Goal: Task Accomplishment & Management: Use online tool/utility

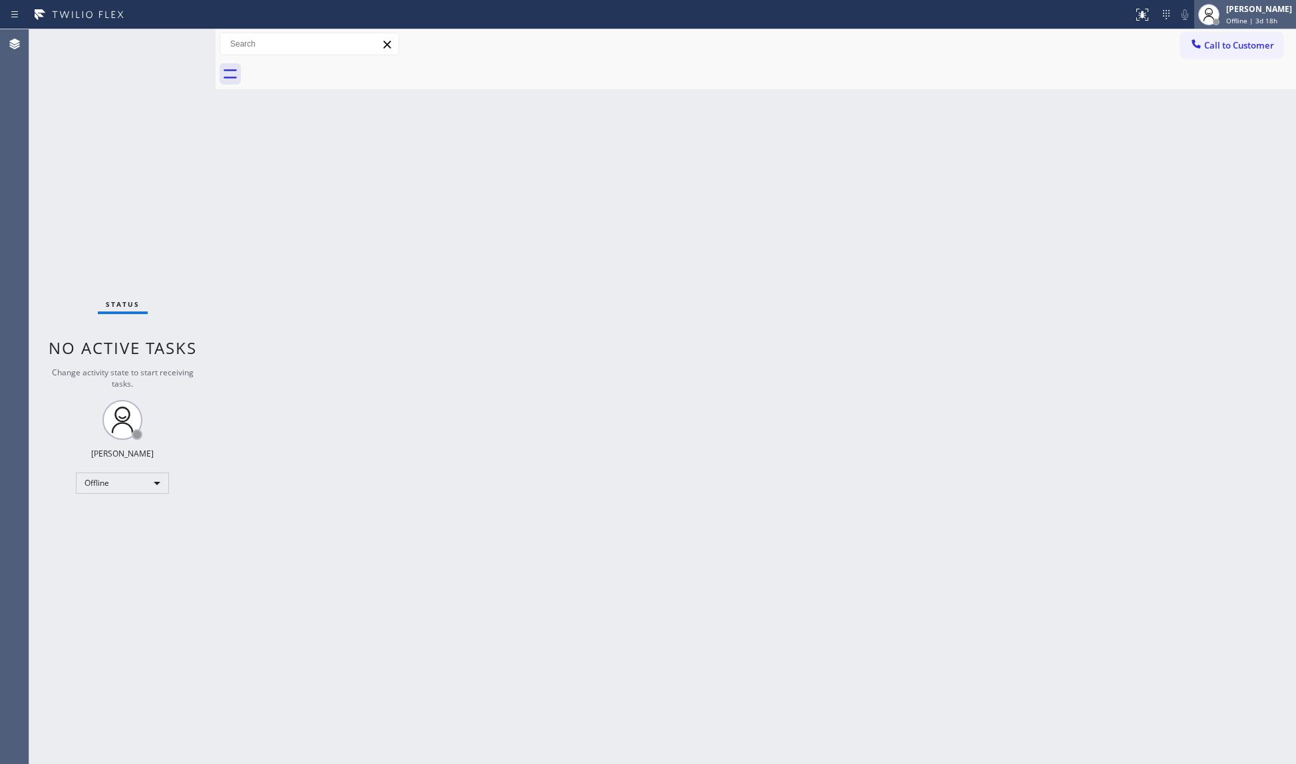
click at [1221, 4] on div "[PERSON_NAME]" at bounding box center [1259, 8] width 66 height 11
click at [1211, 86] on button "Unavailable" at bounding box center [1229, 87] width 133 height 17
drag, startPoint x: 838, startPoint y: 120, endPoint x: 687, endPoint y: 166, distance: 158.0
click at [832, 123] on div "Back to Dashboard Change Sender ID Customers Technicians Select a contact Outbo…" at bounding box center [756, 396] width 1080 height 734
drag, startPoint x: 661, startPoint y: 266, endPoint x: 200, endPoint y: 338, distance: 466.6
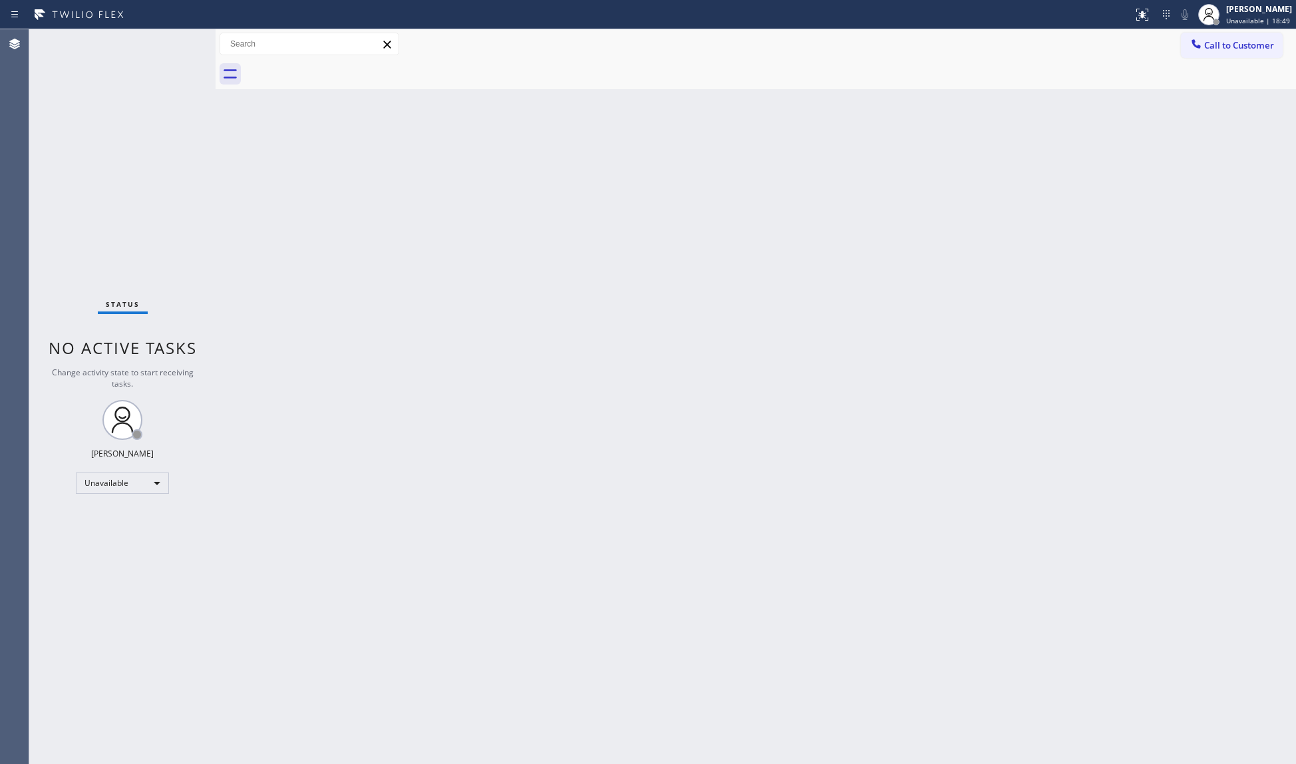
click at [658, 267] on div "Back to Dashboard Change Sender ID Customers Technicians Select a contact Outbo…" at bounding box center [756, 396] width 1080 height 734
click at [873, 245] on div "Back to Dashboard Change Sender ID Customers Technicians Select a contact Outbo…" at bounding box center [756, 396] width 1080 height 734
drag, startPoint x: 873, startPoint y: 245, endPoint x: 554, endPoint y: 229, distance: 319.0
click at [551, 230] on div "Back to Dashboard Change Sender ID Customers Technicians Select a contact Outbo…" at bounding box center [756, 396] width 1080 height 734
drag, startPoint x: 1209, startPoint y: 33, endPoint x: 988, endPoint y: 84, distance: 227.2
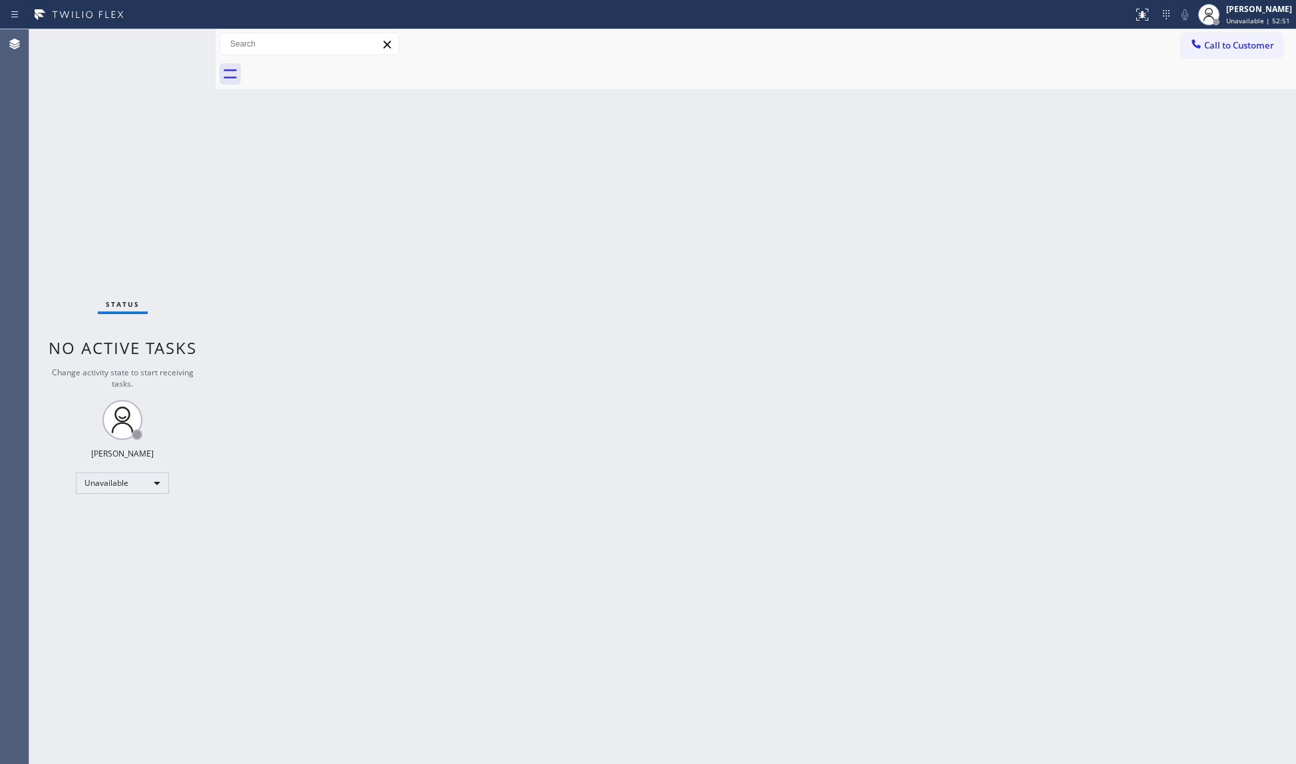
click at [1207, 35] on button "Call to Customer" at bounding box center [1232, 45] width 102 height 25
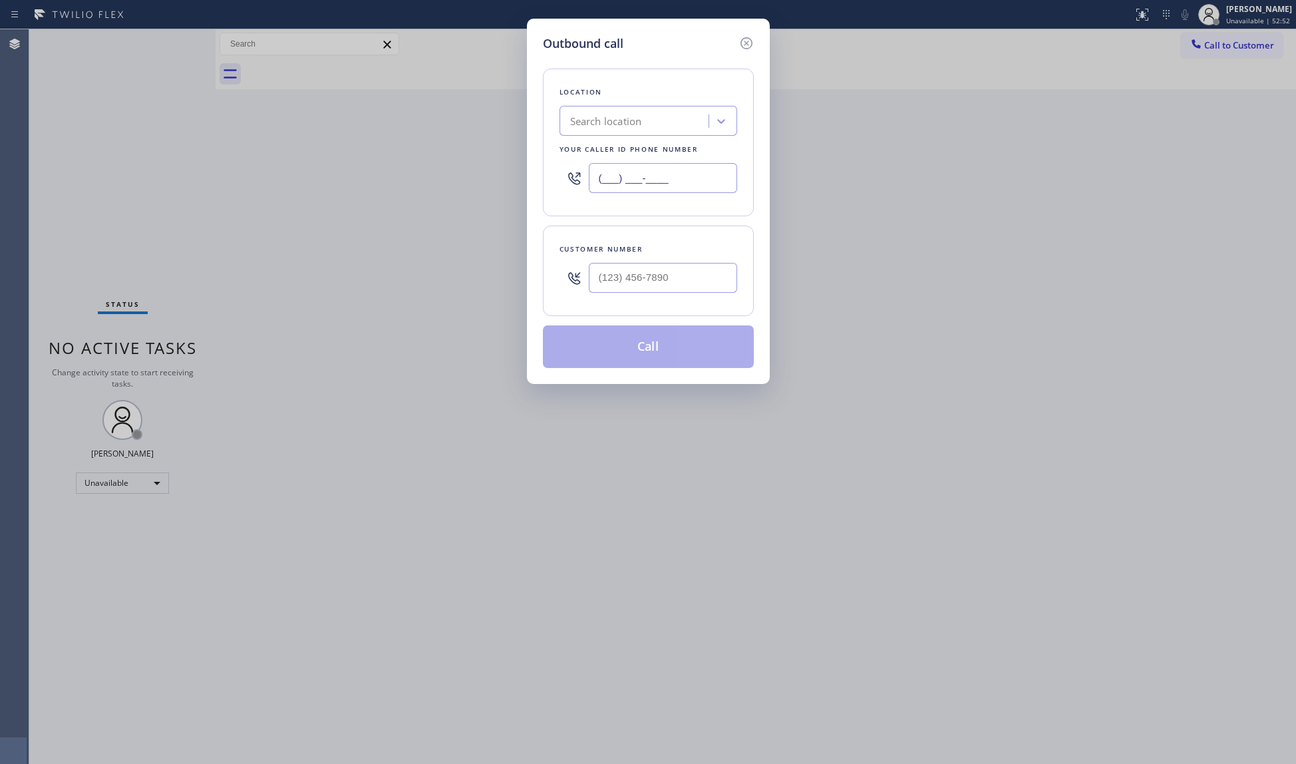
drag, startPoint x: 706, startPoint y: 173, endPoint x: 591, endPoint y: 176, distance: 115.1
click at [583, 179] on div "(___) ___-____" at bounding box center [648, 177] width 178 height 43
paste input "310) 620-6357"
type input "[PHONE_NUMBER]"
click at [619, 283] on input "(___) ___-____" at bounding box center [663, 278] width 148 height 30
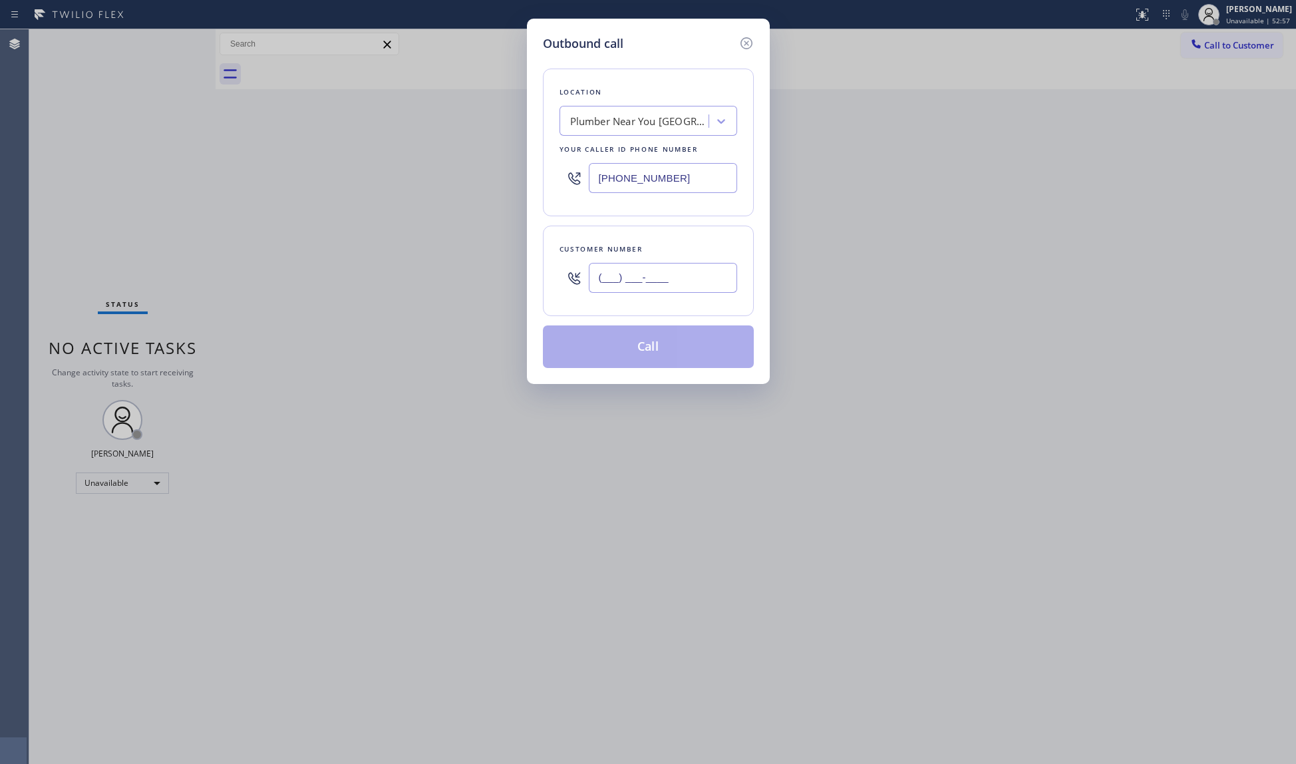
paste input "917) 226-0593"
type input "[PHONE_NUMBER]"
click at [647, 346] on button "Call" at bounding box center [648, 346] width 211 height 43
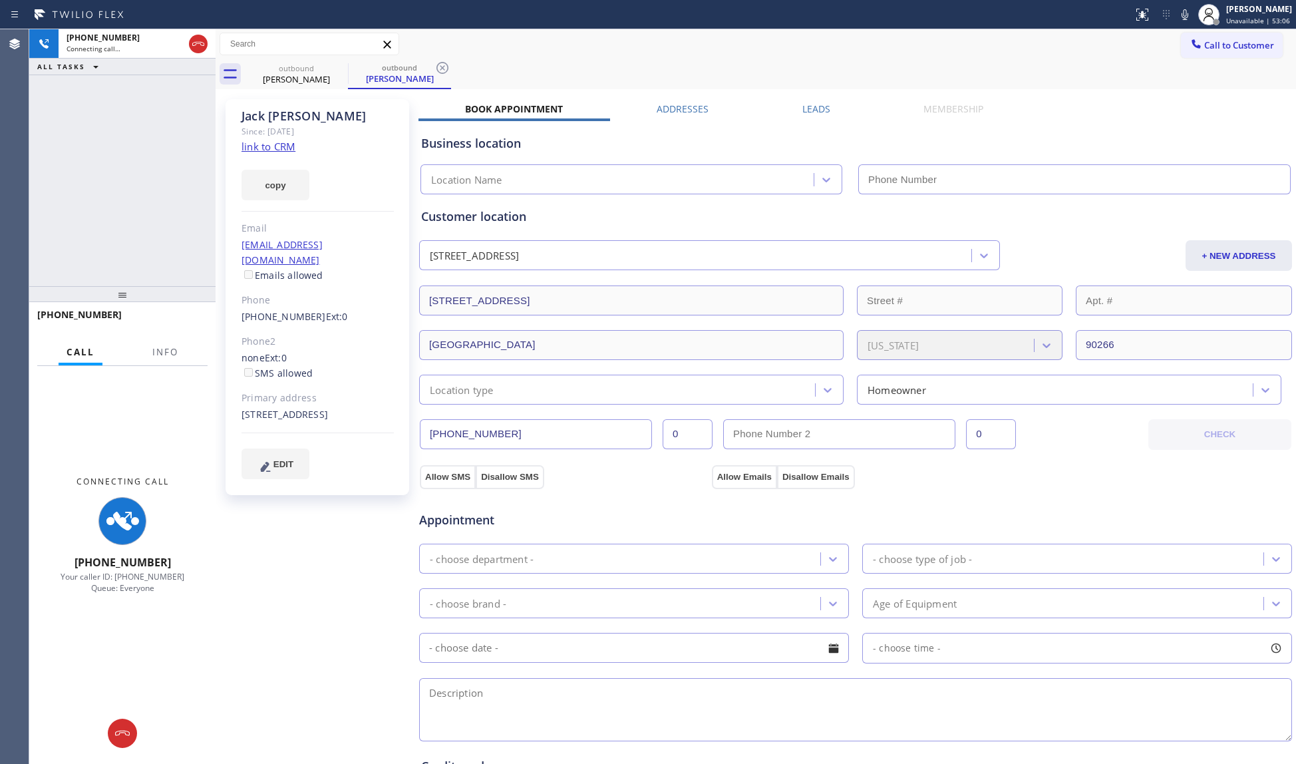
type input "[PHONE_NUMBER]"
click at [156, 357] on span "Info" at bounding box center [165, 352] width 26 height 12
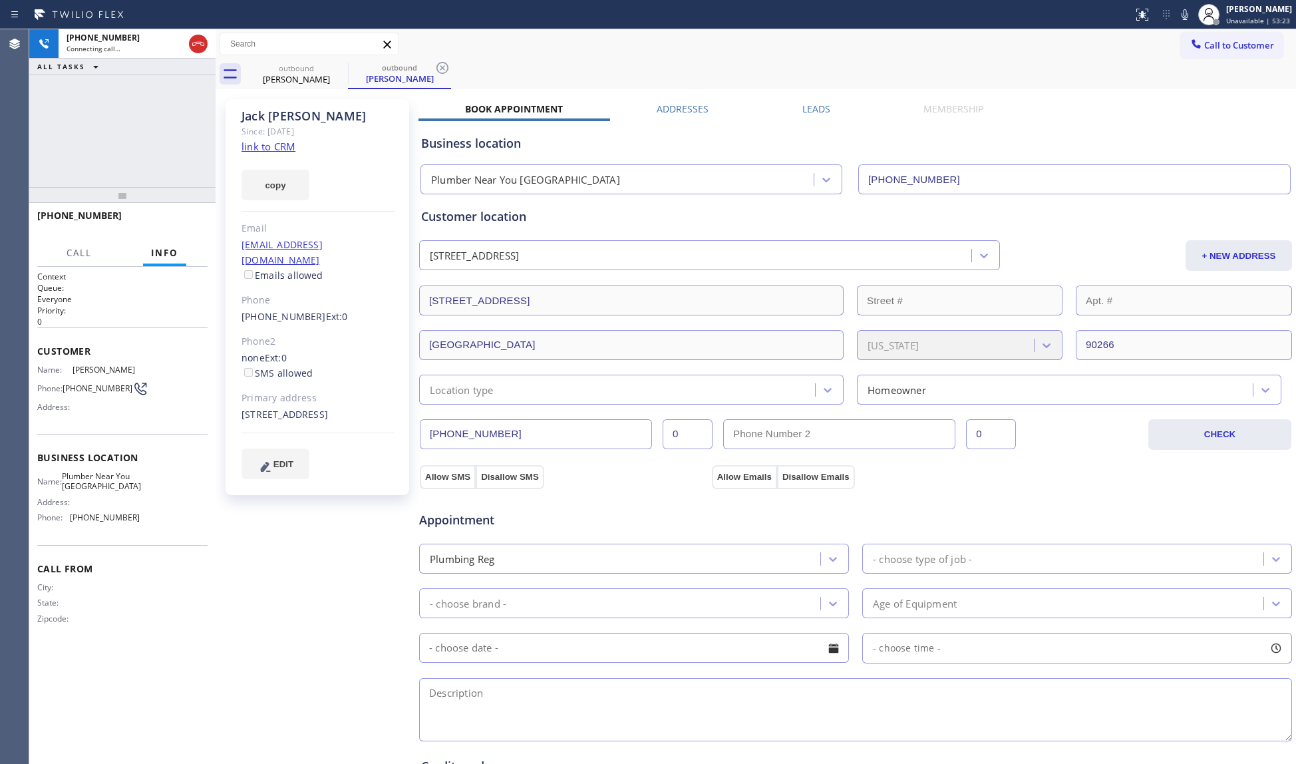
drag, startPoint x: 120, startPoint y: 301, endPoint x: 100, endPoint y: 200, distance: 103.8
click at [100, 200] on div at bounding box center [122, 195] width 186 height 16
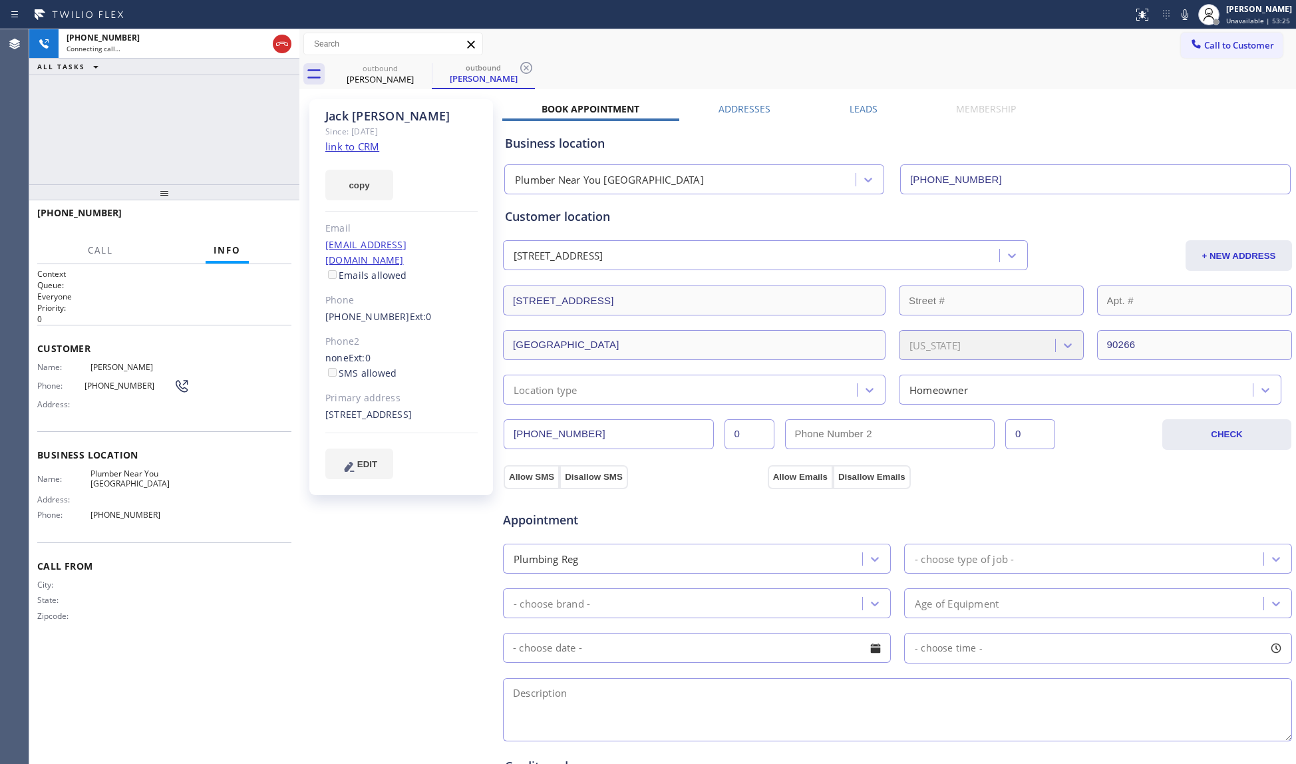
drag, startPoint x: 216, startPoint y: 148, endPoint x: 293, endPoint y: 158, distance: 78.5
click at [299, 152] on div at bounding box center [299, 396] width 0 height 734
click at [277, 47] on icon at bounding box center [283, 44] width 16 height 16
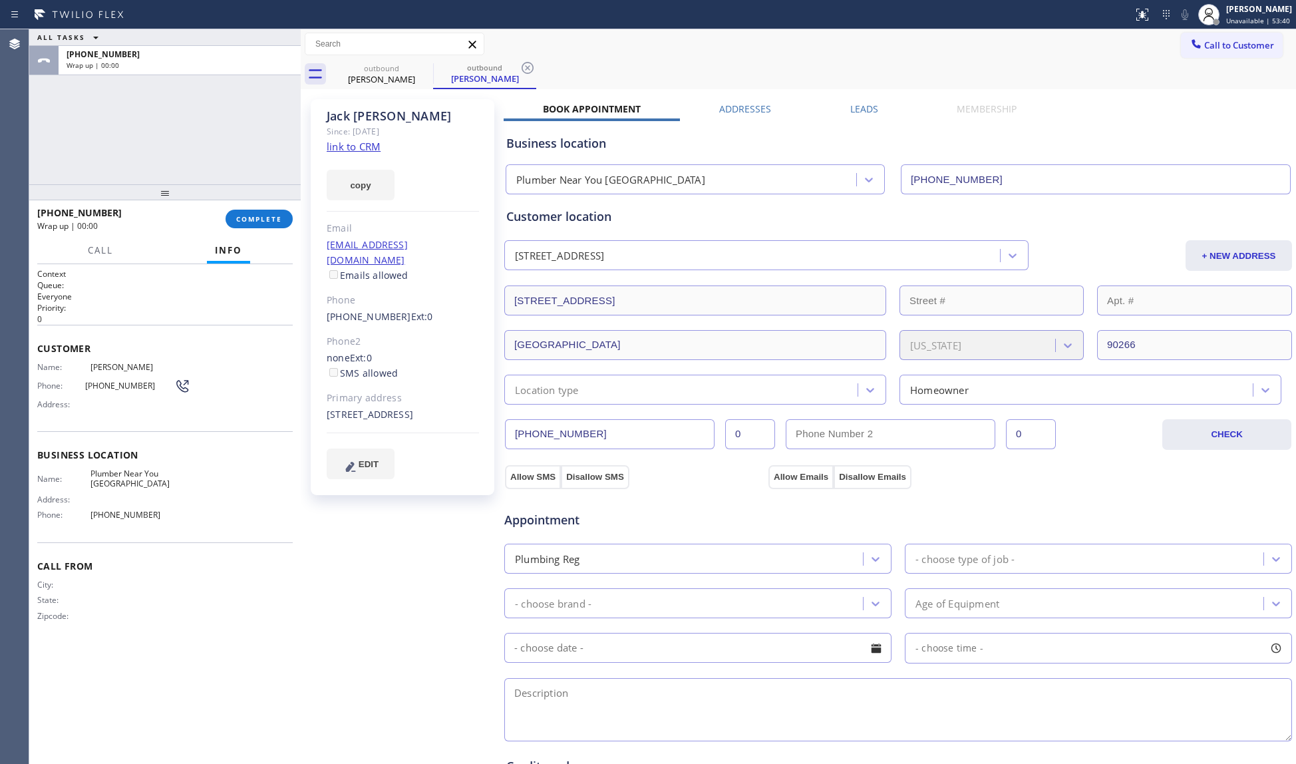
click at [273, 243] on div "Call Info" at bounding box center [164, 250] width 255 height 27
click at [255, 214] on span "COMPLETE" at bounding box center [259, 218] width 46 height 9
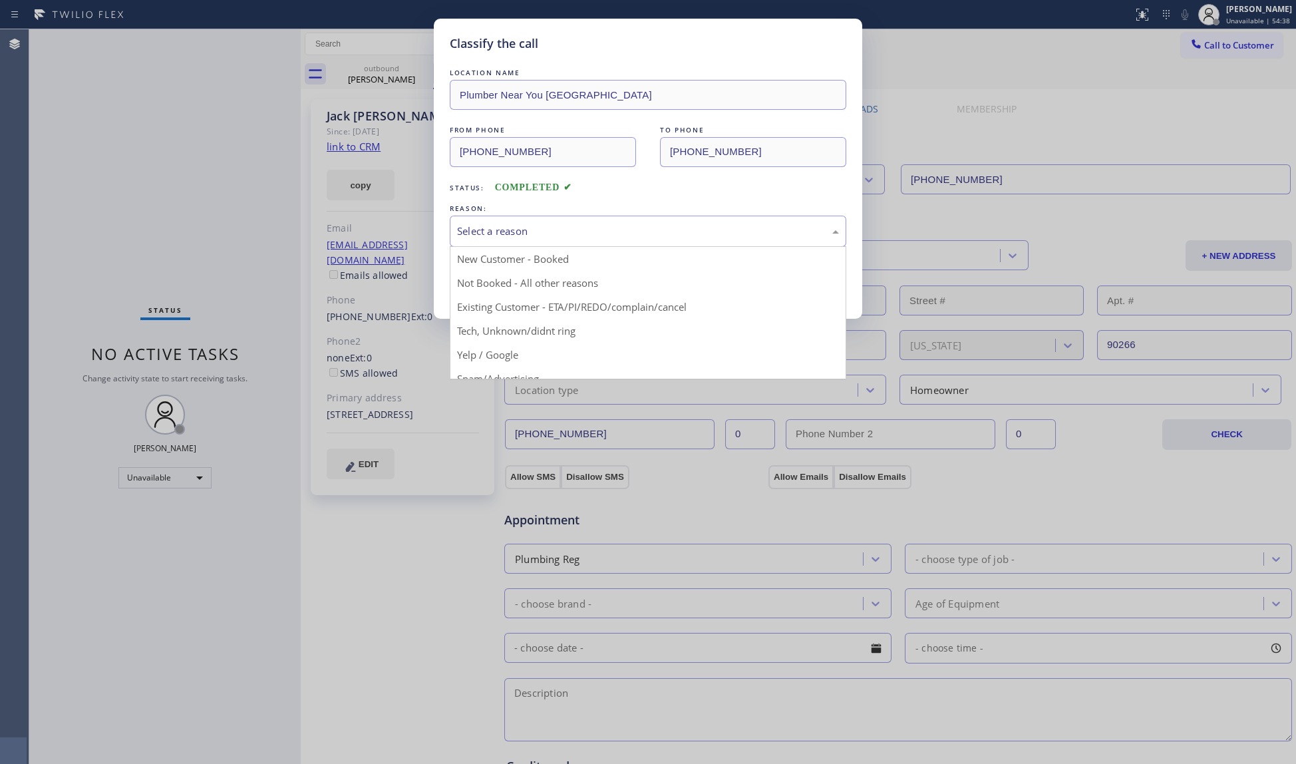
click at [615, 229] on div "Select a reason" at bounding box center [648, 231] width 382 height 15
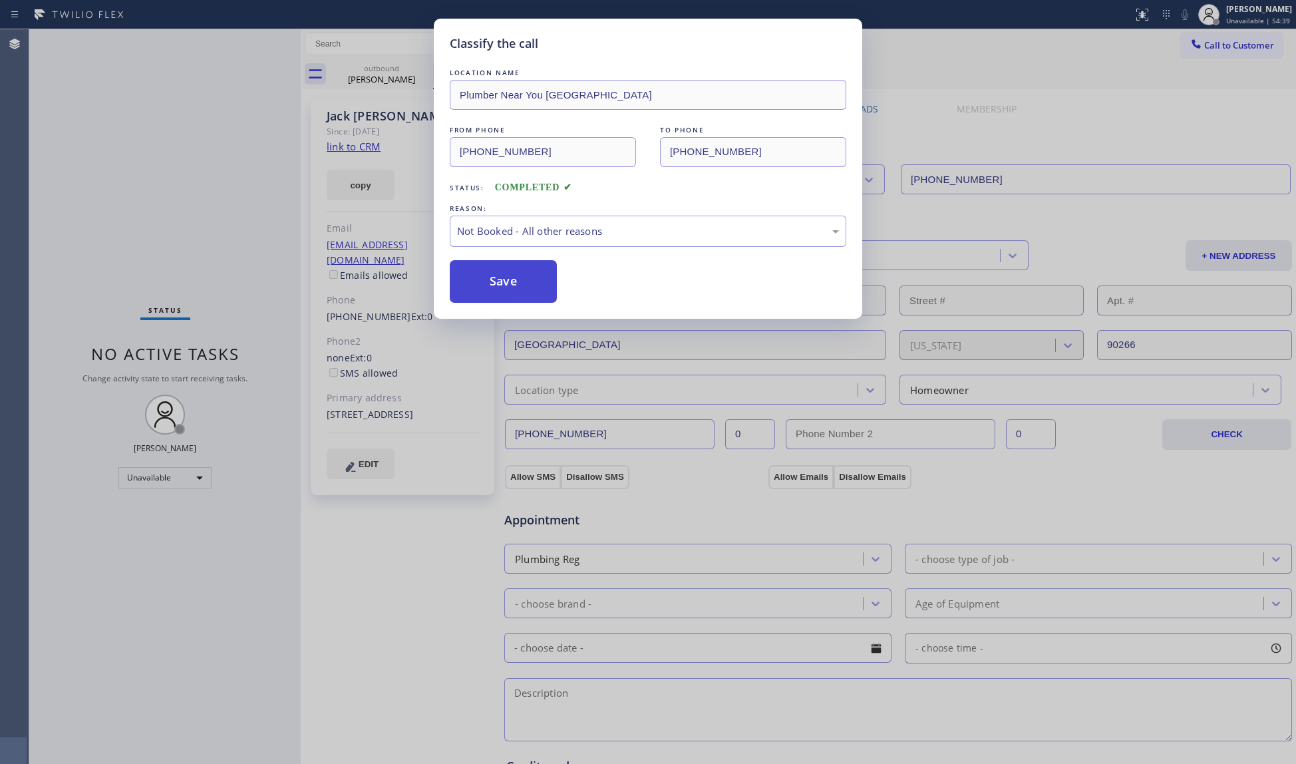
click at [518, 283] on button "Save" at bounding box center [503, 281] width 107 height 43
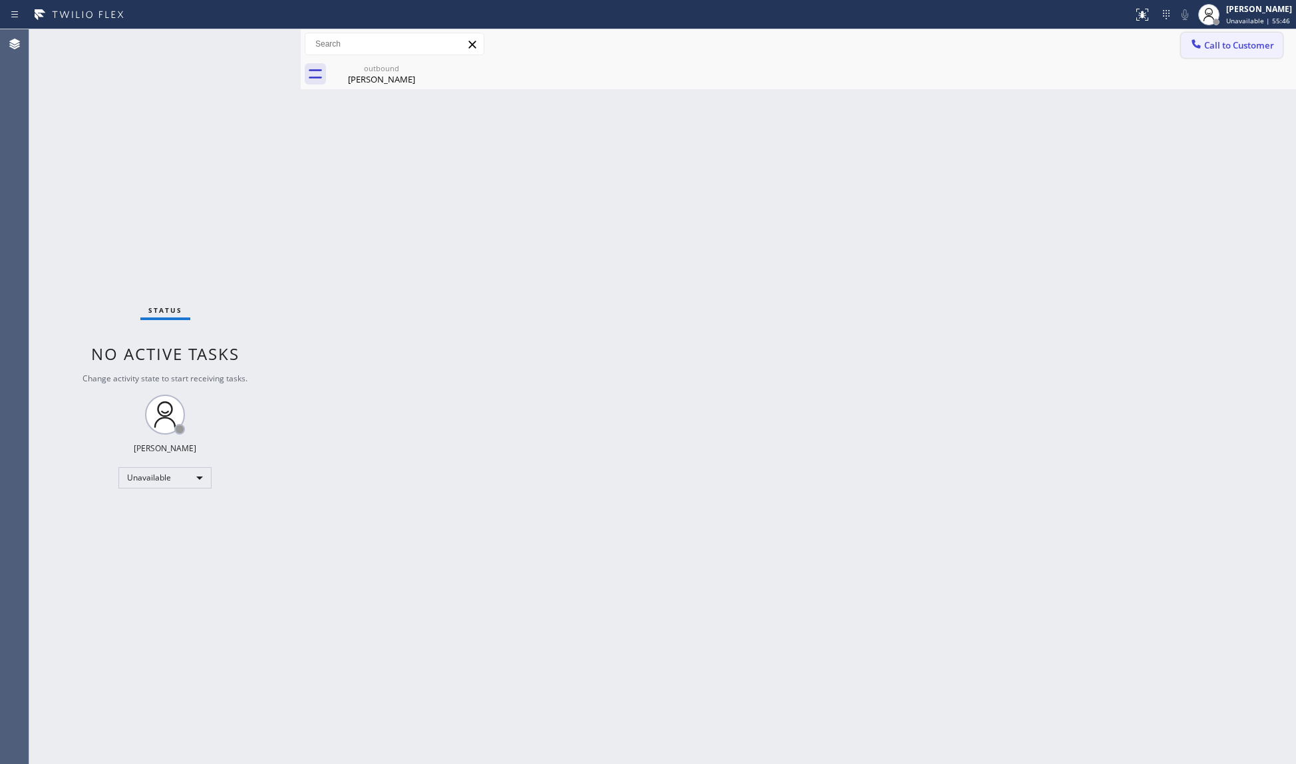
click at [1208, 41] on span "Call to Customer" at bounding box center [1239, 45] width 70 height 12
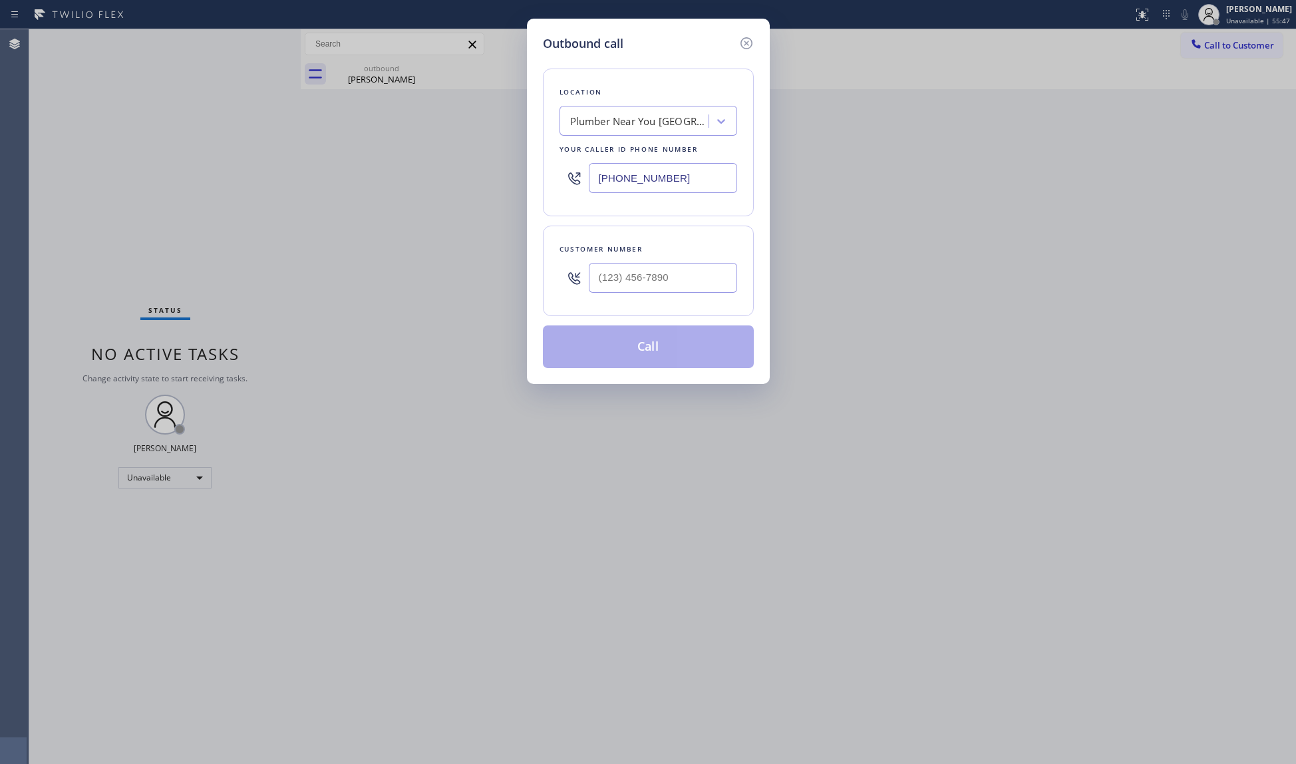
drag, startPoint x: 680, startPoint y: 182, endPoint x: 575, endPoint y: 174, distance: 105.4
click at [577, 178] on div "[PHONE_NUMBER]" at bounding box center [648, 177] width 178 height 43
paste input "805) 394-4206"
type input "[PHONE_NUMBER]"
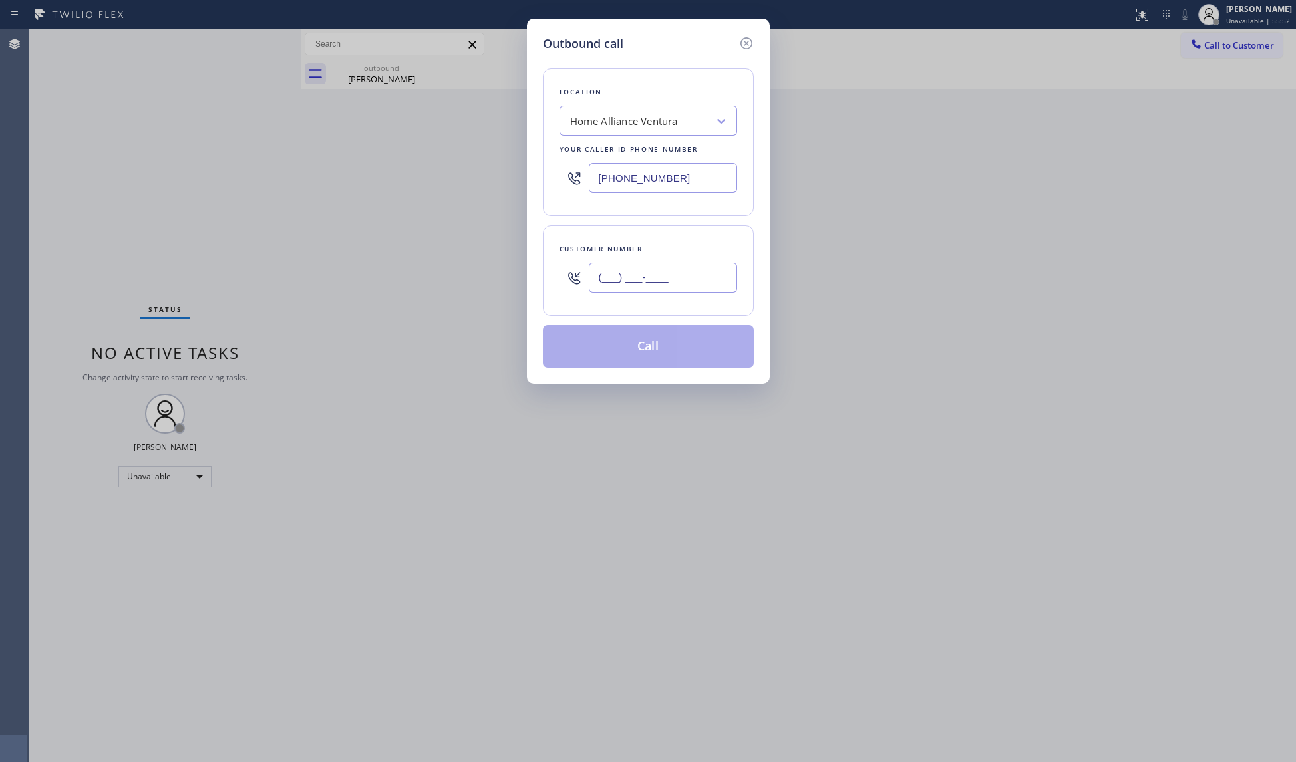
click at [639, 289] on input "(___) ___-____" at bounding box center [663, 278] width 148 height 30
paste input "805) 653-8067"
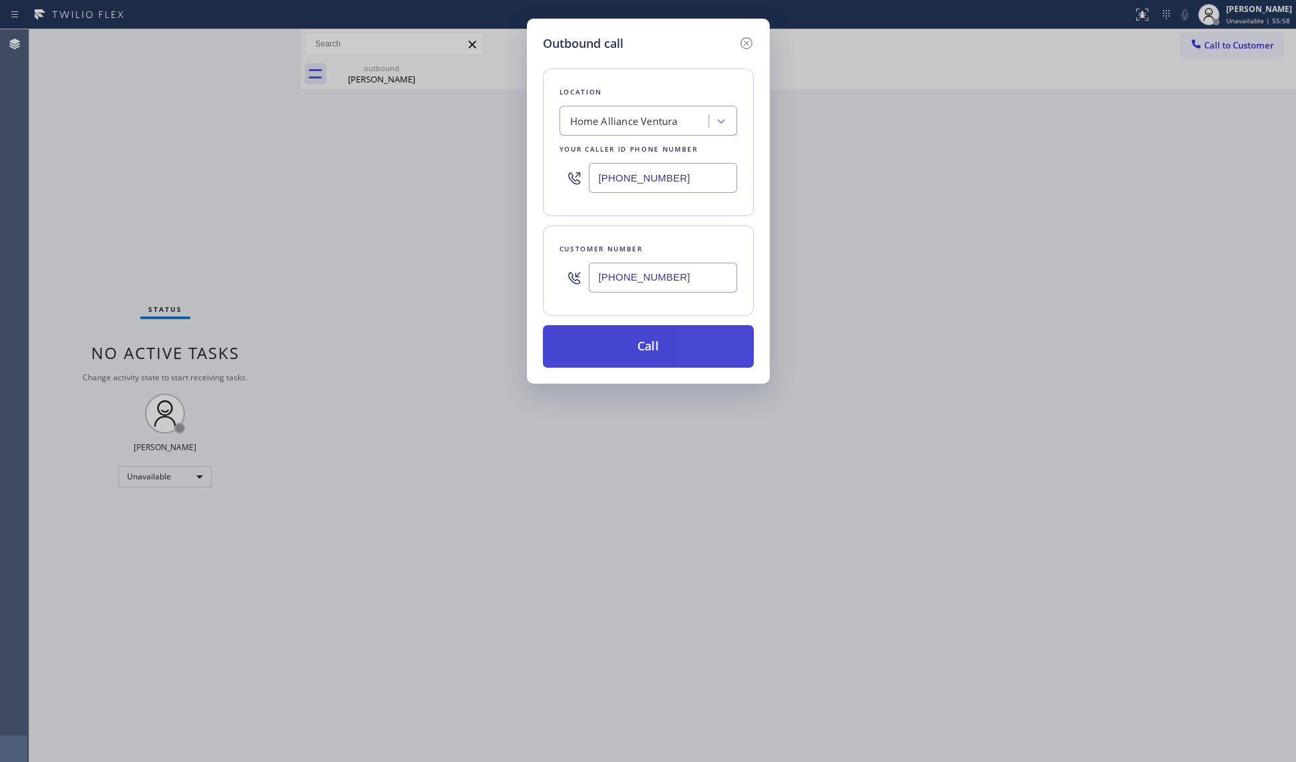
type input "[PHONE_NUMBER]"
click at [663, 344] on button "Call" at bounding box center [648, 346] width 211 height 43
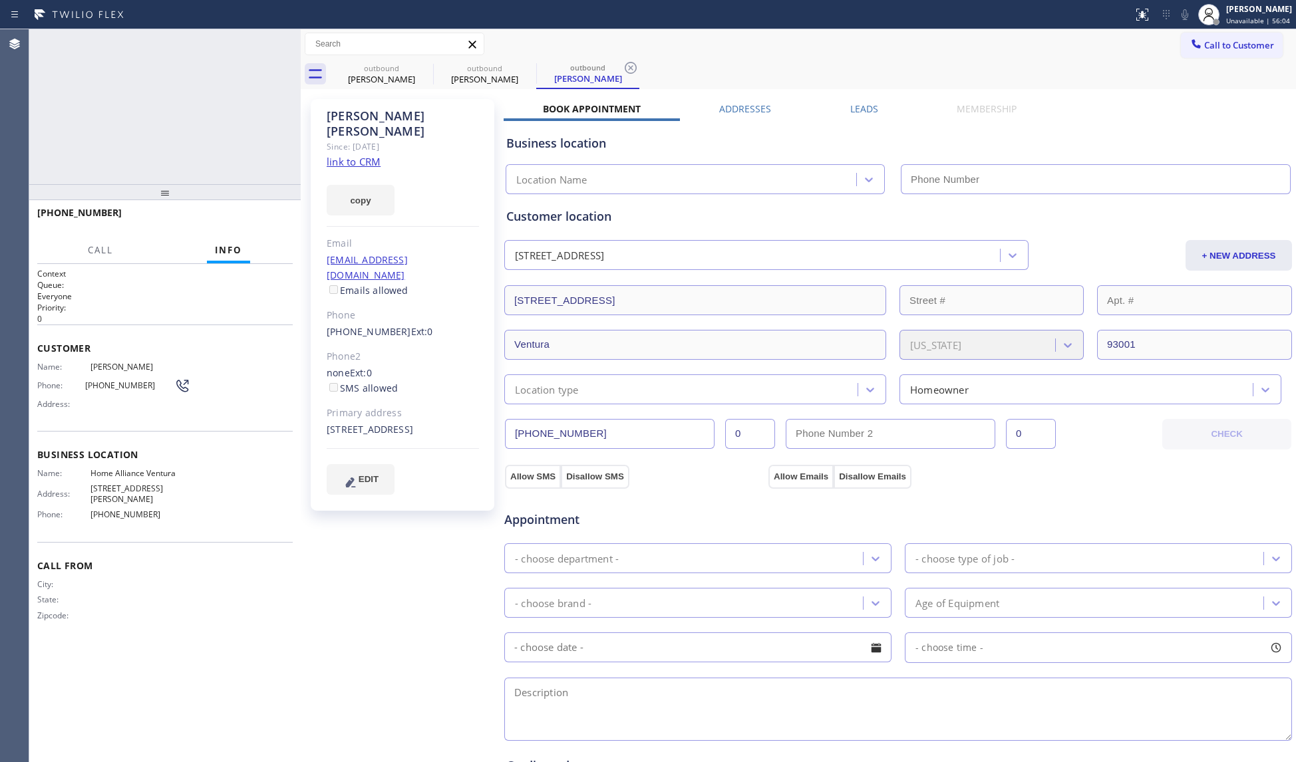
type input "[PHONE_NUMBER]"
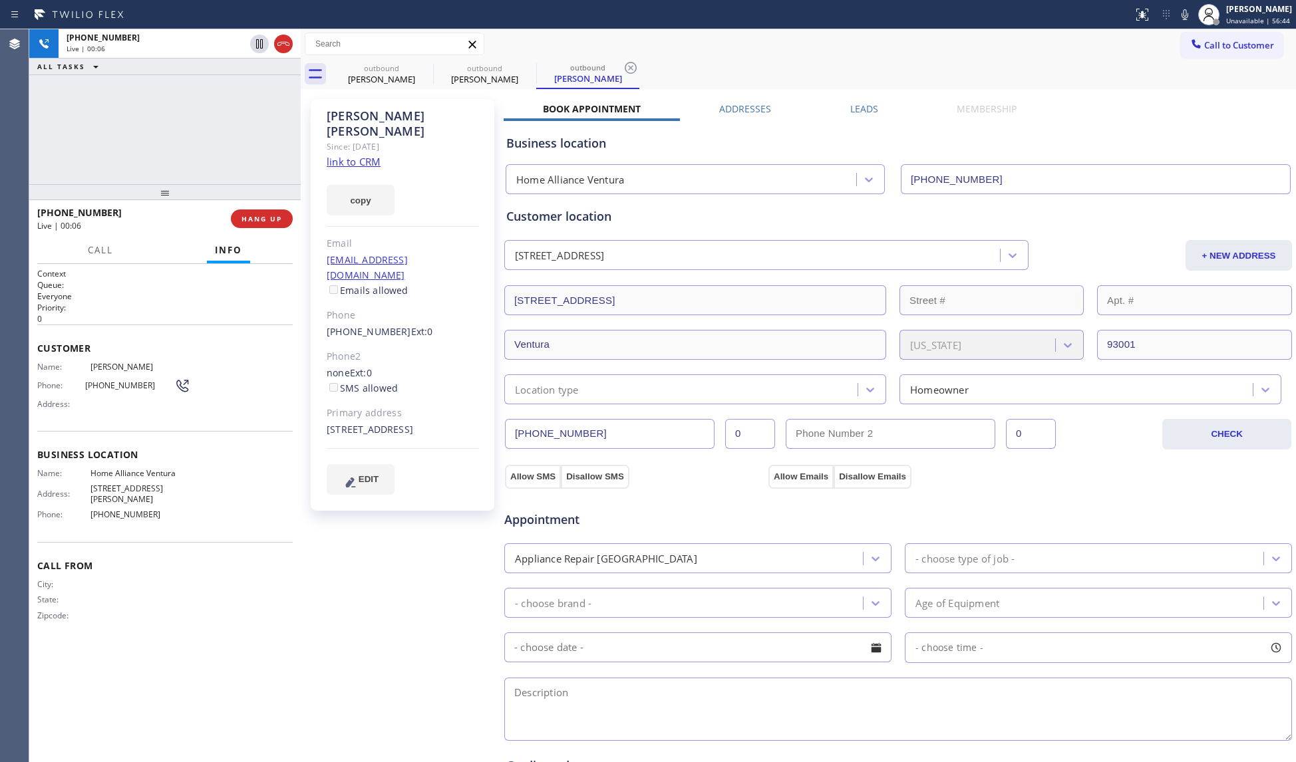
click at [1183, 3] on div "Status report No issues detected If you experience an issue, please download th…" at bounding box center [1212, 14] width 168 height 29
click at [1183, 7] on icon at bounding box center [1185, 15] width 16 height 16
click at [1184, 11] on icon at bounding box center [1185, 15] width 16 height 16
click at [261, 218] on span "HANG UP" at bounding box center [261, 218] width 41 height 9
click at [261, 217] on span "HANG UP" at bounding box center [261, 218] width 41 height 9
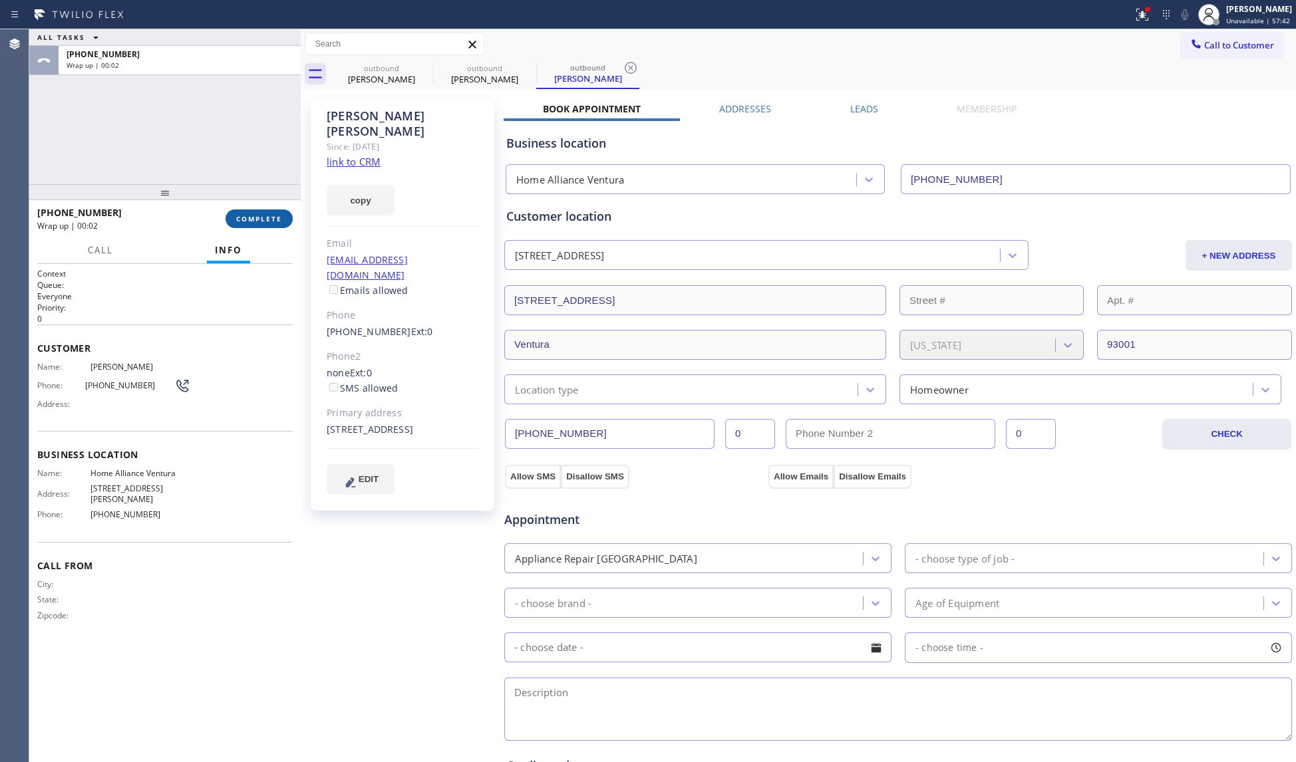
click at [269, 227] on button "COMPLETE" at bounding box center [259, 219] width 67 height 19
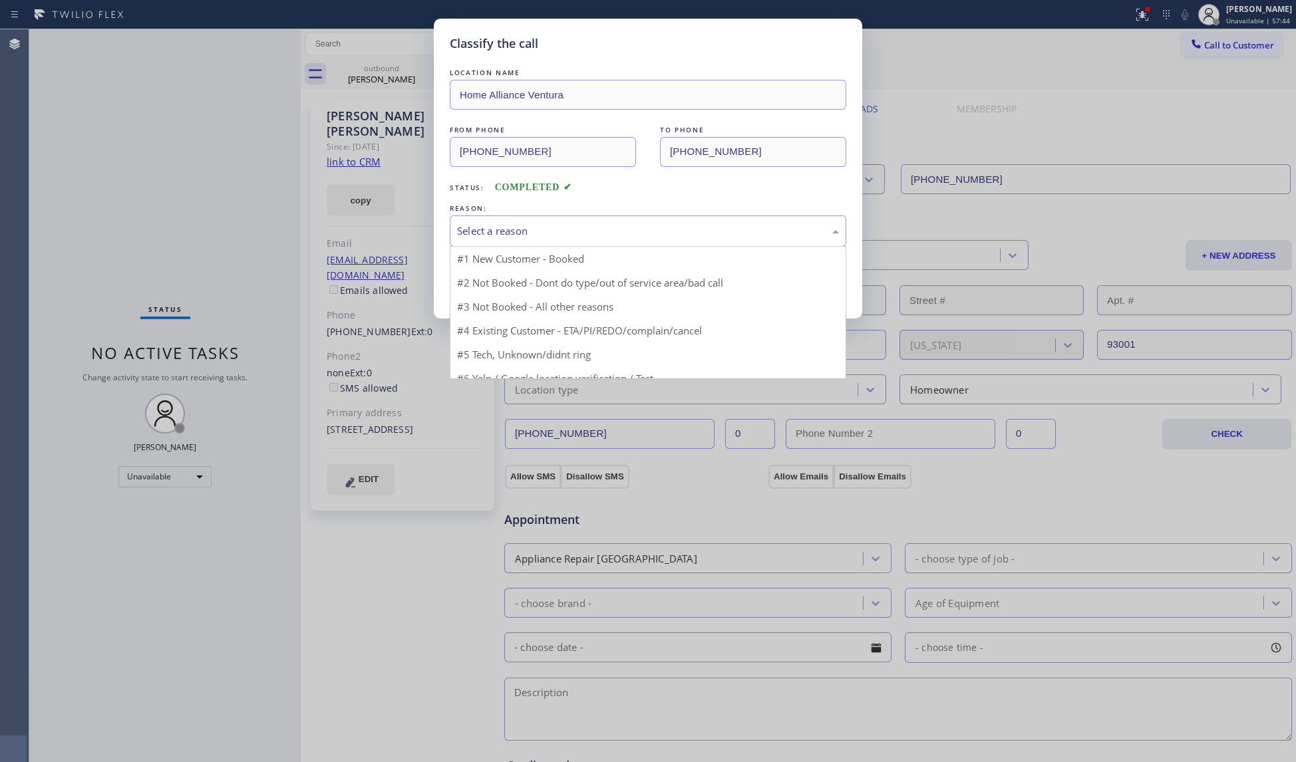
click at [493, 228] on div "Select a reason" at bounding box center [648, 231] width 382 height 15
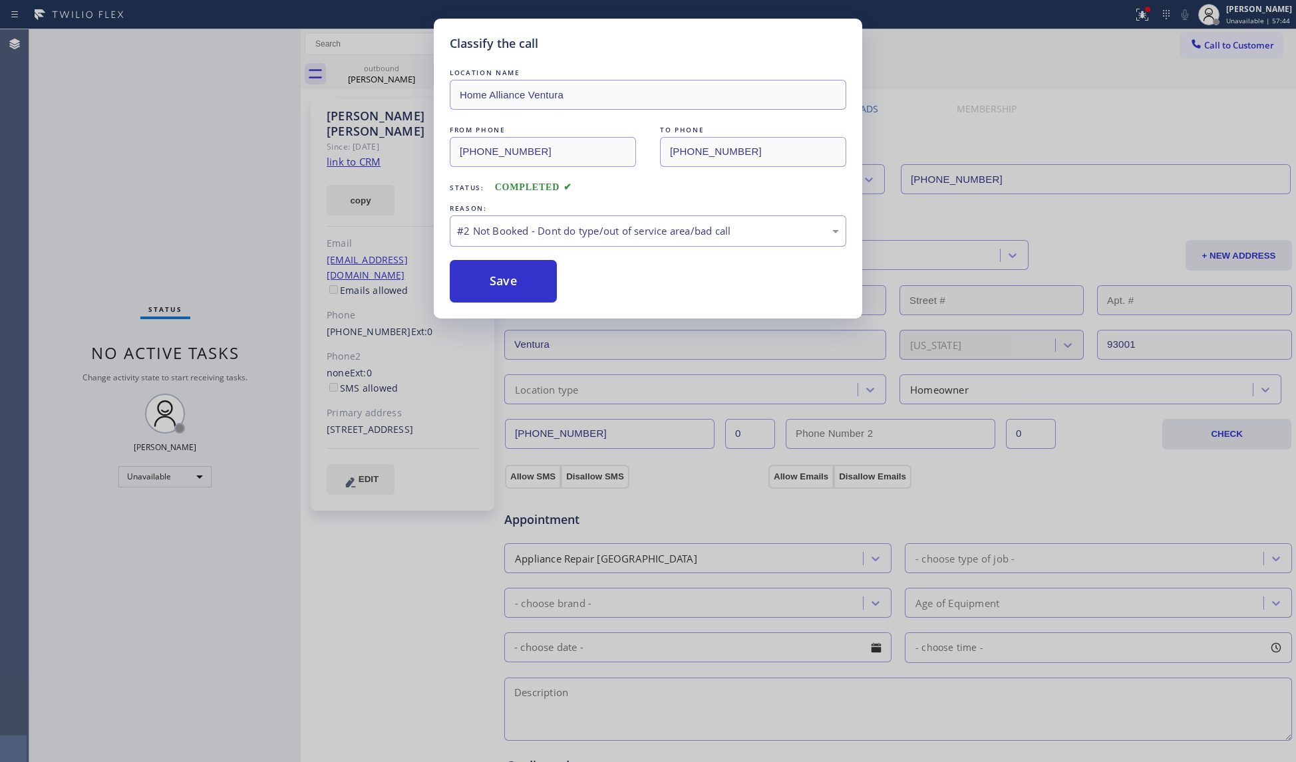
drag, startPoint x: 496, startPoint y: 282, endPoint x: 503, endPoint y: 282, distance: 7.3
click at [496, 282] on button "Save" at bounding box center [503, 281] width 107 height 43
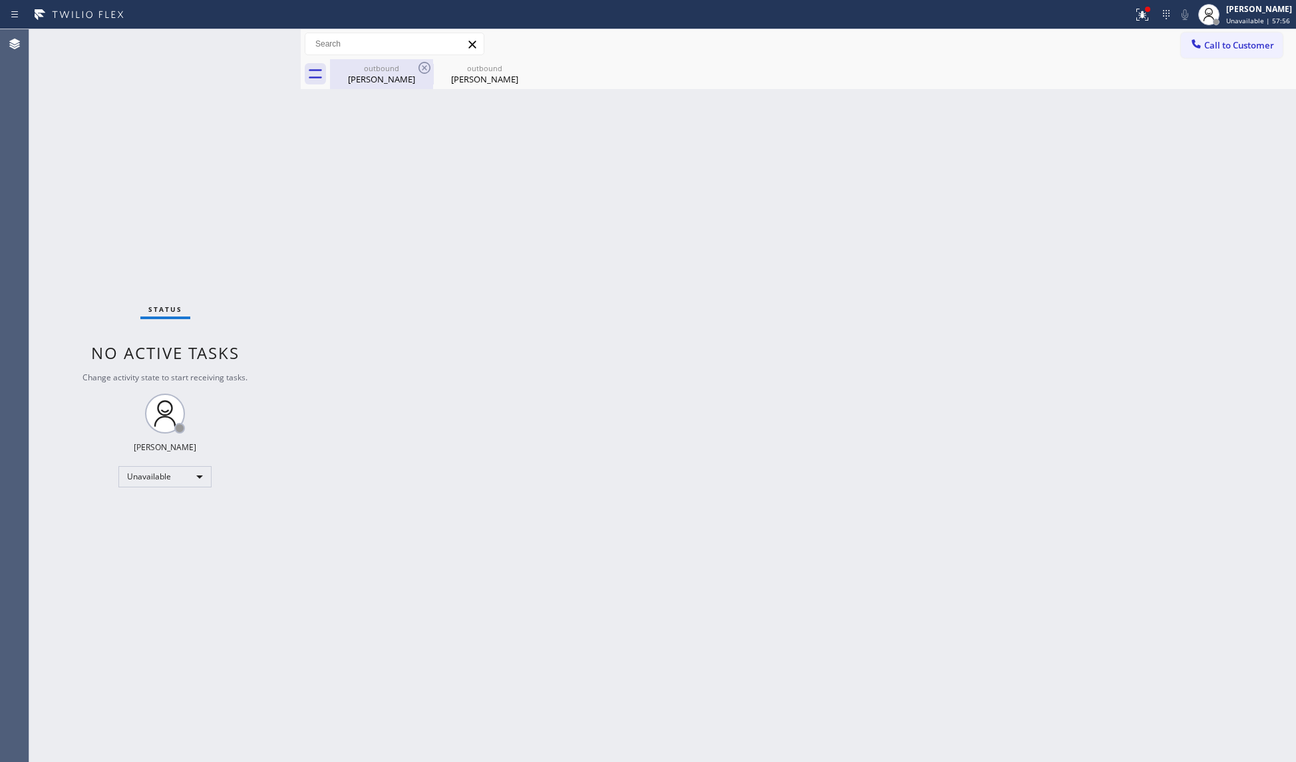
click at [384, 61] on div "outbound [PERSON_NAME]" at bounding box center [381, 74] width 100 height 30
type input "[PHONE_NUMBER]"
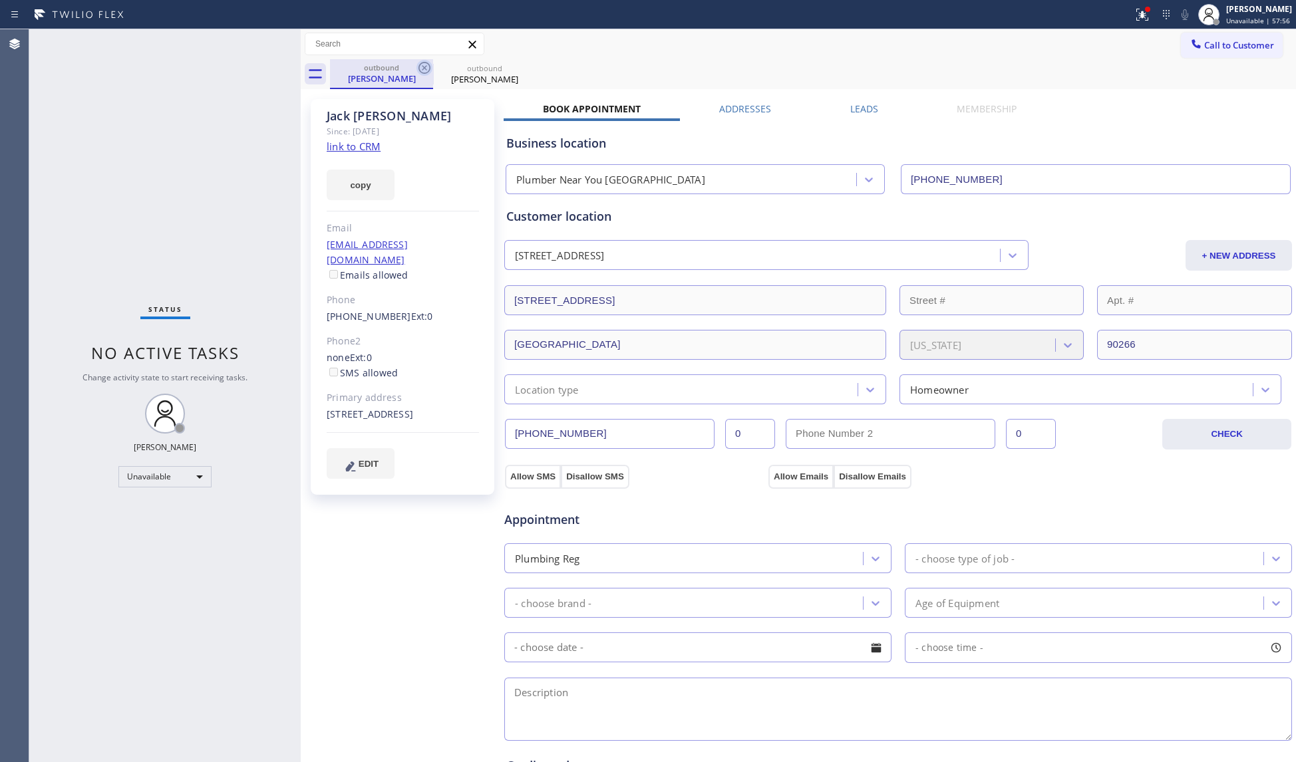
click at [423, 67] on icon at bounding box center [424, 68] width 16 height 16
type input "[PHONE_NUMBER]"
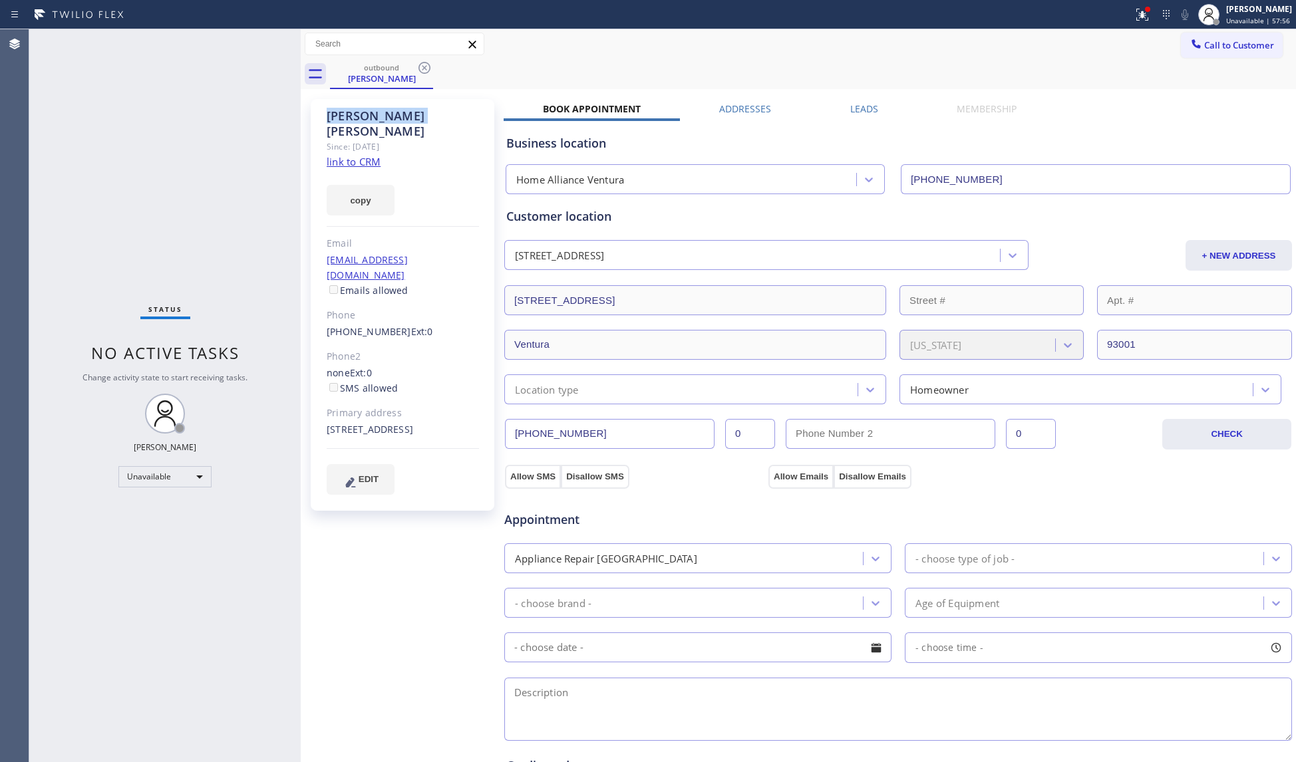
click at [423, 67] on icon at bounding box center [424, 68] width 16 height 16
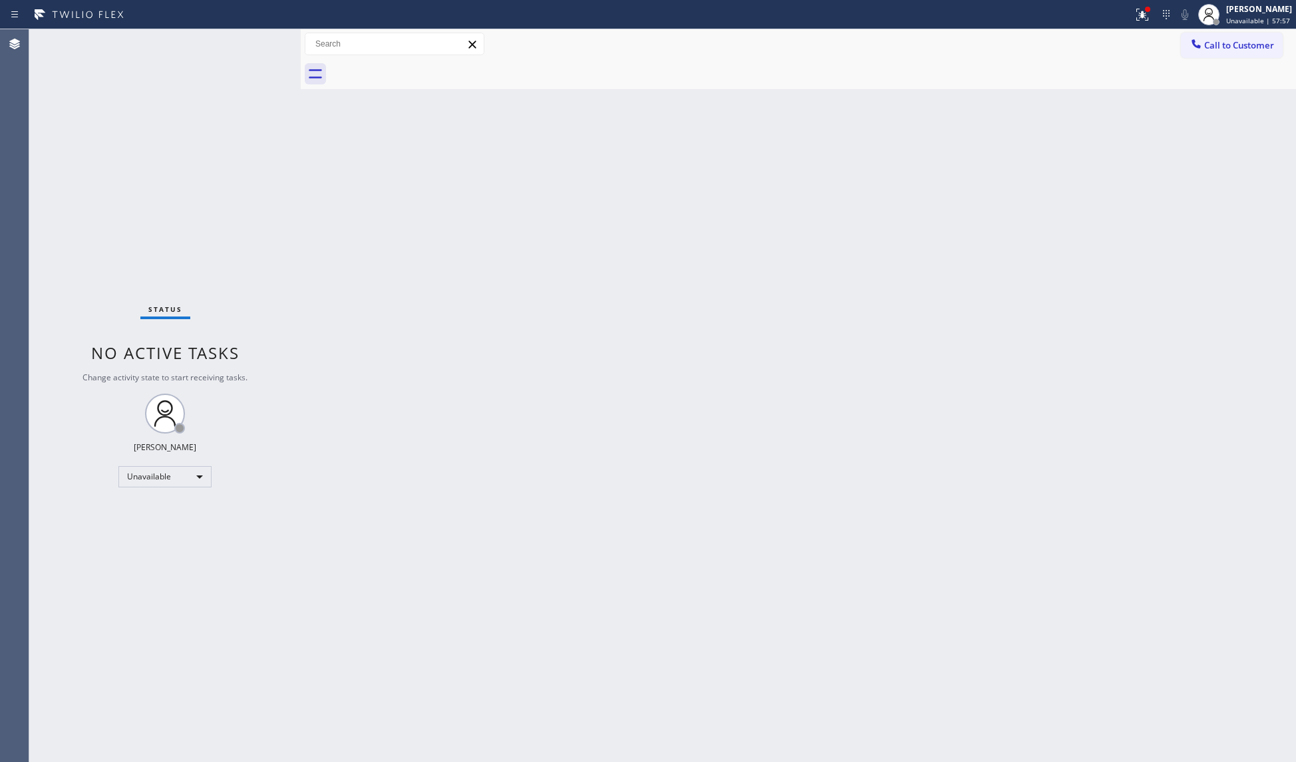
click at [423, 67] on div at bounding box center [813, 74] width 966 height 30
drag, startPoint x: 1138, startPoint y: 7, endPoint x: 1134, endPoint y: 15, distance: 8.9
click at [1137, 9] on icon at bounding box center [1136, 15] width 16 height 16
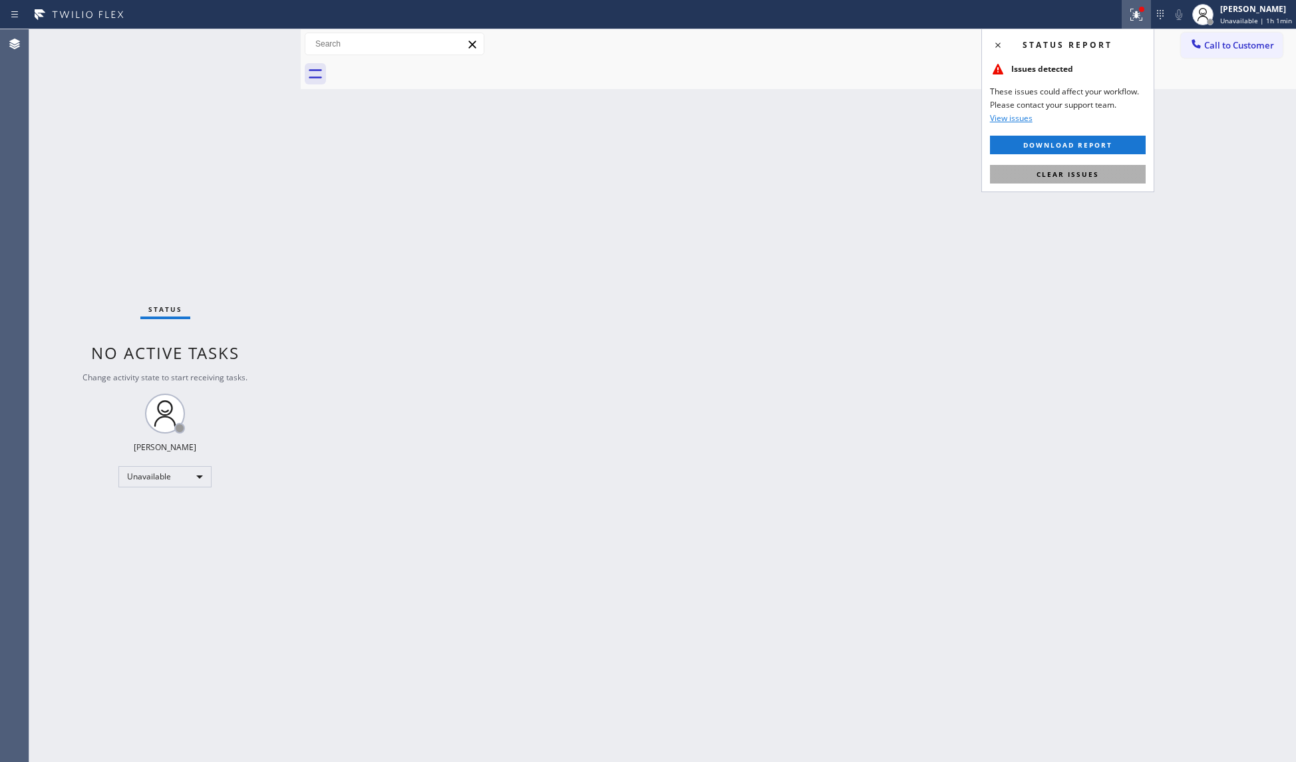
click at [1083, 181] on button "Clear issues" at bounding box center [1068, 174] width 156 height 19
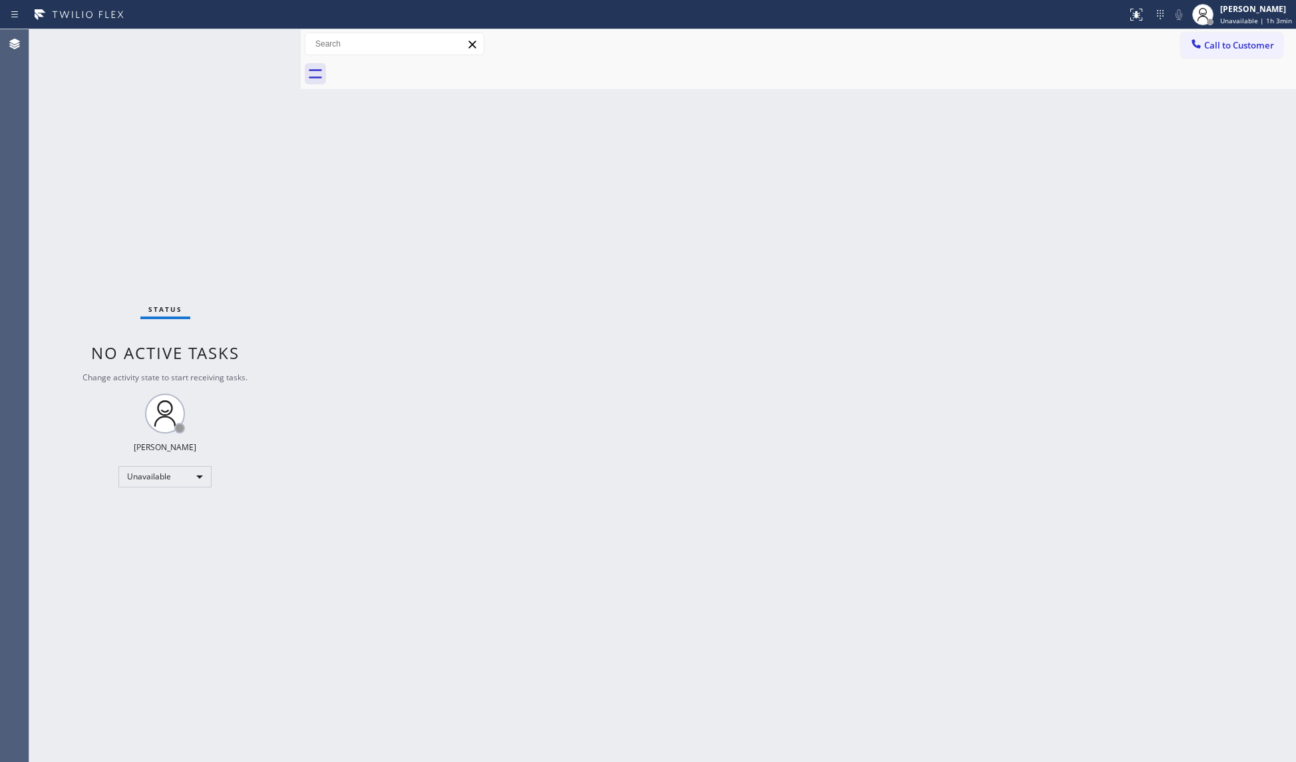
drag, startPoint x: 1247, startPoint y: 43, endPoint x: 1130, endPoint y: 78, distance: 122.3
click at [1221, 46] on span "Call to Customer" at bounding box center [1239, 45] width 70 height 12
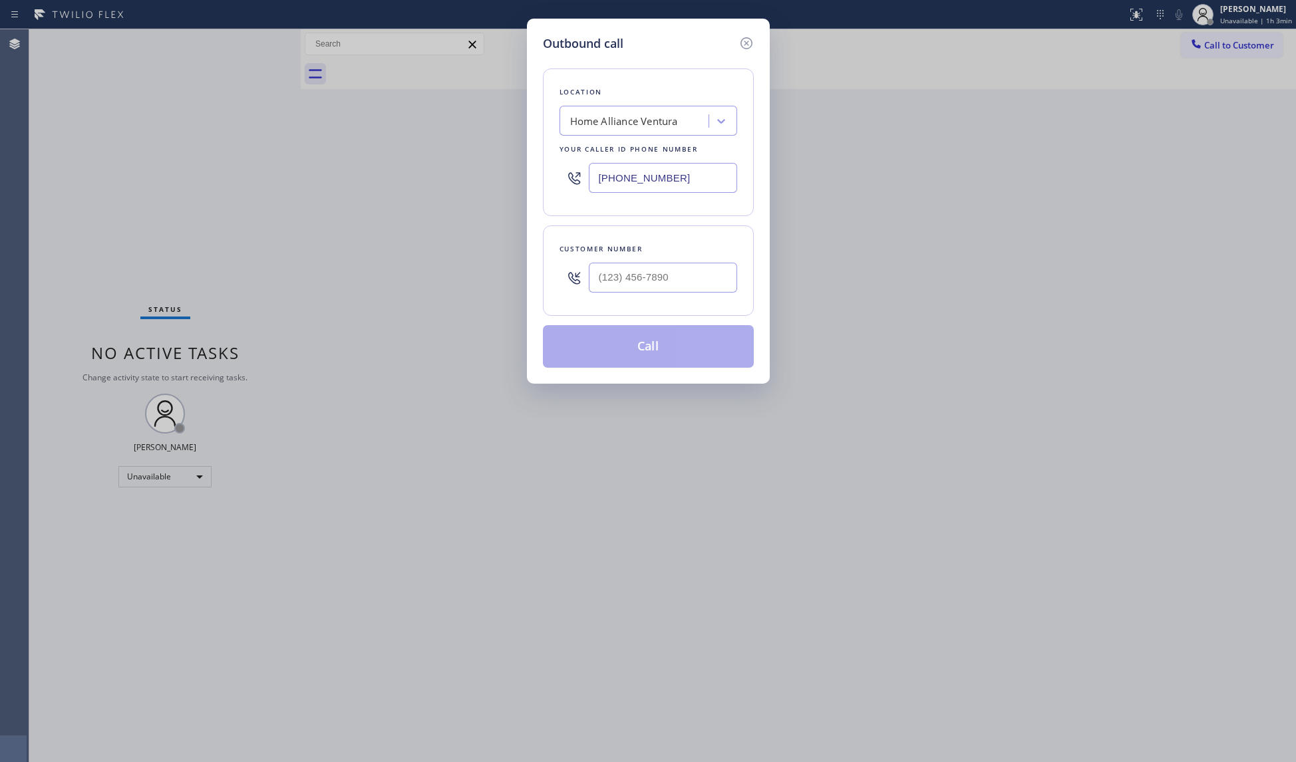
drag, startPoint x: 682, startPoint y: 178, endPoint x: 581, endPoint y: 170, distance: 100.8
click at [549, 186] on div "Location Home Alliance Ventura Your caller id phone number [PHONE_NUMBER]" at bounding box center [648, 143] width 211 height 148
paste input "626) 774-586"
type input "[PHONE_NUMBER]"
paste input "626) 634-7993"
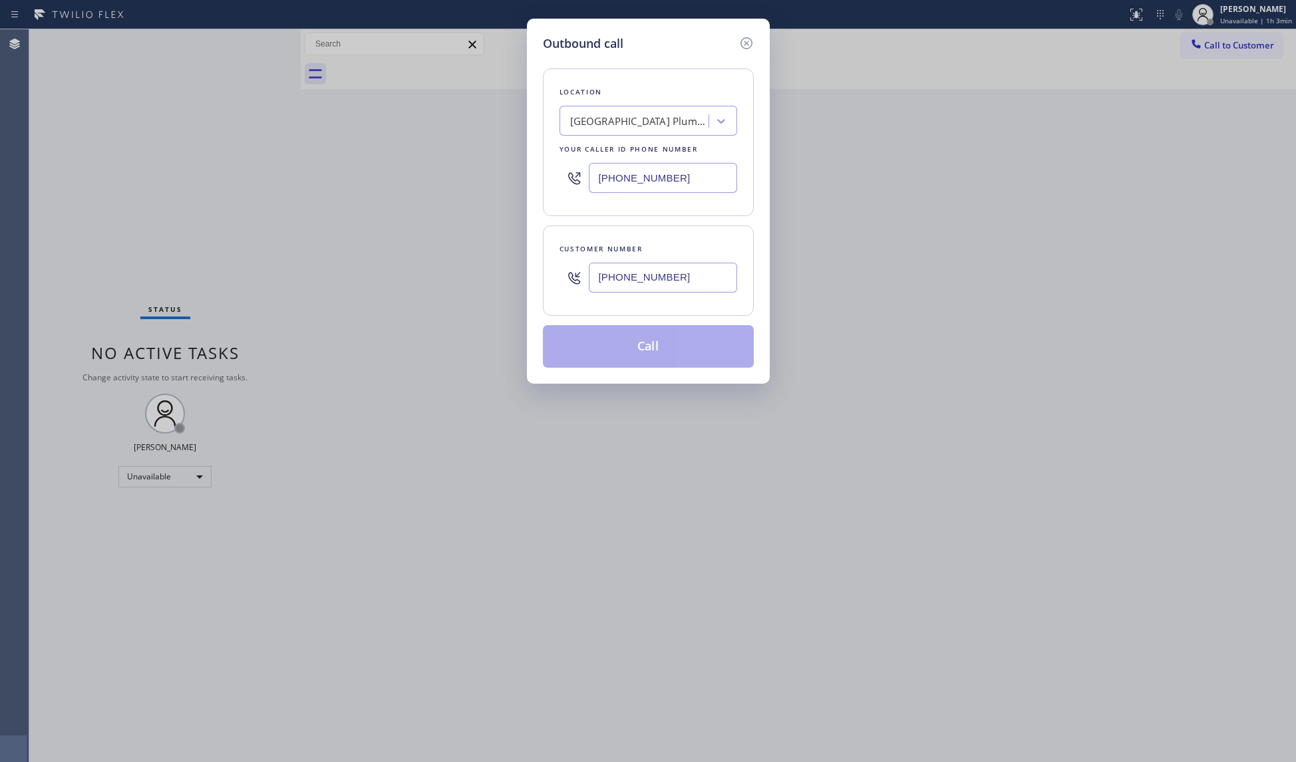
click at [648, 290] on input "[PHONE_NUMBER]" at bounding box center [663, 278] width 148 height 30
type input "[PHONE_NUMBER]"
click at [655, 357] on button "Call" at bounding box center [648, 346] width 211 height 43
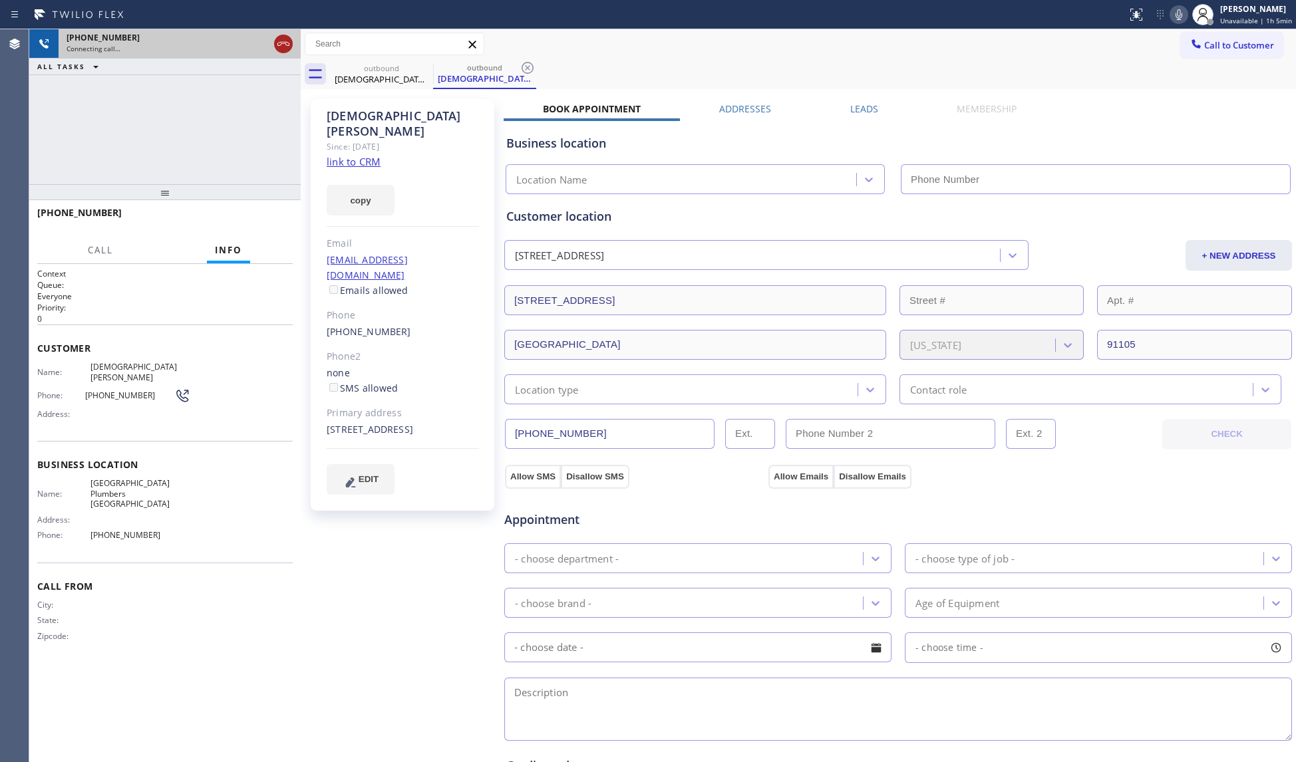
type input "[PHONE_NUMBER]"
click at [283, 39] on icon at bounding box center [283, 44] width 16 height 16
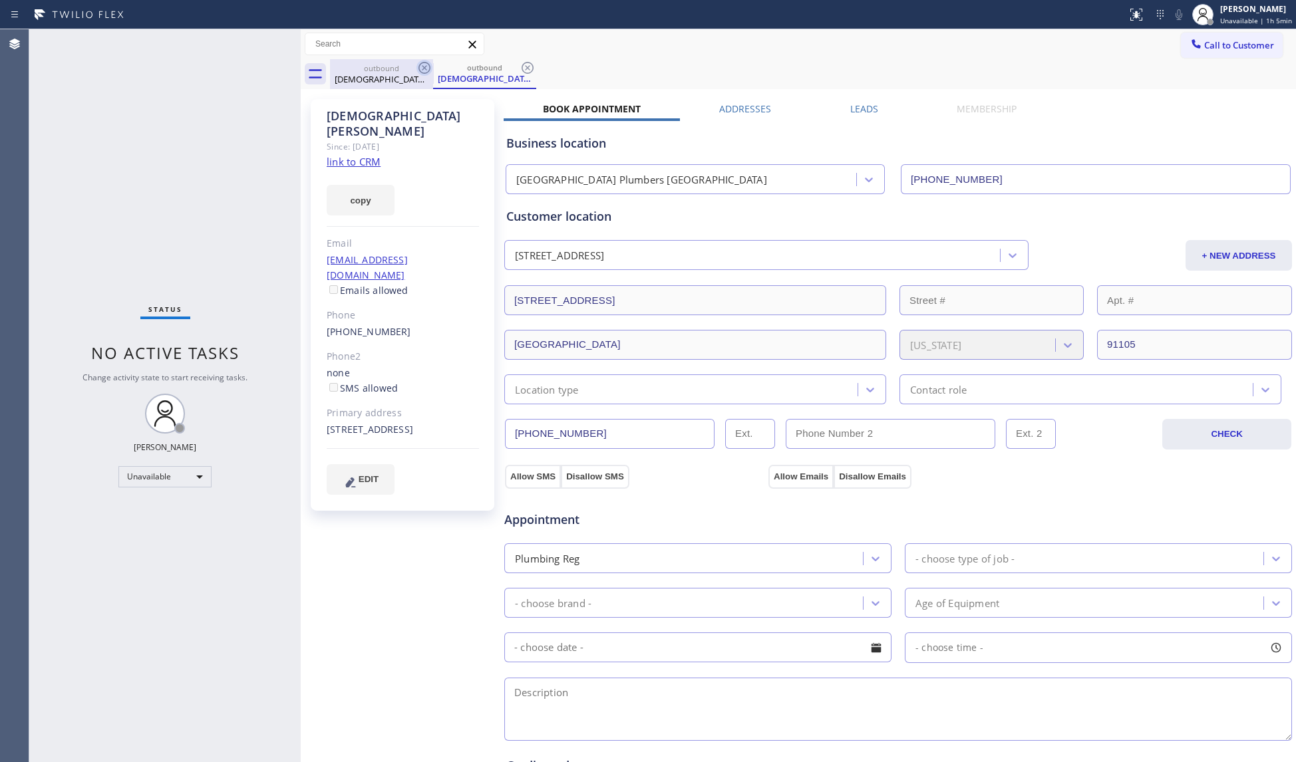
drag, startPoint x: 404, startPoint y: 76, endPoint x: 419, endPoint y: 73, distance: 14.9
click at [408, 76] on div "[DEMOGRAPHIC_DATA][PERSON_NAME]" at bounding box center [381, 79] width 100 height 12
click at [424, 73] on icon at bounding box center [424, 68] width 12 height 12
click at [424, 69] on icon at bounding box center [424, 68] width 16 height 16
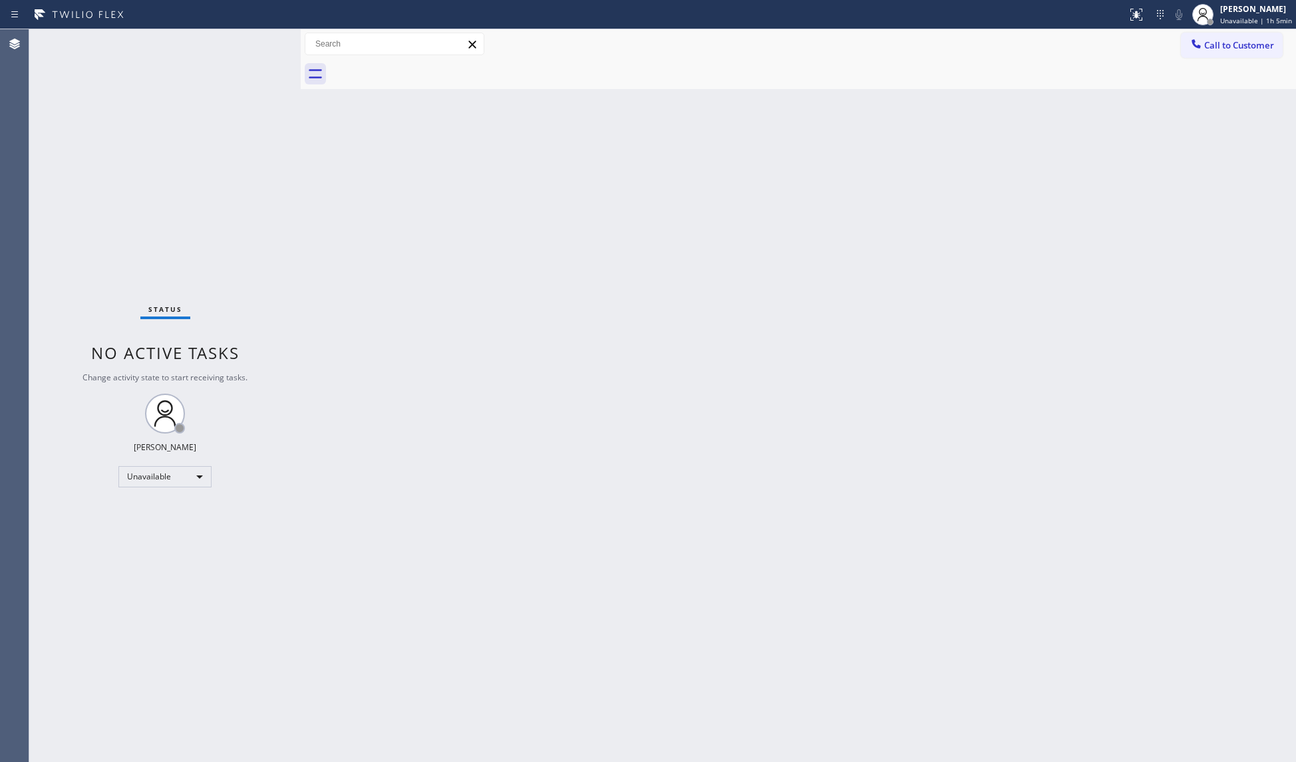
click at [424, 69] on div at bounding box center [813, 74] width 966 height 30
click at [424, 68] on div at bounding box center [813, 74] width 966 height 30
click at [1213, 61] on div at bounding box center [813, 74] width 966 height 30
click at [1211, 54] on button "Call to Customer" at bounding box center [1232, 45] width 102 height 25
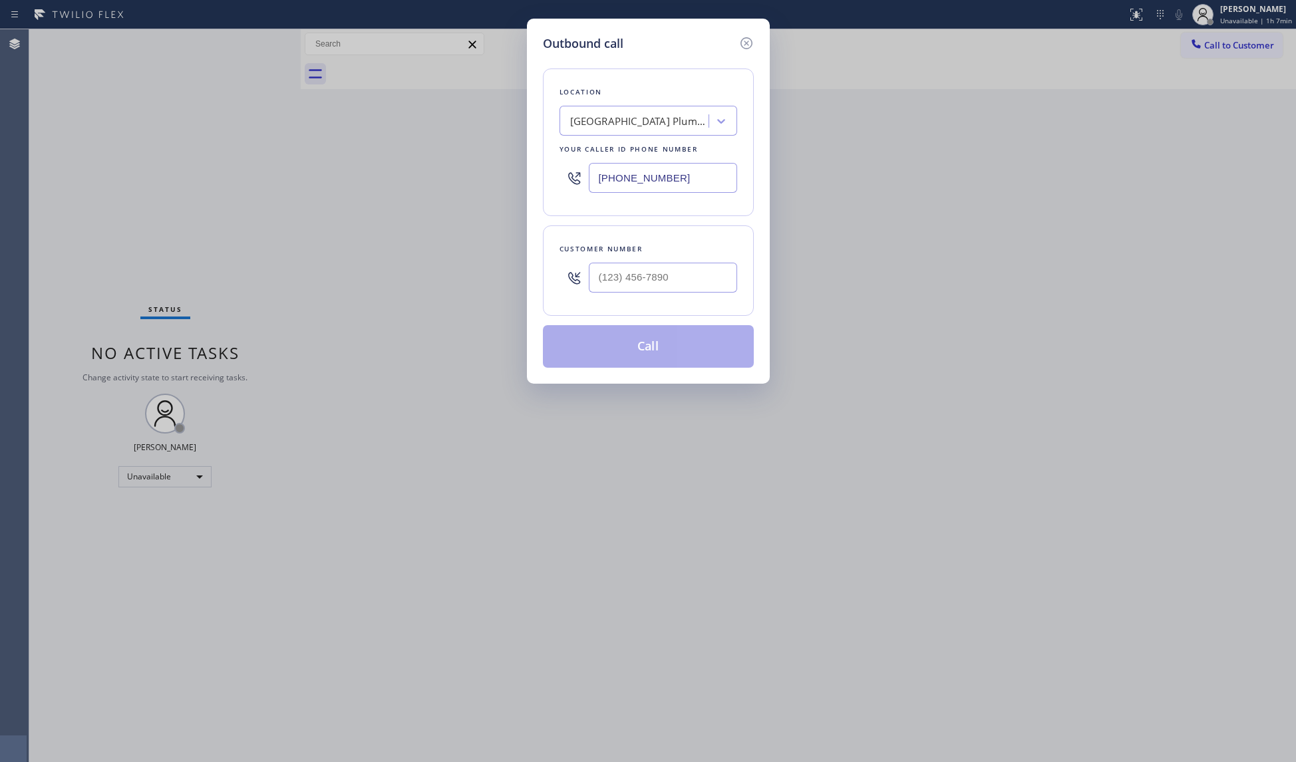
drag, startPoint x: 694, startPoint y: 184, endPoint x: 525, endPoint y: 169, distance: 170.3
click at [519, 192] on div "Outbound call Location [GEOGRAPHIC_DATA] [GEOGRAPHIC_DATA] [GEOGRAPHIC_DATA] Yo…" at bounding box center [648, 381] width 1296 height 762
paste input "855) 731-4952"
type input "[PHONE_NUMBER]"
drag, startPoint x: 673, startPoint y: 293, endPoint x: 716, endPoint y: 243, distance: 65.5
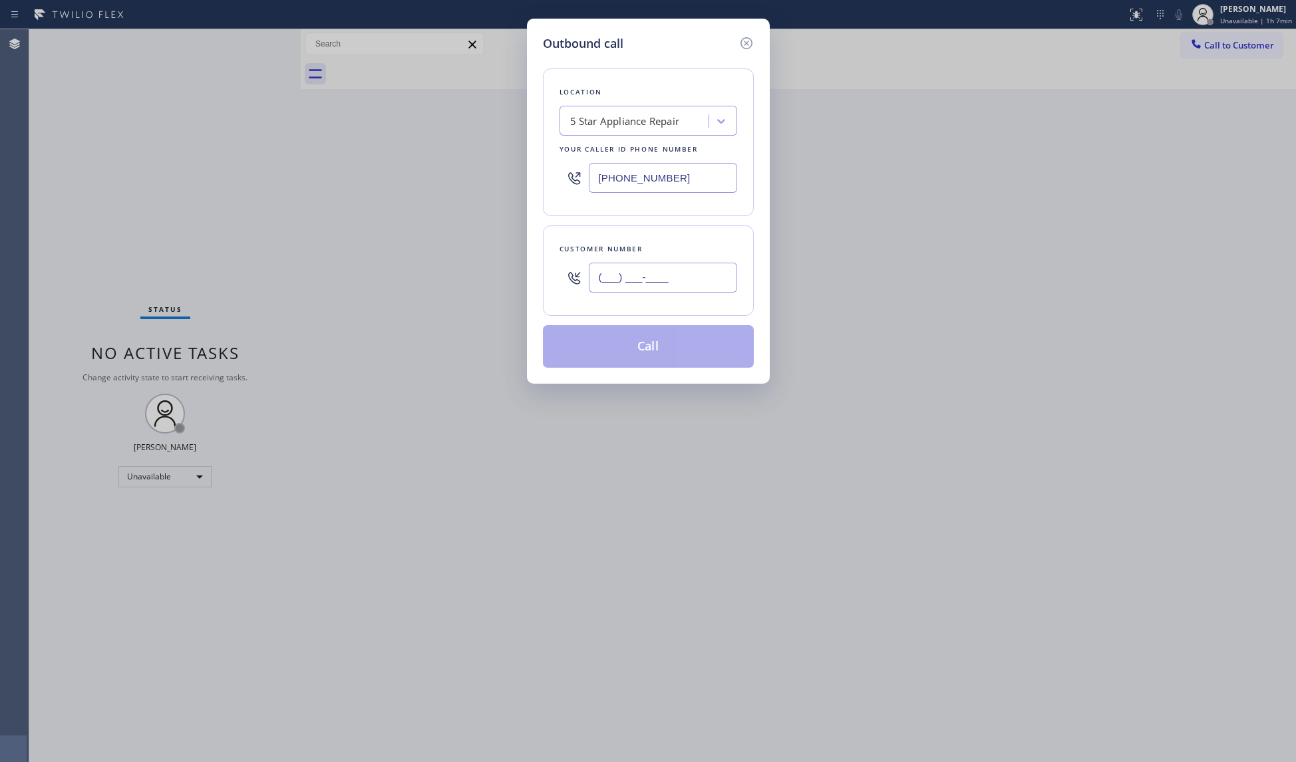
click at [675, 291] on input "(___) ___-____" at bounding box center [663, 278] width 148 height 30
paste input "213) 393-0349"
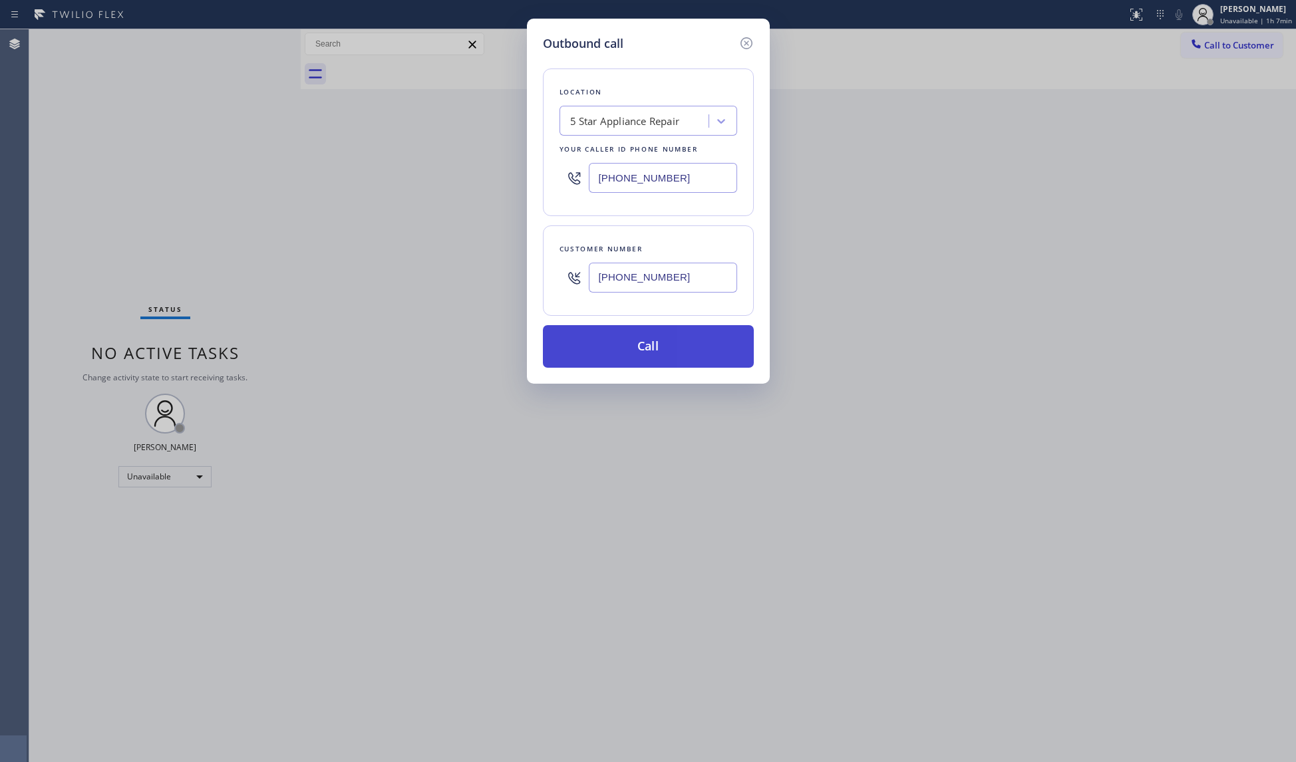
type input "[PHONE_NUMBER]"
click at [659, 347] on button "Call" at bounding box center [648, 346] width 211 height 43
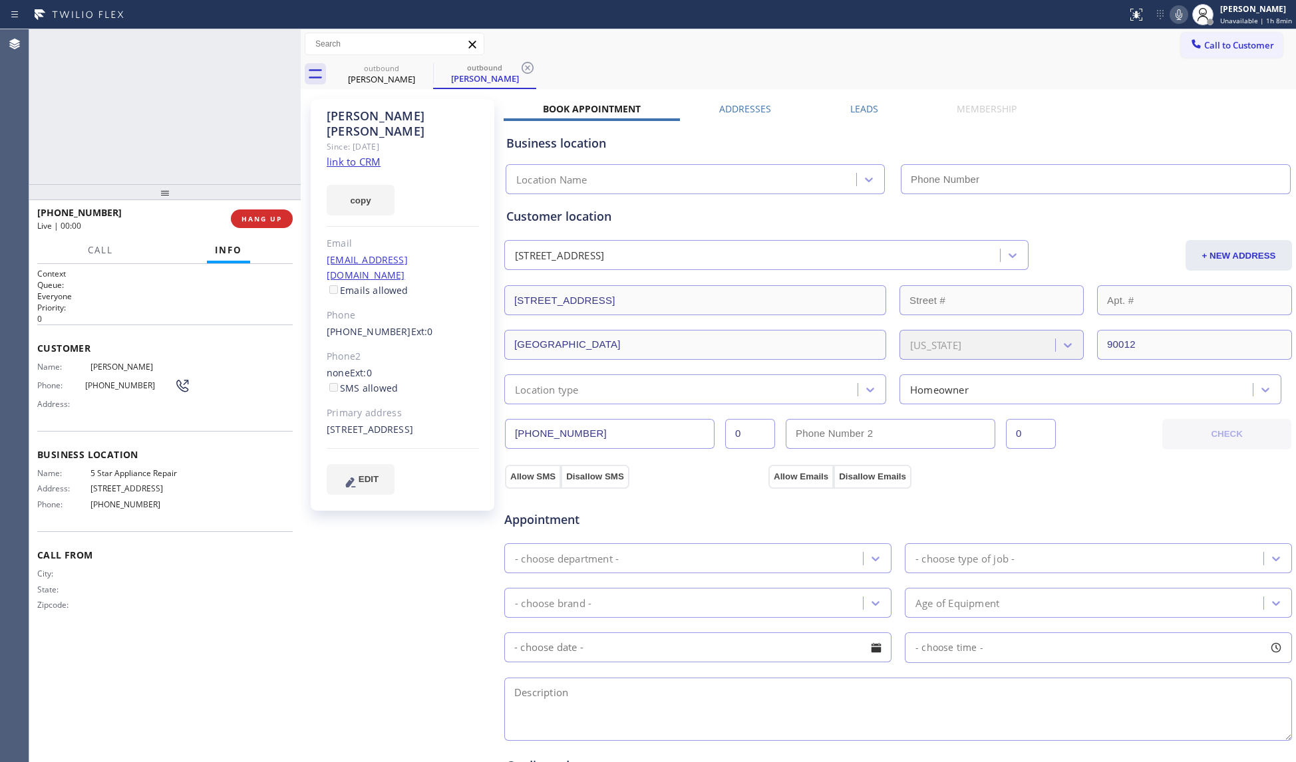
type input "[PHONE_NUMBER]"
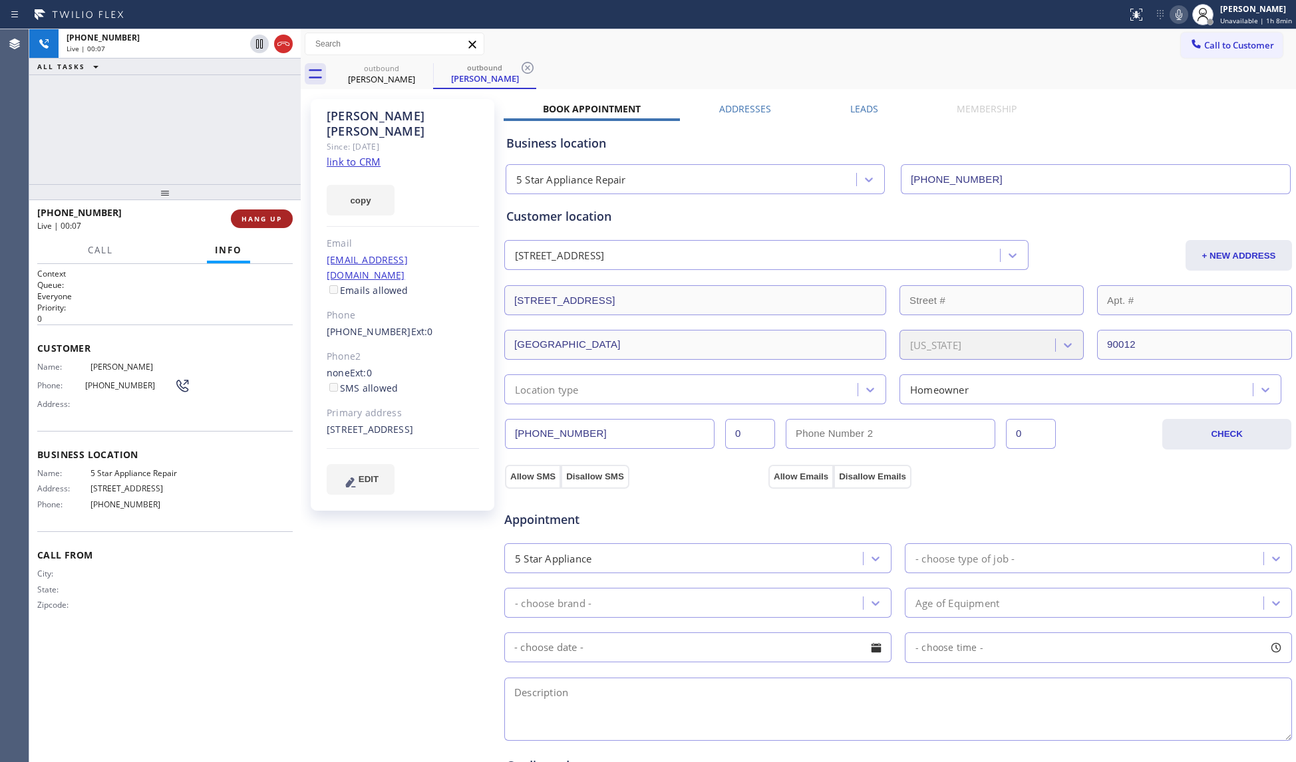
click at [243, 211] on button "HANG UP" at bounding box center [262, 219] width 62 height 19
click at [242, 210] on button "HANG UP" at bounding box center [262, 219] width 62 height 19
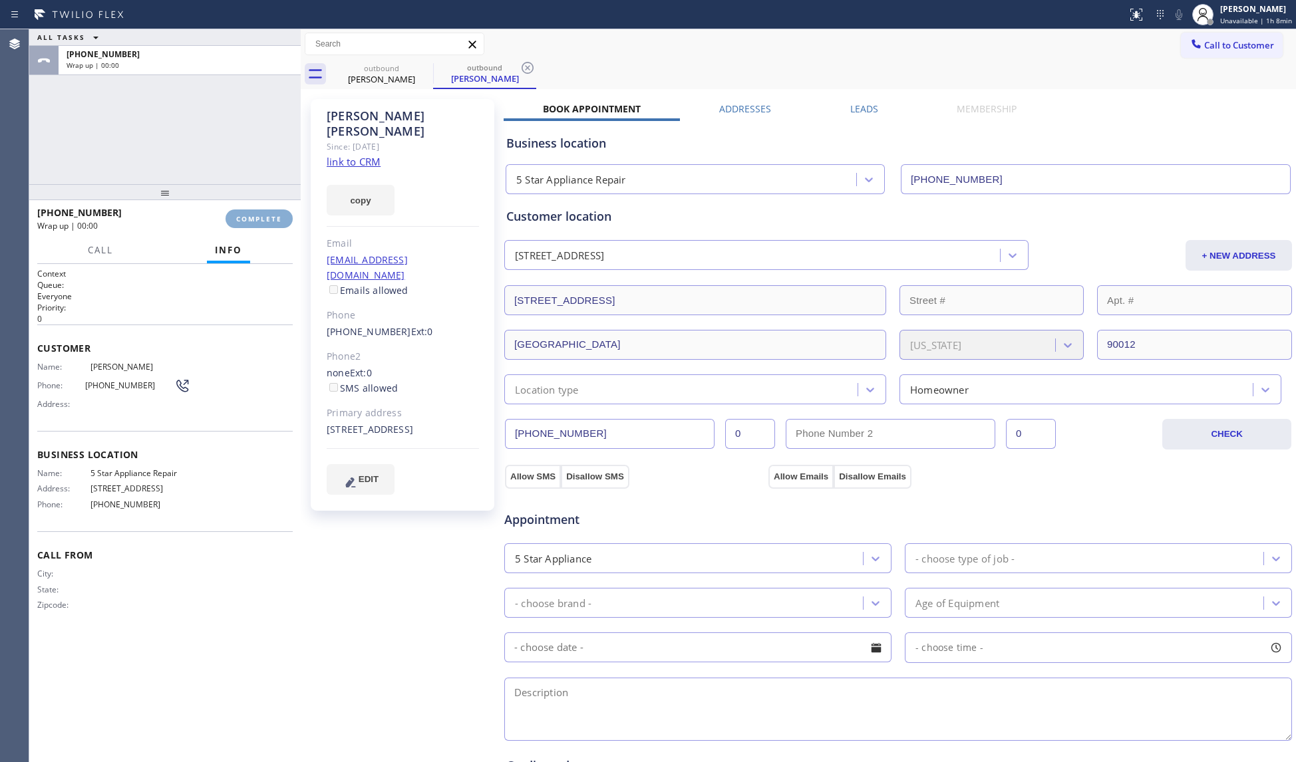
click at [243, 210] on button "COMPLETE" at bounding box center [259, 219] width 67 height 19
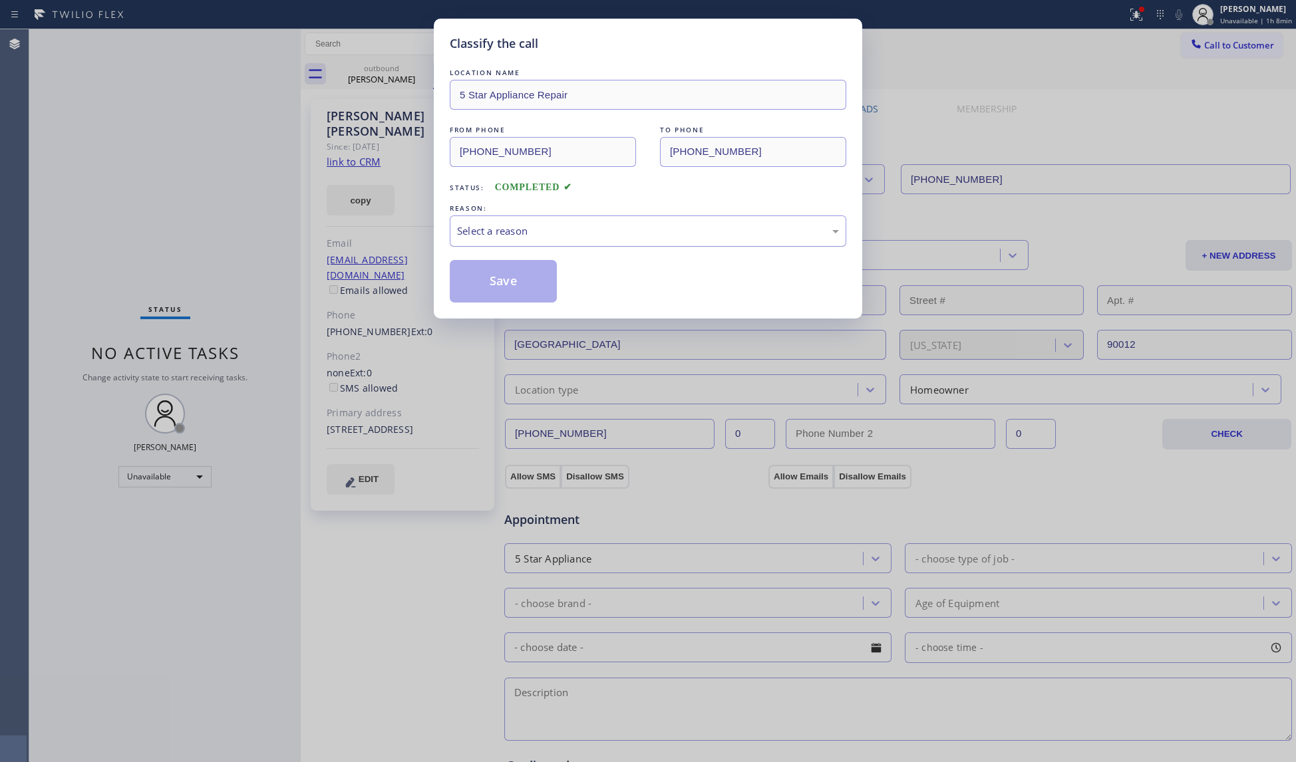
drag, startPoint x: 498, startPoint y: 226, endPoint x: 504, endPoint y: 242, distance: 16.8
click at [500, 229] on div "Select a reason" at bounding box center [648, 231] width 382 height 15
click at [504, 285] on button "Save" at bounding box center [503, 281] width 107 height 43
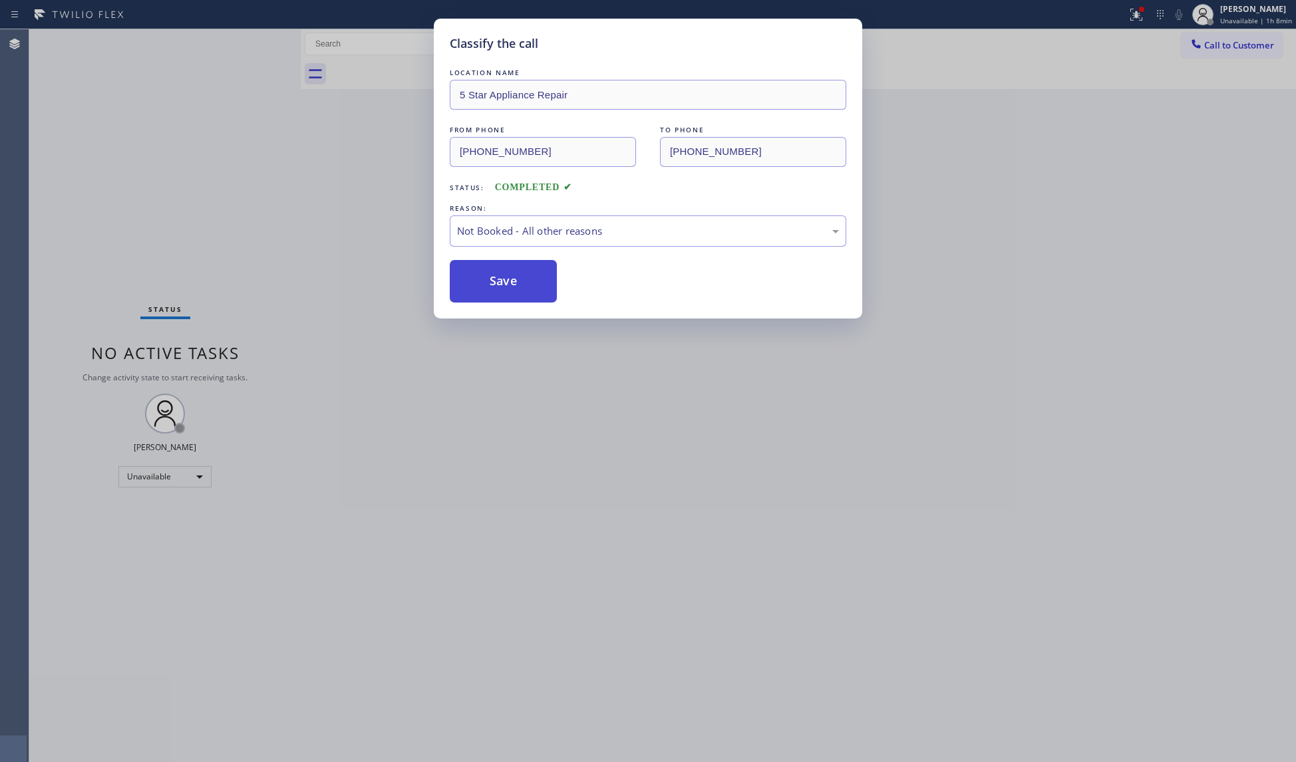
click at [508, 283] on button "Save" at bounding box center [503, 281] width 107 height 43
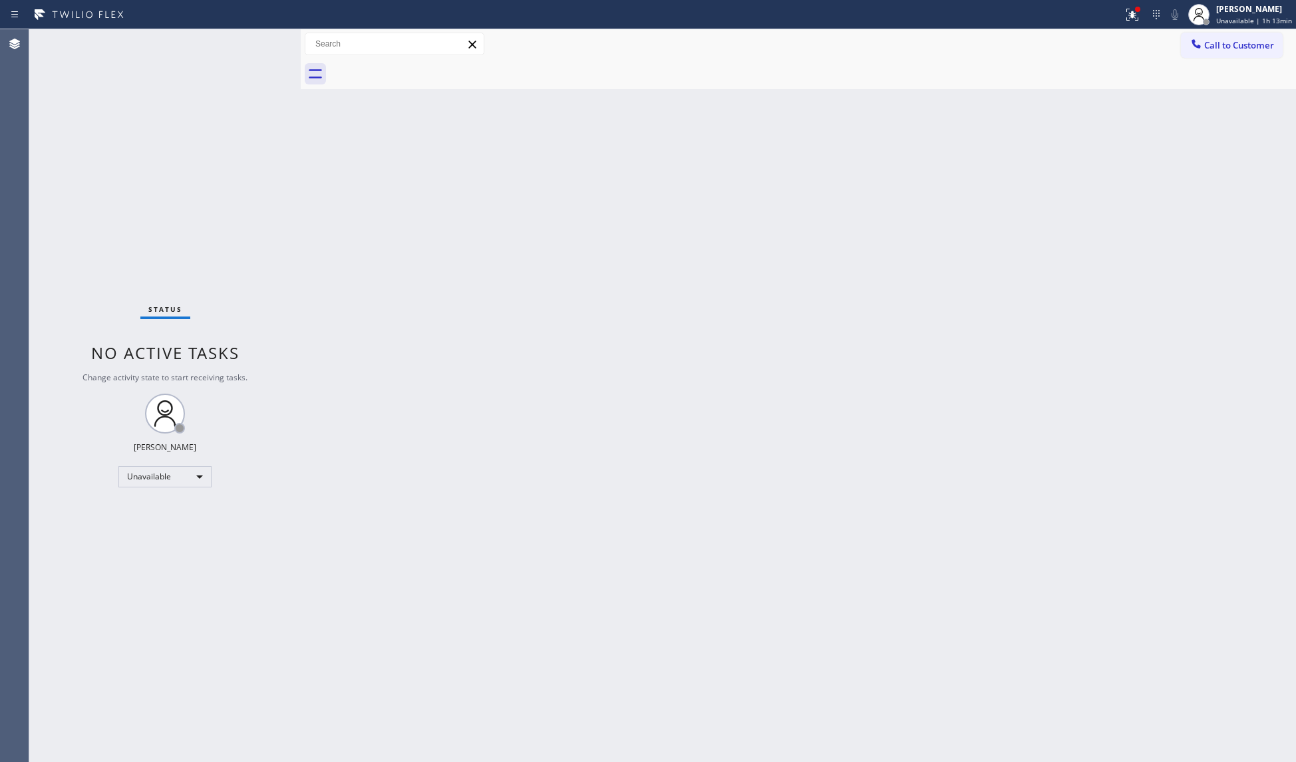
drag, startPoint x: 587, startPoint y: 522, endPoint x: 626, endPoint y: 512, distance: 40.5
click at [591, 520] on div "Back to Dashboard Change Sender ID Customers Technicians Select a contact Outbo…" at bounding box center [798, 395] width 995 height 733
click at [1132, 9] on icon at bounding box center [1132, 15] width 16 height 16
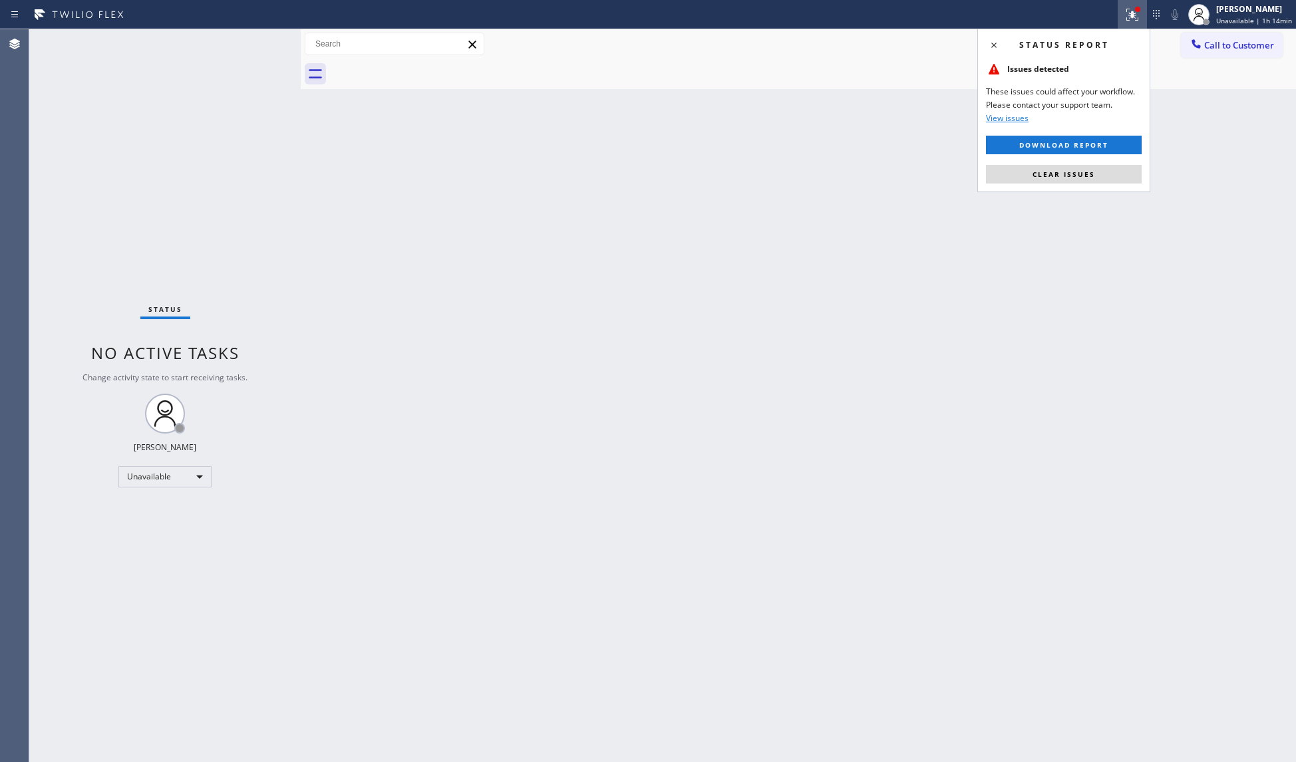
click at [1078, 166] on button "Clear issues" at bounding box center [1064, 174] width 156 height 19
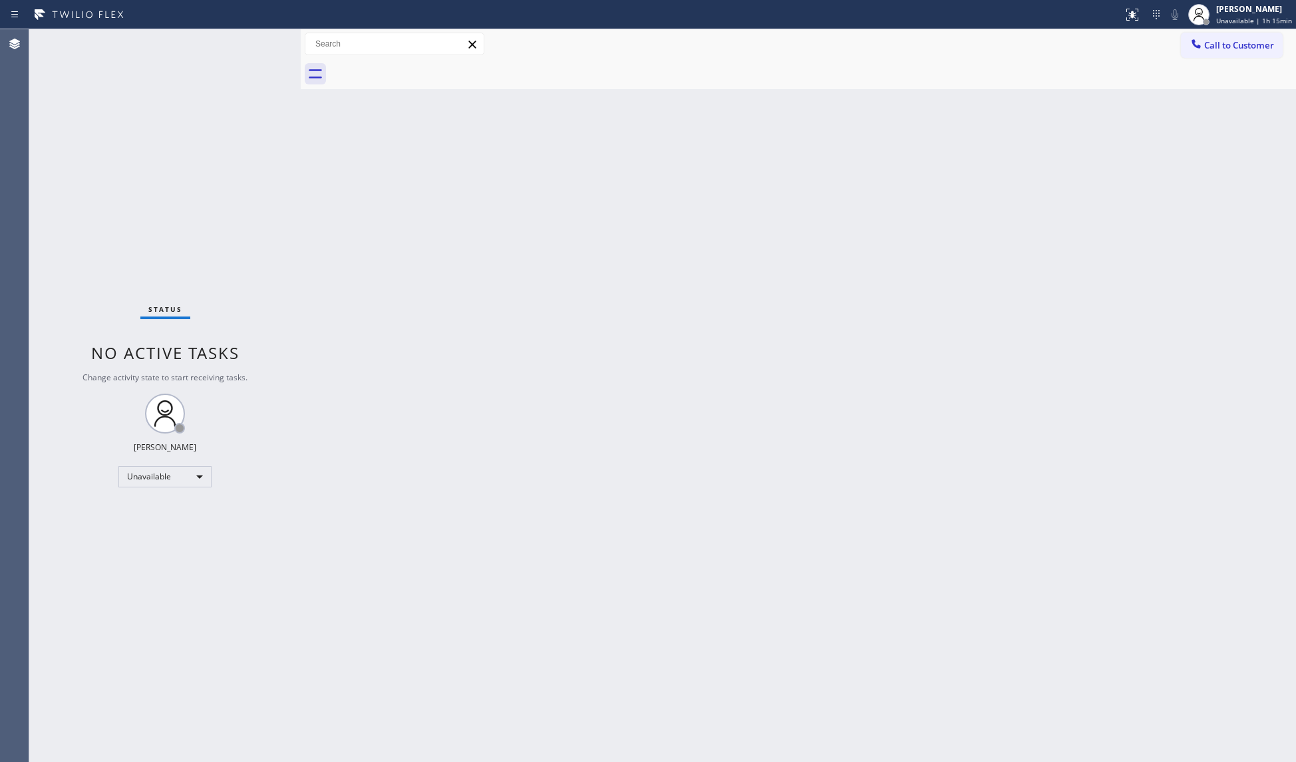
click at [1221, 49] on span "Call to Customer" at bounding box center [1239, 45] width 70 height 12
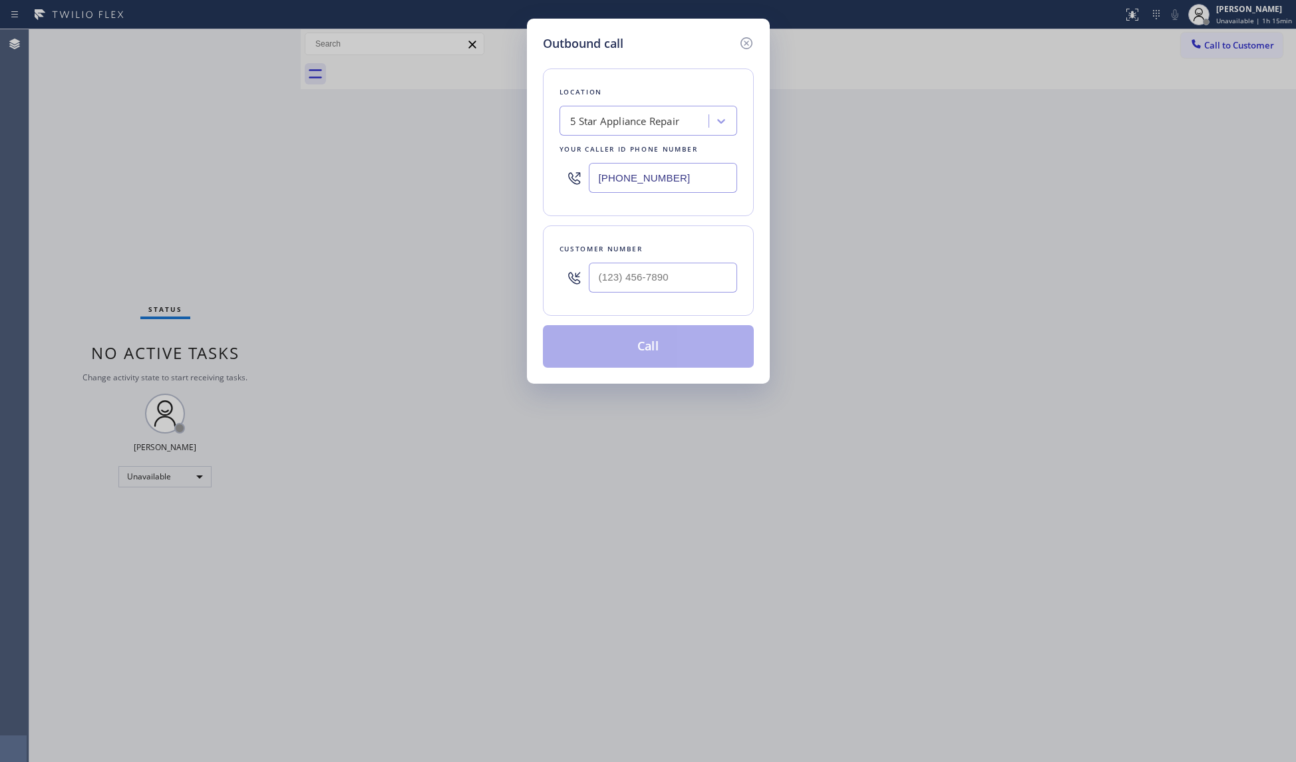
drag, startPoint x: 700, startPoint y: 166, endPoint x: 565, endPoint y: 173, distance: 135.2
click at [565, 173] on div "[PHONE_NUMBER]" at bounding box center [648, 177] width 178 height 43
paste input "949) 755-840"
type input "[PHONE_NUMBER]"
click at [629, 293] on input "(___) ___-____" at bounding box center [663, 278] width 148 height 30
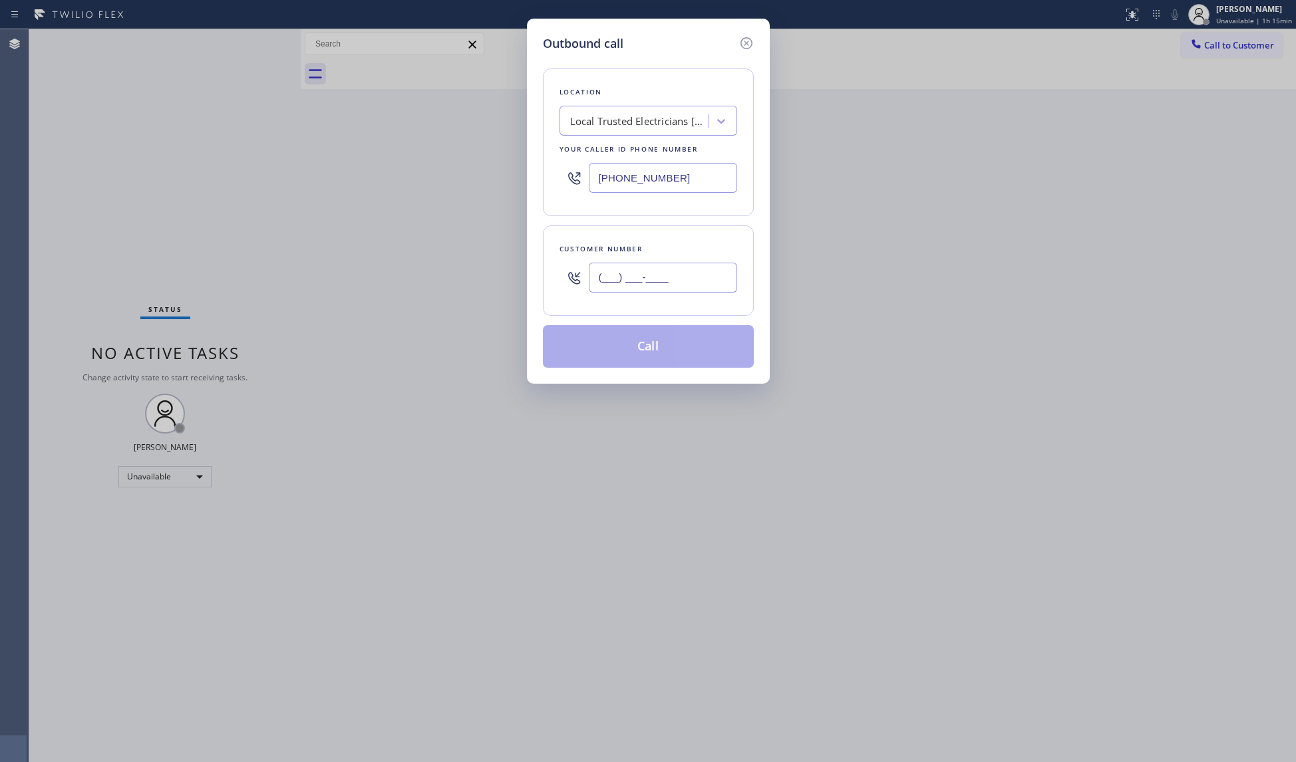
paste input "949) 230-6899"
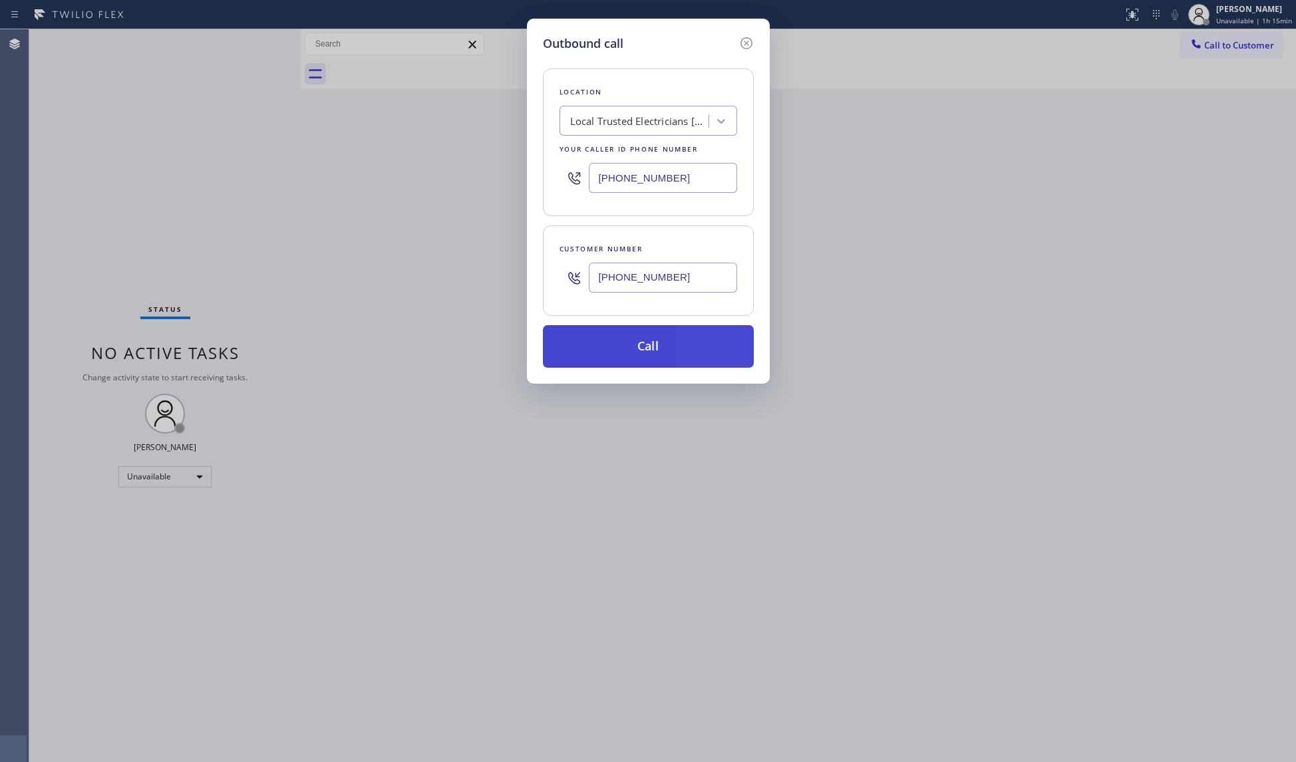
type input "[PHONE_NUMBER]"
click at [653, 334] on button "Call" at bounding box center [648, 346] width 211 height 43
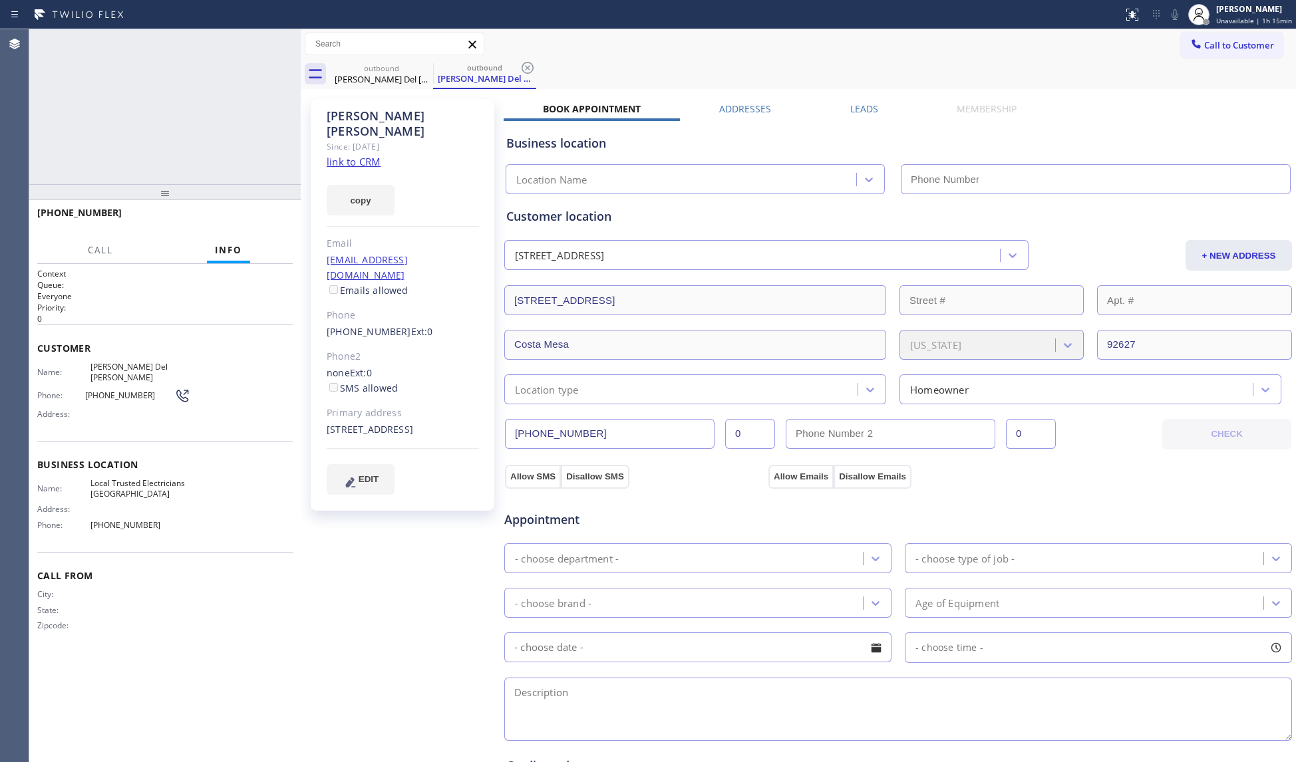
type input "[PHONE_NUMBER]"
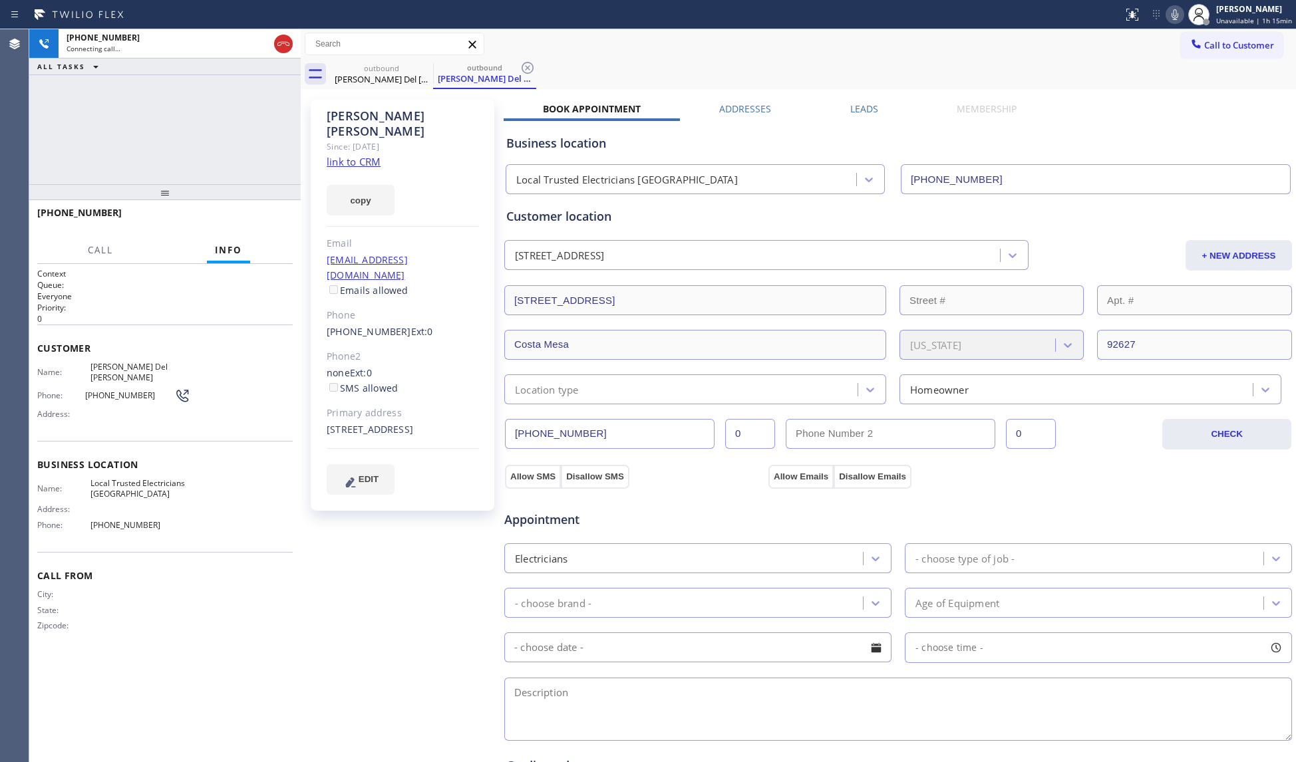
click at [647, 104] on div "Book Appointment" at bounding box center [592, 111] width 176 height 19
click at [535, 65] on div "outbound [PERSON_NAME] Del [PERSON_NAME] outbound [PERSON_NAME] Del [PERSON_NAM…" at bounding box center [813, 74] width 966 height 30
click at [547, 59] on div "outbound [PERSON_NAME] Del [PERSON_NAME] outbound [PERSON_NAME] Del [PERSON_NAM…" at bounding box center [813, 74] width 966 height 30
click at [527, 64] on icon at bounding box center [528, 68] width 16 height 16
click at [592, 56] on div "Call to Customer Outbound call Location Local Trusted Electricians [GEOGRAPHIC_…" at bounding box center [798, 44] width 995 height 30
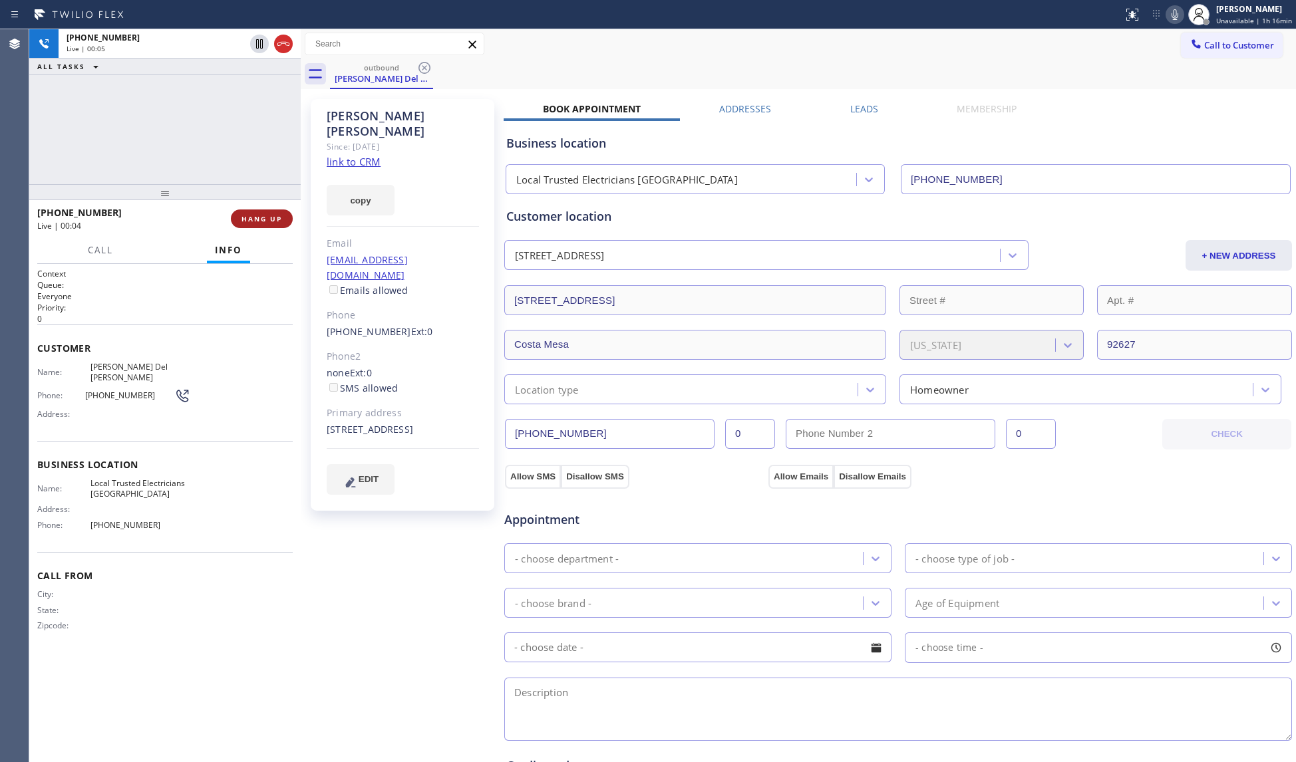
click at [270, 222] on span "HANG UP" at bounding box center [261, 218] width 41 height 9
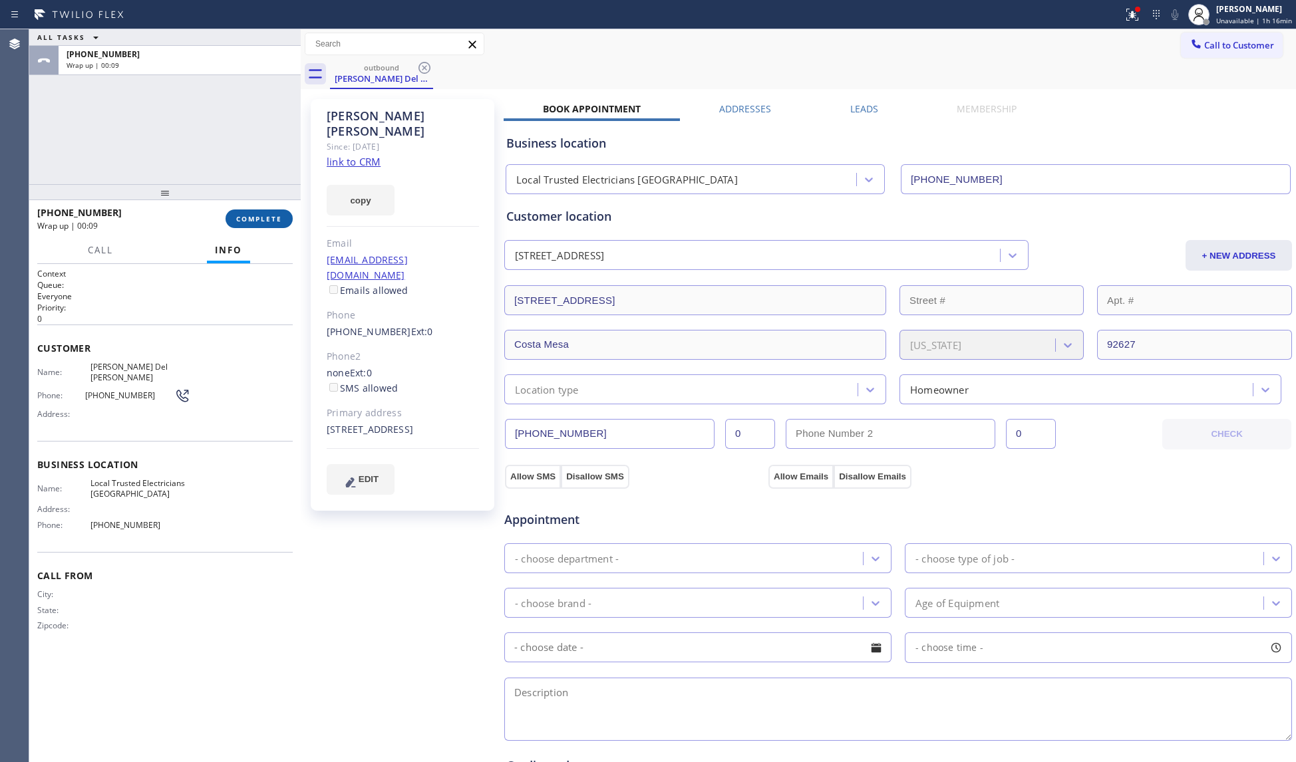
drag, startPoint x: 239, startPoint y: 216, endPoint x: 248, endPoint y: 212, distance: 9.8
click at [240, 216] on span "COMPLETE" at bounding box center [259, 218] width 46 height 9
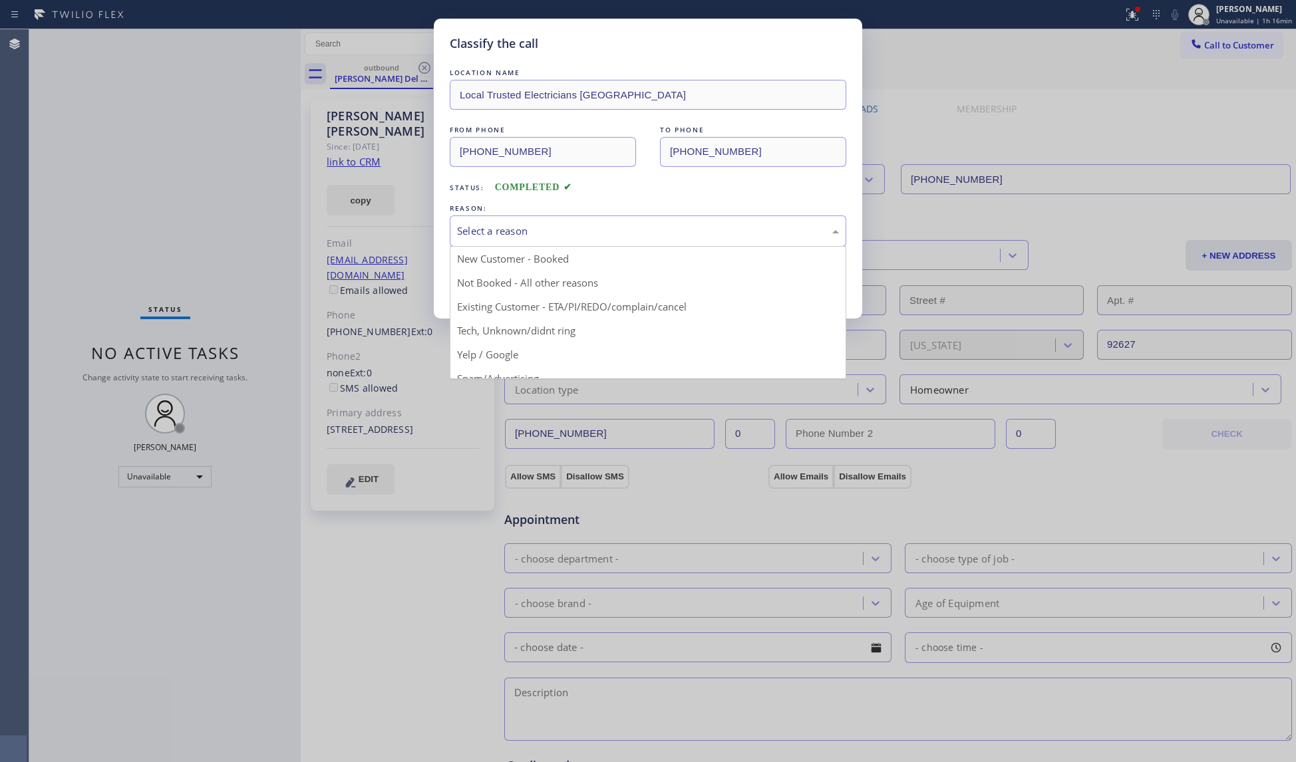
click at [500, 229] on div "Select a reason" at bounding box center [648, 231] width 382 height 15
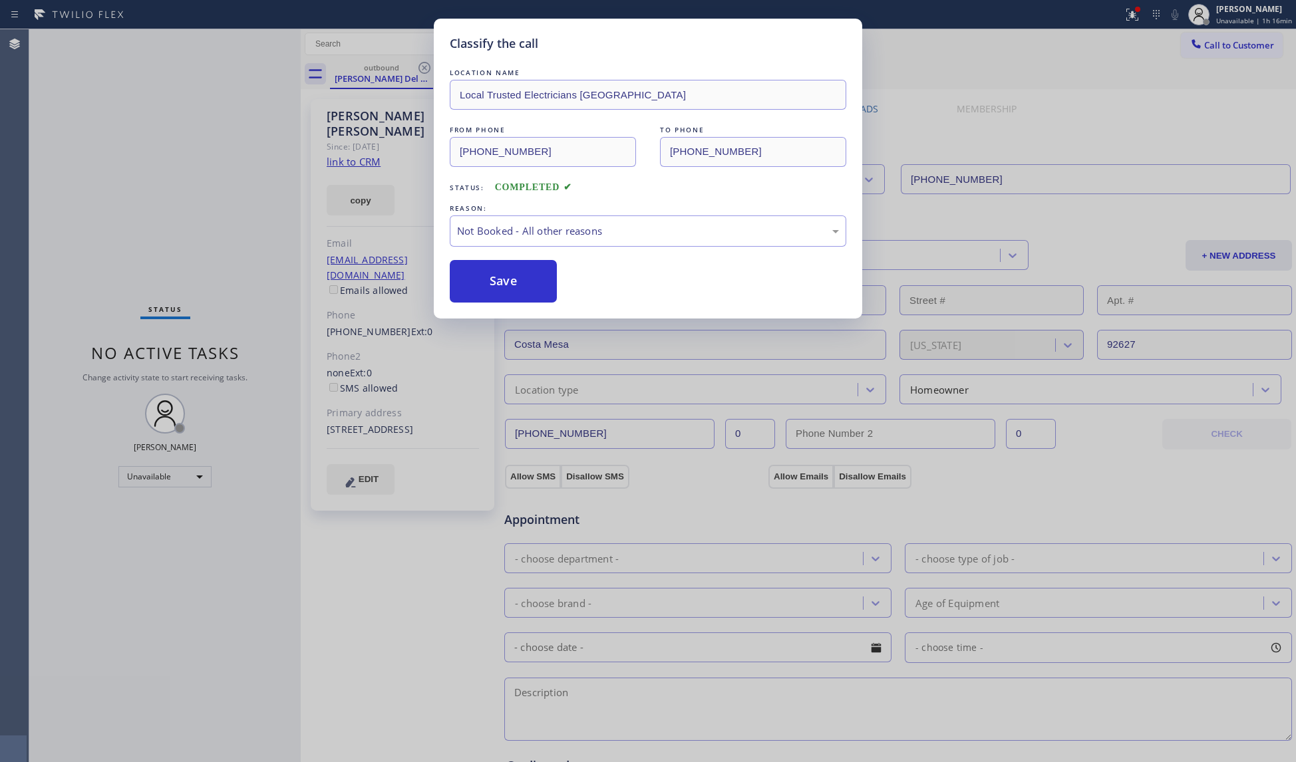
click at [493, 281] on button "Save" at bounding box center [503, 281] width 107 height 43
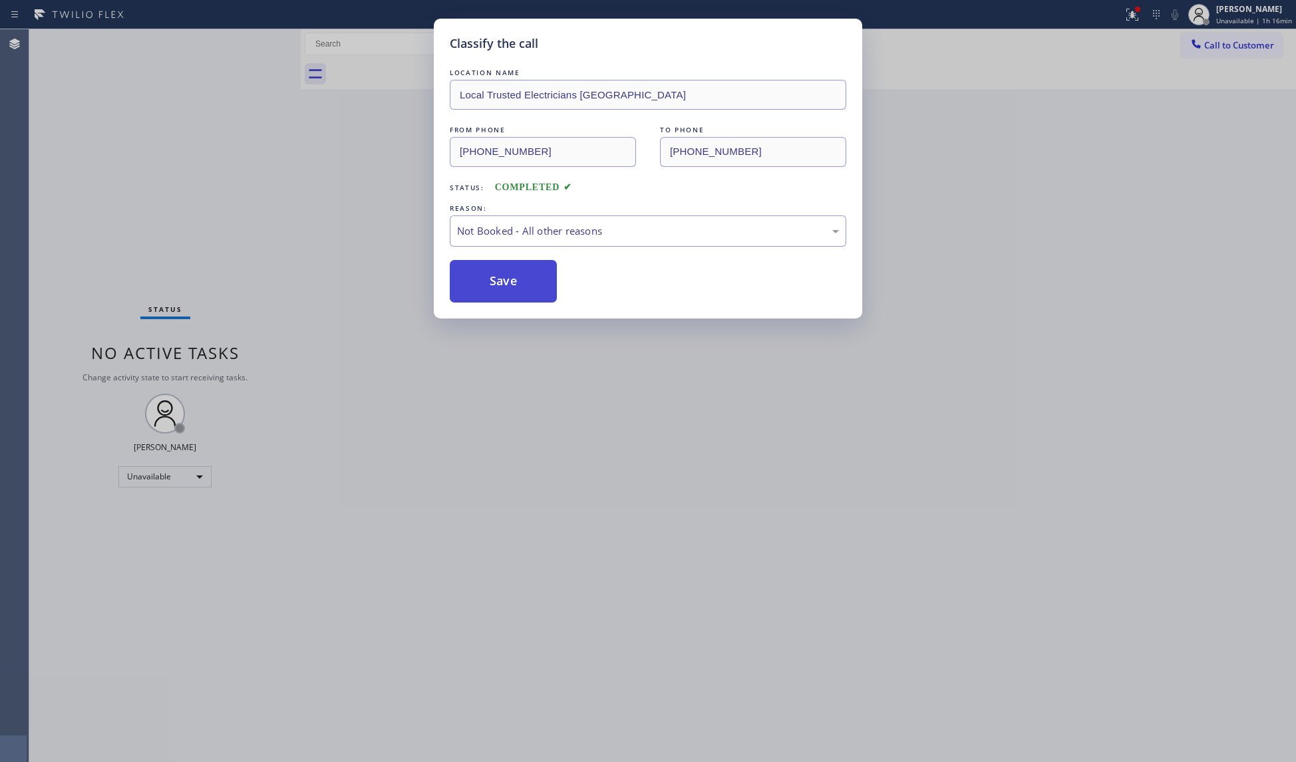
click at [493, 280] on button "Save" at bounding box center [503, 281] width 107 height 43
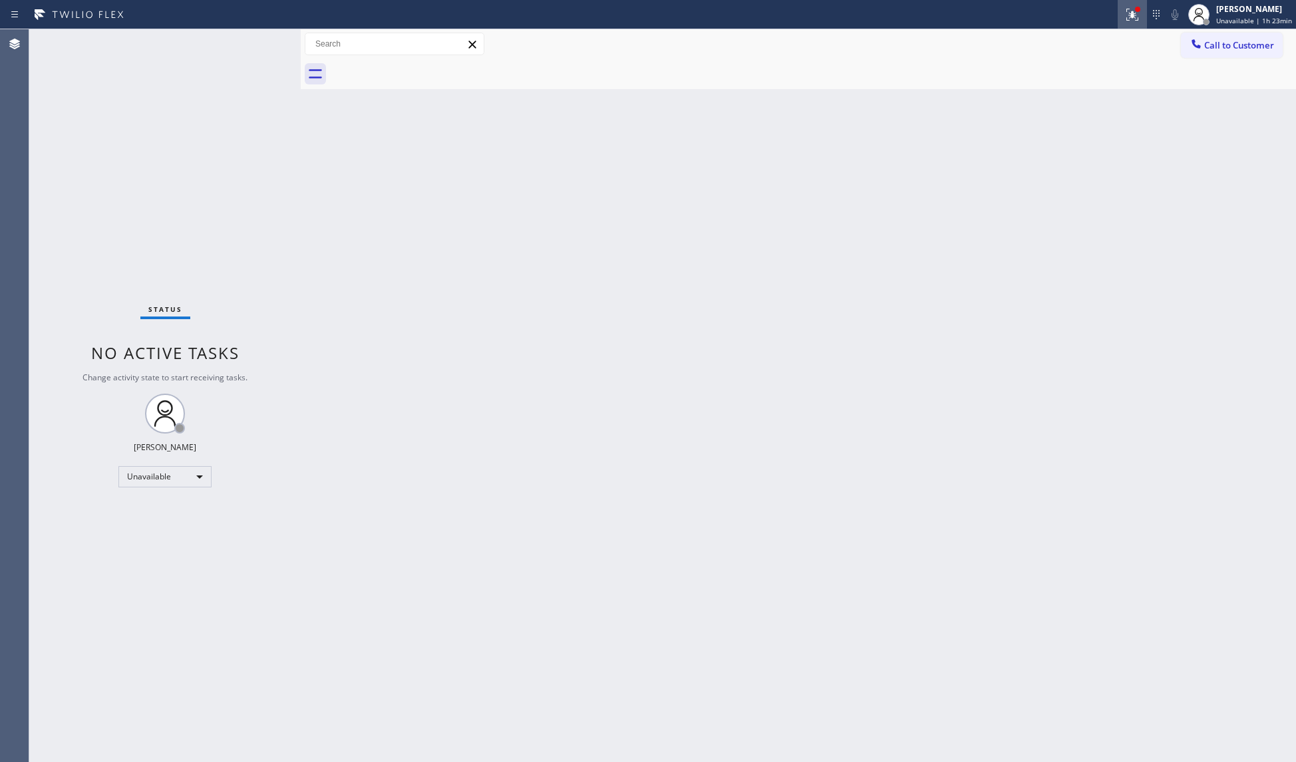
drag, startPoint x: 1142, startPoint y: 19, endPoint x: 1072, endPoint y: 128, distance: 129.5
click at [1140, 20] on icon at bounding box center [1132, 15] width 16 height 16
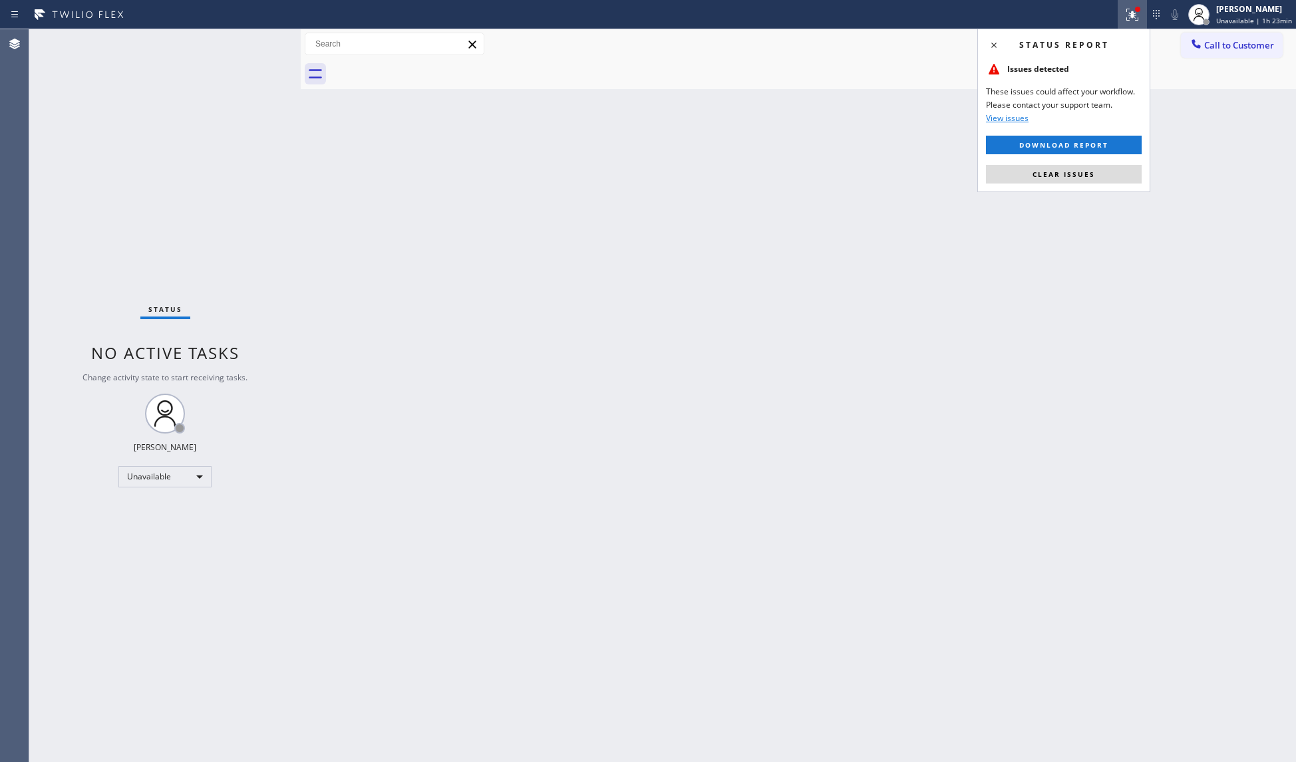
click at [1062, 187] on div "Status report Issues detected These issues could affect your workflow. Please c…" at bounding box center [1063, 111] width 173 height 164
click at [1060, 178] on span "Clear issues" at bounding box center [1063, 174] width 63 height 9
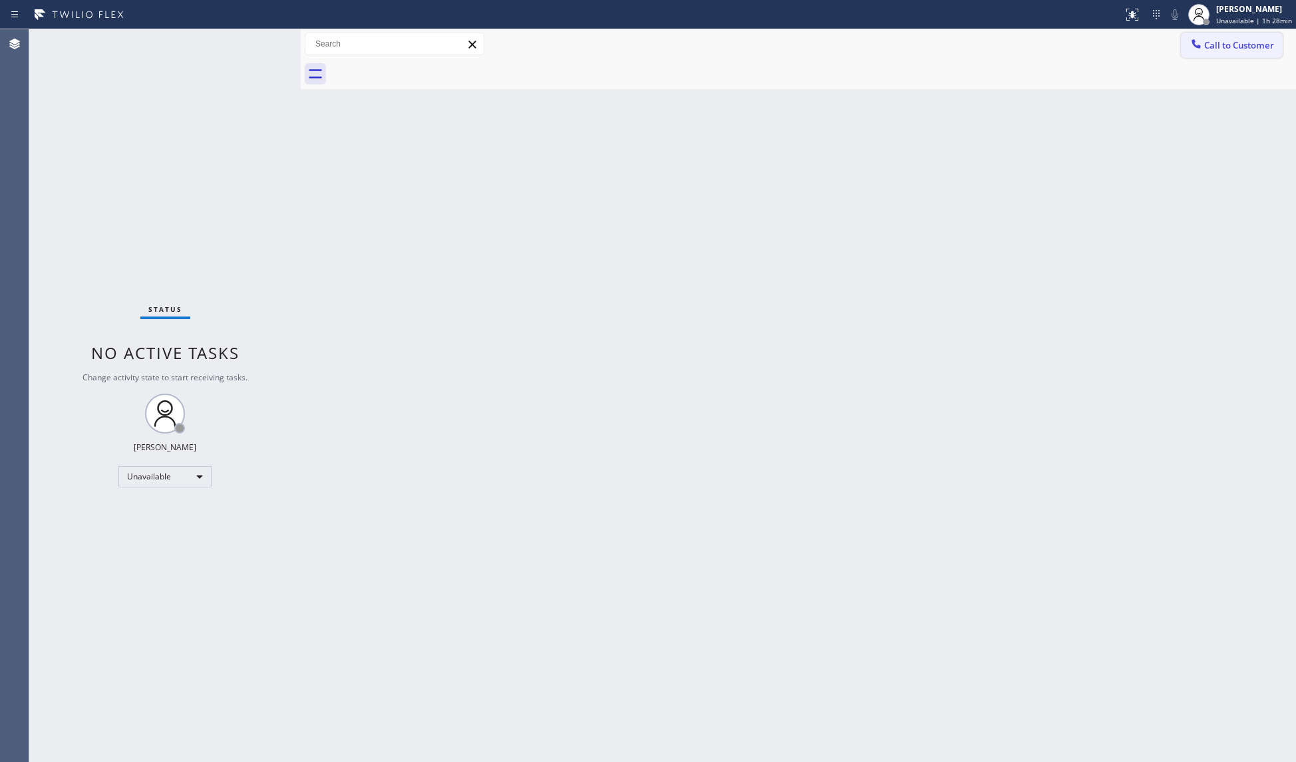
drag, startPoint x: 1235, startPoint y: 40, endPoint x: 998, endPoint y: 121, distance: 250.3
click at [1221, 43] on span "Call to Customer" at bounding box center [1239, 45] width 70 height 12
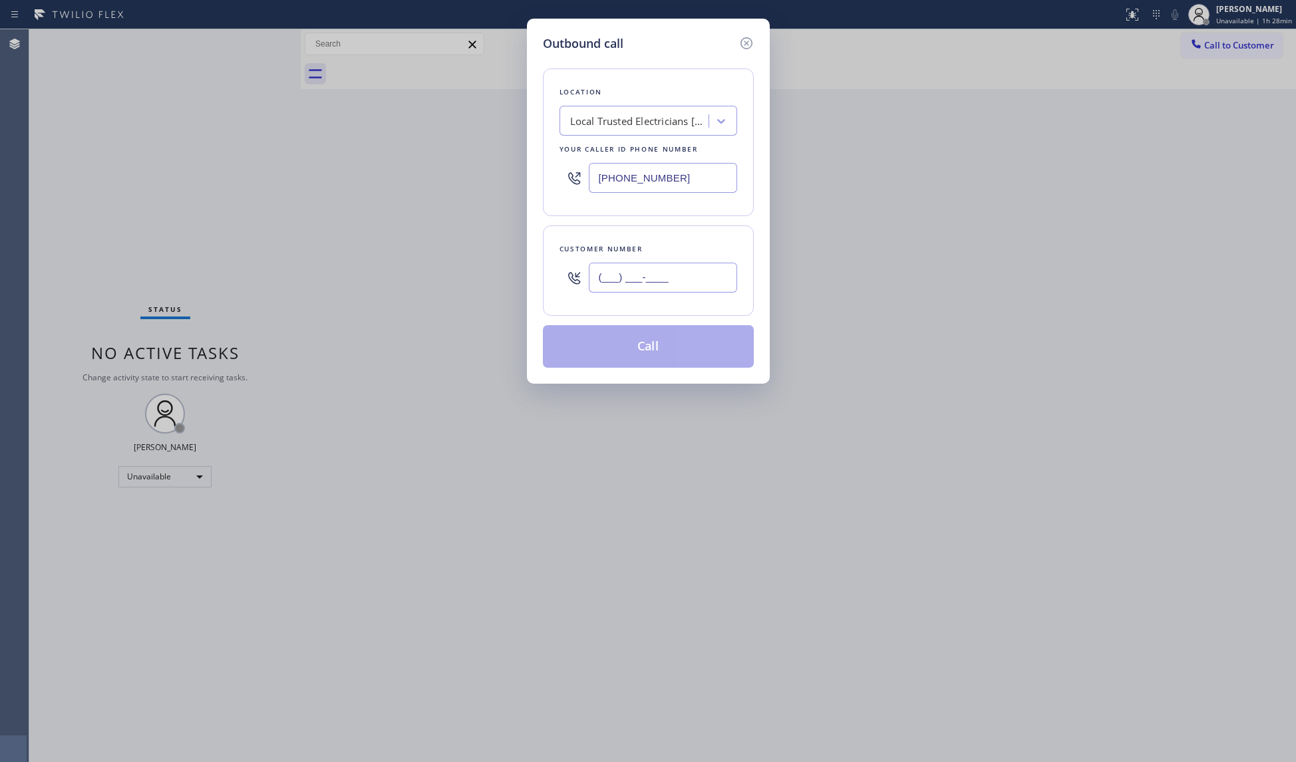
drag, startPoint x: 706, startPoint y: 294, endPoint x: 714, endPoint y: 274, distance: 21.5
click at [705, 293] on input "(___) ___-____" at bounding box center [663, 278] width 148 height 30
paste input "323) 717-6940"
type input "[PHONE_NUMBER]"
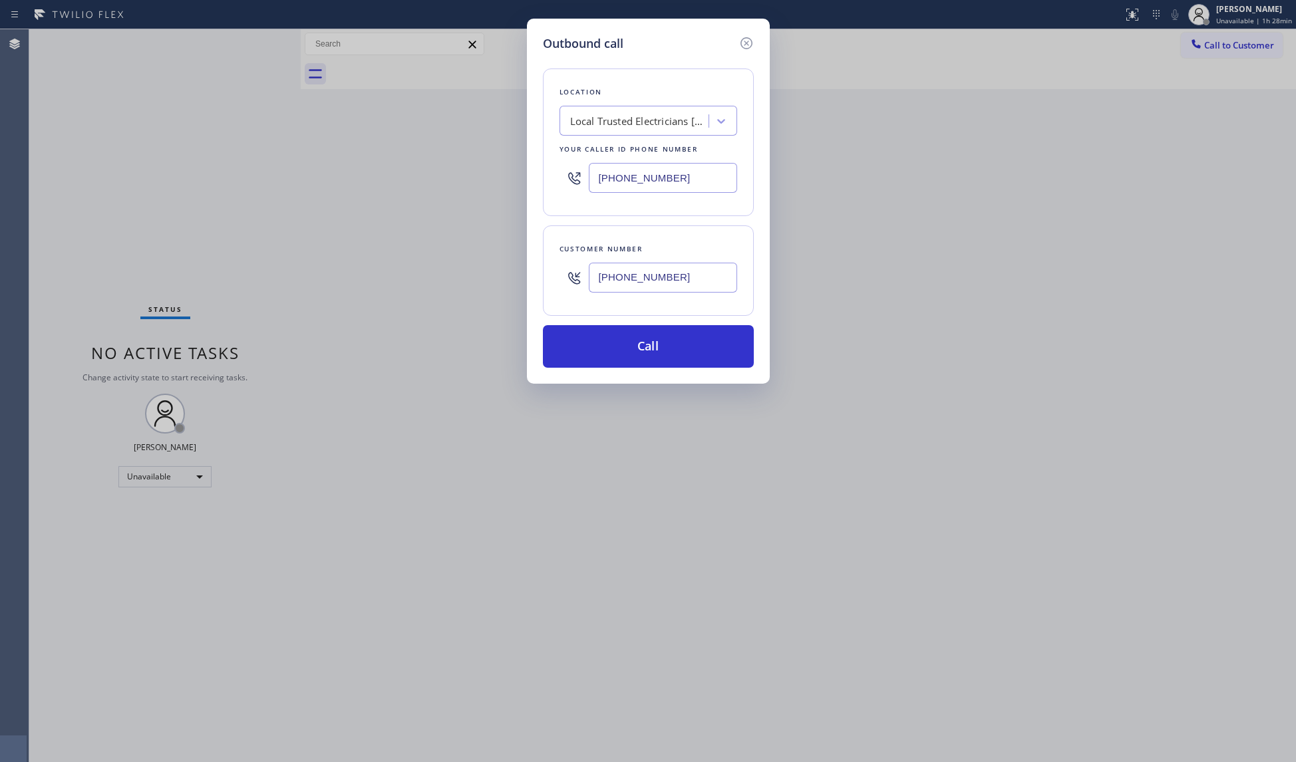
drag, startPoint x: 607, startPoint y: 182, endPoint x: 629, endPoint y: 182, distance: 22.0
click at [608, 182] on input "[PHONE_NUMBER]" at bounding box center [663, 178] width 148 height 30
drag, startPoint x: 685, startPoint y: 184, endPoint x: 488, endPoint y: 157, distance: 198.8
click at [488, 157] on div "Outbound call Location Local Trusted Electricians [GEOGRAPHIC_DATA] Your caller…" at bounding box center [648, 381] width 1296 height 762
paste input "800) 568-8664"
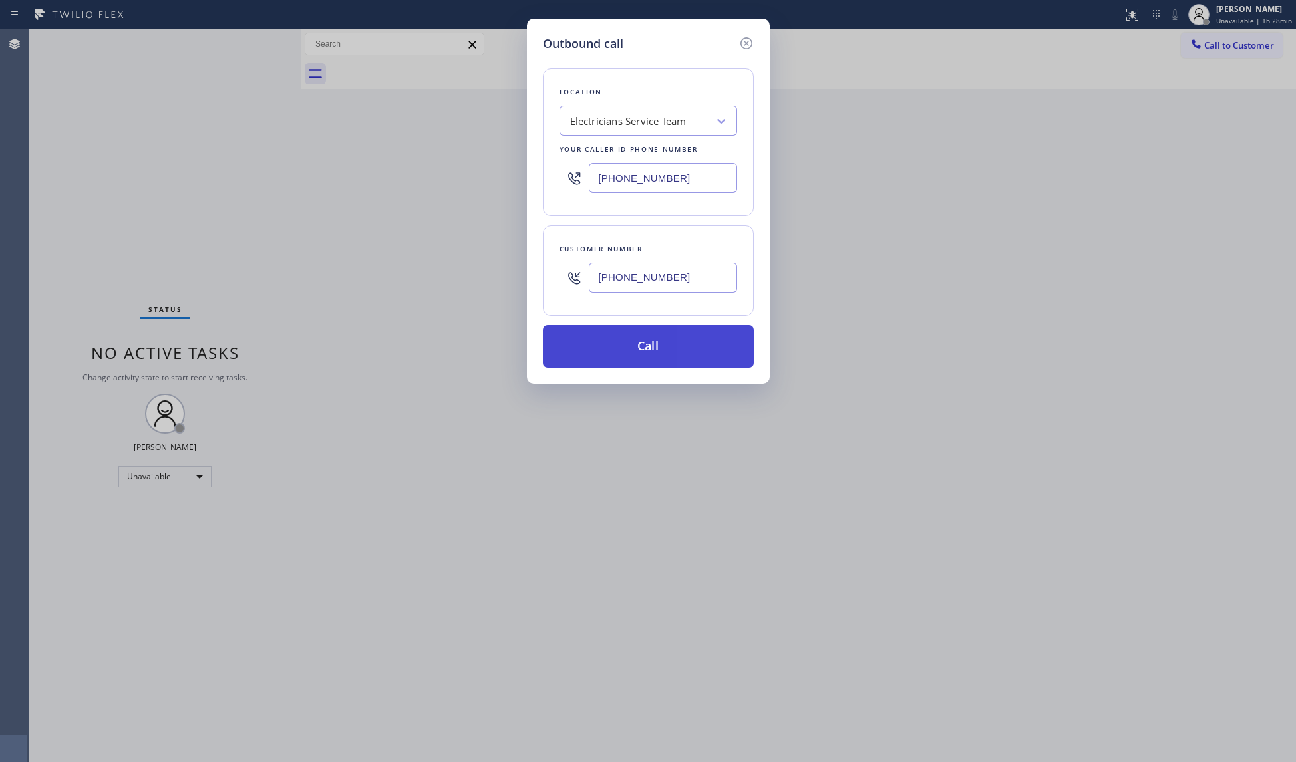
type input "[PHONE_NUMBER]"
drag, startPoint x: 633, startPoint y: 360, endPoint x: 664, endPoint y: 354, distance: 31.2
click at [635, 359] on button "Call" at bounding box center [648, 346] width 211 height 43
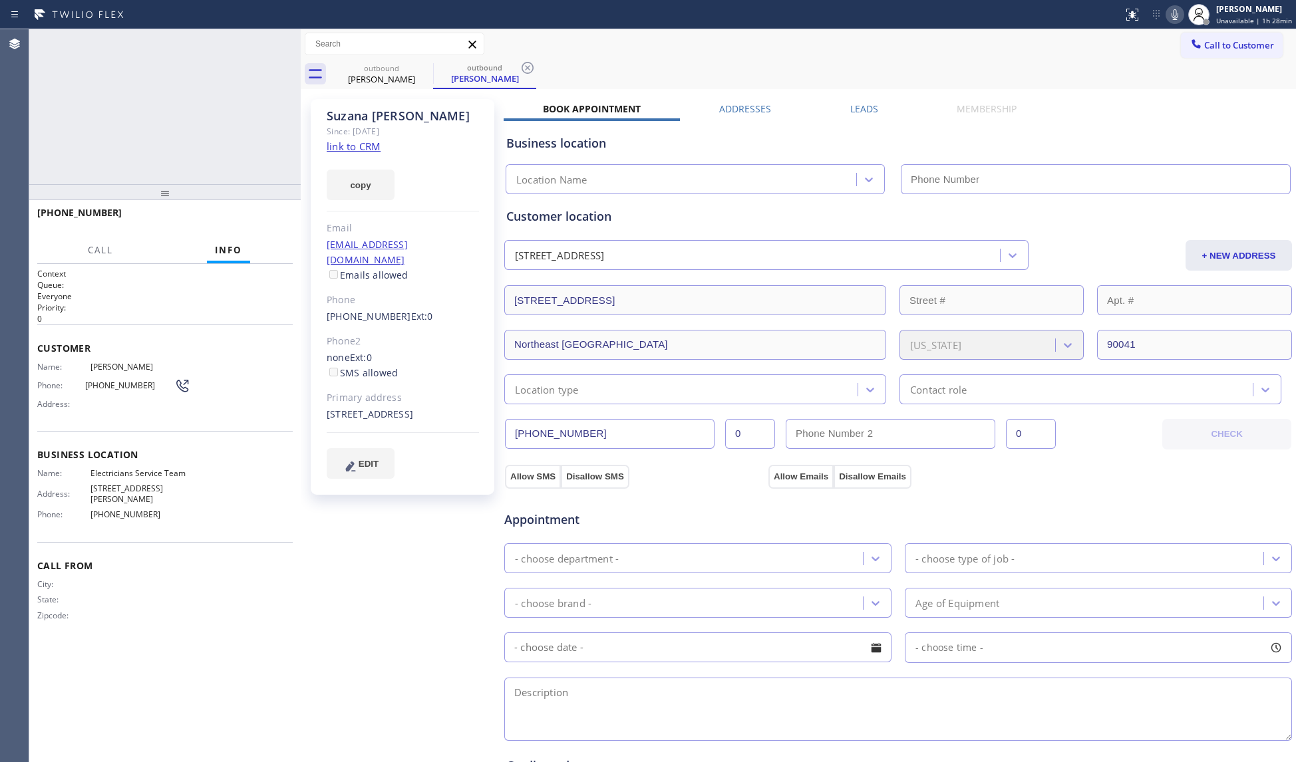
type input "[PHONE_NUMBER]"
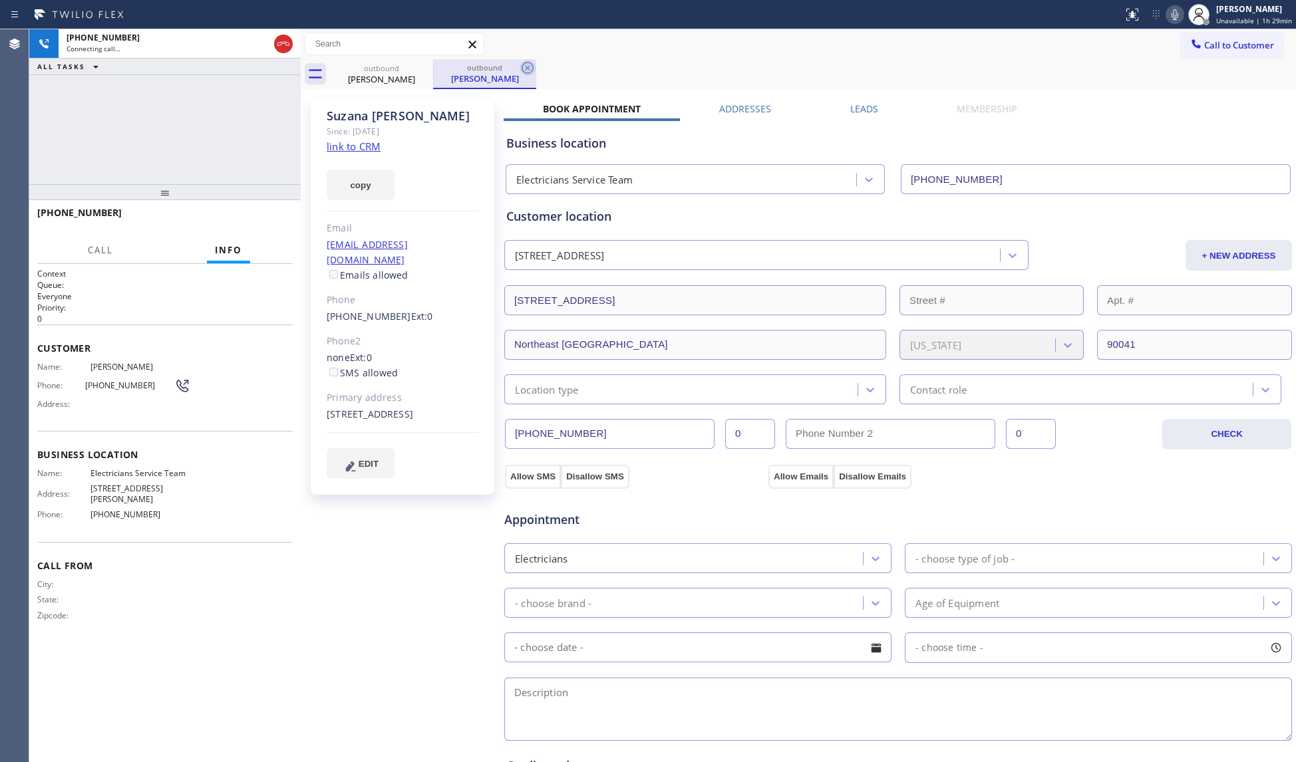
click at [531, 67] on icon at bounding box center [528, 68] width 16 height 16
drag, startPoint x: 841, startPoint y: 105, endPoint x: 860, endPoint y: 118, distance: 23.1
click at [845, 109] on div "Leads" at bounding box center [864, 111] width 106 height 19
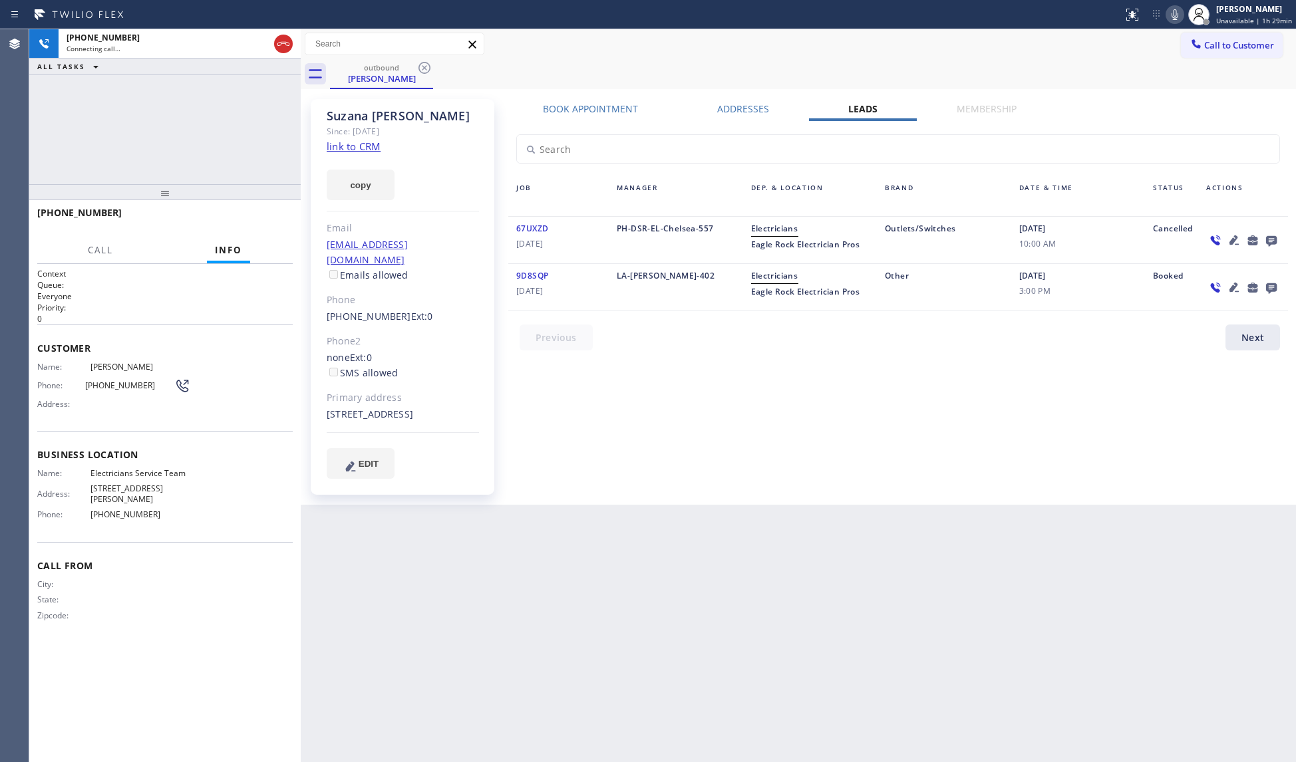
click at [1221, 245] on icon at bounding box center [1271, 240] width 16 height 17
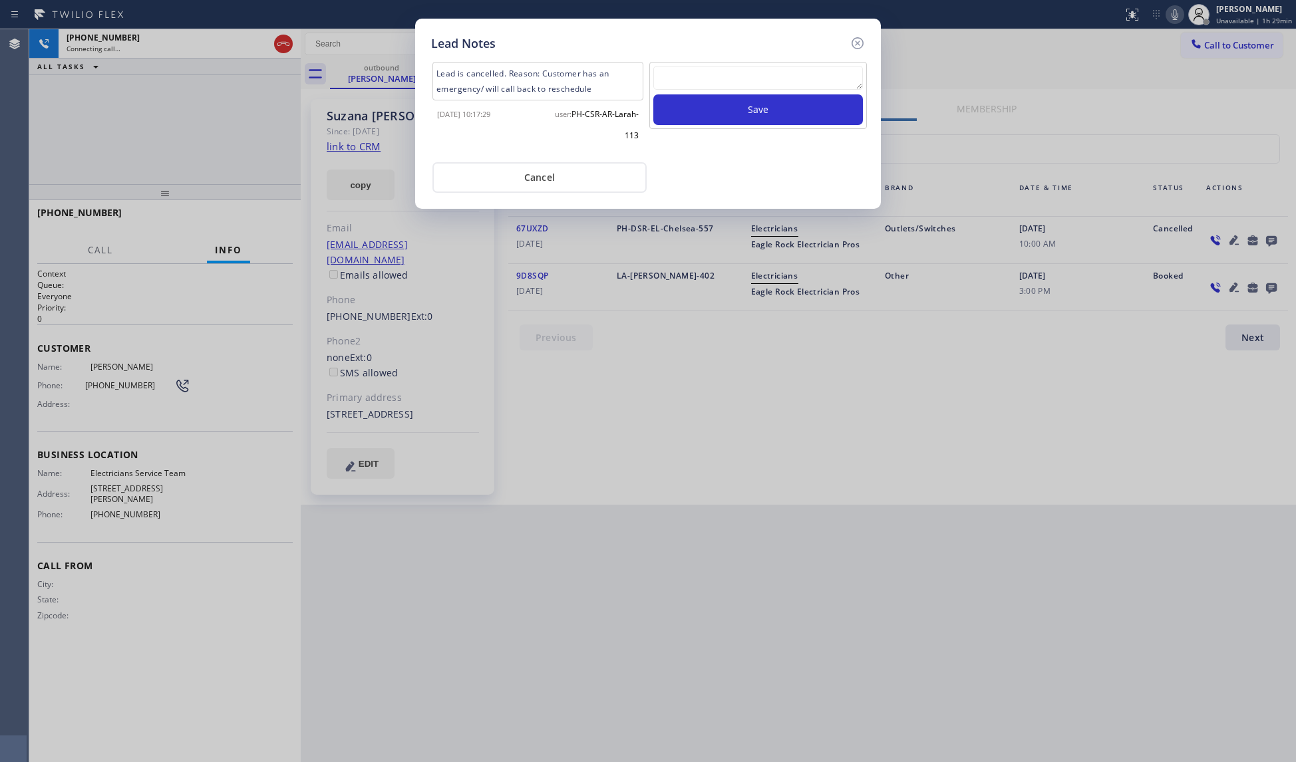
click at [717, 89] on textarea at bounding box center [758, 78] width 210 height 24
paste textarea "VM / Follow up call - Please transfer to me"
type textarea "VM / Follow up call - Please transfer to me"
click at [754, 110] on button "Save" at bounding box center [758, 109] width 210 height 31
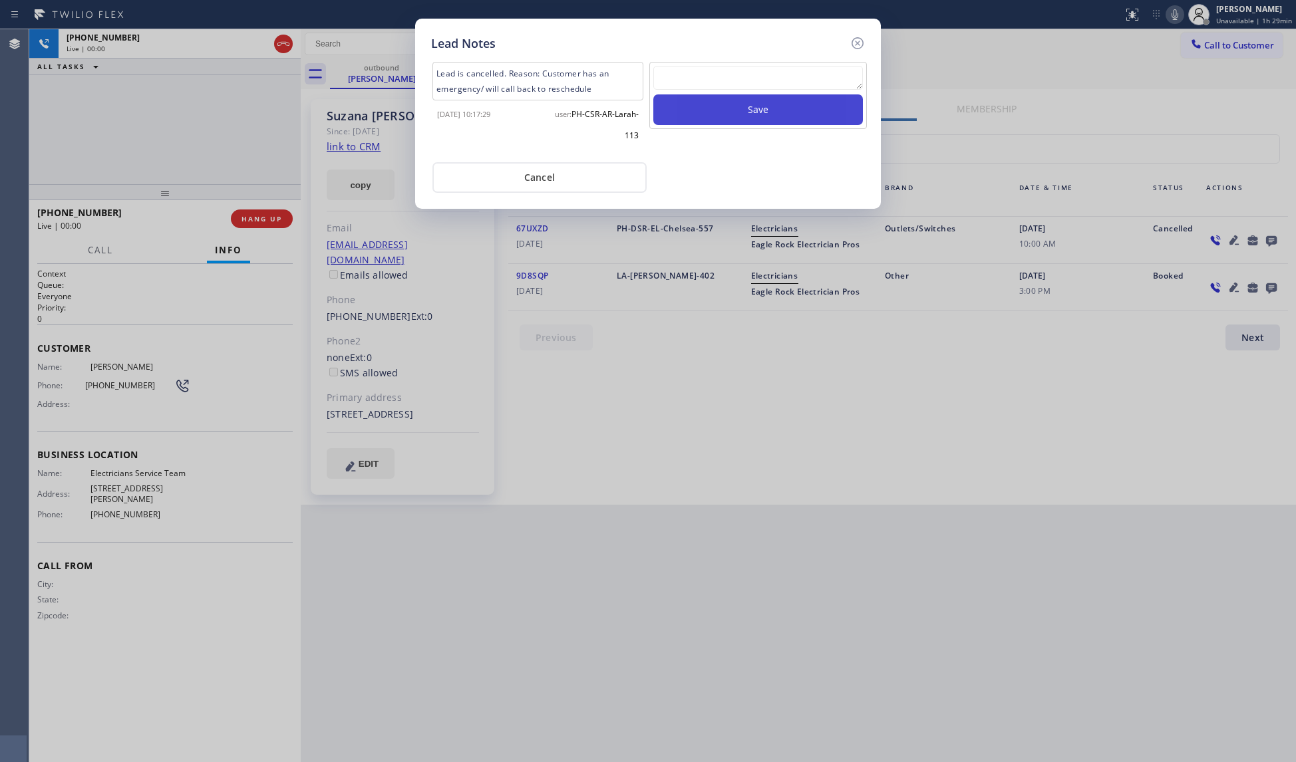
scroll to position [0, 0]
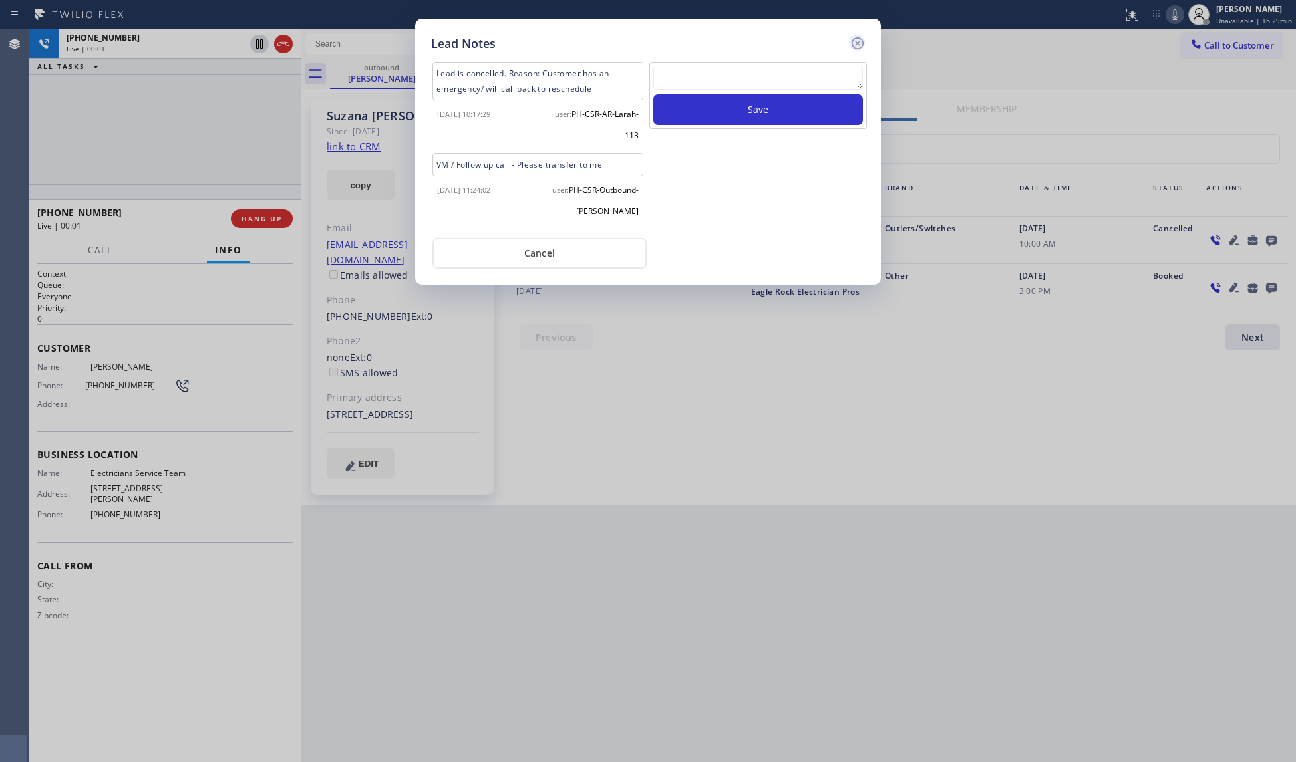
click at [854, 43] on icon at bounding box center [857, 43] width 16 height 16
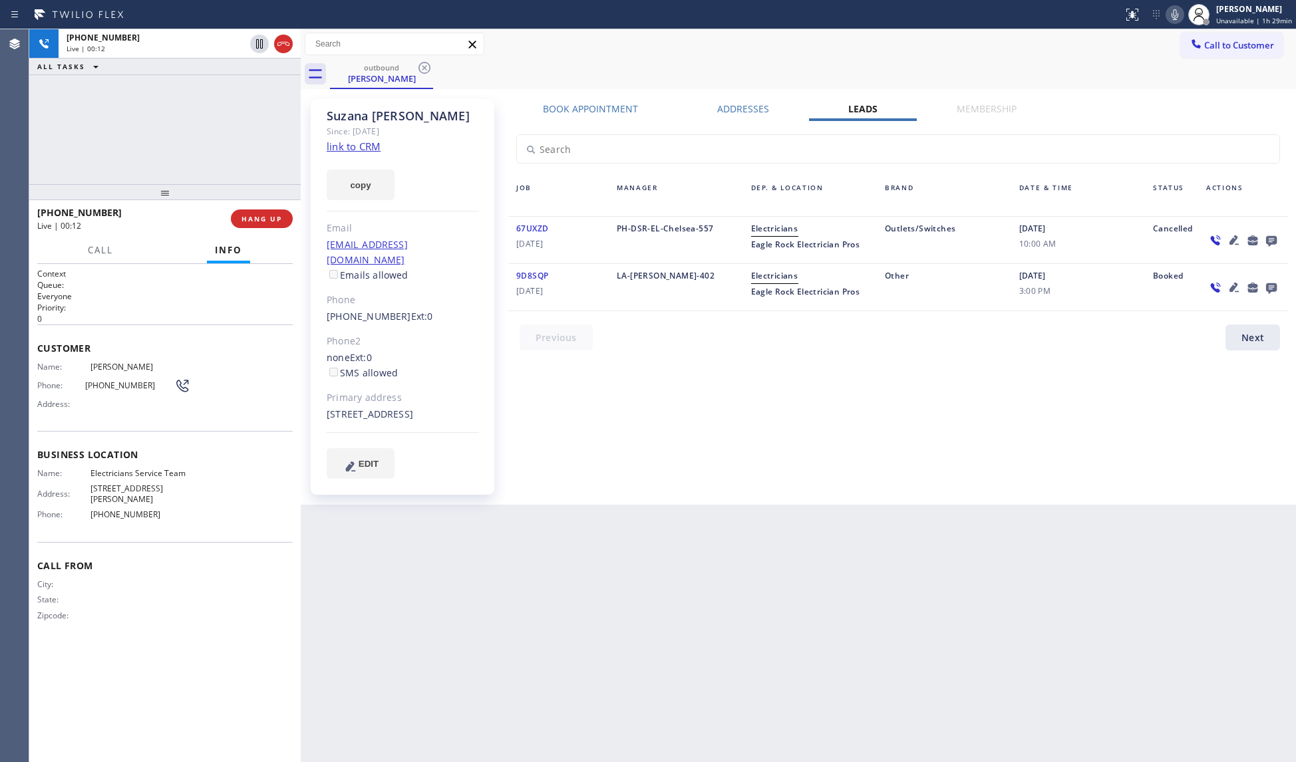
click at [1221, 287] on icon at bounding box center [1233, 287] width 9 height 9
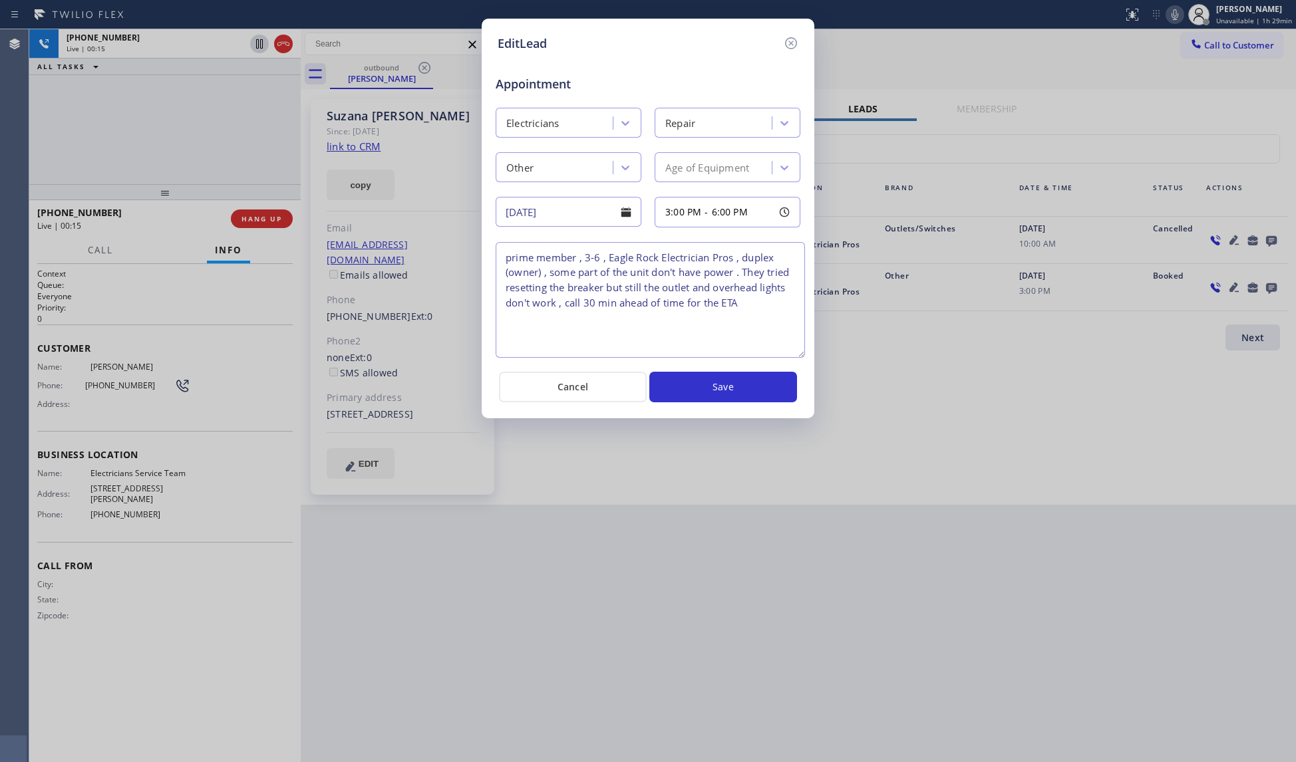
drag, startPoint x: 794, startPoint y: 333, endPoint x: 797, endPoint y: 361, distance: 28.1
click at [797, 358] on textarea "prime member , 3-6 , Eagle Rock Electrician Pros , duplex (owner) , some part o…" at bounding box center [650, 300] width 309 height 116
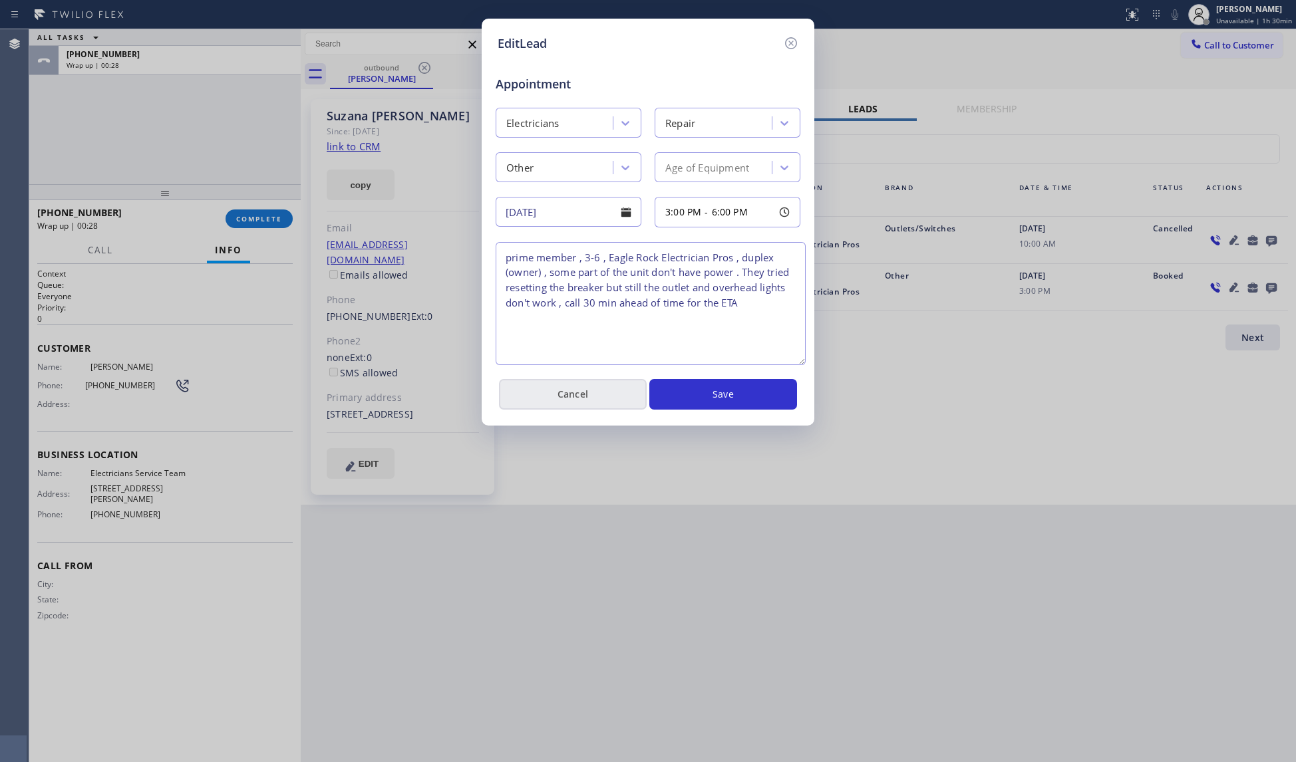
drag, startPoint x: 599, startPoint y: 398, endPoint x: 586, endPoint y: 394, distance: 13.1
click at [593, 396] on button "Cancel" at bounding box center [573, 394] width 148 height 31
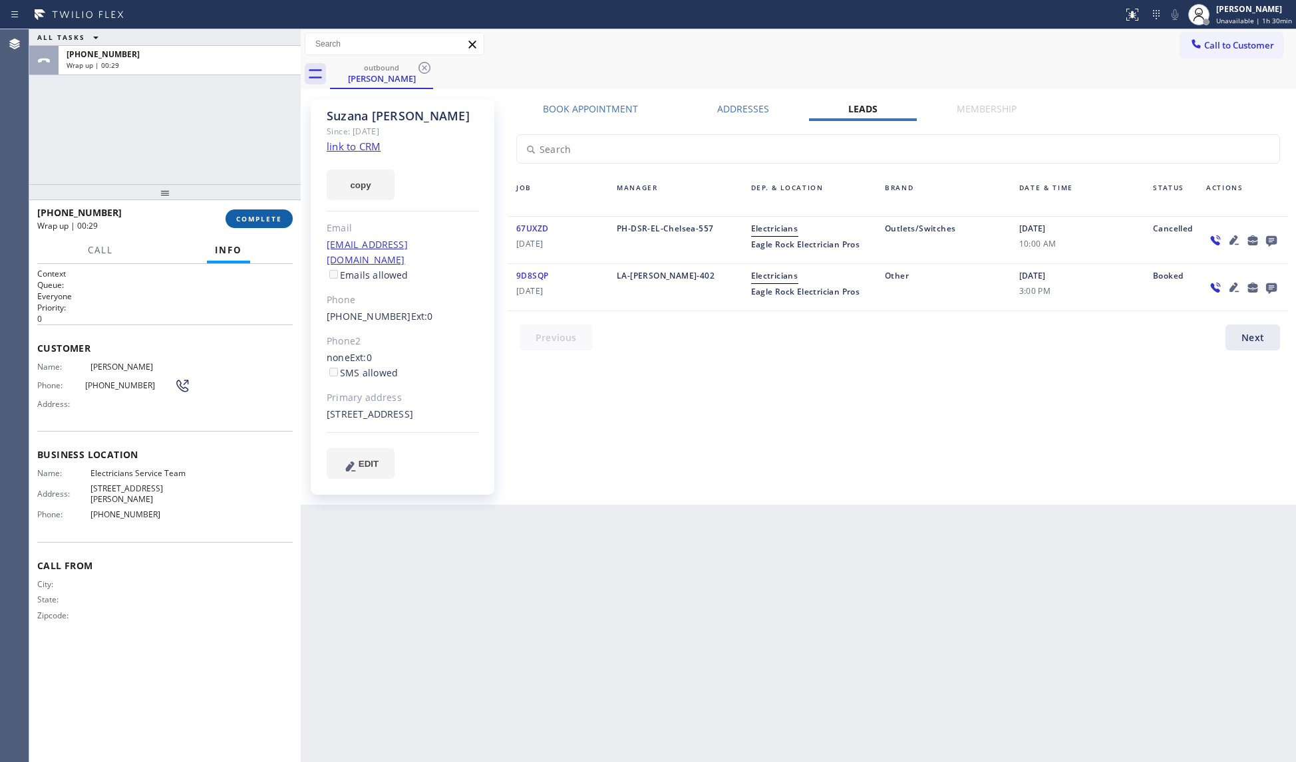
click at [274, 213] on button "COMPLETE" at bounding box center [259, 219] width 67 height 19
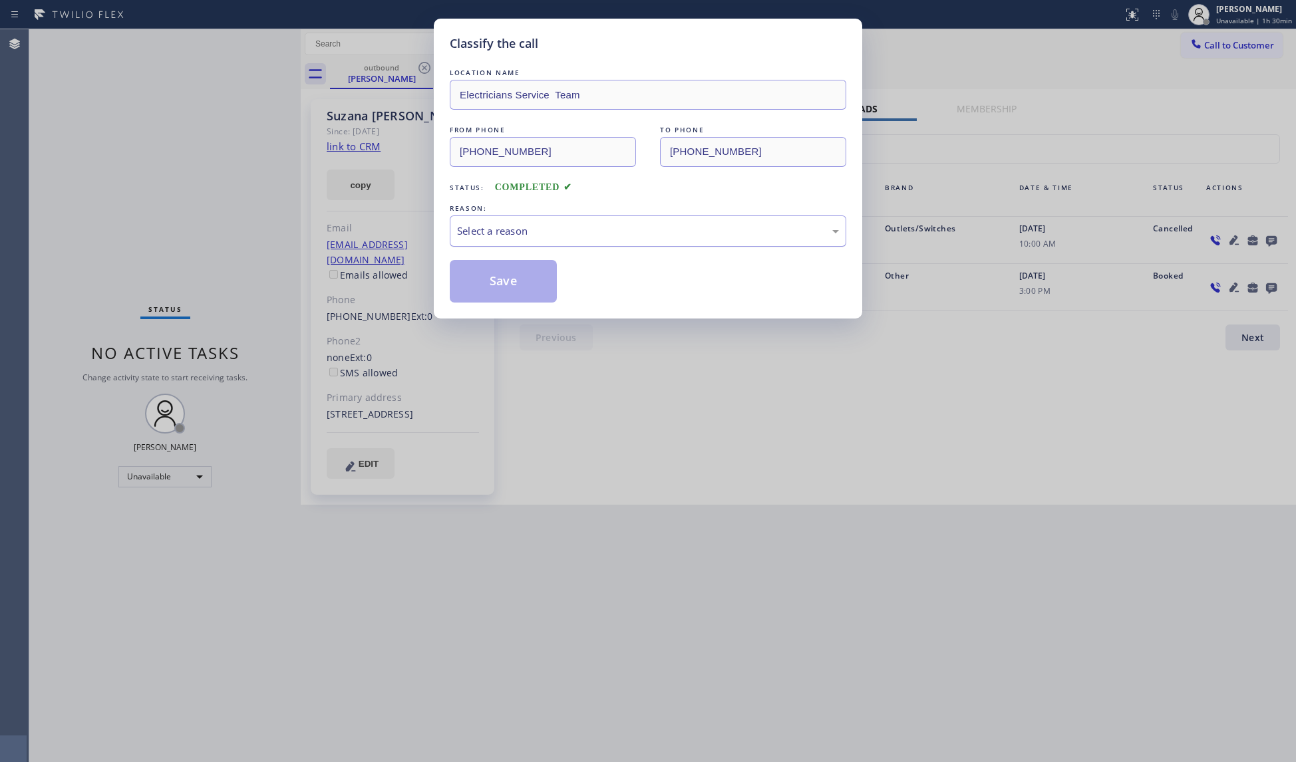
click at [470, 237] on div "Select a reason" at bounding box center [648, 231] width 382 height 15
drag, startPoint x: 471, startPoint y: 254, endPoint x: 479, endPoint y: 267, distance: 14.9
drag, startPoint x: 490, startPoint y: 277, endPoint x: 569, endPoint y: 212, distance: 103.1
click at [491, 275] on button "Save" at bounding box center [503, 281] width 107 height 43
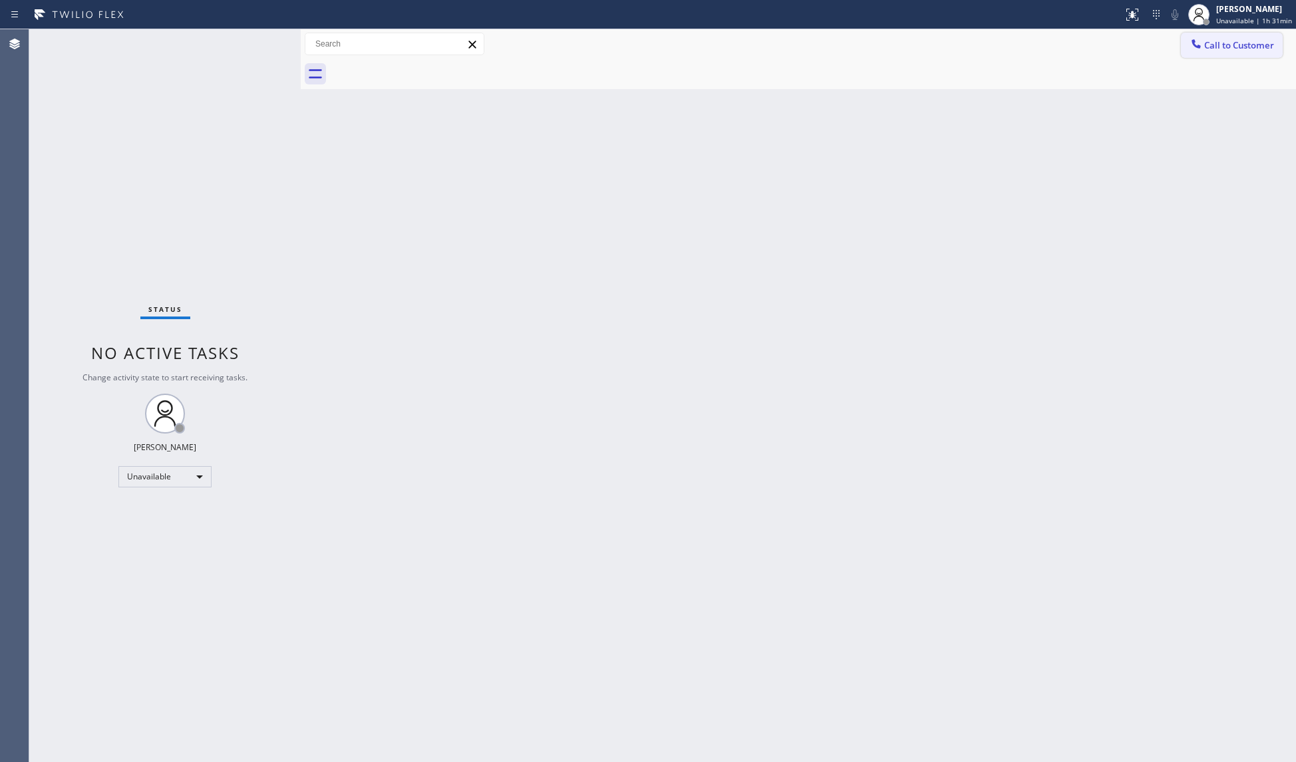
click at [1221, 48] on span "Call to Customer" at bounding box center [1239, 45] width 70 height 12
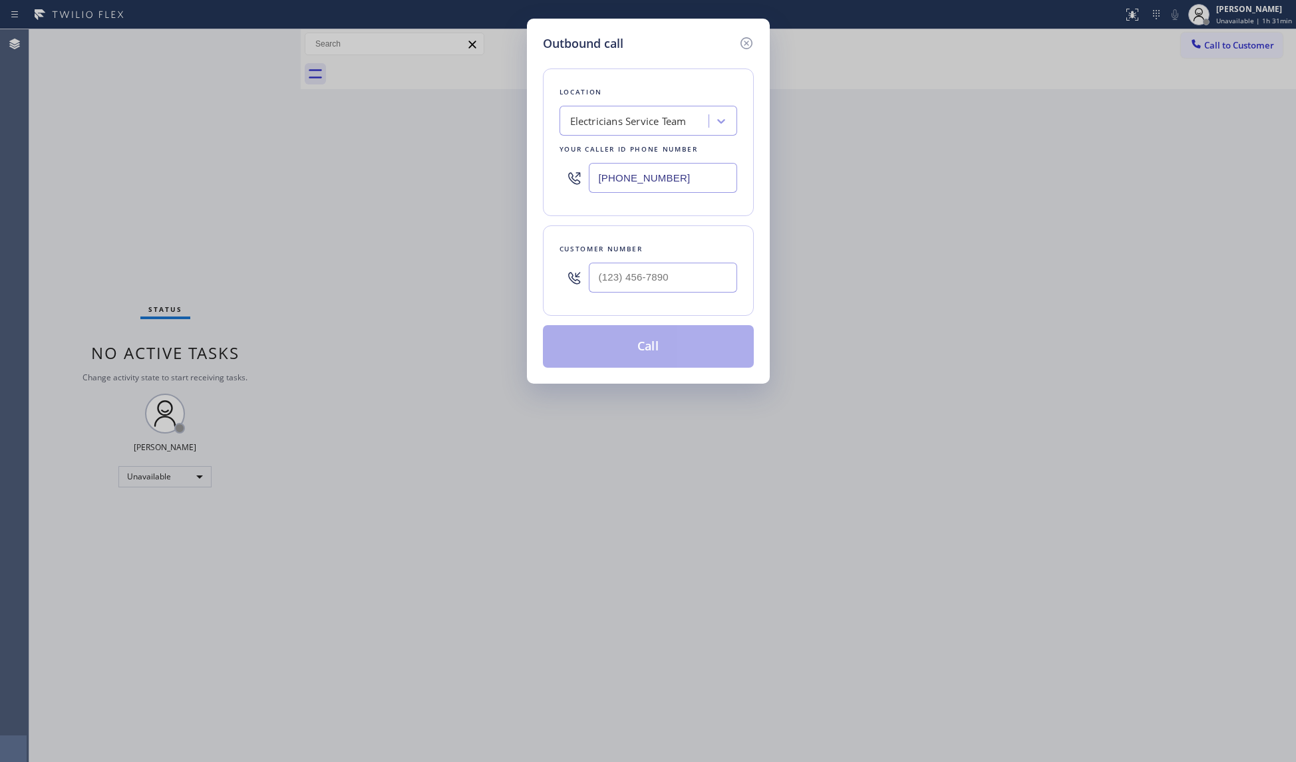
drag, startPoint x: 700, startPoint y: 174, endPoint x: 613, endPoint y: 189, distance: 88.4
click at [591, 178] on input "[PHONE_NUMBER]" at bounding box center [663, 178] width 148 height 30
click at [685, 274] on input "(___) ___-____" at bounding box center [663, 278] width 148 height 30
paste input "909) 222-2186"
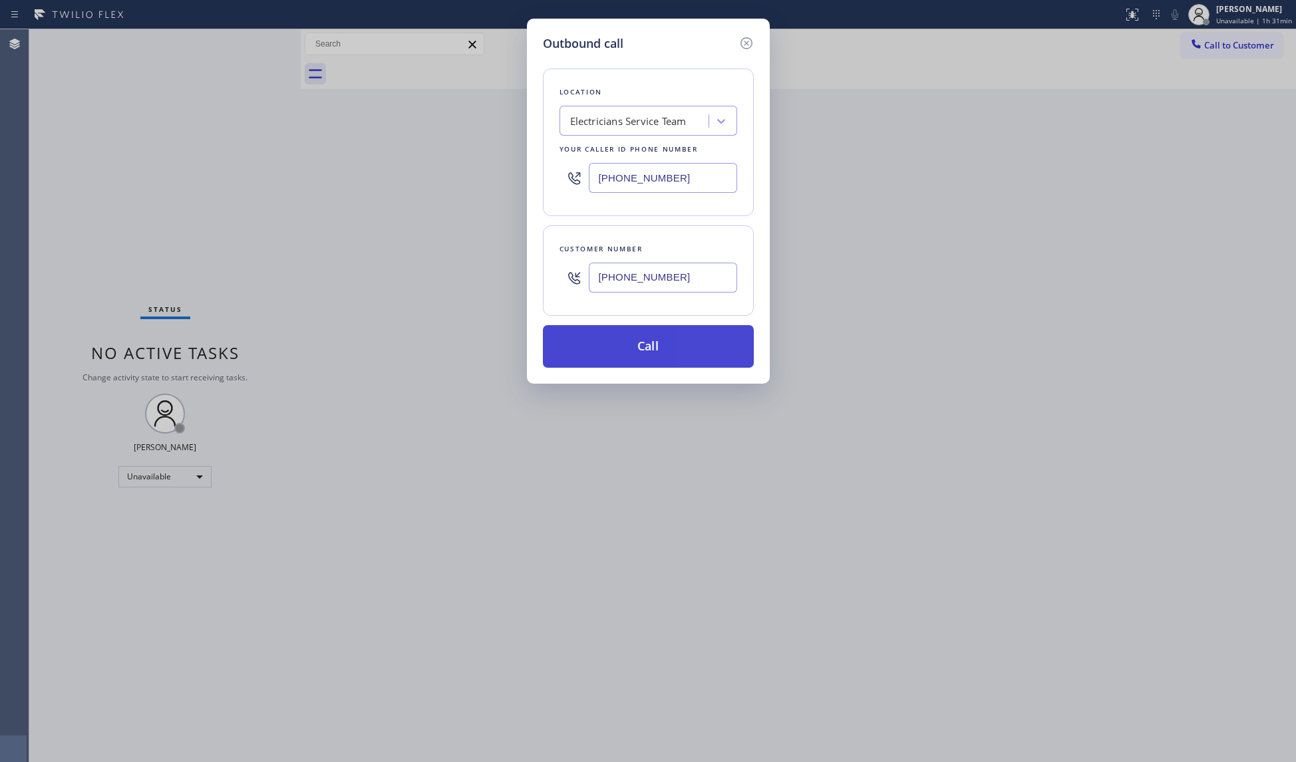
type input "[PHONE_NUMBER]"
click at [648, 350] on button "Call" at bounding box center [648, 346] width 211 height 43
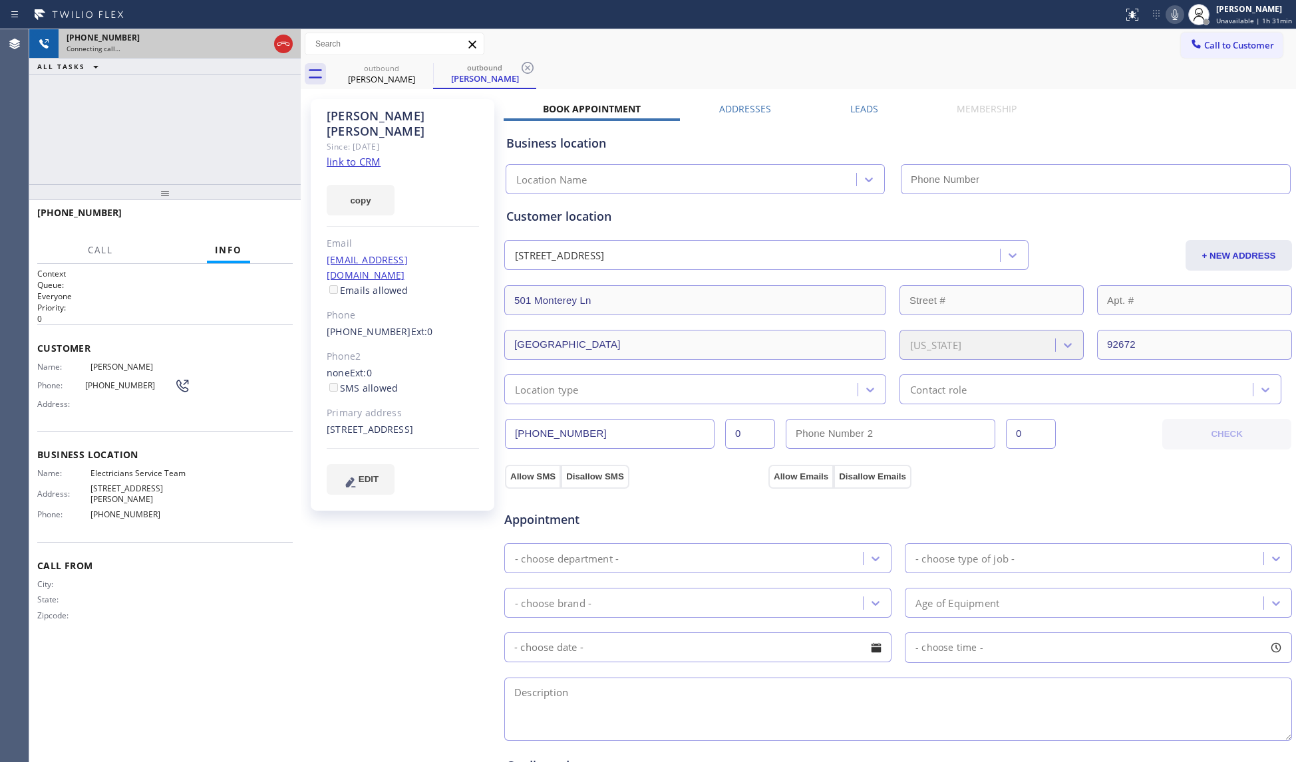
click at [269, 44] on div "[PHONE_NUMBER] Connecting call…" at bounding box center [165, 43] width 213 height 29
click at [278, 41] on icon at bounding box center [283, 44] width 16 height 16
click at [281, 40] on div "[PHONE_NUMBER]" at bounding box center [180, 37] width 226 height 11
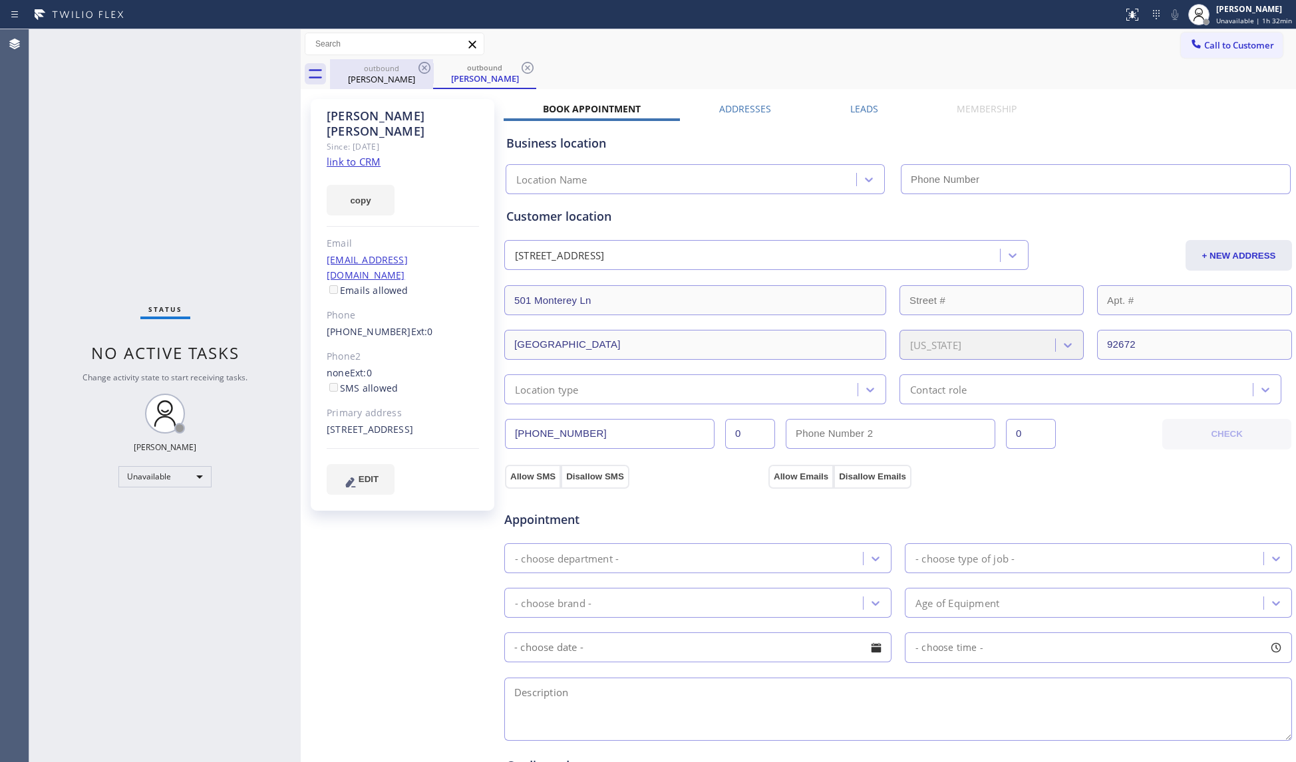
drag, startPoint x: 367, startPoint y: 59, endPoint x: 399, endPoint y: 59, distance: 31.9
click at [370, 59] on div "outbound [PERSON_NAME]" at bounding box center [381, 74] width 100 height 30
drag, startPoint x: 410, startPoint y: 60, endPoint x: 416, endPoint y: 63, distance: 7.2
click at [410, 60] on div "outbound [PERSON_NAME]" at bounding box center [381, 73] width 100 height 29
click at [418, 64] on icon at bounding box center [424, 68] width 16 height 16
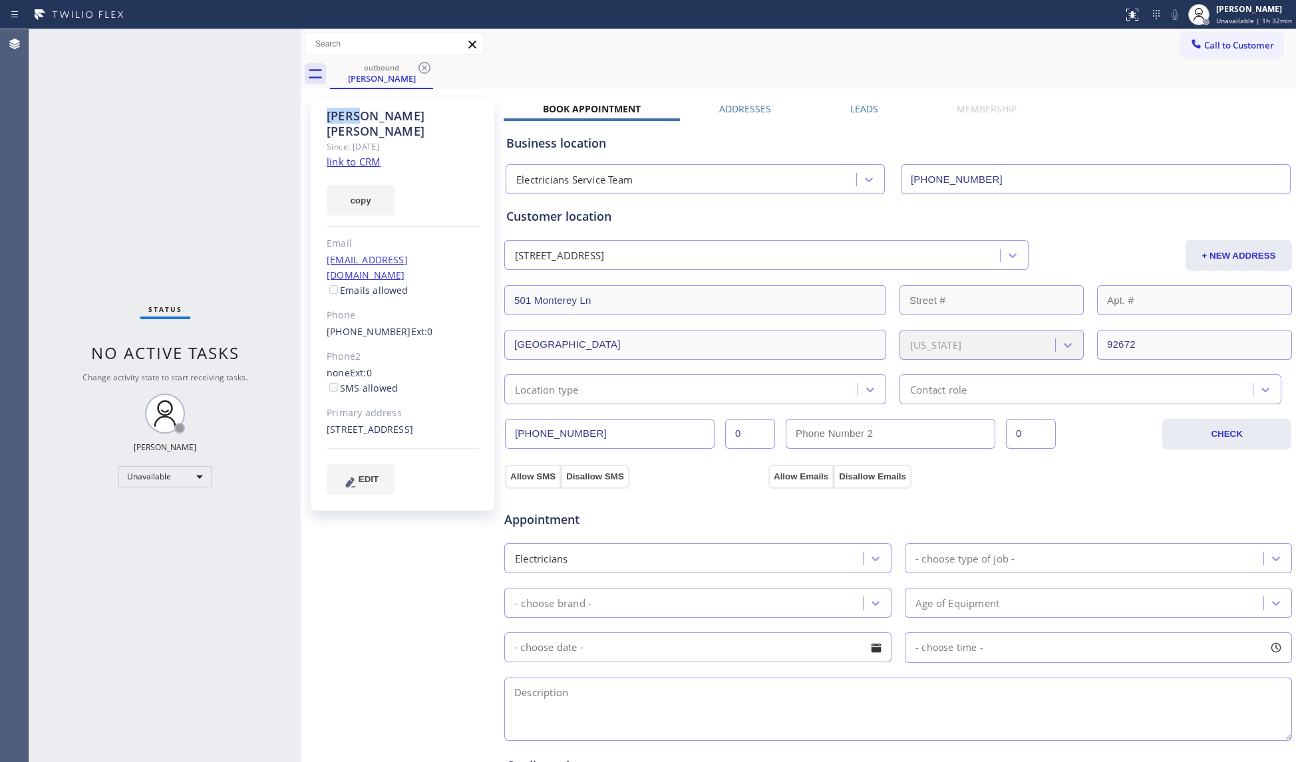
drag, startPoint x: 419, startPoint y: 64, endPoint x: 439, endPoint y: 89, distance: 32.2
click at [423, 67] on icon at bounding box center [424, 68] width 16 height 16
click at [423, 67] on div "outbound [PERSON_NAME]" at bounding box center [813, 74] width 966 height 30
click at [424, 67] on div "outbound [PERSON_NAME]" at bounding box center [813, 74] width 966 height 30
click at [434, 71] on div "outbound [PERSON_NAME]" at bounding box center [813, 74] width 966 height 30
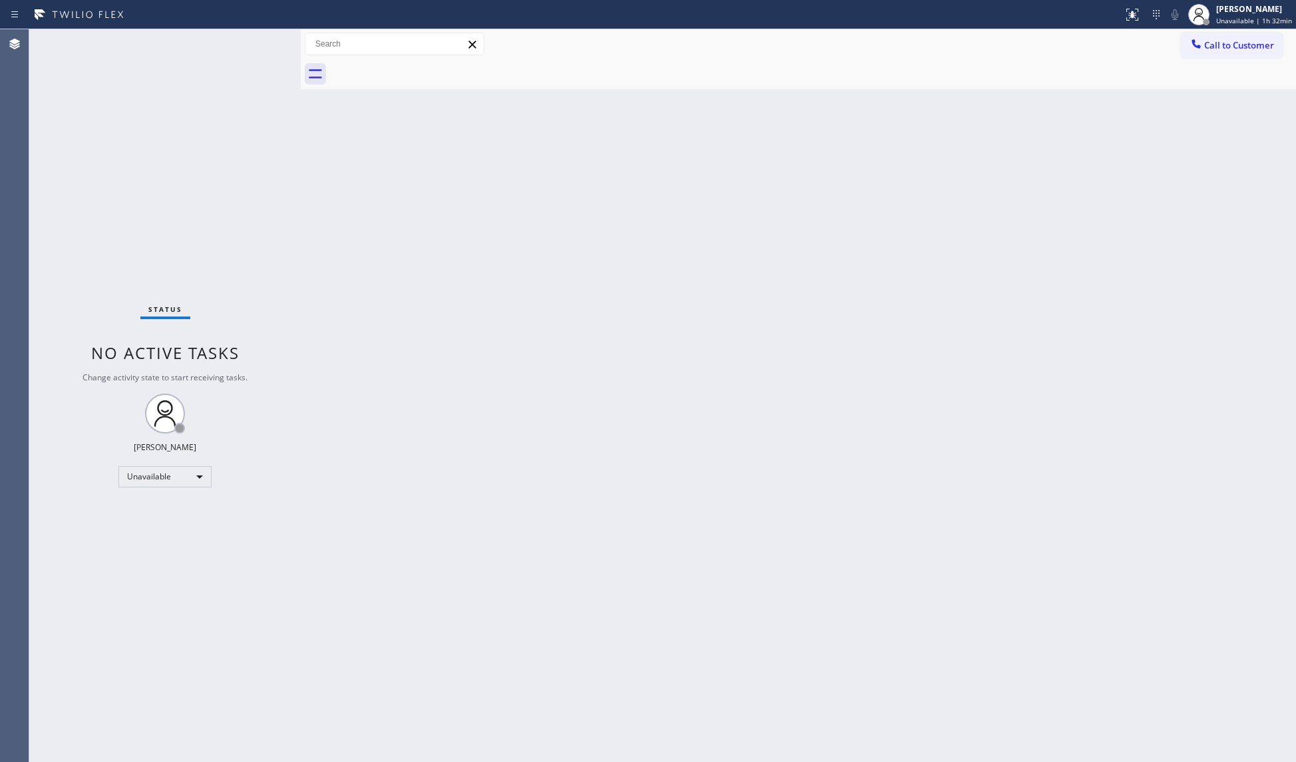
click at [1209, 47] on span "Call to Customer" at bounding box center [1239, 45] width 70 height 12
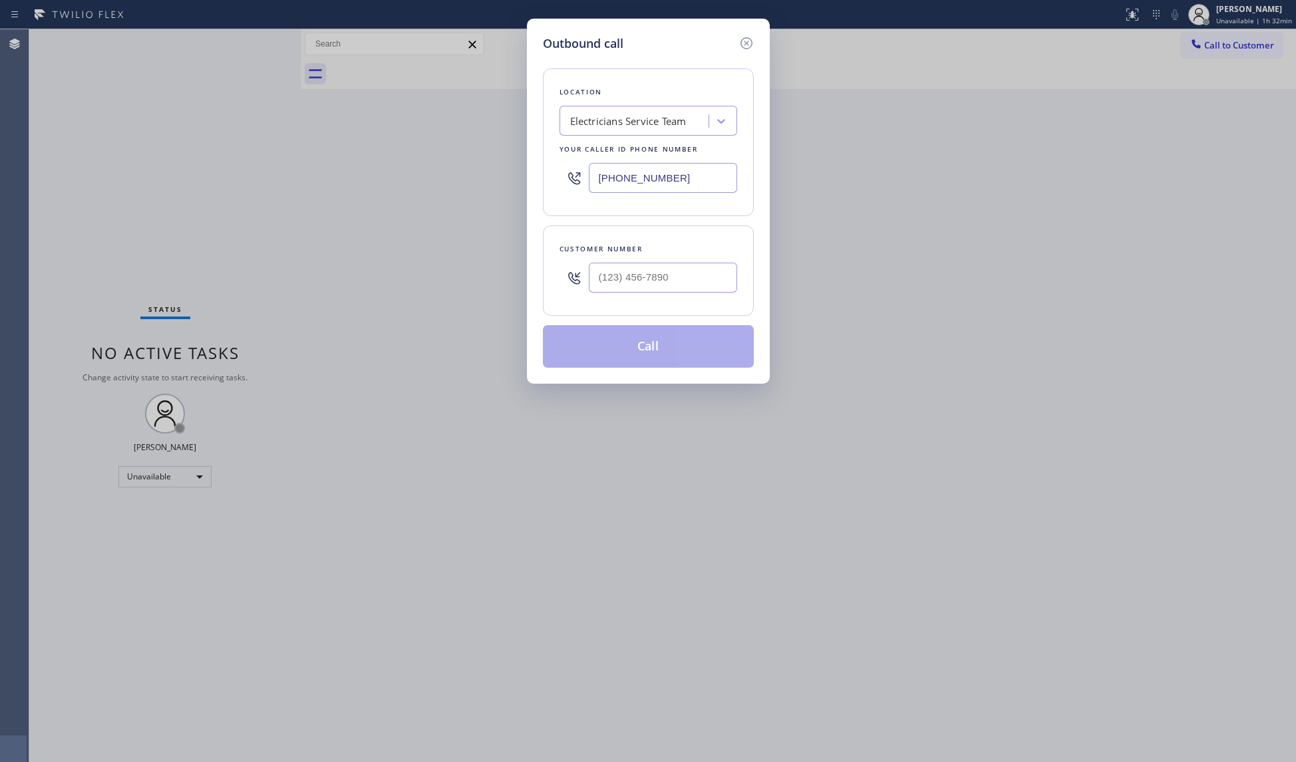
drag, startPoint x: 575, startPoint y: 180, endPoint x: 530, endPoint y: 180, distance: 44.6
click at [530, 180] on div "Outbound call Location Electricians Service Team Your caller id phone number [P…" at bounding box center [648, 201] width 243 height 365
paste input "55) 731-4952"
type input "[PHONE_NUMBER]"
click at [696, 293] on input "(___) ___-____" at bounding box center [663, 278] width 148 height 30
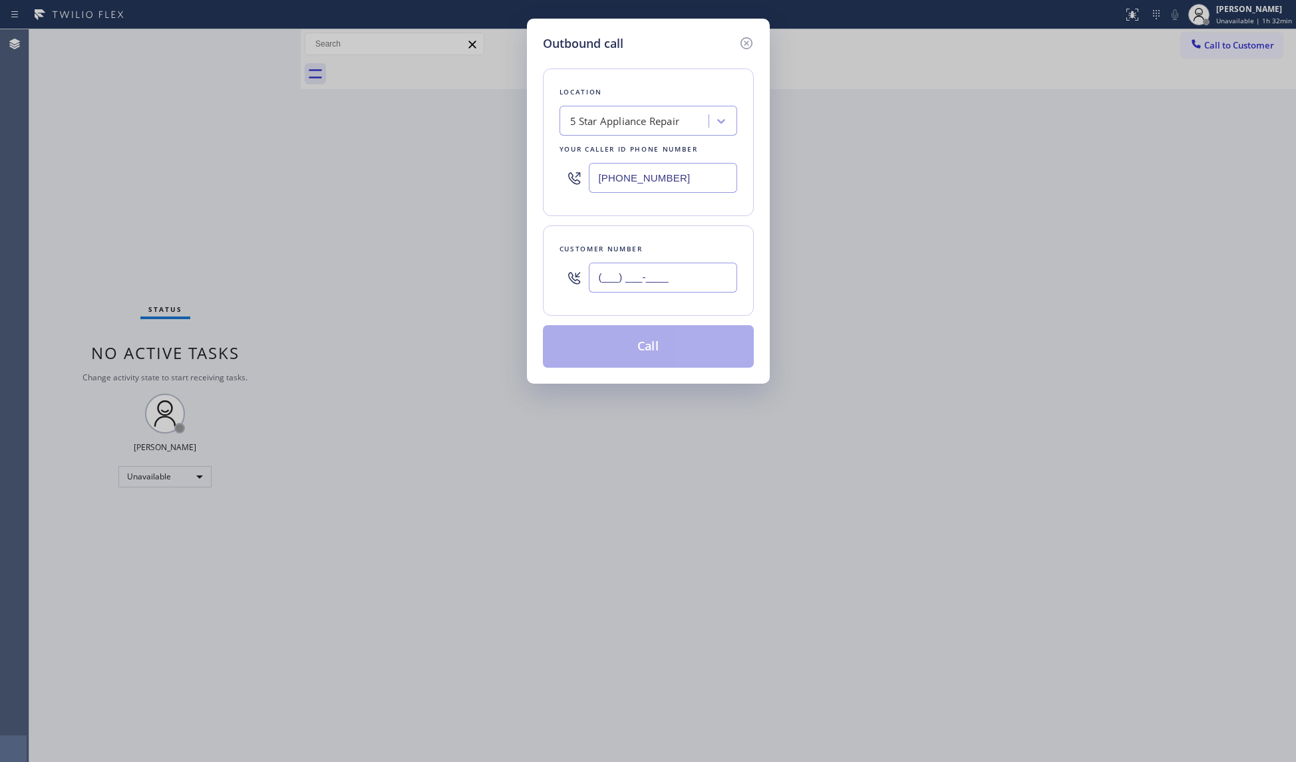
paste input "323) 868-5321"
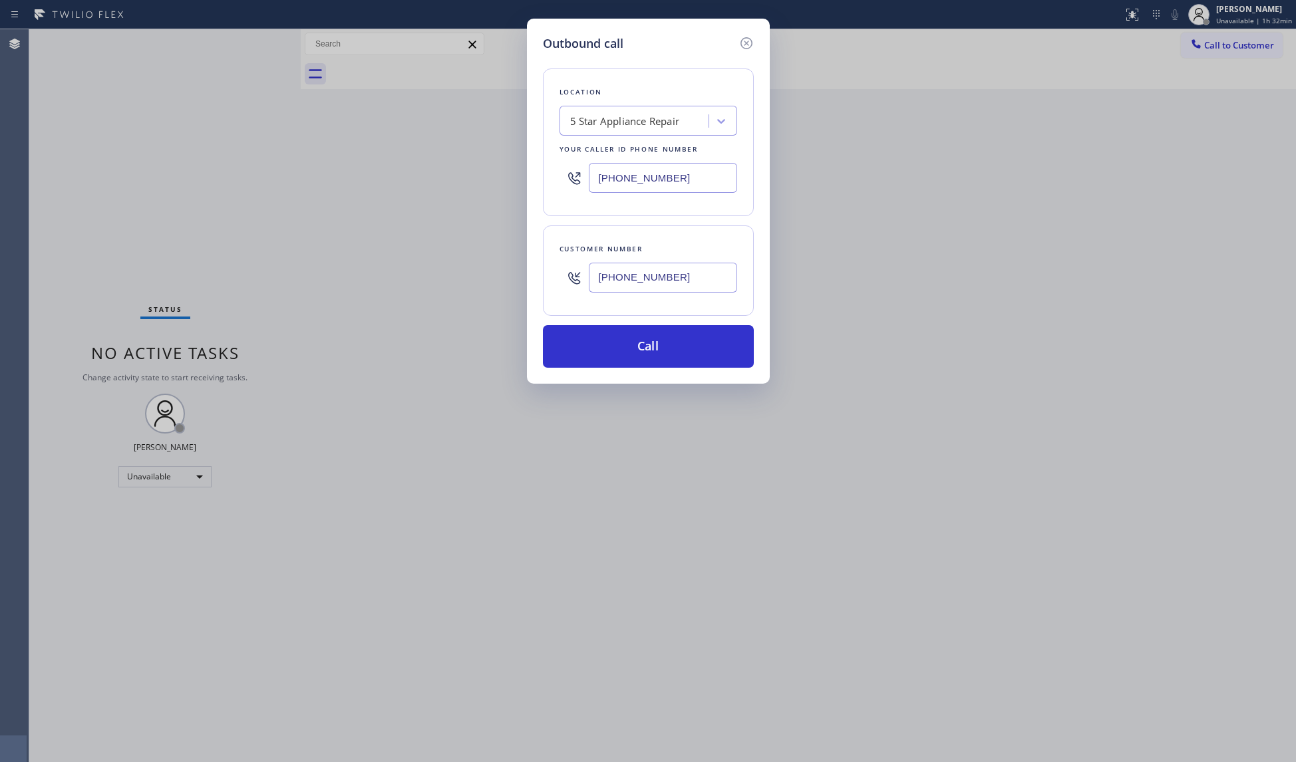
type input "[PHONE_NUMBER]"
click at [653, 357] on button "Call" at bounding box center [648, 346] width 211 height 43
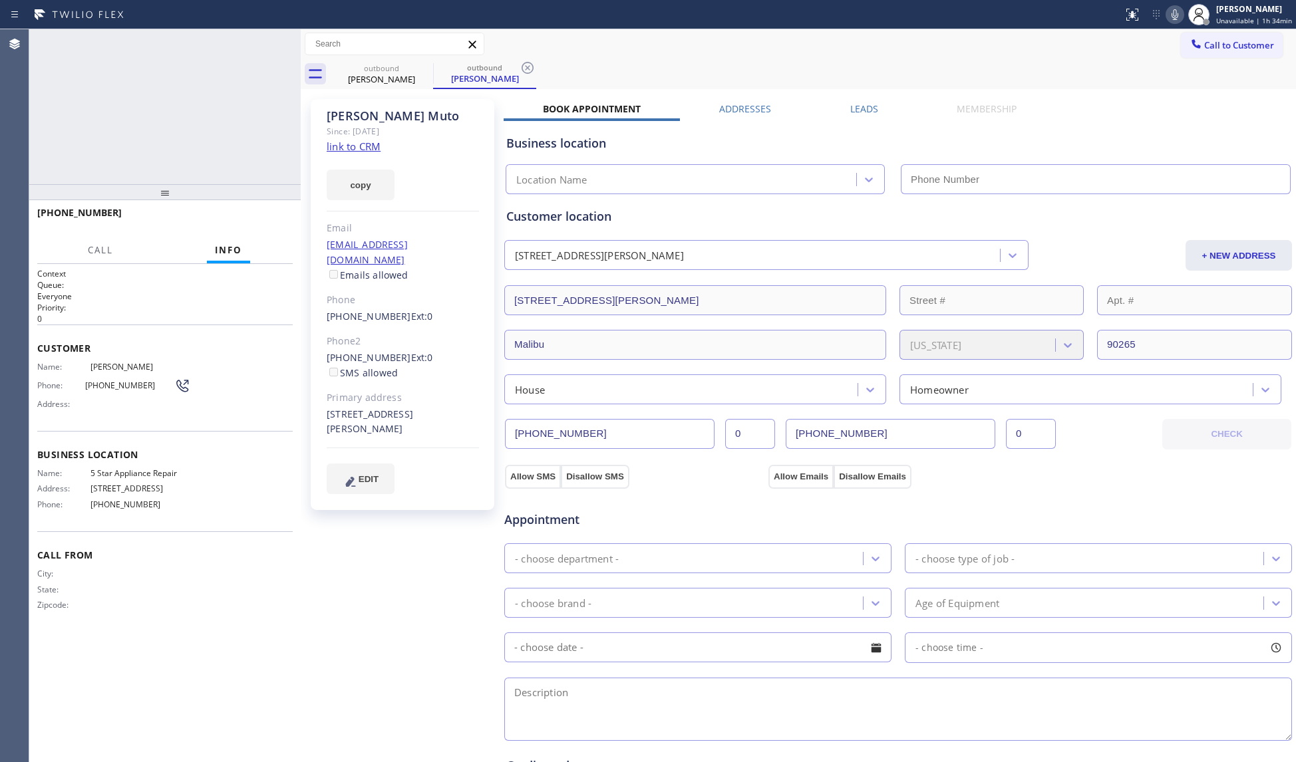
type input "[PHONE_NUMBER]"
drag, startPoint x: 531, startPoint y: 64, endPoint x: 560, endPoint y: 65, distance: 29.3
click at [531, 65] on icon at bounding box center [528, 68] width 16 height 16
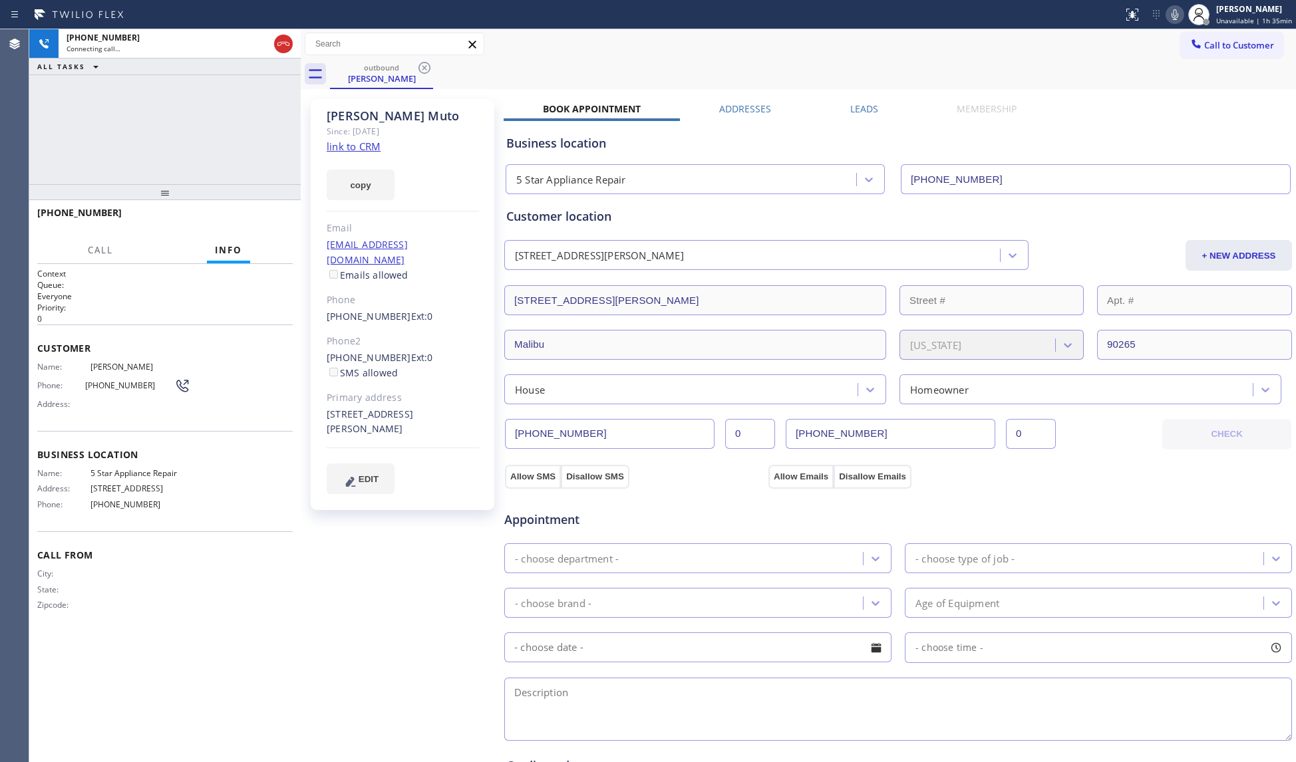
click at [561, 65] on div "outbound [PERSON_NAME]" at bounding box center [813, 74] width 966 height 30
click at [272, 228] on div "[PHONE_NUMBER] Live | 00:02 HANG UP" at bounding box center [164, 219] width 255 height 35
click at [263, 219] on span "HANG UP" at bounding box center [261, 218] width 41 height 9
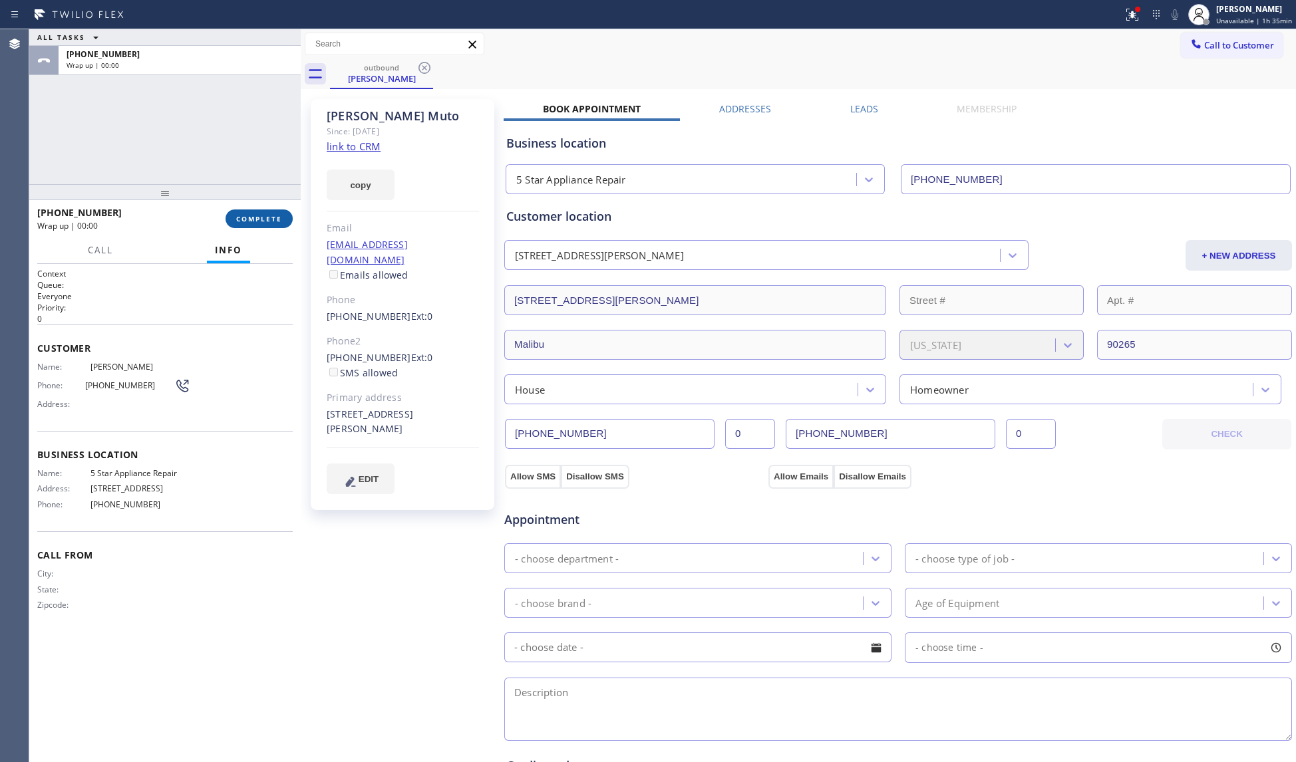
click at [263, 216] on span "COMPLETE" at bounding box center [259, 218] width 46 height 9
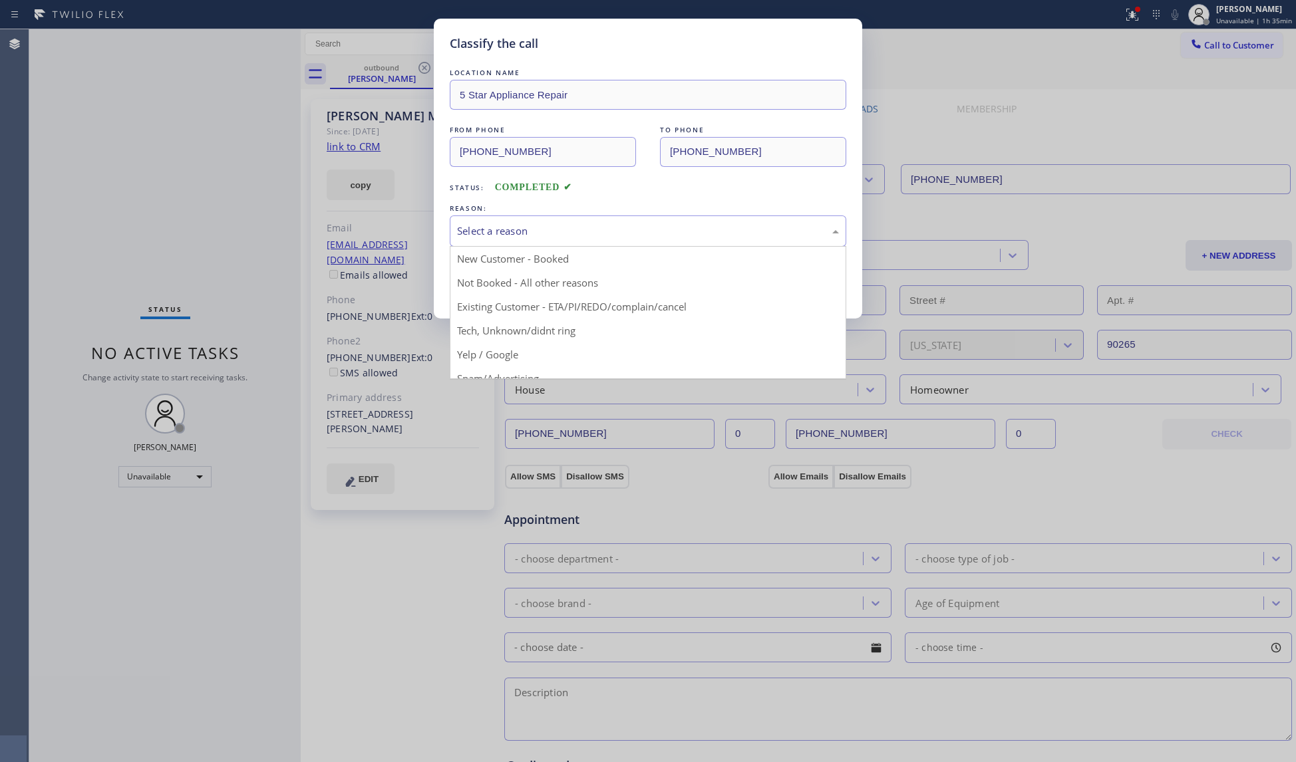
drag, startPoint x: 600, startPoint y: 234, endPoint x: 588, endPoint y: 237, distance: 12.3
click at [599, 233] on div "Select a reason" at bounding box center [648, 231] width 382 height 15
click at [498, 278] on button "Save" at bounding box center [503, 281] width 107 height 43
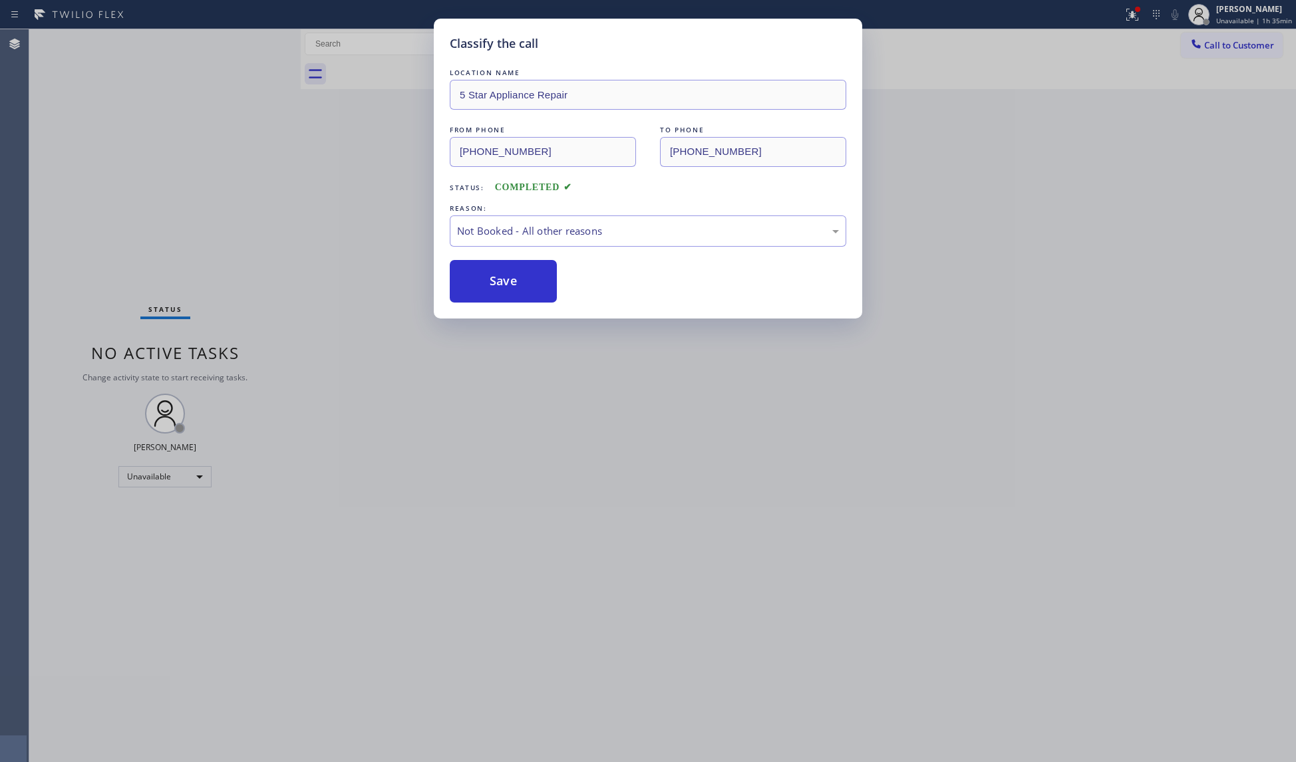
click at [498, 278] on button "Save" at bounding box center [503, 281] width 107 height 43
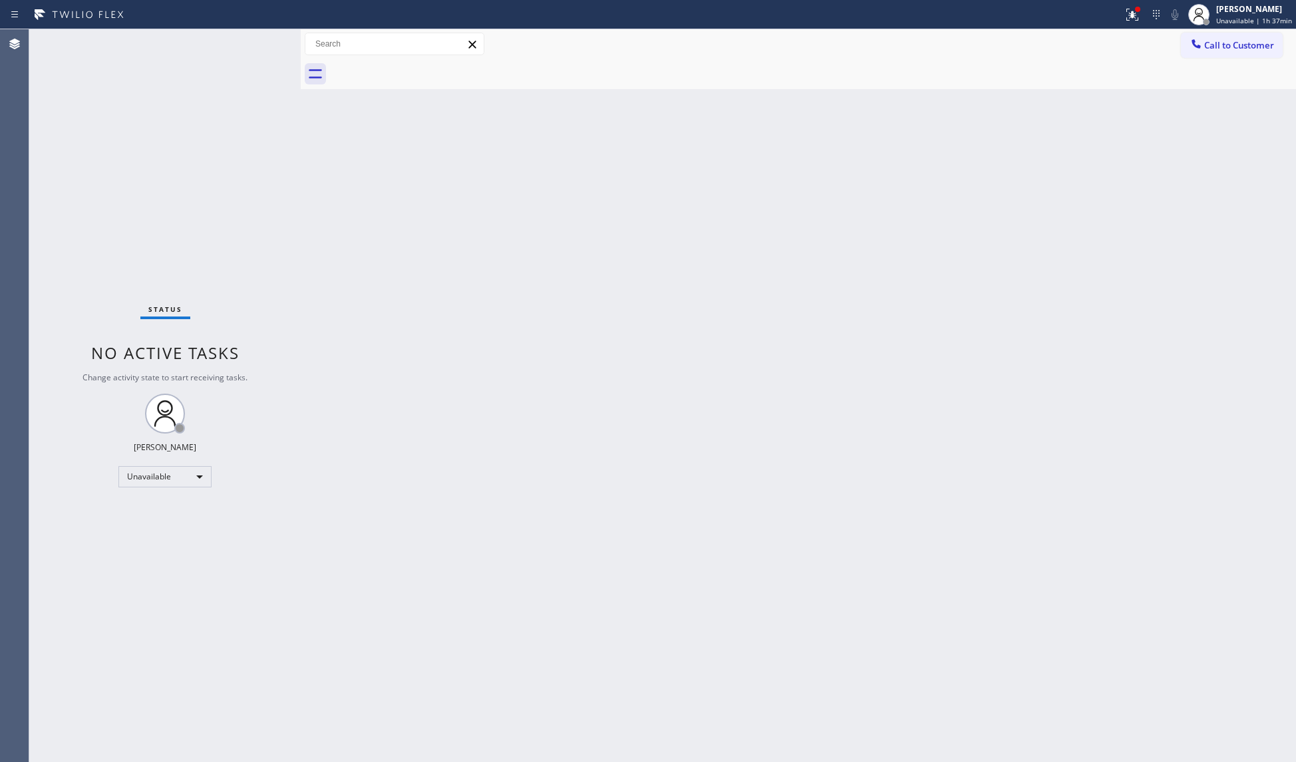
drag, startPoint x: 1243, startPoint y: 51, endPoint x: 1073, endPoint y: 64, distance: 170.8
click at [1221, 53] on button "Call to Customer" at bounding box center [1232, 45] width 102 height 25
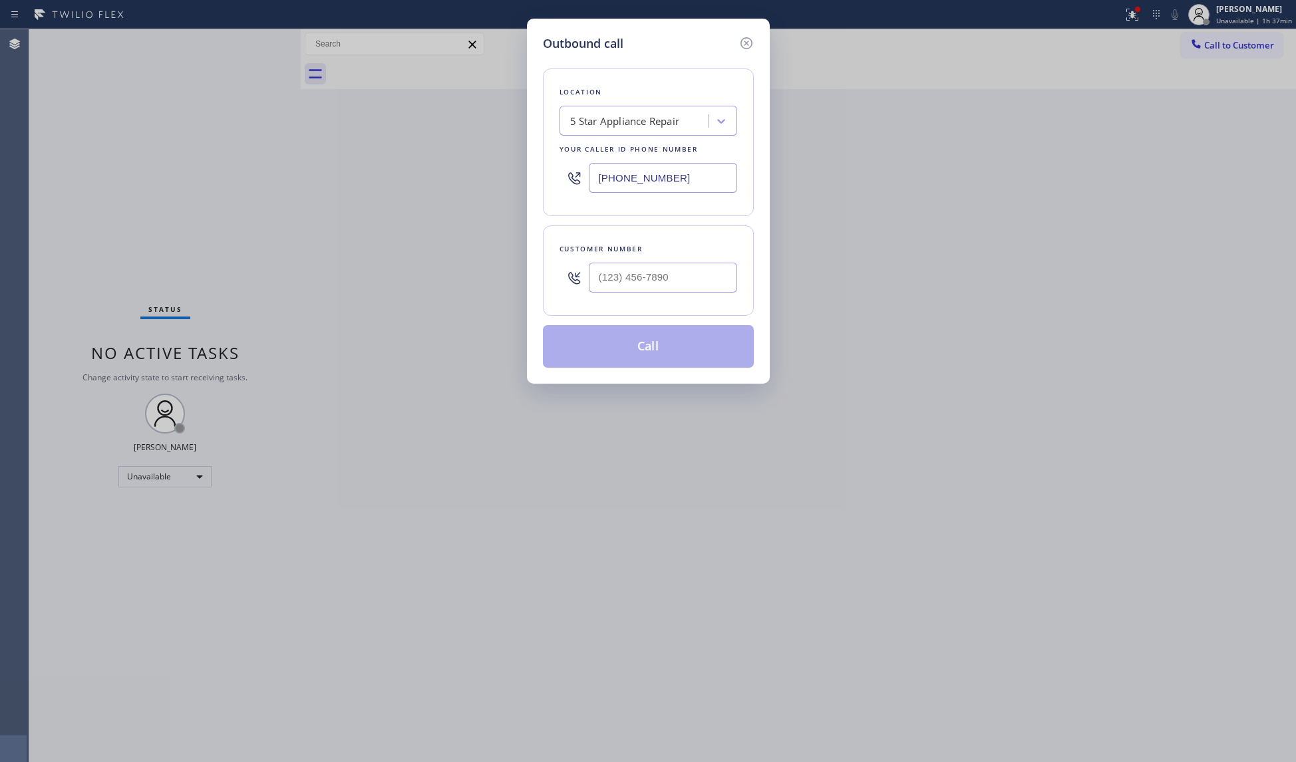
drag, startPoint x: 684, startPoint y: 185, endPoint x: 546, endPoint y: 190, distance: 137.8
click at [546, 190] on div "Location 5 Star Appliance Repair Your caller id phone number [PHONE_NUMBER]" at bounding box center [648, 143] width 211 height 148
paste input "00) 686-5038"
type input "[PHONE_NUMBER]"
paste input "626) 622-7697"
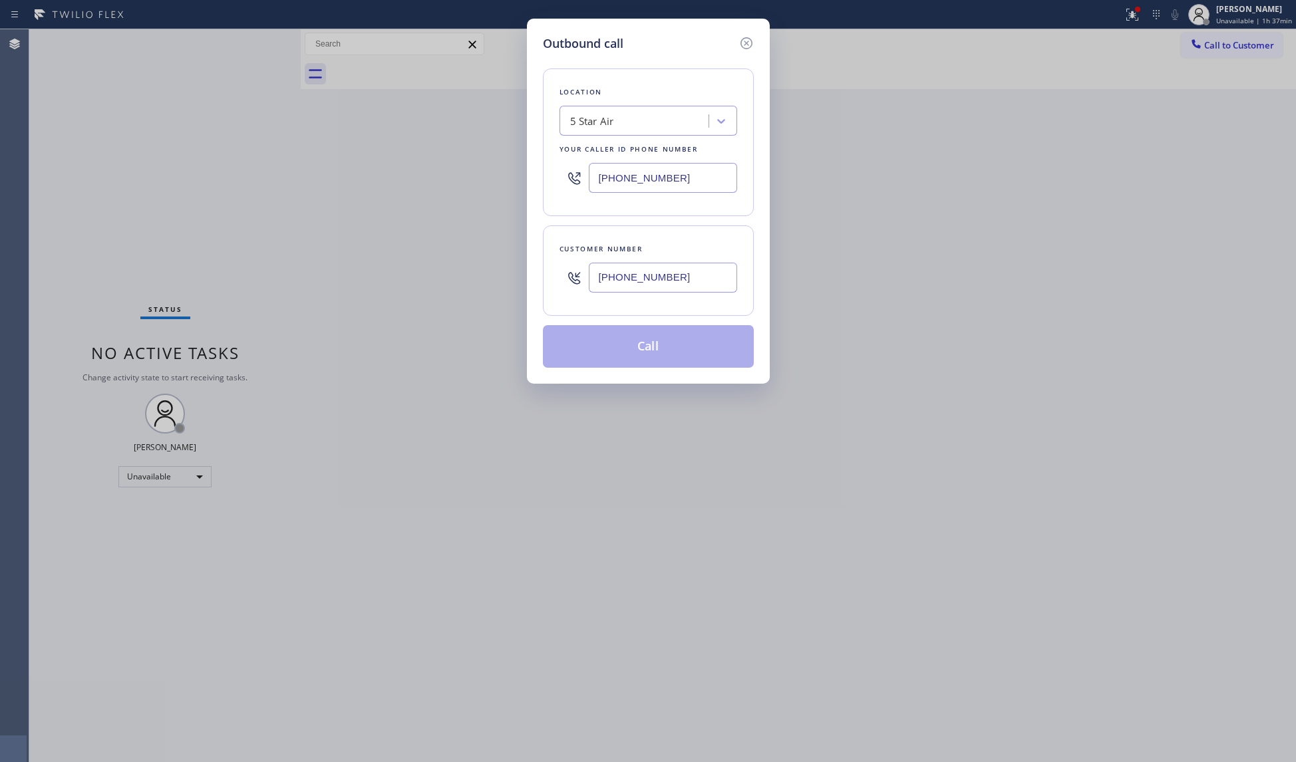
click at [631, 280] on input "[PHONE_NUMBER]" at bounding box center [663, 278] width 148 height 30
type input "[PHONE_NUMBER]"
click at [677, 357] on button "Call" at bounding box center [648, 346] width 211 height 43
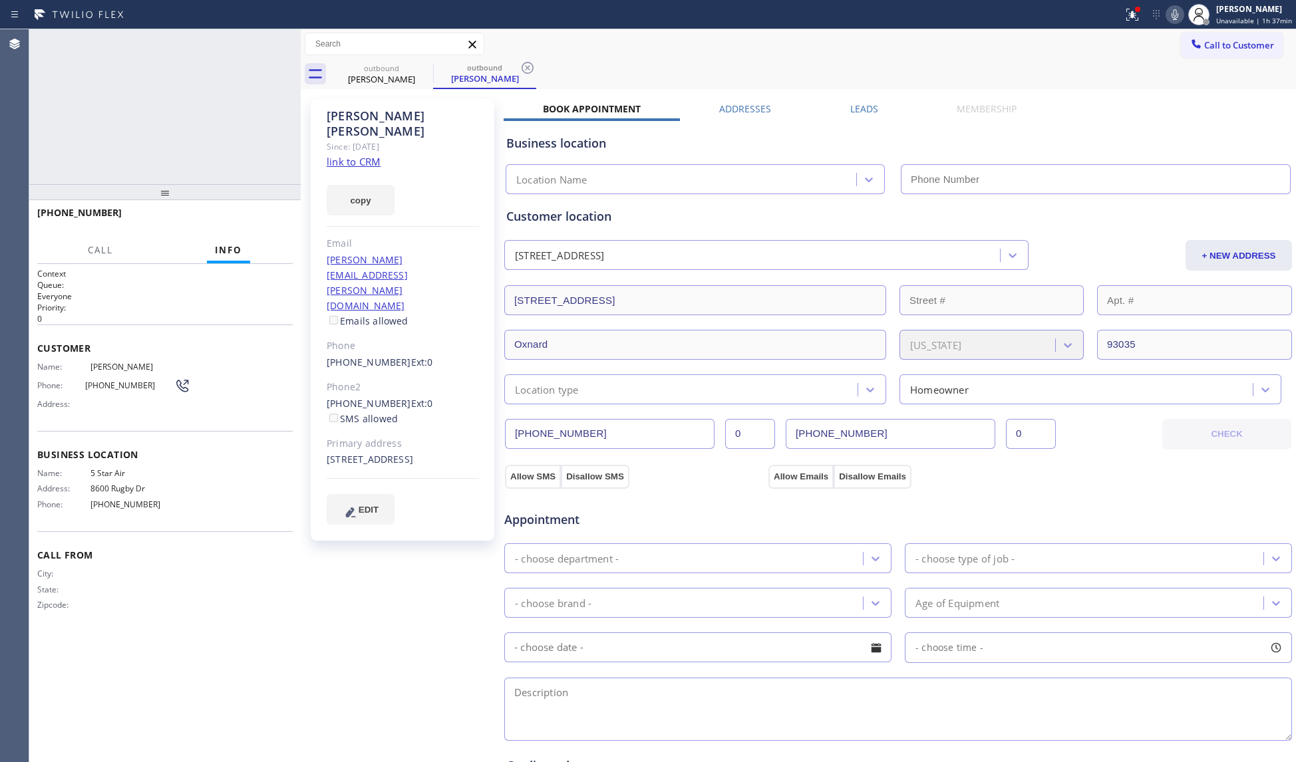
type input "[PHONE_NUMBER]"
click at [694, 49] on div "Call to Customer Outbound call Location 5 Star Air Your caller id phone number …" at bounding box center [798, 44] width 995 height 23
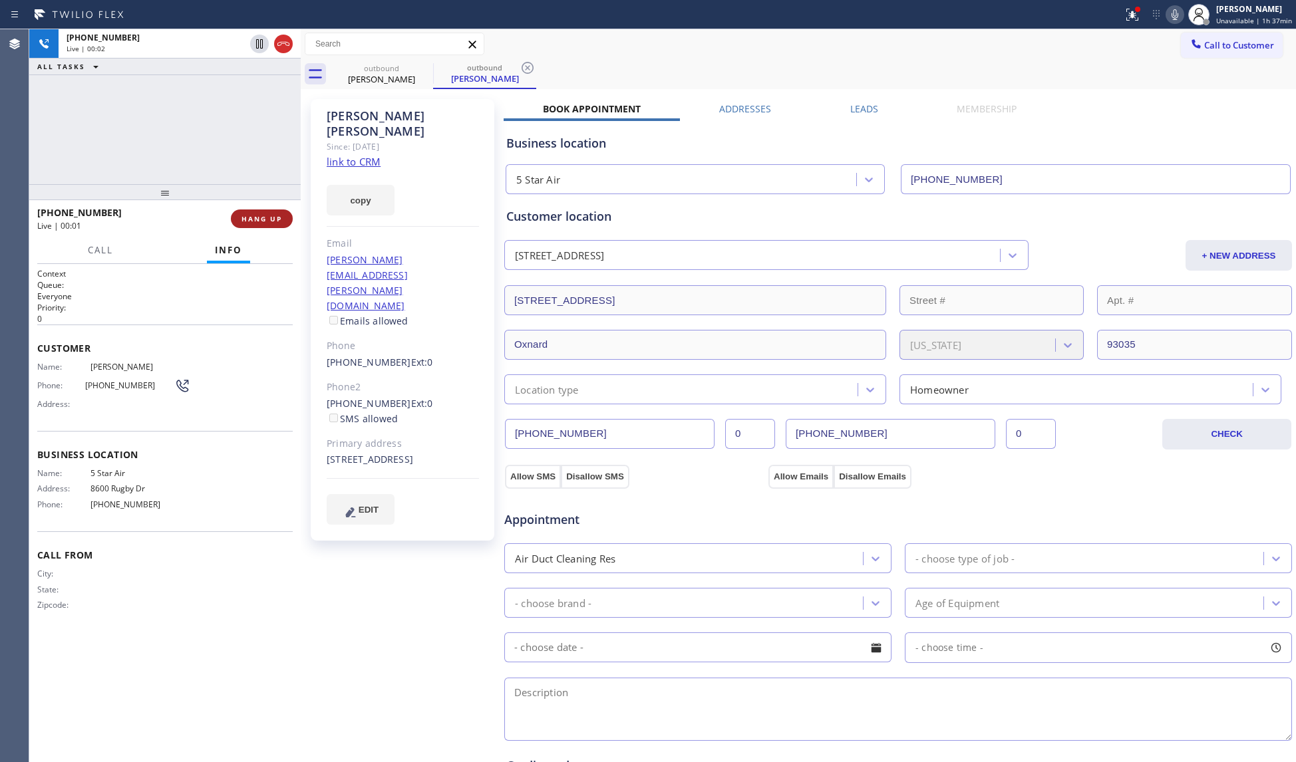
click at [251, 214] on span "HANG UP" at bounding box center [261, 218] width 41 height 9
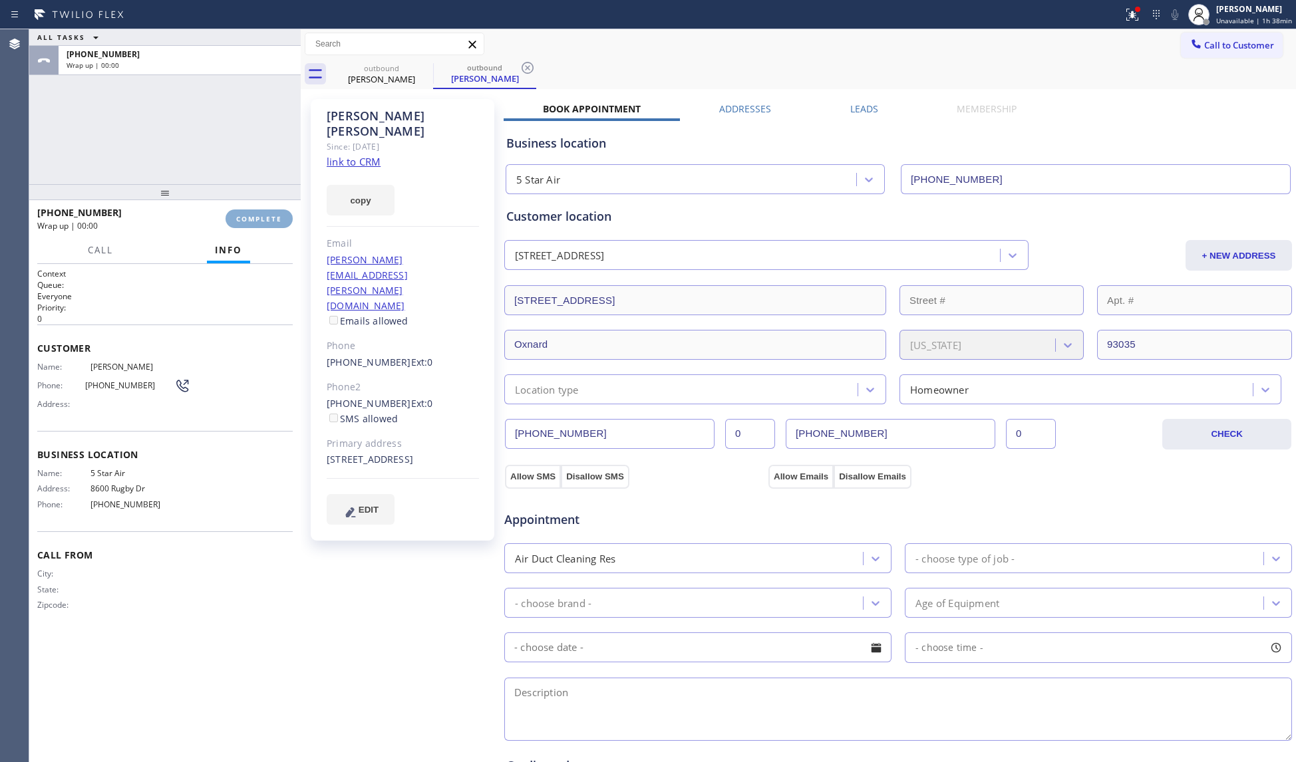
click at [256, 214] on button "COMPLETE" at bounding box center [259, 219] width 67 height 19
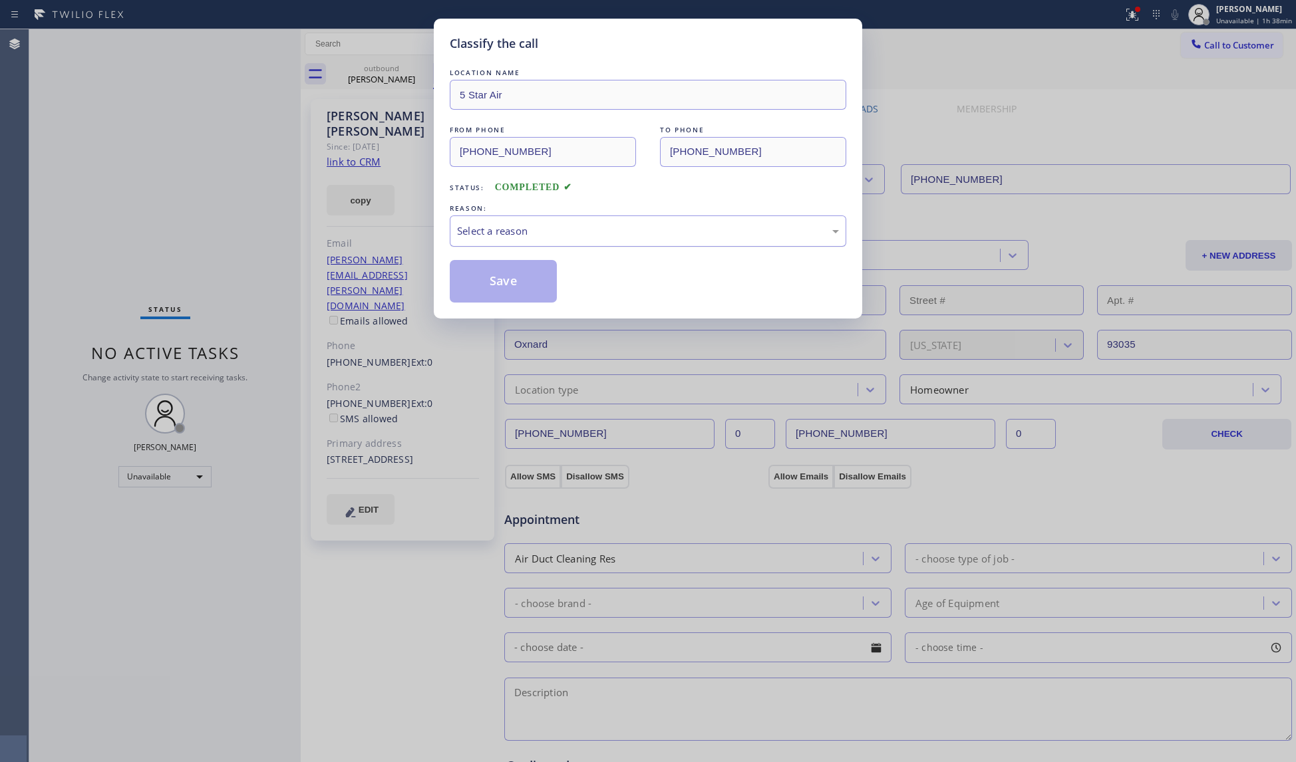
click at [538, 245] on div "Select a reason" at bounding box center [648, 231] width 396 height 31
click at [485, 277] on button "Save" at bounding box center [503, 281] width 107 height 43
click at [483, 277] on button "Save" at bounding box center [503, 281] width 107 height 43
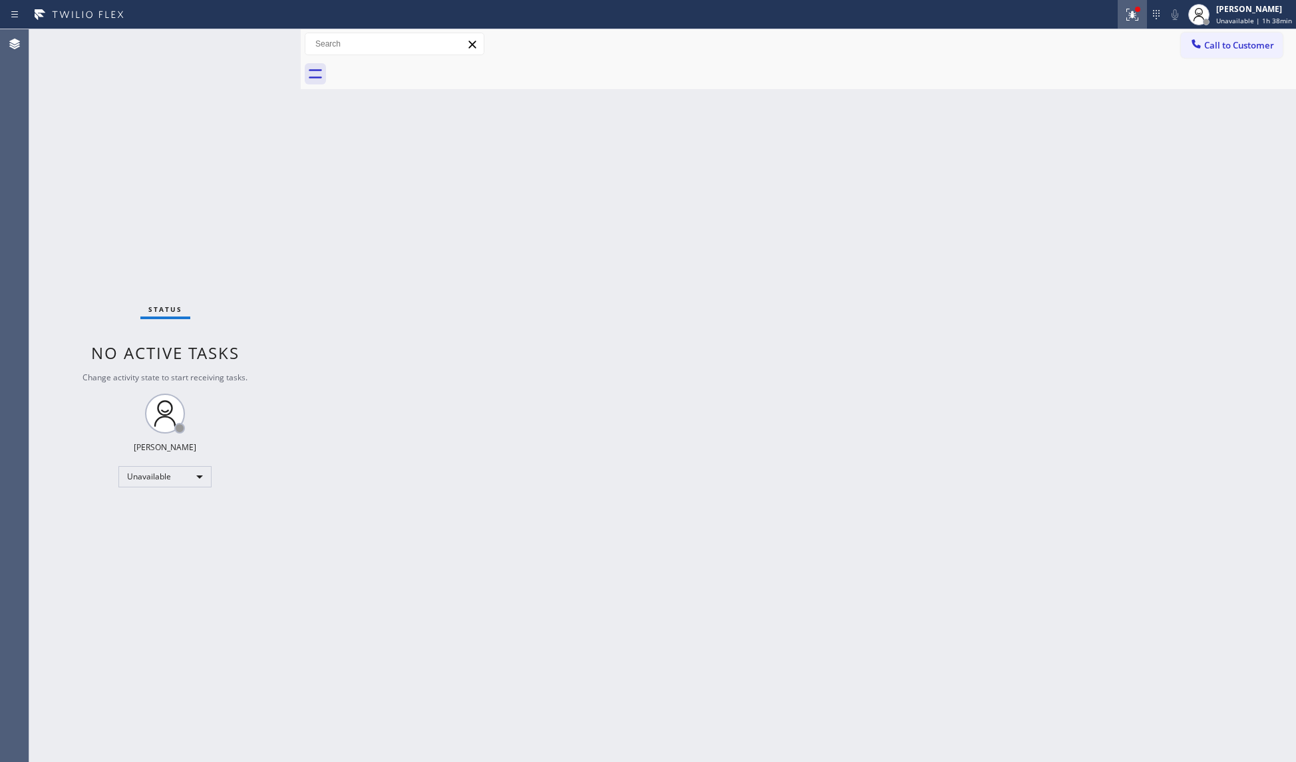
click at [1136, 14] on icon at bounding box center [1132, 15] width 16 height 16
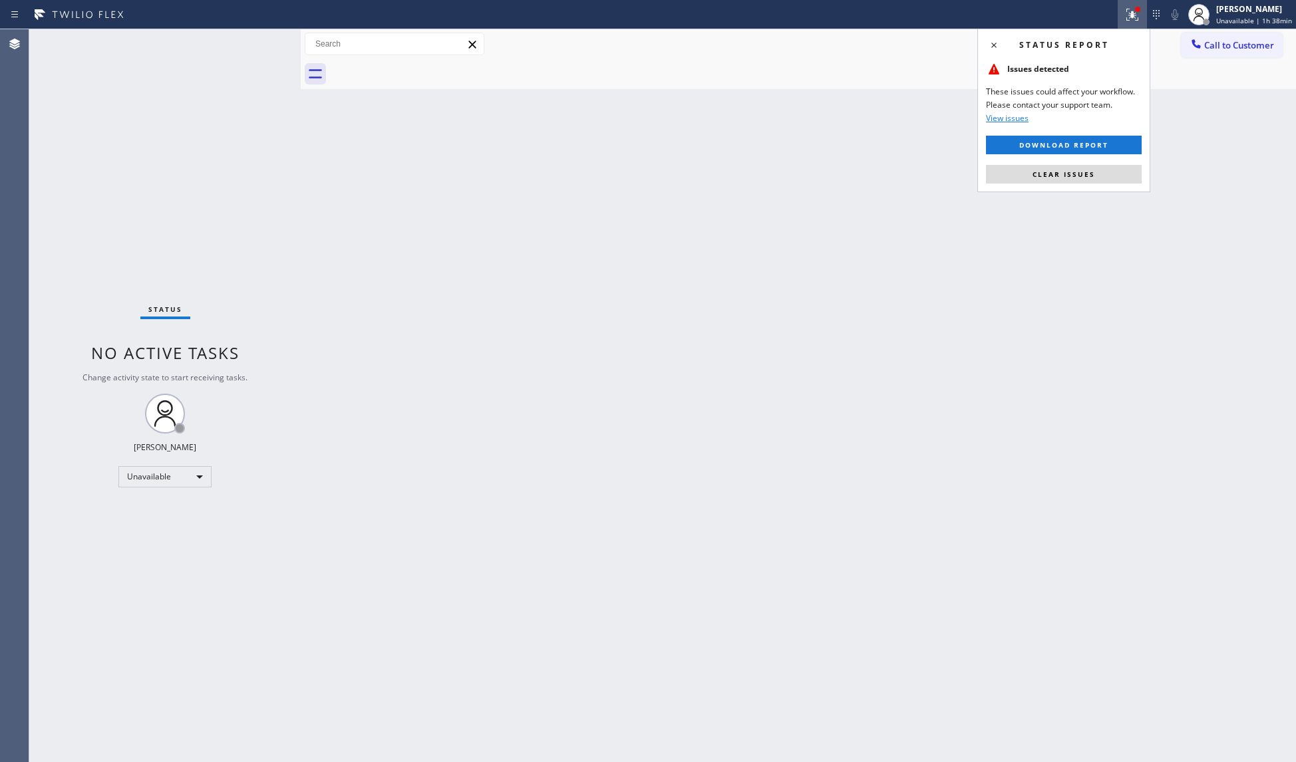
click at [1098, 173] on button "Clear issues" at bounding box center [1064, 174] width 156 height 19
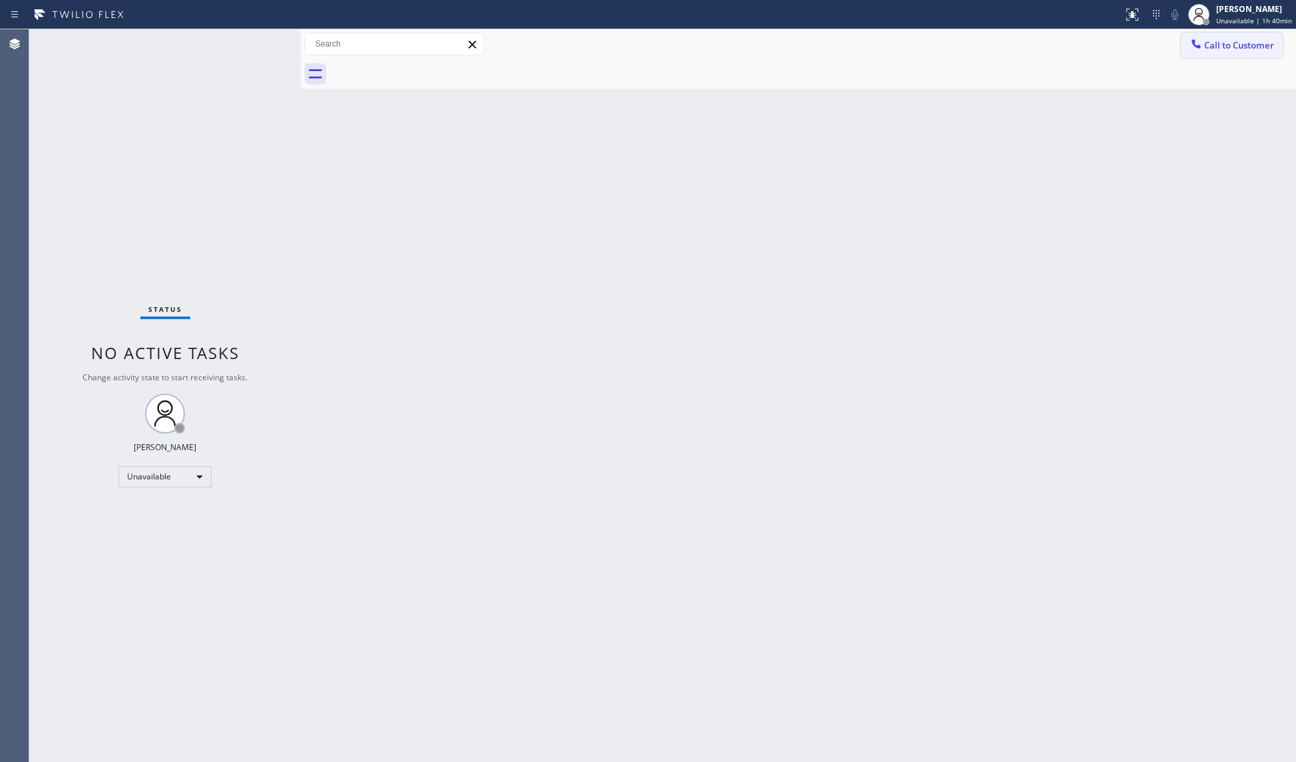
click at [1219, 51] on span "Call to Customer" at bounding box center [1239, 45] width 70 height 12
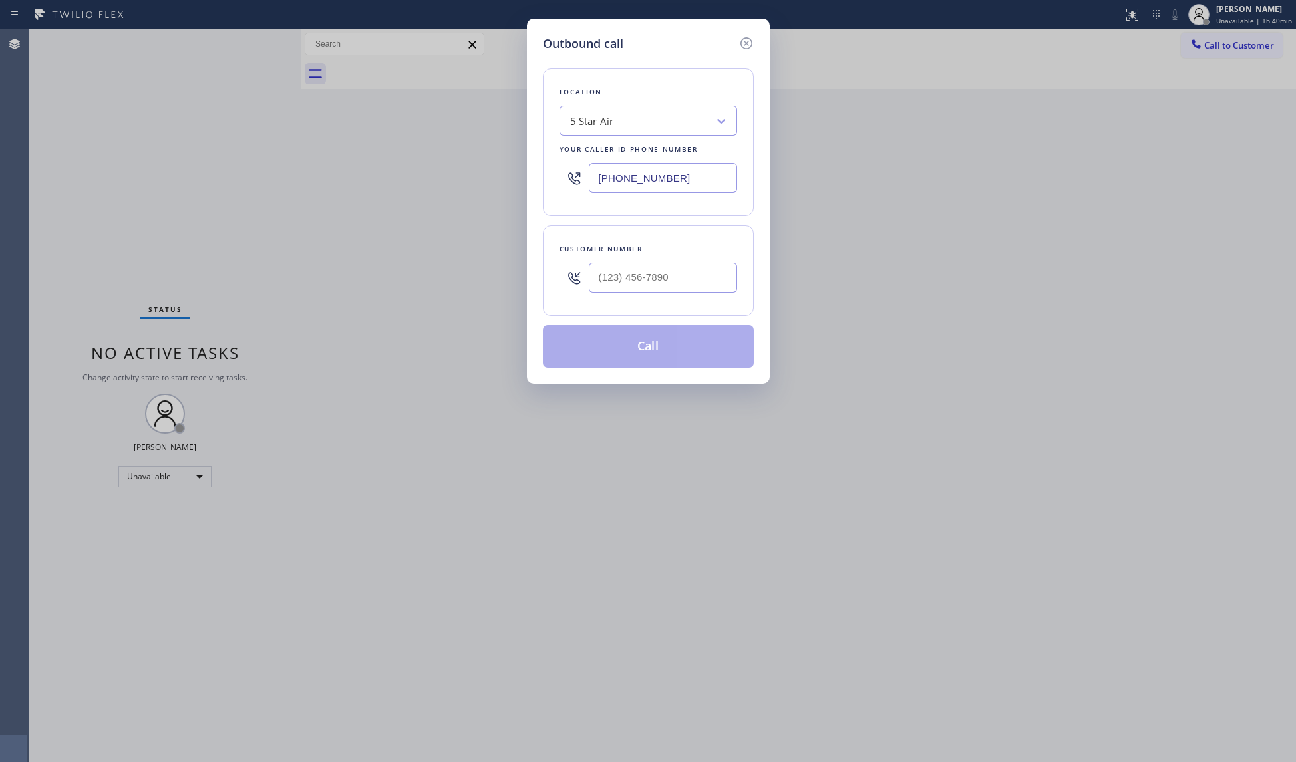
drag, startPoint x: 684, startPoint y: 181, endPoint x: 479, endPoint y: 182, distance: 204.9
click at [479, 182] on div "Outbound call Location 5 Star Air Your caller id phone number [PHONE_NUMBER] Cu…" at bounding box center [648, 381] width 1296 height 762
paste input "626) 249-4921"
type input "[PHONE_NUMBER]"
click at [671, 293] on input "(___) ___-____" at bounding box center [663, 278] width 148 height 30
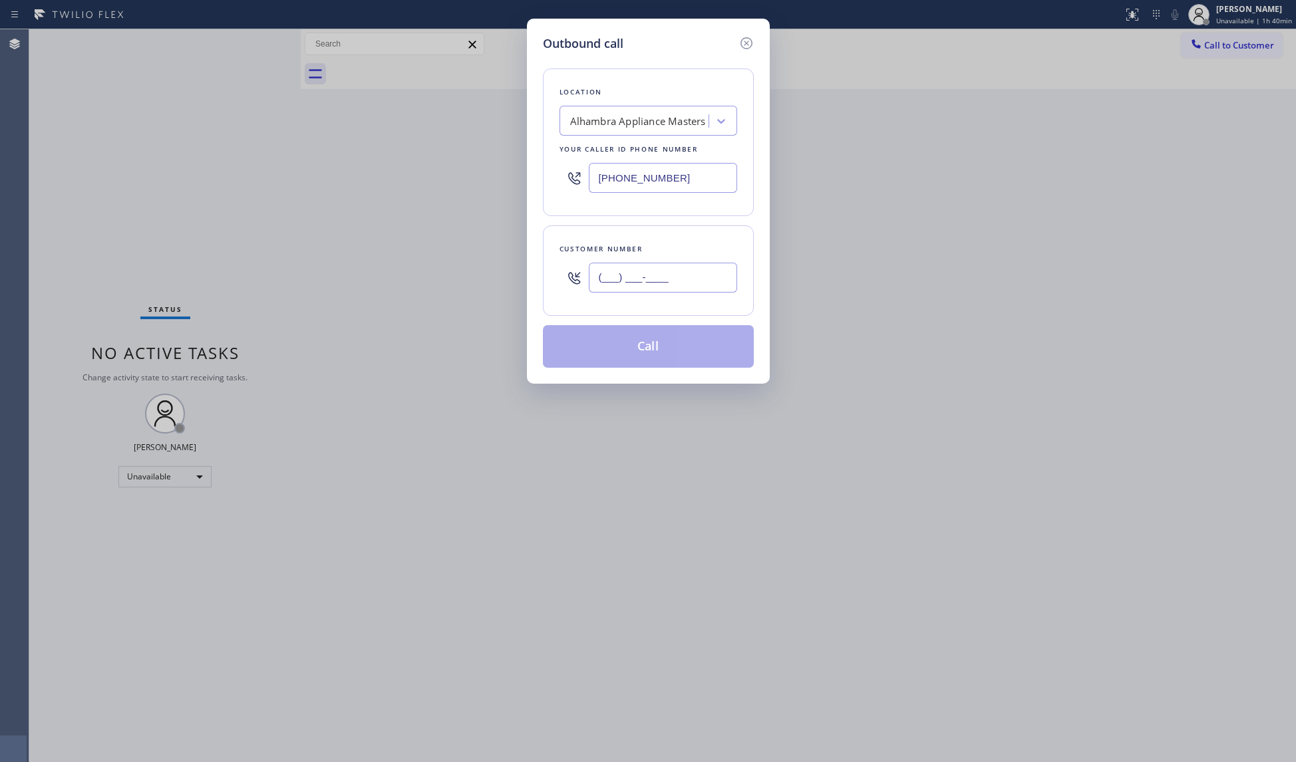
paste input "323) 646-7534"
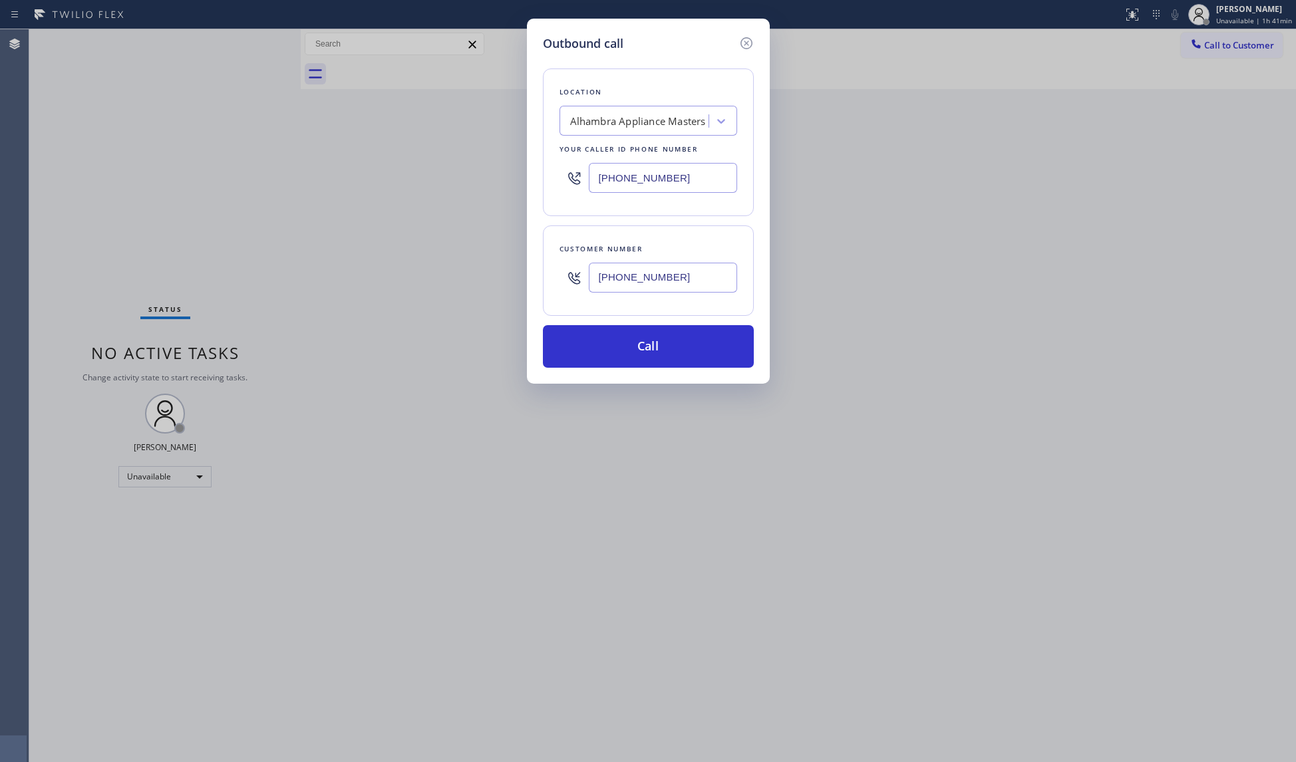
type input "[PHONE_NUMBER]"
click at [436, 243] on div "Outbound call Location [GEOGRAPHIC_DATA] Appliance Masters Your caller id phone…" at bounding box center [648, 381] width 1296 height 762
click at [793, 235] on div "Outbound call Location [GEOGRAPHIC_DATA] Appliance Masters Your caller id phone…" at bounding box center [648, 381] width 1296 height 762
click at [633, 355] on button "Call" at bounding box center [648, 346] width 211 height 43
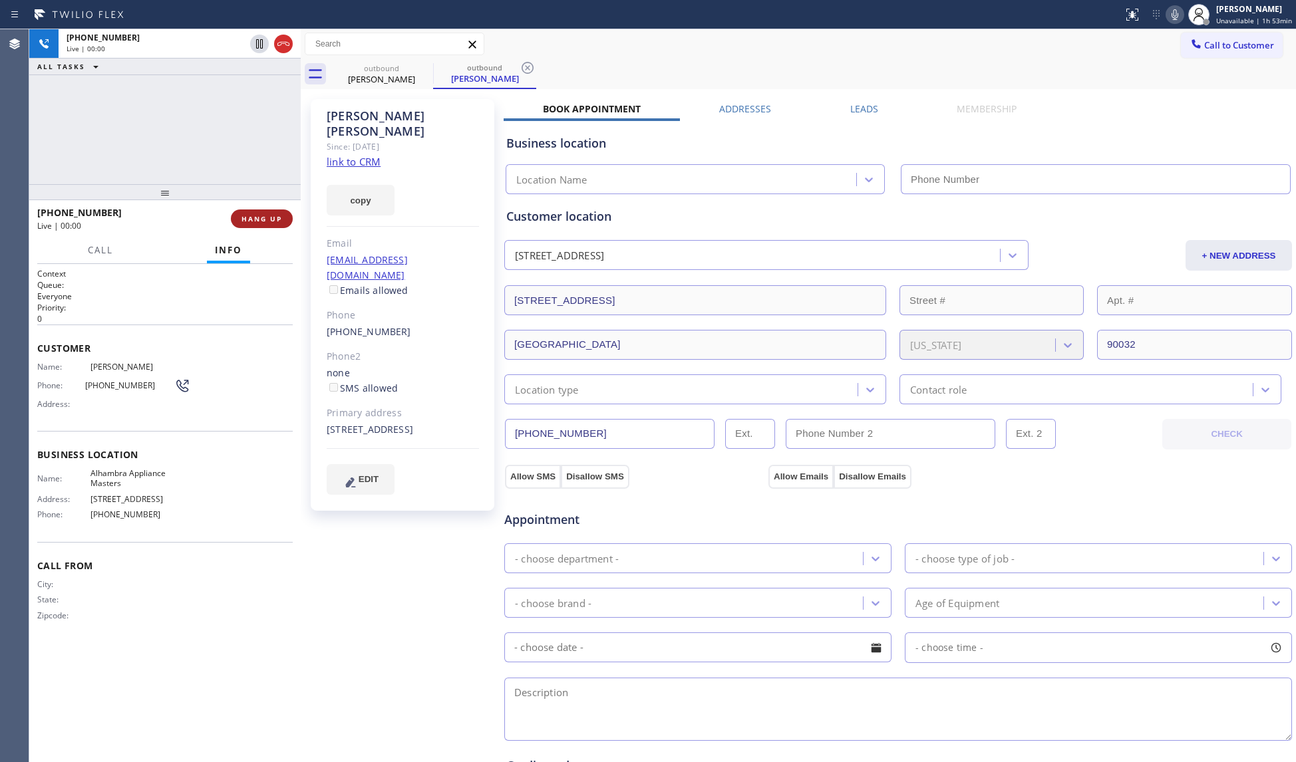
click at [249, 212] on button "HANG UP" at bounding box center [262, 219] width 62 height 19
drag, startPoint x: 251, startPoint y: 212, endPoint x: 257, endPoint y: 216, distance: 7.1
click at [253, 214] on button "HANG UP" at bounding box center [262, 219] width 62 height 19
type input "[PHONE_NUMBER]"
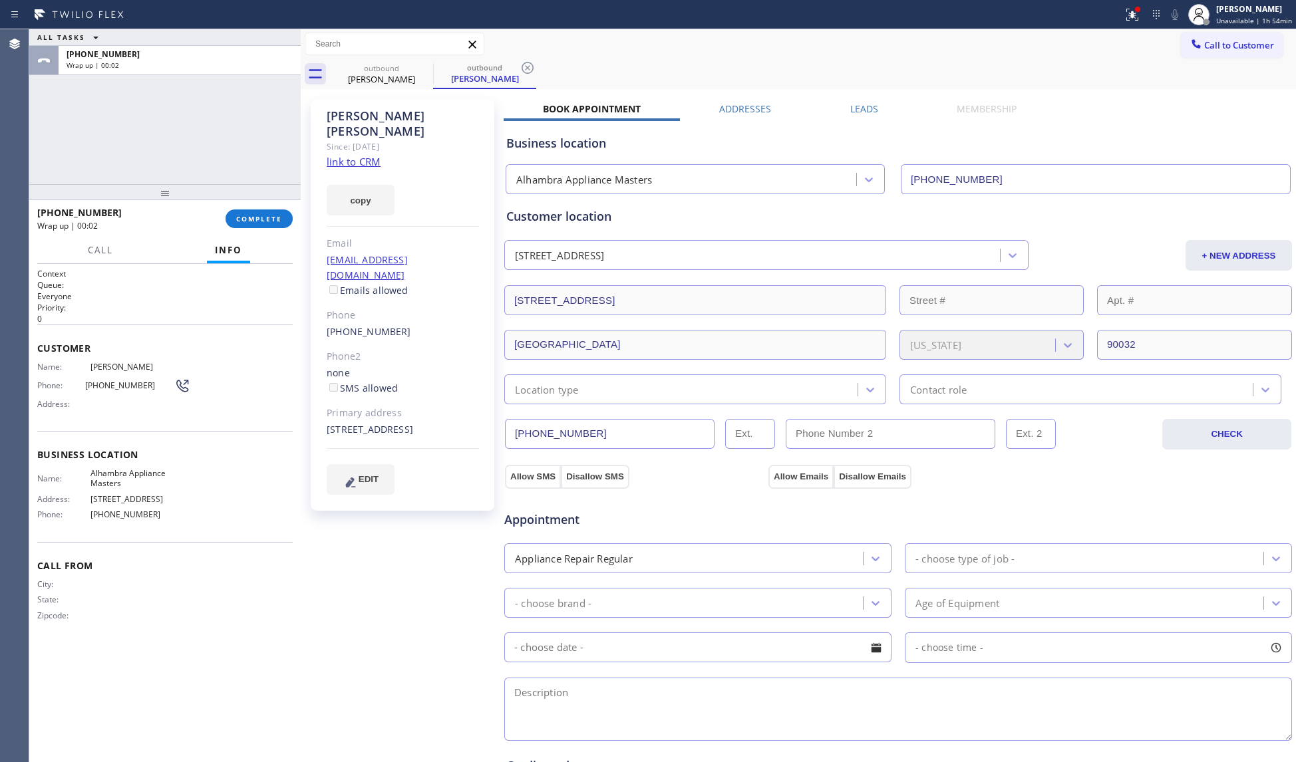
click at [289, 257] on div "Call Info" at bounding box center [164, 250] width 255 height 27
click at [258, 210] on button "COMPLETE" at bounding box center [259, 219] width 67 height 19
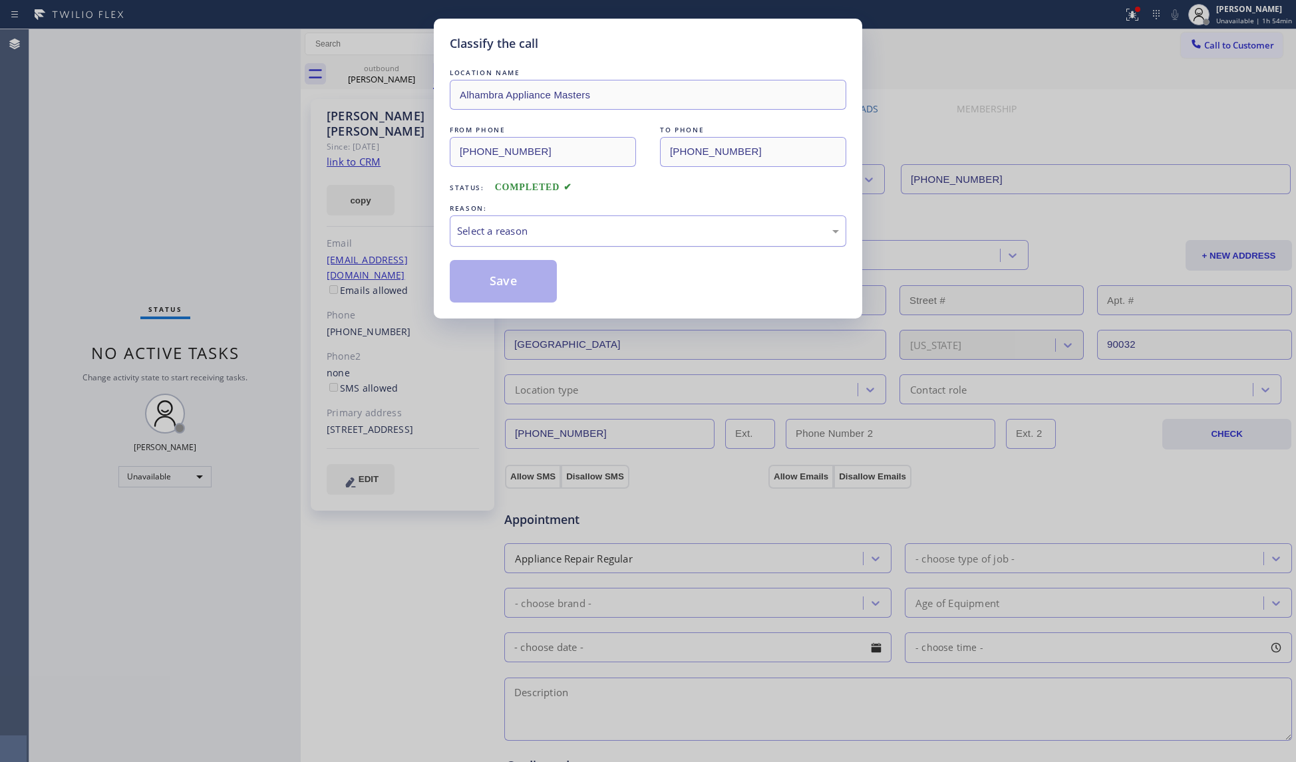
drag, startPoint x: 478, startPoint y: 226, endPoint x: 493, endPoint y: 239, distance: 20.3
click at [478, 226] on div "Select a reason" at bounding box center [648, 231] width 382 height 15
click at [534, 285] on button "Save" at bounding box center [503, 281] width 107 height 43
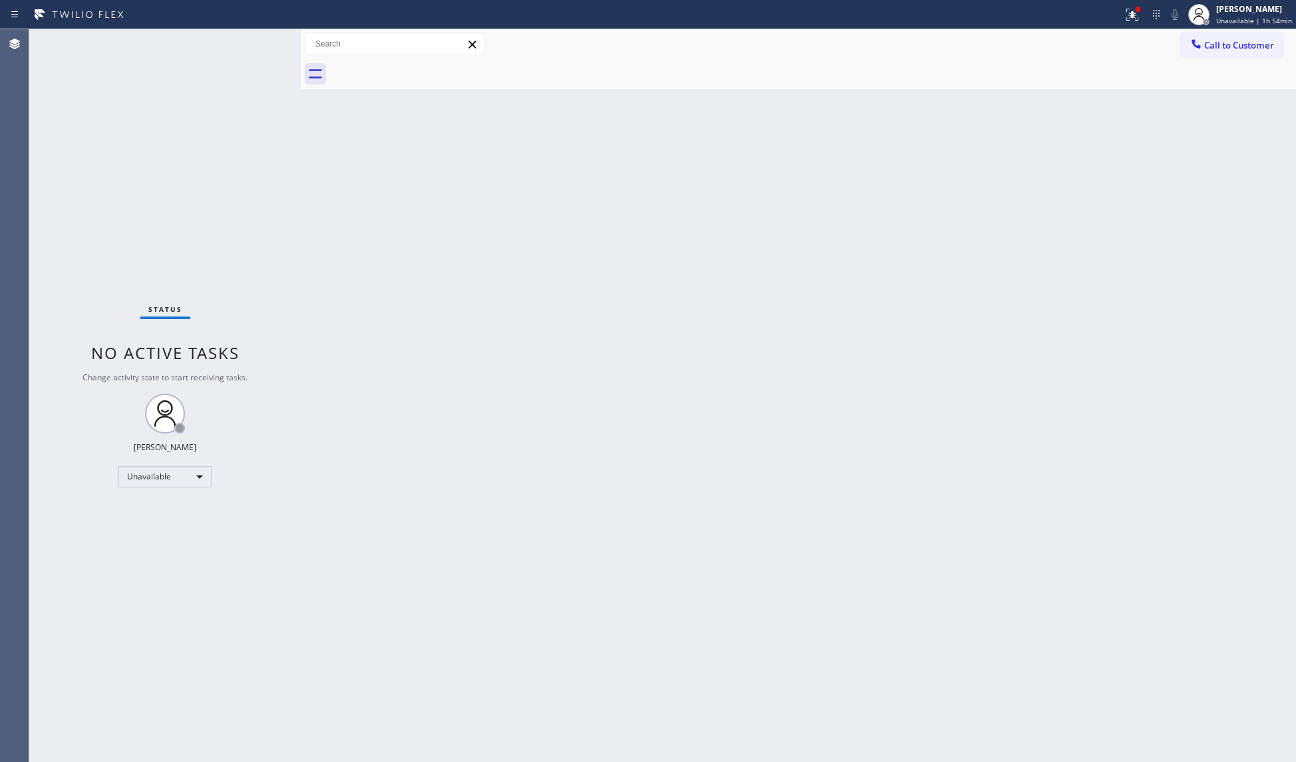
drag, startPoint x: 1063, startPoint y: 281, endPoint x: 1092, endPoint y: 258, distance: 37.0
click at [1063, 280] on div "Back to Dashboard Change Sender ID Customers Technicians Select a contact Outbo…" at bounding box center [798, 395] width 995 height 733
drag, startPoint x: 1126, startPoint y: 8, endPoint x: 1103, endPoint y: 106, distance: 101.0
click at [1124, 19] on div at bounding box center [1132, 15] width 29 height 16
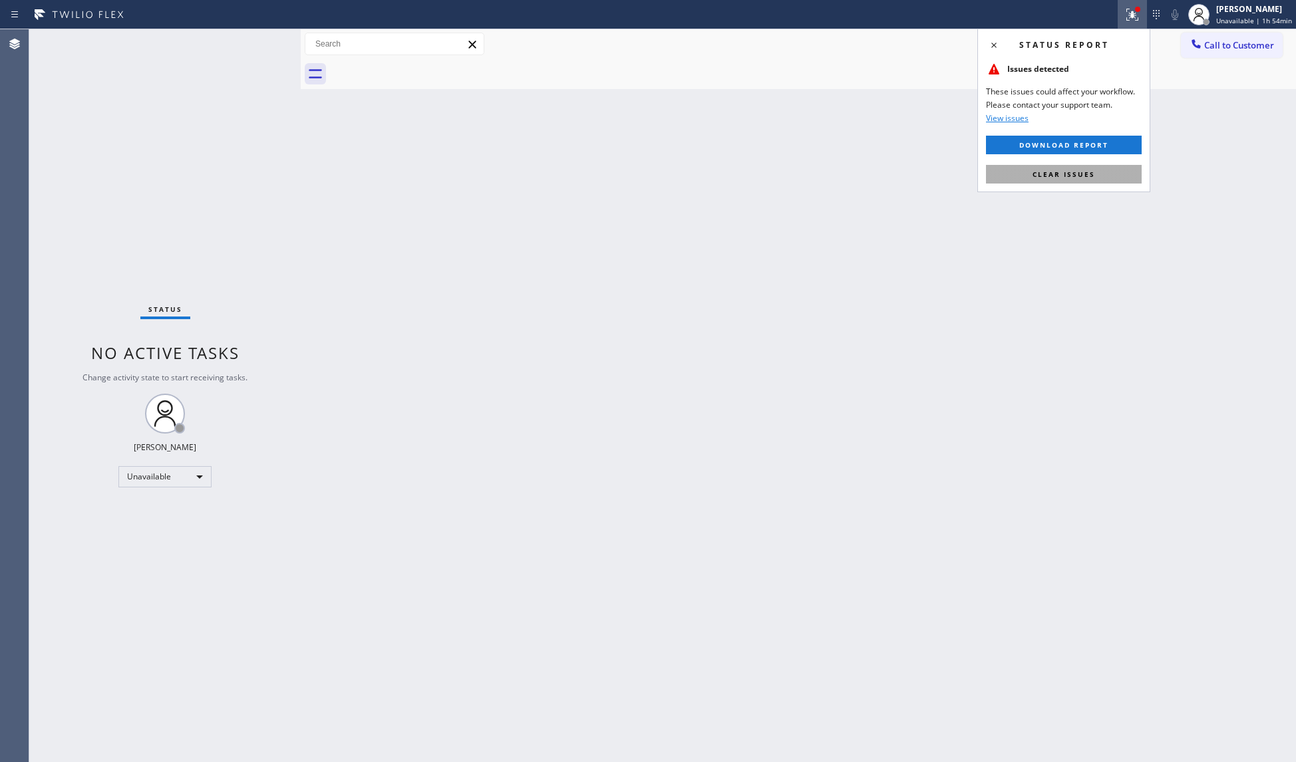
click at [1067, 176] on span "Clear issues" at bounding box center [1063, 174] width 63 height 9
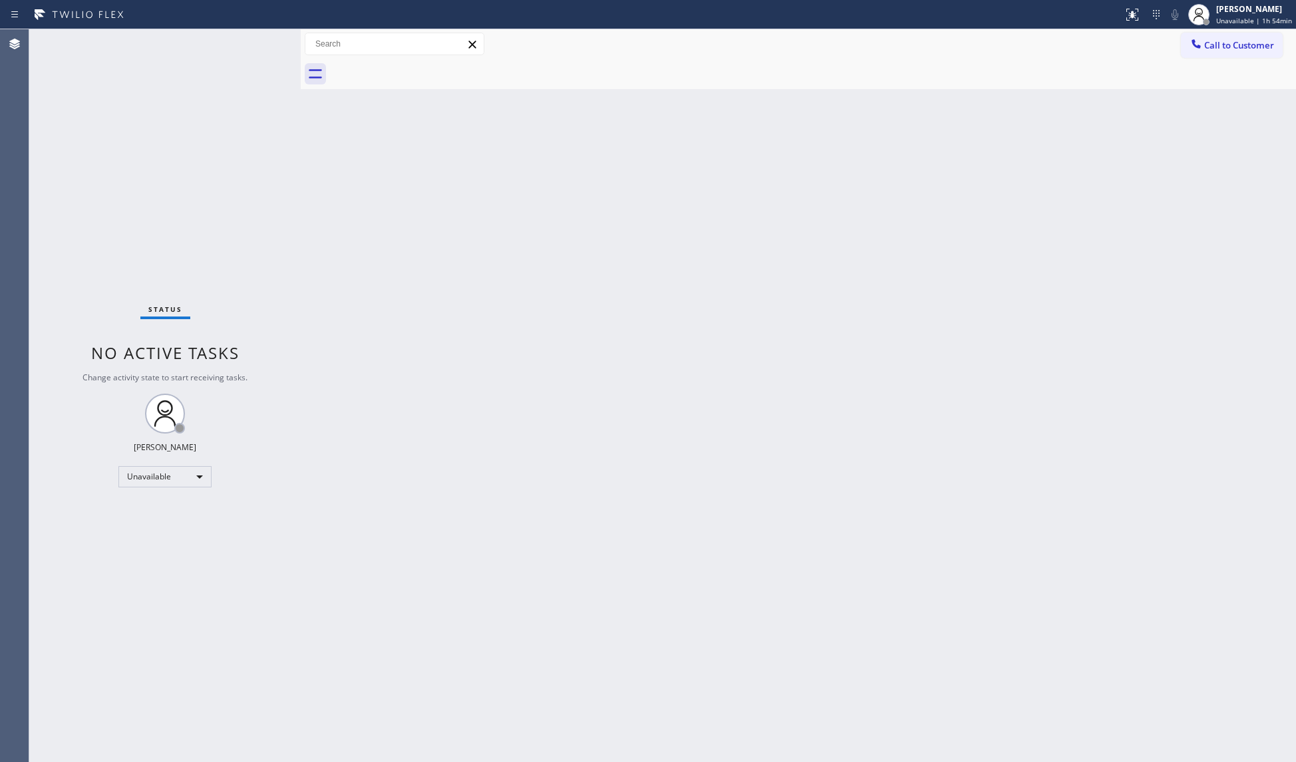
click at [1207, 37] on button "Call to Customer" at bounding box center [1232, 45] width 102 height 25
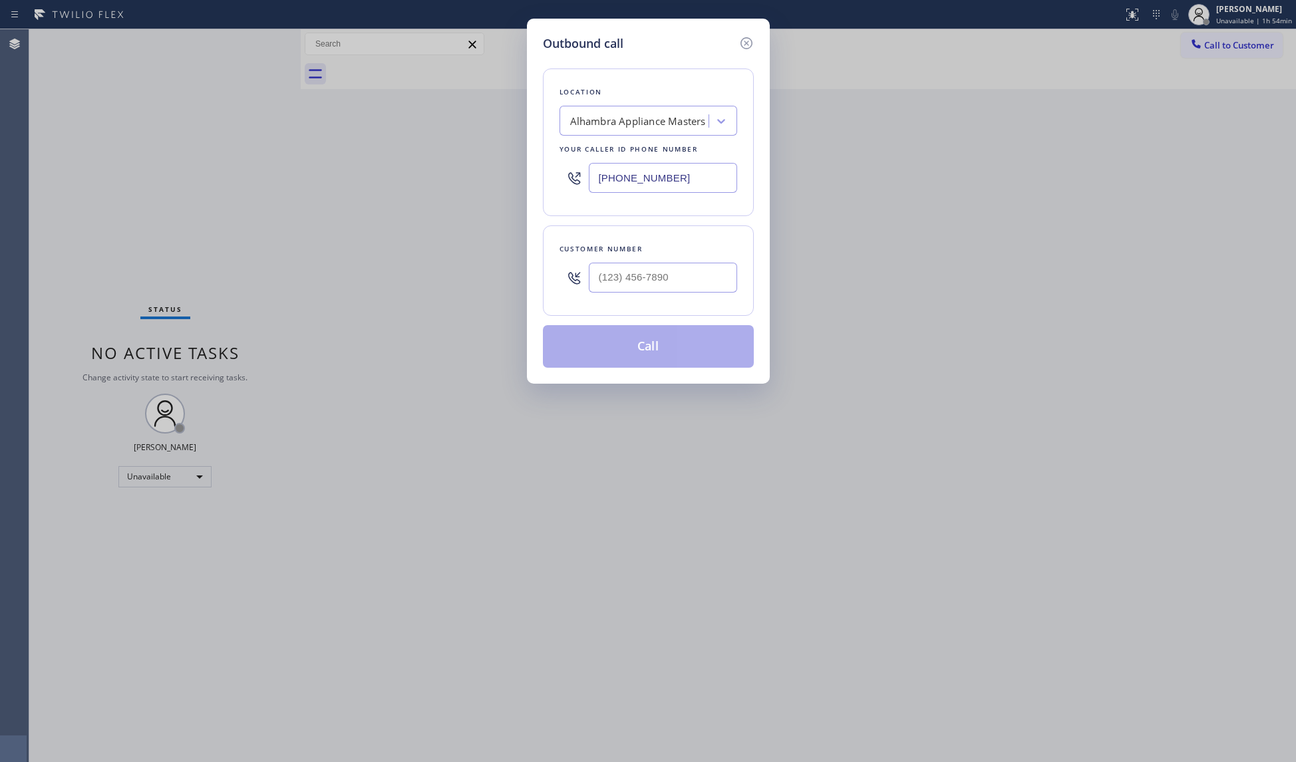
drag, startPoint x: 669, startPoint y: 181, endPoint x: 564, endPoint y: 205, distance: 107.8
click at [533, 198] on div "Outbound call Location [GEOGRAPHIC_DATA] Appliance Masters Your caller id phone…" at bounding box center [648, 201] width 243 height 365
paste input "802-5547"
type input "[PHONE_NUMBER]"
click at [716, 278] on input "(___) ___-____" at bounding box center [663, 278] width 148 height 30
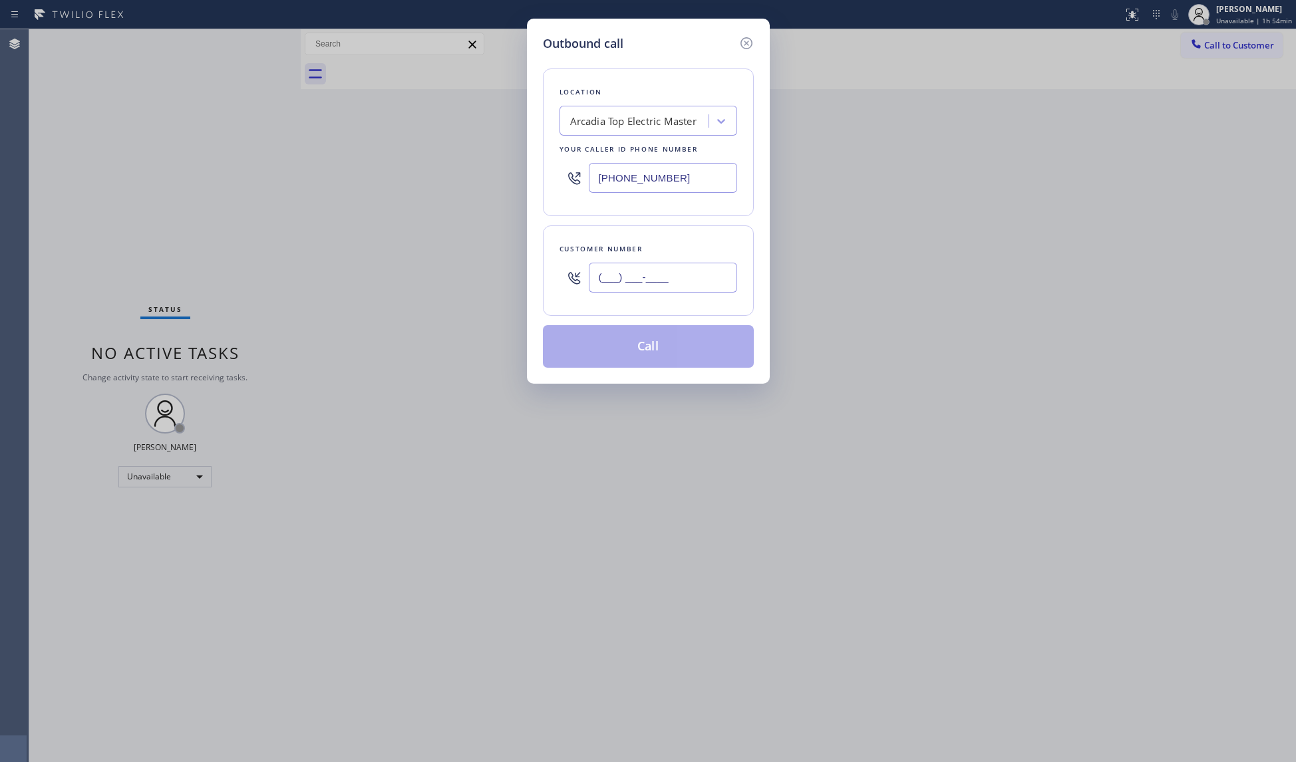
paste input "929) 813-6629"
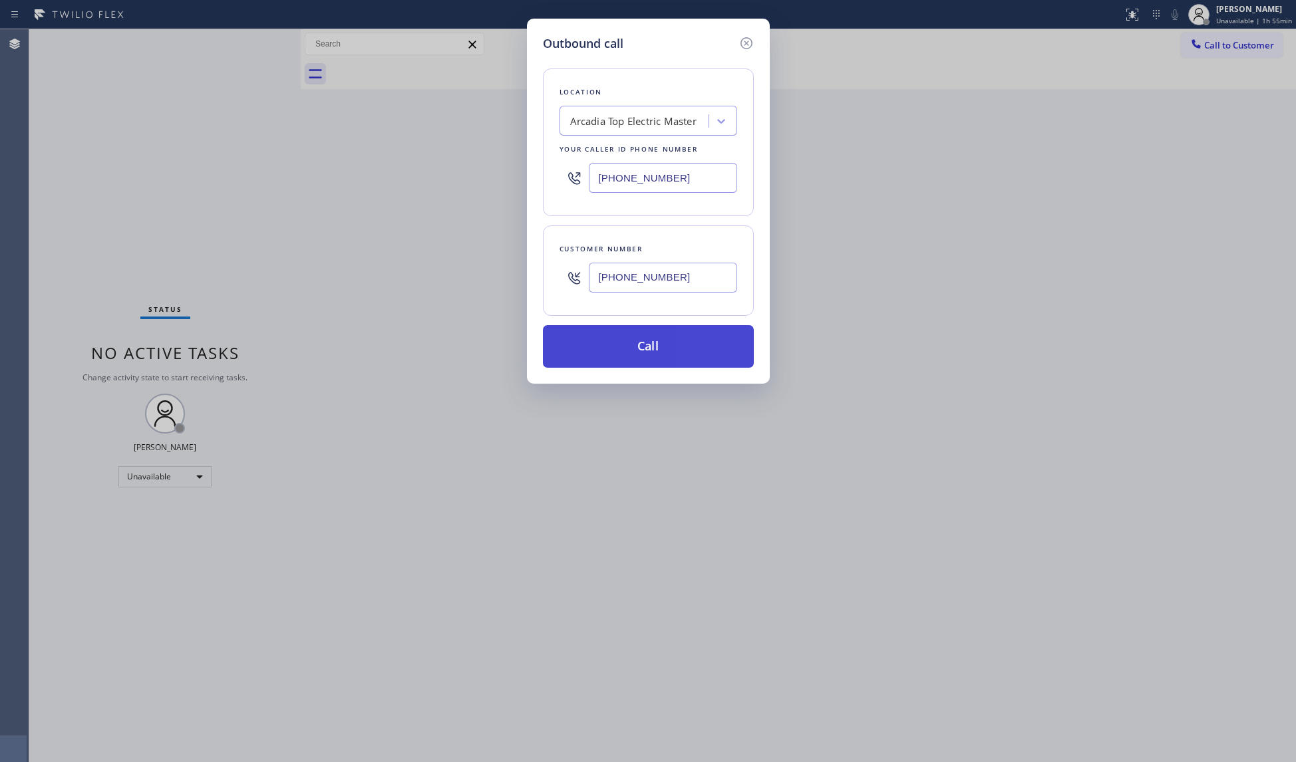
type input "[PHONE_NUMBER]"
click at [629, 341] on button "Call" at bounding box center [648, 346] width 211 height 43
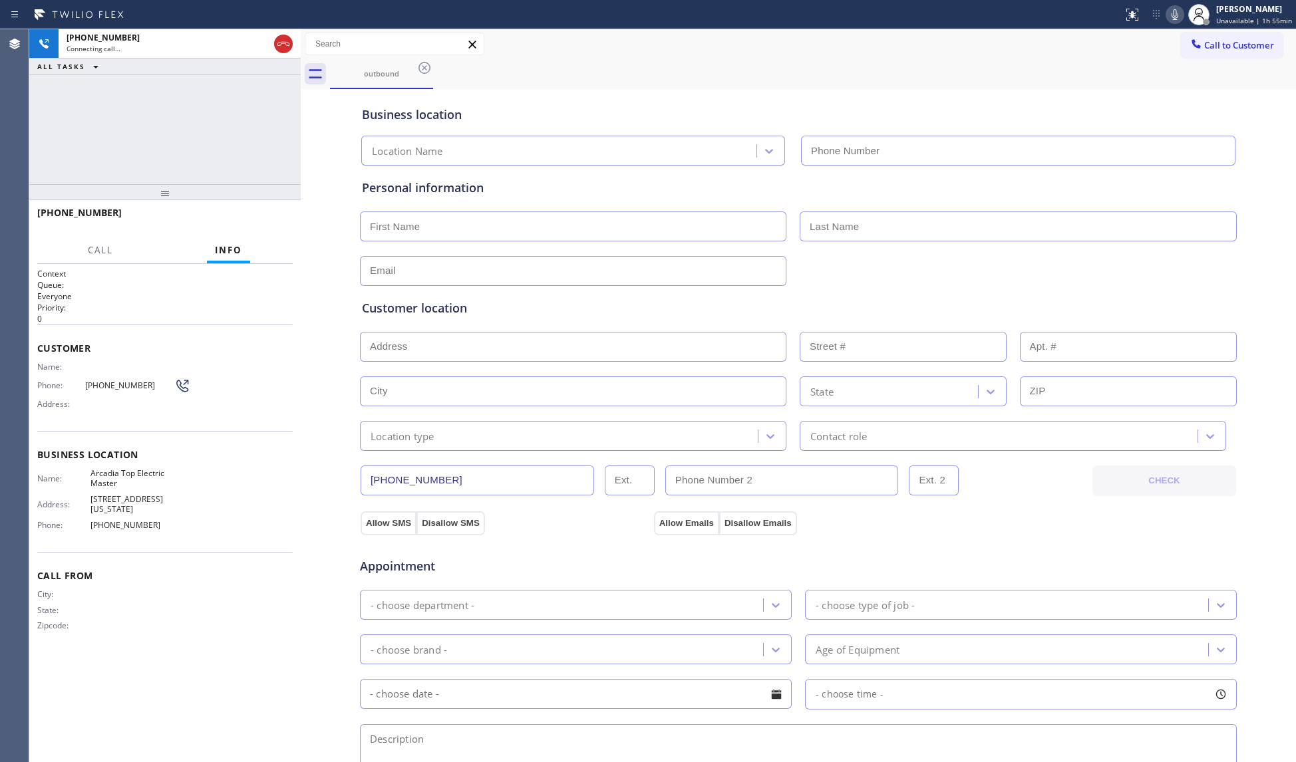
type input "[PHONE_NUMBER]"
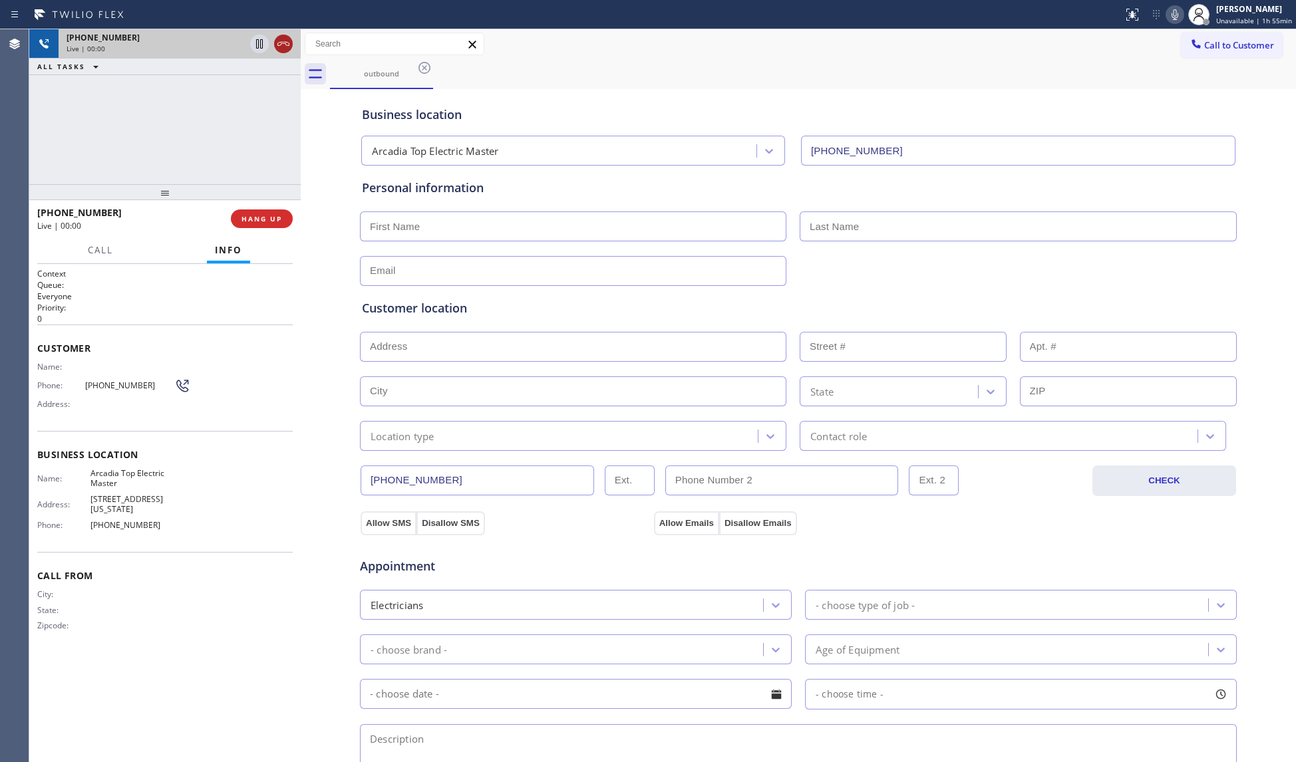
click at [283, 48] on icon at bounding box center [283, 44] width 16 height 16
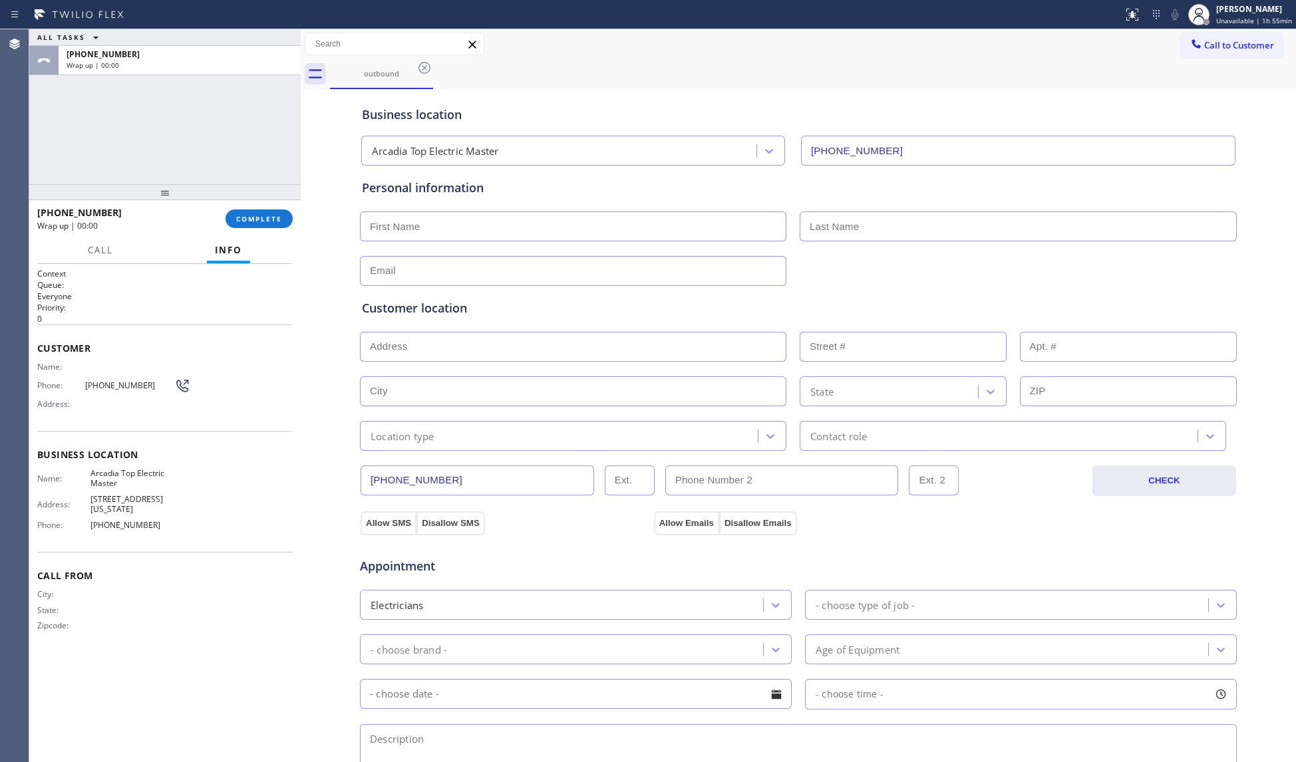
click at [317, 251] on div "Business location Arcadia Top Electric Master [PHONE_NUMBER] Personal informati…" at bounding box center [798, 546] width 989 height 909
click at [275, 220] on span "COMPLETE" at bounding box center [259, 218] width 46 height 9
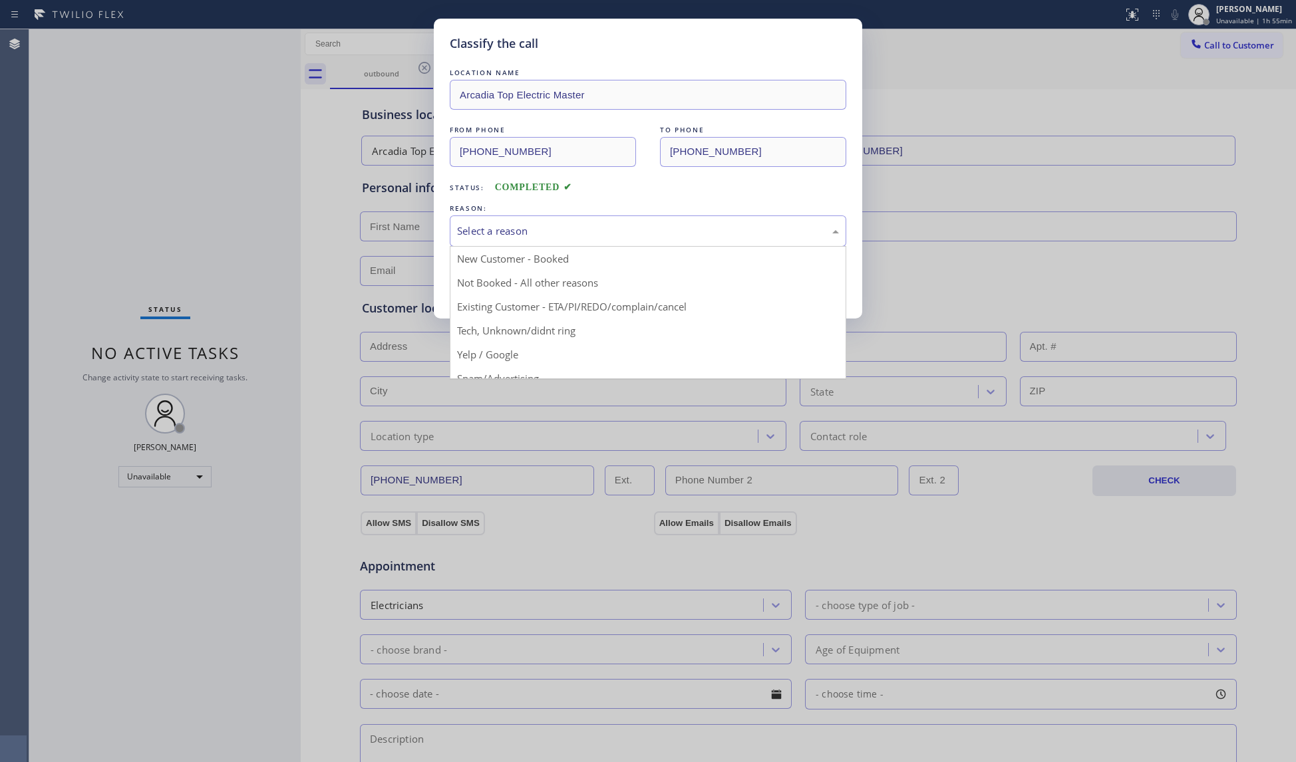
click at [599, 219] on div "Select a reason" at bounding box center [648, 231] width 396 height 31
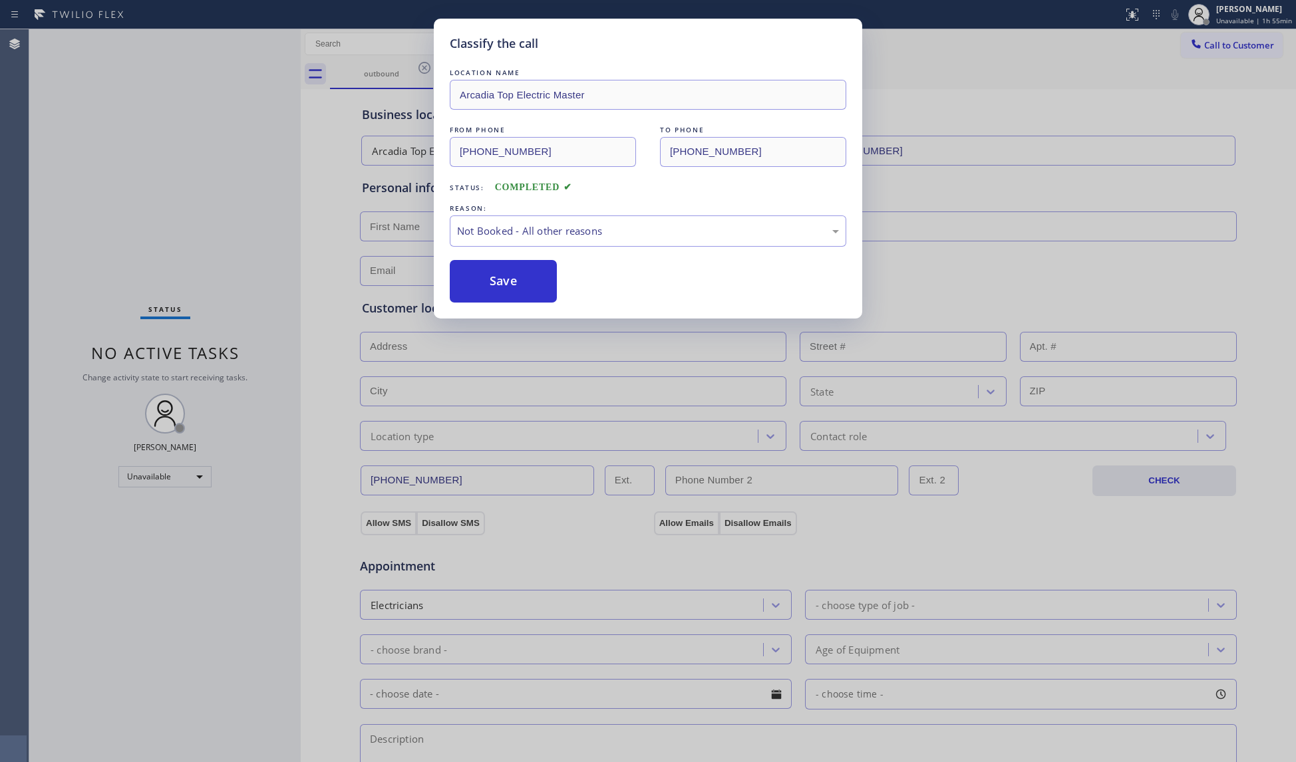
click at [500, 277] on button "Save" at bounding box center [503, 281] width 107 height 43
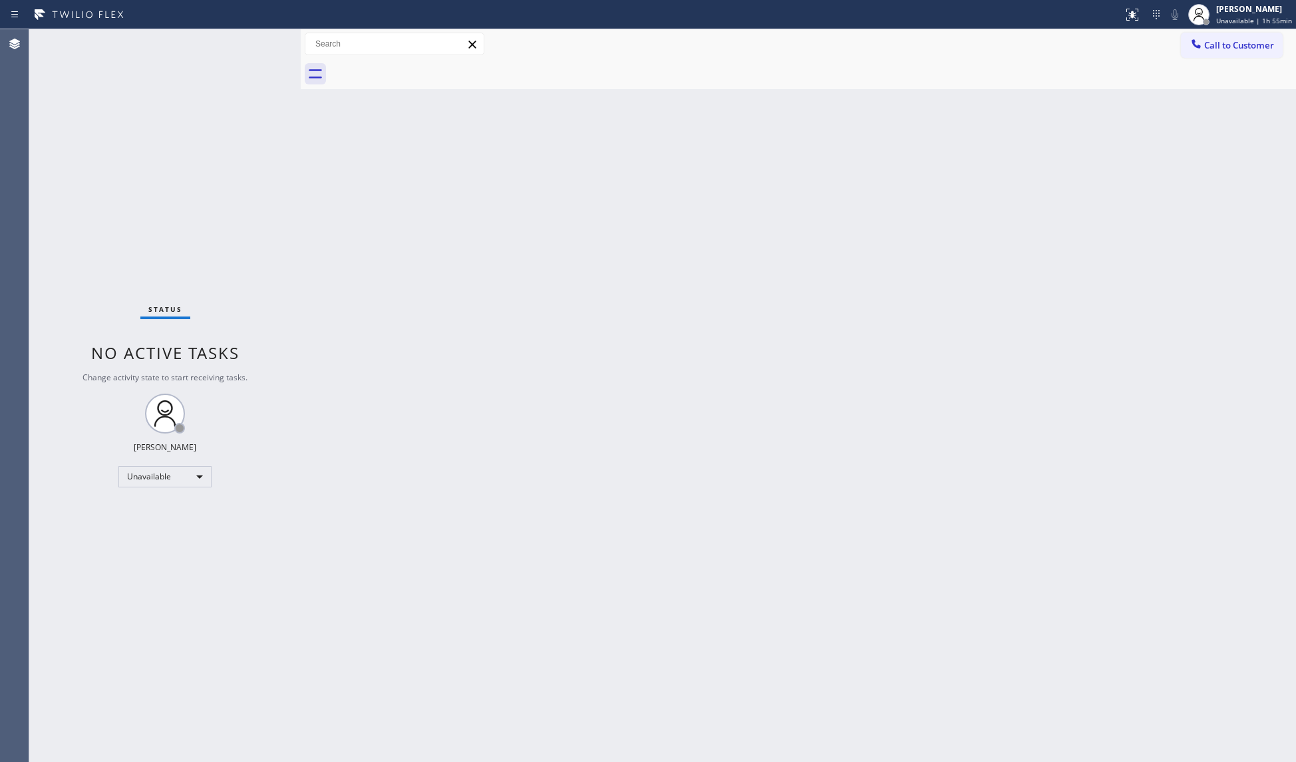
drag, startPoint x: 1225, startPoint y: 255, endPoint x: 1254, endPoint y: 234, distance: 36.2
click at [1221, 253] on div "Back to Dashboard Change Sender ID Customers Technicians Select a contact Outbo…" at bounding box center [798, 395] width 995 height 733
click at [1221, 46] on span "Call to Customer" at bounding box center [1239, 45] width 70 height 12
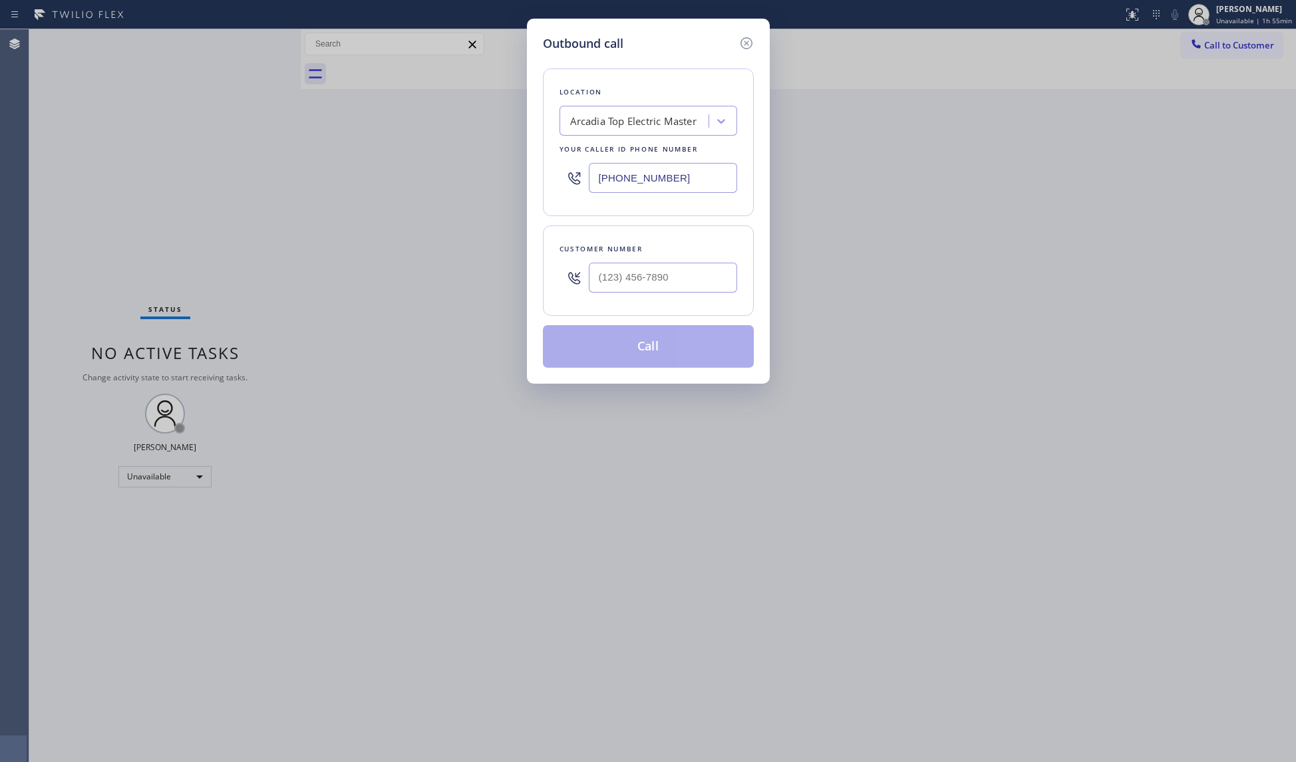
drag, startPoint x: 701, startPoint y: 189, endPoint x: 522, endPoint y: 181, distance: 179.1
click at [522, 182] on div "Outbound call Location [GEOGRAPHIC_DATA] Top Electric Master Your caller id pho…" at bounding box center [648, 381] width 1296 height 762
paste input "818) 721-8563"
type input "[PHONE_NUMBER]"
click at [612, 291] on input "(___) ___-____" at bounding box center [663, 278] width 148 height 30
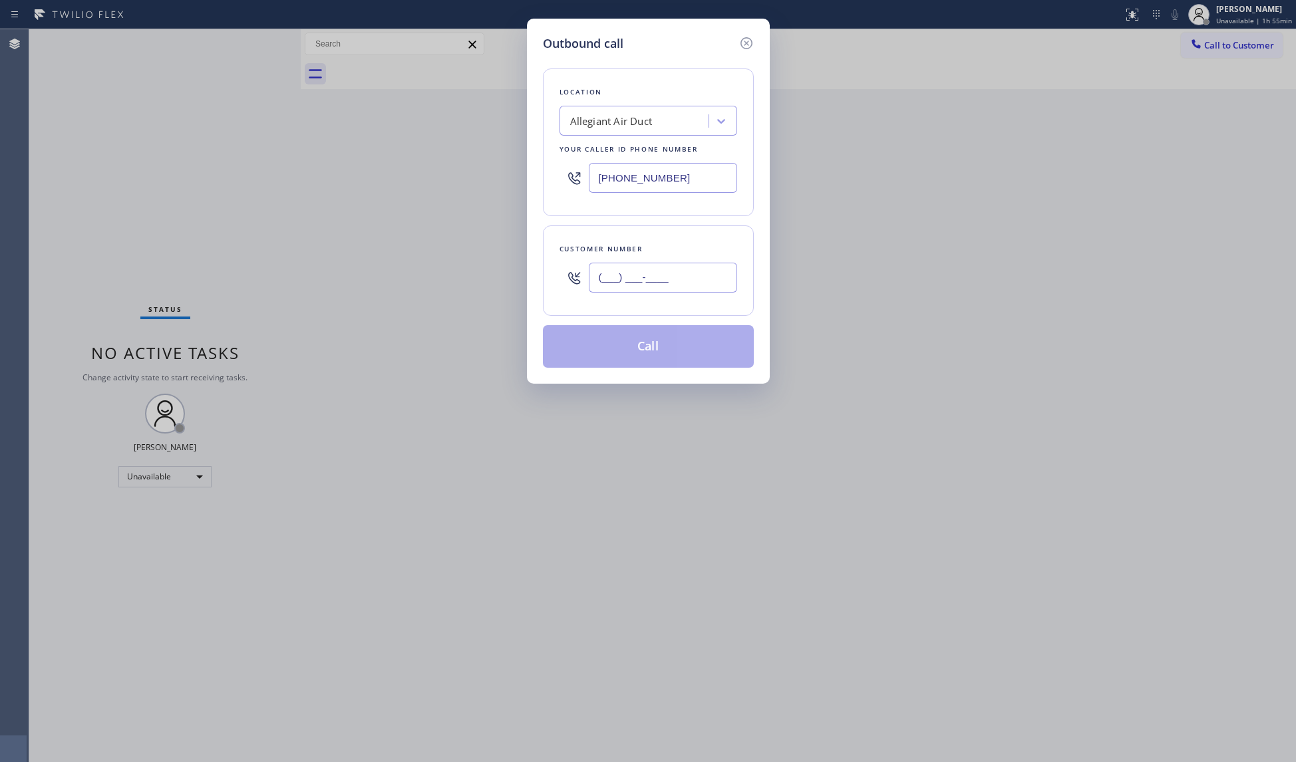
paste input "905) 267-1222"
type input "[PHONE_NUMBER]"
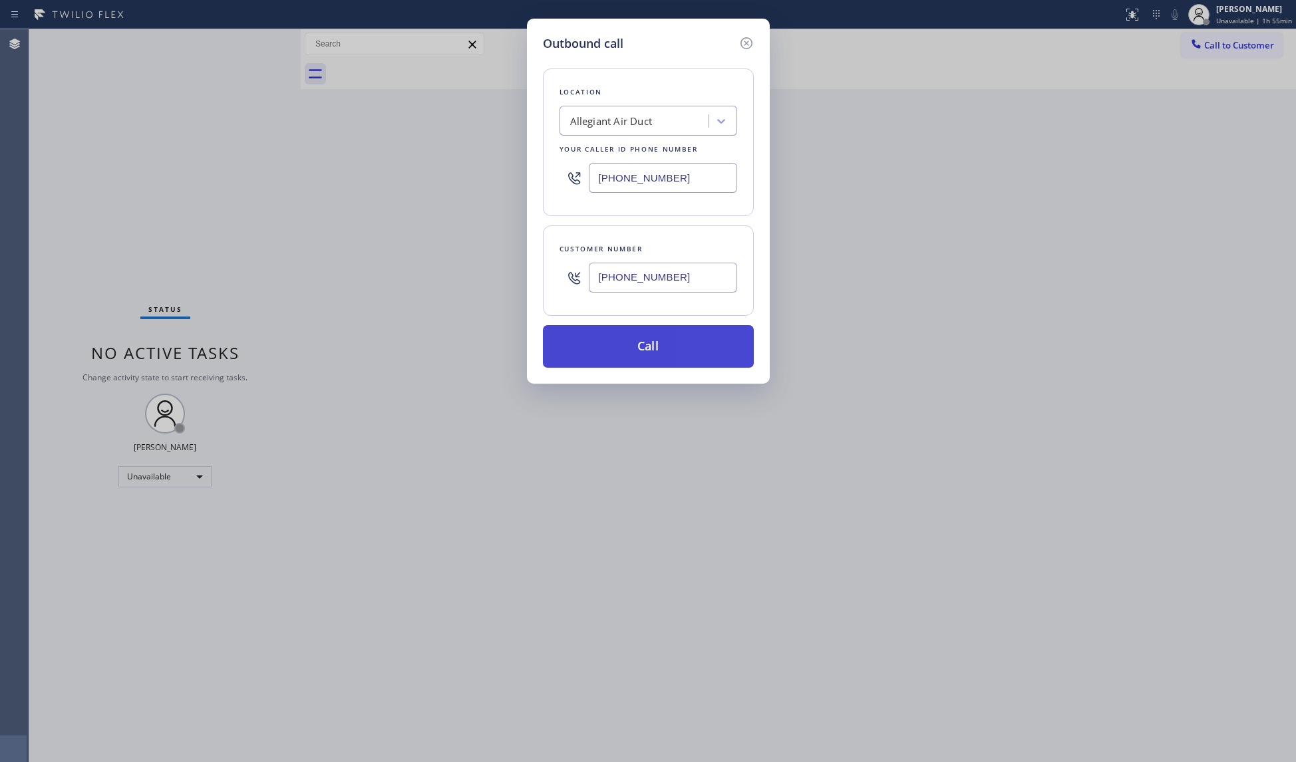
click at [658, 355] on button "Call" at bounding box center [648, 346] width 211 height 43
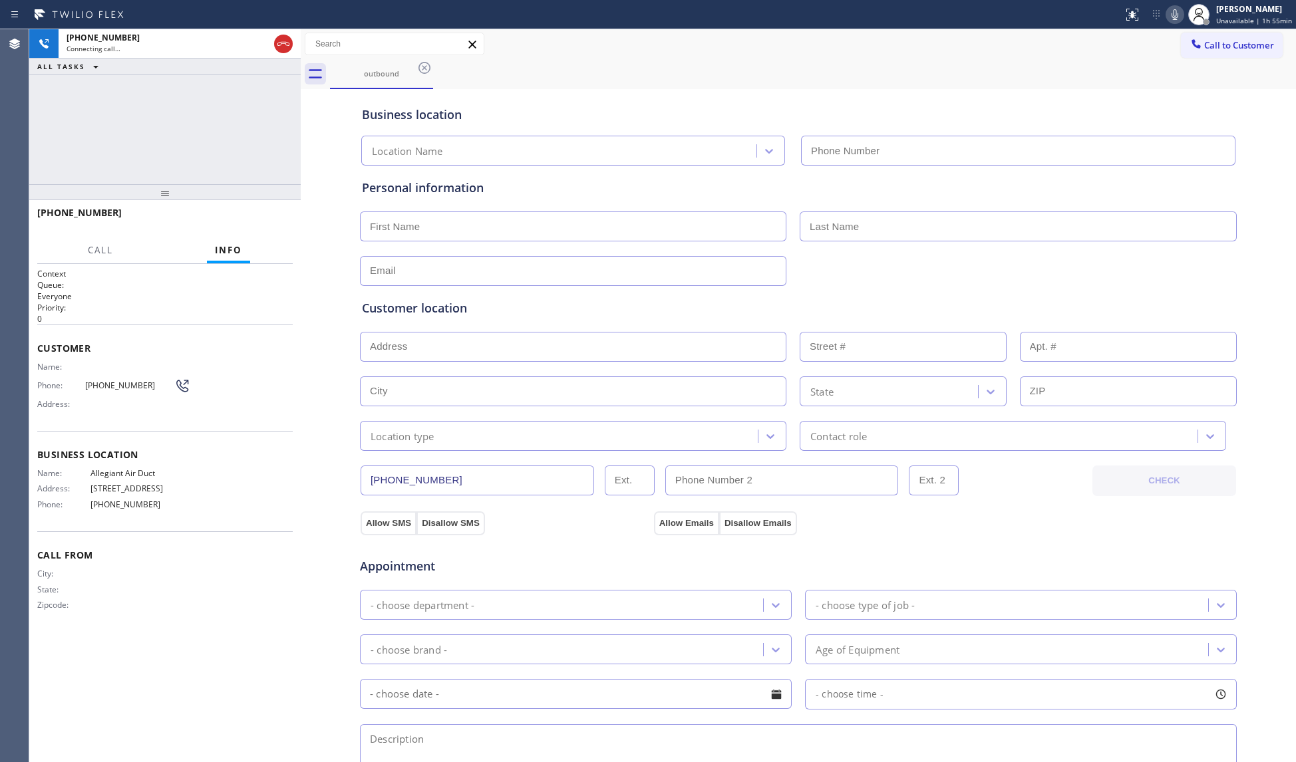
type input "[PHONE_NUMBER]"
click at [1106, 72] on div "outbound" at bounding box center [813, 74] width 966 height 30
click at [933, 59] on div "outbound" at bounding box center [813, 74] width 966 height 30
click at [661, 73] on div "outbound" at bounding box center [813, 74] width 966 height 30
click at [274, 220] on button "HANG UP" at bounding box center [262, 219] width 62 height 19
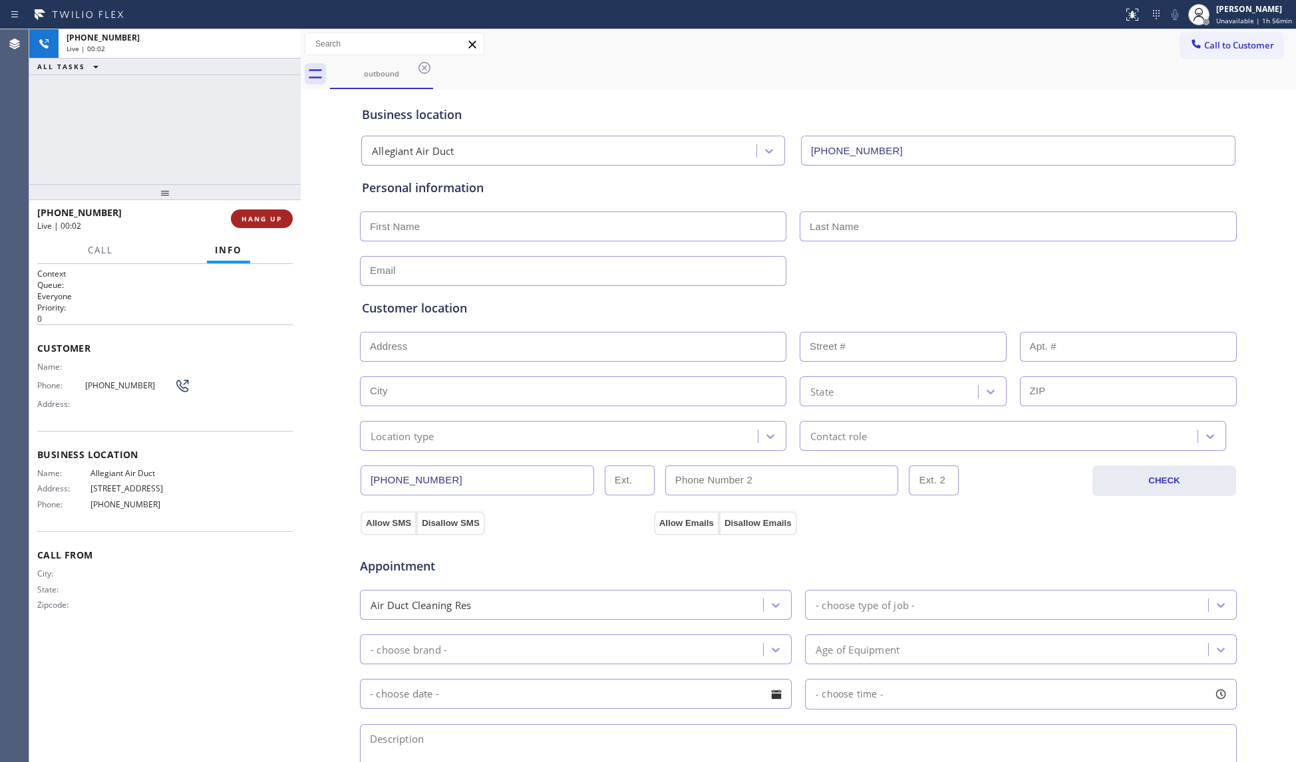
click at [273, 219] on span "HANG UP" at bounding box center [261, 218] width 41 height 9
click at [270, 216] on span "HANG UP" at bounding box center [261, 218] width 41 height 9
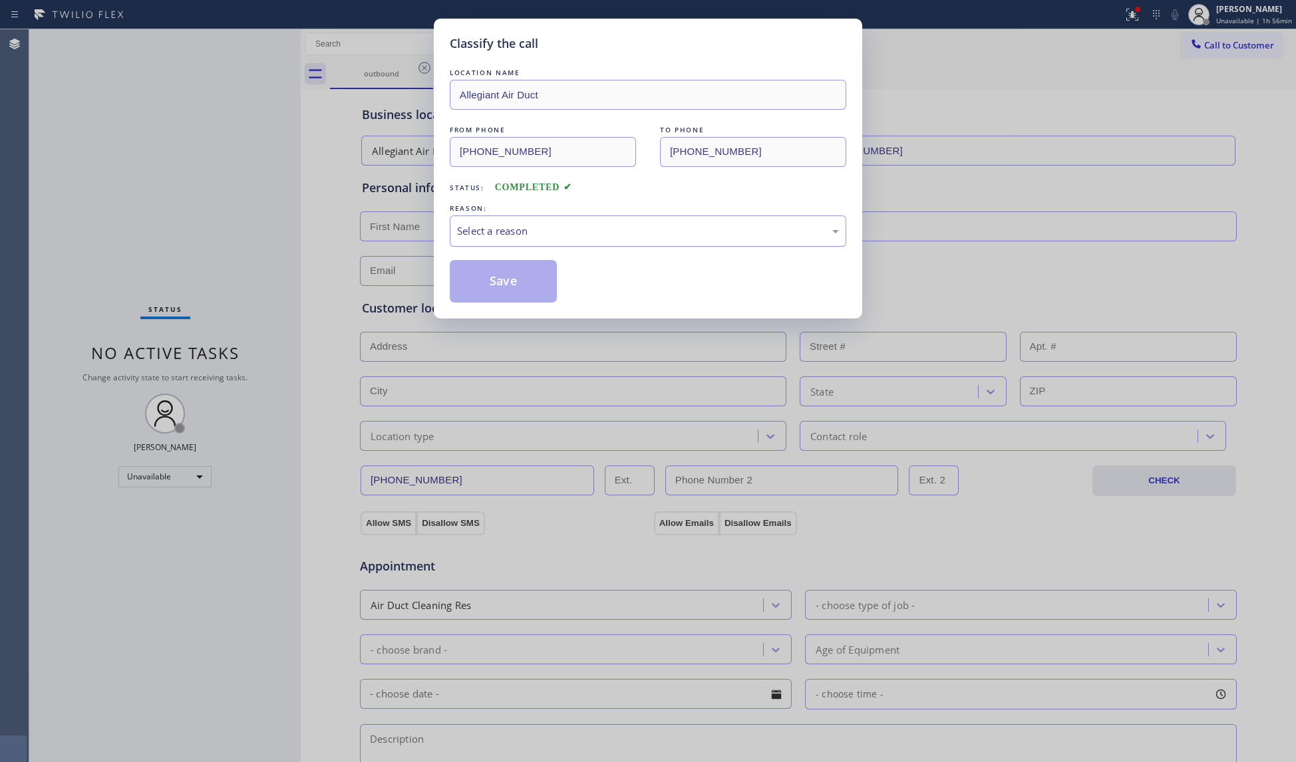
click at [490, 246] on div "Select a reason" at bounding box center [648, 231] width 396 height 31
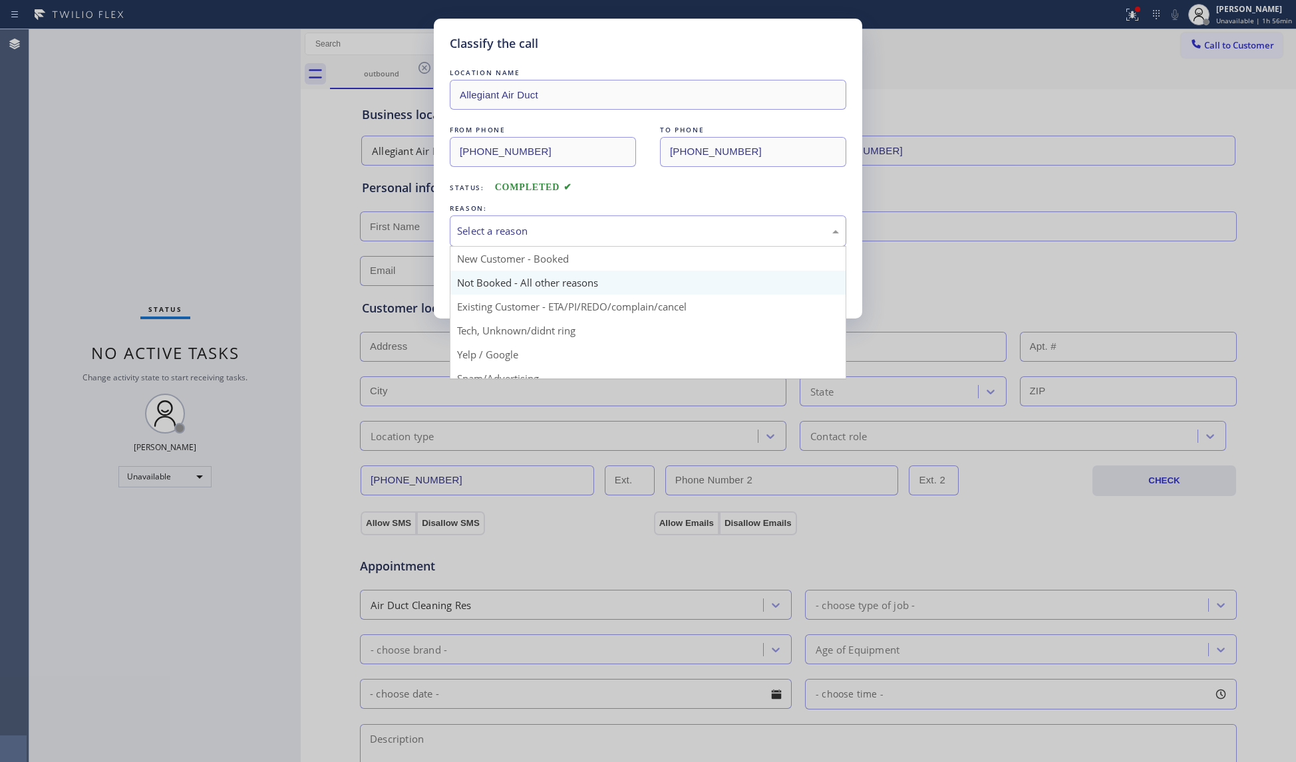
click at [480, 290] on button "Save" at bounding box center [503, 281] width 107 height 43
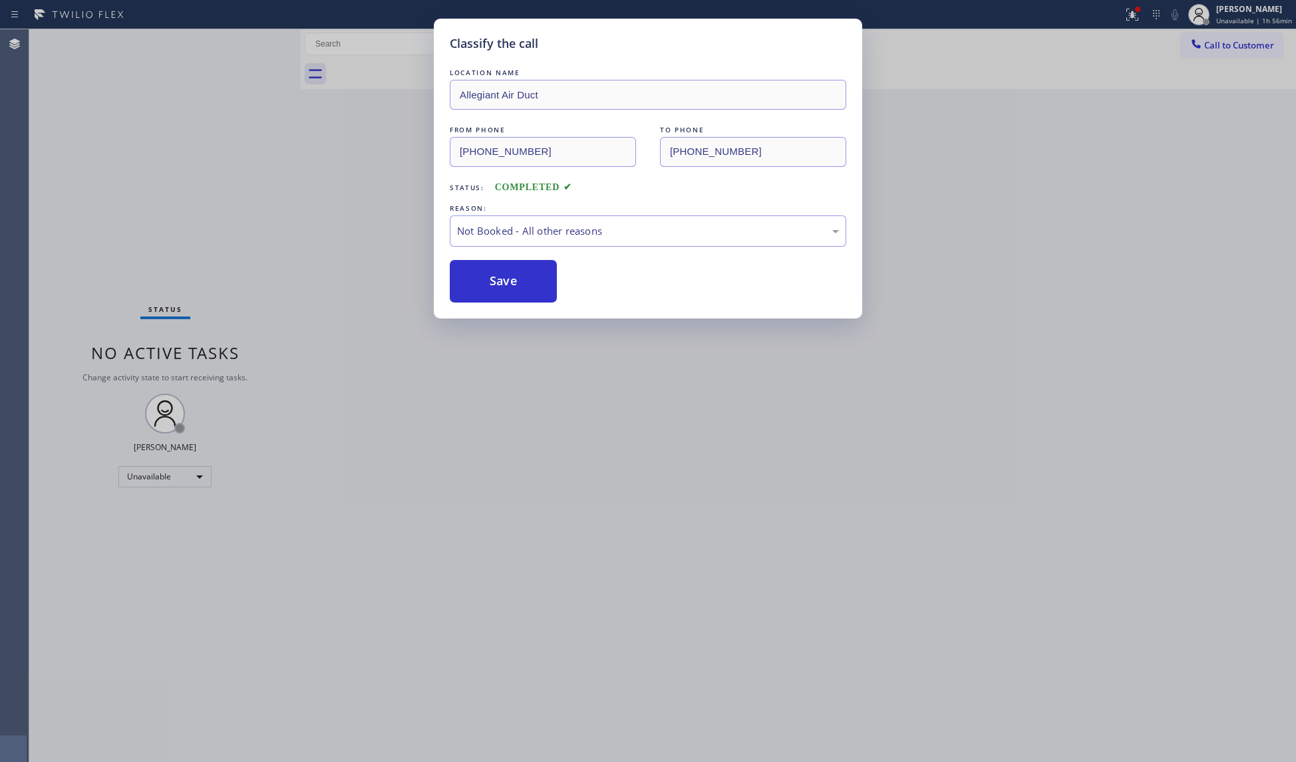
click at [480, 290] on button "Save" at bounding box center [503, 281] width 107 height 43
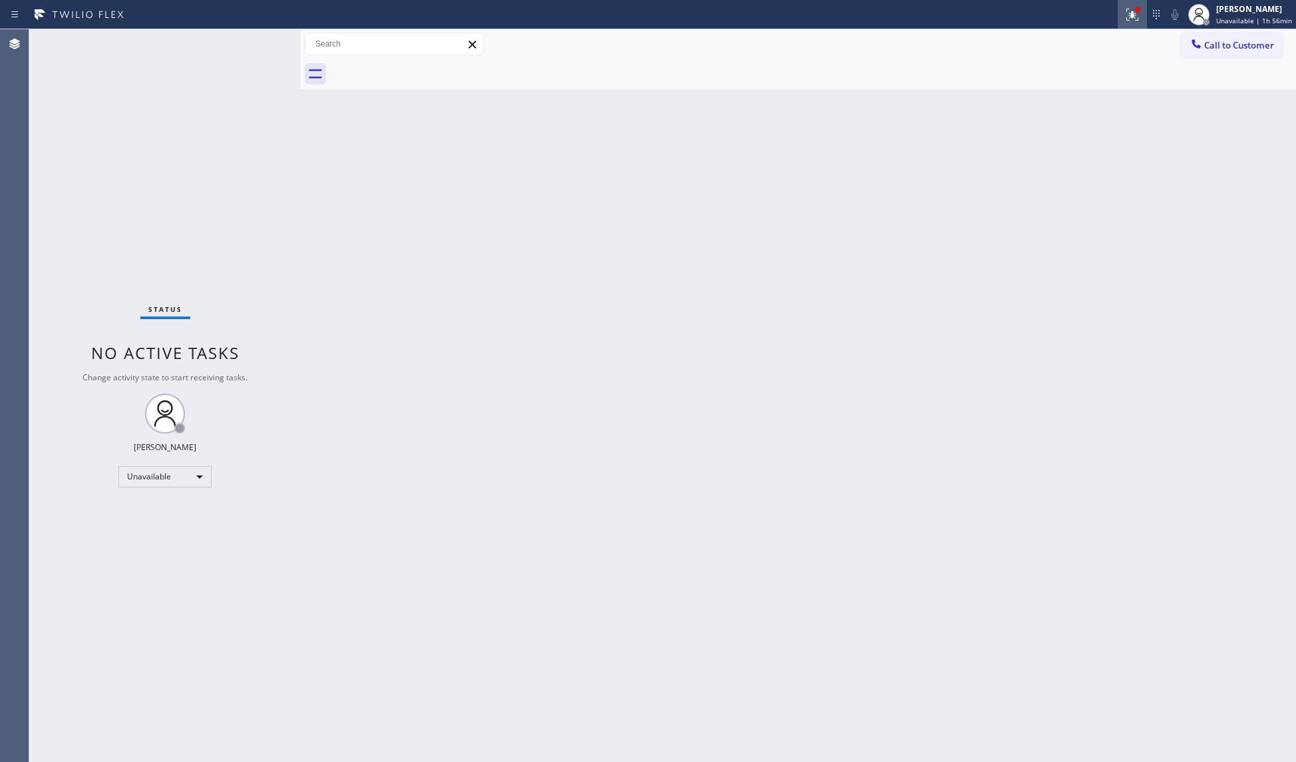
click at [1126, 20] on div at bounding box center [1132, 15] width 29 height 16
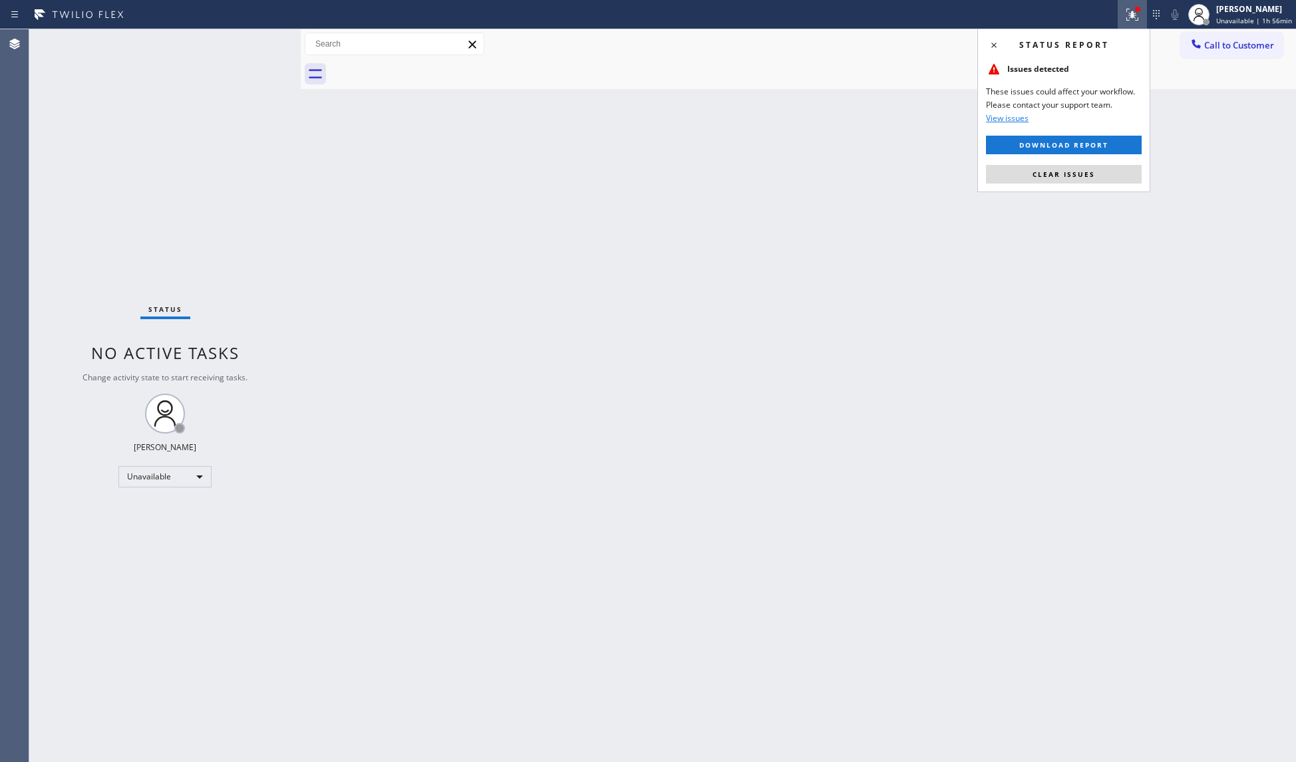
click at [1046, 173] on span "Clear issues" at bounding box center [1063, 174] width 63 height 9
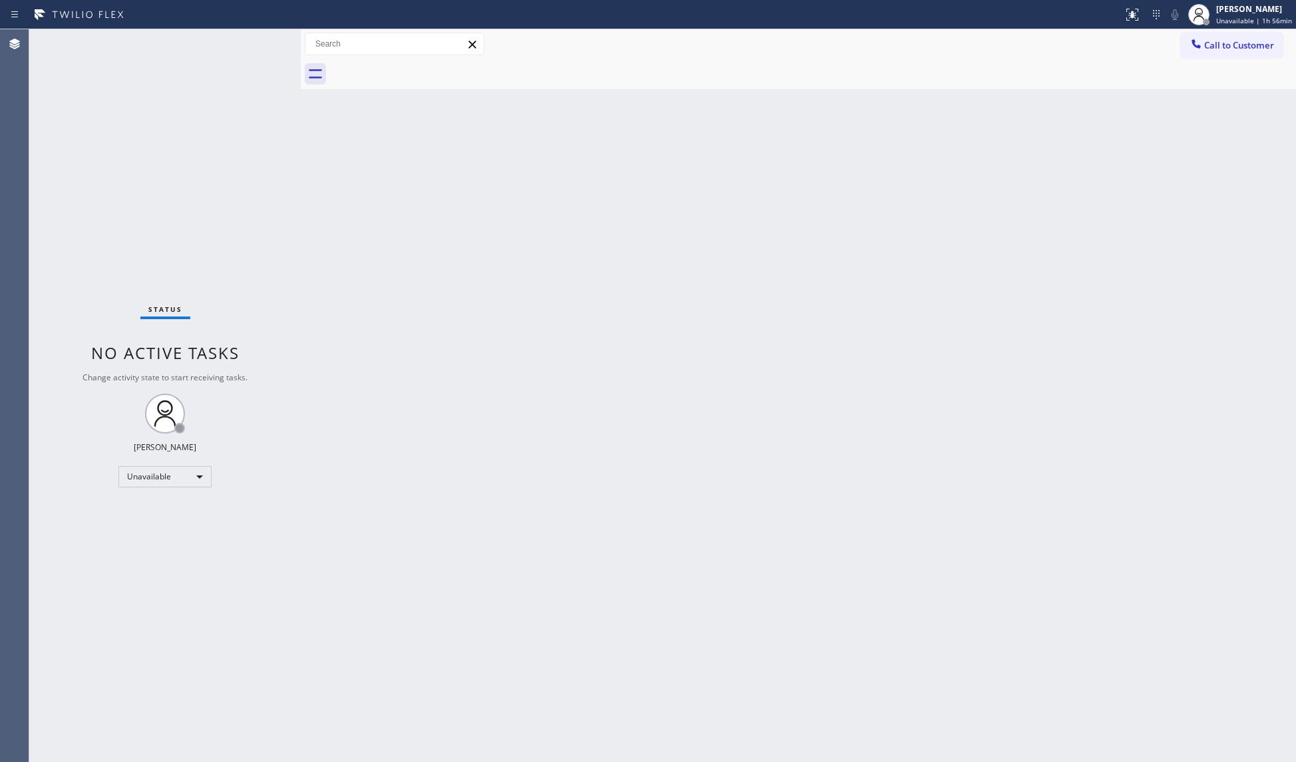
drag, startPoint x: 1225, startPoint y: 35, endPoint x: 1073, endPoint y: 110, distance: 169.9
click at [1220, 36] on button "Call to Customer" at bounding box center [1232, 45] width 102 height 25
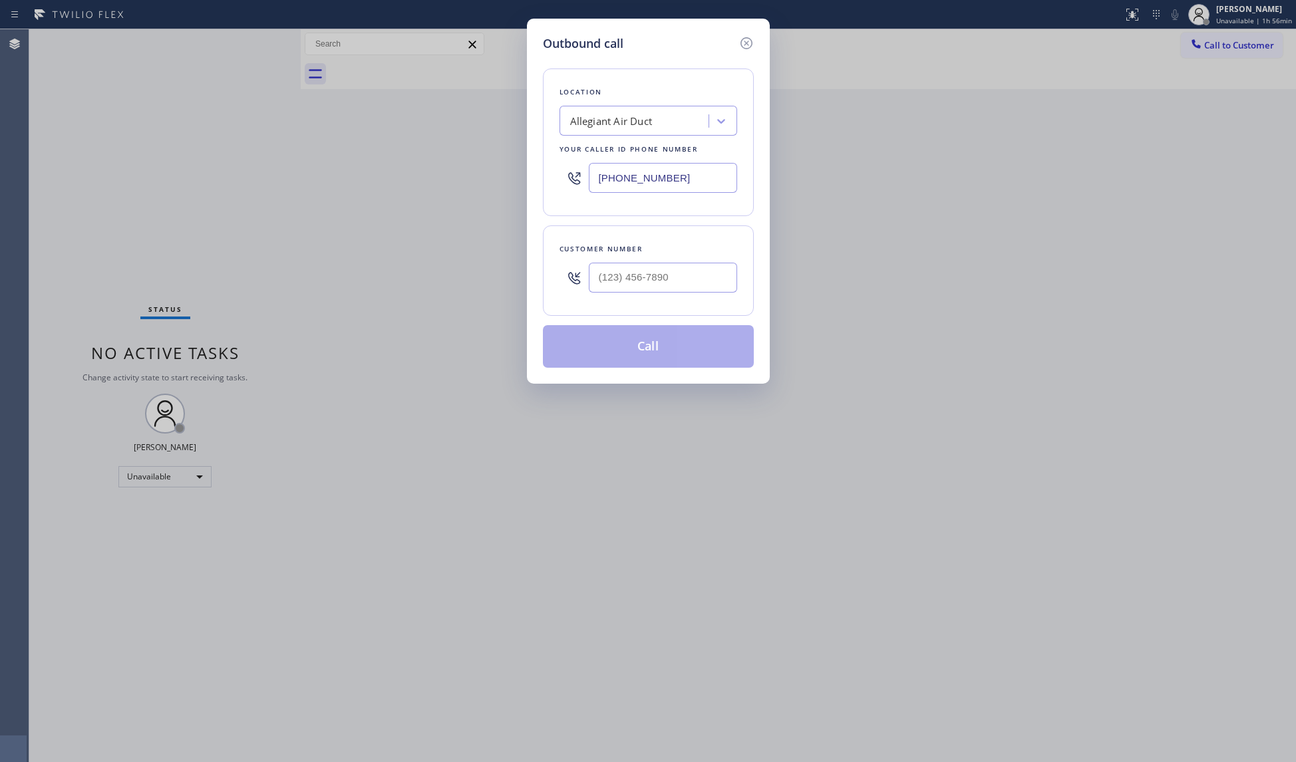
drag, startPoint x: 711, startPoint y: 166, endPoint x: 623, endPoint y: 174, distance: 88.2
click at [623, 174] on input "[PHONE_NUMBER]" at bounding box center [663, 178] width 148 height 30
drag, startPoint x: 608, startPoint y: 177, endPoint x: 599, endPoint y: 182, distance: 10.2
click at [599, 182] on input "[PHONE_NUMBER]" at bounding box center [663, 178] width 148 height 30
click at [597, 179] on input "[PHONE_NUMBER]" at bounding box center [663, 178] width 148 height 30
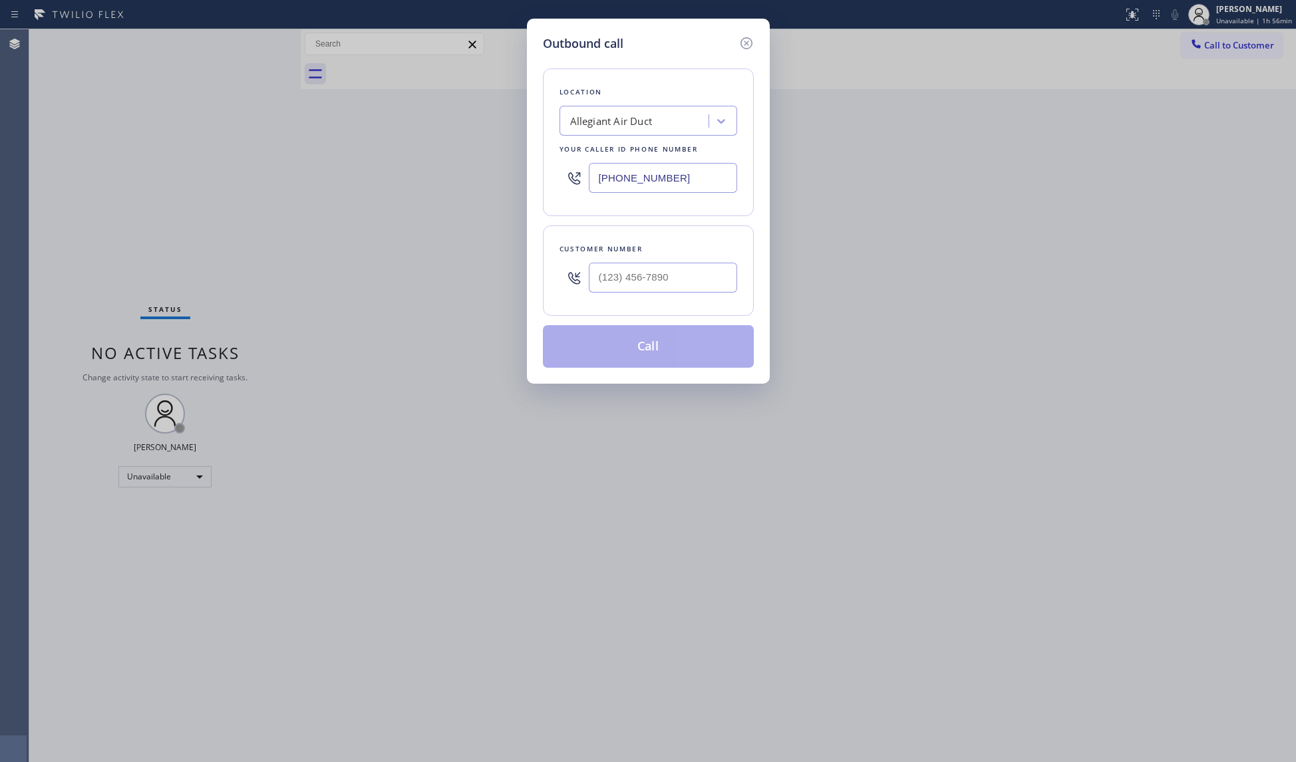
click at [597, 178] on input "[PHONE_NUMBER]" at bounding box center [663, 178] width 148 height 30
click at [597, 177] on input "[PHONE_NUMBER]" at bounding box center [663, 178] width 148 height 30
click at [611, 173] on input "[PHONE_NUMBER]" at bounding box center [663, 178] width 148 height 30
click at [600, 178] on input "[PHONE_NUMBER]" at bounding box center [663, 178] width 148 height 30
drag, startPoint x: 672, startPoint y: 185, endPoint x: 547, endPoint y: 185, distance: 125.1
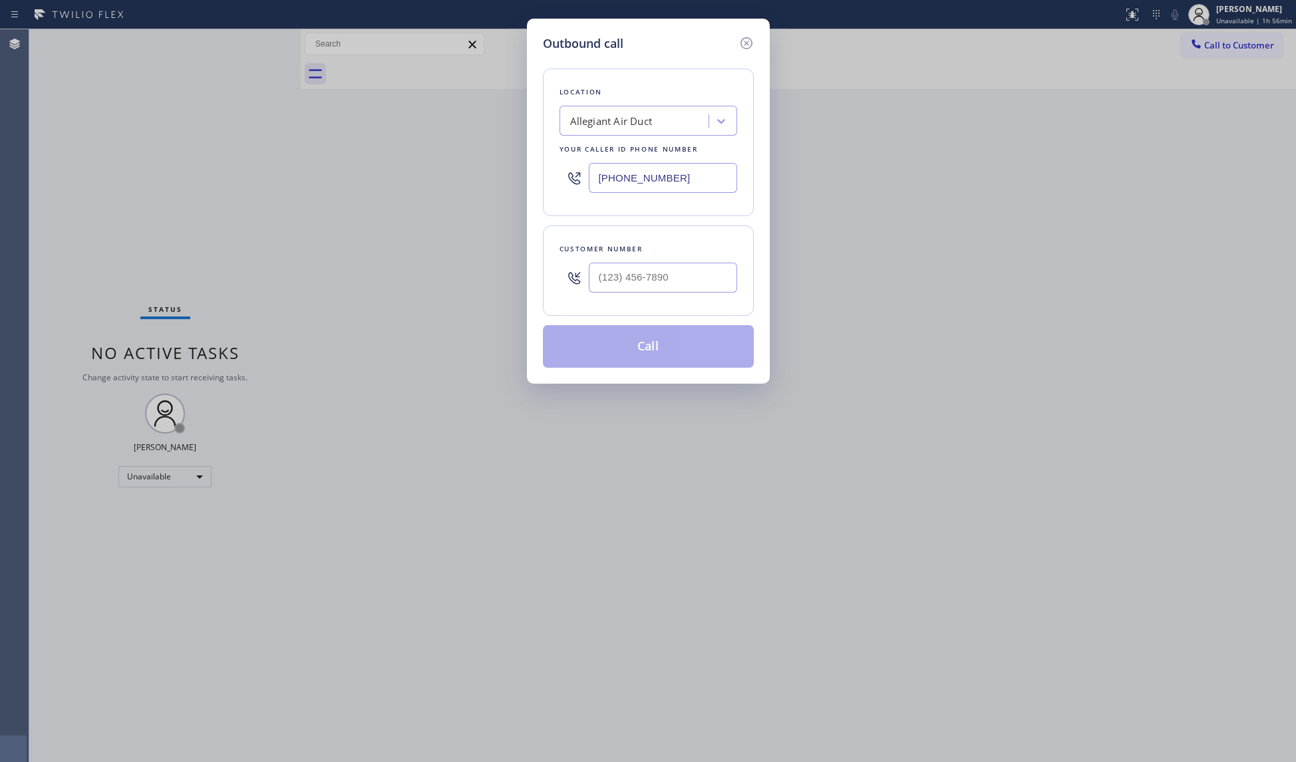
click at [547, 185] on div "Location Allegiant Air Duct Your caller id phone number [PHONE_NUMBER]" at bounding box center [648, 143] width 211 height 148
paste input "text"
drag, startPoint x: 716, startPoint y: 179, endPoint x: 394, endPoint y: 146, distance: 323.6
click at [394, 146] on div "Outbound call Location Allegiant Air Duct Your caller id phone number [PHONE_NU…" at bounding box center [648, 381] width 1296 height 762
paste input "05) 519-7525"
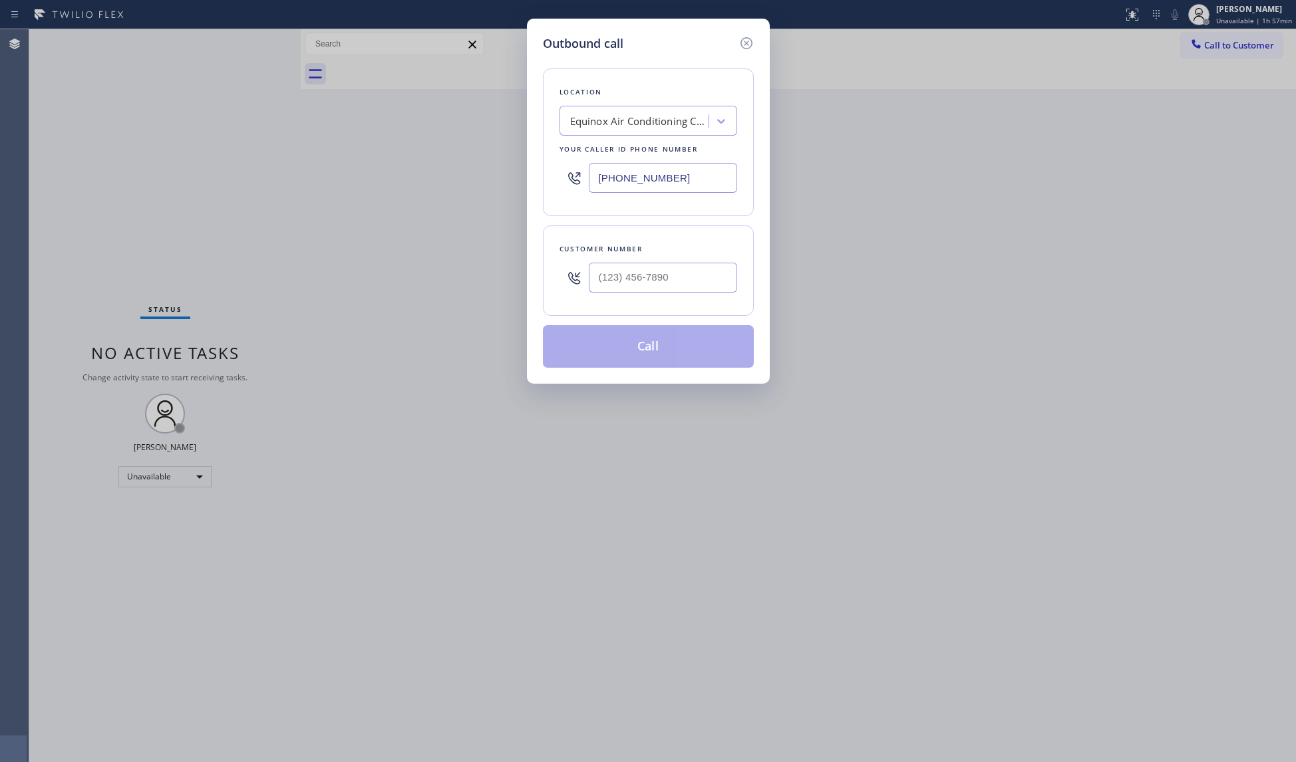
type input "[PHONE_NUMBER]"
click at [689, 296] on div at bounding box center [663, 277] width 148 height 43
click at [690, 285] on input "(___) ___-____" at bounding box center [663, 278] width 148 height 30
paste input "805) 502-1570"
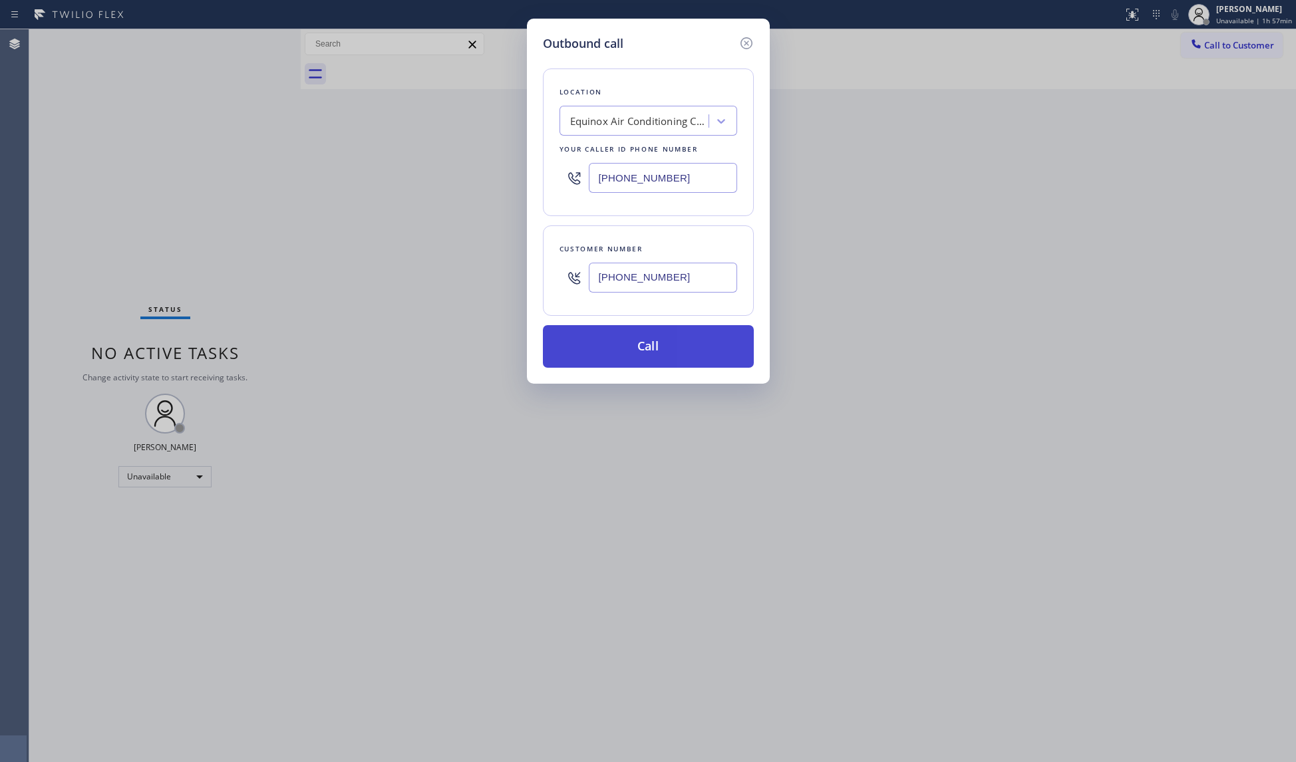
type input "[PHONE_NUMBER]"
click at [653, 349] on button "Call" at bounding box center [648, 346] width 211 height 43
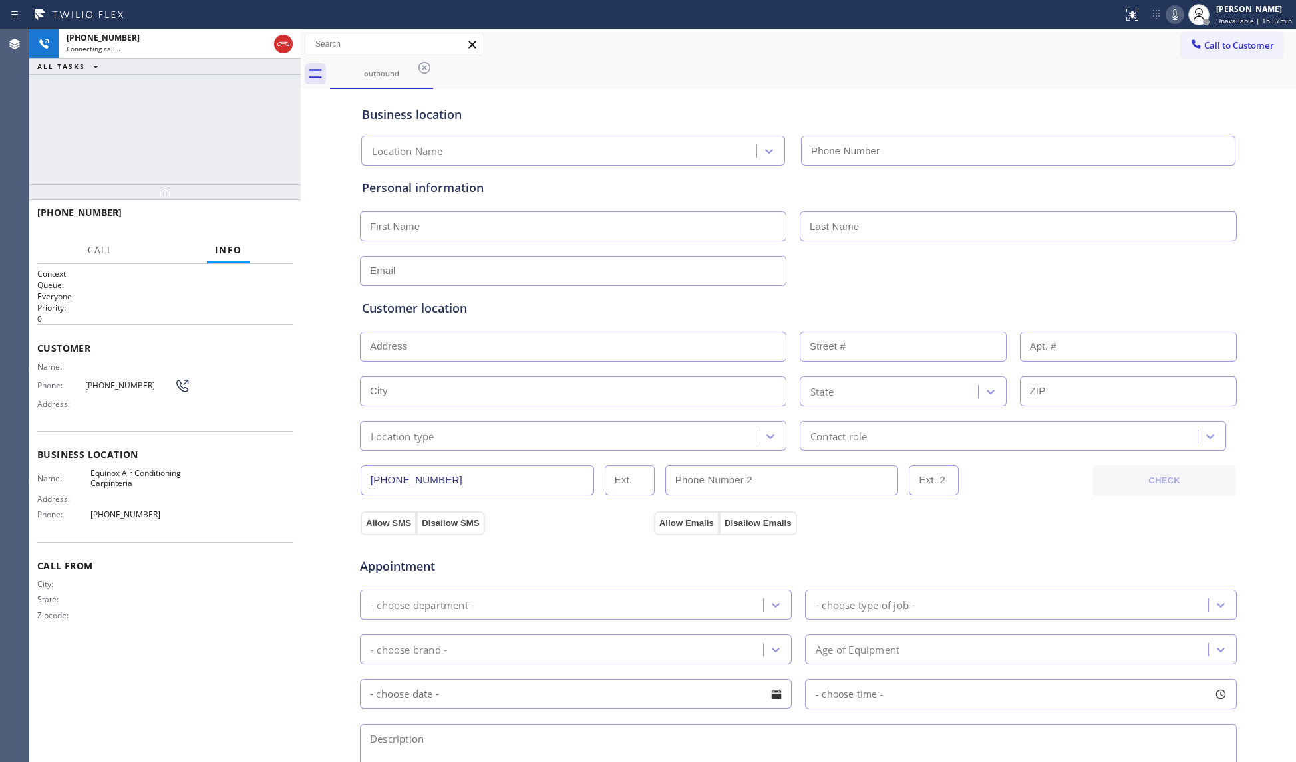
type input "[PHONE_NUMBER]"
drag, startPoint x: 955, startPoint y: 76, endPoint x: 964, endPoint y: 78, distance: 8.9
click at [954, 76] on div "outbound" at bounding box center [813, 74] width 966 height 30
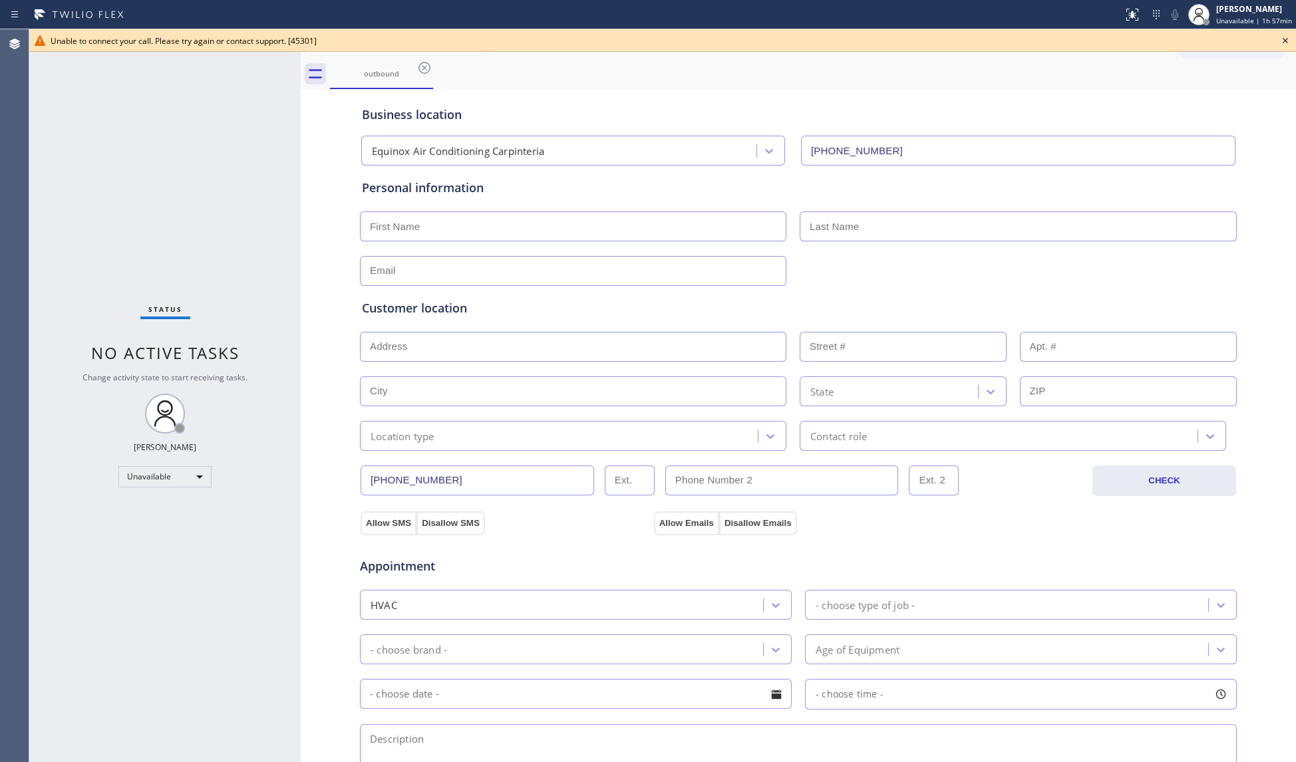
click at [288, 45] on span "Unable to connect your call. Please try again or contact support. [45301]" at bounding box center [184, 40] width 266 height 11
click at [1221, 37] on icon at bounding box center [1285, 41] width 16 height 16
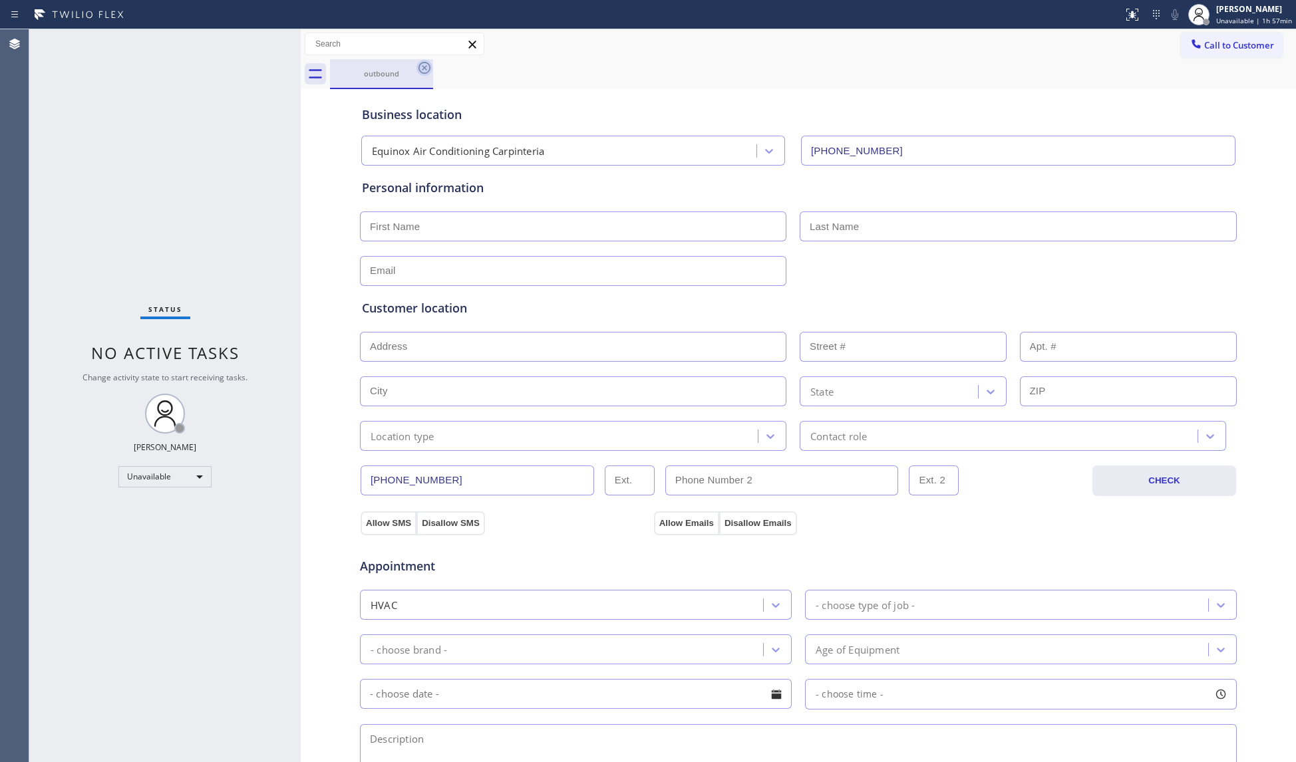
click at [423, 69] on icon at bounding box center [424, 68] width 12 height 12
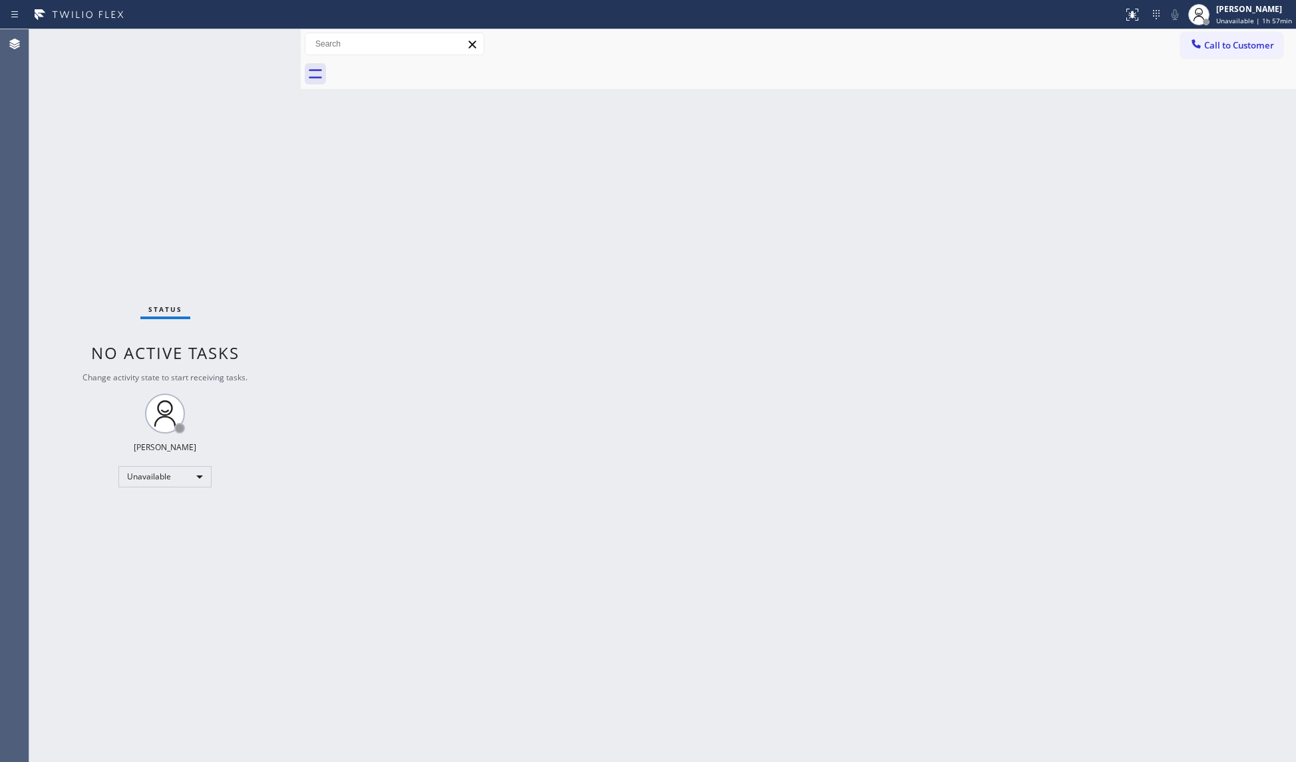
click at [1209, 52] on button "Call to Customer" at bounding box center [1232, 45] width 102 height 25
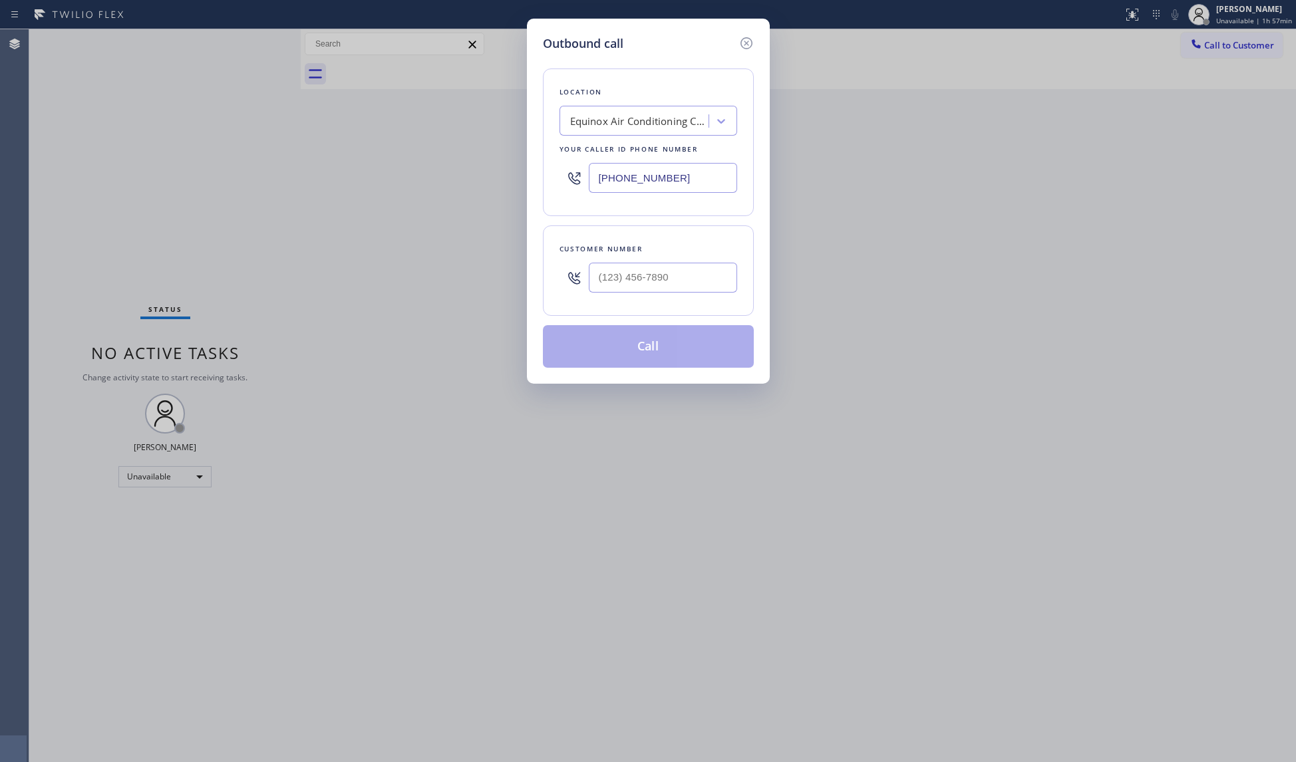
drag, startPoint x: 684, startPoint y: 180, endPoint x: 539, endPoint y: 177, distance: 145.0
click at [539, 177] on div "Outbound call Location Equinox Air Conditioning Carpinteria Your caller id phon…" at bounding box center [648, 201] width 243 height 365
paste input "18) 721-8563"
type input "[PHONE_NUMBER]"
click at [667, 275] on input "(___) ___-____" at bounding box center [663, 278] width 148 height 30
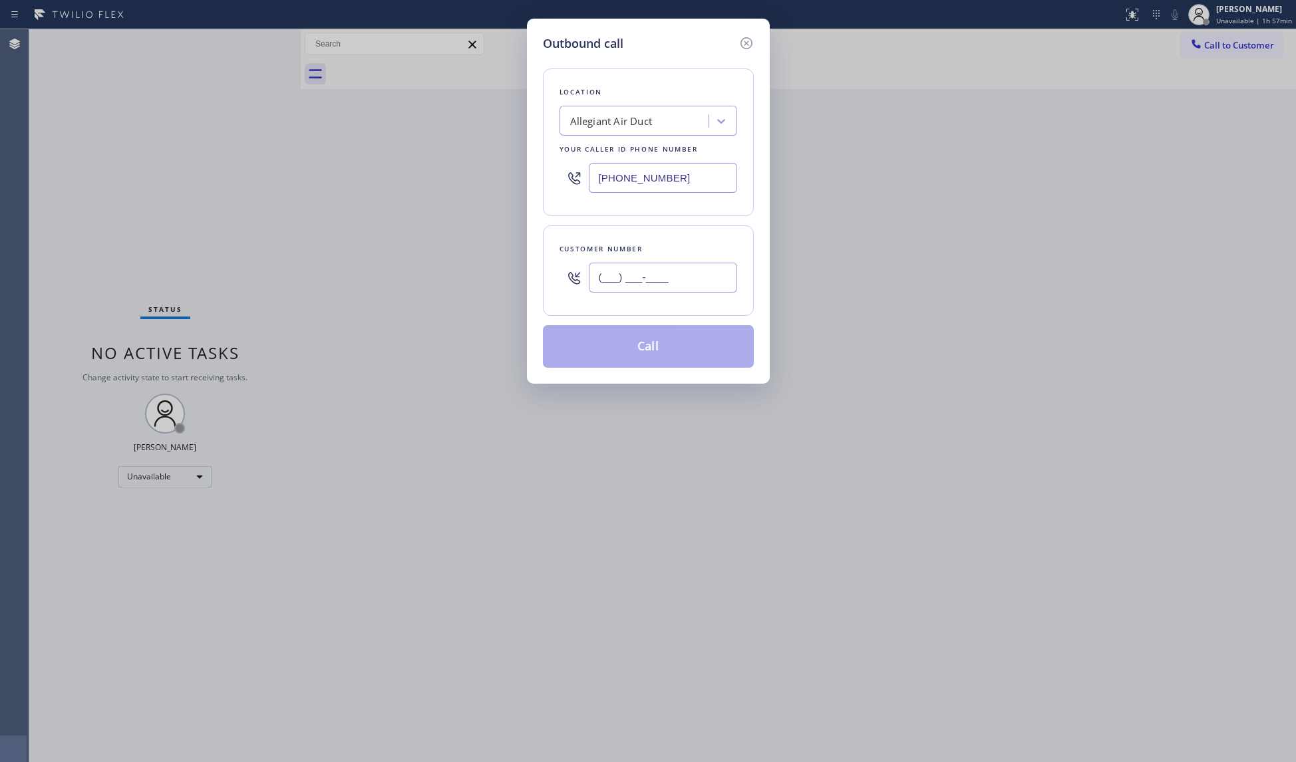
paste input "905) 267-1222"
type input "[PHONE_NUMBER]"
click at [685, 350] on button "Call" at bounding box center [648, 346] width 211 height 43
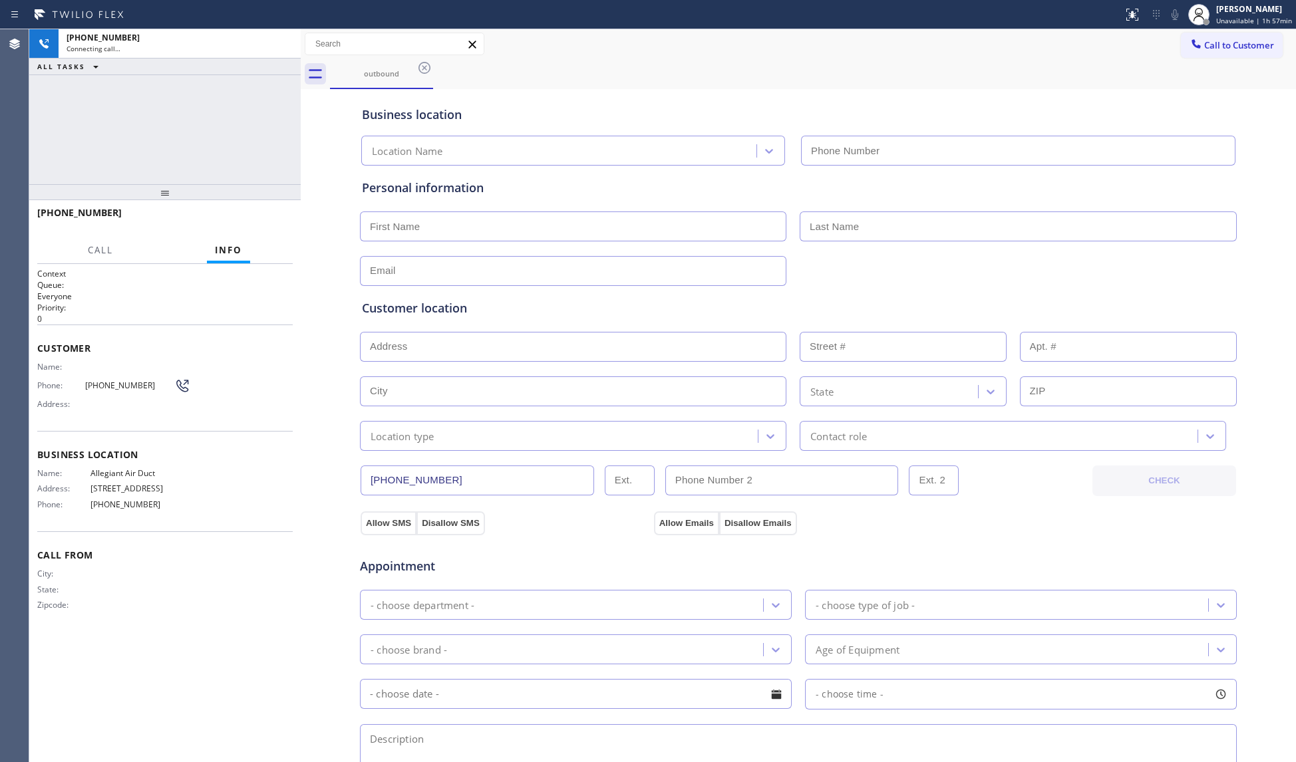
type input "[PHONE_NUMBER]"
click at [749, 91] on div "Business location Allegiant Air Duct [PHONE_NUMBER]" at bounding box center [798, 126] width 878 height 78
click at [267, 218] on span "HANG UP" at bounding box center [261, 218] width 41 height 9
click at [272, 208] on div "[PHONE_NUMBER] Live | 00:02 HANG UP" at bounding box center [164, 219] width 255 height 35
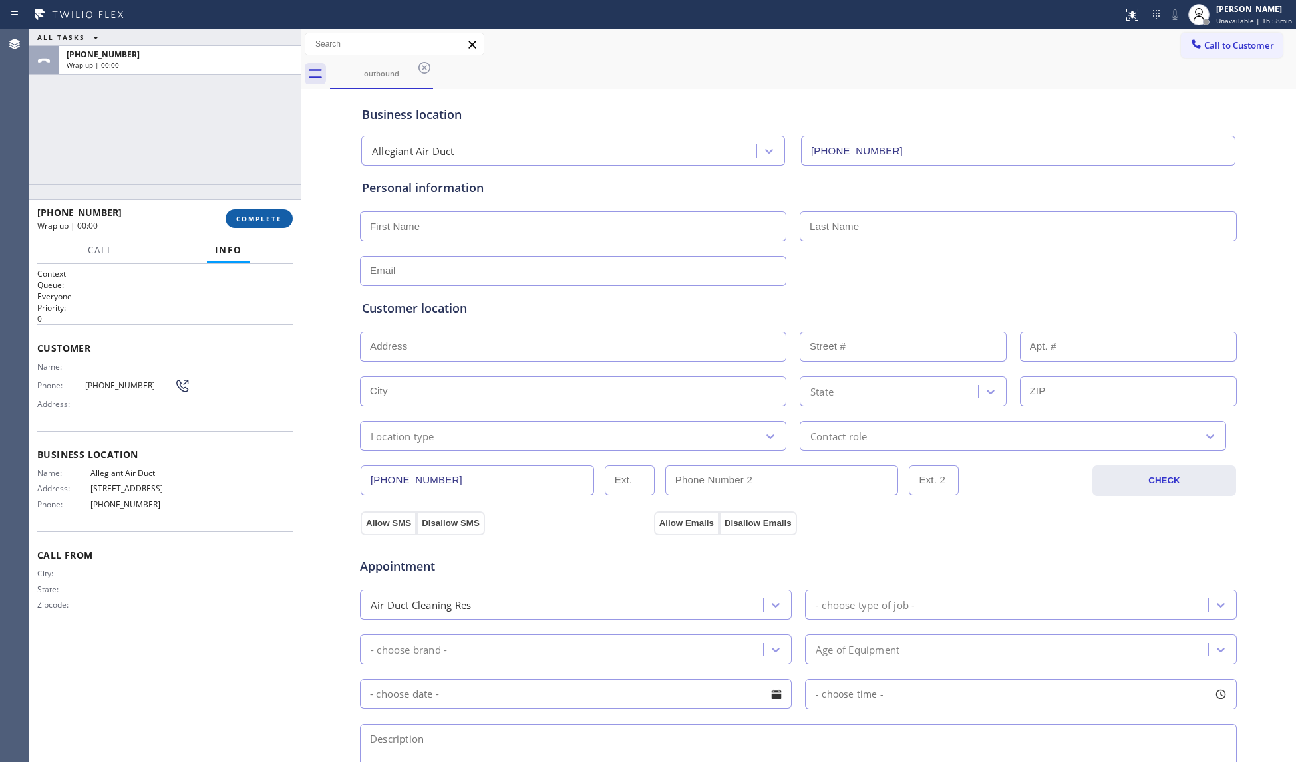
click at [269, 212] on button "COMPLETE" at bounding box center [259, 219] width 67 height 19
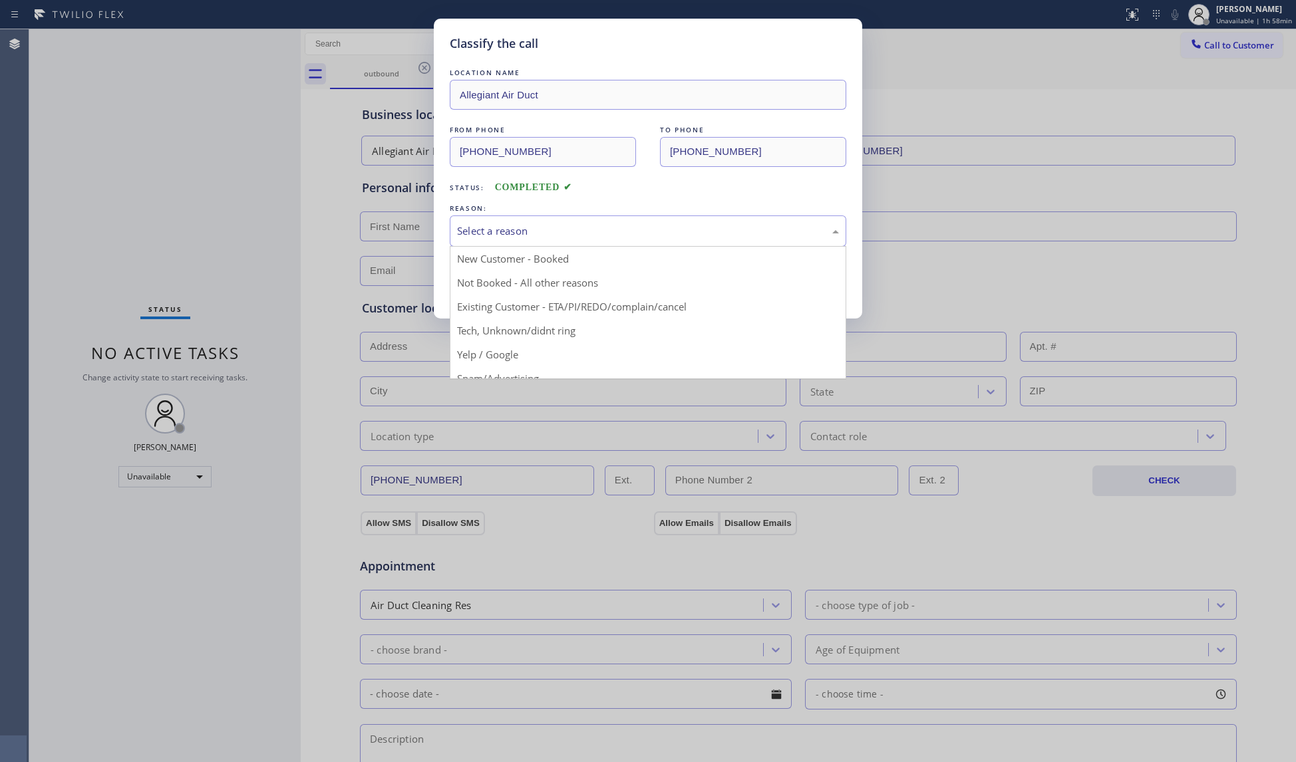
click at [648, 226] on div "Select a reason" at bounding box center [648, 231] width 382 height 15
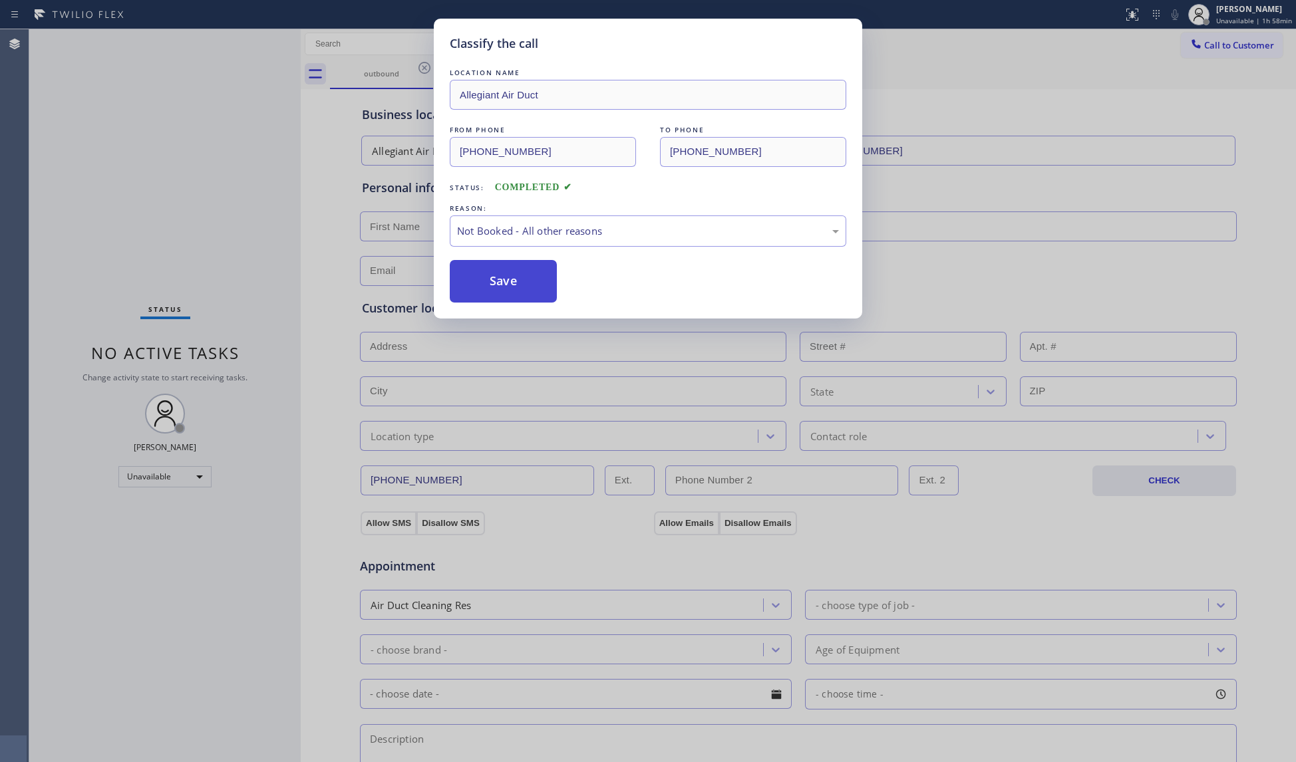
click at [498, 285] on button "Save" at bounding box center [503, 281] width 107 height 43
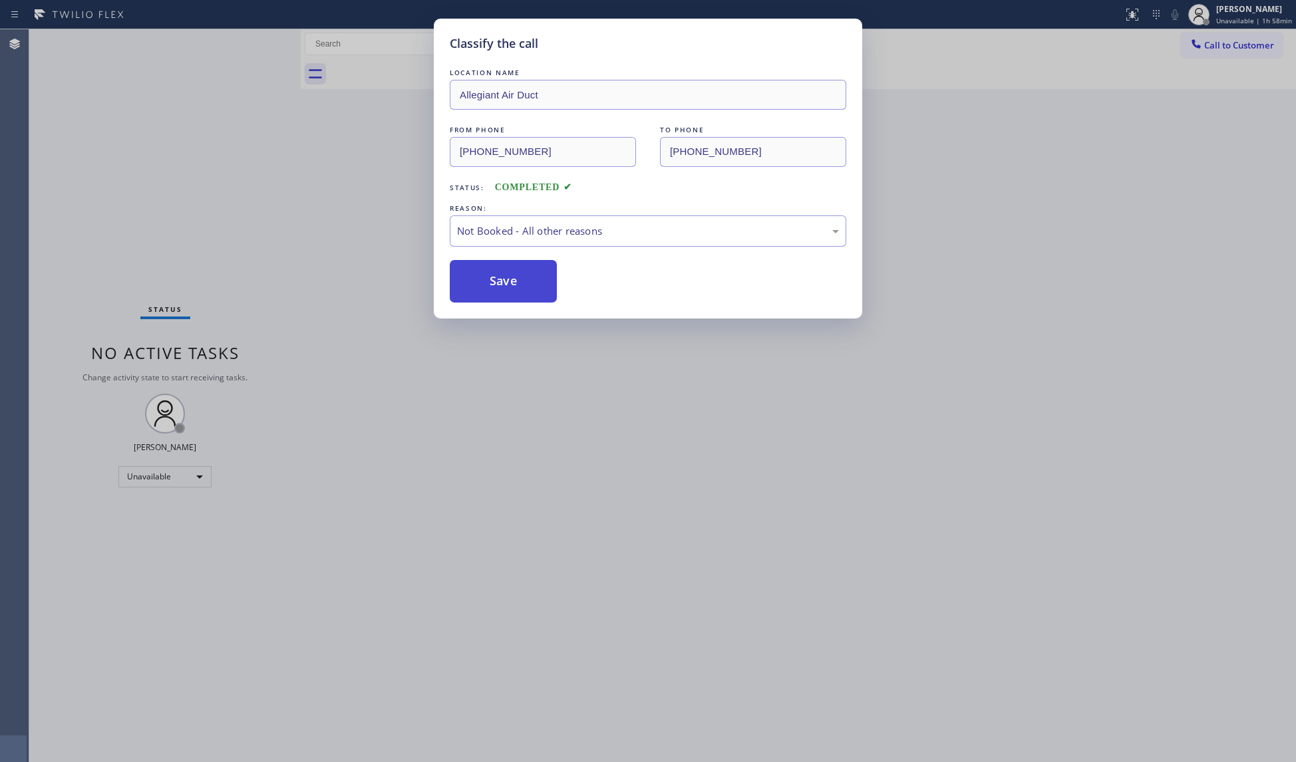
click at [498, 285] on button "Save" at bounding box center [503, 281] width 107 height 43
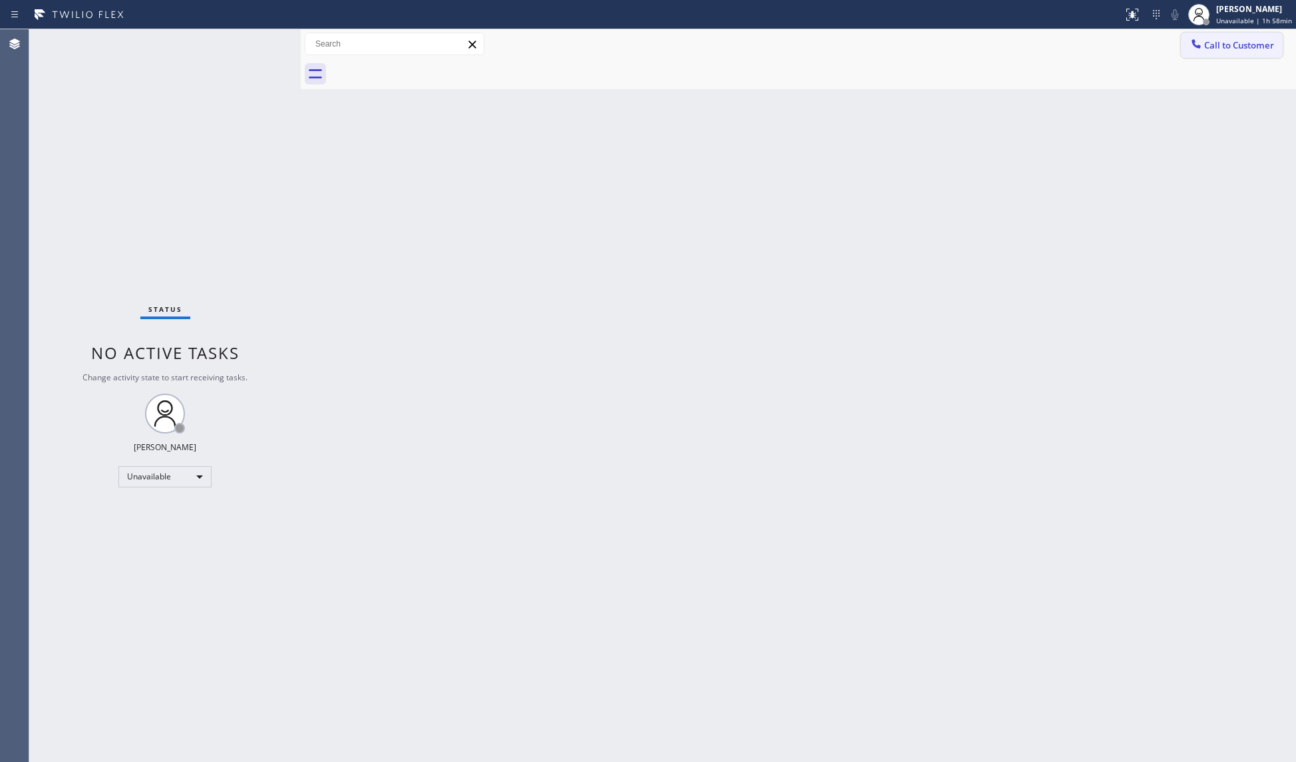
click at [1198, 51] on div at bounding box center [1196, 45] width 16 height 16
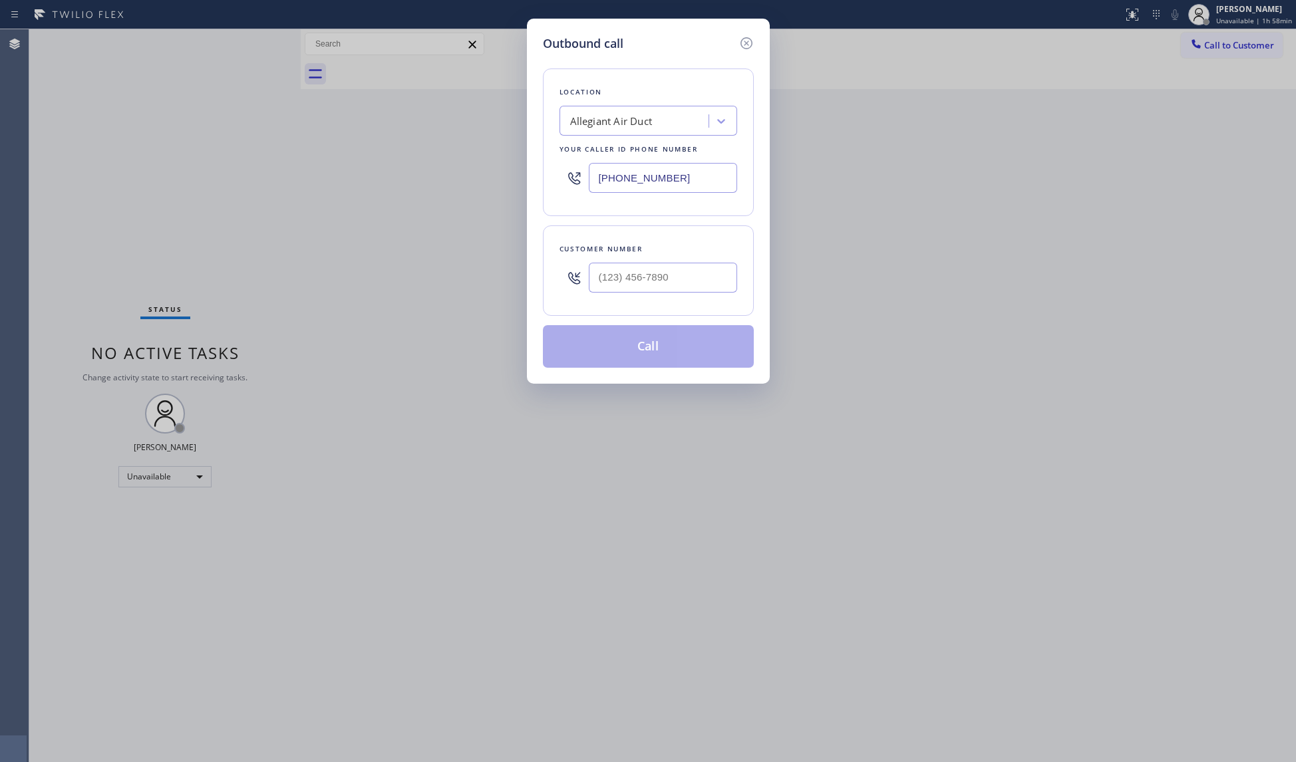
drag, startPoint x: 700, startPoint y: 182, endPoint x: 514, endPoint y: 182, distance: 185.6
click at [508, 184] on div "Outbound call Location Allegiant Air Duct Your caller id phone number [PHONE_NU…" at bounding box center [648, 381] width 1296 height 762
paste input "678) 855-8895"
type input "[PHONE_NUMBER]"
click at [607, 262] on div at bounding box center [663, 277] width 148 height 43
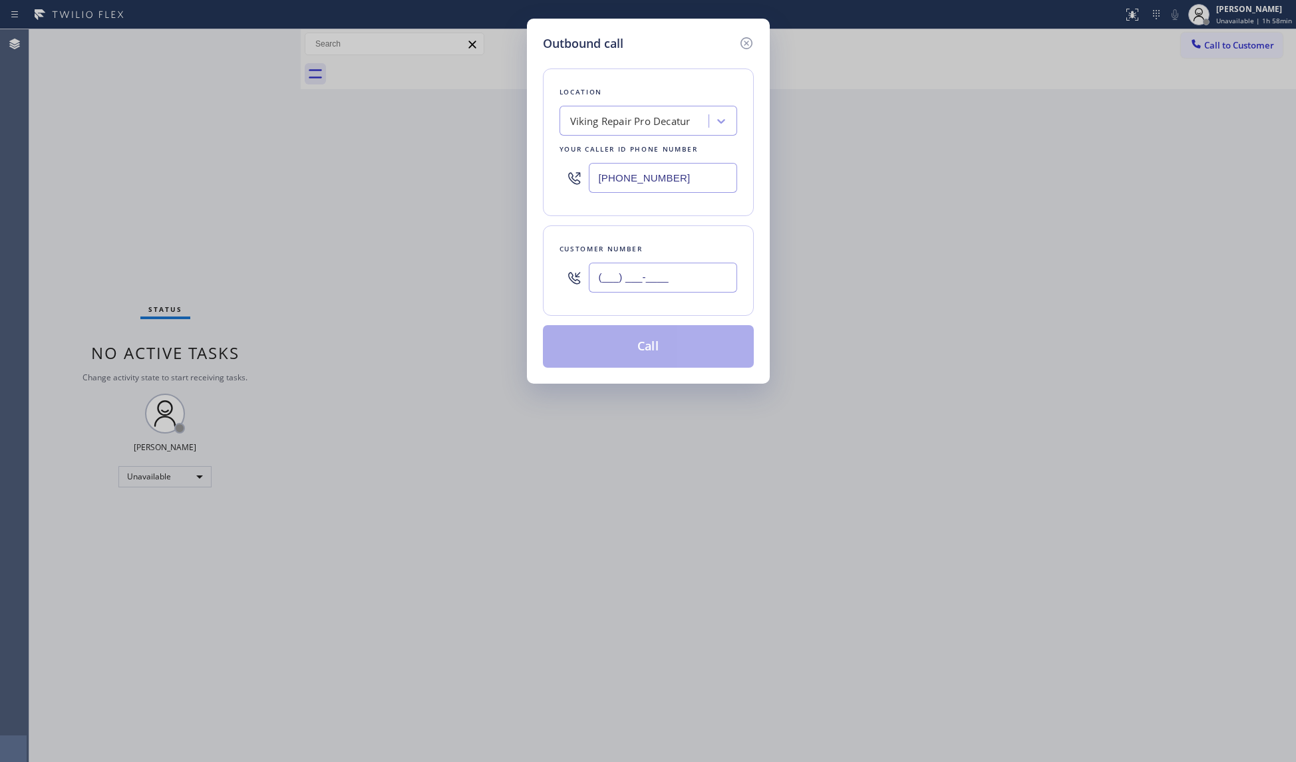
click at [615, 280] on input "(___) ___-____" at bounding box center [663, 278] width 148 height 30
paste input "770) 430-2194"
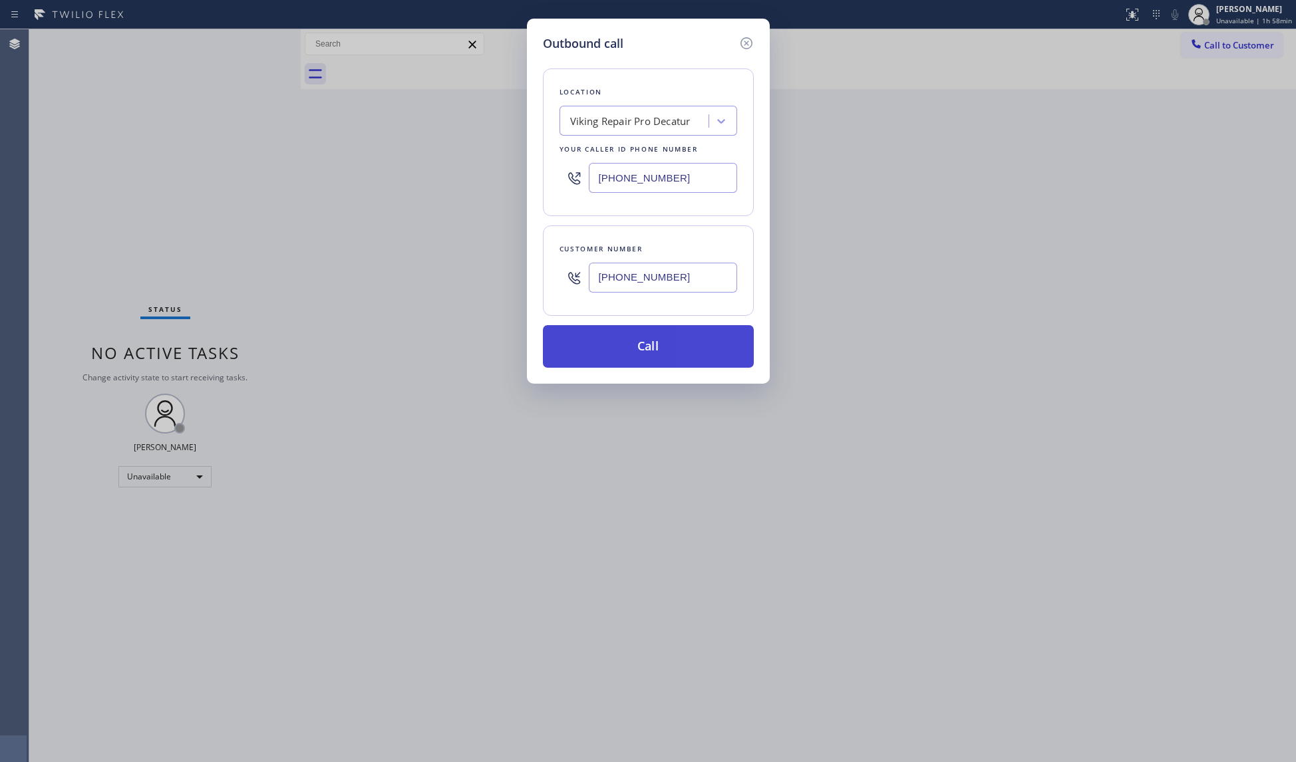
type input "[PHONE_NUMBER]"
click at [651, 350] on button "Call" at bounding box center [648, 346] width 211 height 43
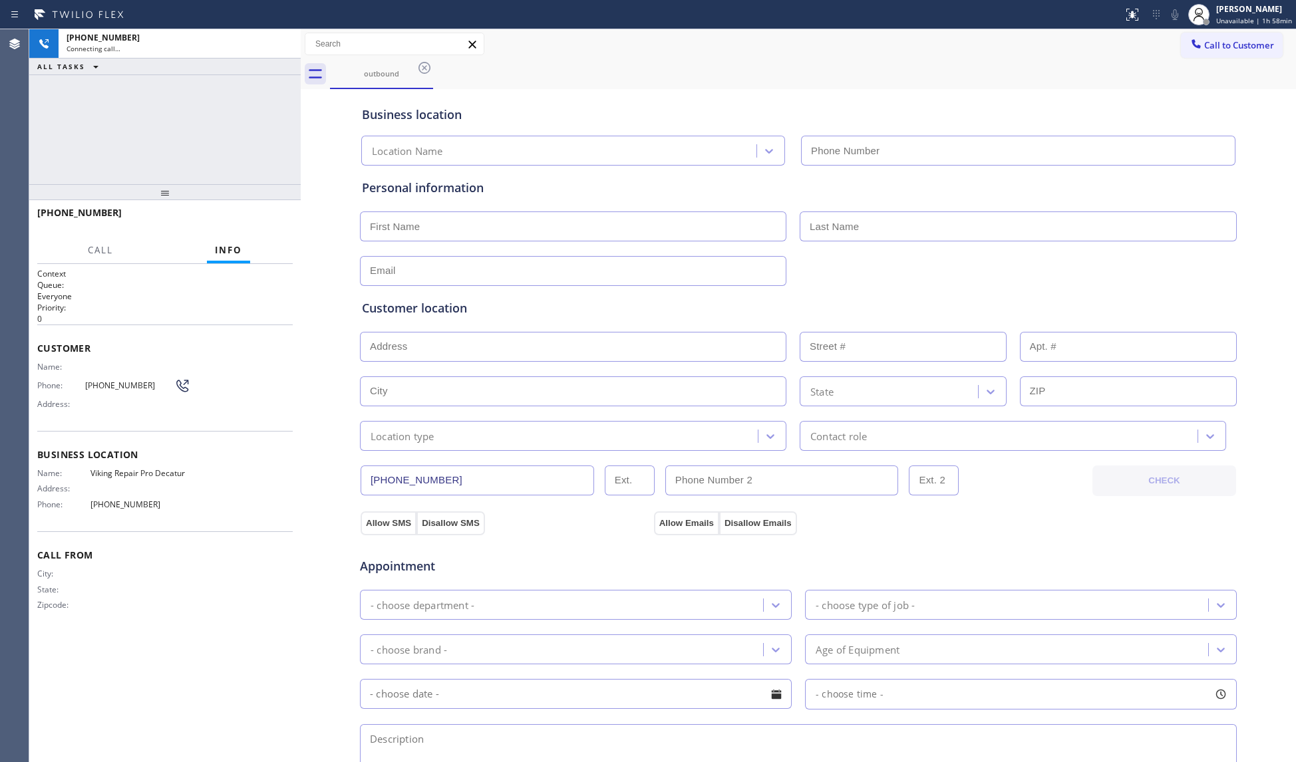
type input "[PHONE_NUMBER]"
click at [267, 216] on span "HANG UP" at bounding box center [261, 218] width 41 height 9
click at [285, 216] on button "HANG UP" at bounding box center [262, 219] width 62 height 19
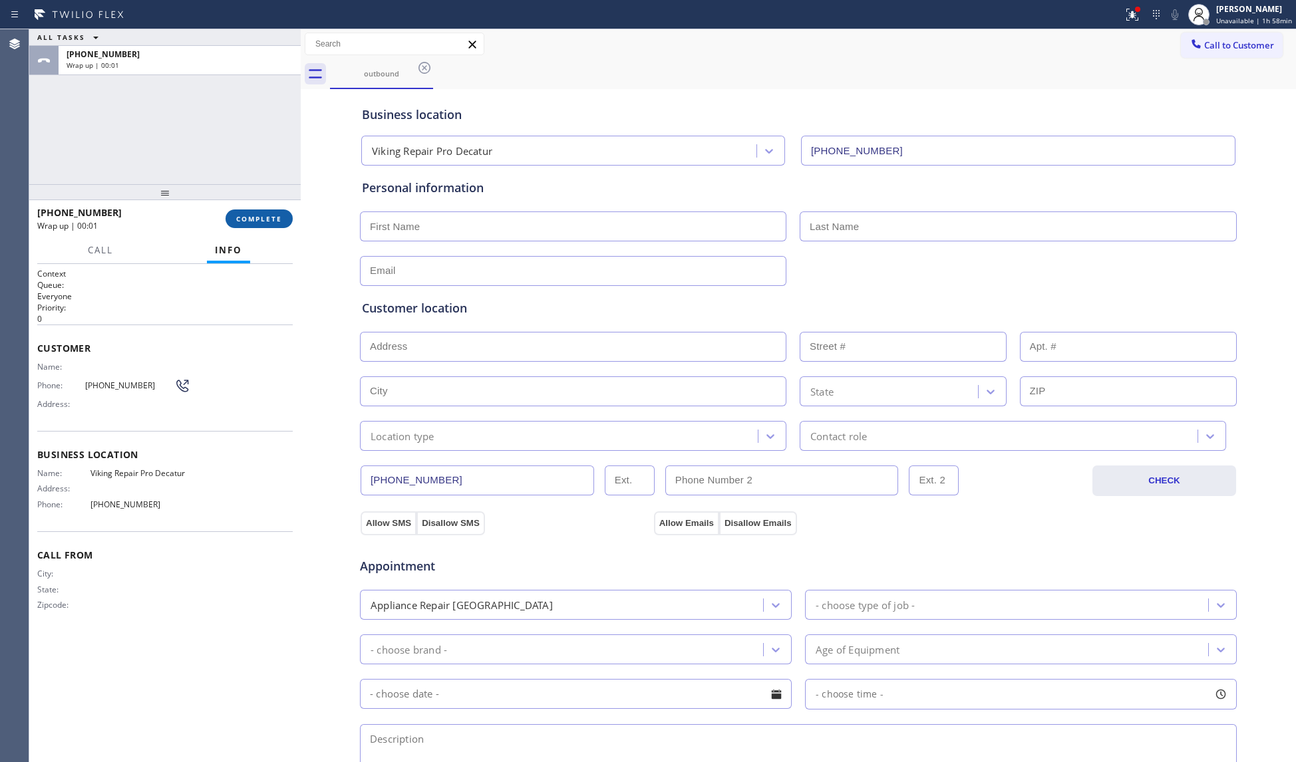
click at [285, 216] on button "COMPLETE" at bounding box center [259, 219] width 67 height 19
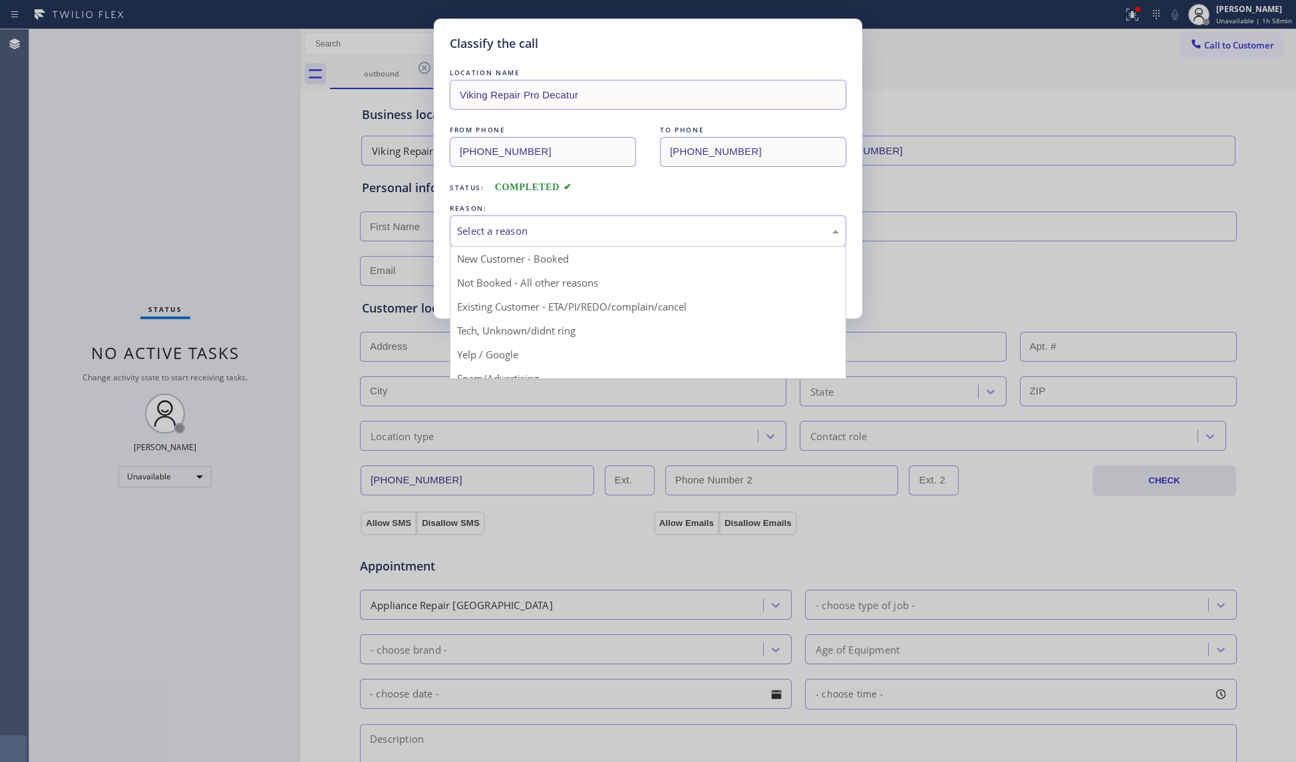
click at [531, 225] on div "Select a reason" at bounding box center [648, 231] width 382 height 15
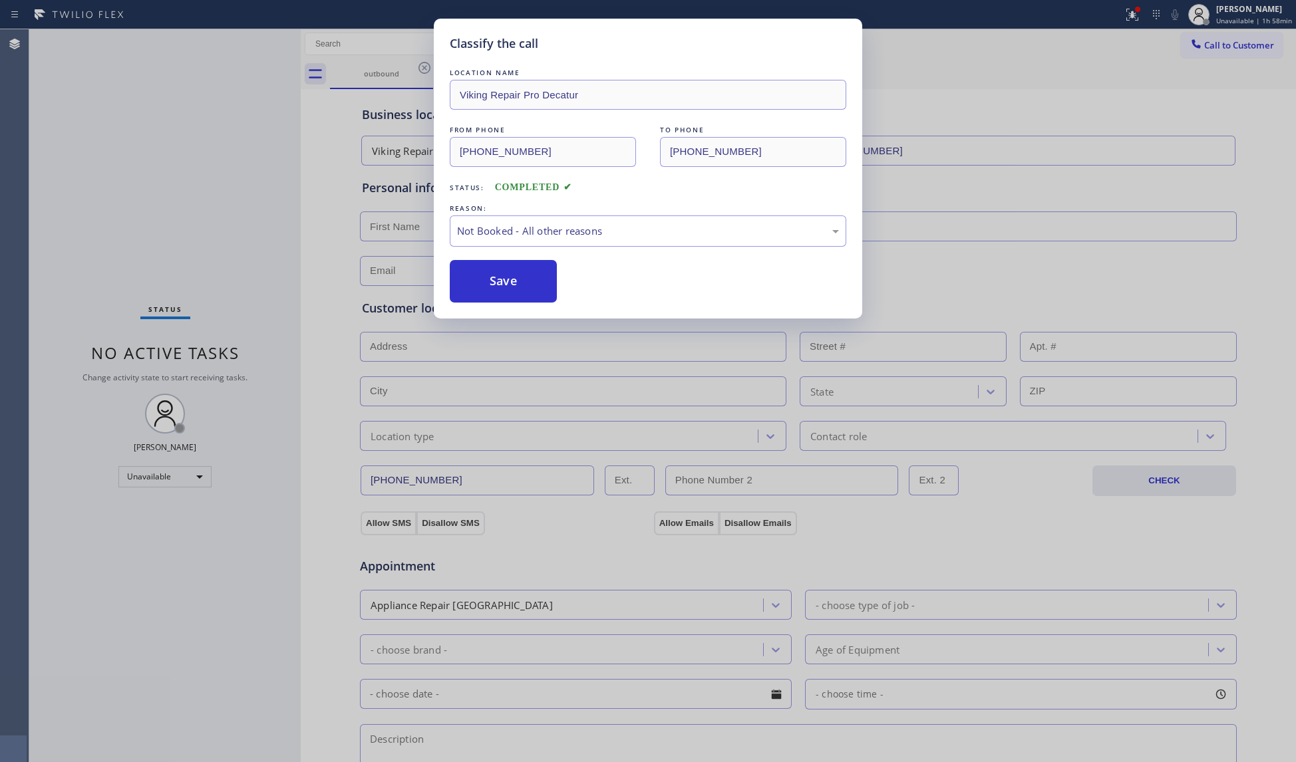
click at [493, 278] on button "Save" at bounding box center [503, 281] width 107 height 43
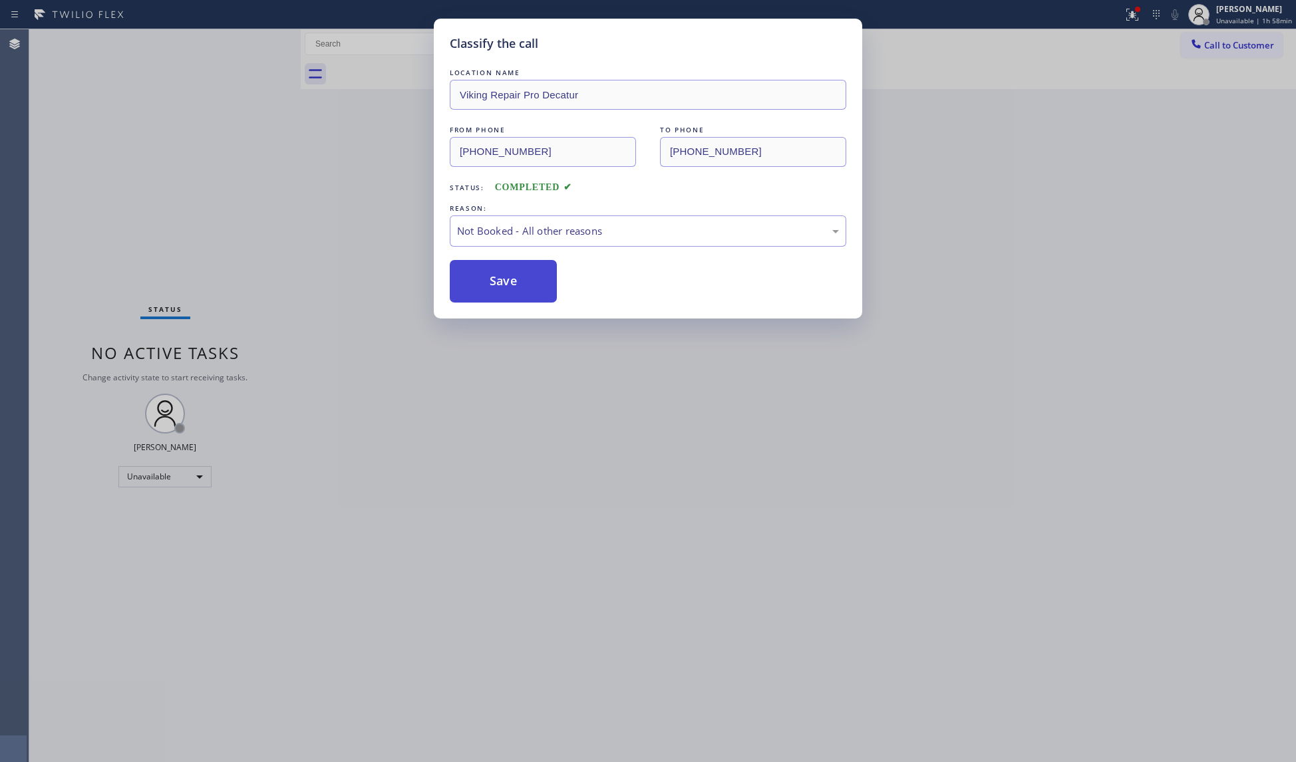
click at [491, 278] on button "Save" at bounding box center [503, 281] width 107 height 43
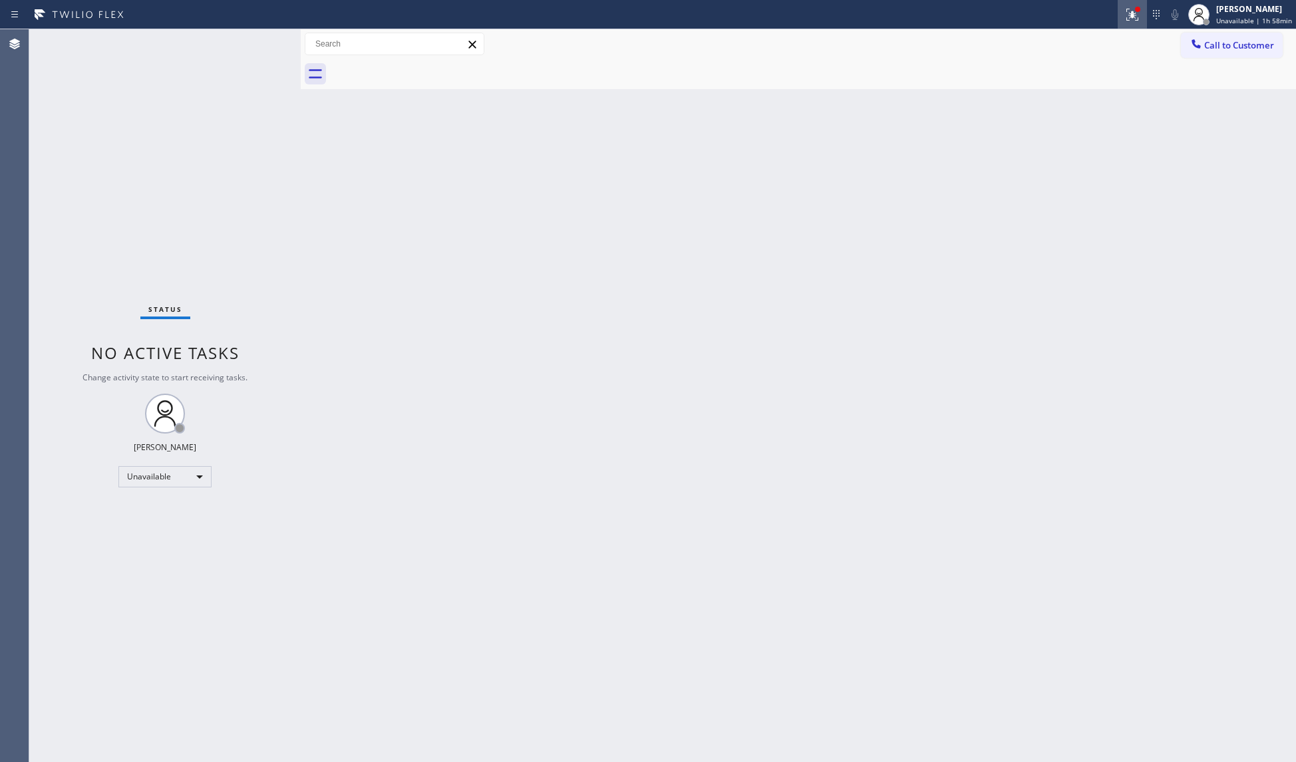
click at [1124, 15] on div at bounding box center [1132, 15] width 29 height 16
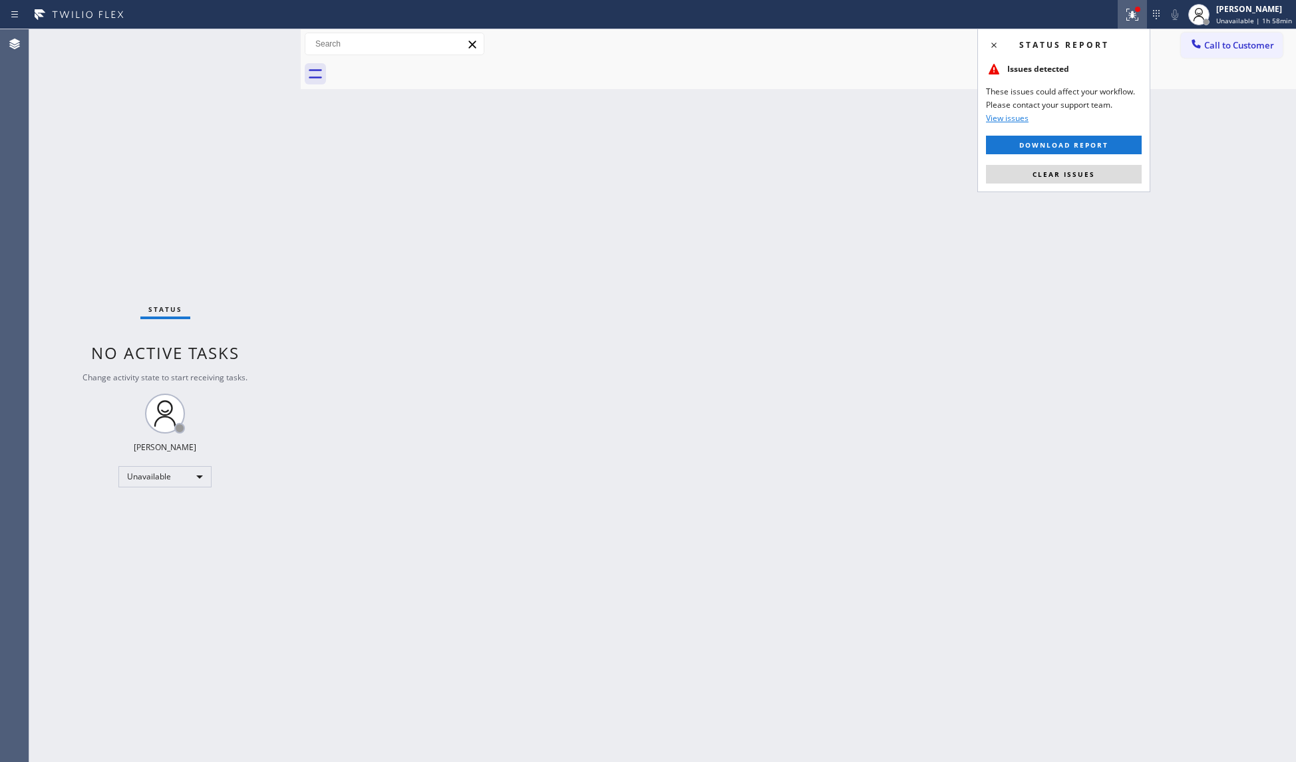
drag, startPoint x: 1062, startPoint y: 169, endPoint x: 1114, endPoint y: 146, distance: 56.6
click at [1065, 171] on button "Clear issues" at bounding box center [1064, 174] width 156 height 19
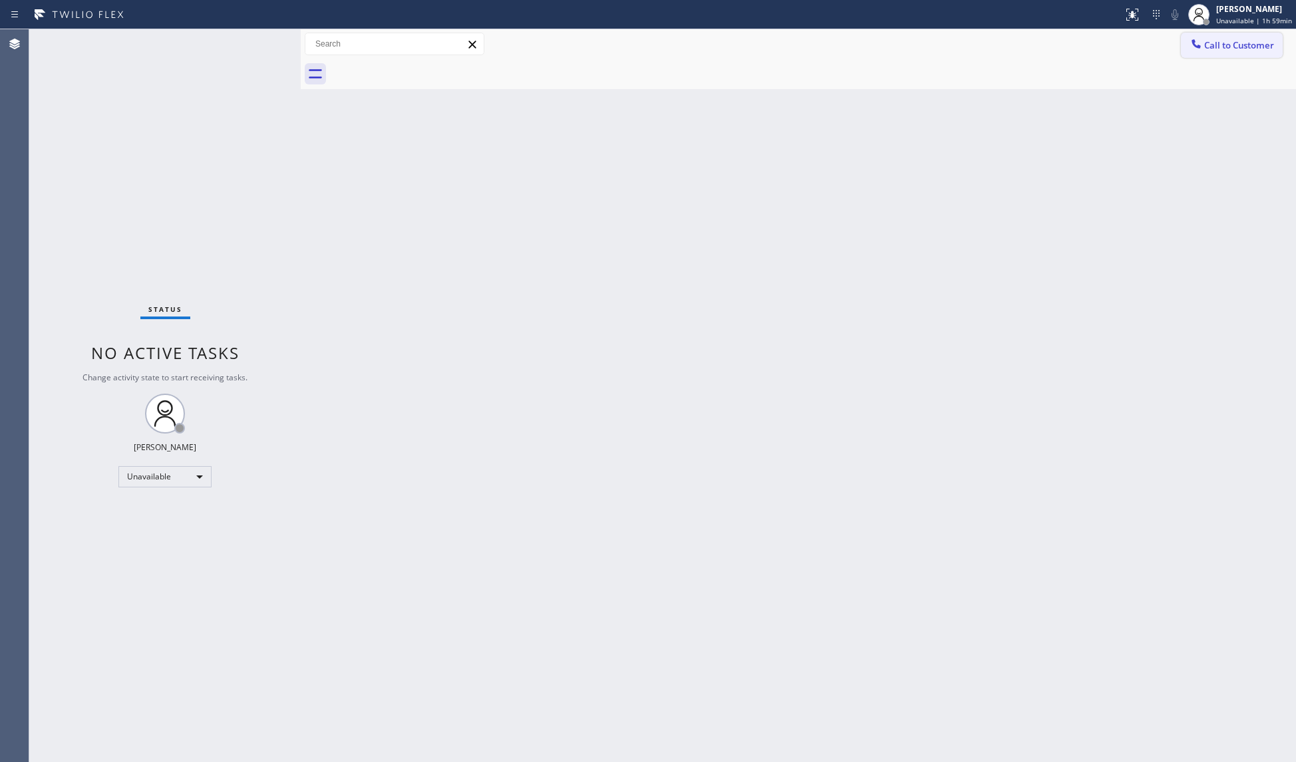
click at [1215, 43] on span "Call to Customer" at bounding box center [1239, 45] width 70 height 12
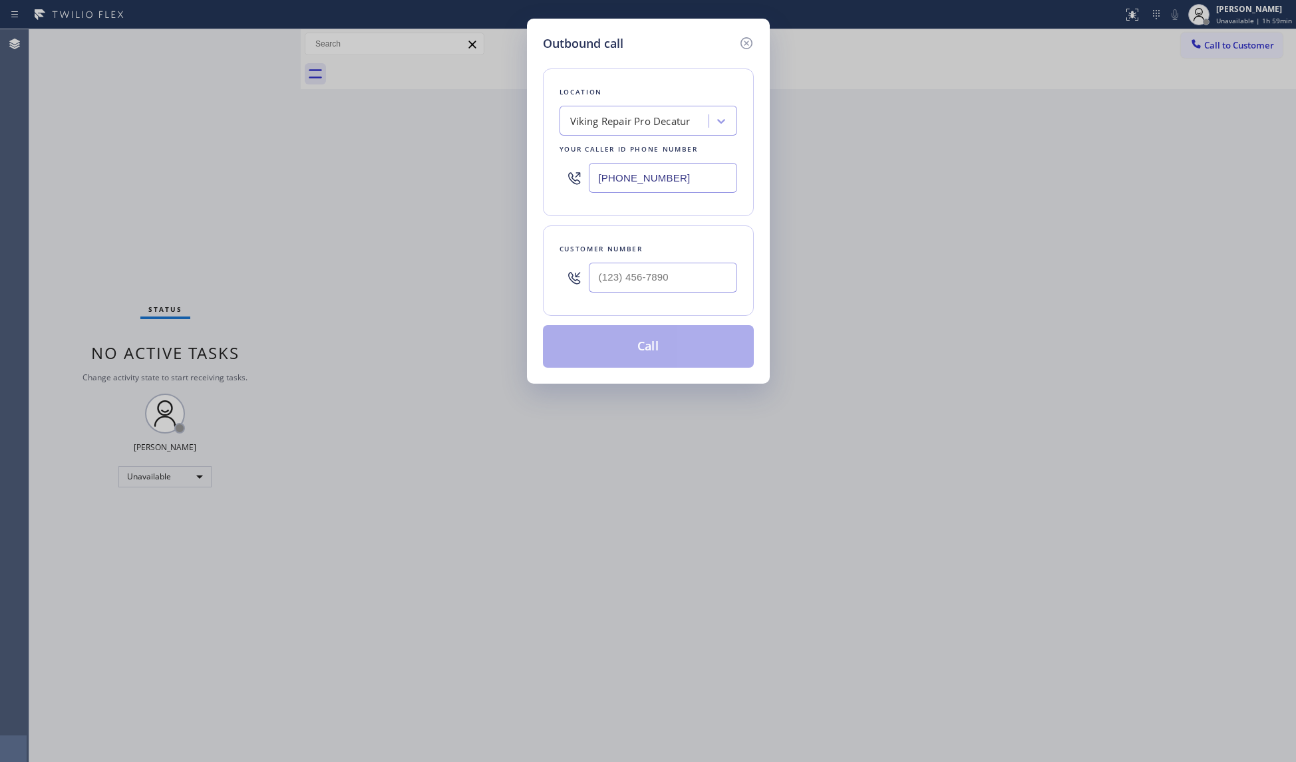
drag, startPoint x: 636, startPoint y: 178, endPoint x: 524, endPoint y: 178, distance: 111.8
click at [524, 178] on div "Outbound call Location Viking Repair Pro Decatur Your caller id phone number [P…" at bounding box center [648, 381] width 1296 height 762
paste input "760) 388-9894"
type input "[PHONE_NUMBER]"
click at [722, 273] on input "(___) ___-____" at bounding box center [663, 278] width 148 height 30
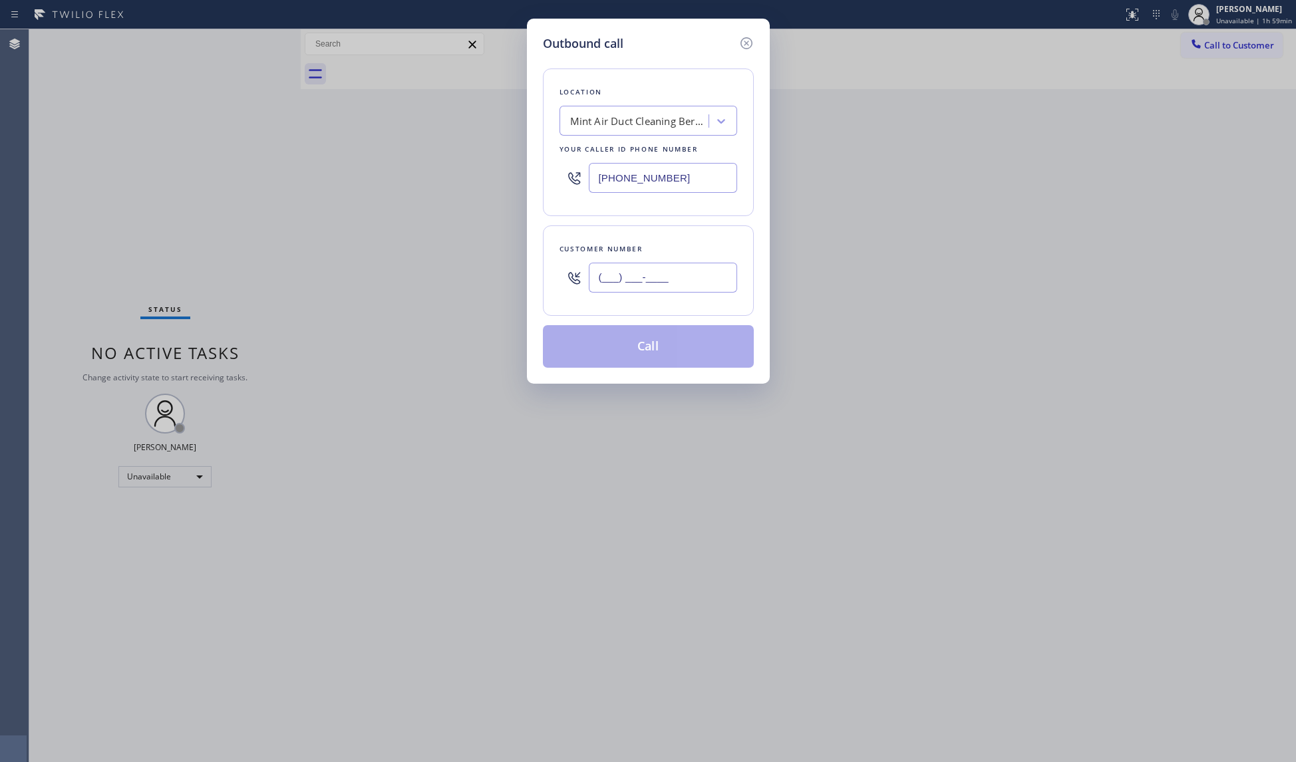
paste input "760) 356-3383"
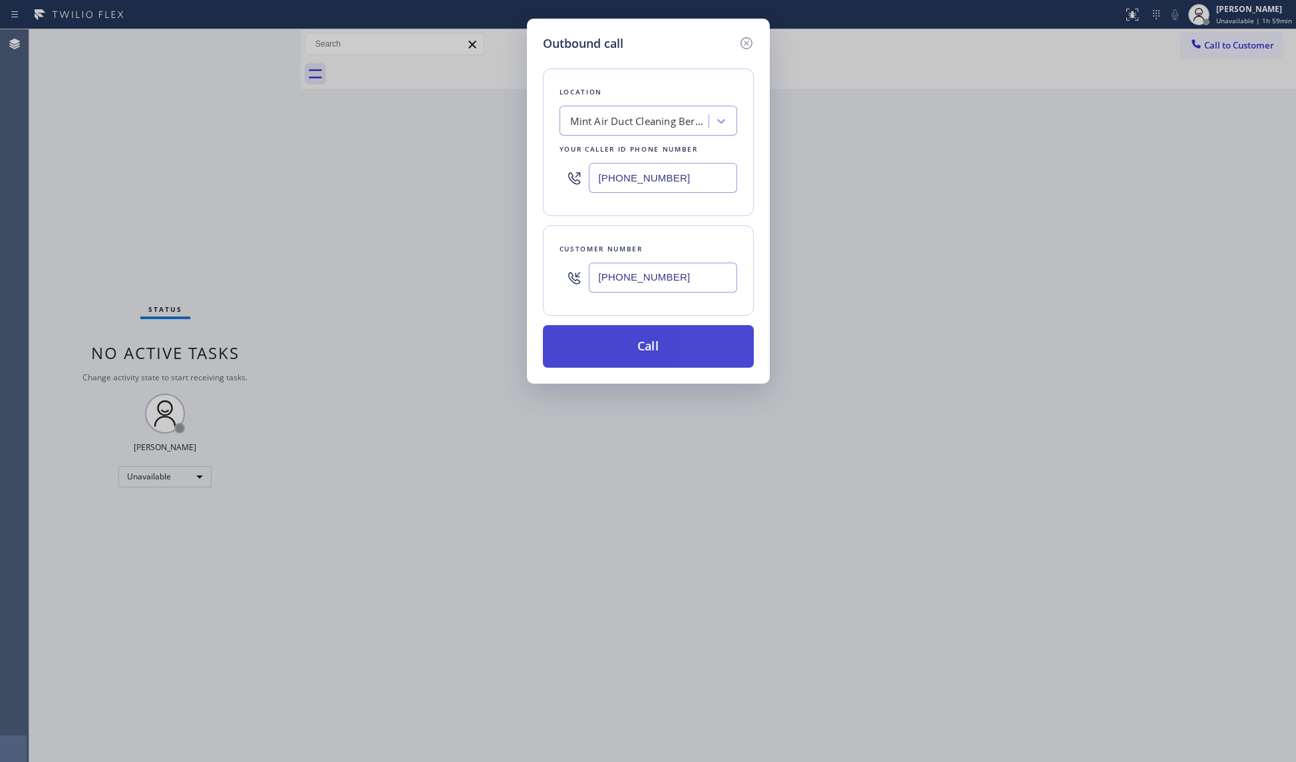
type input "[PHONE_NUMBER]"
click at [660, 330] on button "Call" at bounding box center [648, 346] width 211 height 43
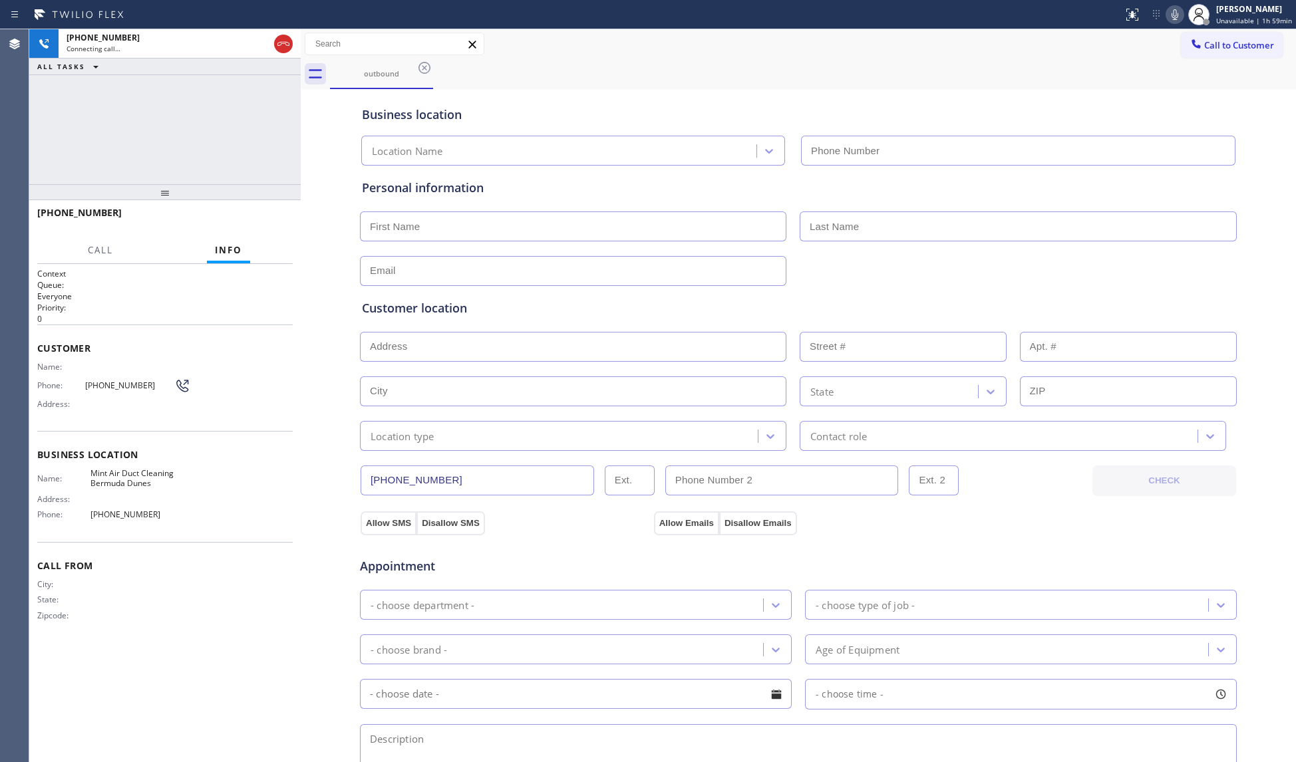
click at [581, 73] on div "outbound" at bounding box center [813, 74] width 966 height 30
type input "[PHONE_NUMBER]"
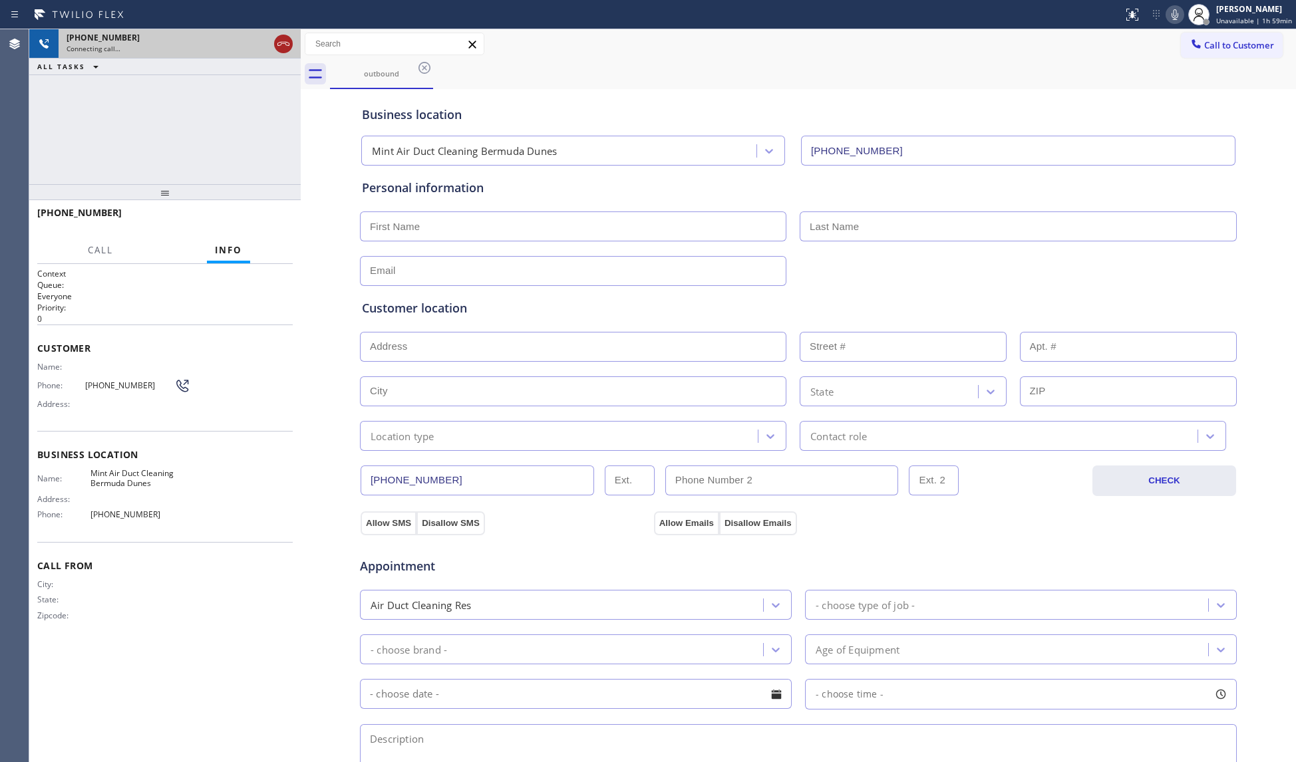
click at [280, 49] on icon at bounding box center [283, 44] width 16 height 16
click at [269, 48] on div "Connecting call…" at bounding box center [168, 48] width 202 height 9
click at [281, 48] on div "Connecting call…" at bounding box center [180, 48] width 226 height 9
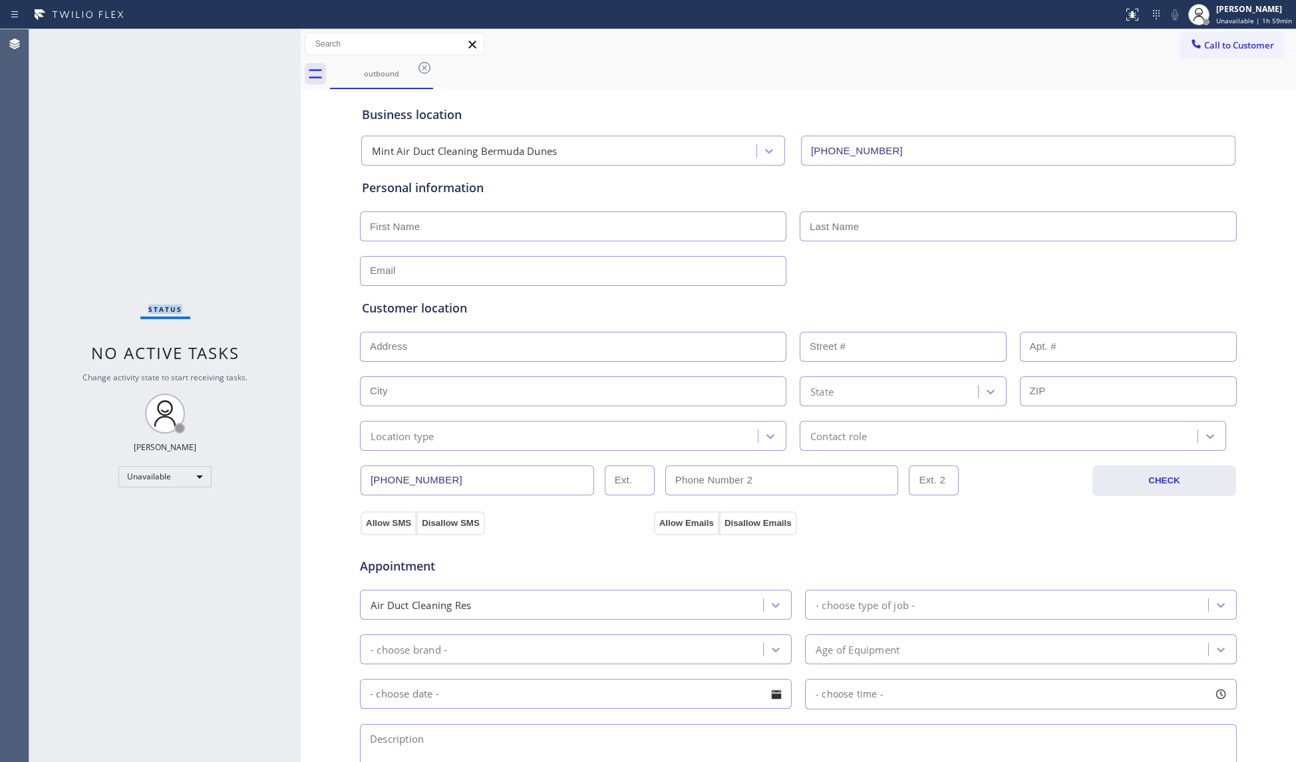
click at [282, 48] on div "Status No active tasks Change activity state to start receiving tasks. [PERSON_…" at bounding box center [164, 395] width 271 height 733
click at [283, 48] on div "Status No active tasks Change activity state to start receiving tasks. [PERSON_…" at bounding box center [164, 395] width 271 height 733
click at [424, 69] on icon at bounding box center [424, 68] width 16 height 16
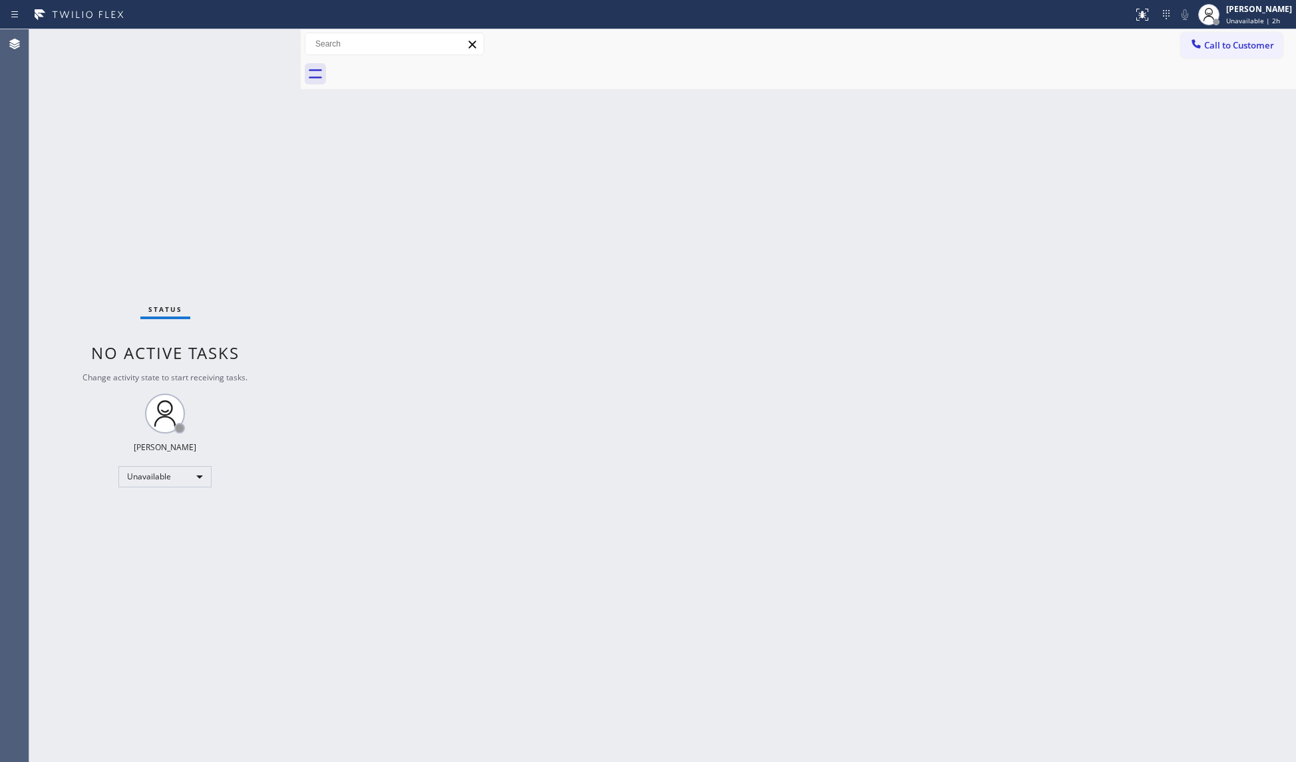
click at [825, 263] on div "Back to Dashboard Change Sender ID Customers Technicians Select a contact Outbo…" at bounding box center [798, 395] width 995 height 733
click at [1185, 57] on button "Call to Customer" at bounding box center [1232, 45] width 102 height 25
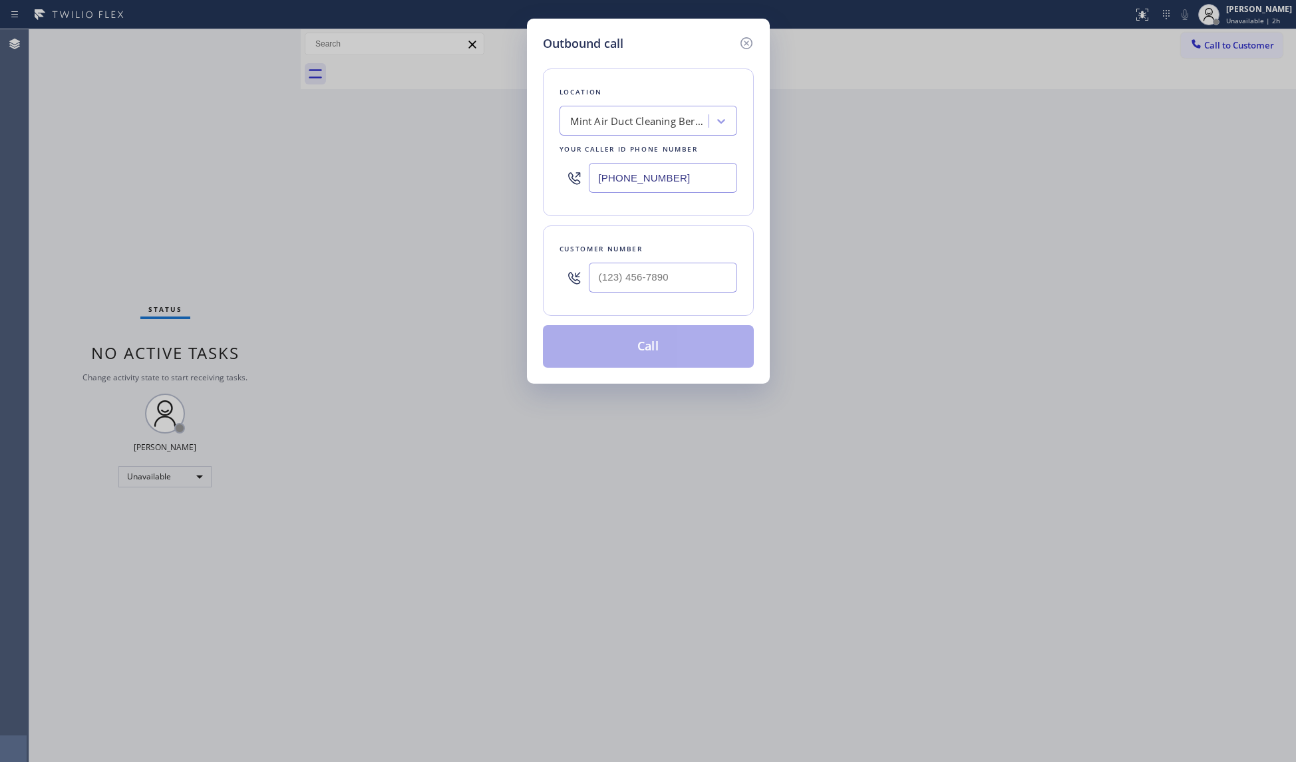
click at [609, 178] on input "[PHONE_NUMBER]" at bounding box center [663, 178] width 148 height 30
click at [605, 180] on input "[PHONE_NUMBER]" at bounding box center [663, 178] width 148 height 30
paste input "408) 762-414"
type input "[PHONE_NUMBER]"
click at [729, 289] on input "(___) ___-____" at bounding box center [663, 278] width 148 height 30
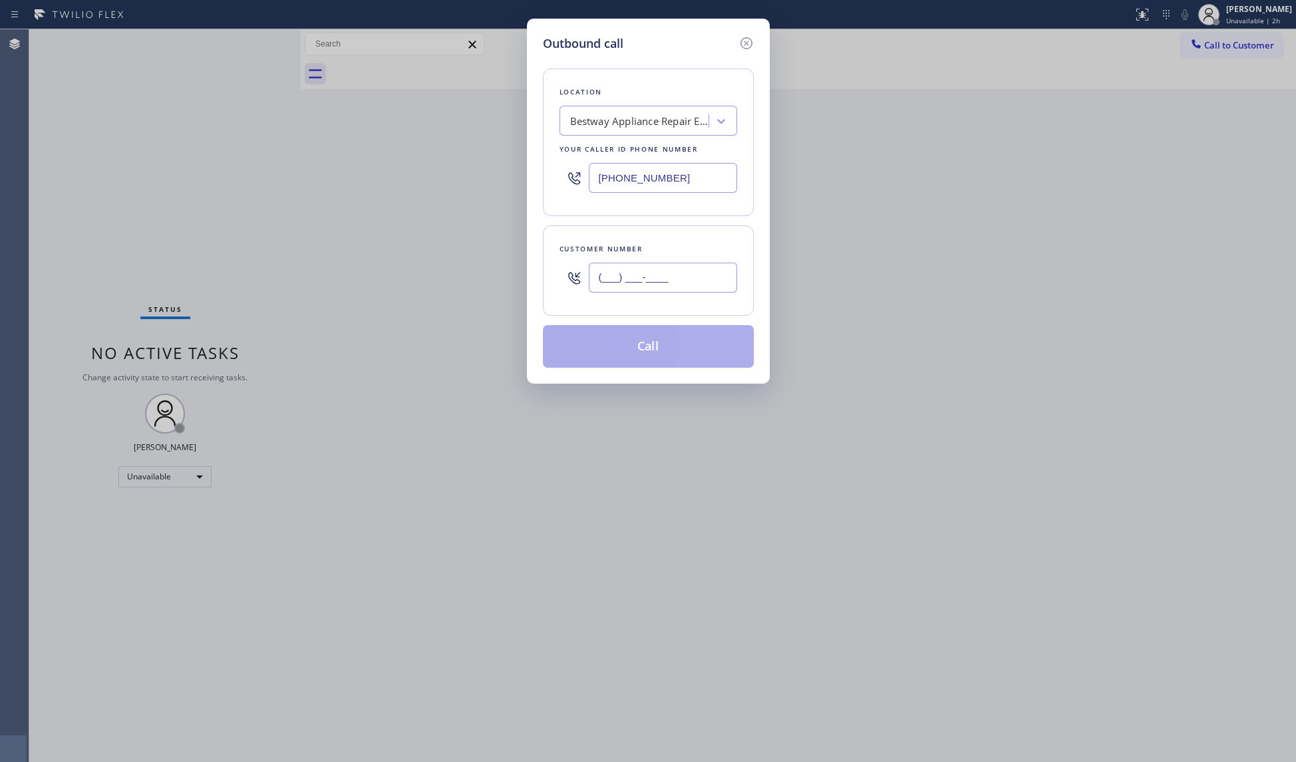
paste input "408) 548-5844"
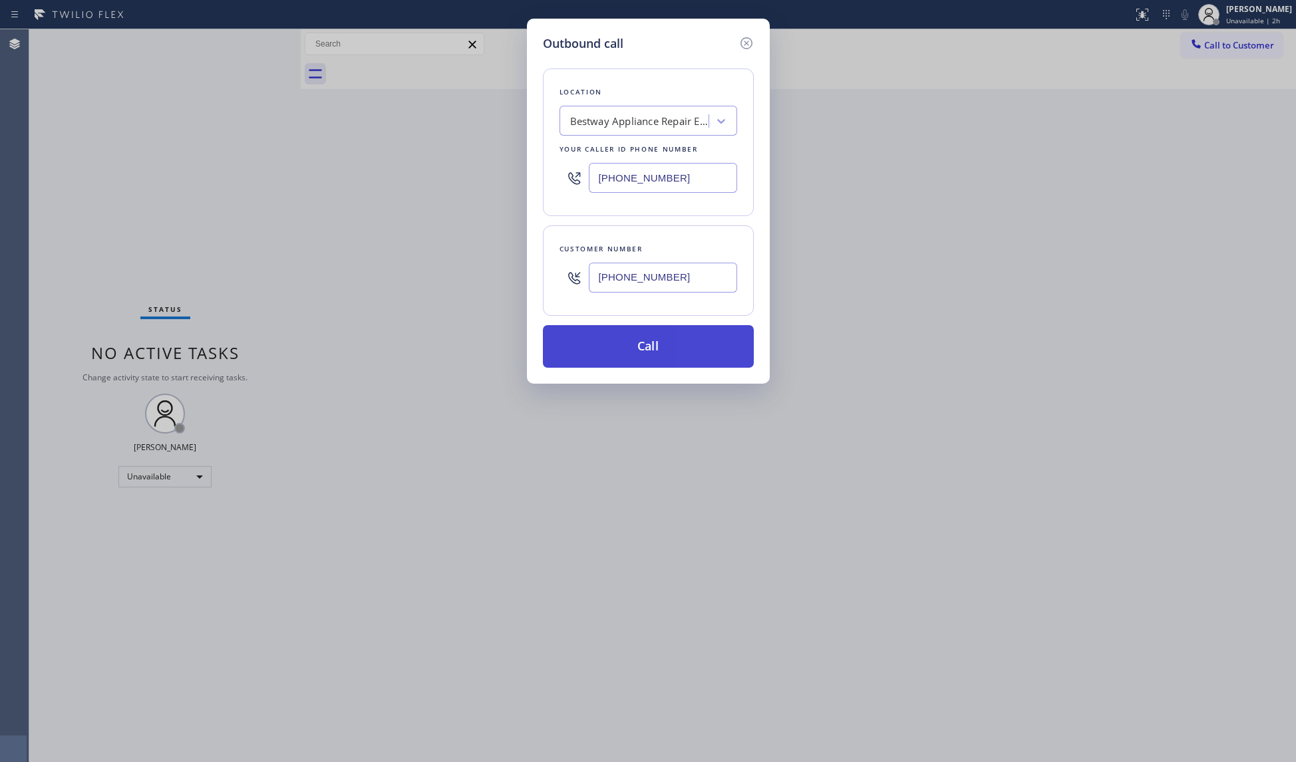
type input "[PHONE_NUMBER]"
click at [666, 338] on button "Call" at bounding box center [648, 346] width 211 height 43
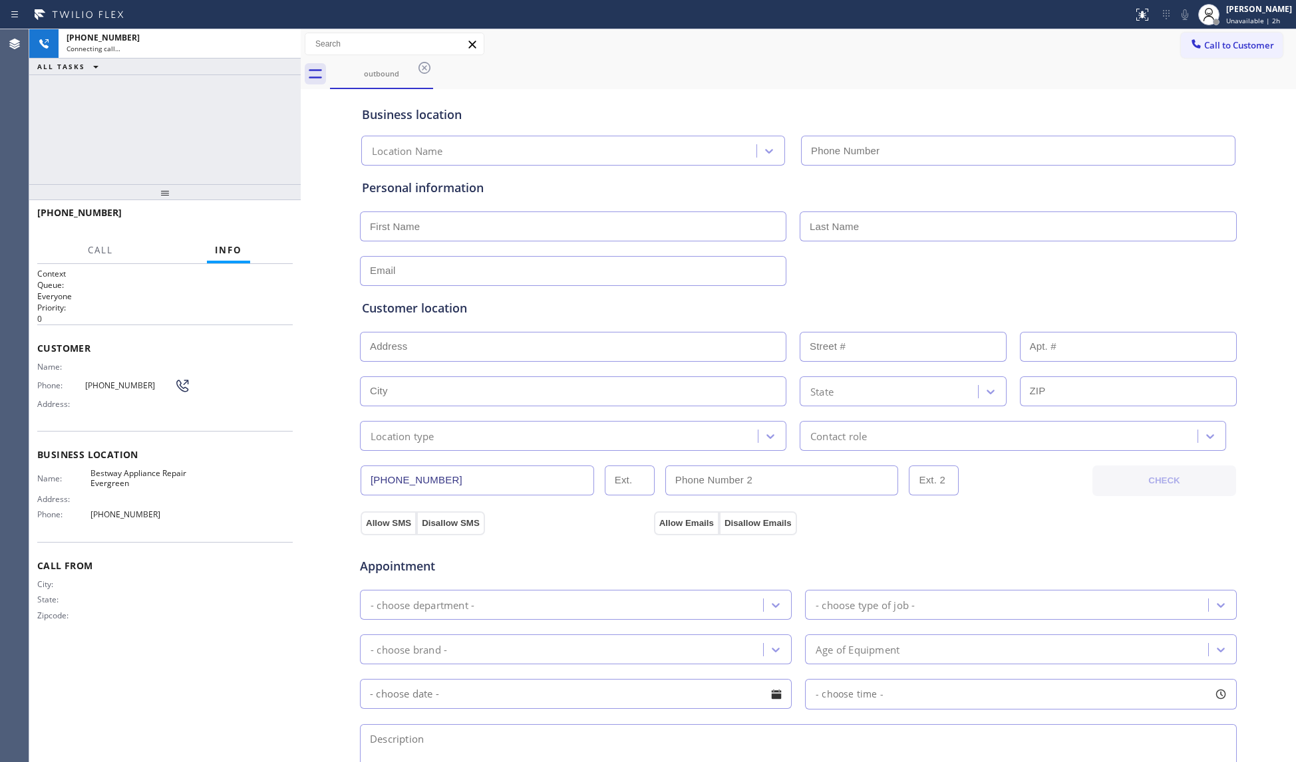
type input "[PHONE_NUMBER]"
click at [620, 88] on div "Business location Bestway Appliance Repair Evergreen [PHONE_NUMBER]" at bounding box center [798, 126] width 878 height 78
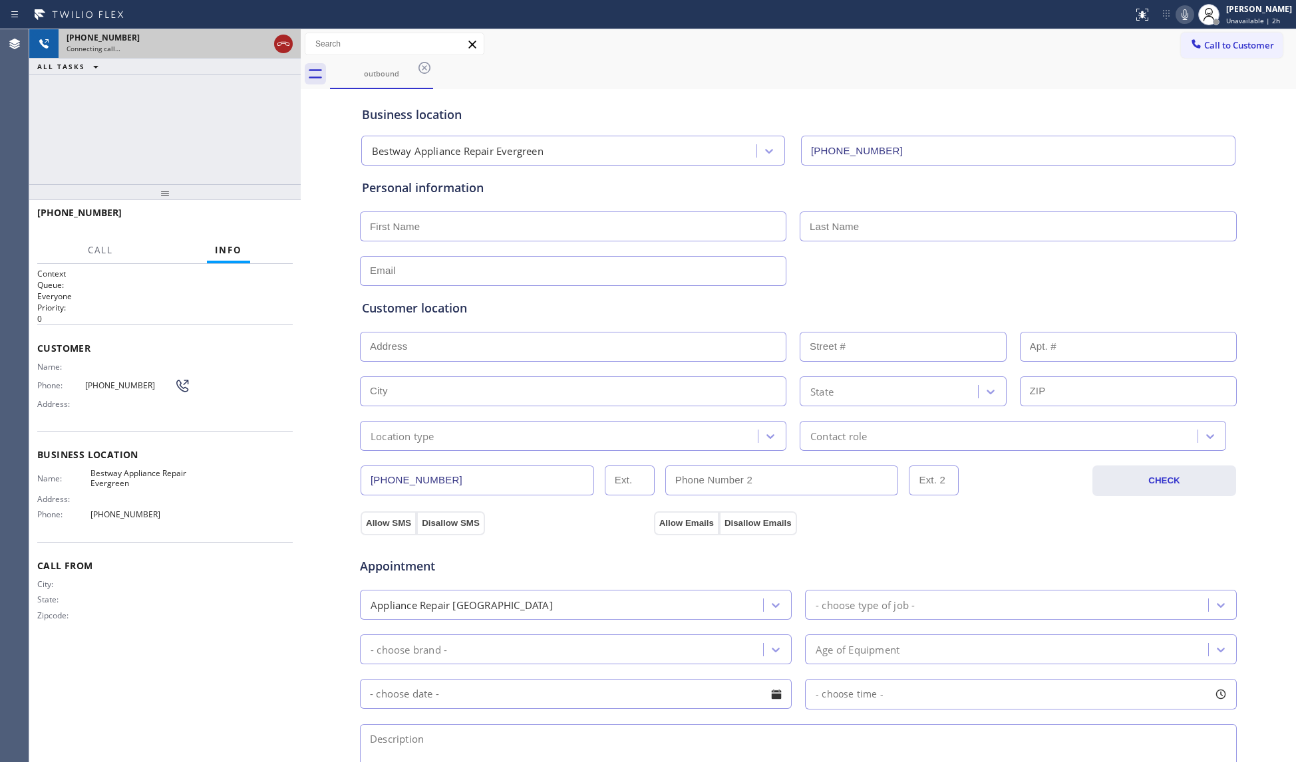
click at [286, 44] on icon at bounding box center [283, 44] width 16 height 16
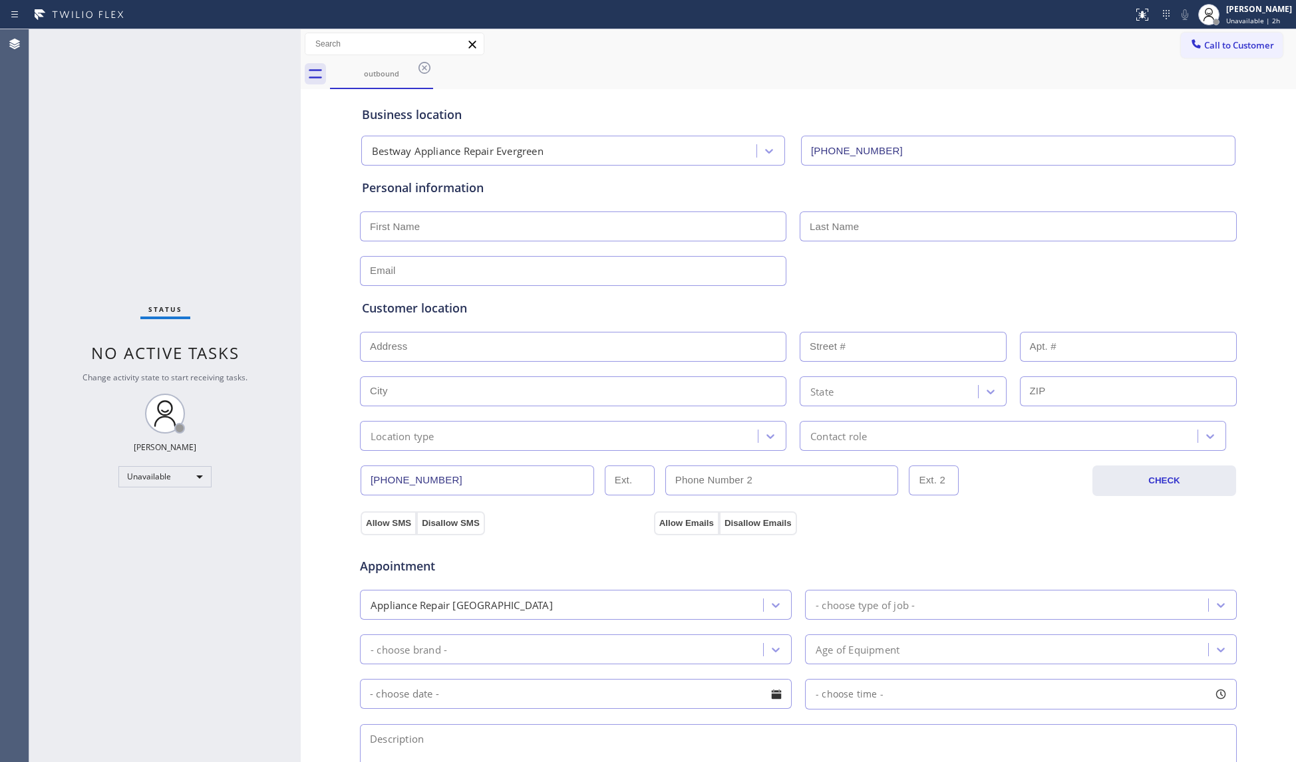
click at [1191, 43] on icon at bounding box center [1195, 43] width 9 height 9
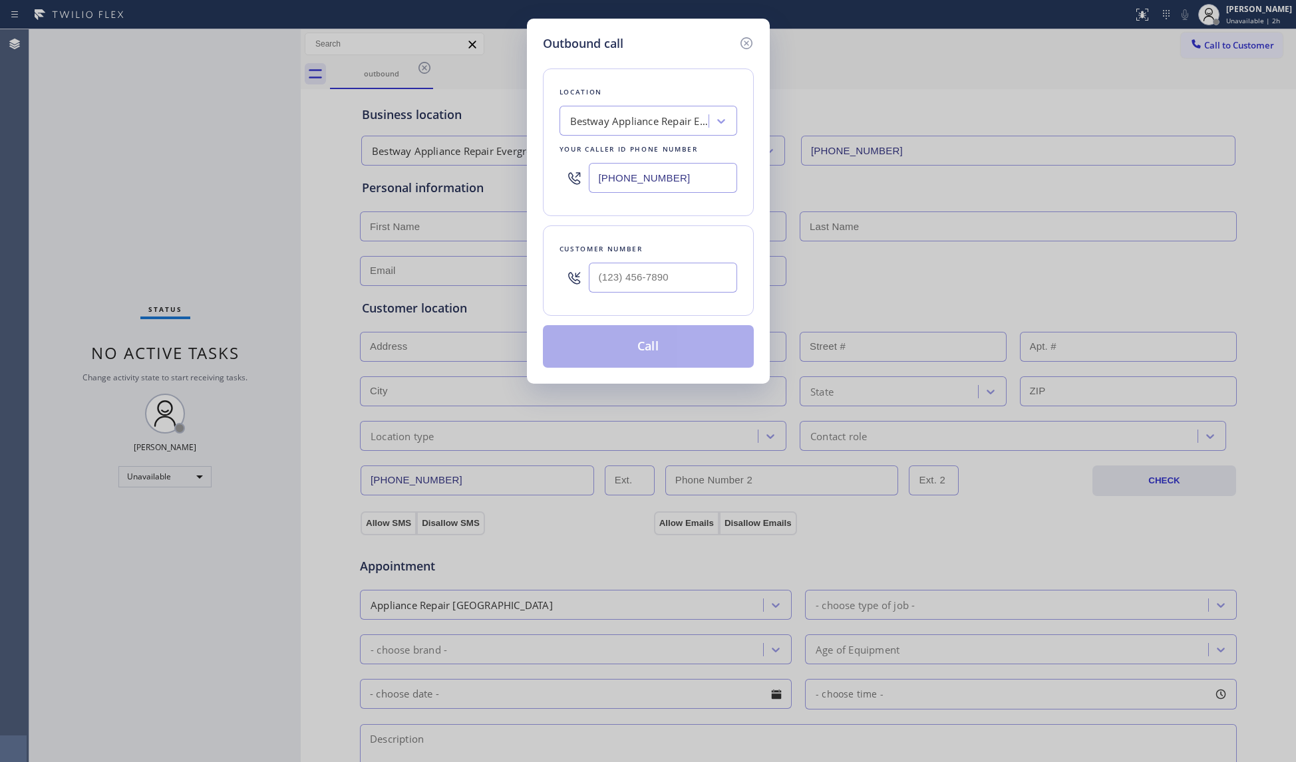
drag, startPoint x: 673, startPoint y: 181, endPoint x: 572, endPoint y: 180, distance: 101.1
click at [572, 180] on div "[PHONE_NUMBER]" at bounding box center [648, 177] width 178 height 43
paste input "954) 637-6281"
type input "[PHONE_NUMBER]"
click at [683, 273] on input "(___) ___-____" at bounding box center [663, 278] width 148 height 30
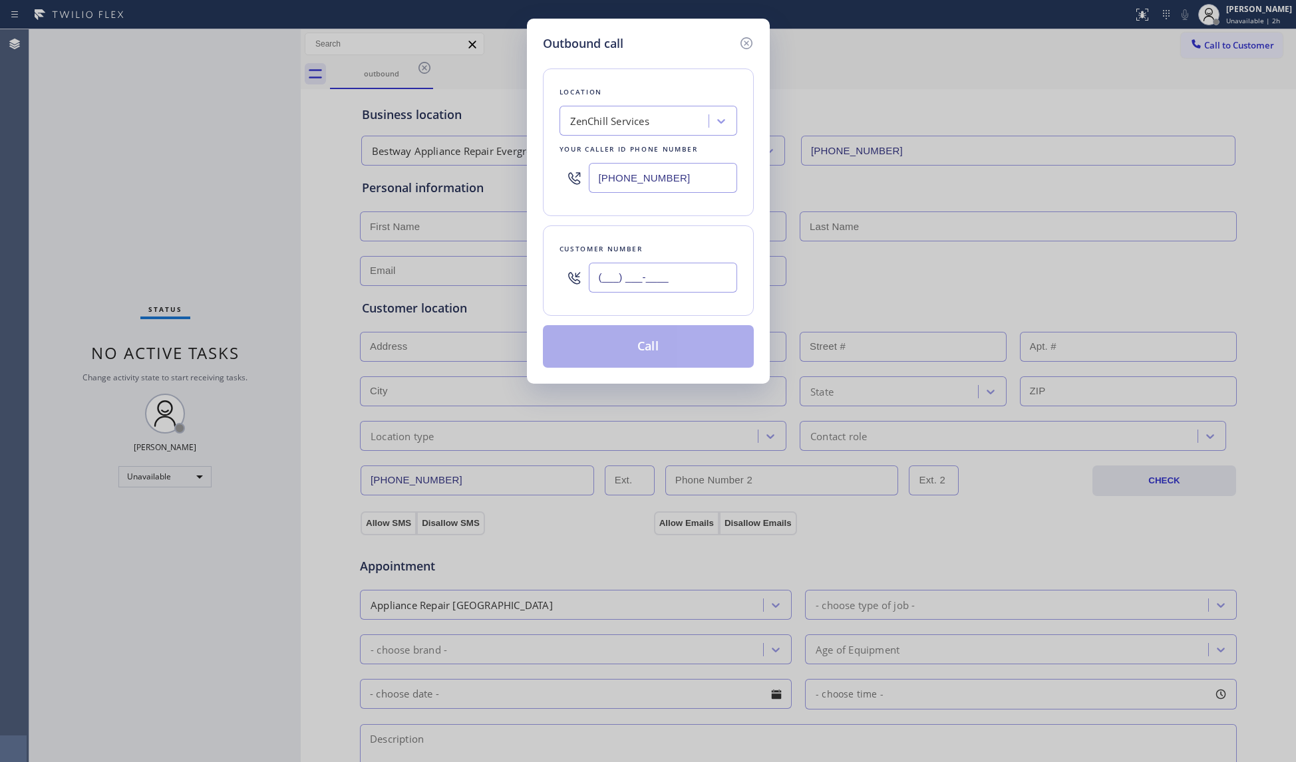
paste input "863) 249-1188"
type input "[PHONE_NUMBER]"
click at [674, 357] on button "Call" at bounding box center [648, 346] width 211 height 43
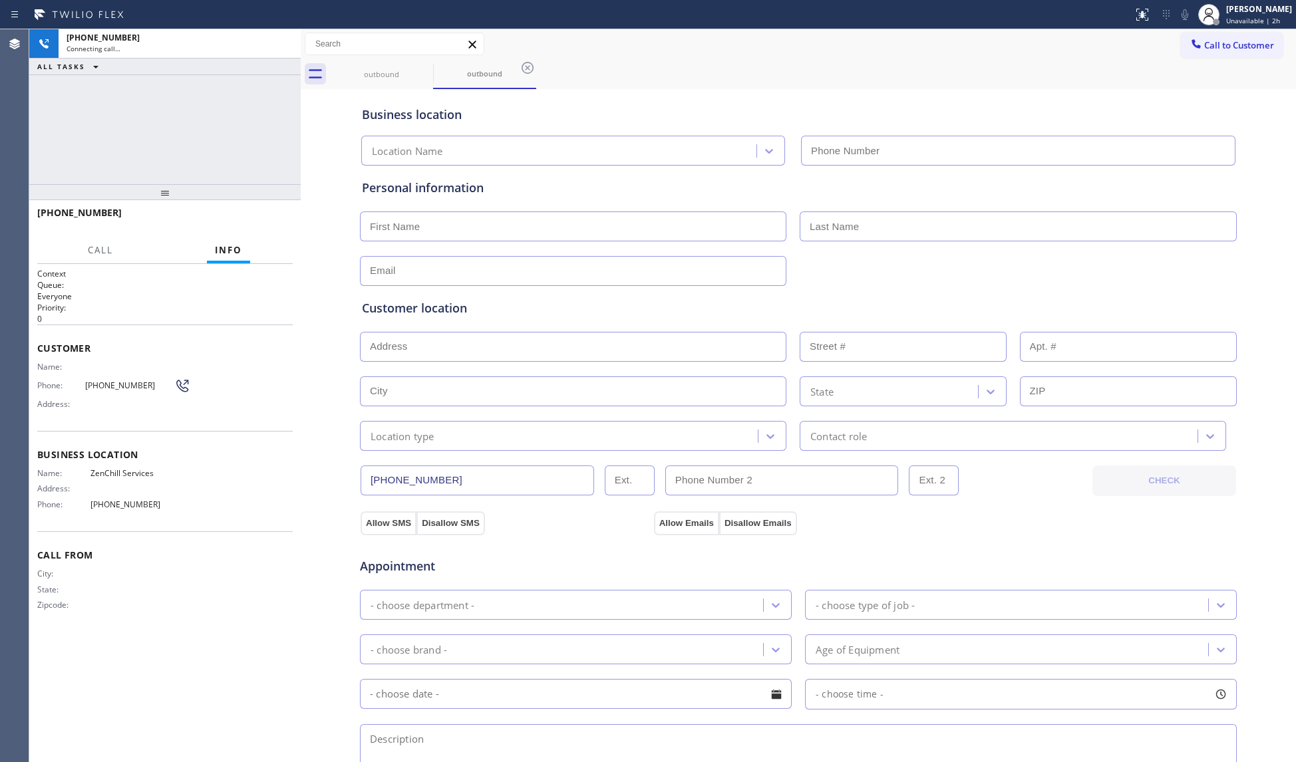
type input "[PHONE_NUMBER]"
click at [267, 216] on span "HANG UP" at bounding box center [261, 218] width 41 height 9
click at [267, 218] on span "HANG UP" at bounding box center [261, 218] width 41 height 9
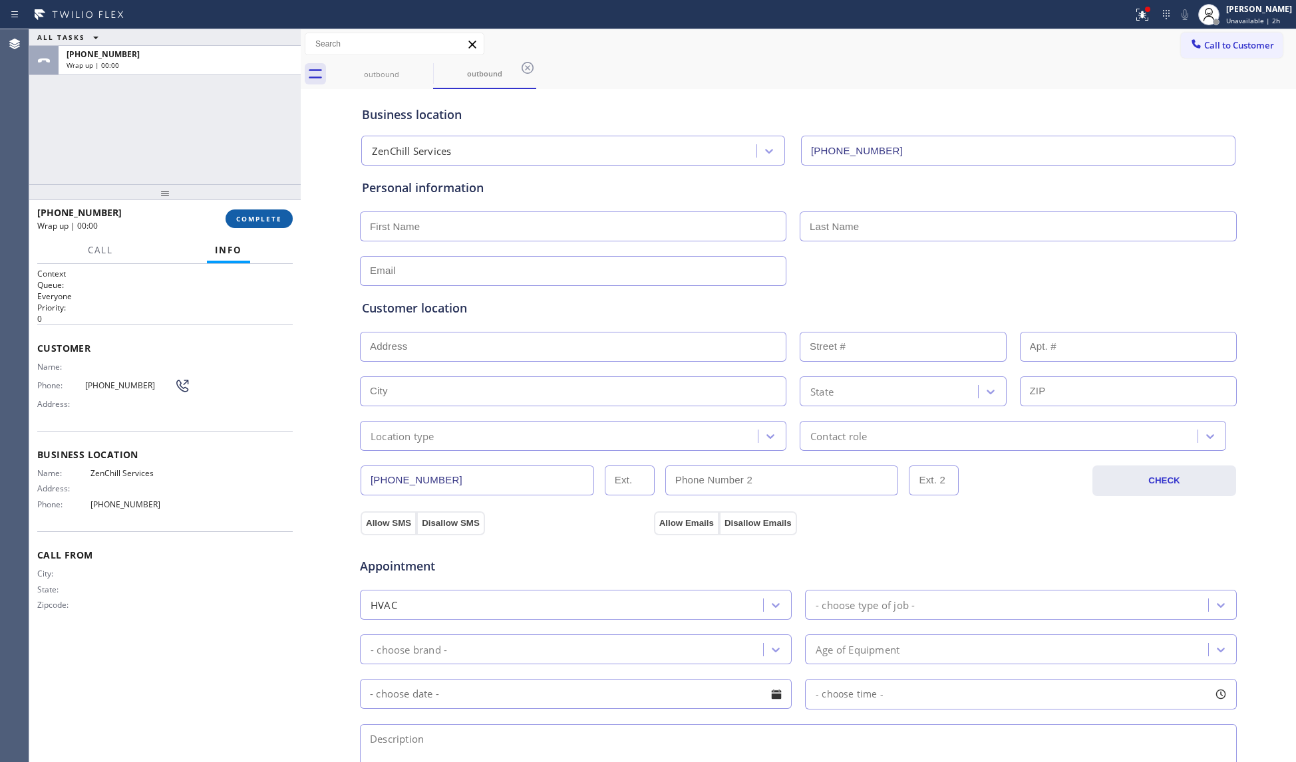
click at [269, 216] on span "COMPLETE" at bounding box center [259, 218] width 46 height 9
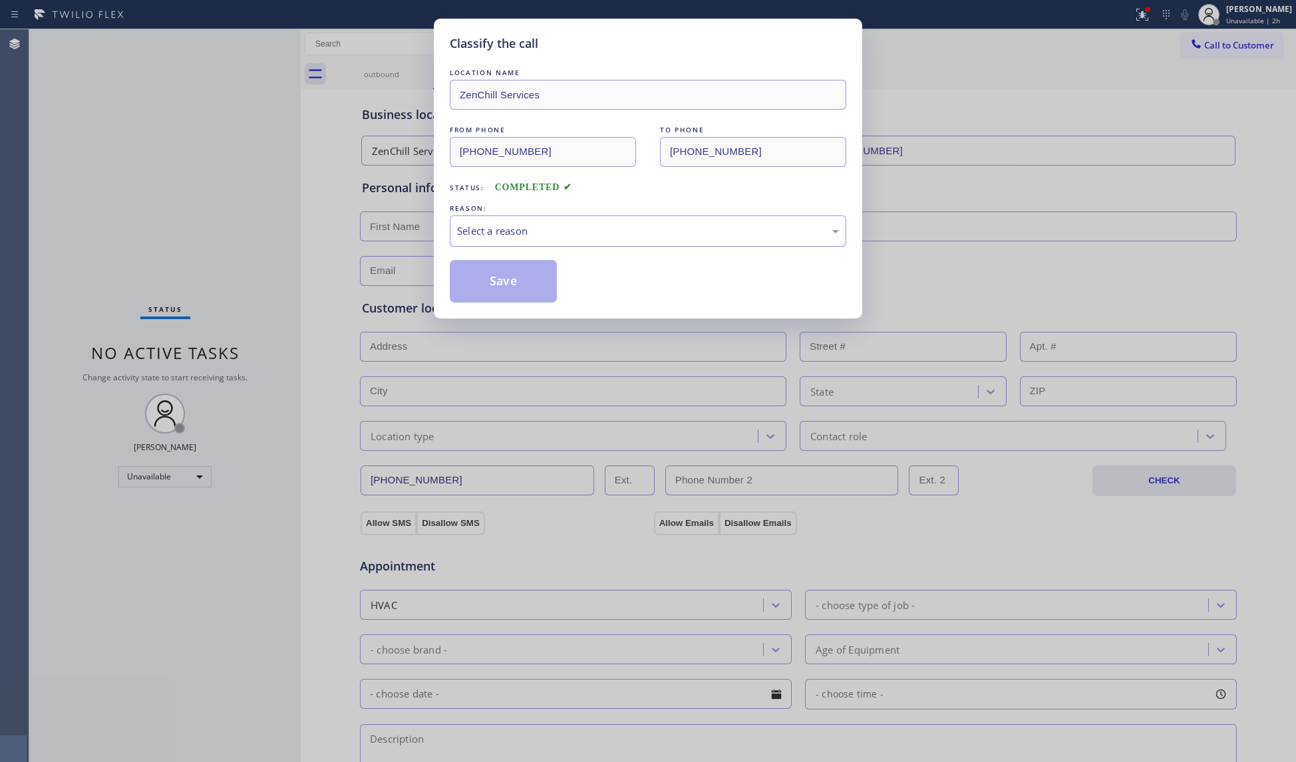
drag, startPoint x: 506, startPoint y: 220, endPoint x: 498, endPoint y: 245, distance: 26.7
click at [507, 221] on div "Select a reason" at bounding box center [648, 231] width 396 height 31
click at [502, 277] on button "Save" at bounding box center [503, 281] width 107 height 43
click at [503, 275] on button "Save" at bounding box center [503, 281] width 107 height 43
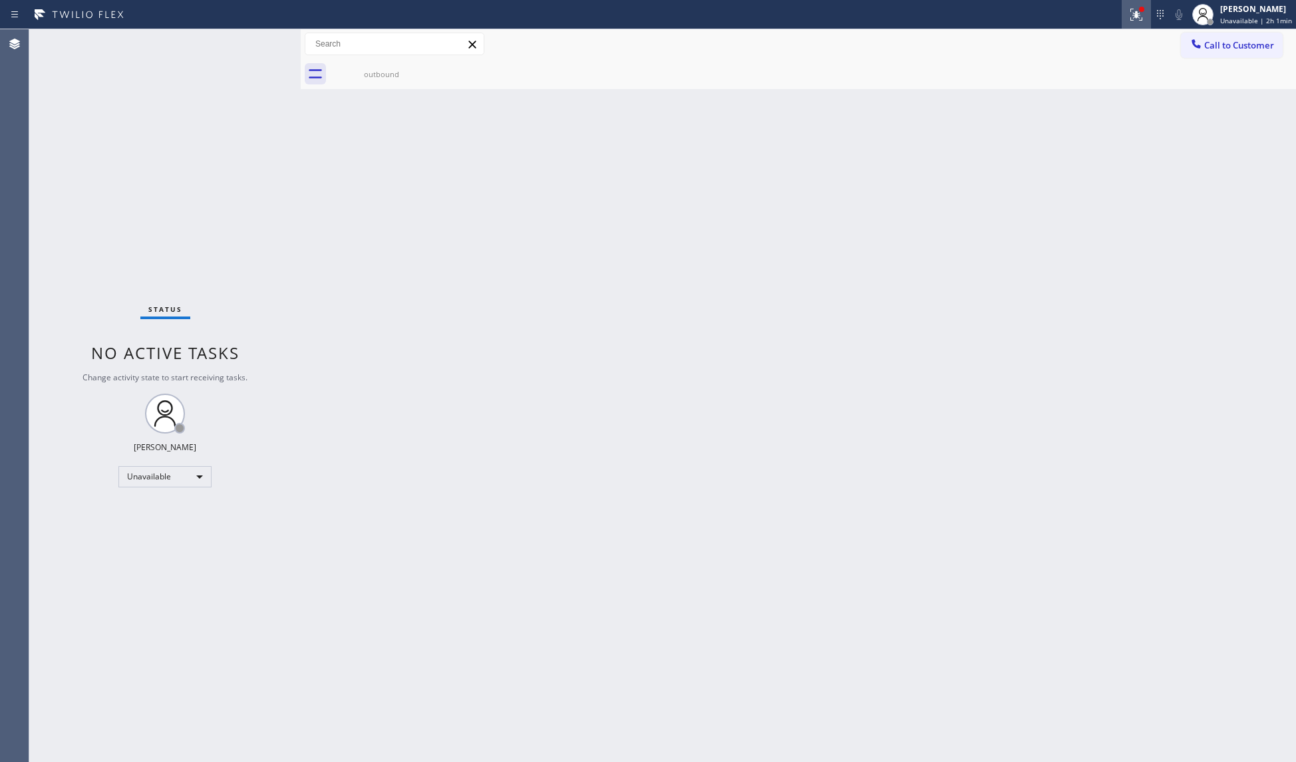
click at [1149, 11] on div at bounding box center [1136, 15] width 29 height 16
click at [1098, 177] on button "Clear issues" at bounding box center [1068, 174] width 156 height 19
click at [398, 62] on div "outbound" at bounding box center [381, 74] width 100 height 30
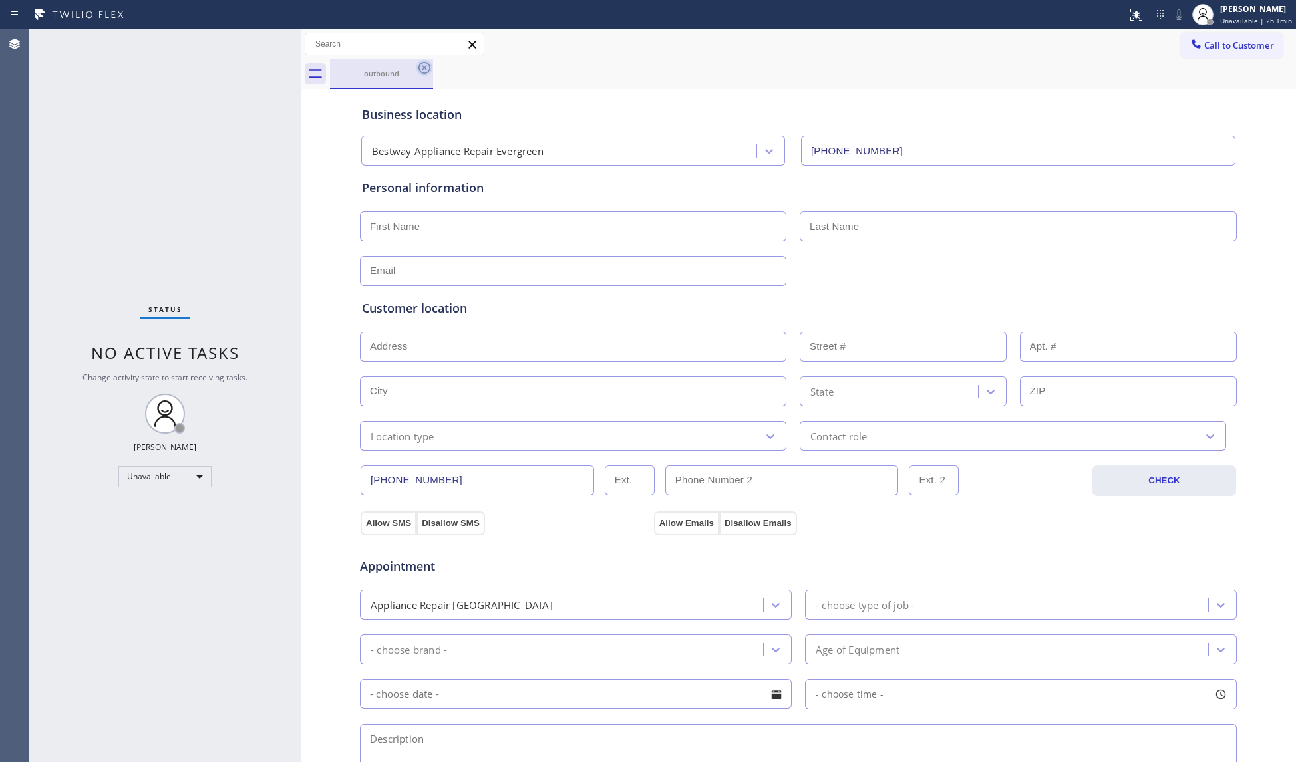
drag, startPoint x: 440, startPoint y: 71, endPoint x: 429, endPoint y: 70, distance: 11.3
click at [440, 72] on div "outbound" at bounding box center [813, 74] width 966 height 30
click at [426, 70] on icon at bounding box center [424, 68] width 16 height 16
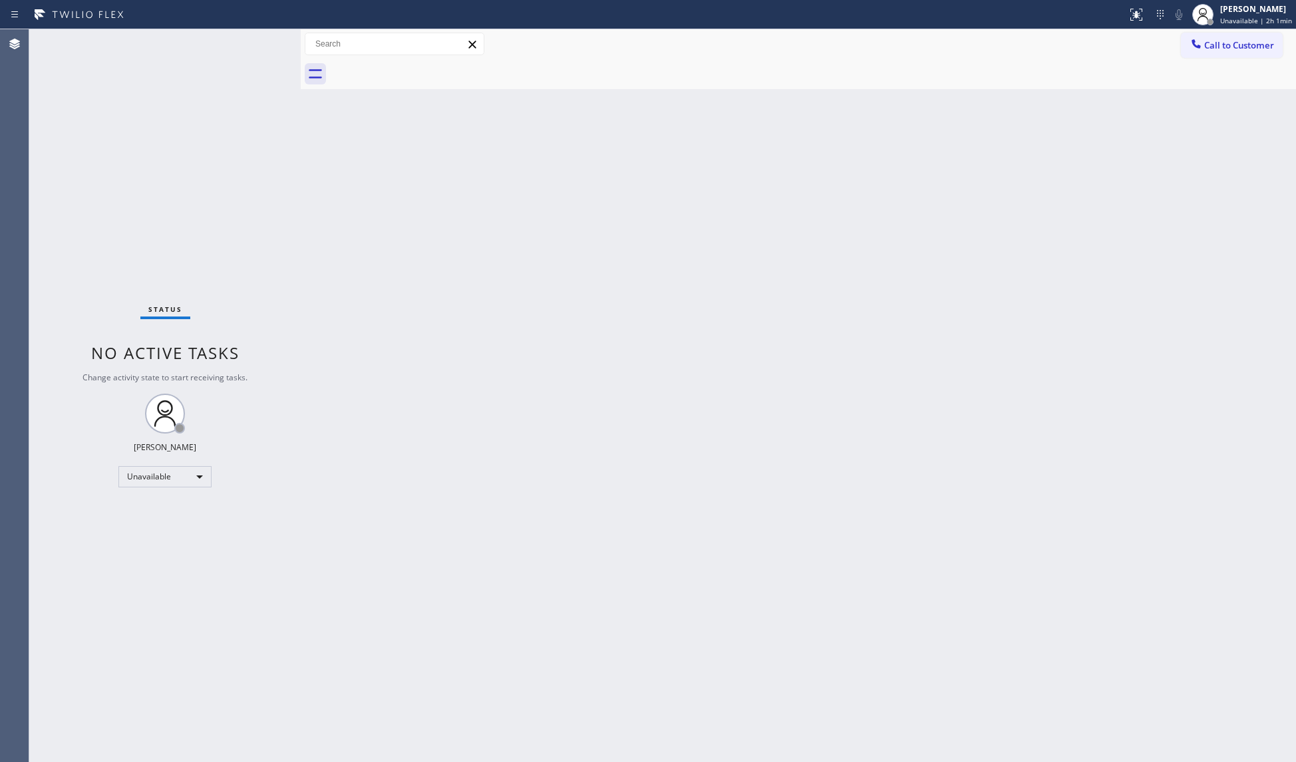
click at [1213, 45] on span "Call to Customer" at bounding box center [1239, 45] width 70 height 12
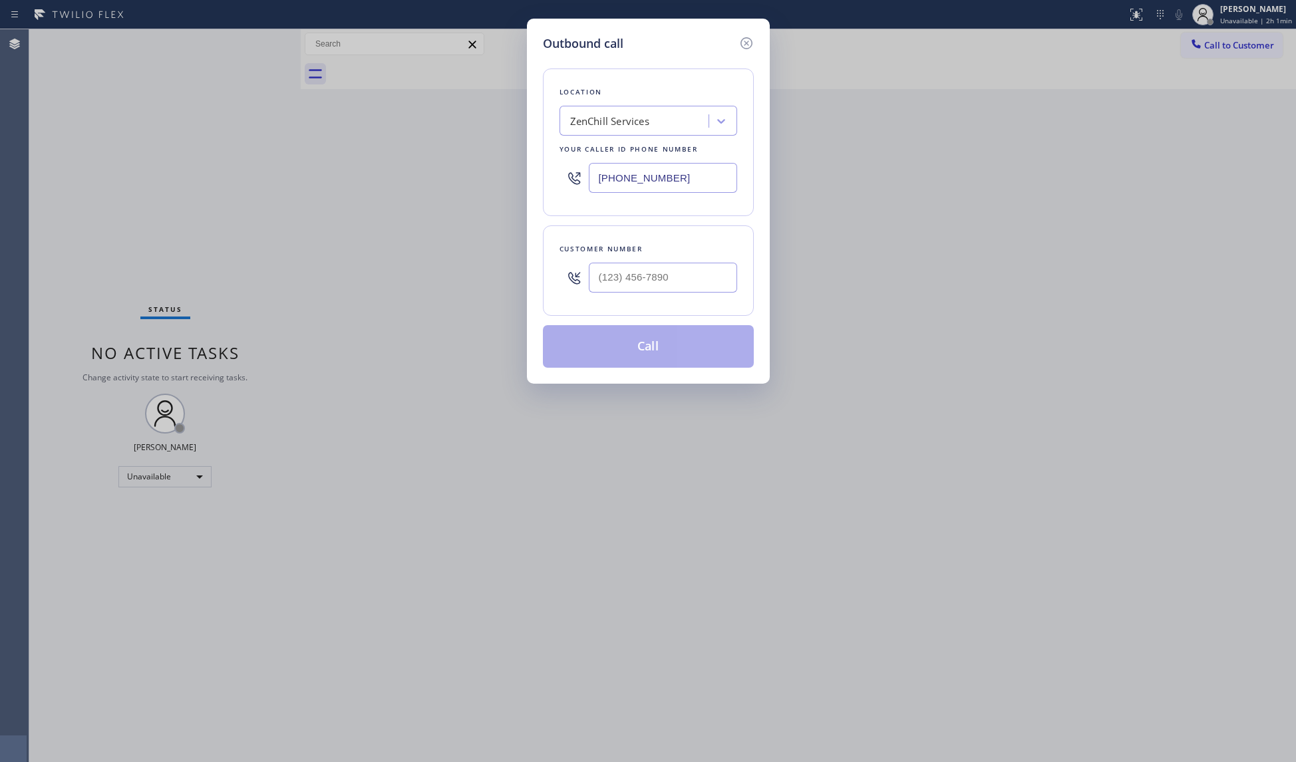
drag, startPoint x: 672, startPoint y: 181, endPoint x: 532, endPoint y: 182, distance: 139.7
click at [532, 182] on div "Outbound call Location ZenChill Services Your caller id phone number [PHONE_NUM…" at bounding box center [648, 201] width 243 height 365
paste input "424) 358-3576"
type input "[PHONE_NUMBER]"
click at [666, 280] on input "(___) ___-____" at bounding box center [663, 278] width 148 height 30
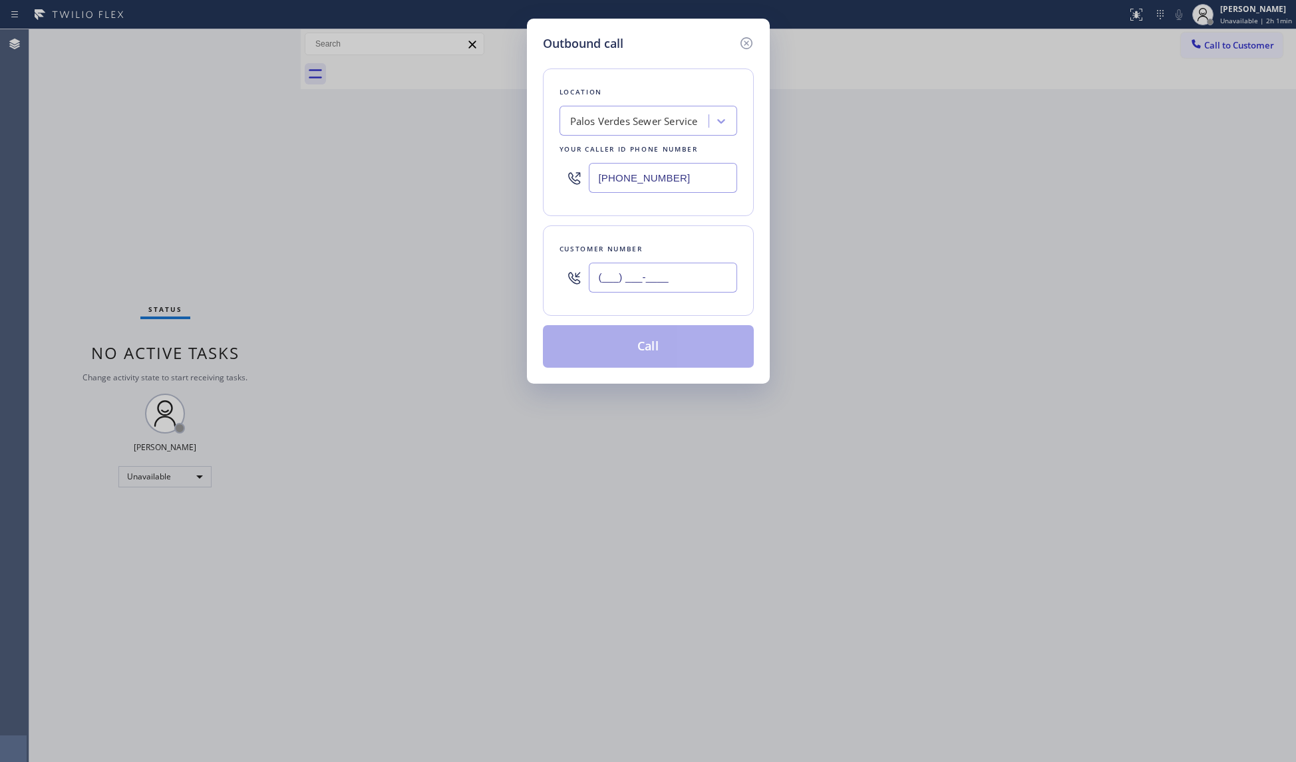
paste input "774) 399-7365"
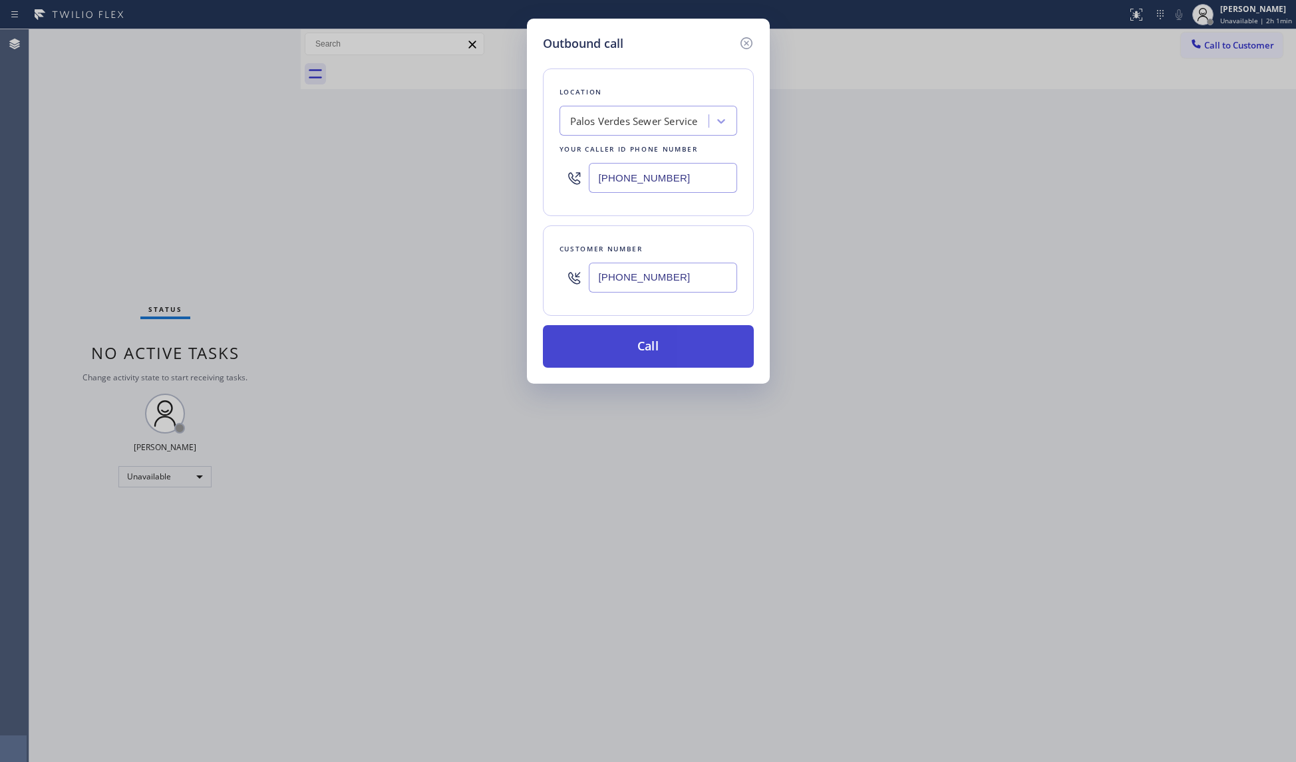
type input "[PHONE_NUMBER]"
click at [679, 349] on button "Call" at bounding box center [648, 346] width 211 height 43
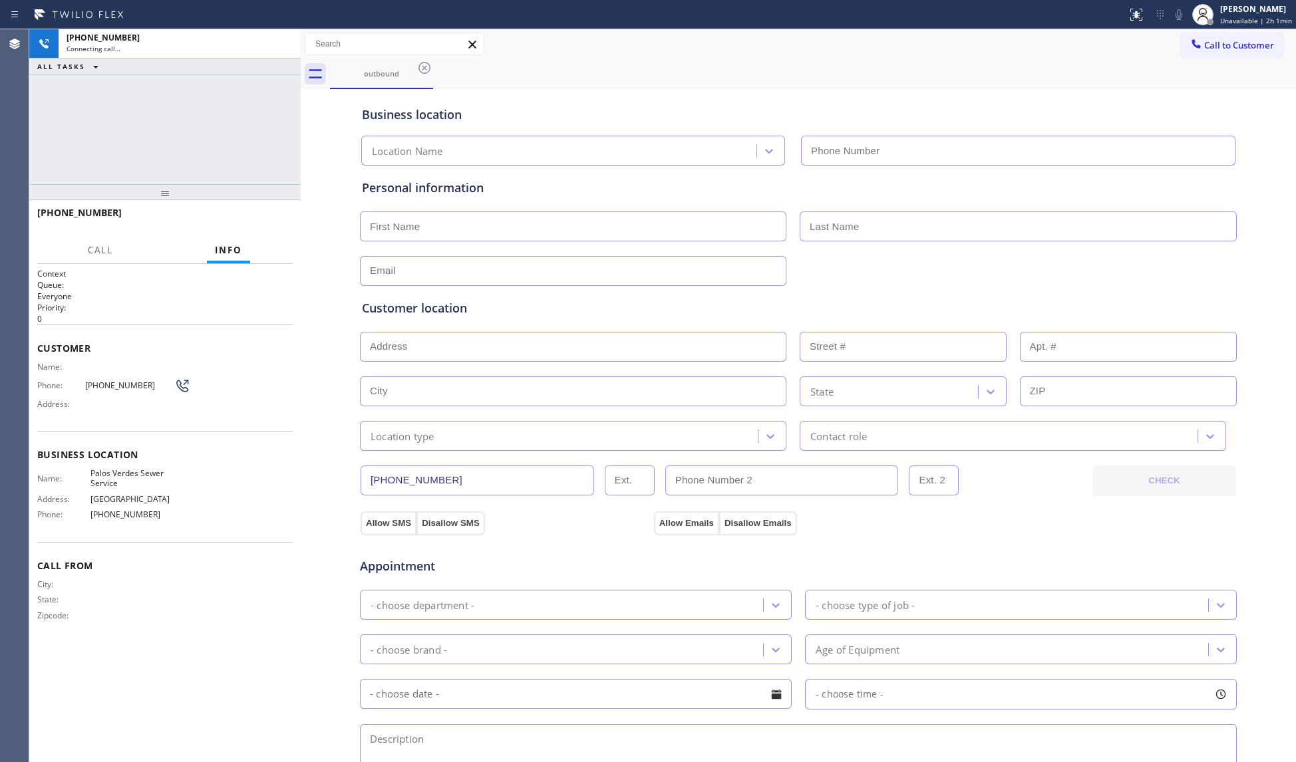
type input "[PHONE_NUMBER]"
click at [963, 65] on div "outbound" at bounding box center [813, 74] width 966 height 30
click at [257, 217] on span "HANG UP" at bounding box center [261, 218] width 41 height 9
click at [258, 217] on span "HANG UP" at bounding box center [261, 218] width 41 height 9
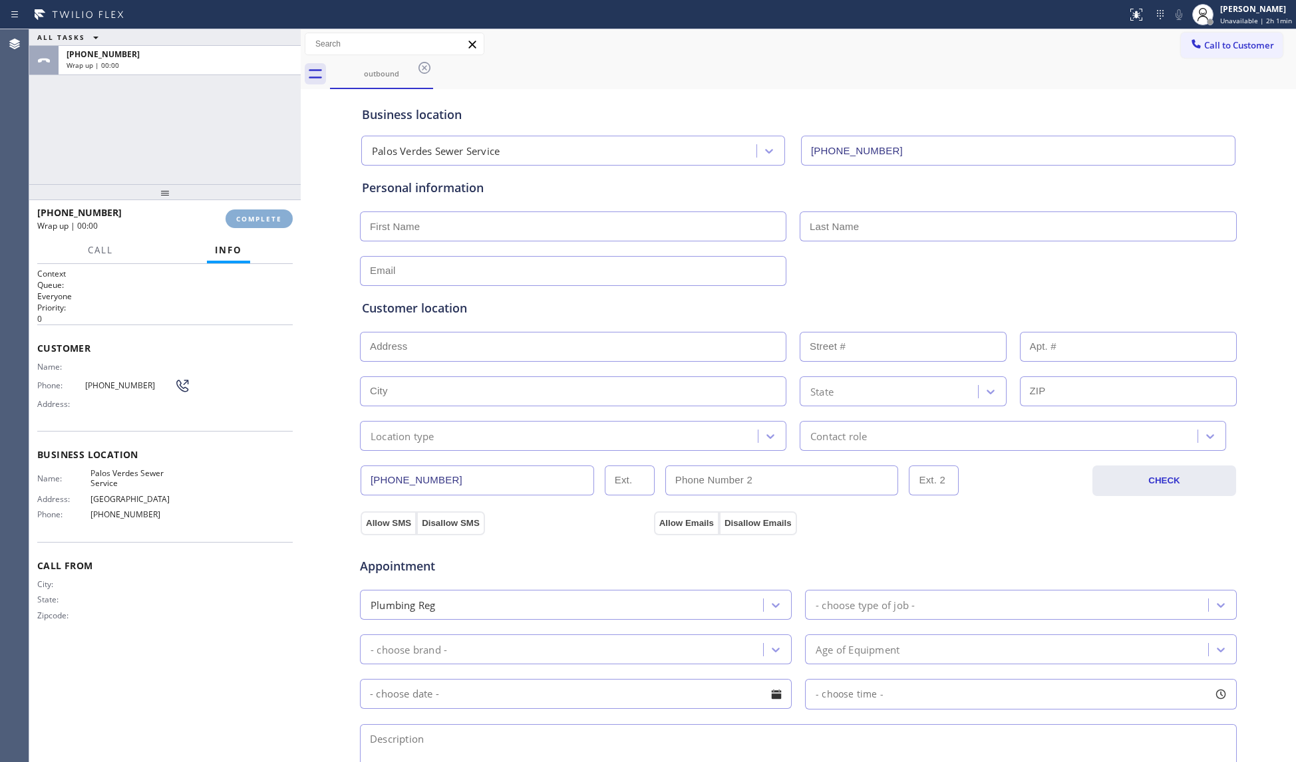
click at [261, 216] on span "COMPLETE" at bounding box center [259, 218] width 46 height 9
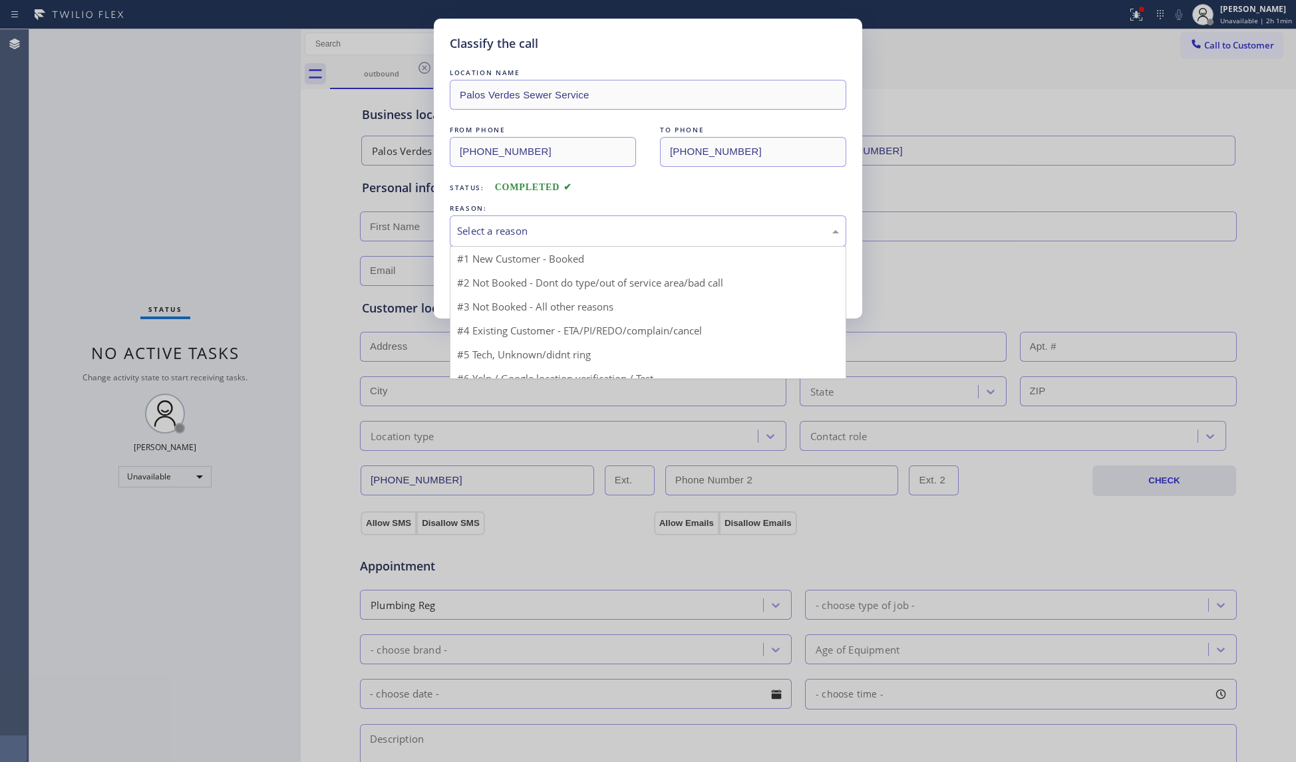
click at [534, 238] on div "Select a reason" at bounding box center [648, 231] width 382 height 15
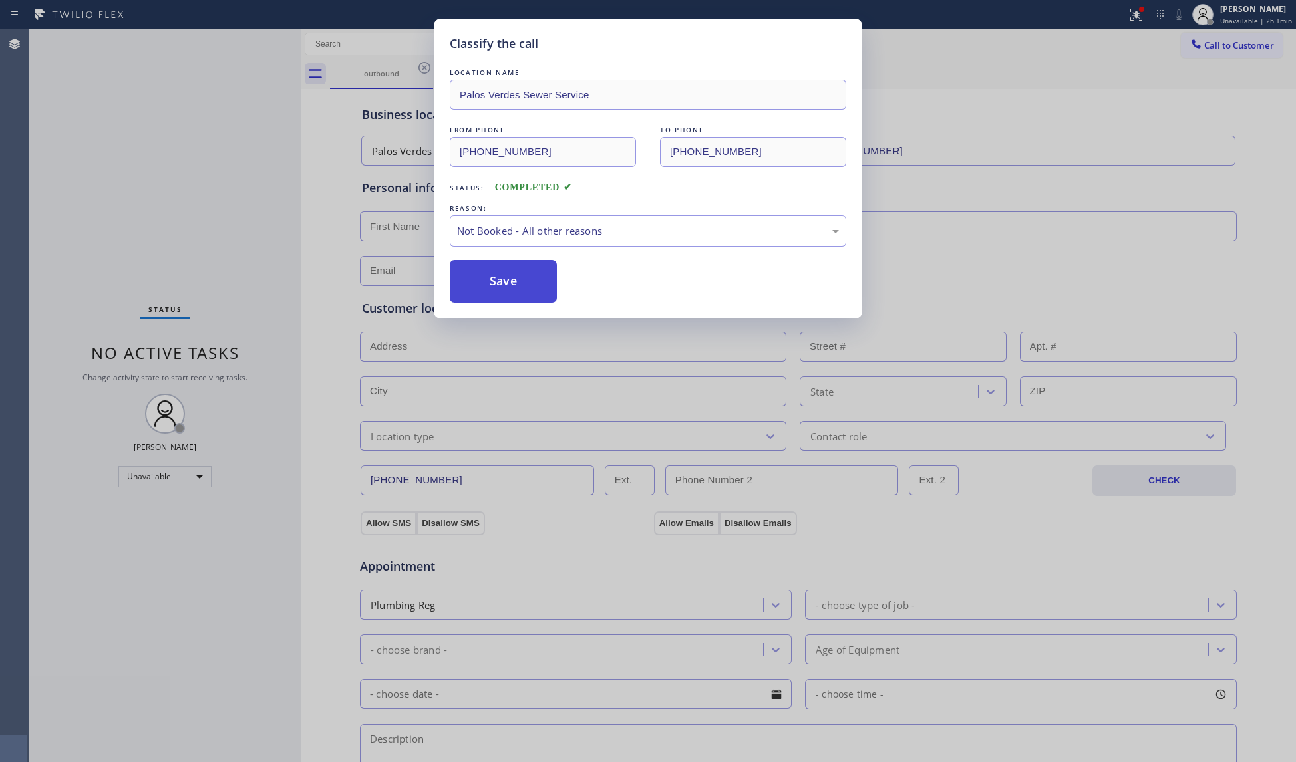
click at [503, 283] on button "Save" at bounding box center [503, 281] width 107 height 43
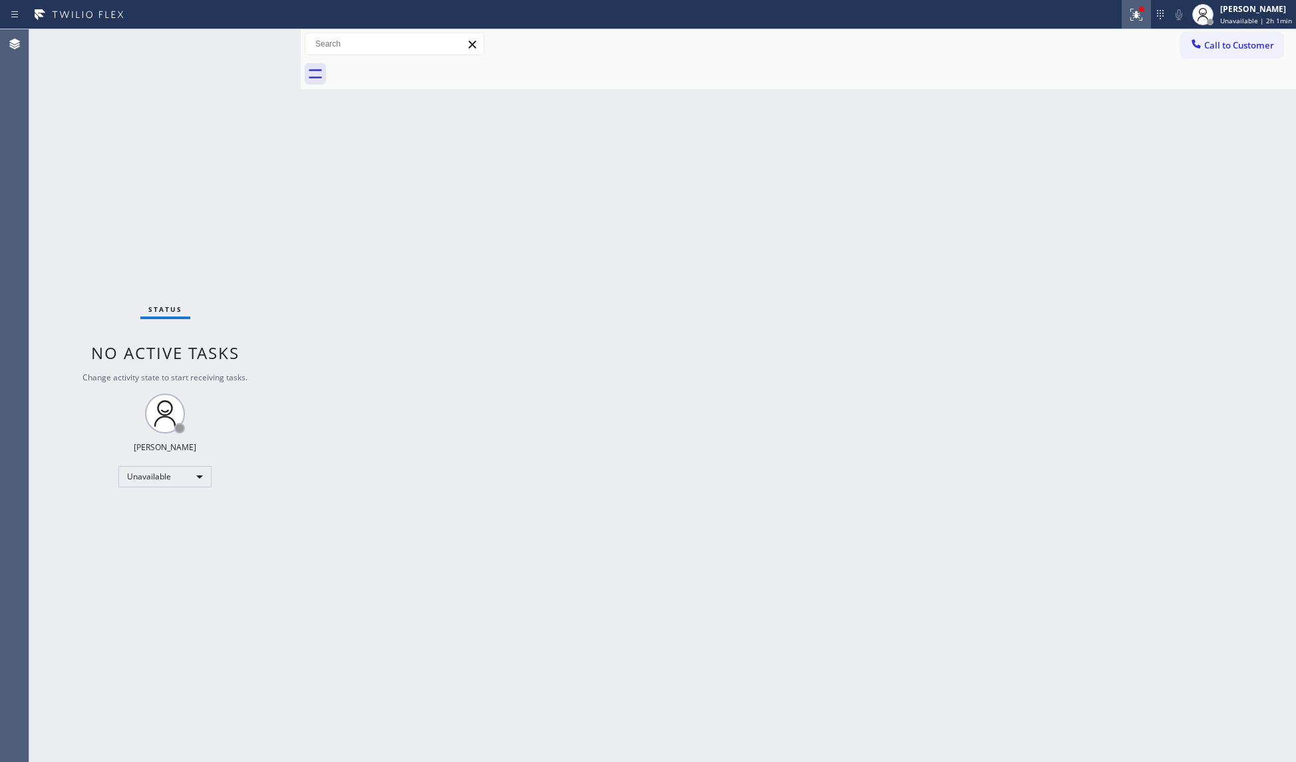
click at [1138, 16] on icon at bounding box center [1134, 13] width 8 height 9
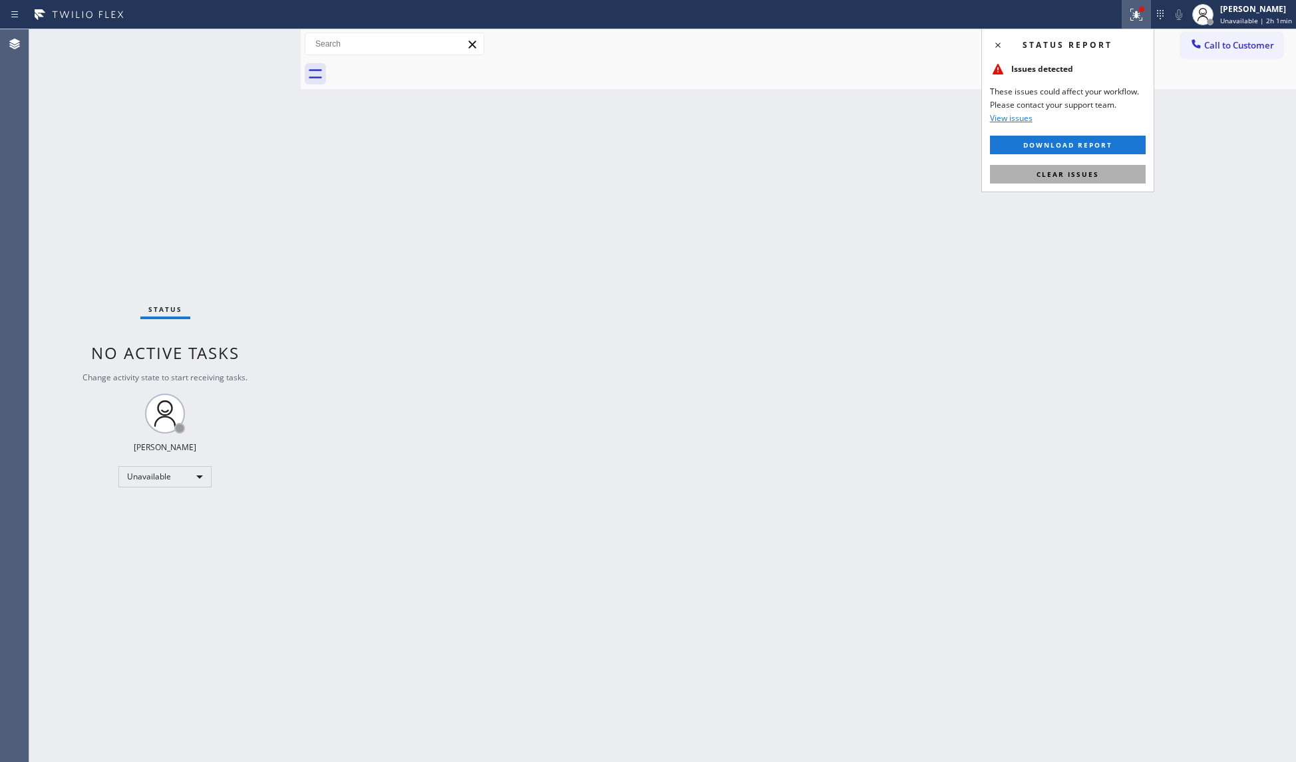
click at [1084, 174] on span "Clear issues" at bounding box center [1067, 174] width 63 height 9
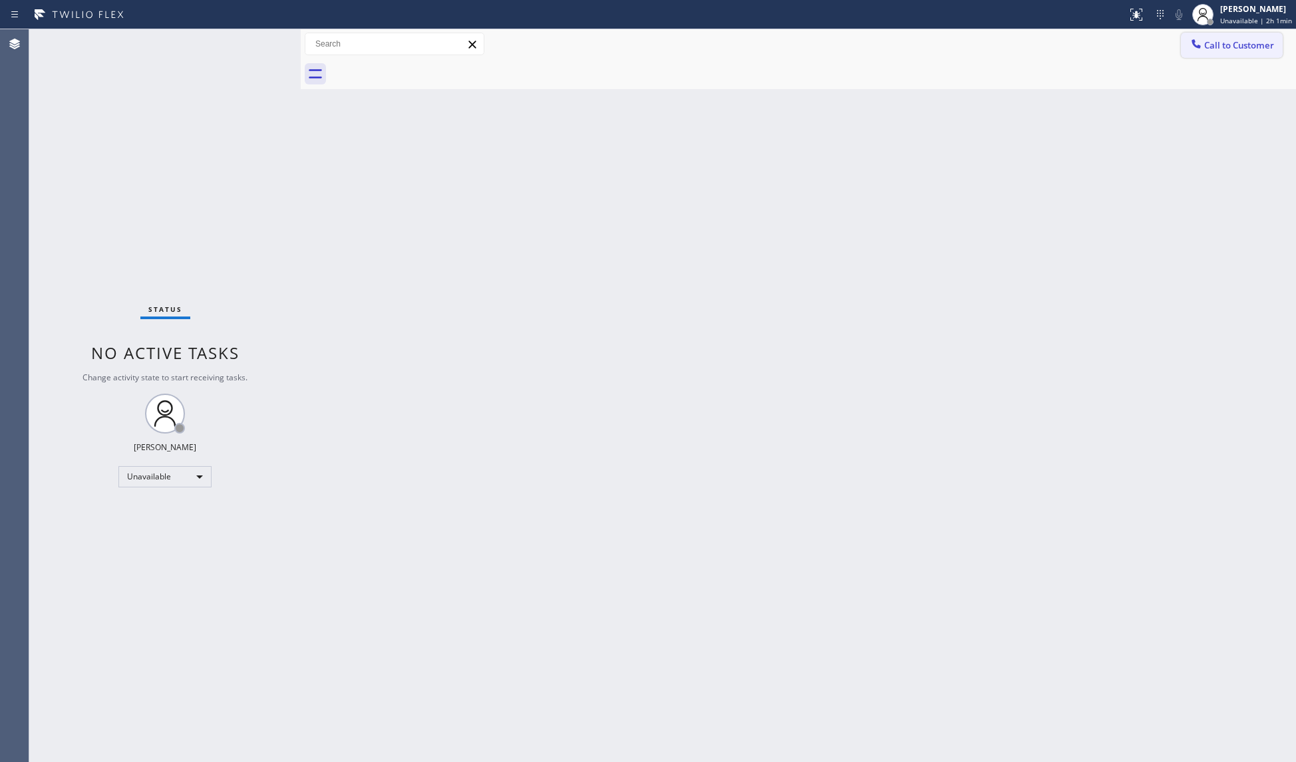
click at [1214, 46] on span "Call to Customer" at bounding box center [1239, 45] width 70 height 12
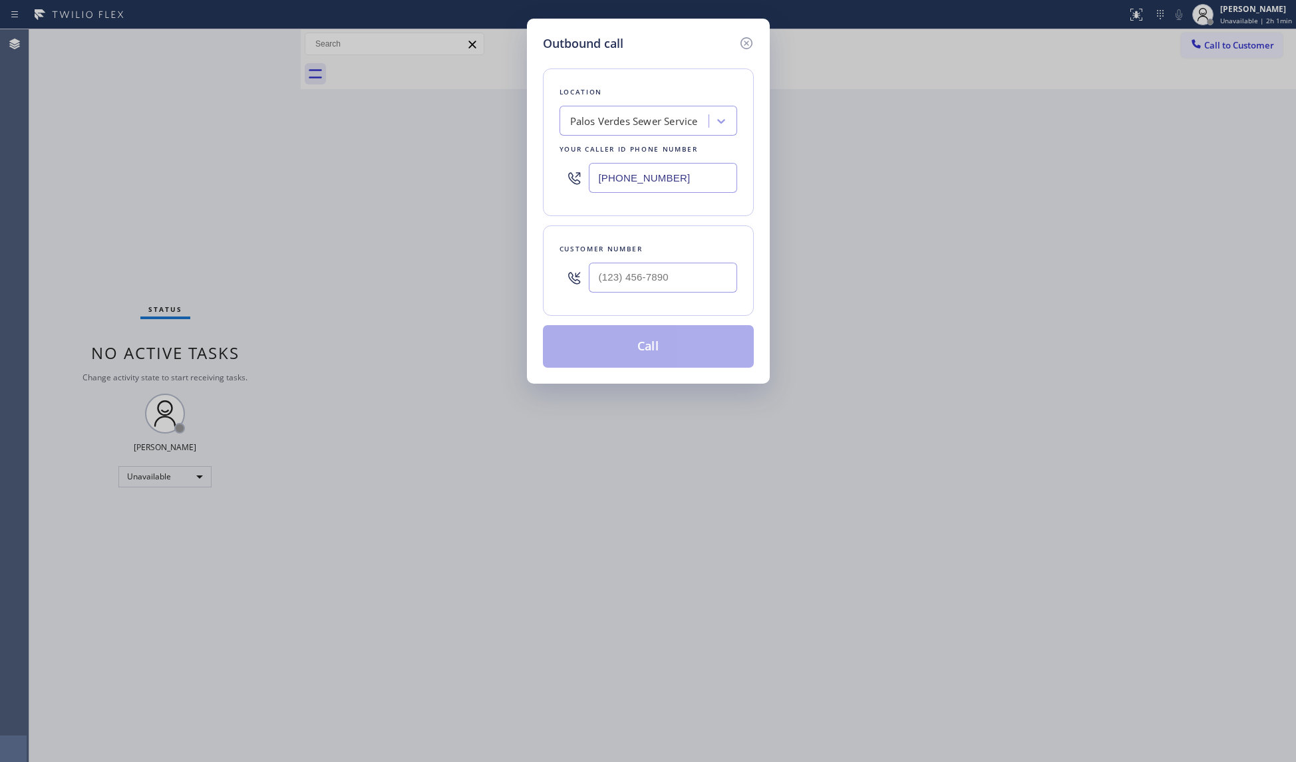
drag, startPoint x: 687, startPoint y: 174, endPoint x: 576, endPoint y: 174, distance: 111.1
click at [549, 177] on div "Location [GEOGRAPHIC_DATA] Sewer Service Your caller id phone number [PHONE_NUM…" at bounding box center [648, 143] width 211 height 148
paste input "626) 548-332"
type input "[PHONE_NUMBER]"
click at [706, 271] on input "(___) ___-____" at bounding box center [663, 278] width 148 height 30
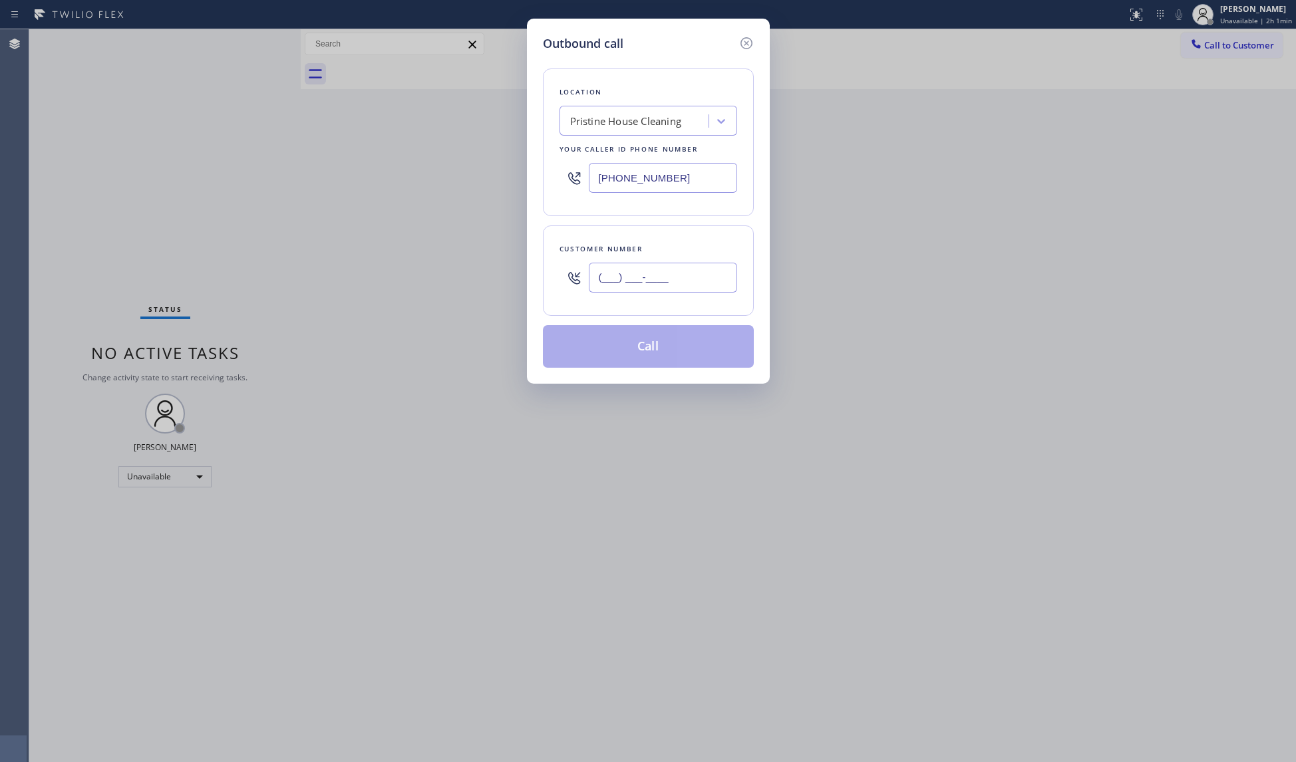
paste input "213) 820-4300"
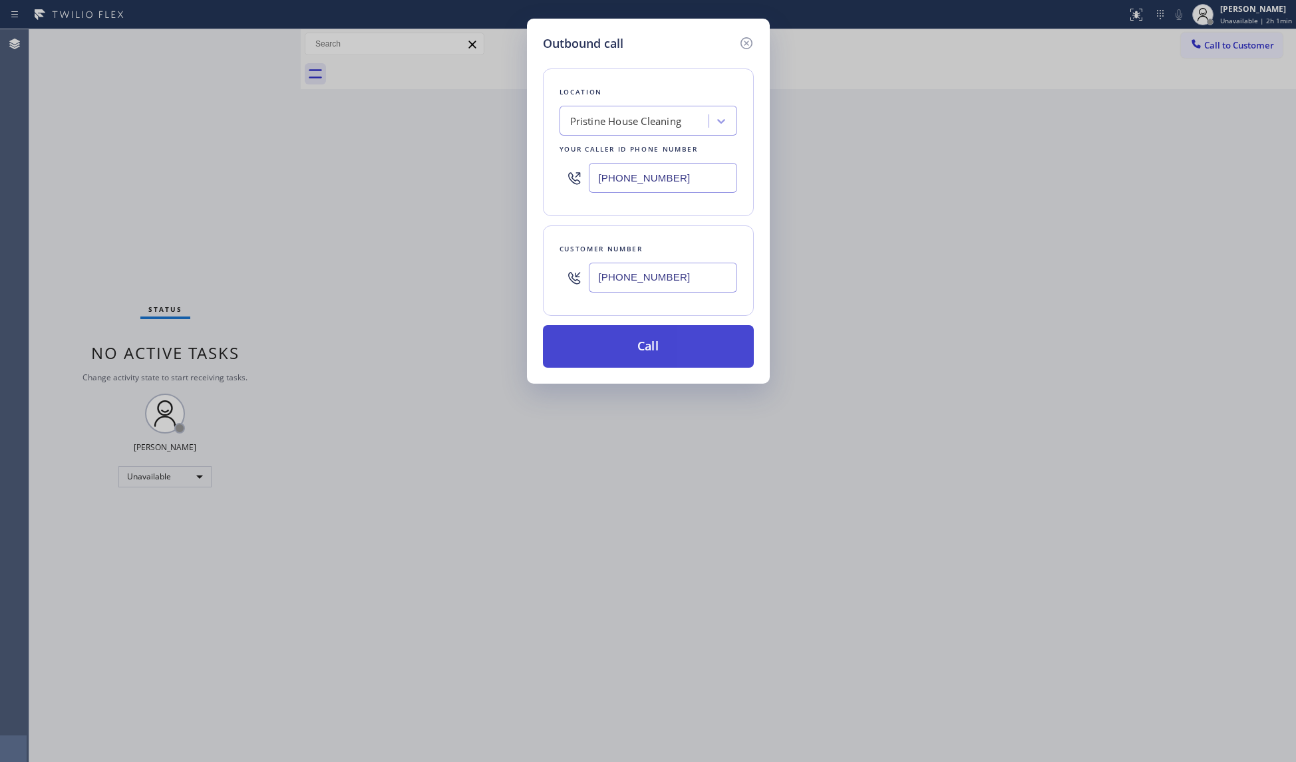
type input "[PHONE_NUMBER]"
click at [664, 357] on button "Call" at bounding box center [648, 346] width 211 height 43
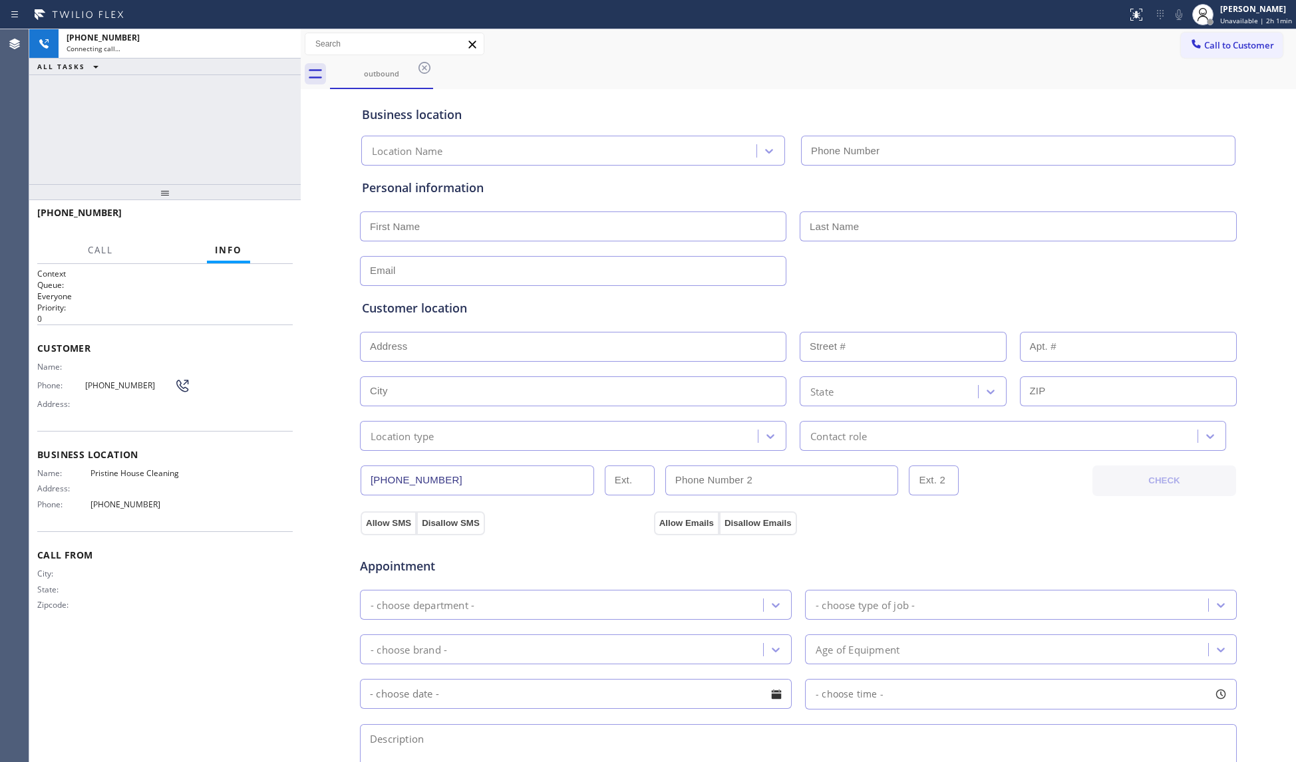
type input "[PHONE_NUMBER]"
click at [822, 100] on div "Business location Pristine House Cleaning [PHONE_NUMBER]" at bounding box center [798, 128] width 878 height 73
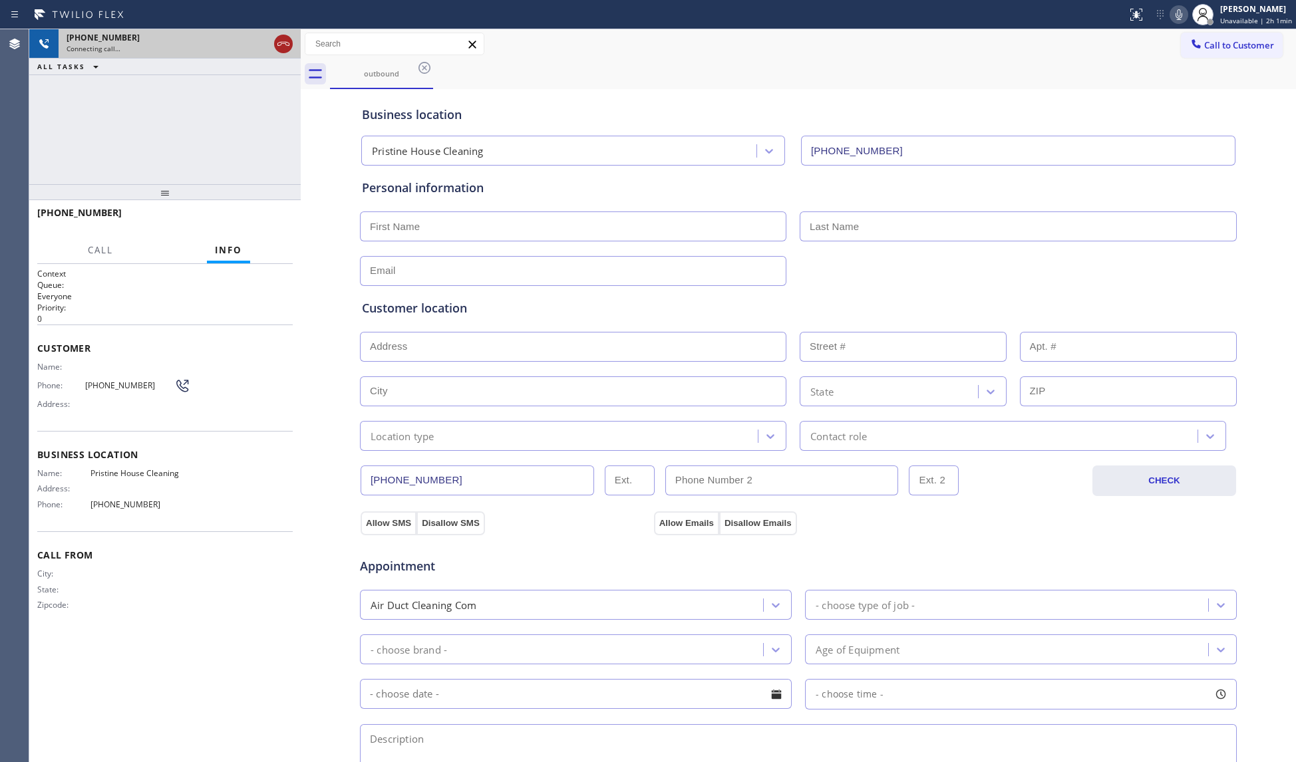
click at [282, 47] on icon at bounding box center [283, 44] width 16 height 16
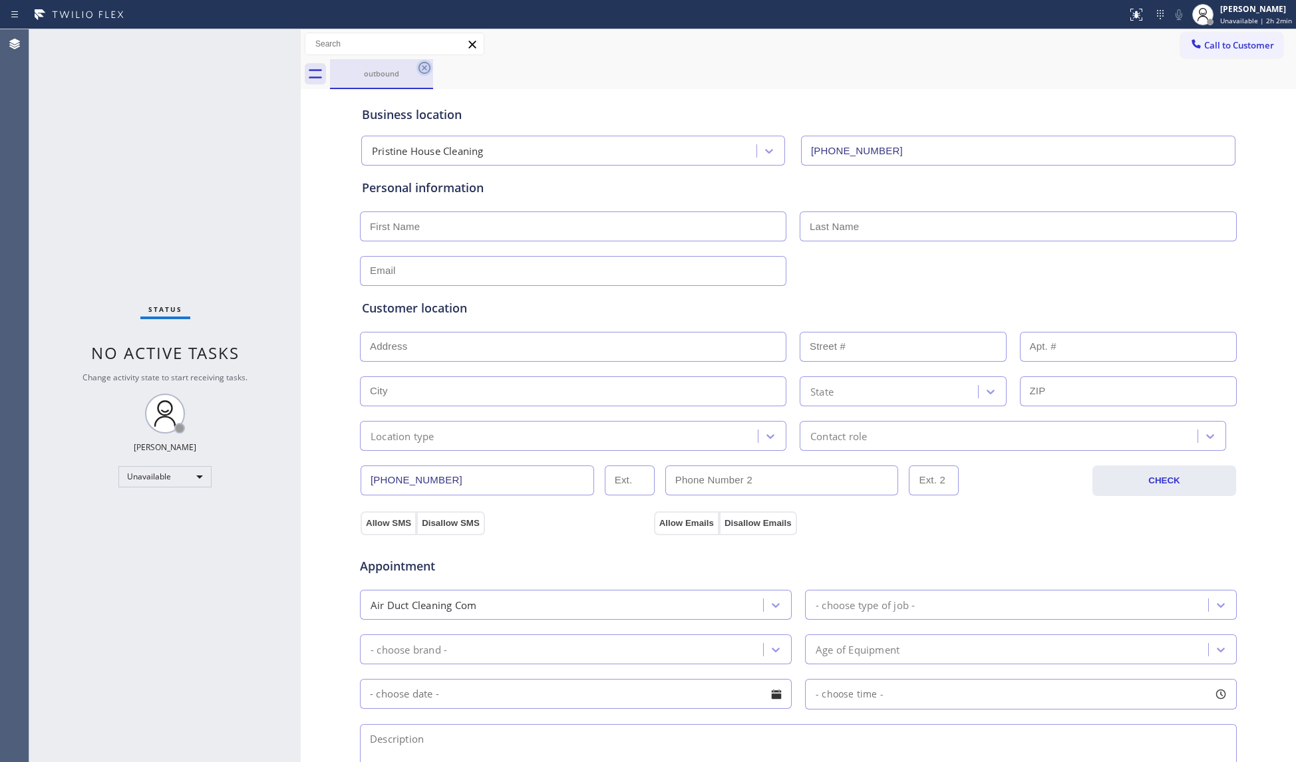
click at [426, 63] on icon at bounding box center [424, 68] width 12 height 12
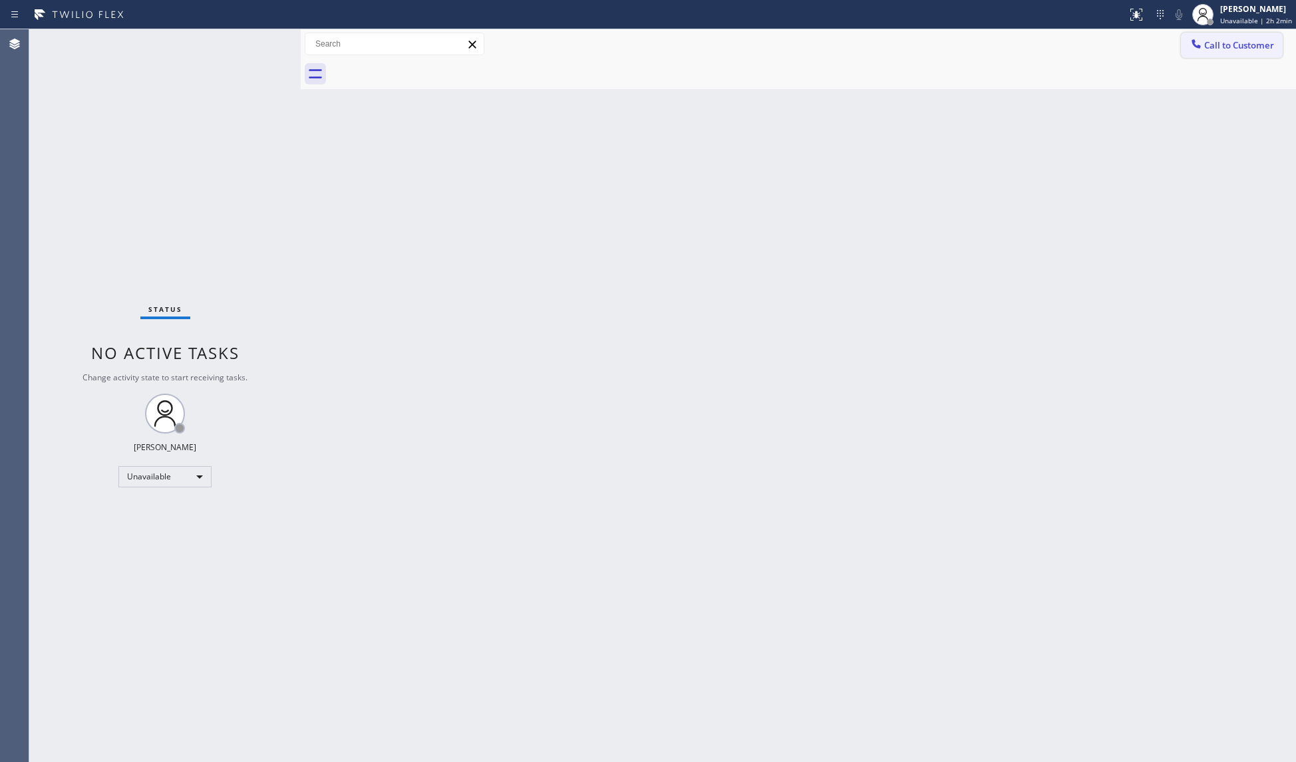
click at [1216, 45] on span "Call to Customer" at bounding box center [1239, 45] width 70 height 12
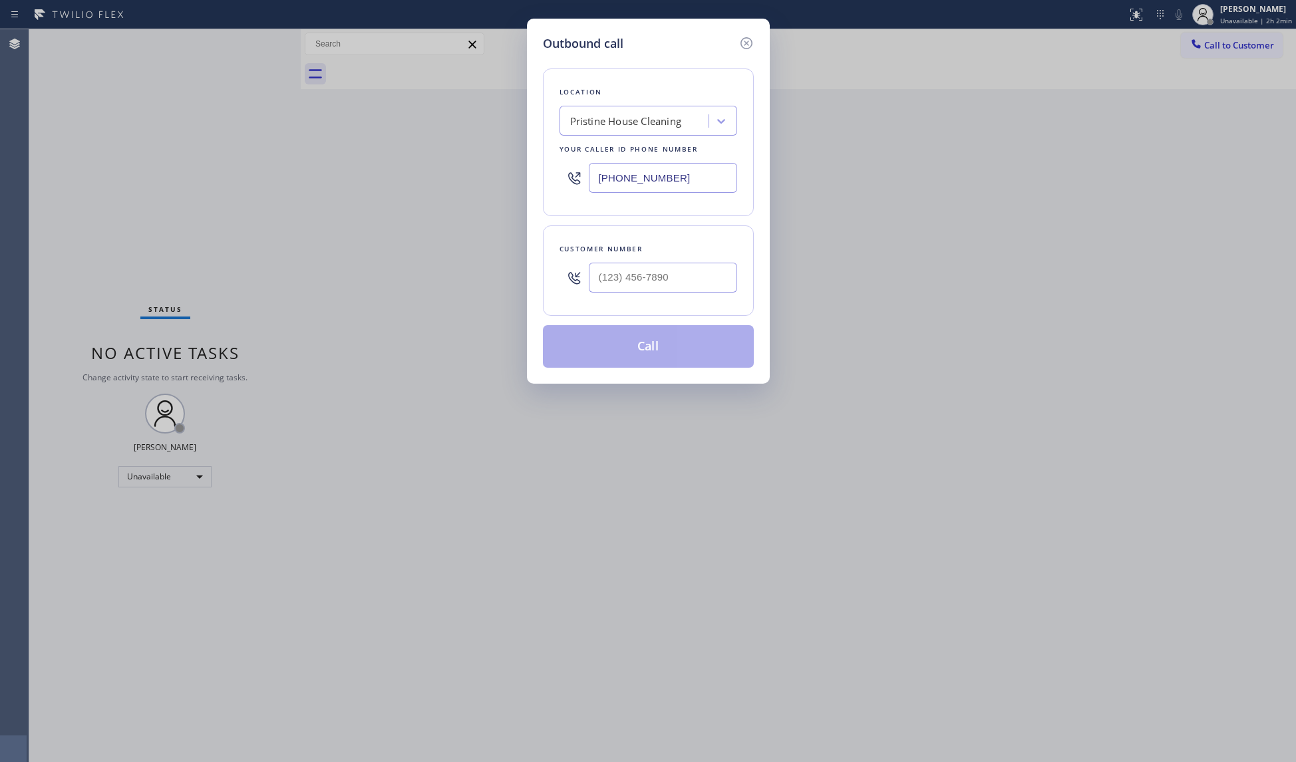
drag, startPoint x: 683, startPoint y: 176, endPoint x: 635, endPoint y: 171, distance: 48.1
click at [551, 169] on div "Location Pristine House Cleaning Your caller id phone number [PHONE_NUMBER]" at bounding box center [648, 143] width 211 height 148
paste input "908) 824-6720"
type input "[PHONE_NUMBER]"
click at [708, 280] on input "(___) ___-____" at bounding box center [663, 278] width 148 height 30
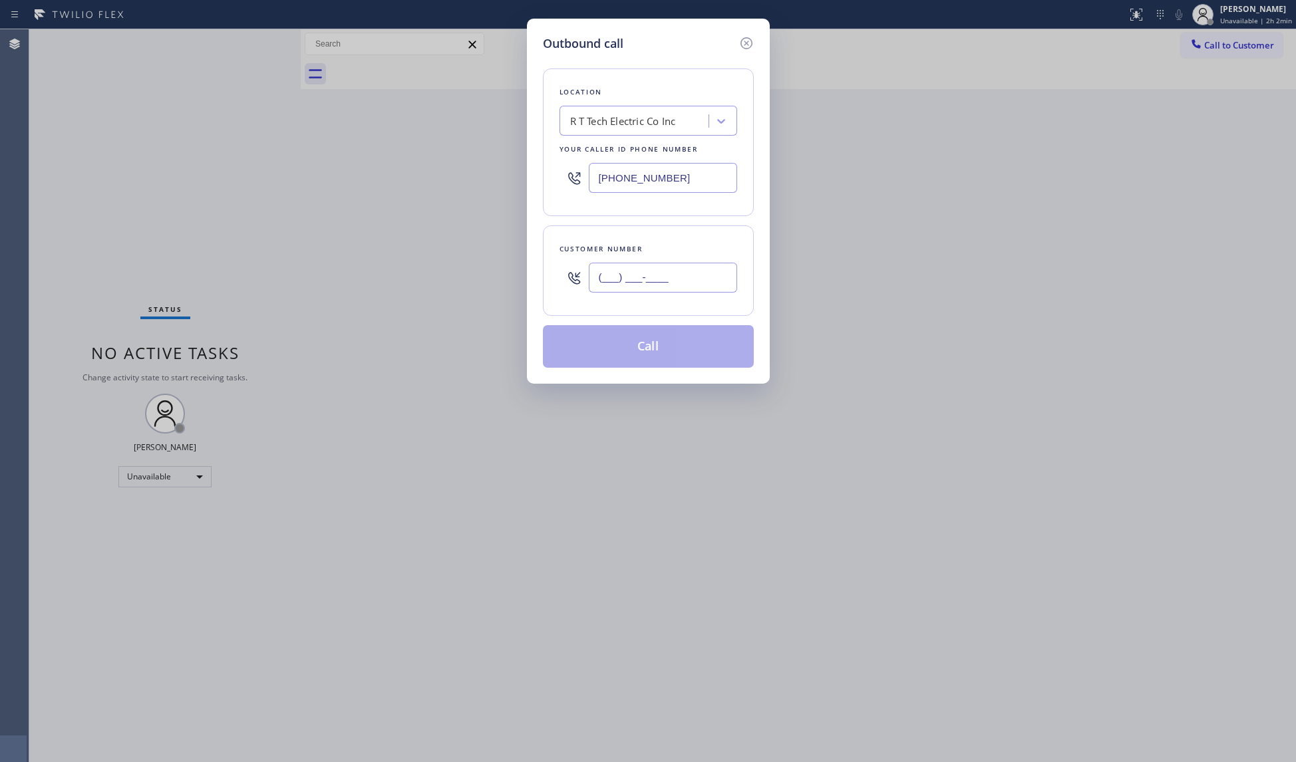
paste input "908) 922-3081"
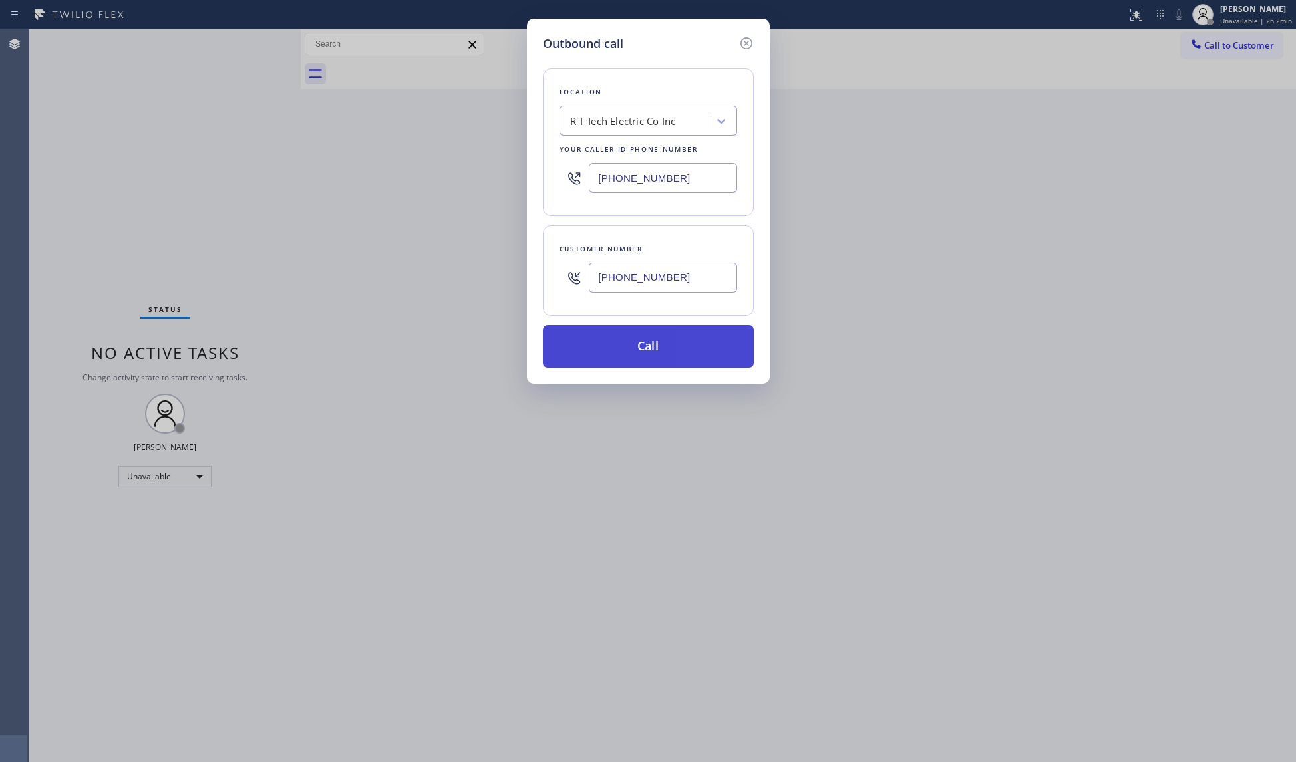
type input "[PHONE_NUMBER]"
click at [653, 353] on button "Call" at bounding box center [648, 346] width 211 height 43
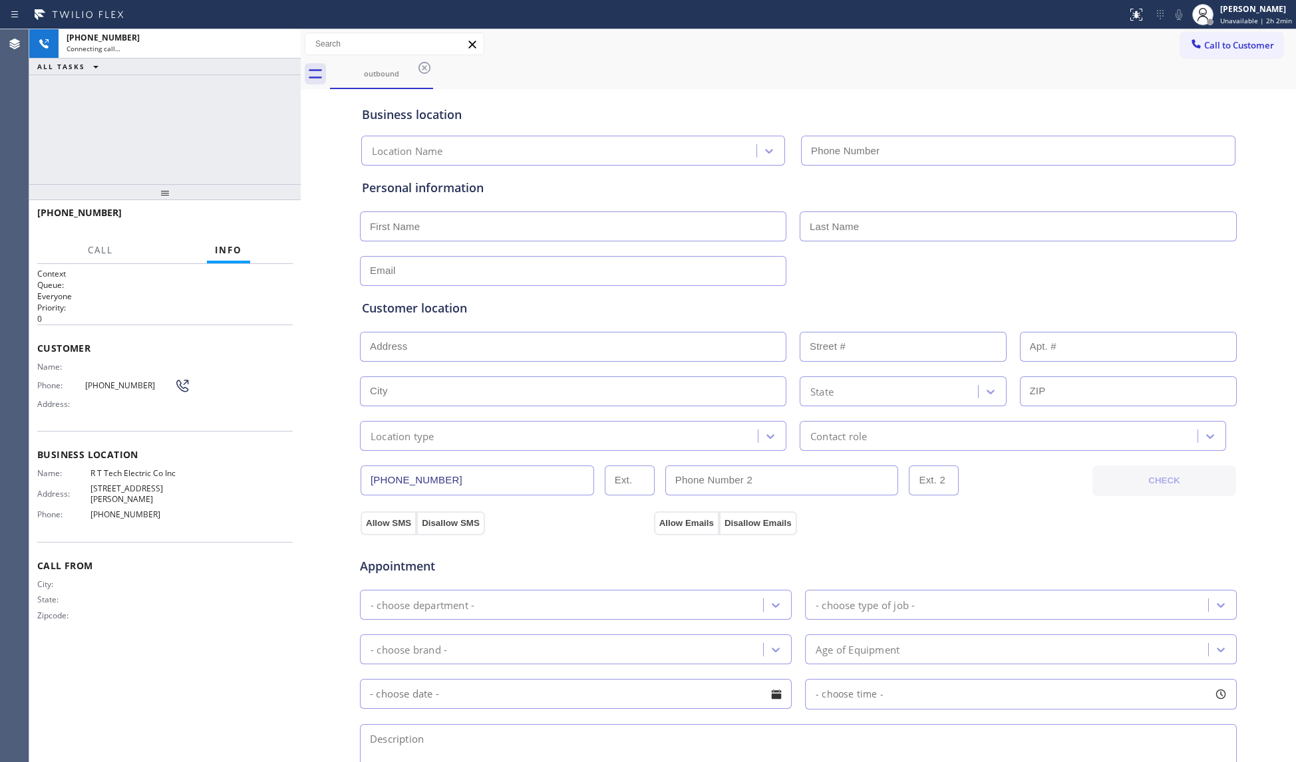
type input "[PHONE_NUMBER]"
click at [897, 51] on div "Call to Customer Outbound call Location R T Tech Electric Co Inc Your caller id…" at bounding box center [798, 44] width 995 height 23
click at [245, 218] on span "HANG UP" at bounding box center [261, 218] width 41 height 9
click at [246, 218] on span "HANG UP" at bounding box center [261, 218] width 41 height 9
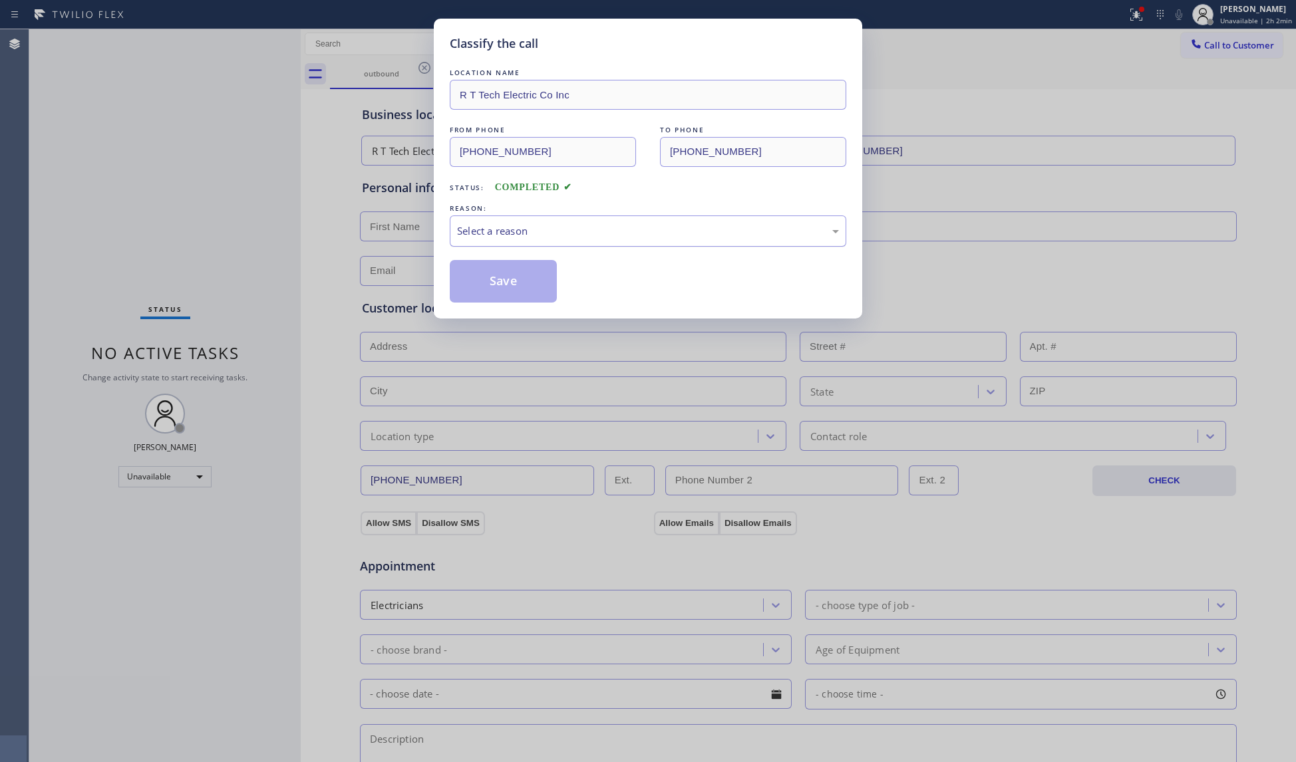
click at [506, 231] on div "Select a reason" at bounding box center [648, 231] width 382 height 15
click at [500, 285] on button "Save" at bounding box center [503, 281] width 107 height 43
click at [501, 285] on button "Save" at bounding box center [503, 281] width 107 height 43
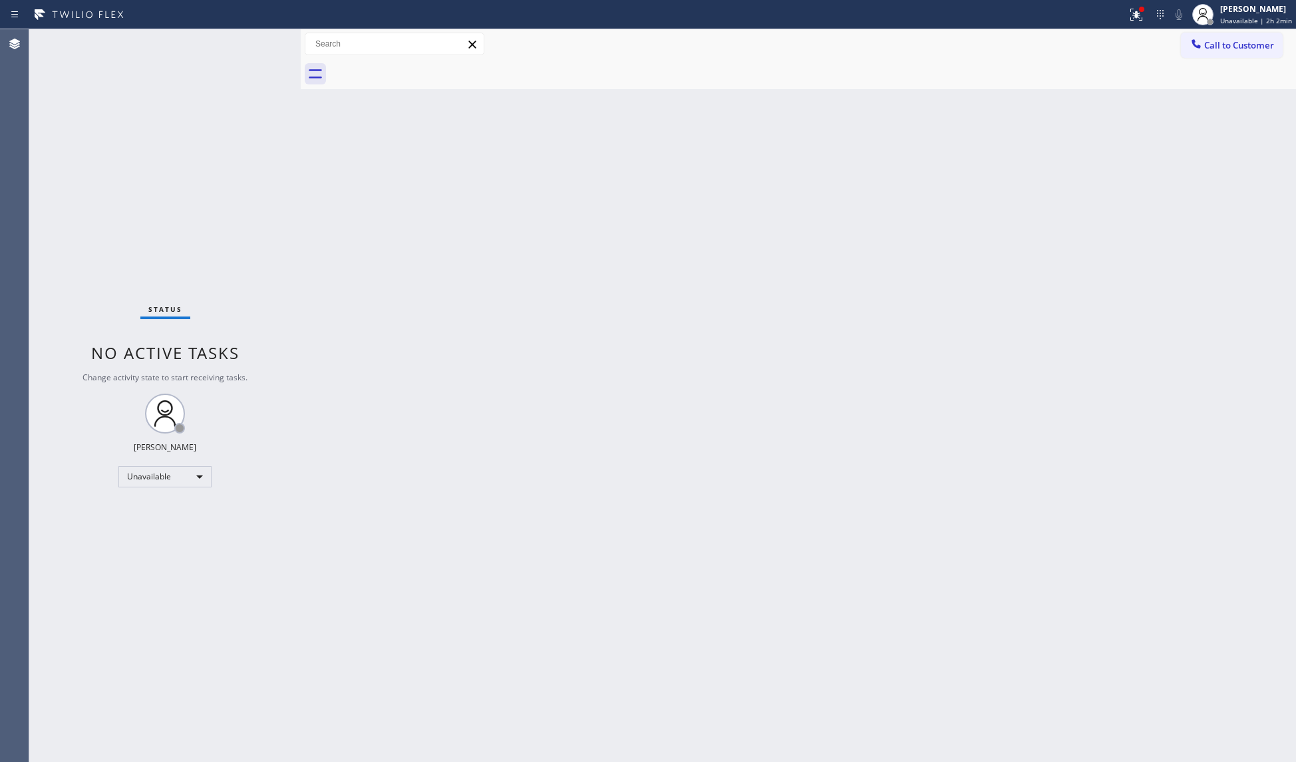
drag, startPoint x: 1142, startPoint y: 16, endPoint x: 1175, endPoint y: 132, distance: 120.4
click at [1140, 16] on icon at bounding box center [1136, 15] width 16 height 16
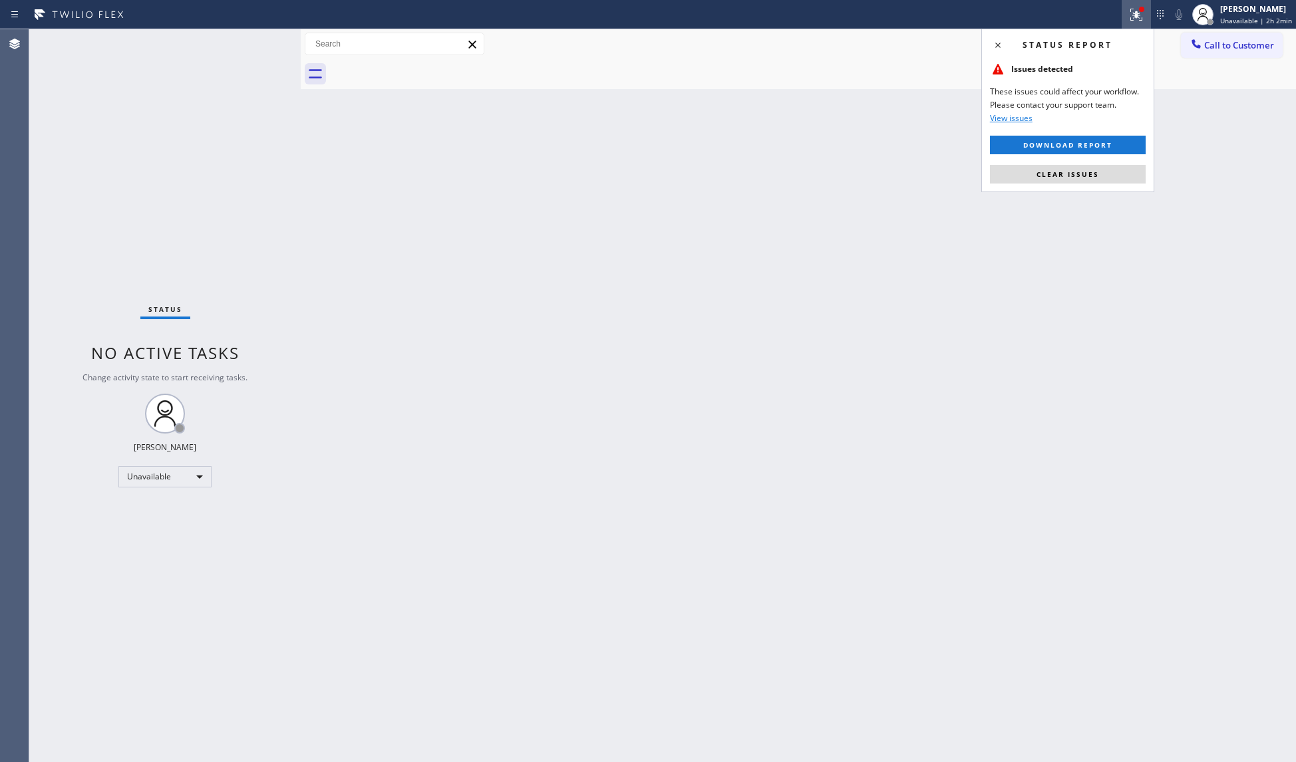
click at [1138, 176] on button "Clear issues" at bounding box center [1068, 174] width 156 height 19
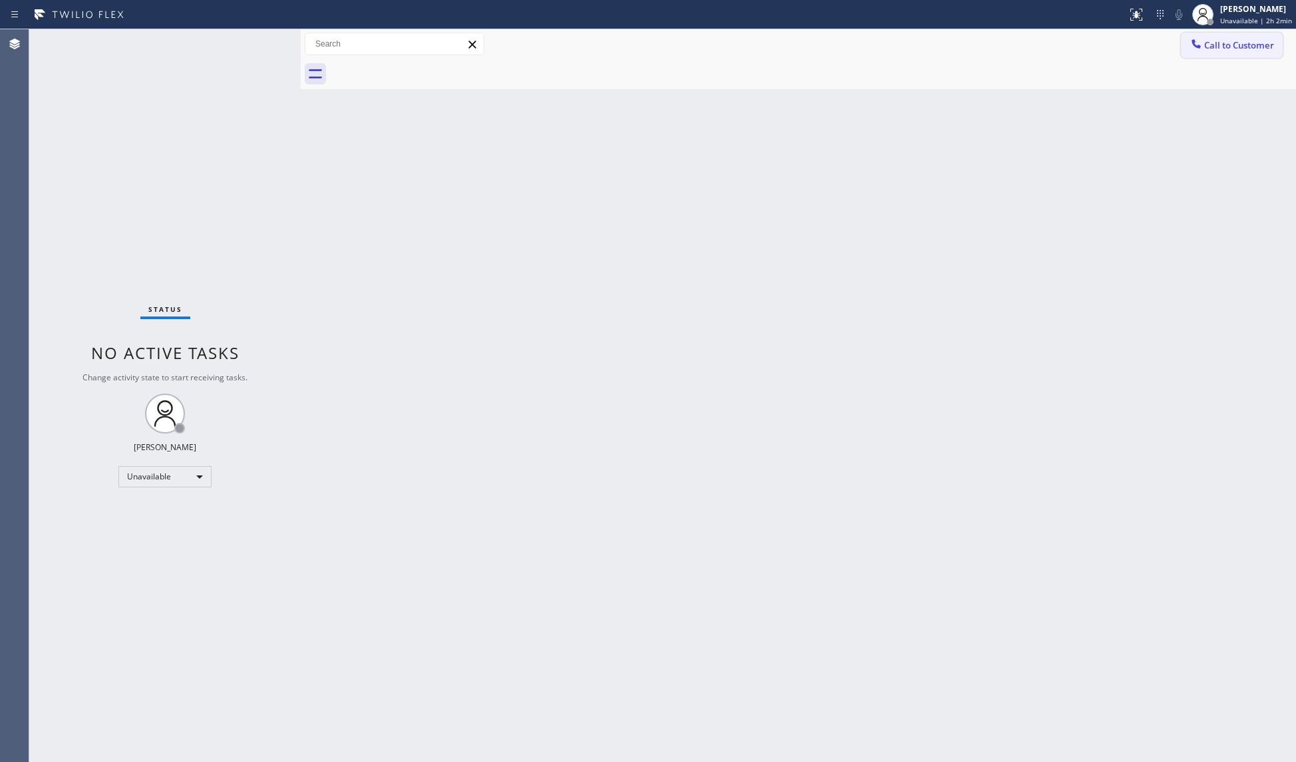
click at [1221, 52] on button "Call to Customer" at bounding box center [1232, 45] width 102 height 25
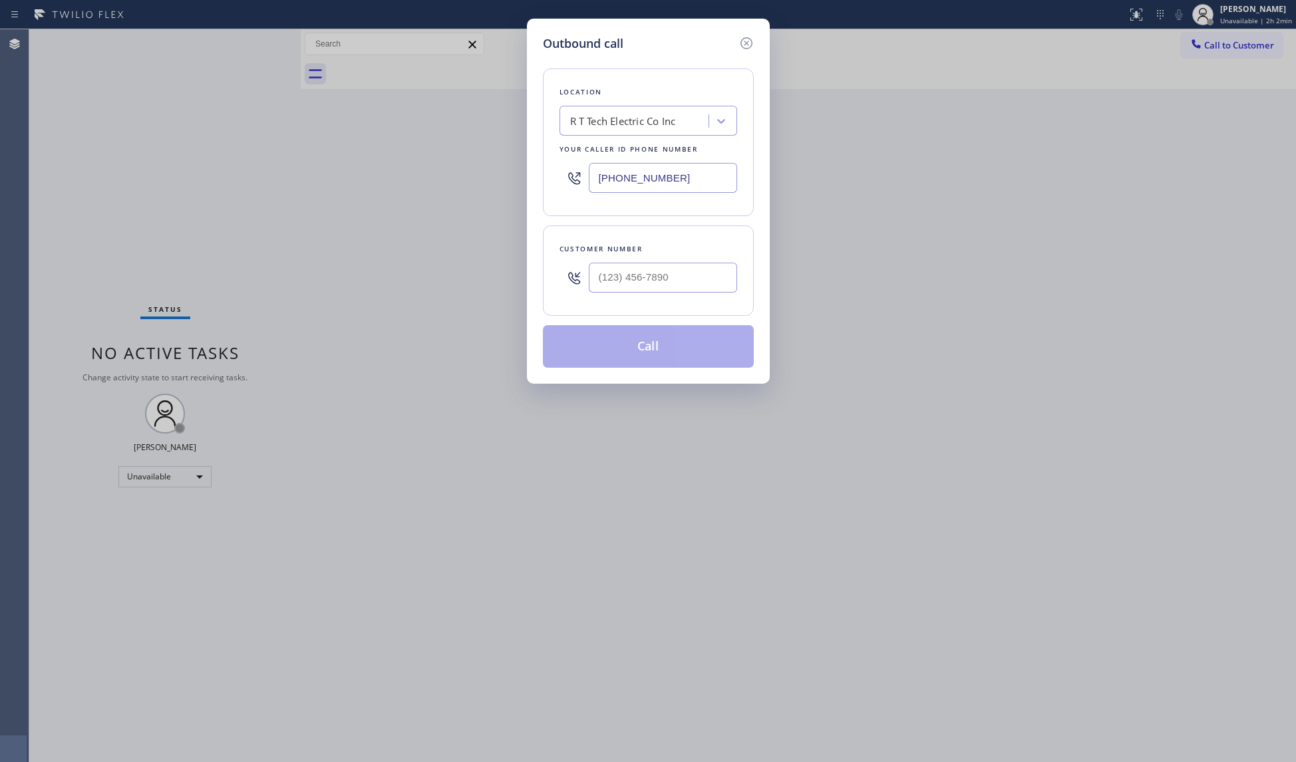
drag, startPoint x: 714, startPoint y: 186, endPoint x: 570, endPoint y: 178, distance: 143.9
click at [570, 179] on div "[PHONE_NUMBER]" at bounding box center [648, 177] width 178 height 43
paste input "213) 806-6473"
type input "[PHONE_NUMBER]"
click at [692, 282] on input "(___) ___-____" at bounding box center [663, 278] width 148 height 30
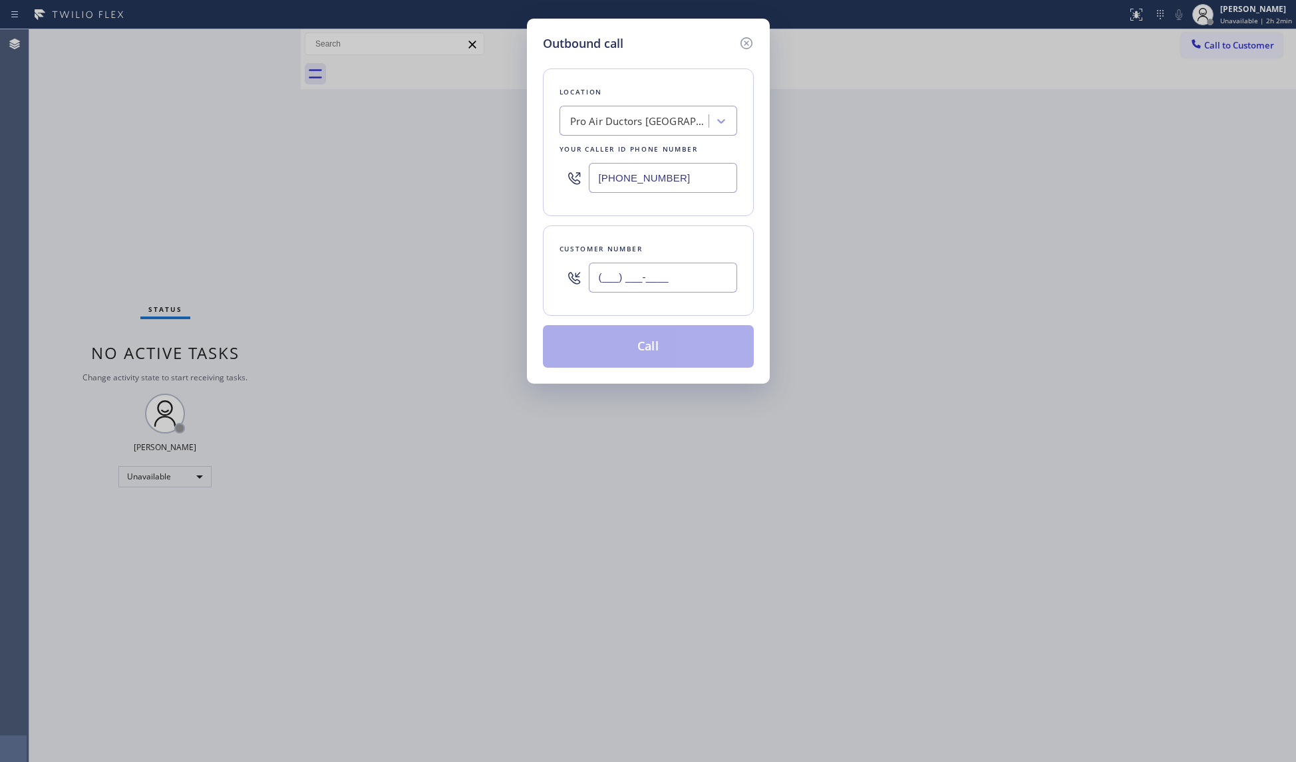
paste input "430) 279-8115"
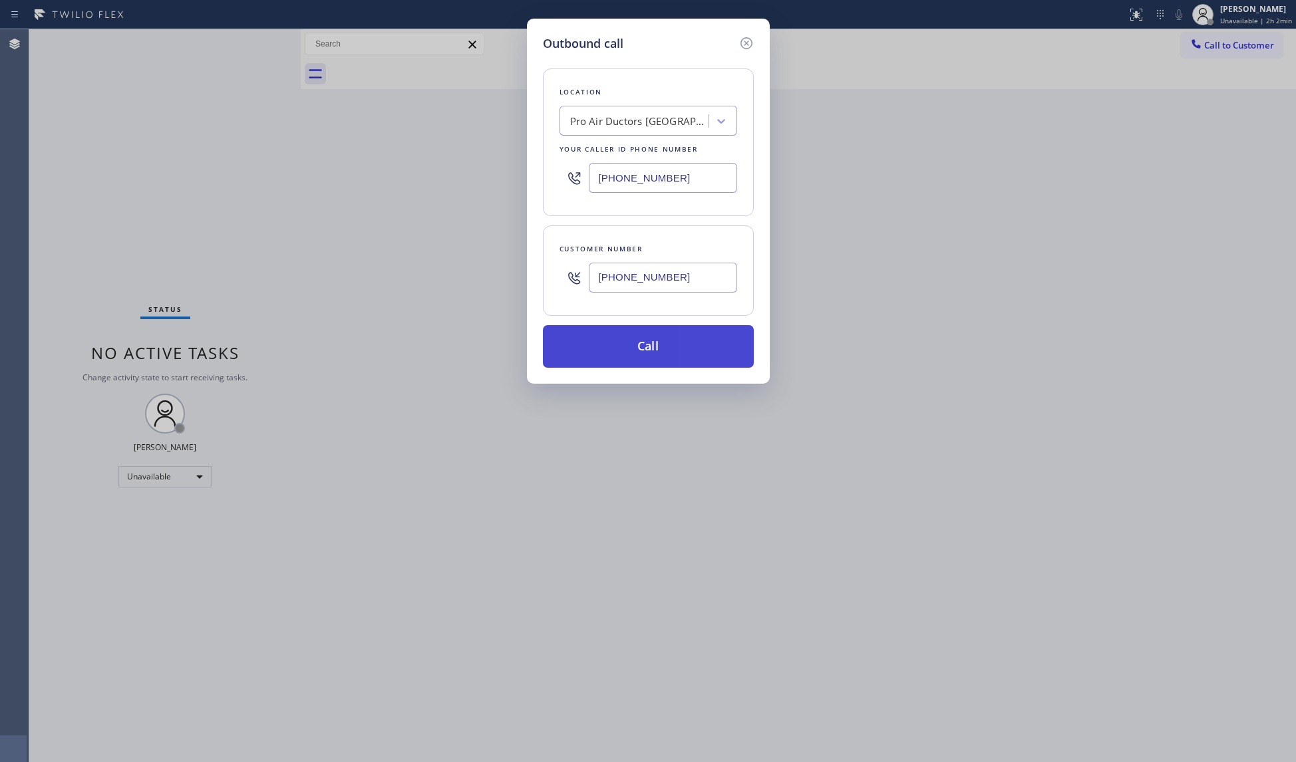
type input "[PHONE_NUMBER]"
click at [672, 352] on button "Call" at bounding box center [648, 346] width 211 height 43
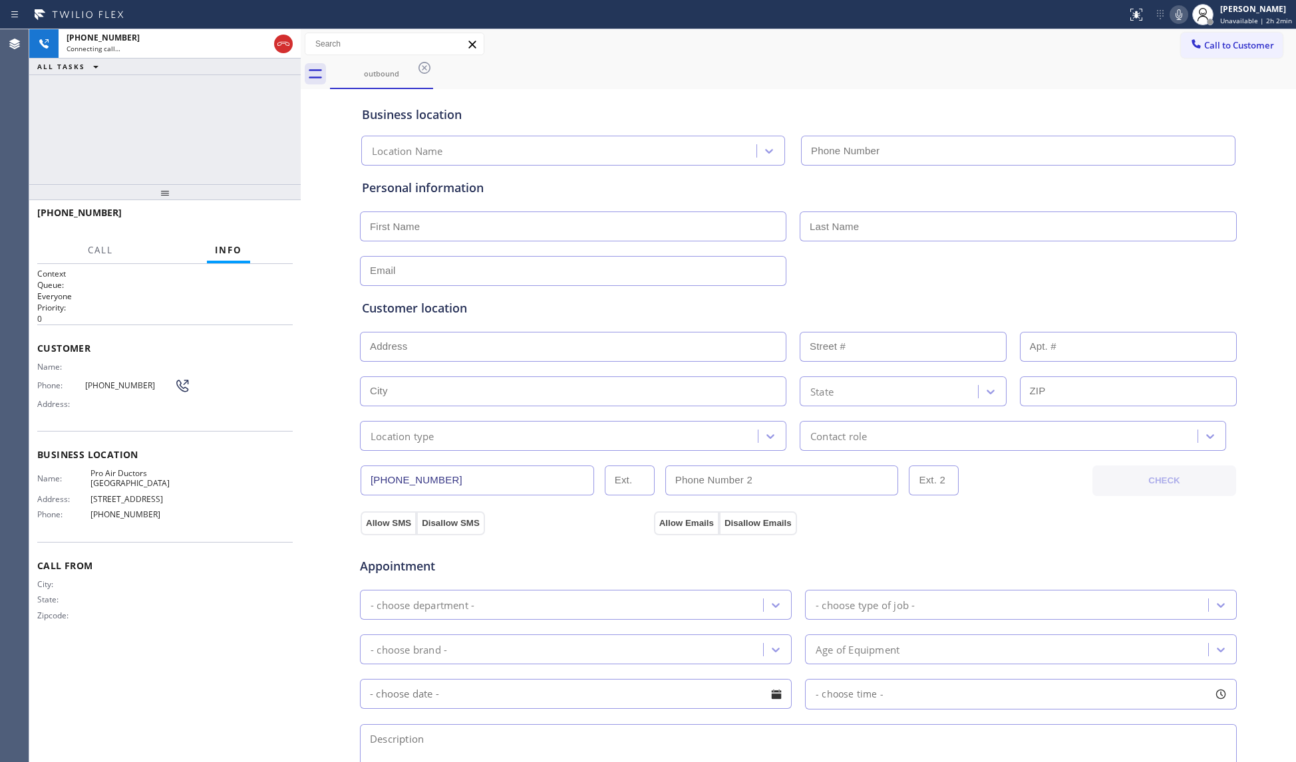
type input "[PHONE_NUMBER]"
click at [986, 94] on div "Business location Pro Air Ductors [GEOGRAPHIC_DATA] [PHONE_NUMBER]" at bounding box center [798, 128] width 878 height 73
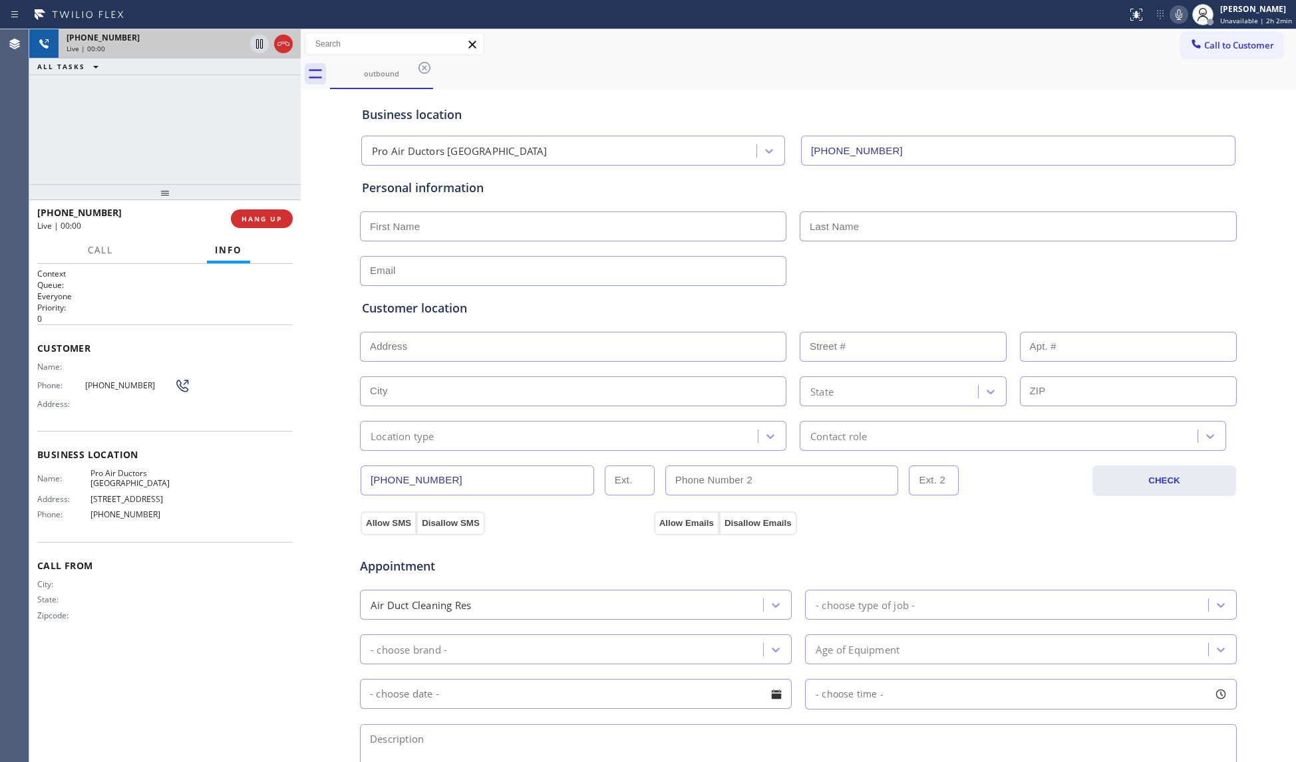
click at [288, 33] on div at bounding box center [271, 43] width 48 height 29
drag, startPoint x: 285, startPoint y: 46, endPoint x: 281, endPoint y: 62, distance: 16.6
click at [285, 46] on icon at bounding box center [283, 44] width 16 height 16
click at [269, 228] on button "HANG UP" at bounding box center [262, 219] width 62 height 19
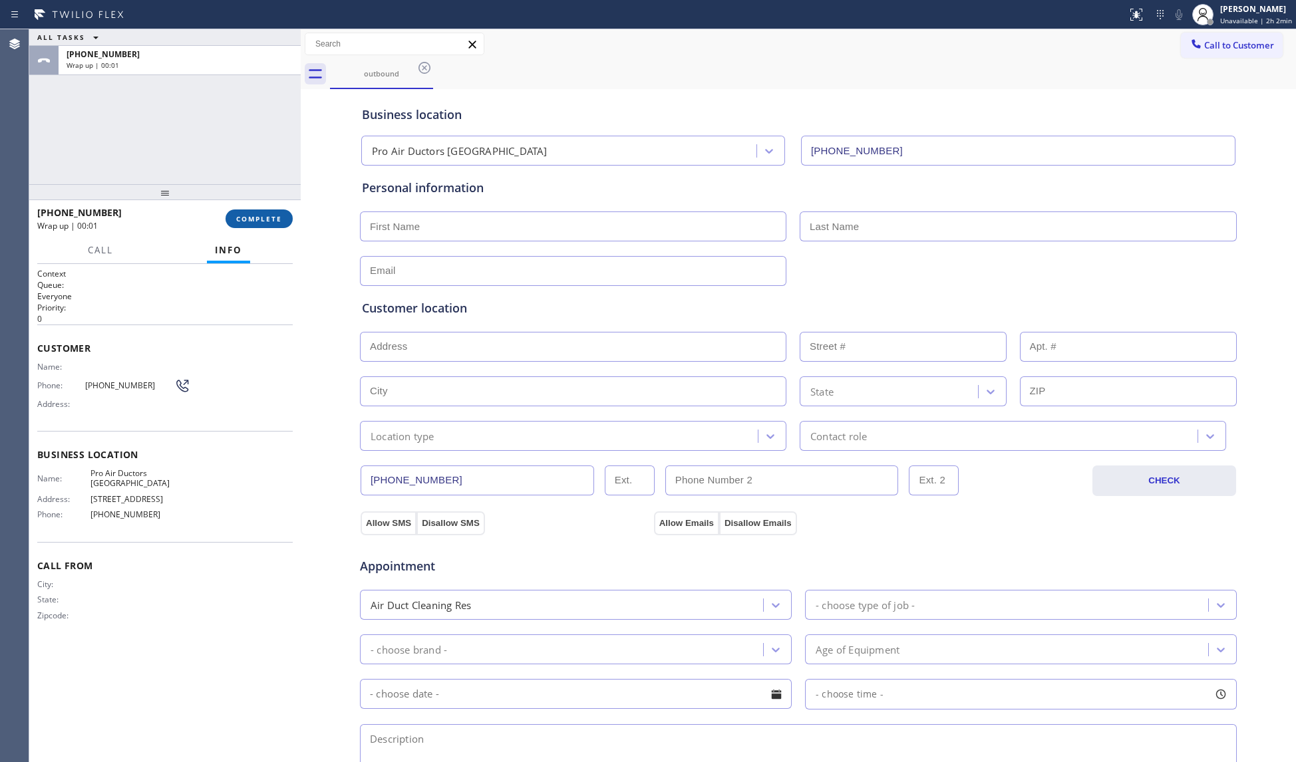
click at [250, 222] on span "COMPLETE" at bounding box center [259, 218] width 46 height 9
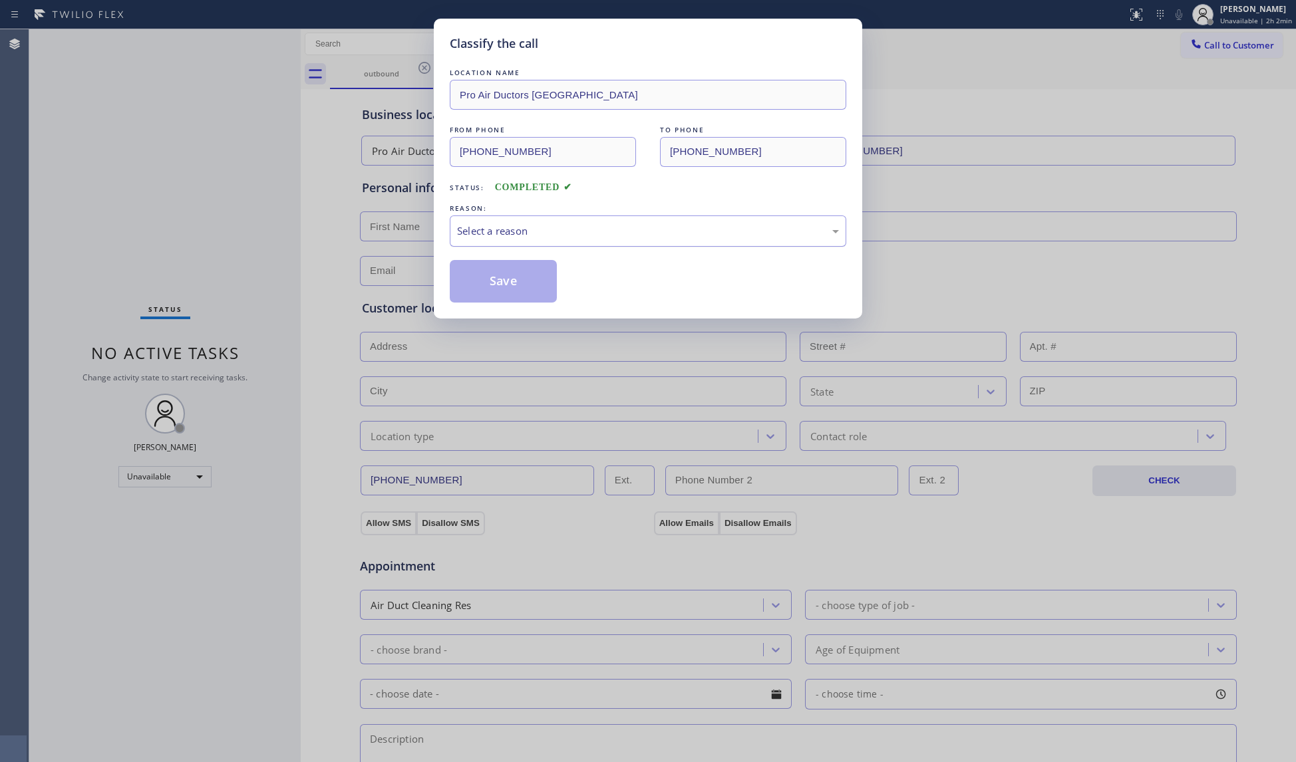
click at [475, 231] on div "Select a reason" at bounding box center [648, 231] width 382 height 15
click at [490, 282] on button "Save" at bounding box center [503, 281] width 107 height 43
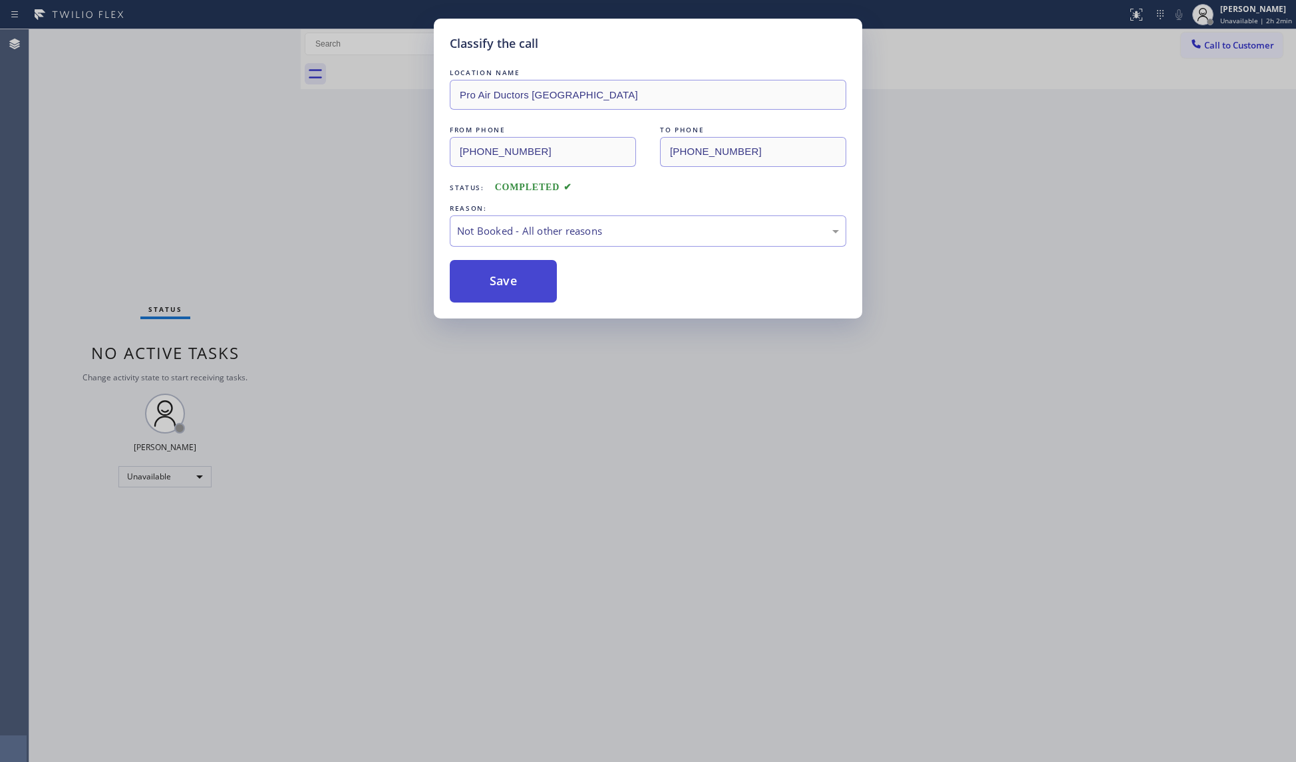
click at [490, 282] on button "Save" at bounding box center [503, 281] width 107 height 43
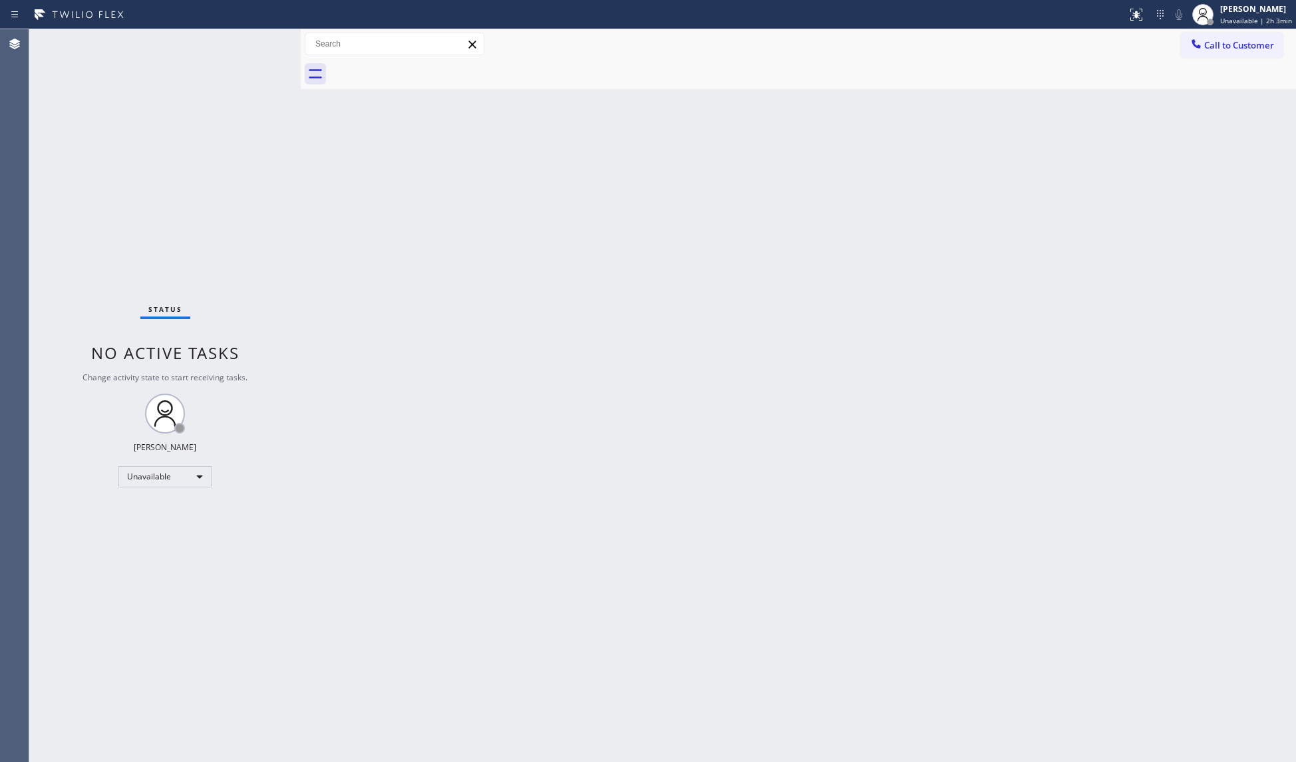
click at [1221, 48] on span "Call to Customer" at bounding box center [1239, 45] width 70 height 12
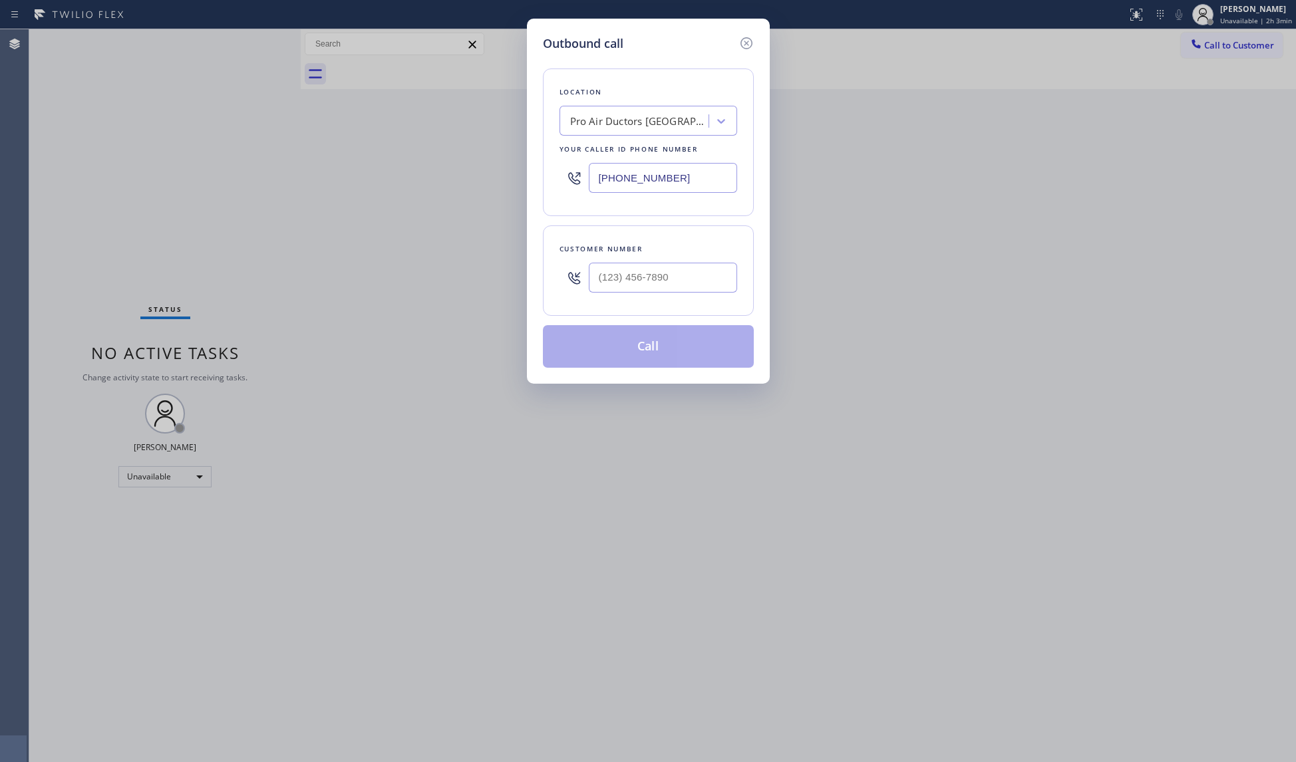
drag, startPoint x: 697, startPoint y: 180, endPoint x: 591, endPoint y: 179, distance: 106.4
click at [591, 179] on input "[PHONE_NUMBER]" at bounding box center [663, 178] width 148 height 30
paste input "855) 731-4952"
type input "[PHONE_NUMBER]"
click at [712, 273] on input "(___) ___-____" at bounding box center [663, 278] width 148 height 30
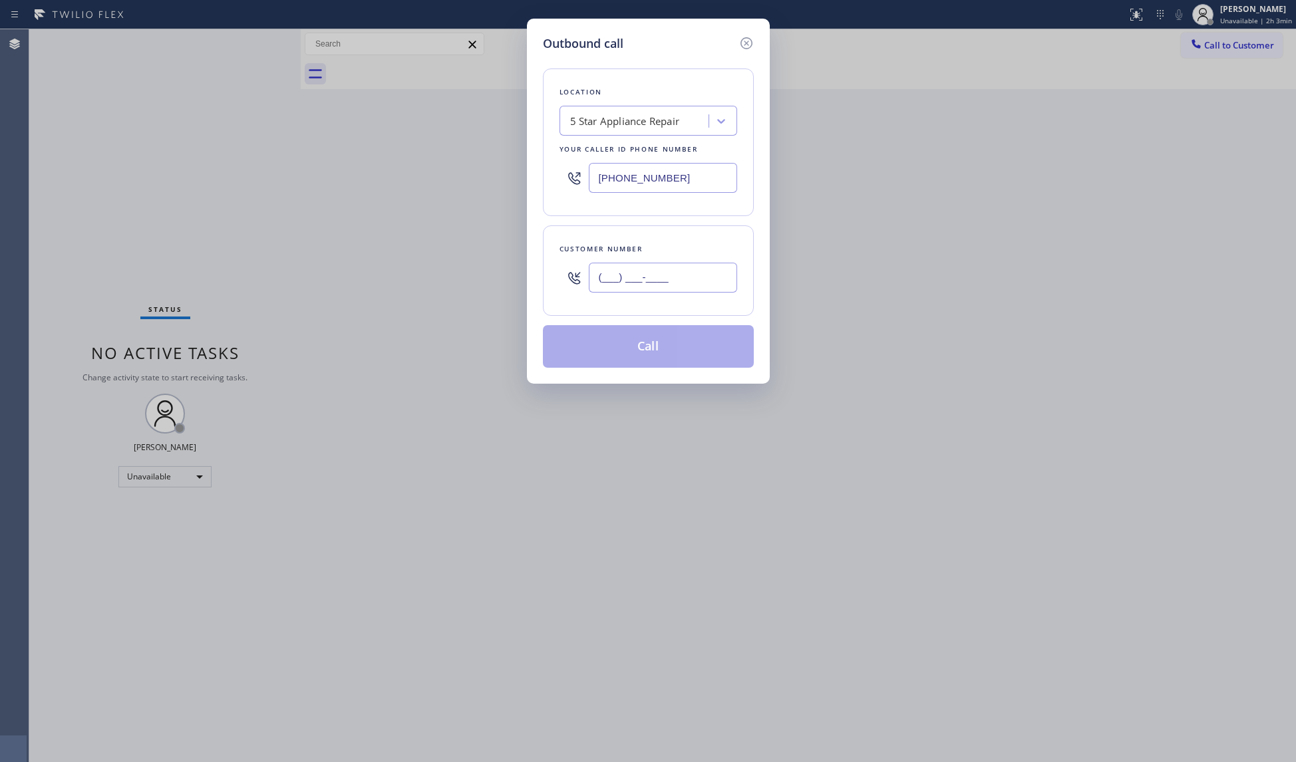
paste input "416) 458-8113"
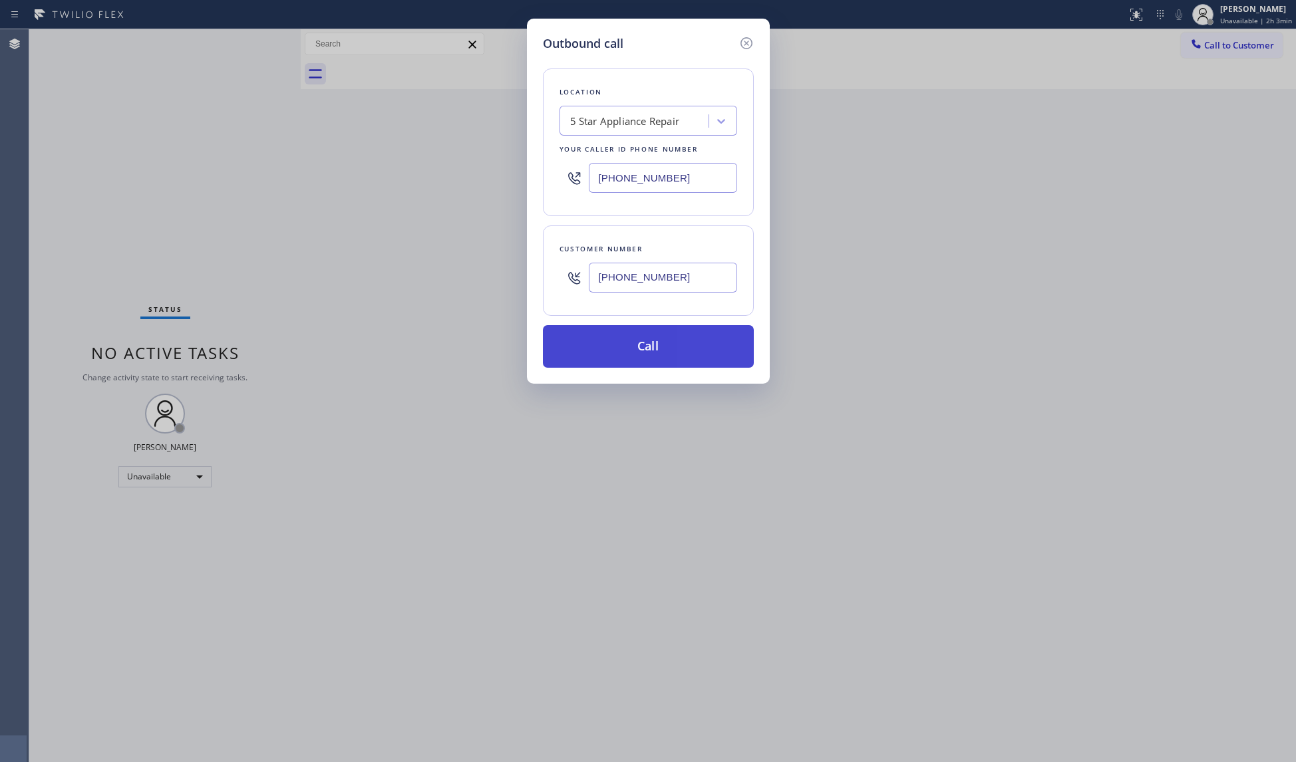
type input "[PHONE_NUMBER]"
click at [675, 355] on button "Call" at bounding box center [648, 346] width 211 height 43
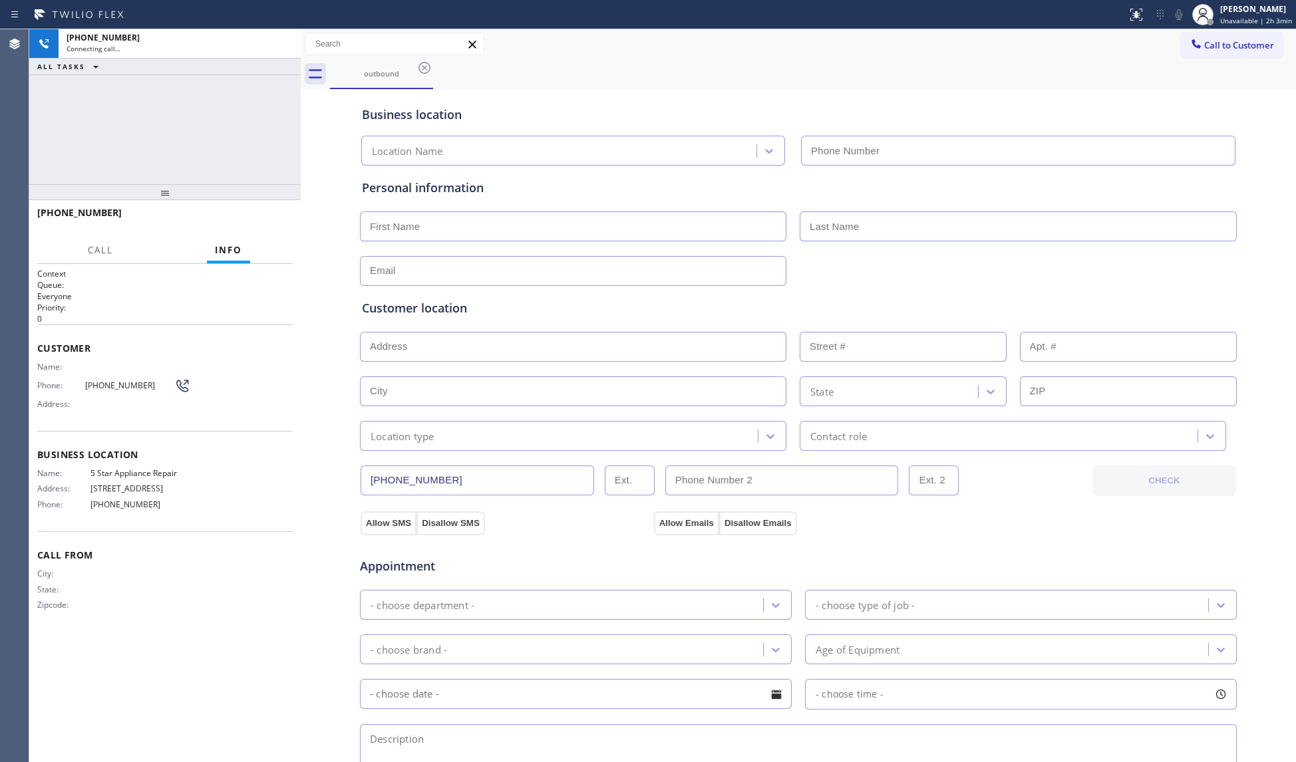
type input "[PHONE_NUMBER]"
click at [790, 88] on div "Business location 5 Star Appliance Repair [PHONE_NUMBER]" at bounding box center [798, 126] width 878 height 78
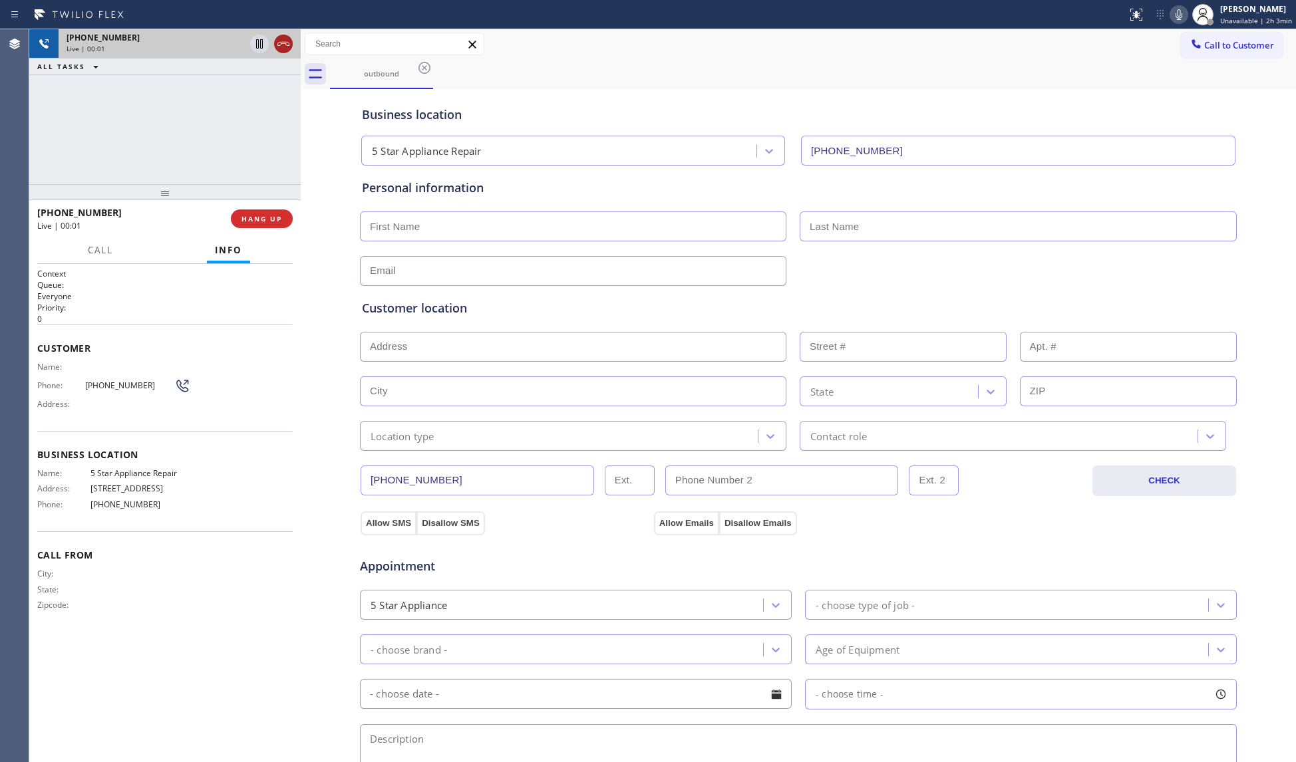
click at [279, 41] on icon at bounding box center [283, 44] width 16 height 16
click at [280, 43] on div "[PHONE_NUMBER]" at bounding box center [180, 37] width 226 height 11
click at [281, 43] on div "[PHONE_NUMBER]" at bounding box center [180, 37] width 226 height 11
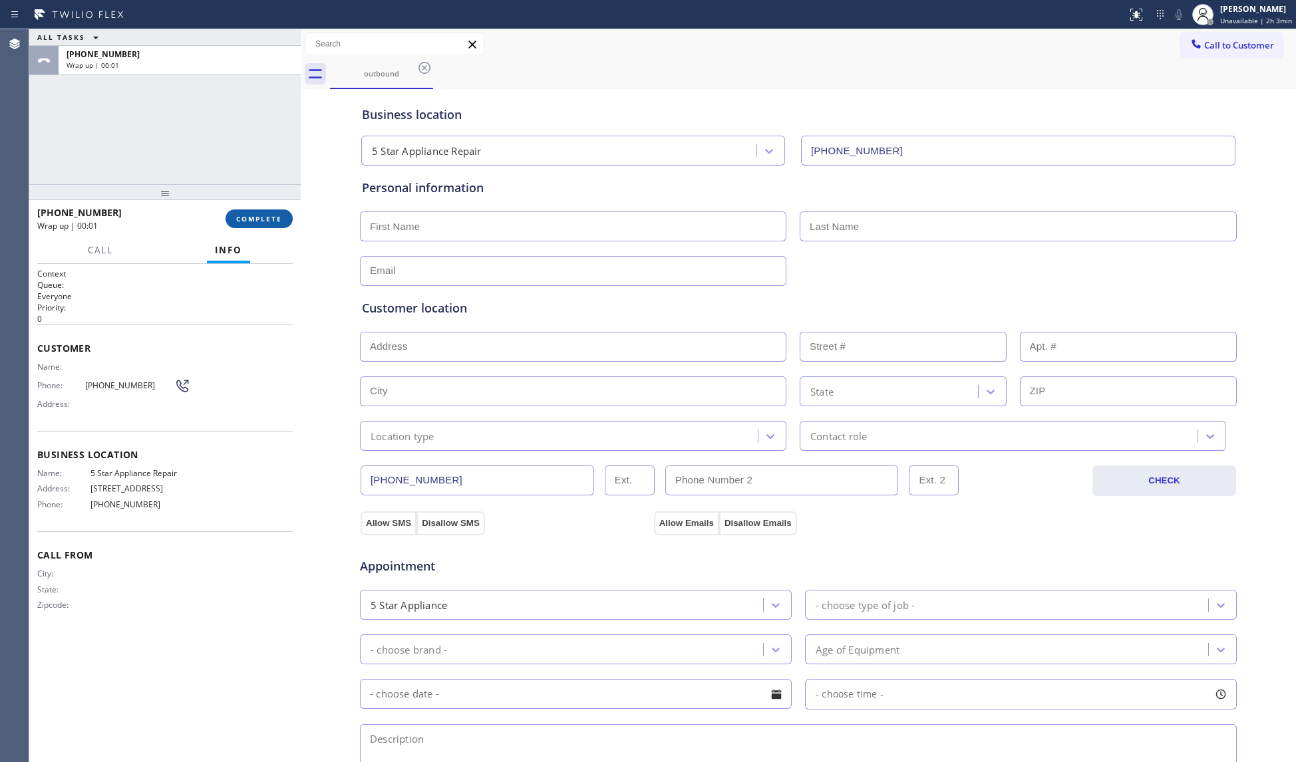
click at [266, 216] on span "COMPLETE" at bounding box center [259, 218] width 46 height 9
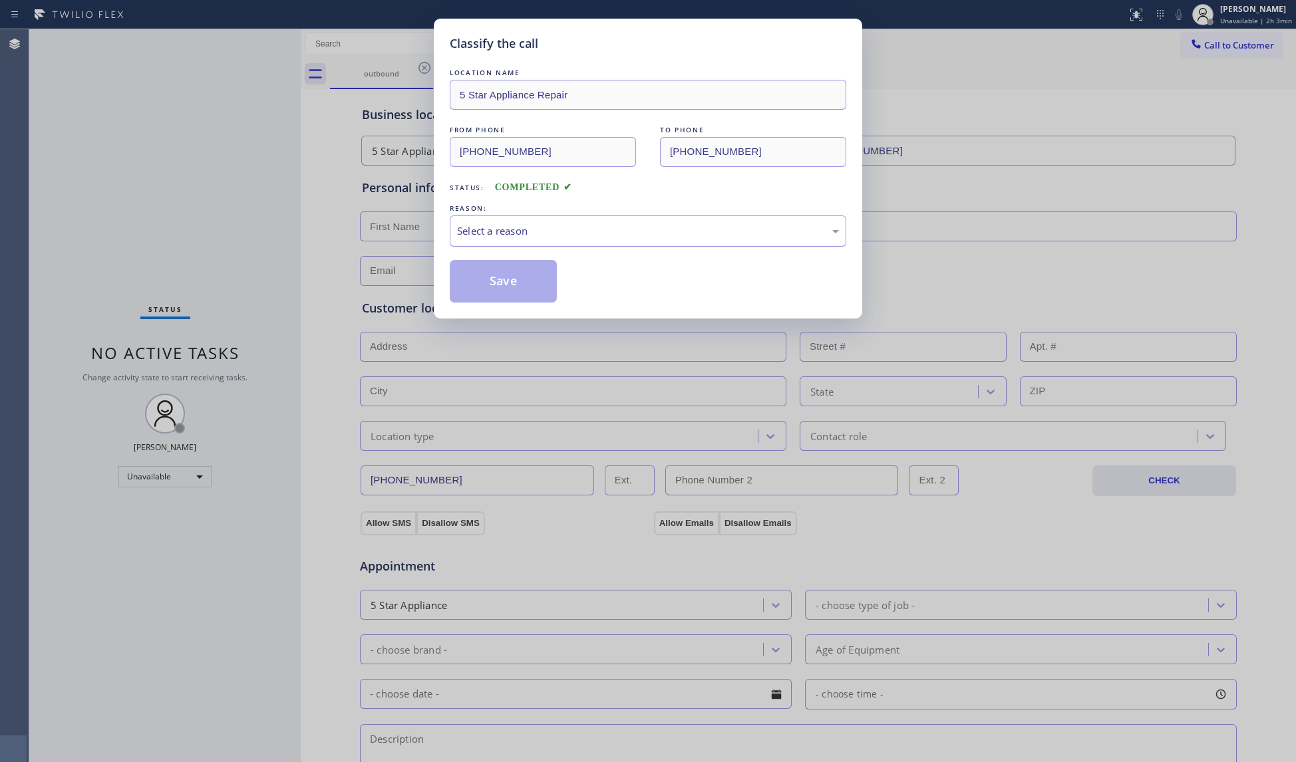
click at [482, 240] on div "Select a reason" at bounding box center [648, 231] width 396 height 31
click at [484, 275] on button "Save" at bounding box center [503, 281] width 107 height 43
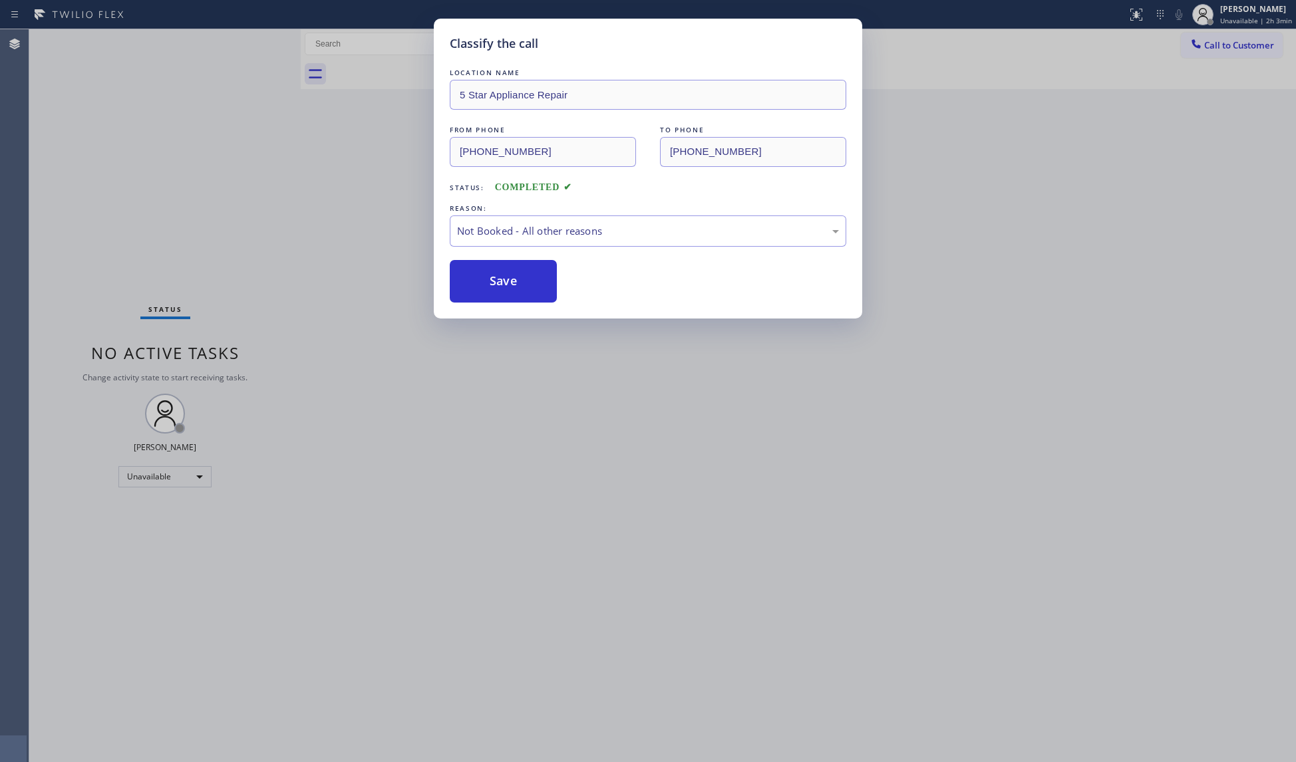
click at [484, 275] on button "Save" at bounding box center [503, 281] width 107 height 43
click at [485, 275] on button "Save" at bounding box center [503, 281] width 107 height 43
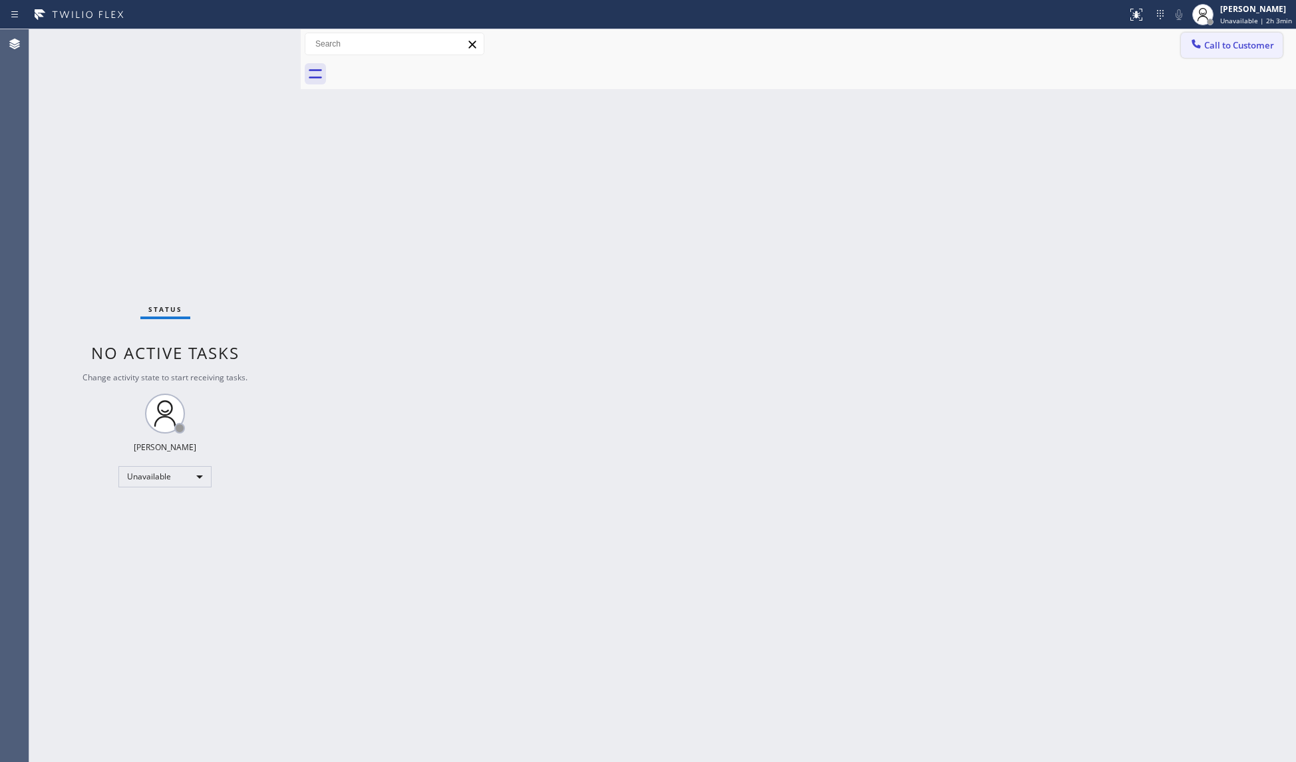
click at [1209, 47] on span "Call to Customer" at bounding box center [1239, 45] width 70 height 12
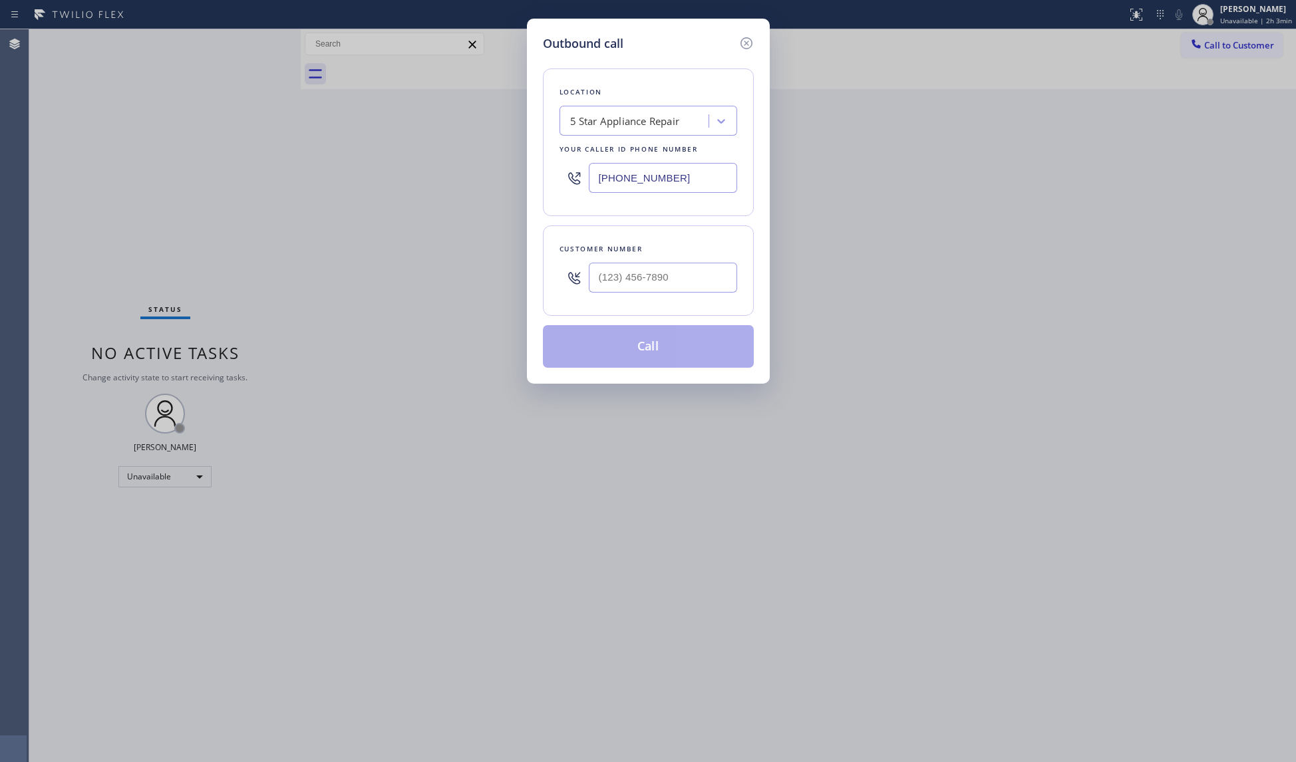
drag, startPoint x: 701, startPoint y: 186, endPoint x: 540, endPoint y: 173, distance: 161.5
click at [523, 179] on div "Outbound call Location 5 Star Appliance Repair Your caller id phone number [PHO…" at bounding box center [648, 381] width 1296 height 762
paste input "05) 222-759"
type input "[PHONE_NUMBER]"
click at [677, 287] on input "(___) ___-____" at bounding box center [663, 278] width 148 height 30
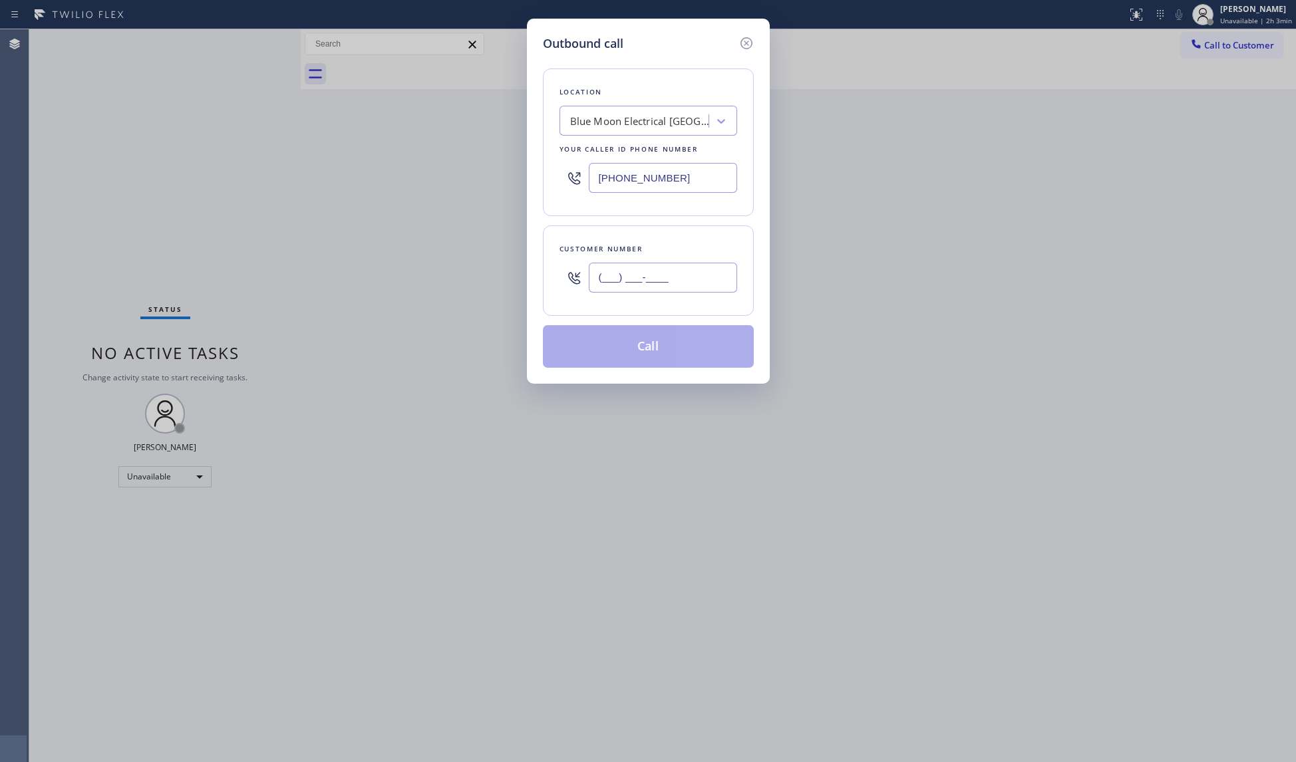
paste input "805) 931-2806"
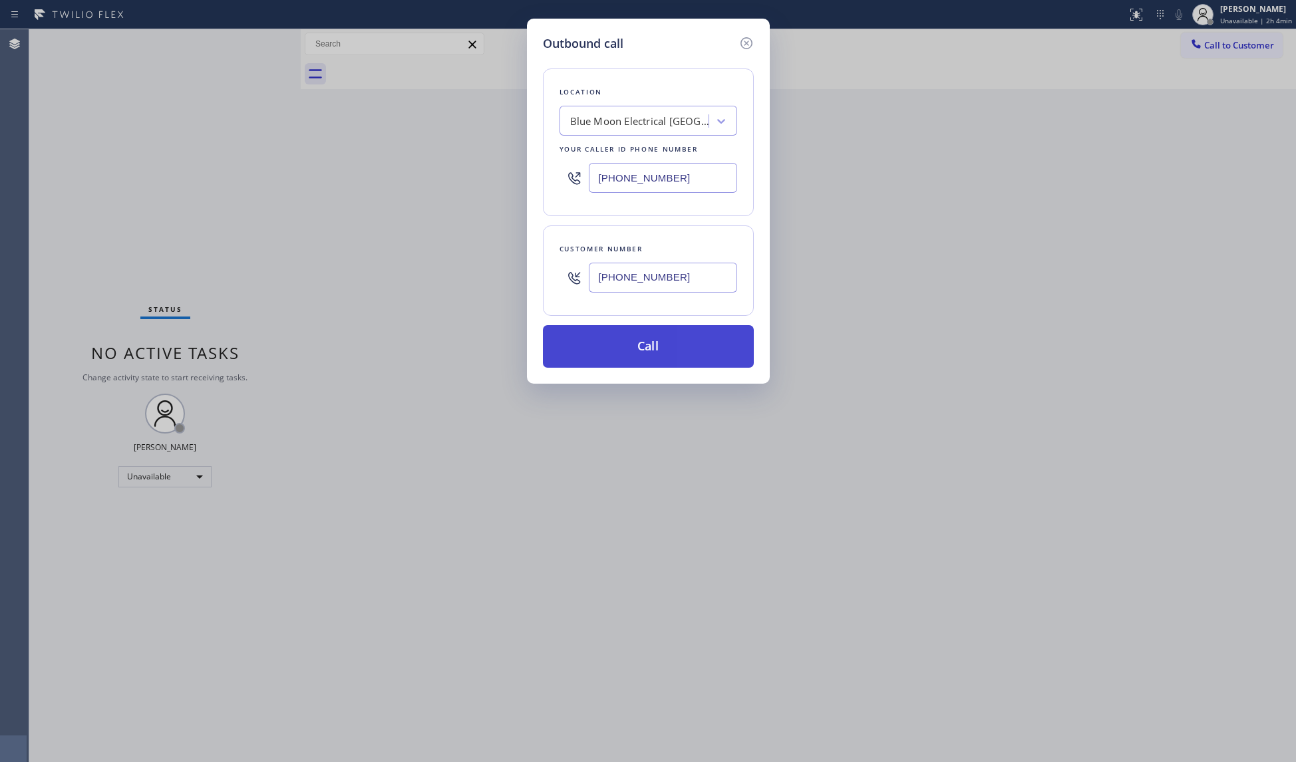
type input "[PHONE_NUMBER]"
click at [683, 358] on button "Call" at bounding box center [648, 346] width 211 height 43
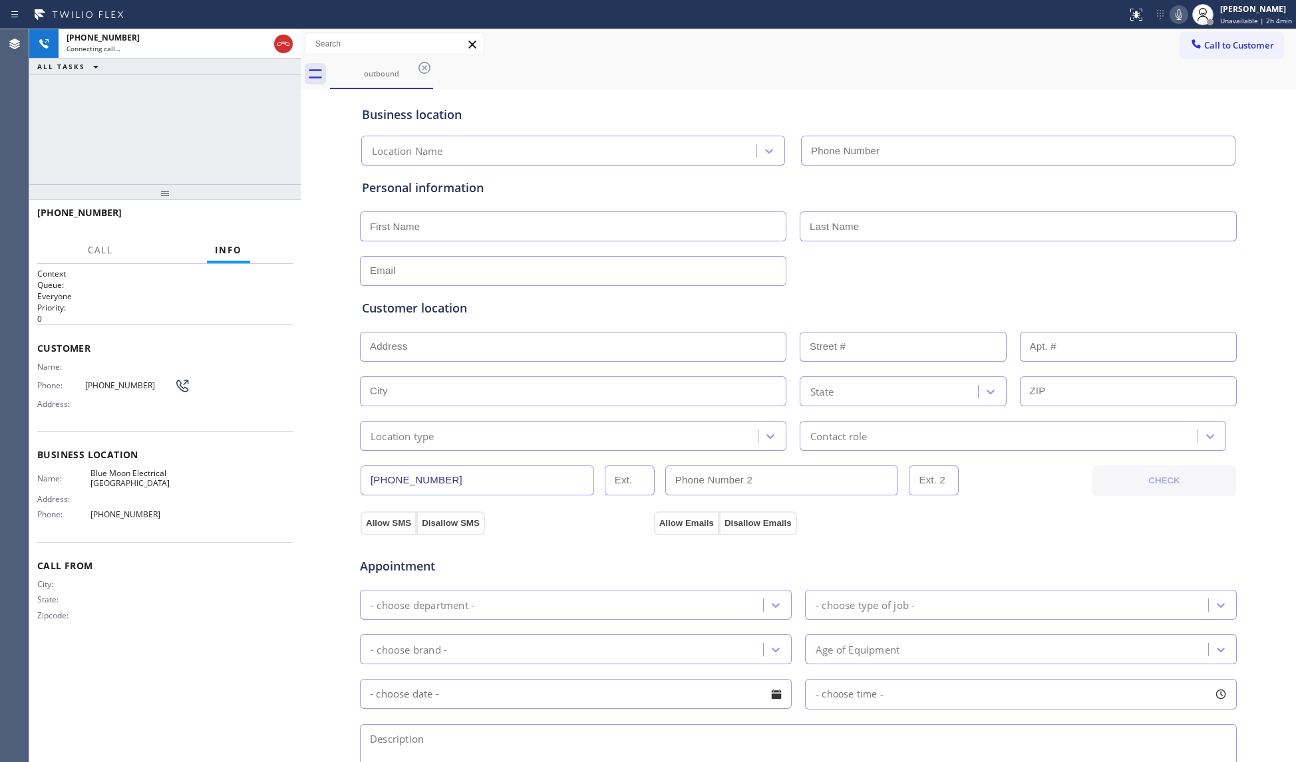
type input "[PHONE_NUMBER]"
click at [953, 96] on div "Business location Blue Moon Electrical [GEOGRAPHIC_DATA] [PHONE_NUMBER]" at bounding box center [798, 128] width 878 height 73
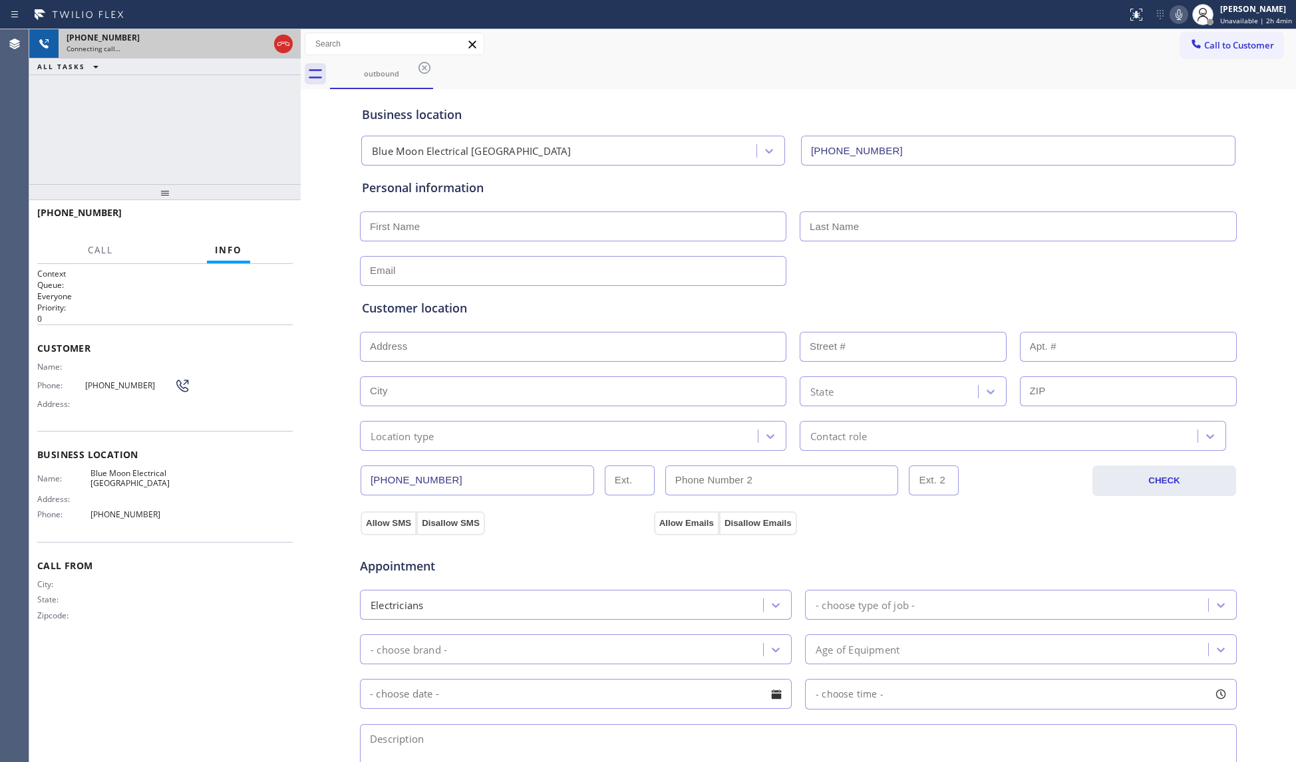
drag, startPoint x: 280, startPoint y: 44, endPoint x: 287, endPoint y: 53, distance: 11.8
click at [279, 44] on icon at bounding box center [283, 44] width 16 height 16
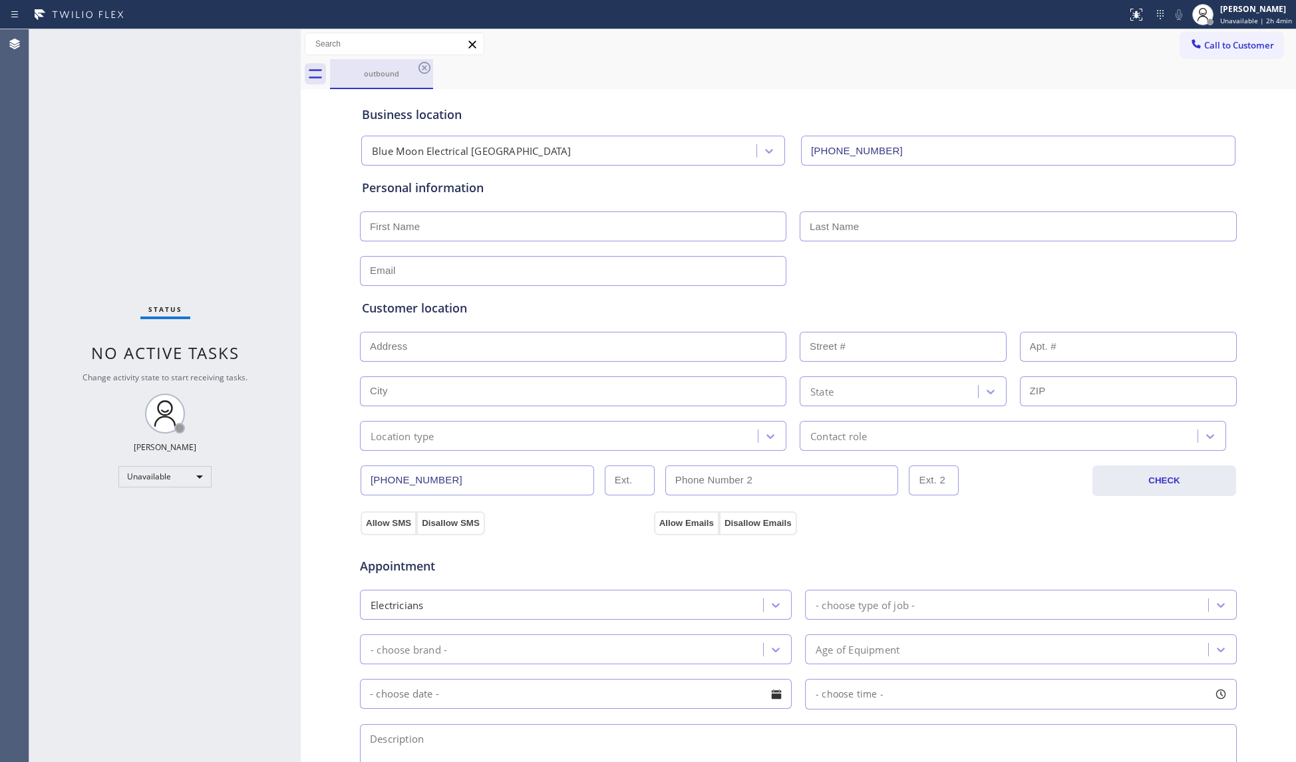
click at [414, 68] on div "outbound" at bounding box center [381, 73] width 100 height 29
click at [424, 68] on icon at bounding box center [424, 68] width 12 height 12
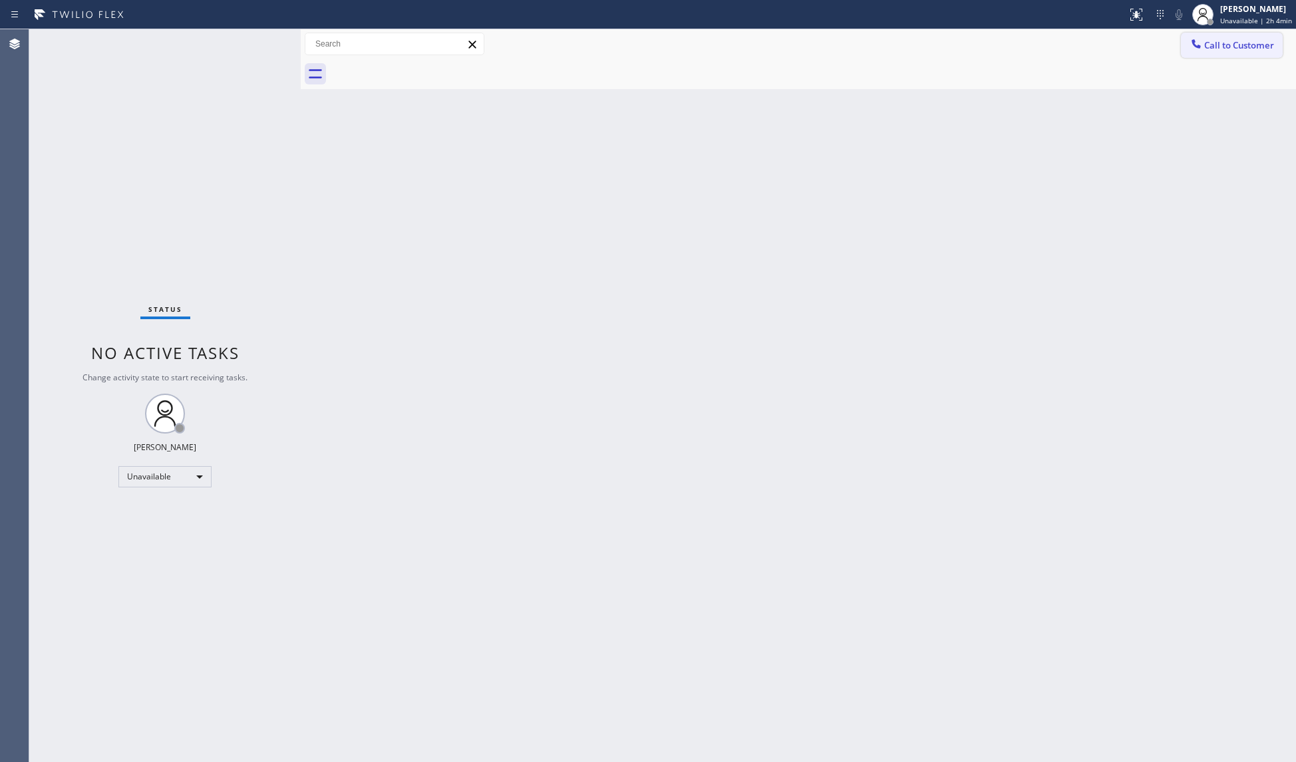
click at [1221, 37] on button "Call to Customer" at bounding box center [1232, 45] width 102 height 25
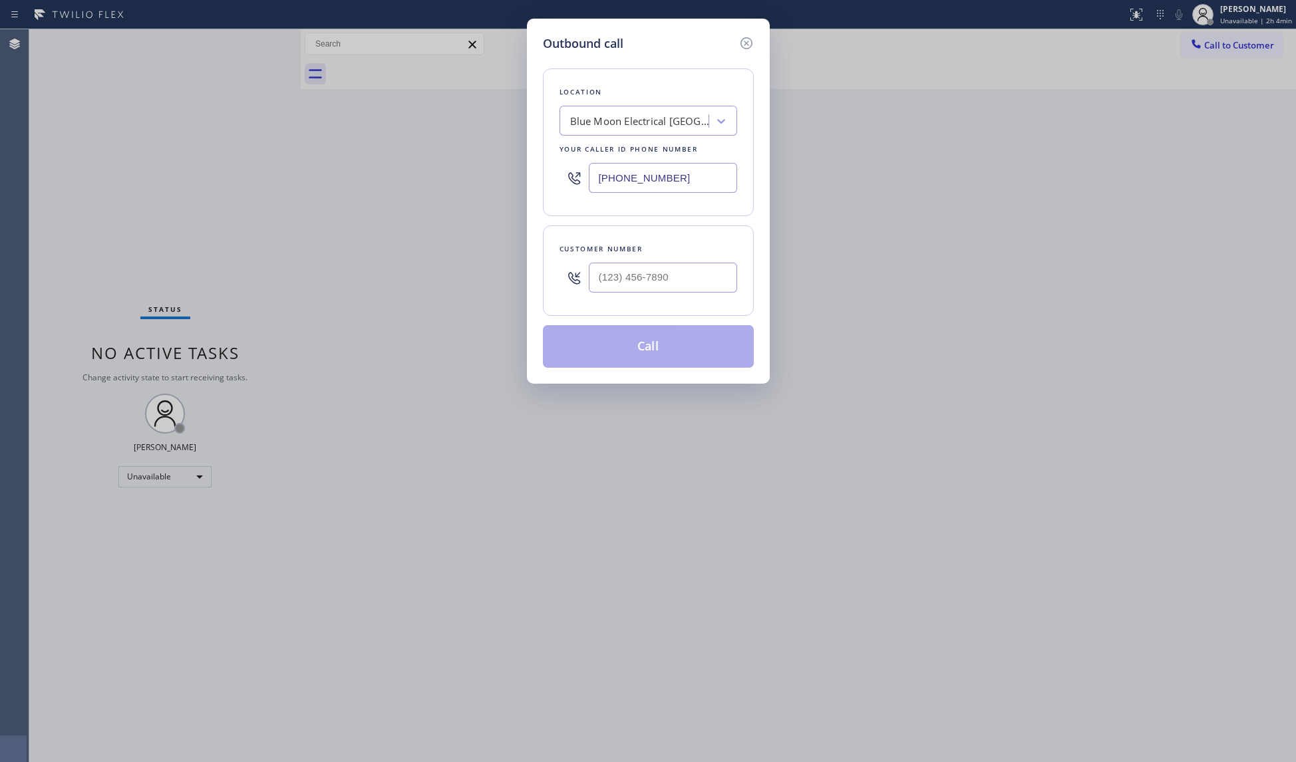
drag, startPoint x: 681, startPoint y: 173, endPoint x: 586, endPoint y: 176, distance: 95.2
click at [586, 176] on div "[PHONE_NUMBER]" at bounding box center [648, 177] width 178 height 43
paste input "510) 319-0108"
type input "[PHONE_NUMBER]"
click at [698, 285] on input "(___) ___-____" at bounding box center [663, 278] width 148 height 30
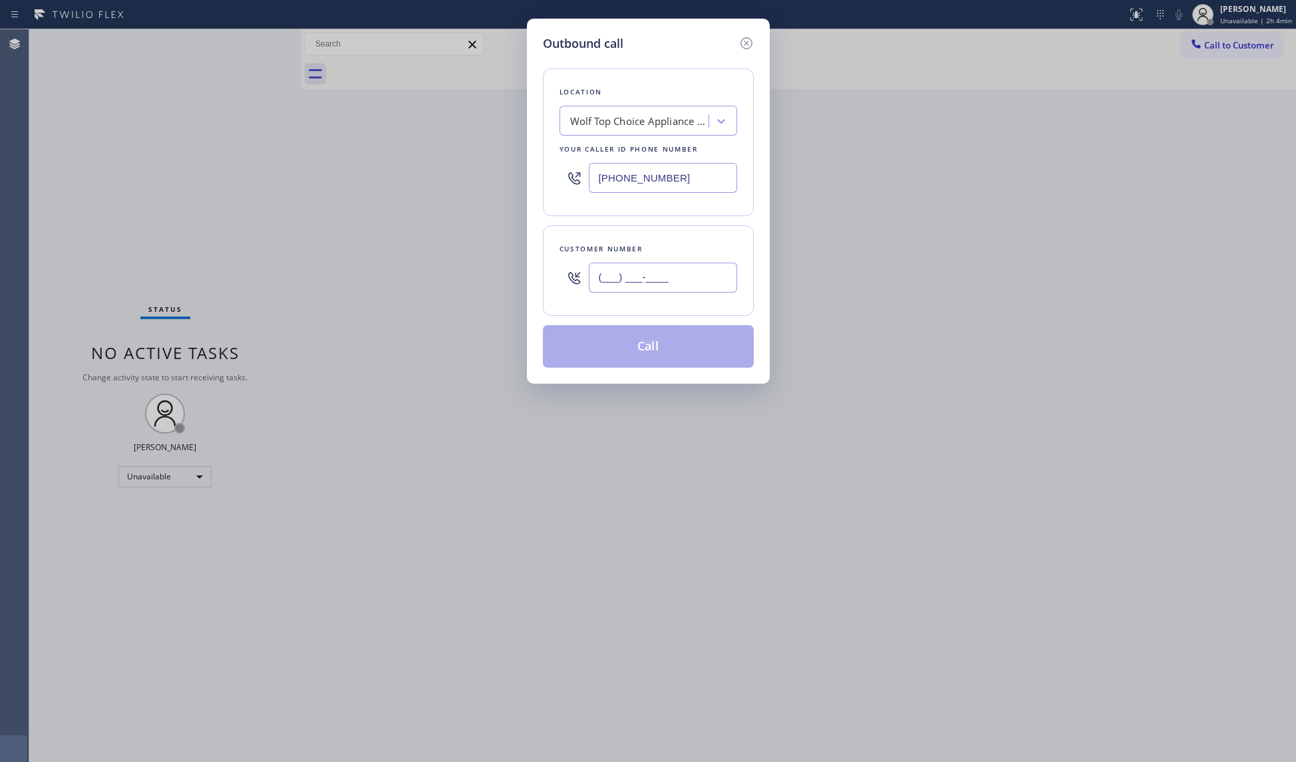
paste input "510) 869-3666"
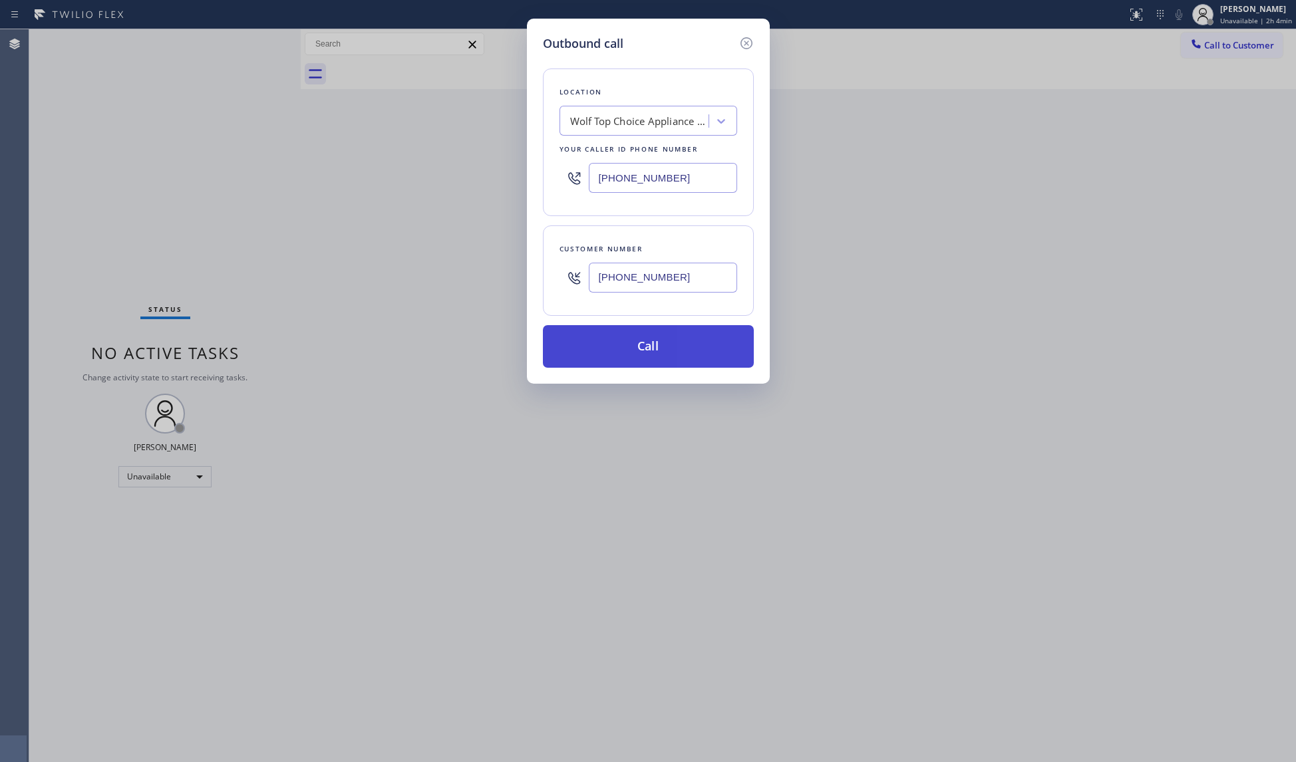
type input "[PHONE_NUMBER]"
click at [661, 350] on button "Call" at bounding box center [648, 346] width 211 height 43
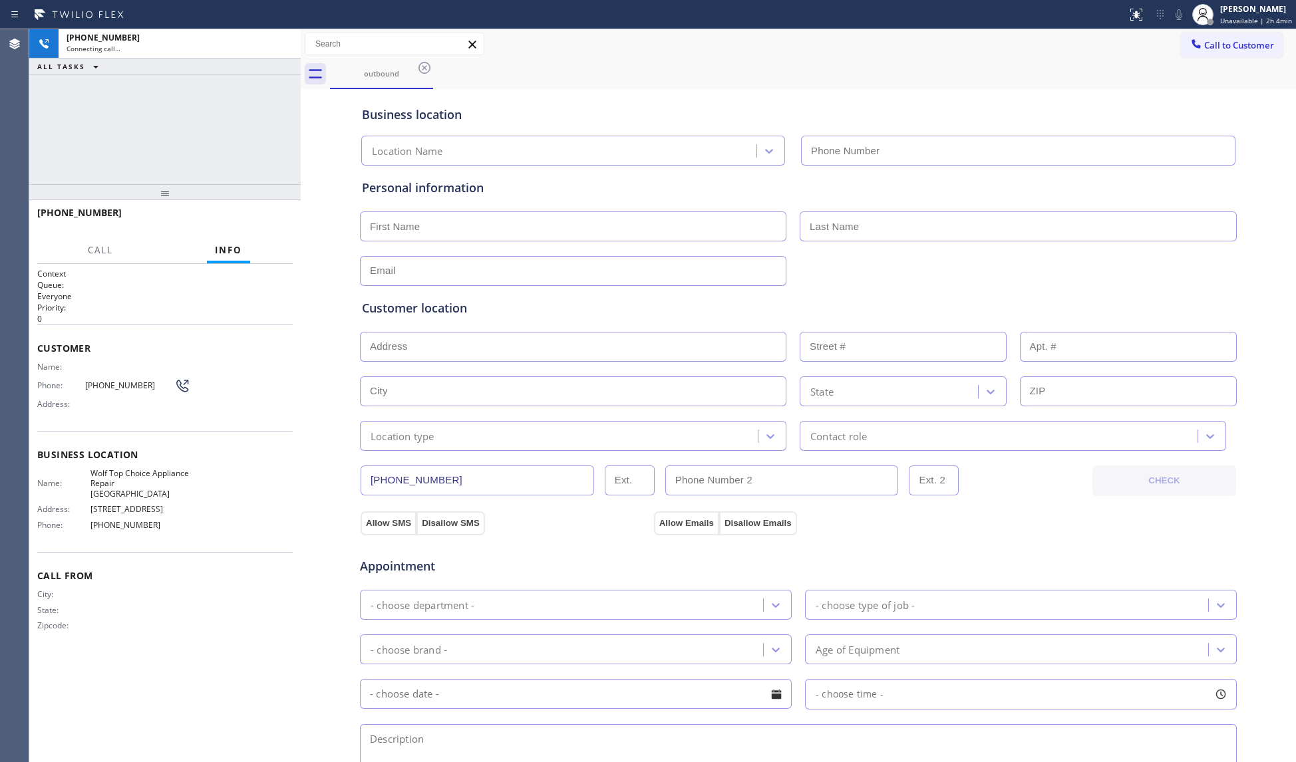
type input "[PHONE_NUMBER]"
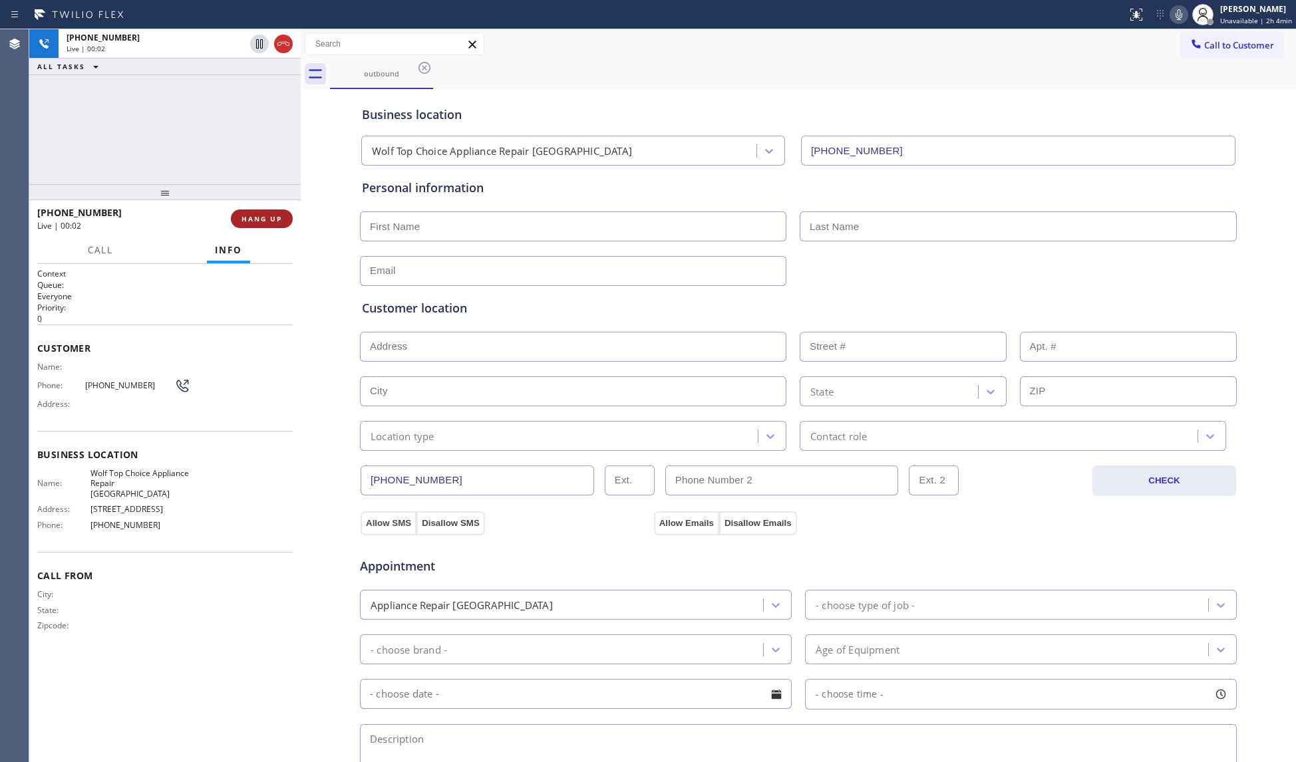
click at [265, 216] on span "HANG UP" at bounding box center [261, 218] width 41 height 9
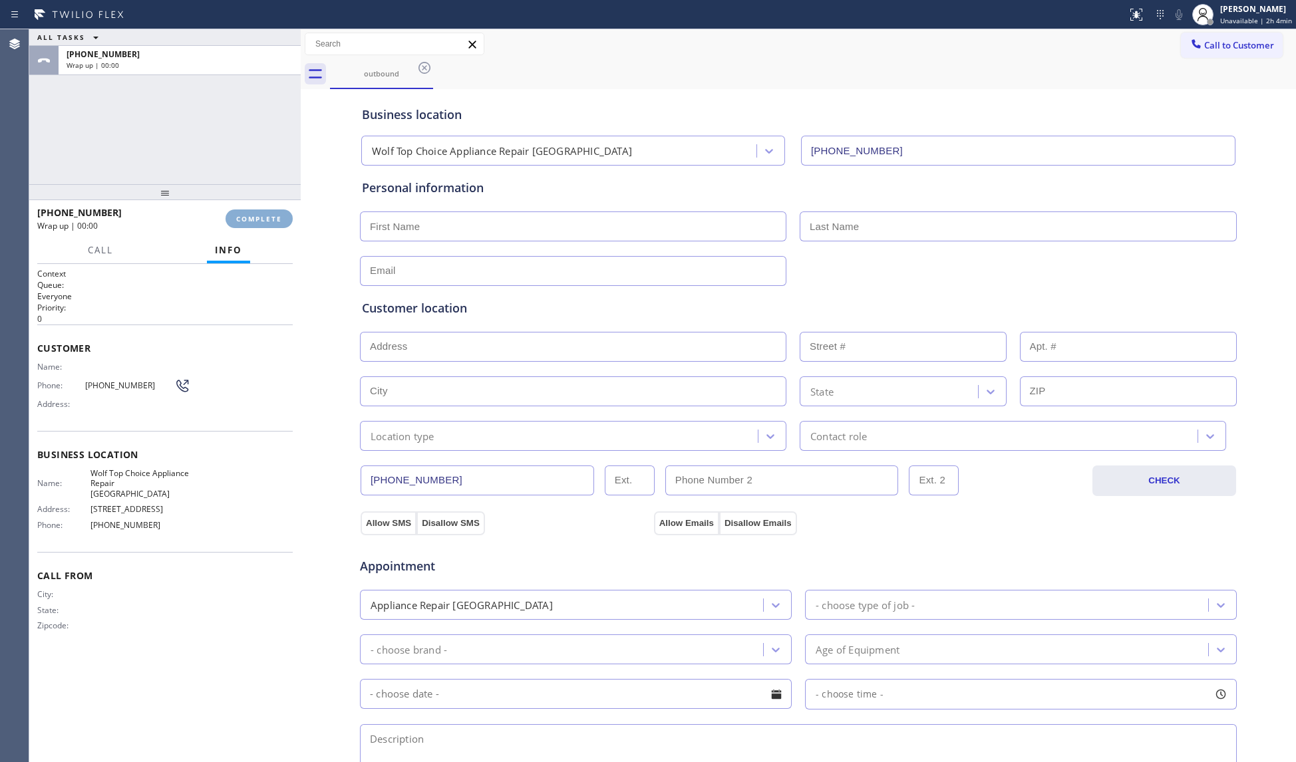
click at [265, 216] on span "COMPLETE" at bounding box center [259, 218] width 46 height 9
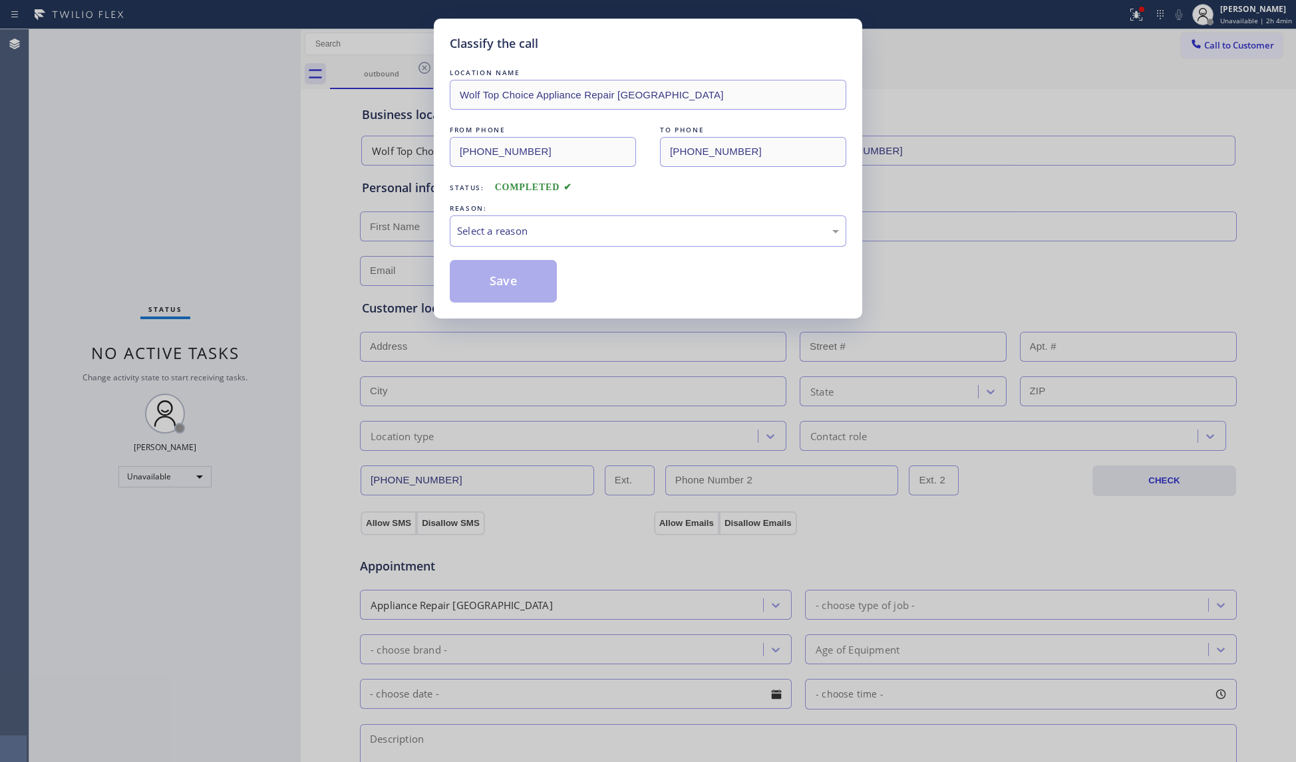
click at [458, 250] on div "LOCATION NAME Wolf Top Choice Appliance Repair [GEOGRAPHIC_DATA] FROM PHONE [PH…" at bounding box center [648, 184] width 396 height 237
drag, startPoint x: 502, startPoint y: 229, endPoint x: 500, endPoint y: 243, distance: 14.0
click at [503, 229] on div "Select a reason" at bounding box center [648, 231] width 382 height 15
click at [503, 282] on button "Save" at bounding box center [503, 281] width 107 height 43
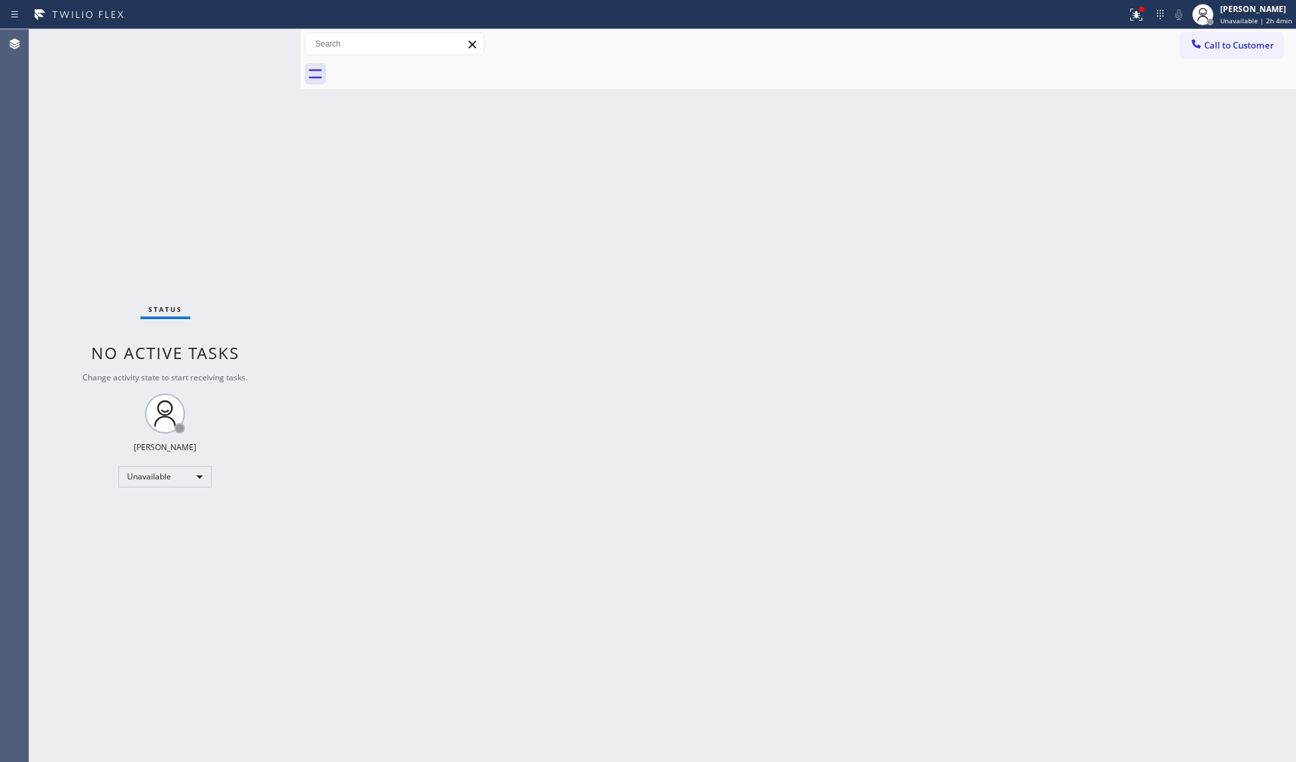
drag, startPoint x: 1148, startPoint y: 253, endPoint x: 1161, endPoint y: 251, distance: 13.5
click at [1151, 253] on div "Back to Dashboard Change Sender ID Customers Technicians Select a contact Outbo…" at bounding box center [798, 395] width 995 height 733
drag, startPoint x: 1145, startPoint y: 19, endPoint x: 1124, endPoint y: 136, distance: 119.0
click at [1142, 19] on icon at bounding box center [1136, 15] width 12 height 12
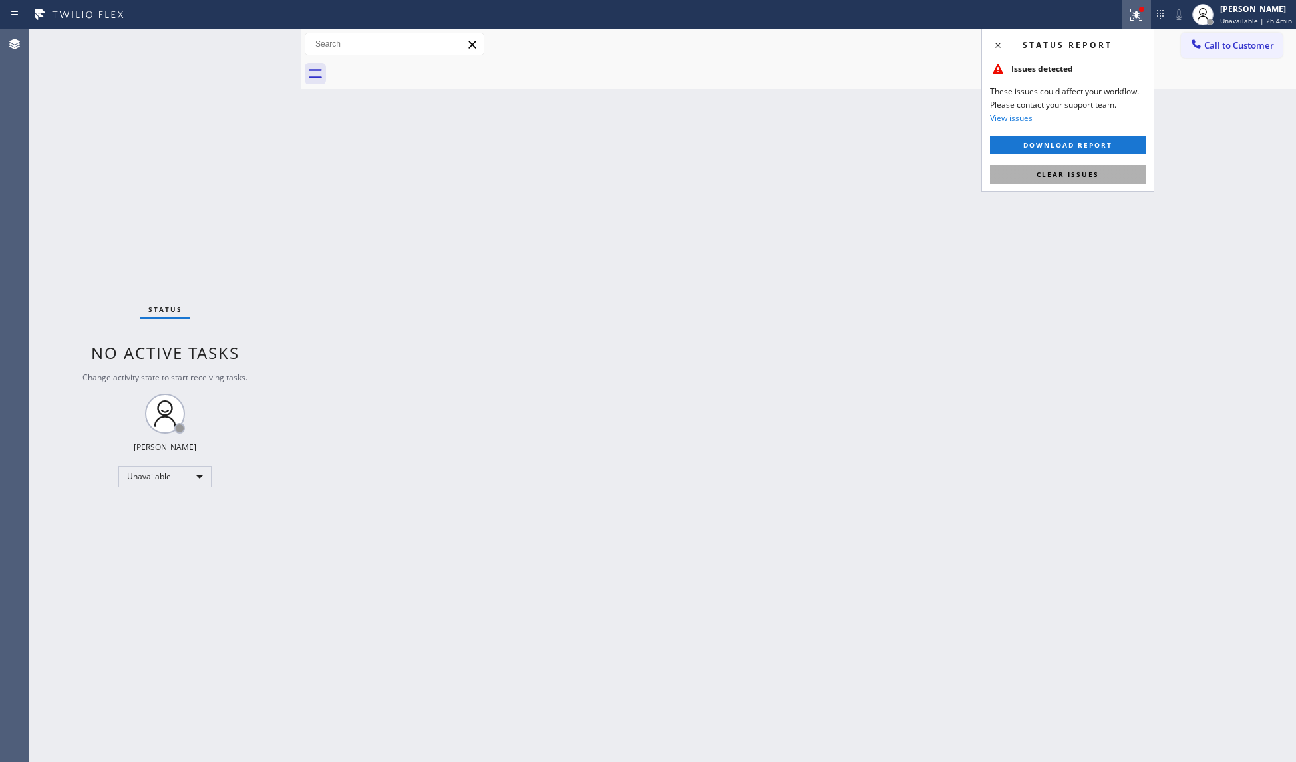
click at [1071, 180] on button "Clear issues" at bounding box center [1068, 174] width 156 height 19
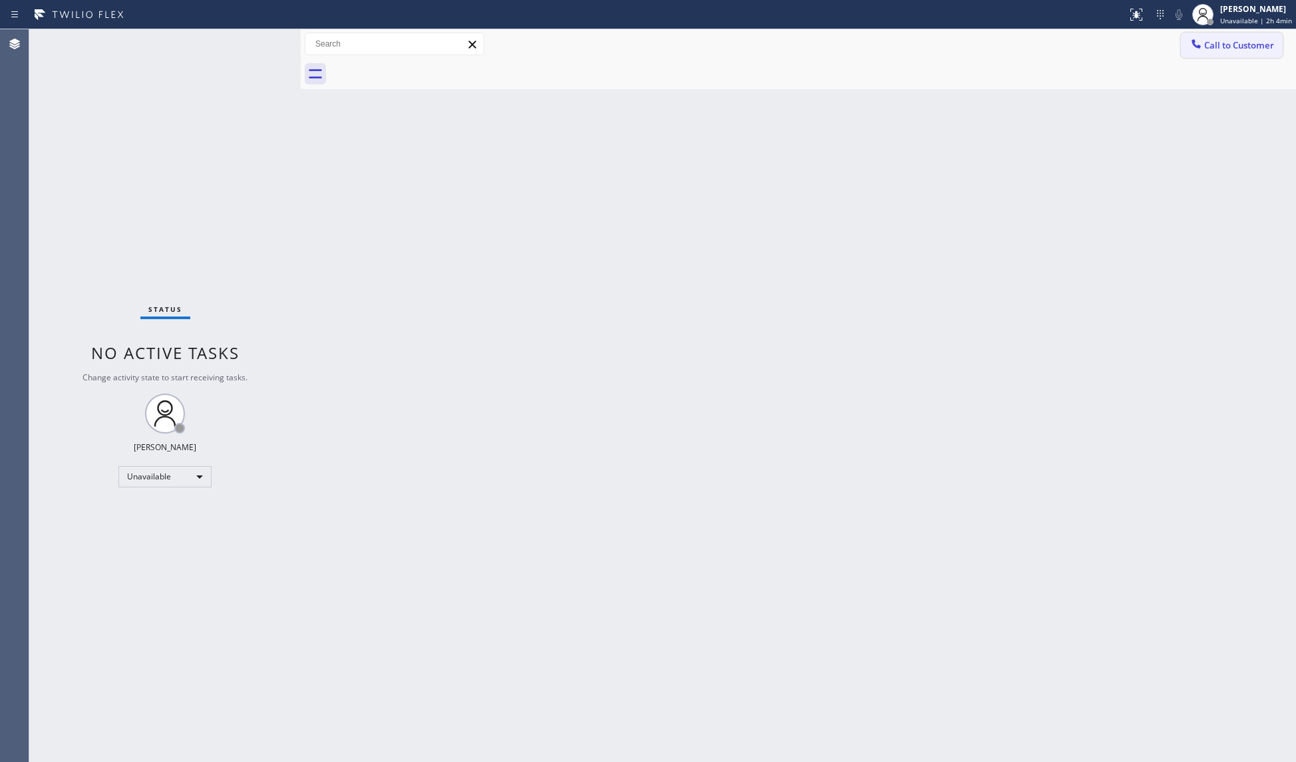
click at [1214, 43] on span "Call to Customer" at bounding box center [1239, 45] width 70 height 12
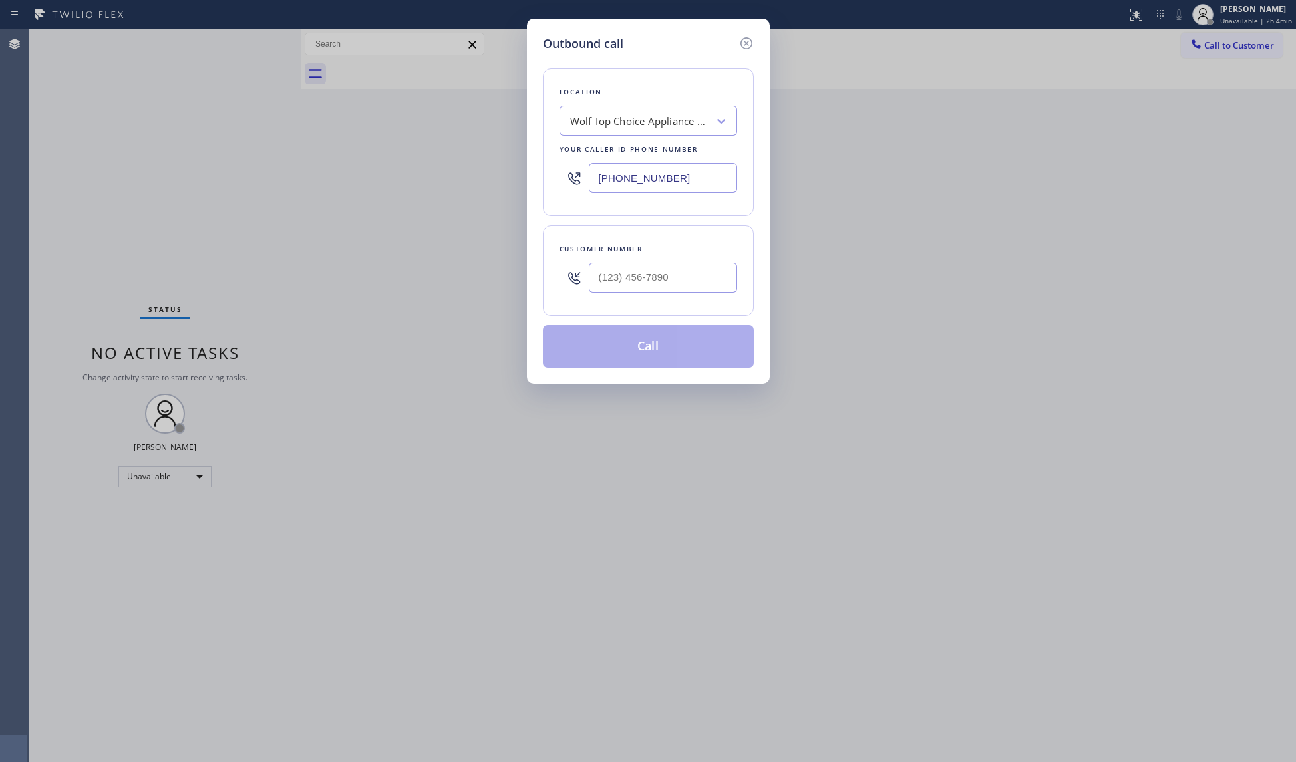
drag, startPoint x: 700, startPoint y: 180, endPoint x: 520, endPoint y: 171, distance: 179.8
click at [520, 171] on div "Outbound call Location Wolf Top Choice Appliance Repair [GEOGRAPHIC_DATA] Your …" at bounding box center [648, 381] width 1296 height 762
paste input "813) 642-465"
type input "[PHONE_NUMBER]"
paste input "813) 642-3461"
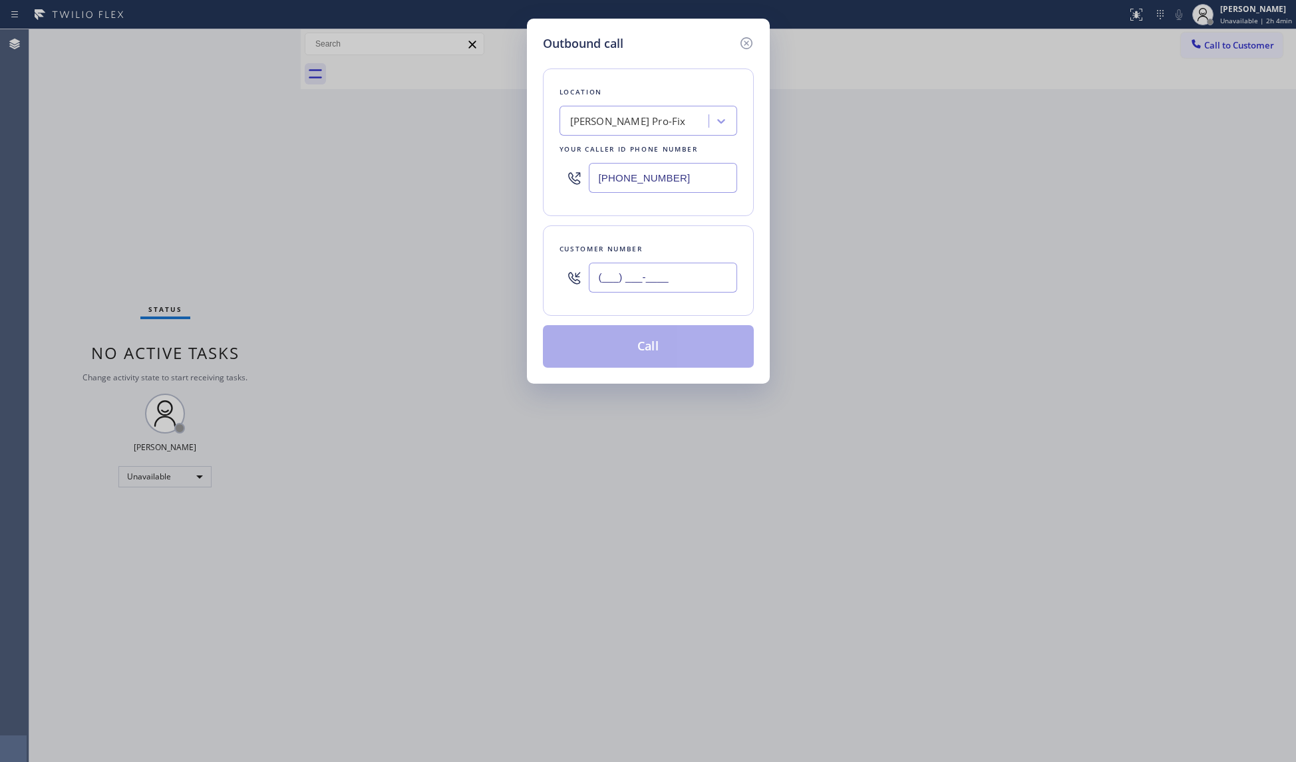
click at [664, 282] on input "(___) ___-____" at bounding box center [663, 278] width 148 height 30
type input "[PHONE_NUMBER]"
drag, startPoint x: 669, startPoint y: 347, endPoint x: 676, endPoint y: 349, distance: 6.9
click at [671, 347] on button "Call" at bounding box center [648, 346] width 211 height 43
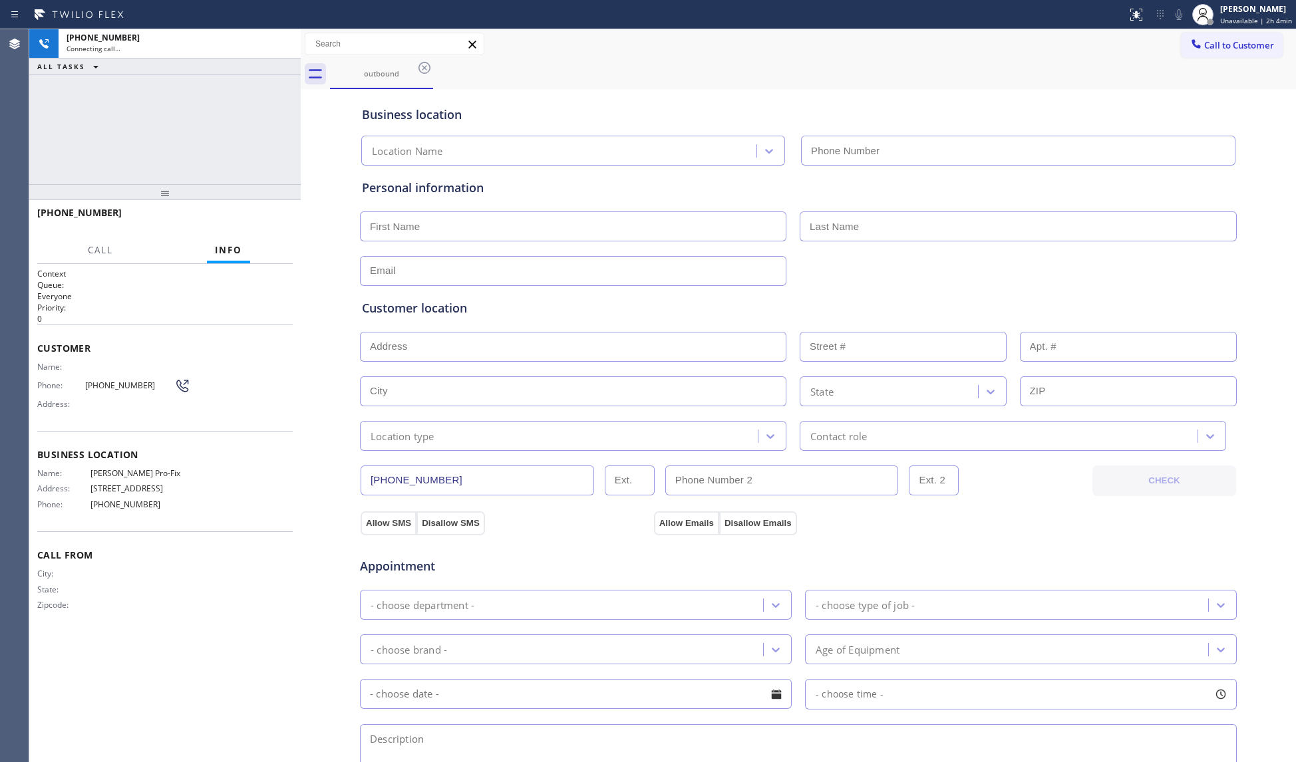
type input "[PHONE_NUMBER]"
click at [826, 90] on div "Business location [PERSON_NAME] Pro-Fix [PHONE_NUMBER]" at bounding box center [798, 126] width 878 height 78
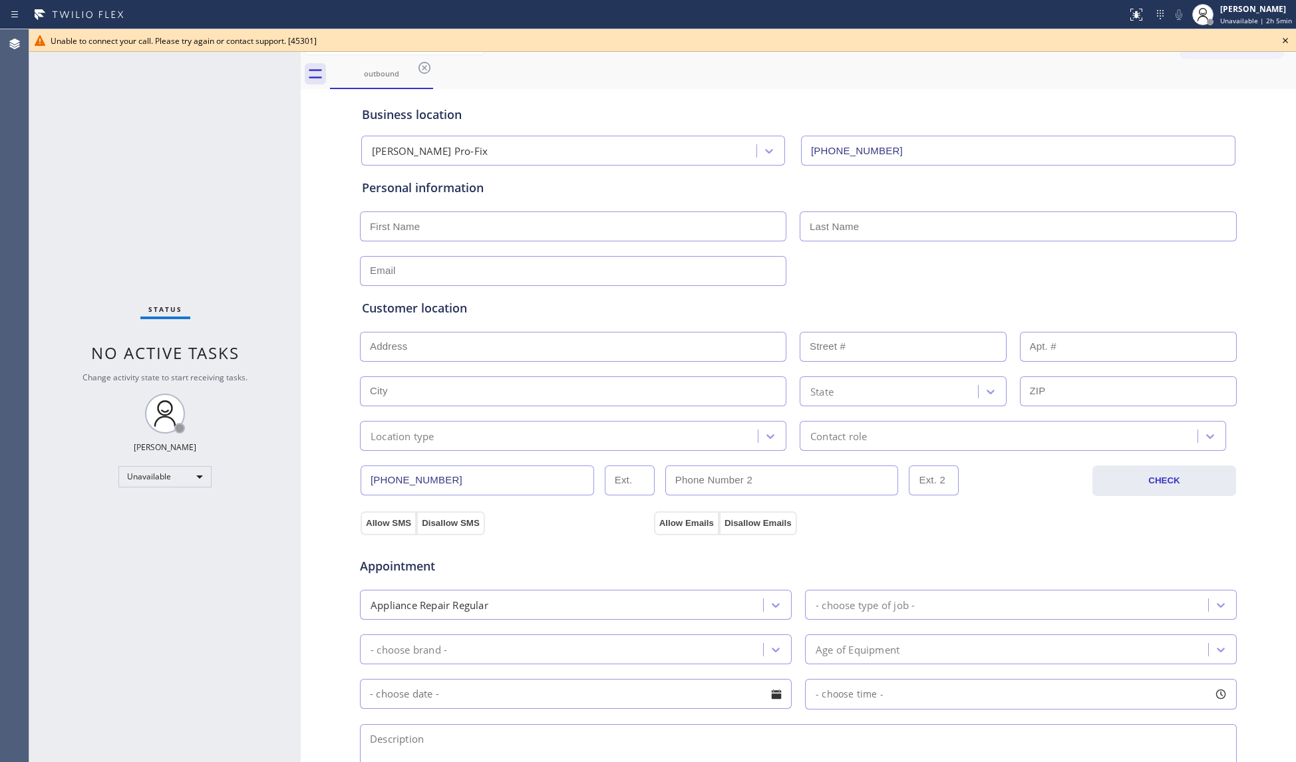
click at [1221, 43] on icon at bounding box center [1285, 40] width 5 height 5
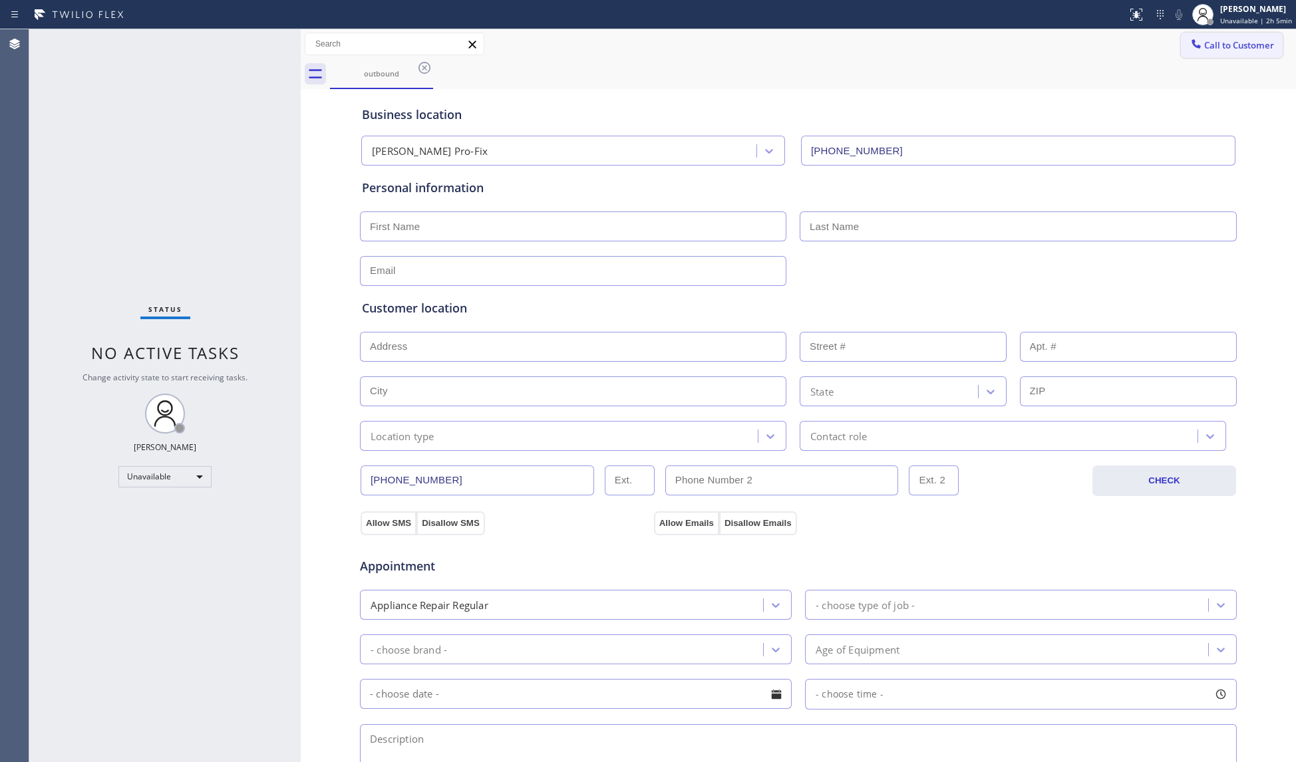
click at [1193, 52] on button "Call to Customer" at bounding box center [1232, 45] width 102 height 25
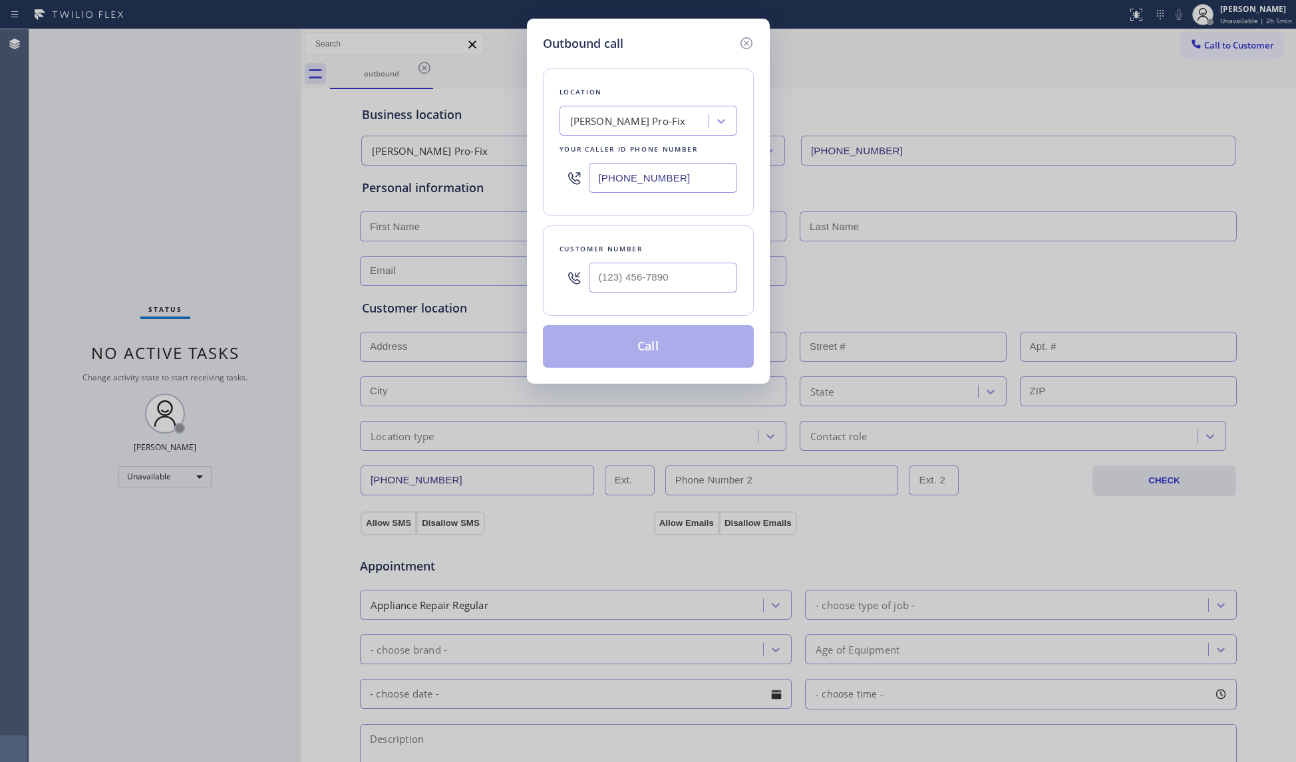
drag, startPoint x: 639, startPoint y: 182, endPoint x: 567, endPoint y: 182, distance: 71.8
click at [567, 182] on div "[PHONE_NUMBER]" at bounding box center [648, 177] width 178 height 43
paste input "8) 485-4467"
type input "[PHONE_NUMBER]"
click at [716, 285] on input "(___) ___-____" at bounding box center [663, 278] width 148 height 30
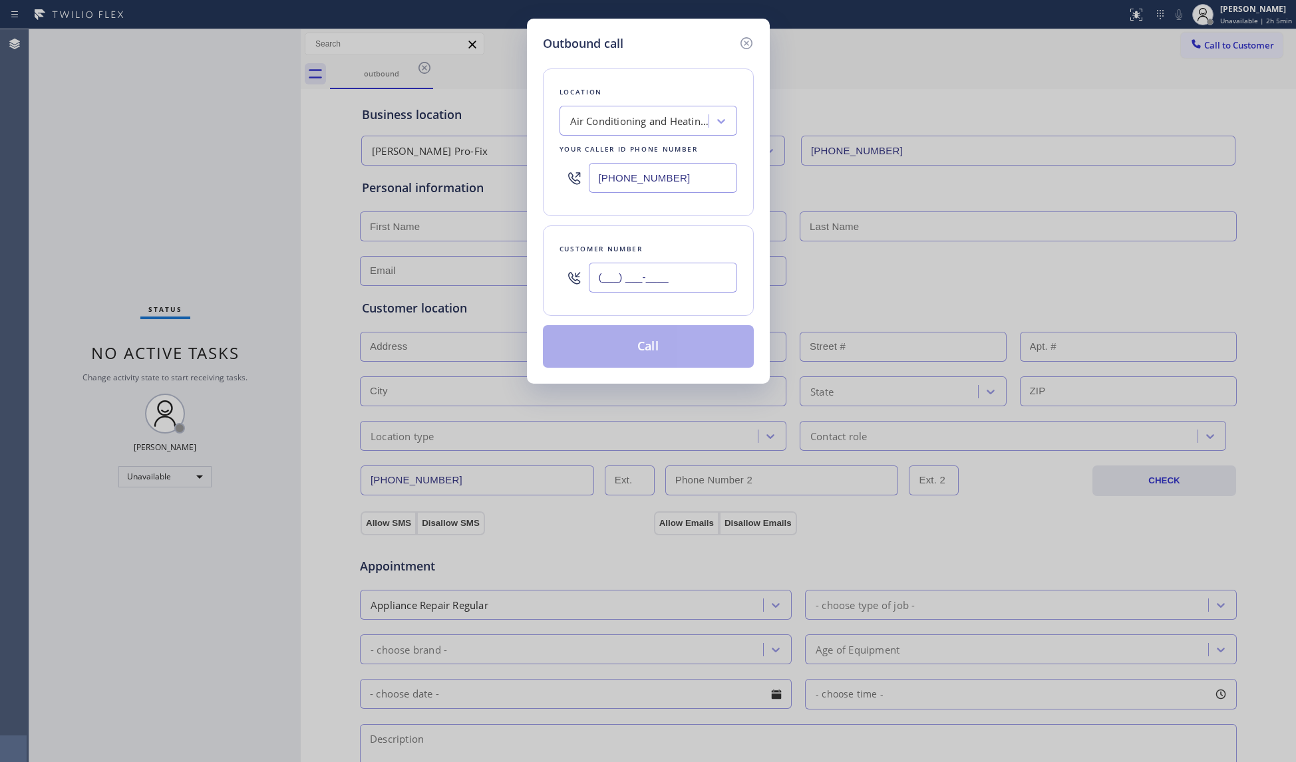
paste input "818) 867-8108"
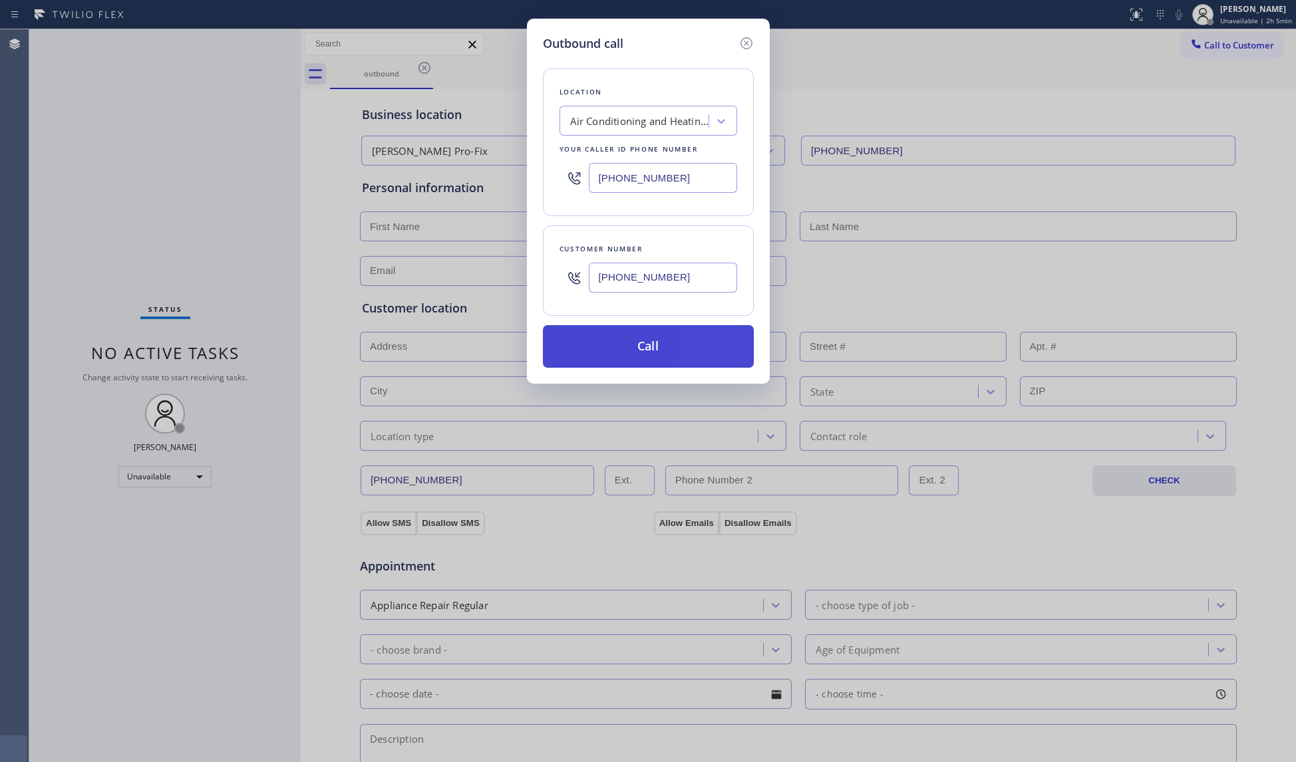
type input "[PHONE_NUMBER]"
click at [652, 353] on button "Call" at bounding box center [648, 346] width 211 height 43
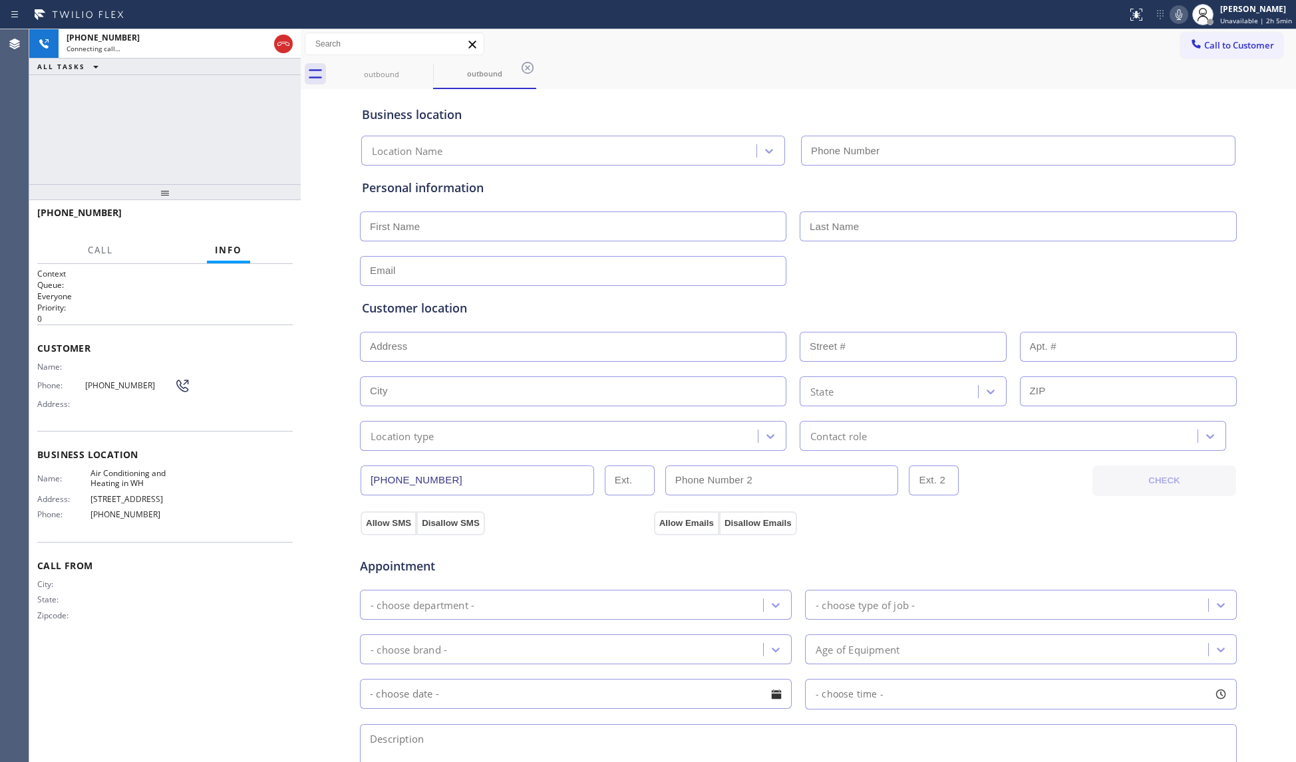
type input "[PHONE_NUMBER]"
click at [261, 221] on span "HANG UP" at bounding box center [261, 218] width 41 height 9
click at [261, 220] on span "HANG UP" at bounding box center [261, 218] width 41 height 9
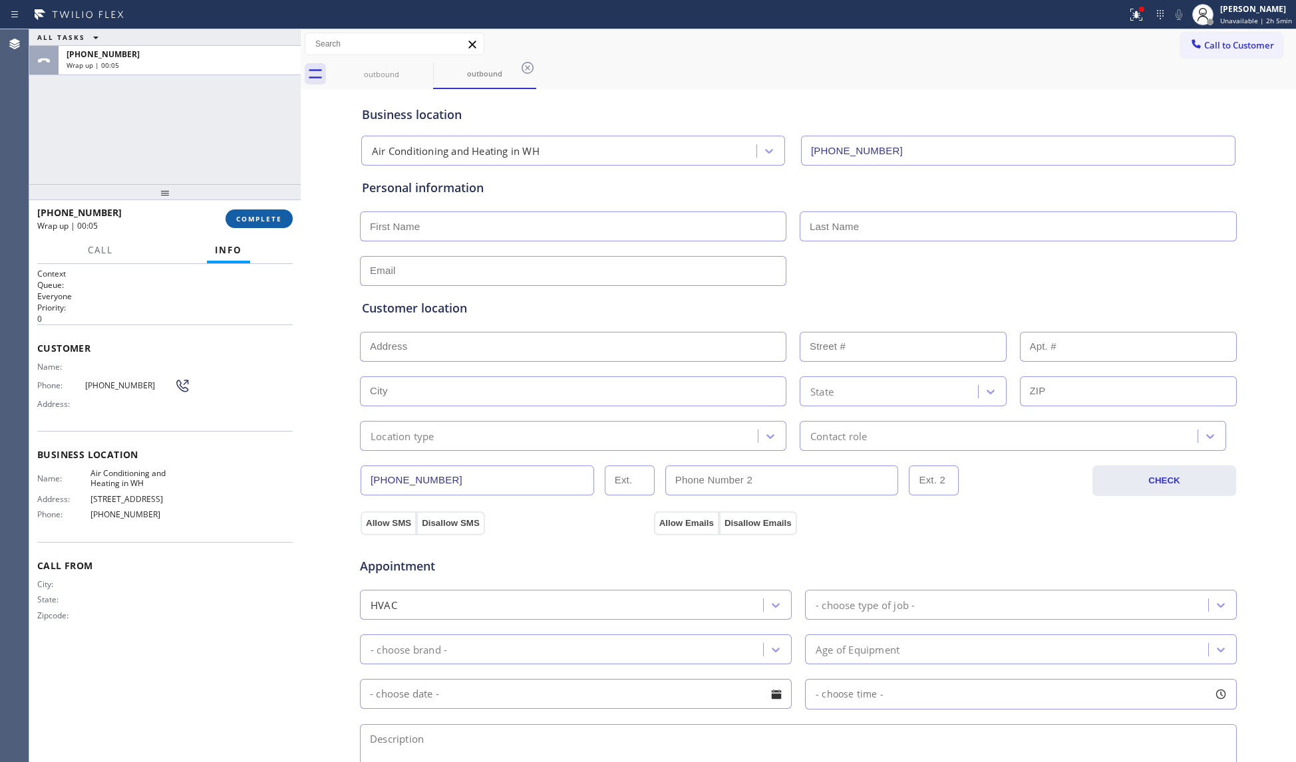
click at [271, 219] on span "COMPLETE" at bounding box center [259, 218] width 46 height 9
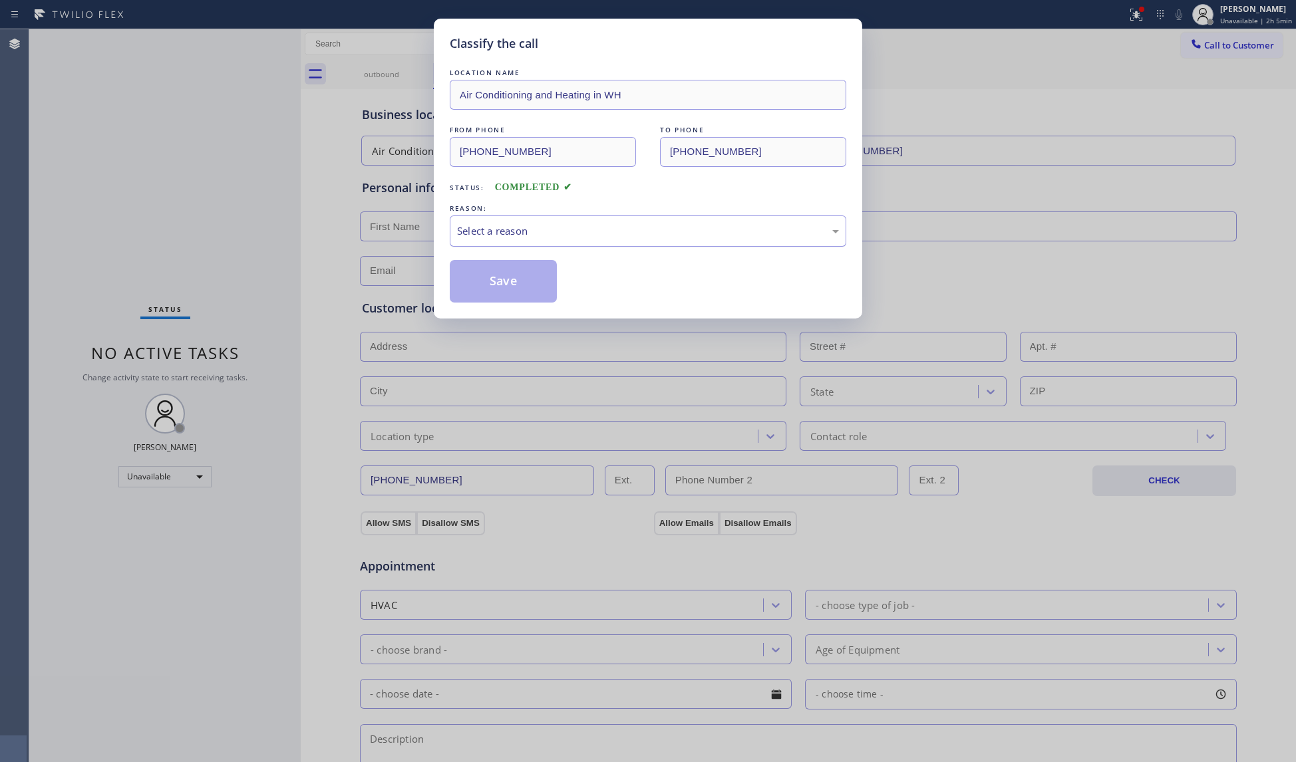
click at [506, 230] on div "Select a reason" at bounding box center [648, 231] width 382 height 15
click at [488, 277] on button "Save" at bounding box center [503, 281] width 107 height 43
drag, startPoint x: 488, startPoint y: 277, endPoint x: 653, endPoint y: 277, distance: 165.6
click at [488, 277] on button "Save" at bounding box center [503, 281] width 107 height 43
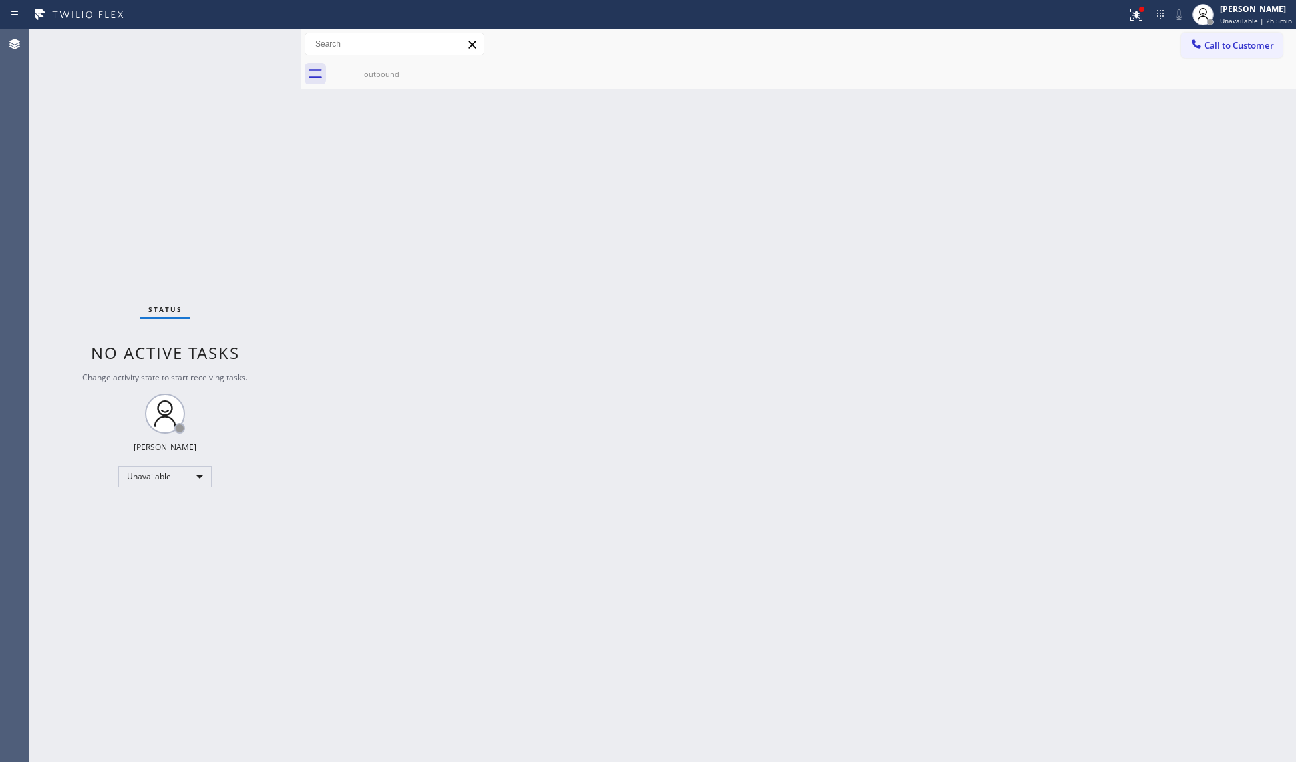
drag, startPoint x: 1201, startPoint y: 49, endPoint x: 929, endPoint y: 112, distance: 279.5
click at [1198, 49] on icon at bounding box center [1195, 43] width 13 height 13
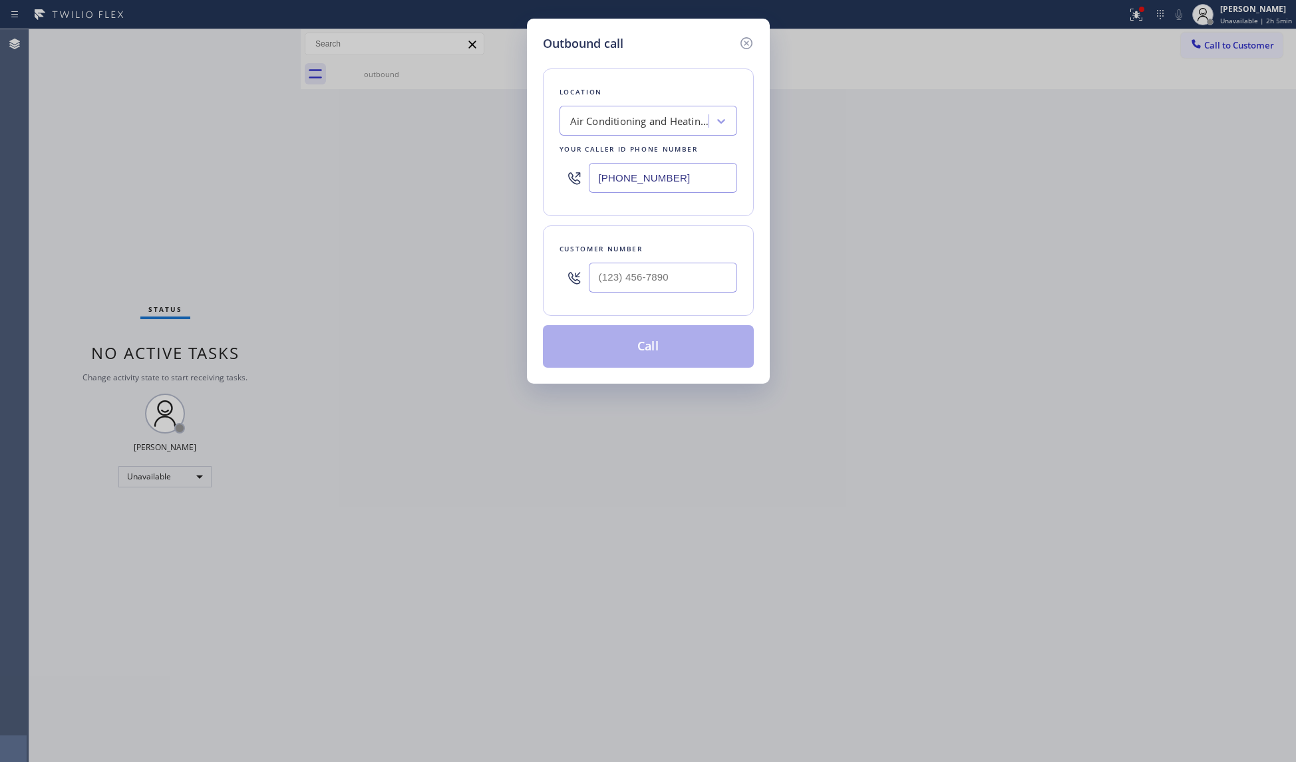
drag, startPoint x: 679, startPoint y: 174, endPoint x: 495, endPoint y: 176, distance: 184.3
click at [495, 176] on div "Outbound call Location Air Conditioning and Heating in [GEOGRAPHIC_DATA] Your c…" at bounding box center [648, 381] width 1296 height 762
paste input "650) 770-8313"
type input "[PHONE_NUMBER]"
click at [682, 291] on input "(___) ___-____" at bounding box center [663, 278] width 148 height 30
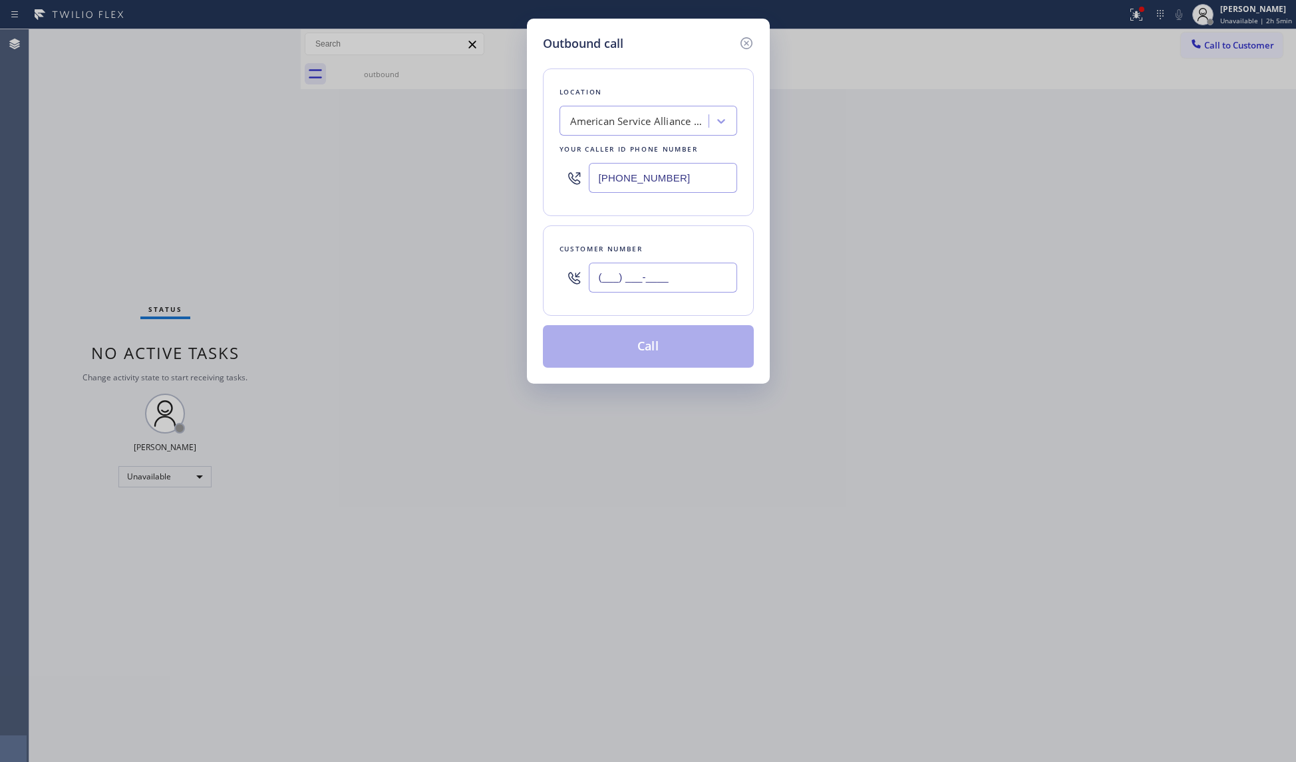
paste input "650) 356-5367"
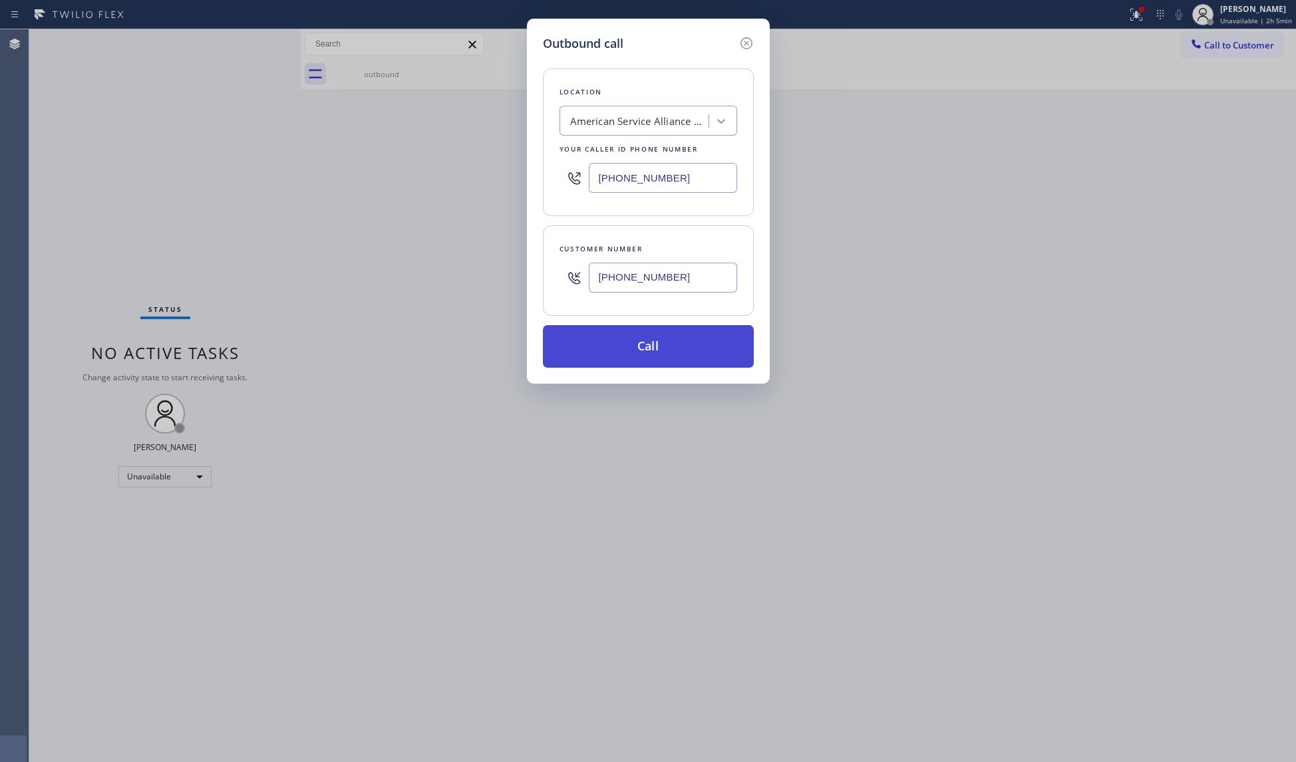
type input "[PHONE_NUMBER]"
click at [666, 365] on button "Call" at bounding box center [648, 346] width 211 height 43
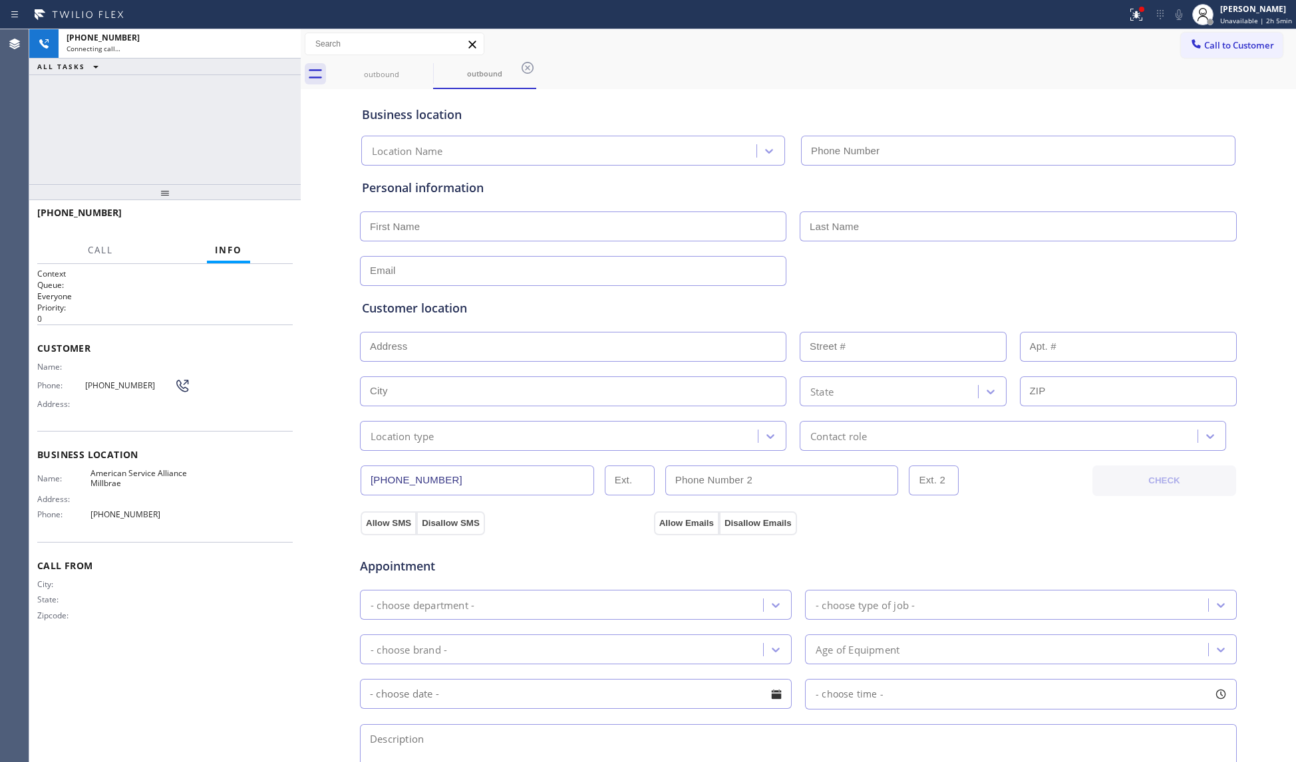
type input "[PHONE_NUMBER]"
click at [703, 118] on div "Business location" at bounding box center [798, 115] width 873 height 18
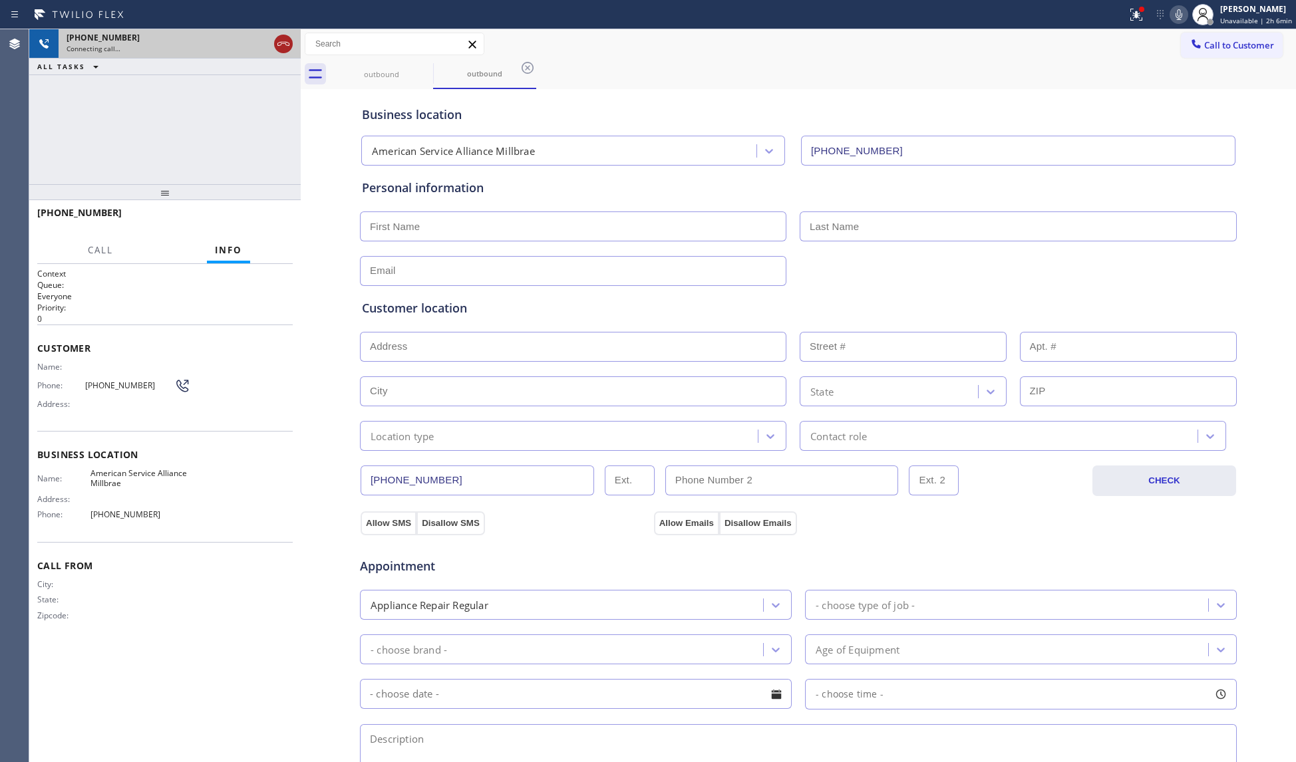
click at [281, 41] on icon at bounding box center [283, 44] width 16 height 16
click at [281, 41] on div "[PHONE_NUMBER]" at bounding box center [180, 37] width 226 height 11
click at [282, 41] on div "[PHONE_NUMBER]" at bounding box center [180, 37] width 226 height 11
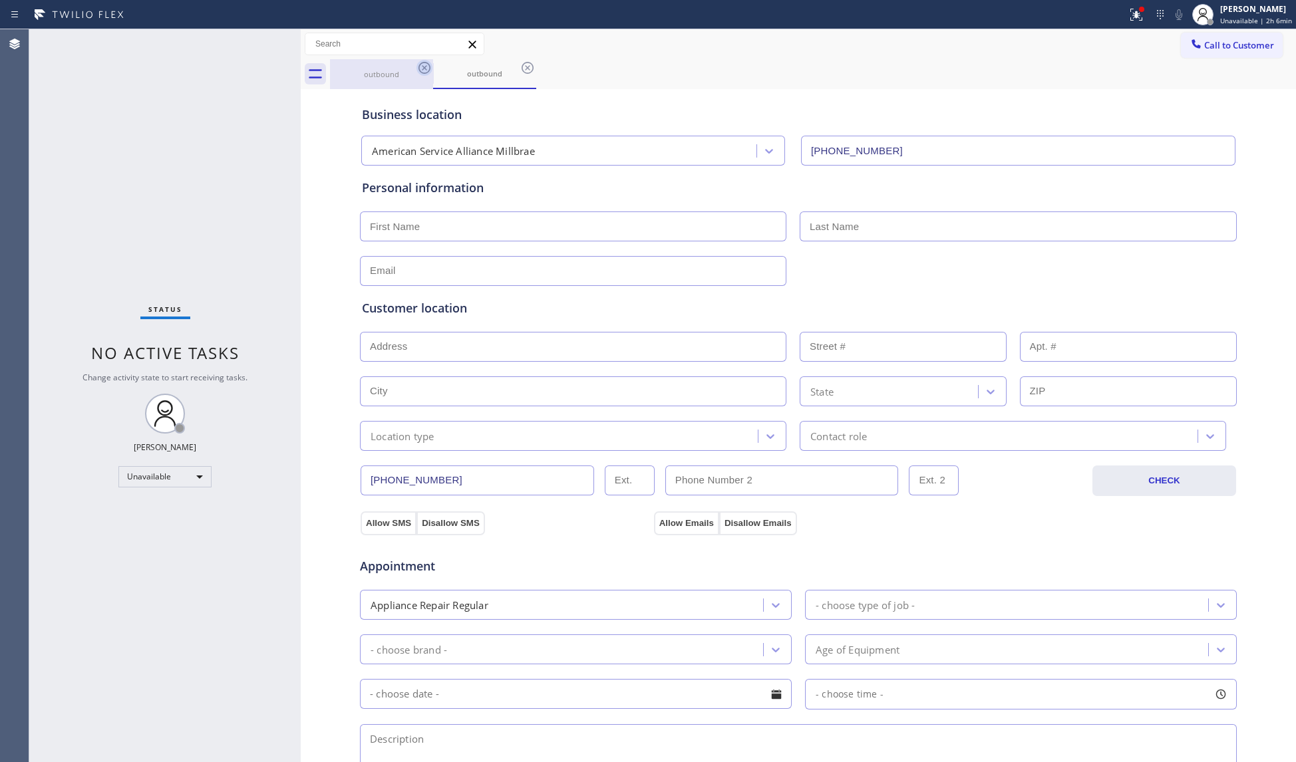
click at [432, 73] on icon at bounding box center [424, 68] width 16 height 16
click at [423, 69] on icon at bounding box center [424, 68] width 12 height 12
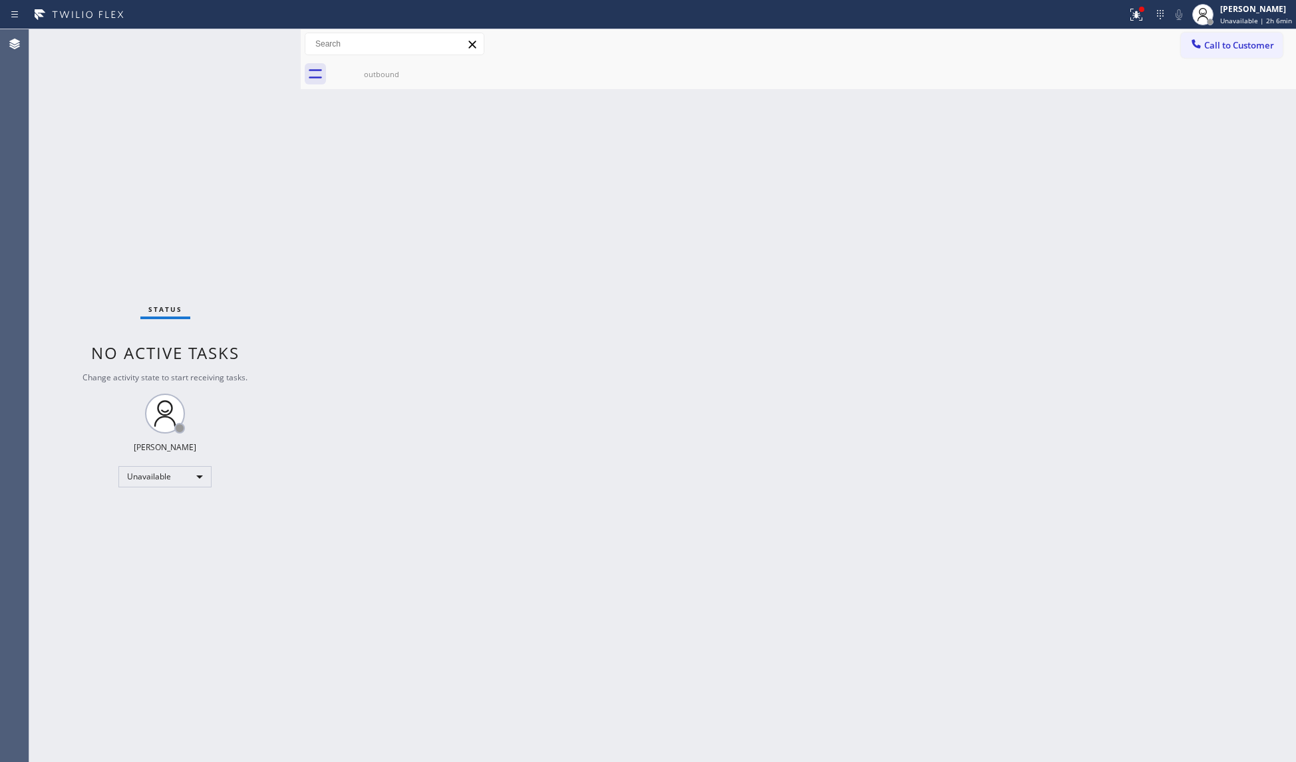
click at [0, 0] on icon at bounding box center [0, 0] width 0 height 0
click at [423, 68] on icon at bounding box center [424, 68] width 16 height 16
click at [423, 67] on icon at bounding box center [424, 68] width 16 height 16
drag, startPoint x: 1086, startPoint y: 170, endPoint x: 1110, endPoint y: 136, distance: 41.9
click at [1089, 164] on div "Back to Dashboard Change Sender ID Customers Technicians Select a contact Outbo…" at bounding box center [798, 395] width 995 height 733
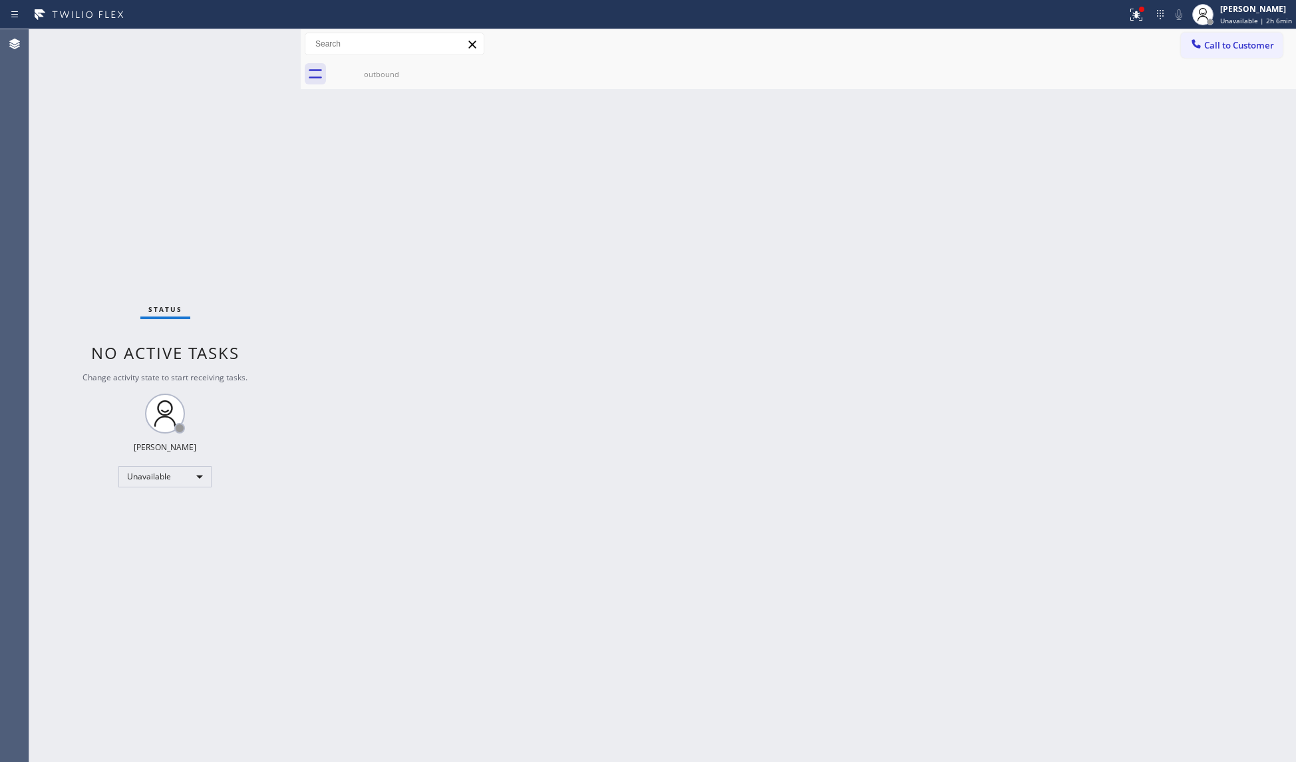
drag, startPoint x: 1193, startPoint y: 52, endPoint x: 1092, endPoint y: 78, distance: 104.4
click at [1193, 52] on div at bounding box center [1196, 45] width 16 height 16
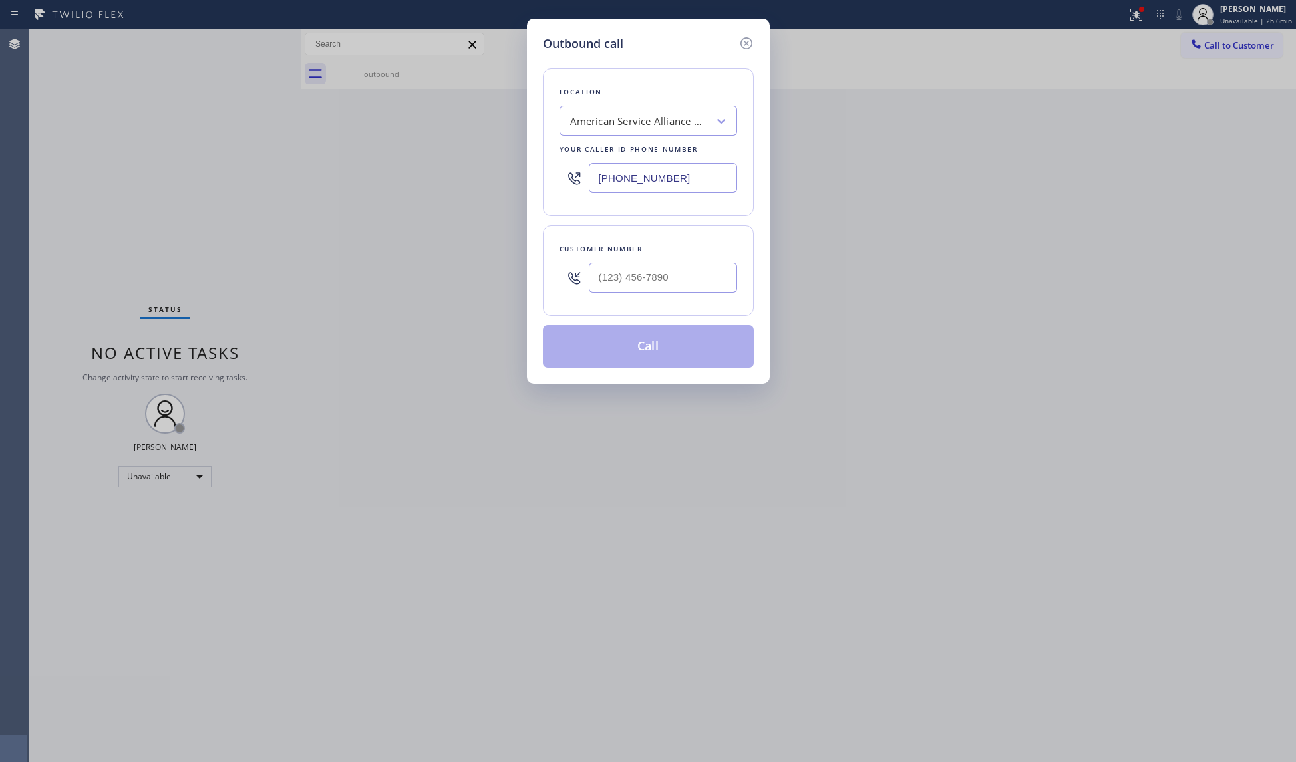
drag, startPoint x: 685, startPoint y: 190, endPoint x: 592, endPoint y: 189, distance: 92.5
click at [592, 189] on input "[PHONE_NUMBER]" at bounding box center [663, 178] width 148 height 30
paste input "714) 415-2446"
type input "[PHONE_NUMBER]"
click at [693, 286] on input "(___) ___-____" at bounding box center [663, 278] width 148 height 30
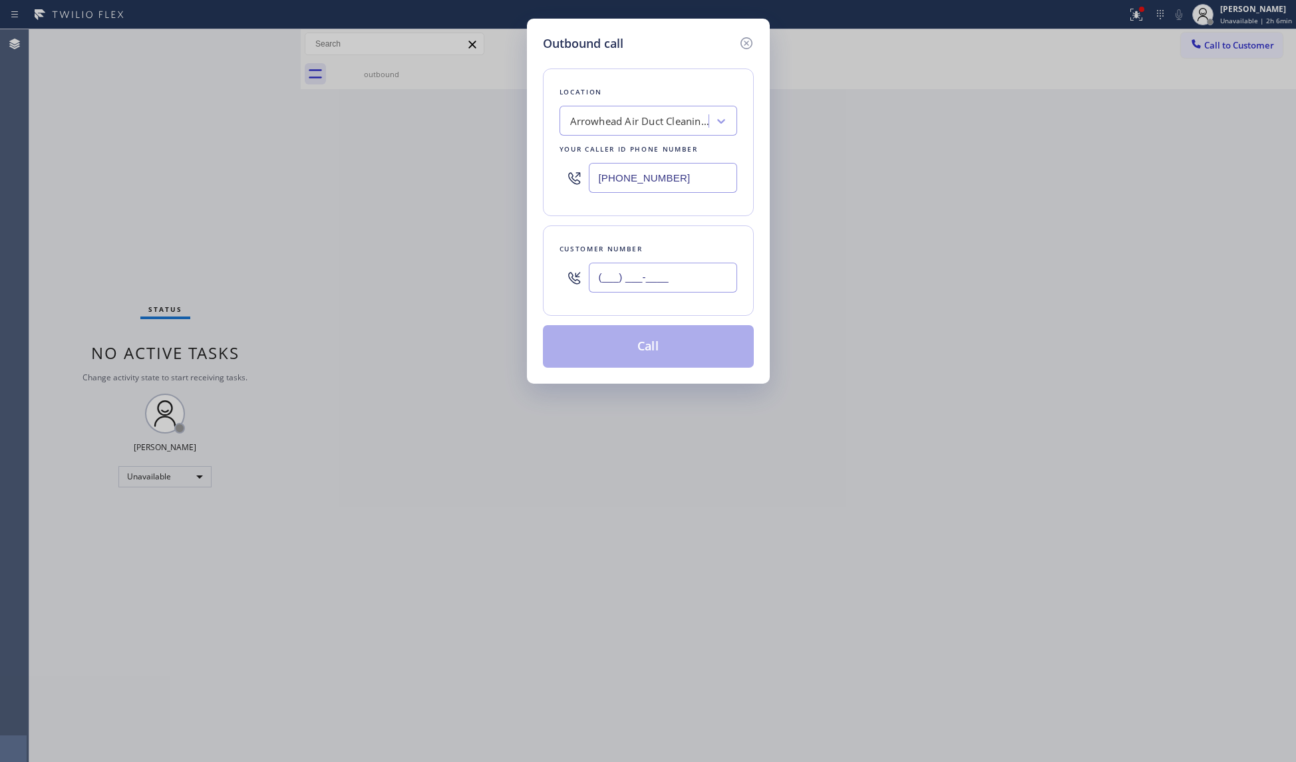
paste input "714) 845-2478"
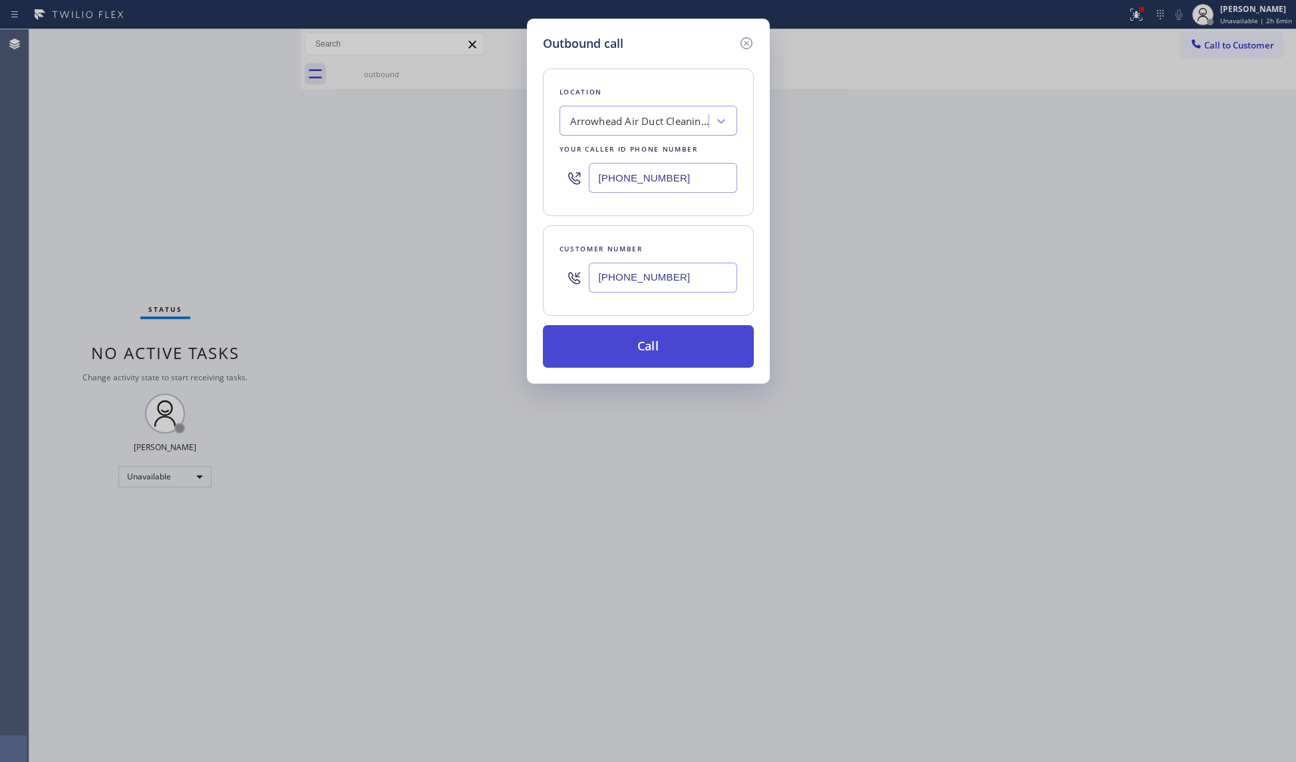
type input "[PHONE_NUMBER]"
click at [661, 352] on button "Call" at bounding box center [648, 346] width 211 height 43
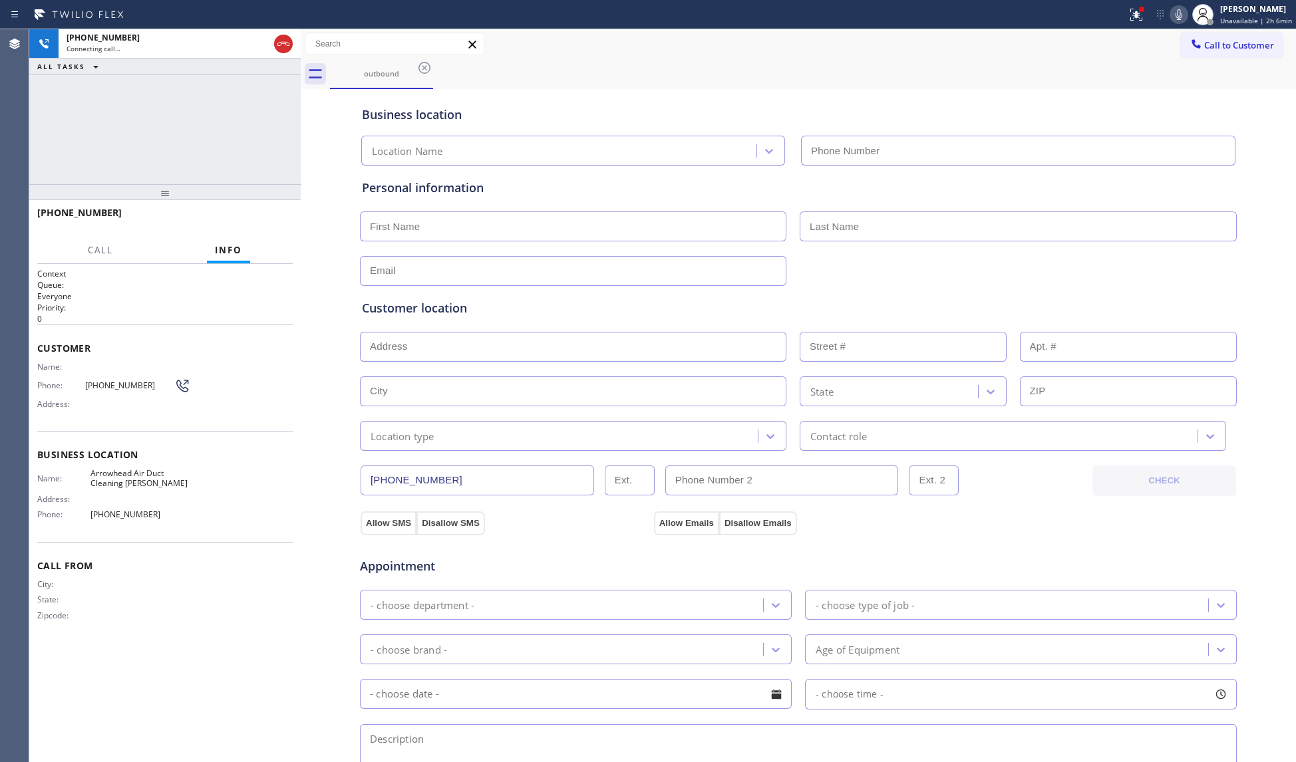
type input "[PHONE_NUMBER]"
click at [853, 89] on div "Business location Arrowhead Air Duct Cleaning [PERSON_NAME] [PHONE_NUMBER]" at bounding box center [798, 126] width 878 height 78
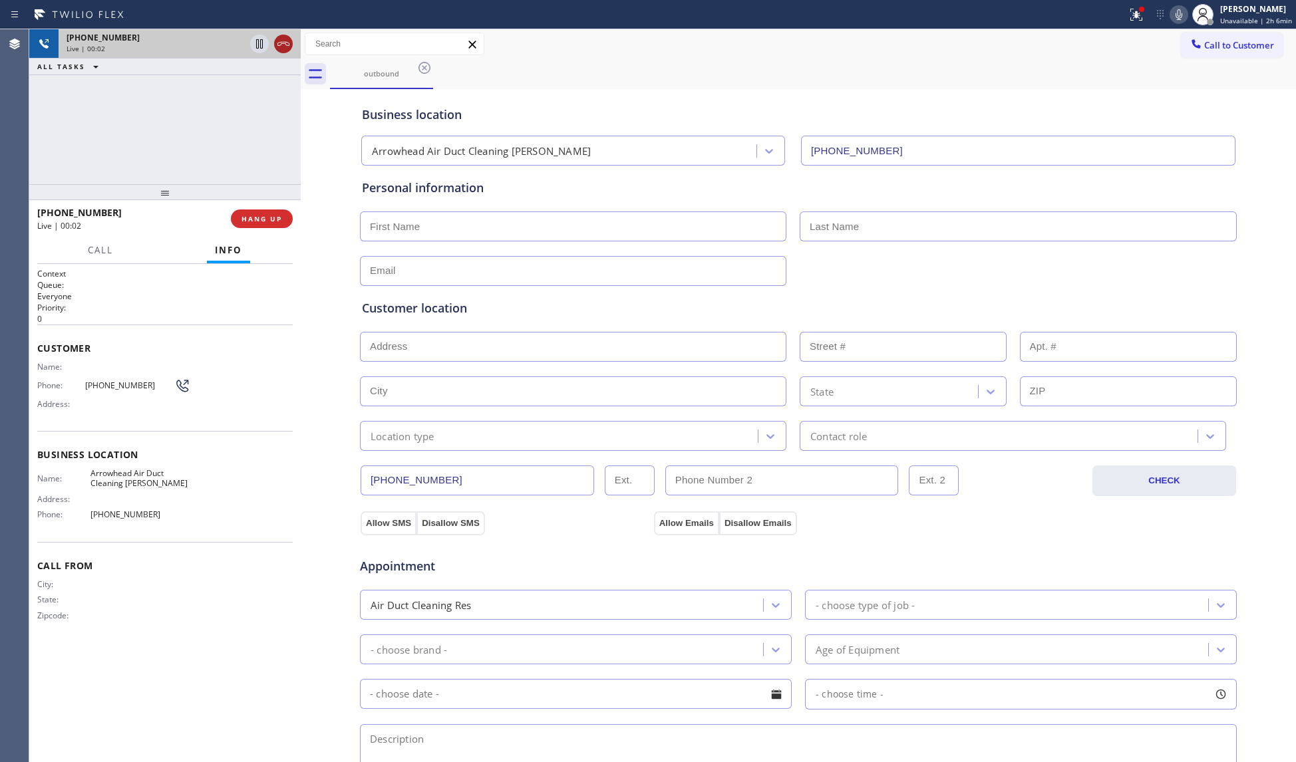
drag, startPoint x: 285, startPoint y: 45, endPoint x: 270, endPoint y: 139, distance: 94.9
click at [283, 45] on icon at bounding box center [283, 44] width 16 height 16
click at [273, 229] on div "[PHONE_NUMBER] Live | 00:02 HANG UP" at bounding box center [164, 219] width 255 height 35
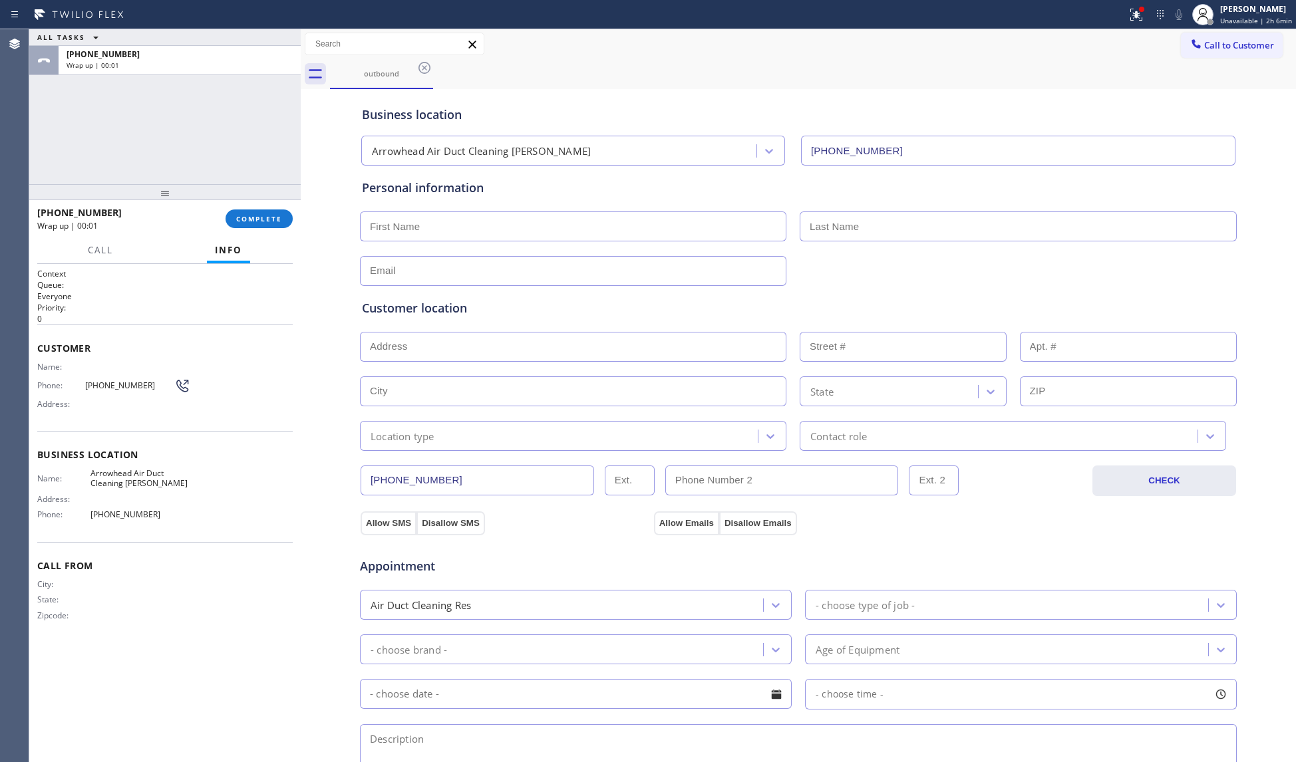
click at [309, 225] on div "Business location Arrowhead Air Duct Cleaning [PERSON_NAME] [PHONE_NUMBER] Pers…" at bounding box center [798, 546] width 989 height 909
click at [265, 224] on span "COMPLETE" at bounding box center [259, 218] width 46 height 9
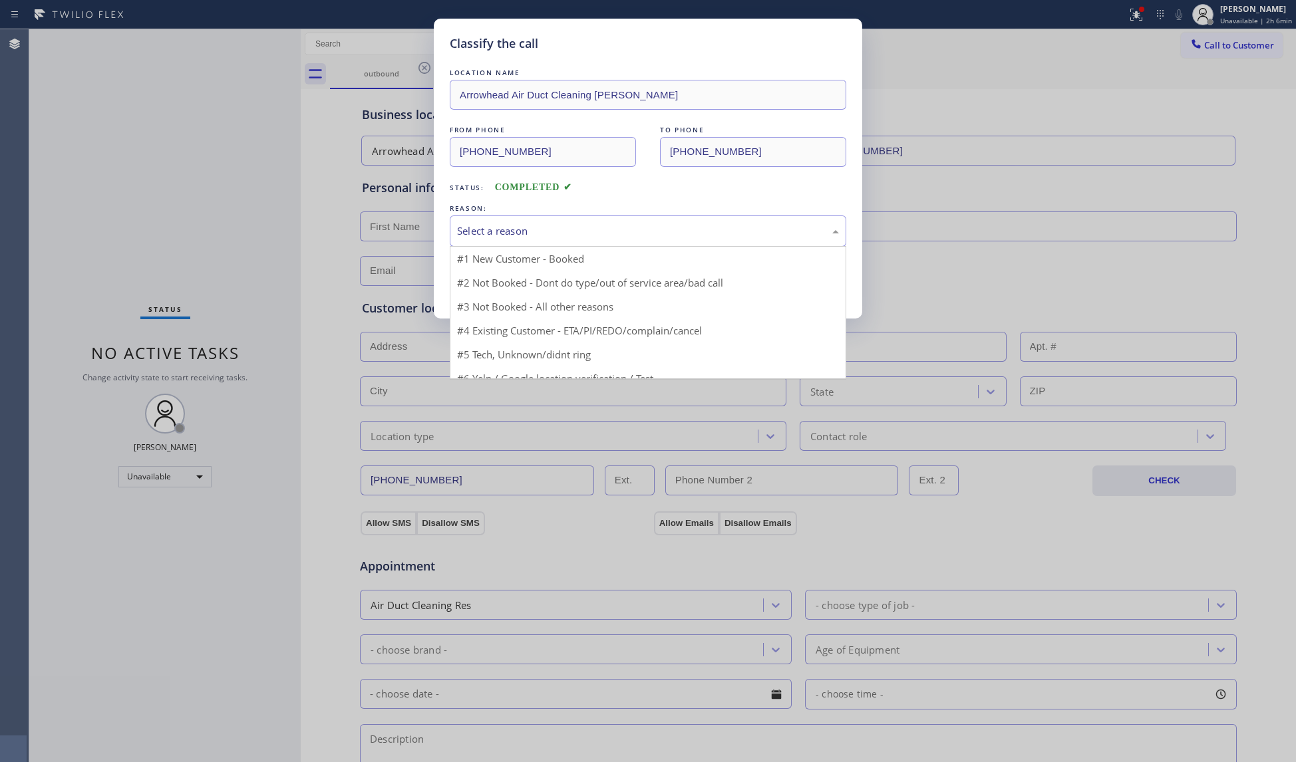
click at [504, 238] on div "Select a reason" at bounding box center [648, 231] width 382 height 15
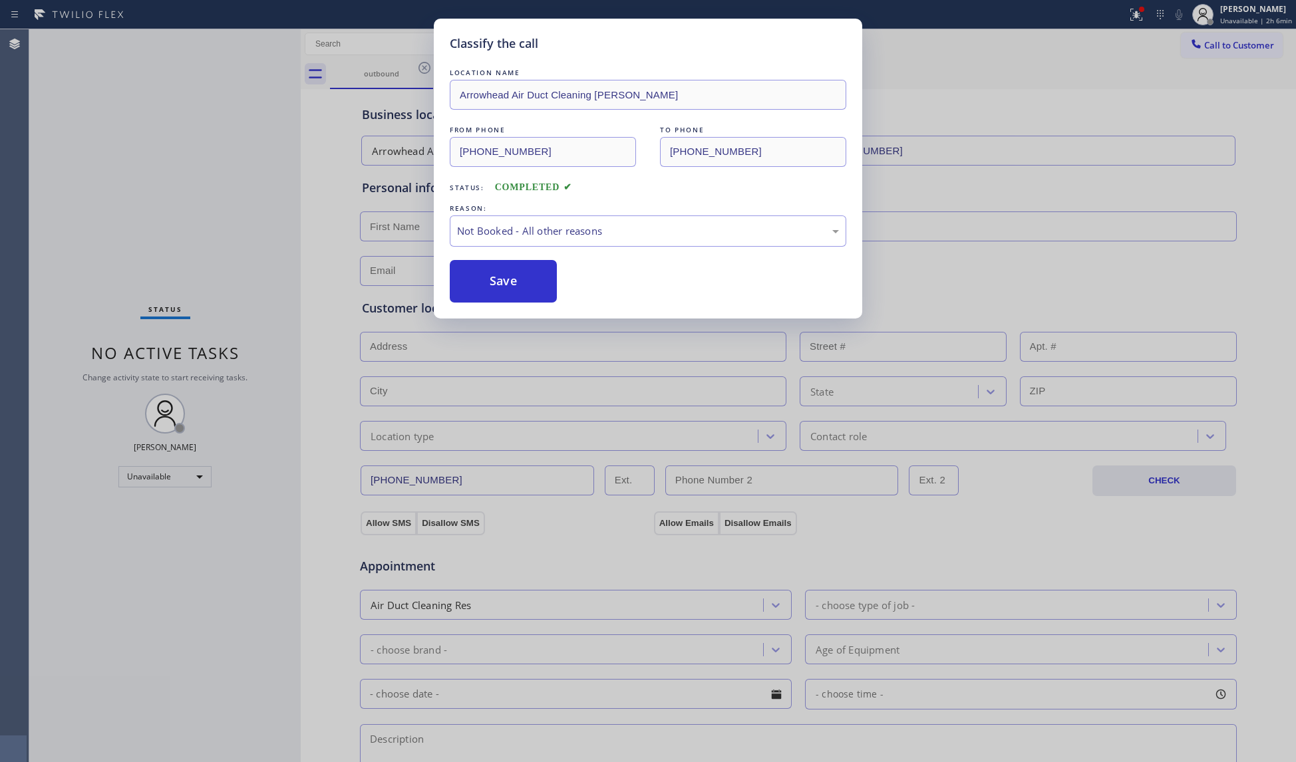
click at [482, 271] on button "Save" at bounding box center [503, 281] width 107 height 43
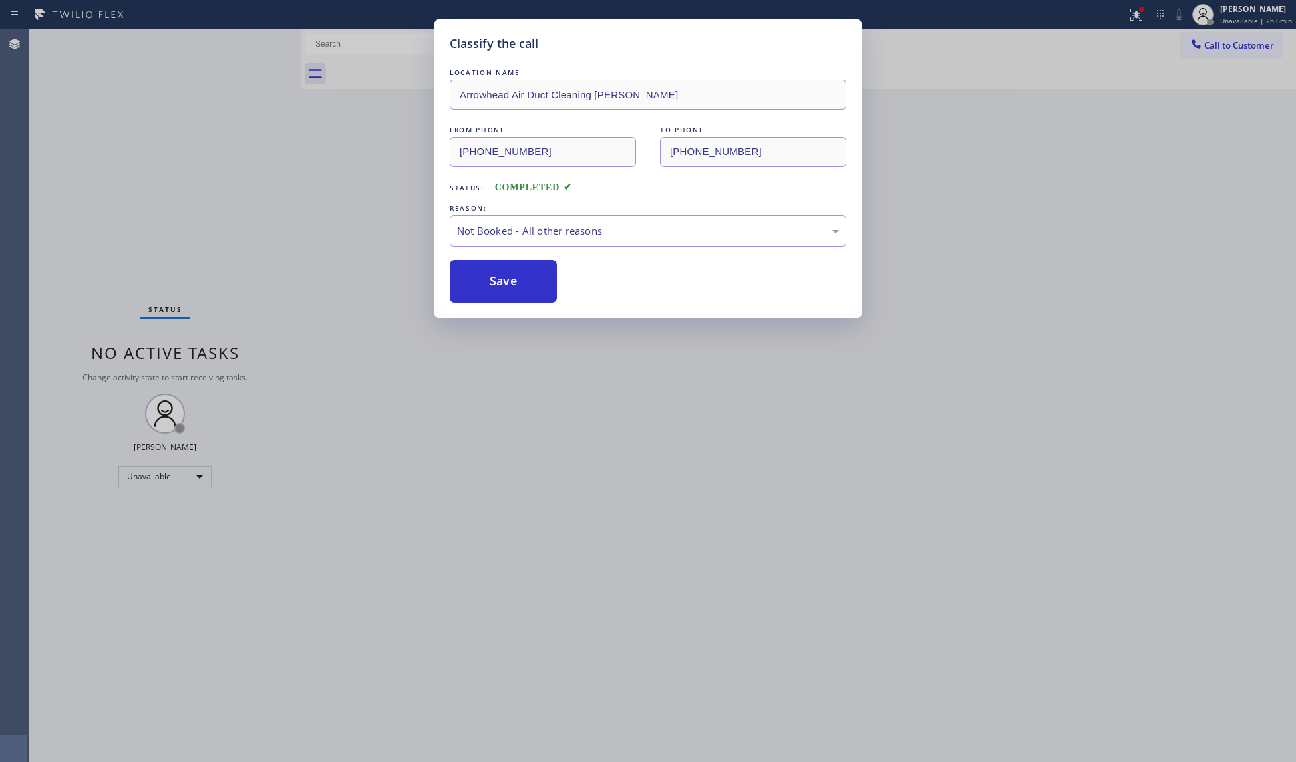
click at [1140, 17] on div "Status report Issues detected These issues could affect your workflow. Please c…" at bounding box center [648, 381] width 1296 height 762
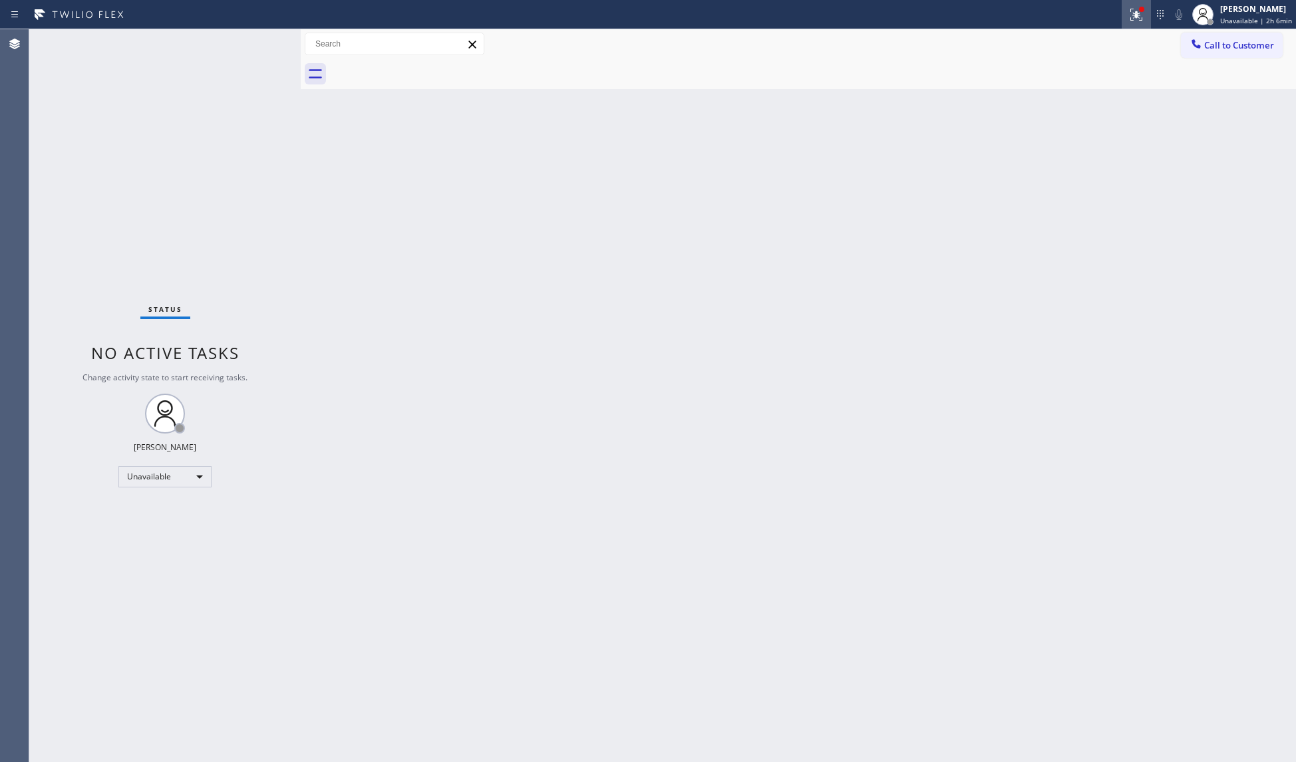
click at [1146, 23] on button at bounding box center [1136, 14] width 29 height 29
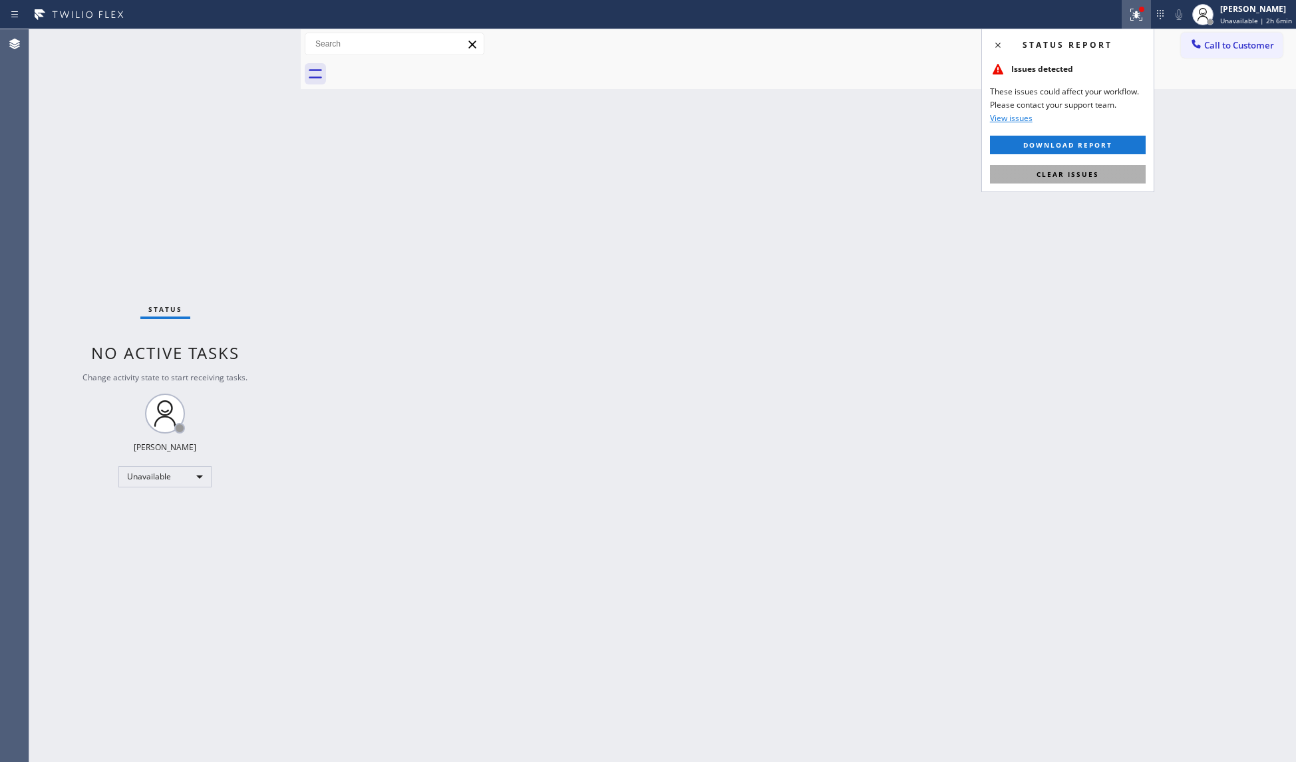
click at [1095, 178] on span "Clear issues" at bounding box center [1067, 174] width 63 height 9
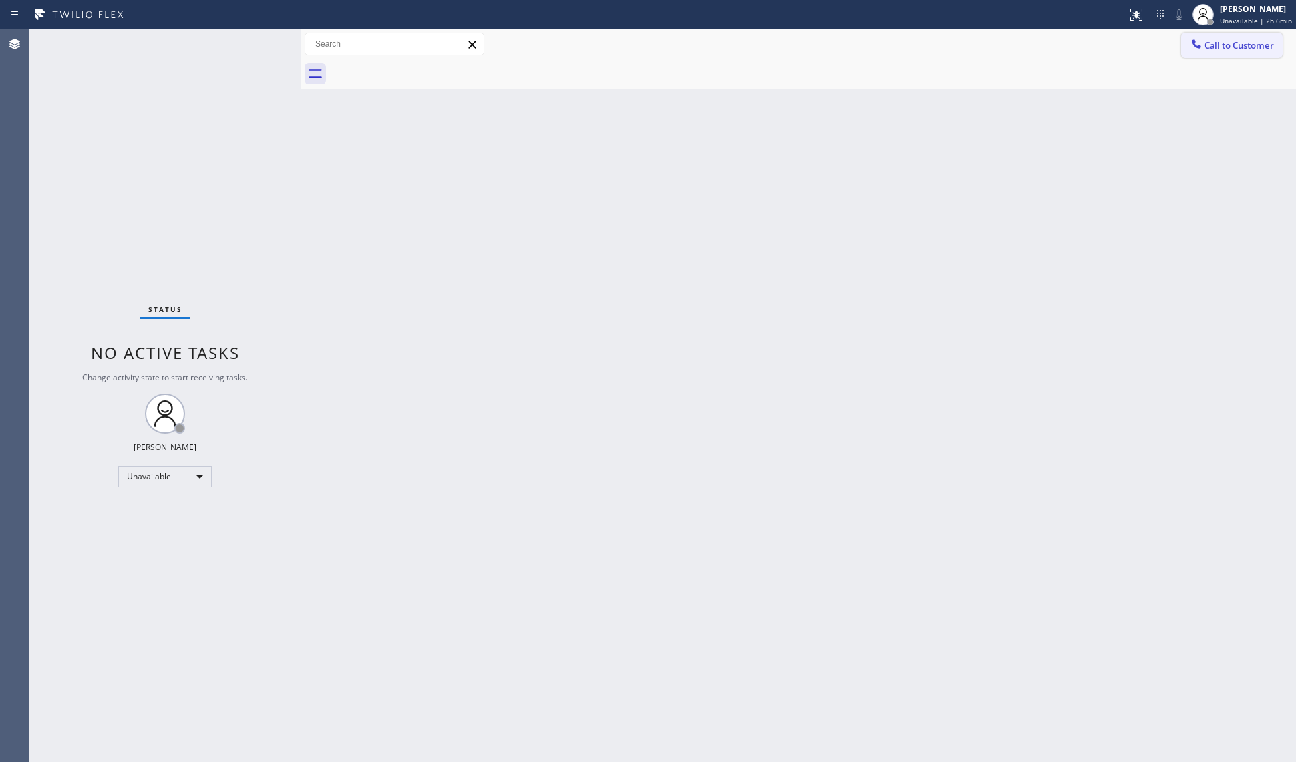
click at [1209, 44] on span "Call to Customer" at bounding box center [1239, 45] width 70 height 12
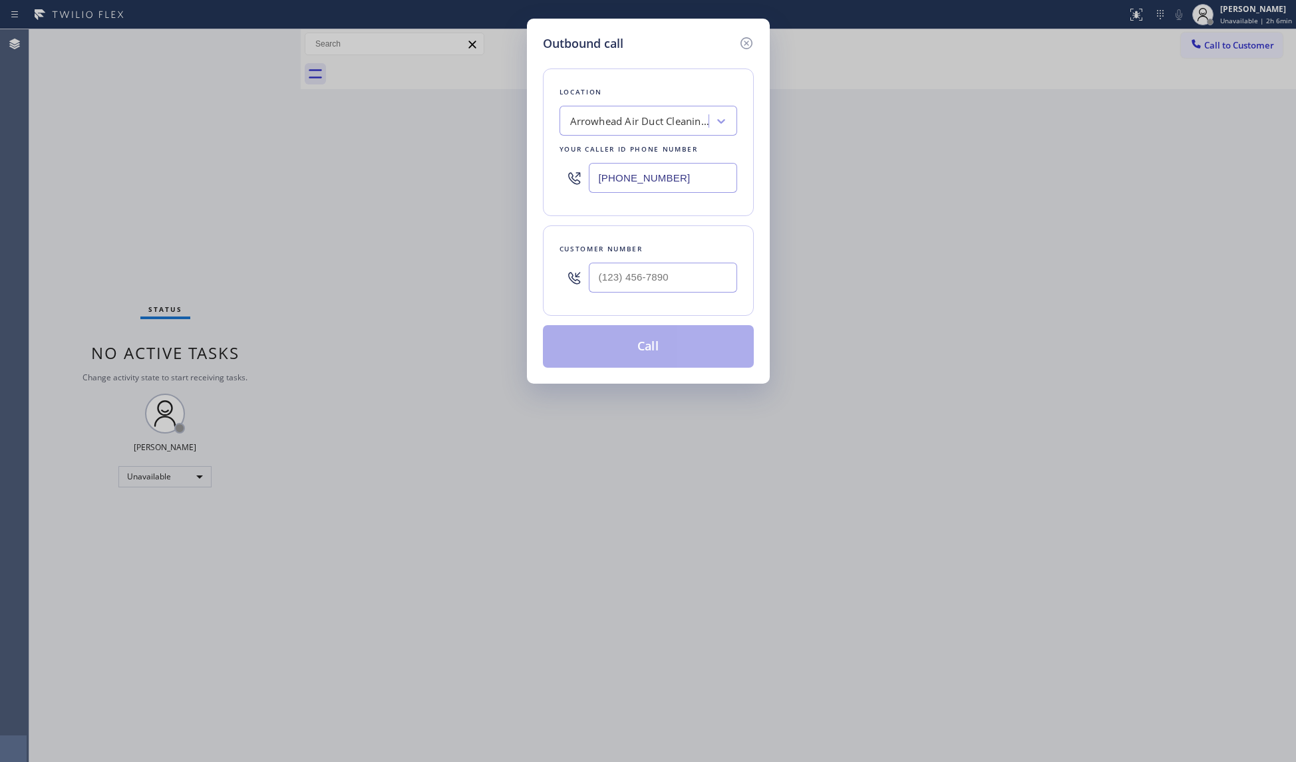
drag, startPoint x: 661, startPoint y: 184, endPoint x: 557, endPoint y: 184, distance: 103.1
click at [557, 184] on div "Location Arrowhead Air Duct Cleaning [PERSON_NAME] Your caller id phone number …" at bounding box center [648, 143] width 211 height 148
paste input "310) 356-0253"
type input "[PHONE_NUMBER]"
click at [681, 283] on input "(___) ___-____" at bounding box center [663, 278] width 148 height 30
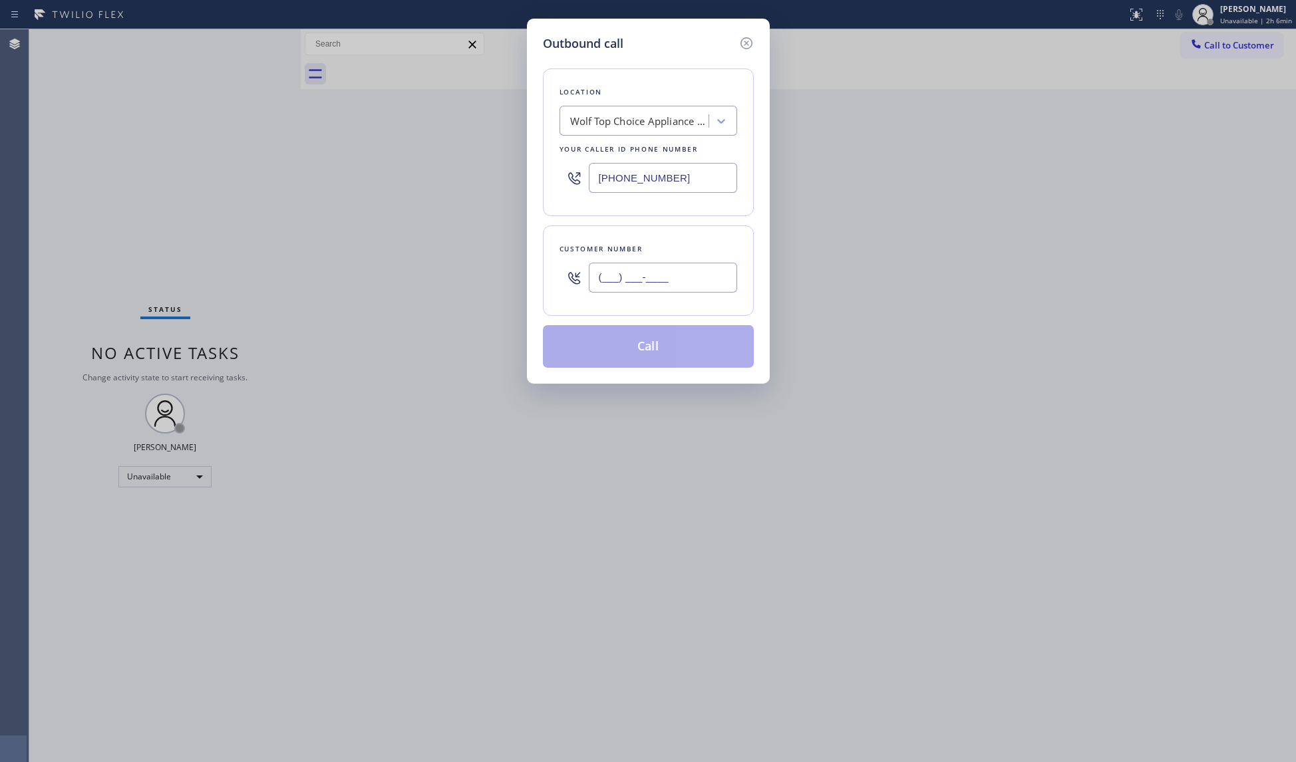
paste input "310) 981-0558"
type input "[PHONE_NUMBER]"
click at [660, 351] on button "Call" at bounding box center [648, 346] width 211 height 43
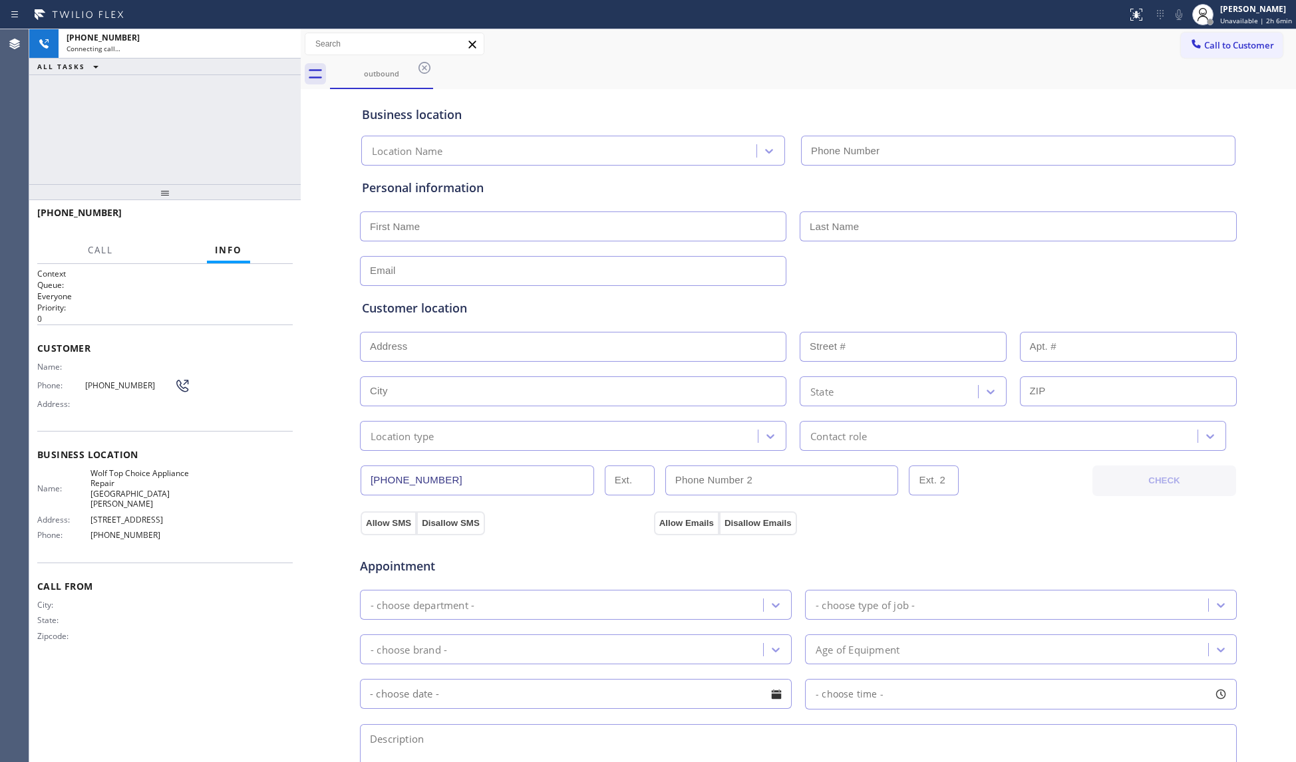
type input "[PHONE_NUMBER]"
click at [886, 92] on div "Business location Wolf Top Choice Appliance Repair [GEOGRAPHIC_DATA][PERSON_NAM…" at bounding box center [798, 128] width 878 height 73
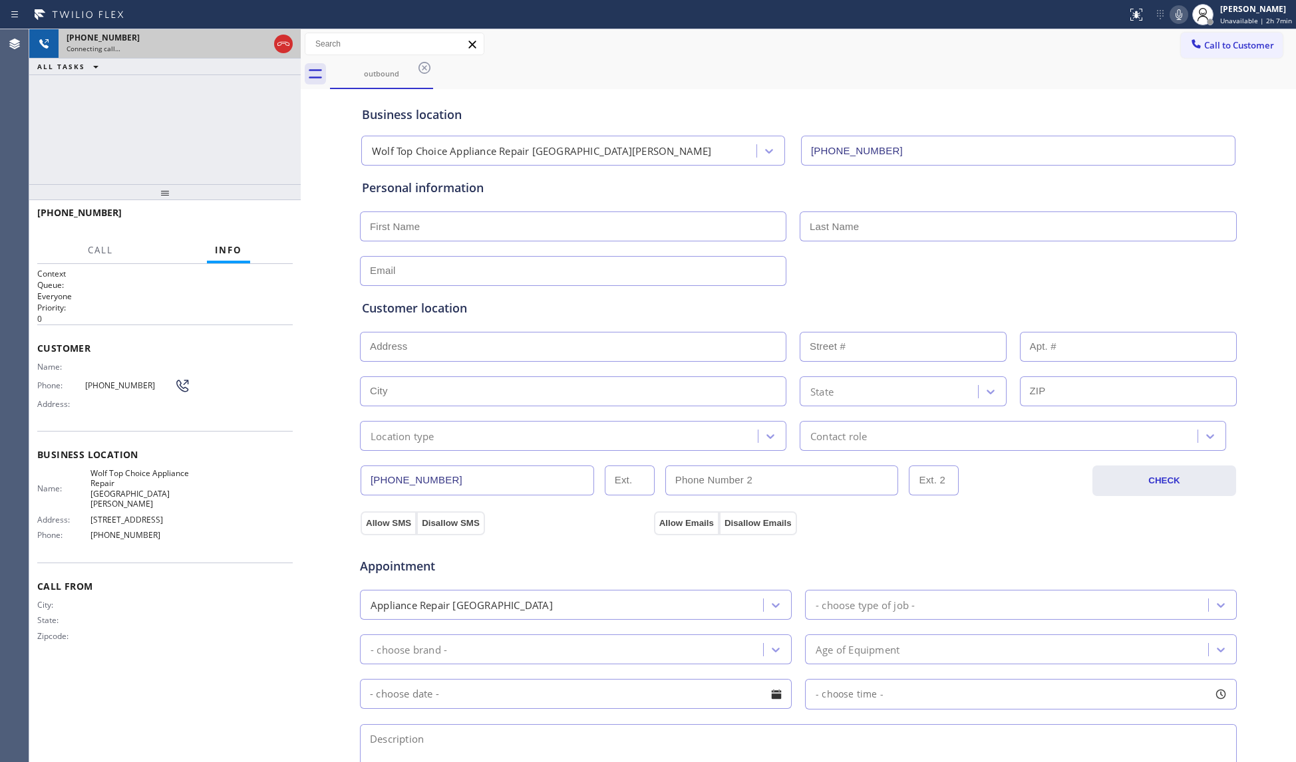
click at [283, 44] on icon at bounding box center [283, 44] width 16 height 16
click at [1199, 57] on button "Call to Customer" at bounding box center [1232, 45] width 102 height 25
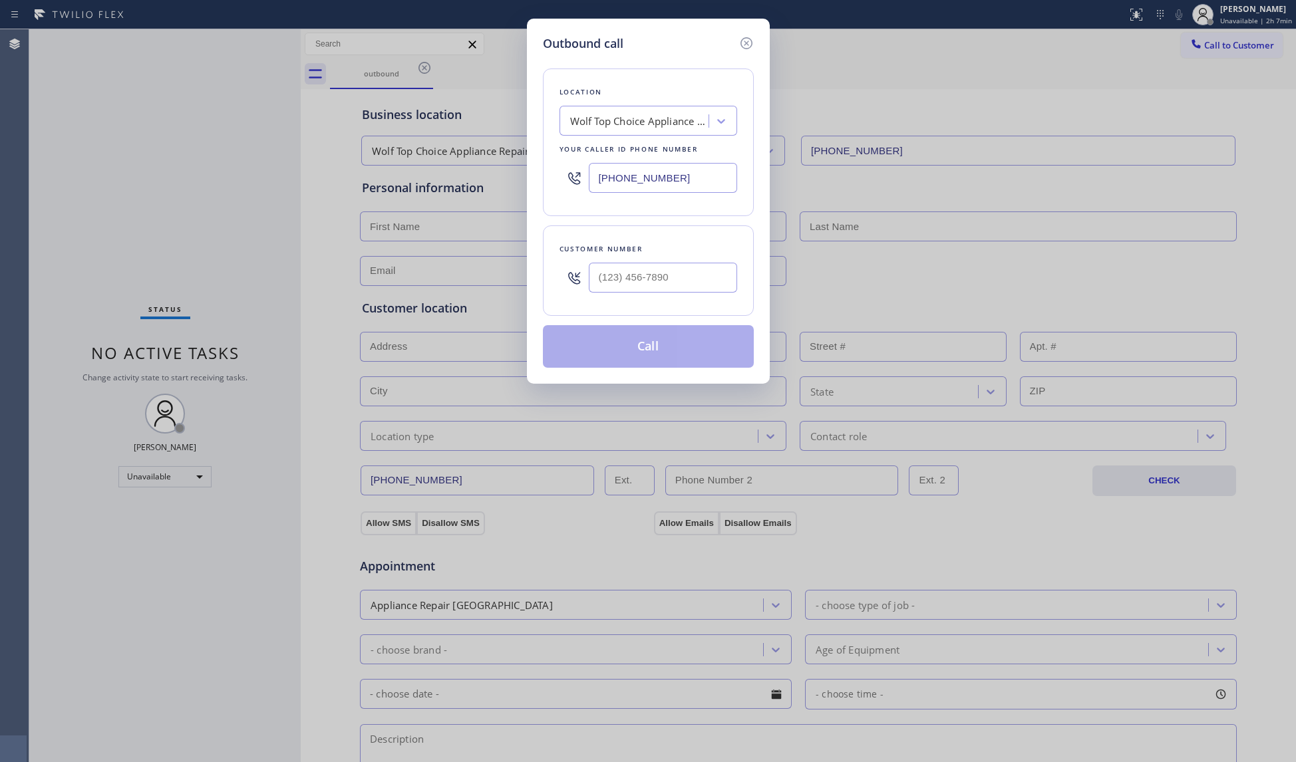
drag, startPoint x: 679, startPoint y: 181, endPoint x: 525, endPoint y: 171, distance: 154.0
click at [525, 171] on div "Outbound call Location Wolf Top Choice Appliance Repair [GEOGRAPHIC_DATA][PERSO…" at bounding box center [648, 381] width 1296 height 762
paste input "516) 549-0061"
type input "[PHONE_NUMBER]"
click at [653, 266] on input "(___) ___-____" at bounding box center [663, 278] width 148 height 30
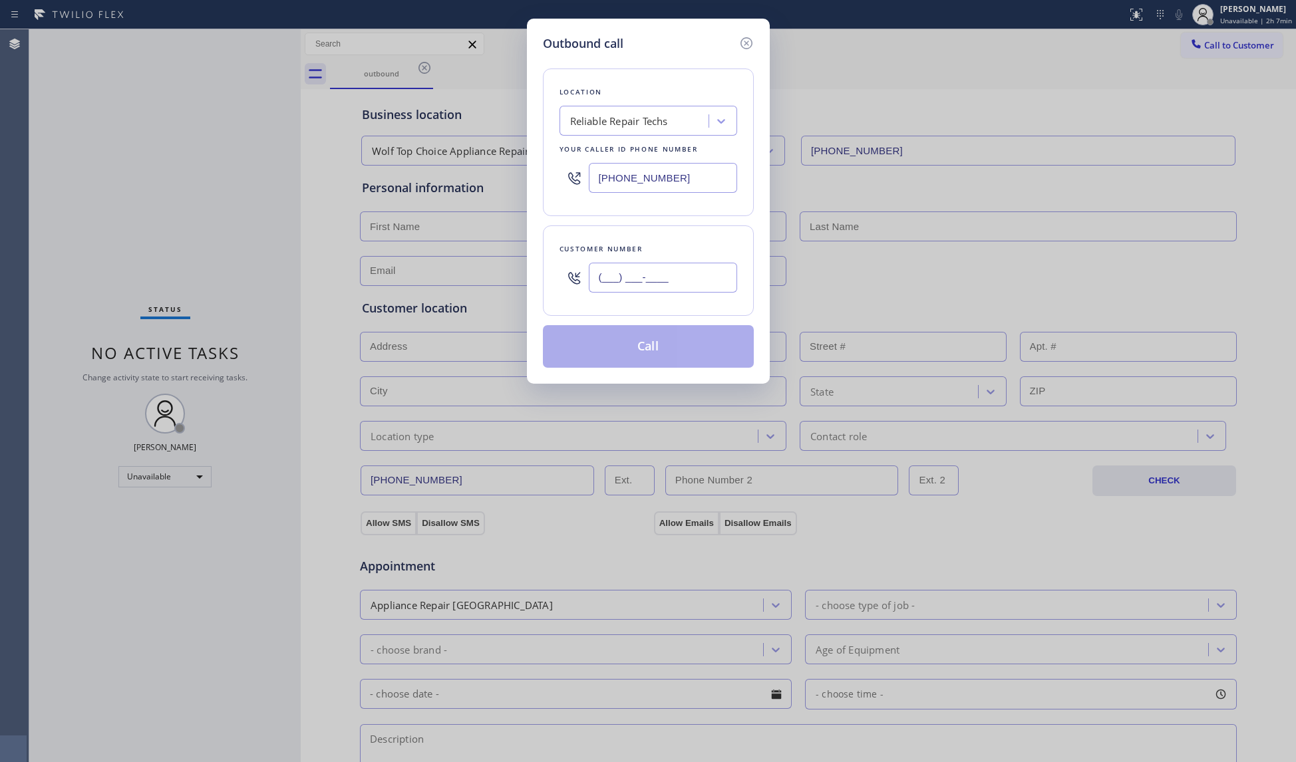
paste input "332) 222-0432"
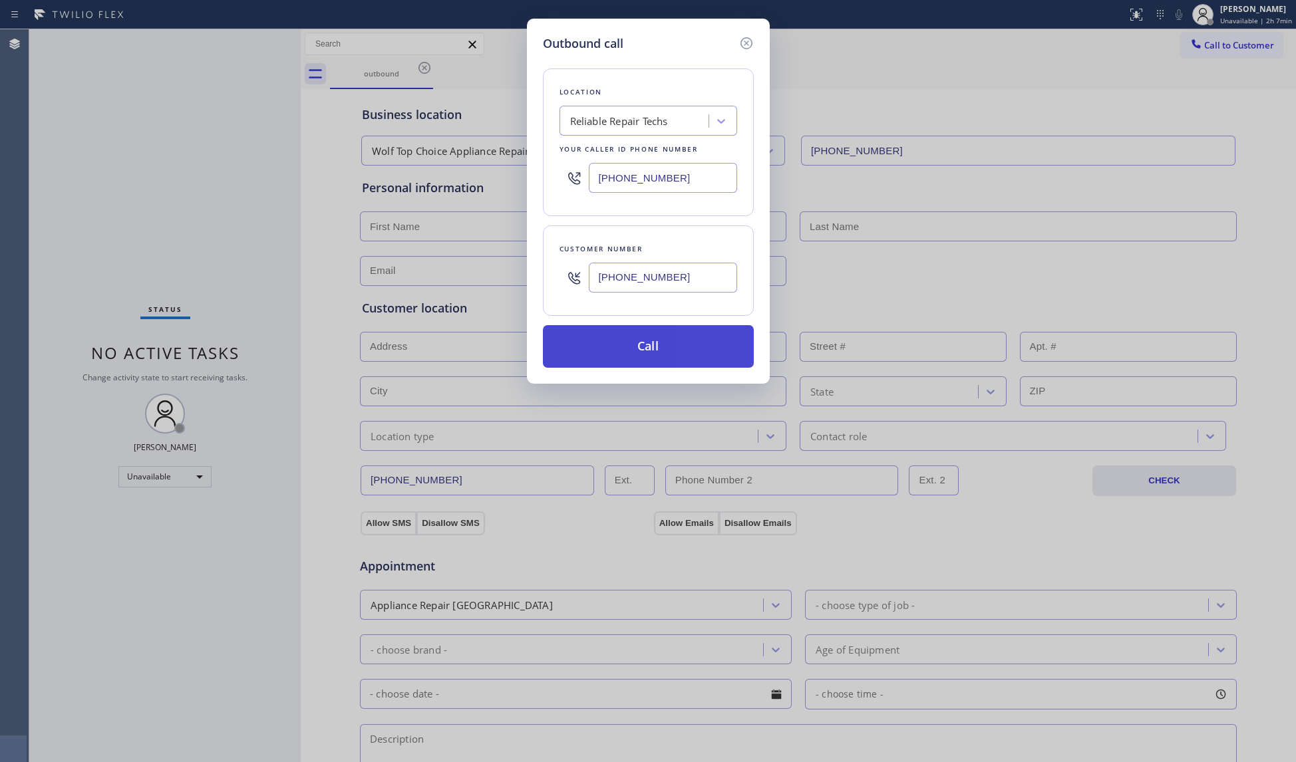
type input "[PHONE_NUMBER]"
click at [666, 363] on button "Call" at bounding box center [648, 346] width 211 height 43
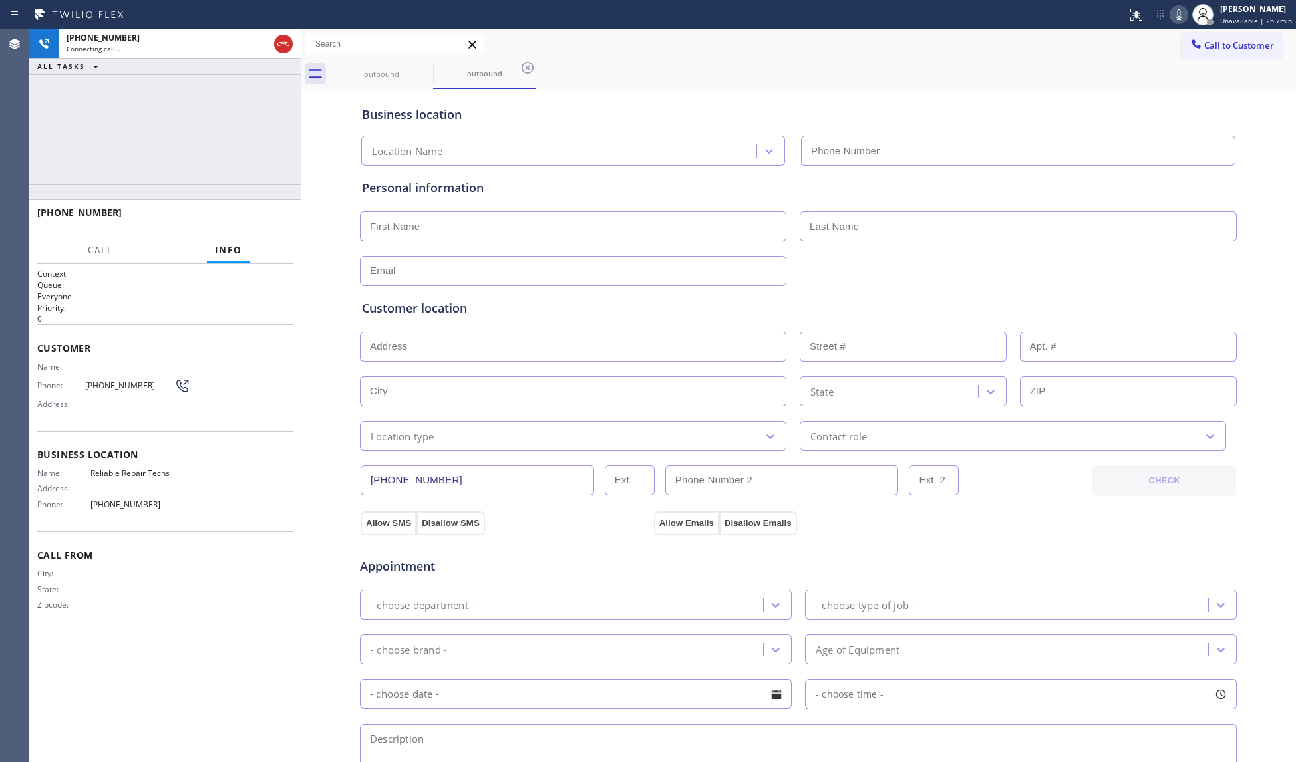
type input "[PHONE_NUMBER]"
click at [263, 212] on button "HANG UP" at bounding box center [262, 219] width 62 height 19
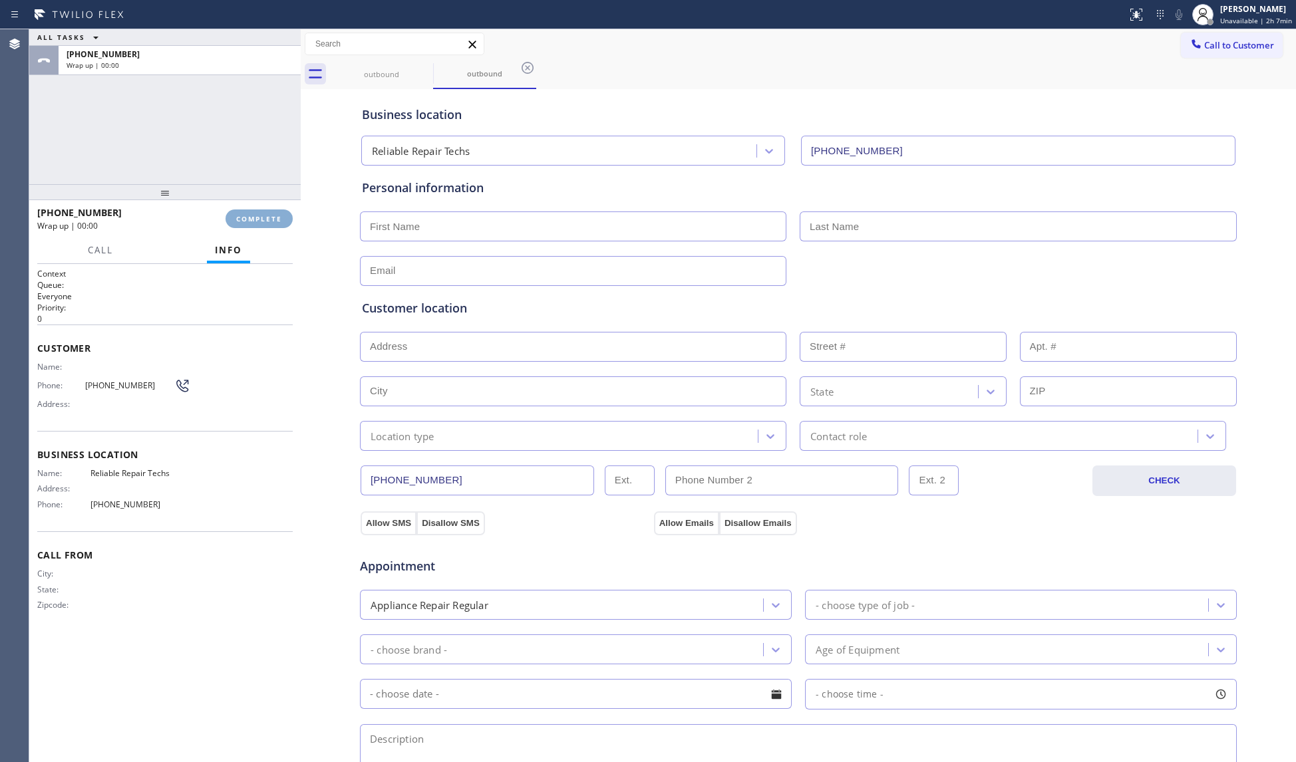
click at [264, 212] on button "COMPLETE" at bounding box center [259, 219] width 67 height 19
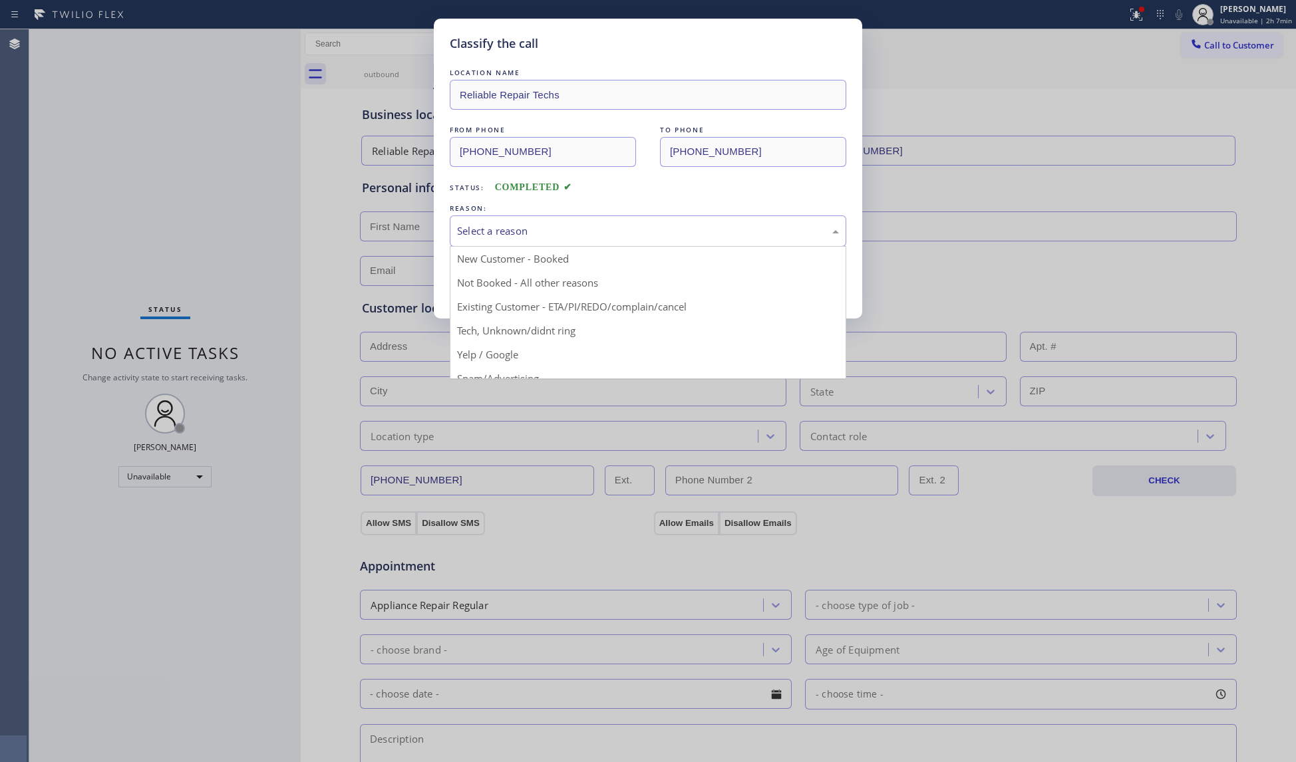
click at [480, 220] on div "Select a reason" at bounding box center [648, 231] width 396 height 31
click at [491, 290] on button "Save" at bounding box center [503, 281] width 107 height 43
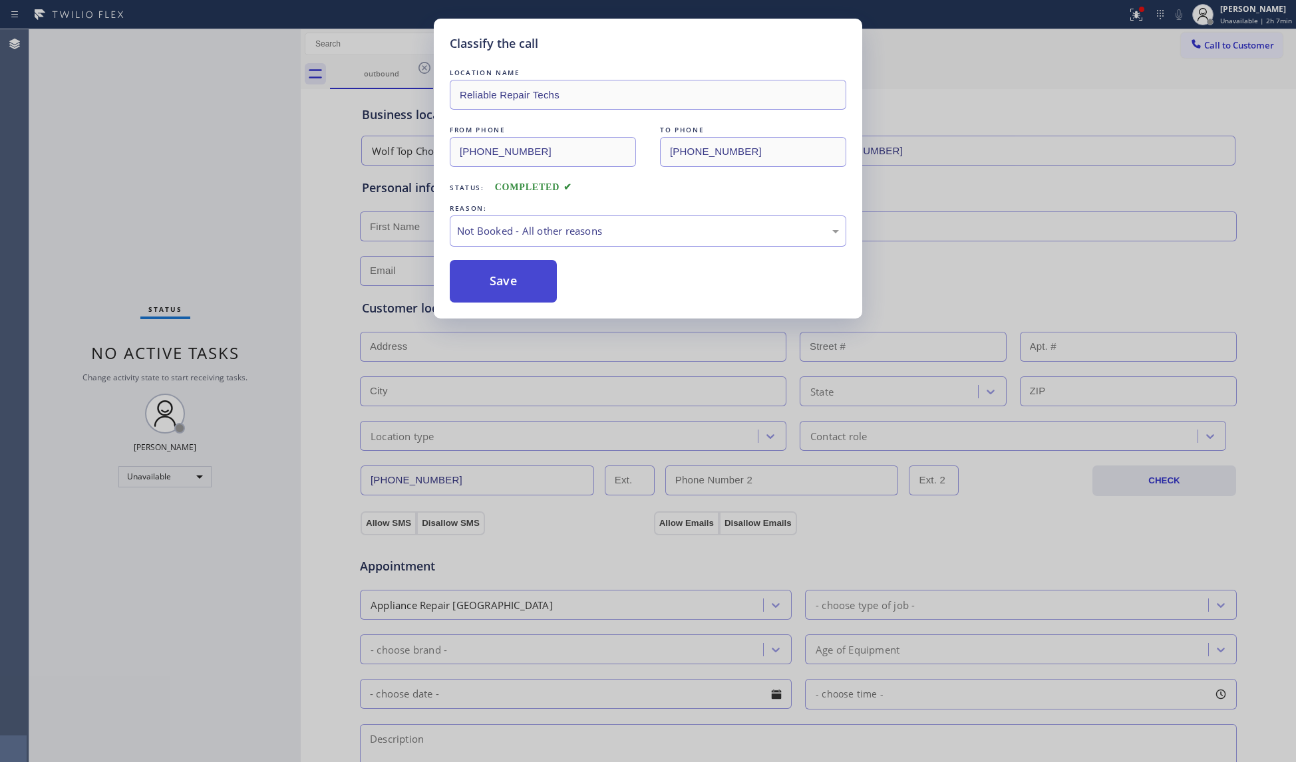
click at [492, 290] on button "Save" at bounding box center [503, 281] width 107 height 43
drag, startPoint x: 493, startPoint y: 290, endPoint x: 498, endPoint y: 279, distance: 11.9
click at [496, 293] on button "Save" at bounding box center [503, 281] width 107 height 43
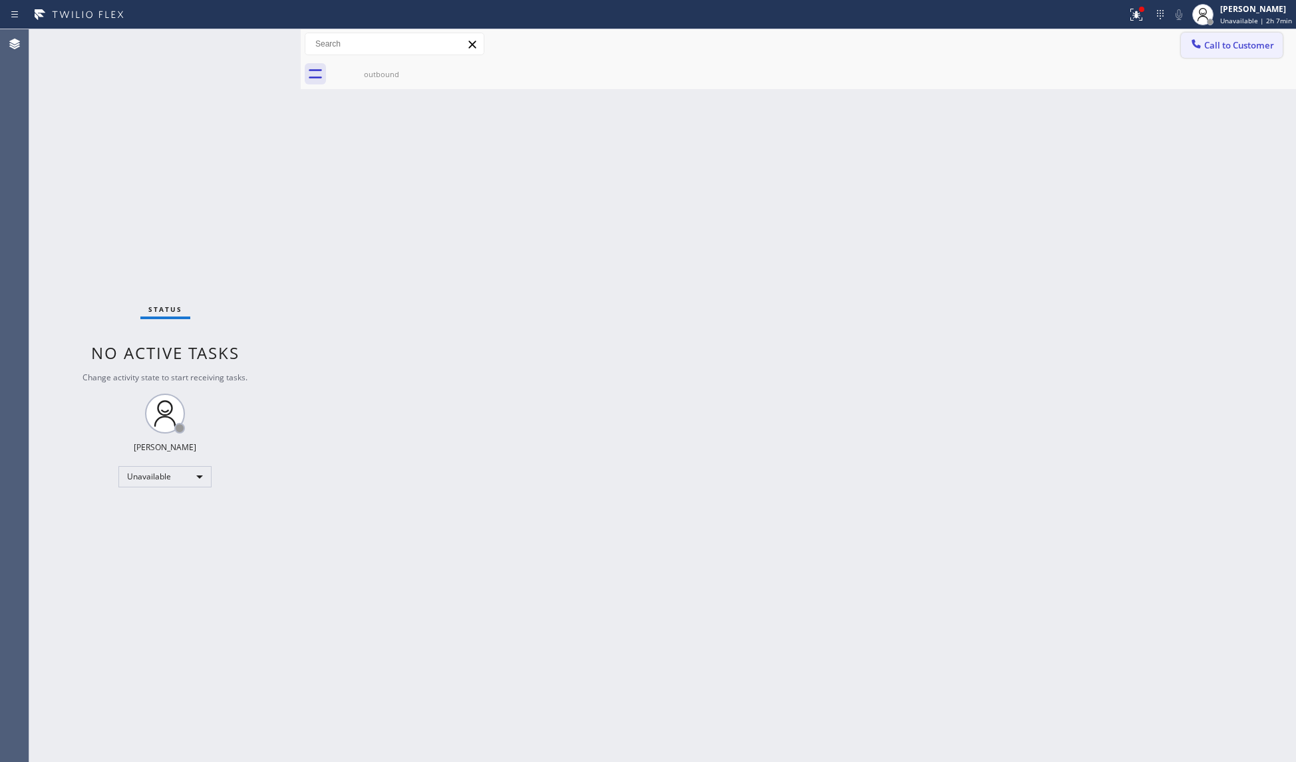
click at [1221, 52] on button "Call to Customer" at bounding box center [1232, 45] width 102 height 25
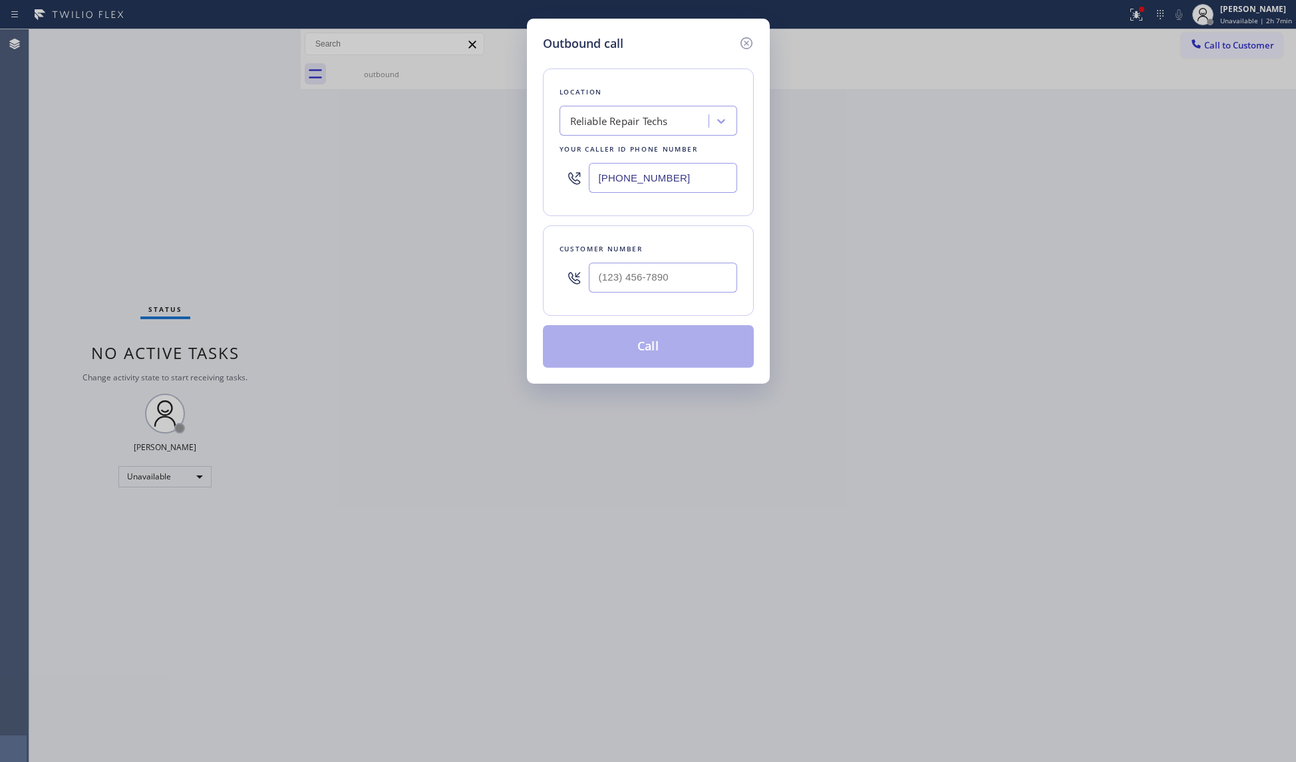
drag, startPoint x: 626, startPoint y: 190, endPoint x: 569, endPoint y: 178, distance: 57.8
click at [569, 182] on div "[PHONE_NUMBER]" at bounding box center [648, 177] width 178 height 43
paste input "773) 770-8532"
type input "[PHONE_NUMBER]"
click at [684, 296] on div at bounding box center [663, 277] width 148 height 43
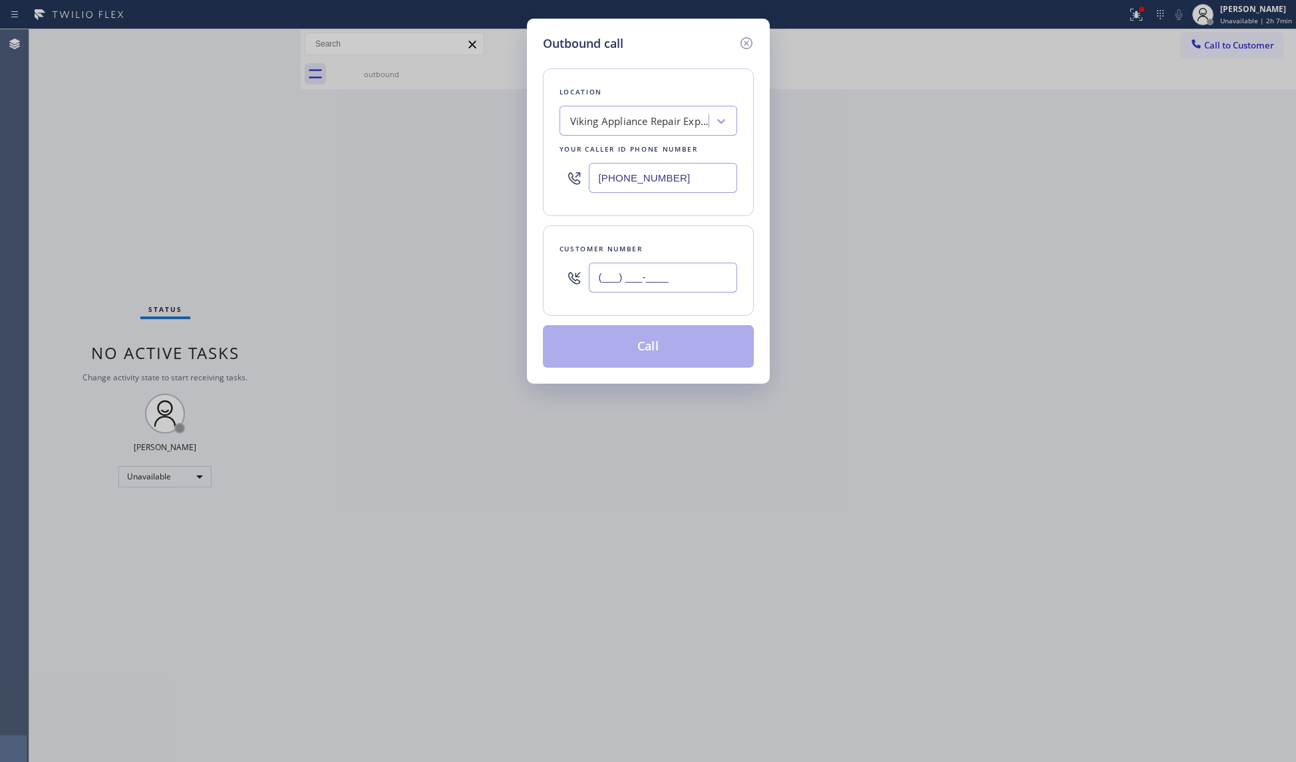
paste input "773) 425-7516"
drag, startPoint x: 666, startPoint y: 283, endPoint x: 673, endPoint y: 302, distance: 20.6
click at [668, 283] on input "[PHONE_NUMBER]" at bounding box center [663, 278] width 148 height 30
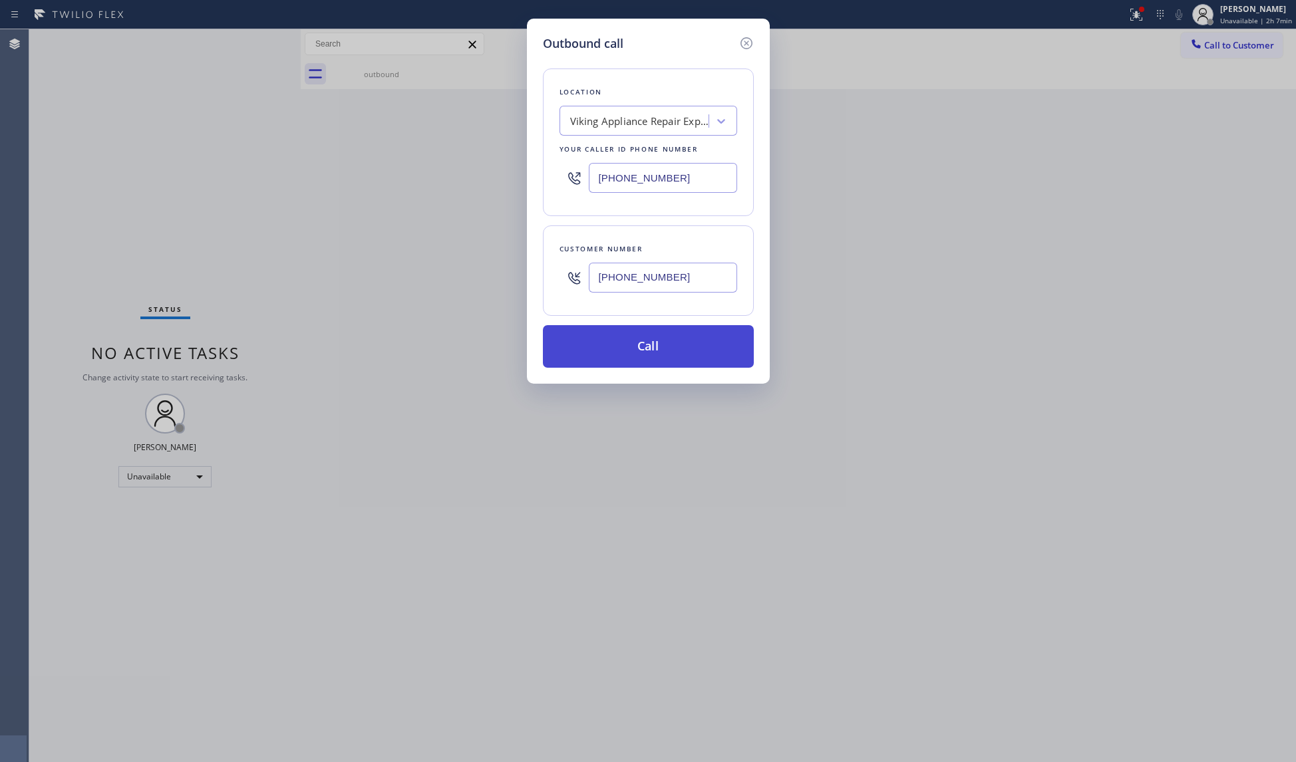
type input "[PHONE_NUMBER]"
click at [651, 355] on button "Call" at bounding box center [648, 346] width 211 height 43
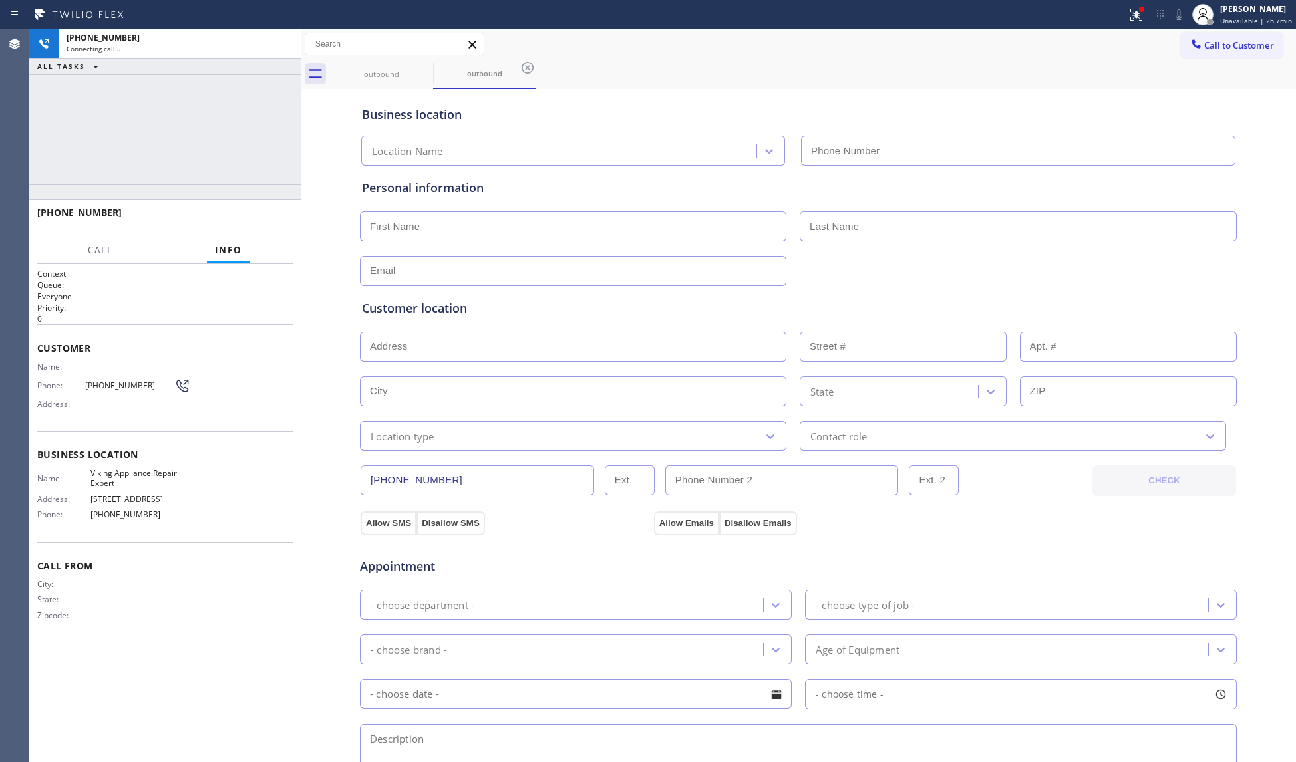
type input "[PHONE_NUMBER]"
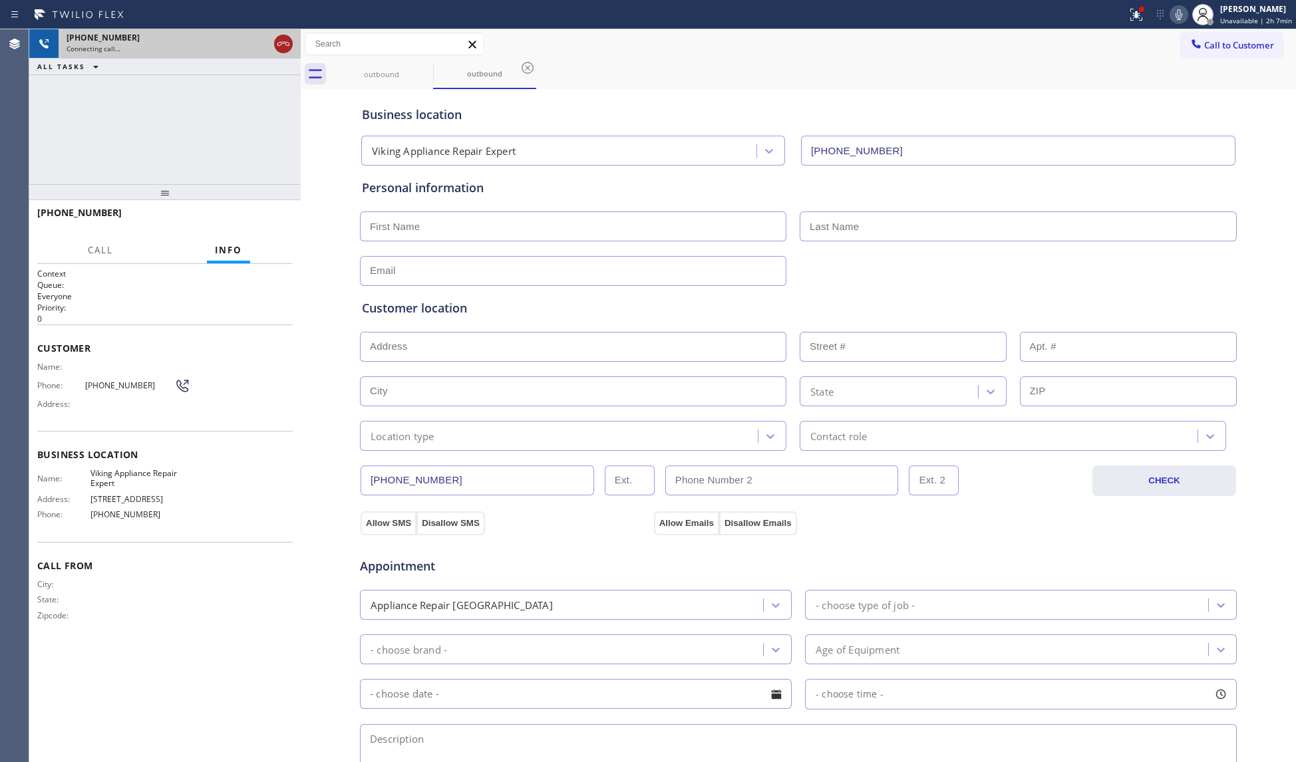
click at [275, 47] on icon at bounding box center [283, 44] width 16 height 16
click at [390, 80] on div "outbound" at bounding box center [381, 74] width 100 height 30
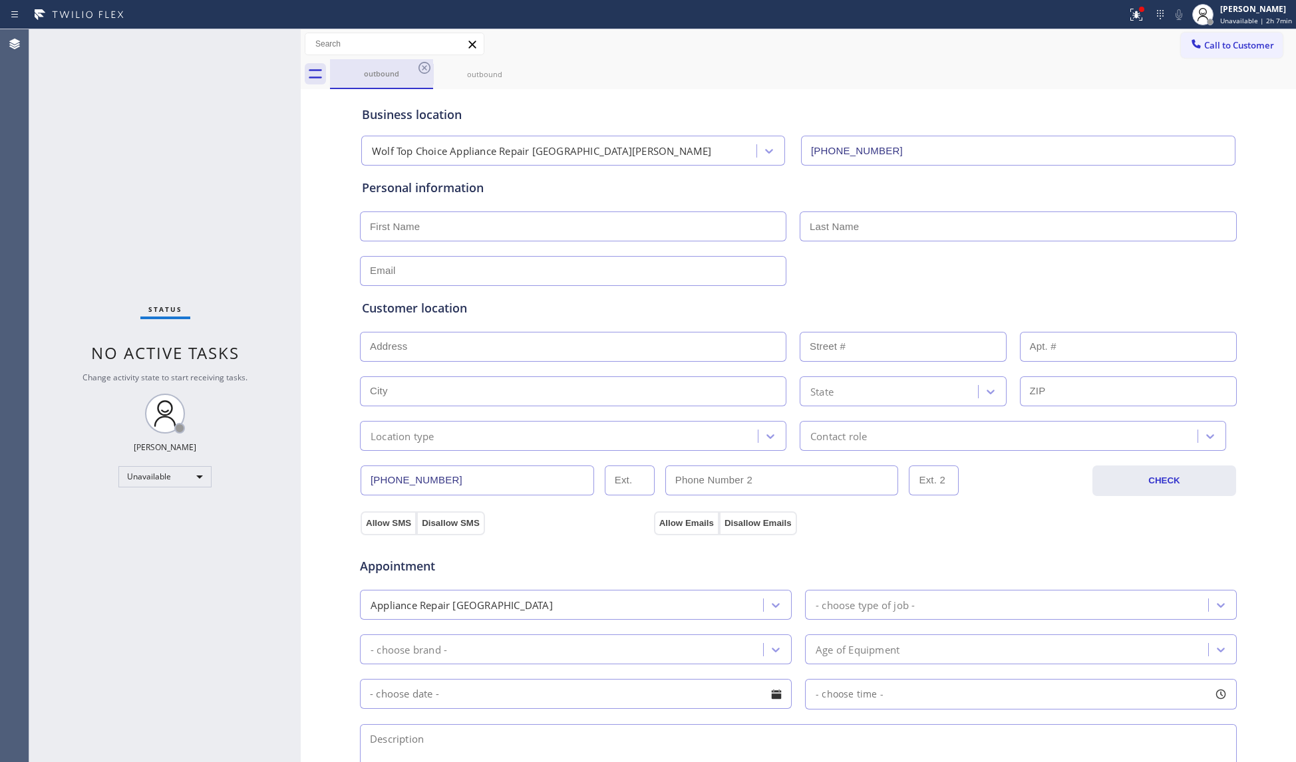
click at [412, 73] on div "outbound" at bounding box center [381, 74] width 100 height 10
click at [415, 71] on div "outbound" at bounding box center [381, 74] width 100 height 10
click at [416, 71] on icon at bounding box center [424, 68] width 16 height 16
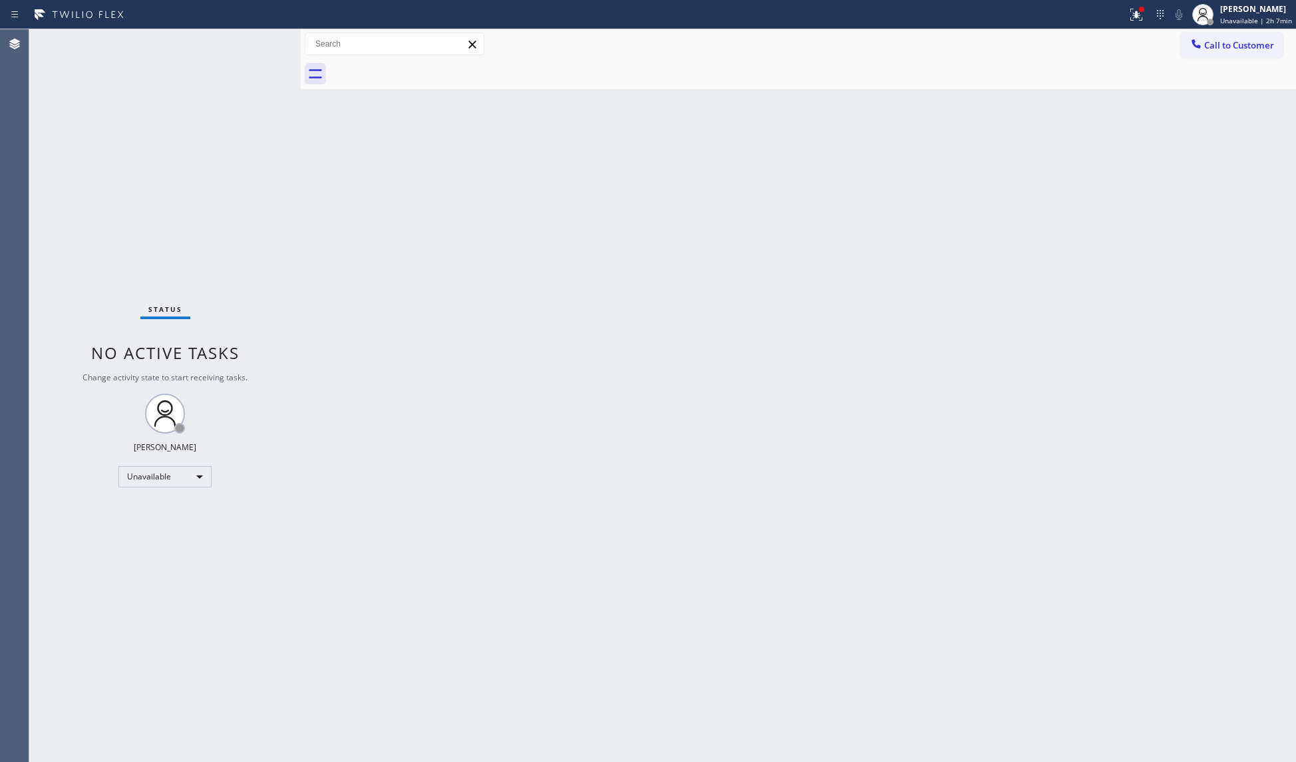
click at [416, 71] on div at bounding box center [813, 74] width 966 height 30
drag, startPoint x: 1134, startPoint y: 13, endPoint x: 1129, endPoint y: 54, distance: 40.8
click at [1129, 14] on icon at bounding box center [1132, 15] width 16 height 16
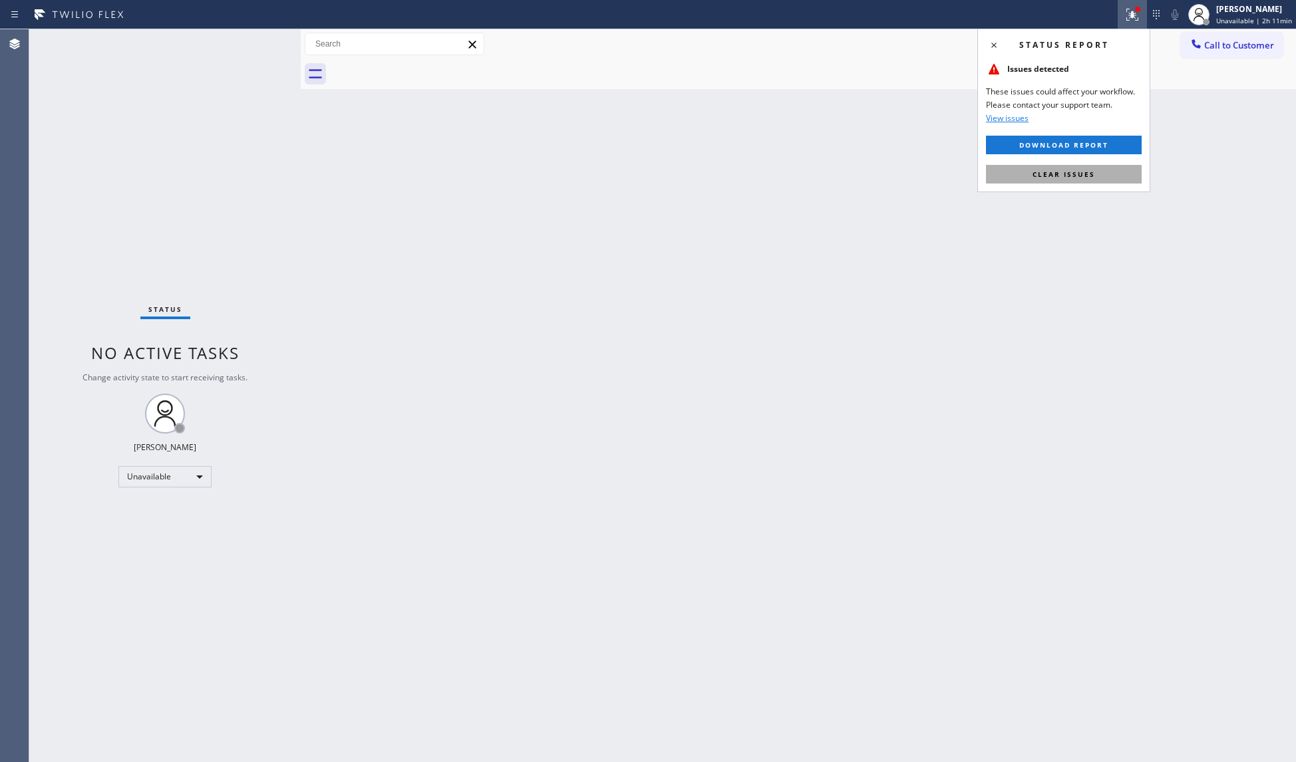
click at [1106, 184] on button "Clear issues" at bounding box center [1064, 174] width 156 height 19
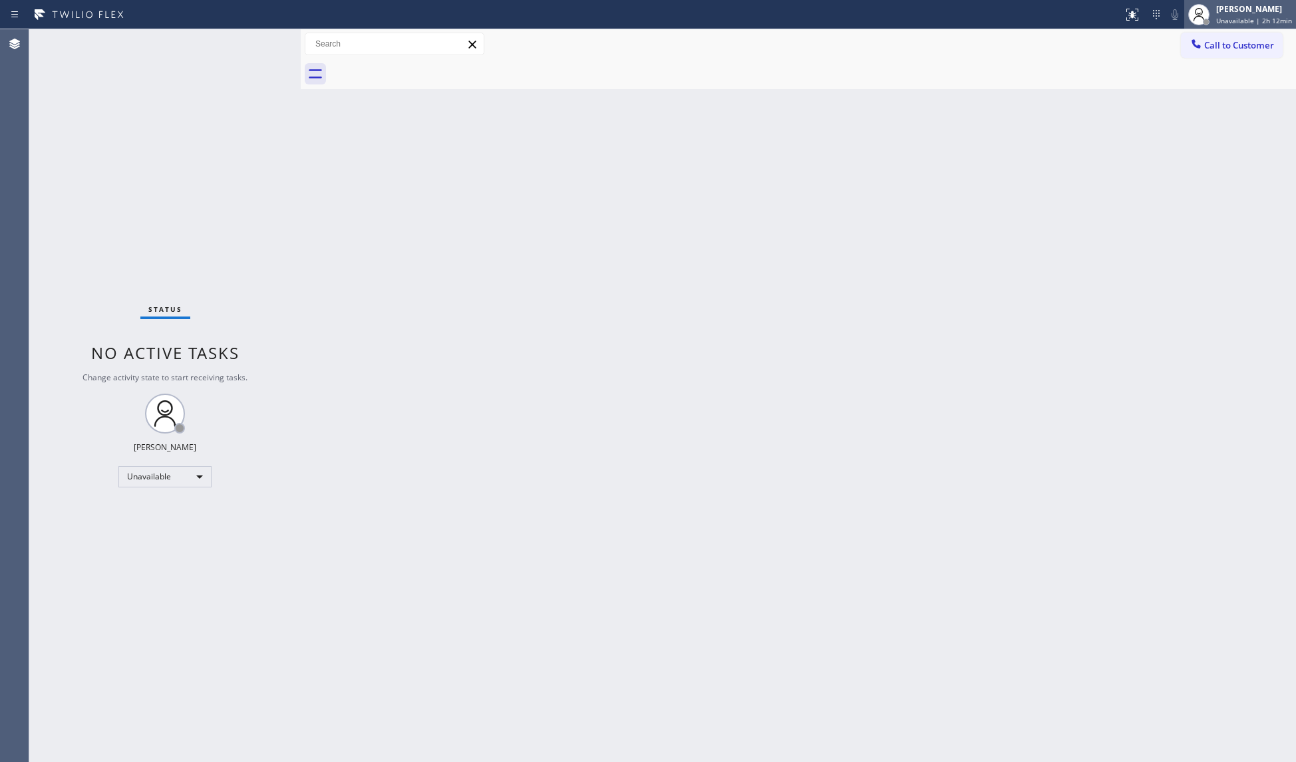
click at [1221, 9] on div "[PERSON_NAME]" at bounding box center [1254, 8] width 76 height 11
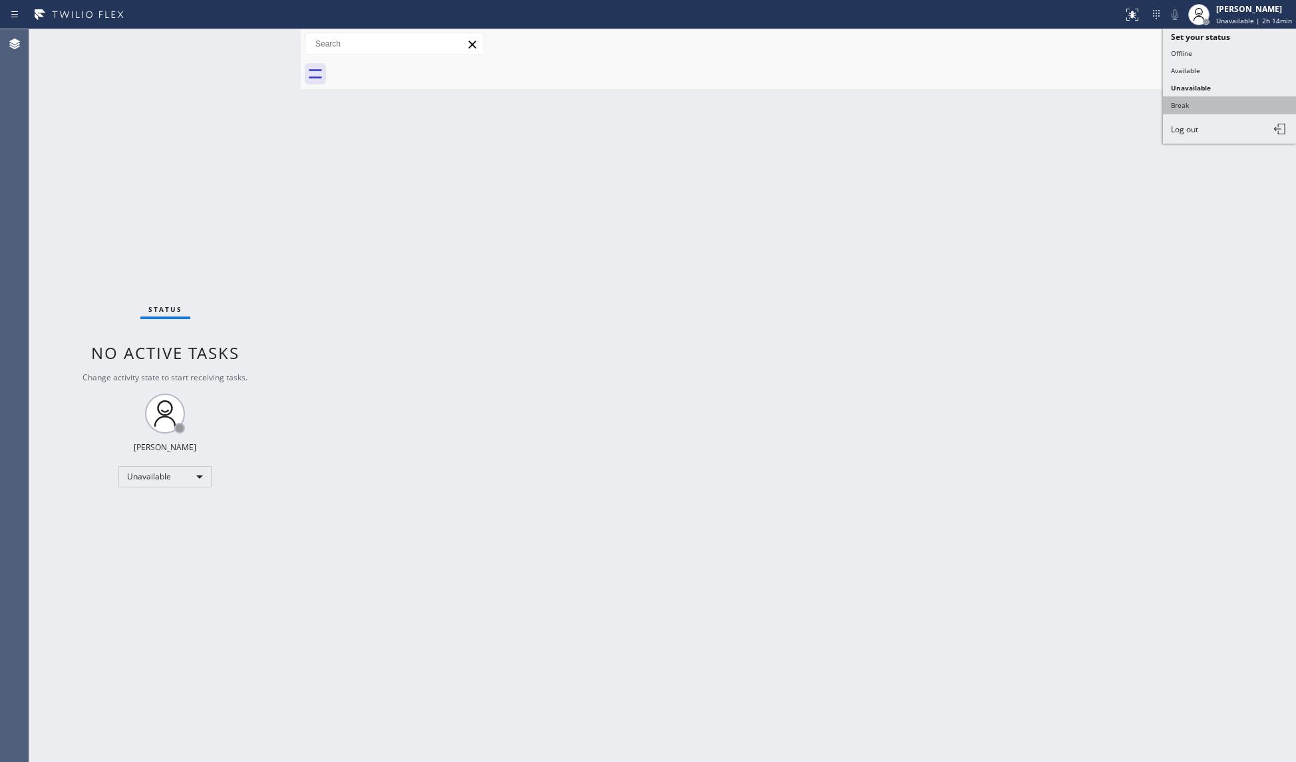
click at [1179, 101] on button "Break" at bounding box center [1229, 104] width 133 height 17
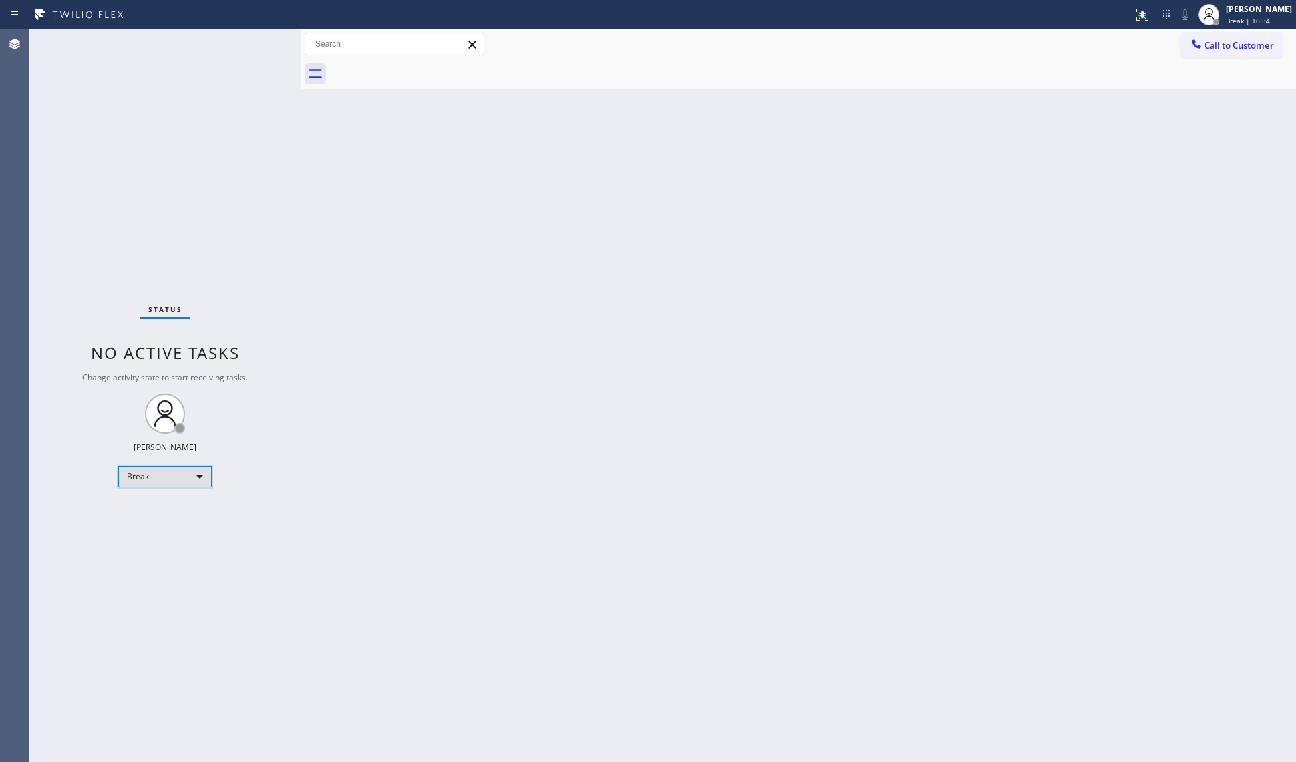
click at [152, 482] on div "Break" at bounding box center [164, 476] width 93 height 21
click at [158, 530] on li "Unavailable" at bounding box center [164, 529] width 90 height 16
click at [1206, 43] on span "Call to Customer" at bounding box center [1239, 45] width 70 height 12
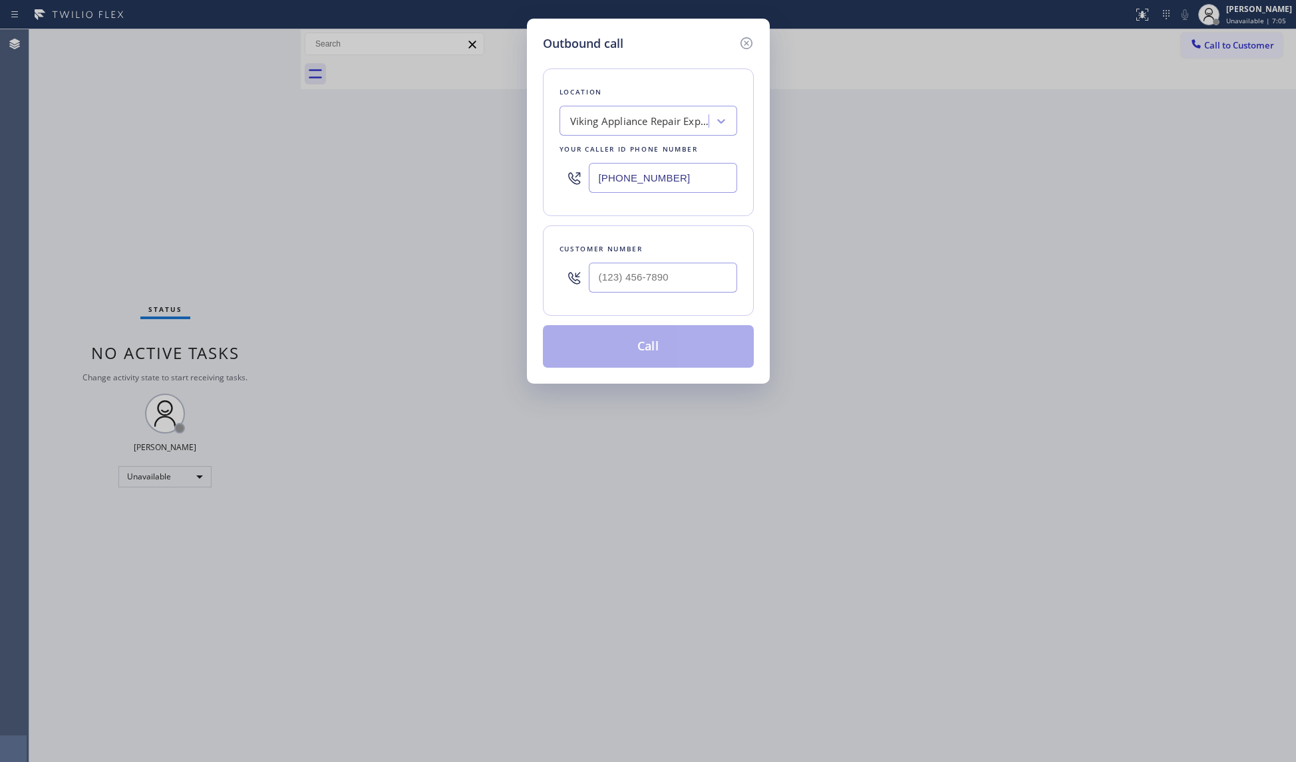
drag, startPoint x: 681, startPoint y: 180, endPoint x: 591, endPoint y: 180, distance: 90.5
click at [591, 180] on input "[PHONE_NUMBER]" at bounding box center [663, 178] width 148 height 30
paste input "310) 388-4183"
type input "[PHONE_NUMBER]"
click at [668, 282] on input "(___) ___-____" at bounding box center [663, 278] width 148 height 30
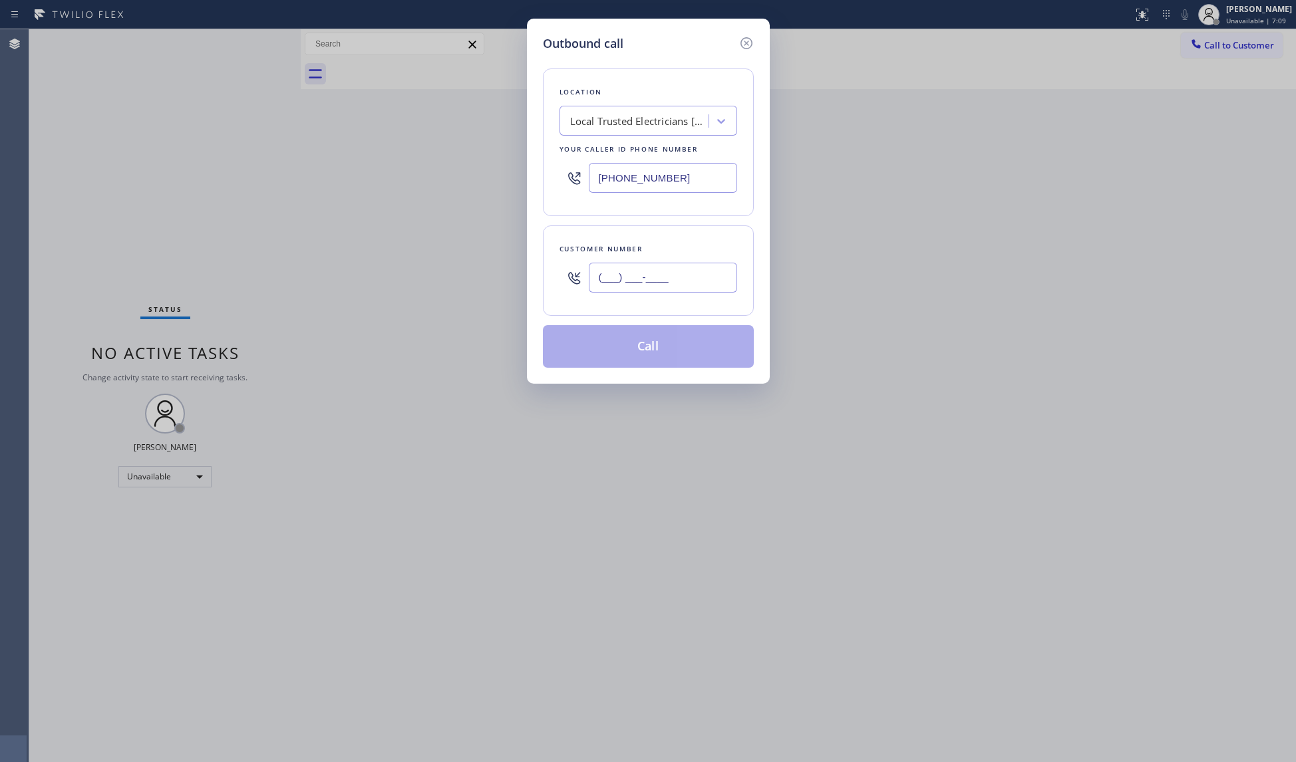
paste input "323) 618-3954"
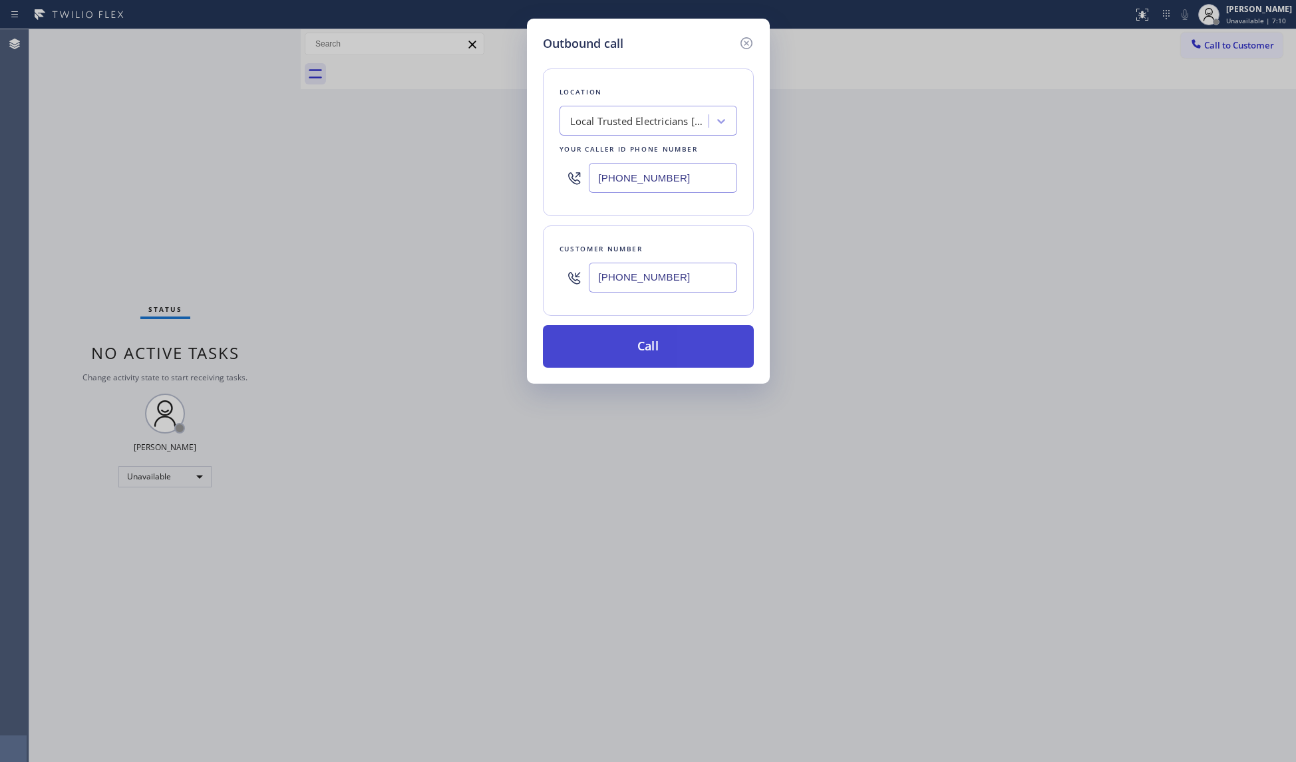
type input "[PHONE_NUMBER]"
click at [651, 347] on button "Call" at bounding box center [648, 346] width 211 height 43
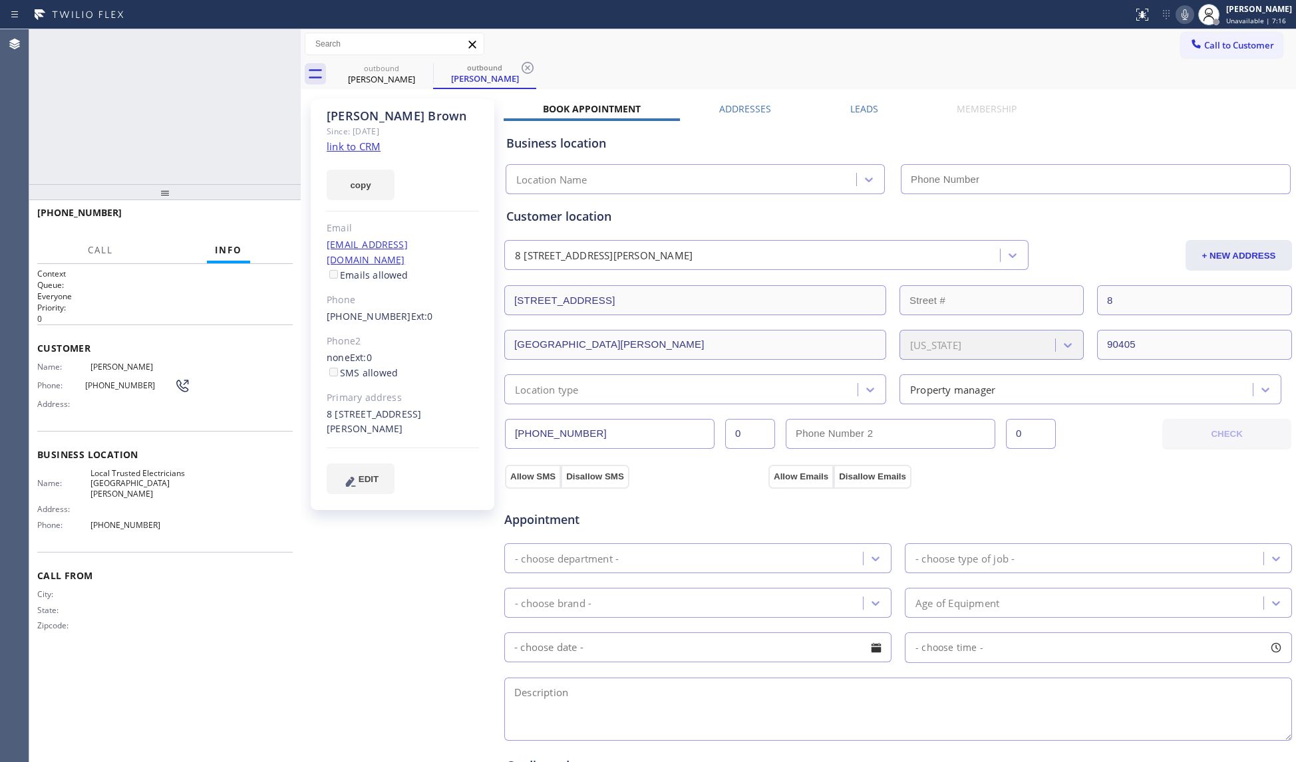
type input "[PHONE_NUMBER]"
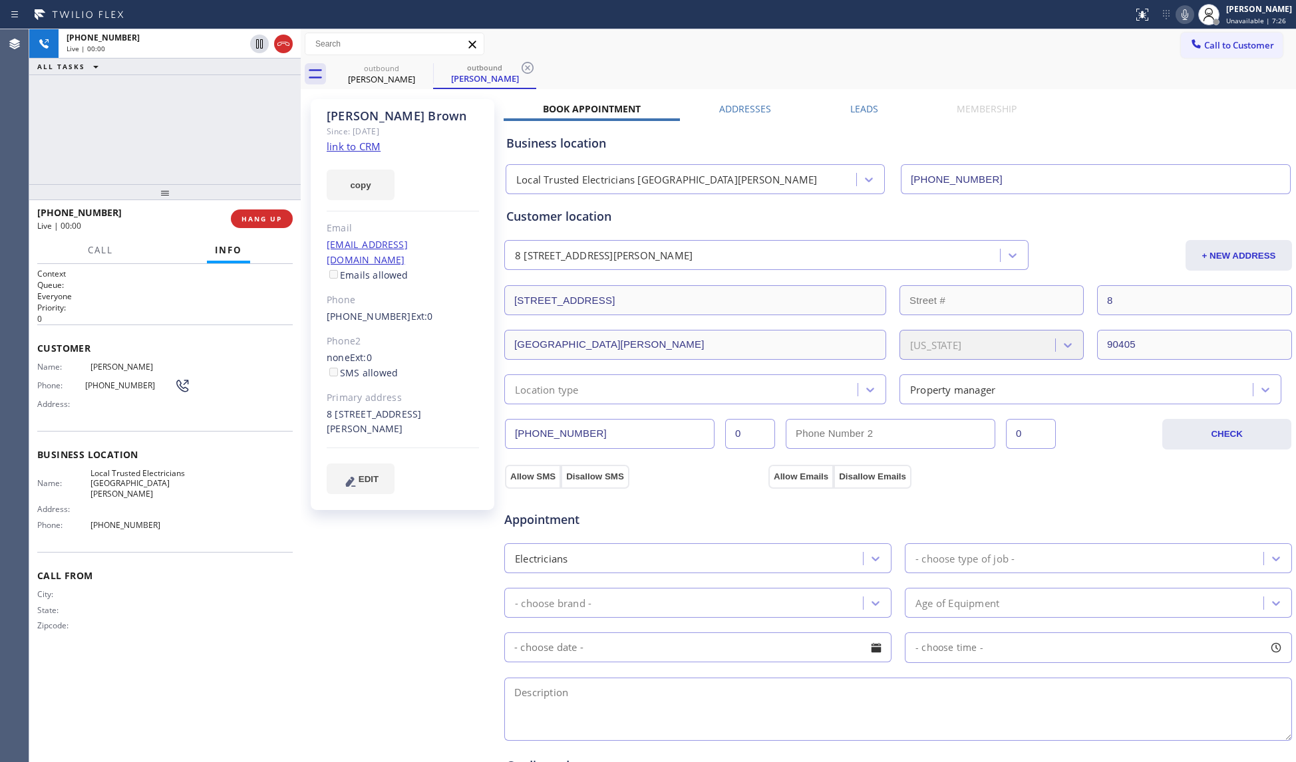
click at [536, 73] on div "outbound [PERSON_NAME] outbound [PERSON_NAME]" at bounding box center [813, 74] width 966 height 30
click at [527, 67] on icon at bounding box center [528, 68] width 12 height 12
click at [801, 71] on div "outbound [PERSON_NAME]" at bounding box center [813, 74] width 966 height 30
click at [786, 72] on div "outbound [PERSON_NAME]" at bounding box center [813, 74] width 966 height 30
click at [1185, 15] on icon at bounding box center [1185, 15] width 16 height 16
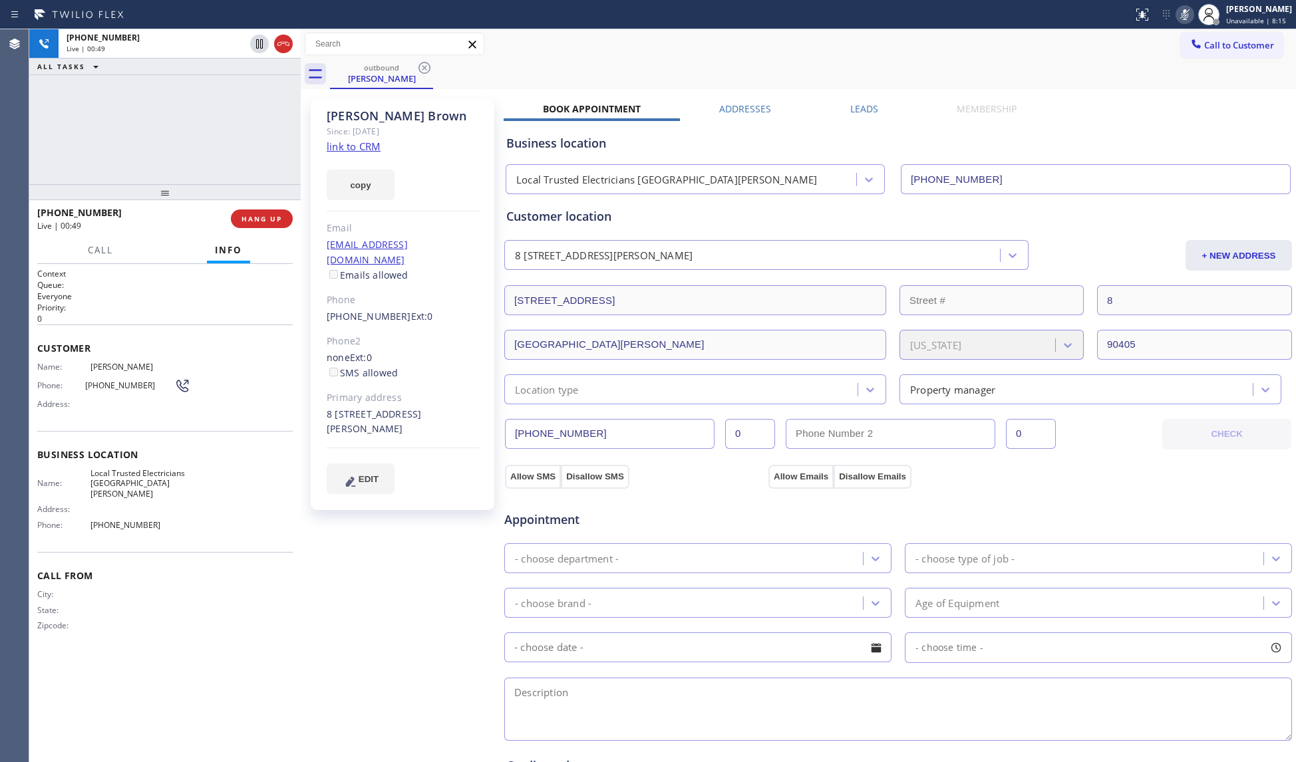
click at [1066, 80] on div "outbound [PERSON_NAME]" at bounding box center [813, 74] width 966 height 30
click at [1193, 13] on icon at bounding box center [1185, 15] width 16 height 16
drag, startPoint x: 184, startPoint y: 139, endPoint x: 193, endPoint y: 166, distance: 28.0
click at [188, 150] on div "[PHONE_NUMBER] Live | 00:52 ALL TASKS ALL TASKS ACTIVE TASKS TASKS IN WRAP UP" at bounding box center [164, 106] width 271 height 155
click at [263, 219] on span "HANG UP" at bounding box center [261, 218] width 41 height 9
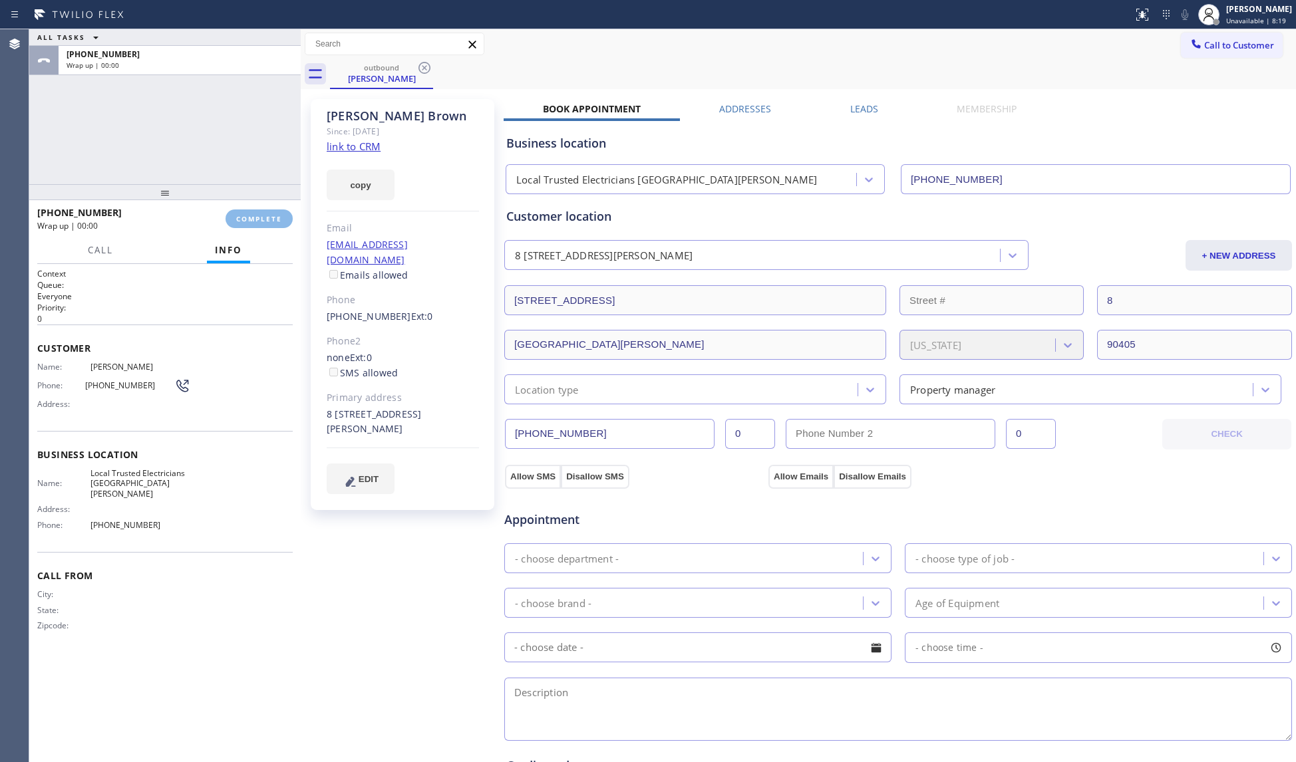
drag, startPoint x: 216, startPoint y: 112, endPoint x: 251, endPoint y: 158, distance: 56.9
click at [220, 117] on div "ALL TASKS ALL TASKS ACTIVE TASKS TASKS IN WRAP UP [PHONE_NUMBER] Wrap up | 00:00" at bounding box center [164, 106] width 271 height 155
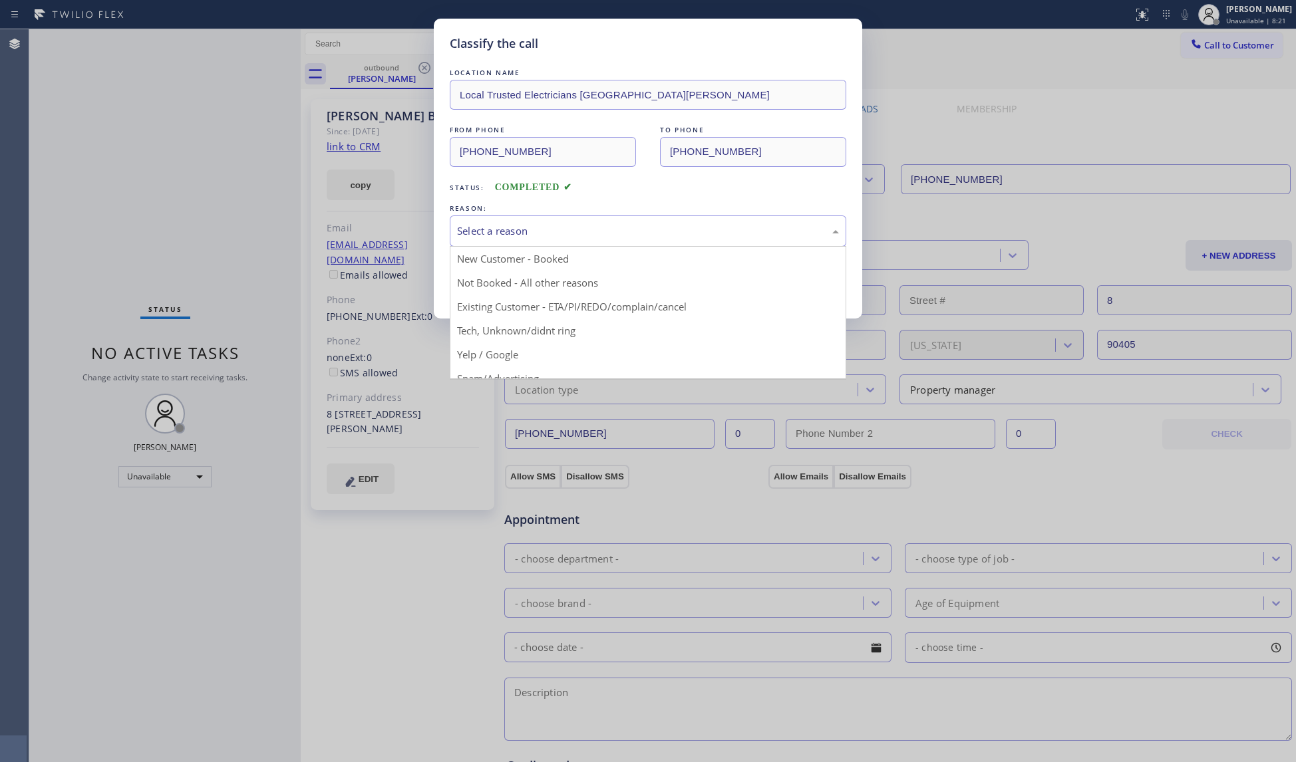
drag, startPoint x: 519, startPoint y: 240, endPoint x: 495, endPoint y: 285, distance: 50.6
click at [519, 241] on div "Select a reason" at bounding box center [648, 231] width 396 height 31
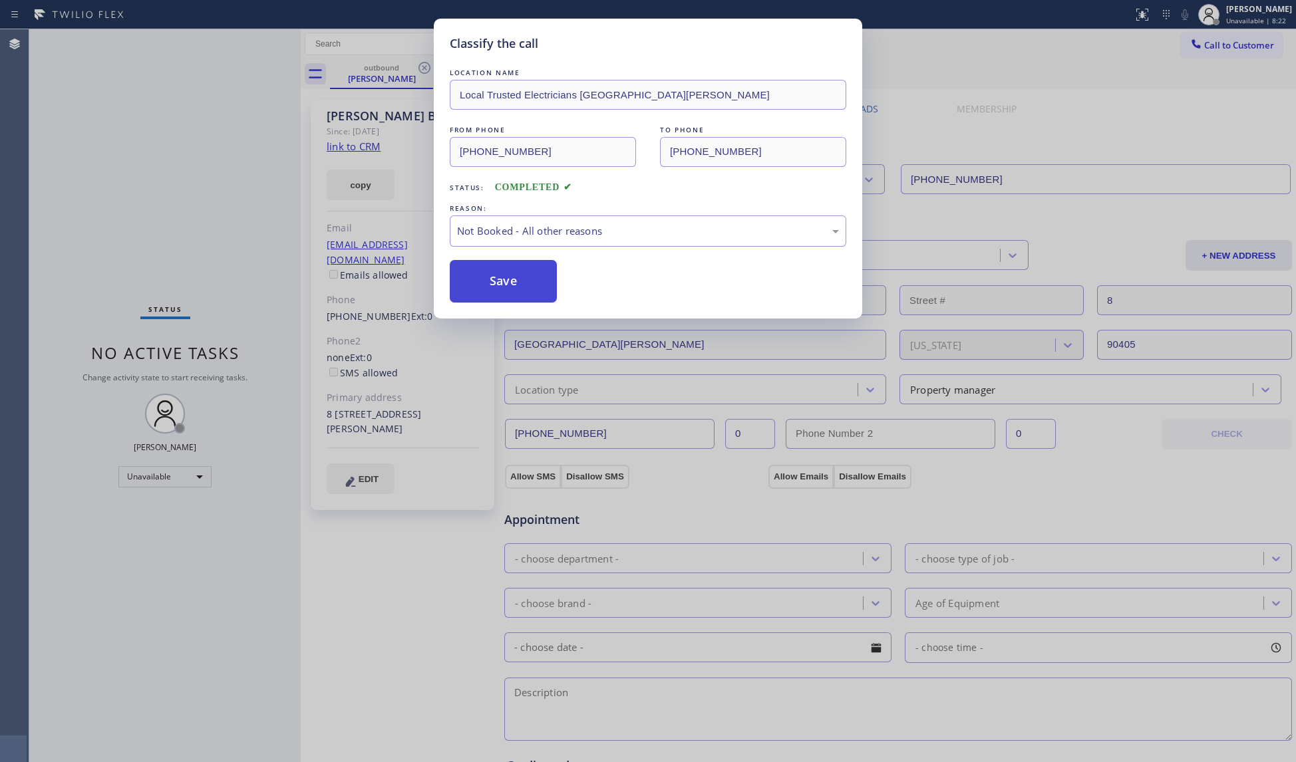
click at [488, 286] on button "Save" at bounding box center [503, 281] width 107 height 43
drag, startPoint x: 490, startPoint y: 286, endPoint x: 501, endPoint y: 274, distance: 16.5
click at [490, 286] on button "Save" at bounding box center [503, 281] width 107 height 43
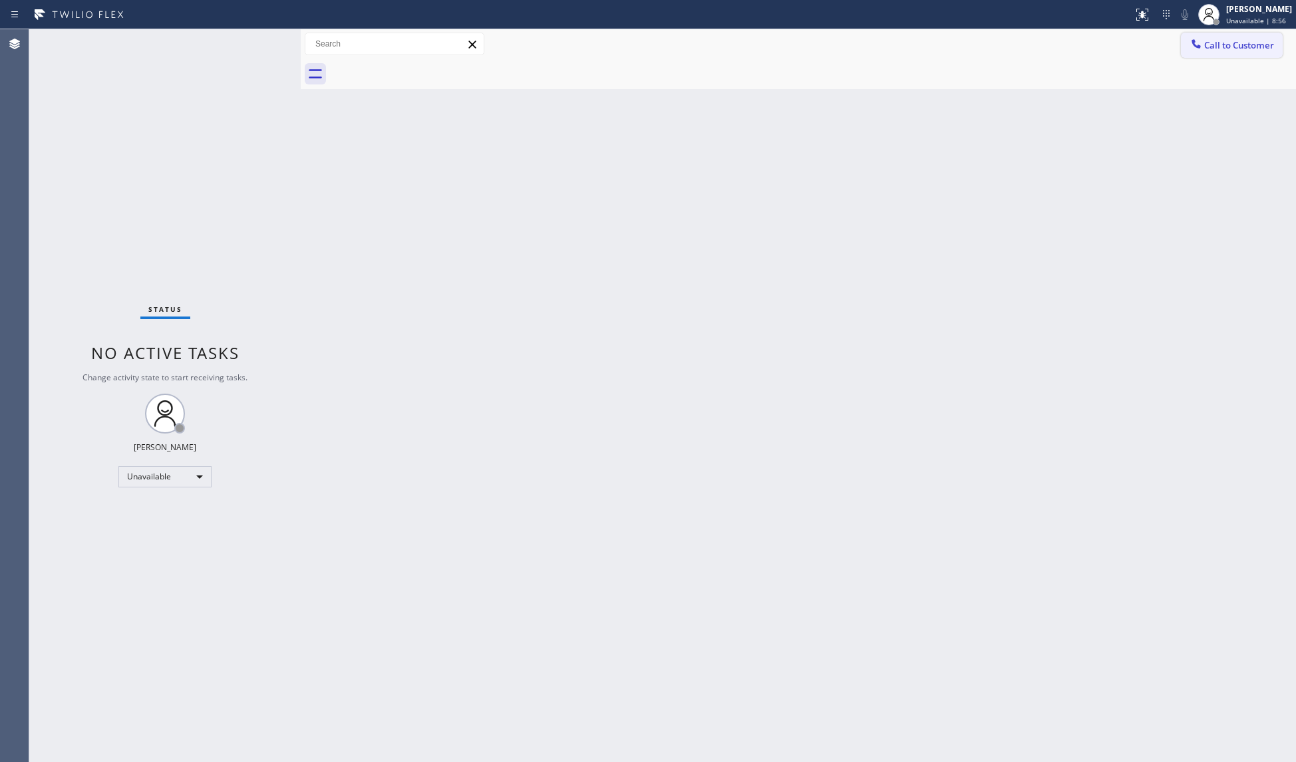
click at [1195, 48] on icon at bounding box center [1195, 43] width 13 height 13
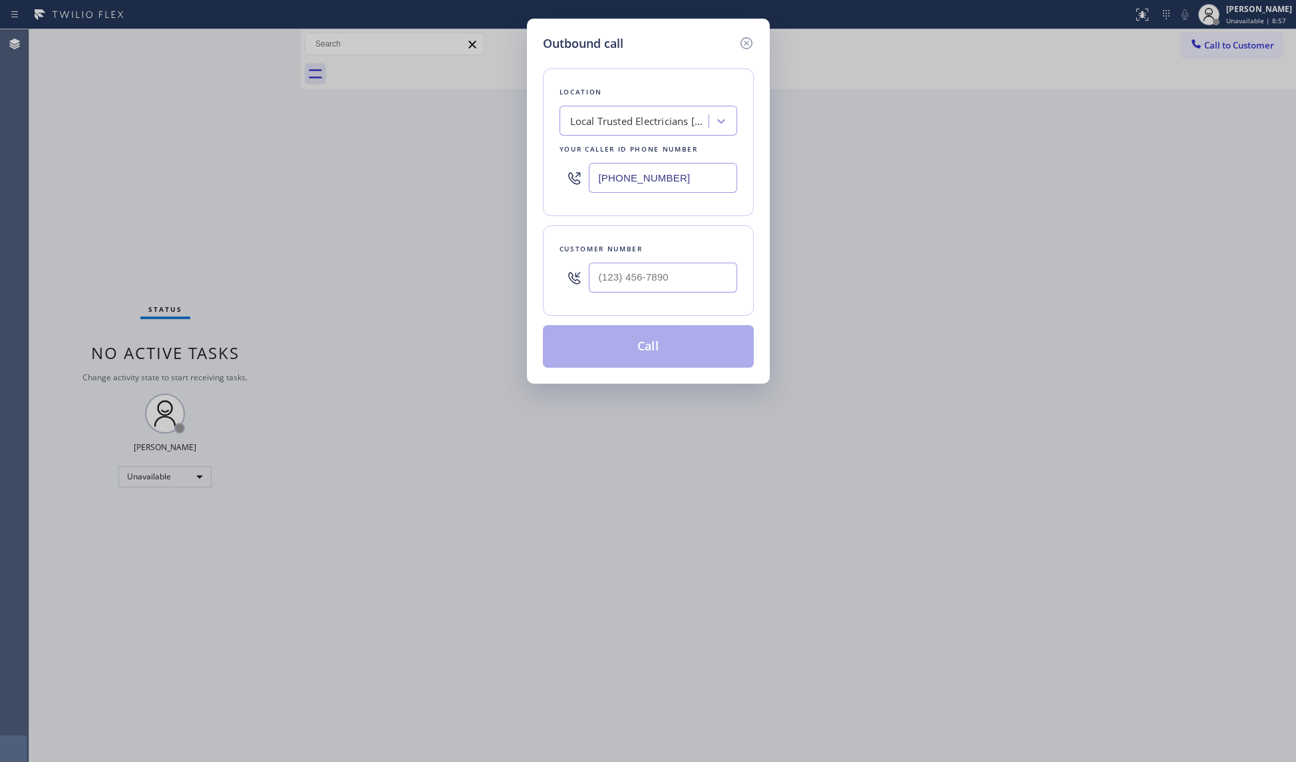
click at [701, 180] on input "[PHONE_NUMBER]" at bounding box center [663, 178] width 148 height 30
paste input "text"
drag, startPoint x: 683, startPoint y: 186, endPoint x: 595, endPoint y: 174, distance: 88.6
click at [596, 178] on input "[PHONE_NUMBER]" at bounding box center [663, 178] width 148 height 30
paste input "844) 334-4687"
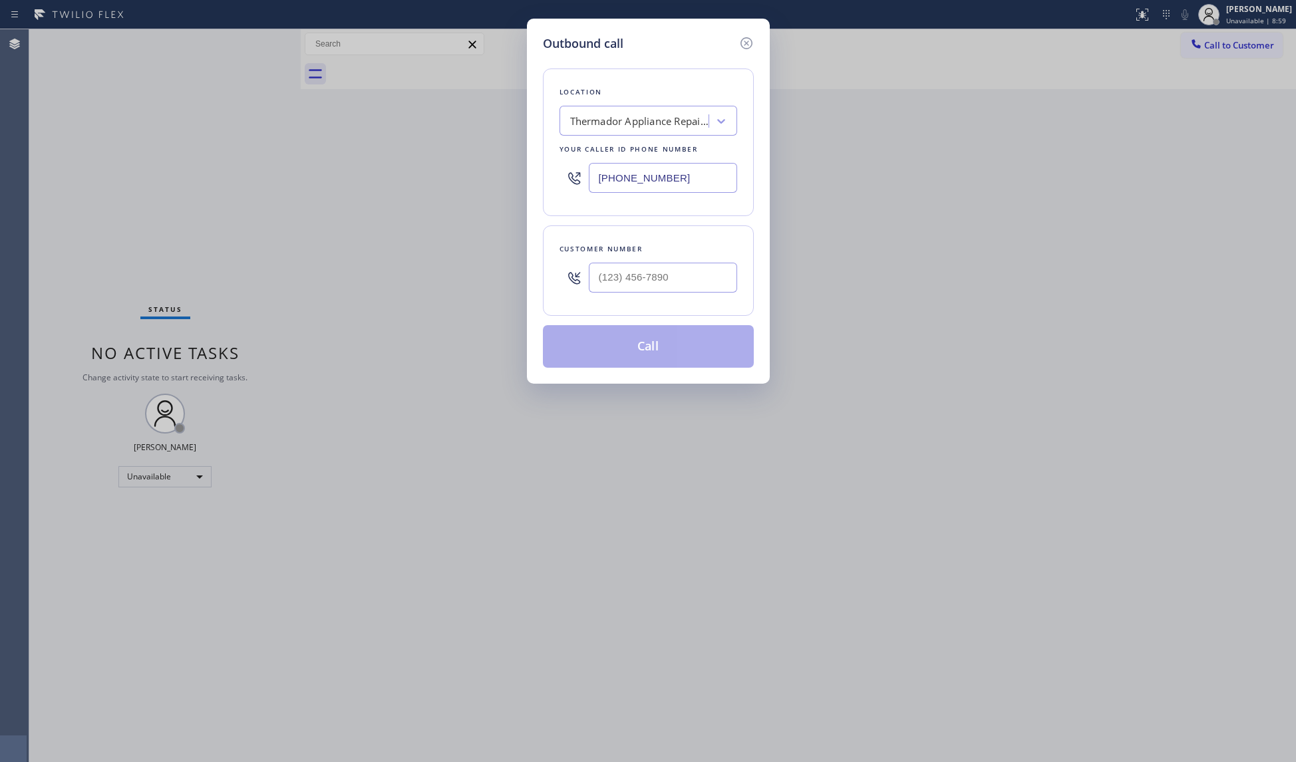
type input "[PHONE_NUMBER]"
click at [702, 270] on input "(___) ___-____" at bounding box center [663, 278] width 148 height 30
paste input "917) 575-3916"
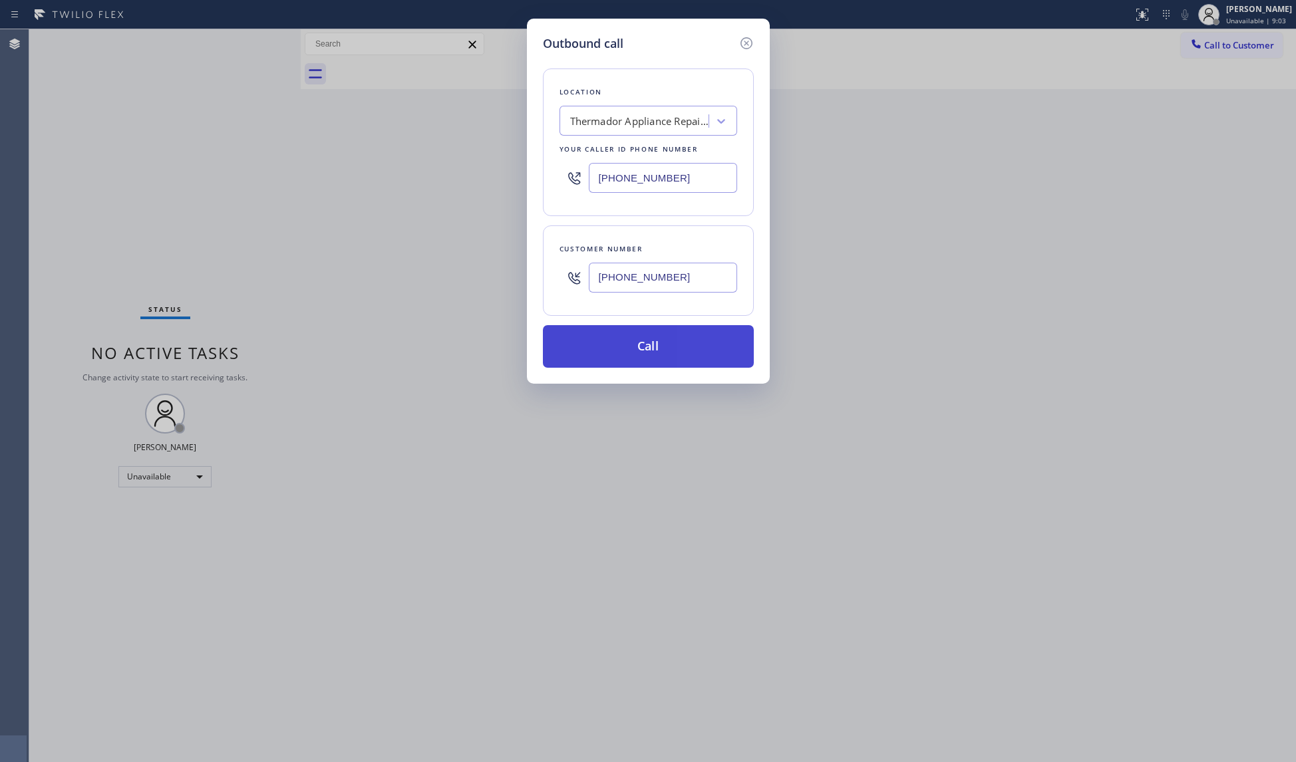
type input "[PHONE_NUMBER]"
click at [636, 346] on button "Call" at bounding box center [648, 346] width 211 height 43
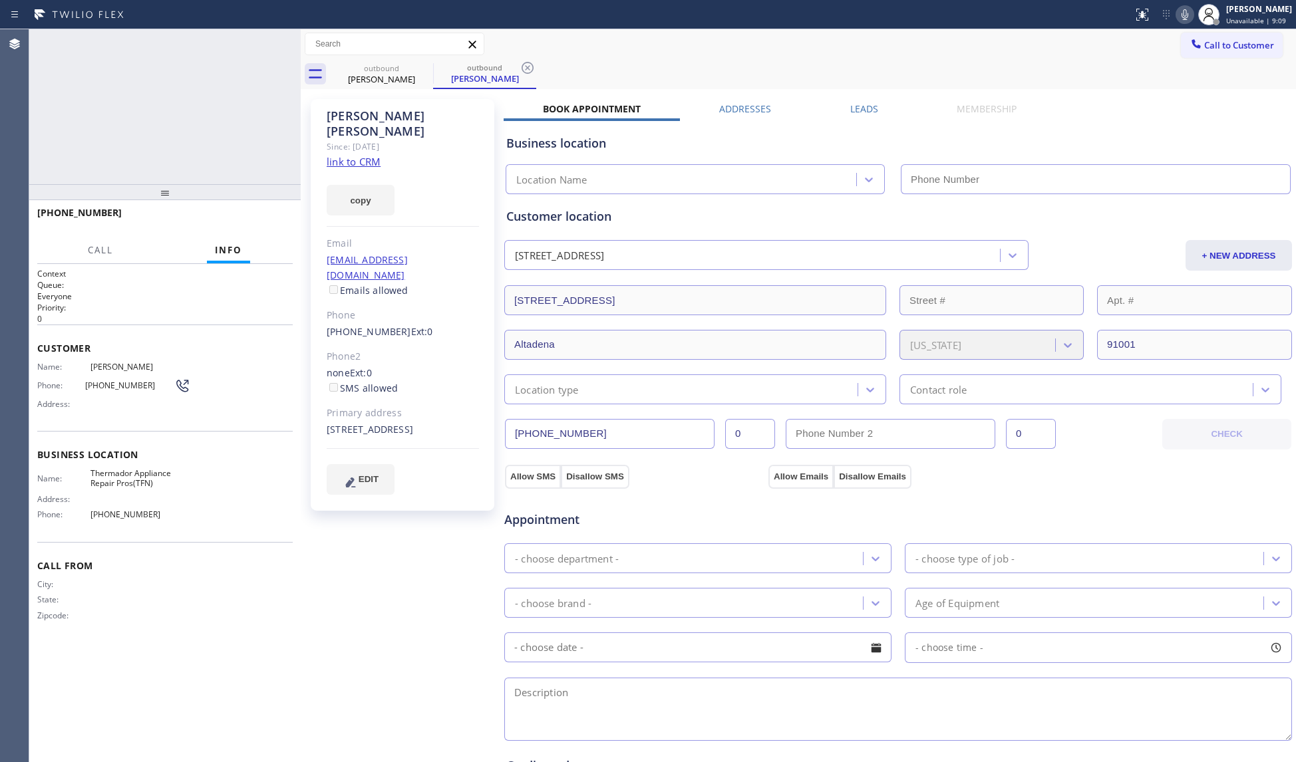
type input "[PHONE_NUMBER]"
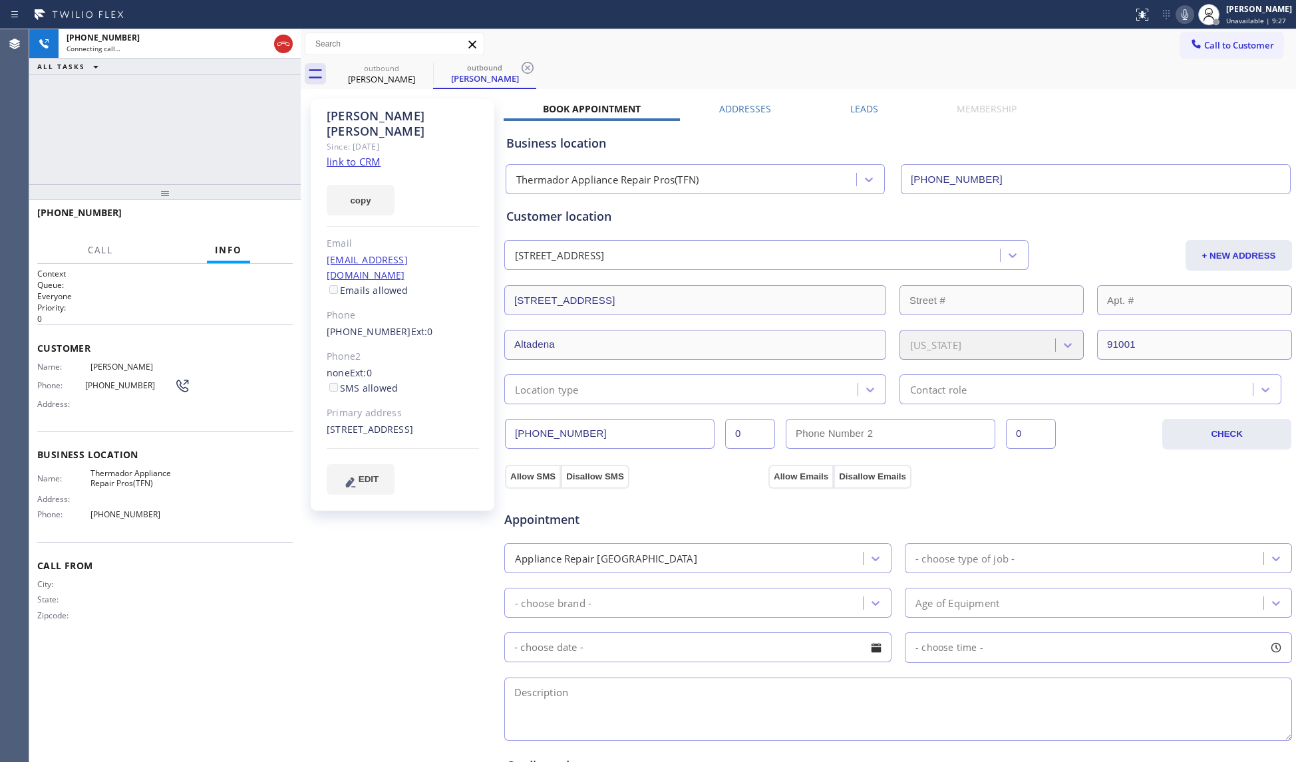
click at [726, 61] on div "outbound [PERSON_NAME] outbound [PERSON_NAME]" at bounding box center [813, 74] width 966 height 30
drag, startPoint x: 524, startPoint y: 67, endPoint x: 562, endPoint y: 72, distance: 38.2
click at [525, 68] on icon at bounding box center [528, 68] width 16 height 16
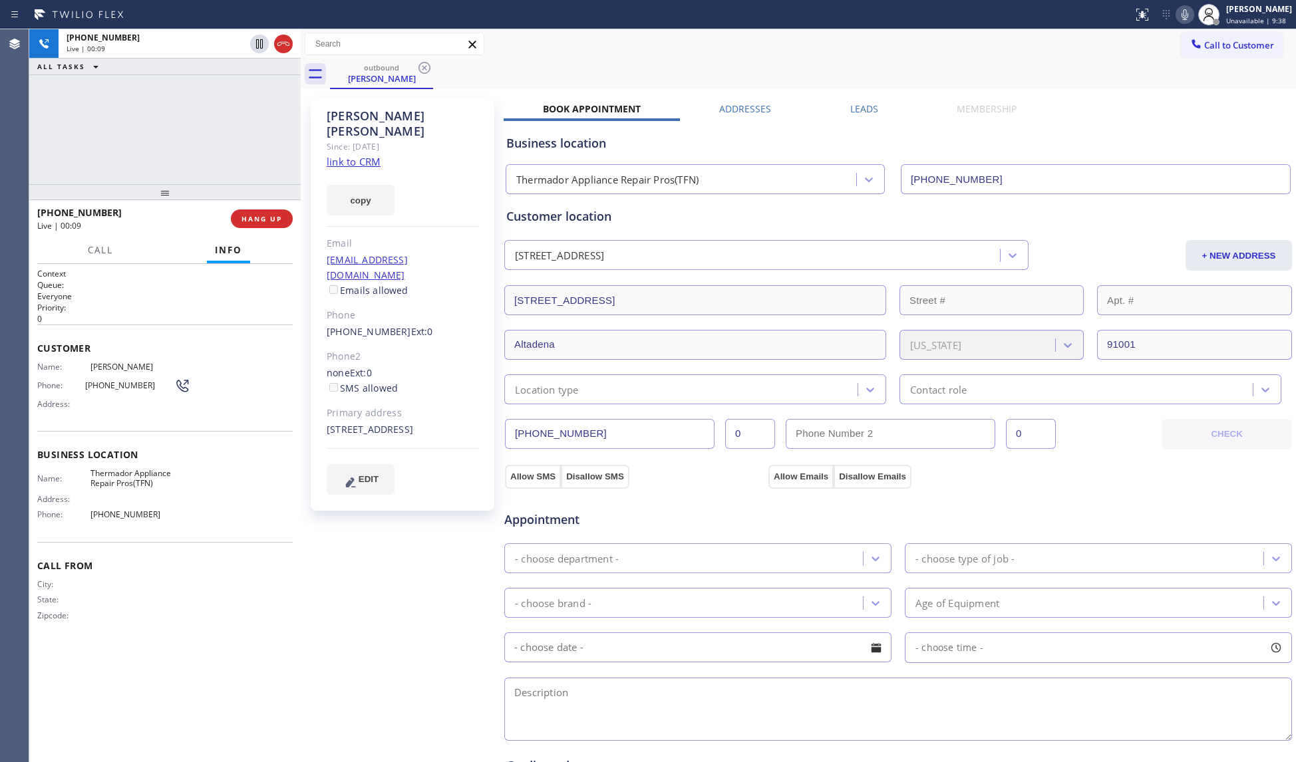
click at [557, 67] on div "outbound [PERSON_NAME]" at bounding box center [813, 74] width 966 height 30
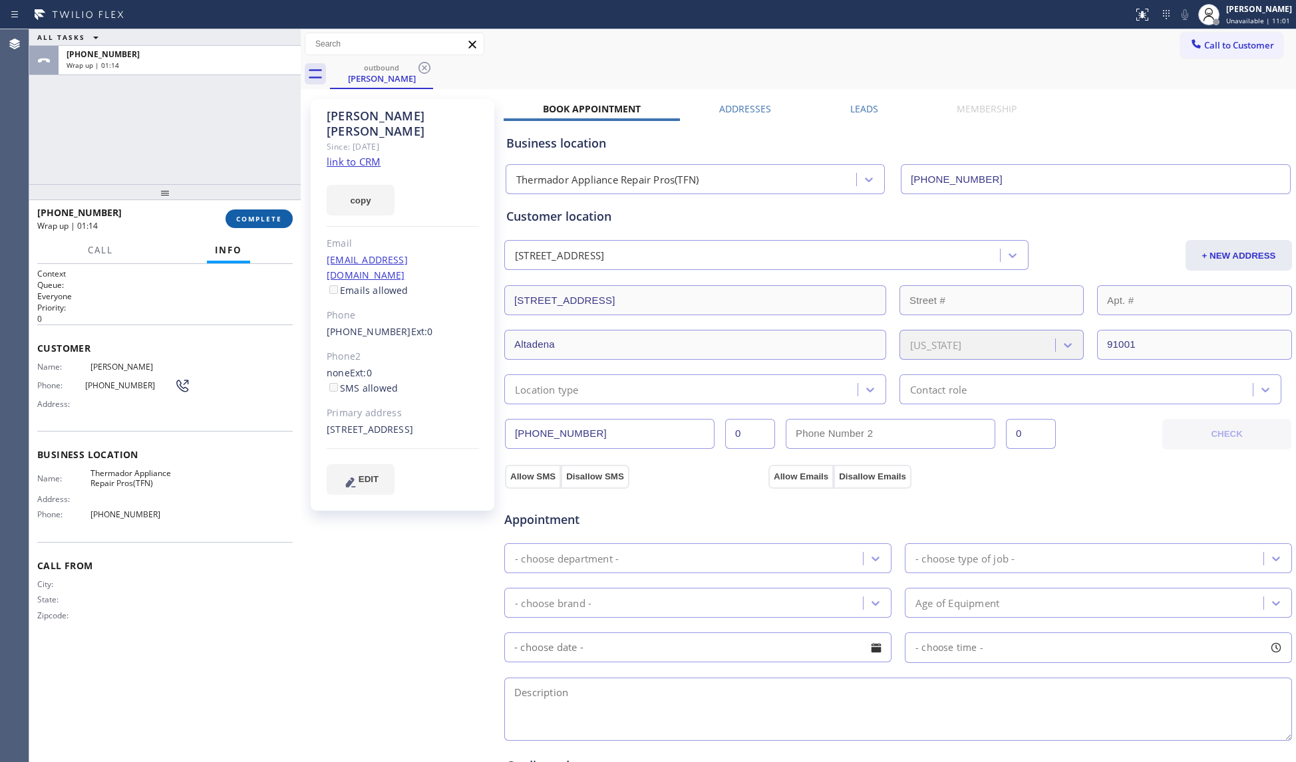
click at [264, 218] on span "COMPLETE" at bounding box center [259, 218] width 46 height 9
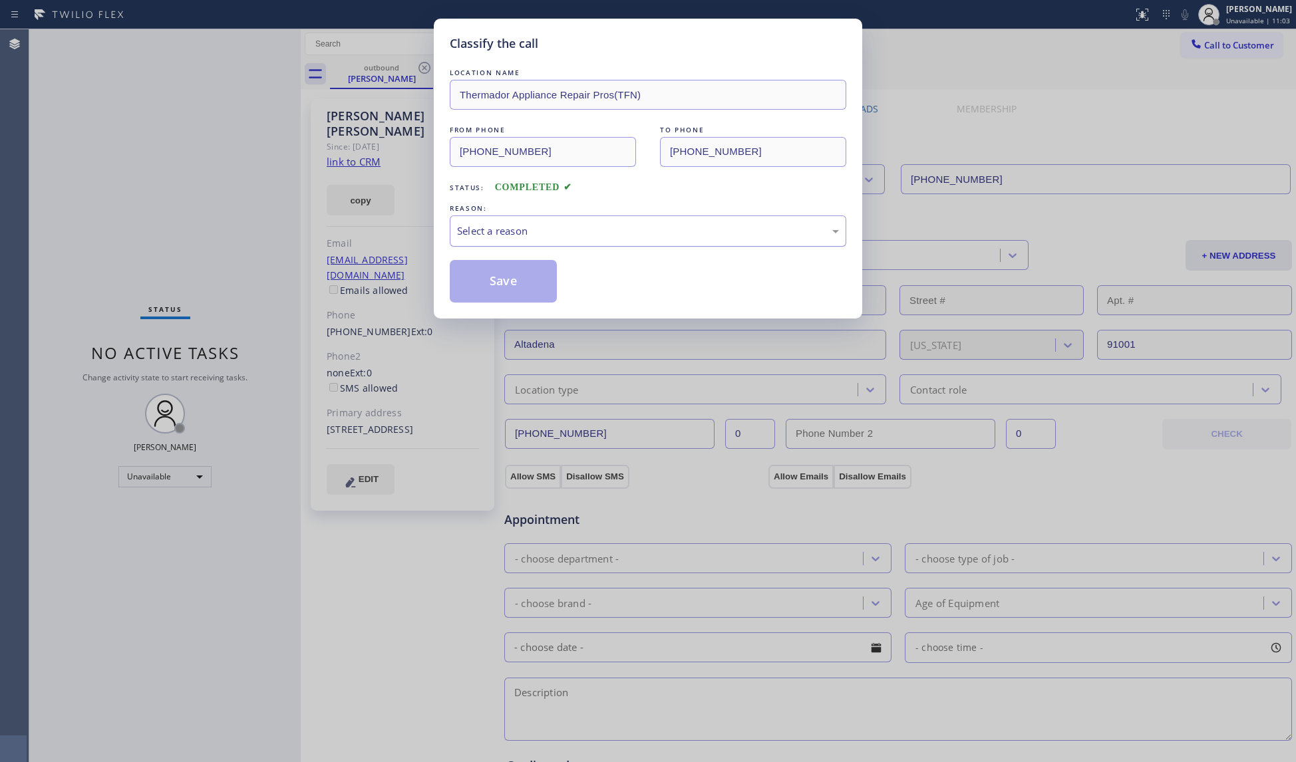
drag, startPoint x: 549, startPoint y: 233, endPoint x: 543, endPoint y: 245, distance: 13.4
click at [549, 237] on div "Select a reason" at bounding box center [648, 231] width 382 height 15
click at [515, 274] on button "Save" at bounding box center [503, 281] width 107 height 43
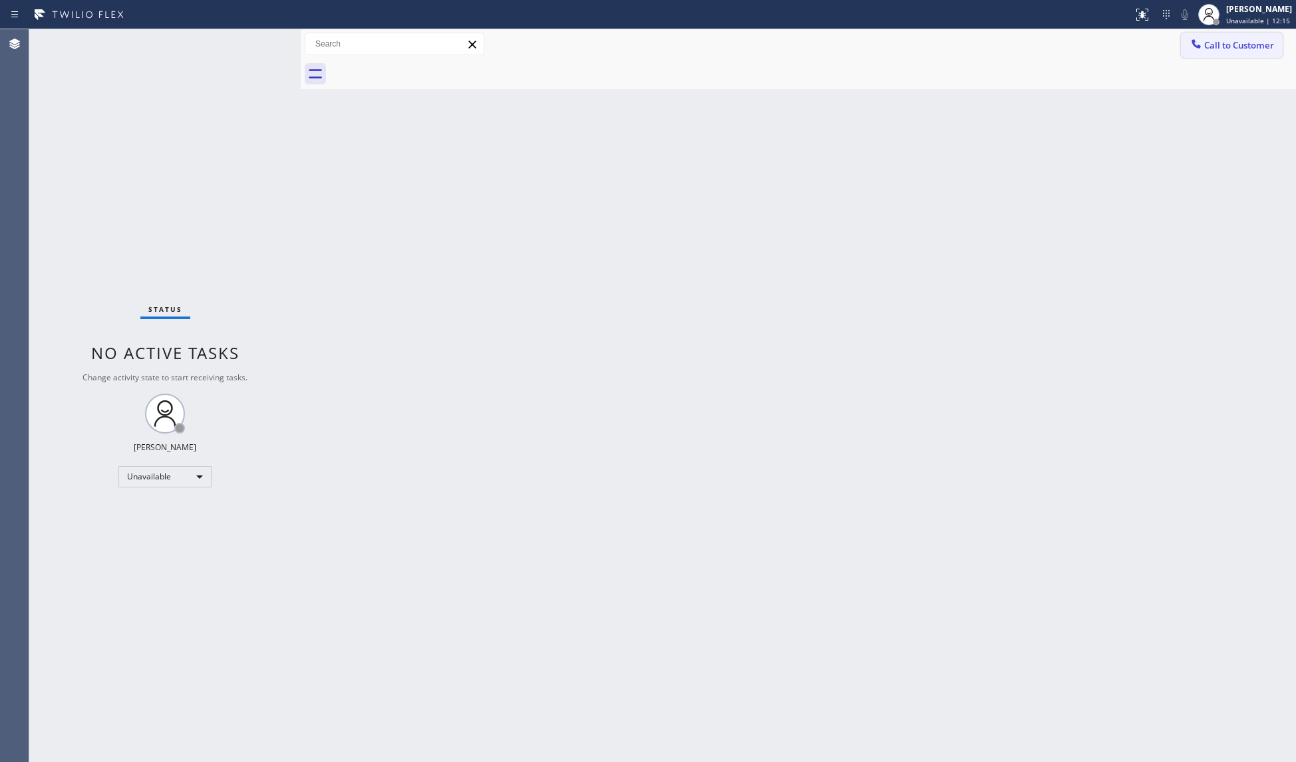
drag, startPoint x: 1197, startPoint y: 51, endPoint x: 698, endPoint y: 160, distance: 510.6
click at [1196, 51] on div at bounding box center [1196, 45] width 16 height 16
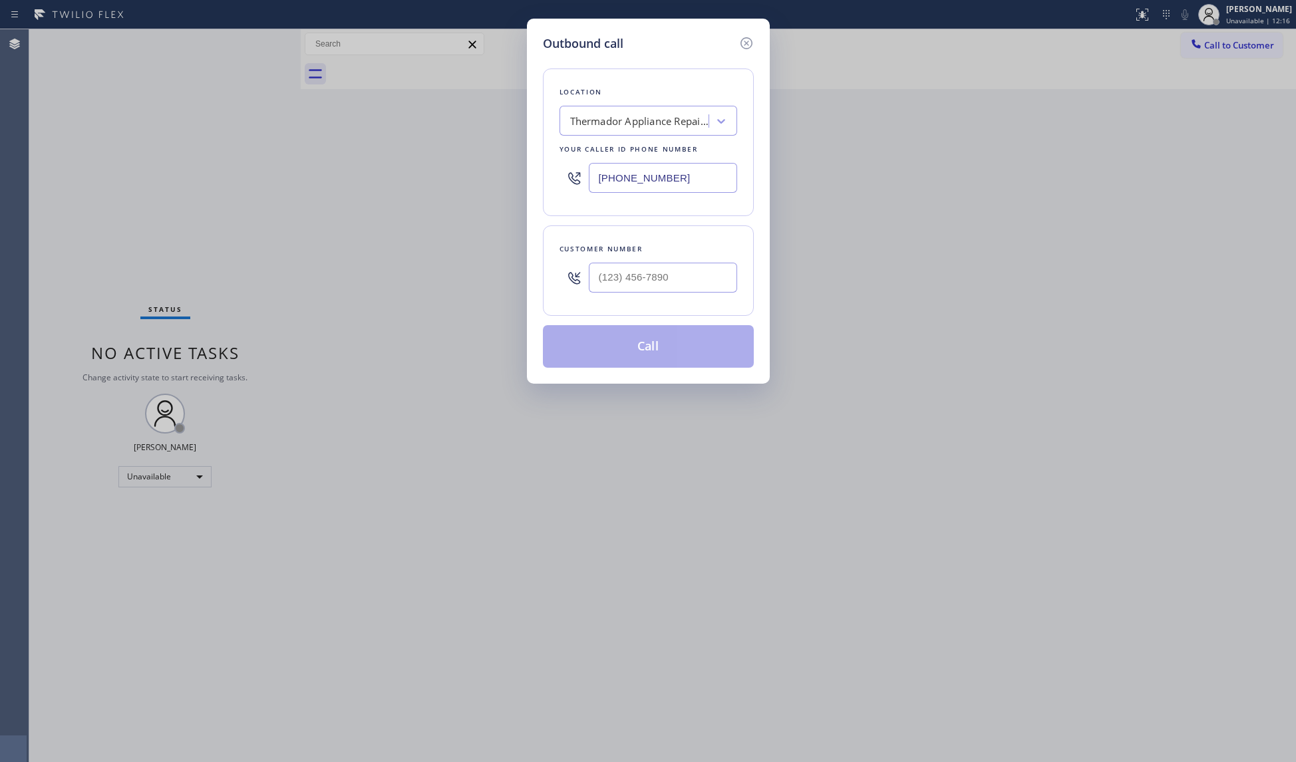
drag, startPoint x: 711, startPoint y: 174, endPoint x: 570, endPoint y: 174, distance: 141.0
click at [570, 174] on div "[PHONE_NUMBER]" at bounding box center [648, 177] width 178 height 43
paste input "77) 636-1780"
type input "[PHONE_NUMBER]"
paste input "text"
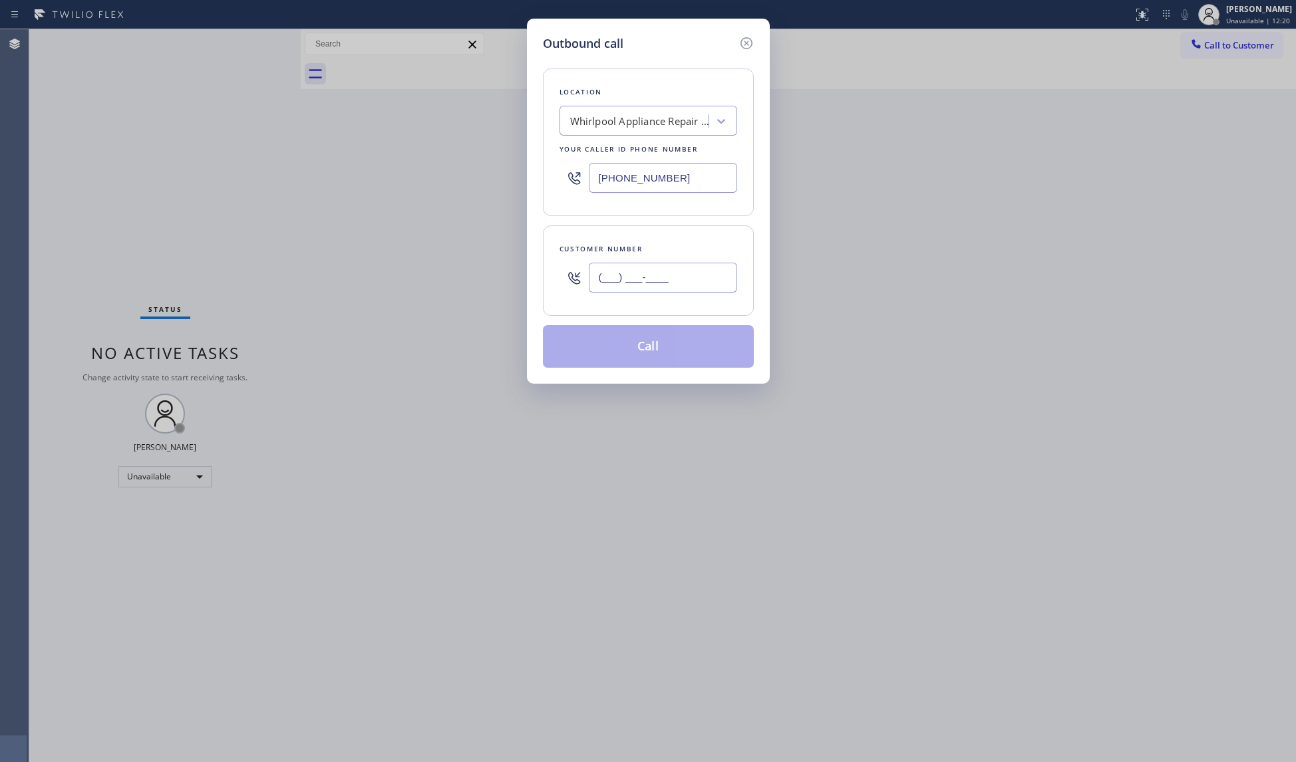
click at [669, 275] on input "(___) ___-____" at bounding box center [663, 278] width 148 height 30
paste input "425) 326-7555"
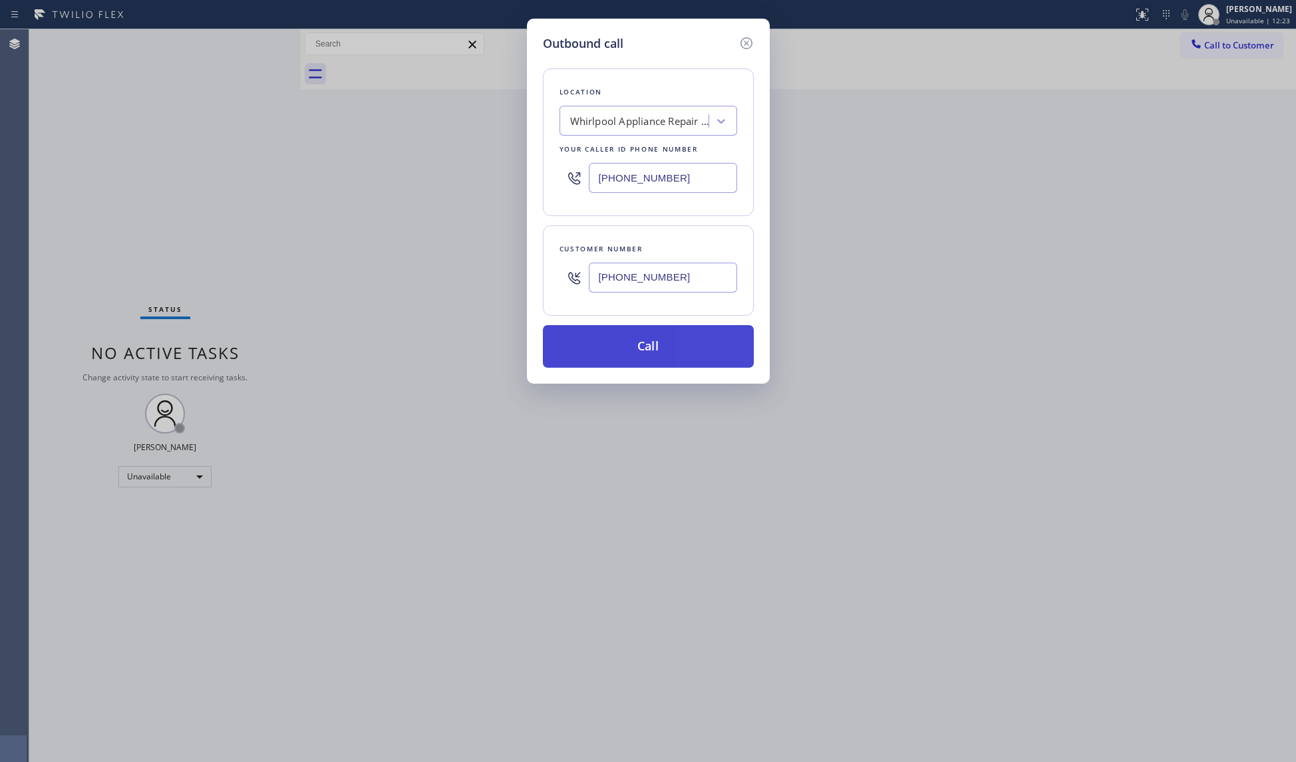
type input "[PHONE_NUMBER]"
click at [657, 344] on button "Call" at bounding box center [648, 346] width 211 height 43
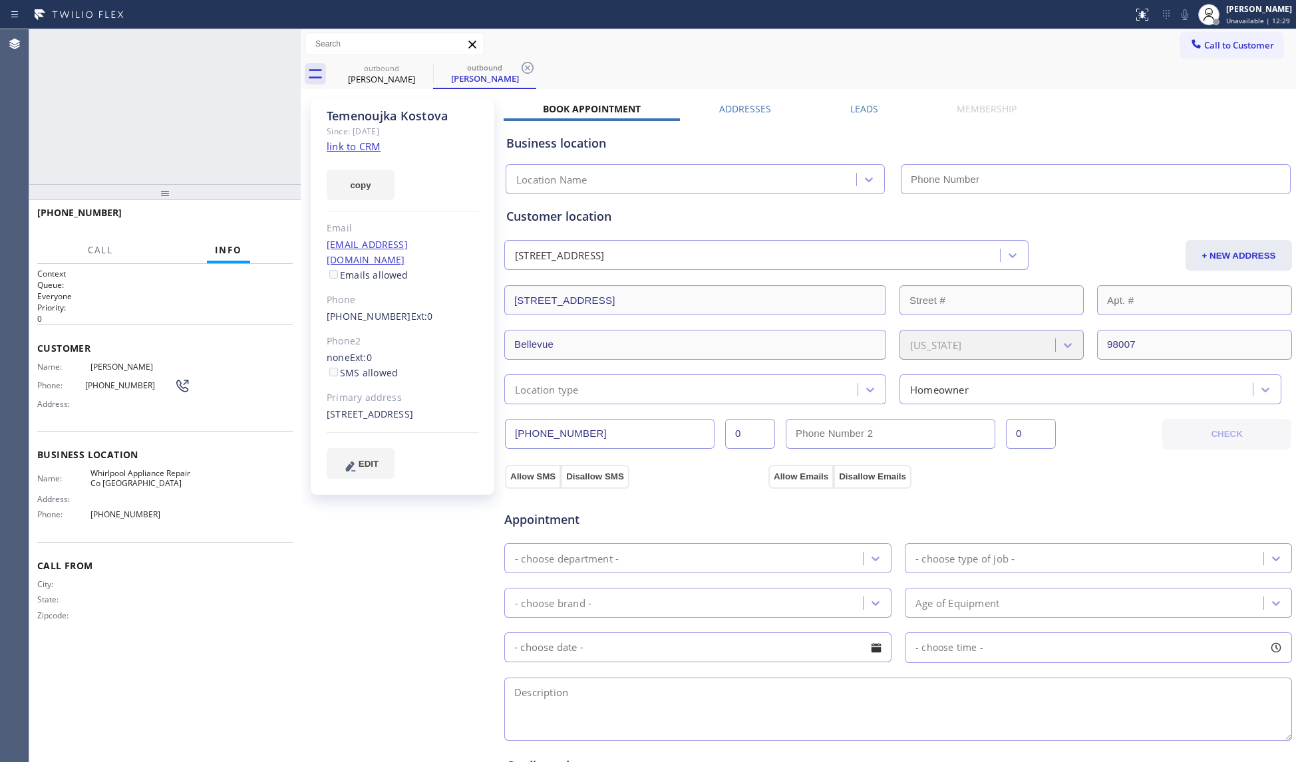
type input "[PHONE_NUMBER]"
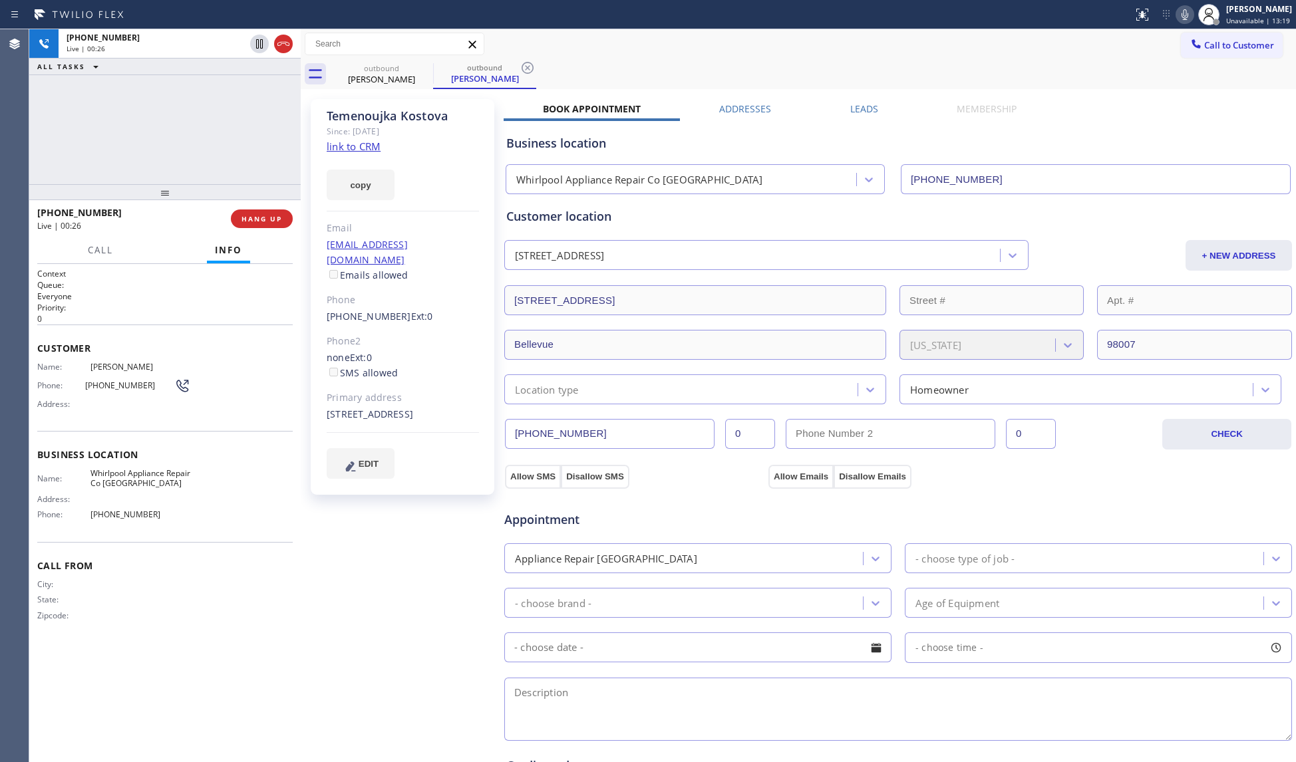
click at [1184, 13] on icon at bounding box center [1184, 14] width 7 height 11
click at [1185, 13] on icon at bounding box center [1185, 15] width 16 height 16
click at [1012, 121] on div "Business location Whirlpool Appliance Repair Co [GEOGRAPHIC_DATA] [PHONE_NUMBER]" at bounding box center [898, 157] width 789 height 73
click at [980, 81] on div "outbound [PERSON_NAME] outbound [PERSON_NAME]" at bounding box center [813, 74] width 966 height 30
click at [935, 29] on div "Call to Customer Outbound call Location Whirlpool Appliance Repair Co [GEOGRAPH…" at bounding box center [798, 44] width 995 height 30
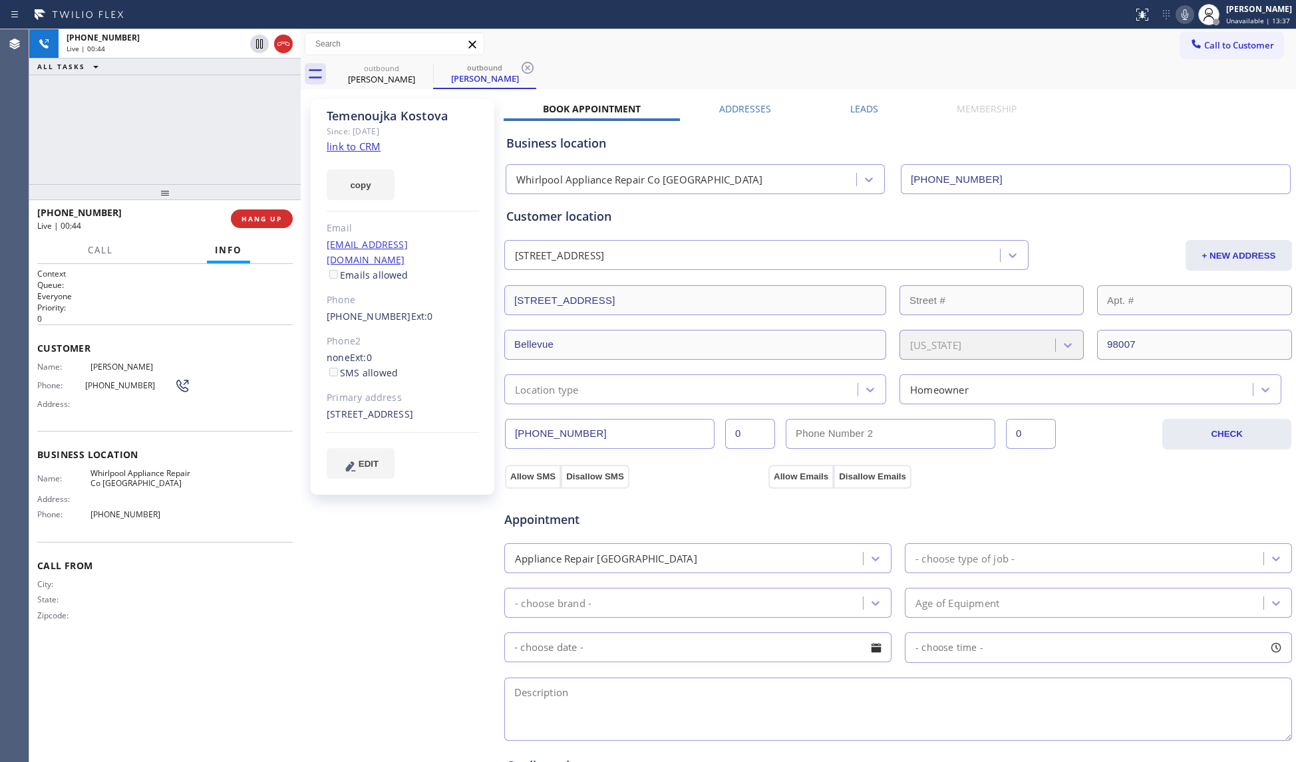
drag, startPoint x: 645, startPoint y: 54, endPoint x: 608, endPoint y: 62, distance: 38.1
click at [645, 55] on div "Call to Customer Outbound call Location Whirlpool Appliance Repair Co [GEOGRAPH…" at bounding box center [798, 44] width 995 height 23
click at [218, 149] on div "[PHONE_NUMBER] Live | 00:44 ALL TASKS ALL TASKS ACTIVE TASKS TASKS IN WRAP UP" at bounding box center [164, 106] width 271 height 155
click at [261, 208] on div "[PHONE_NUMBER] Live | 00:45 HANG UP" at bounding box center [164, 219] width 255 height 35
click at [261, 211] on button "HANG UP" at bounding box center [262, 219] width 62 height 19
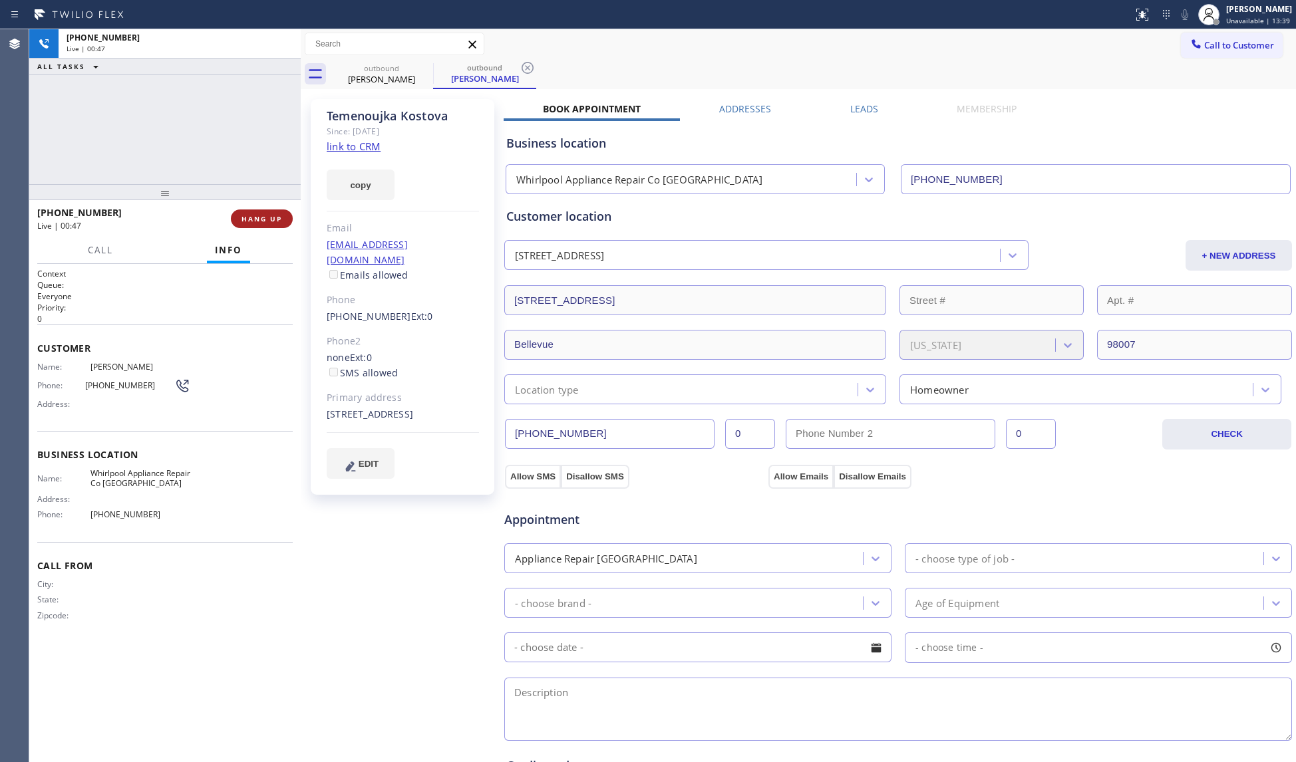
click at [259, 216] on span "HANG UP" at bounding box center [261, 218] width 41 height 9
click at [261, 213] on button "COMPLETE" at bounding box center [259, 219] width 67 height 19
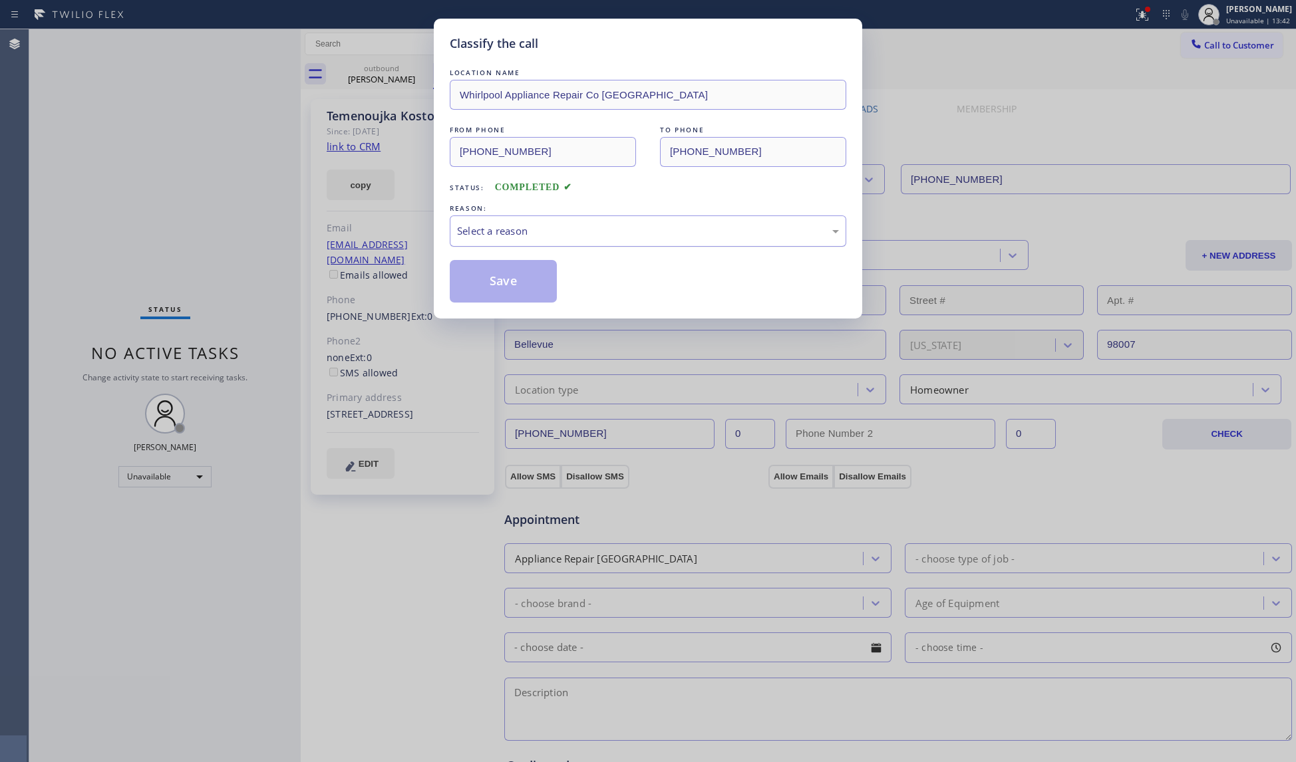
click at [507, 222] on div "Select a reason" at bounding box center [648, 231] width 396 height 31
click at [495, 283] on button "Save" at bounding box center [503, 281] width 107 height 43
click at [1151, 8] on div at bounding box center [1142, 14] width 29 height 29
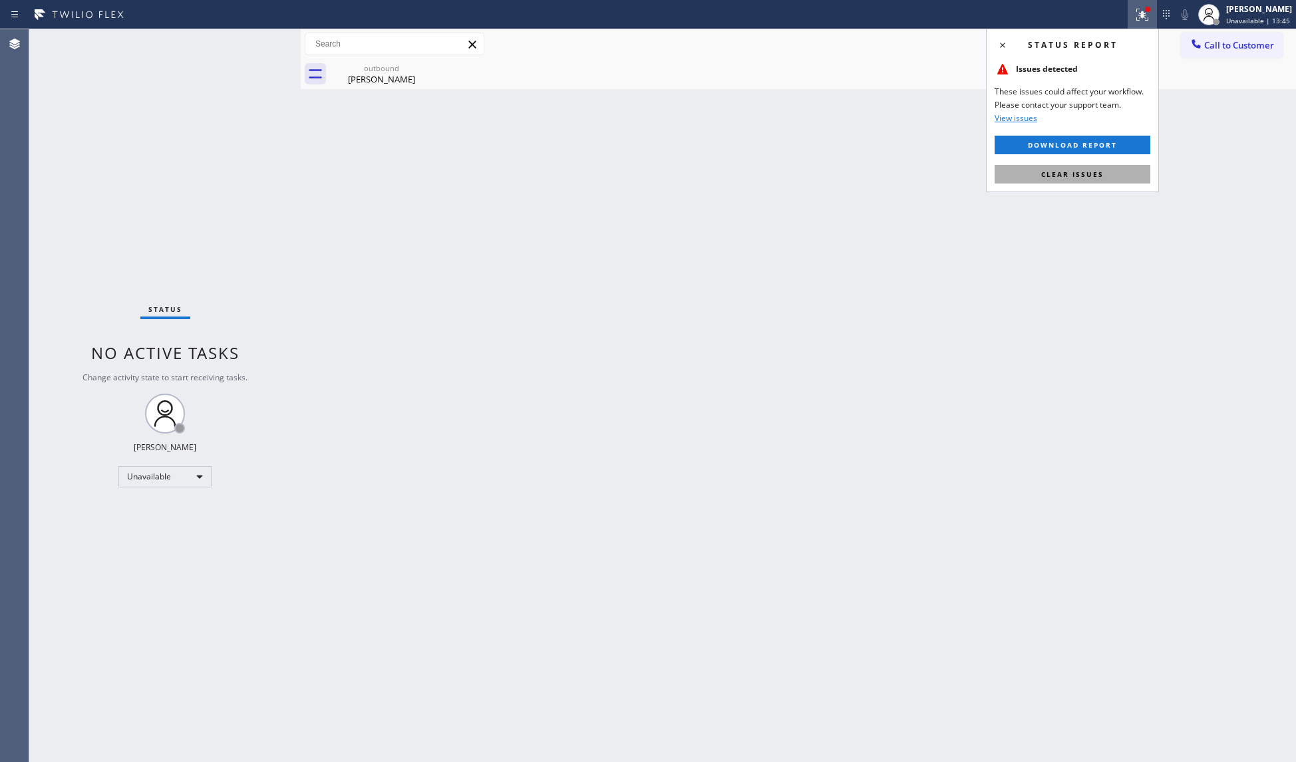
click at [1050, 181] on button "Clear issues" at bounding box center [1072, 174] width 156 height 19
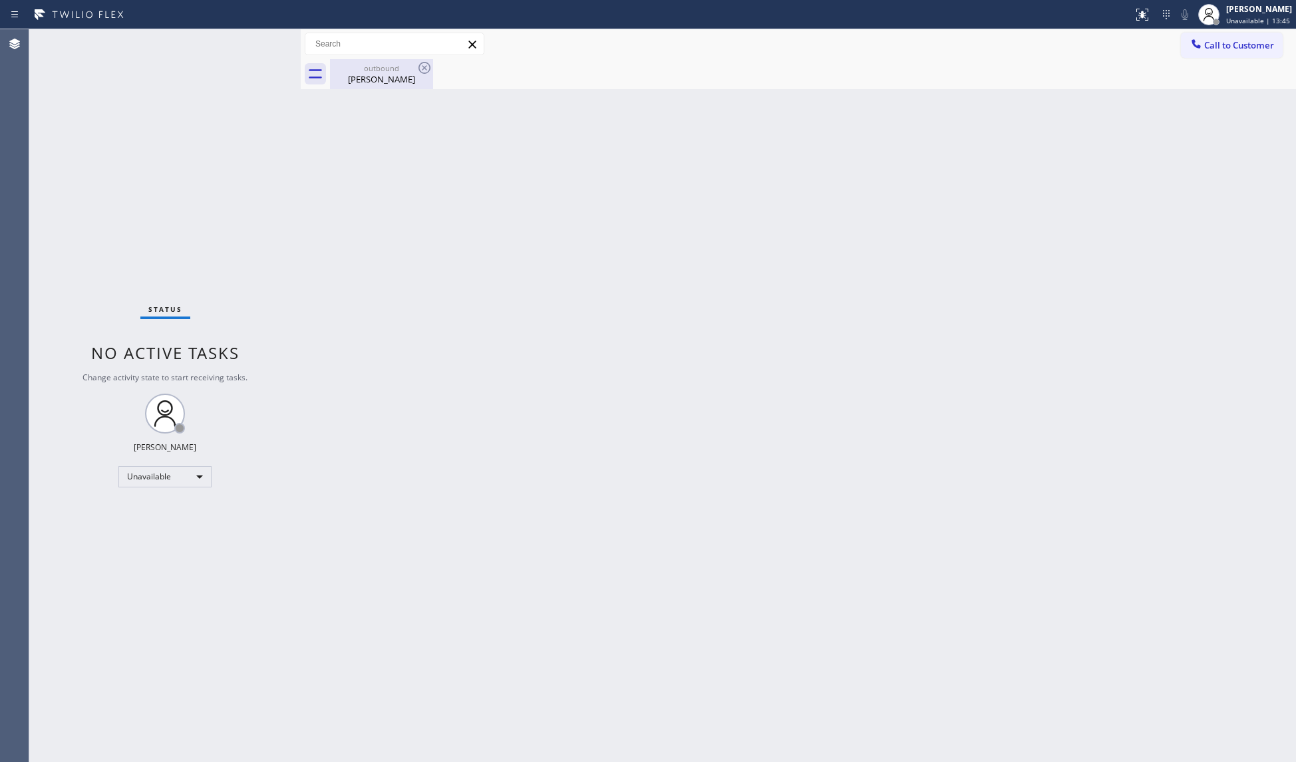
click at [388, 69] on div "outbound" at bounding box center [381, 68] width 100 height 10
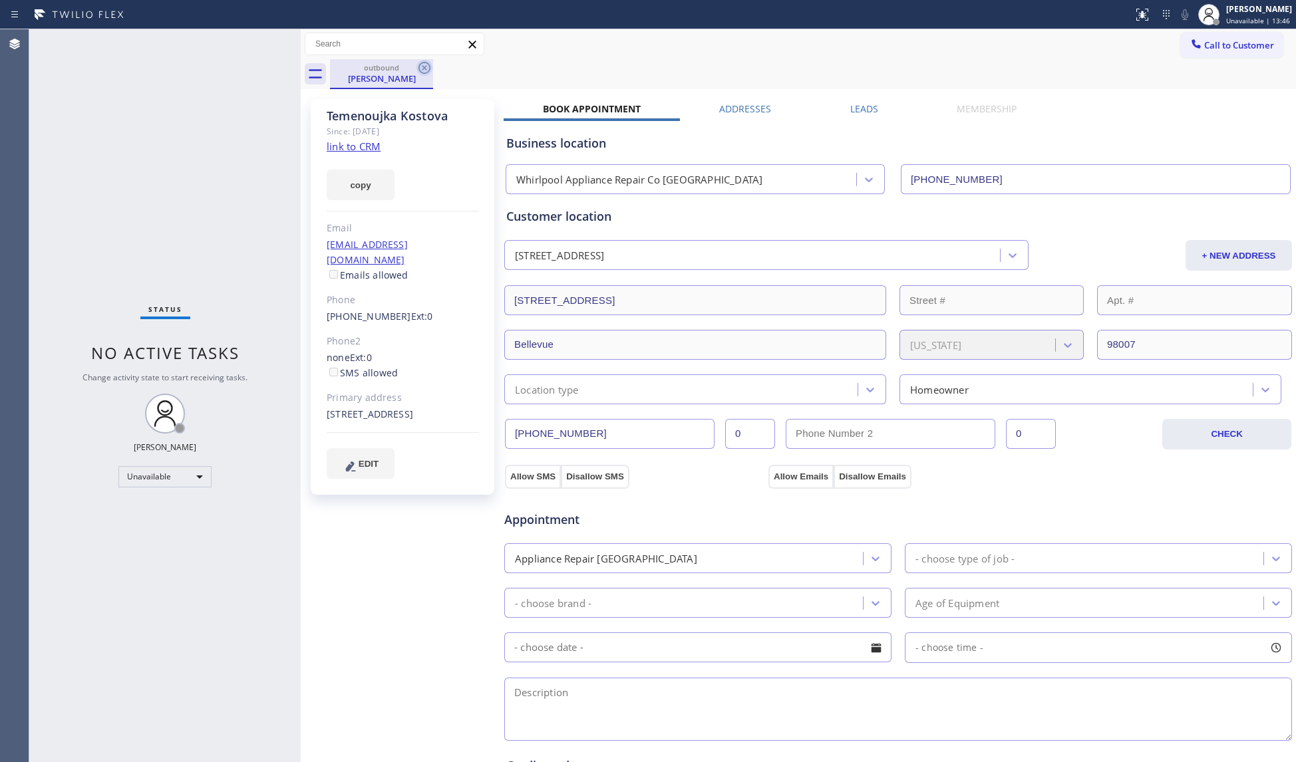
click at [426, 67] on icon at bounding box center [424, 68] width 16 height 16
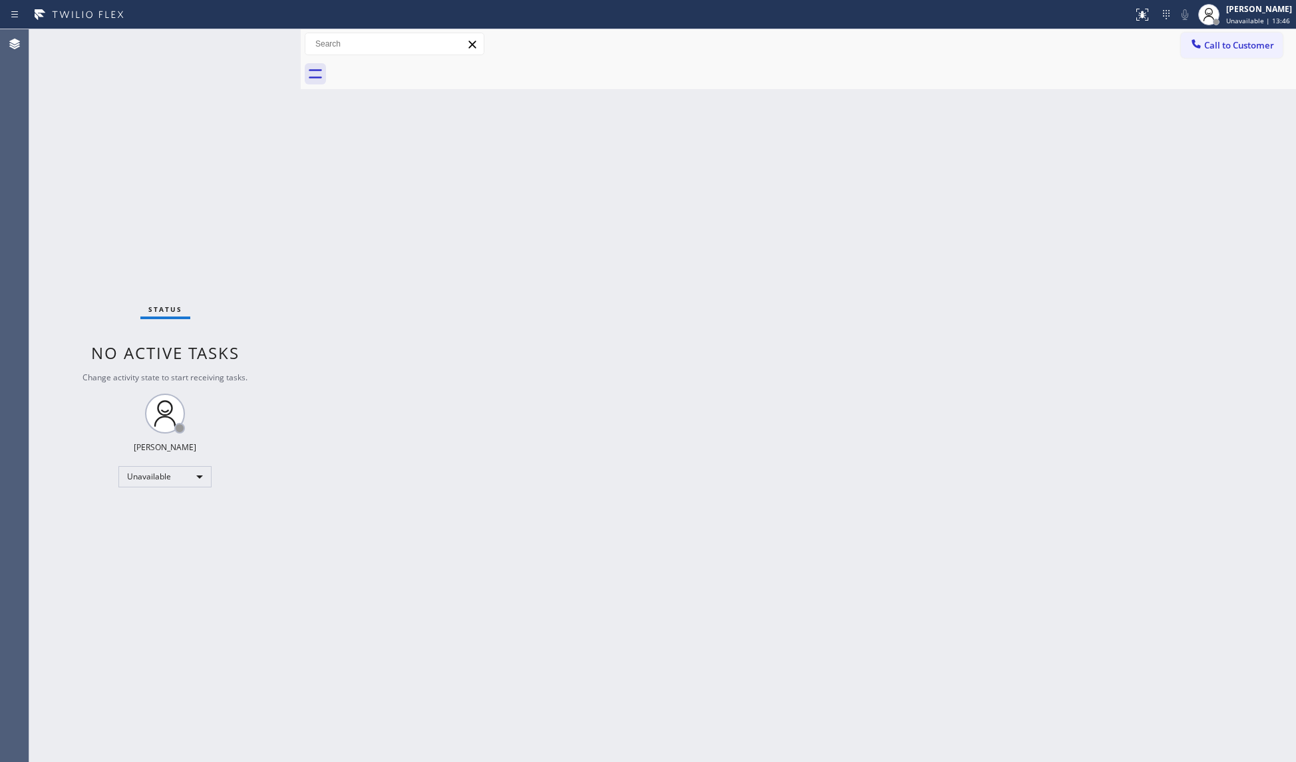
click at [424, 71] on div at bounding box center [813, 74] width 966 height 30
click at [1221, 43] on span "Call to Customer" at bounding box center [1239, 45] width 70 height 12
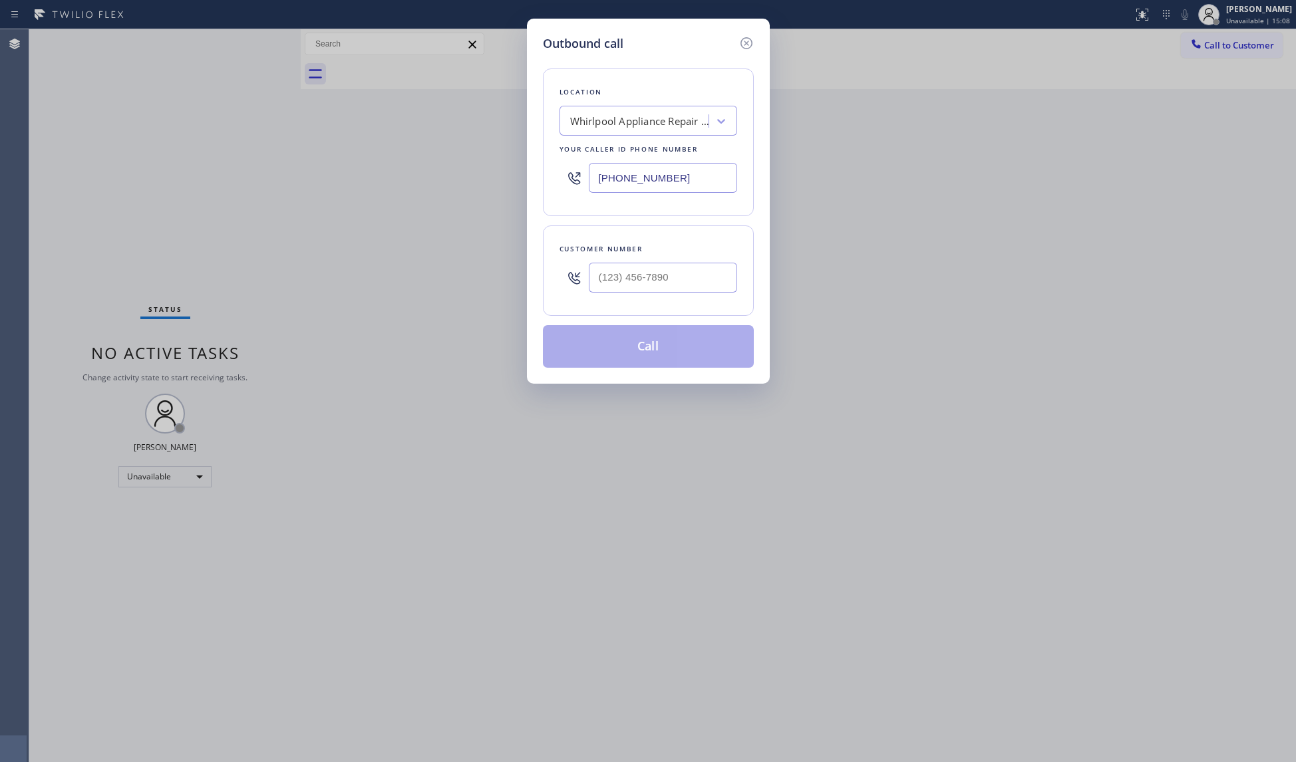
drag, startPoint x: 681, startPoint y: 171, endPoint x: 548, endPoint y: 185, distance: 133.8
click at [547, 184] on div "Location Whirlpool Appliance Repair Co [GEOGRAPHIC_DATA] Your caller id phone n…" at bounding box center [648, 143] width 211 height 148
paste input "18) 740-4308"
type input "[PHONE_NUMBER]"
paste input "text"
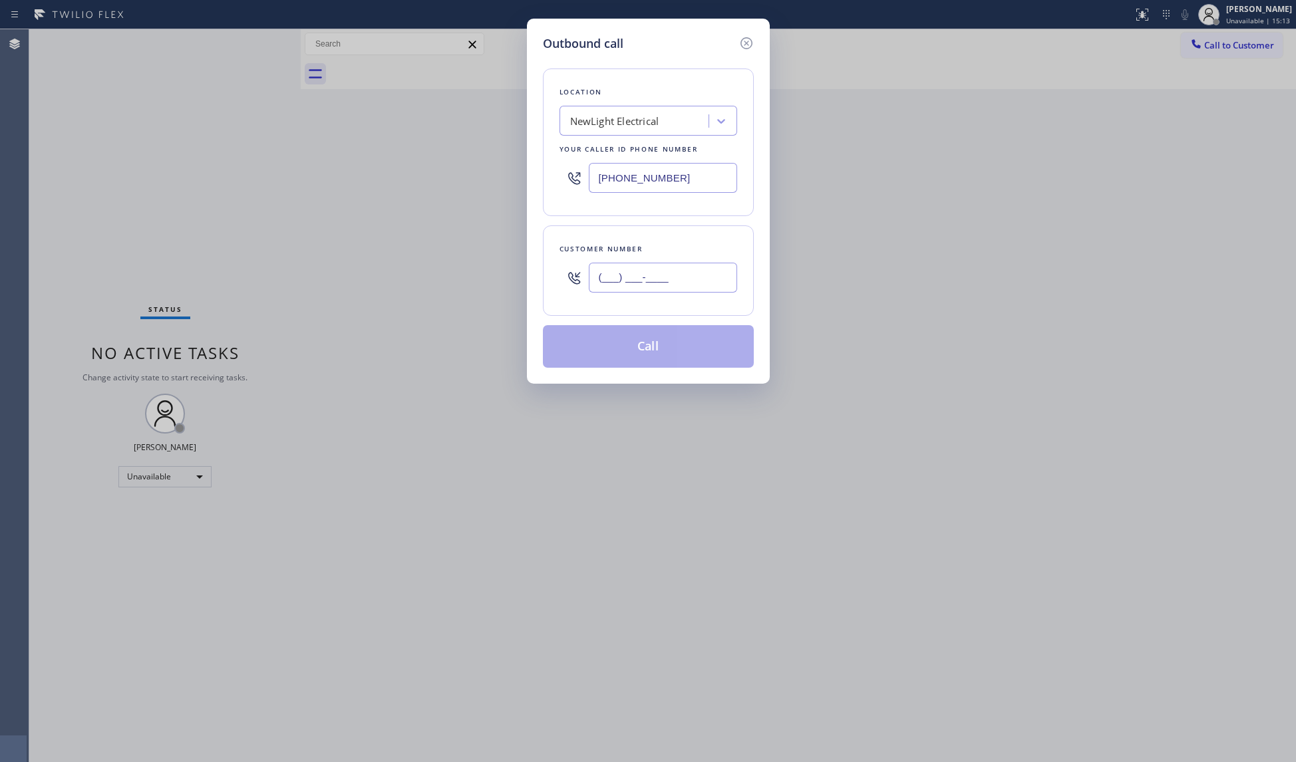
click at [679, 275] on input "(___) ___-____" at bounding box center [663, 278] width 148 height 30
paste input "323) 835-3276"
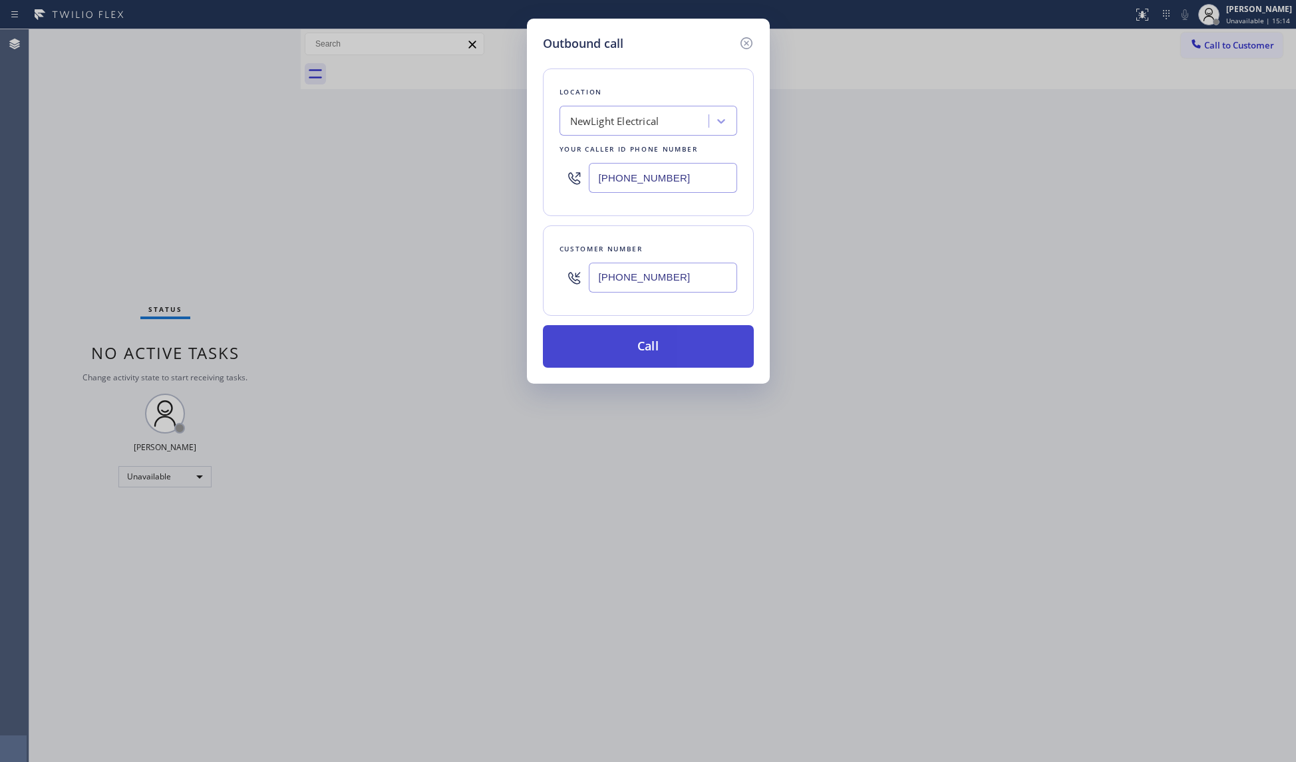
type input "[PHONE_NUMBER]"
click at [639, 353] on button "Call" at bounding box center [648, 346] width 211 height 43
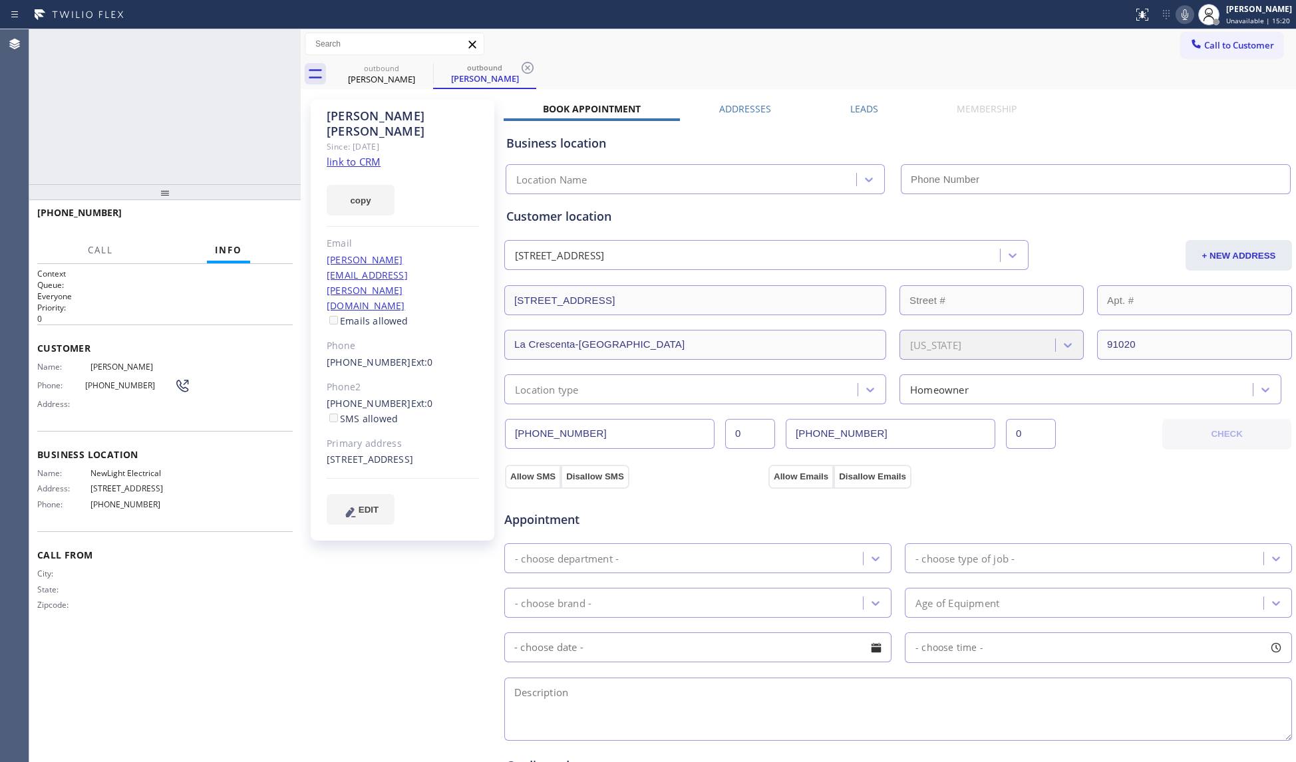
type input "[PHONE_NUMBER]"
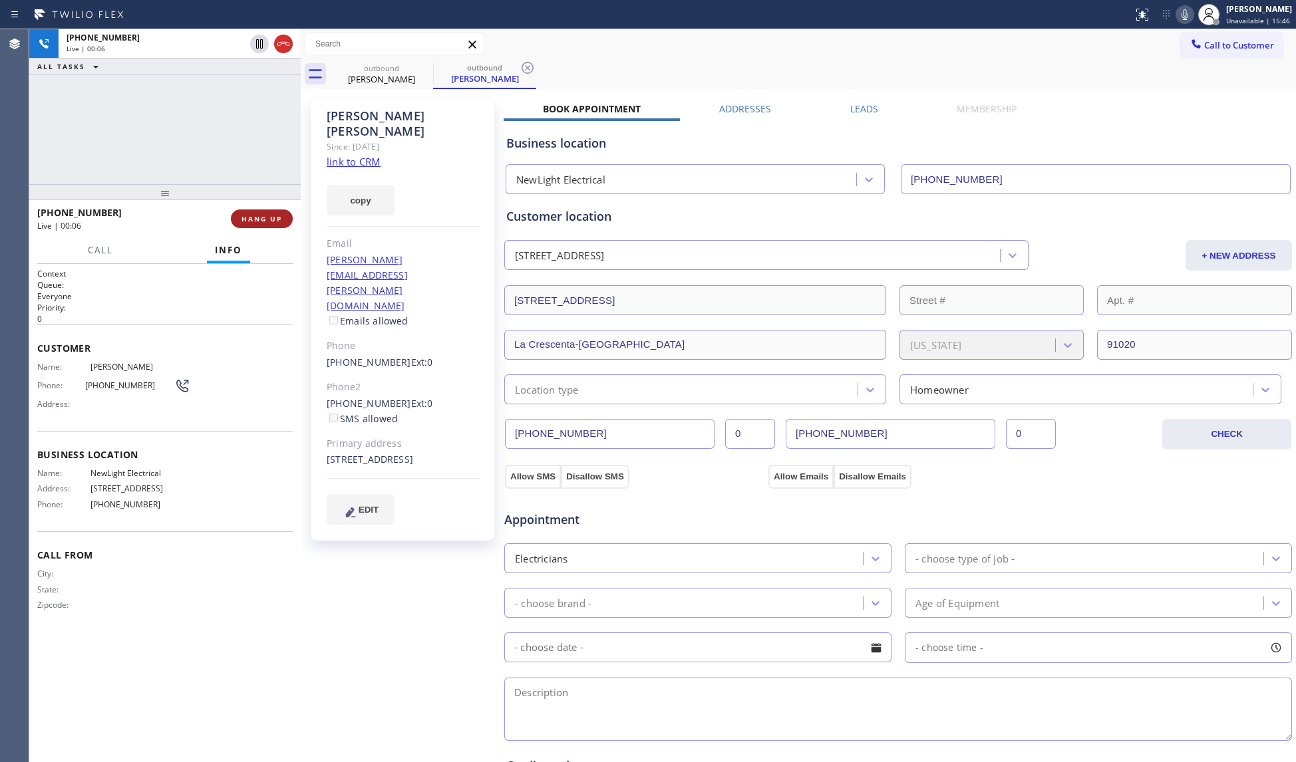
click at [265, 222] on span "HANG UP" at bounding box center [261, 218] width 41 height 9
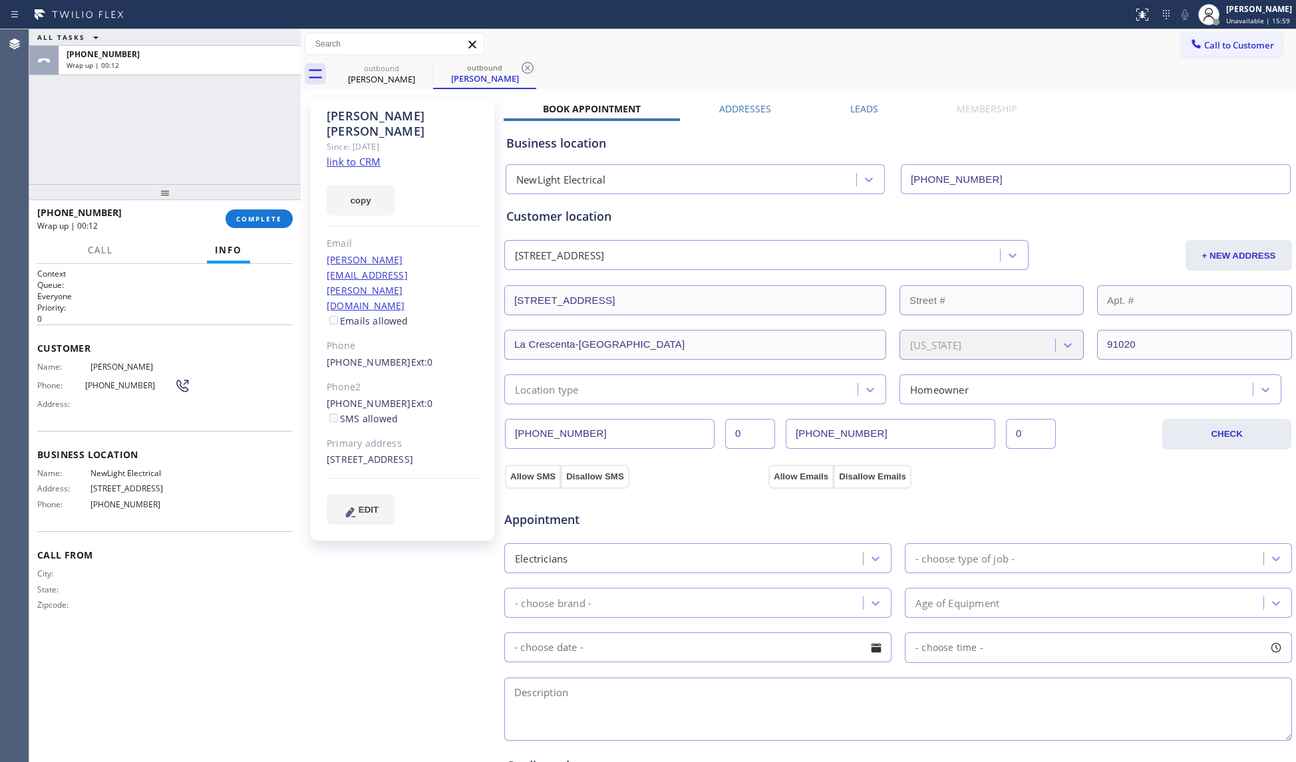
click at [242, 208] on div "[PHONE_NUMBER] Wrap up | 00:12 COMPLETE" at bounding box center [164, 219] width 255 height 35
click at [243, 210] on button "COMPLETE" at bounding box center [259, 219] width 67 height 19
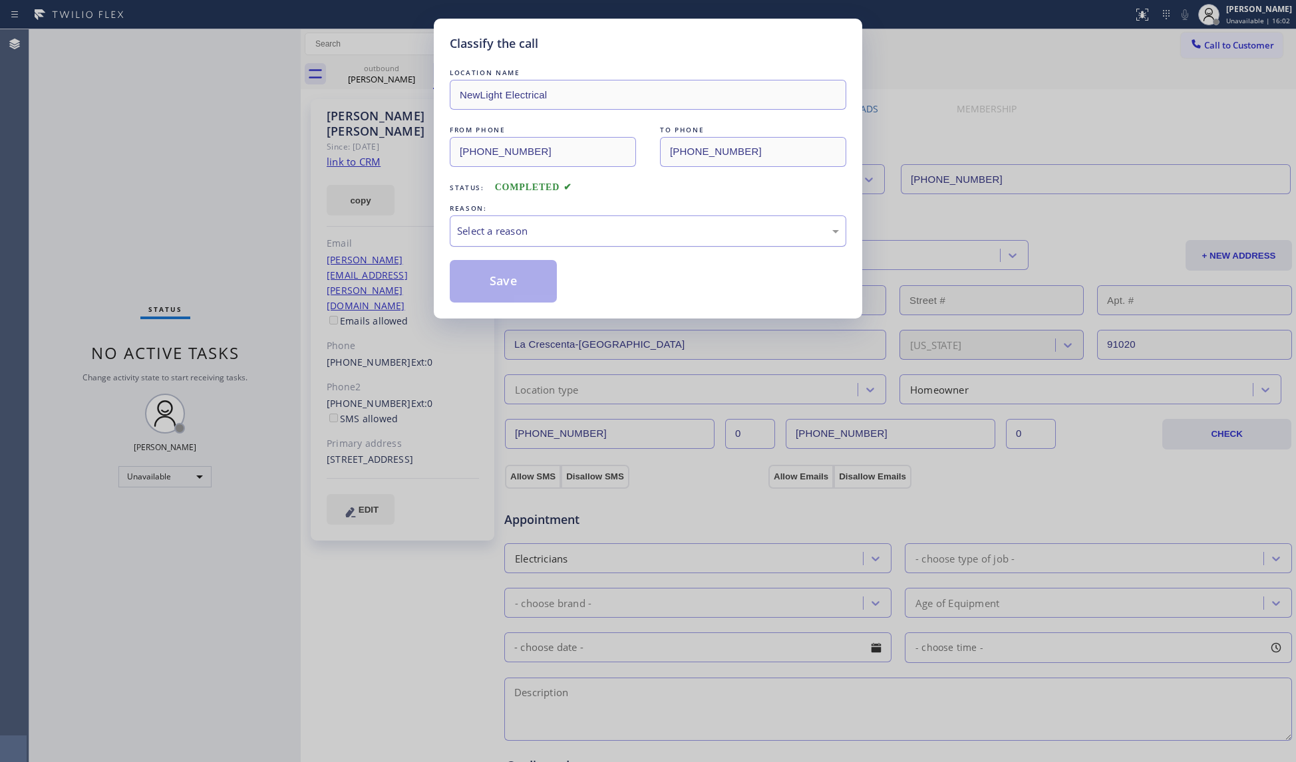
click at [504, 239] on div "Select a reason" at bounding box center [648, 231] width 382 height 15
click at [502, 283] on button "Save" at bounding box center [503, 281] width 107 height 43
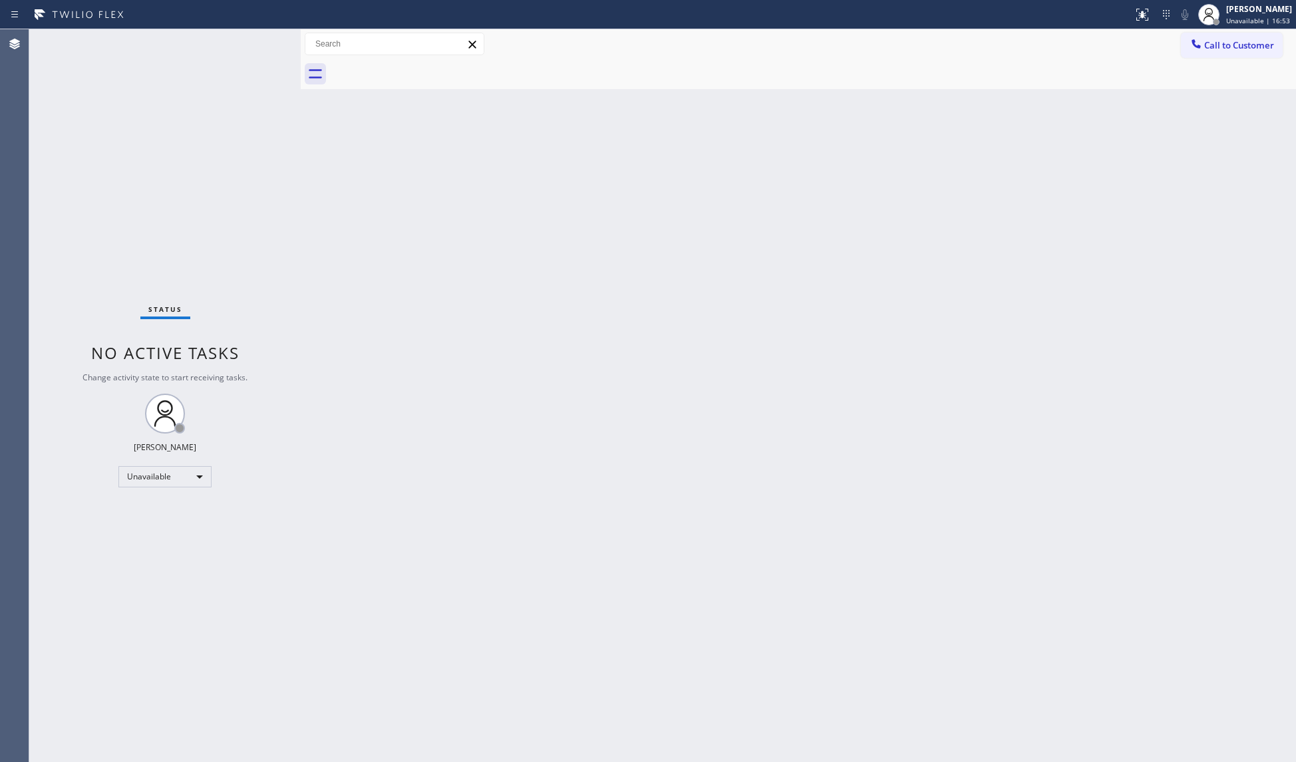
drag, startPoint x: 1211, startPoint y: 33, endPoint x: 1198, endPoint y: 37, distance: 14.1
click at [1211, 33] on button "Call to Customer" at bounding box center [1232, 45] width 102 height 25
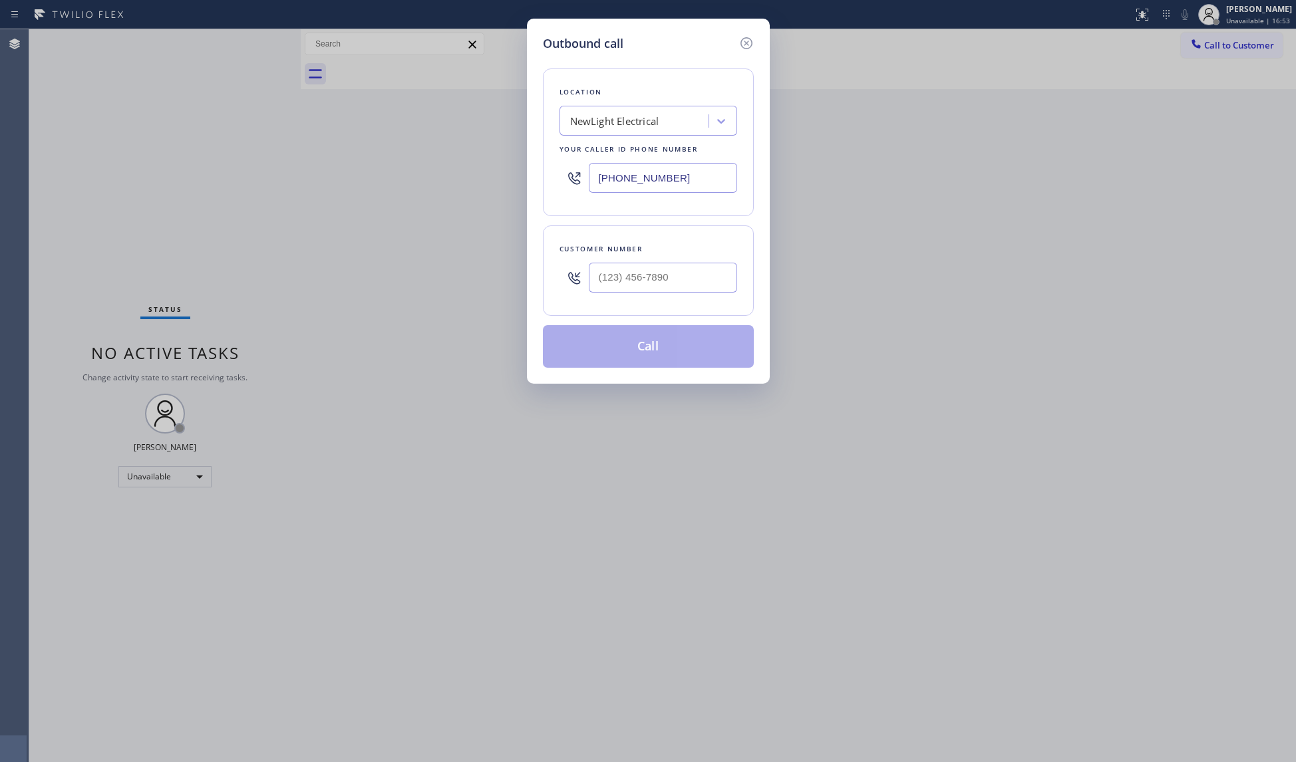
drag, startPoint x: 690, startPoint y: 187, endPoint x: 526, endPoint y: 173, distance: 165.6
click at [523, 184] on div "Outbound call Location NewLight Electrical Your caller id phone number [PHONE_N…" at bounding box center [648, 381] width 1296 height 762
paste input "323) 210-4811"
type input "[PHONE_NUMBER]"
click at [663, 269] on input "(___) ___-____" at bounding box center [663, 278] width 148 height 30
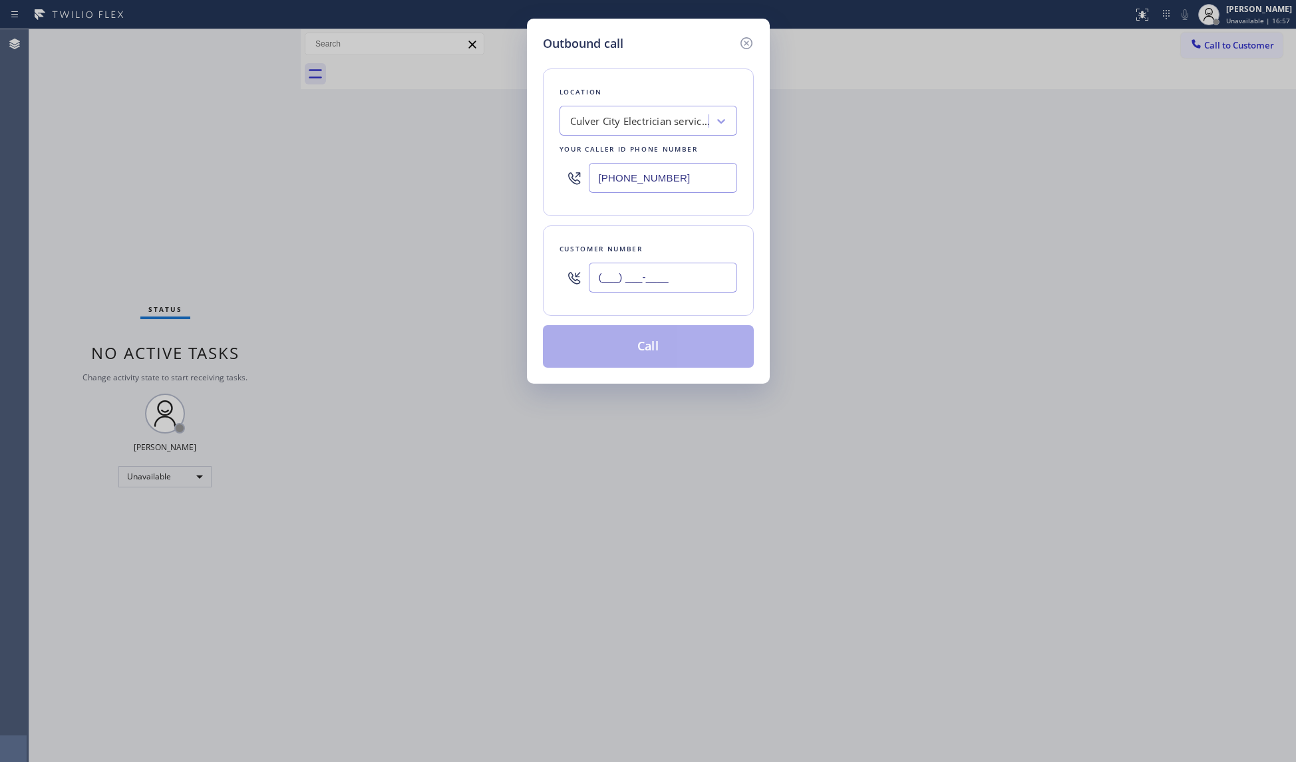
paste input "310) 925-1675"
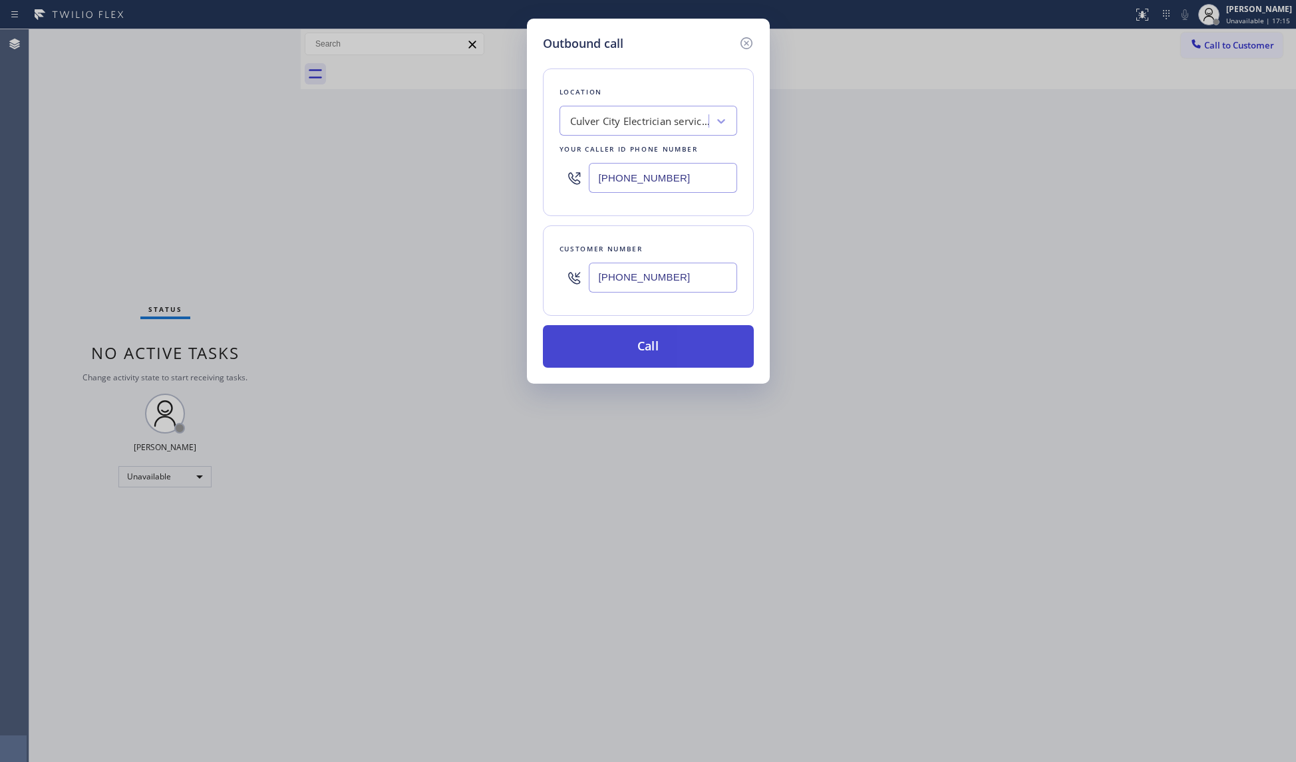
type input "[PHONE_NUMBER]"
click at [623, 354] on button "Call" at bounding box center [648, 346] width 211 height 43
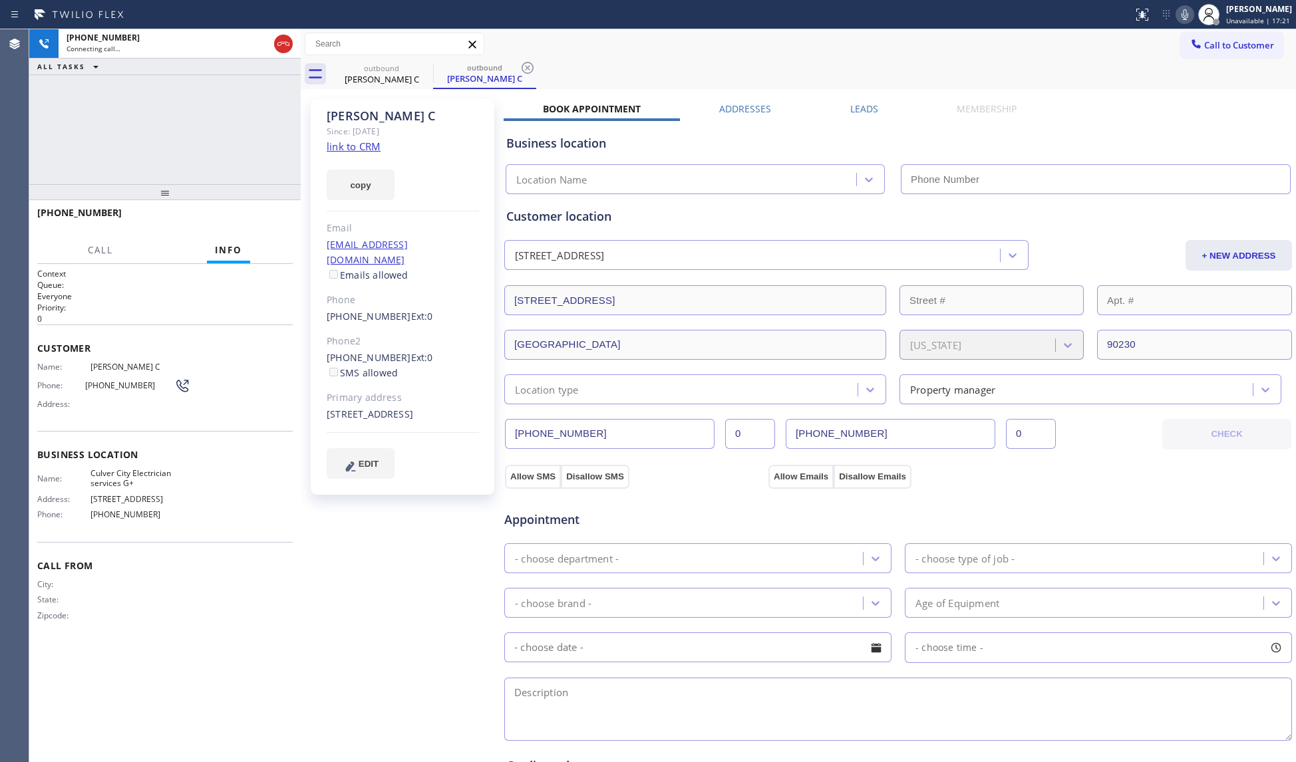
type input "[PHONE_NUMBER]"
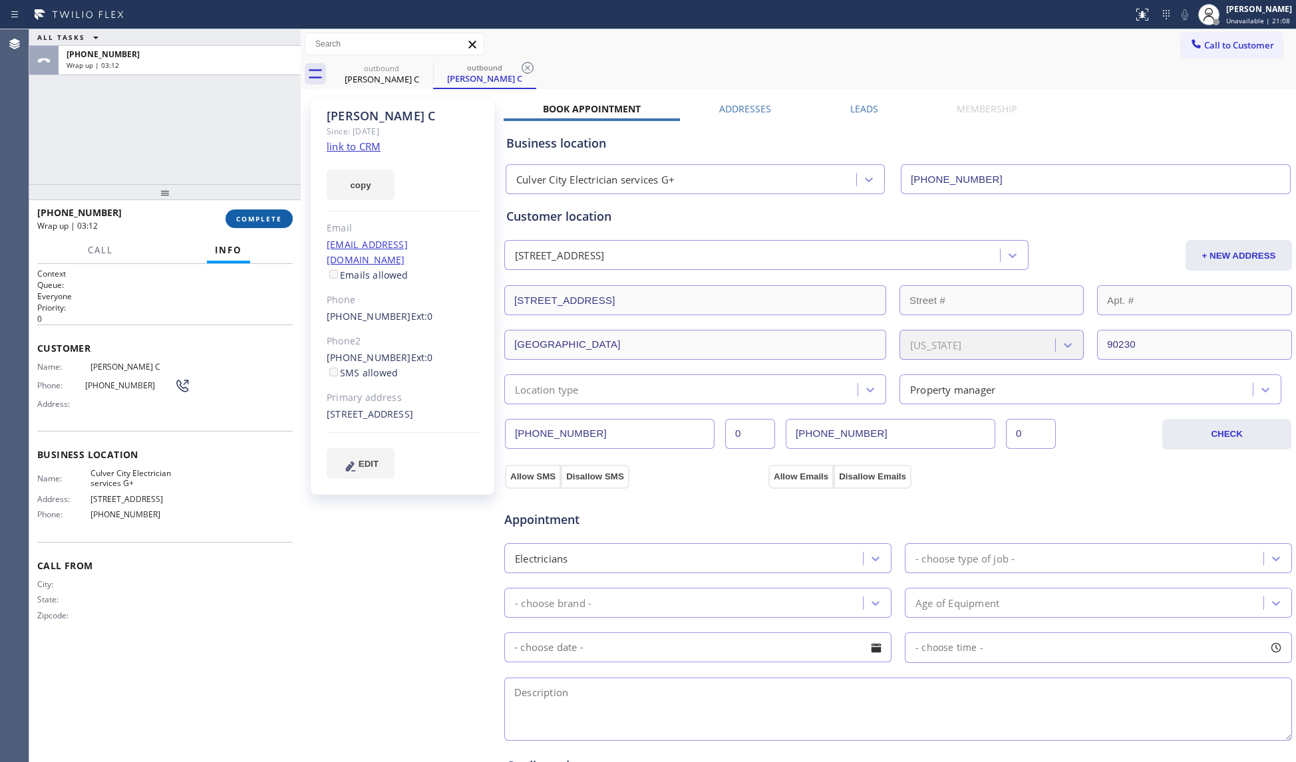
click at [253, 218] on span "COMPLETE" at bounding box center [259, 218] width 46 height 9
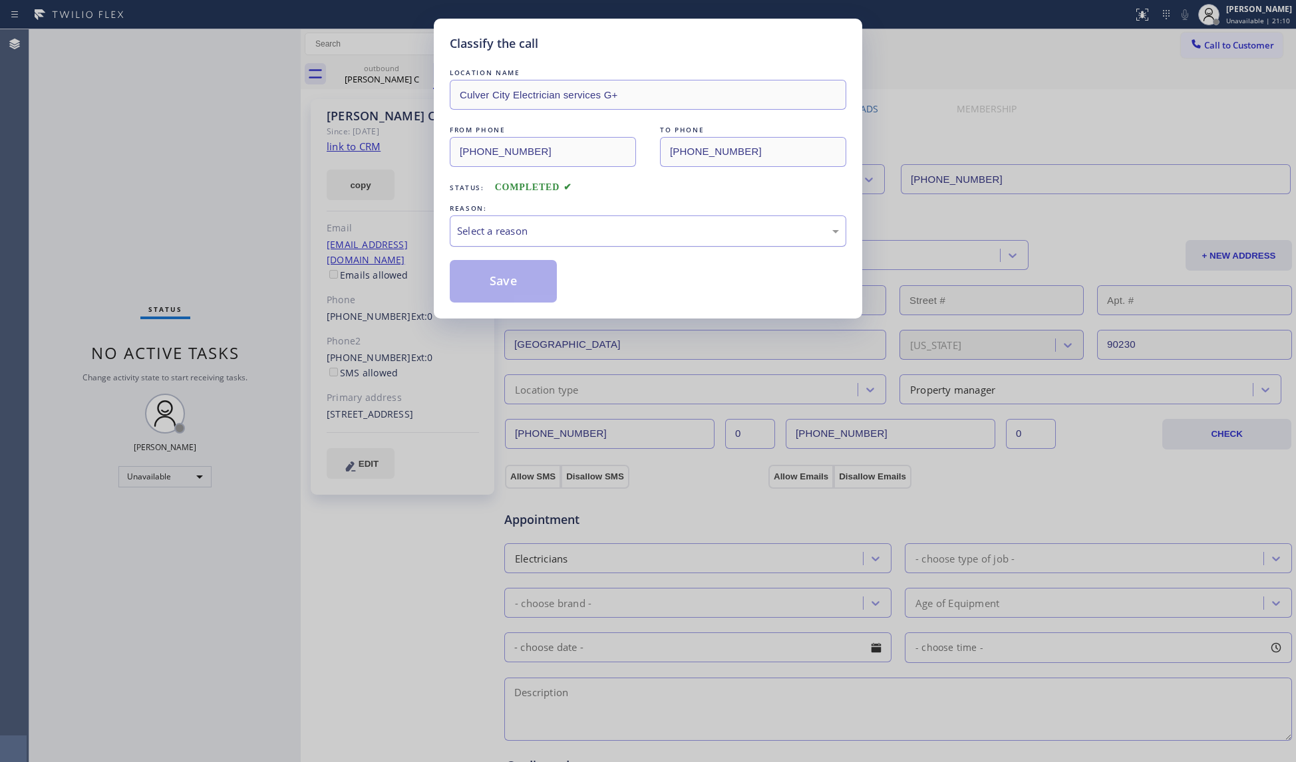
click at [476, 239] on div "Select a reason" at bounding box center [648, 231] width 382 height 15
click at [514, 282] on button "Save" at bounding box center [503, 281] width 107 height 43
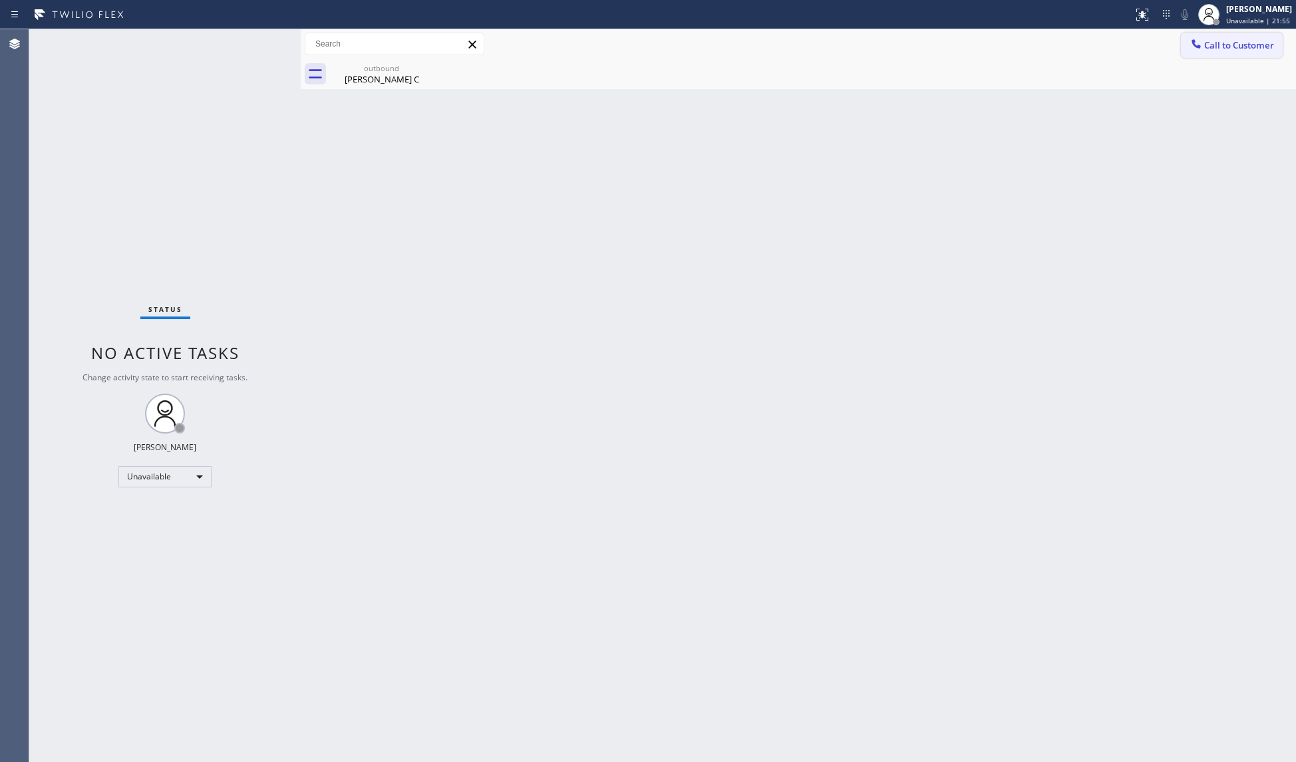
click at [1221, 51] on button "Call to Customer" at bounding box center [1232, 45] width 102 height 25
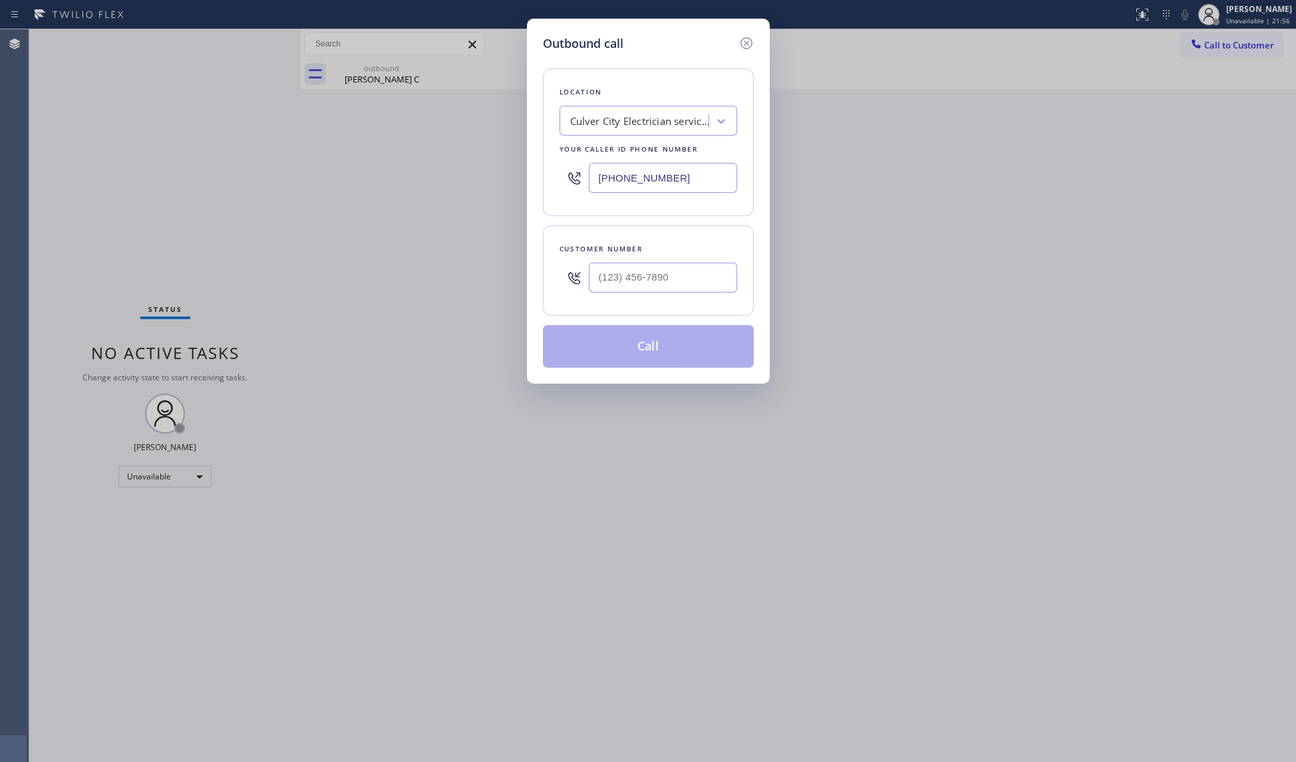
drag, startPoint x: 690, startPoint y: 181, endPoint x: 538, endPoint y: 179, distance: 151.7
click at [536, 181] on div "Outbound call Location [GEOGRAPHIC_DATA] Electrician services G+ Your caller id…" at bounding box center [648, 201] width 243 height 365
paste input "10) 340-7214"
type input "[PHONE_NUMBER]"
click at [612, 303] on div "Customer number" at bounding box center [648, 271] width 211 height 90
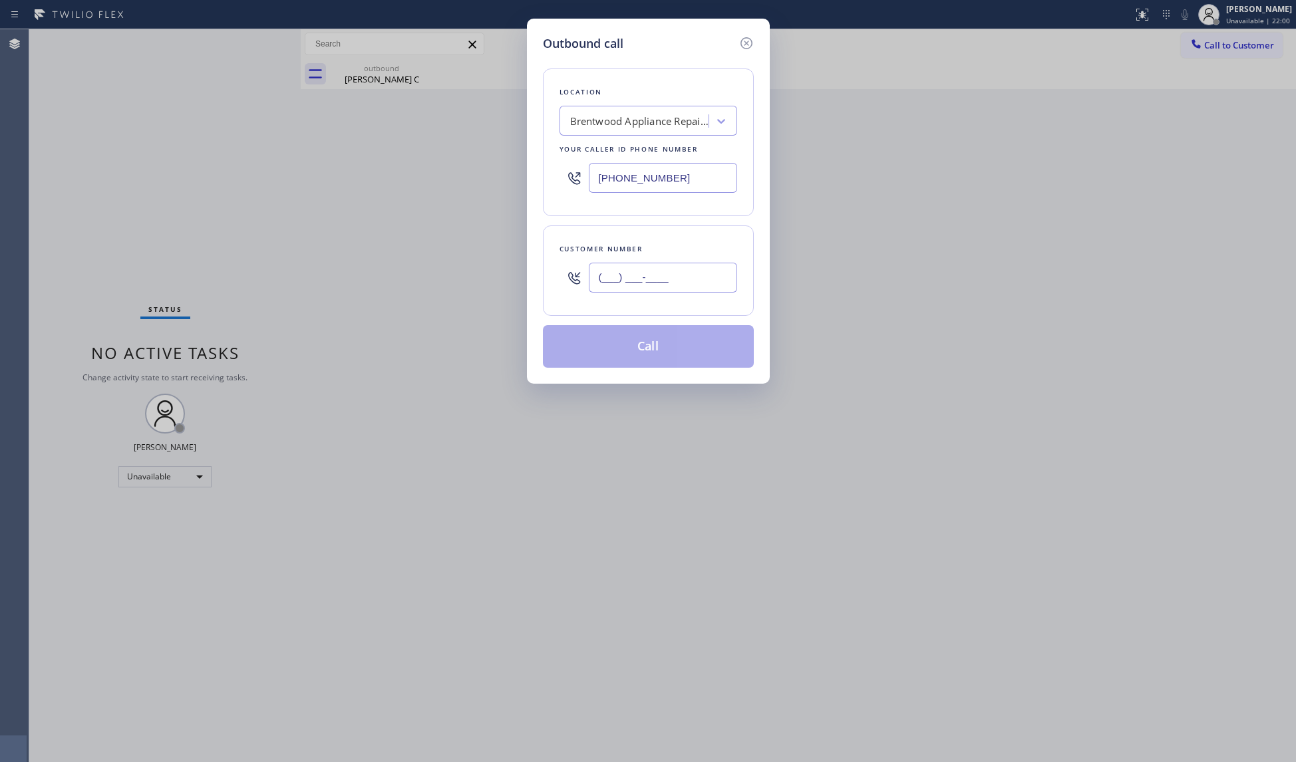
paste input "310) 435-4372"
click at [617, 287] on input "[PHONE_NUMBER]" at bounding box center [663, 278] width 148 height 30
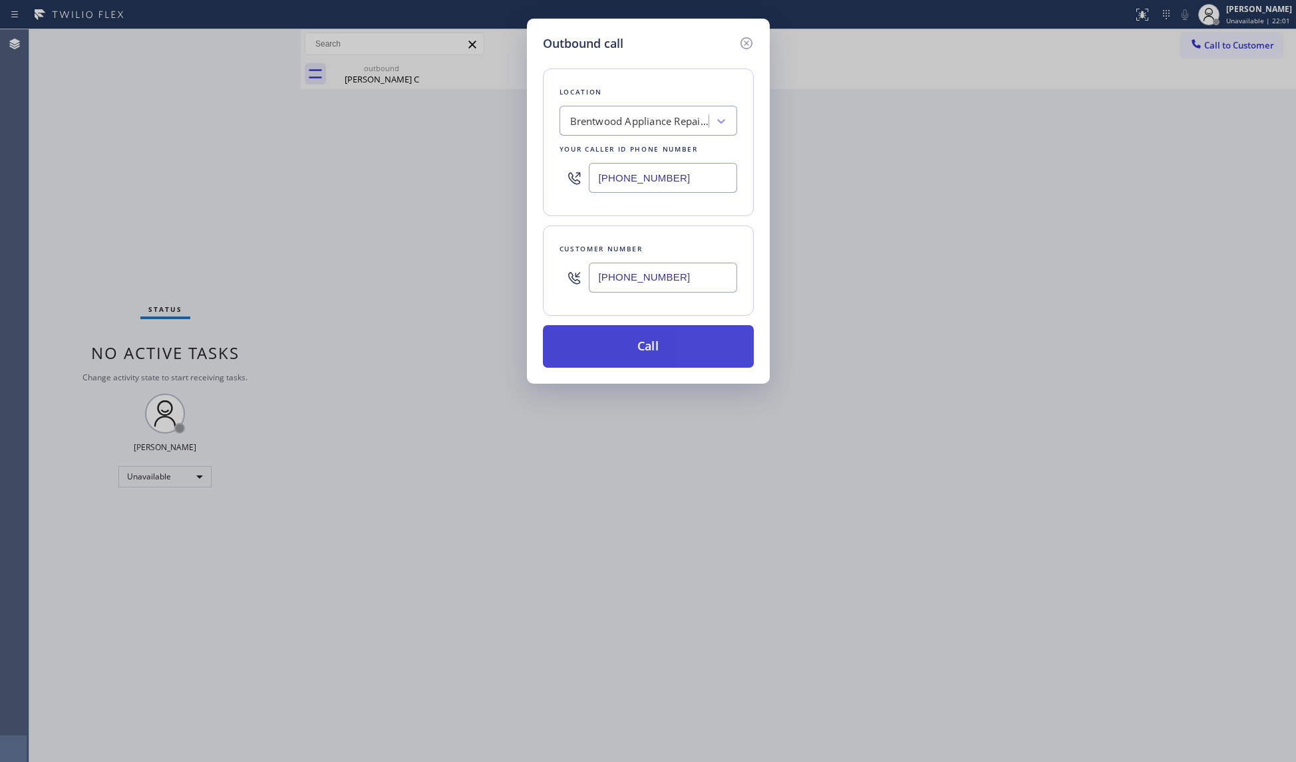
type input "[PHONE_NUMBER]"
click at [640, 347] on button "Call" at bounding box center [648, 346] width 211 height 43
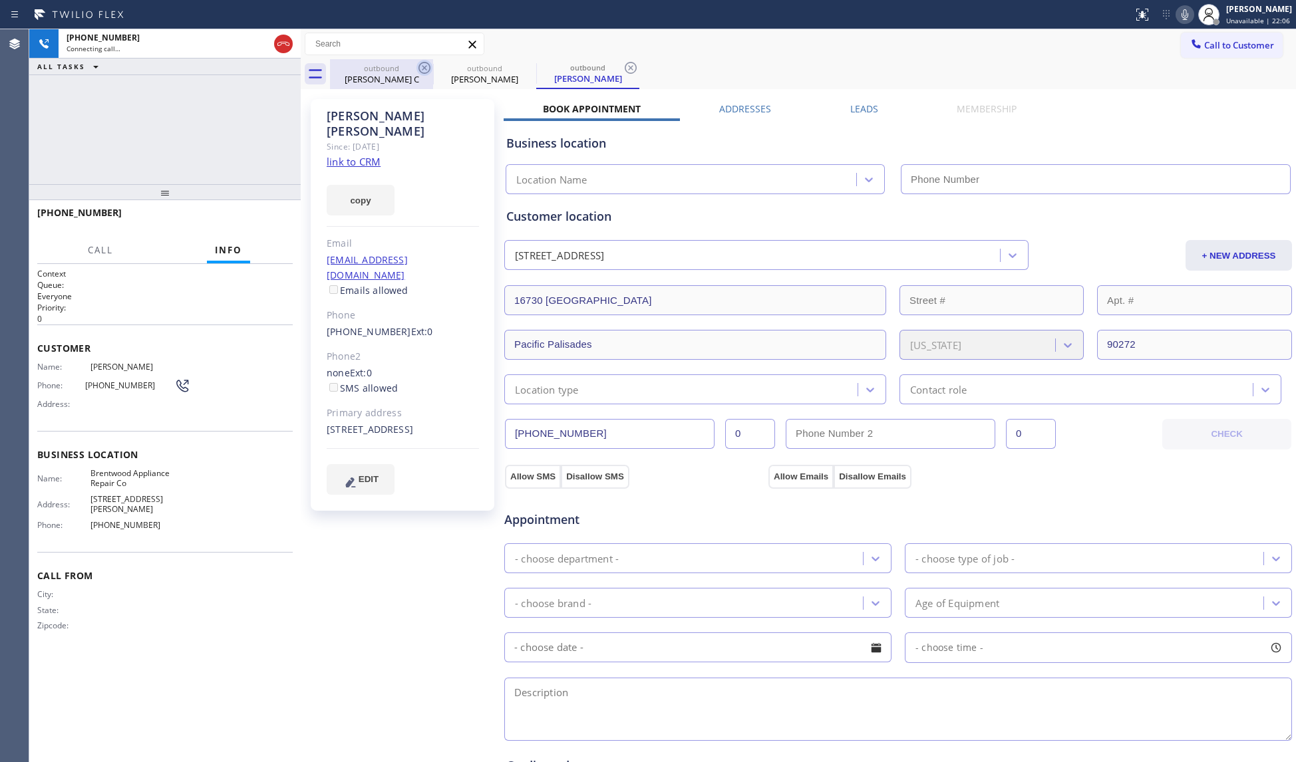
type input "[PHONE_NUMBER]"
click at [420, 67] on icon at bounding box center [424, 68] width 16 height 16
click at [418, 67] on icon at bounding box center [424, 68] width 12 height 12
click at [434, 116] on div "[PERSON_NAME]" at bounding box center [403, 123] width 152 height 31
type input "[PHONE_NUMBER]"
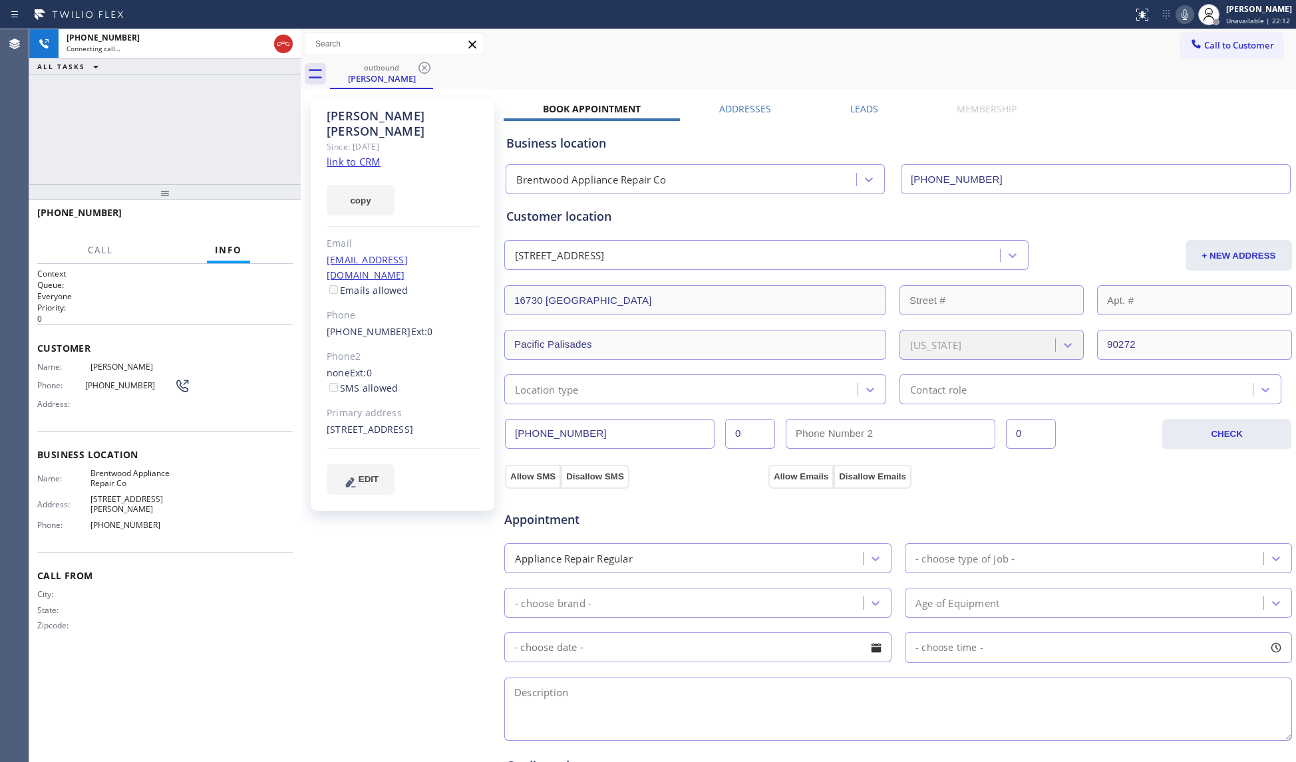
click at [498, 71] on div "outbound [PERSON_NAME]" at bounding box center [813, 74] width 966 height 30
click at [624, 56] on div "Call to Customer Outbound call Location [GEOGRAPHIC_DATA] Appliance Repair Co Y…" at bounding box center [798, 44] width 995 height 30
click at [200, 161] on div "[PHONE_NUMBER] Live | 00:00 ALL TASKS ALL TASKS ACTIVE TASKS TASKS IN WRAP UP" at bounding box center [164, 106] width 271 height 155
click at [273, 208] on div "[PHONE_NUMBER] Live | 00:01 HANG UP" at bounding box center [164, 219] width 255 height 35
click at [266, 217] on span "HANG UP" at bounding box center [261, 218] width 41 height 9
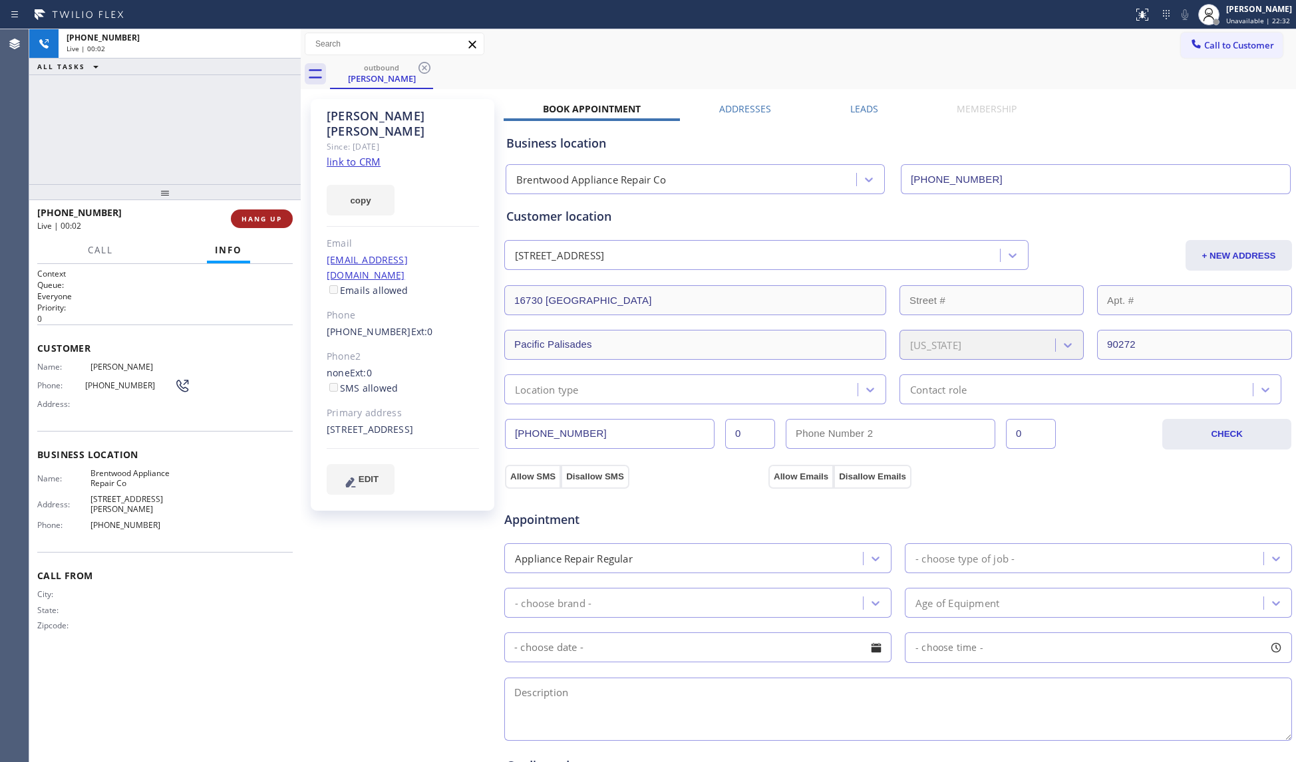
click at [273, 218] on span "HANG UP" at bounding box center [261, 218] width 41 height 9
click at [273, 219] on span "COMPLETE" at bounding box center [259, 218] width 46 height 9
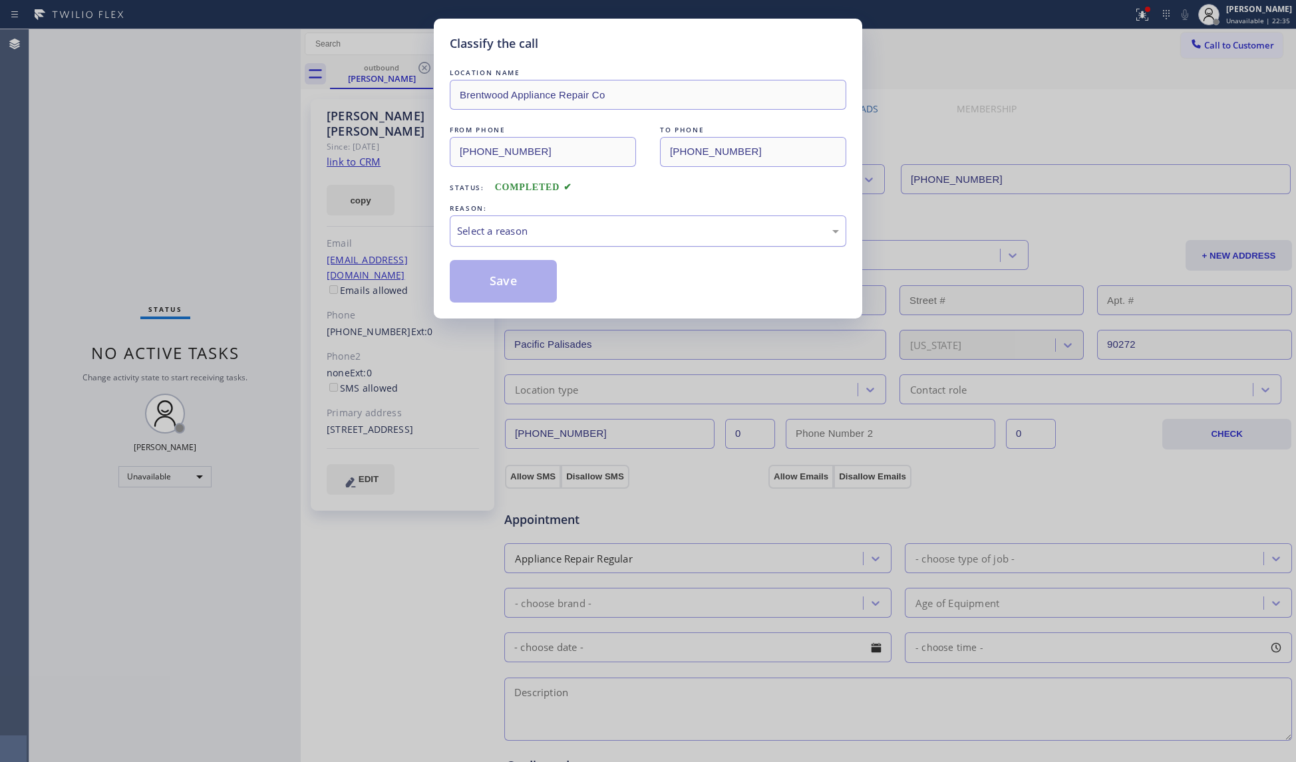
click at [483, 221] on div "Select a reason" at bounding box center [648, 231] width 396 height 31
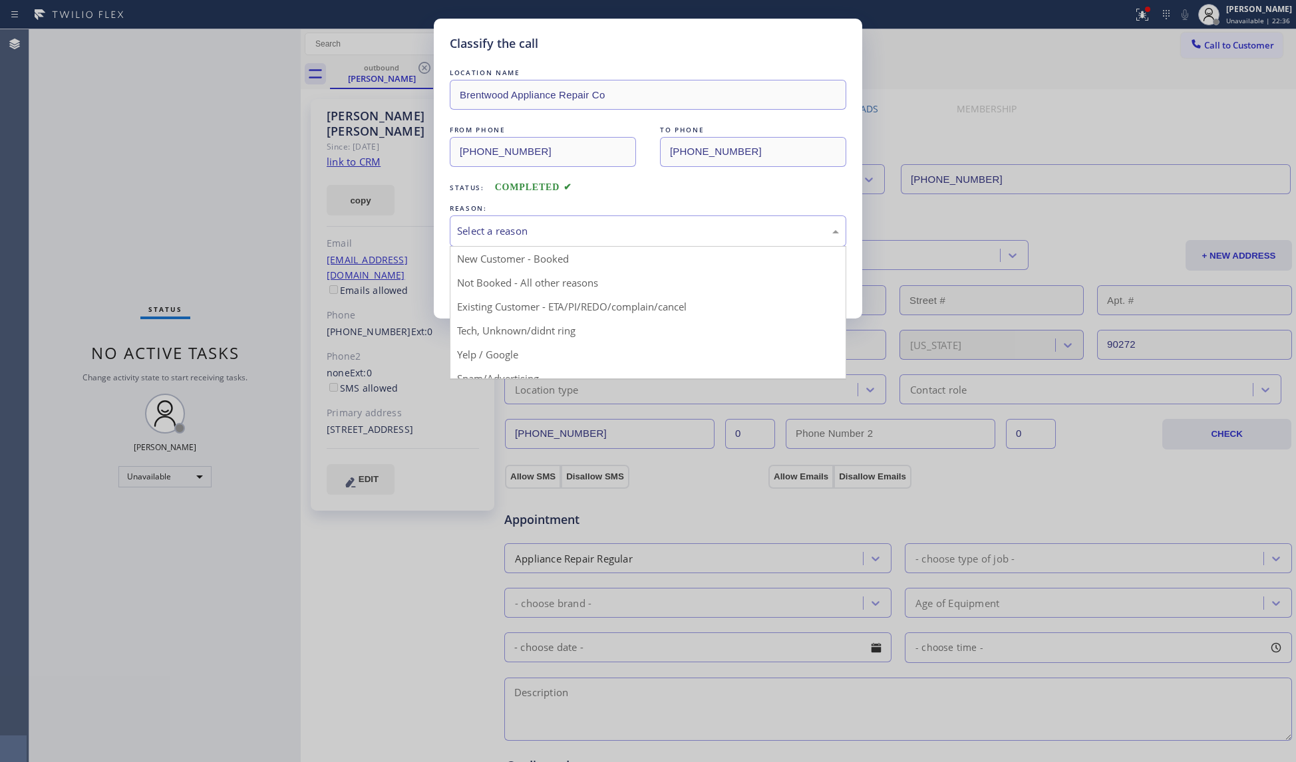
click at [496, 289] on button "Save" at bounding box center [503, 281] width 107 height 43
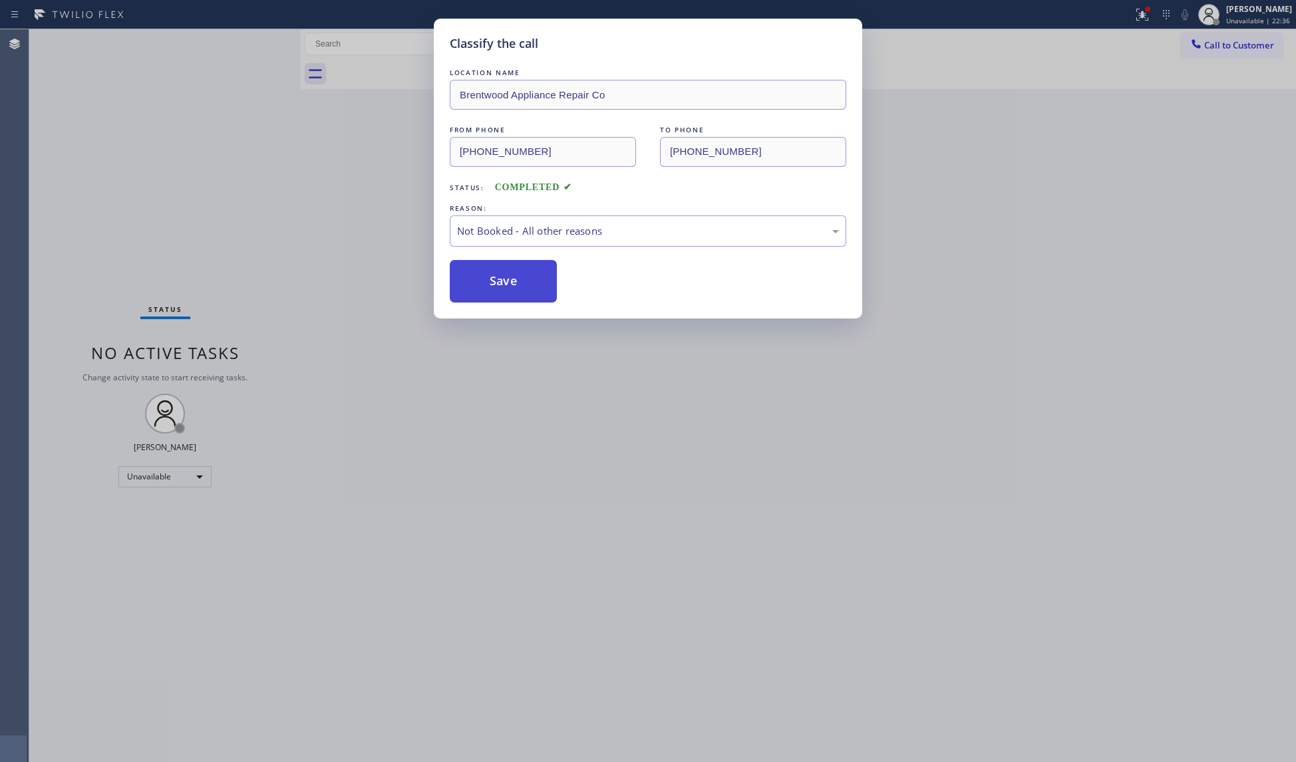
click at [496, 287] on button "Save" at bounding box center [503, 281] width 107 height 43
click at [299, 160] on div "Classify the call LOCATION NAME Brentwood Appliance Repair Co FROM PHONE [PHONE…" at bounding box center [648, 381] width 1296 height 762
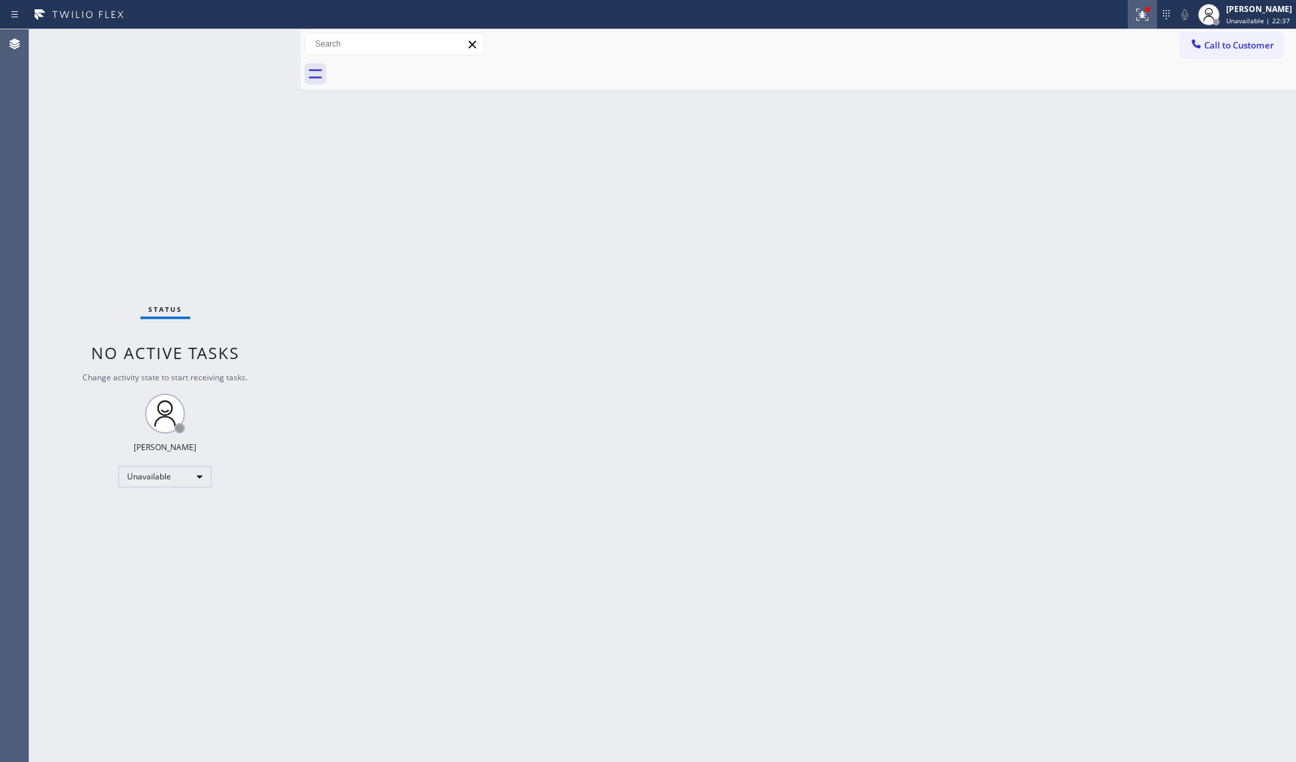
click at [1144, 14] on icon at bounding box center [1140, 13] width 8 height 9
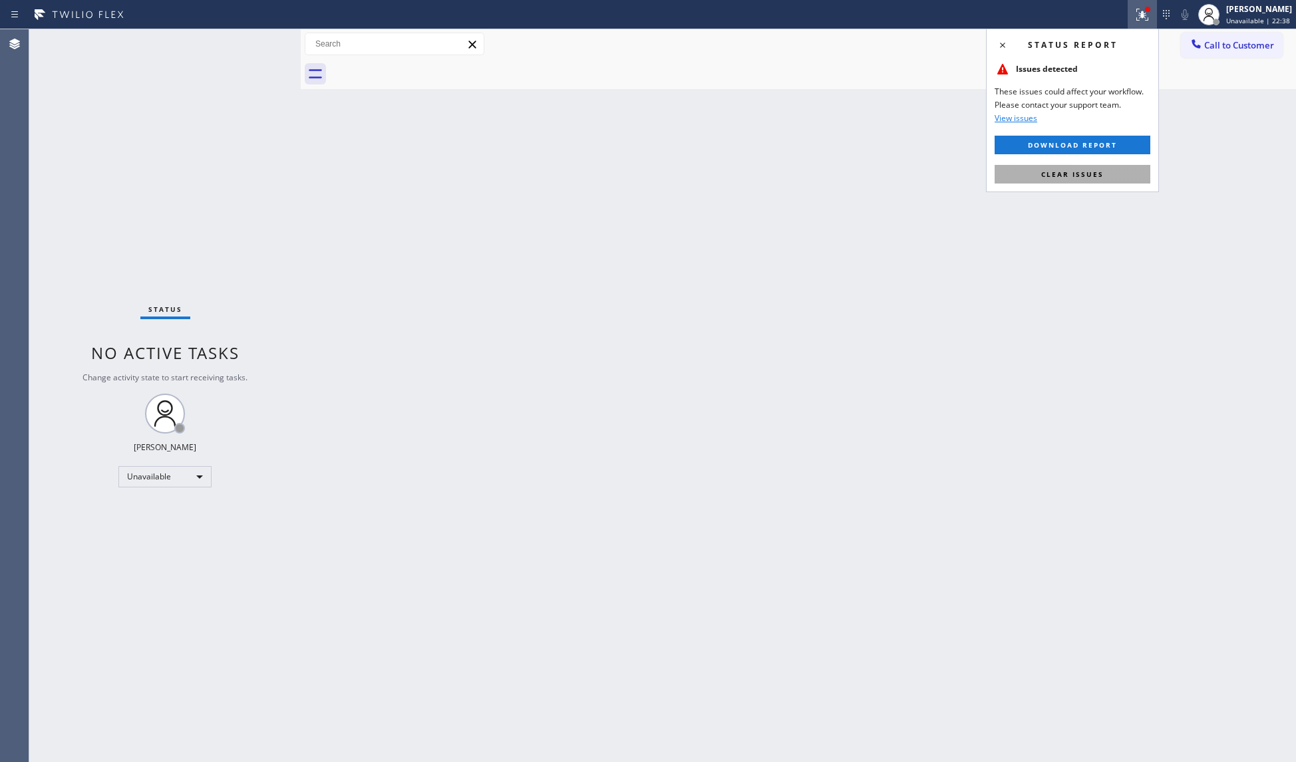
click at [1097, 173] on span "Clear issues" at bounding box center [1072, 174] width 63 height 9
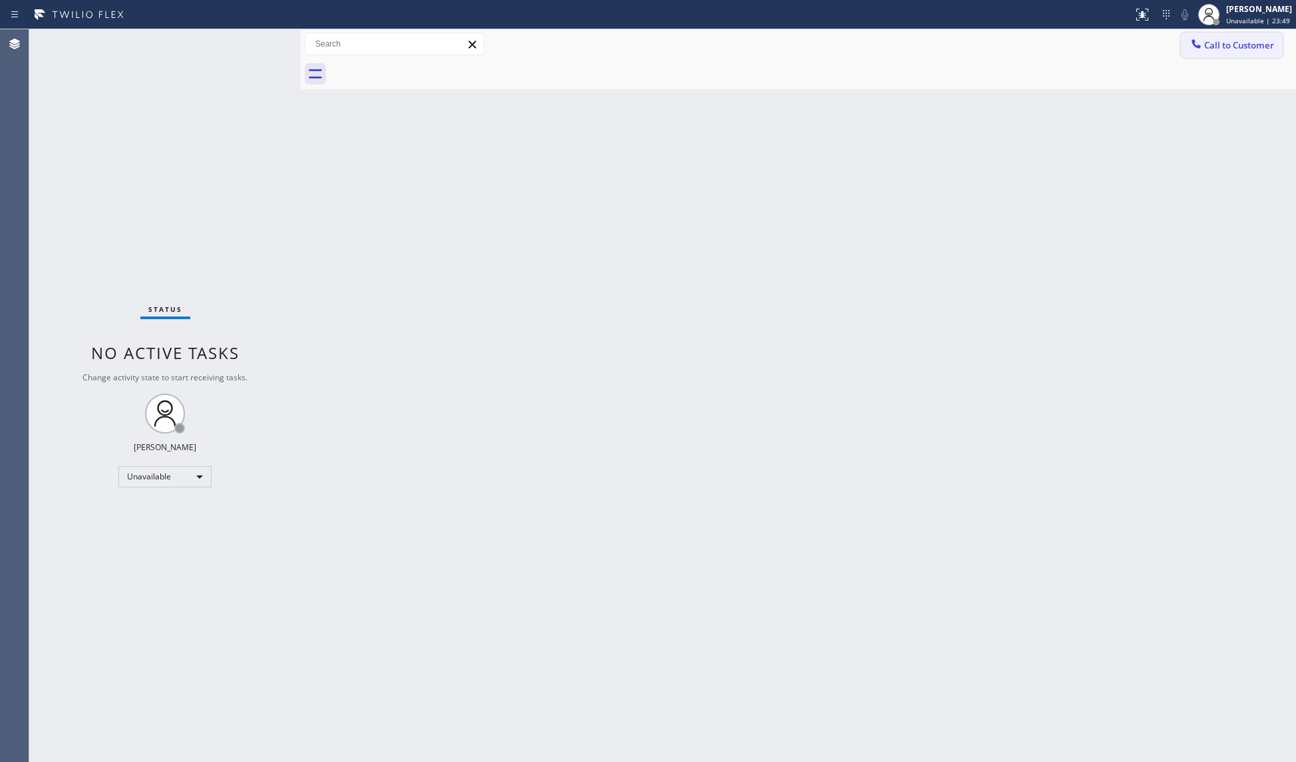
click at [1205, 51] on button "Call to Customer" at bounding box center [1232, 45] width 102 height 25
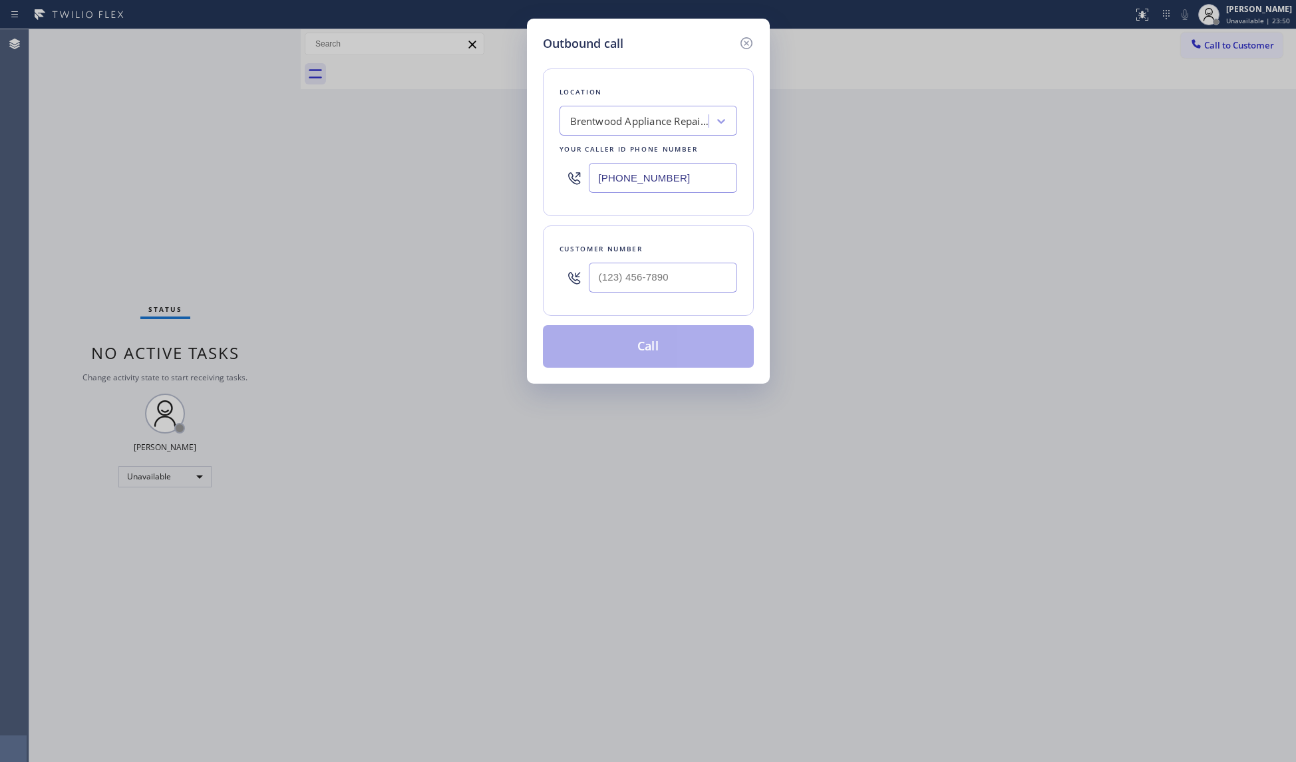
drag, startPoint x: 634, startPoint y: 176, endPoint x: 523, endPoint y: 172, distance: 111.2
click at [524, 173] on div "Outbound call Location [GEOGRAPHIC_DATA] Appliance Repair Co Your caller id pho…" at bounding box center [648, 381] width 1296 height 762
paste input "503) 433-8525"
type input "[PHONE_NUMBER]"
click at [702, 275] on input "(___) ___-____" at bounding box center [663, 278] width 148 height 30
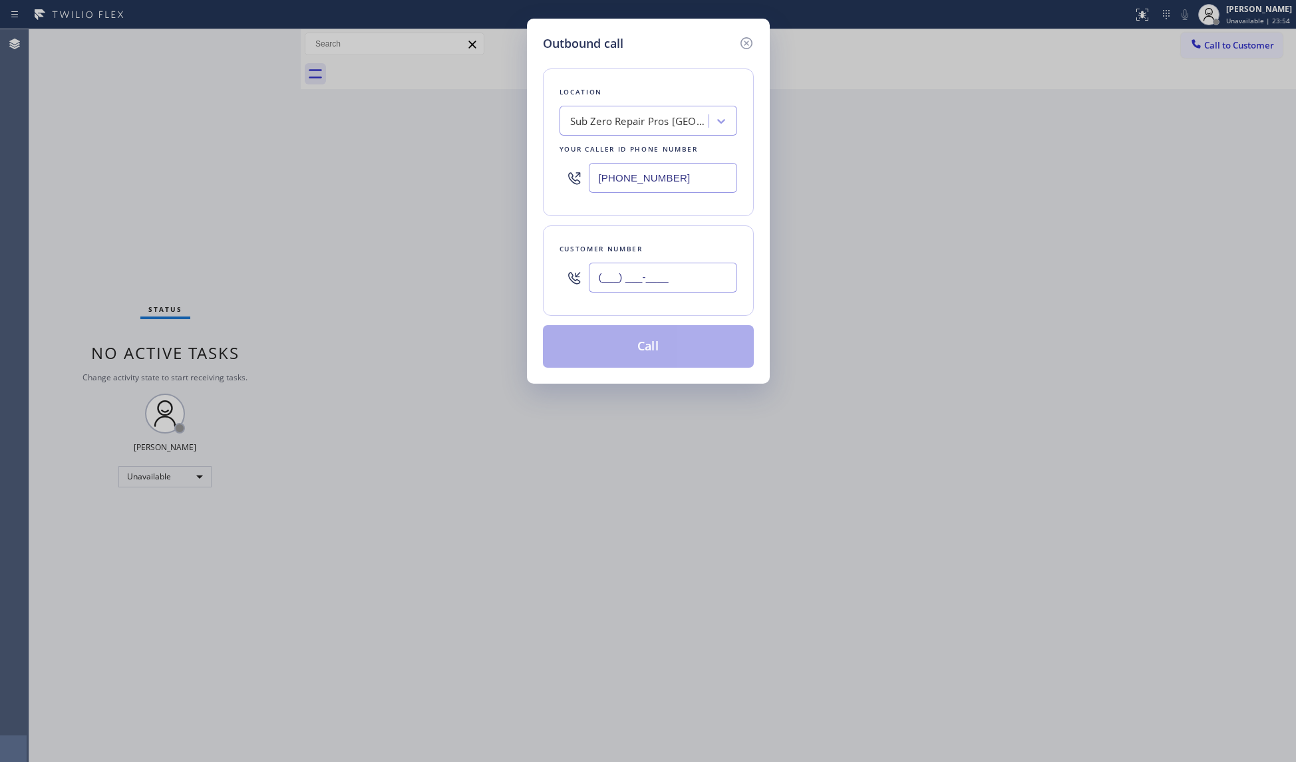
paste input "847) 644-0911"
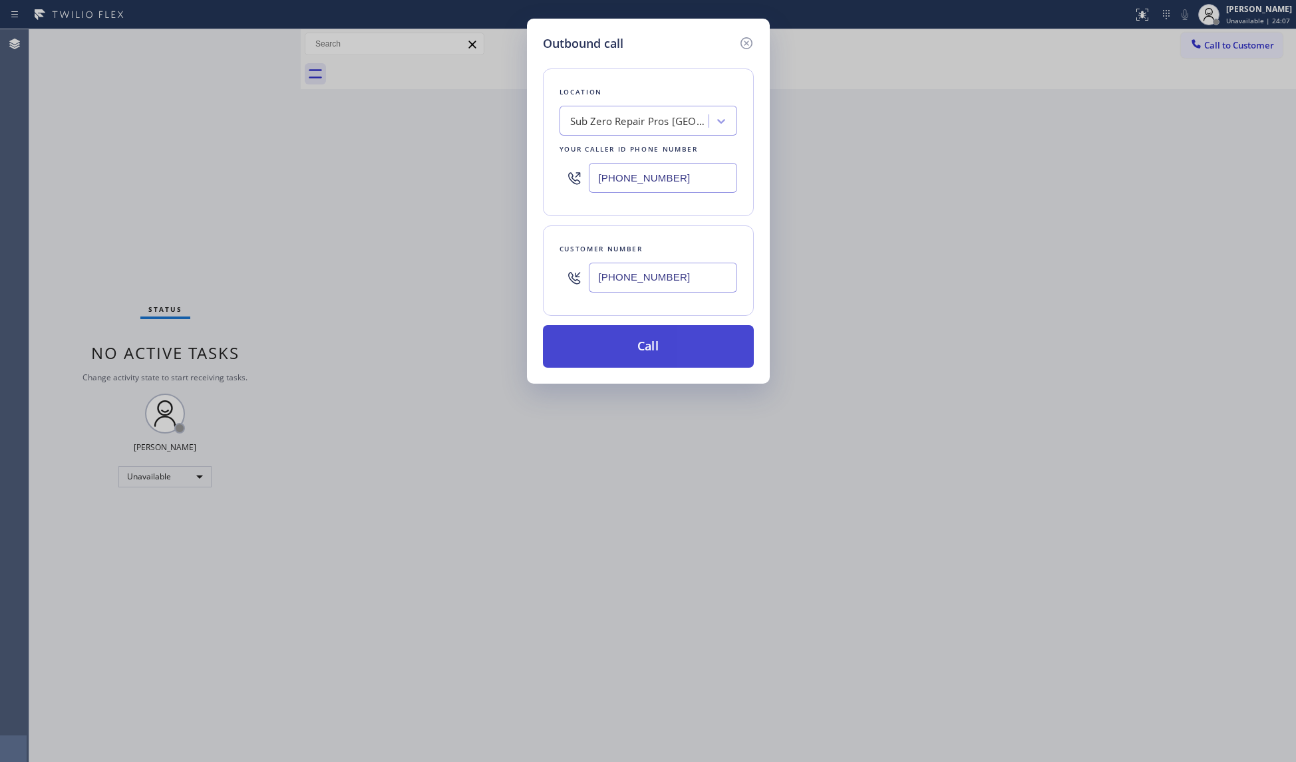
type input "[PHONE_NUMBER]"
click at [668, 363] on button "Call" at bounding box center [648, 346] width 211 height 43
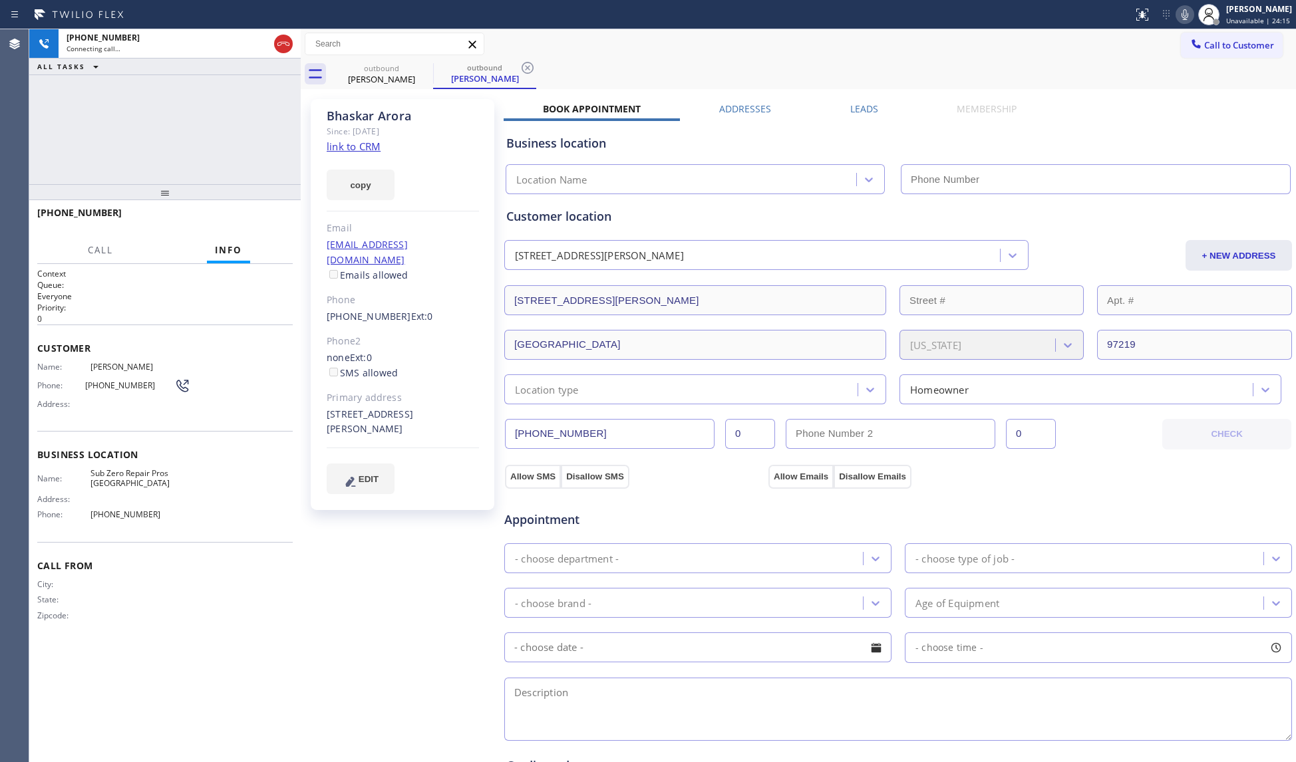
type input "[PHONE_NUMBER]"
click at [246, 148] on div "[PHONE_NUMBER] Live | 00:01 ALL TASKS ALL TASKS ACTIVE TASKS TASKS IN WRAP UP" at bounding box center [164, 106] width 271 height 155
click at [258, 213] on button "HANG UP" at bounding box center [262, 219] width 62 height 19
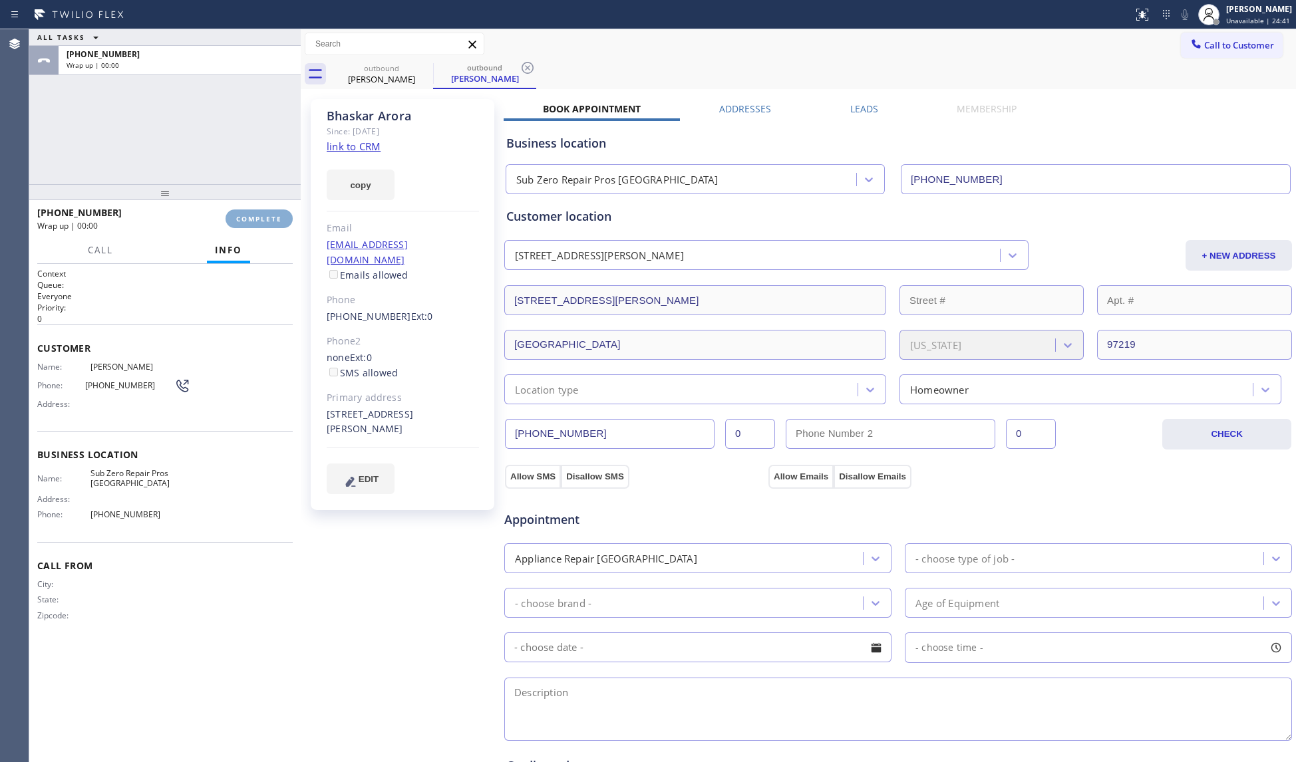
click at [259, 213] on button "COMPLETE" at bounding box center [259, 219] width 67 height 19
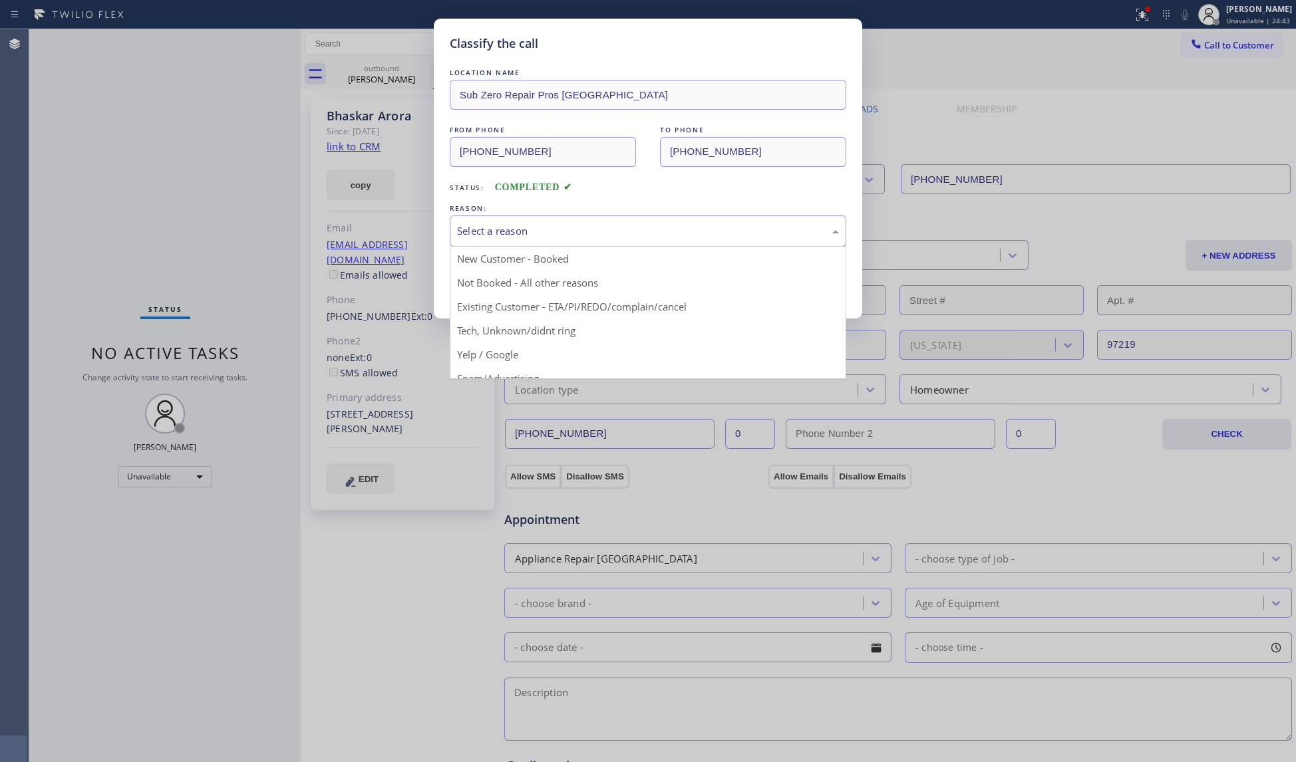
drag, startPoint x: 655, startPoint y: 245, endPoint x: 447, endPoint y: 282, distance: 211.4
click at [652, 245] on div "Select a reason" at bounding box center [648, 231] width 396 height 31
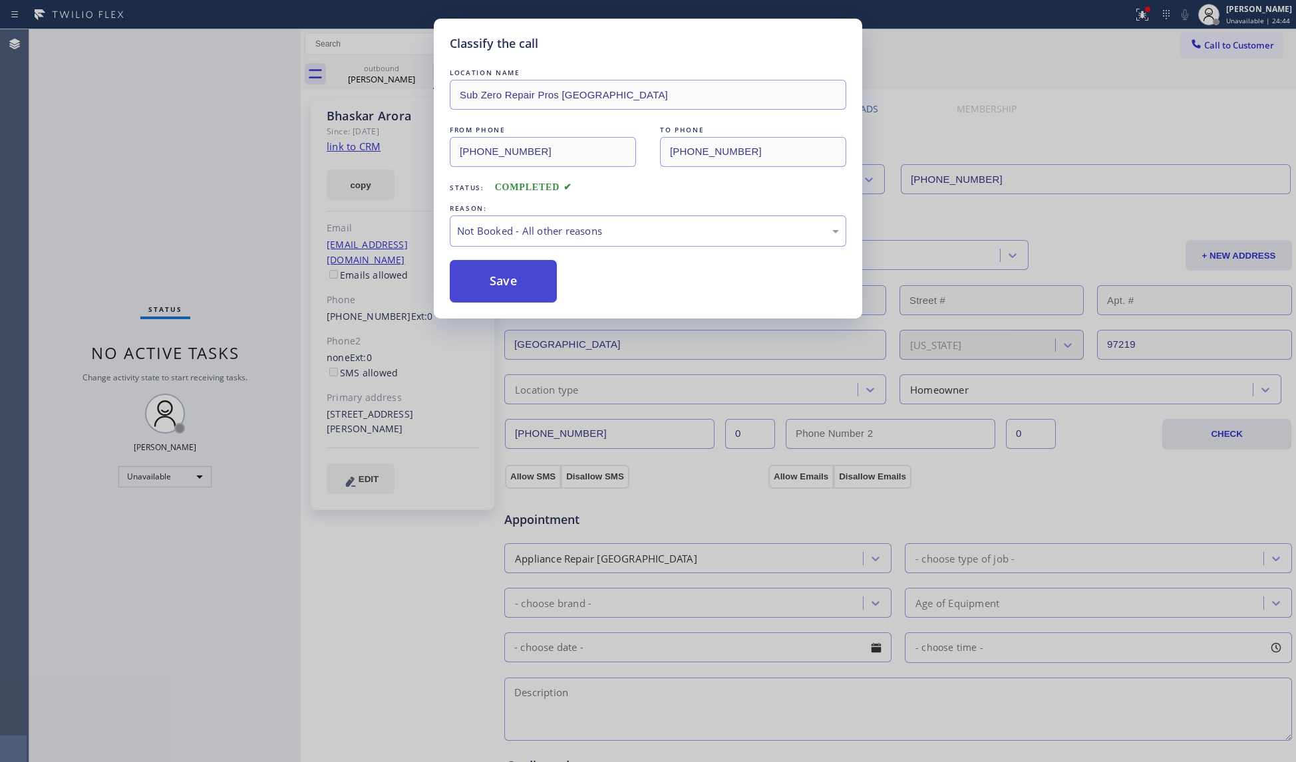
click at [503, 279] on button "Save" at bounding box center [503, 281] width 107 height 43
drag, startPoint x: 502, startPoint y: 279, endPoint x: 437, endPoint y: 253, distance: 69.5
click at [501, 279] on button "Save" at bounding box center [503, 281] width 107 height 43
drag, startPoint x: 437, startPoint y: 253, endPoint x: 407, endPoint y: 245, distance: 31.2
click at [418, 248] on div "Classify the call LOCATION NAME Sub Zero Repair Pros Portland FROM PHONE [PHONE…" at bounding box center [648, 381] width 1296 height 762
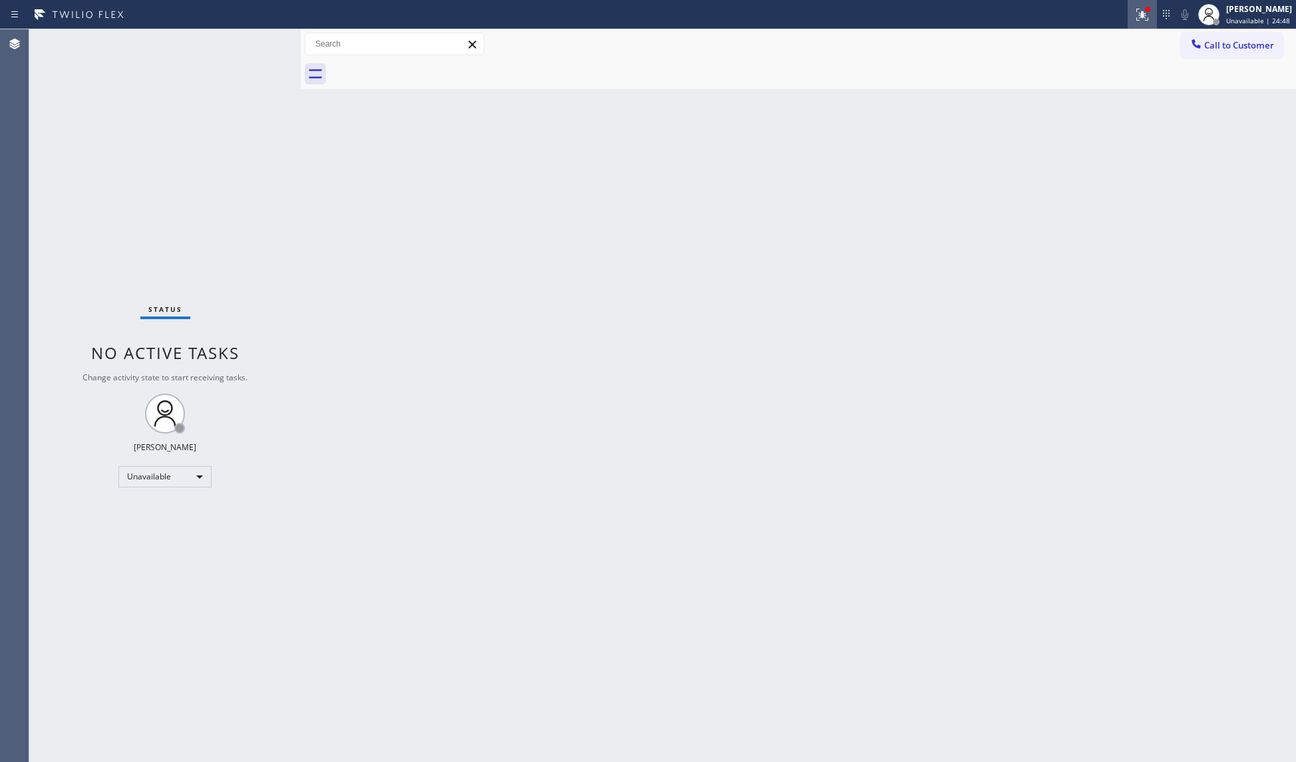
click at [1147, 17] on icon at bounding box center [1142, 15] width 12 height 12
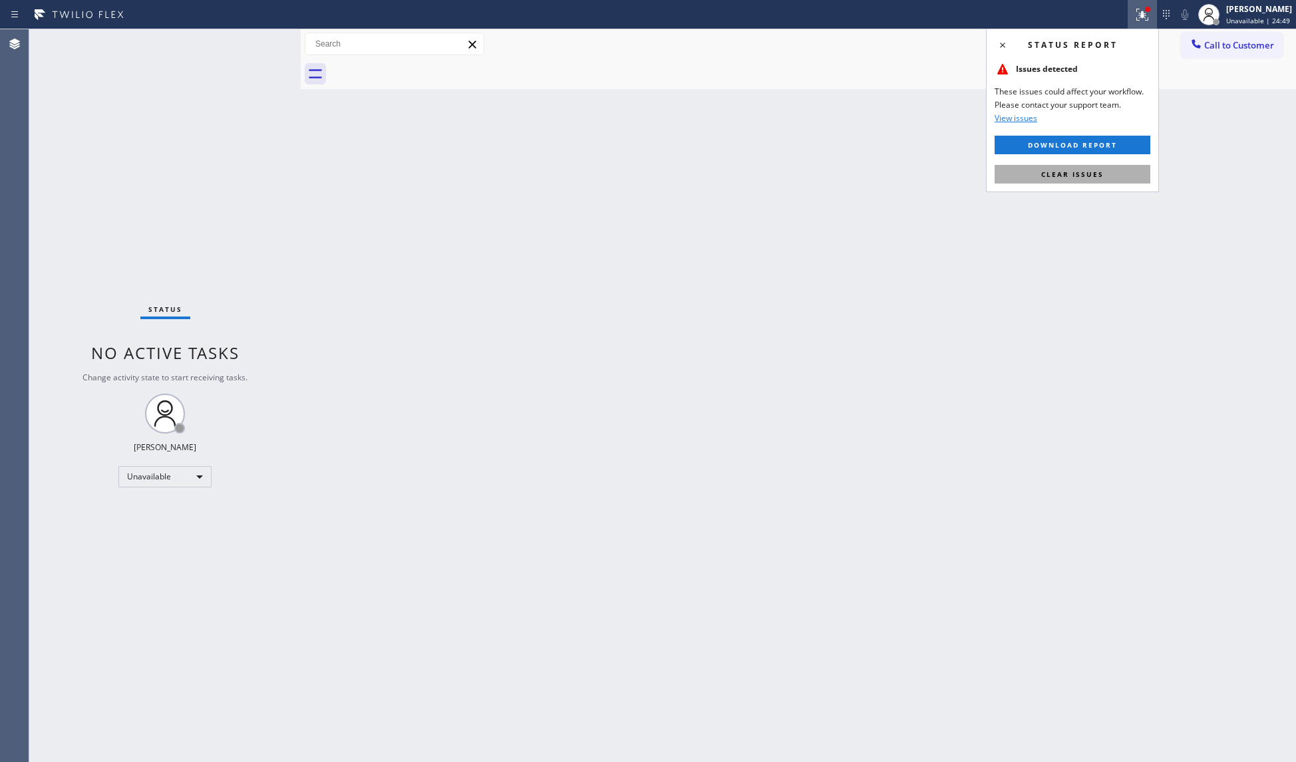
click at [1100, 170] on span "Clear issues" at bounding box center [1072, 174] width 63 height 9
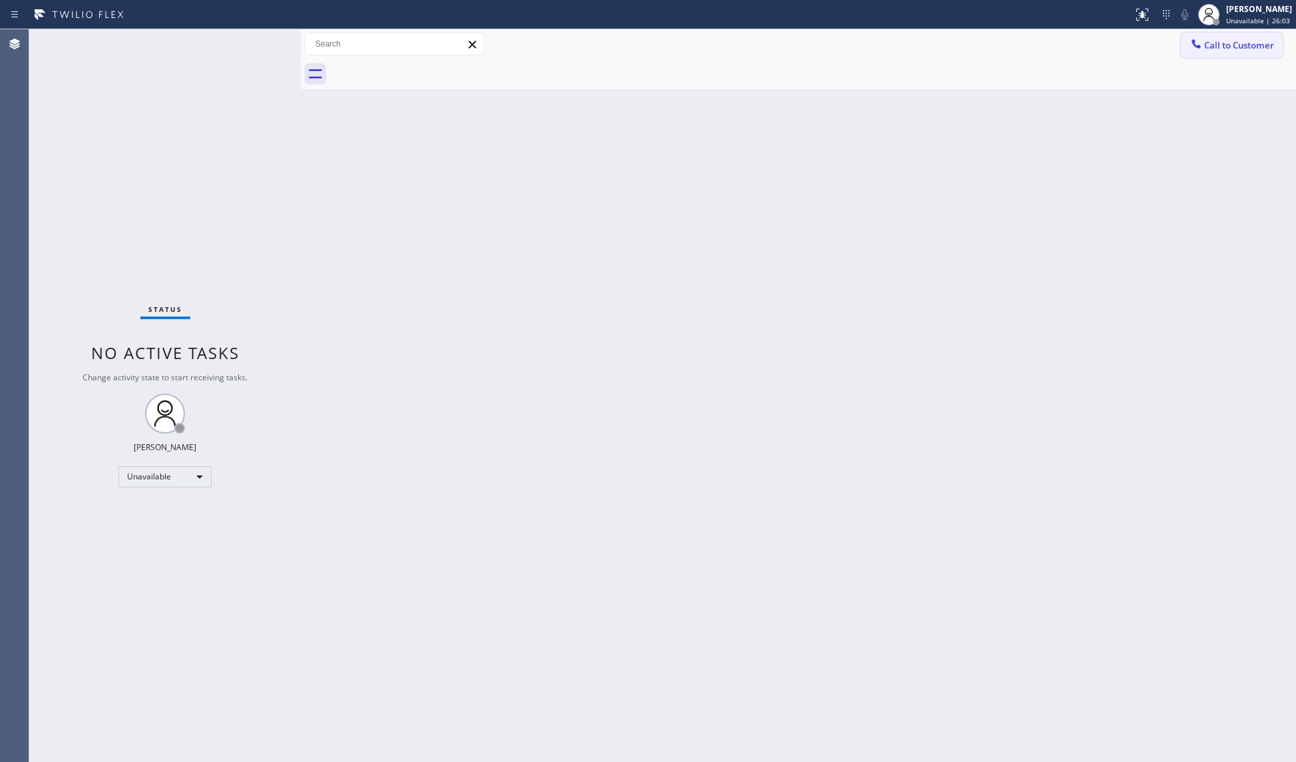
click at [1215, 33] on button "Call to Customer" at bounding box center [1232, 45] width 102 height 25
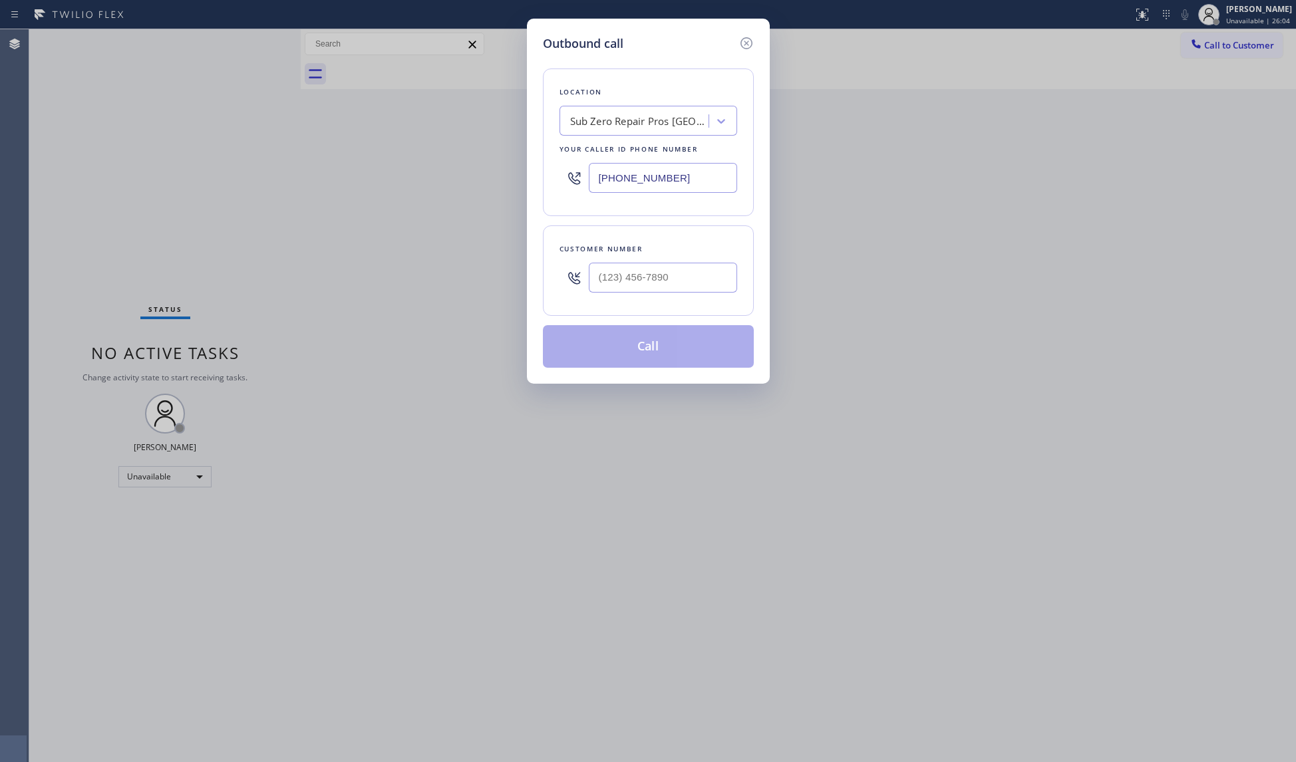
drag, startPoint x: 700, startPoint y: 190, endPoint x: 559, endPoint y: 157, distance: 145.4
click at [508, 158] on div "Outbound call Location Sub Zero Repair Pros [GEOGRAPHIC_DATA] Your caller id ph…" at bounding box center [648, 381] width 1296 height 762
paste input "800) 568-8664"
type input "[PHONE_NUMBER]"
click at [724, 265] on input "(___) ___-____" at bounding box center [663, 278] width 148 height 30
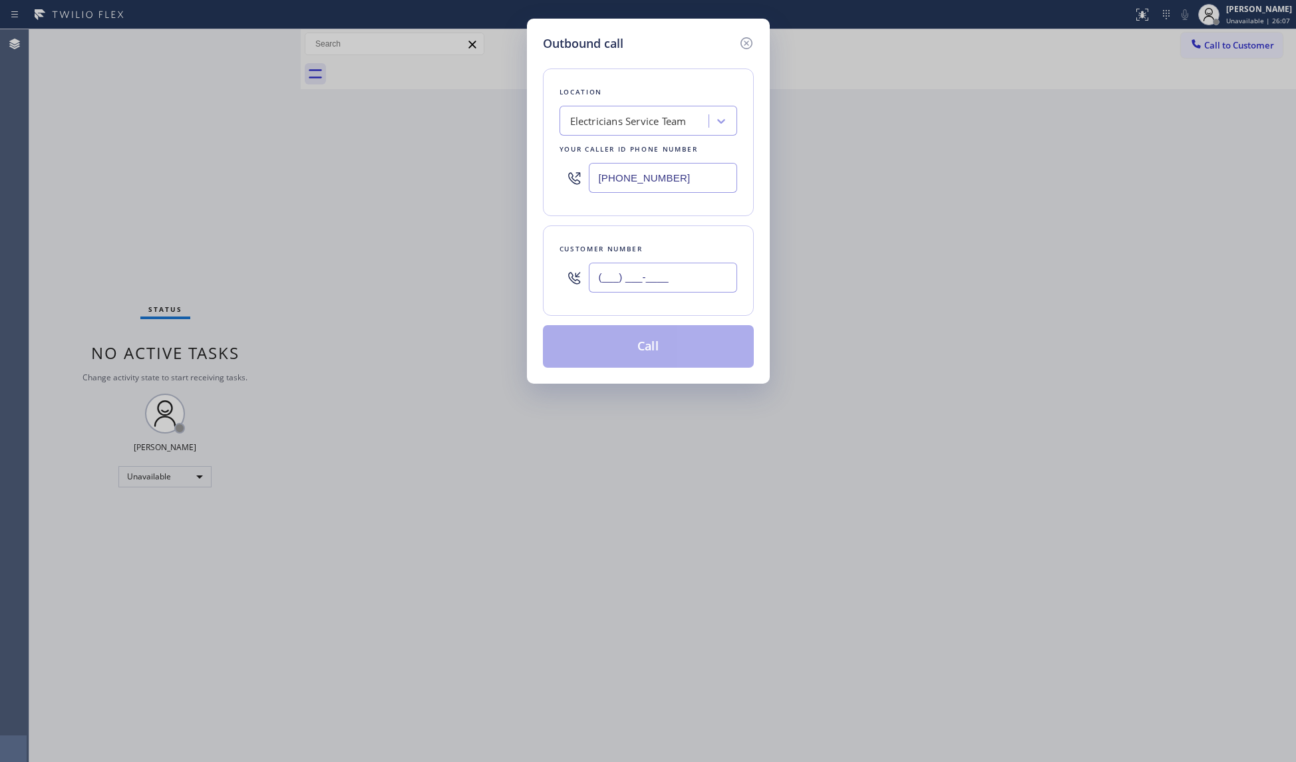
paste input "626) 357-9345"
type input "[PHONE_NUMBER]"
click at [659, 347] on button "Call" at bounding box center [648, 346] width 211 height 43
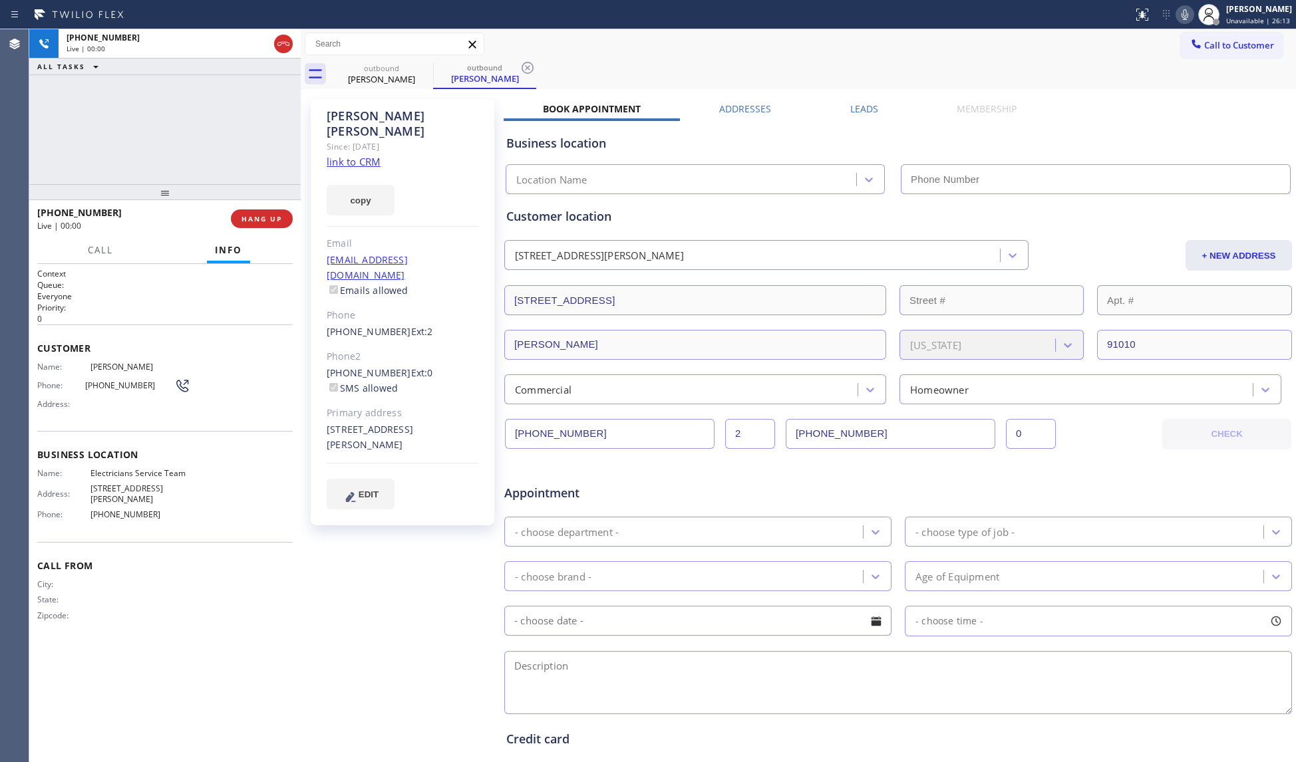
type input "[PHONE_NUMBER]"
drag, startPoint x: 532, startPoint y: 61, endPoint x: 522, endPoint y: 70, distance: 13.2
click at [532, 63] on icon at bounding box center [528, 68] width 16 height 16
click at [278, 224] on button "HANG UP" at bounding box center [262, 219] width 62 height 19
click at [278, 222] on span "HANG UP" at bounding box center [261, 218] width 41 height 9
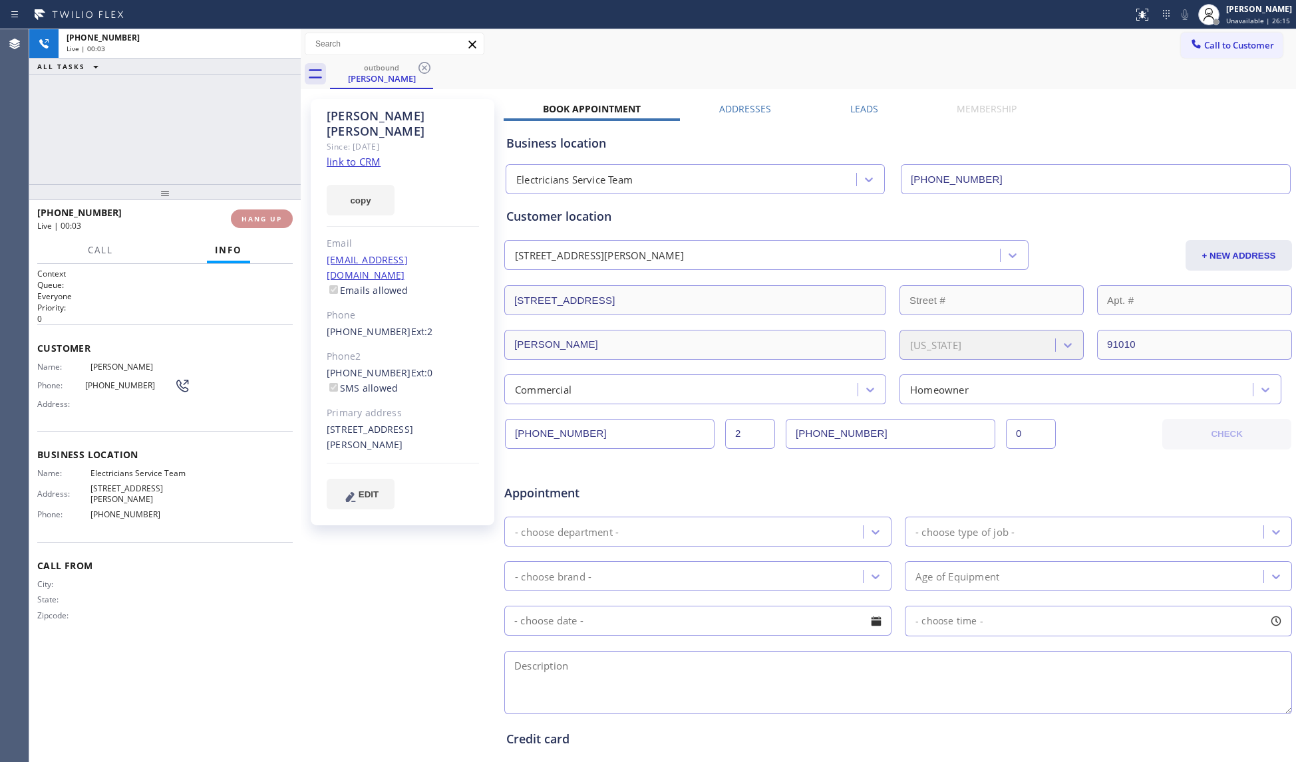
click at [278, 219] on span "HANG UP" at bounding box center [261, 218] width 41 height 9
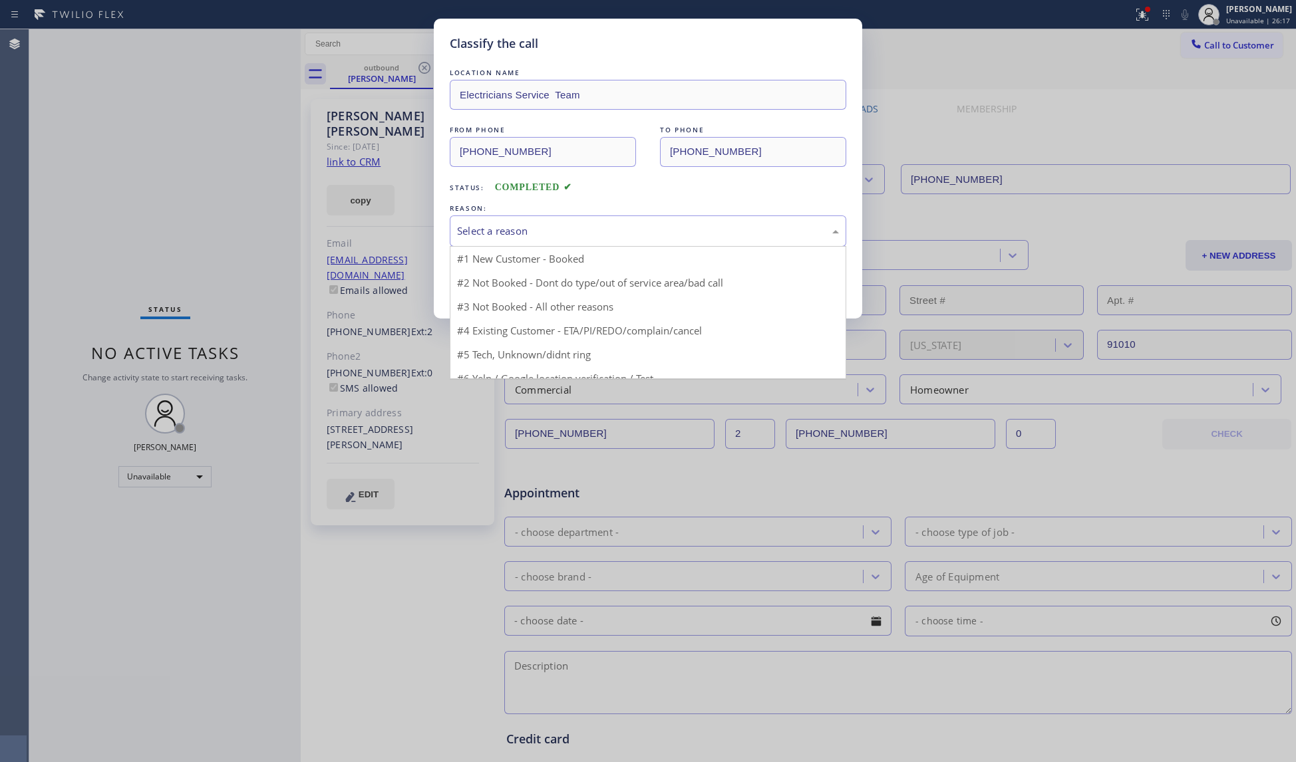
click at [533, 216] on div "Select a reason" at bounding box center [648, 231] width 396 height 31
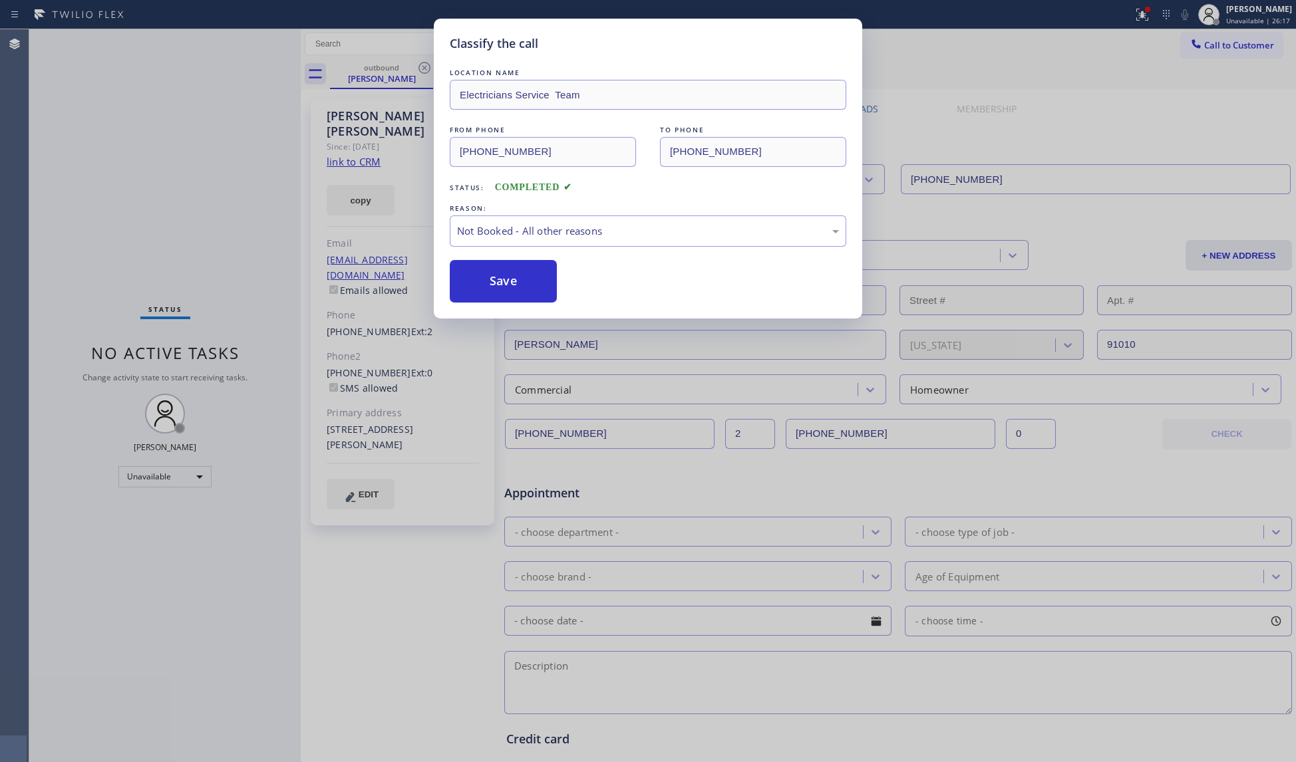
drag, startPoint x: 495, startPoint y: 280, endPoint x: 545, endPoint y: 250, distance: 58.8
click at [495, 279] on button "Save" at bounding box center [503, 281] width 107 height 43
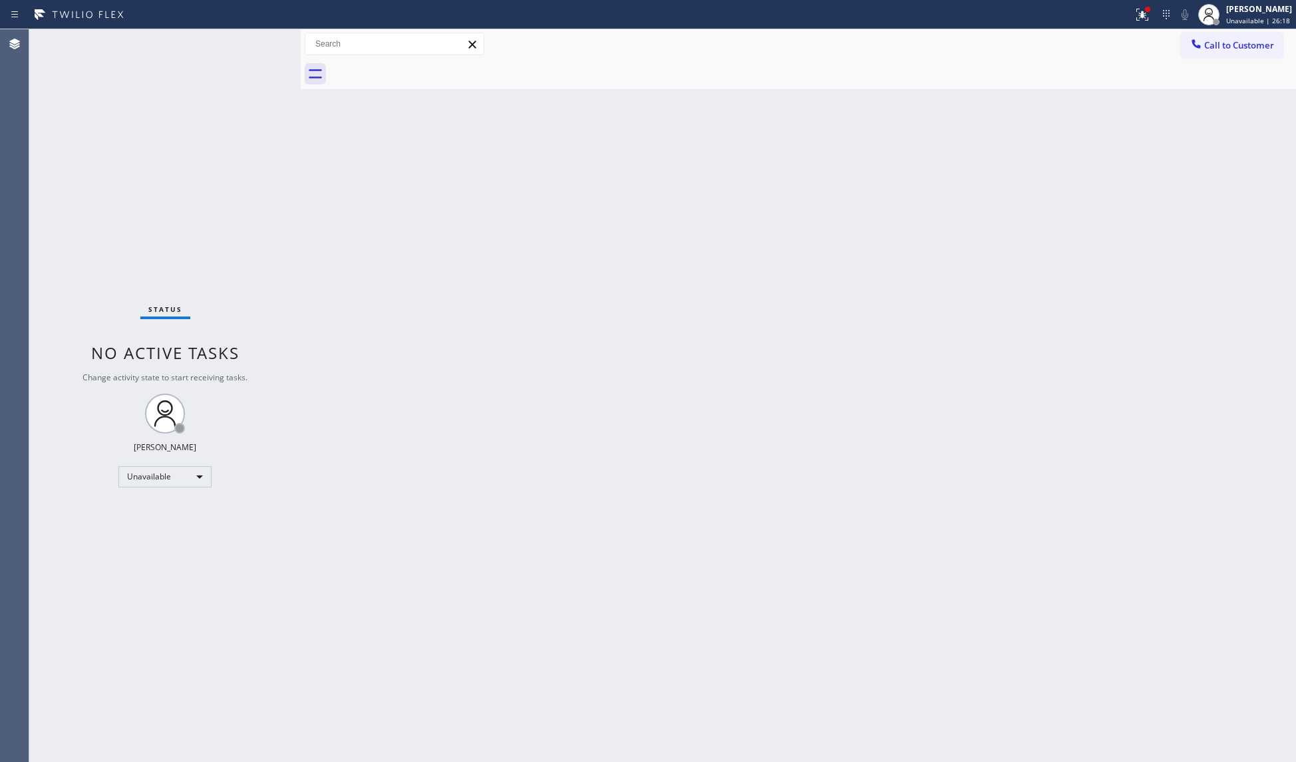
click at [1143, 11] on icon at bounding box center [1142, 13] width 8 height 5
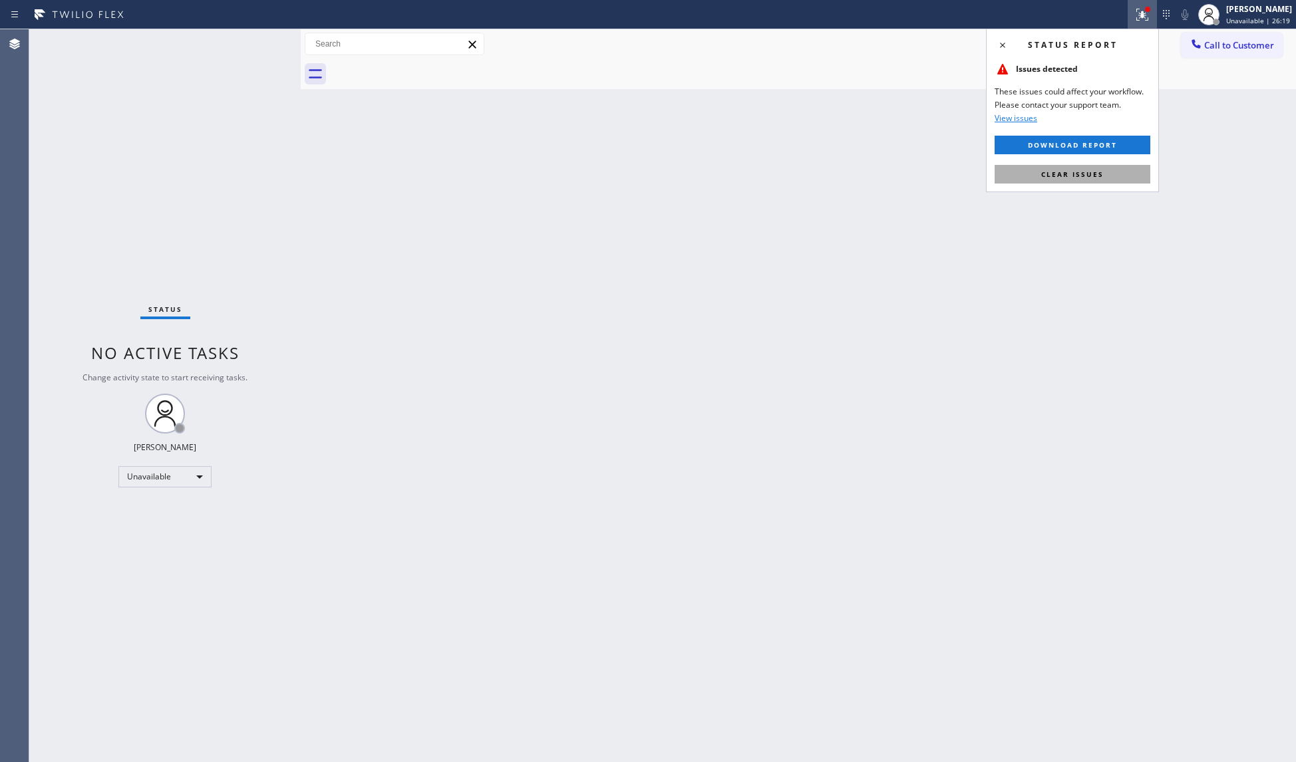
drag, startPoint x: 1082, startPoint y: 179, endPoint x: 1075, endPoint y: 166, distance: 14.3
click at [1082, 178] on button "Clear issues" at bounding box center [1072, 174] width 156 height 19
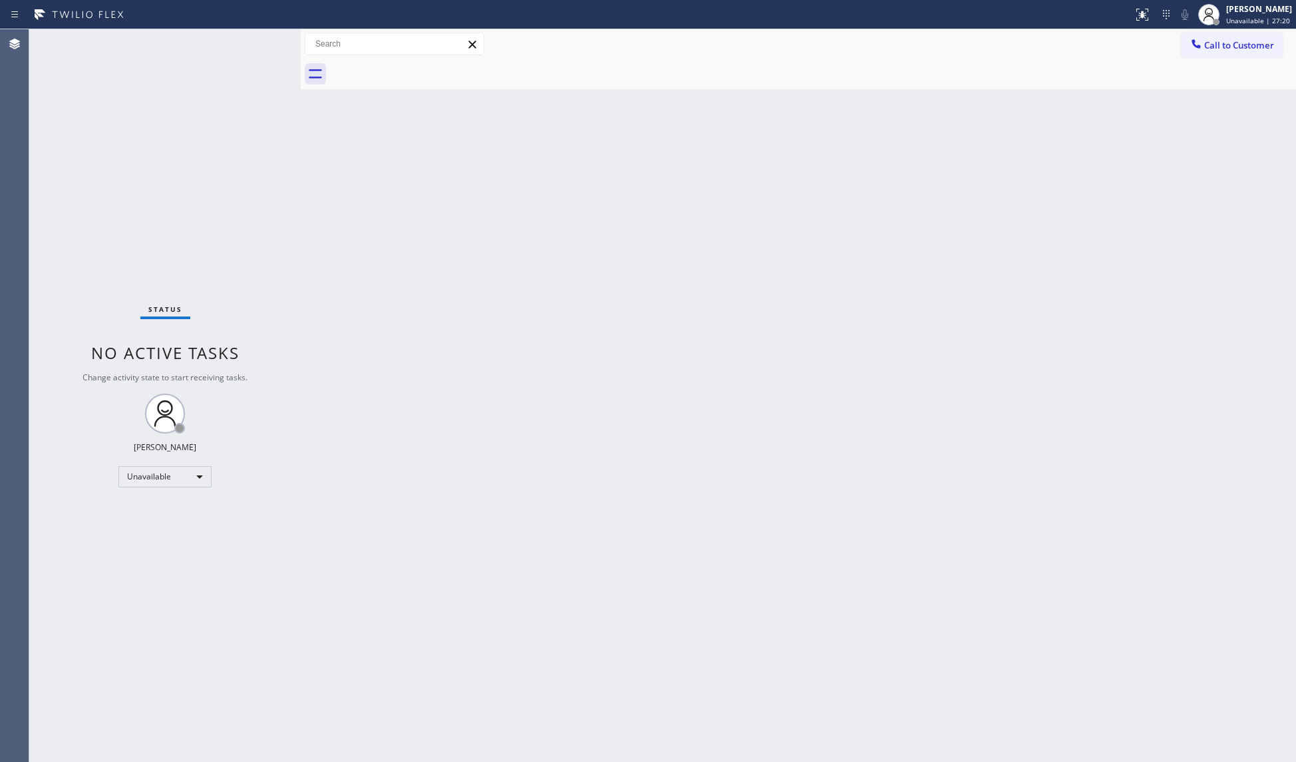
click at [1172, 43] on div "Call to Customer Outbound call Location Electricians Service Team Your caller i…" at bounding box center [798, 44] width 995 height 23
drag, startPoint x: 1193, startPoint y: 49, endPoint x: 1060, endPoint y: 86, distance: 139.0
click at [1188, 52] on div at bounding box center [1196, 45] width 16 height 16
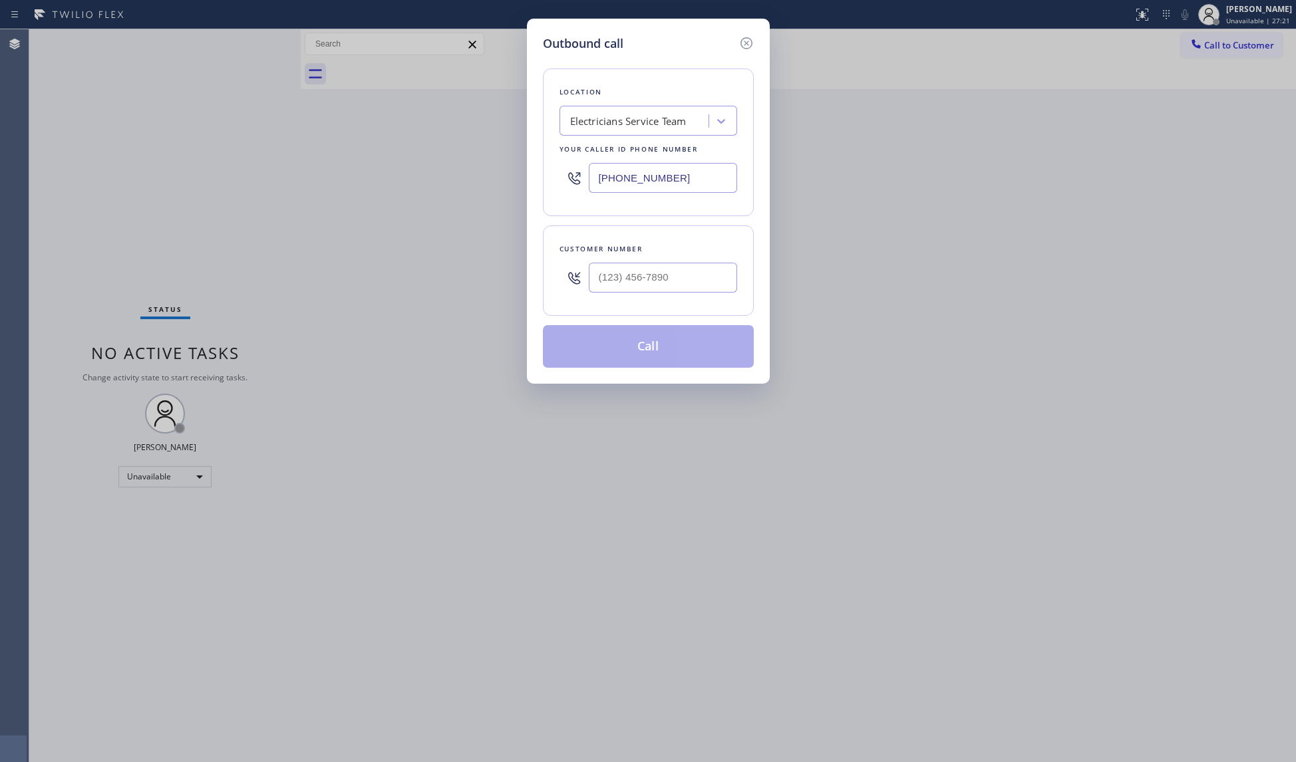
drag, startPoint x: 687, startPoint y: 172, endPoint x: 549, endPoint y: 171, distance: 137.7
click at [528, 182] on div "Outbound call Location Electricians Service Team Your caller id phone number [P…" at bounding box center [648, 201] width 243 height 365
paste input "562) 203-3277"
type input "[PHONE_NUMBER]"
click at [692, 291] on input "(___) ___-____" at bounding box center [663, 278] width 148 height 30
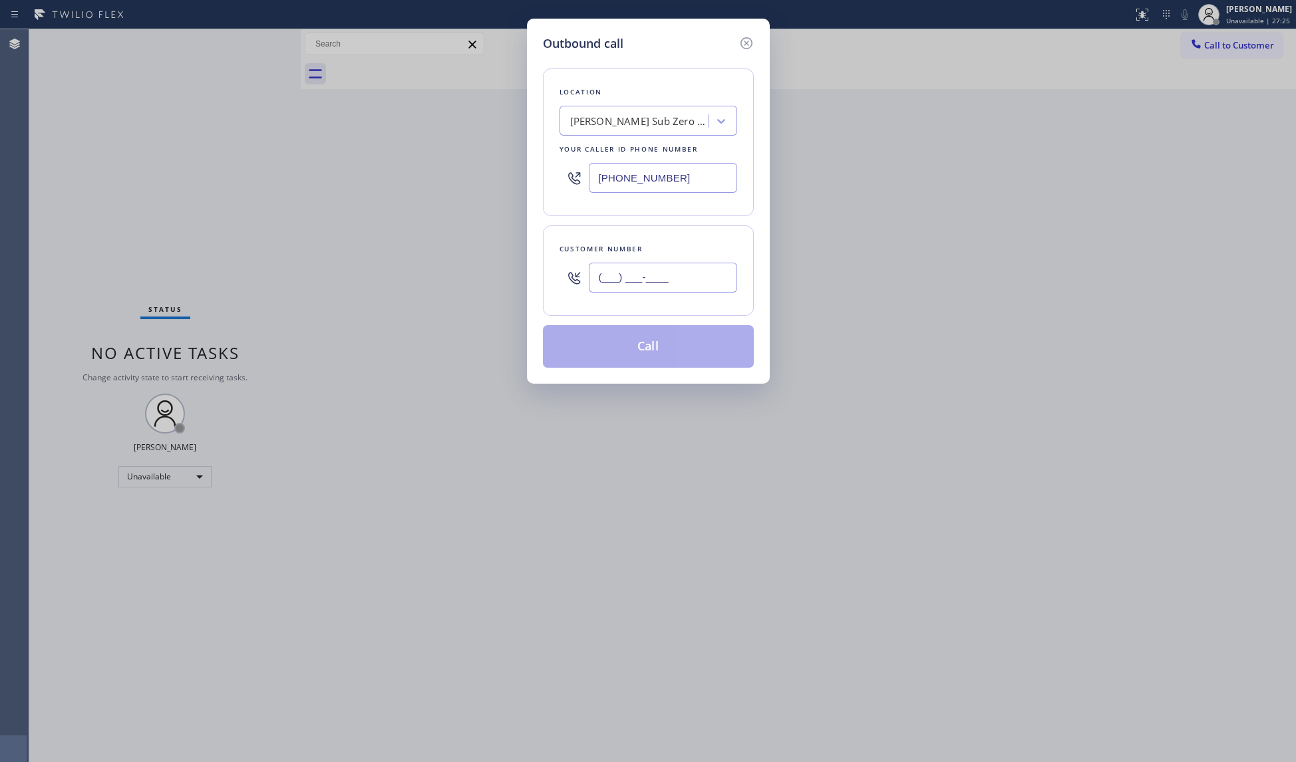
paste input "240) 893-1810"
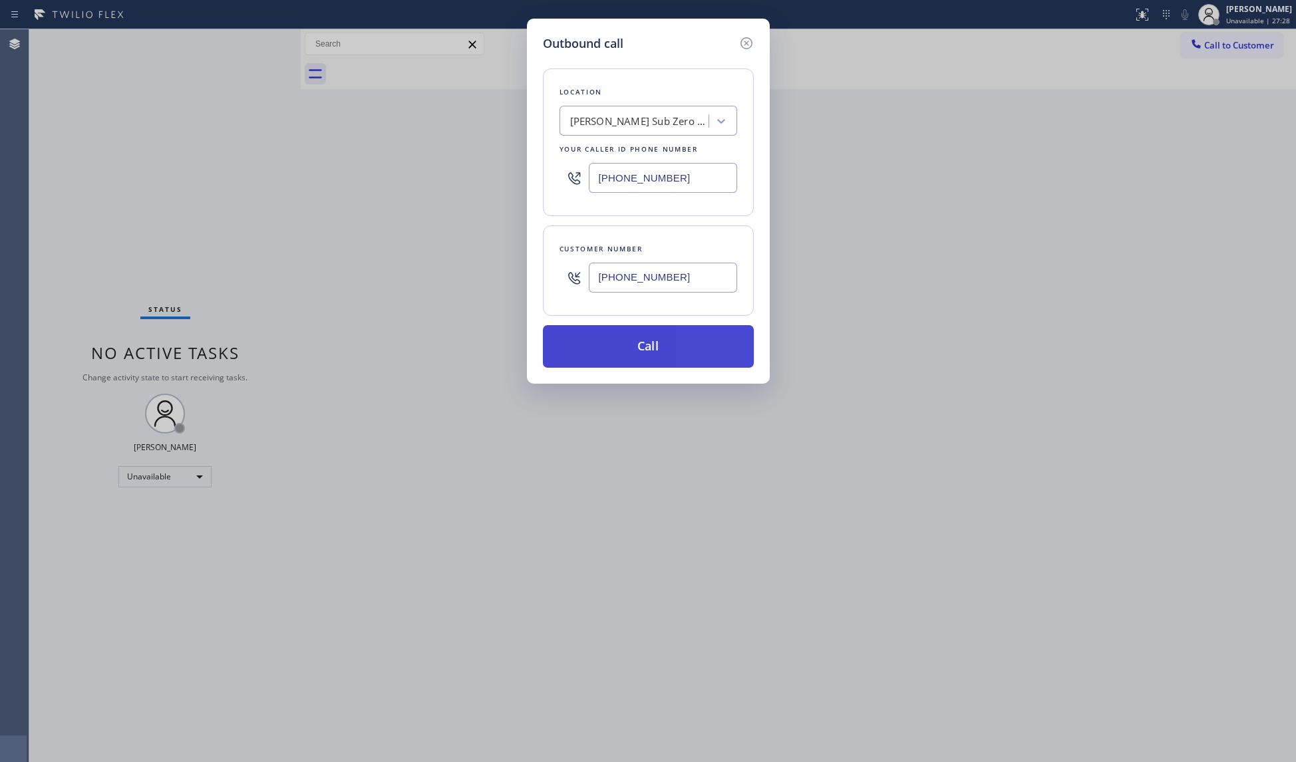
type input "[PHONE_NUMBER]"
click at [656, 333] on button "Call" at bounding box center [648, 346] width 211 height 43
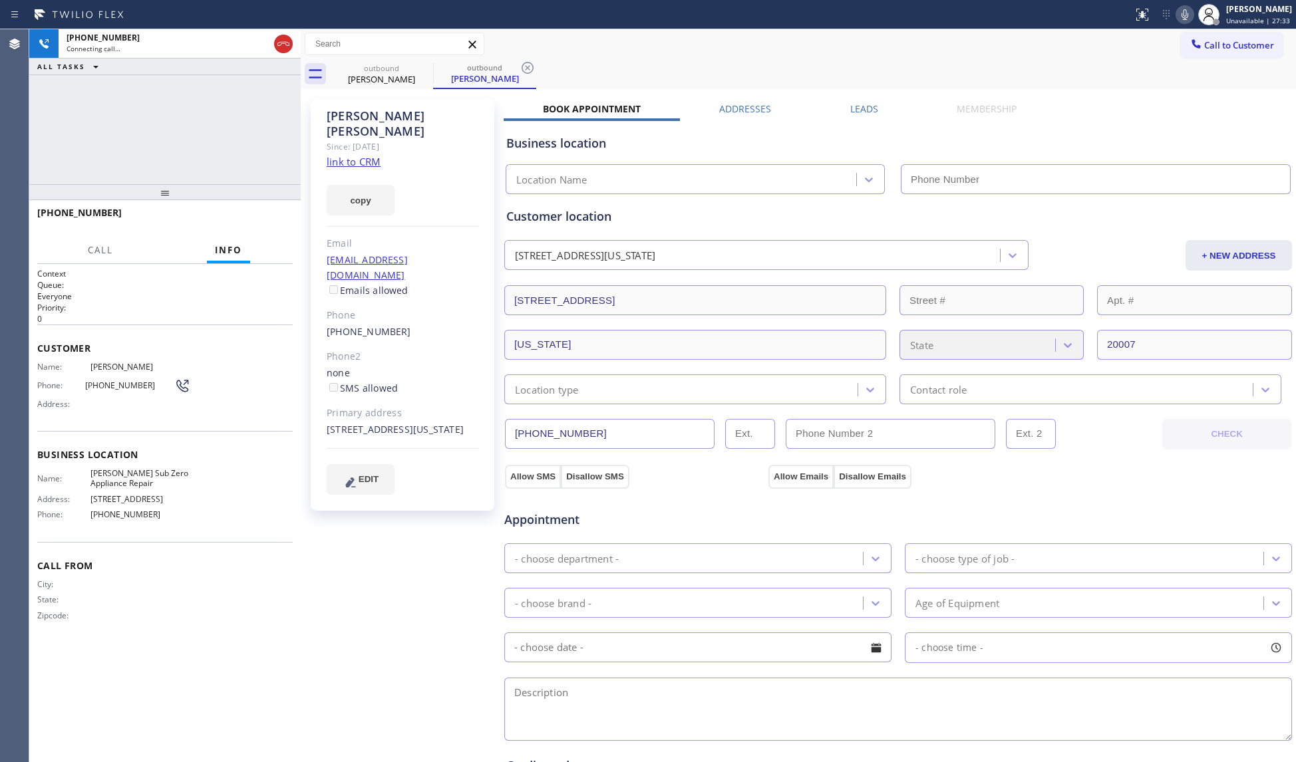
type input "[PHONE_NUMBER]"
drag, startPoint x: 528, startPoint y: 64, endPoint x: 545, endPoint y: 65, distance: 18.0
click at [528, 64] on icon at bounding box center [528, 68] width 16 height 16
click at [613, 76] on div "outbound [PERSON_NAME] outbound [PERSON_NAME]" at bounding box center [813, 74] width 966 height 30
click at [262, 212] on button "HANG UP" at bounding box center [262, 219] width 62 height 19
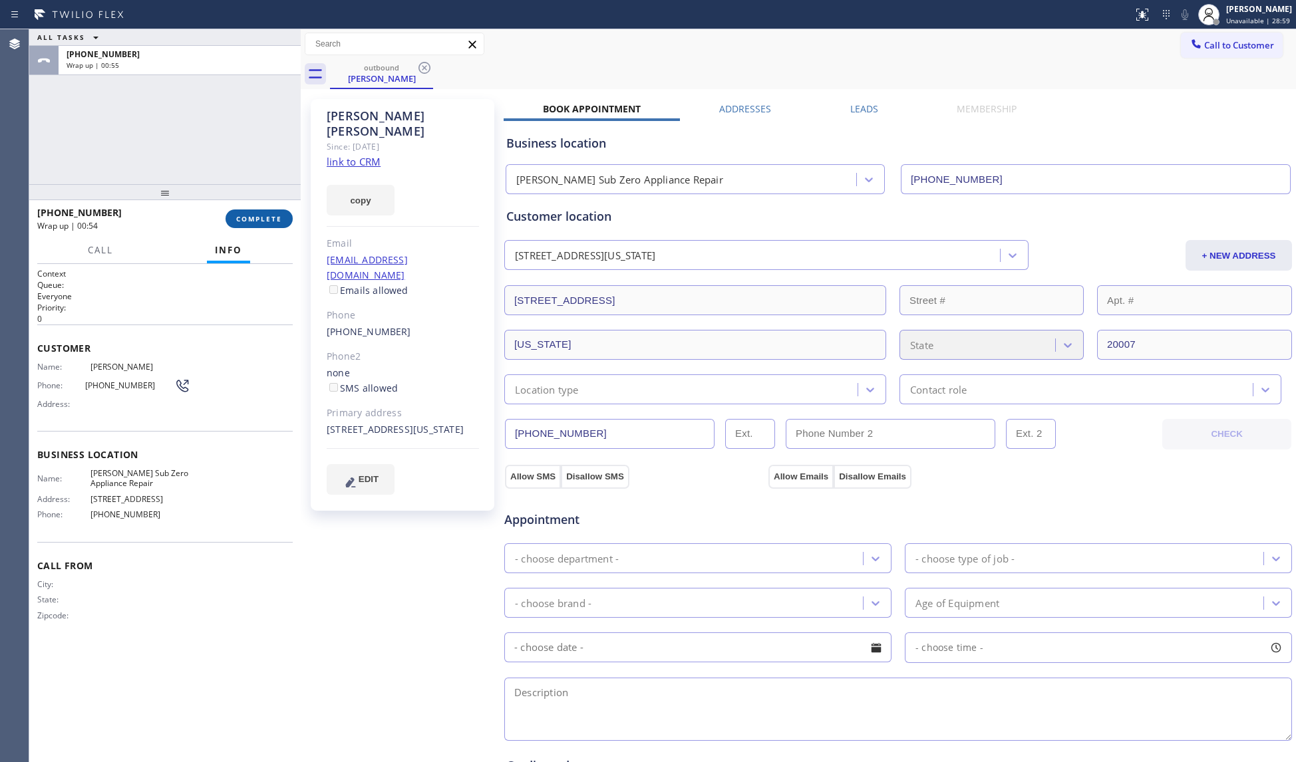
click at [255, 219] on span "COMPLETE" at bounding box center [259, 218] width 46 height 9
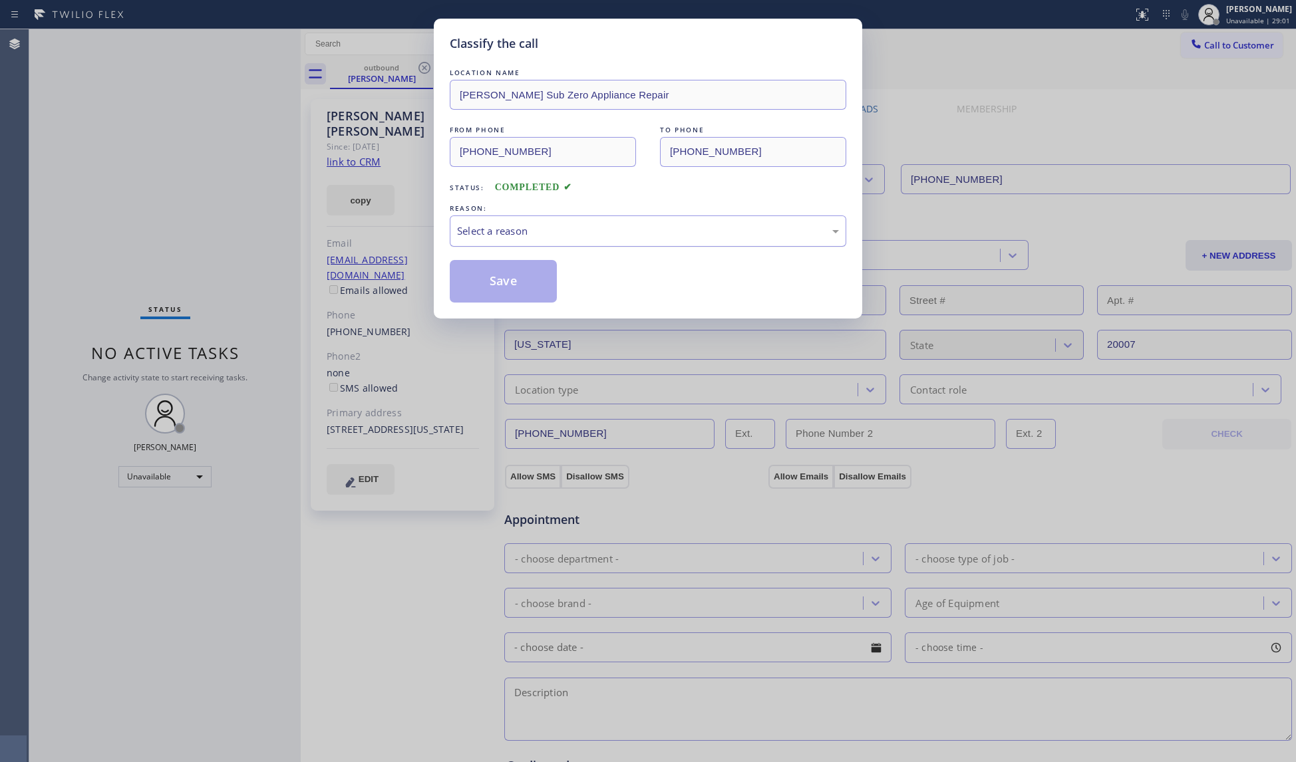
click at [480, 235] on div "Select a reason" at bounding box center [648, 231] width 382 height 15
click at [490, 285] on button "Save" at bounding box center [503, 281] width 107 height 43
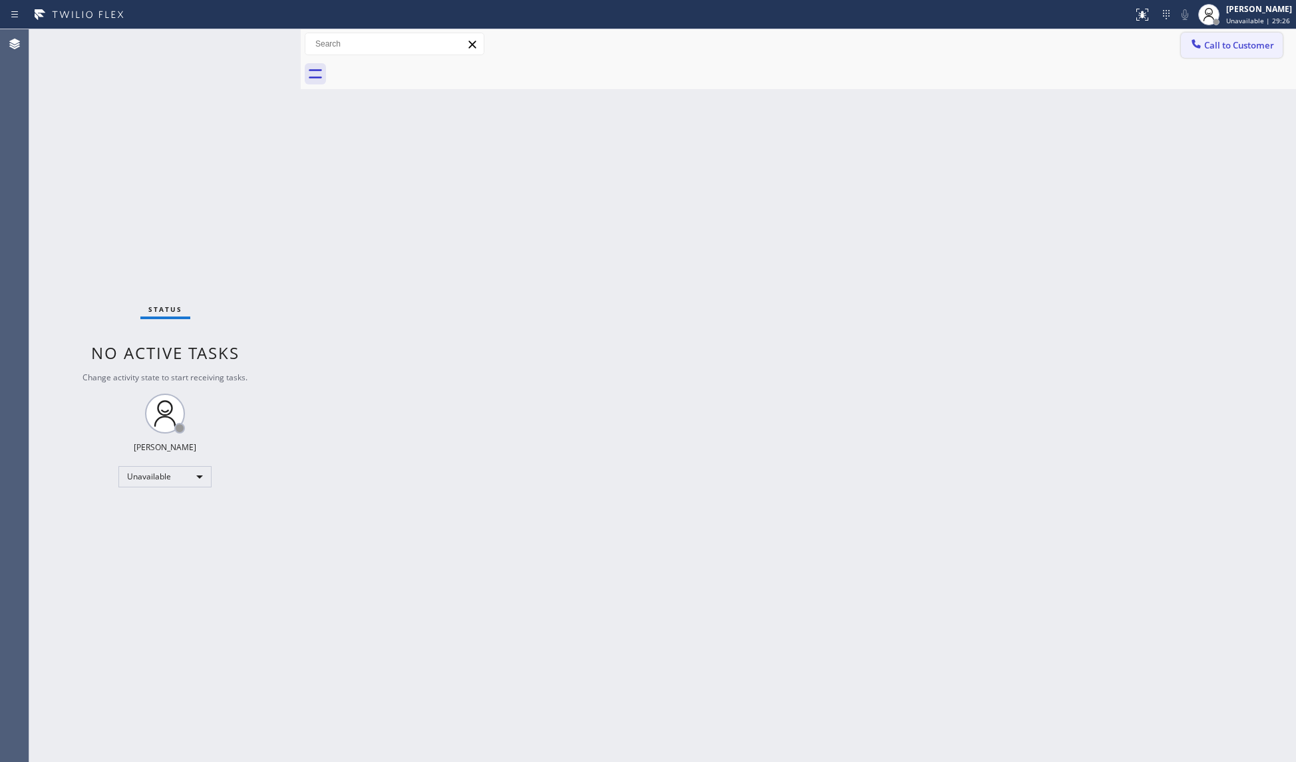
click at [1190, 38] on icon at bounding box center [1195, 43] width 13 height 13
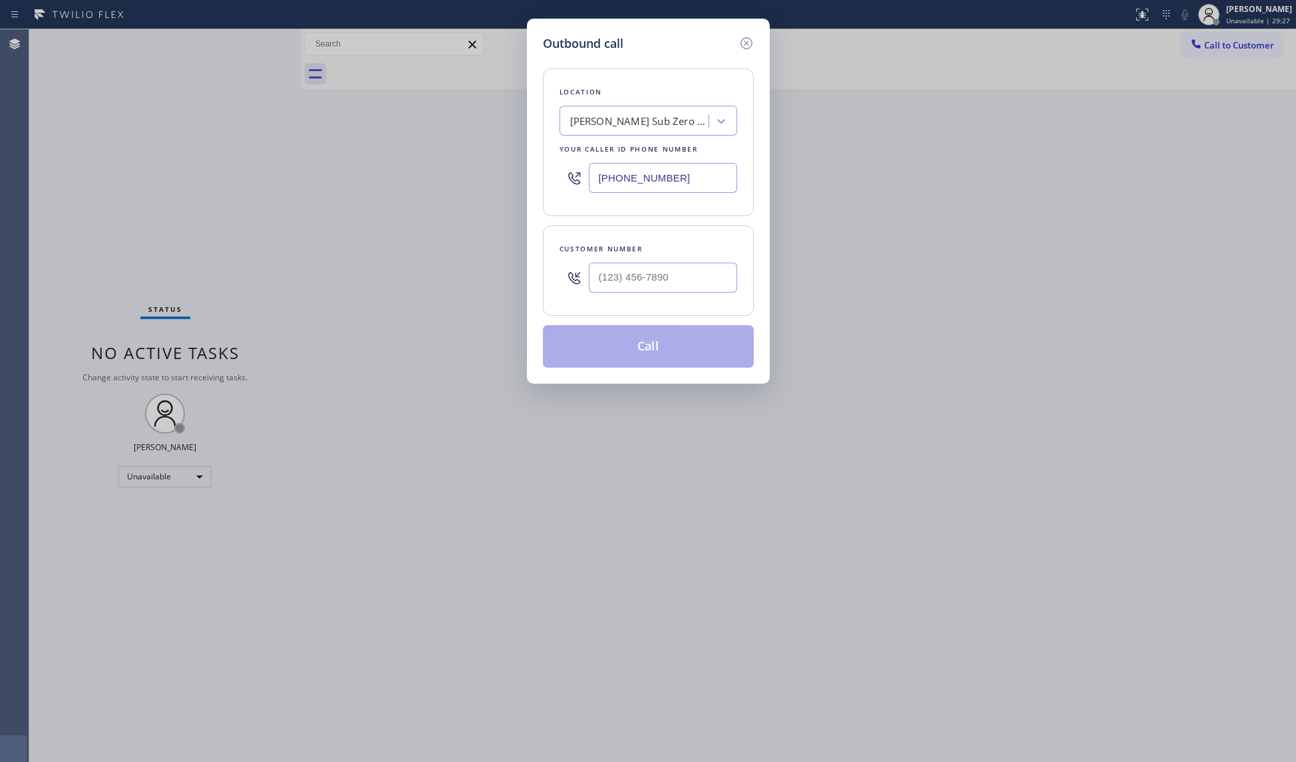
drag, startPoint x: 700, startPoint y: 172, endPoint x: 562, endPoint y: 178, distance: 138.5
click at [565, 178] on div "[PHONE_NUMBER]" at bounding box center [648, 177] width 178 height 43
paste input "760) 742-5149"
type input "[PHONE_NUMBER]"
click at [698, 293] on input "(___) ___-____" at bounding box center [663, 278] width 148 height 30
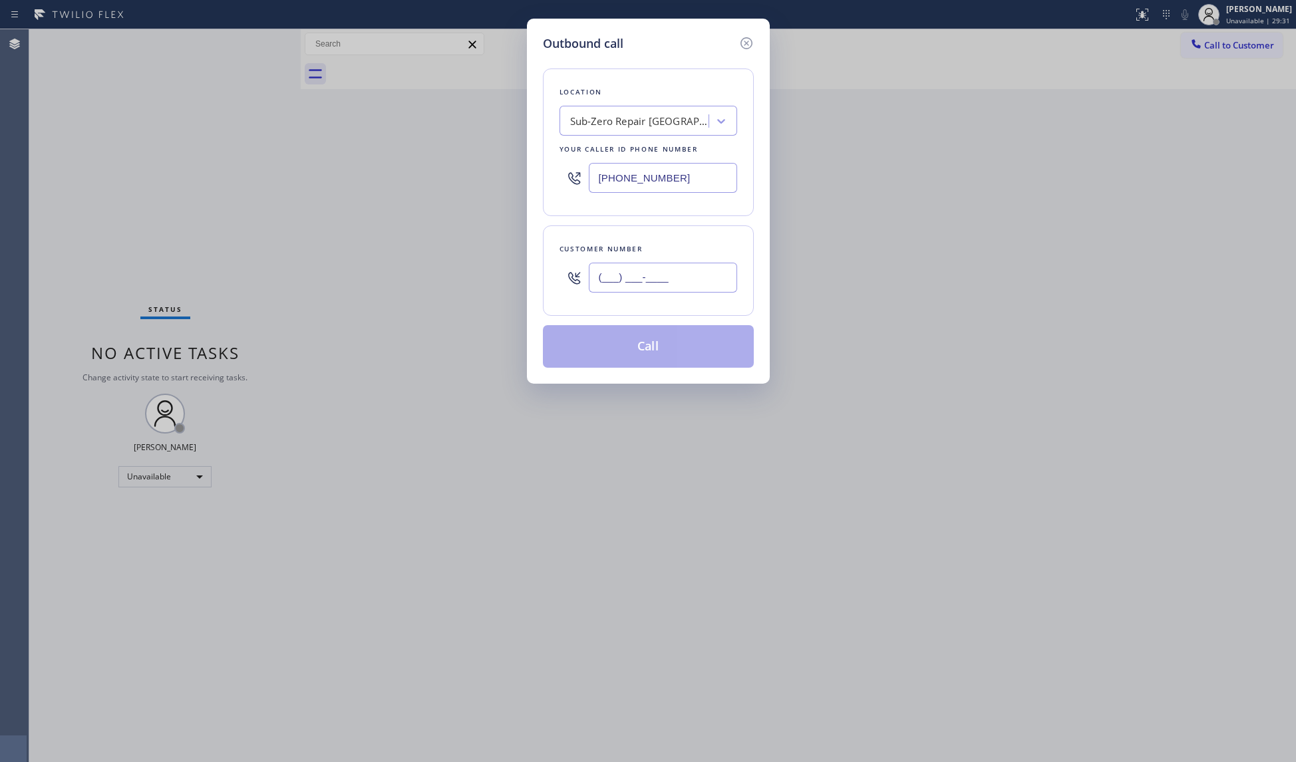
paste input "206) 619-2697"
type input "[PHONE_NUMBER]"
click at [648, 355] on button "Call" at bounding box center [648, 346] width 211 height 43
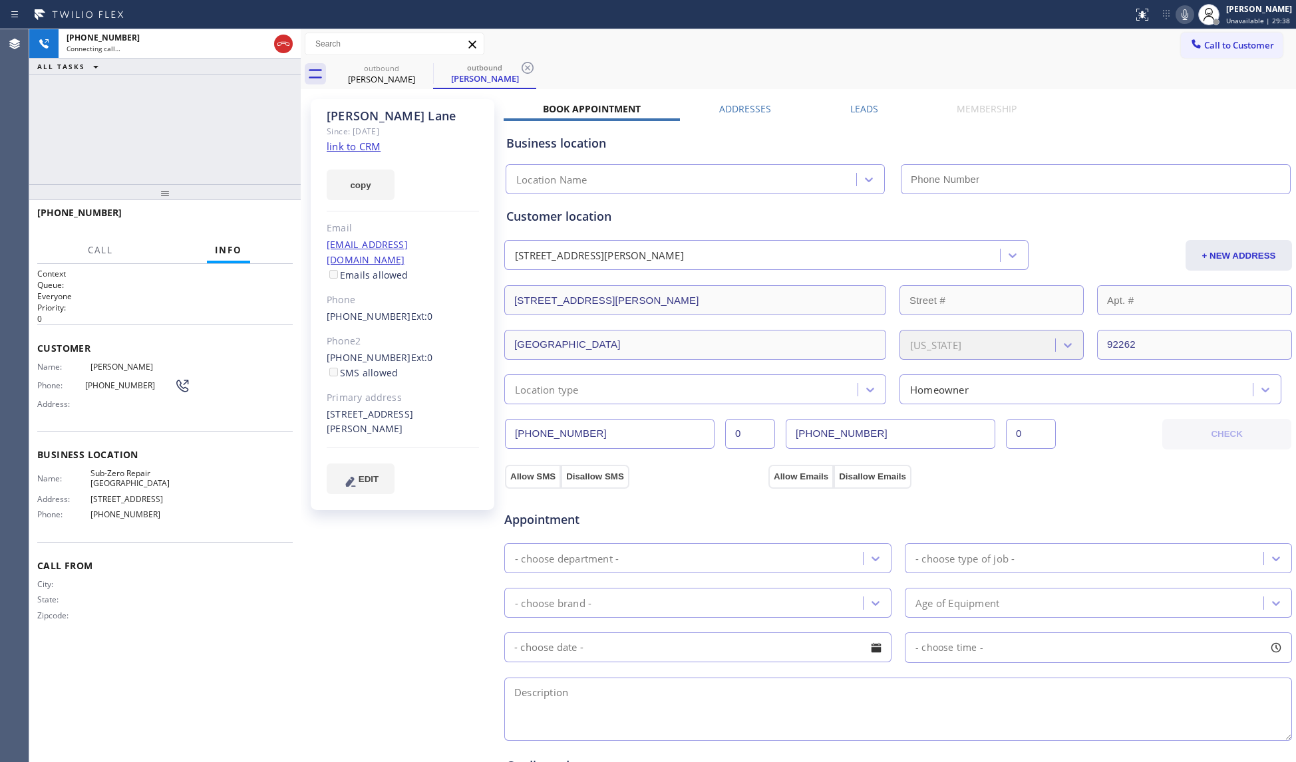
type input "[PHONE_NUMBER]"
drag, startPoint x: 261, startPoint y: 220, endPoint x: 269, endPoint y: 217, distance: 8.4
click at [262, 219] on span "HANG UP" at bounding box center [261, 218] width 41 height 9
click at [269, 217] on span "HANG UP" at bounding box center [261, 218] width 41 height 9
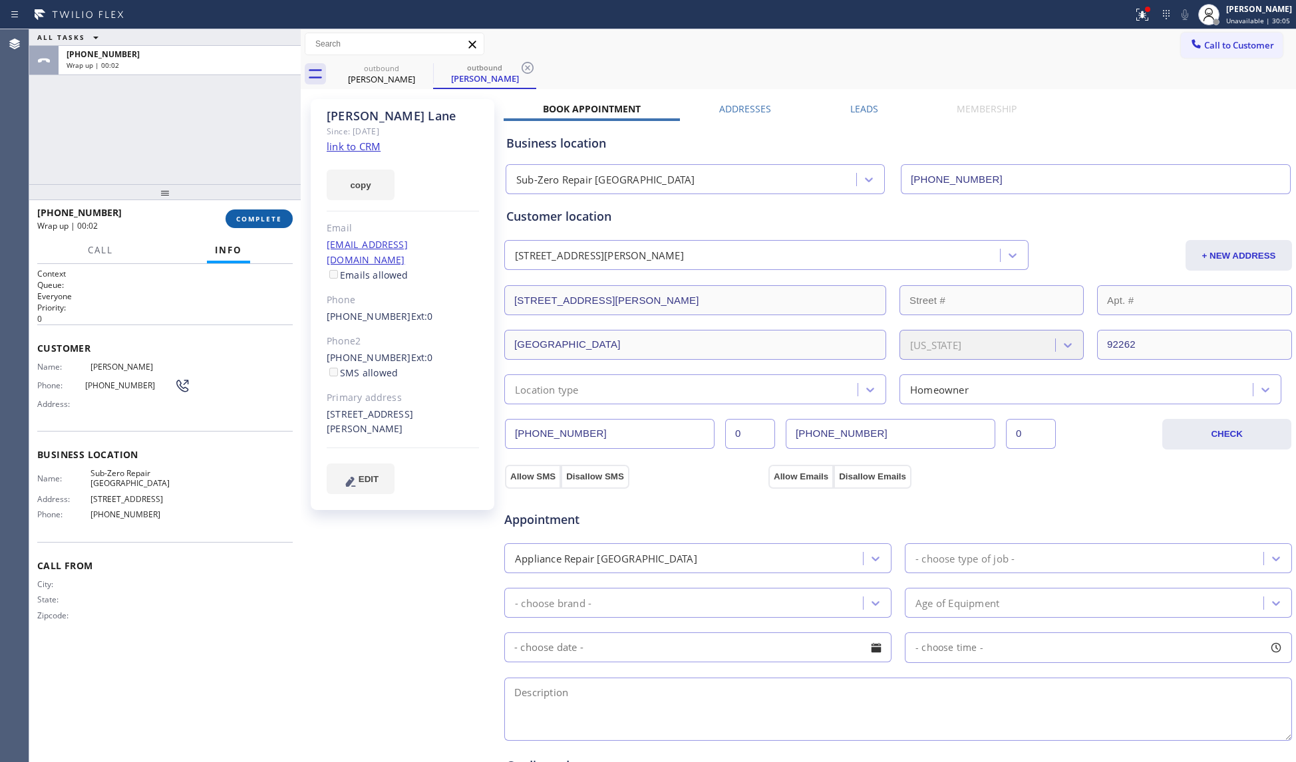
drag, startPoint x: 275, startPoint y: 226, endPoint x: 272, endPoint y: 220, distance: 7.2
click at [275, 225] on button "COMPLETE" at bounding box center [259, 219] width 67 height 19
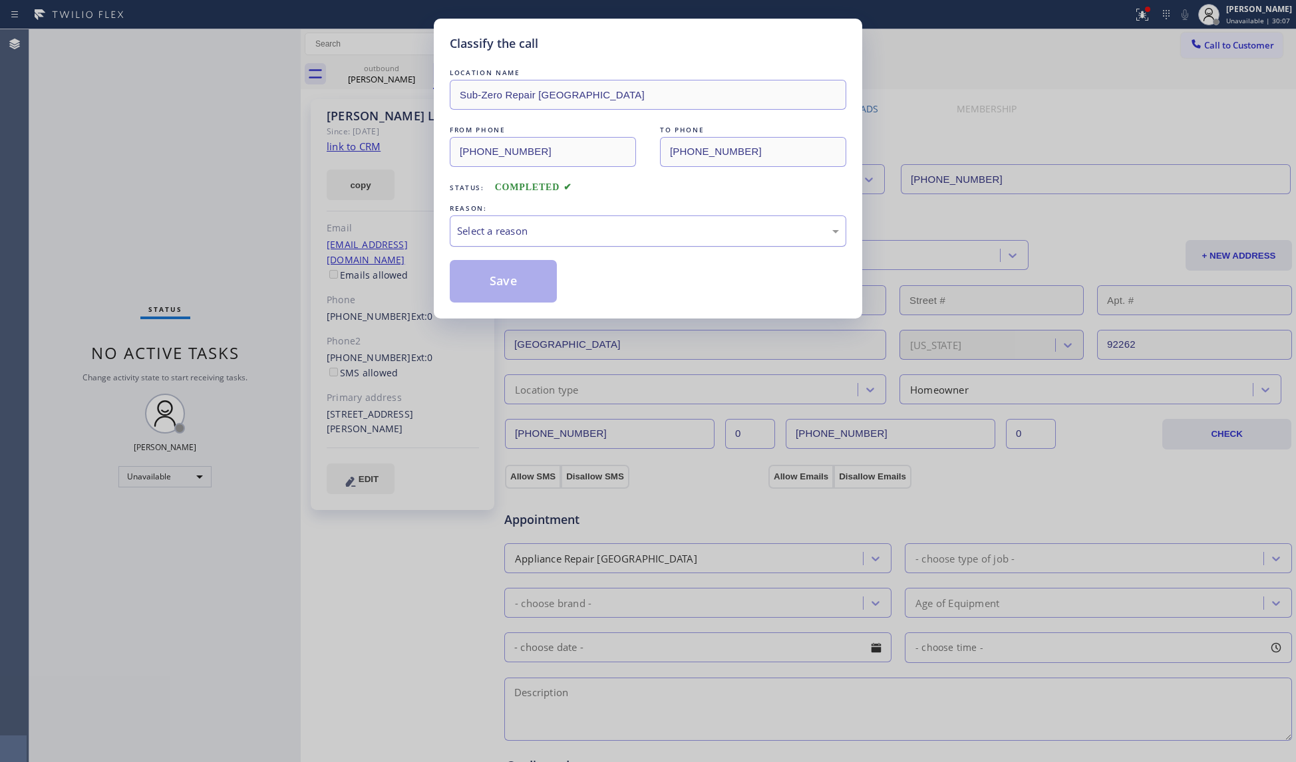
click at [472, 221] on div "Select a reason" at bounding box center [648, 231] width 396 height 31
click at [495, 282] on button "Save" at bounding box center [503, 281] width 107 height 43
click at [1142, 17] on icon at bounding box center [1142, 15] width 16 height 16
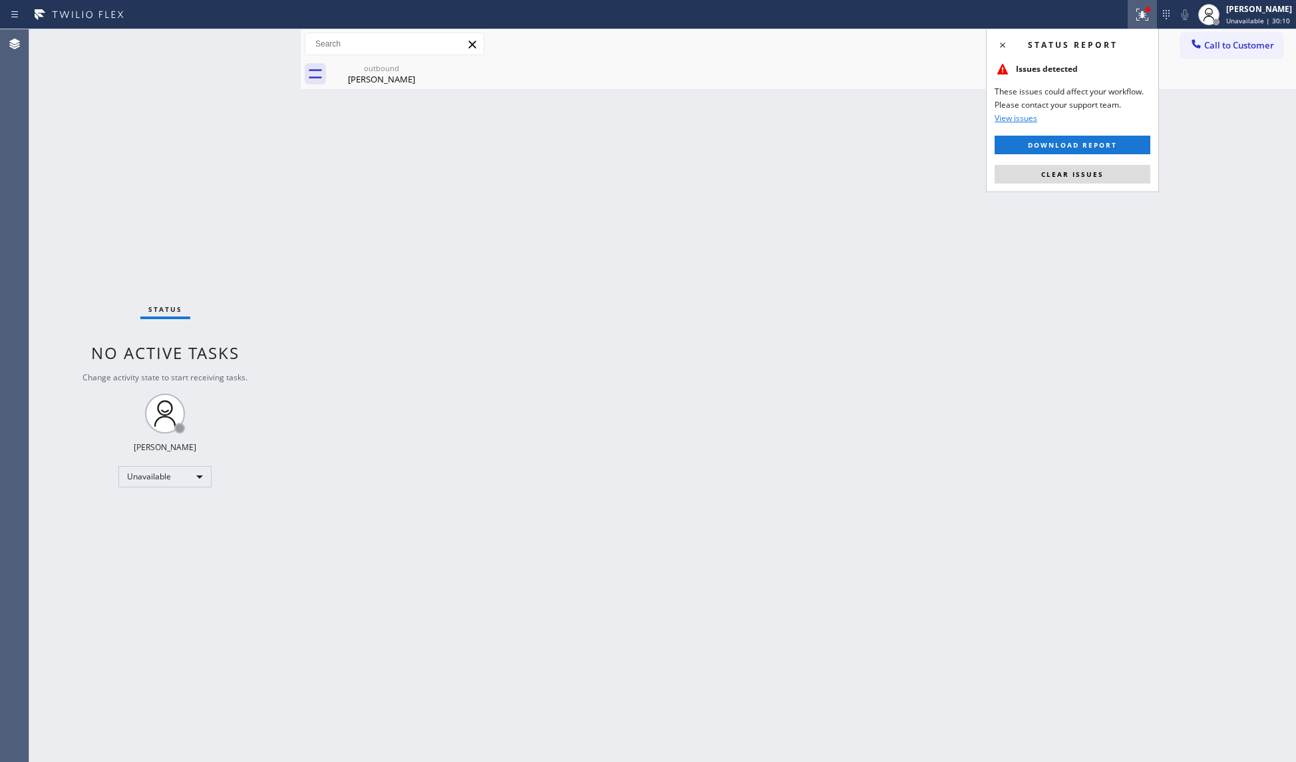
click at [1144, 15] on icon at bounding box center [1140, 13] width 8 height 9
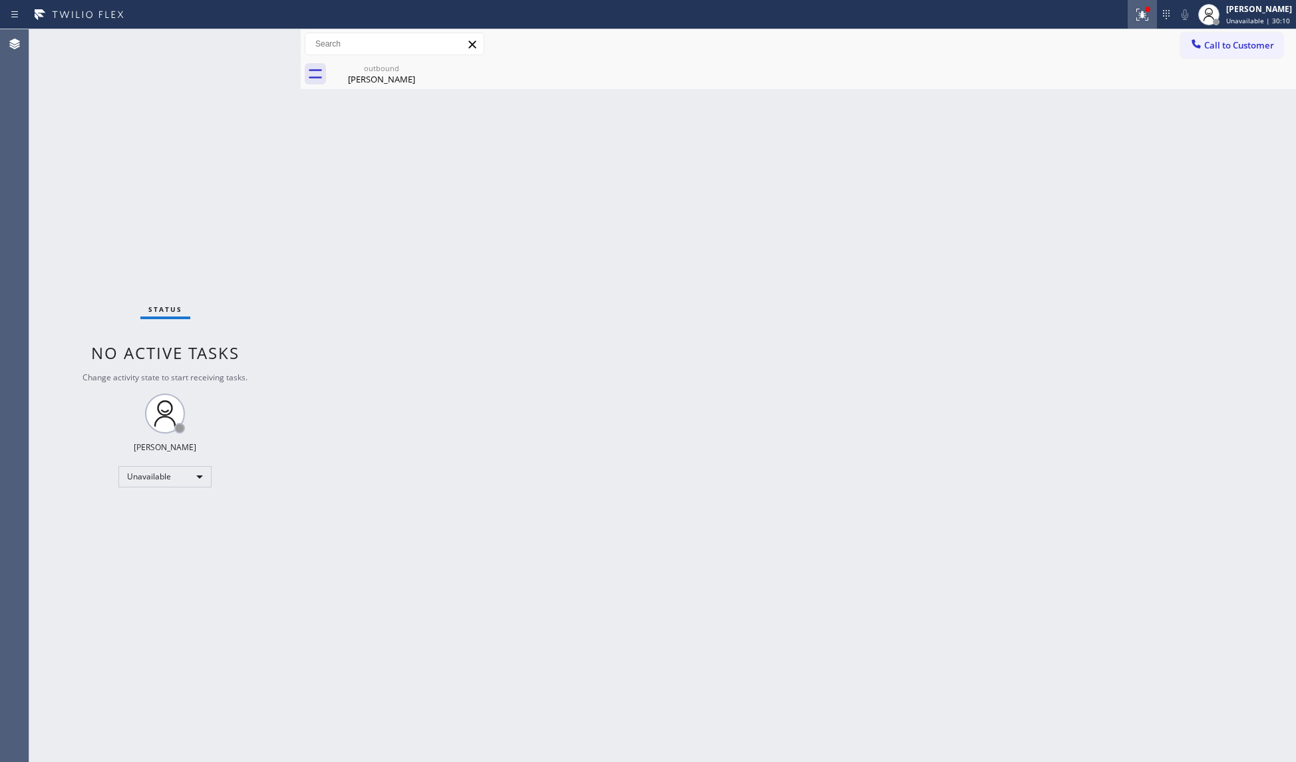
click at [1135, 20] on div at bounding box center [1142, 15] width 29 height 16
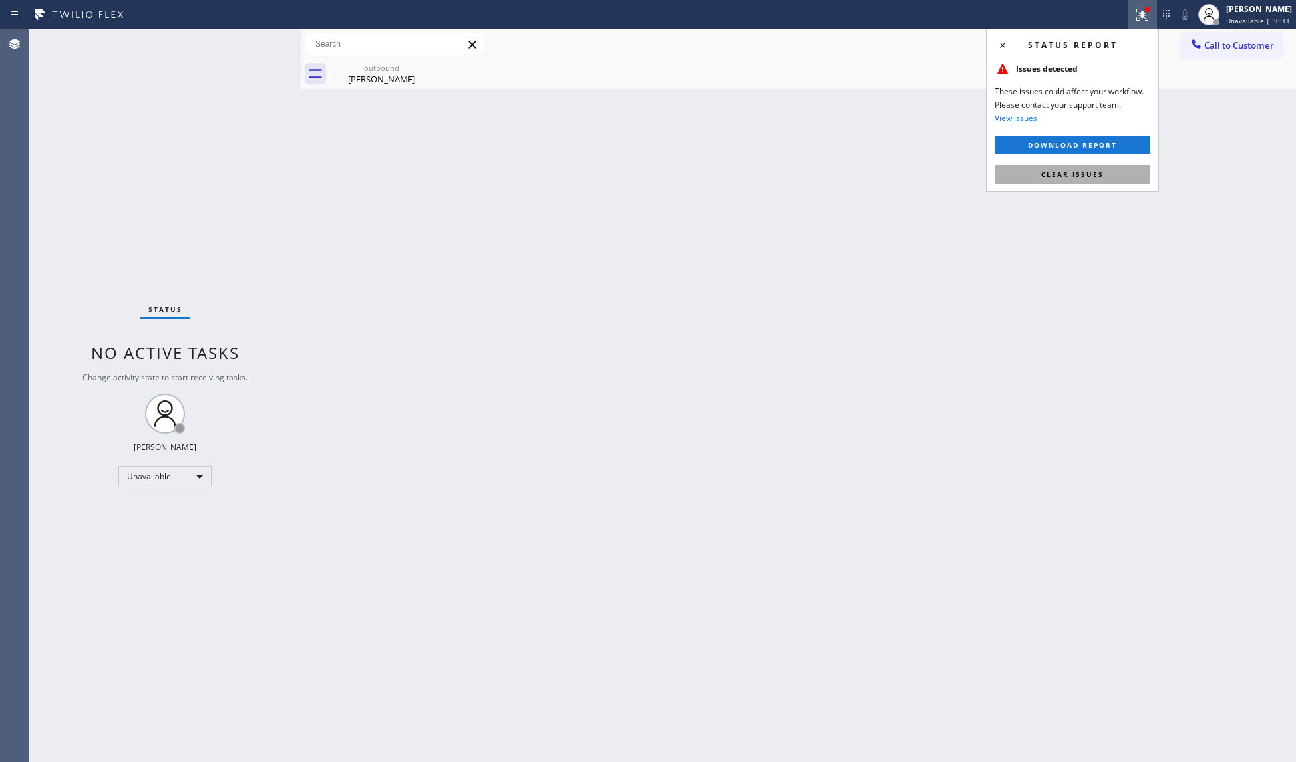
click at [1089, 176] on span "Clear issues" at bounding box center [1072, 174] width 63 height 9
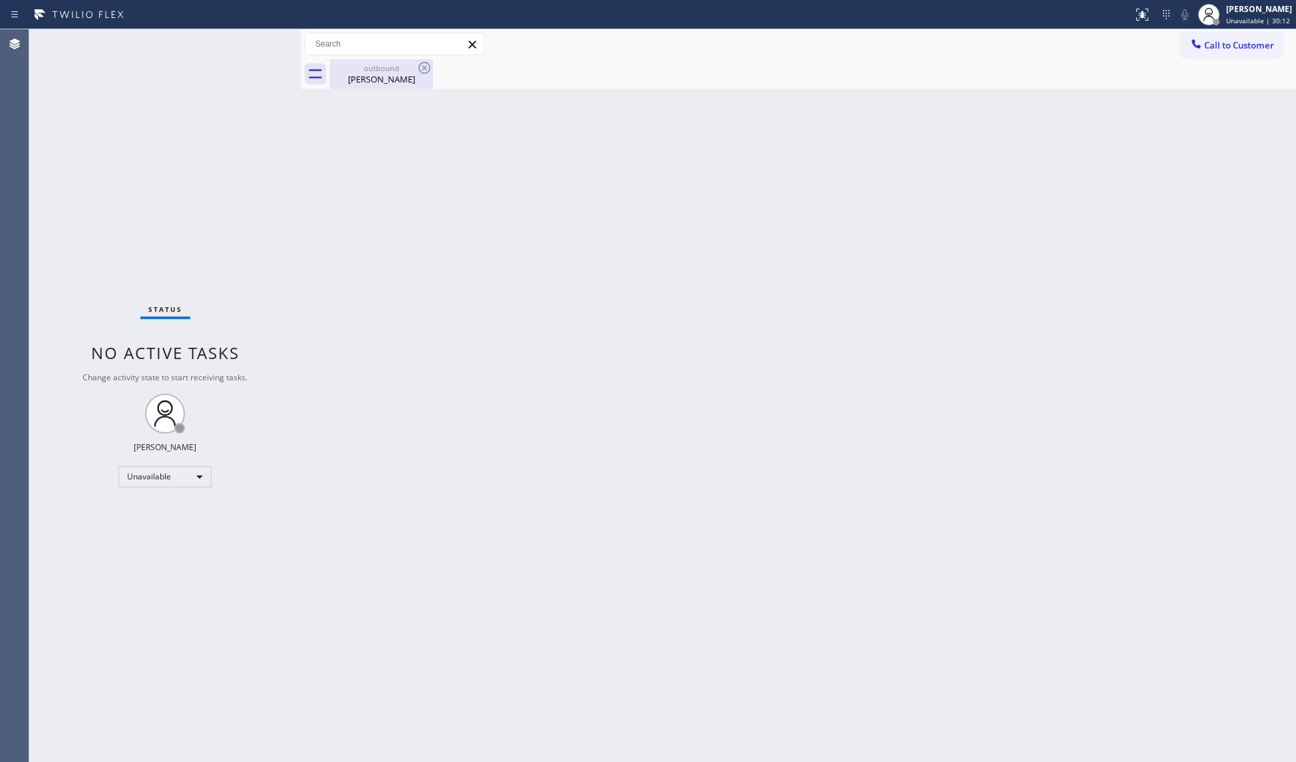
click at [391, 65] on div "outbound" at bounding box center [381, 68] width 100 height 10
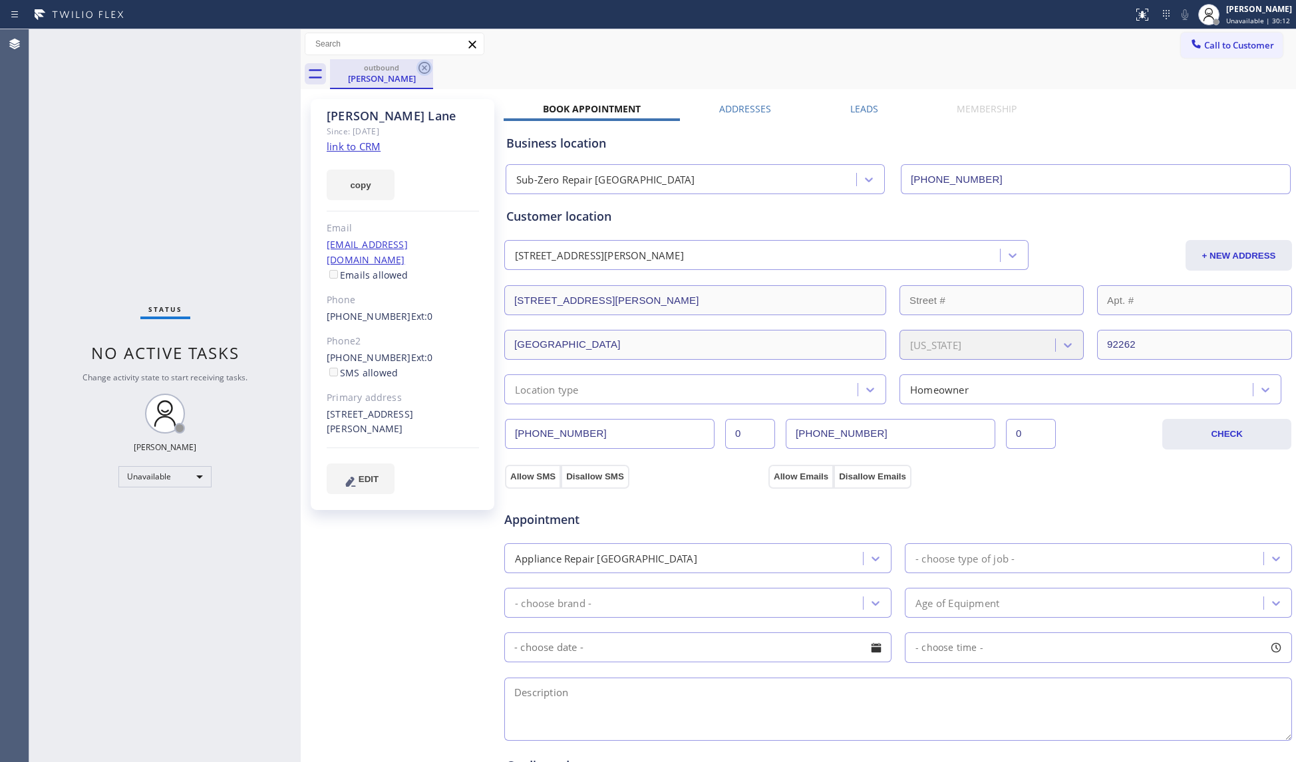
click at [426, 65] on icon at bounding box center [424, 68] width 16 height 16
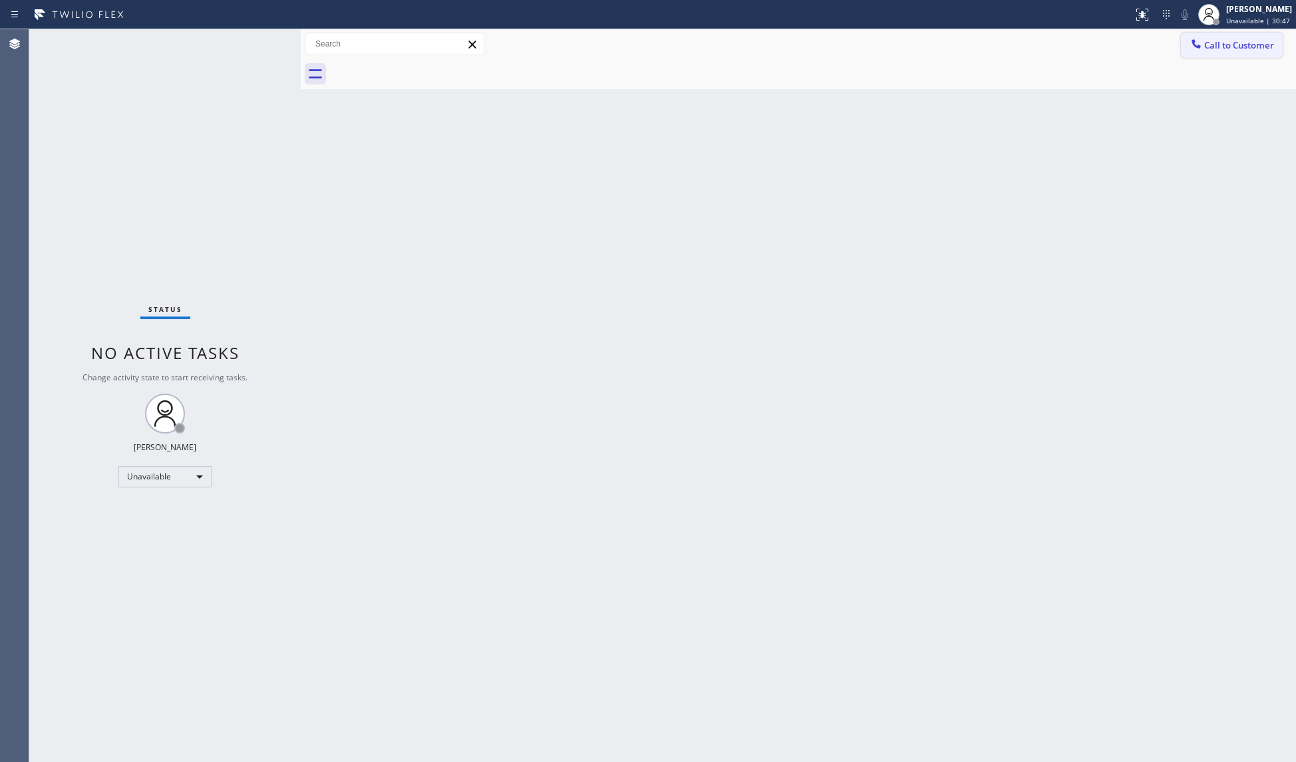
drag, startPoint x: 1259, startPoint y: 52, endPoint x: 998, endPoint y: 99, distance: 265.0
click at [1221, 52] on button "Call to Customer" at bounding box center [1232, 45] width 102 height 25
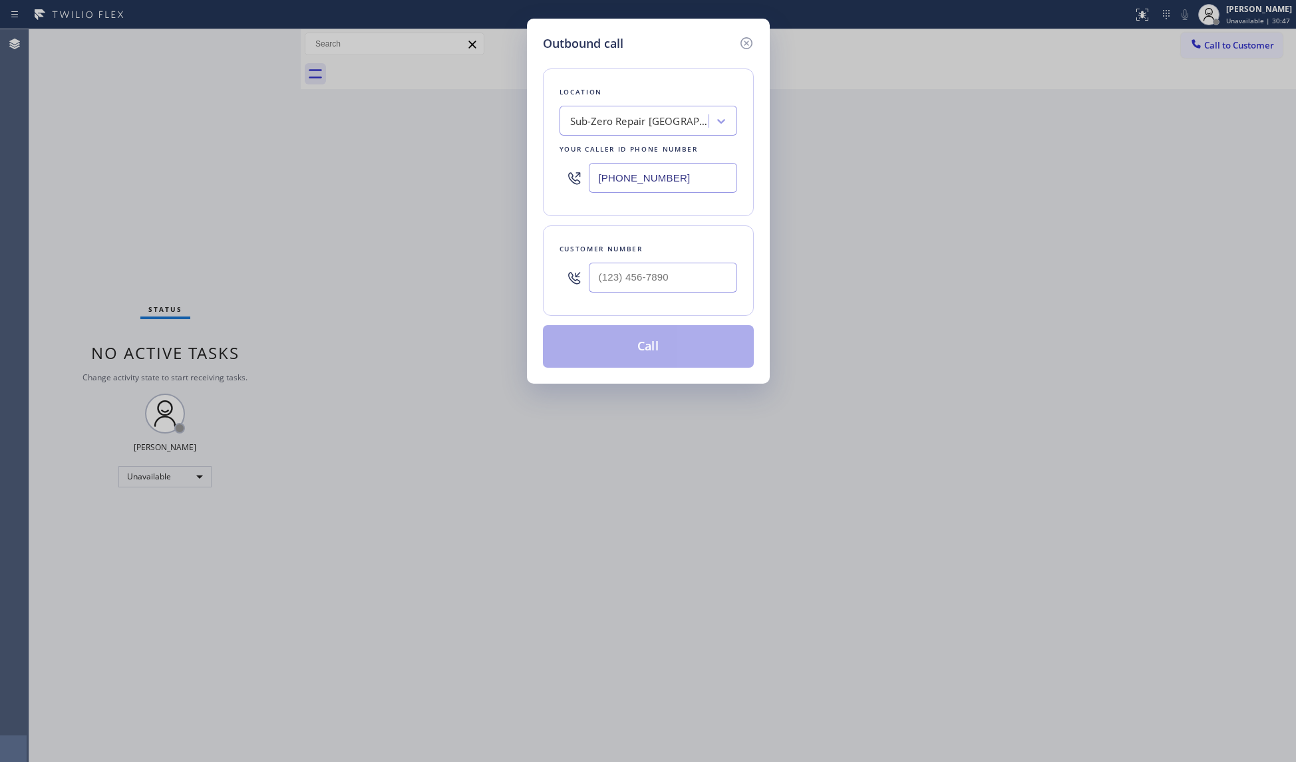
click at [504, 182] on div "Outbound call Location Sub-Zero Repair [GEOGRAPHIC_DATA] Your caller id phone n…" at bounding box center [648, 381] width 1296 height 762
paste input "929) 560-2282"
type input "[PHONE_NUMBER]"
click at [674, 285] on input "(___) ___-____" at bounding box center [663, 278] width 148 height 30
paste input "917) 449-4227"
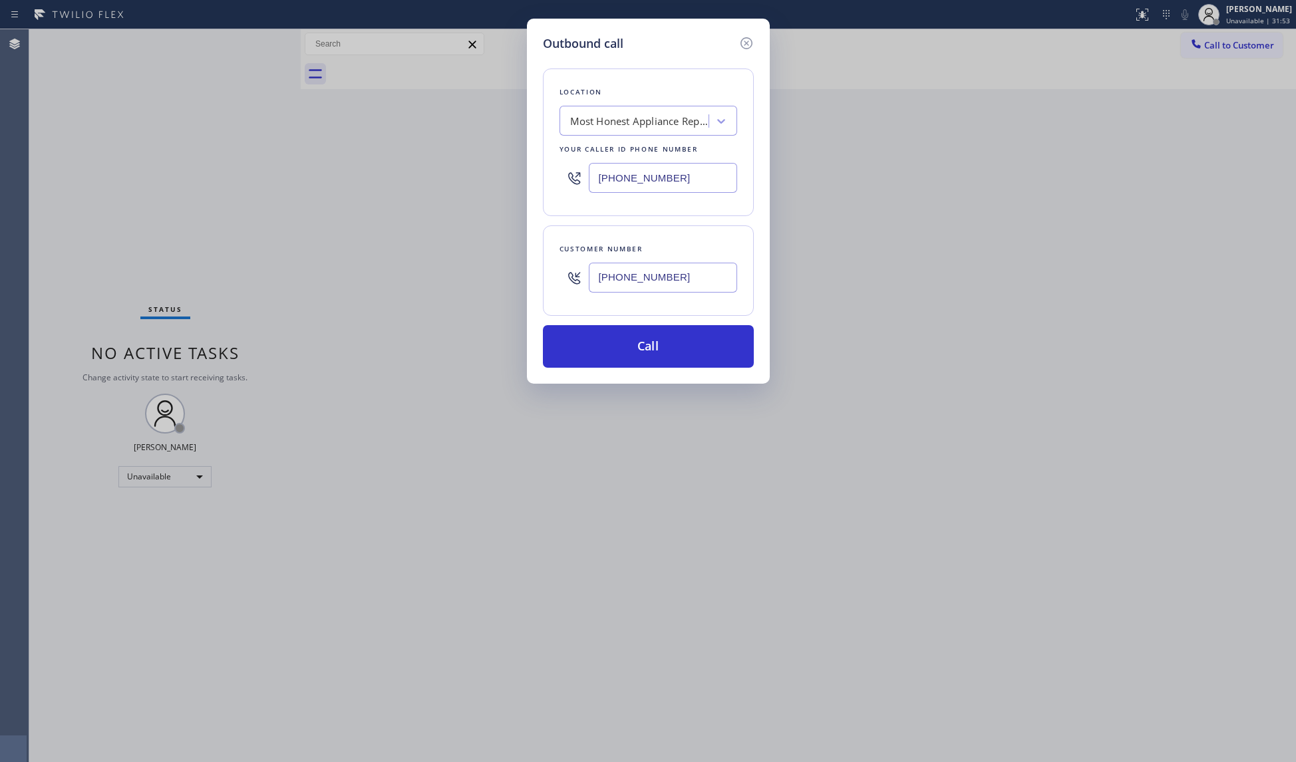
type input "[PHONE_NUMBER]"
drag, startPoint x: 618, startPoint y: 347, endPoint x: 631, endPoint y: 345, distance: 13.6
click at [619, 347] on button "Call" at bounding box center [648, 346] width 211 height 43
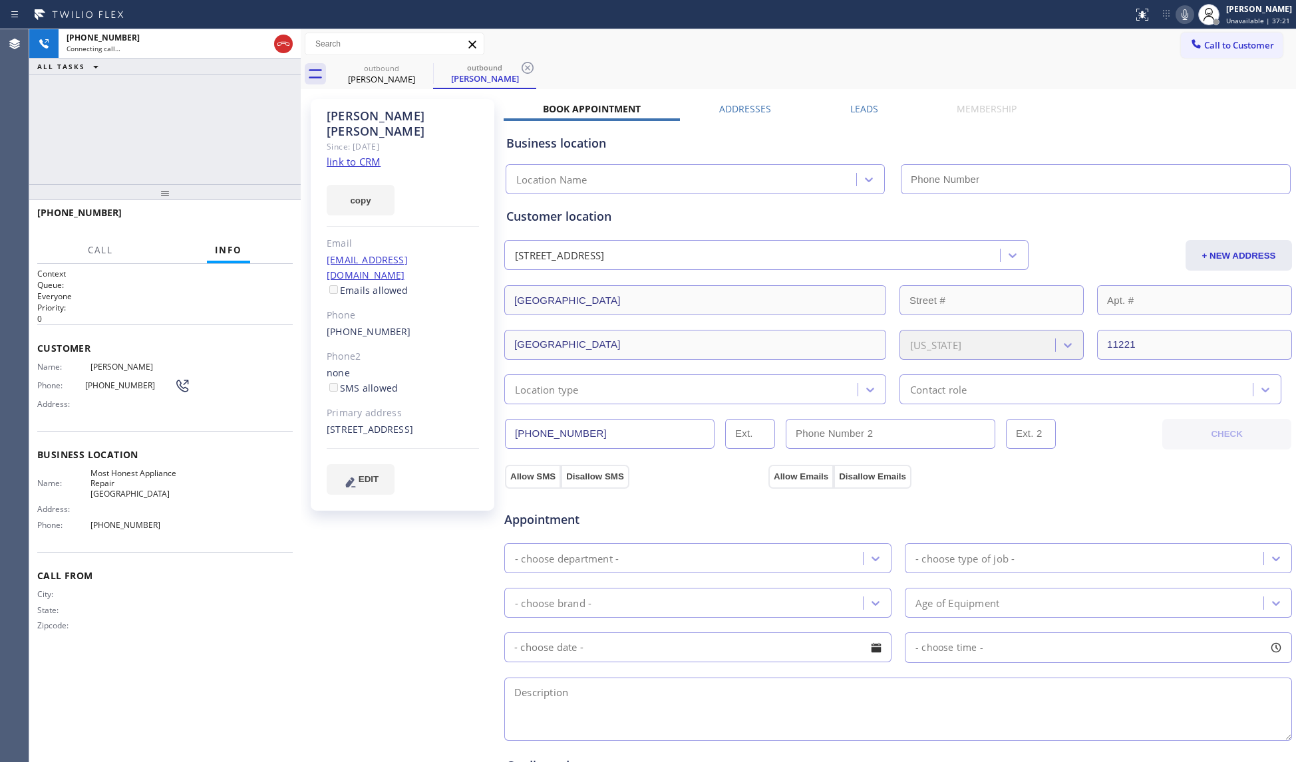
click at [865, 105] on label "Leads" at bounding box center [864, 108] width 28 height 13
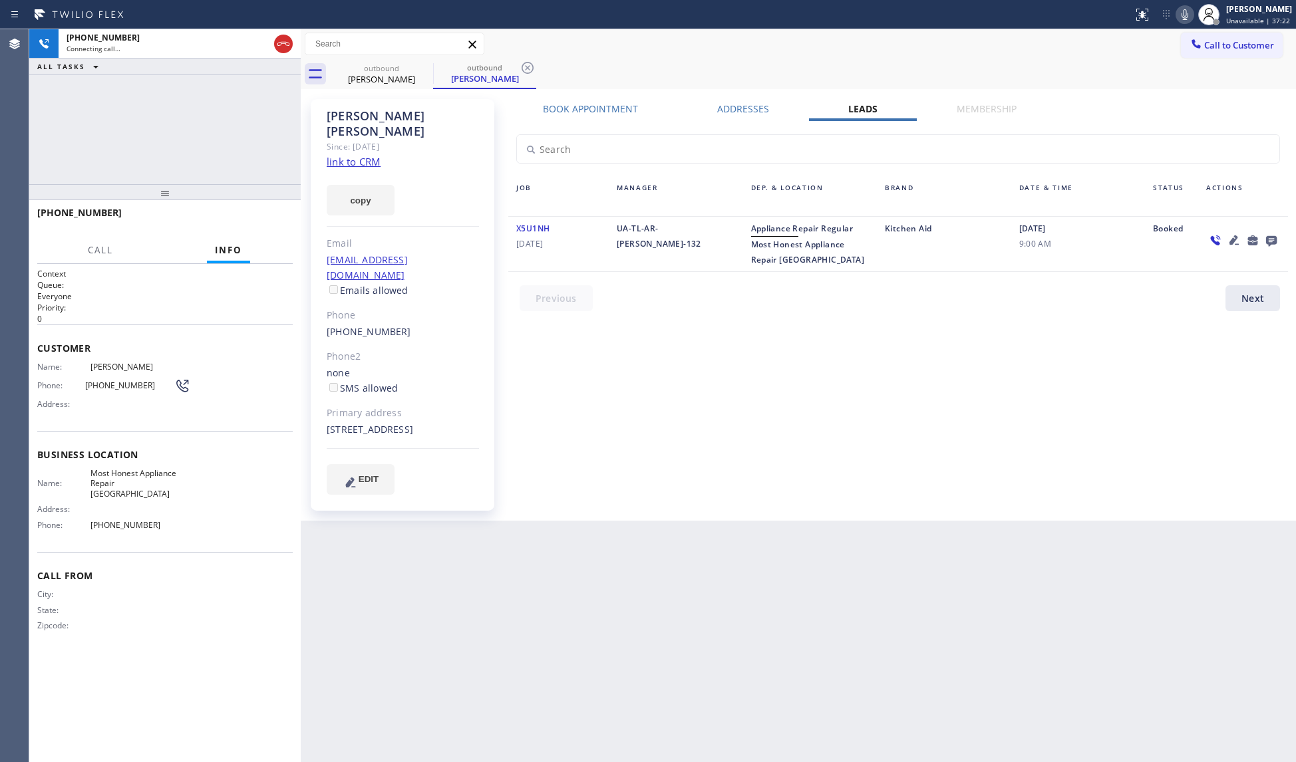
click at [1221, 237] on icon at bounding box center [1271, 241] width 11 height 11
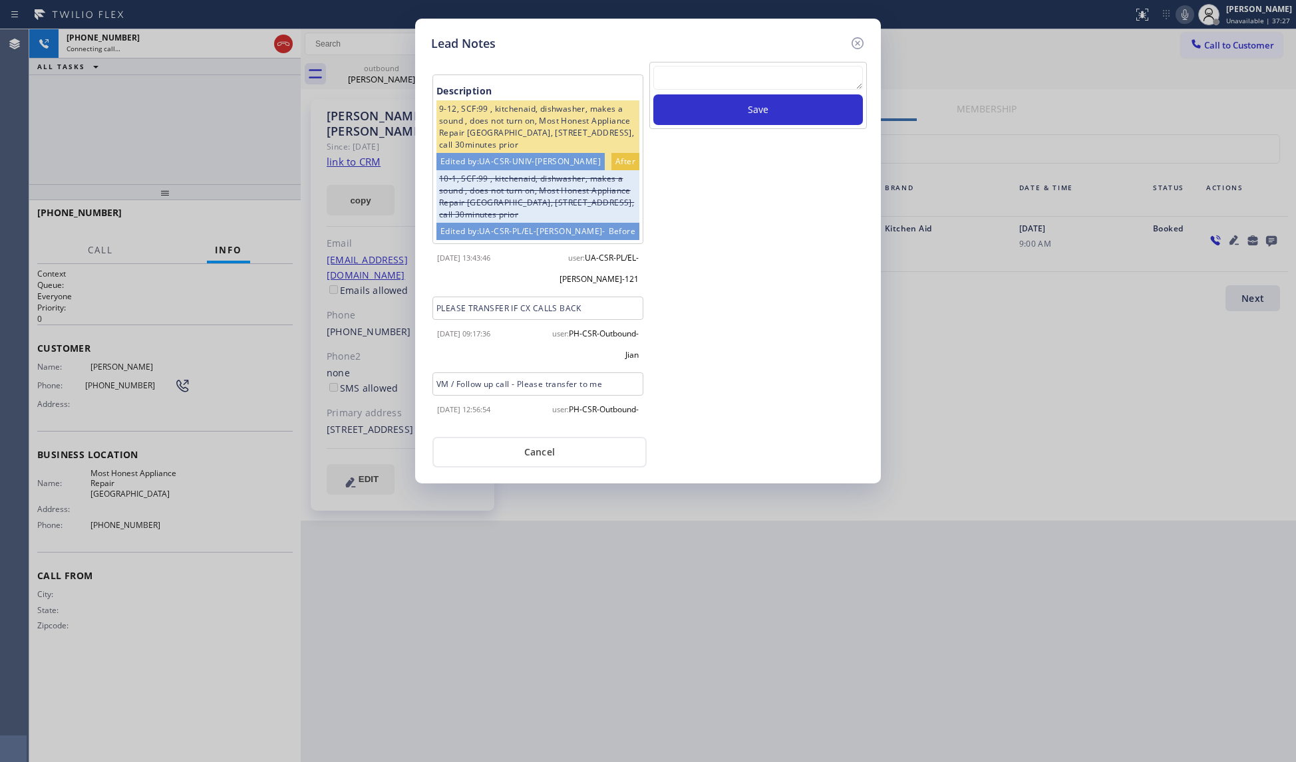
scroll to position [403, 0]
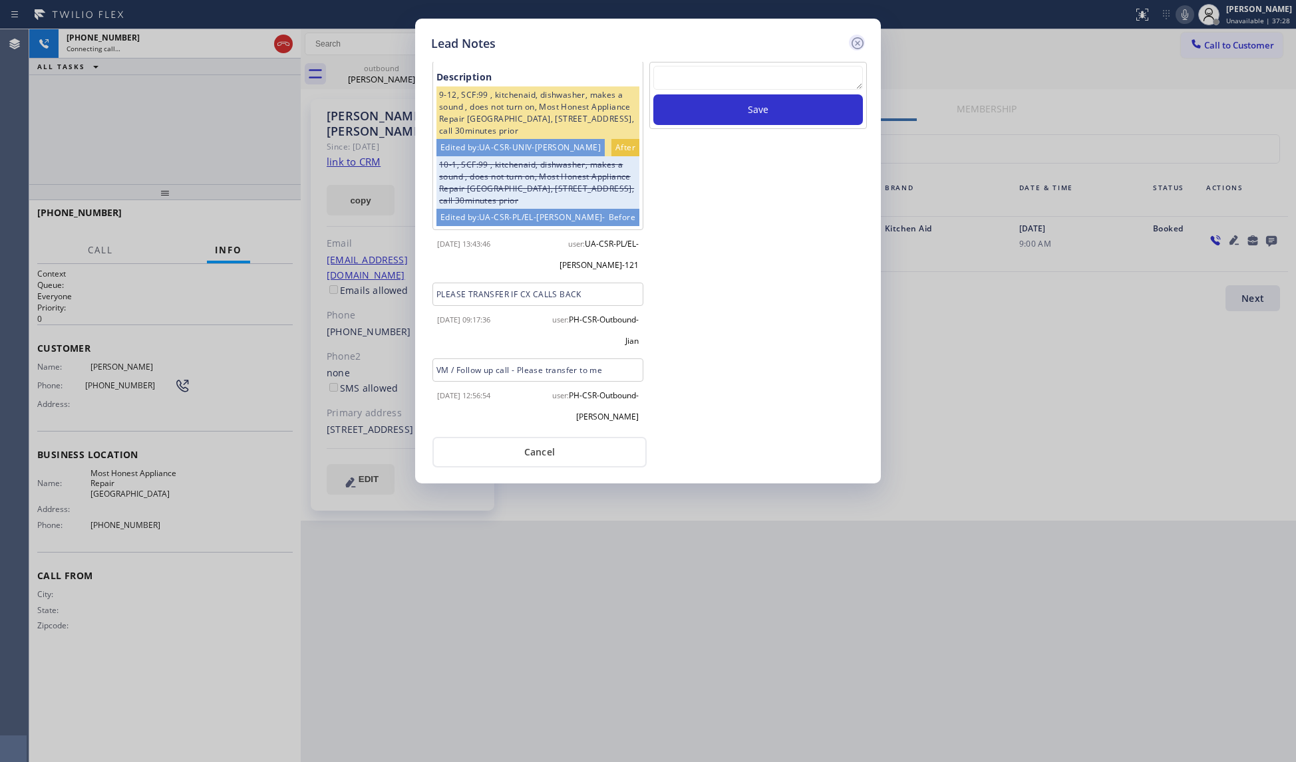
click at [857, 44] on icon at bounding box center [857, 43] width 16 height 16
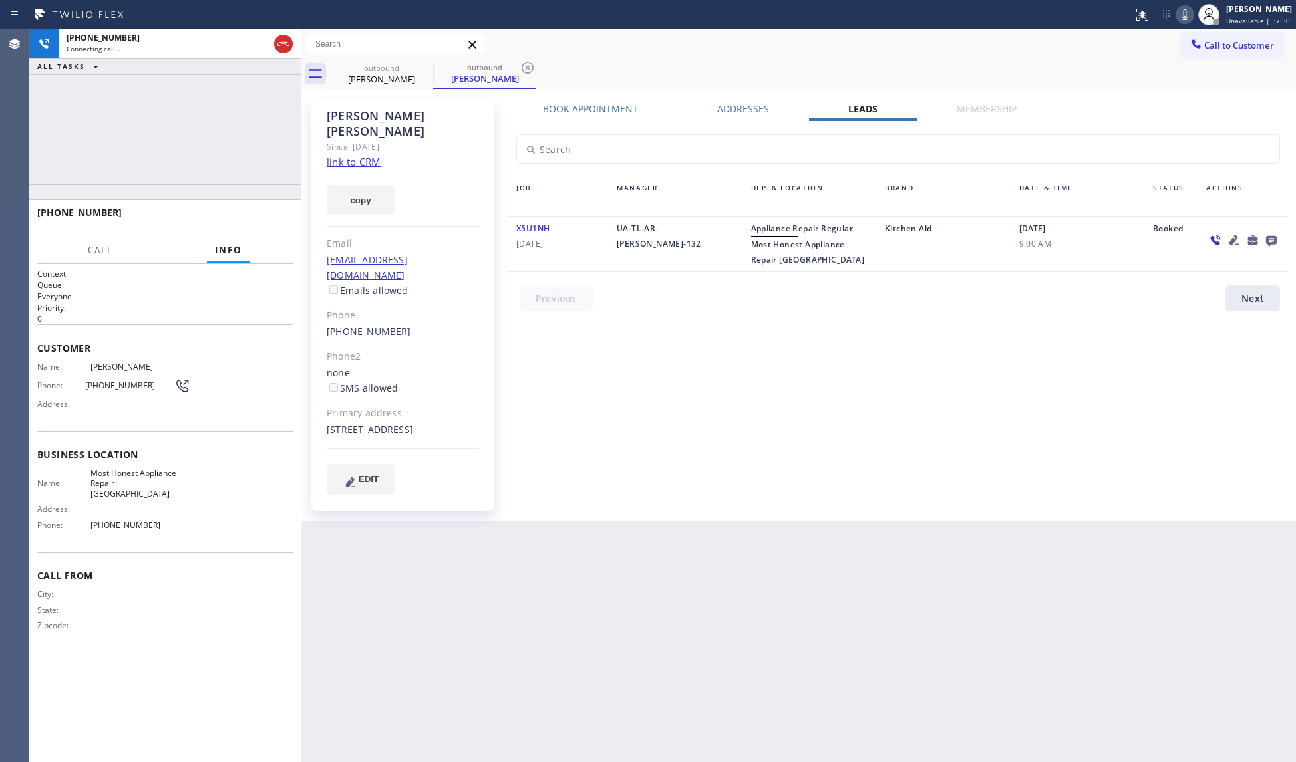
click at [1221, 240] on icon at bounding box center [1233, 239] width 9 height 9
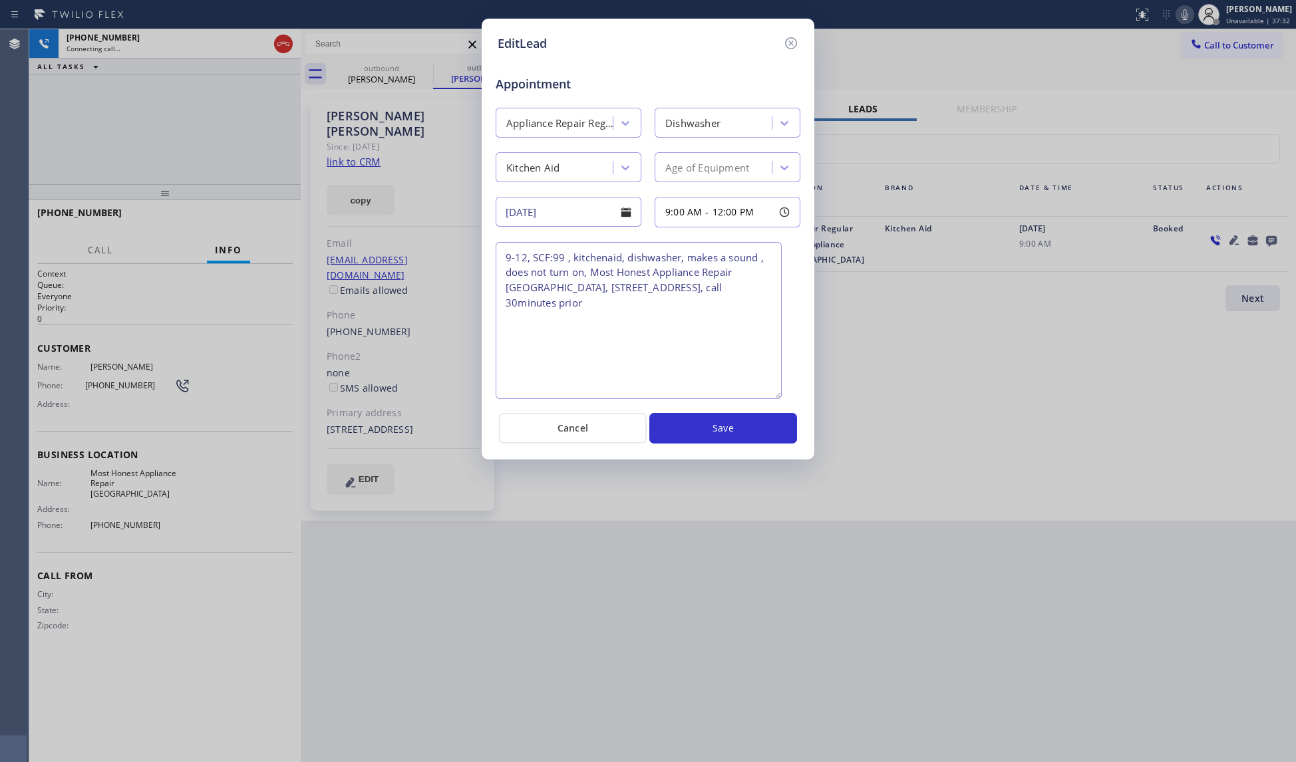
drag, startPoint x: 794, startPoint y: 299, endPoint x: 776, endPoint y: 394, distance: 96.3
click at [776, 394] on textarea "9-12, SCF:99 , kitchenaid, dishwasher, makes a sound , does not turn on, Most H…" at bounding box center [639, 320] width 286 height 157
click at [788, 44] on icon at bounding box center [791, 43] width 16 height 16
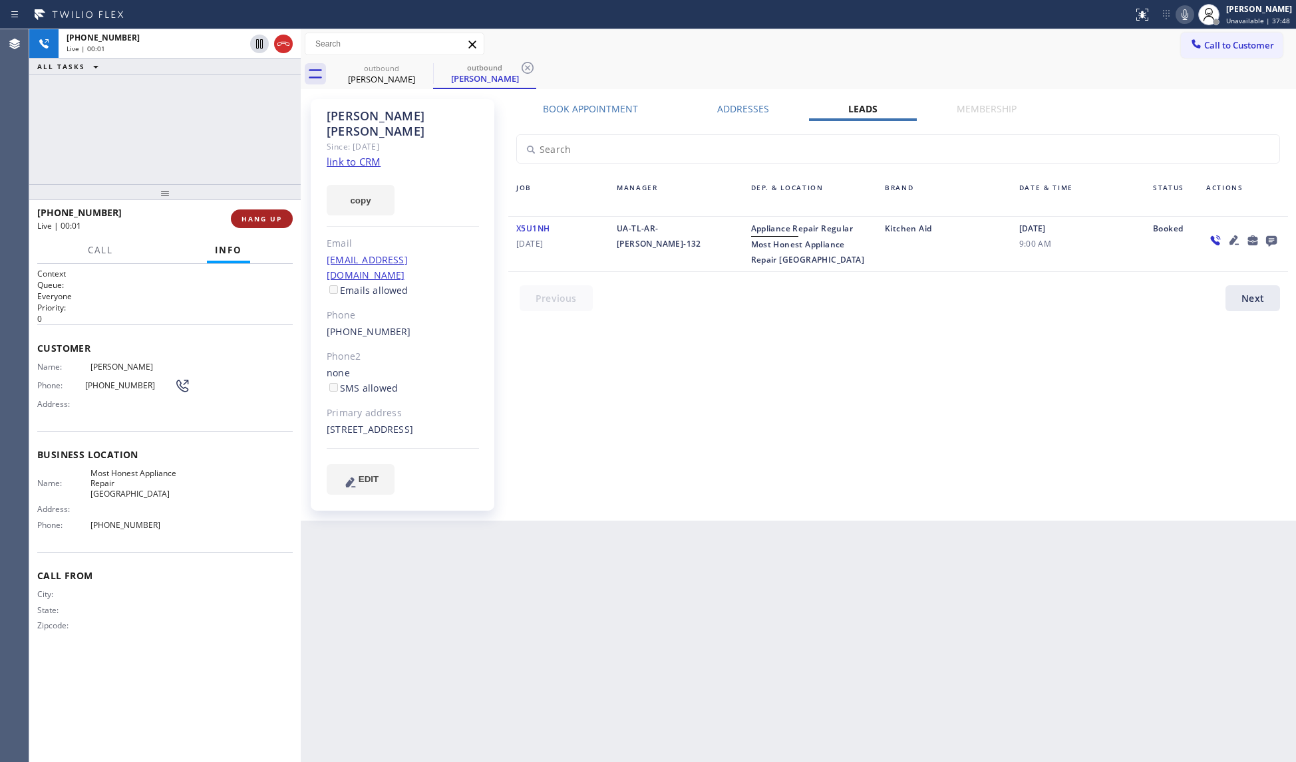
click at [283, 216] on button "HANG UP" at bounding box center [262, 219] width 62 height 19
drag, startPoint x: 283, startPoint y: 216, endPoint x: 262, endPoint y: 204, distance: 23.8
click at [280, 214] on button "HANG UP" at bounding box center [262, 219] width 62 height 19
click at [259, 200] on div at bounding box center [164, 192] width 271 height 16
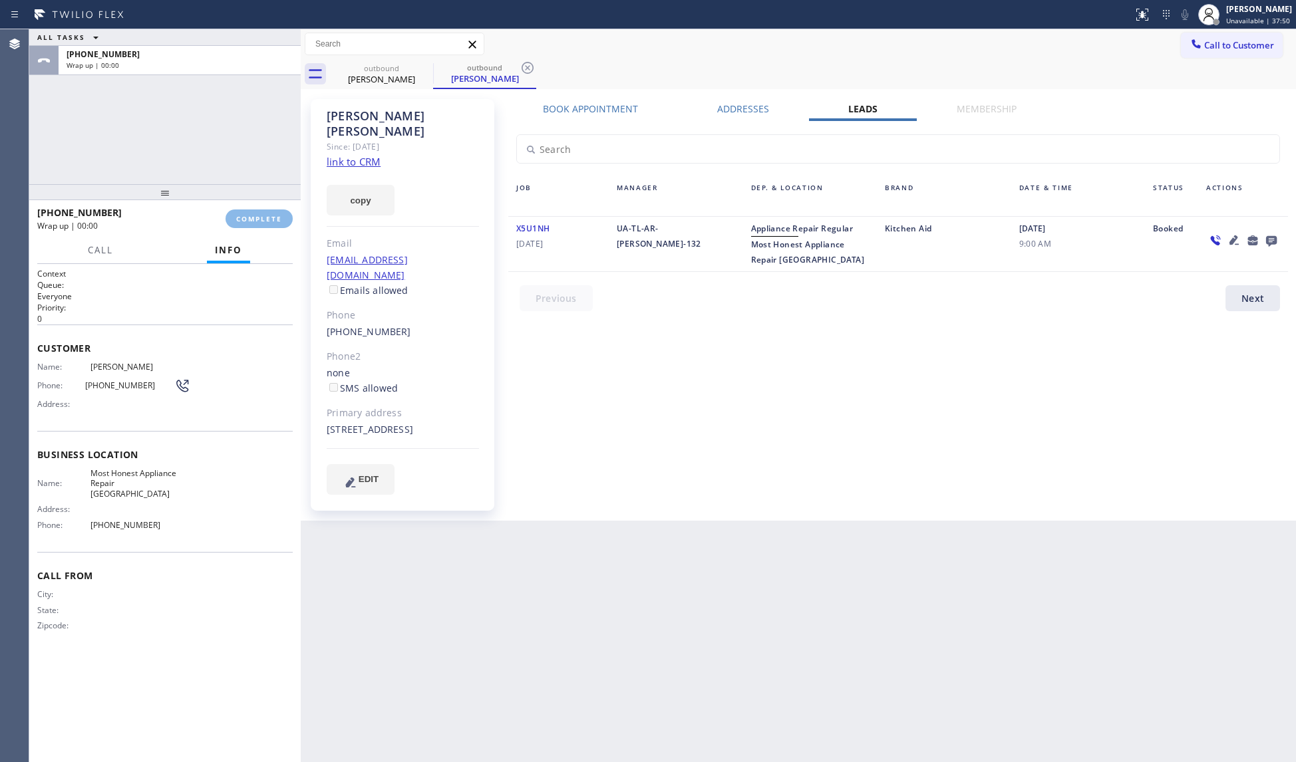
click at [265, 206] on div "[PHONE_NUMBER] Wrap up | 00:00 COMPLETE" at bounding box center [164, 219] width 255 height 35
click at [269, 202] on div at bounding box center [164, 194] width 271 height 16
click at [243, 226] on button "COMPLETE" at bounding box center [259, 221] width 67 height 19
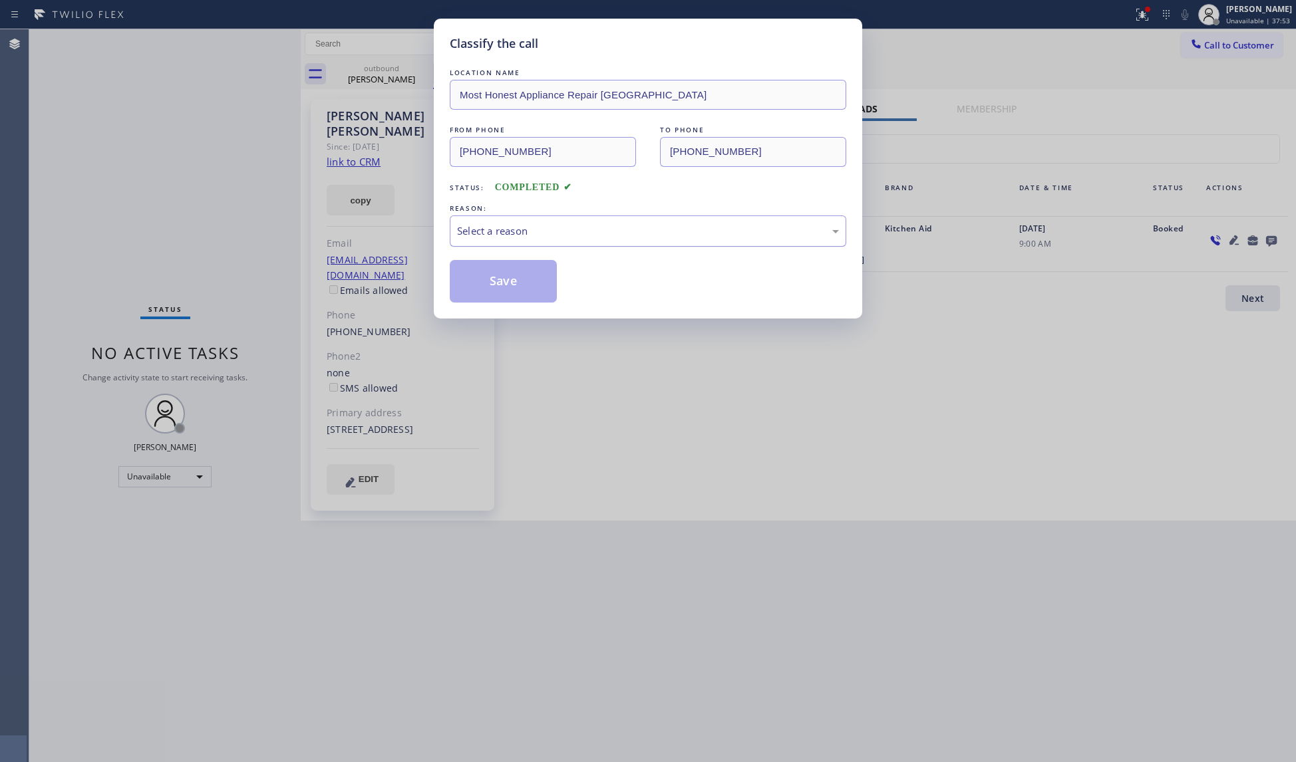
click at [477, 231] on div "Select a reason" at bounding box center [648, 231] width 382 height 15
click at [488, 283] on button "Save" at bounding box center [503, 281] width 107 height 43
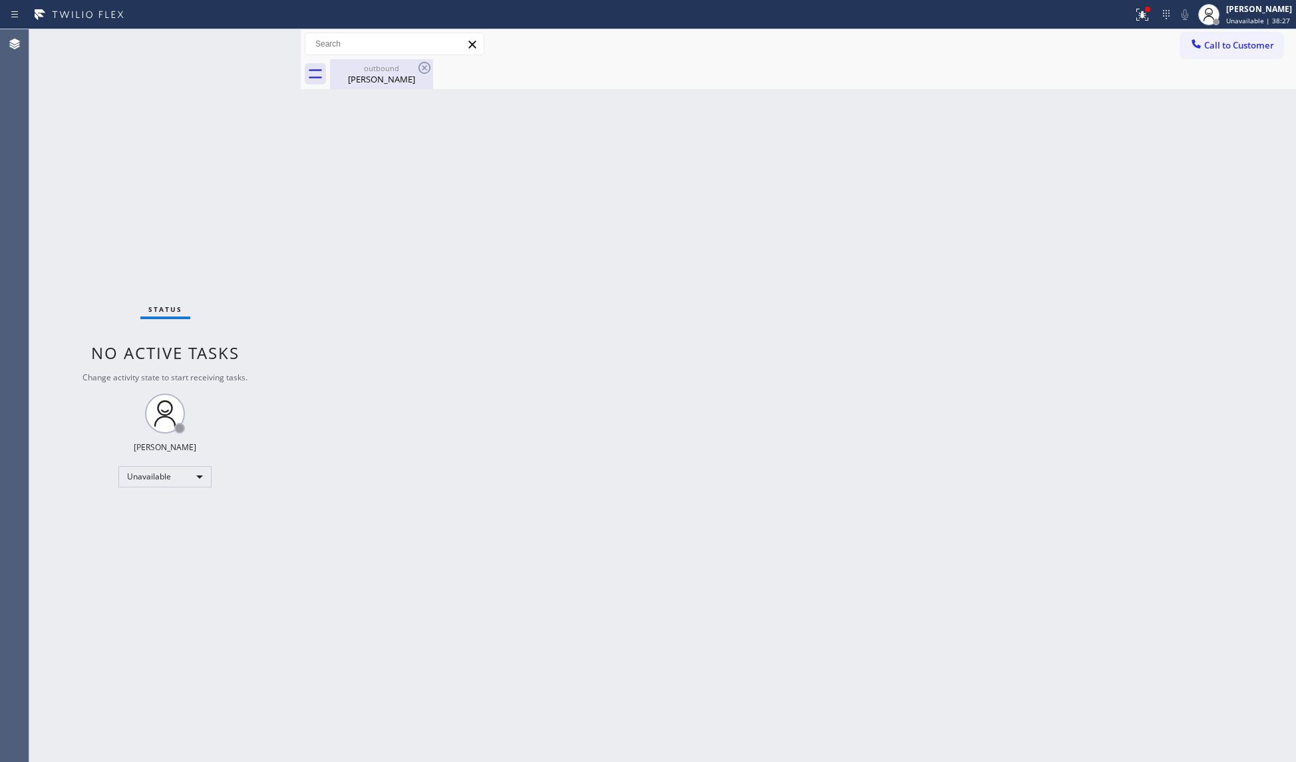
click at [363, 72] on div "outbound" at bounding box center [381, 68] width 100 height 10
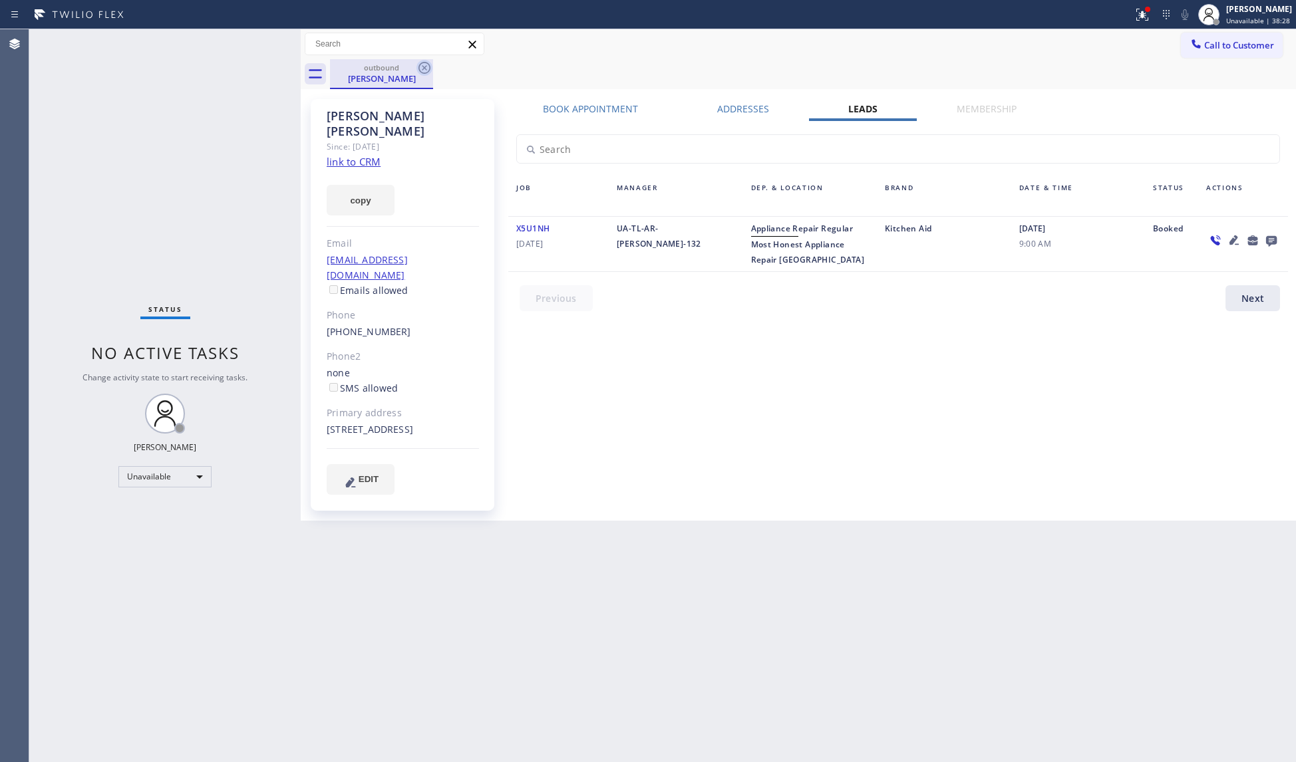
click at [418, 64] on icon at bounding box center [424, 68] width 16 height 16
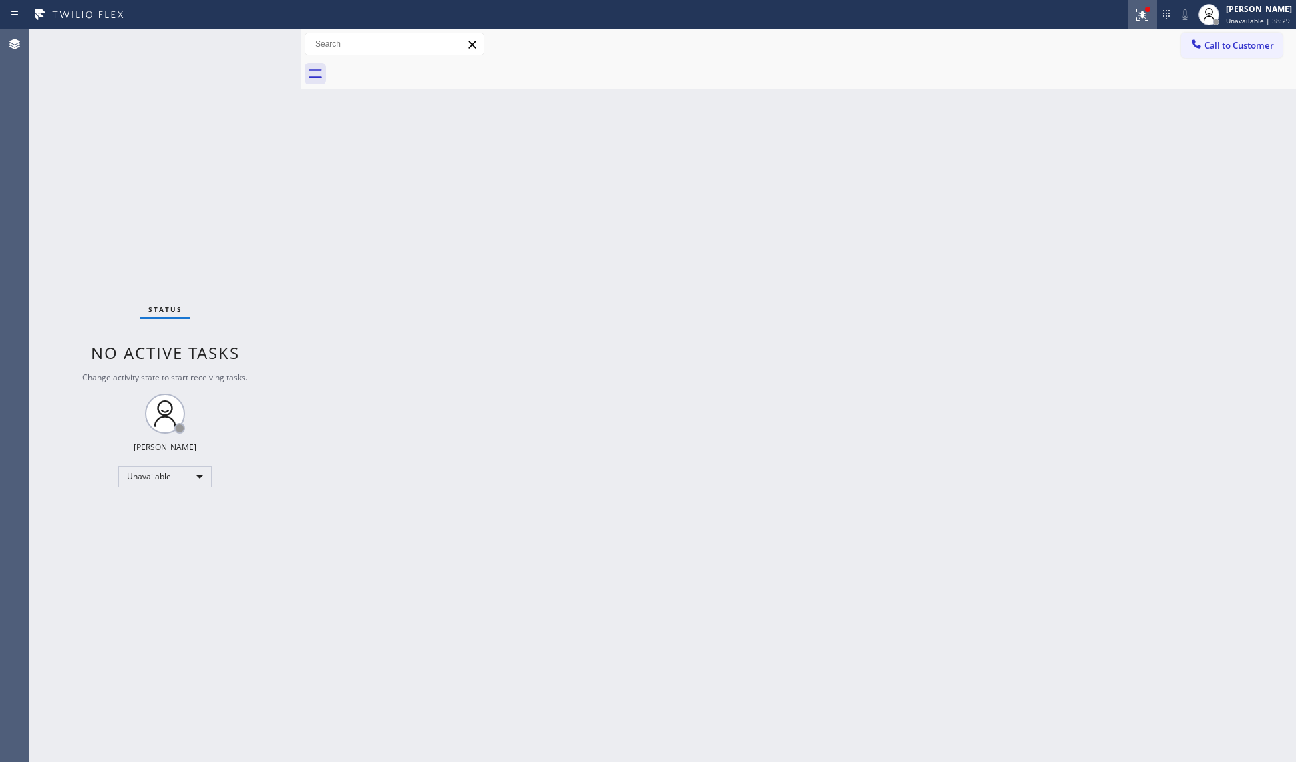
click at [1129, 11] on div "Status report Issues detected These issues could affect your workflow. Please c…" at bounding box center [648, 14] width 1296 height 29
click at [1132, 12] on div at bounding box center [1142, 15] width 29 height 16
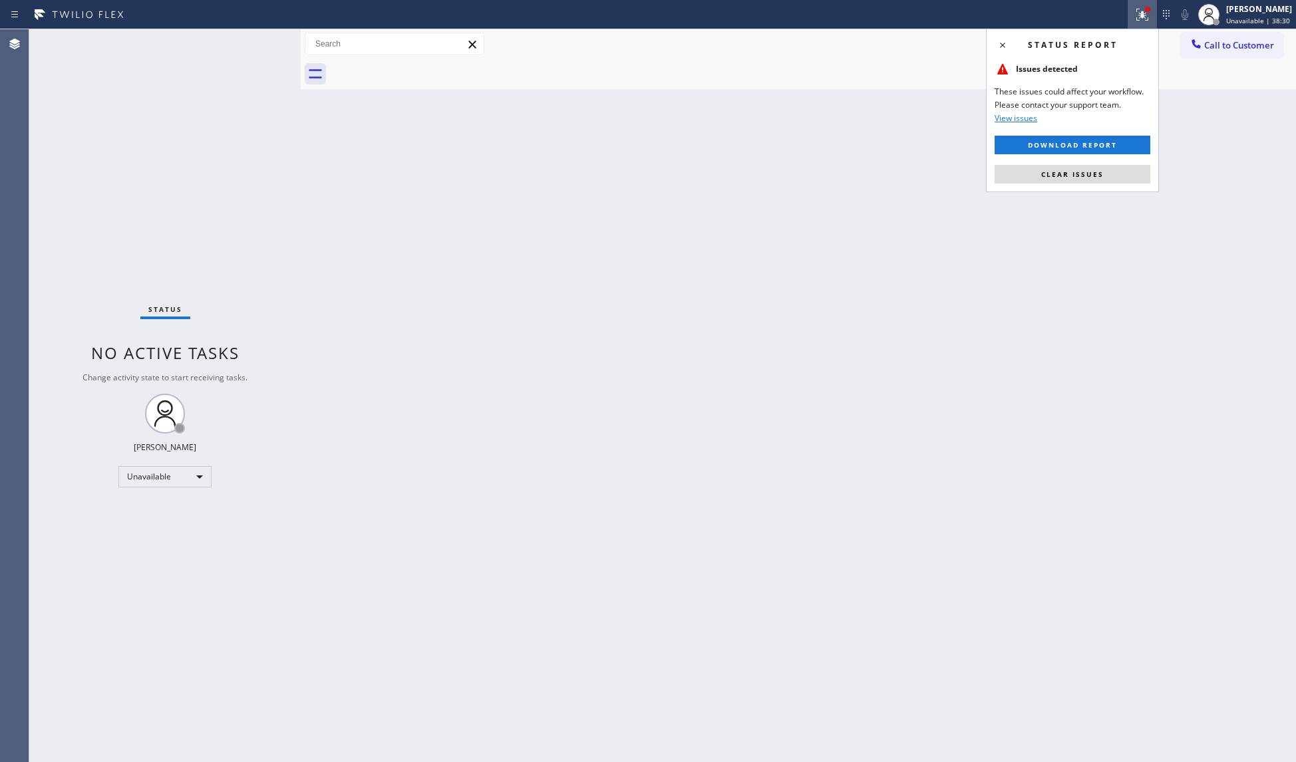
click at [1075, 178] on button "Clear issues" at bounding box center [1072, 174] width 156 height 19
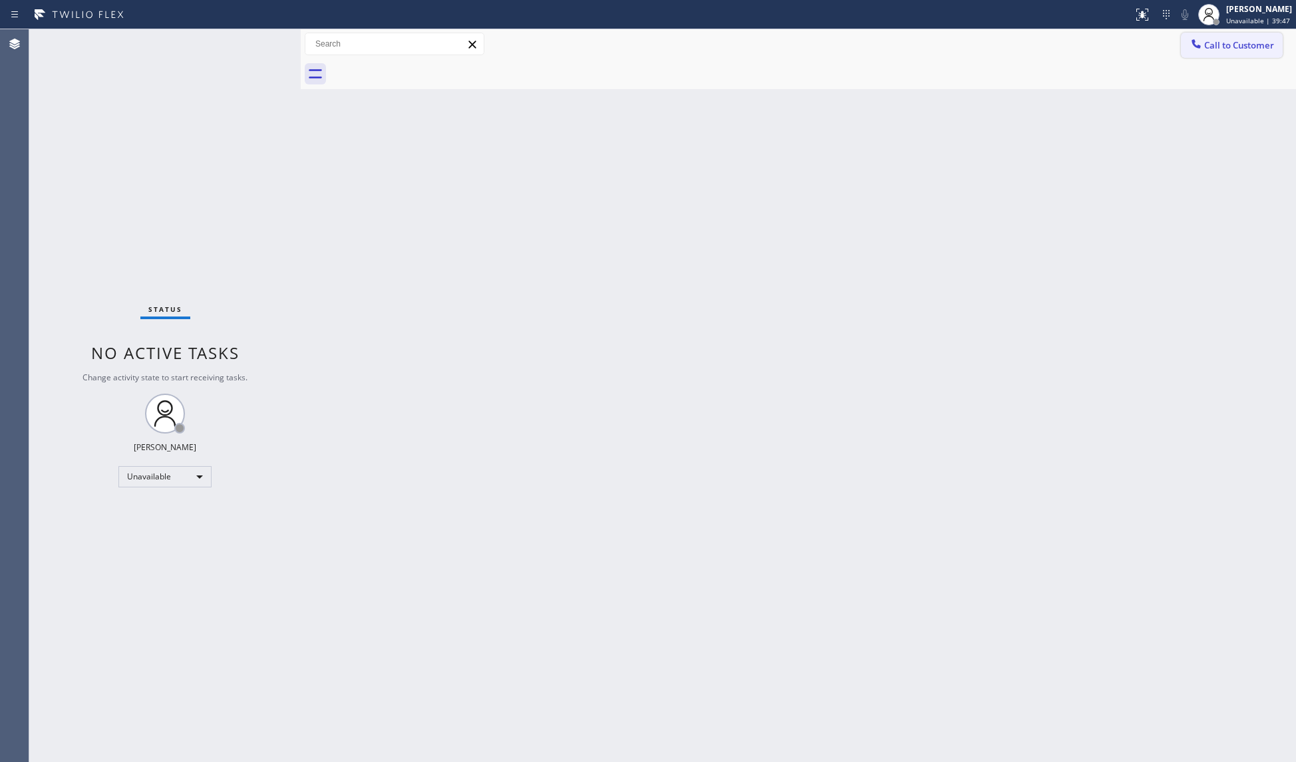
click at [1221, 47] on span "Call to Customer" at bounding box center [1239, 45] width 70 height 12
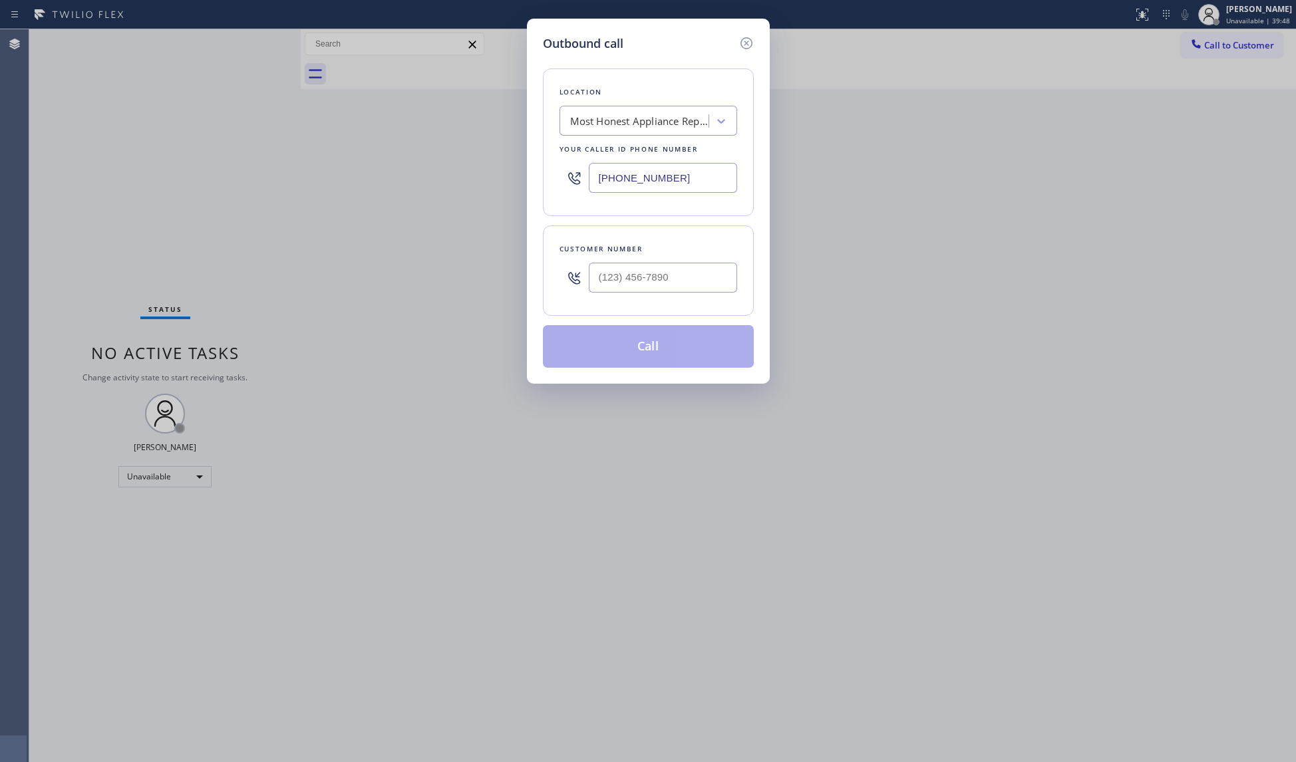
drag, startPoint x: 710, startPoint y: 176, endPoint x: 451, endPoint y: 174, distance: 259.4
click at [453, 176] on div "Outbound call Location Most Honest Appliance Repair [GEOGRAPHIC_DATA] Your call…" at bounding box center [648, 381] width 1296 height 762
paste input "855) 731-495"
type input "[PHONE_NUMBER]"
paste input "305) 926-8436"
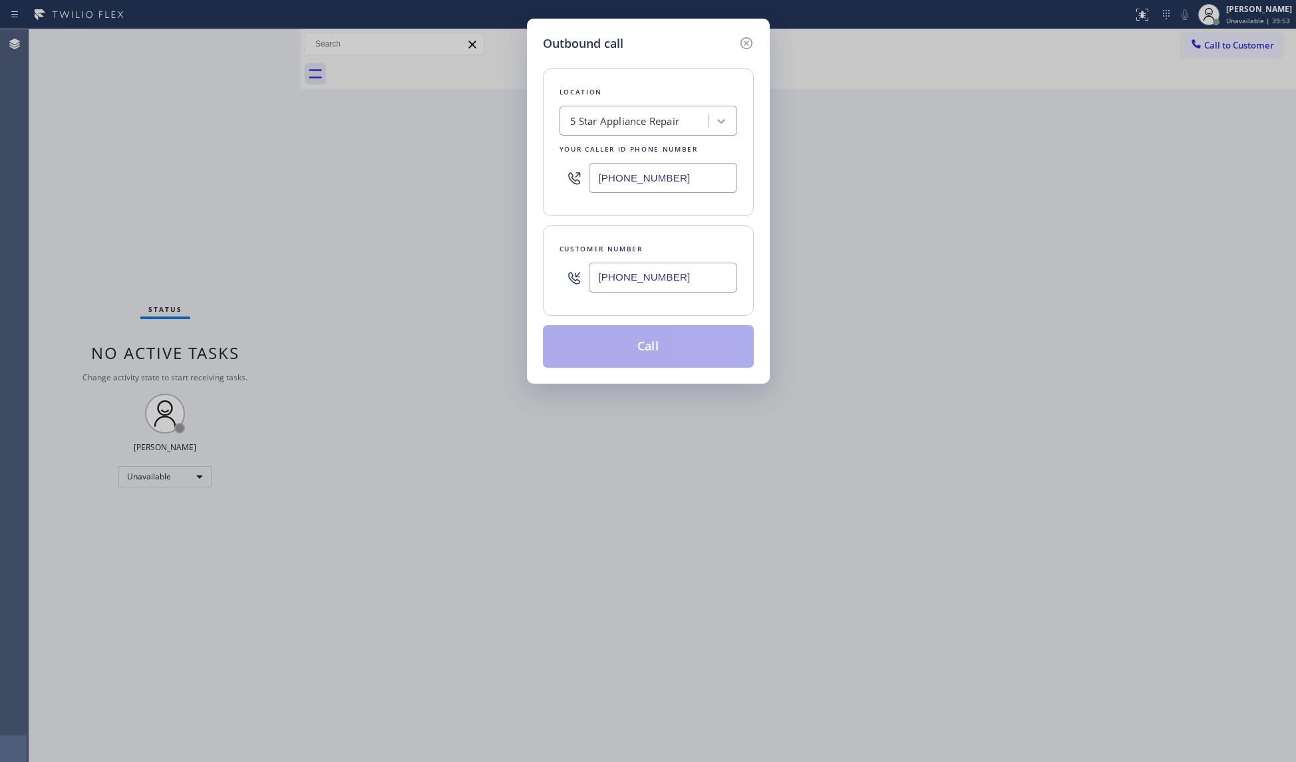
click at [690, 274] on input "[PHONE_NUMBER]" at bounding box center [663, 278] width 148 height 30
type input "[PHONE_NUMBER]"
click at [648, 342] on button "Call" at bounding box center [648, 346] width 211 height 43
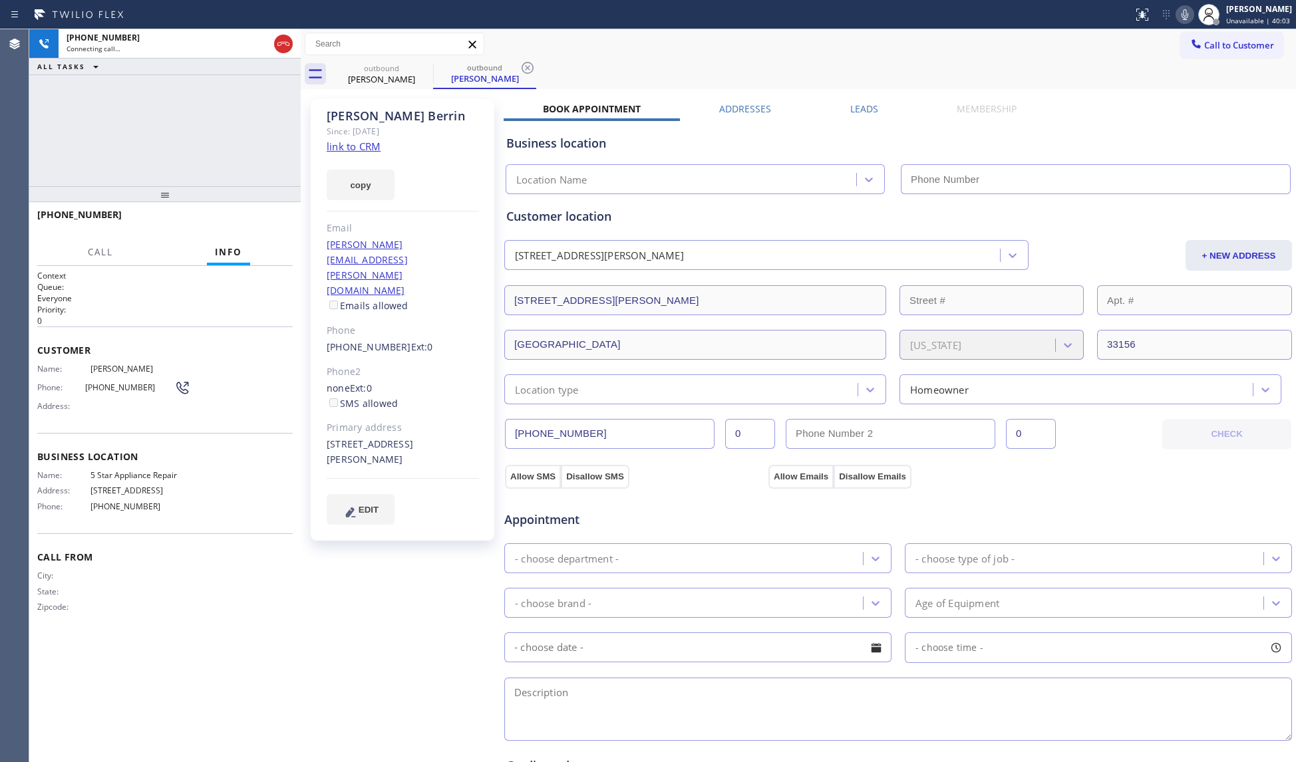
type input "[PHONE_NUMBER]"
click at [859, 110] on label "Leads" at bounding box center [864, 108] width 28 height 13
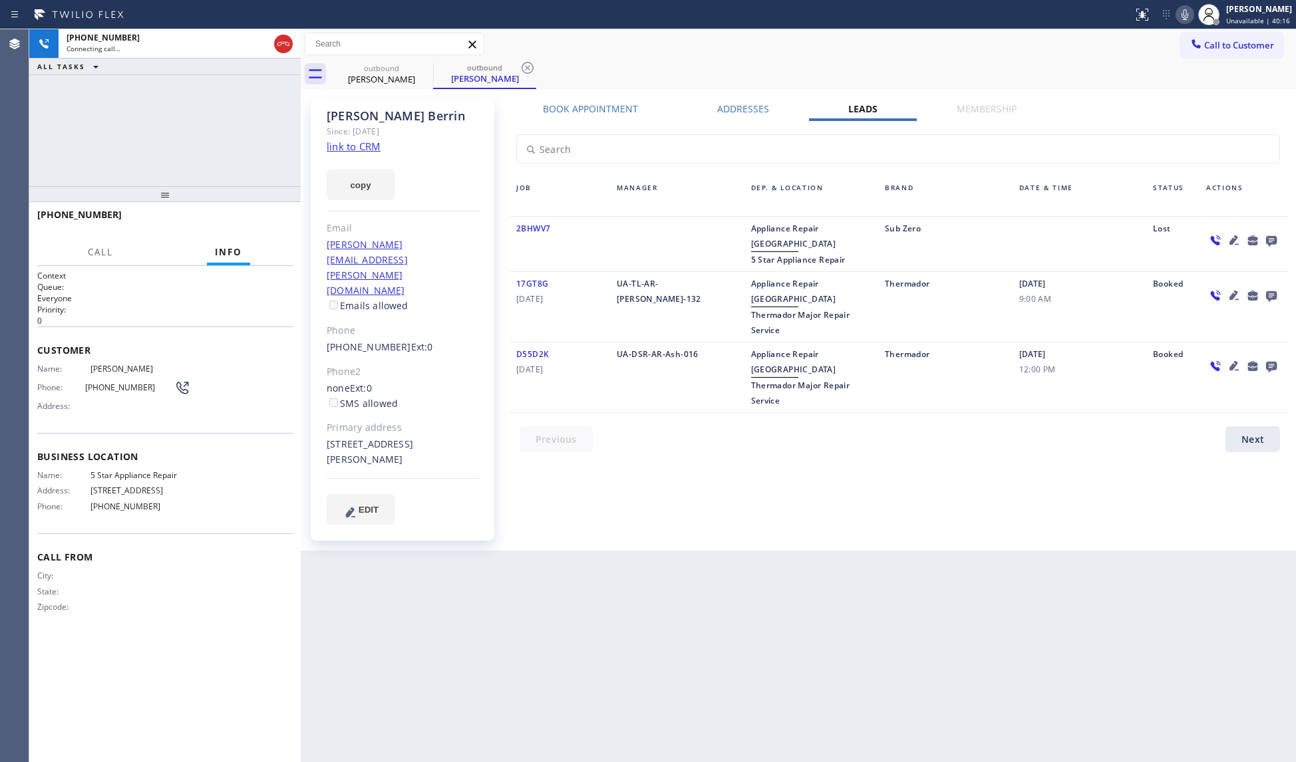
click at [1221, 239] on icon at bounding box center [1271, 241] width 11 height 11
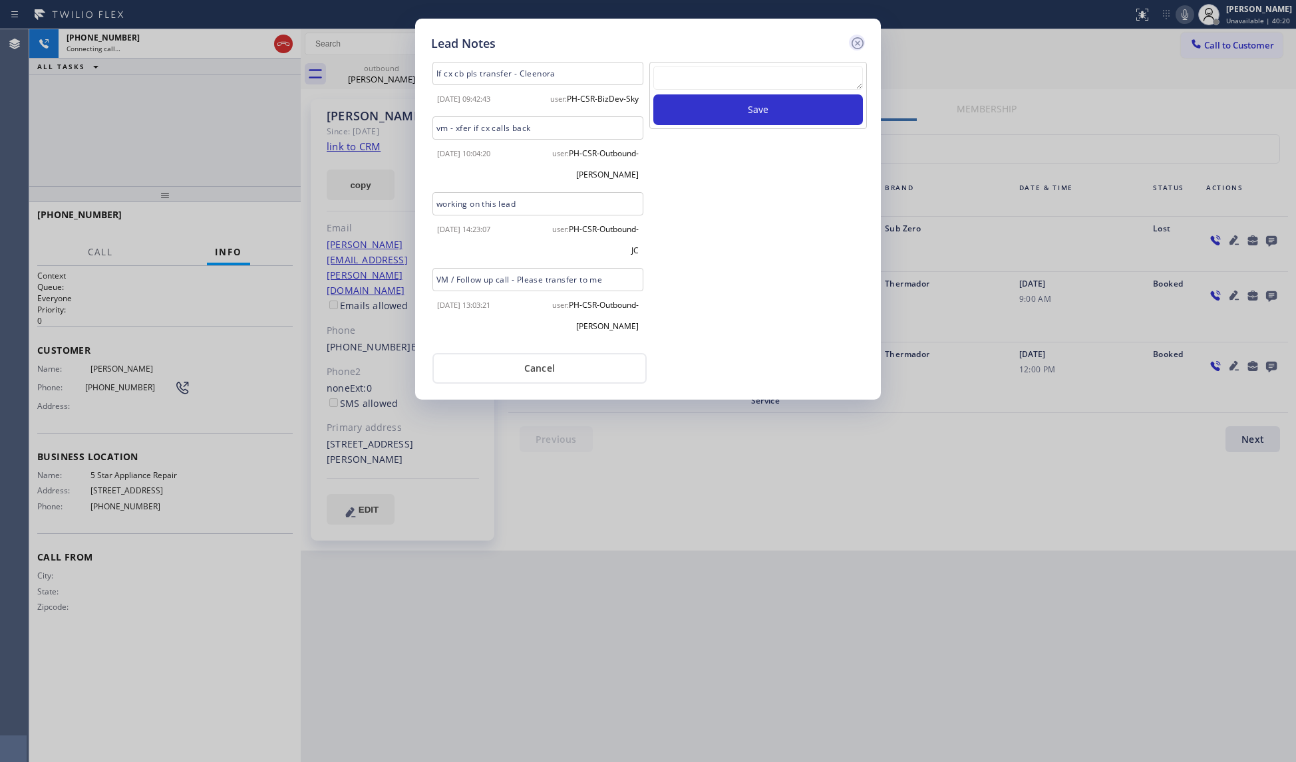
click at [855, 45] on icon at bounding box center [857, 43] width 16 height 16
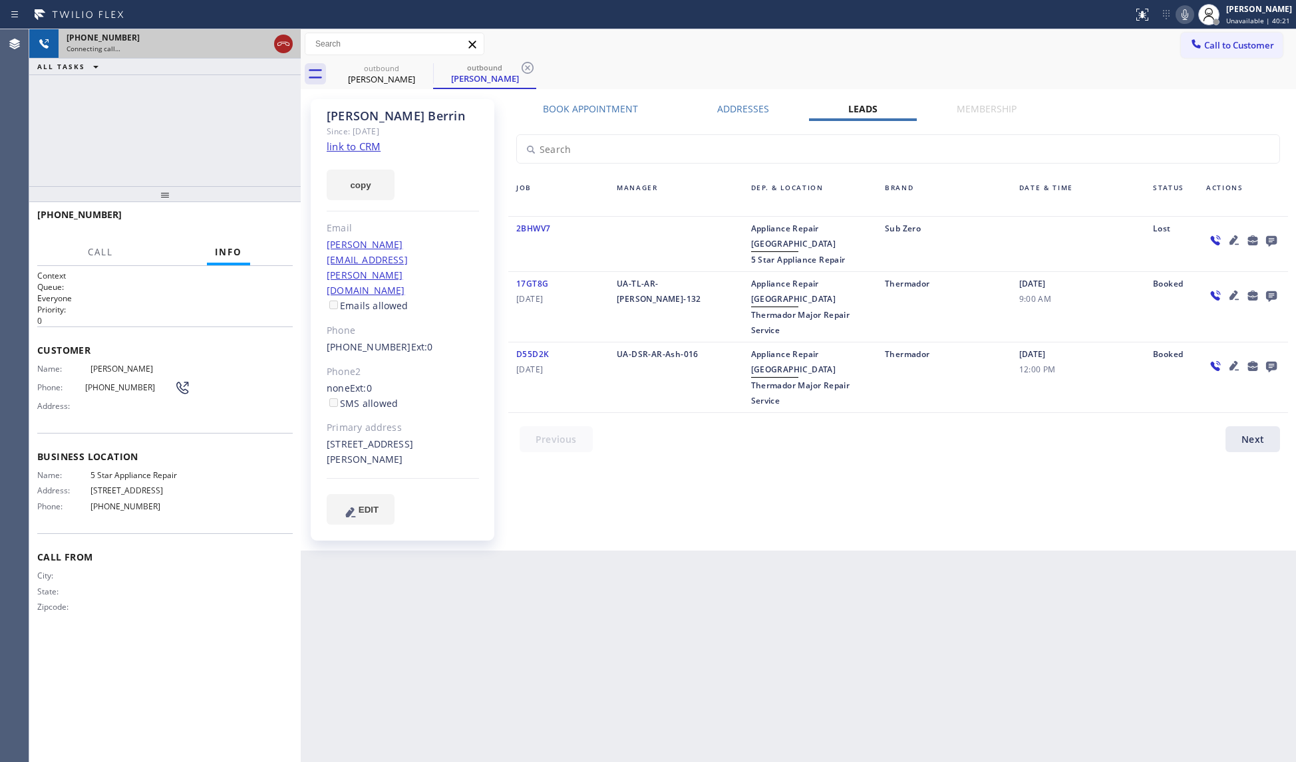
click at [277, 37] on icon at bounding box center [283, 44] width 16 height 16
drag, startPoint x: 387, startPoint y: 70, endPoint x: 394, endPoint y: 67, distance: 7.2
click at [388, 70] on div "outbound" at bounding box center [381, 68] width 100 height 10
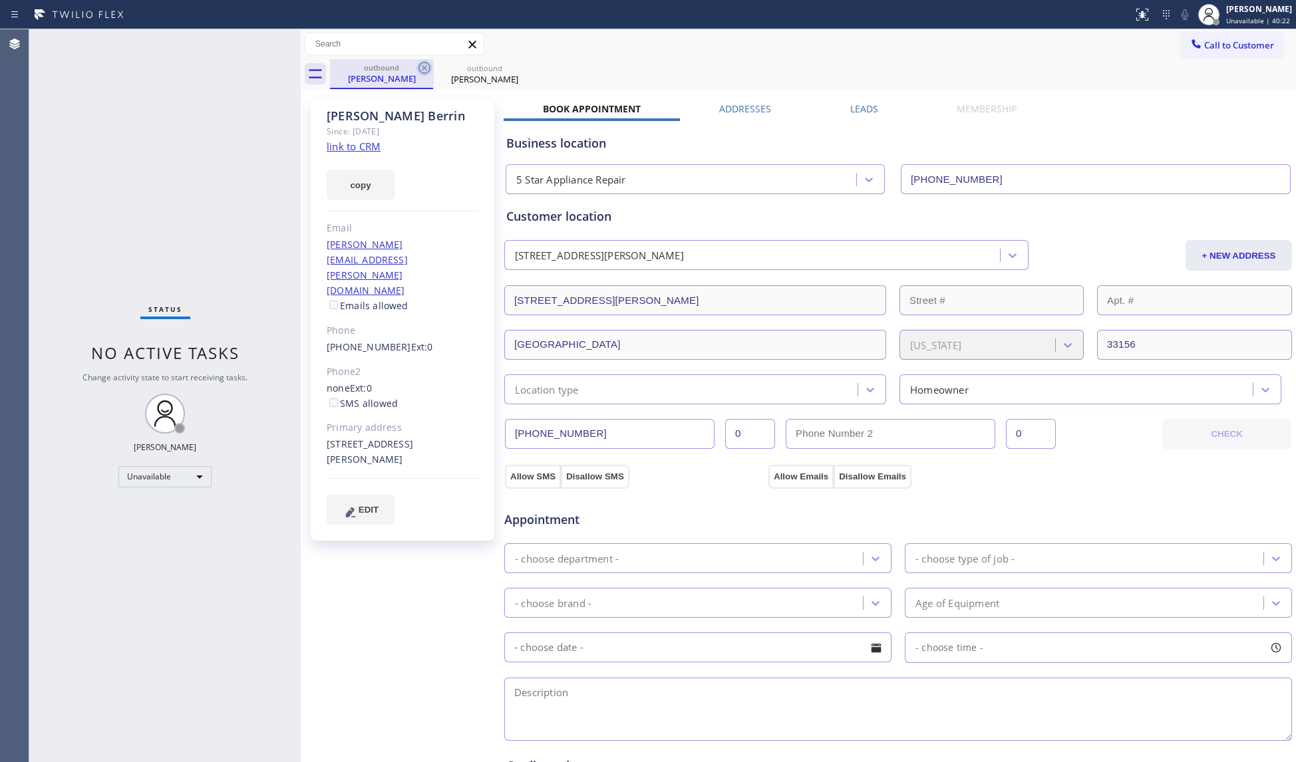
click at [423, 67] on icon at bounding box center [424, 68] width 16 height 16
click at [0, 0] on icon at bounding box center [0, 0] width 0 height 0
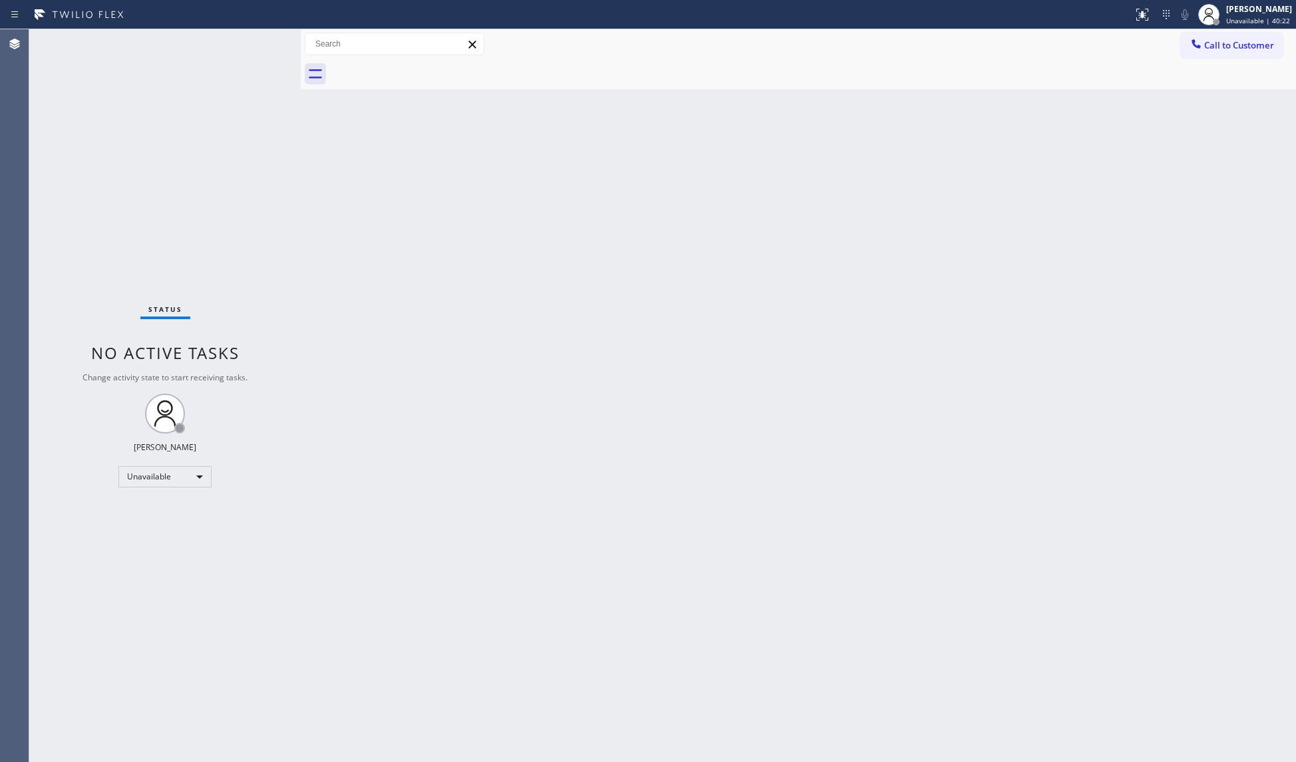
click at [424, 67] on div at bounding box center [813, 74] width 966 height 30
click at [1219, 38] on button "Call to Customer" at bounding box center [1232, 45] width 102 height 25
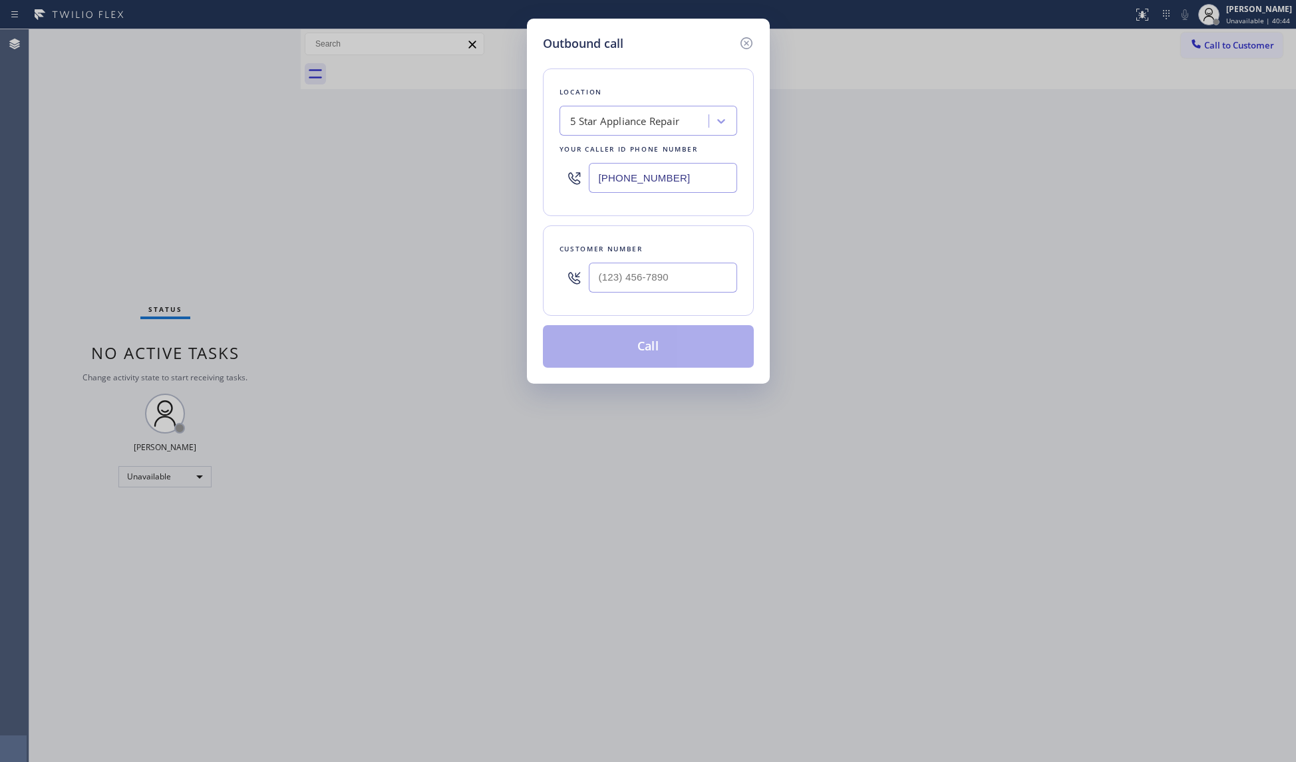
drag, startPoint x: 685, startPoint y: 185, endPoint x: 568, endPoint y: 178, distance: 117.3
click at [572, 187] on div "[PHONE_NUMBER]" at bounding box center [648, 177] width 178 height 43
paste input "754) 205-3607"
type input "[PHONE_NUMBER]"
click at [694, 279] on input "(___) ___-____" at bounding box center [663, 278] width 148 height 30
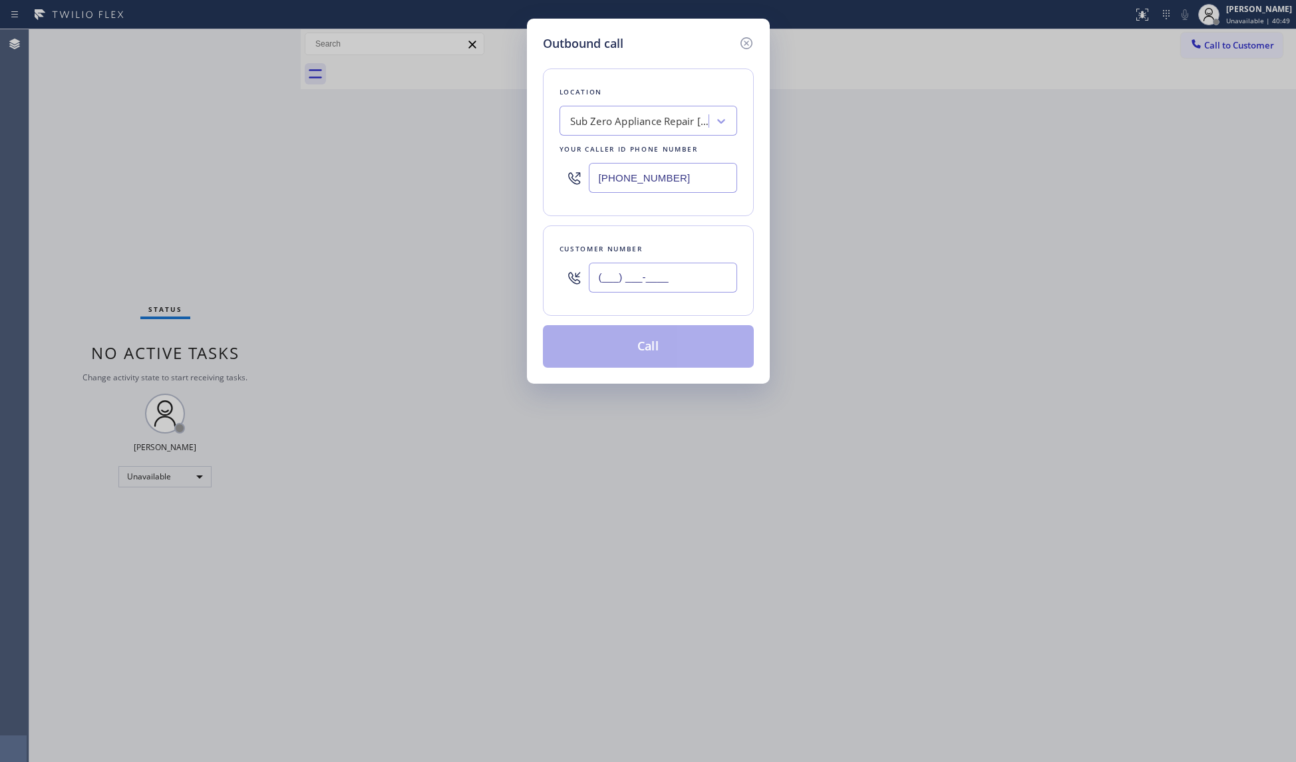
paste input "text"
click at [613, 289] on input "(___) ___-____" at bounding box center [663, 278] width 148 height 30
click at [609, 289] on input "(___) ___-____" at bounding box center [663, 278] width 148 height 30
click at [607, 286] on input "(___) ___-____" at bounding box center [663, 278] width 148 height 30
paste input "35) 225-8523"
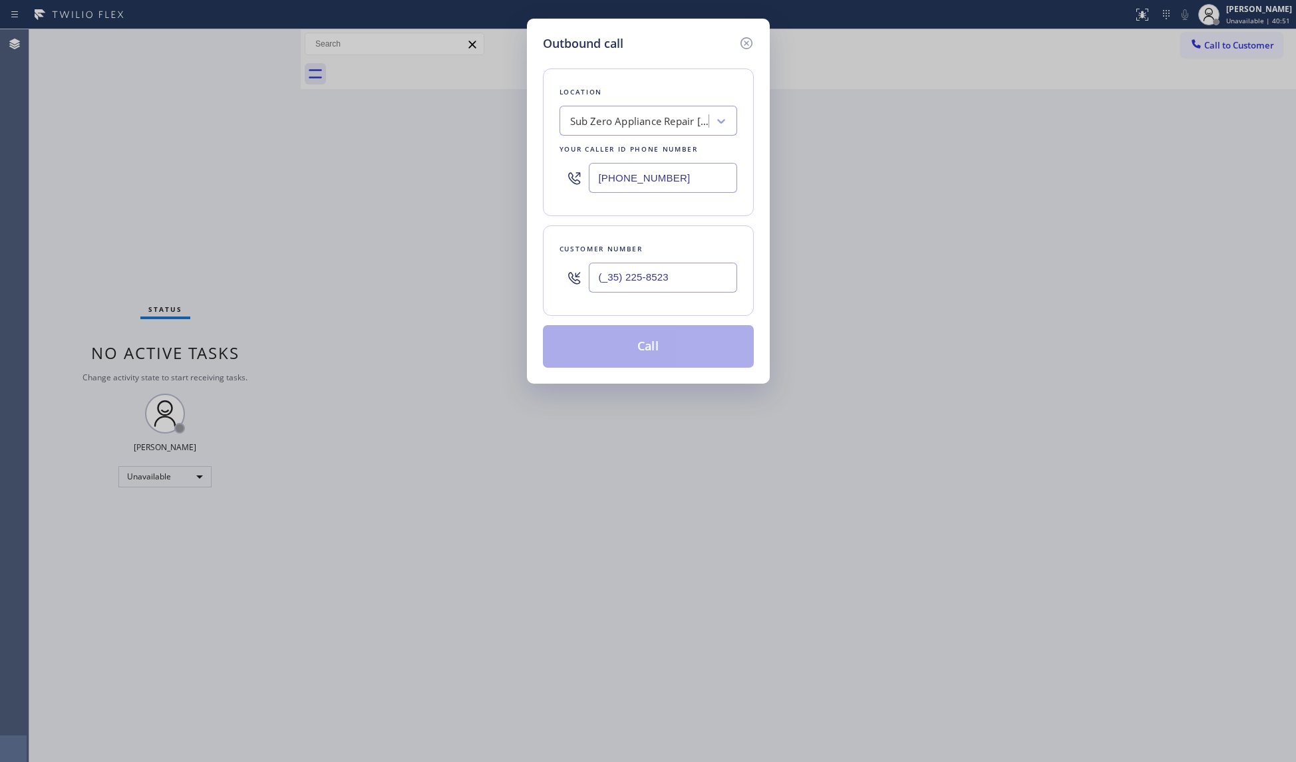
click at [605, 285] on input "(_35) 225-8523" at bounding box center [663, 278] width 148 height 30
click at [600, 283] on input "(_35) 225-8523" at bounding box center [663, 278] width 148 height 30
paste input "352) 258-523"
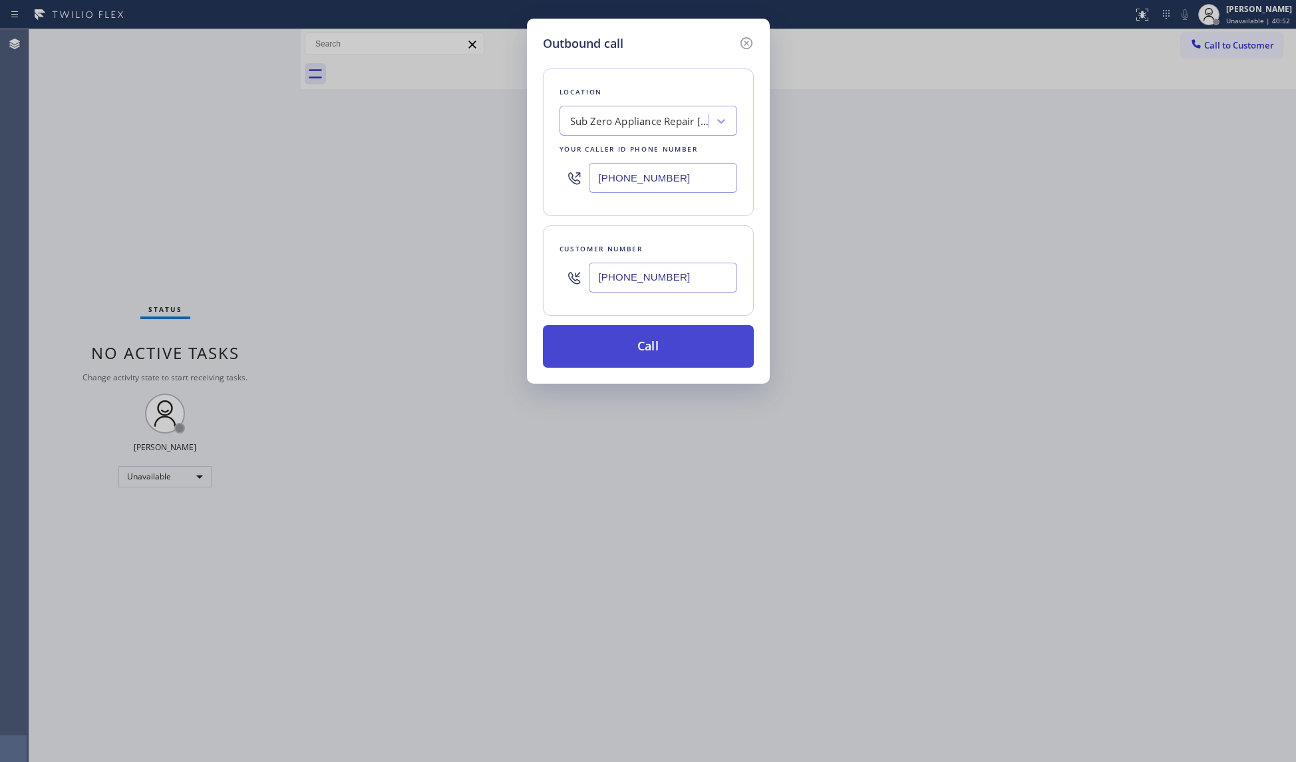
type input "[PHONE_NUMBER]"
click at [644, 331] on button "Call" at bounding box center [648, 346] width 211 height 43
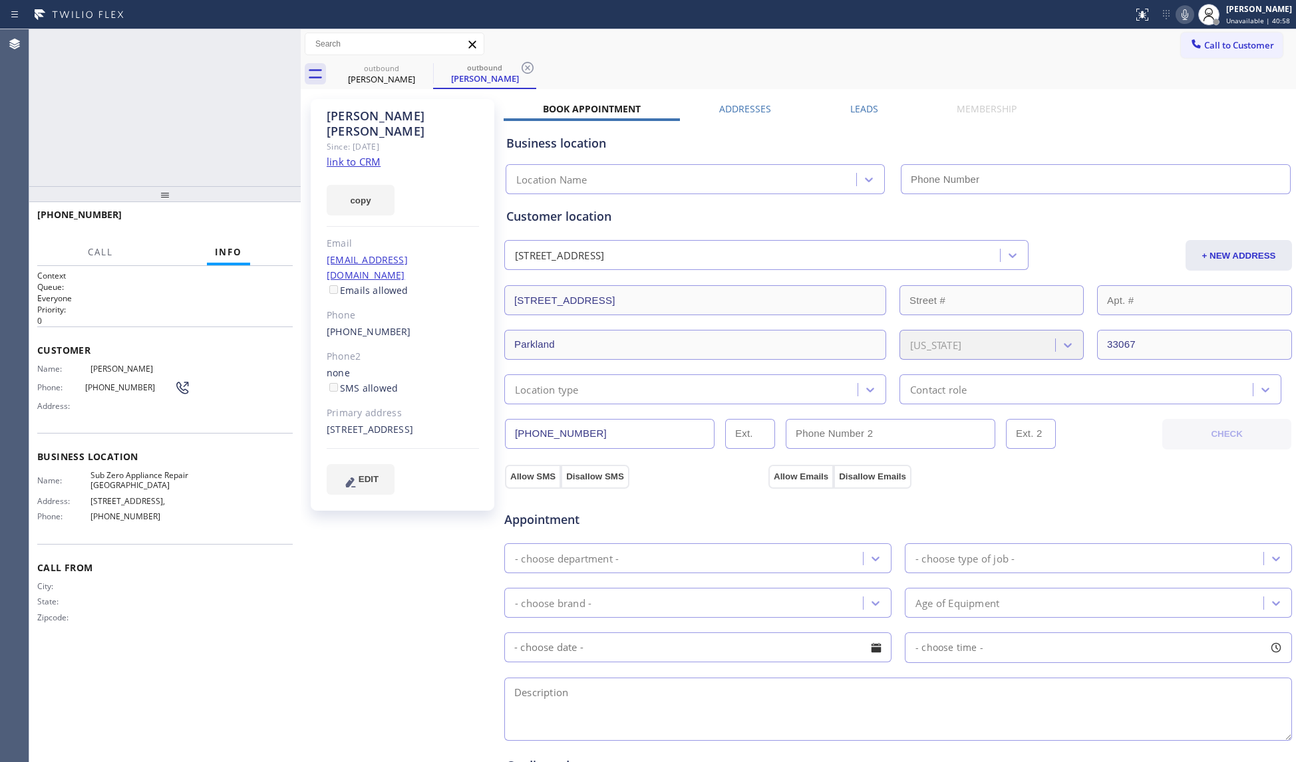
type input "[PHONE_NUMBER]"
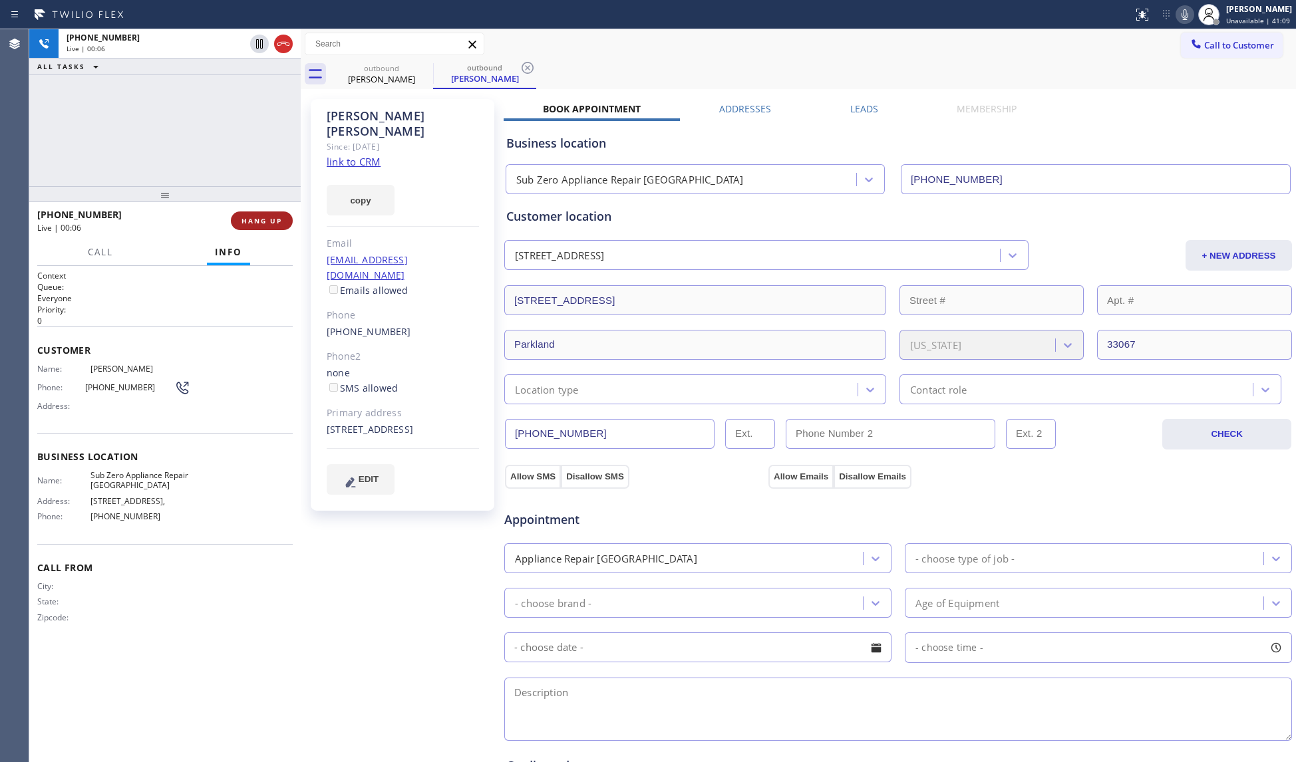
click at [253, 221] on span "HANG UP" at bounding box center [261, 220] width 41 height 9
click at [255, 220] on span "HANG UP" at bounding box center [261, 220] width 41 height 9
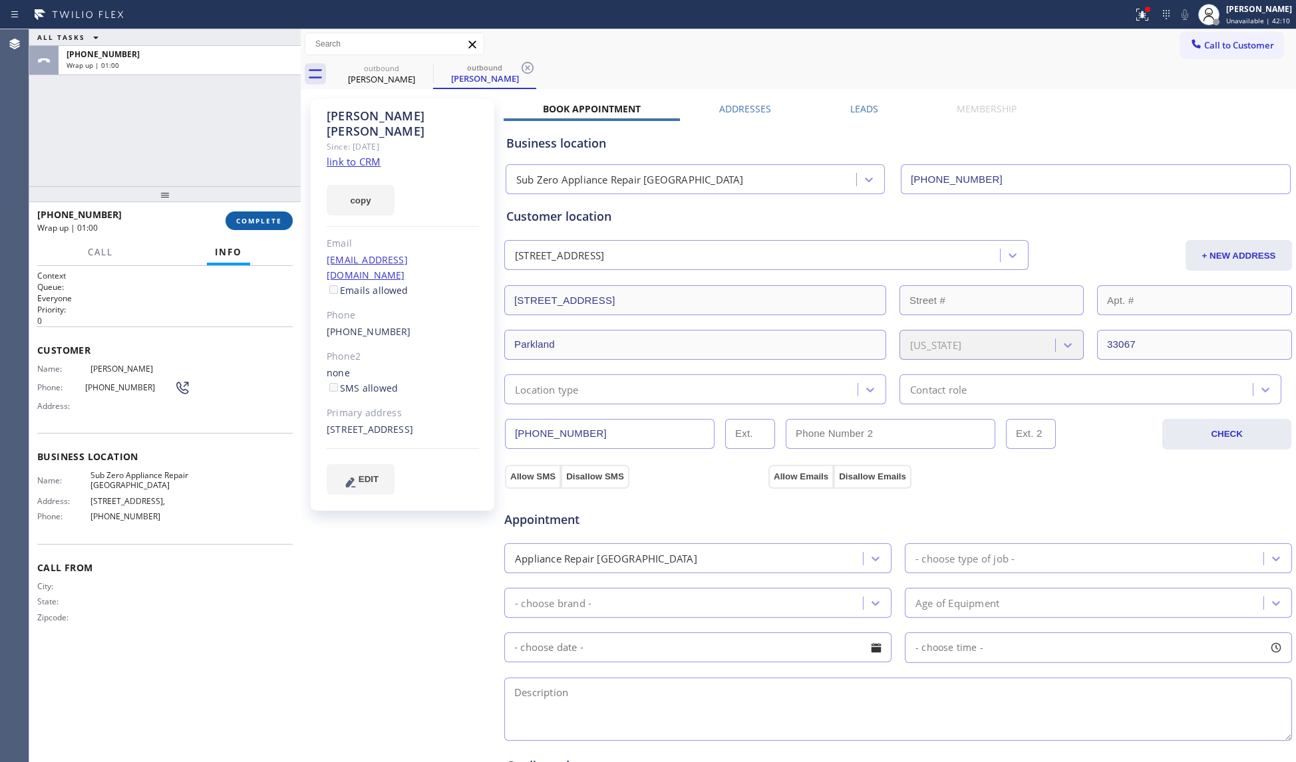
click at [261, 219] on span "COMPLETE" at bounding box center [259, 220] width 46 height 9
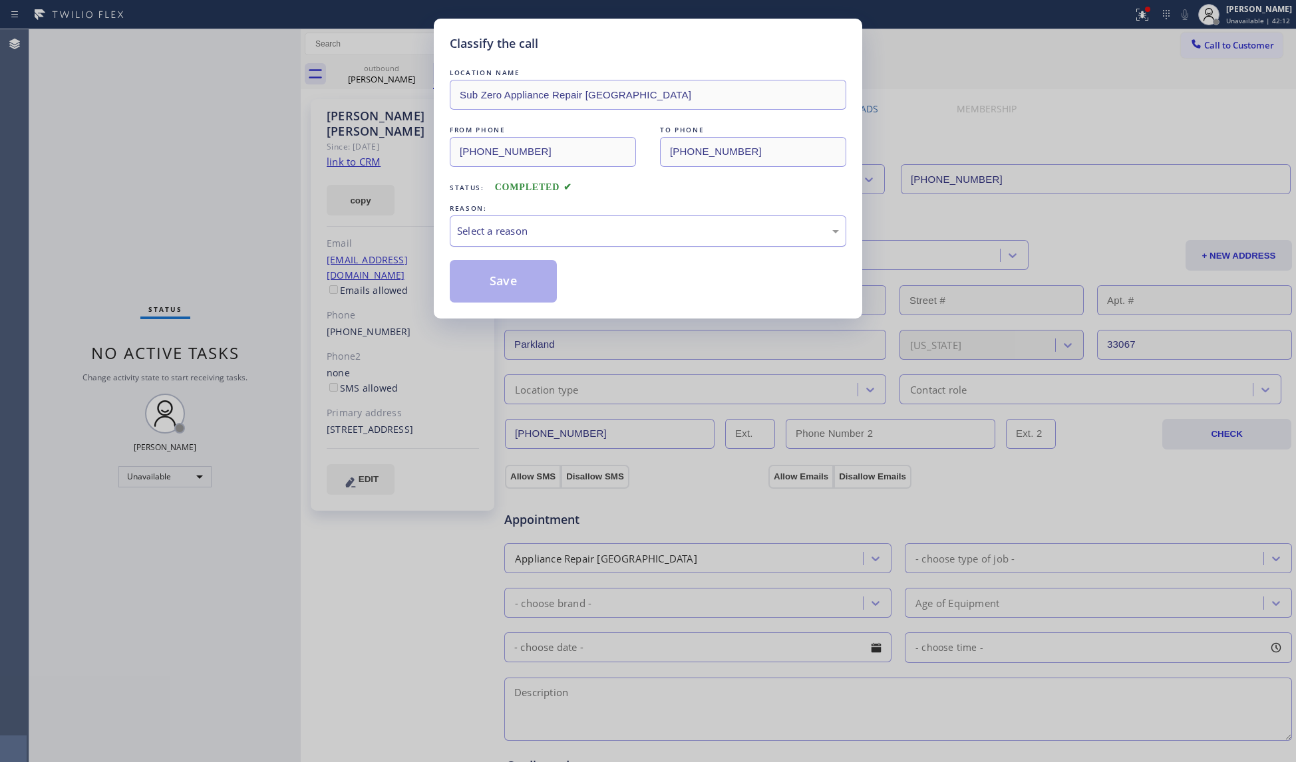
click at [526, 228] on div "Select a reason" at bounding box center [648, 231] width 382 height 15
click at [496, 282] on button "Save" at bounding box center [503, 281] width 107 height 43
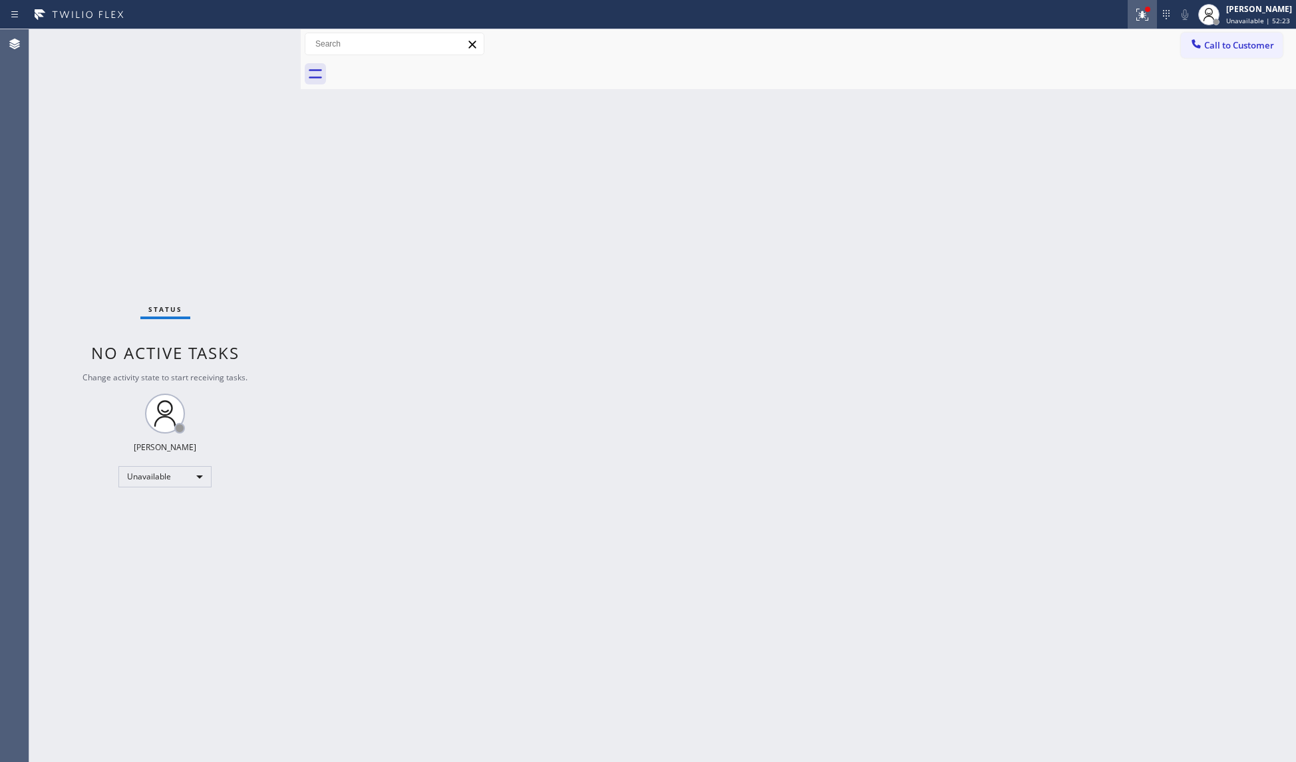
click at [1140, 13] on icon at bounding box center [1142, 15] width 16 height 16
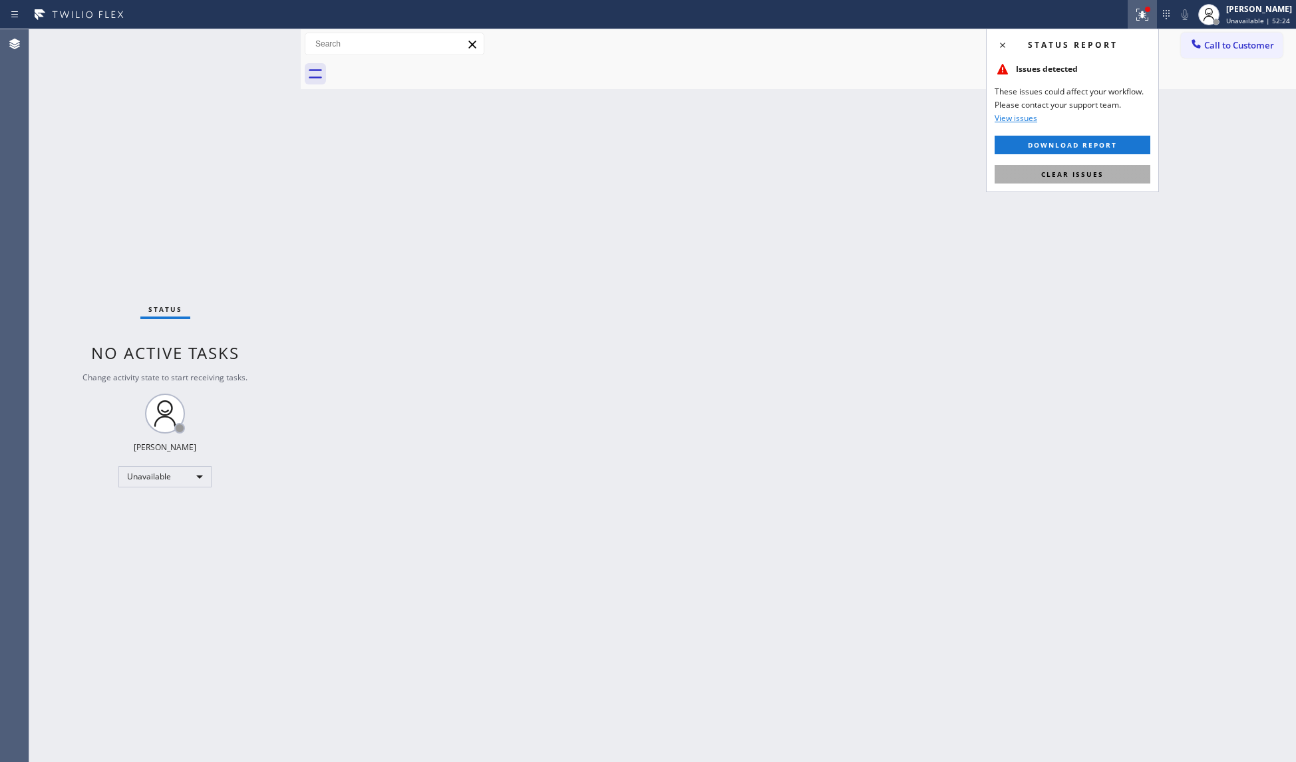
click at [1054, 170] on span "Clear issues" at bounding box center [1072, 174] width 63 height 9
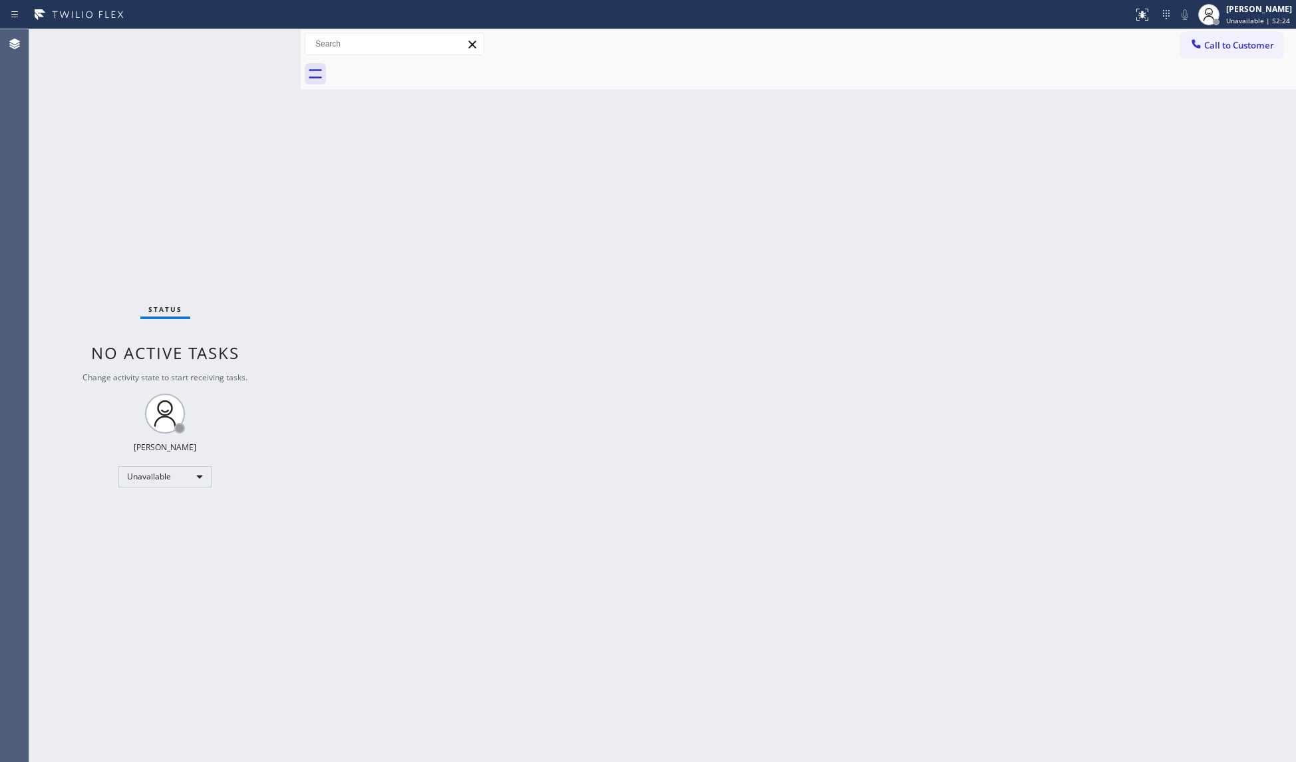
click at [1189, 48] on div at bounding box center [1196, 45] width 16 height 16
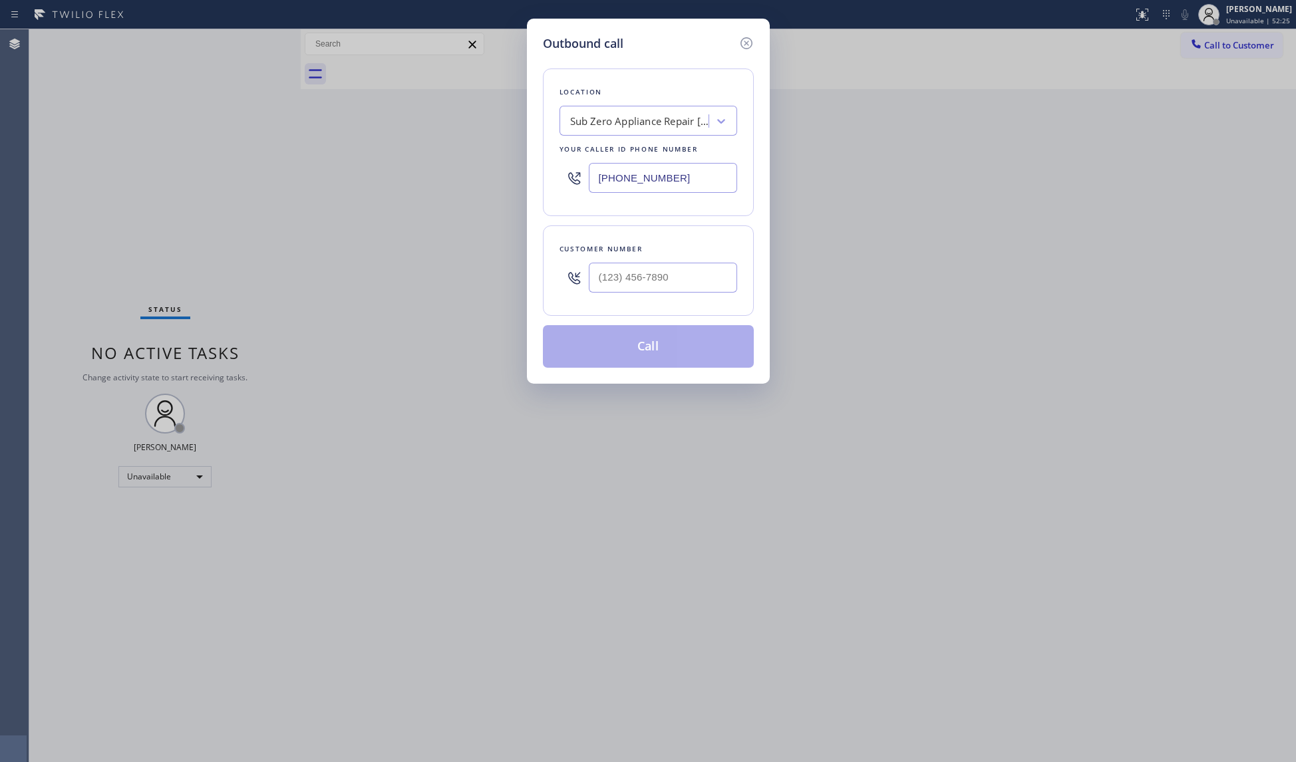
drag, startPoint x: 680, startPoint y: 184, endPoint x: 631, endPoint y: 173, distance: 50.5
click at [559, 184] on div "[PHONE_NUMBER]" at bounding box center [648, 177] width 178 height 43
paste input "86) 460-4946"
type input "[PHONE_NUMBER]"
click at [671, 264] on input "(___) ___-____" at bounding box center [663, 278] width 148 height 30
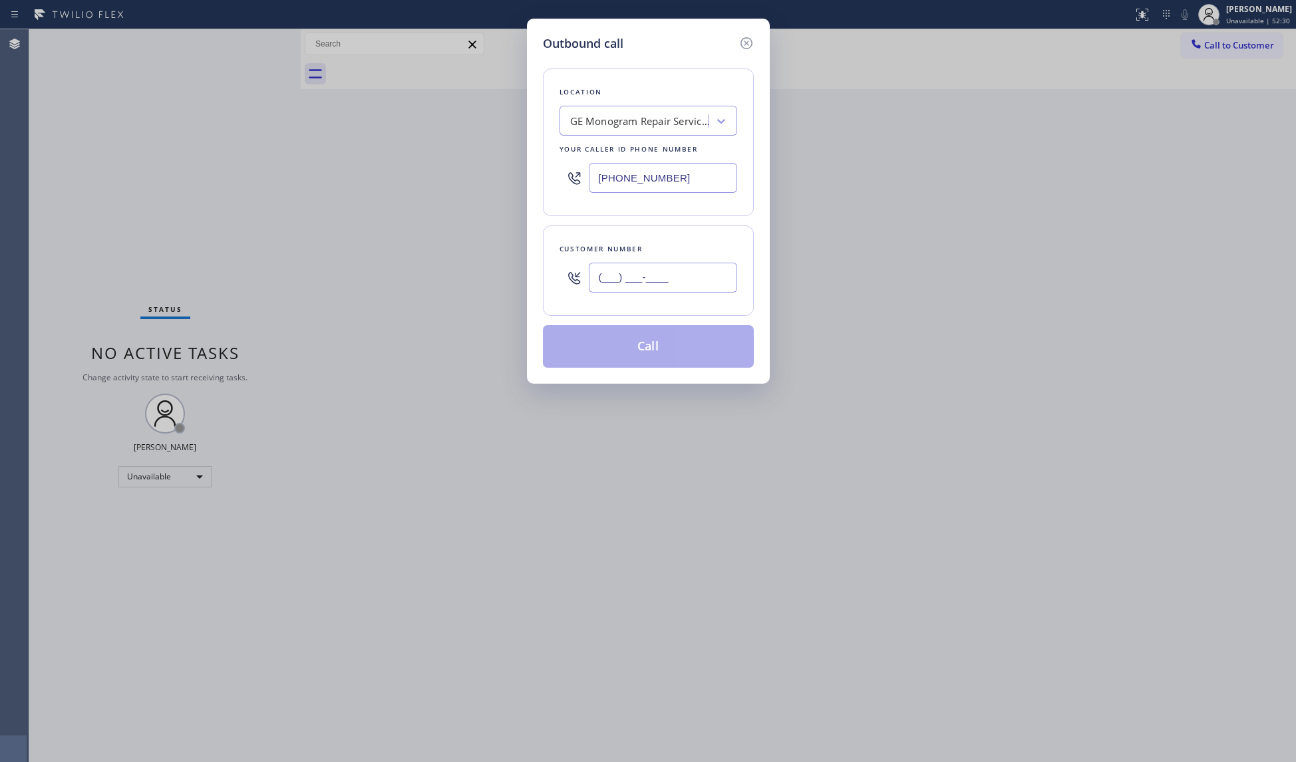
paste input "305) 785-5939"
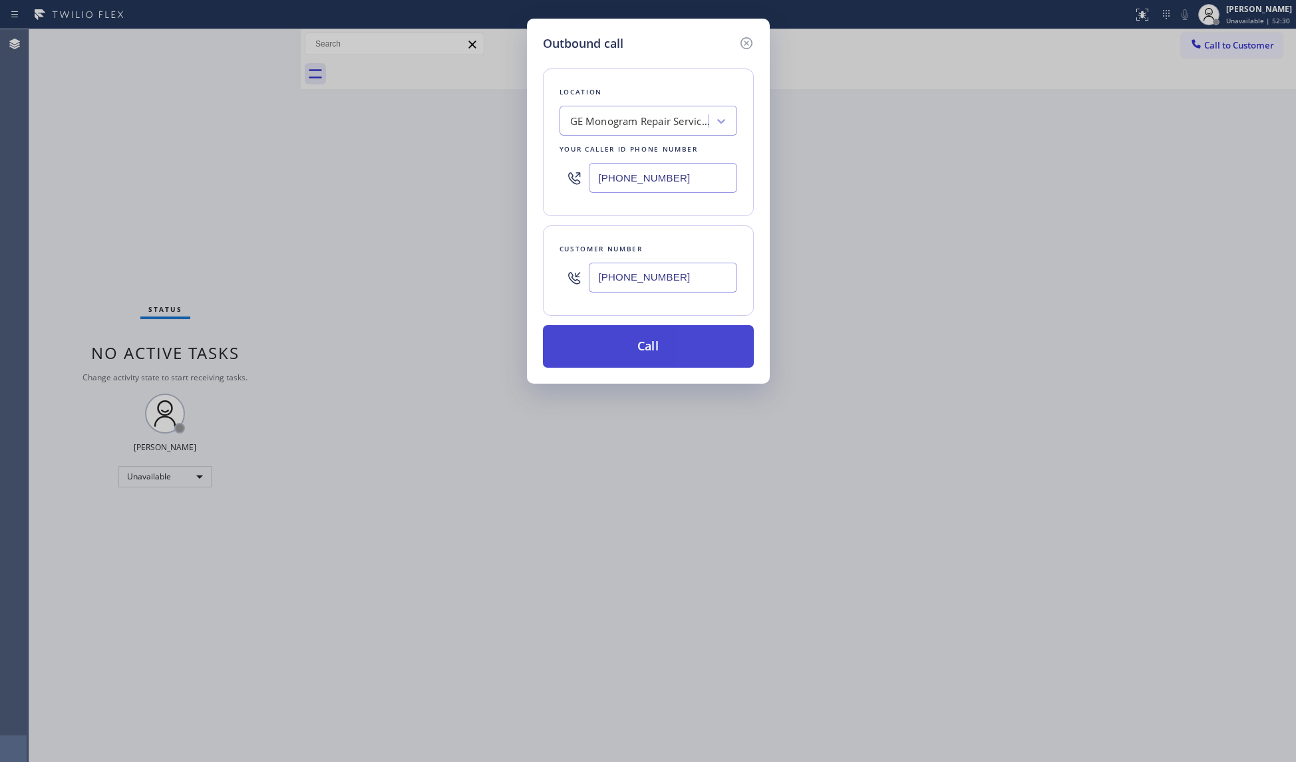
type input "[PHONE_NUMBER]"
click at [663, 343] on button "Call" at bounding box center [648, 346] width 211 height 43
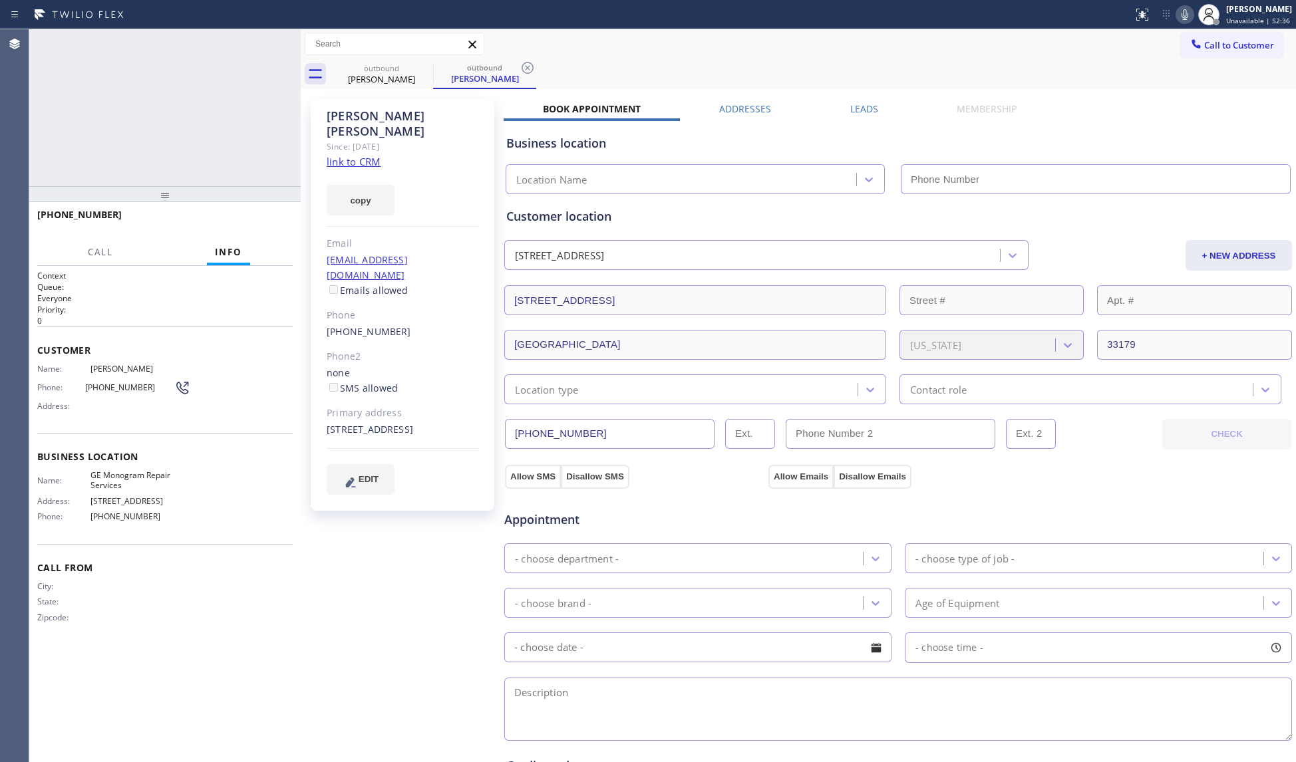
type input "[PHONE_NUMBER]"
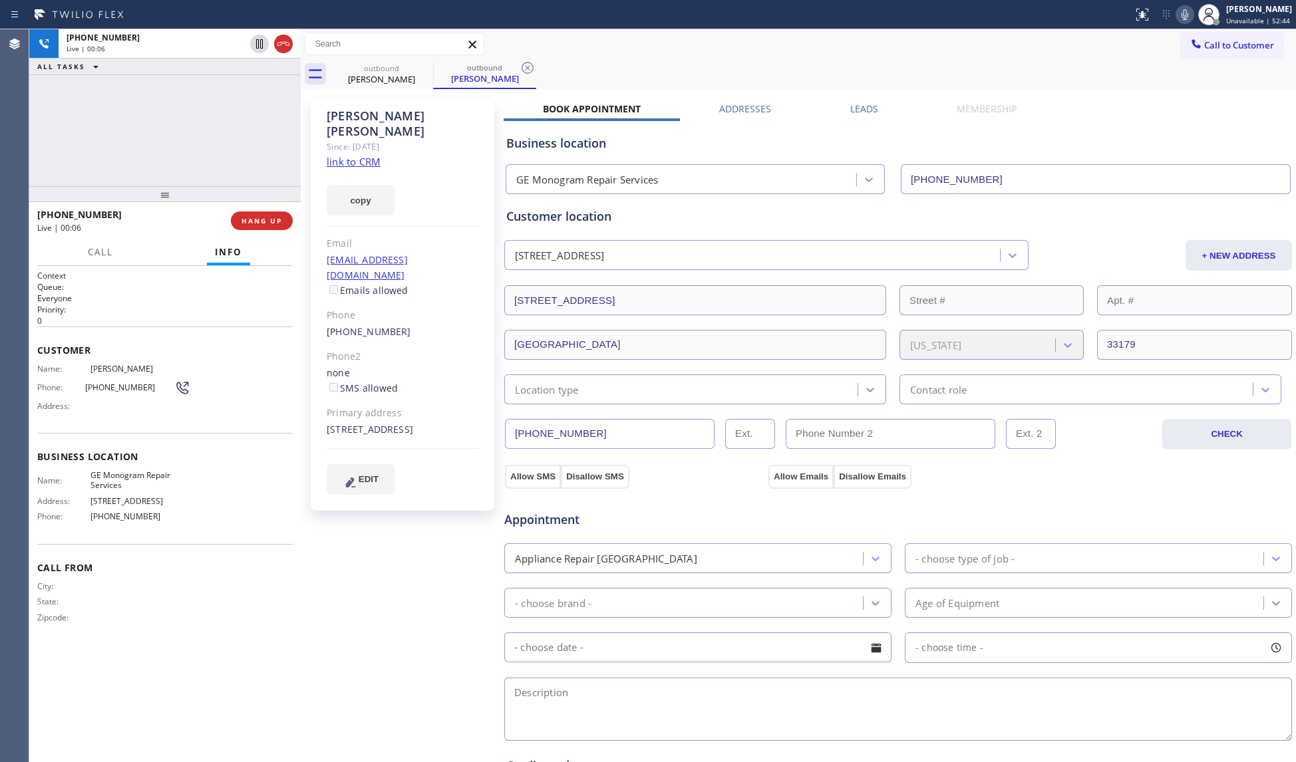
click at [591, 426] on input "[PHONE_NUMBER]" at bounding box center [610, 434] width 210 height 30
click at [270, 226] on button "HANG UP" at bounding box center [262, 221] width 62 height 19
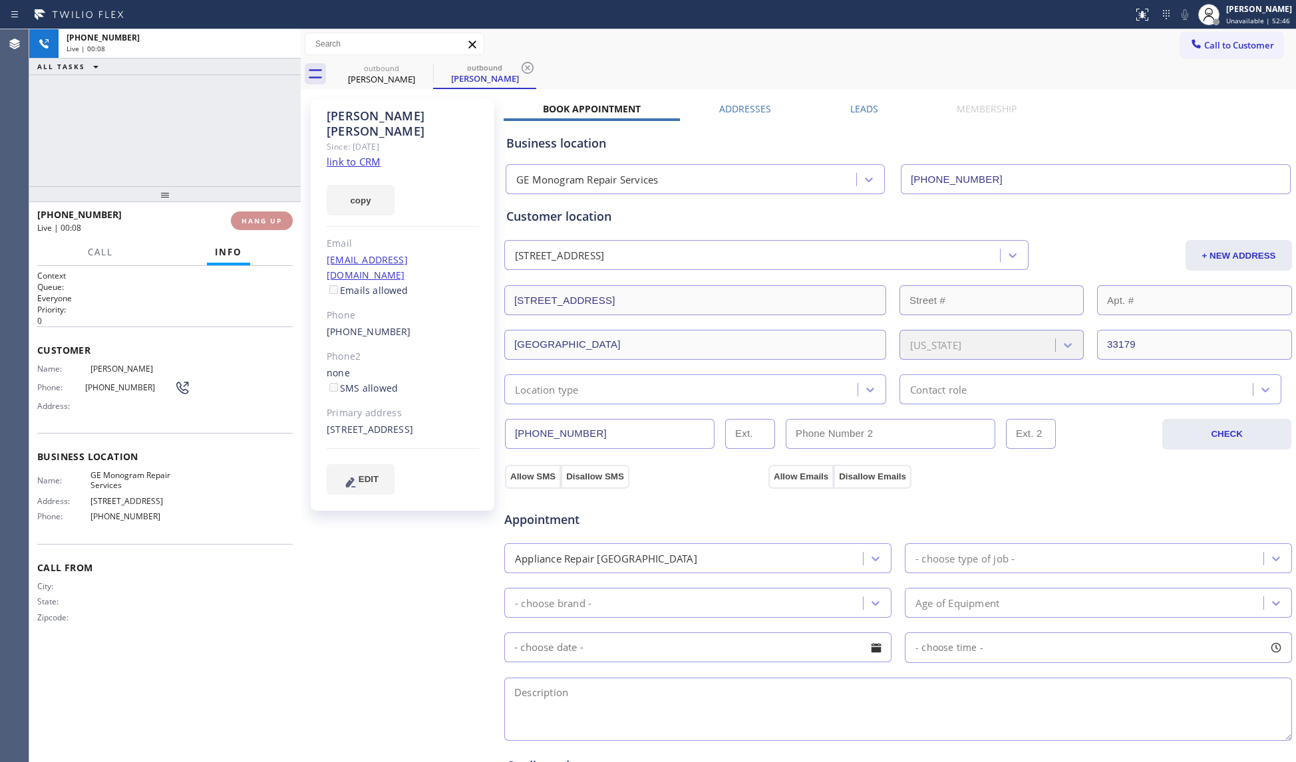
click at [274, 222] on span "HANG UP" at bounding box center [261, 220] width 41 height 9
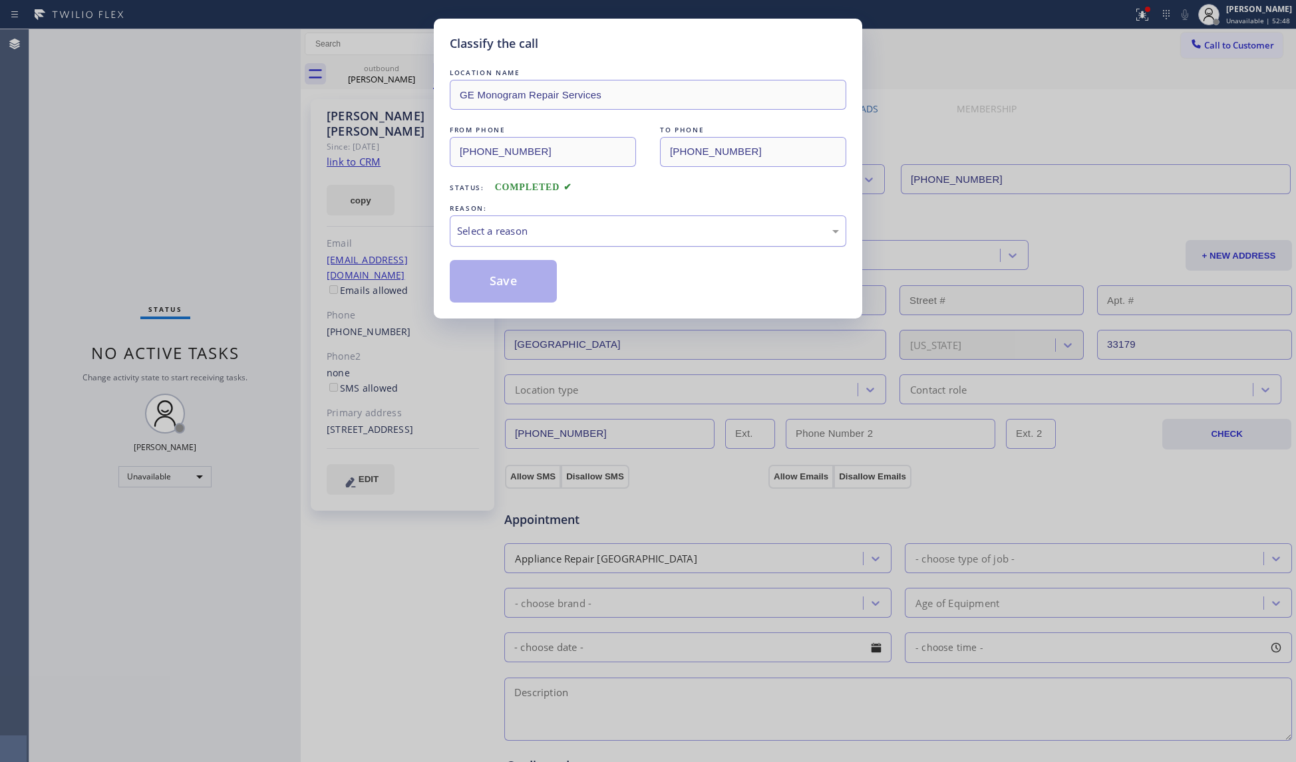
click at [685, 228] on div "Select a reason" at bounding box center [648, 231] width 382 height 15
click at [516, 287] on button "Save" at bounding box center [503, 281] width 107 height 43
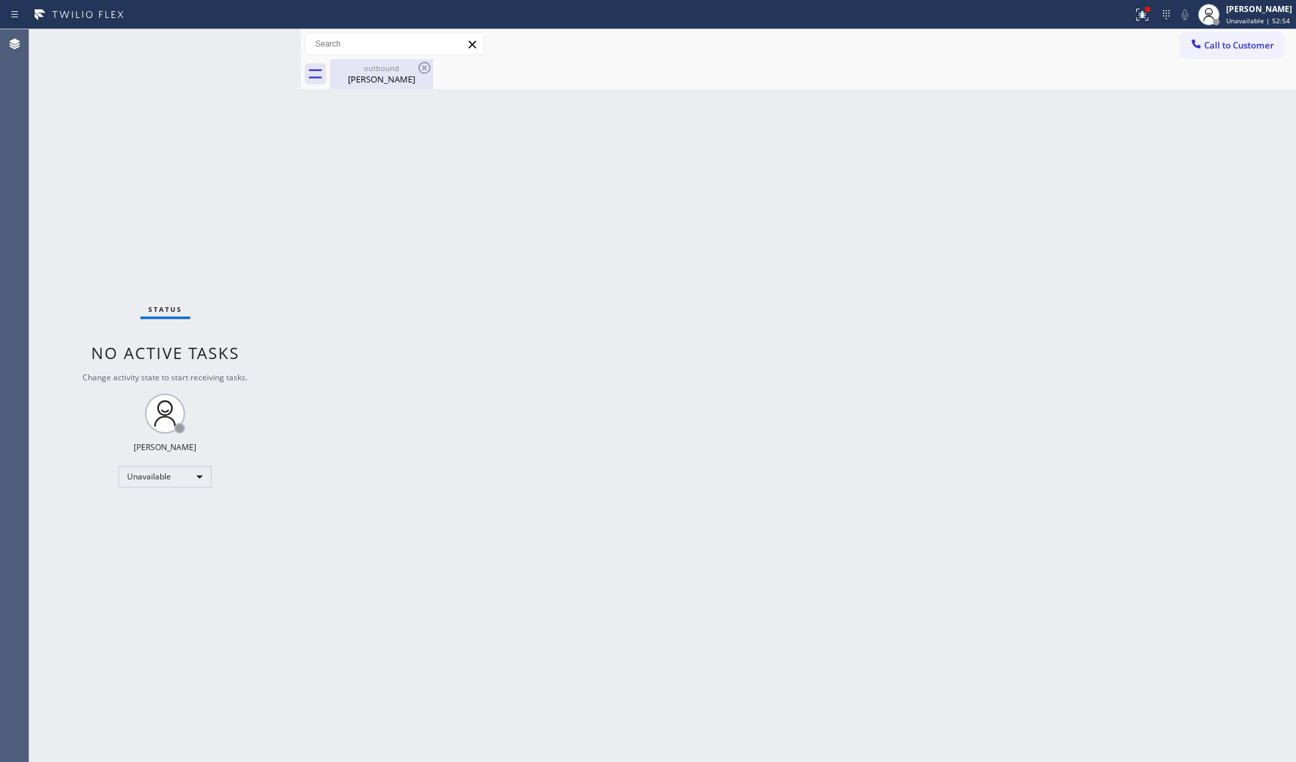
click at [416, 78] on div "[PERSON_NAME]" at bounding box center [381, 79] width 100 height 12
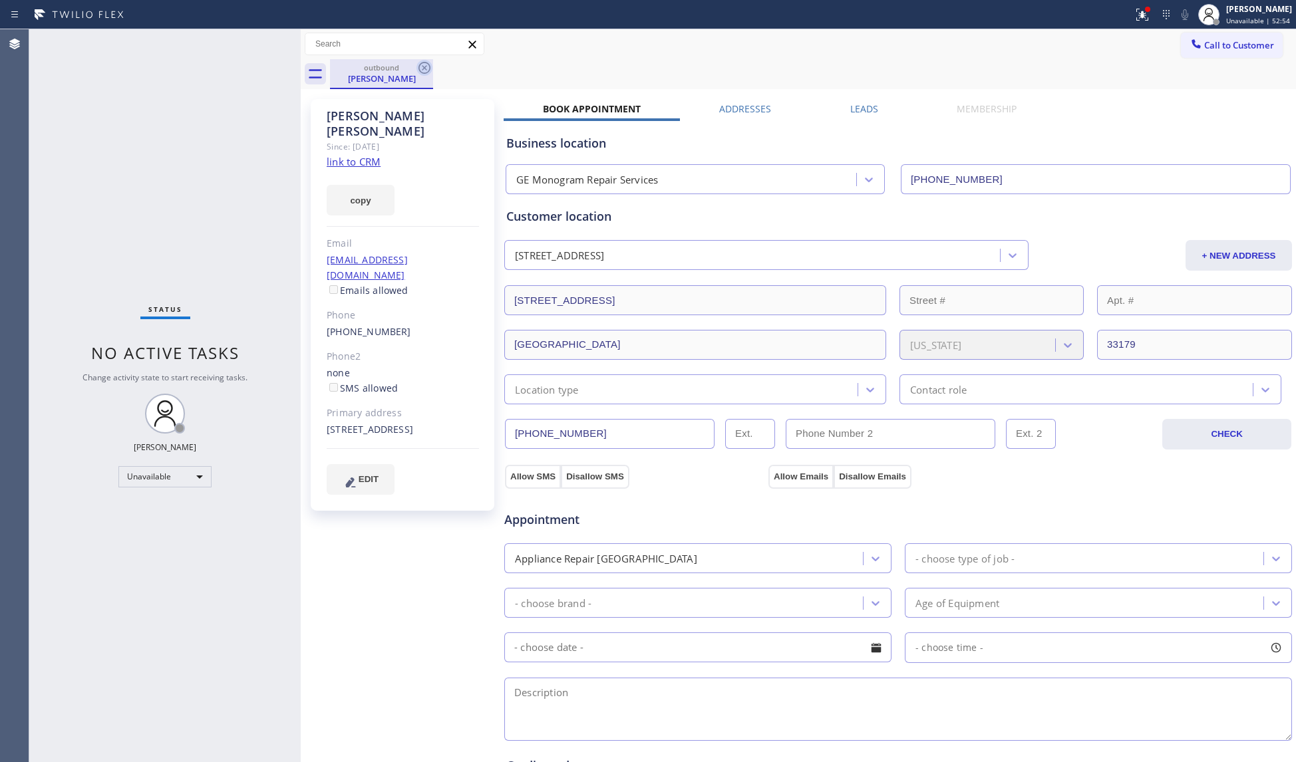
click at [424, 72] on icon at bounding box center [424, 68] width 16 height 16
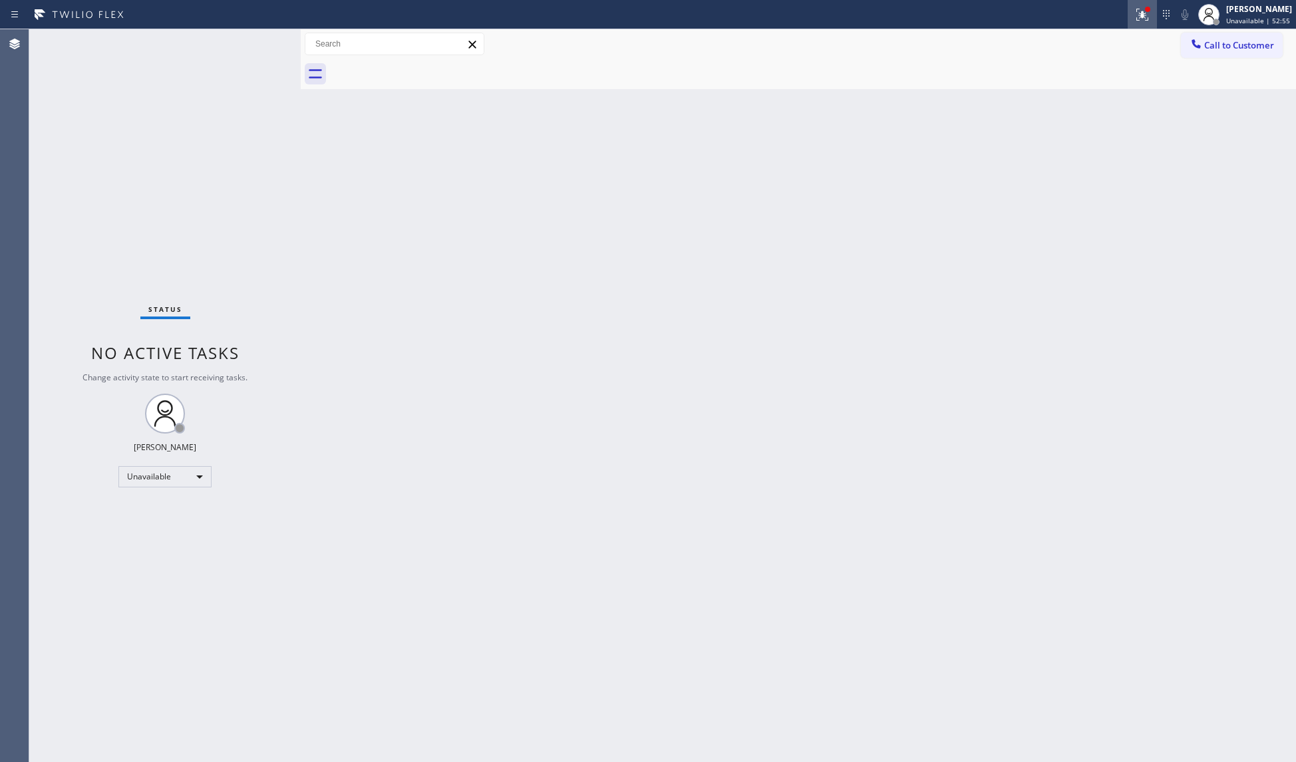
click at [1132, 12] on div at bounding box center [1142, 15] width 29 height 16
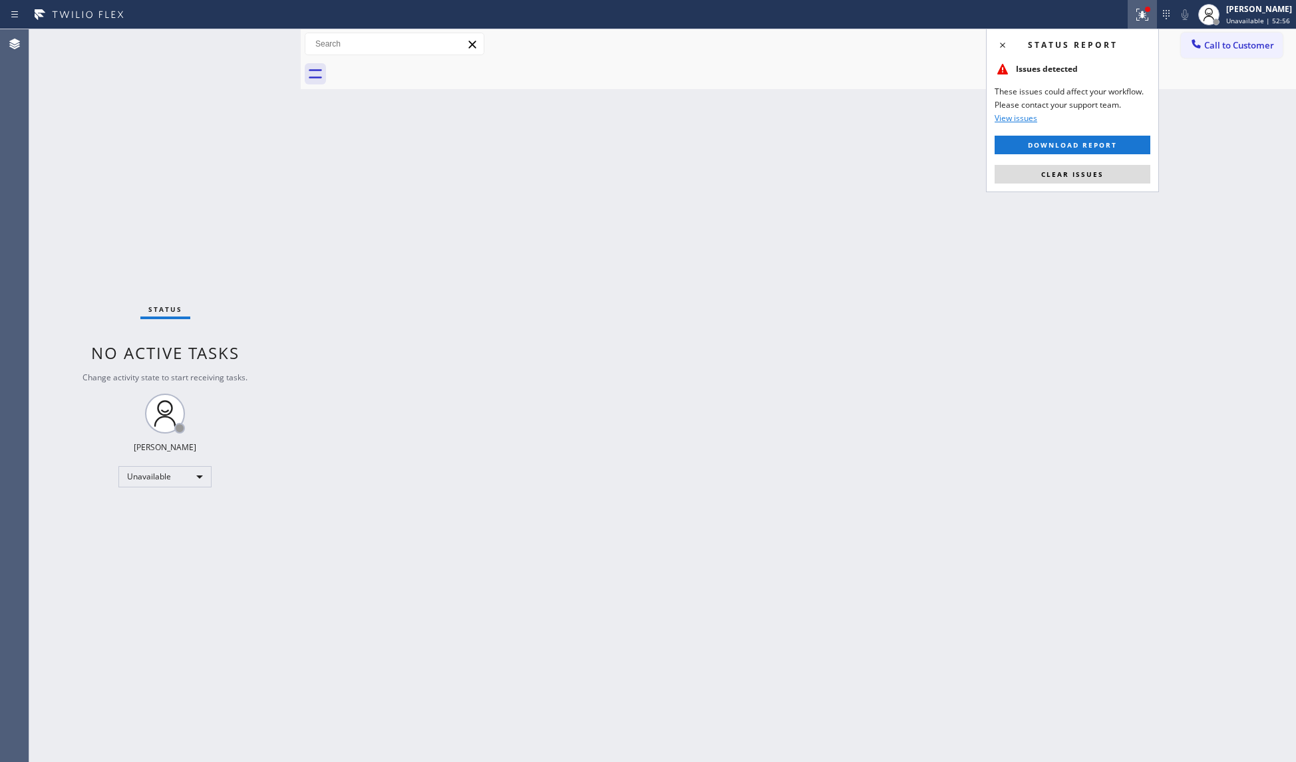
click at [1094, 163] on div "Status report Issues detected These issues could affect your workflow. Please c…" at bounding box center [1072, 111] width 173 height 164
click at [1107, 169] on button "Clear issues" at bounding box center [1072, 174] width 156 height 19
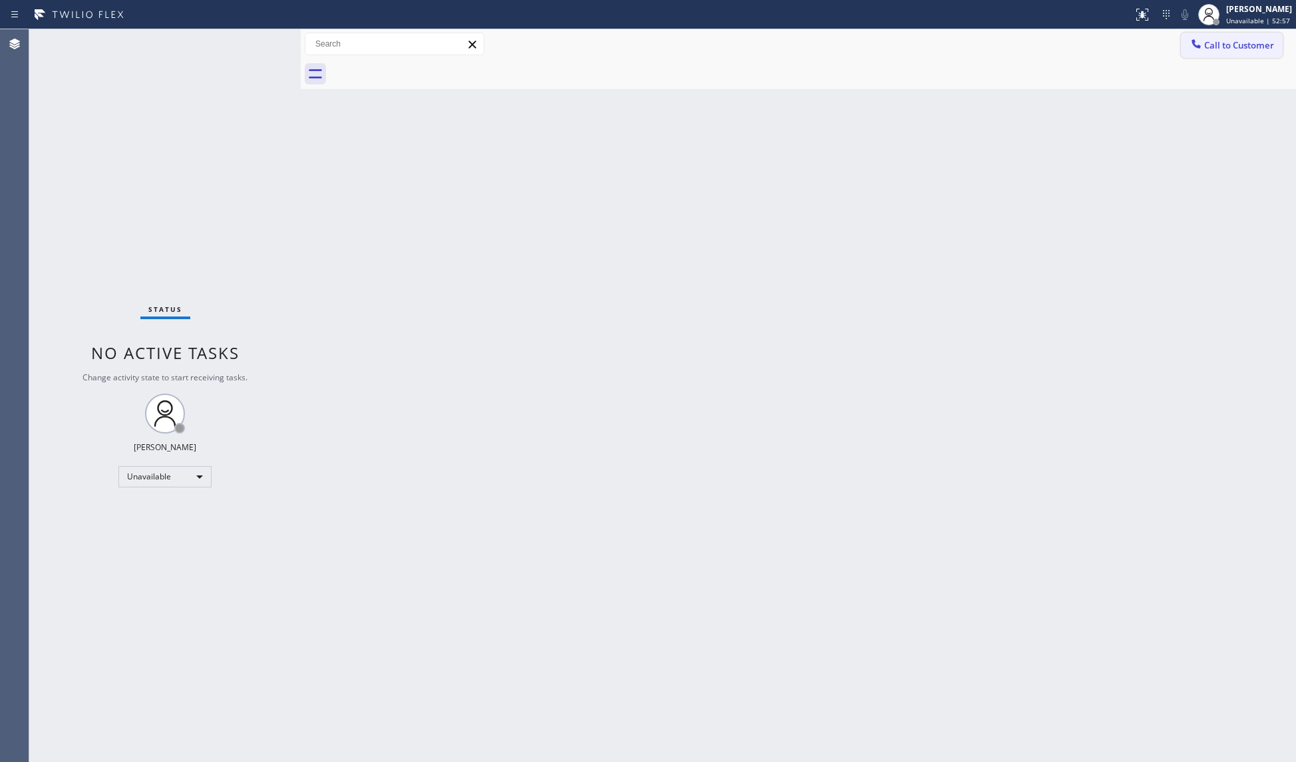
click at [1205, 43] on span "Call to Customer" at bounding box center [1239, 45] width 70 height 12
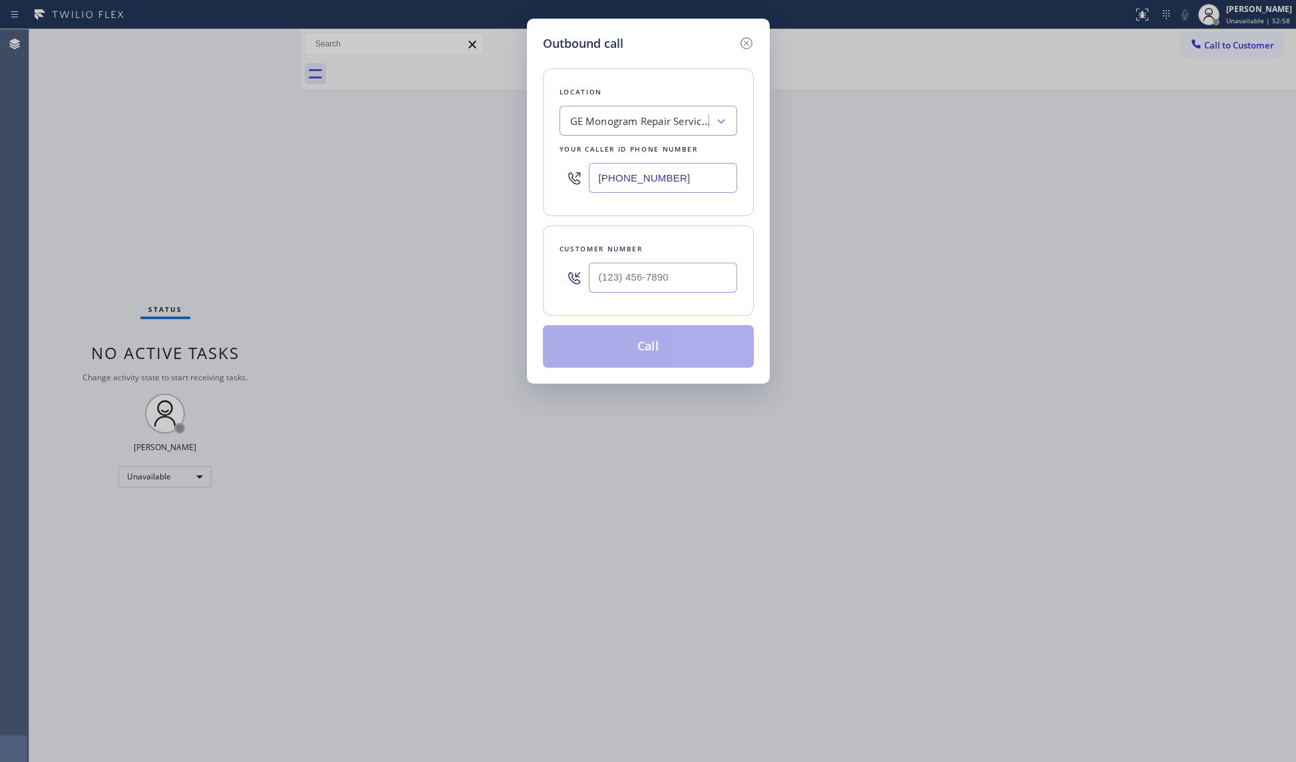
click at [702, 296] on div at bounding box center [663, 277] width 148 height 43
click at [709, 269] on div at bounding box center [663, 277] width 148 height 43
click at [708, 269] on input "(___) ___-____" at bounding box center [663, 278] width 148 height 30
paste input "305) 785-5939"
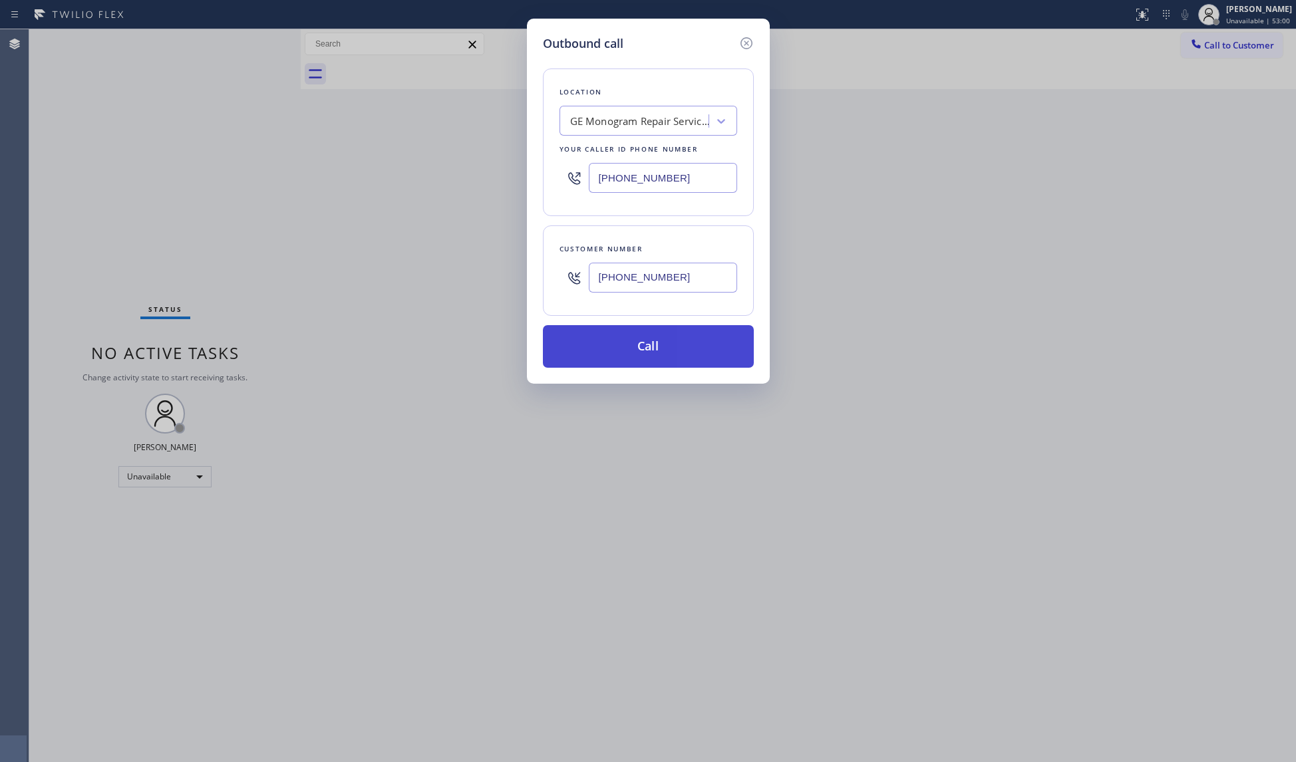
type input "[PHONE_NUMBER]"
click at [637, 349] on button "Call" at bounding box center [648, 346] width 211 height 43
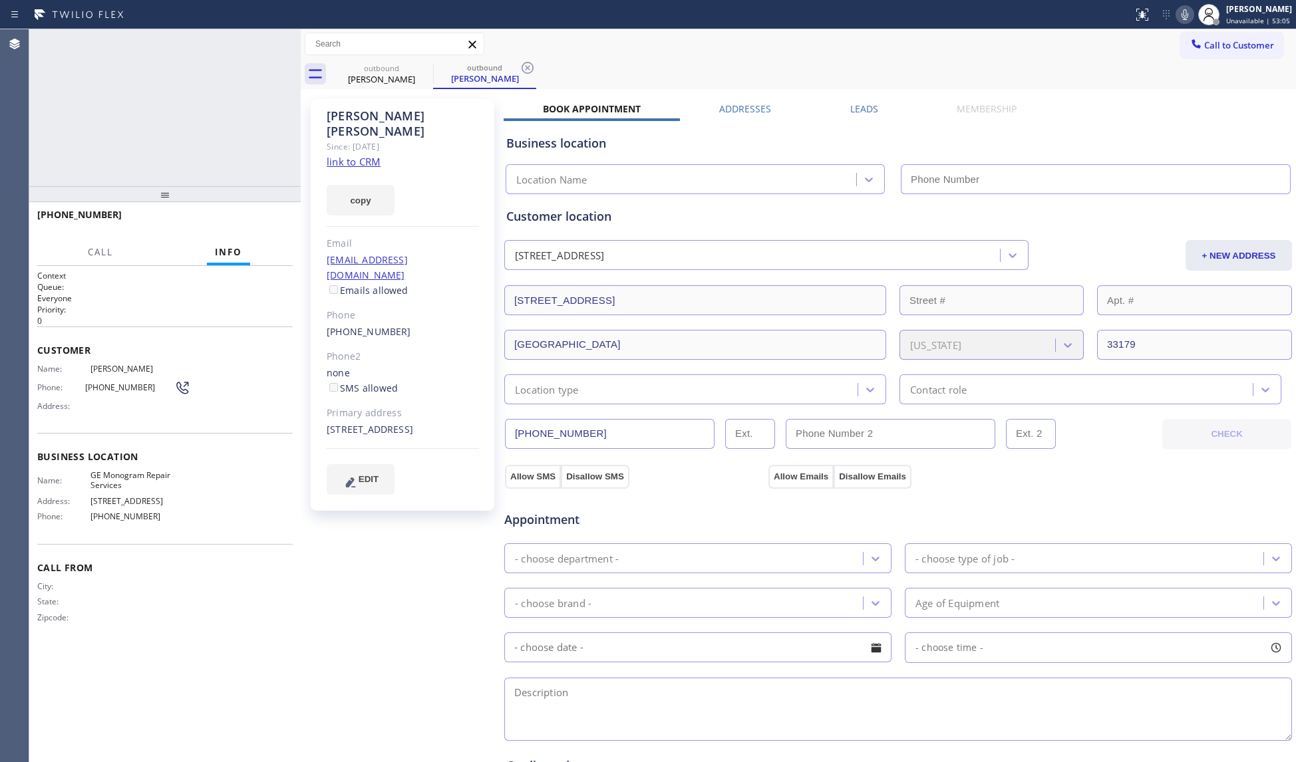
type input "[PHONE_NUMBER]"
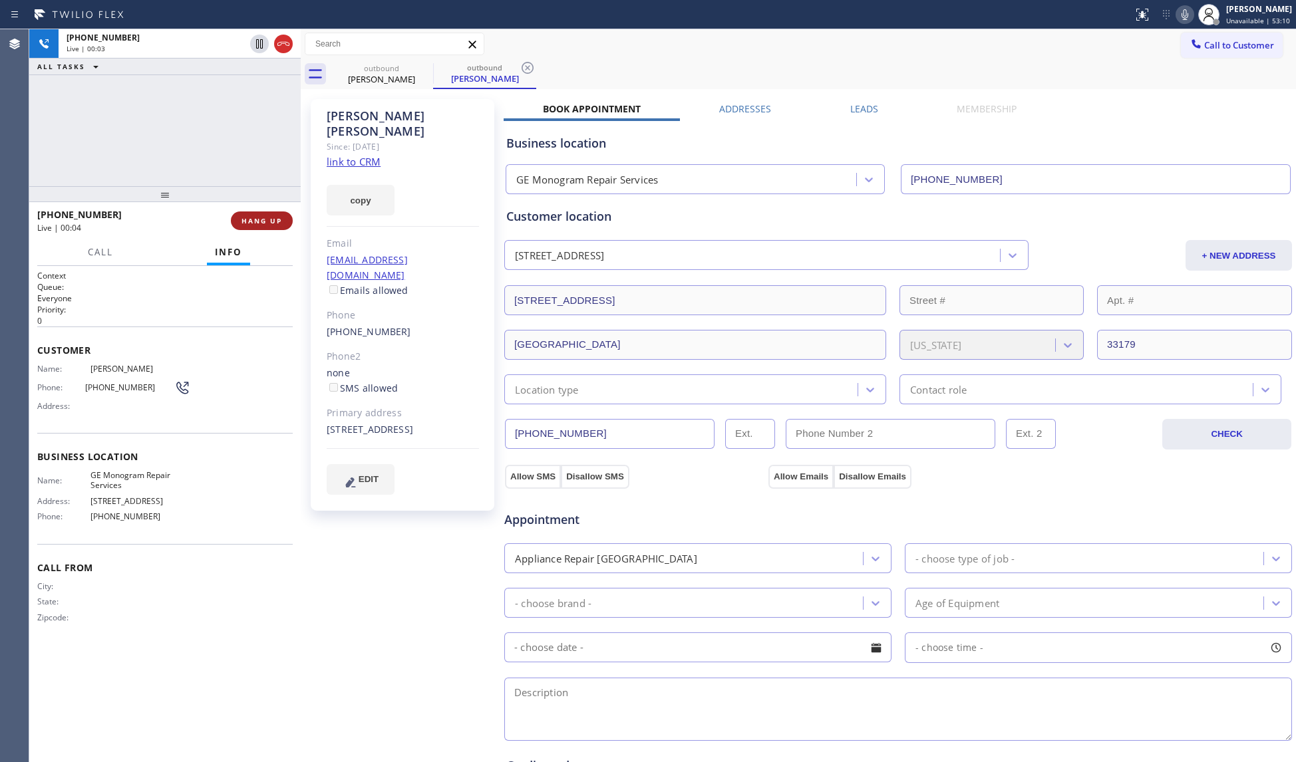
click at [250, 220] on span "HANG UP" at bounding box center [261, 220] width 41 height 9
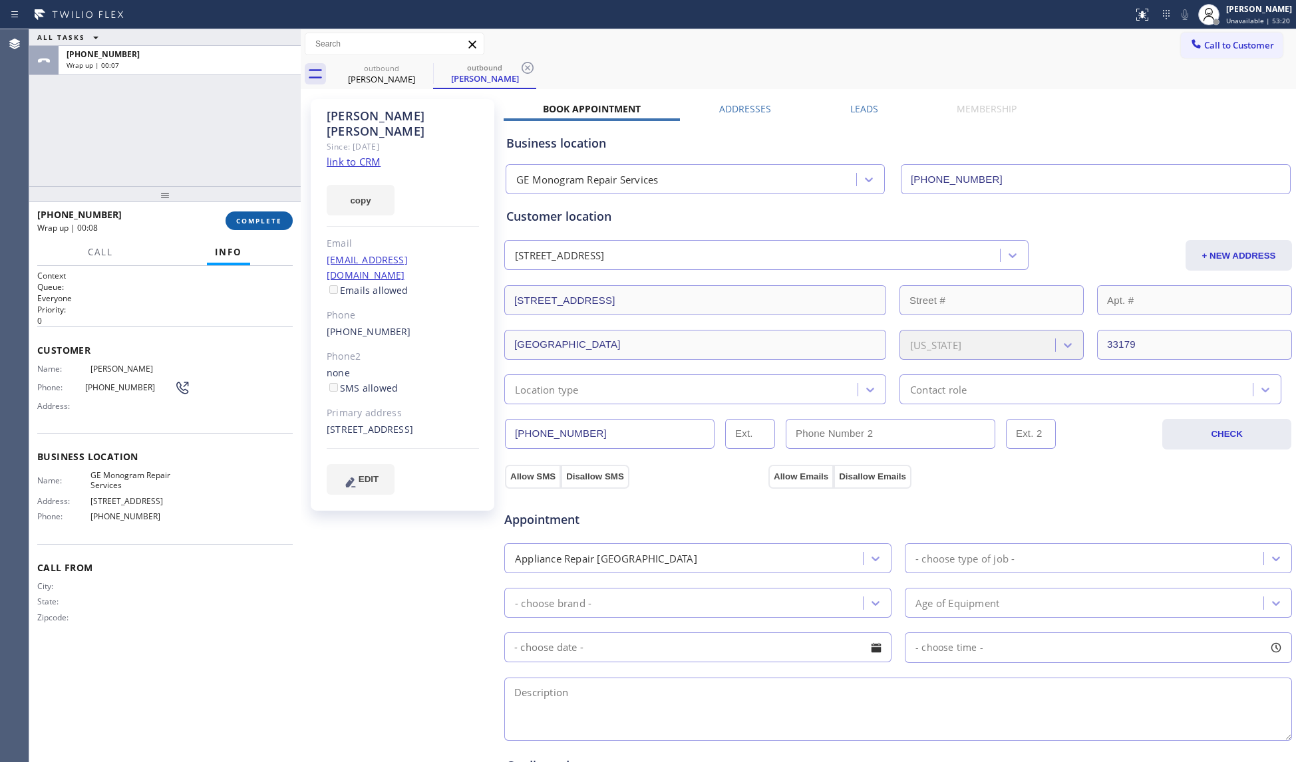
click at [243, 217] on span "COMPLETE" at bounding box center [259, 220] width 46 height 9
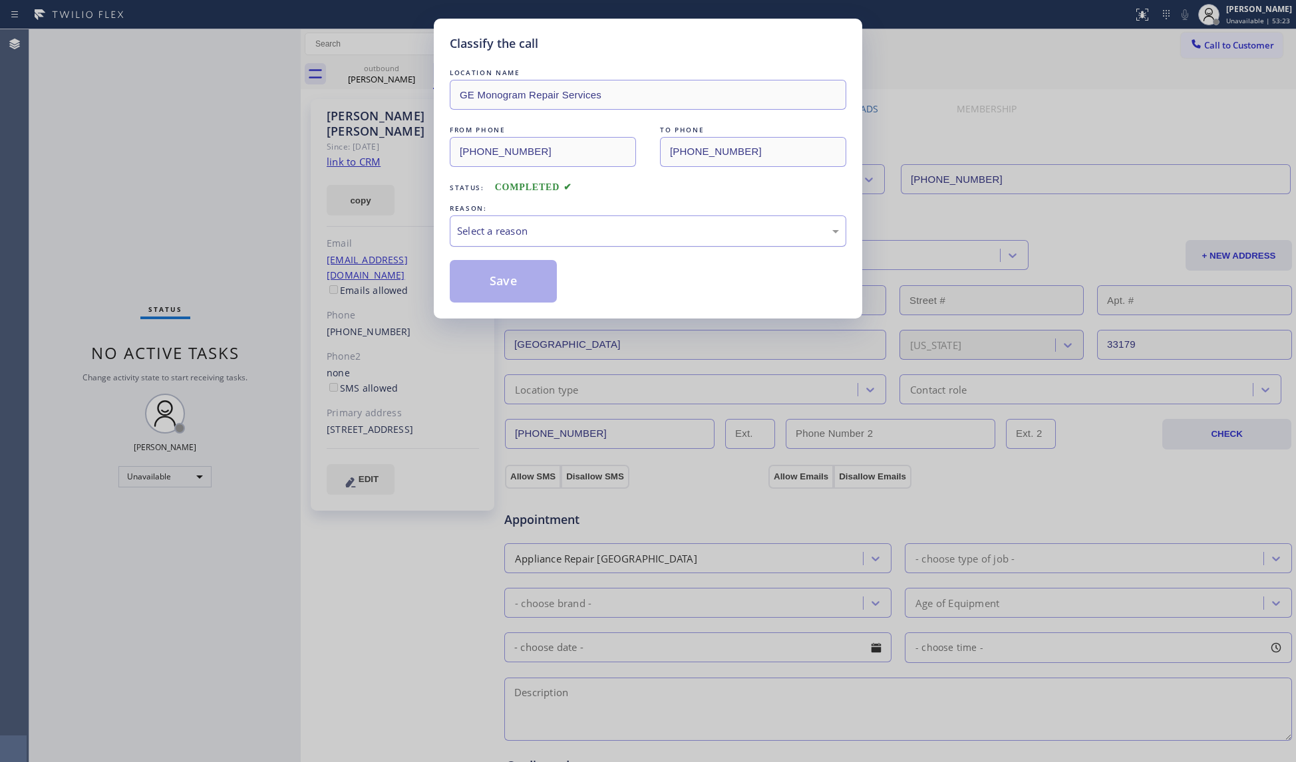
click at [488, 219] on div "Select a reason" at bounding box center [648, 231] width 396 height 31
click at [496, 290] on button "Save" at bounding box center [503, 281] width 107 height 43
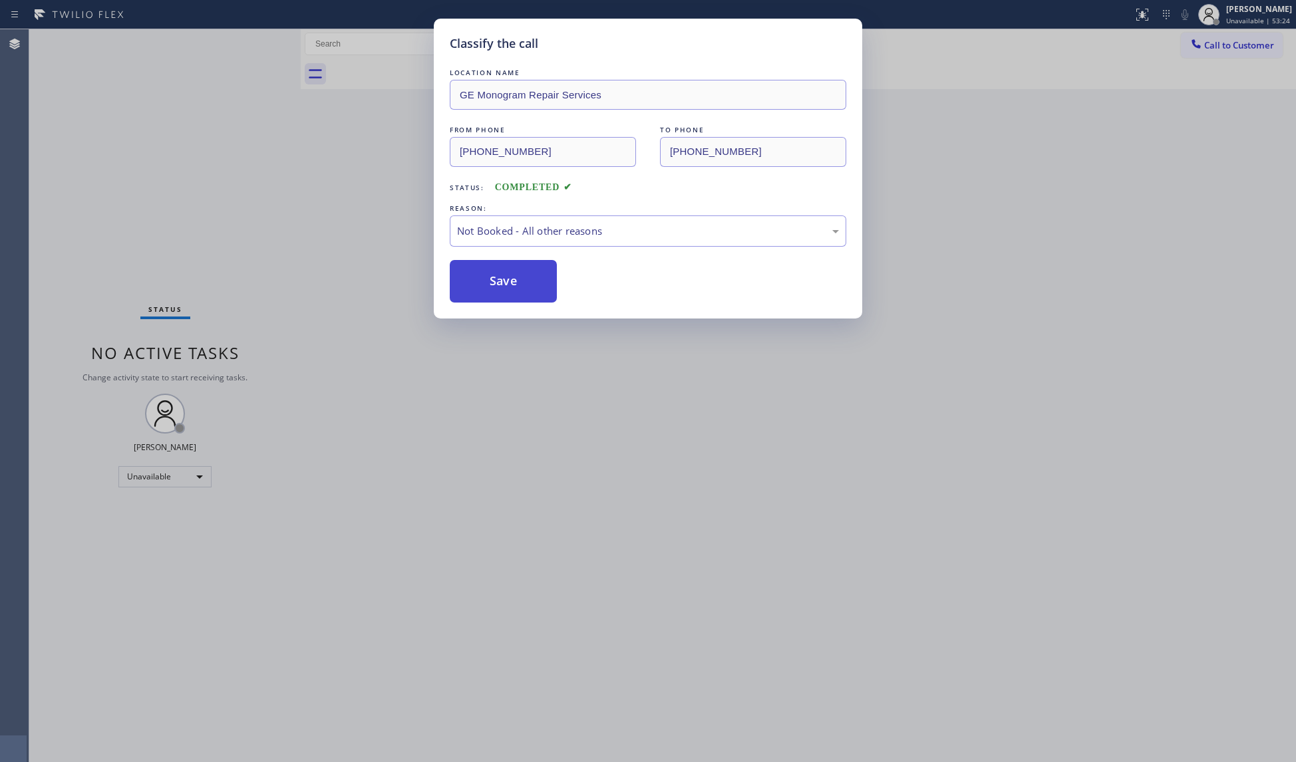
click at [499, 289] on button "Save" at bounding box center [503, 281] width 107 height 43
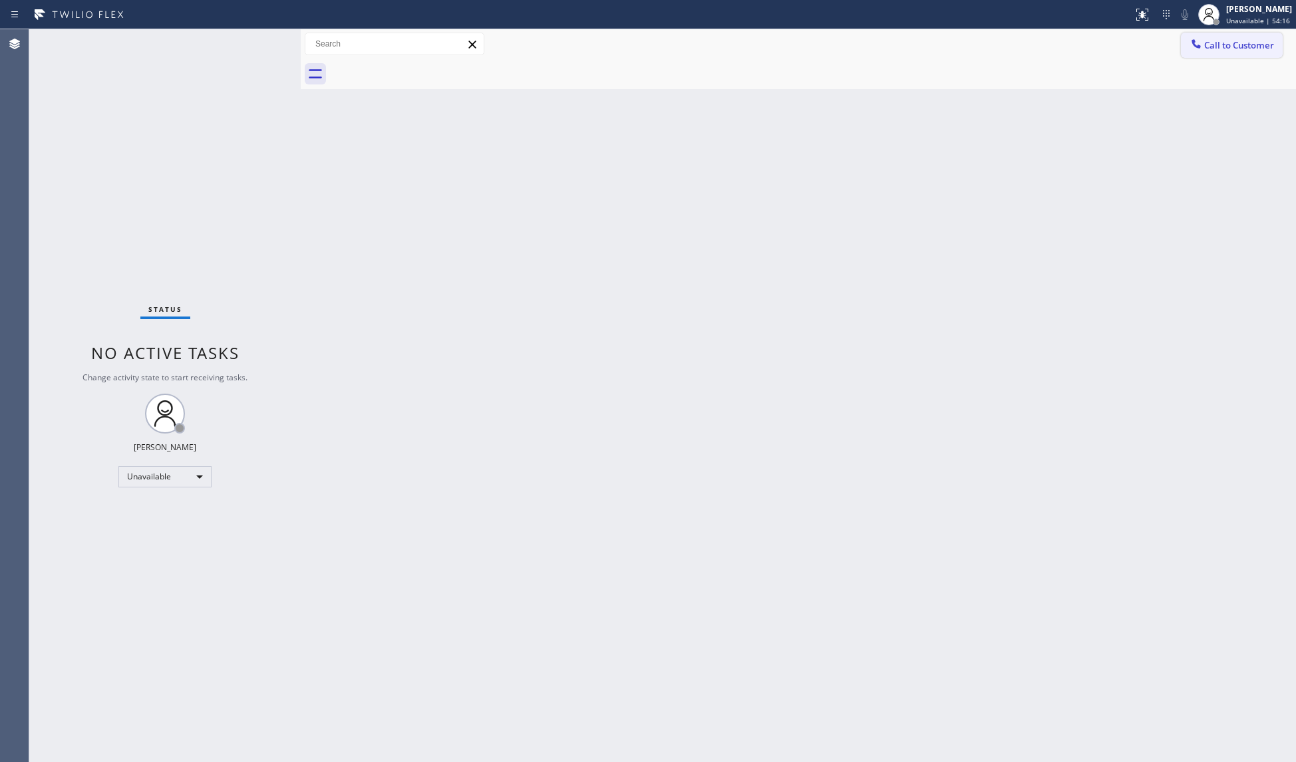
click at [1221, 43] on span "Call to Customer" at bounding box center [1239, 45] width 70 height 12
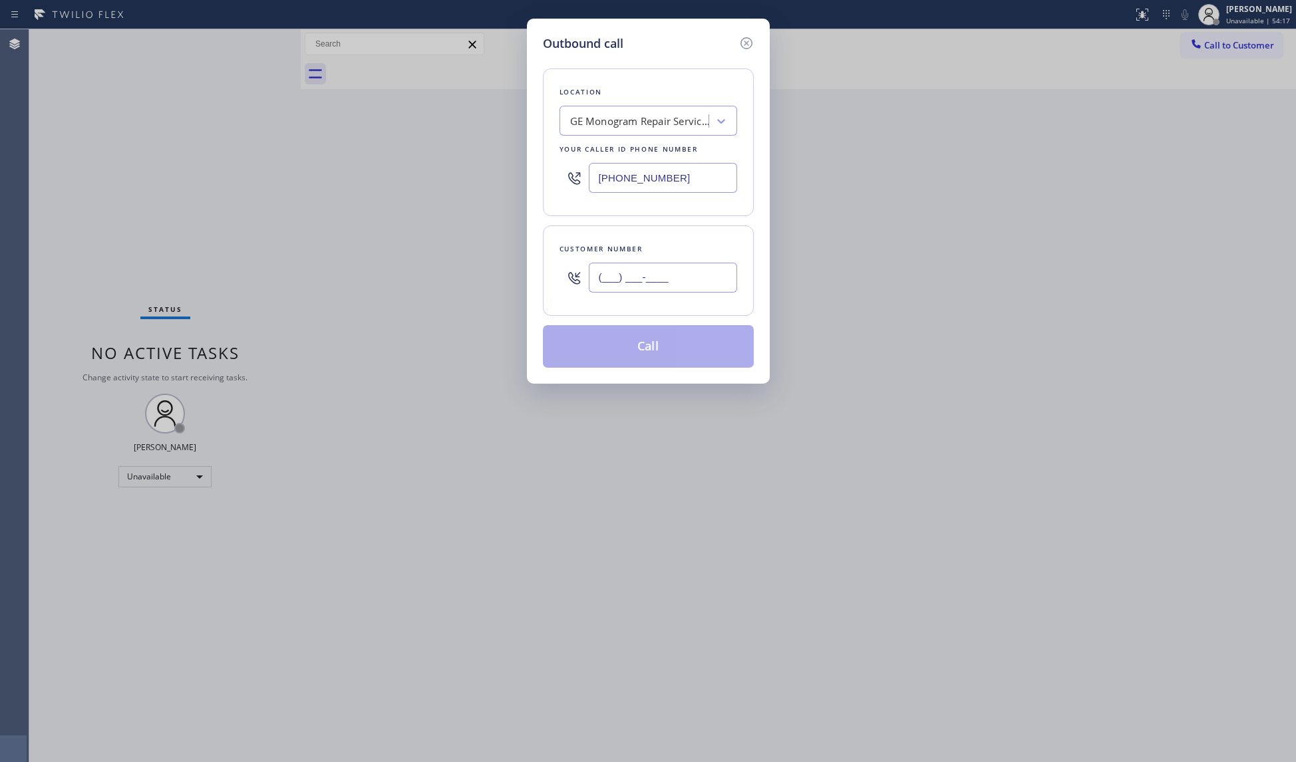
click at [672, 290] on input "(___) ___-____" at bounding box center [663, 278] width 148 height 30
paste input "786) 460-4946"
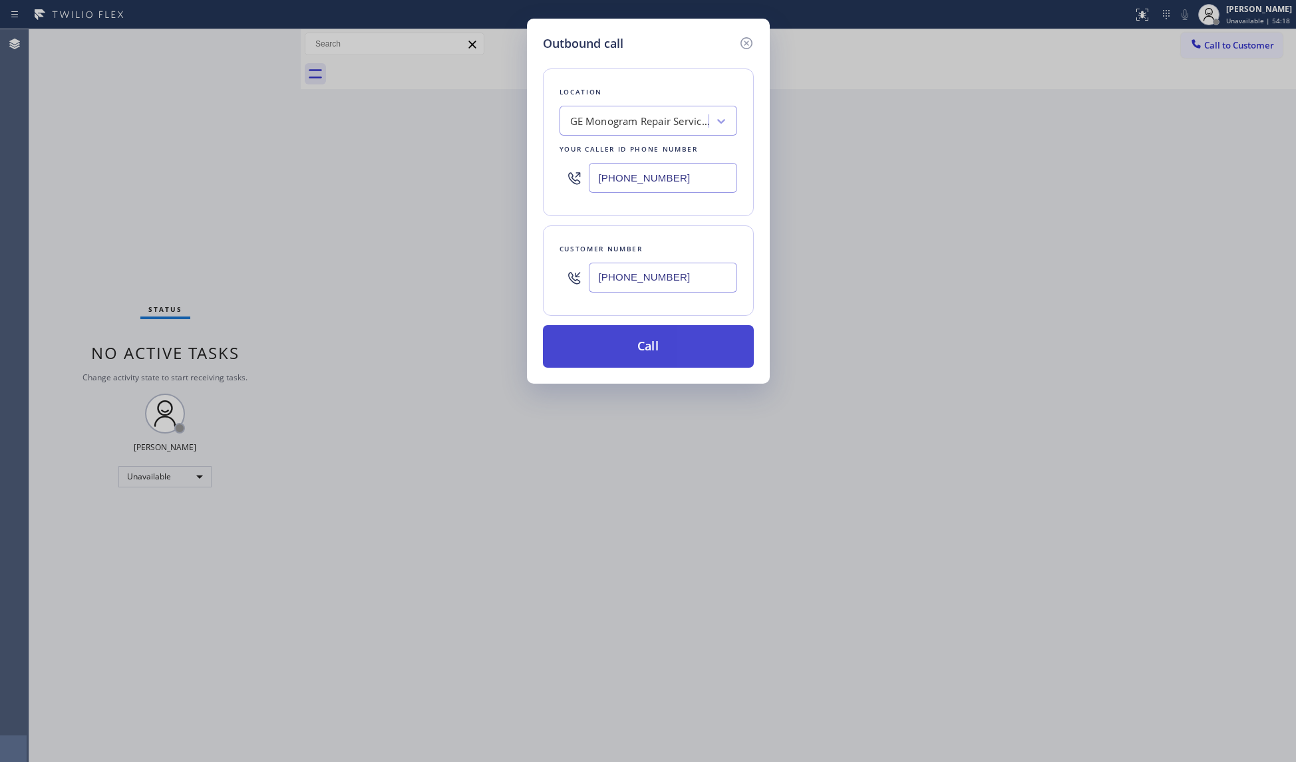
type input "[PHONE_NUMBER]"
click at [653, 351] on button "Call" at bounding box center [648, 346] width 211 height 43
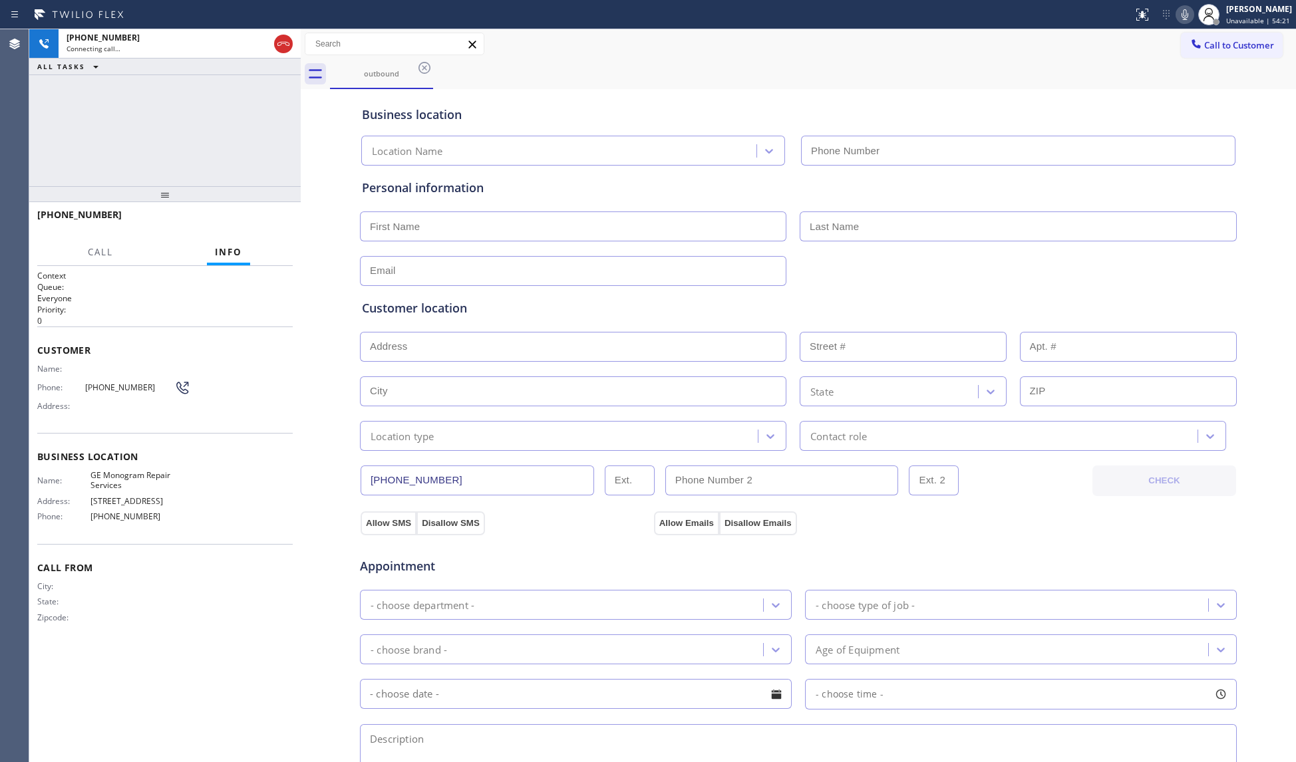
type input "[PHONE_NUMBER]"
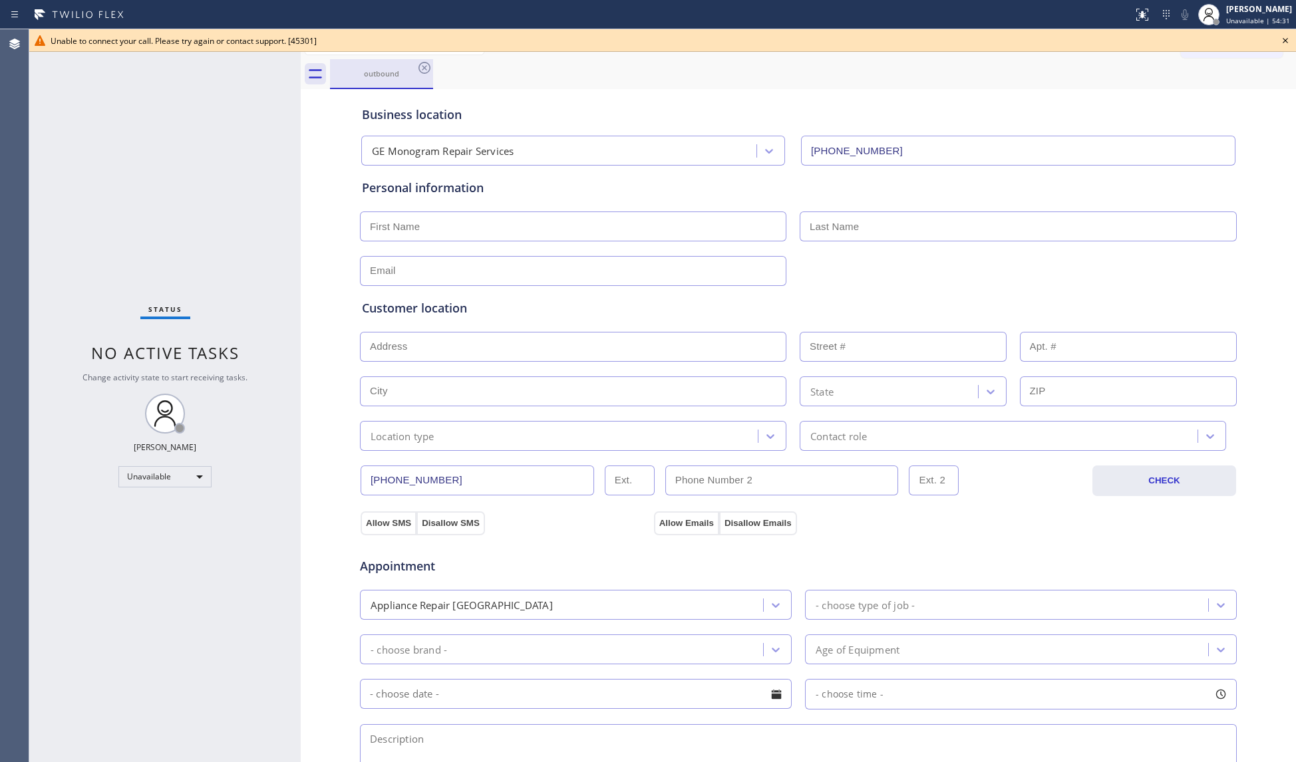
click at [432, 67] on div "outbound" at bounding box center [813, 74] width 966 height 30
click at [429, 67] on icon at bounding box center [424, 68] width 12 height 12
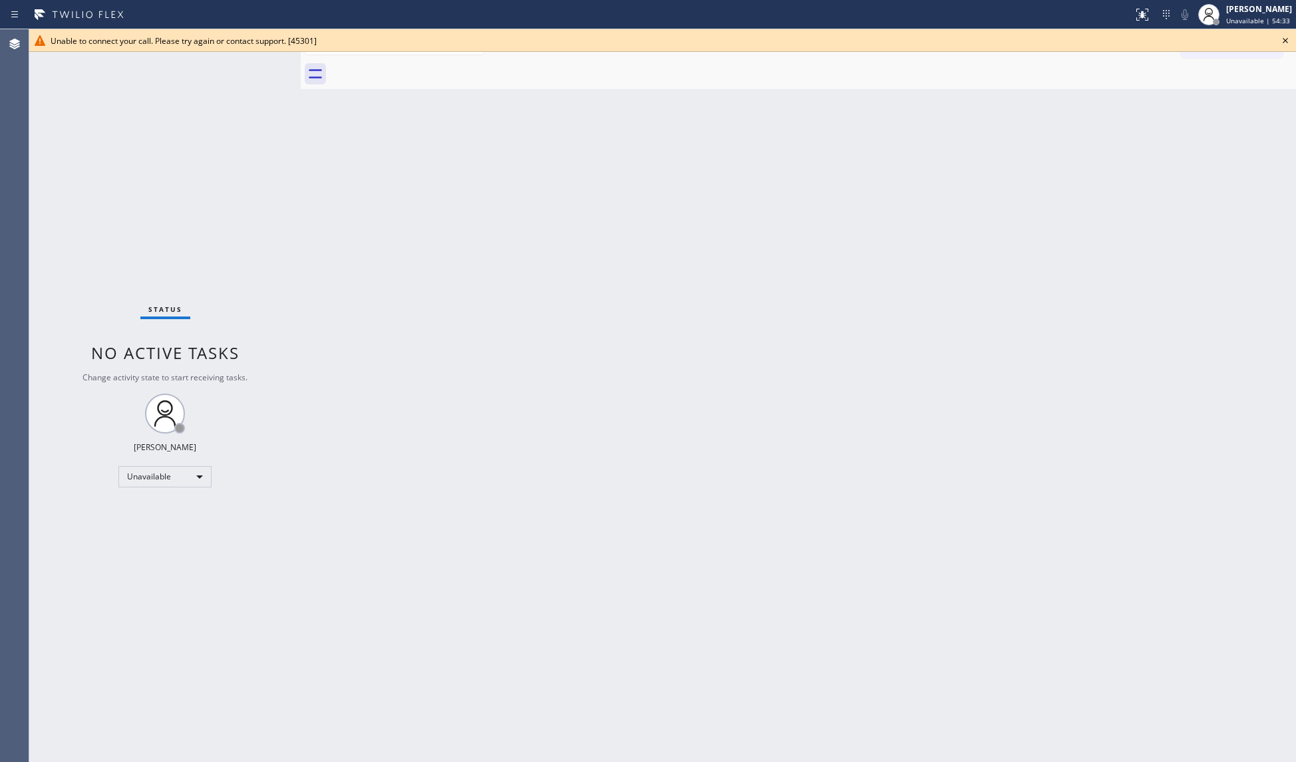
click at [1221, 35] on icon at bounding box center [1285, 41] width 16 height 16
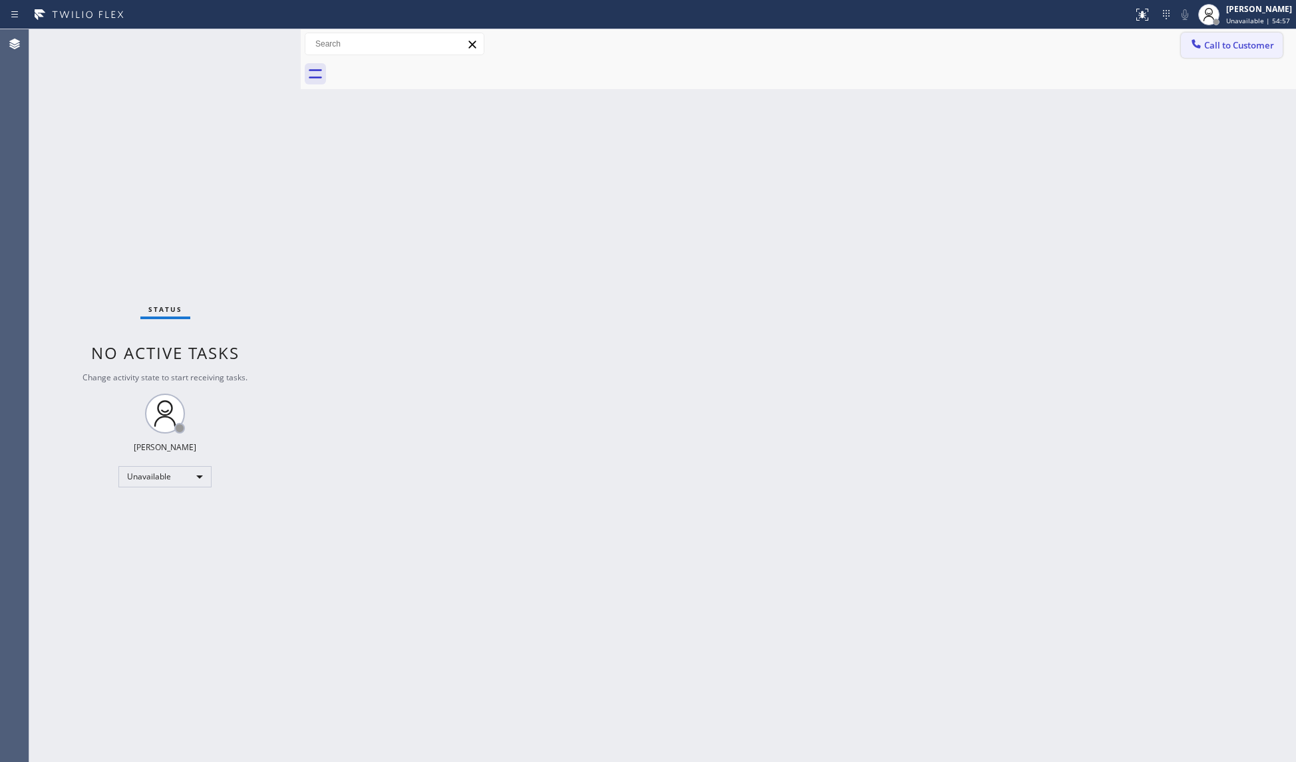
click at [1221, 51] on span "Call to Customer" at bounding box center [1239, 45] width 70 height 12
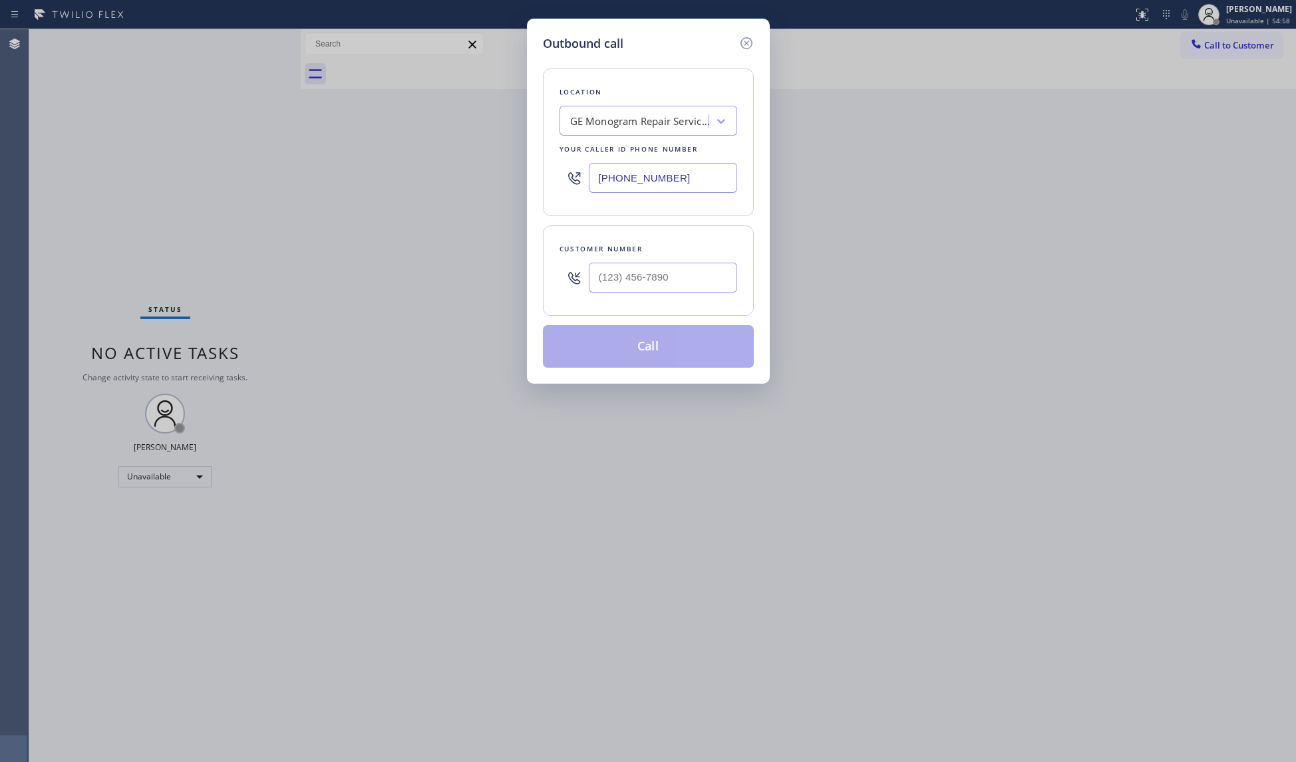
drag, startPoint x: 680, startPoint y: 182, endPoint x: 534, endPoint y: 192, distance: 146.7
click at [534, 192] on div "Outbound call Location GE Monogram Repair Services Your caller id phone number …" at bounding box center [648, 201] width 243 height 365
paste
type input "[PHONE_NUMBER]"
drag, startPoint x: 693, startPoint y: 272, endPoint x: 778, endPoint y: 235, distance: 92.7
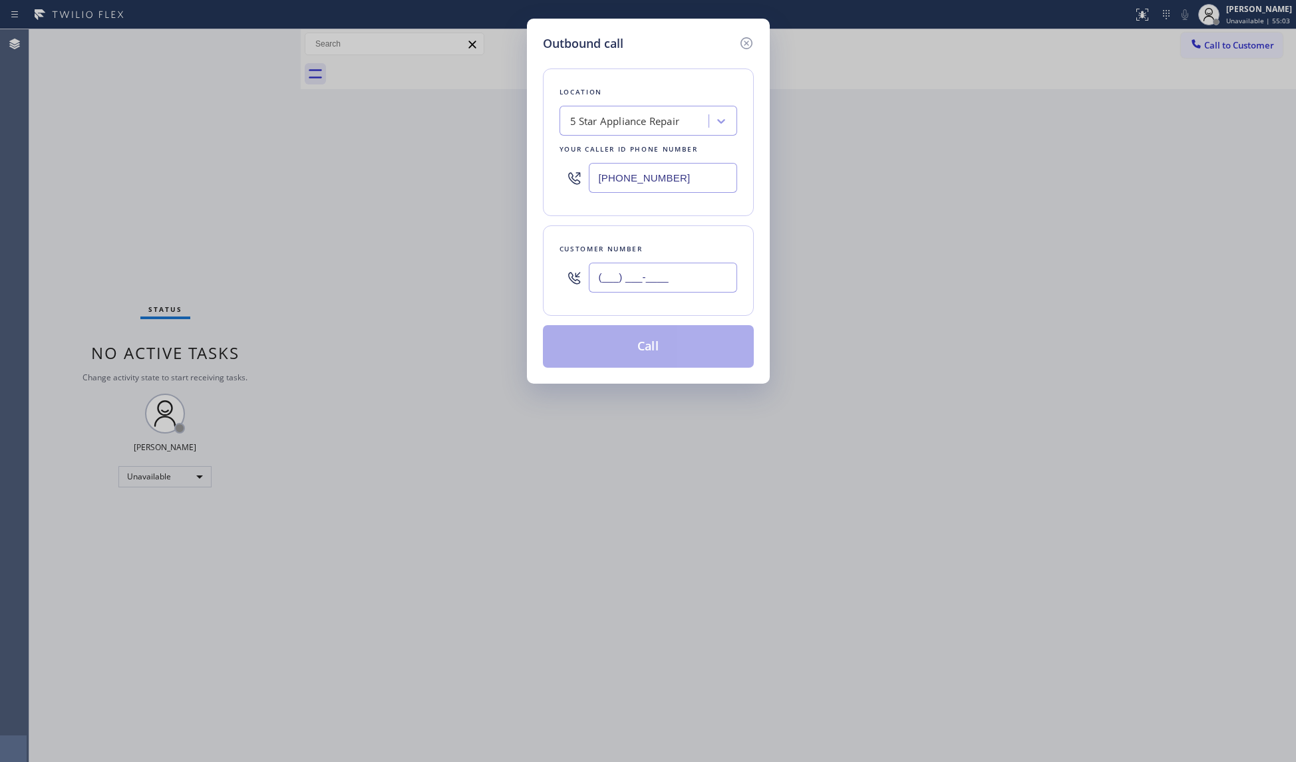
click at [694, 273] on input "(___) ___-____" at bounding box center [663, 278] width 148 height 30
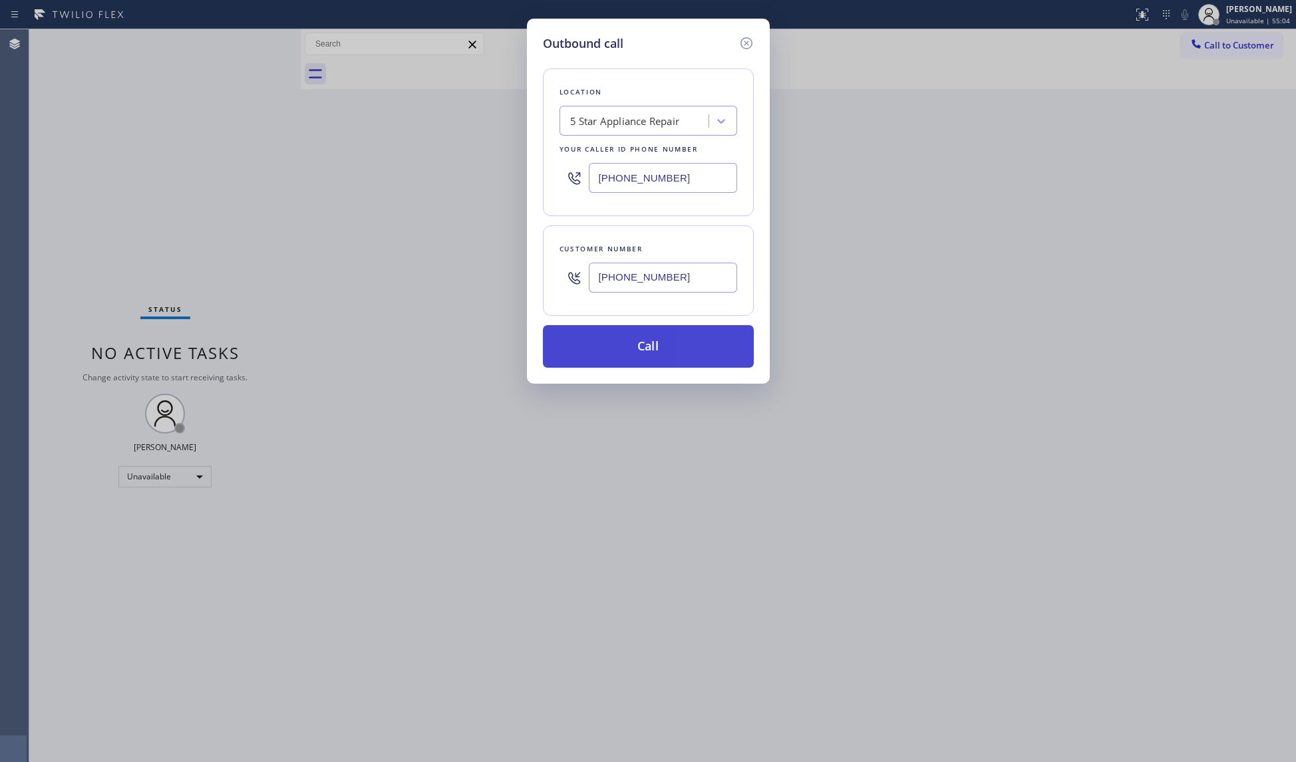
type input "[PHONE_NUMBER]"
click at [664, 342] on button "Call" at bounding box center [648, 346] width 211 height 43
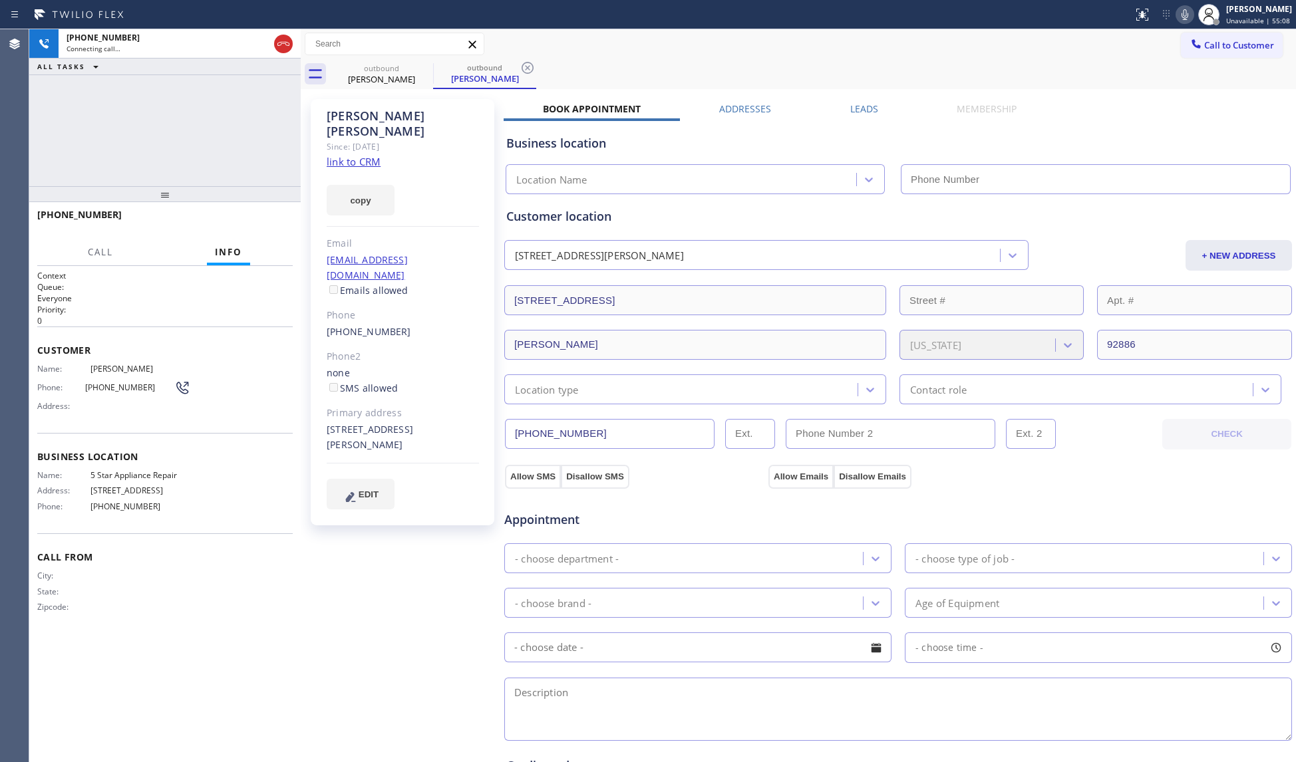
drag, startPoint x: 889, startPoint y: 65, endPoint x: 732, endPoint y: 71, distance: 156.4
click at [881, 69] on div "outbound [PERSON_NAME] outbound [PERSON_NAME]" at bounding box center [813, 74] width 966 height 30
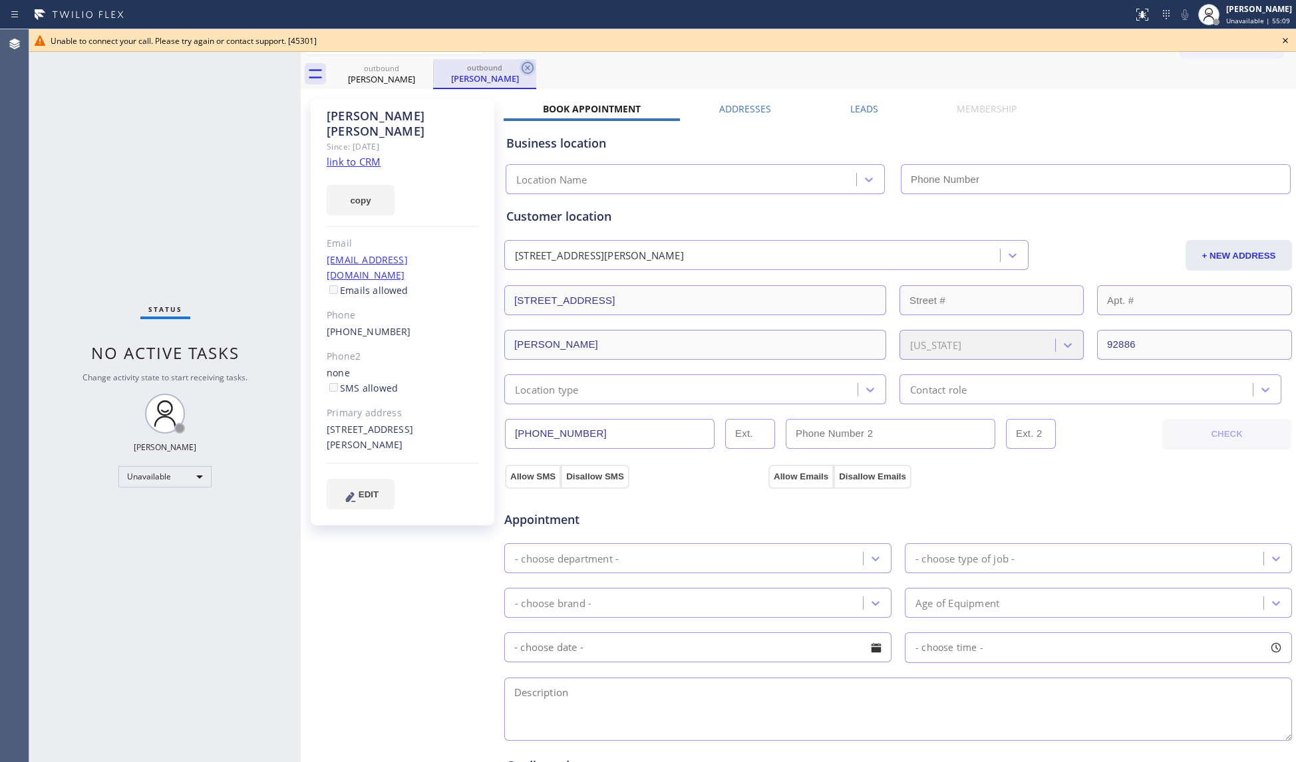
click at [531, 68] on icon at bounding box center [528, 68] width 16 height 16
click at [541, 63] on div "outbound [PERSON_NAME]" at bounding box center [813, 74] width 966 height 30
drag, startPoint x: 429, startPoint y: 68, endPoint x: 458, endPoint y: 73, distance: 29.7
click at [431, 70] on icon at bounding box center [424, 68] width 16 height 16
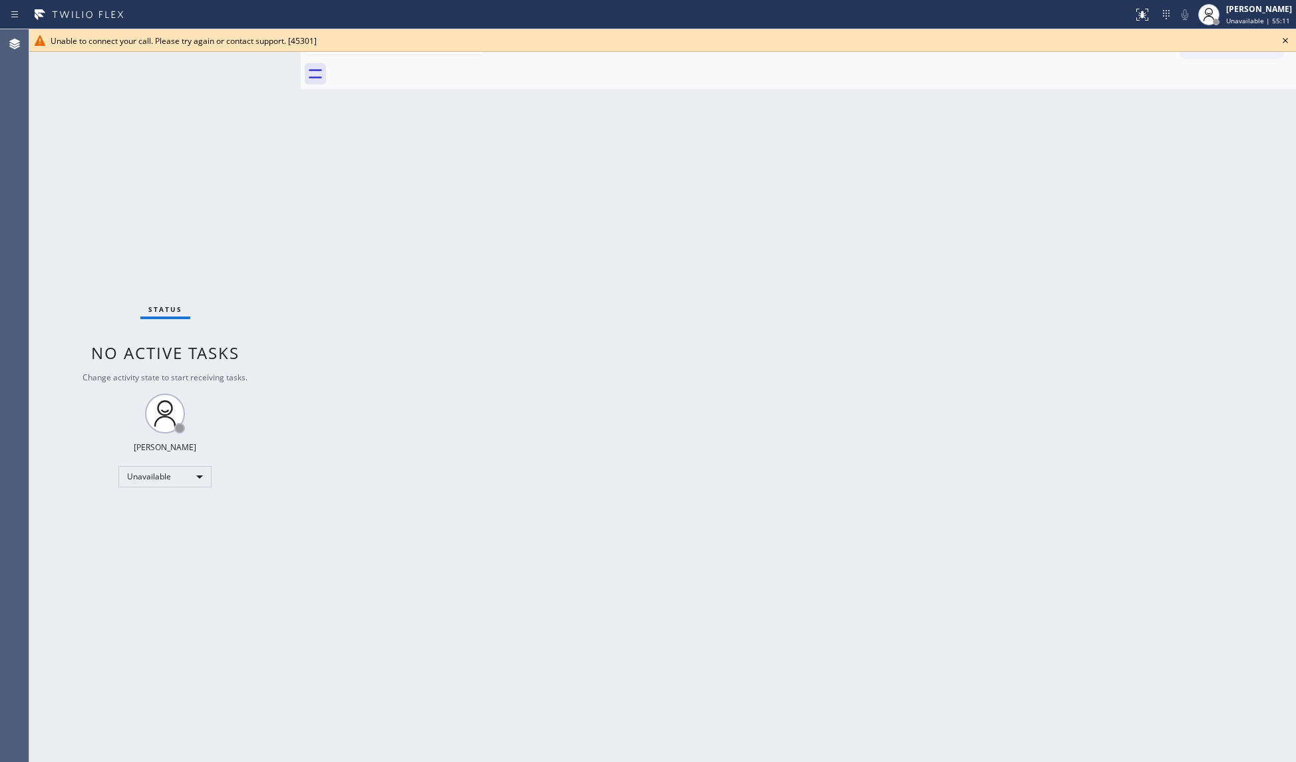
click at [564, 73] on div at bounding box center [813, 74] width 966 height 30
click at [1221, 43] on icon at bounding box center [1285, 41] width 16 height 16
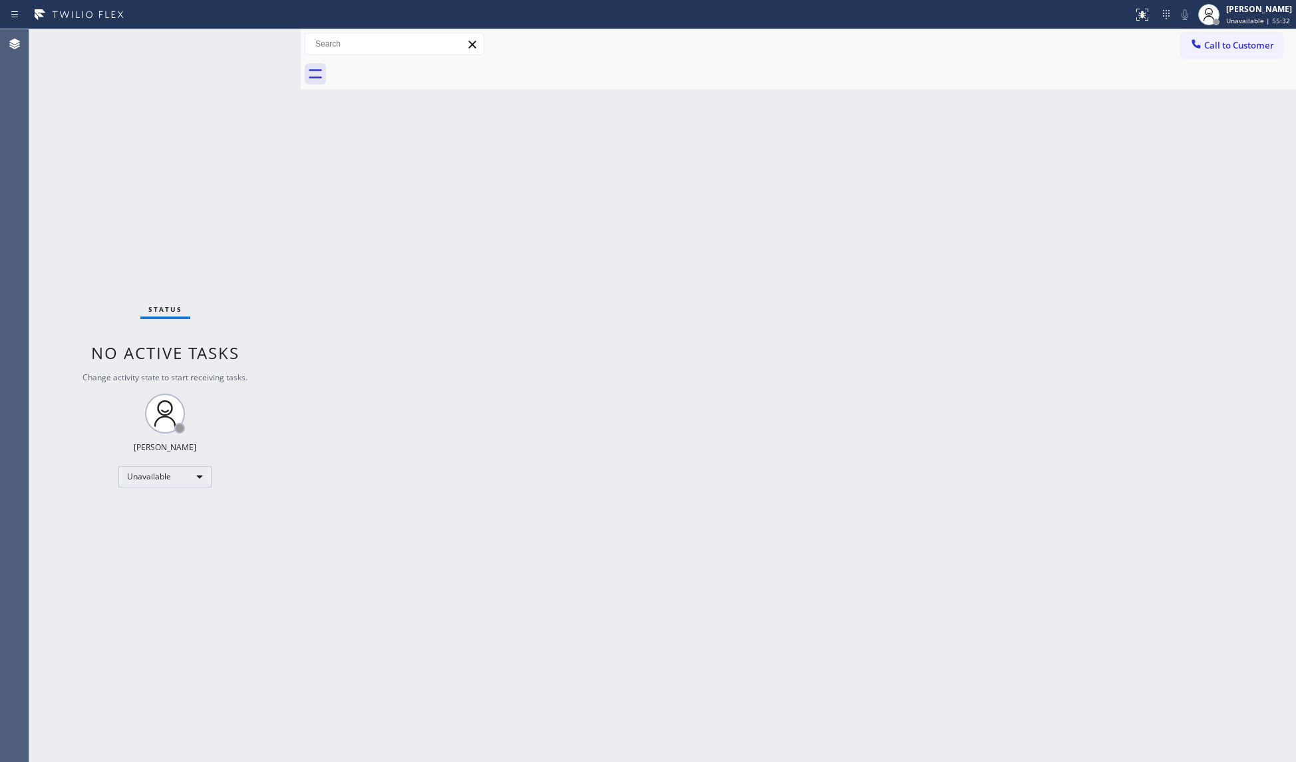
drag, startPoint x: 1229, startPoint y: 40, endPoint x: 1020, endPoint y: 118, distance: 222.9
click at [1221, 48] on span "Call to Customer" at bounding box center [1239, 45] width 70 height 12
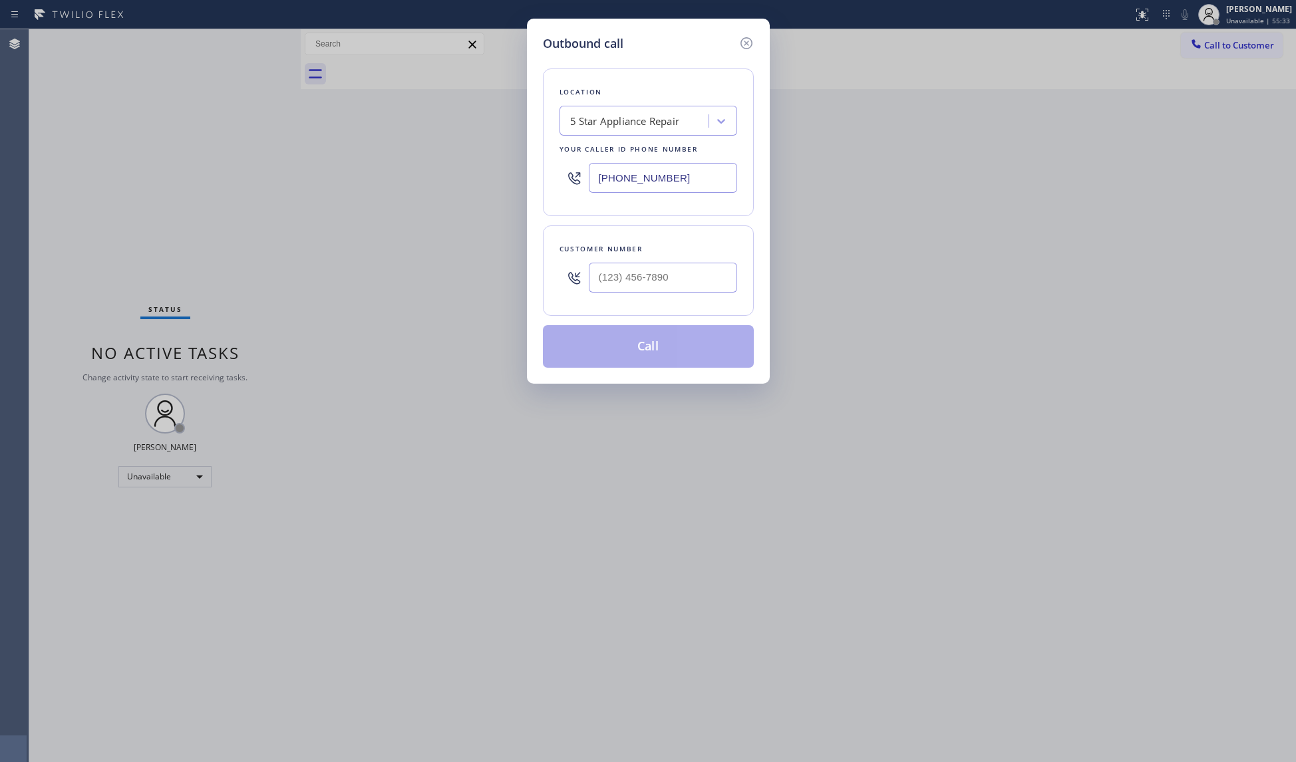
drag, startPoint x: 682, startPoint y: 174, endPoint x: 560, endPoint y: 180, distance: 121.9
click at [560, 180] on div "[PHONE_NUMBER]" at bounding box center [648, 177] width 178 height 43
type input "[PHONE_NUMBER]"
click at [708, 297] on div at bounding box center [663, 277] width 148 height 43
click at [705, 290] on input "[PHONE_NUMBER]" at bounding box center [663, 278] width 148 height 30
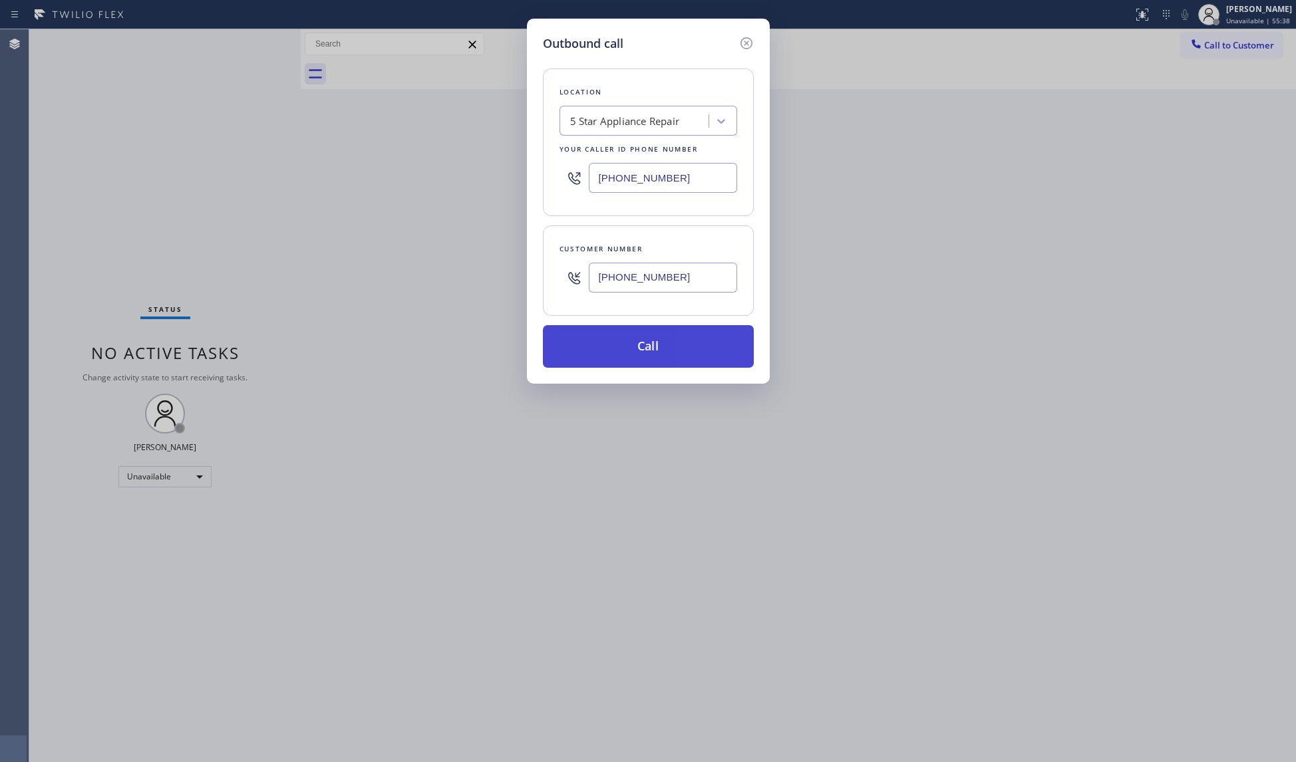
type input "[PHONE_NUMBER]"
click at [653, 352] on button "Call" at bounding box center [648, 346] width 211 height 43
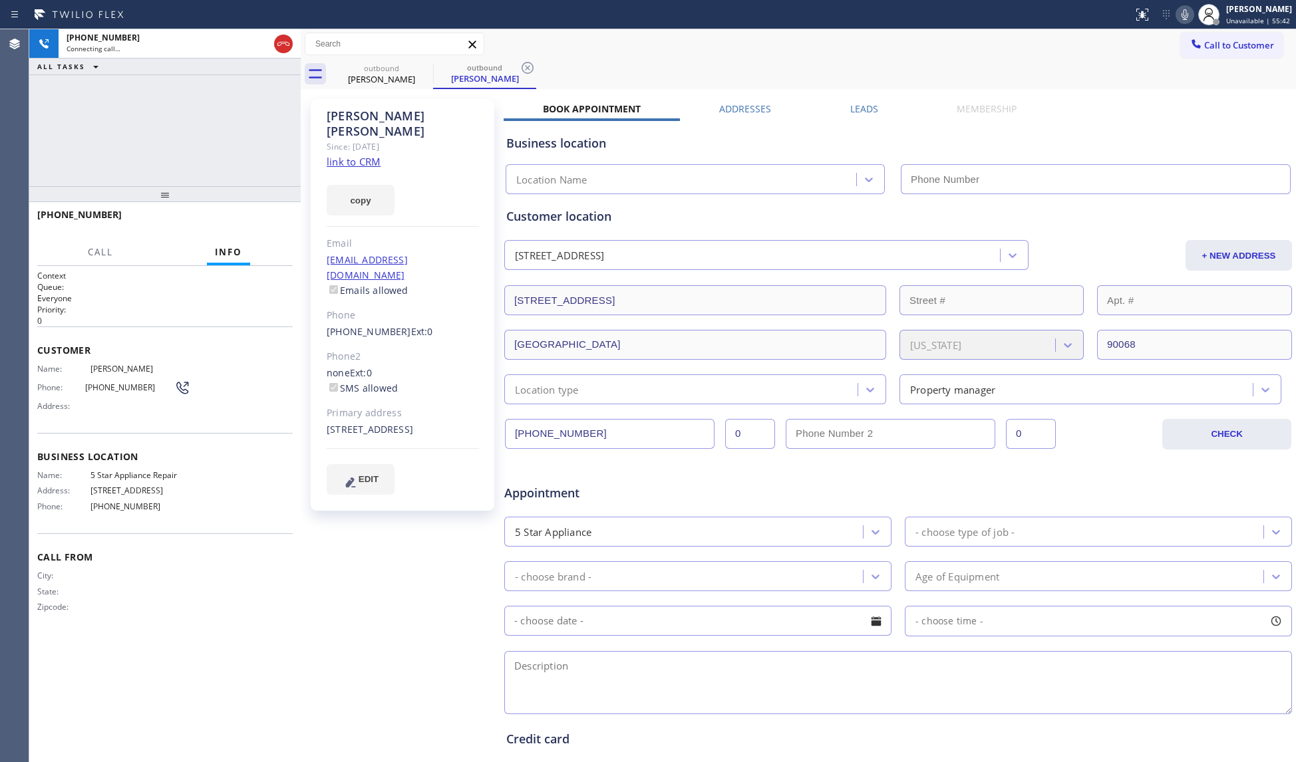
click at [897, 47] on div "Call to Customer Outbound call Location 5 Star Appliance Repair Your caller id …" at bounding box center [798, 44] width 995 height 23
type input "[PHONE_NUMBER]"
click at [528, 67] on icon at bounding box center [528, 68] width 12 height 12
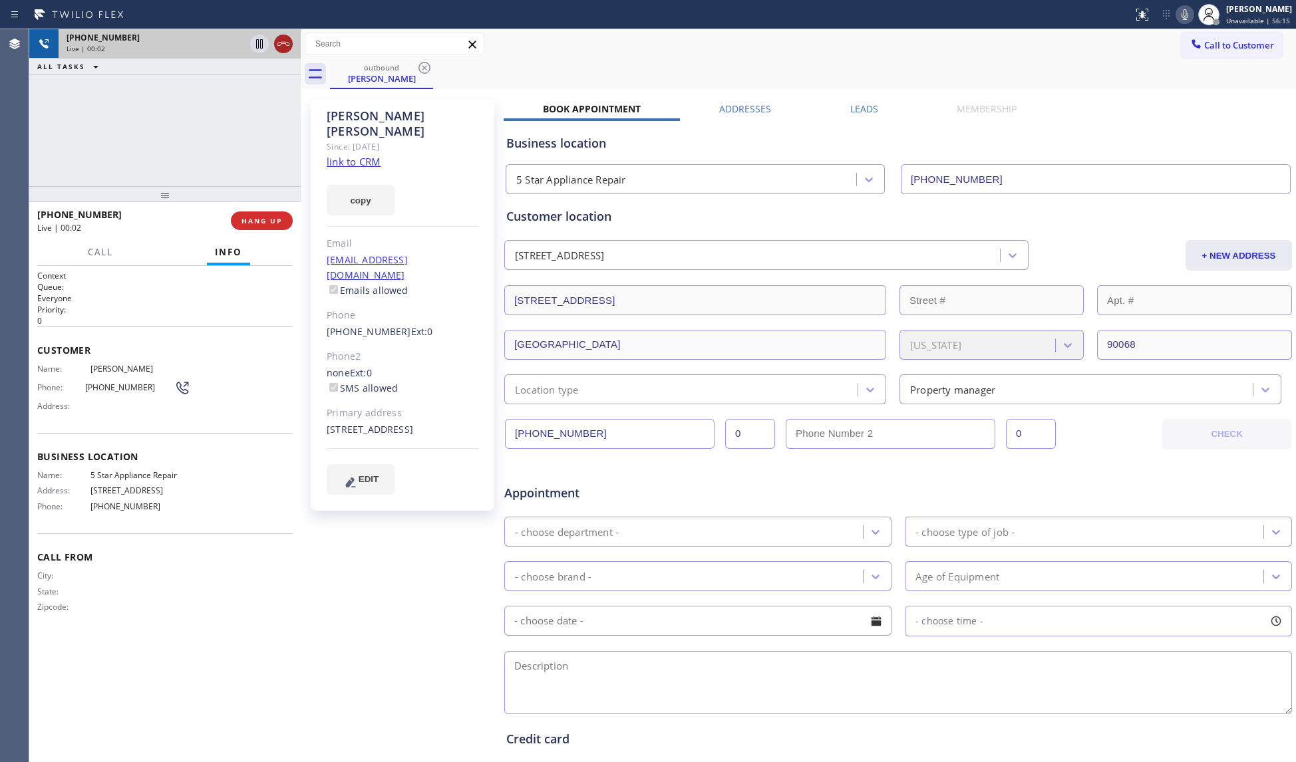
click at [283, 41] on icon at bounding box center [283, 44] width 16 height 16
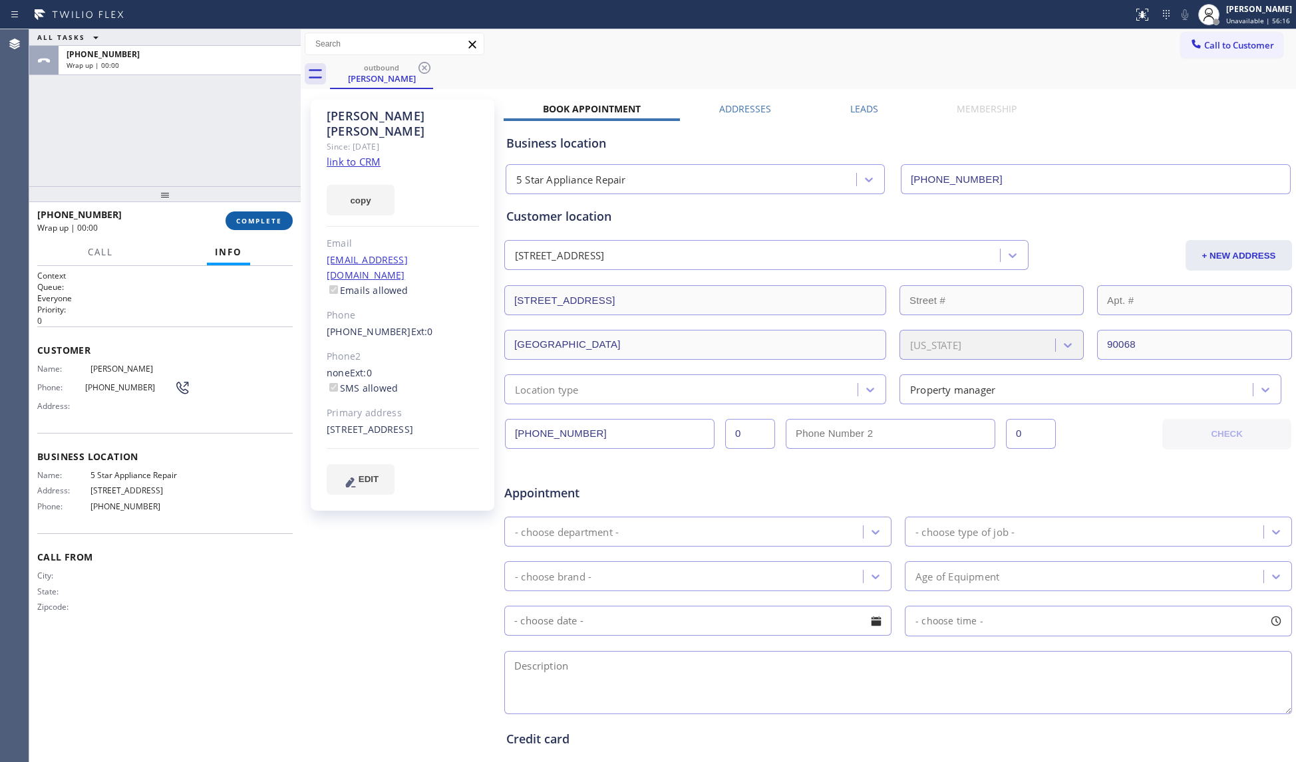
click at [282, 216] on button "COMPLETE" at bounding box center [259, 221] width 67 height 19
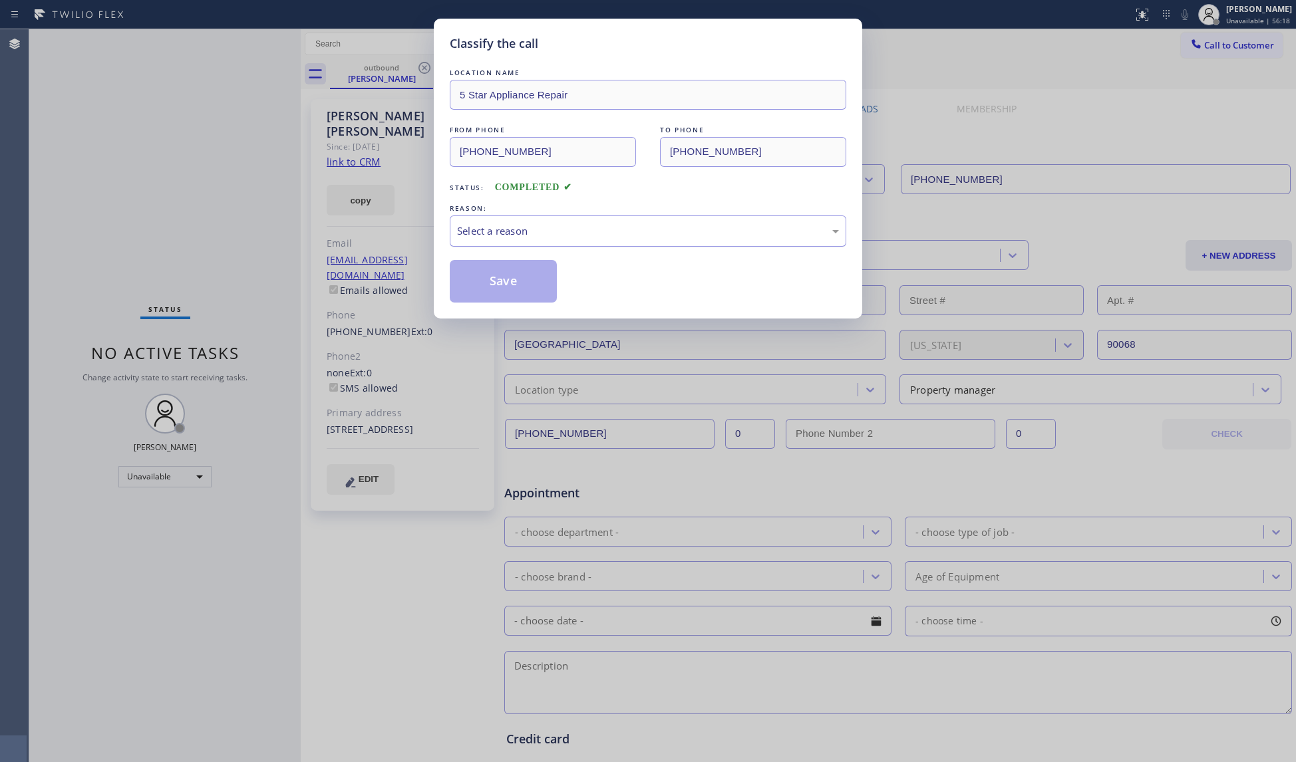
click at [498, 237] on div "Select a reason" at bounding box center [648, 231] width 382 height 15
click at [496, 277] on button "Save" at bounding box center [503, 281] width 107 height 43
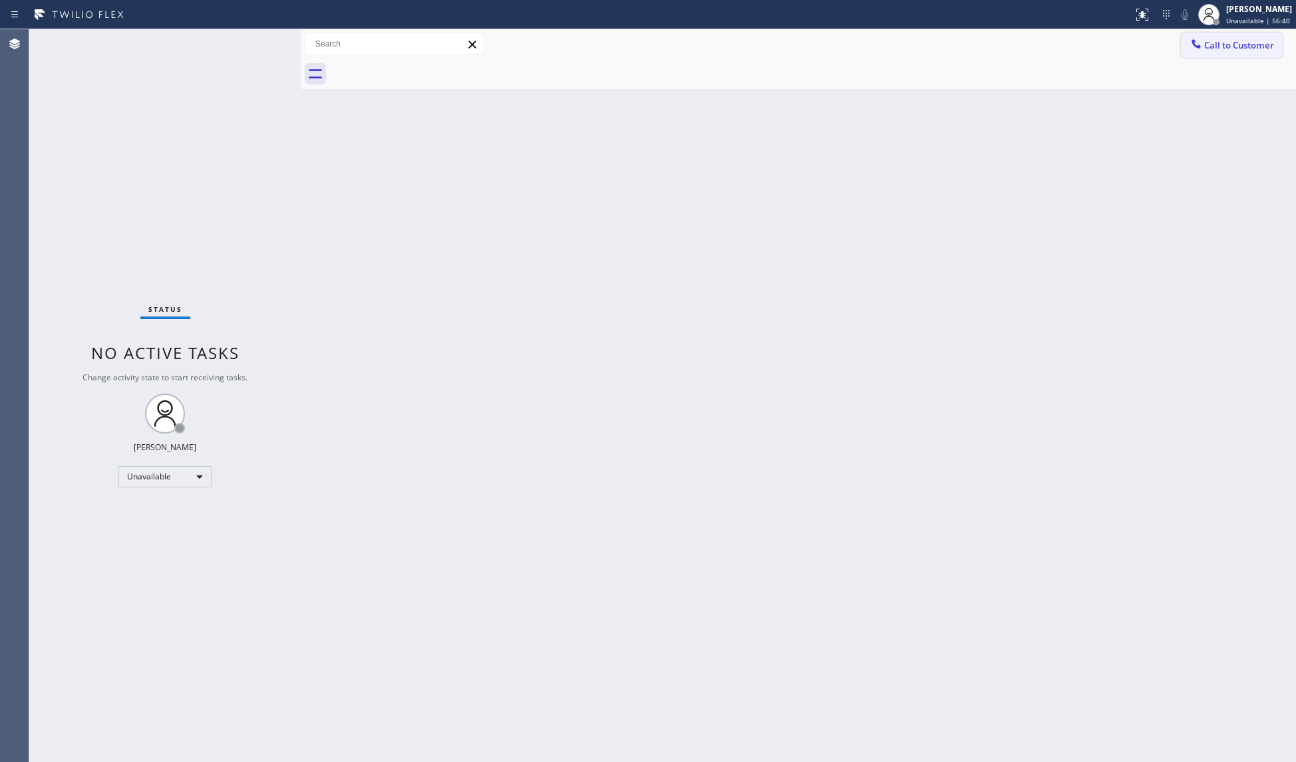
click at [1201, 41] on icon at bounding box center [1195, 43] width 13 height 13
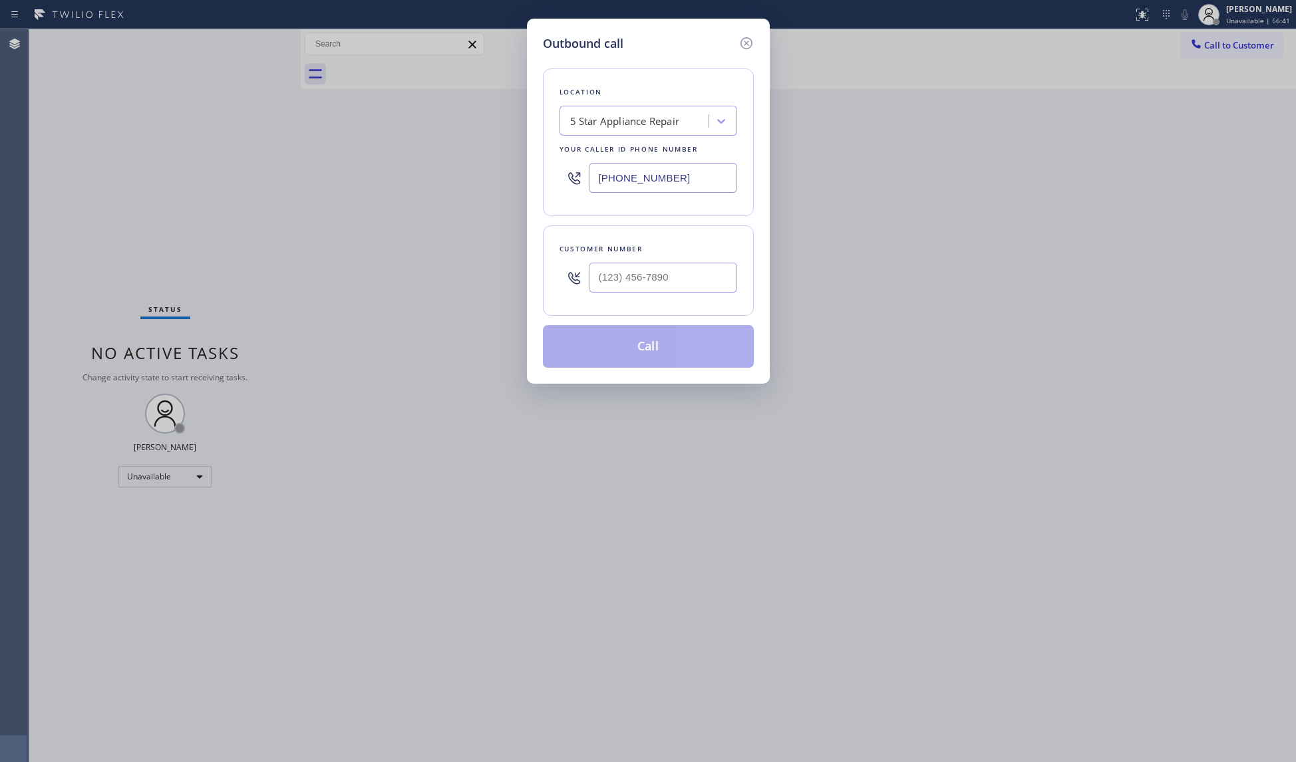
drag, startPoint x: 681, startPoint y: 178, endPoint x: 560, endPoint y: 190, distance: 121.6
click at [560, 190] on div "[PHONE_NUMBER]" at bounding box center [648, 177] width 178 height 43
type input "[PHONE_NUMBER]"
click at [655, 275] on input "[PHONE_NUMBER]" at bounding box center [663, 278] width 148 height 30
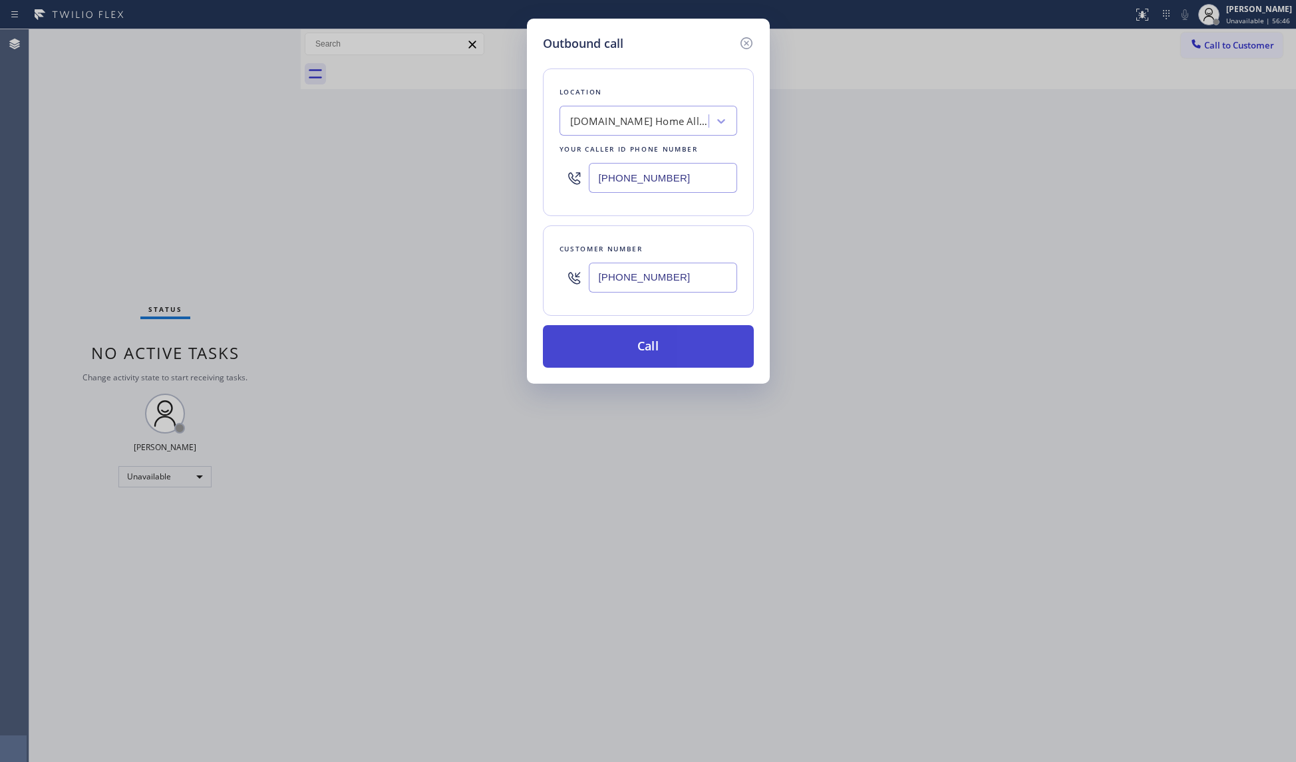
type input "[PHONE_NUMBER]"
click at [655, 341] on button "Call" at bounding box center [648, 346] width 211 height 43
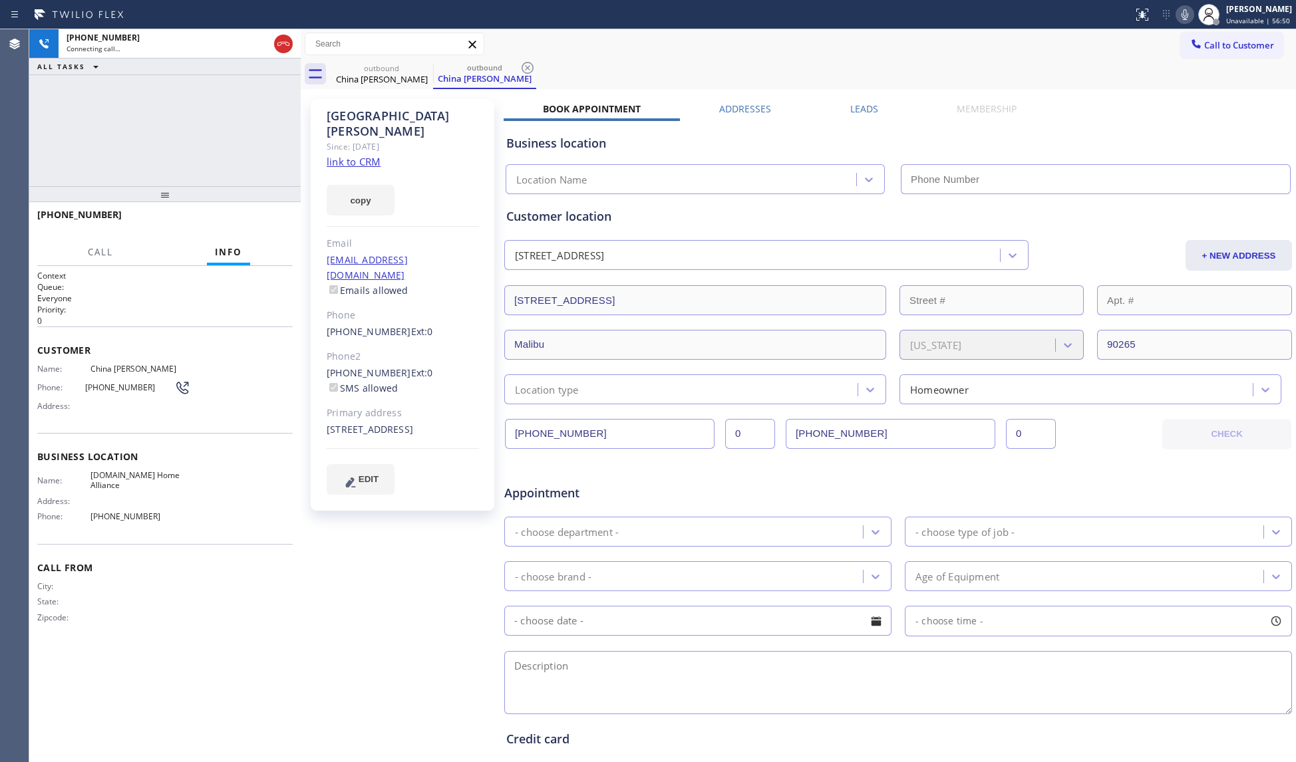
type input "[PHONE_NUMBER]"
click at [831, 59] on div "outbound China [PERSON_NAME] outbound [GEOGRAPHIC_DATA] [PERSON_NAME]" at bounding box center [813, 74] width 966 height 30
click at [523, 69] on icon at bounding box center [528, 68] width 16 height 16
click at [588, 67] on div "outbound [GEOGRAPHIC_DATA] [PERSON_NAME]" at bounding box center [813, 74] width 966 height 30
click at [267, 214] on button "HANG UP" at bounding box center [262, 221] width 62 height 19
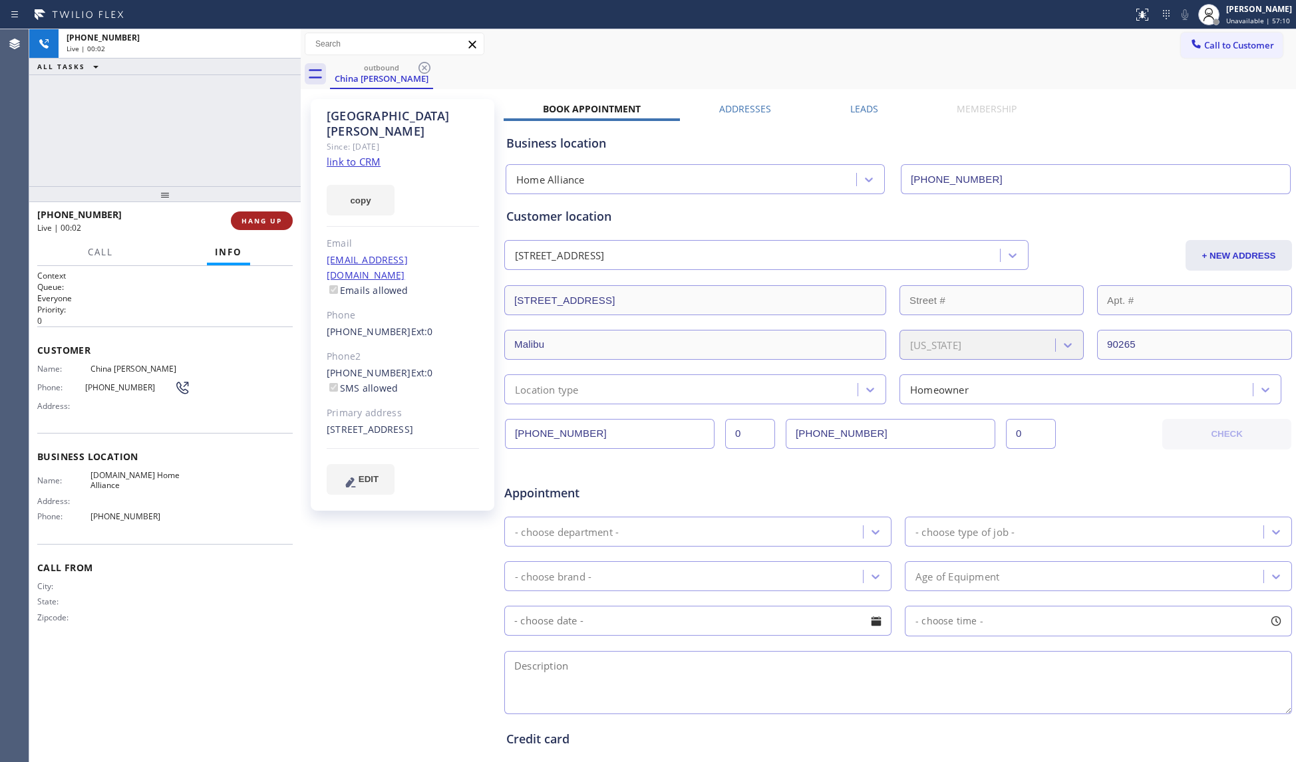
click at [267, 214] on button "HANG UP" at bounding box center [262, 221] width 62 height 19
click at [269, 213] on button "COMPLETE" at bounding box center [259, 221] width 67 height 19
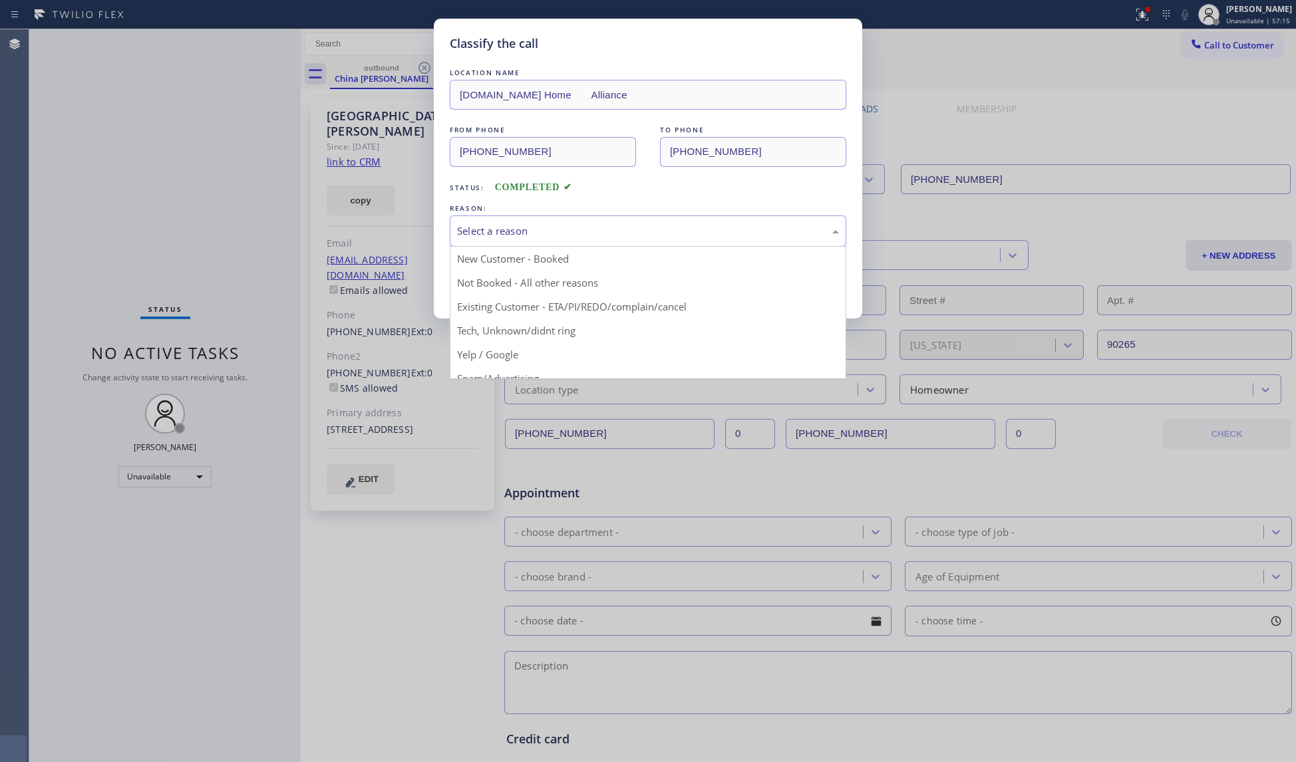
click at [500, 233] on div "Select a reason" at bounding box center [648, 231] width 382 height 15
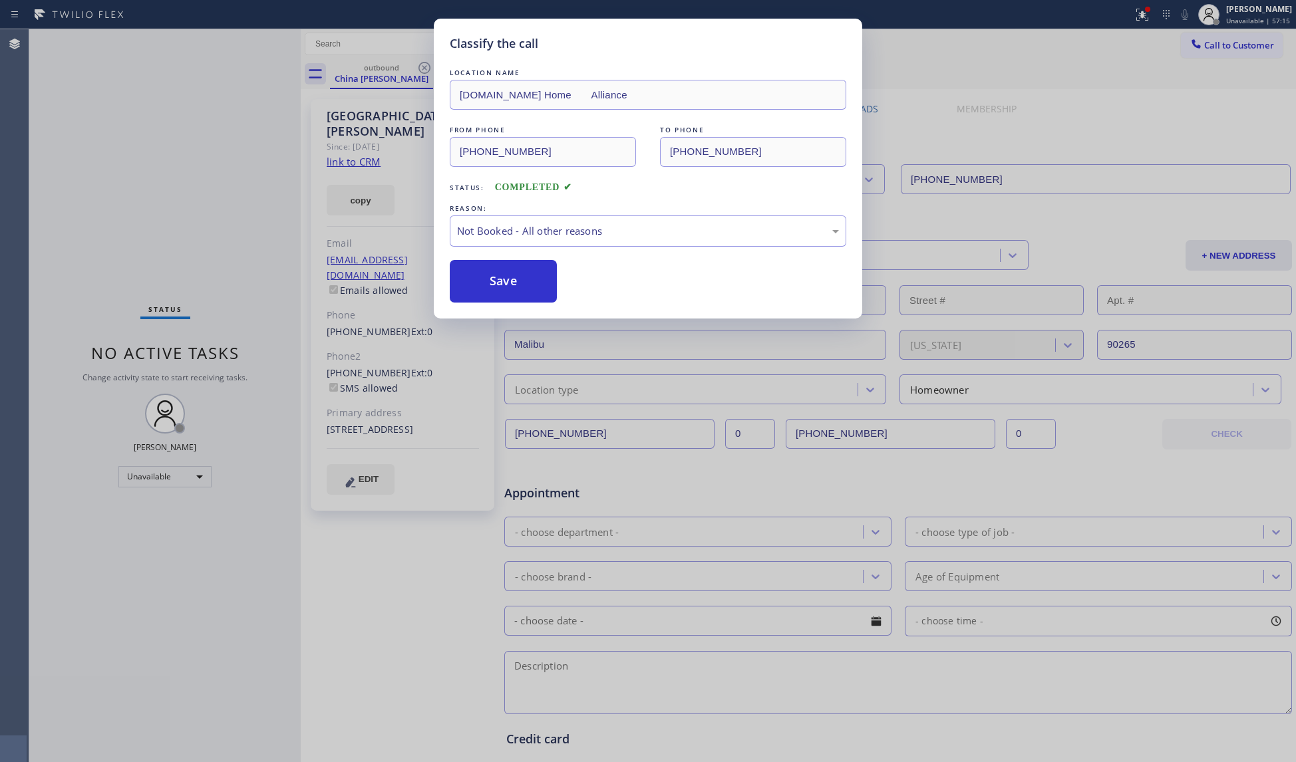
click at [504, 278] on button "Save" at bounding box center [503, 281] width 107 height 43
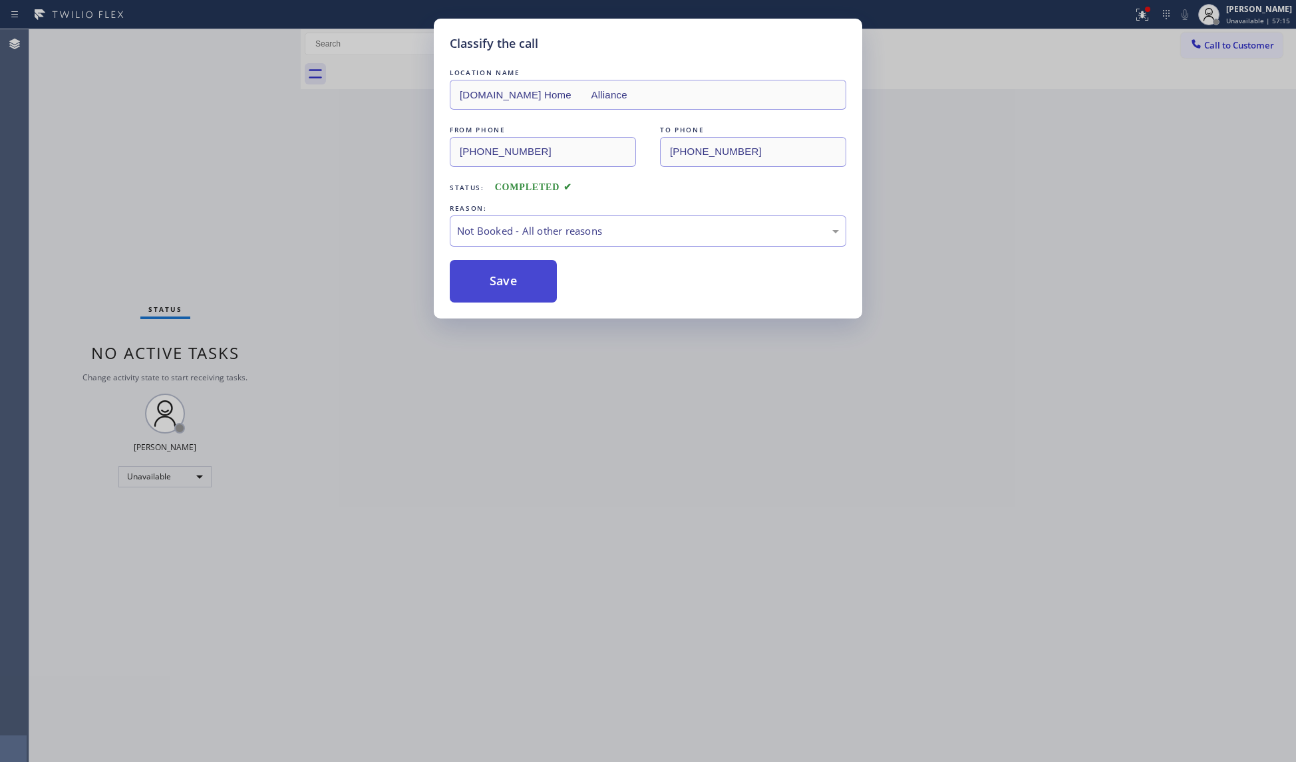
click at [506, 278] on button "Save" at bounding box center [503, 281] width 107 height 43
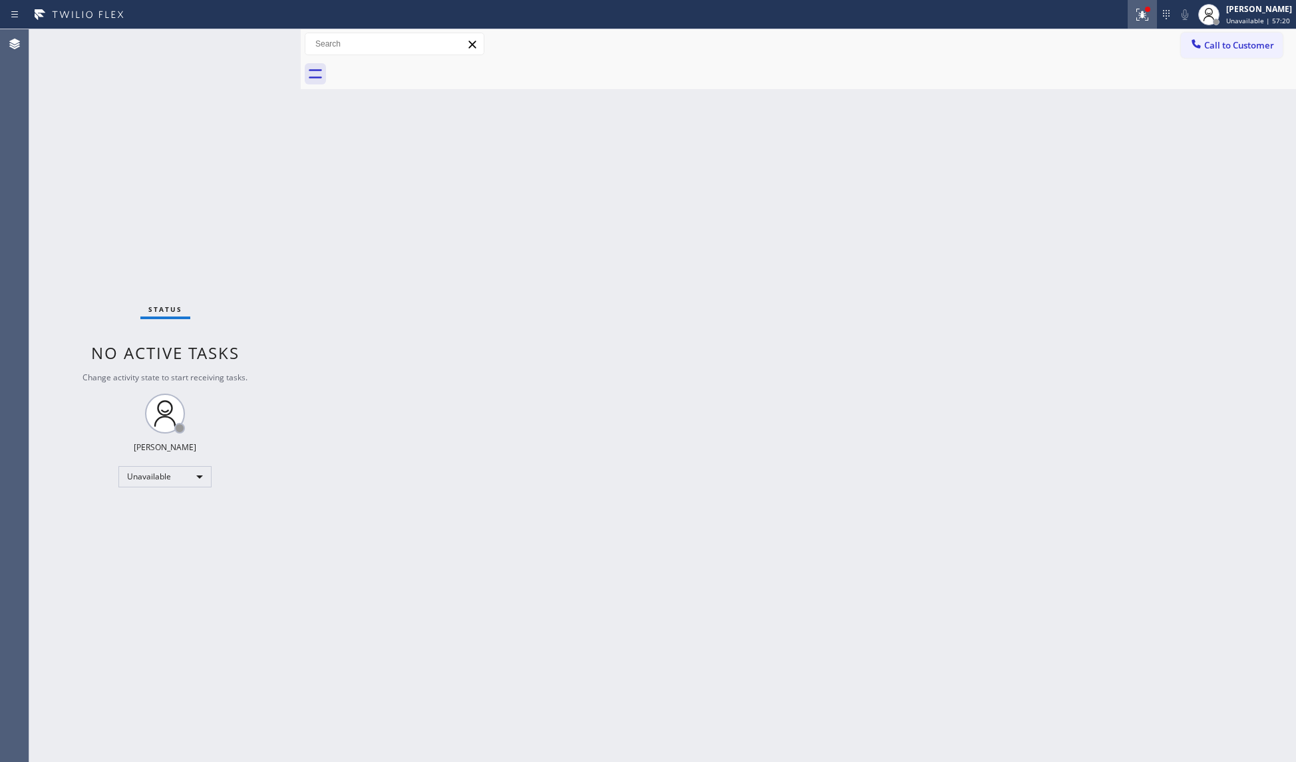
click at [1135, 7] on div at bounding box center [1142, 15] width 29 height 16
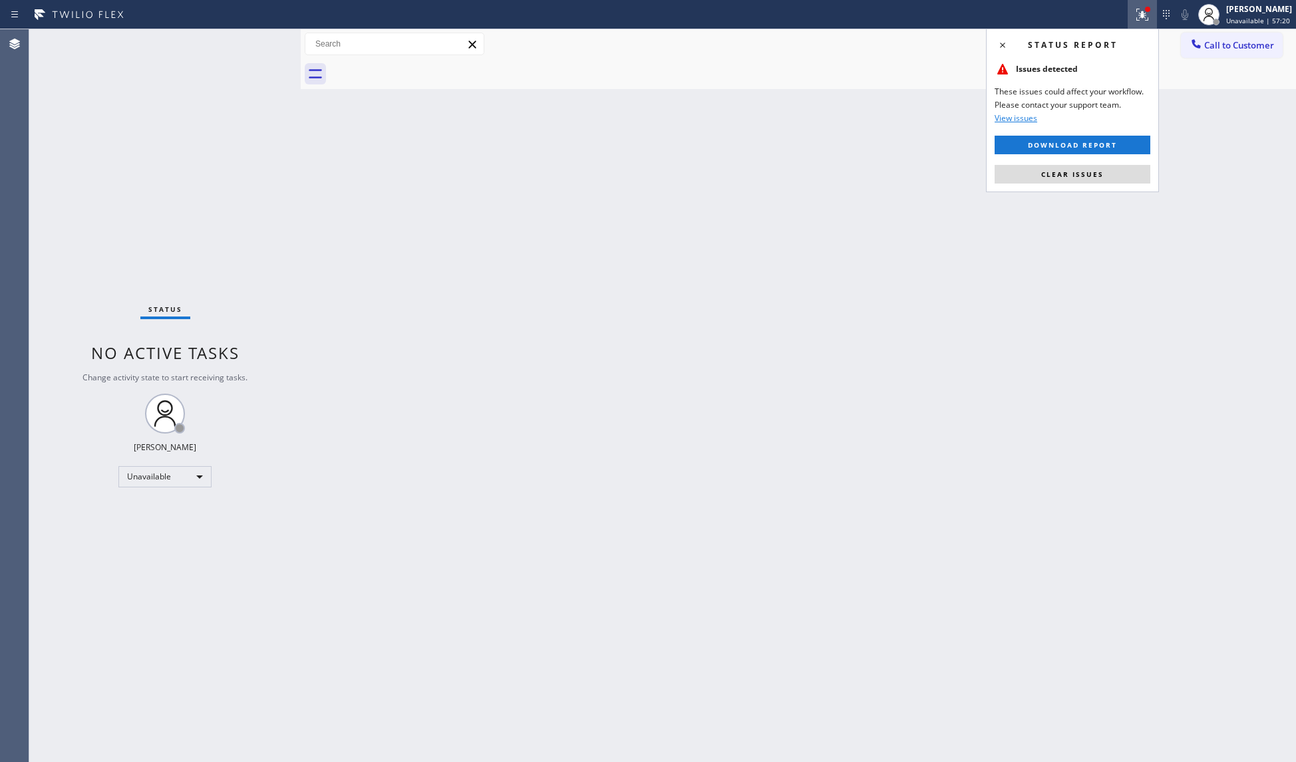
click at [1092, 164] on div "Status report Issues detected These issues could affect your workflow. Please c…" at bounding box center [1072, 111] width 173 height 164
click at [1096, 172] on span "Clear issues" at bounding box center [1072, 174] width 63 height 9
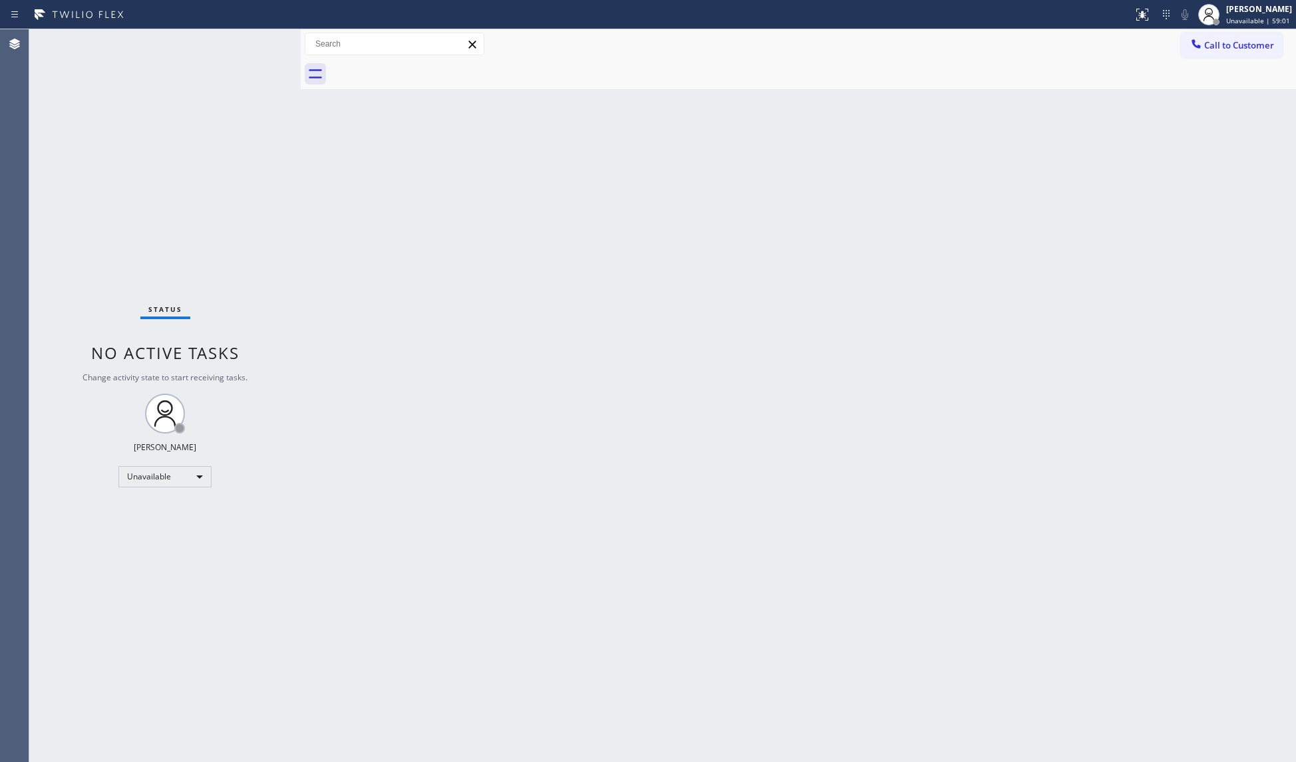
click at [1221, 60] on div at bounding box center [813, 74] width 966 height 30
drag, startPoint x: 1201, startPoint y: 47, endPoint x: 962, endPoint y: 117, distance: 249.6
click at [1198, 51] on div at bounding box center [1196, 45] width 16 height 16
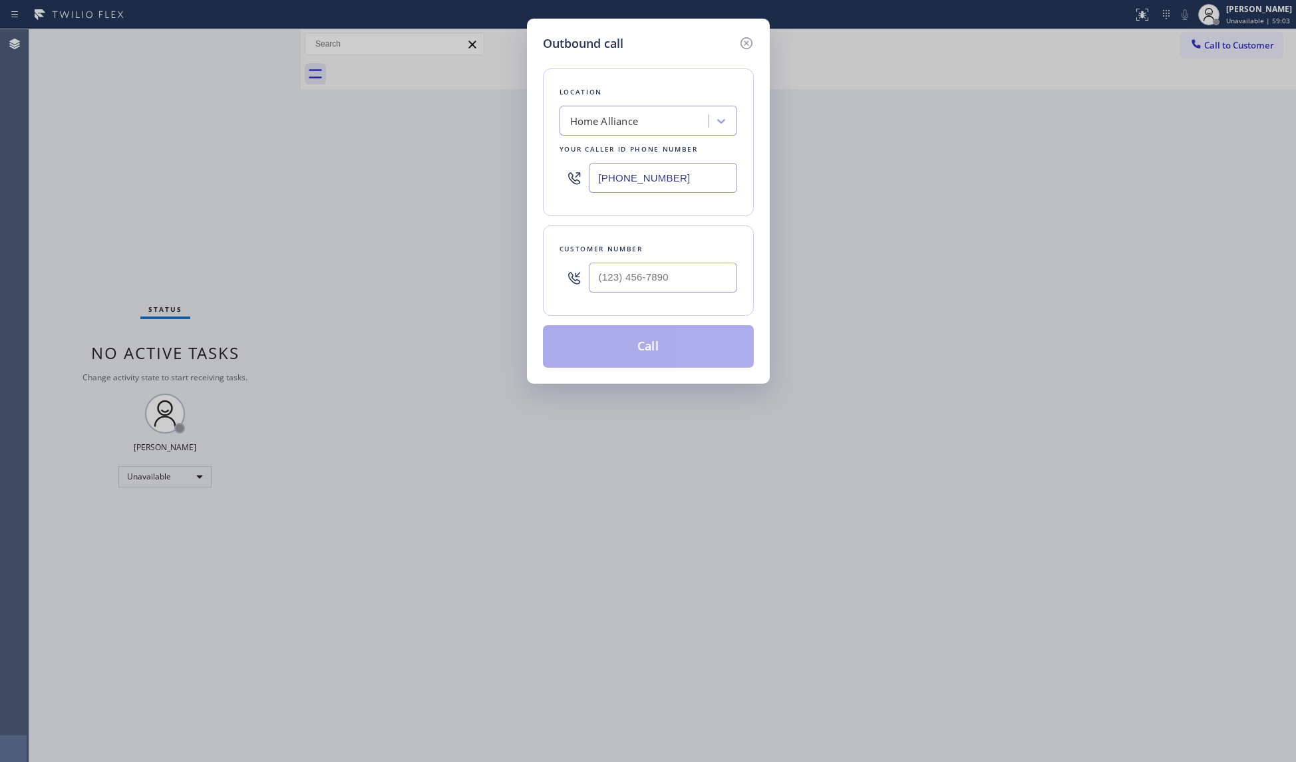
drag, startPoint x: 687, startPoint y: 168, endPoint x: 549, endPoint y: 176, distance: 137.9
click at [549, 176] on div "Location Home Alliance Your caller id phone number [PHONE_NUMBER]" at bounding box center [648, 143] width 211 height 148
type input "[PHONE_NUMBER]"
drag, startPoint x: 690, startPoint y: 288, endPoint x: 730, endPoint y: 270, distance: 44.4
click at [690, 289] on input "(___) ___-____" at bounding box center [663, 278] width 148 height 30
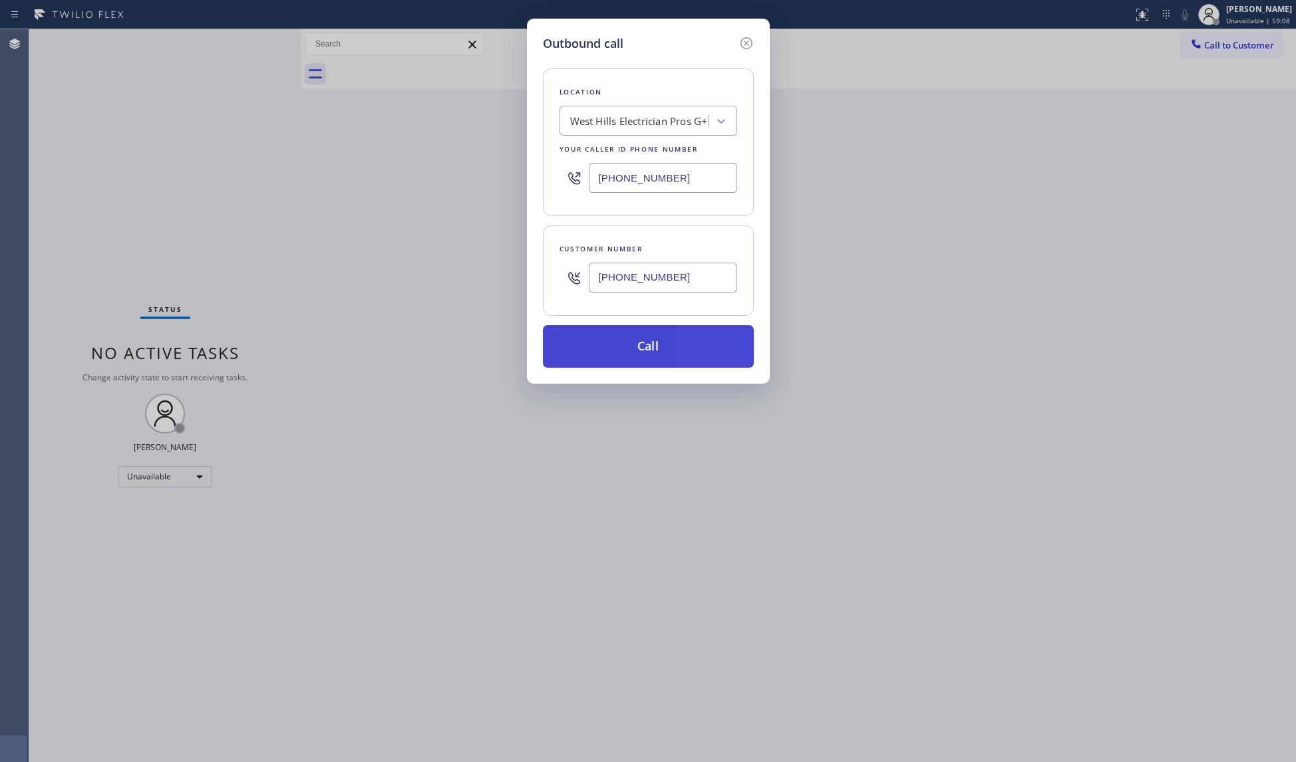
type input "[PHONE_NUMBER]"
click at [664, 341] on button "Call" at bounding box center [648, 346] width 211 height 43
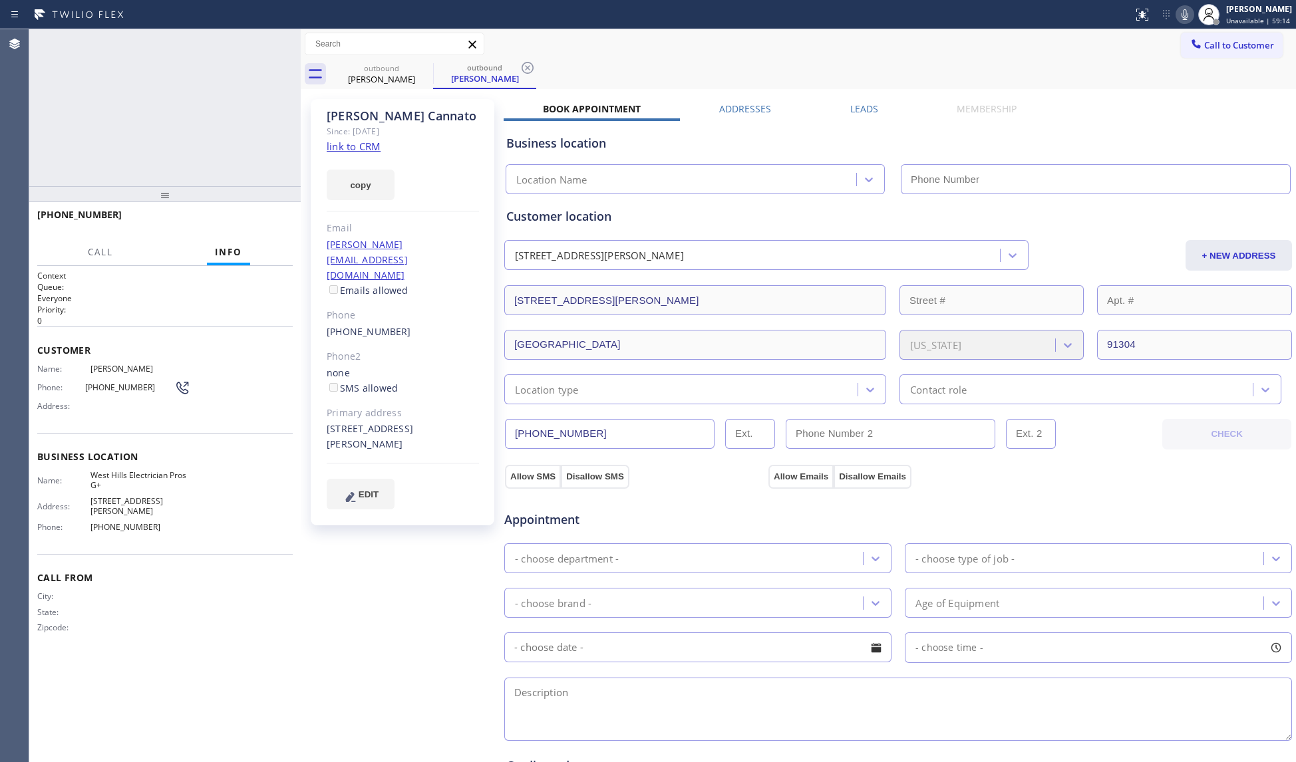
type input "[PHONE_NUMBER]"
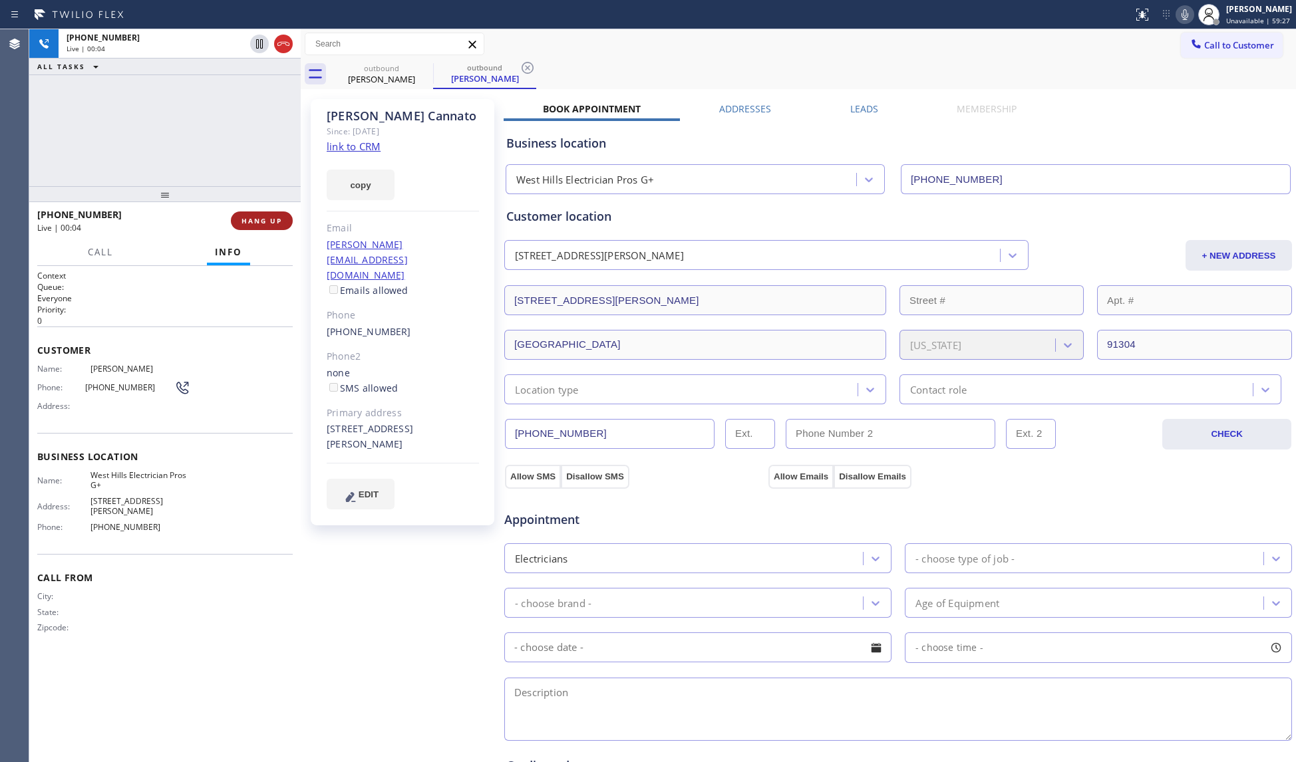
click at [261, 213] on button "HANG UP" at bounding box center [262, 221] width 62 height 19
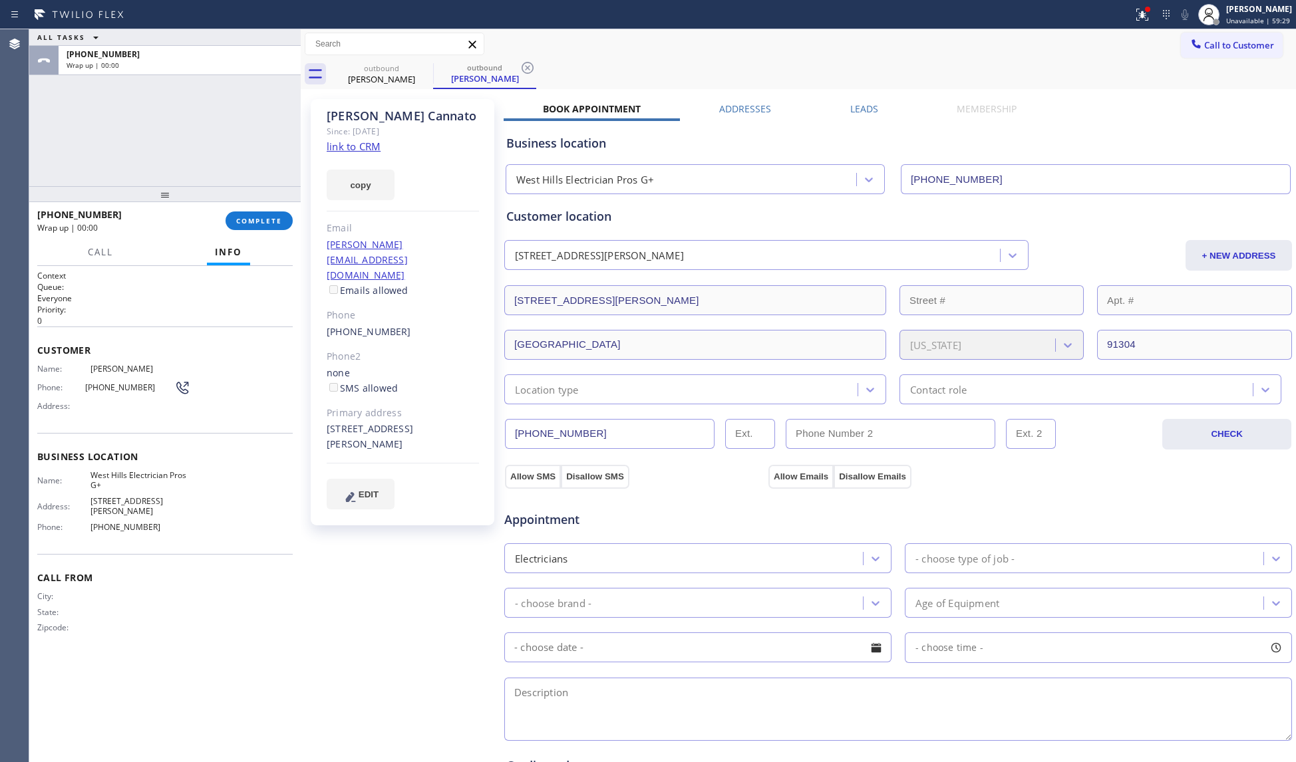
click at [262, 208] on div "[PHONE_NUMBER] Wrap up | 00:00 COMPLETE" at bounding box center [164, 221] width 255 height 35
click at [285, 243] on div "Call Info" at bounding box center [164, 252] width 255 height 27
click at [288, 251] on div "Call Info" at bounding box center [164, 252] width 255 height 27
click at [267, 221] on span "COMPLETE" at bounding box center [259, 220] width 46 height 9
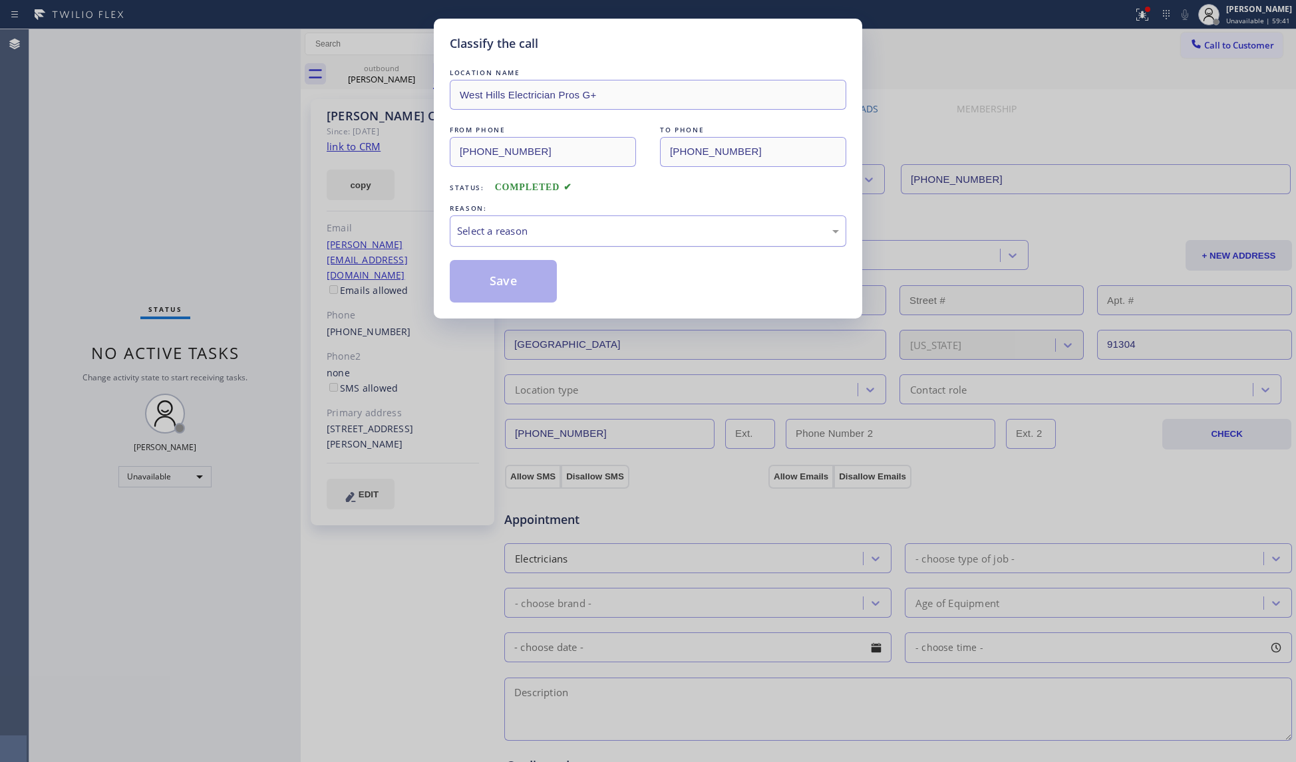
drag, startPoint x: 532, startPoint y: 227, endPoint x: 532, endPoint y: 243, distance: 16.0
click at [536, 230] on div "Select a reason" at bounding box center [648, 231] width 382 height 15
click at [503, 285] on button "Save" at bounding box center [503, 281] width 107 height 43
click at [502, 285] on button "Save" at bounding box center [503, 281] width 107 height 43
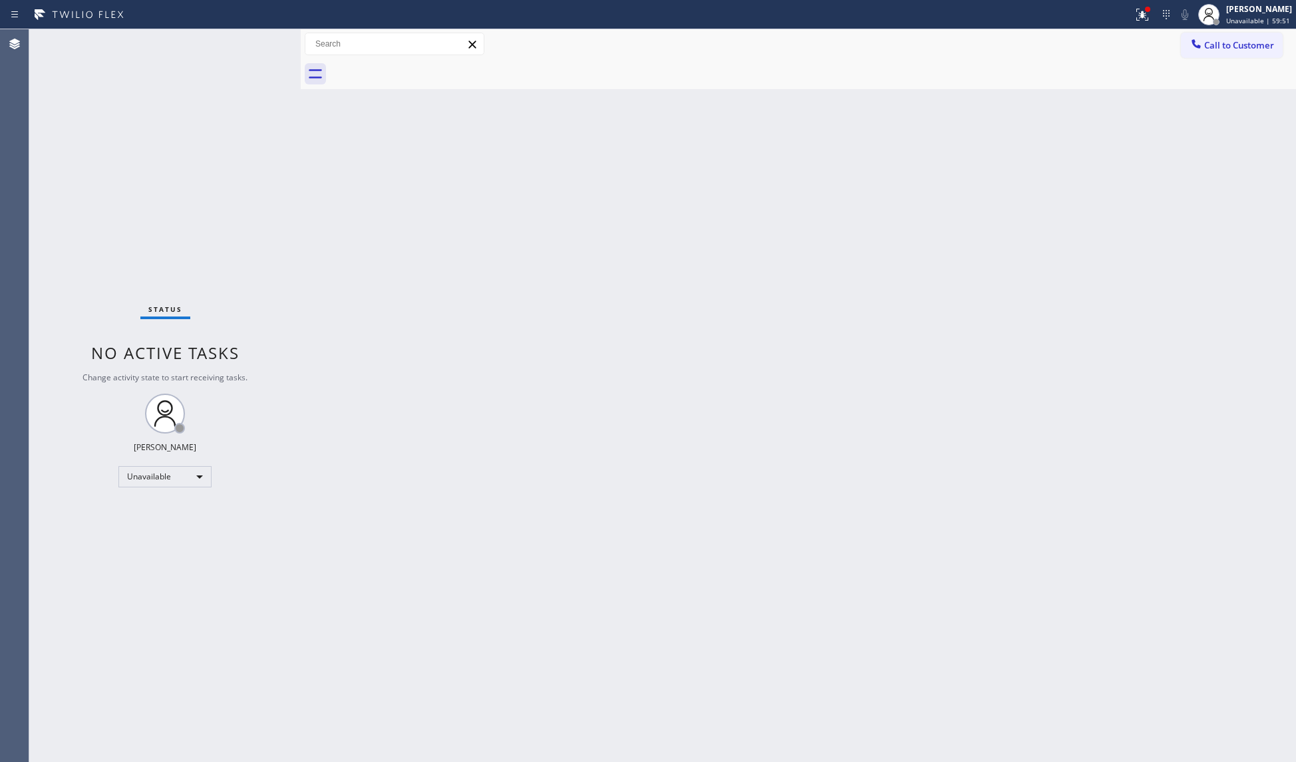
drag, startPoint x: 1122, startPoint y: 11, endPoint x: 1138, endPoint y: 17, distance: 16.8
click at [1124, 12] on div at bounding box center [566, 14] width 1122 height 21
drag, startPoint x: 1140, startPoint y: 17, endPoint x: 1124, endPoint y: 49, distance: 36.3
click at [1139, 17] on icon at bounding box center [1142, 15] width 16 height 16
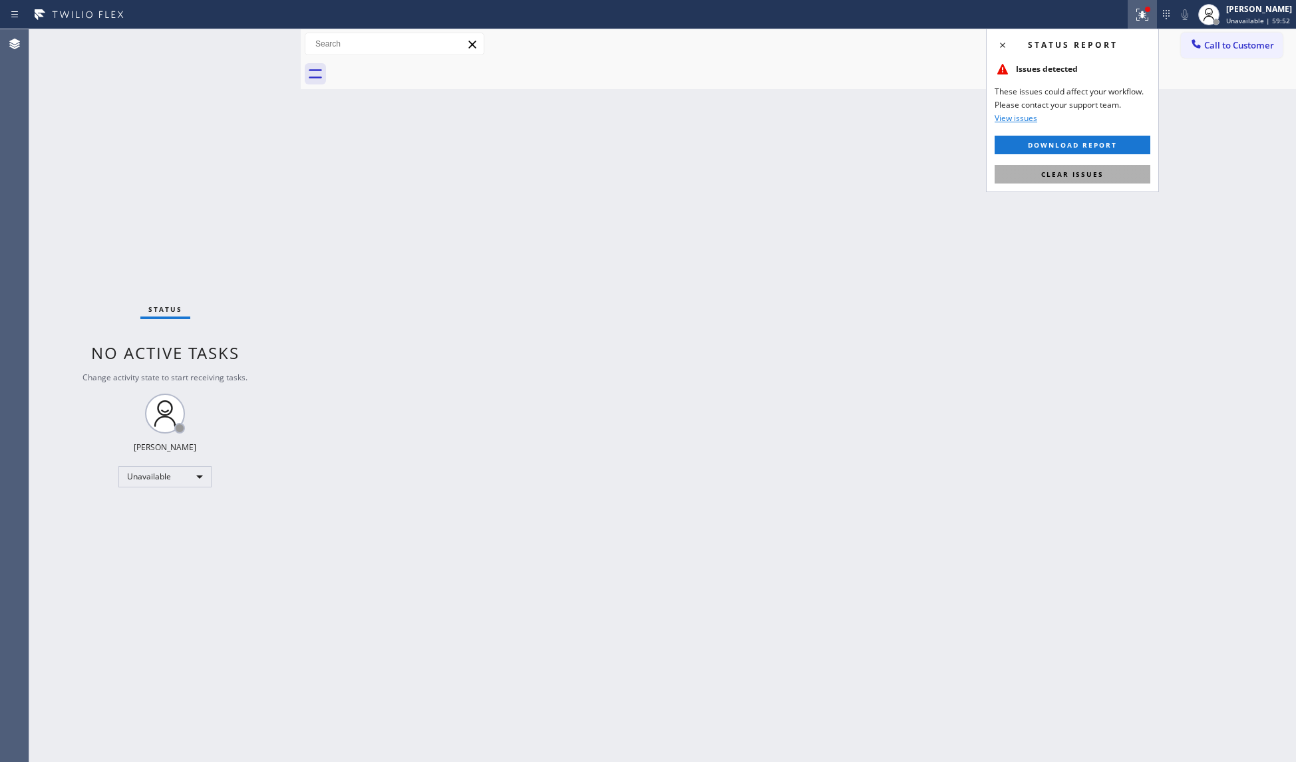
click at [1086, 173] on span "Clear issues" at bounding box center [1072, 174] width 63 height 9
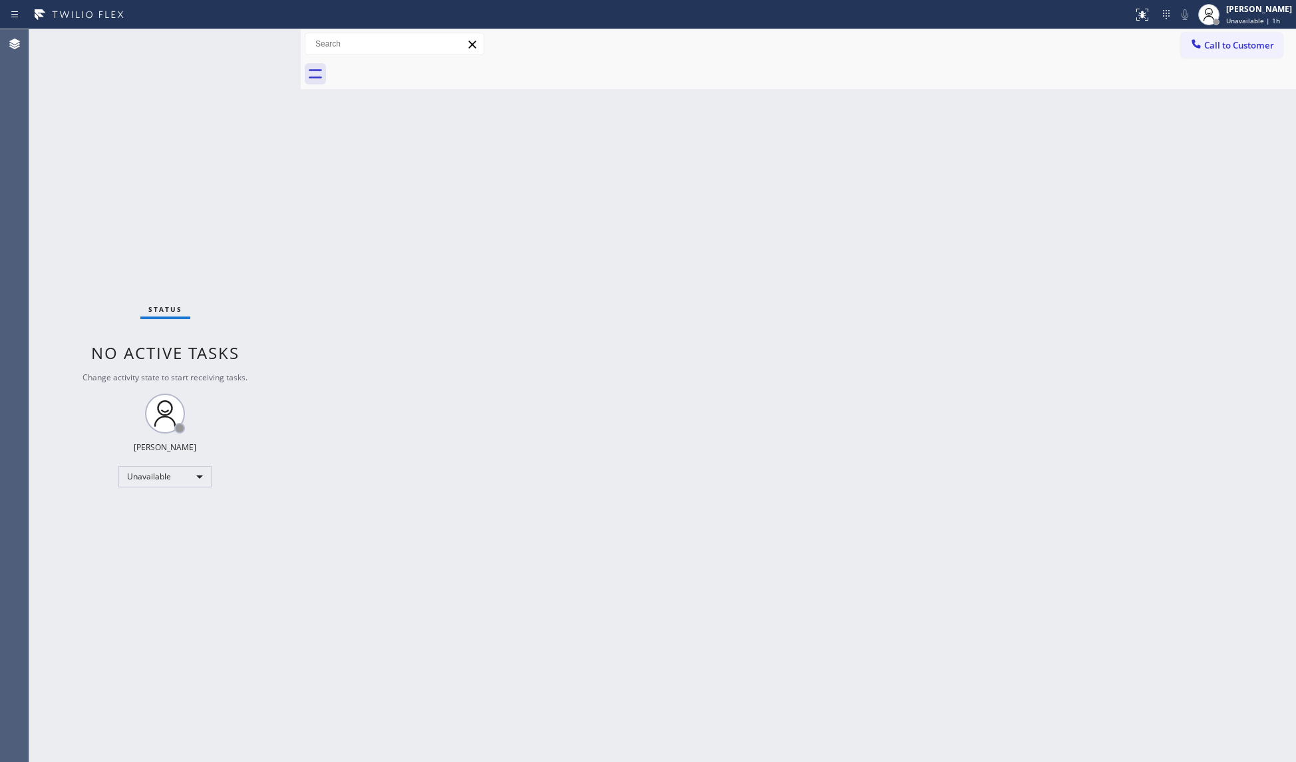
drag, startPoint x: 1207, startPoint y: 43, endPoint x: 1195, endPoint y: 49, distance: 13.4
click at [1205, 45] on span "Call to Customer" at bounding box center [1239, 45] width 70 height 12
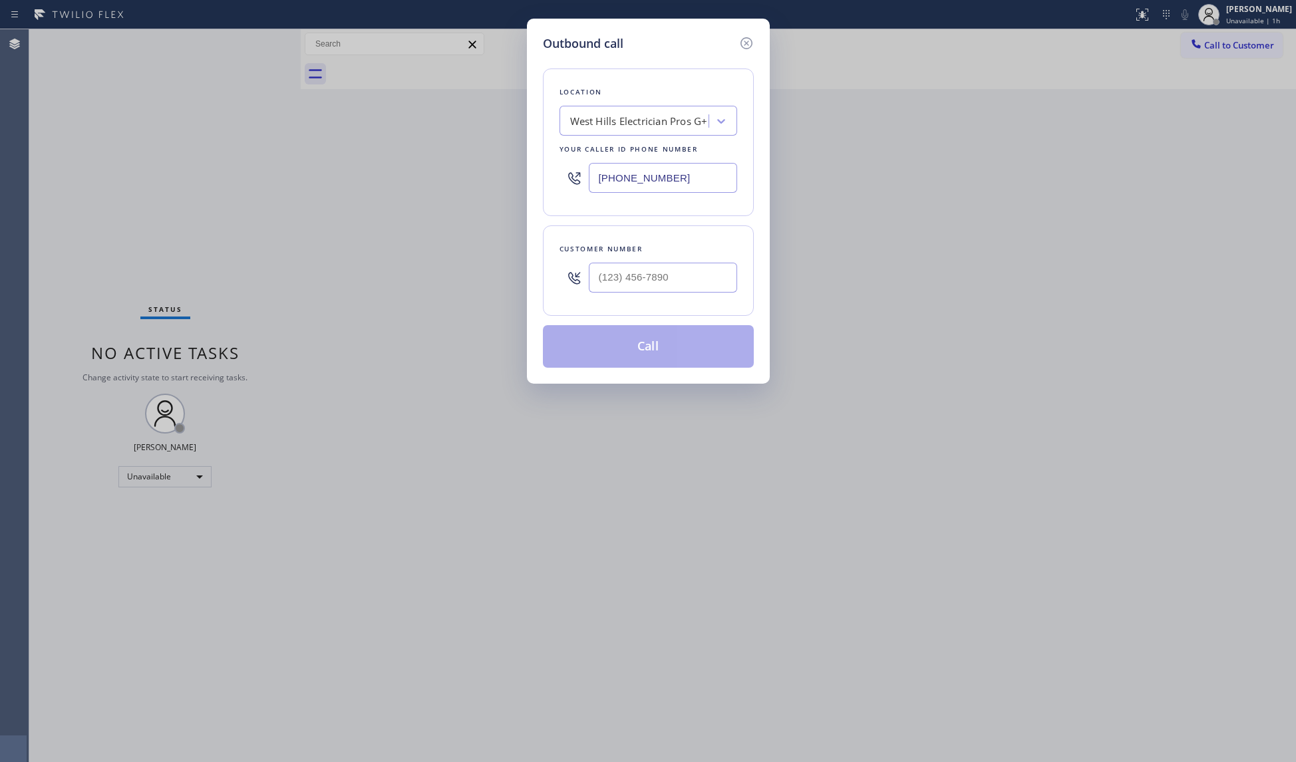
drag, startPoint x: 713, startPoint y: 168, endPoint x: 564, endPoint y: 172, distance: 149.0
click at [567, 176] on div "[PHONE_NUMBER]" at bounding box center [648, 177] width 178 height 43
type input "[PHONE_NUMBER]"
click at [657, 291] on input "(___) ___-____" at bounding box center [663, 278] width 148 height 30
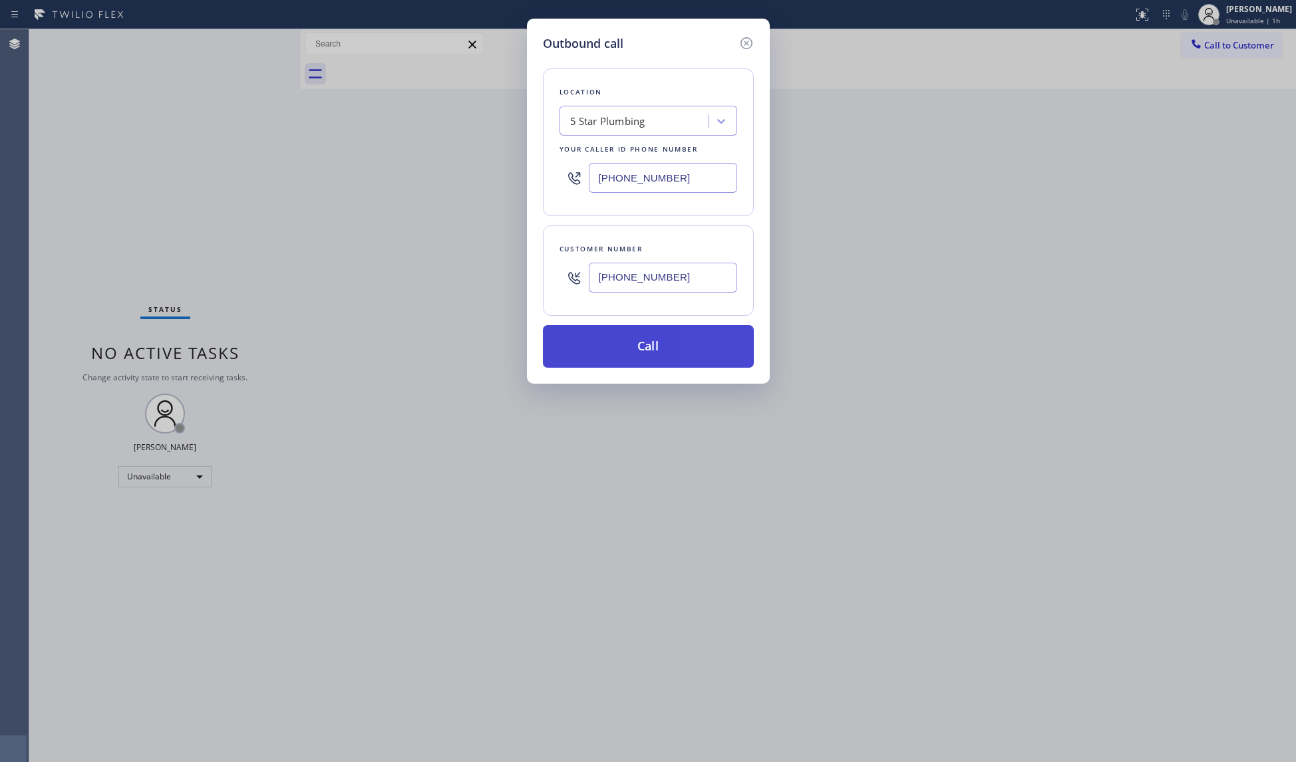
type input "[PHONE_NUMBER]"
click at [651, 345] on button "Call" at bounding box center [648, 346] width 211 height 43
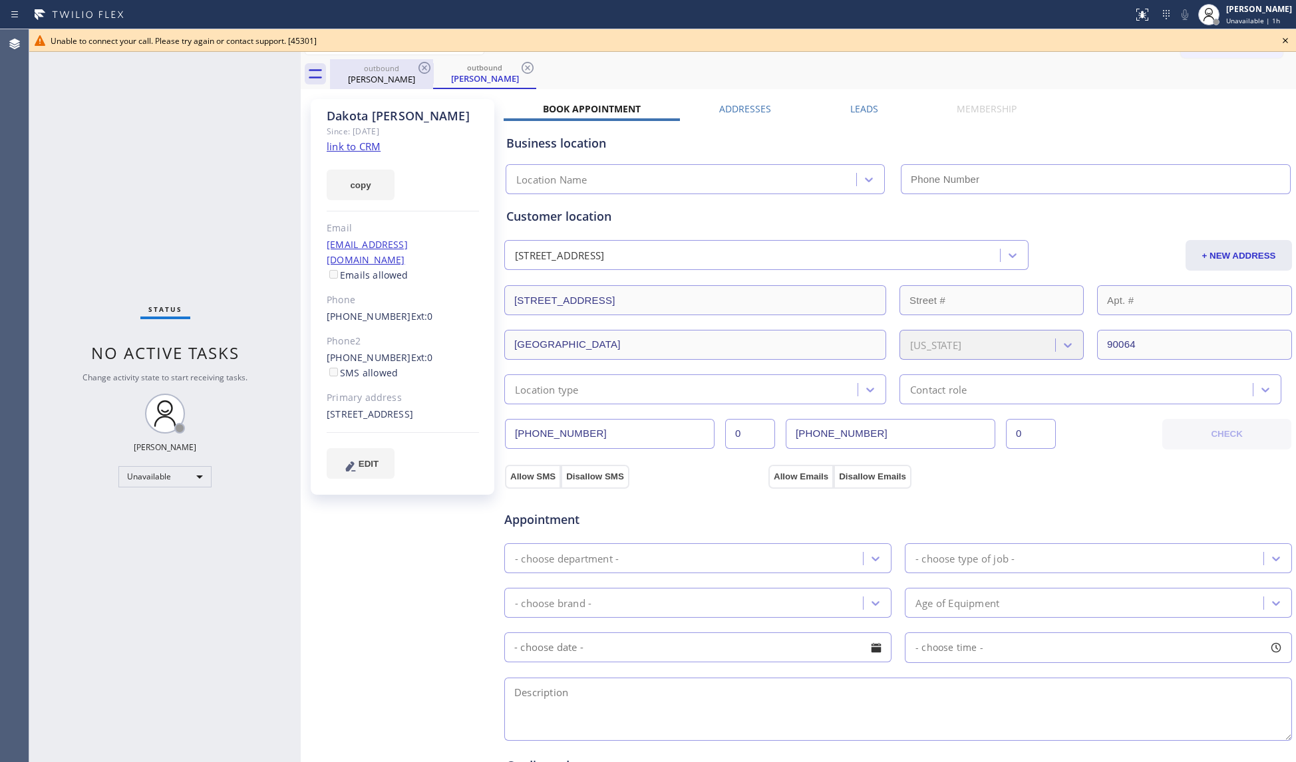
drag, startPoint x: 429, startPoint y: 86, endPoint x: 424, endPoint y: 80, distance: 8.1
click at [428, 86] on div "outbound [PERSON_NAME]" at bounding box center [381, 74] width 100 height 30
click at [426, 67] on icon at bounding box center [424, 68] width 16 height 16
click at [0, 0] on icon at bounding box center [0, 0] width 0 height 0
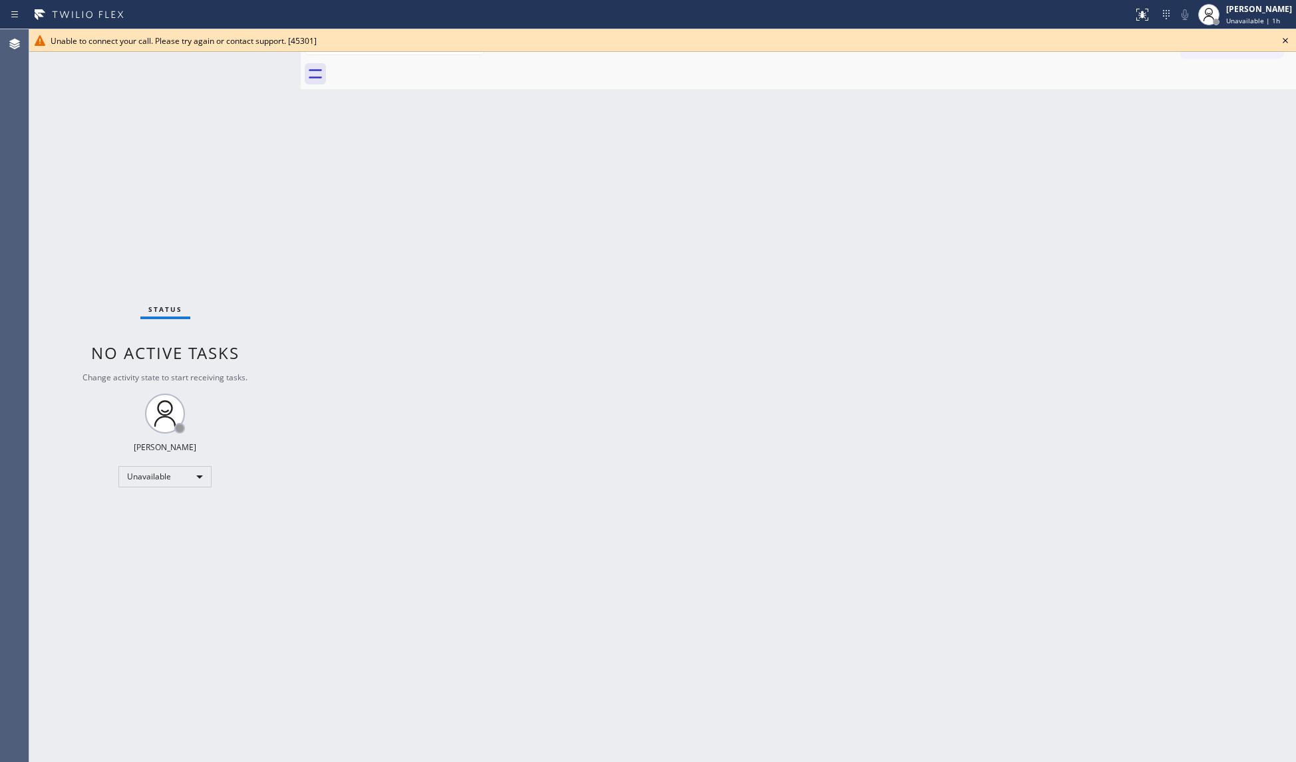
click at [426, 65] on div at bounding box center [813, 74] width 966 height 30
click at [1221, 38] on icon at bounding box center [1285, 41] width 16 height 16
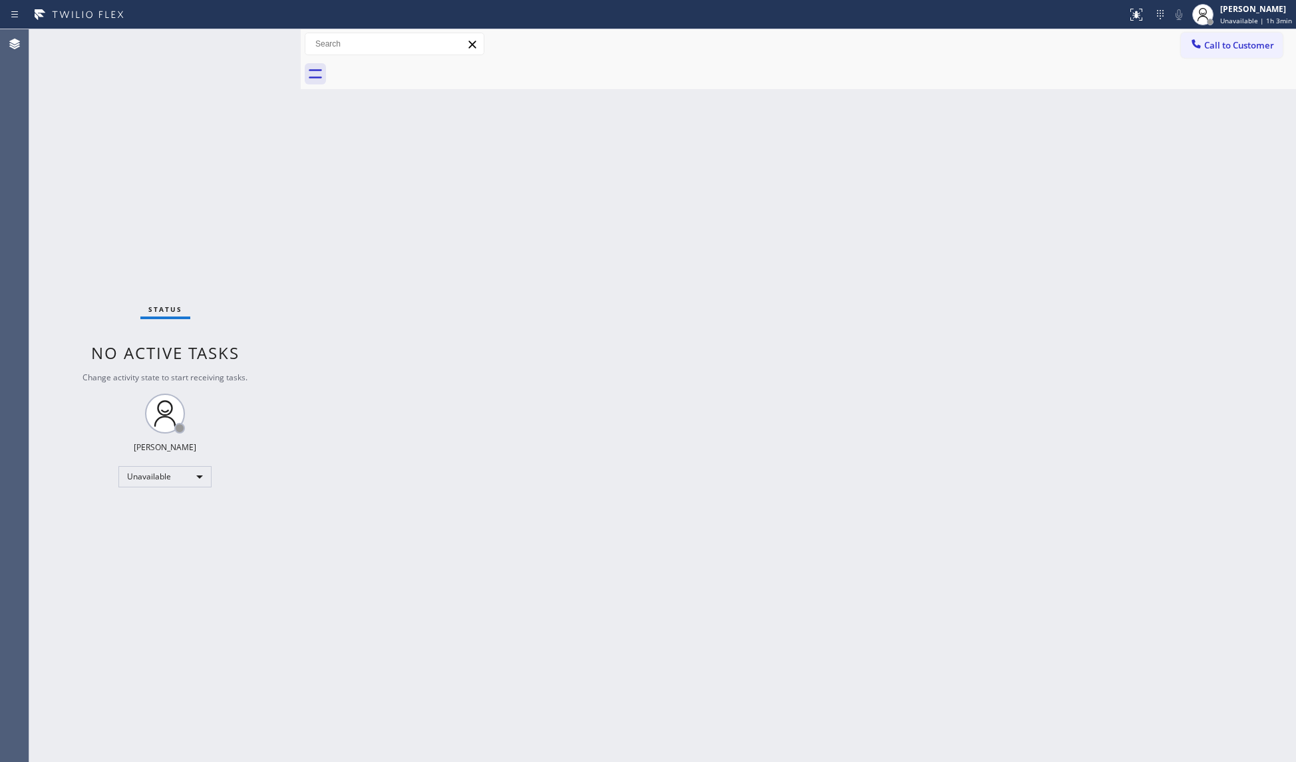
drag, startPoint x: 1086, startPoint y: 237, endPoint x: 1094, endPoint y: 233, distance: 9.2
click at [1091, 234] on div "Back to Dashboard Change Sender ID Customers Technicians Select a contact Outbo…" at bounding box center [798, 395] width 995 height 733
drag, startPoint x: 1240, startPoint y: 48, endPoint x: 1078, endPoint y: 75, distance: 164.5
click at [1221, 49] on span "Call to Customer" at bounding box center [1239, 45] width 70 height 12
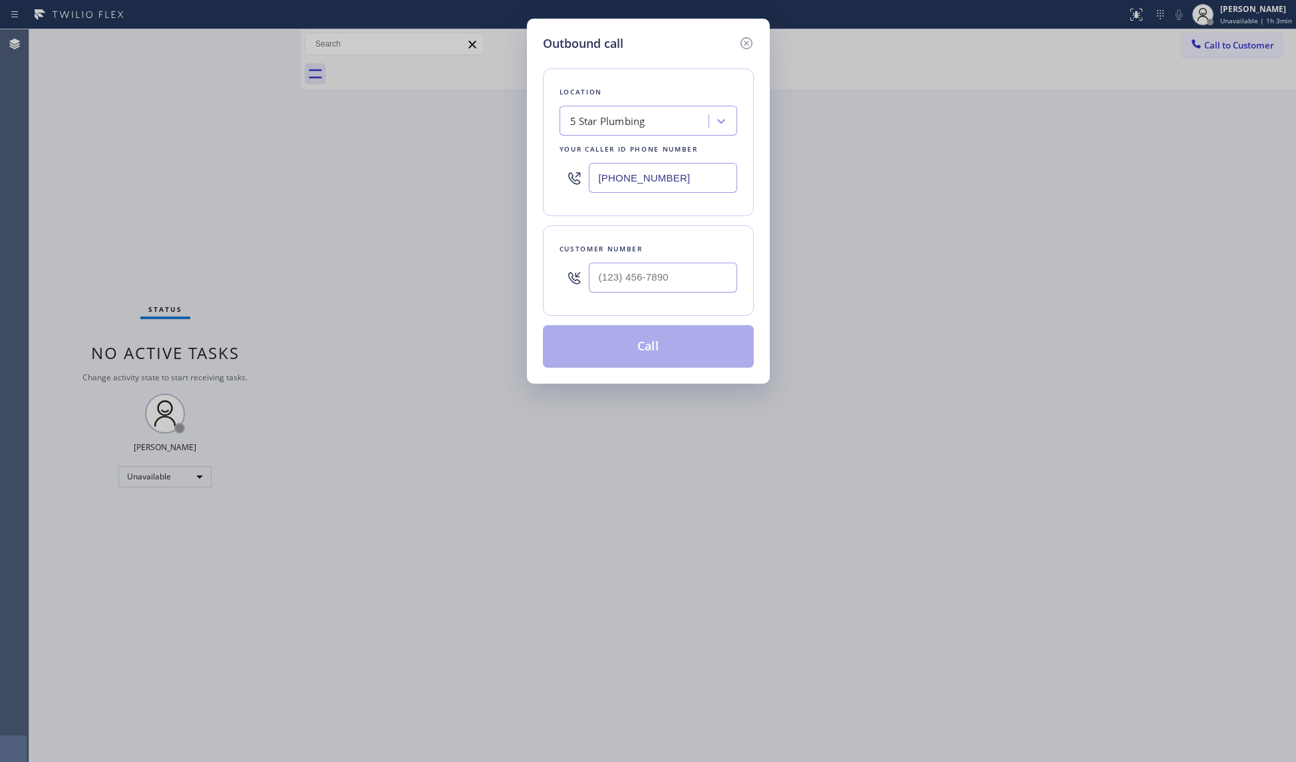
drag, startPoint x: 688, startPoint y: 161, endPoint x: 524, endPoint y: 165, distance: 163.7
click at [523, 166] on div "Outbound call Location 5 Star Plumbing Your caller id phone number [PHONE_NUMBE…" at bounding box center [648, 381] width 1296 height 762
click at [669, 176] on input "(___) ___-____" at bounding box center [663, 178] width 148 height 30
type input "[PHONE_NUMBER]"
click at [597, 277] on input "(___) ___-____" at bounding box center [663, 278] width 148 height 30
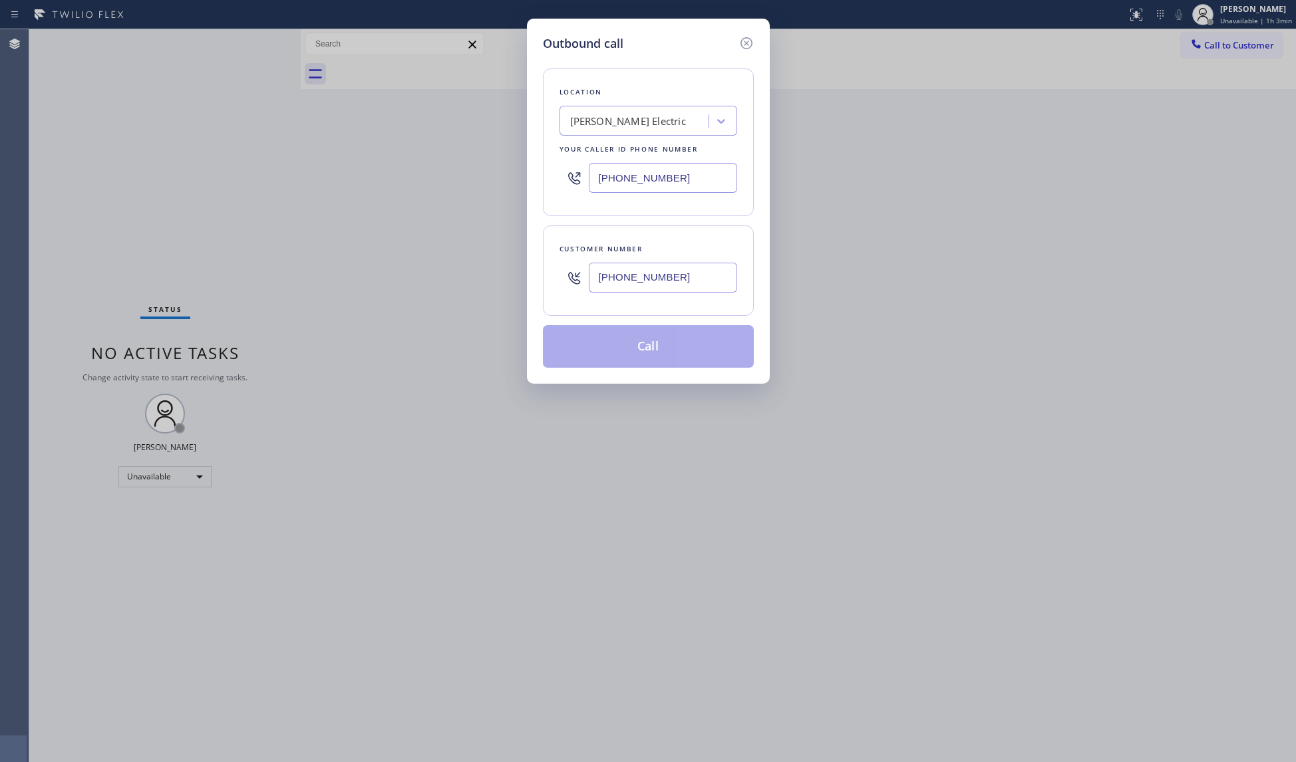
type input "[PHONE_NUMBER]"
click at [653, 312] on div "Customer number [PHONE_NUMBER]" at bounding box center [648, 271] width 211 height 90
click at [661, 342] on button "Call" at bounding box center [648, 346] width 211 height 43
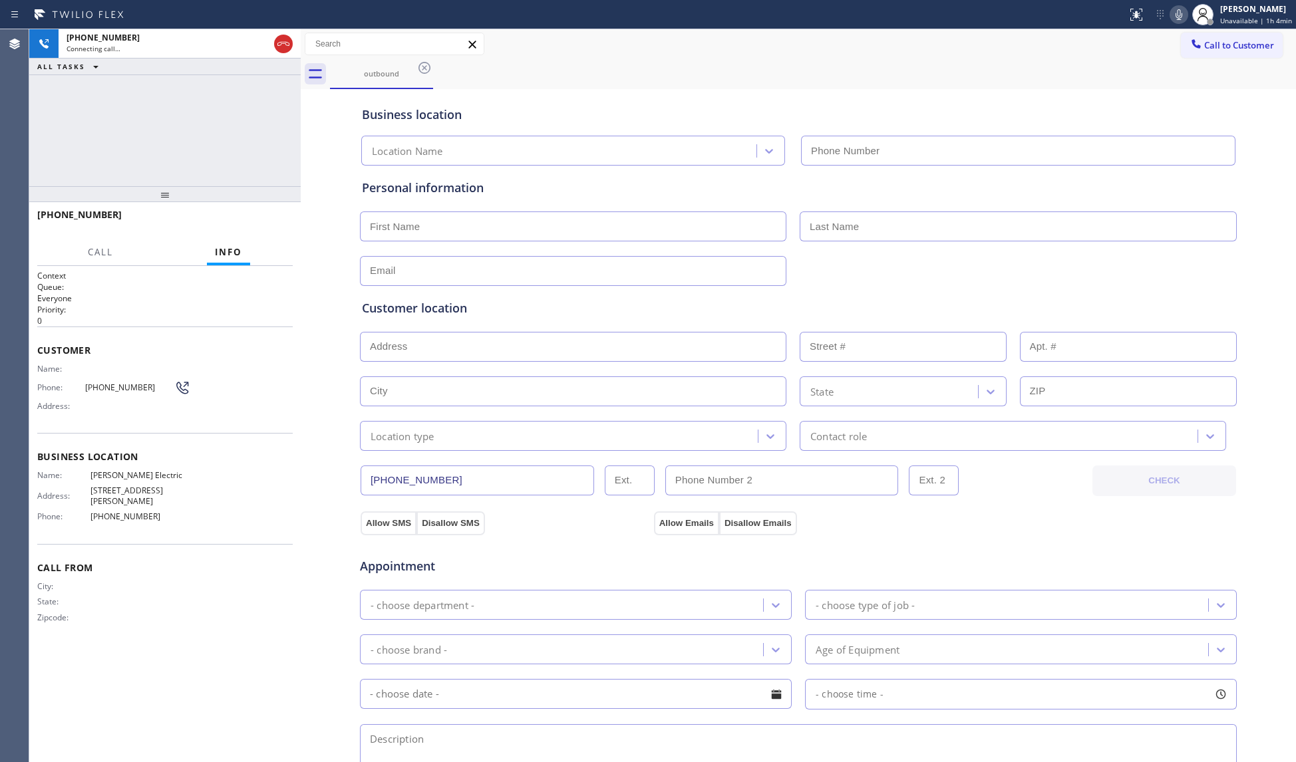
type input "[PHONE_NUMBER]"
click at [235, 134] on div "[PHONE_NUMBER] Connecting call… ALL TASKS ALL TASKS ACTIVE TASKS TASKS IN WRAP …" at bounding box center [164, 107] width 271 height 157
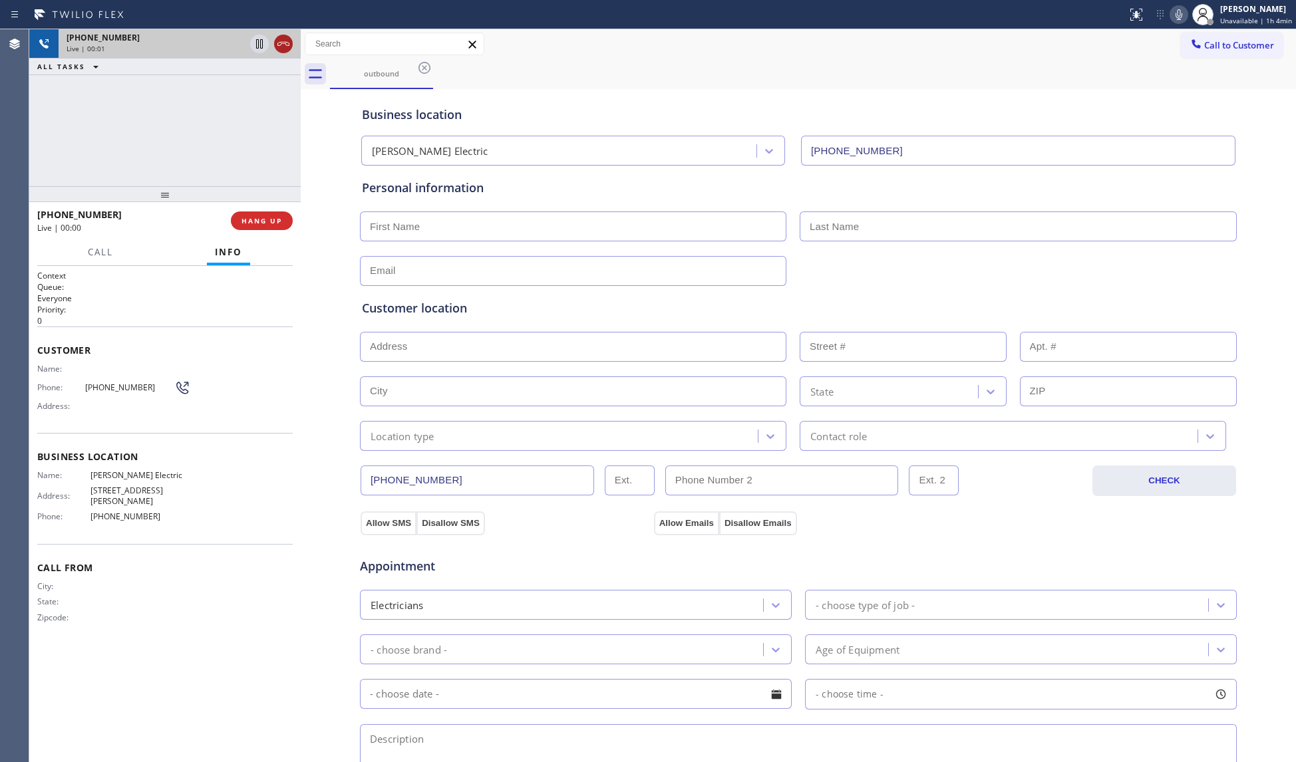
click at [286, 43] on icon at bounding box center [283, 44] width 16 height 16
click at [253, 222] on span "HANG UP" at bounding box center [261, 220] width 41 height 9
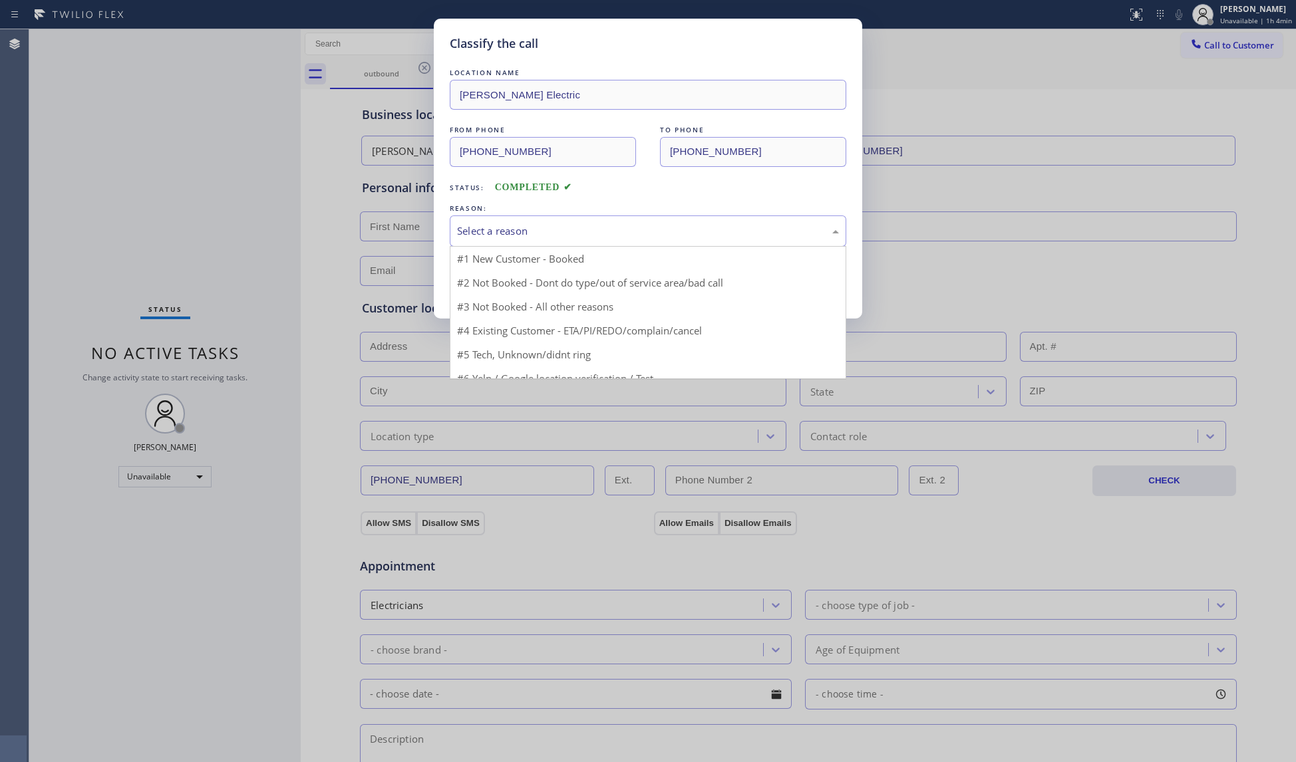
click at [589, 231] on div "Select a reason" at bounding box center [648, 231] width 382 height 15
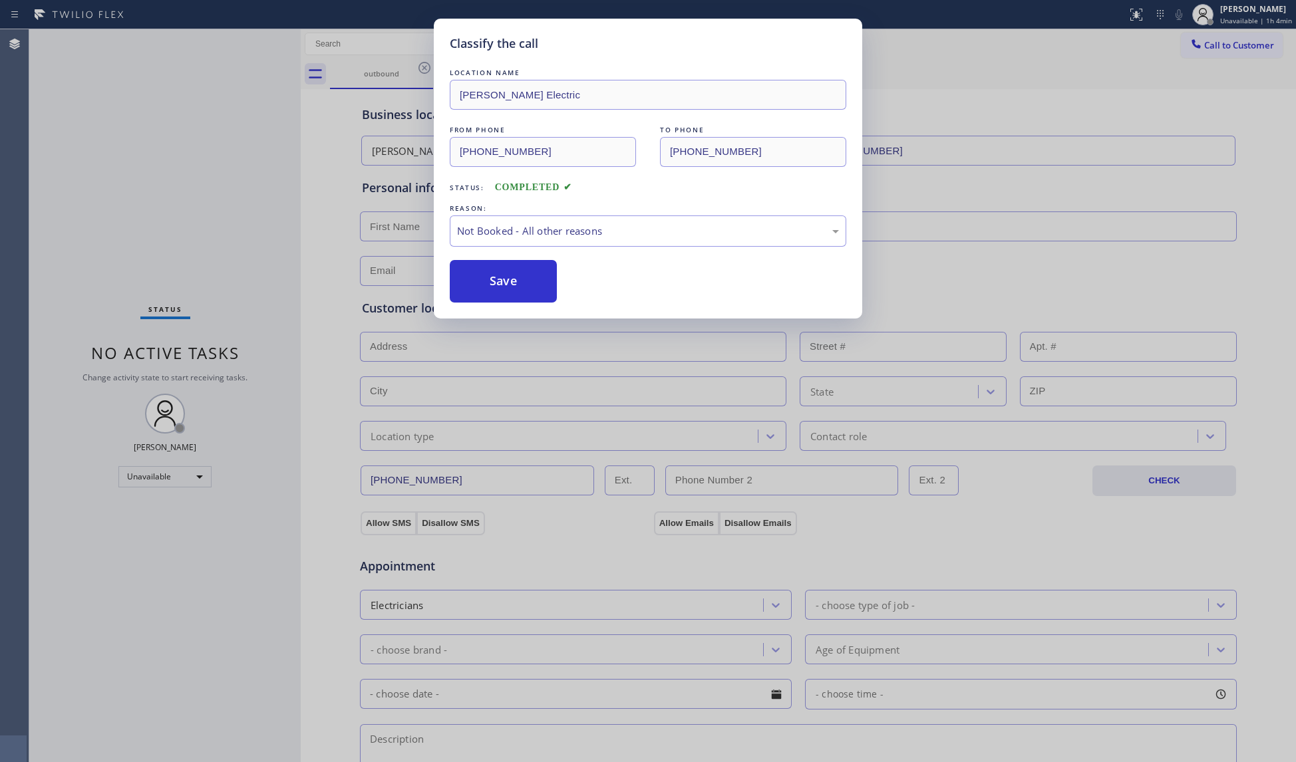
click at [507, 285] on button "Save" at bounding box center [503, 281] width 107 height 43
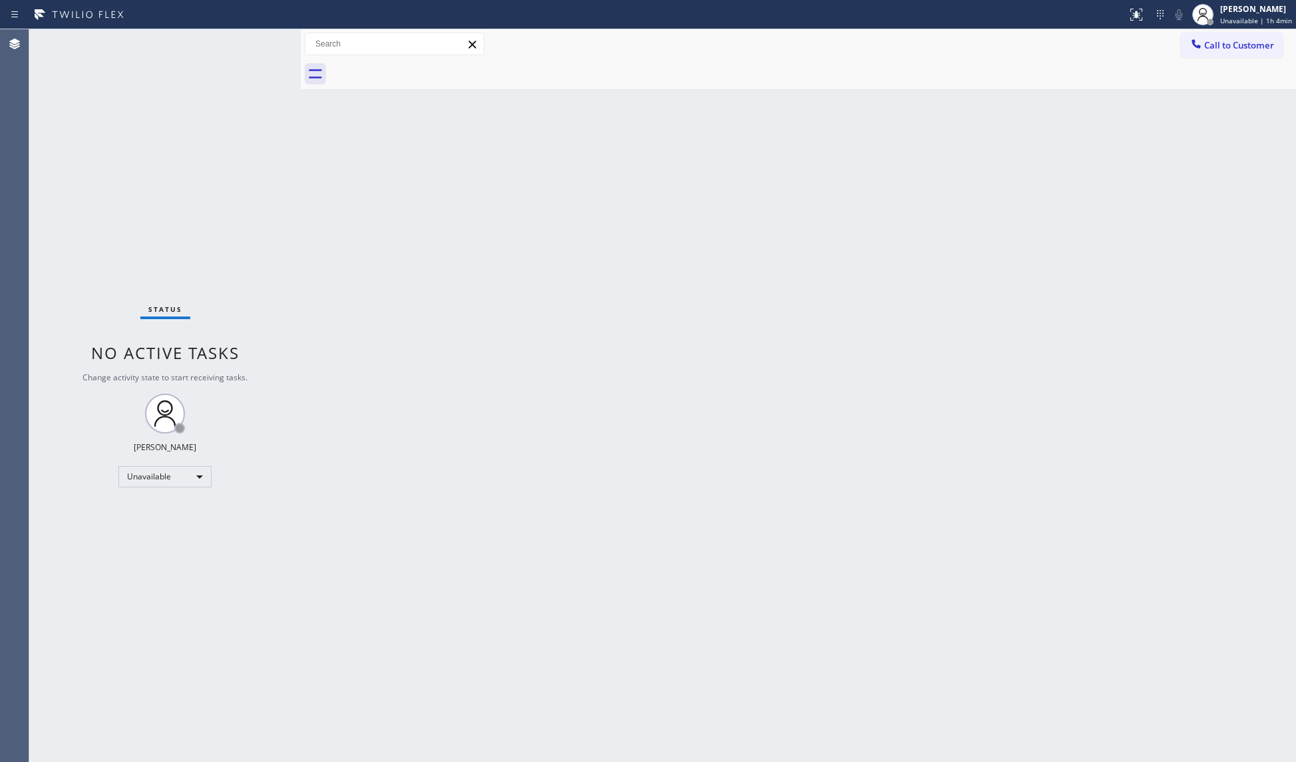
click at [1108, 156] on div "Back to Dashboard Change Sender ID Customers Technicians Select a contact Outbo…" at bounding box center [798, 395] width 995 height 733
click at [1209, 53] on button "Call to Customer" at bounding box center [1232, 45] width 102 height 25
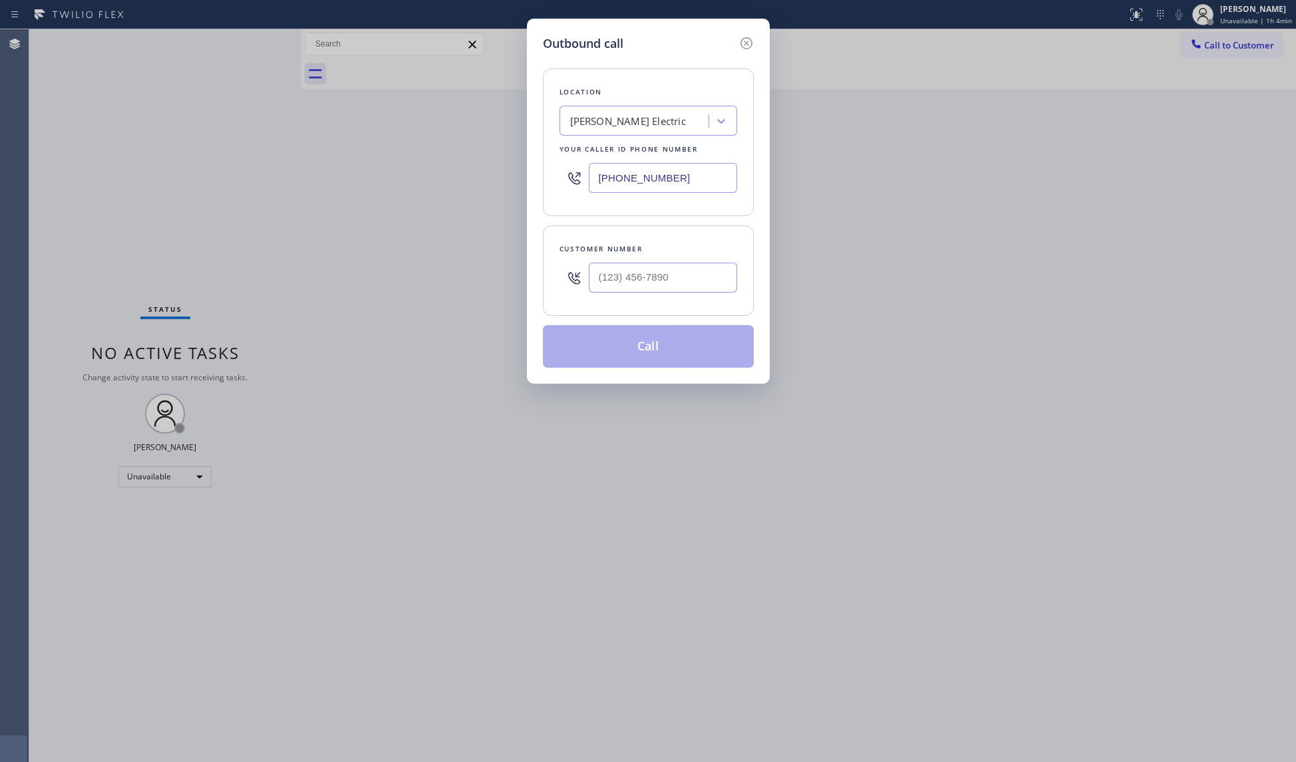
drag, startPoint x: 682, startPoint y: 182, endPoint x: 536, endPoint y: 174, distance: 145.9
click at [536, 174] on div "Outbound call Location [GEOGRAPHIC_DATA] Electric Your caller id phone number […" at bounding box center [648, 201] width 243 height 365
type input "[PHONE_NUMBER]"
click at [671, 273] on input "[PHONE_NUMBER]" at bounding box center [663, 278] width 148 height 30
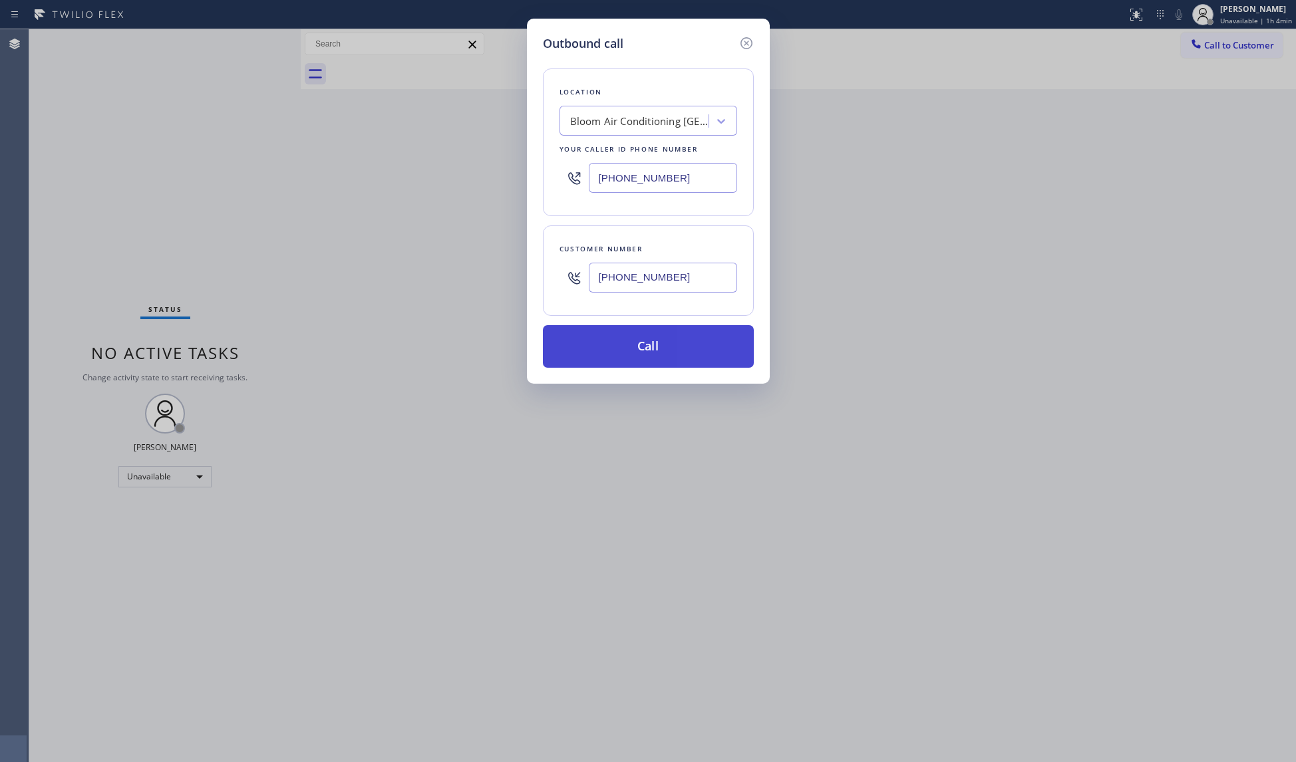
type input "[PHONE_NUMBER]"
click at [658, 357] on button "Call" at bounding box center [648, 346] width 211 height 43
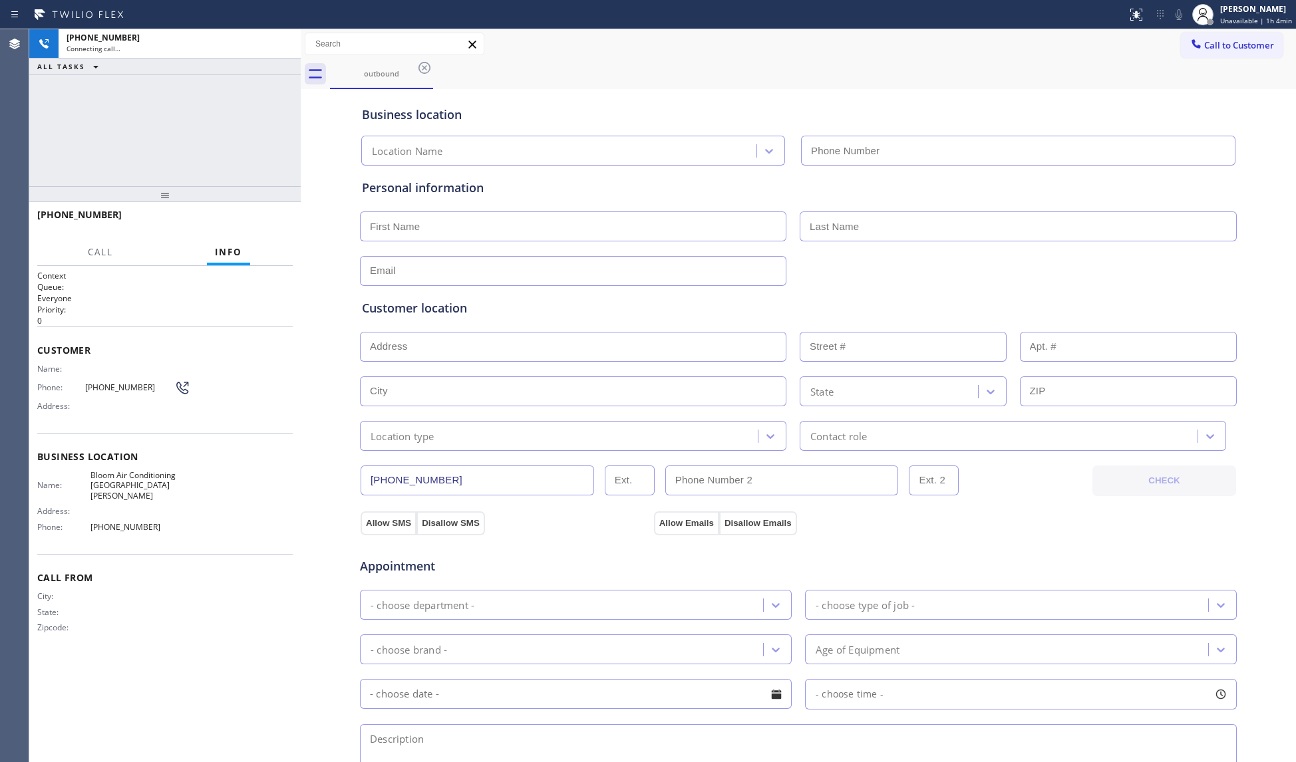
type input "[PHONE_NUMBER]"
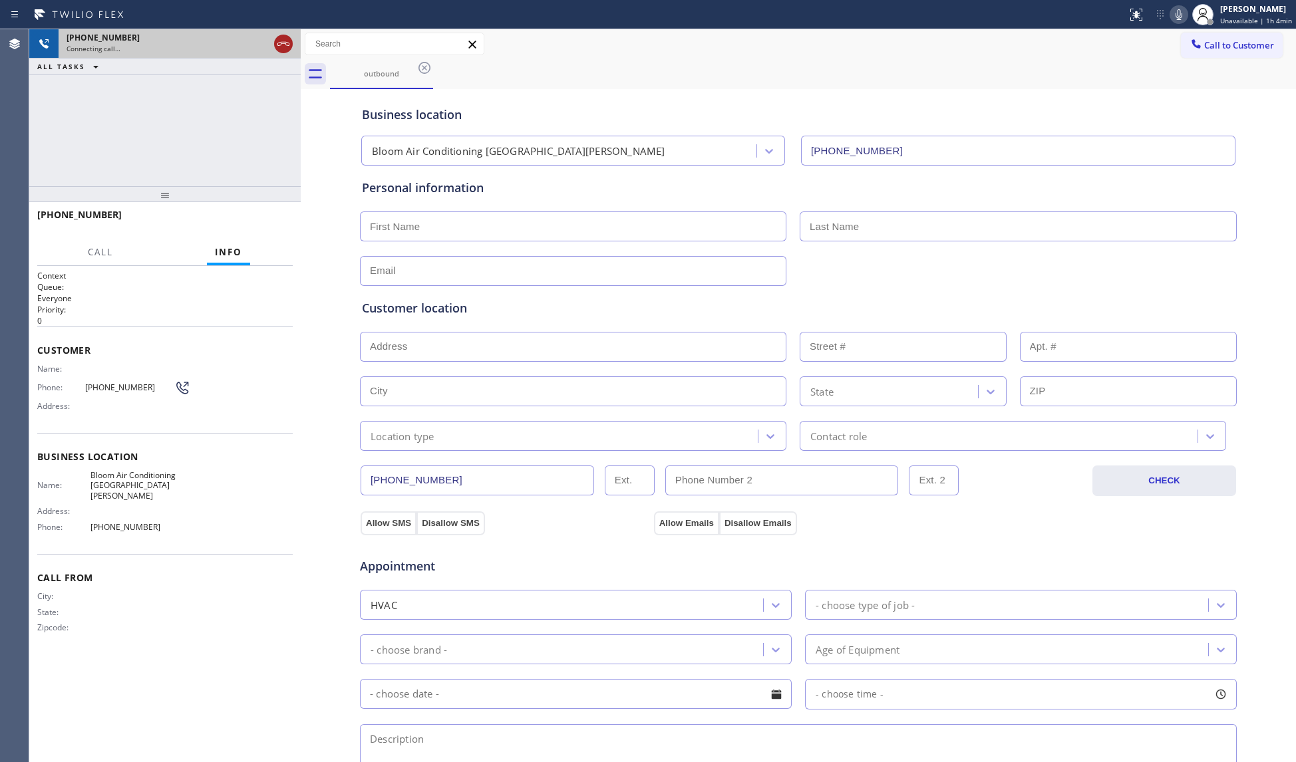
click at [274, 40] on div at bounding box center [283, 44] width 19 height 16
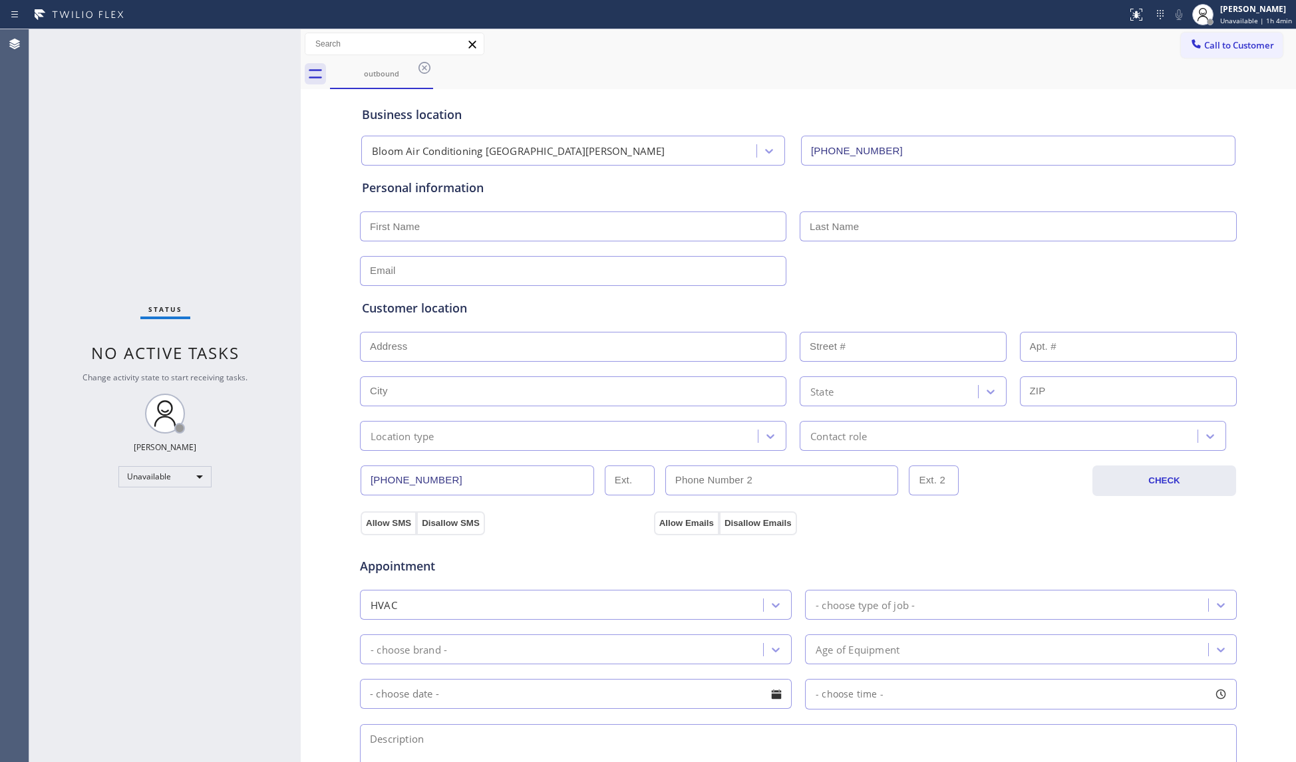
click at [948, 78] on div "outbound" at bounding box center [813, 74] width 966 height 30
click at [1181, 37] on button "Call to Customer" at bounding box center [1232, 45] width 102 height 25
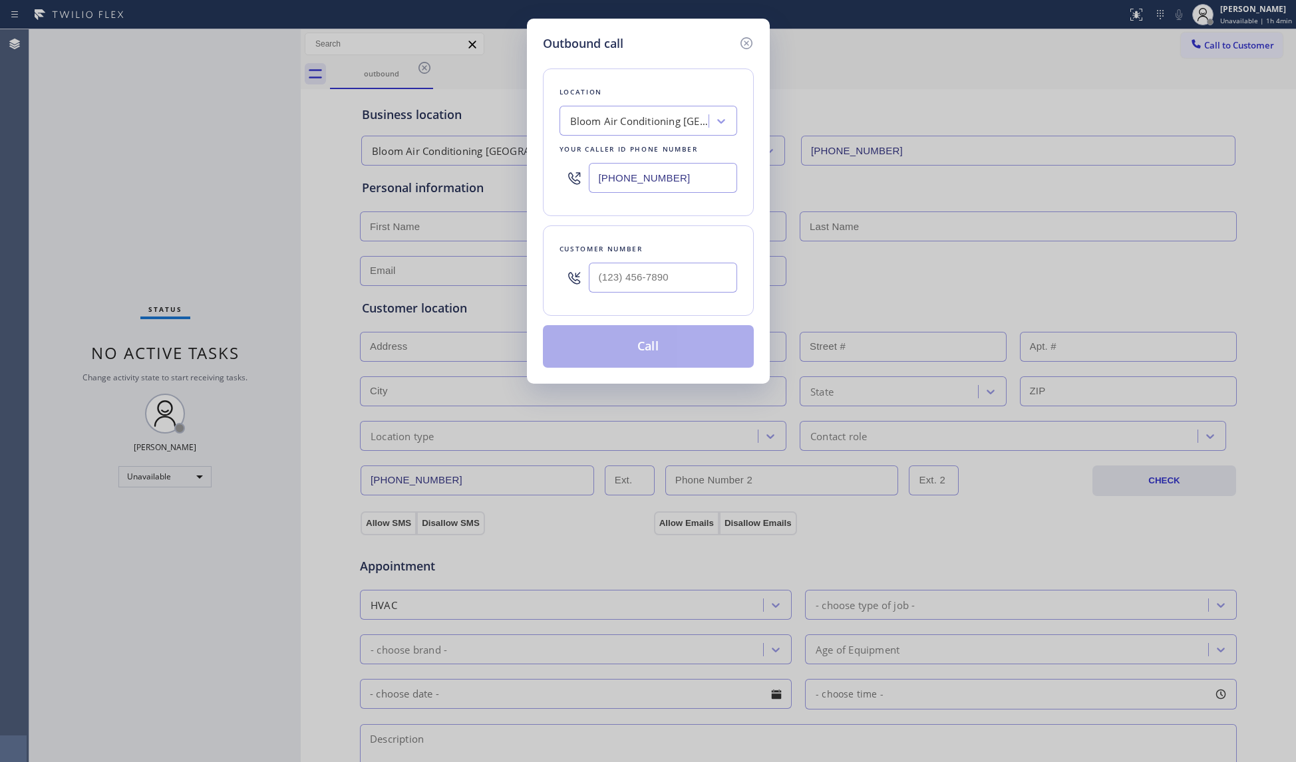
drag, startPoint x: 559, startPoint y: 181, endPoint x: 506, endPoint y: 184, distance: 52.7
click at [504, 184] on div "Outbound call Location Bloom Air Conditioning [GEOGRAPHIC_DATA][PERSON_NAME] Yo…" at bounding box center [648, 381] width 1296 height 762
type input "(___) ___-____"
click at [684, 291] on input "(___) ___-____" at bounding box center [663, 278] width 148 height 30
type input "[PHONE_NUMBER]"
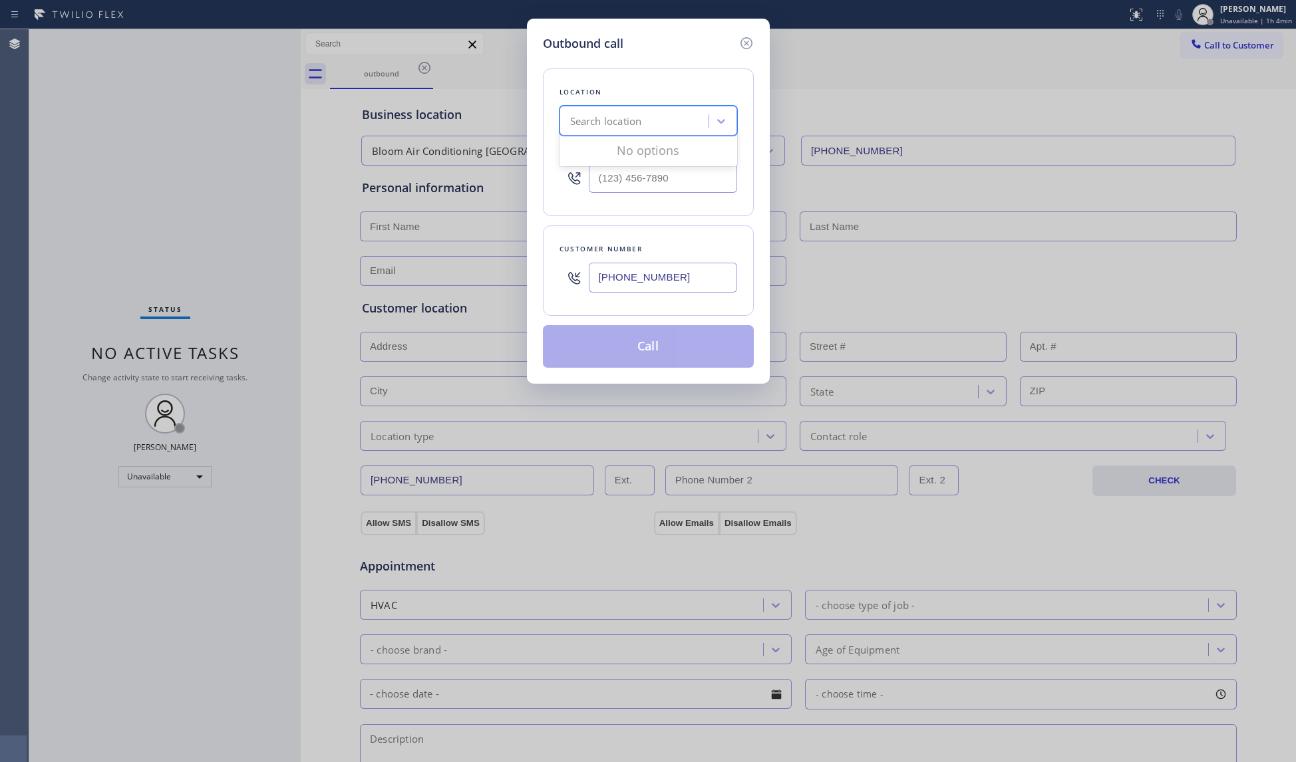
click at [577, 123] on div "Search location" at bounding box center [606, 121] width 72 height 15
type input "Thermador Appliance Repair Zone [PERSON_NAME]"
click at [626, 152] on div "Thermador Appliance Repair Zone [PERSON_NAME]" at bounding box center [648, 155] width 178 height 37
type input "[PHONE_NUMBER]"
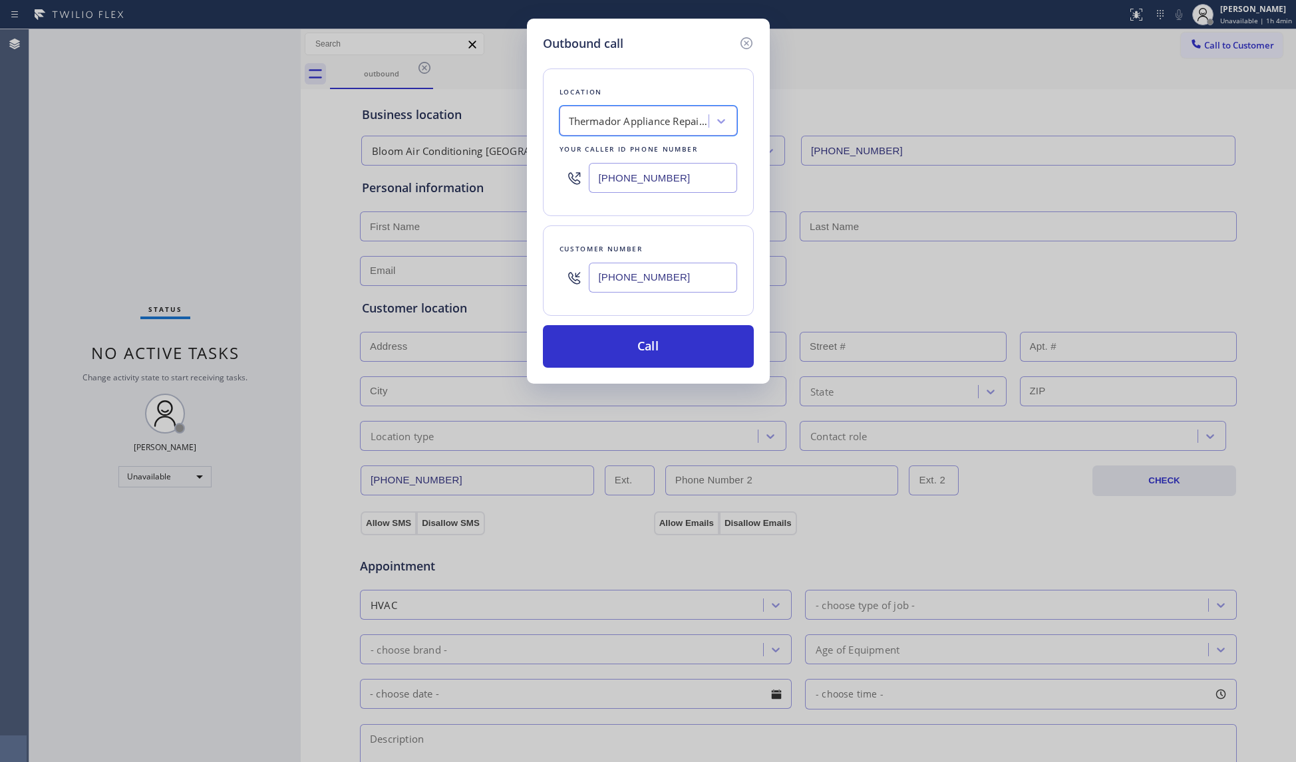
scroll to position [0, 1]
click at [665, 357] on button "Call" at bounding box center [648, 346] width 211 height 43
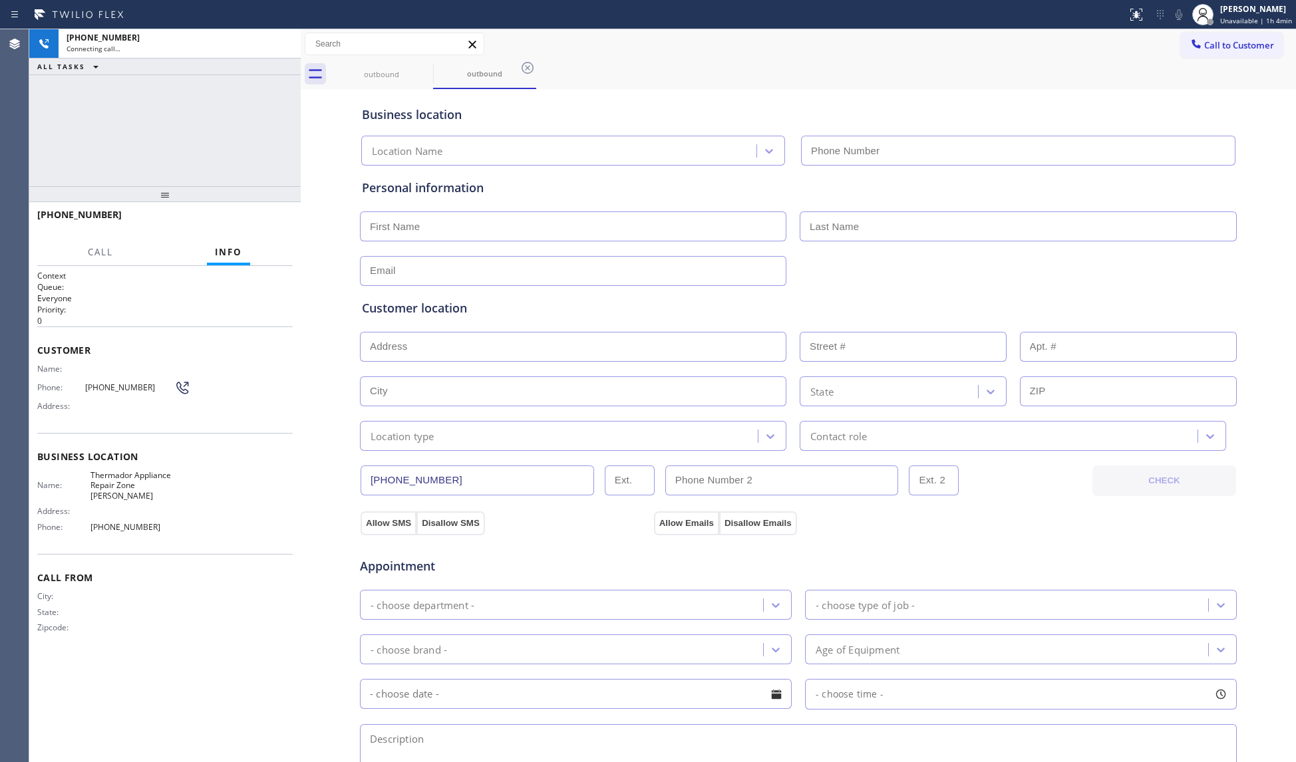
type input "[PHONE_NUMBER]"
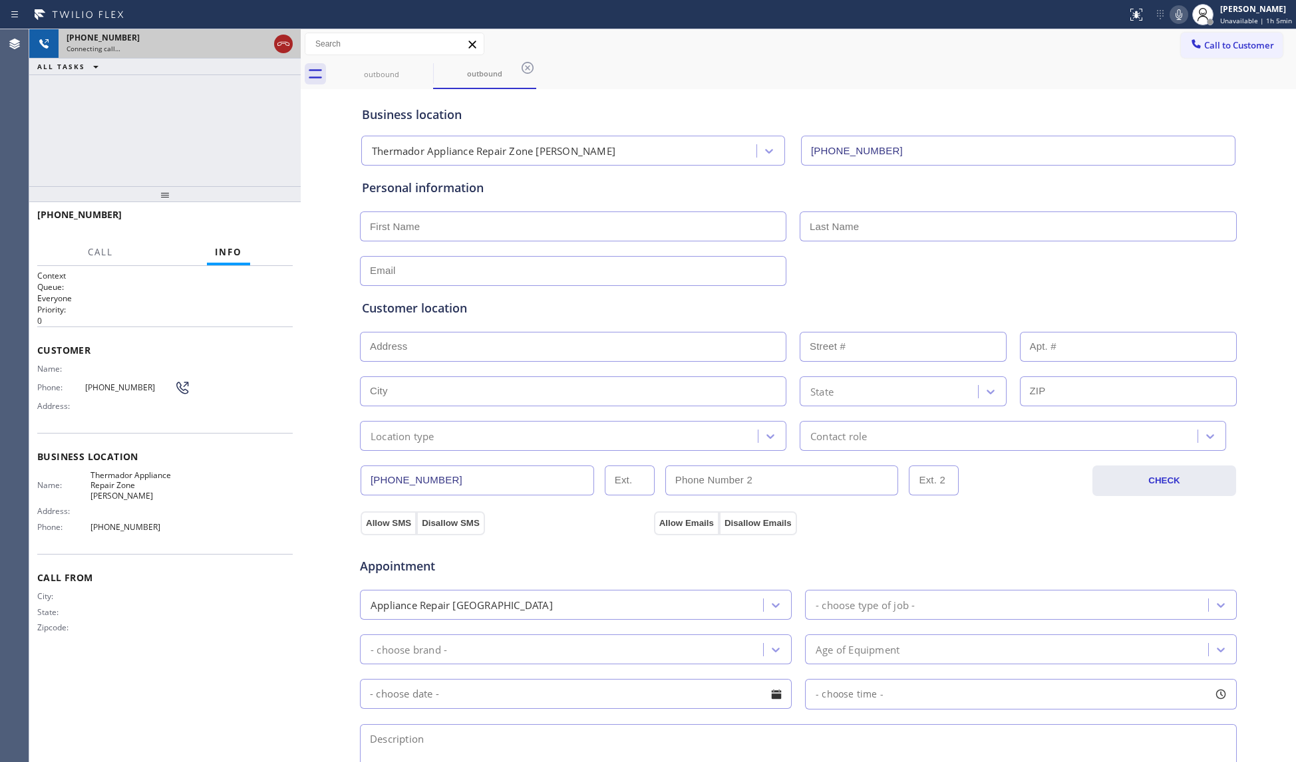
click at [281, 43] on icon at bounding box center [283, 44] width 12 height 4
click at [269, 44] on div "Connecting call…" at bounding box center [168, 48] width 202 height 9
click at [281, 44] on div "Connecting call…" at bounding box center [180, 48] width 226 height 9
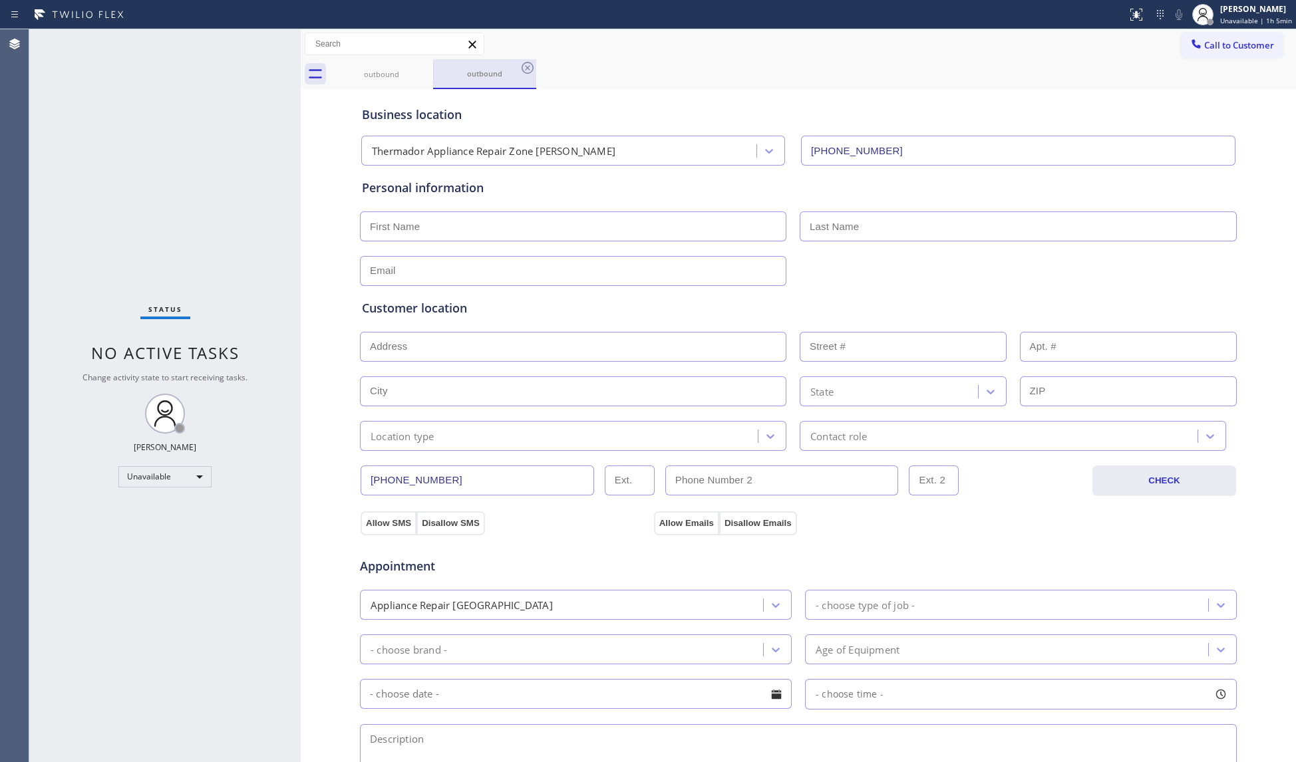
drag, startPoint x: 507, startPoint y: 68, endPoint x: 474, endPoint y: 85, distance: 37.5
click at [507, 69] on div "outbound" at bounding box center [484, 74] width 100 height 10
click at [408, 75] on div "outbound" at bounding box center [381, 74] width 100 height 30
click at [398, 69] on div "outbound" at bounding box center [381, 74] width 100 height 10
click at [418, 64] on icon at bounding box center [424, 68] width 16 height 16
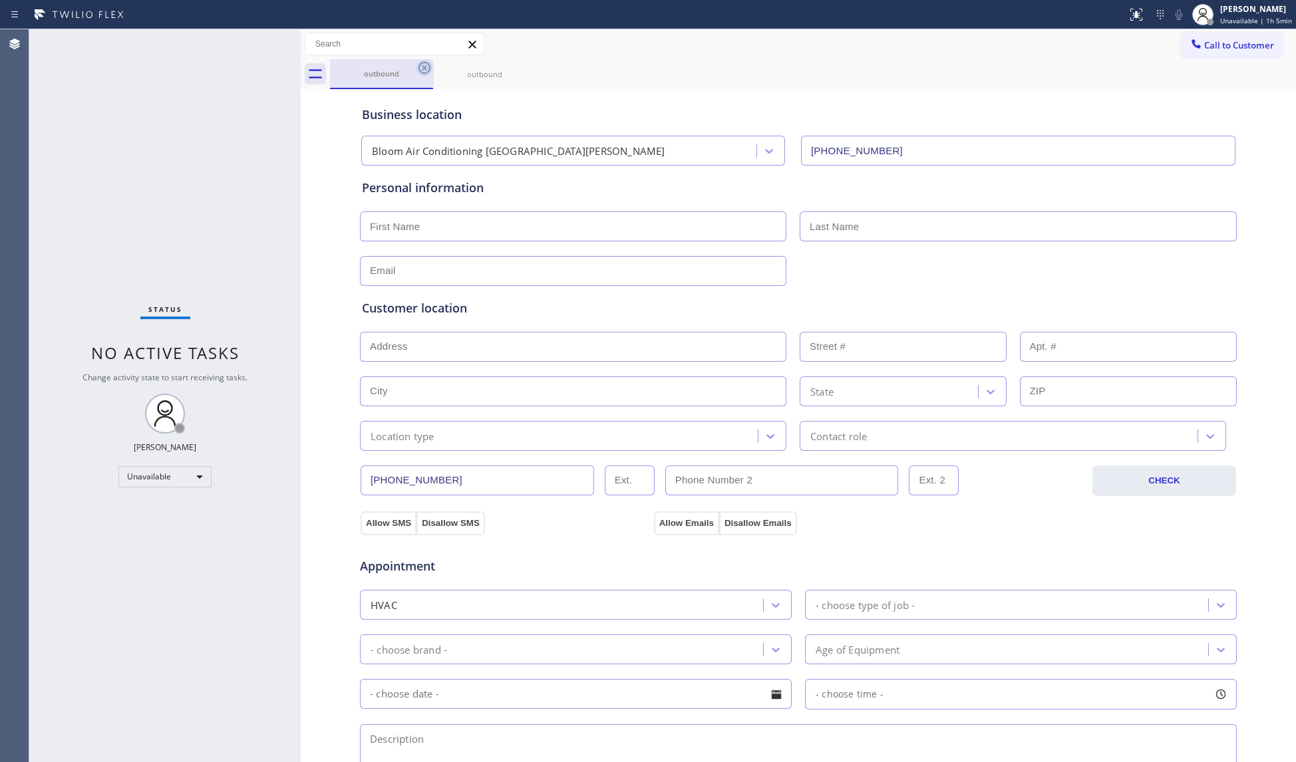
click at [0, 0] on icon at bounding box center [0, 0] width 0 height 0
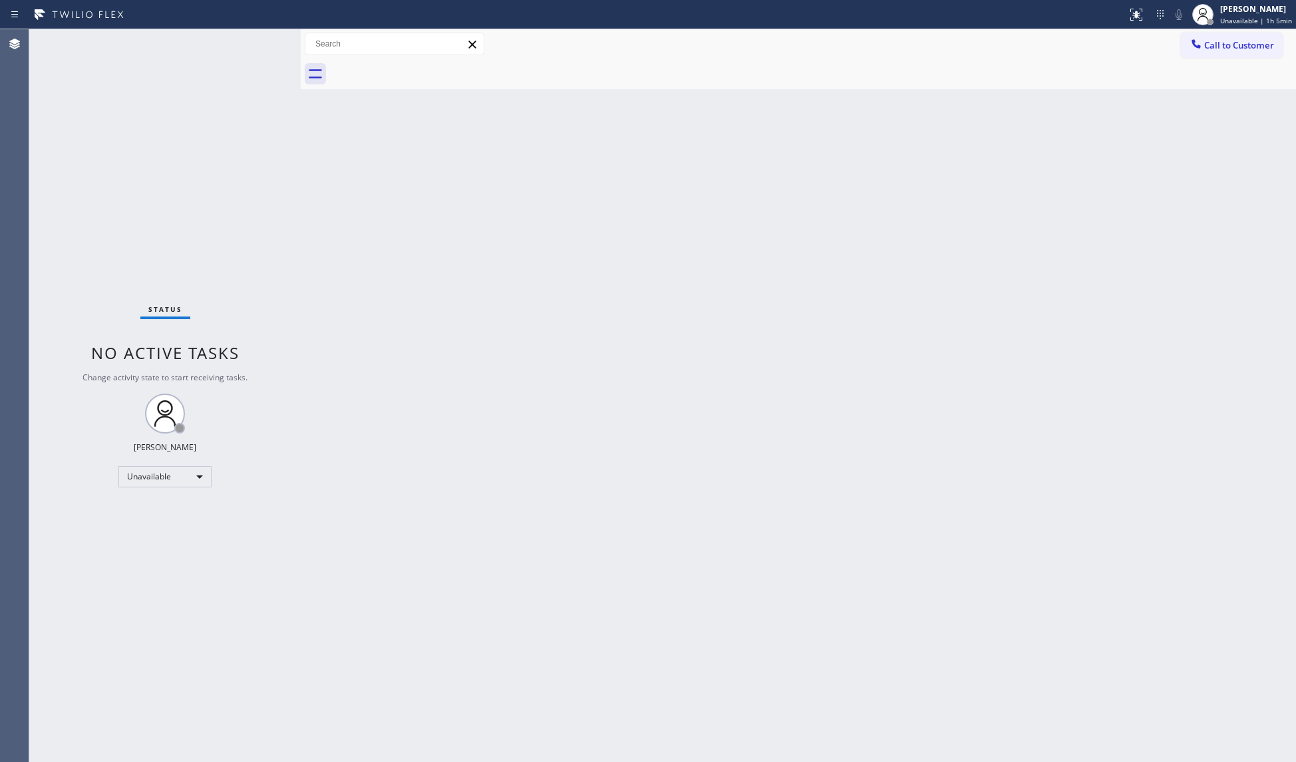
click at [418, 64] on div at bounding box center [813, 74] width 966 height 30
drag, startPoint x: 1243, startPoint y: 19, endPoint x: 1230, endPoint y: 49, distance: 32.8
click at [1221, 20] on span "Unavailable | 1h 14min" at bounding box center [1254, 20] width 76 height 9
click at [1221, 12] on div "[PERSON_NAME]" at bounding box center [1254, 8] width 76 height 11
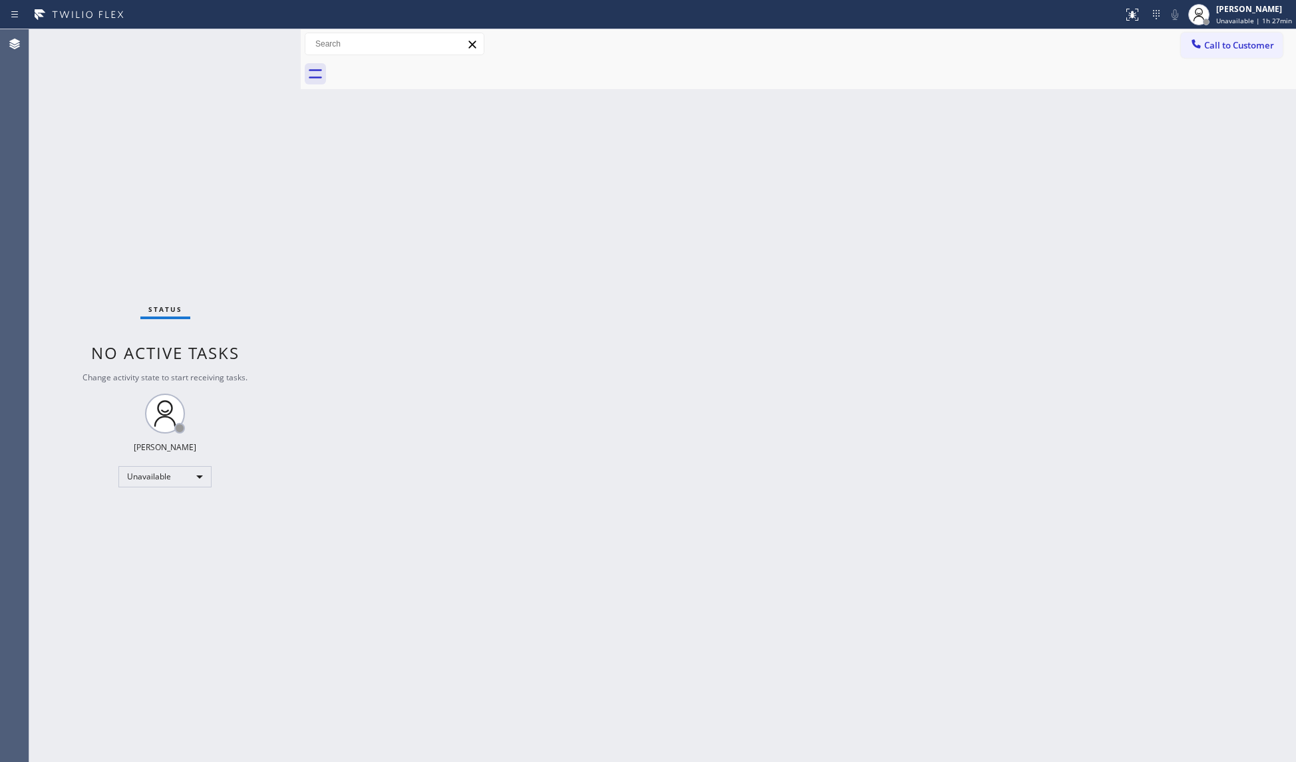
click at [930, 365] on div "Back to Dashboard Change Sender ID Customers Technicians Select a contact Outbo…" at bounding box center [798, 395] width 995 height 733
click at [647, 296] on div "Back to Dashboard Change Sender ID Customers Technicians Select a contact Outbo…" at bounding box center [798, 395] width 995 height 733
drag, startPoint x: 1285, startPoint y: 19, endPoint x: 1267, endPoint y: 28, distance: 19.9
click at [1221, 20] on span "Unavailable | 1h 27min" at bounding box center [1254, 20] width 76 height 9
drag, startPoint x: 1185, startPoint y: 110, endPoint x: 1195, endPoint y: 102, distance: 12.8
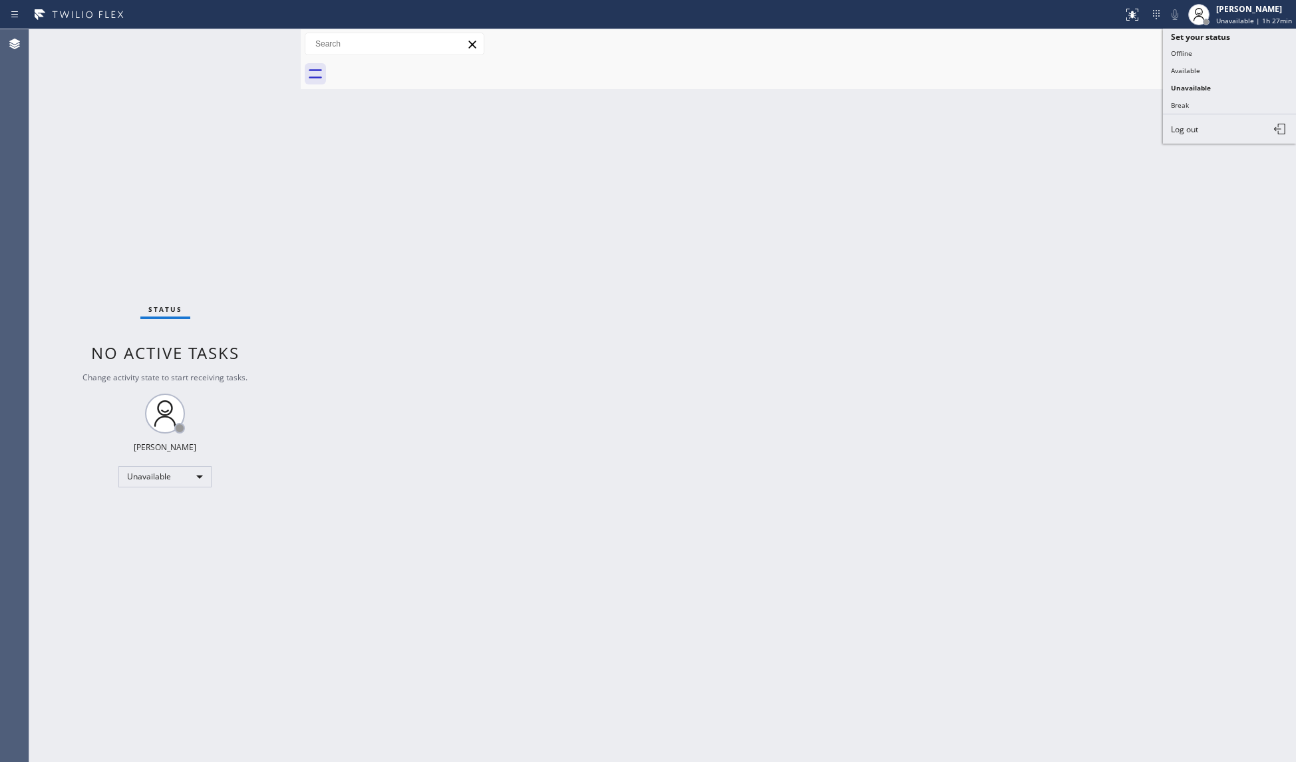
click at [1185, 109] on button "Break" at bounding box center [1229, 104] width 133 height 17
click at [1221, 20] on span "Break | 2:08" at bounding box center [1246, 20] width 40 height 9
click at [1195, 70] on button "Available" at bounding box center [1229, 70] width 133 height 17
click at [1221, 19] on span "Available | 0s" at bounding box center [1248, 20] width 45 height 9
click at [1216, 82] on button "Unavailable" at bounding box center [1229, 87] width 133 height 17
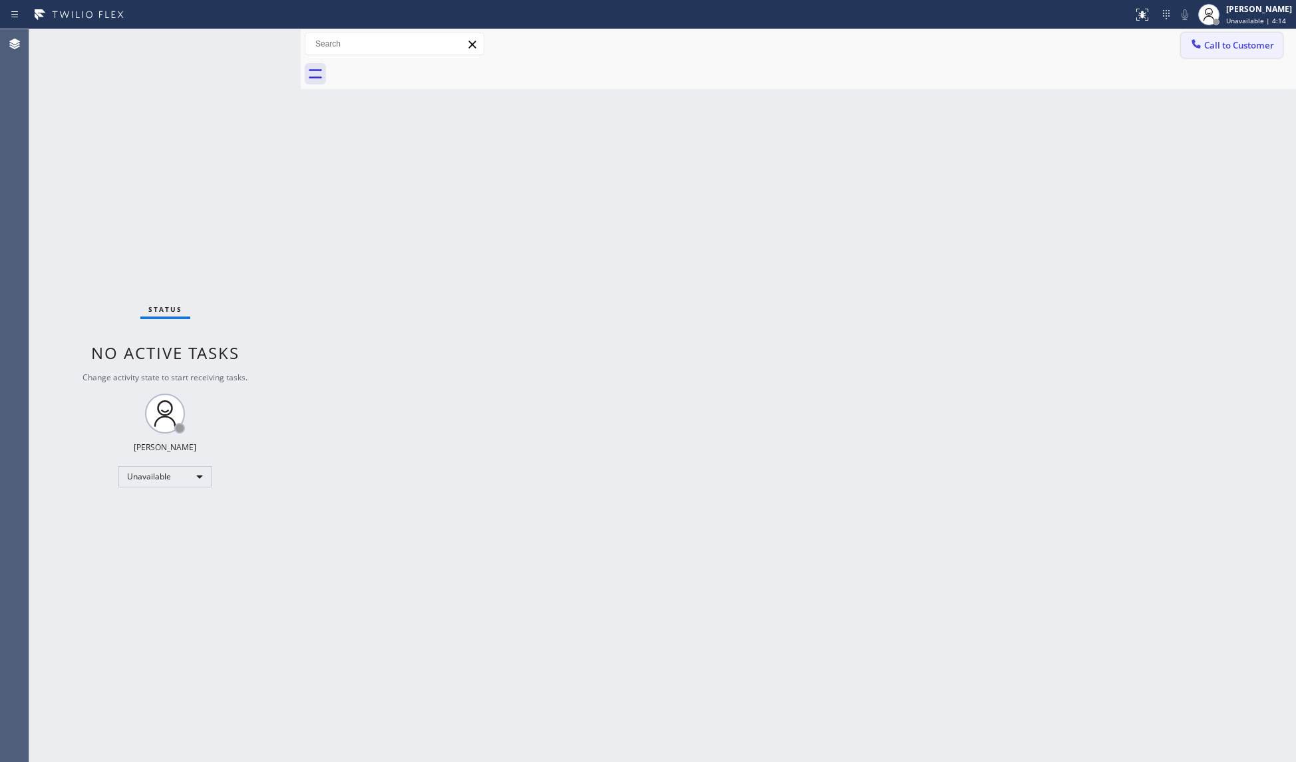
drag, startPoint x: 1221, startPoint y: 43, endPoint x: 1205, endPoint y: 43, distance: 16.0
click at [1220, 43] on span "Call to Customer" at bounding box center [1239, 45] width 70 height 12
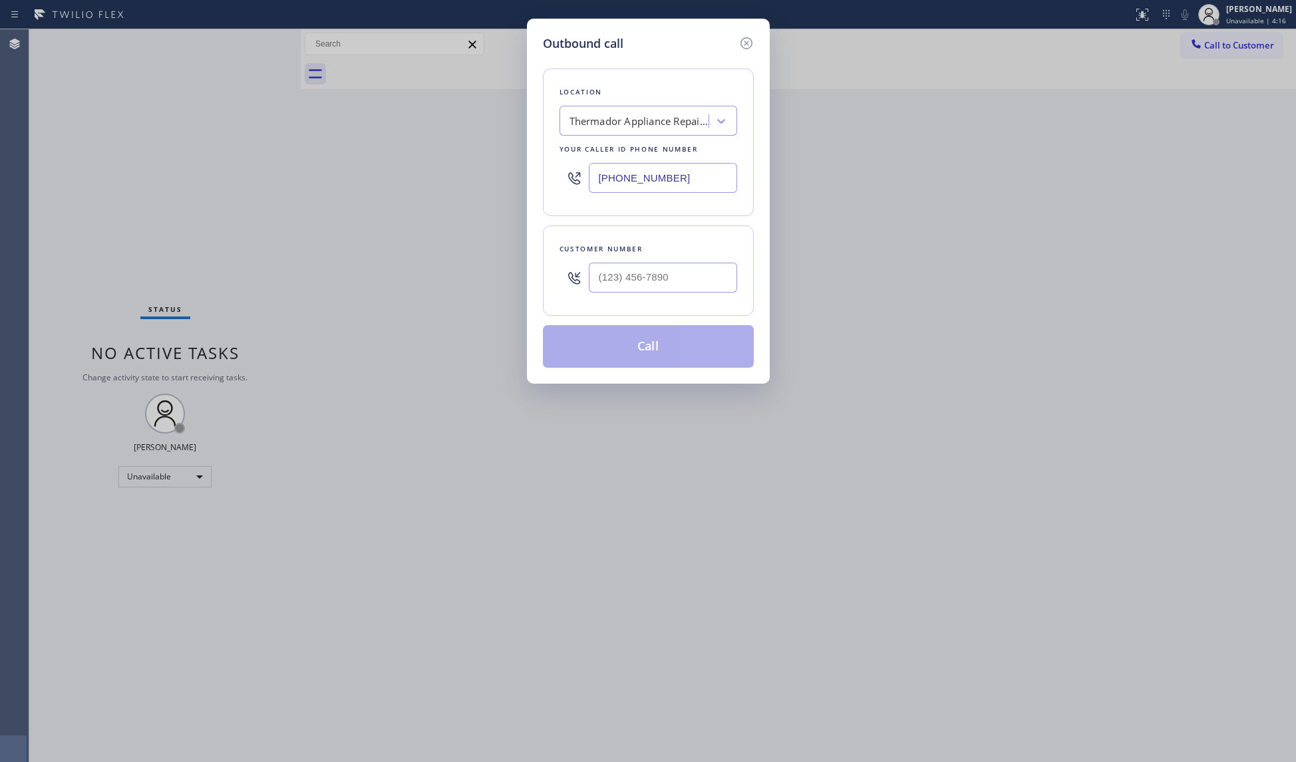
drag, startPoint x: 693, startPoint y: 166, endPoint x: 562, endPoint y: 166, distance: 131.0
click at [562, 166] on div "[PHONE_NUMBER]" at bounding box center [648, 177] width 178 height 43
type input "[PHONE_NUMBER]"
click at [621, 282] on input "(___) ___-____" at bounding box center [663, 278] width 148 height 30
type input "[PHONE_NUMBER]"
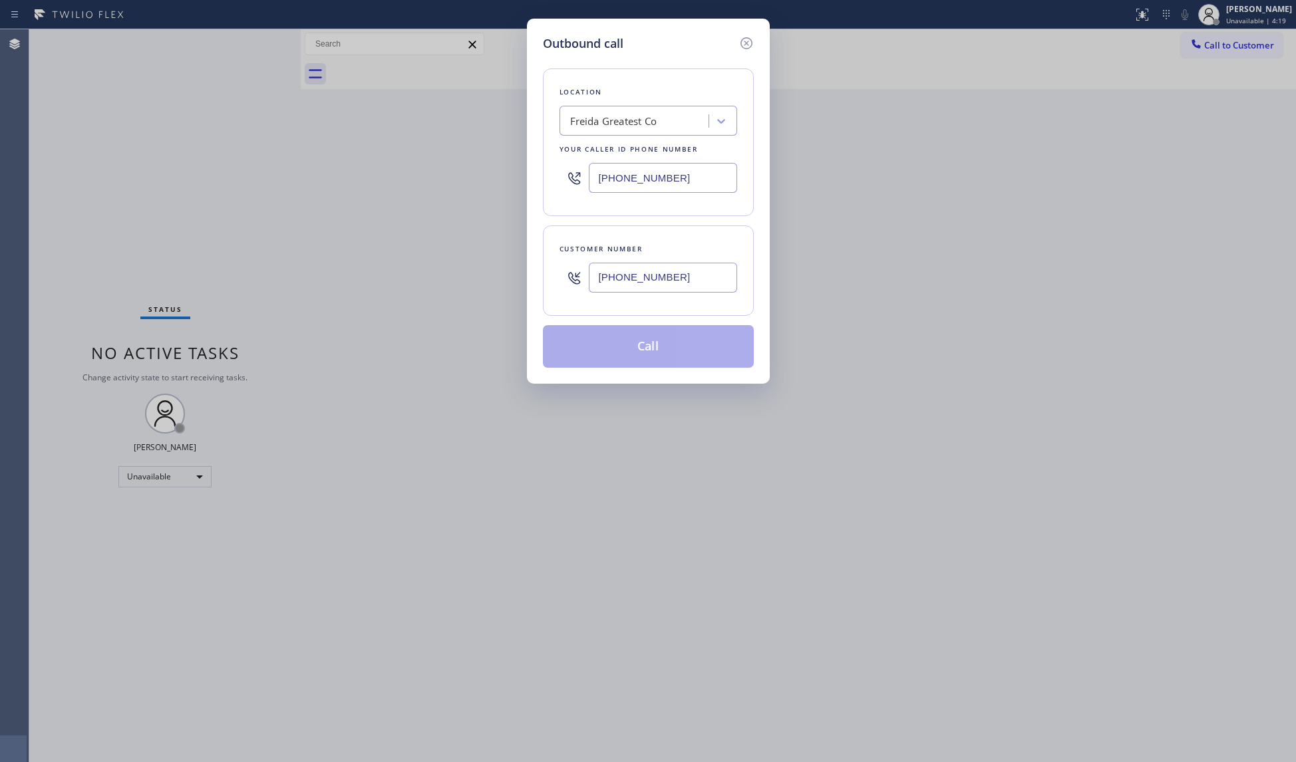
click at [653, 347] on button "Call" at bounding box center [648, 346] width 211 height 43
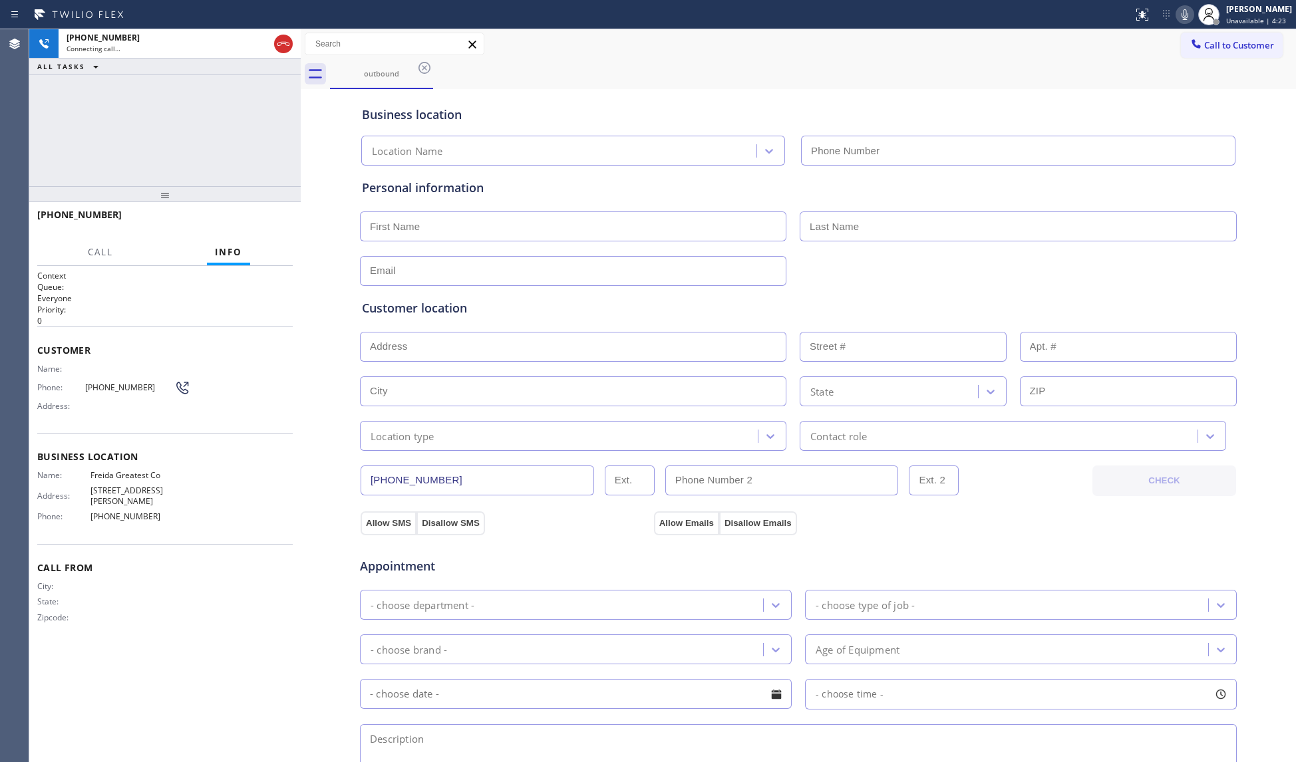
type input "[PHONE_NUMBER]"
click at [261, 202] on div at bounding box center [164, 194] width 271 height 16
click at [265, 214] on button "HANG UP" at bounding box center [262, 221] width 62 height 19
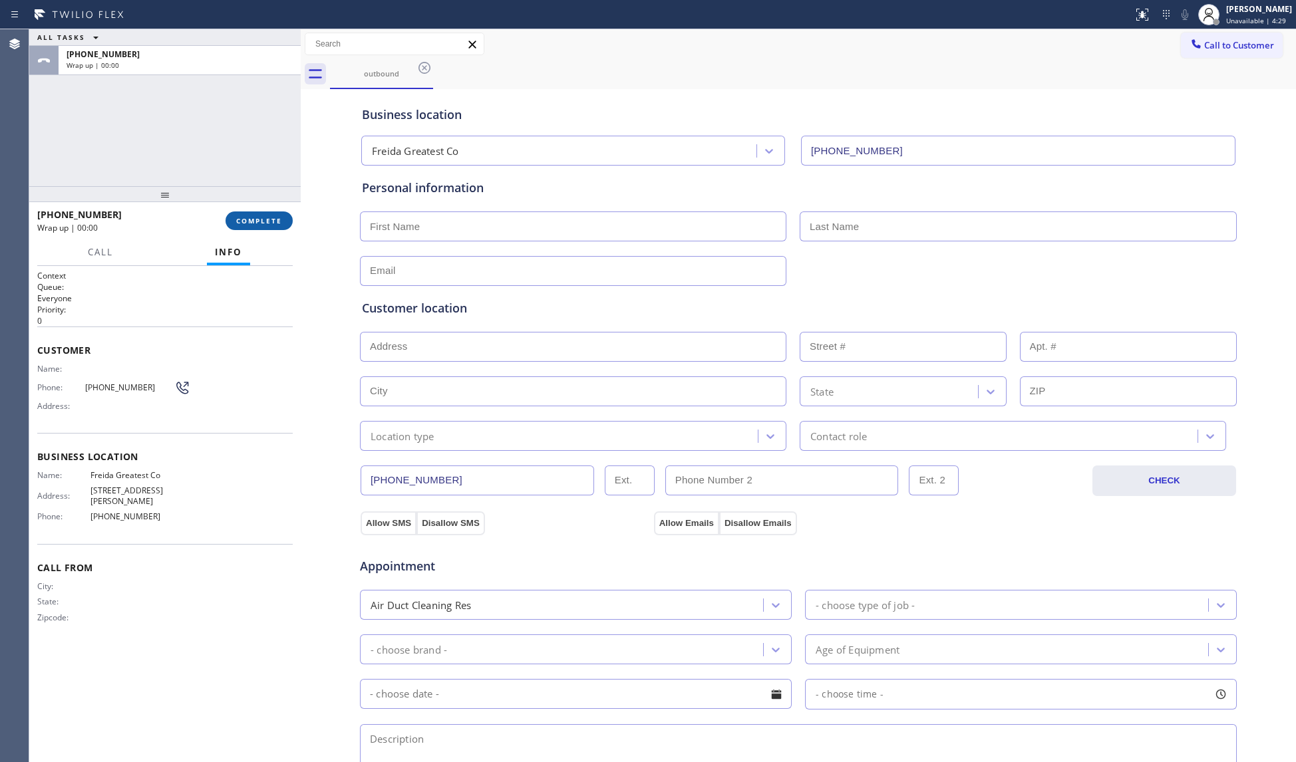
click at [265, 216] on button "COMPLETE" at bounding box center [259, 221] width 67 height 19
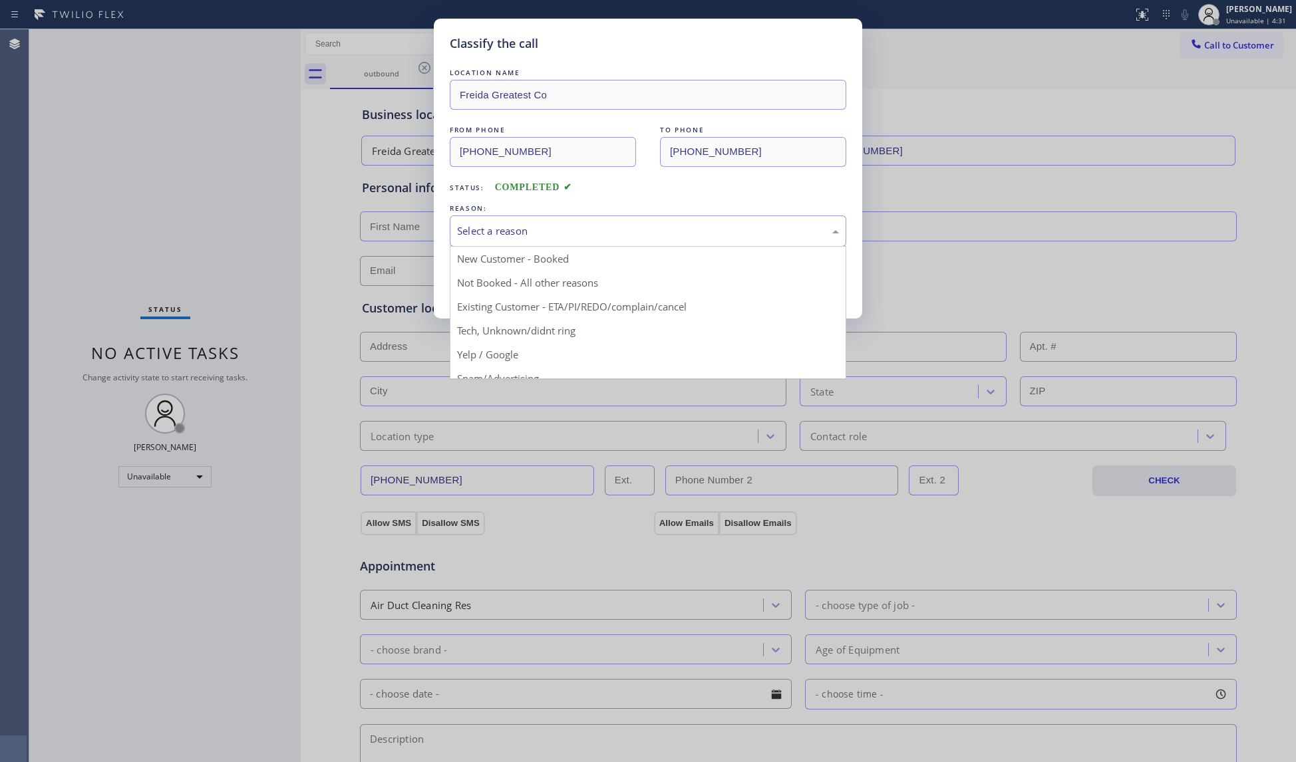
click at [520, 235] on div "Select a reason" at bounding box center [648, 231] width 382 height 15
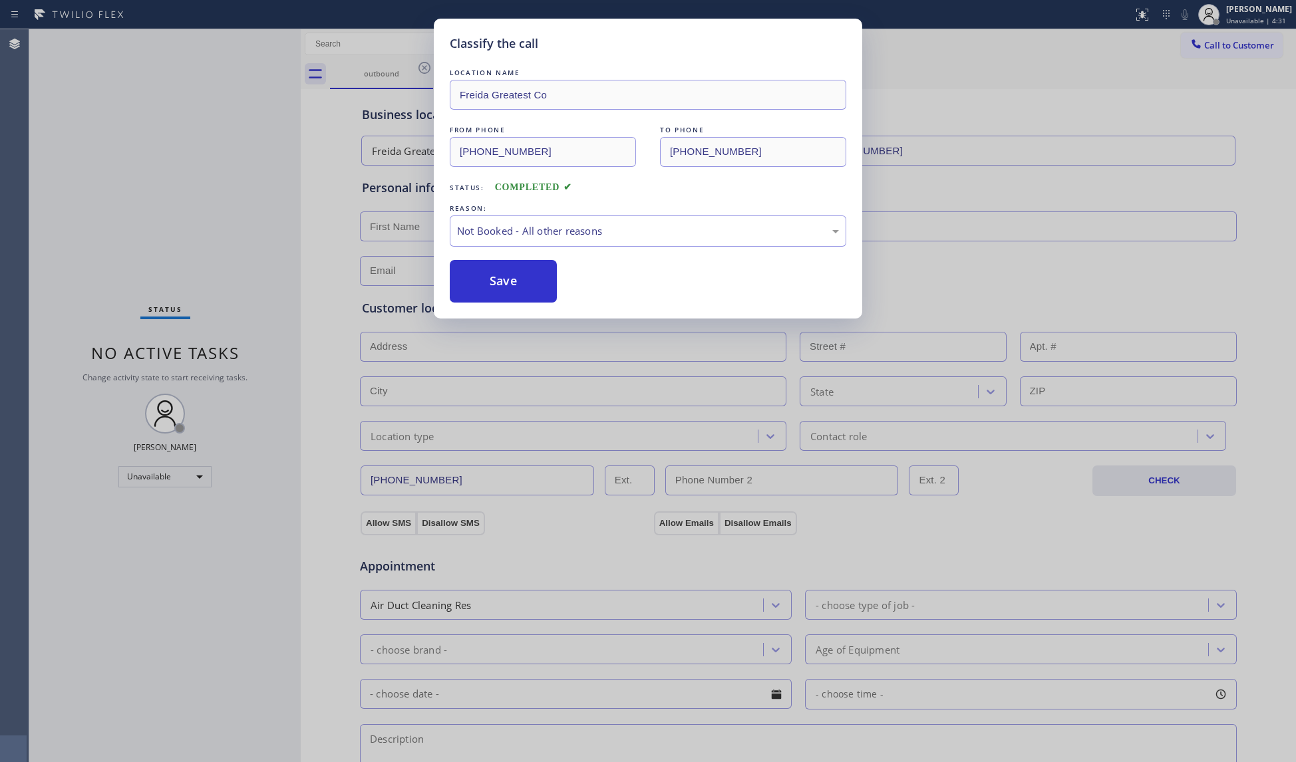
click at [482, 280] on button "Save" at bounding box center [503, 281] width 107 height 43
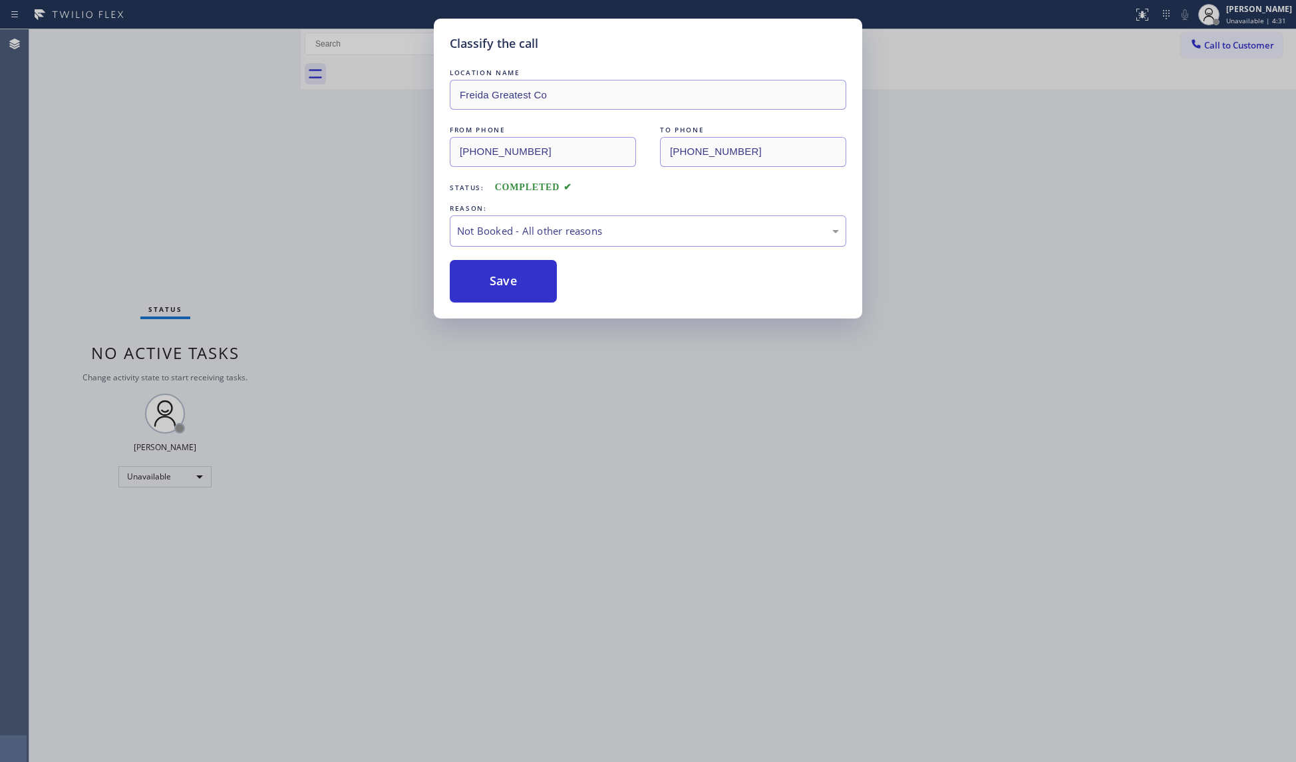
click at [482, 280] on button "Save" at bounding box center [503, 281] width 107 height 43
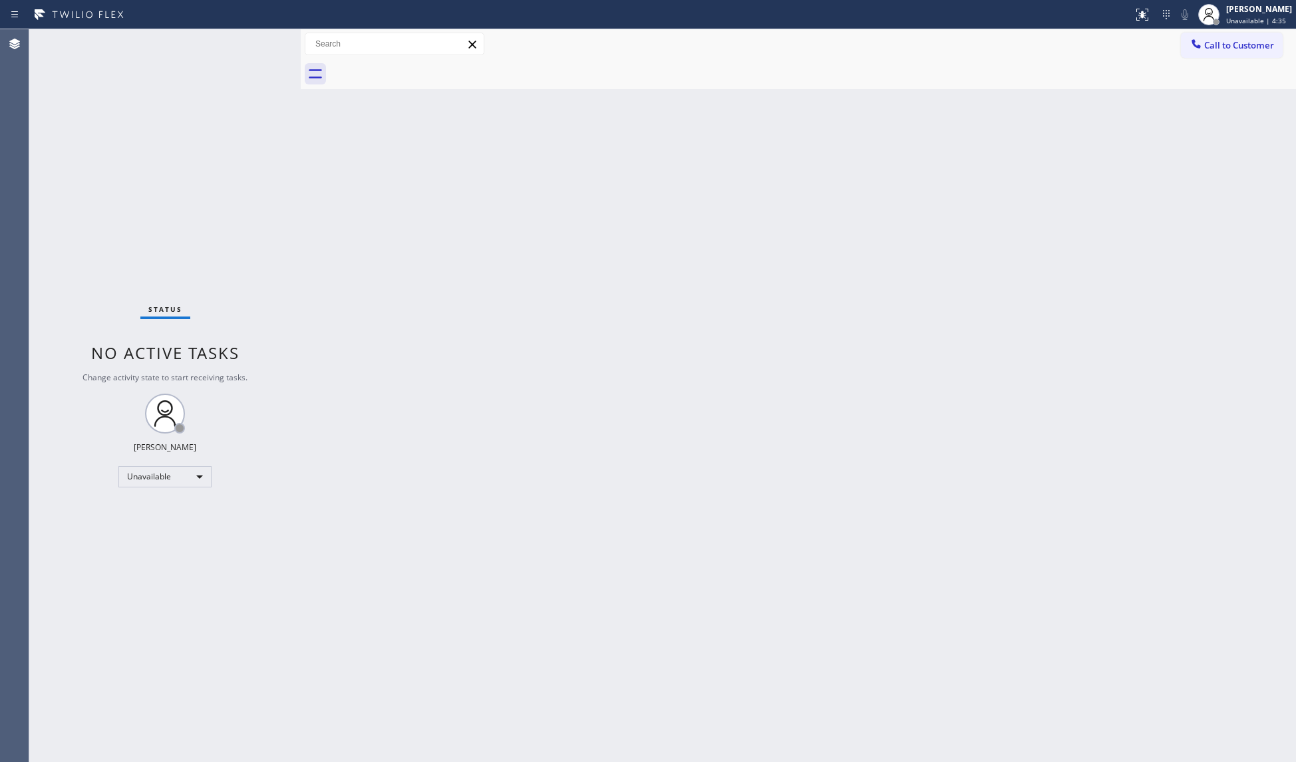
drag, startPoint x: 1092, startPoint y: 144, endPoint x: 1165, endPoint y: 94, distance: 88.9
click at [1102, 139] on div "Back to Dashboard Change Sender ID Customers Technicians Select a contact Outbo…" at bounding box center [798, 395] width 995 height 733
click at [1206, 45] on span "Call to Customer" at bounding box center [1239, 45] width 70 height 12
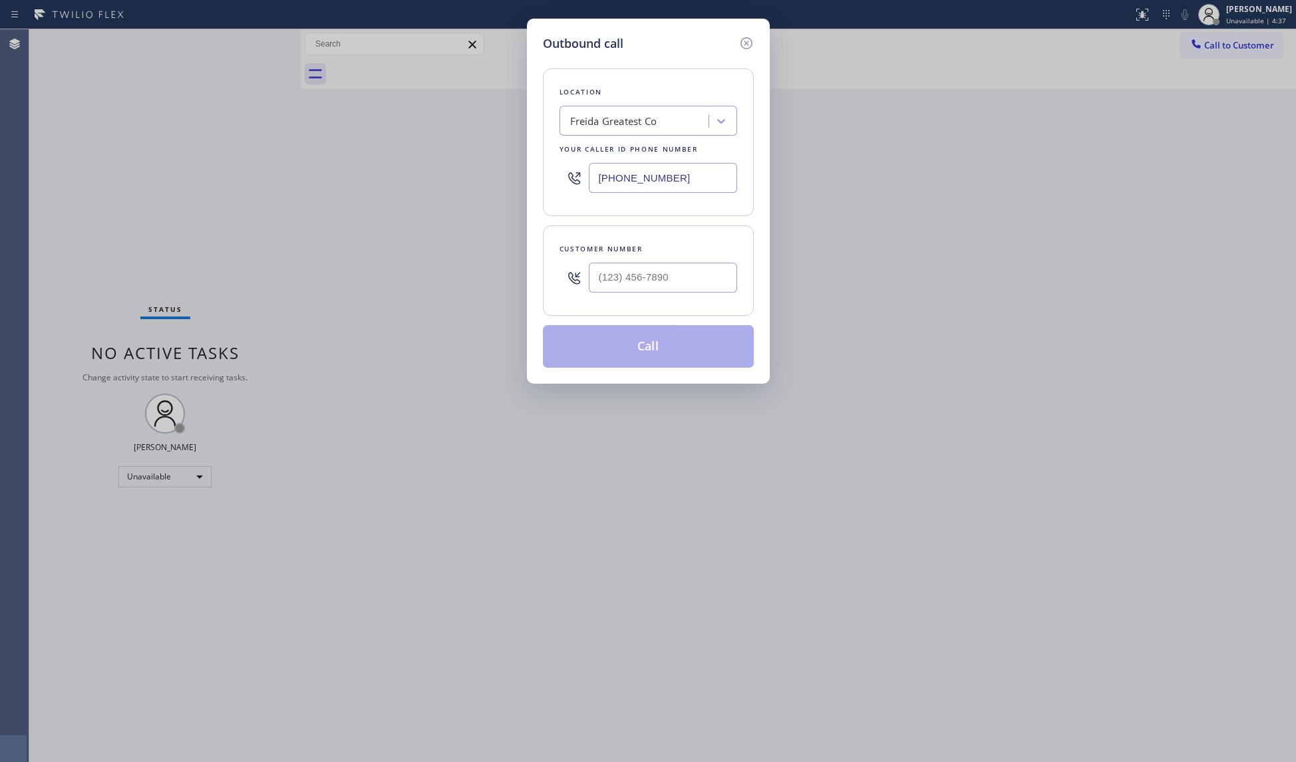
drag, startPoint x: 703, startPoint y: 182, endPoint x: 576, endPoint y: 177, distance: 127.1
click at [576, 179] on div "[PHONE_NUMBER]" at bounding box center [648, 177] width 178 height 43
type input "[PHONE_NUMBER]"
drag, startPoint x: 682, startPoint y: 274, endPoint x: 687, endPoint y: 280, distance: 7.6
click at [682, 275] on input "(___) ___-____" at bounding box center [663, 278] width 148 height 30
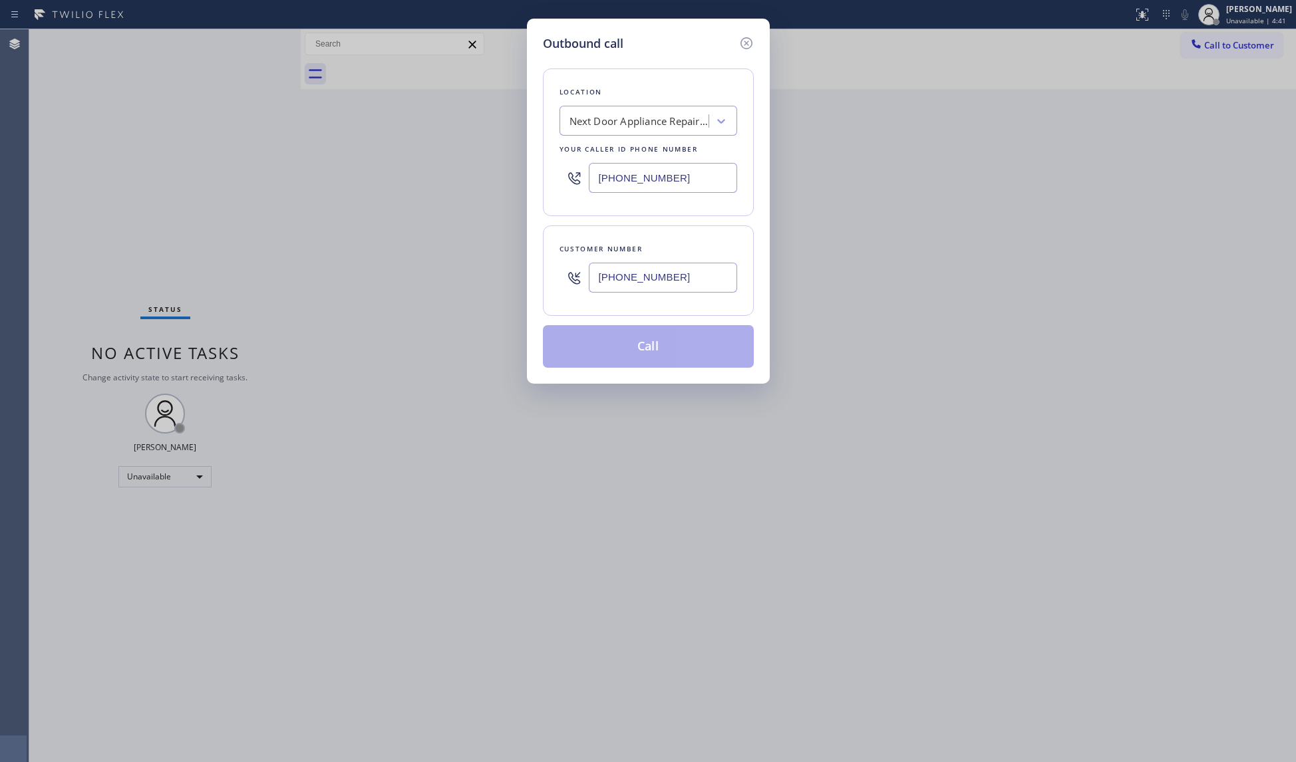
type input "[PHONE_NUMBER]"
click at [676, 353] on button "Call" at bounding box center [648, 346] width 211 height 43
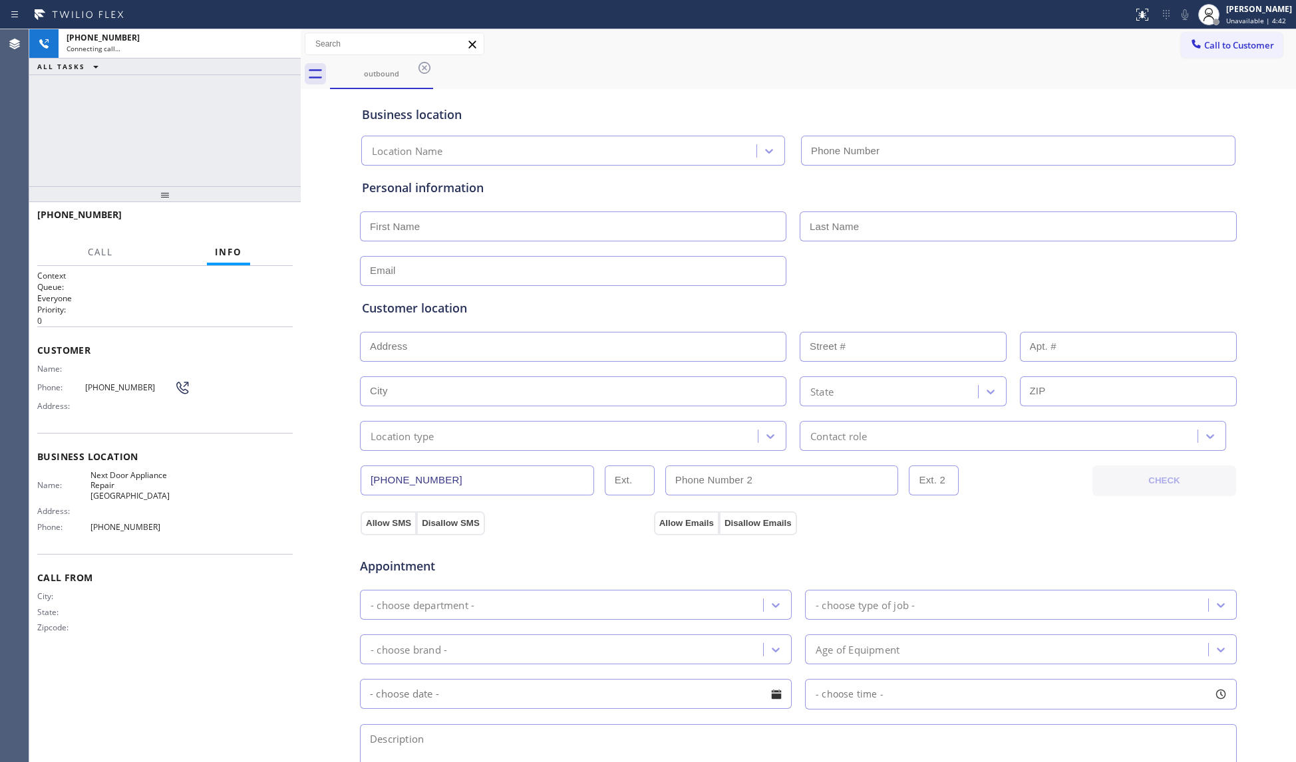
type input "[PHONE_NUMBER]"
click at [987, 45] on div "Call to Customer Outbound call Location Next Door Appliance Repair [GEOGRAPHIC_…" at bounding box center [798, 44] width 995 height 23
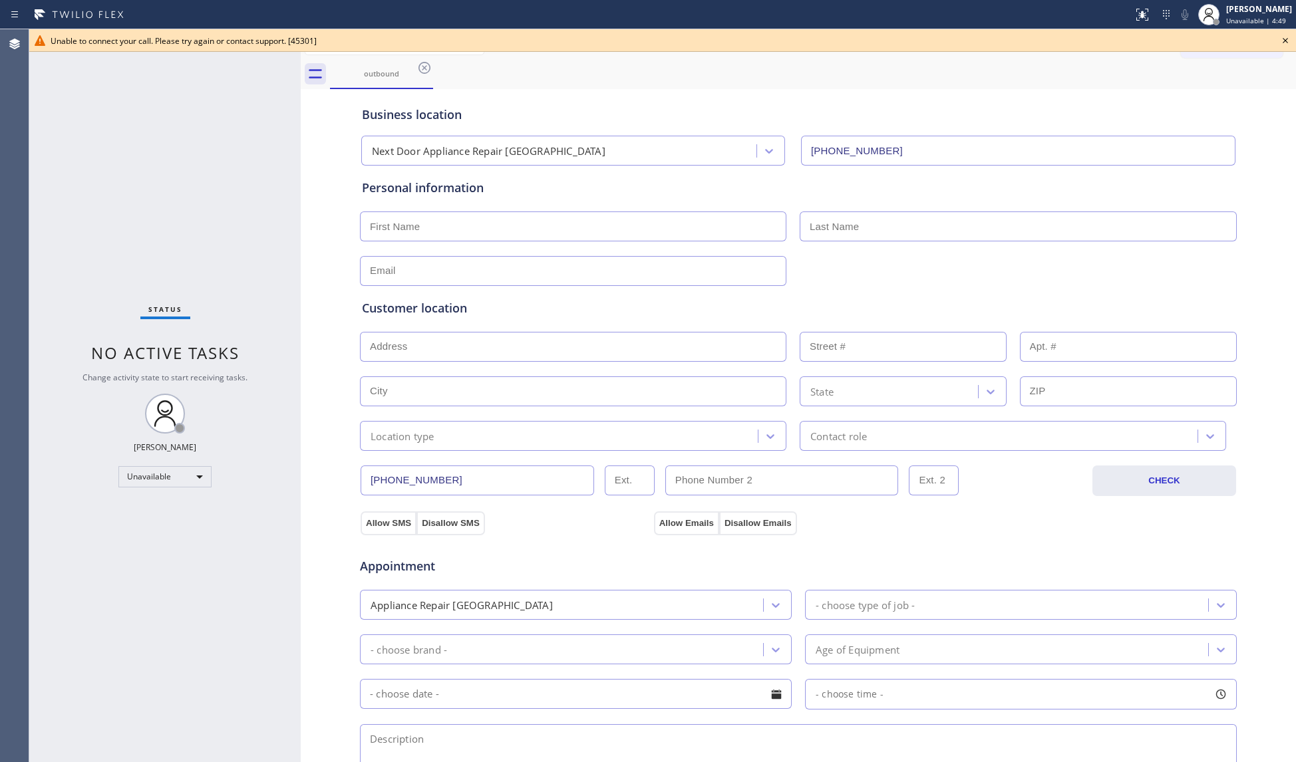
click at [1221, 46] on icon at bounding box center [1285, 41] width 16 height 16
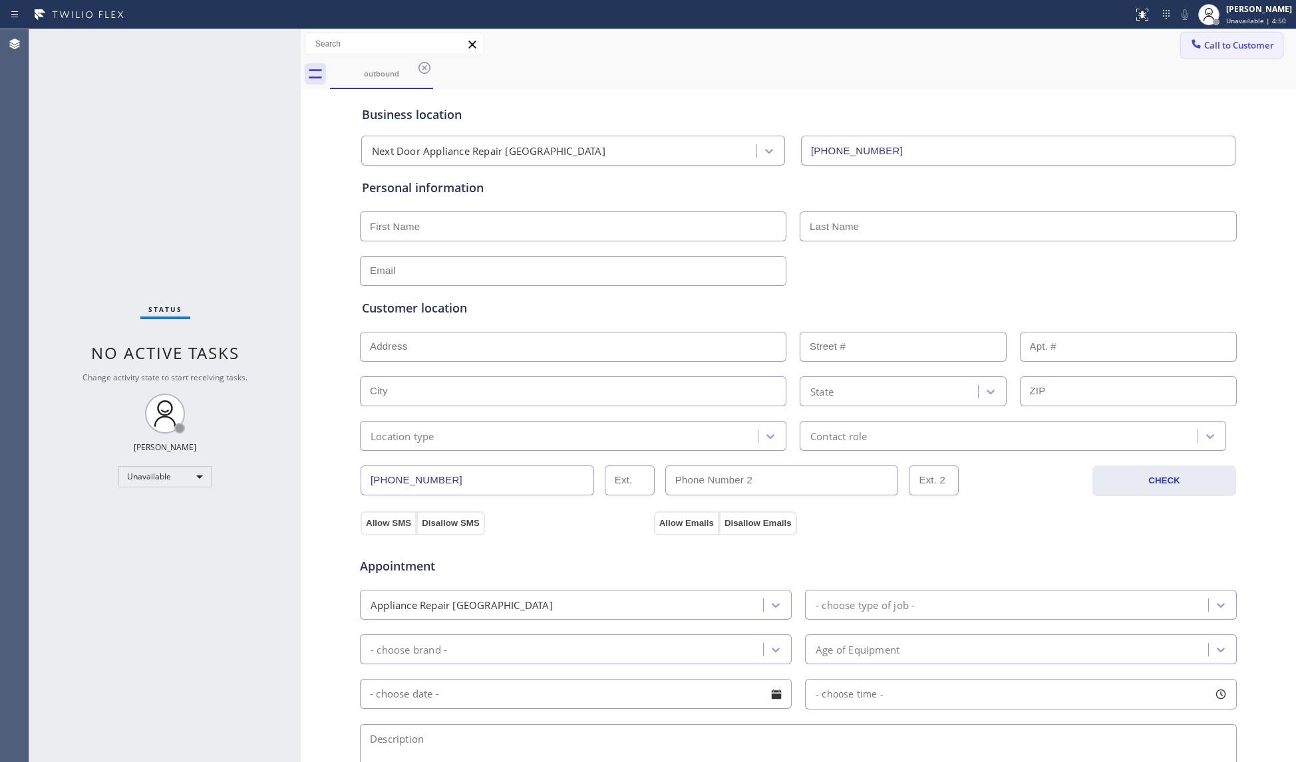
drag, startPoint x: 1239, startPoint y: 38, endPoint x: 1078, endPoint y: 108, distance: 174.9
click at [1221, 38] on button "Call to Customer" at bounding box center [1232, 45] width 102 height 25
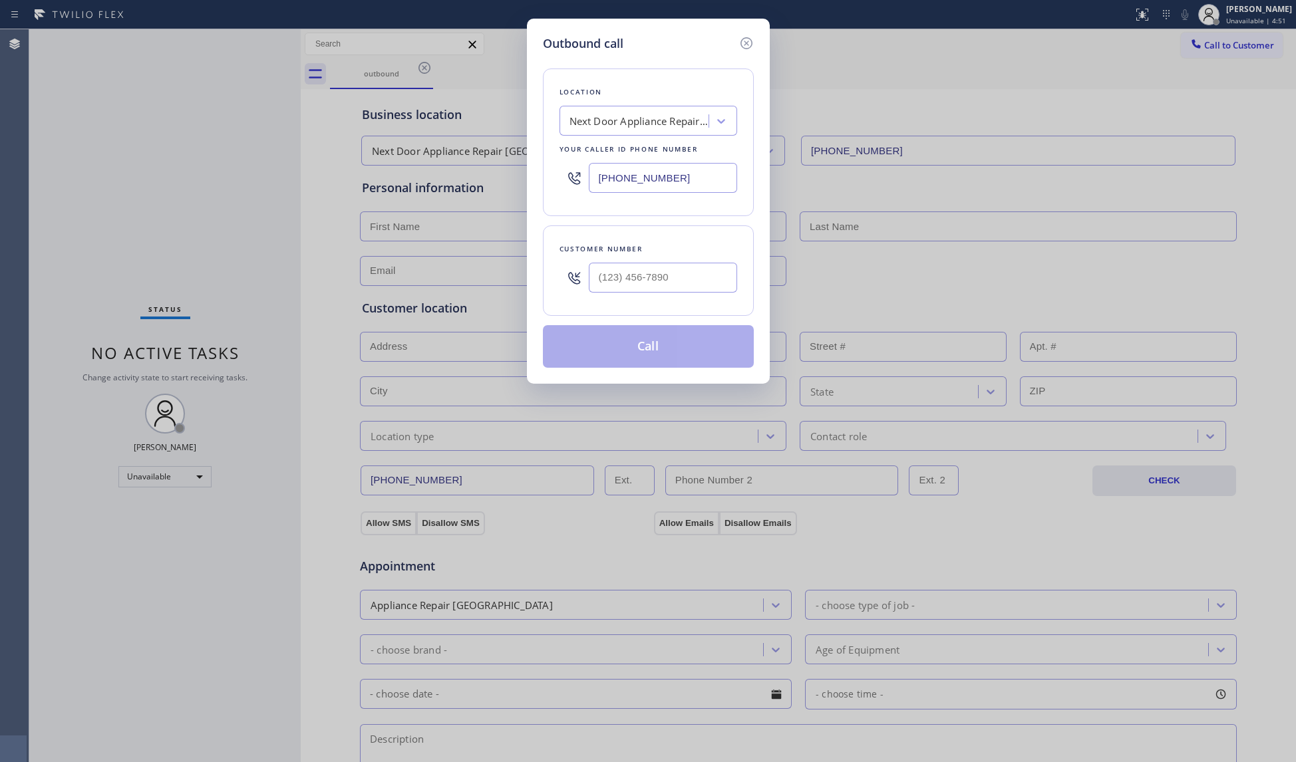
drag, startPoint x: 684, startPoint y: 185, endPoint x: 516, endPoint y: 181, distance: 167.7
click at [516, 185] on div "Outbound call Location Next Door Appliance Repair [GEOGRAPHIC_DATA] Your caller…" at bounding box center [648, 381] width 1296 height 762
type input "[PHONE_NUMBER]"
click at [641, 266] on input "(___) ___-____" at bounding box center [663, 278] width 148 height 30
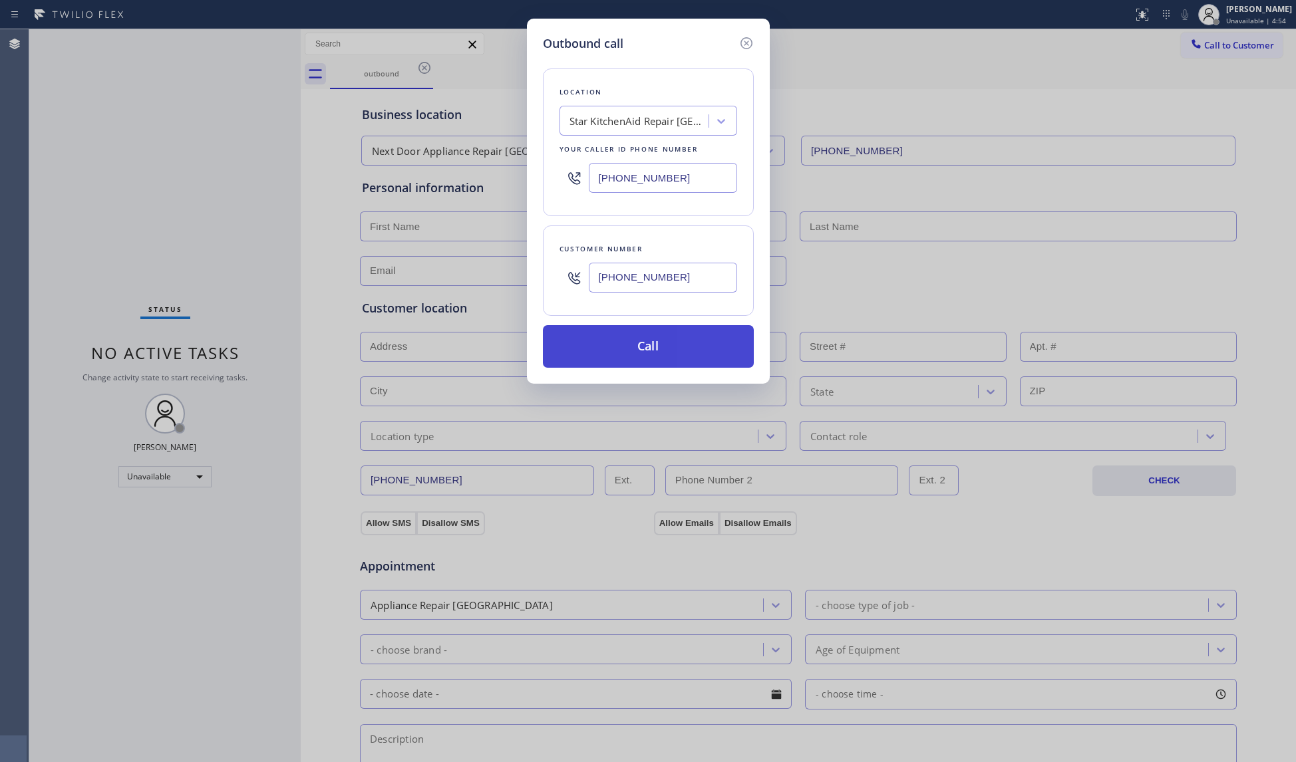
type input "[PHONE_NUMBER]"
click at [650, 344] on button "Call" at bounding box center [648, 346] width 211 height 43
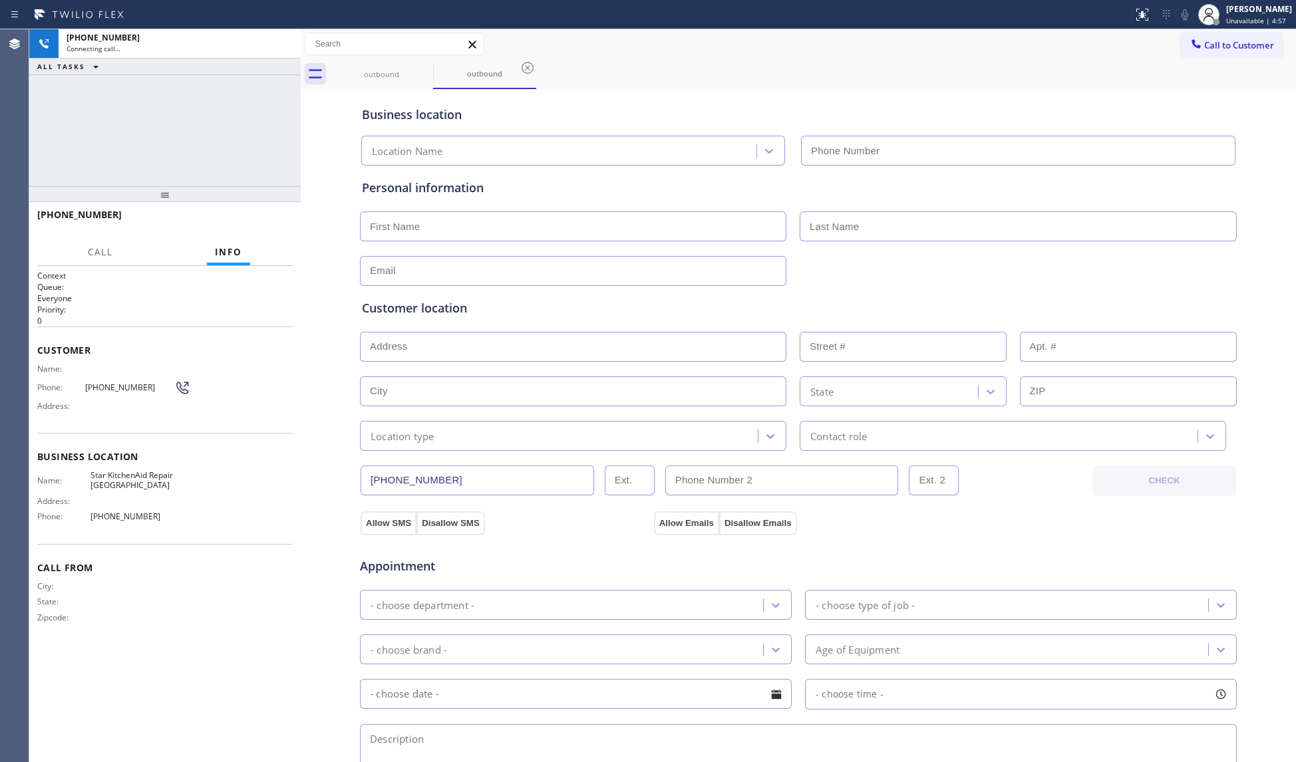
type input "[PHONE_NUMBER]"
drag, startPoint x: 940, startPoint y: 93, endPoint x: 901, endPoint y: 81, distance: 41.0
click at [940, 93] on div "Business location Star KitchenAid Repair [GEOGRAPHIC_DATA] [PHONE_NUMBER]" at bounding box center [798, 128] width 878 height 73
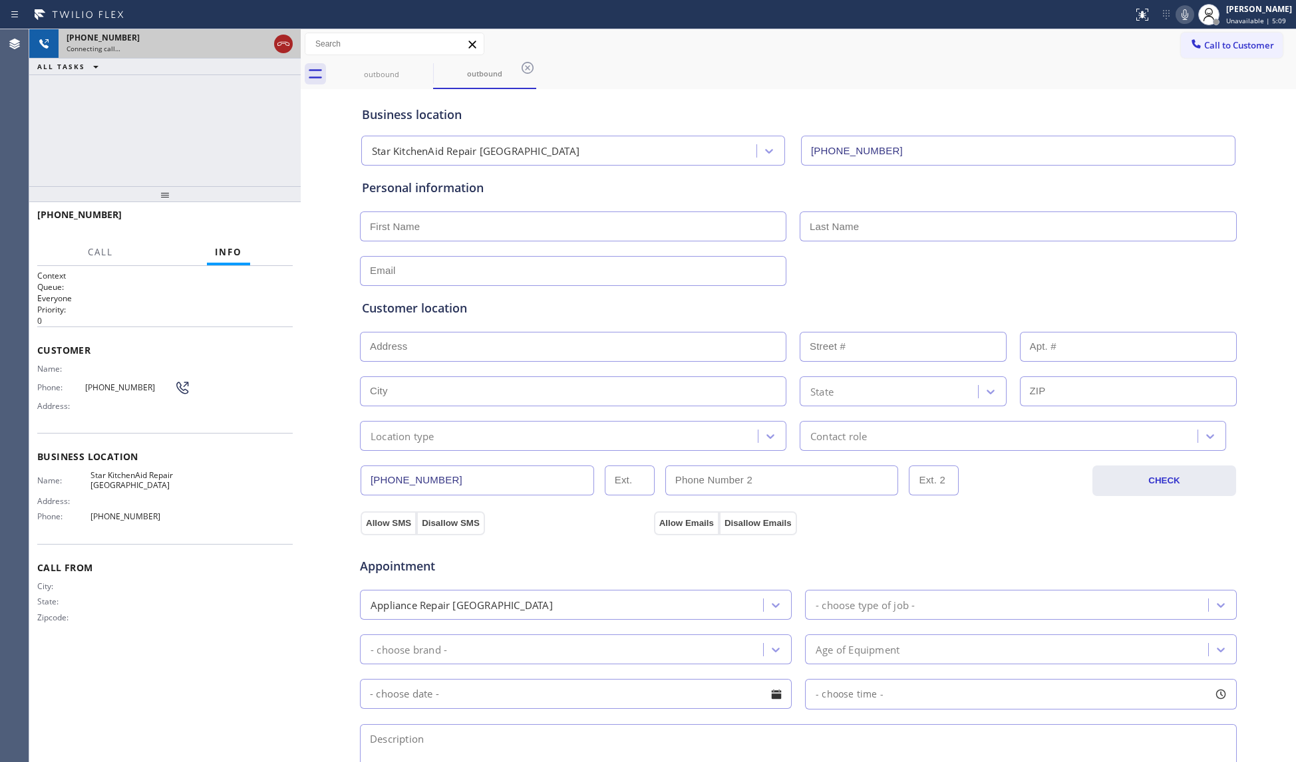
click at [285, 45] on icon at bounding box center [283, 44] width 16 height 16
click at [411, 82] on div "outbound" at bounding box center [381, 74] width 100 height 30
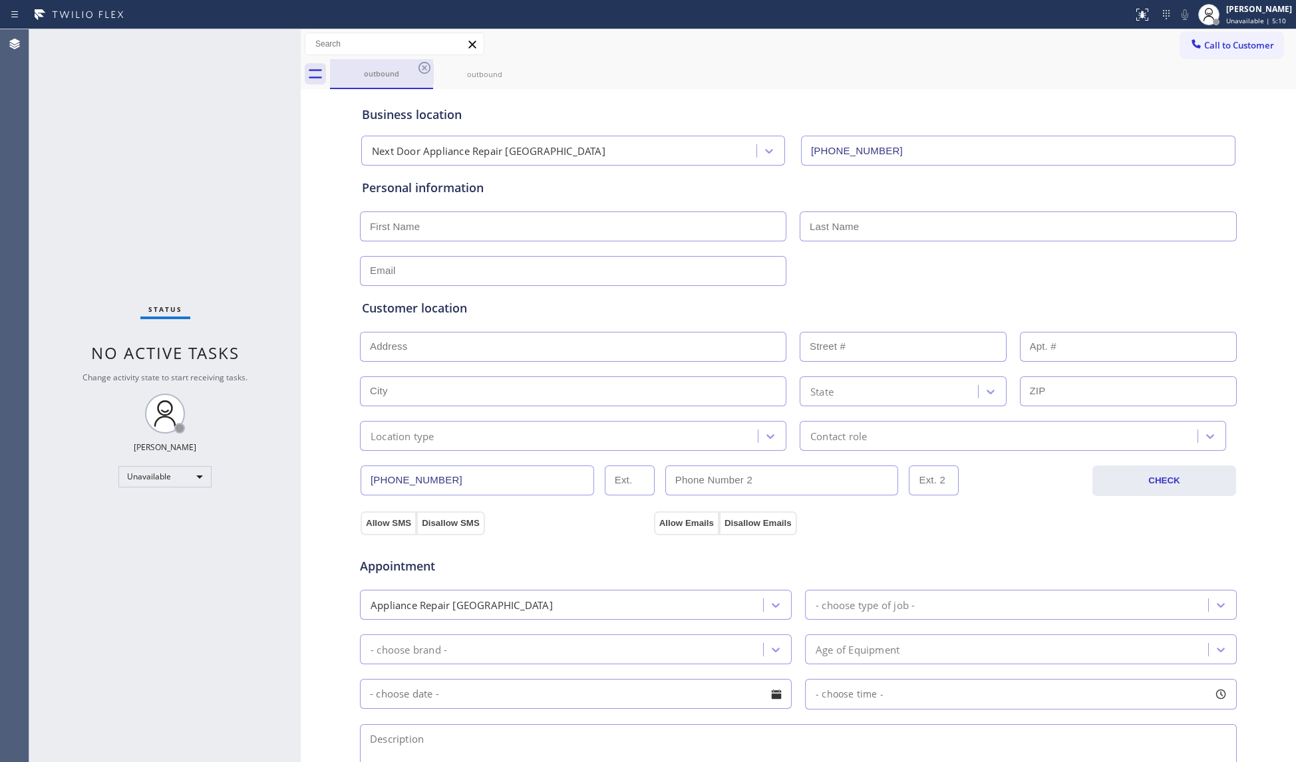
click at [415, 73] on div "outbound" at bounding box center [381, 74] width 100 height 10
click at [418, 73] on icon at bounding box center [424, 68] width 16 height 16
click at [419, 73] on icon at bounding box center [424, 68] width 16 height 16
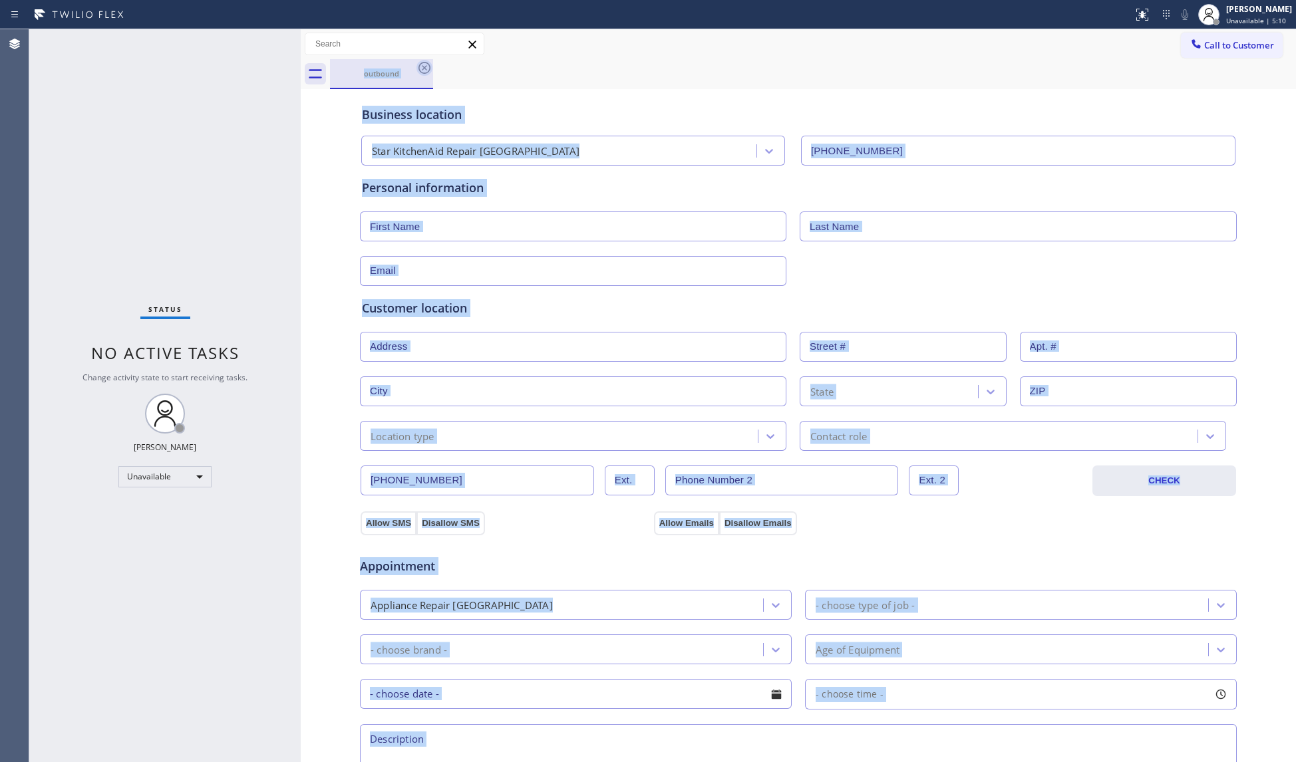
click at [419, 73] on div "outbound" at bounding box center [813, 74] width 966 height 30
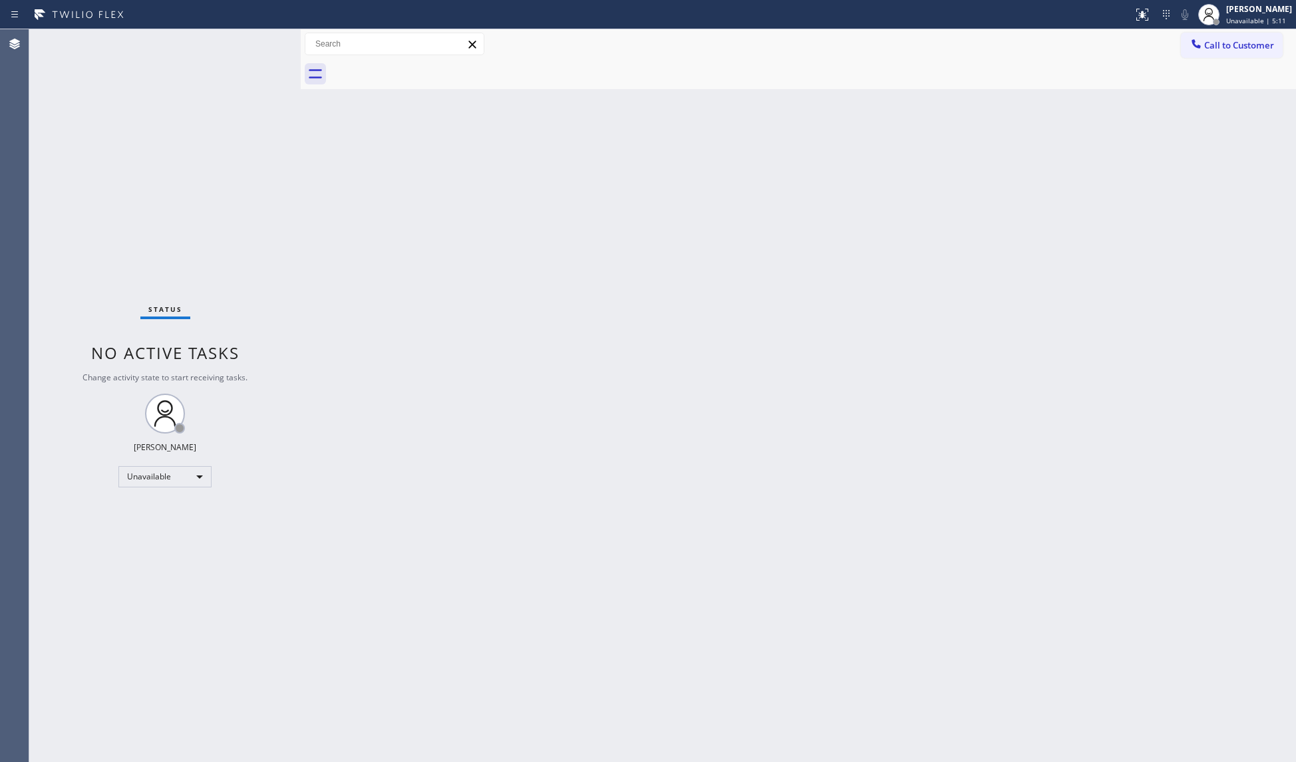
click at [419, 73] on div at bounding box center [813, 74] width 966 height 30
drag, startPoint x: 1095, startPoint y: 140, endPoint x: 1115, endPoint y: 117, distance: 30.2
click at [1097, 139] on div "Back to Dashboard Change Sender ID Customers Technicians Select a contact Outbo…" at bounding box center [798, 395] width 995 height 733
click at [1032, 53] on div "Call to Customer Outbound call Location Star KitchenAid Repair [GEOGRAPHIC_DATA…" at bounding box center [798, 44] width 995 height 23
click at [1038, 56] on div "Call to Customer Outbound call Location Star KitchenAid Repair [GEOGRAPHIC_DATA…" at bounding box center [798, 44] width 995 height 30
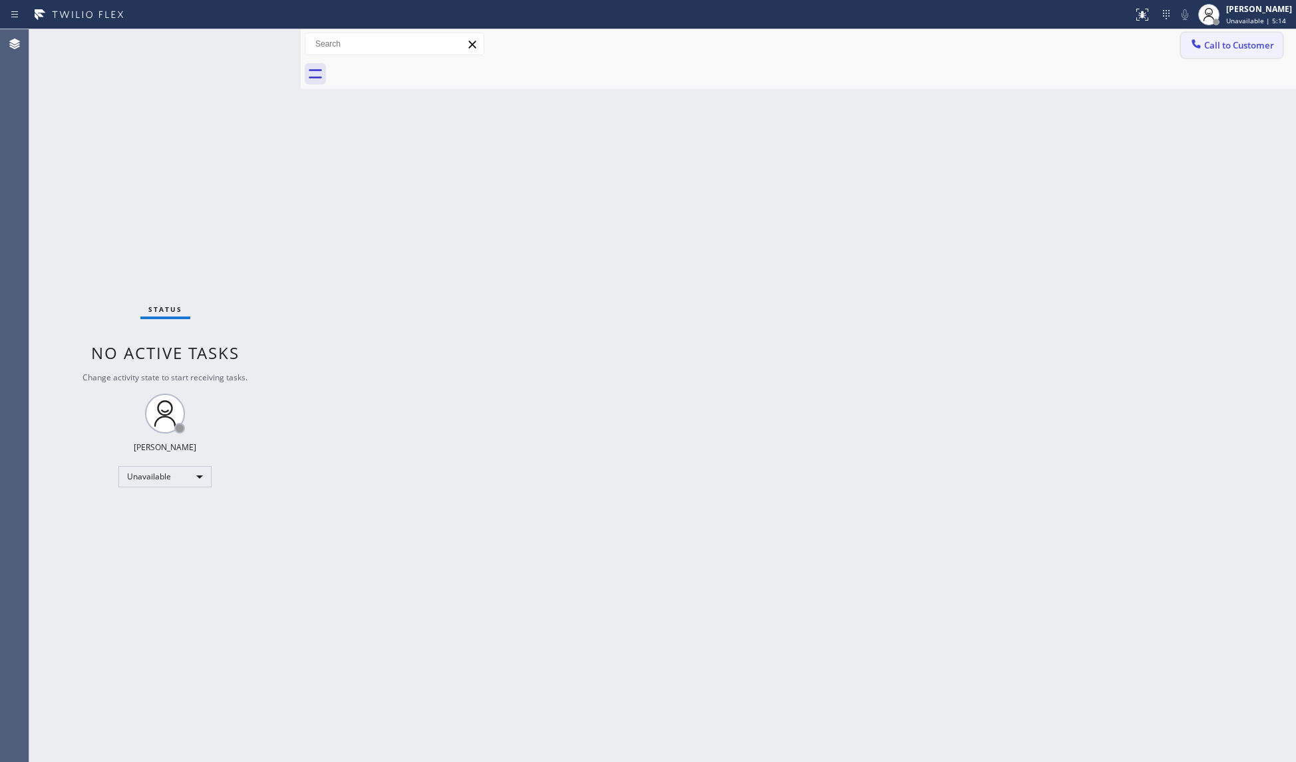
click at [1195, 46] on icon at bounding box center [1195, 43] width 9 height 9
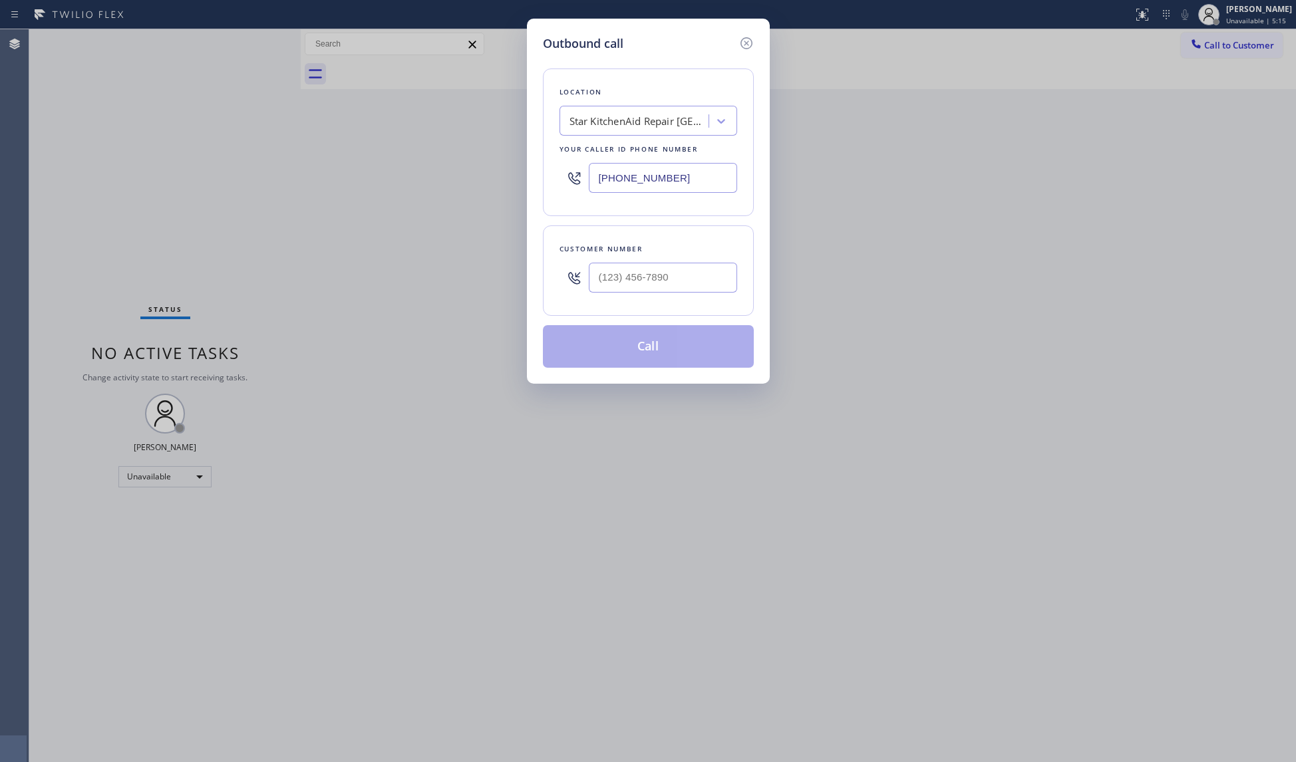
drag, startPoint x: 702, startPoint y: 185, endPoint x: 468, endPoint y: 181, distance: 234.2
click at [468, 181] on div "Outbound call Location Star KitchenAid Repair [GEOGRAPHIC_DATA] Your caller id …" at bounding box center [648, 381] width 1296 height 762
type input "[PHONE_NUMBER]"
click at [627, 293] on input "(___) ___-____" at bounding box center [663, 278] width 148 height 30
type input "[PHONE_NUMBER]"
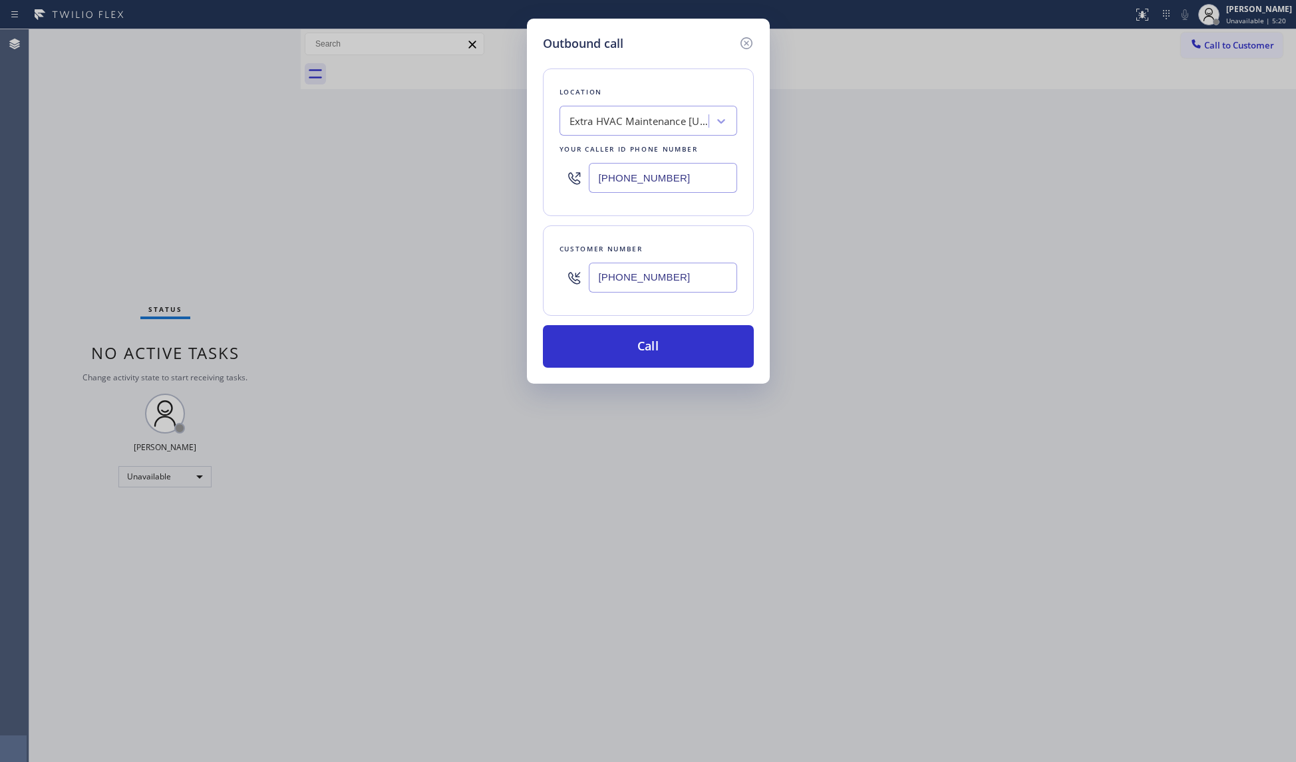
click at [665, 305] on div "Customer number [PHONE_NUMBER]" at bounding box center [648, 271] width 211 height 90
click at [671, 325] on div "Location Extra HVAC Maintenance [US_STATE] Your caller id phone number [PHONE_N…" at bounding box center [648, 210] width 211 height 315
click at [660, 339] on button "Call" at bounding box center [648, 346] width 211 height 43
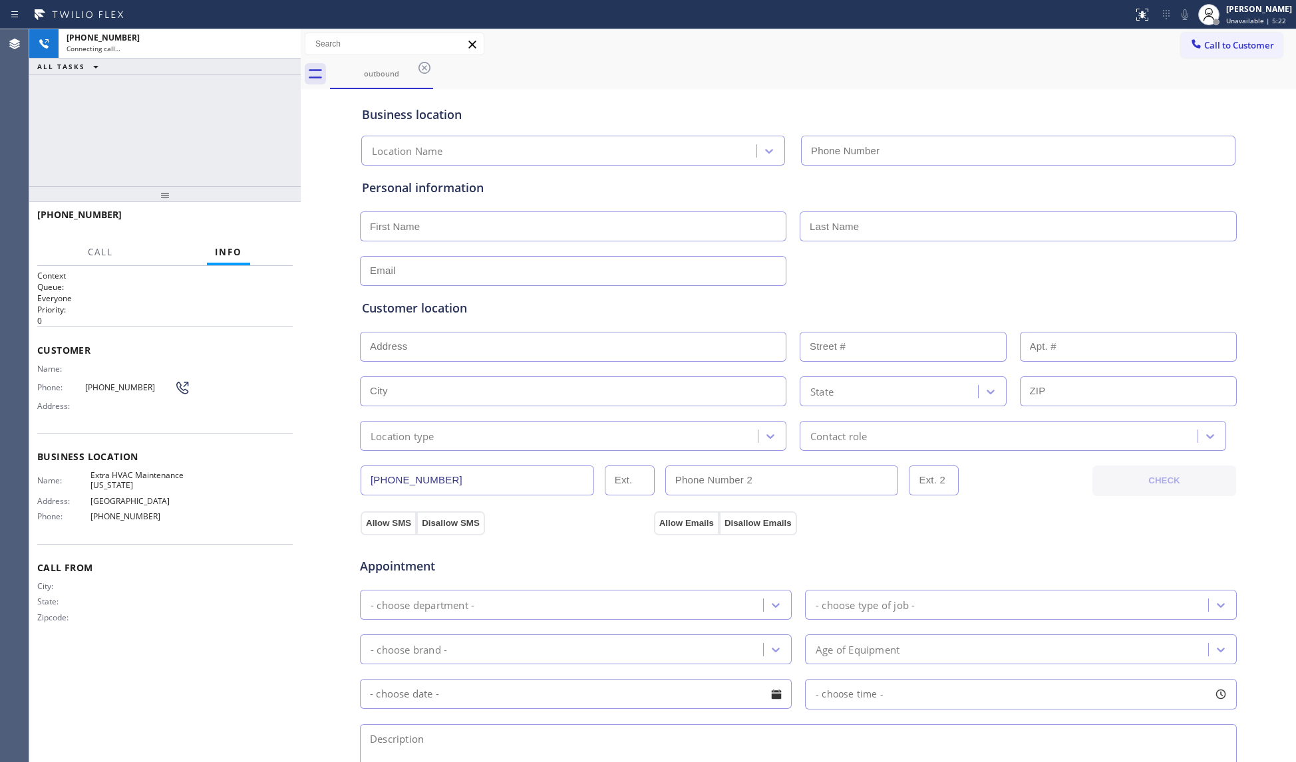
type input "[PHONE_NUMBER]"
click at [1001, 81] on div "outbound" at bounding box center [813, 74] width 966 height 30
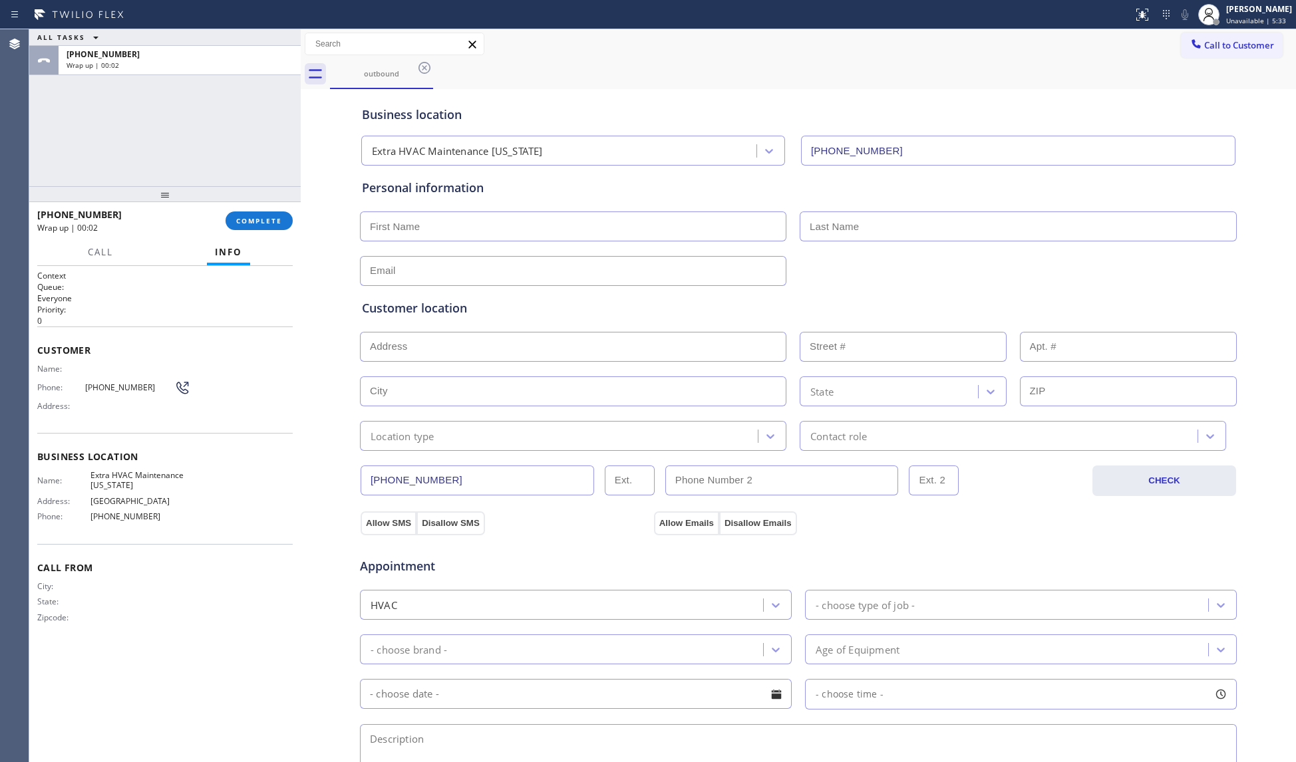
drag, startPoint x: 261, startPoint y: 216, endPoint x: 293, endPoint y: 262, distance: 56.5
click at [261, 216] on button "COMPLETE" at bounding box center [259, 221] width 67 height 19
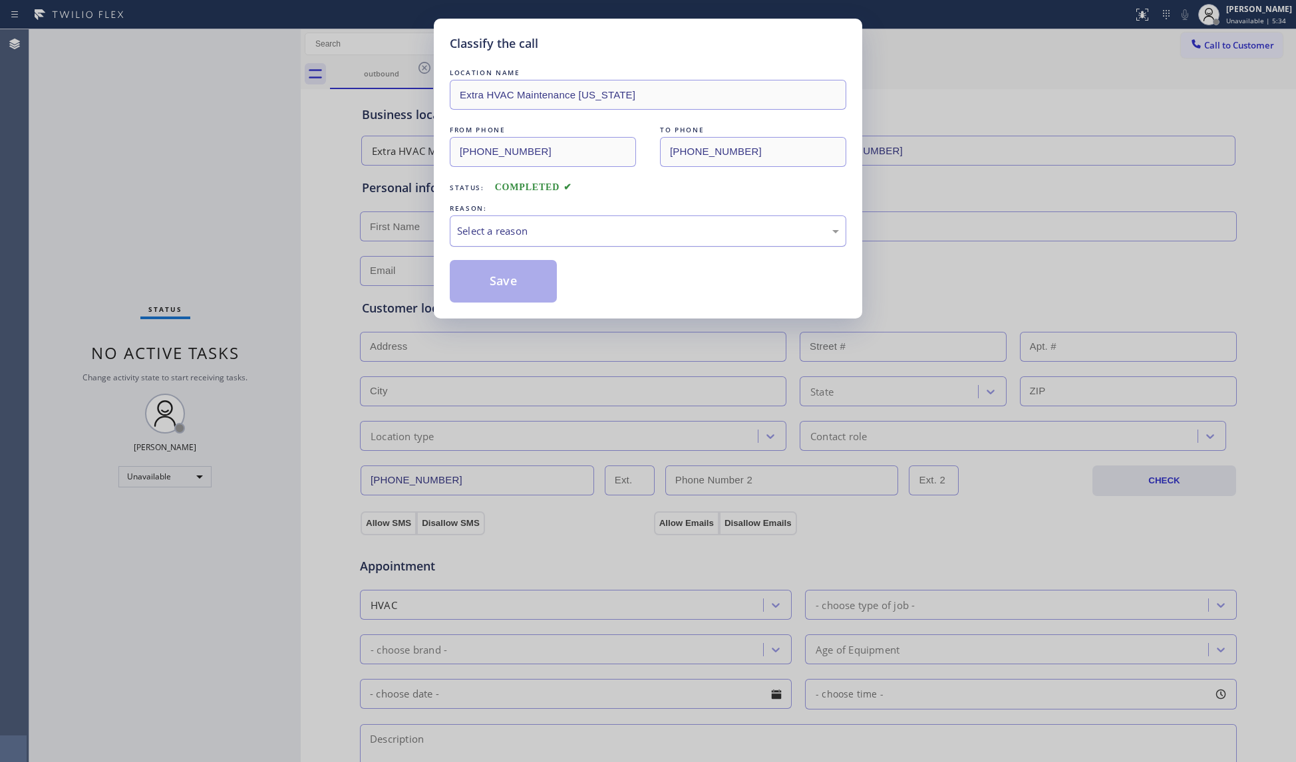
drag, startPoint x: 530, startPoint y: 237, endPoint x: 522, endPoint y: 243, distance: 10.0
click at [526, 239] on div "Select a reason" at bounding box center [648, 231] width 382 height 15
click at [494, 293] on button "Save" at bounding box center [503, 281] width 107 height 43
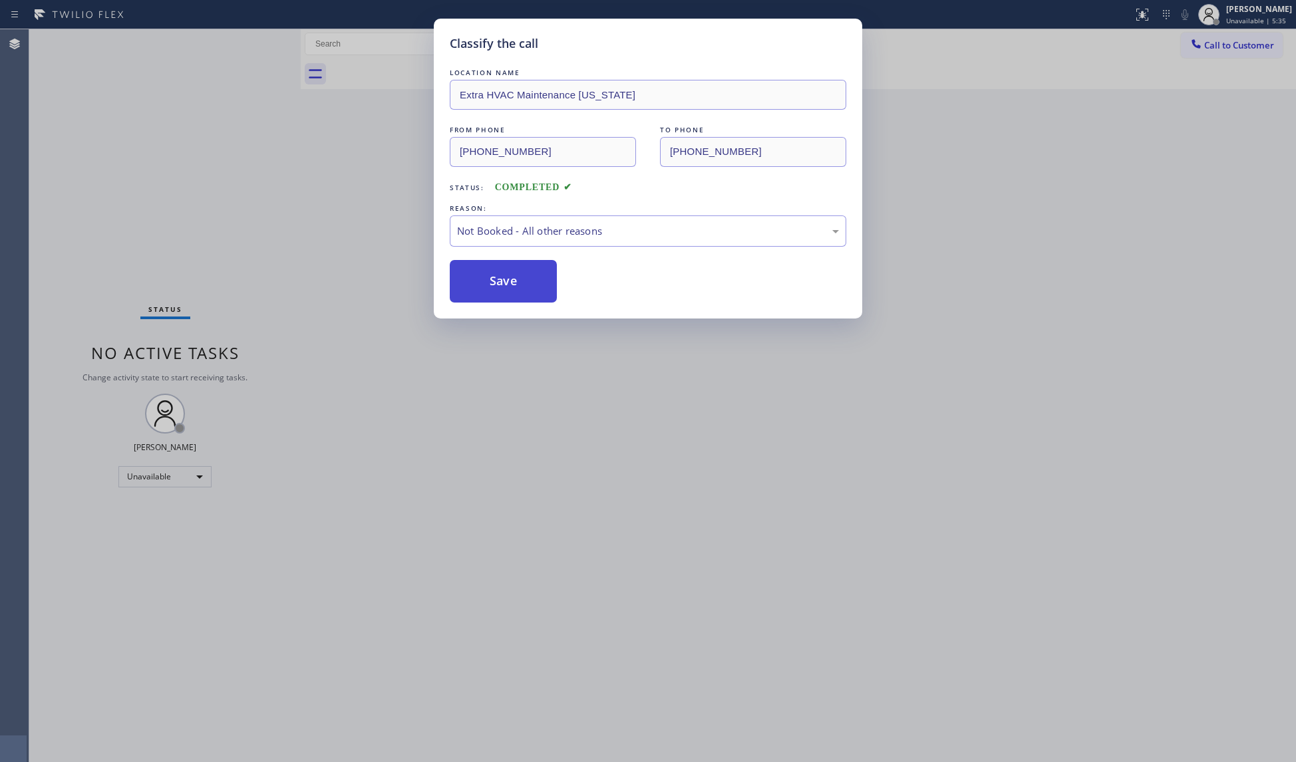
drag, startPoint x: 496, startPoint y: 293, endPoint x: 509, endPoint y: 293, distance: 13.3
click at [498, 293] on button "Save" at bounding box center [503, 281] width 107 height 43
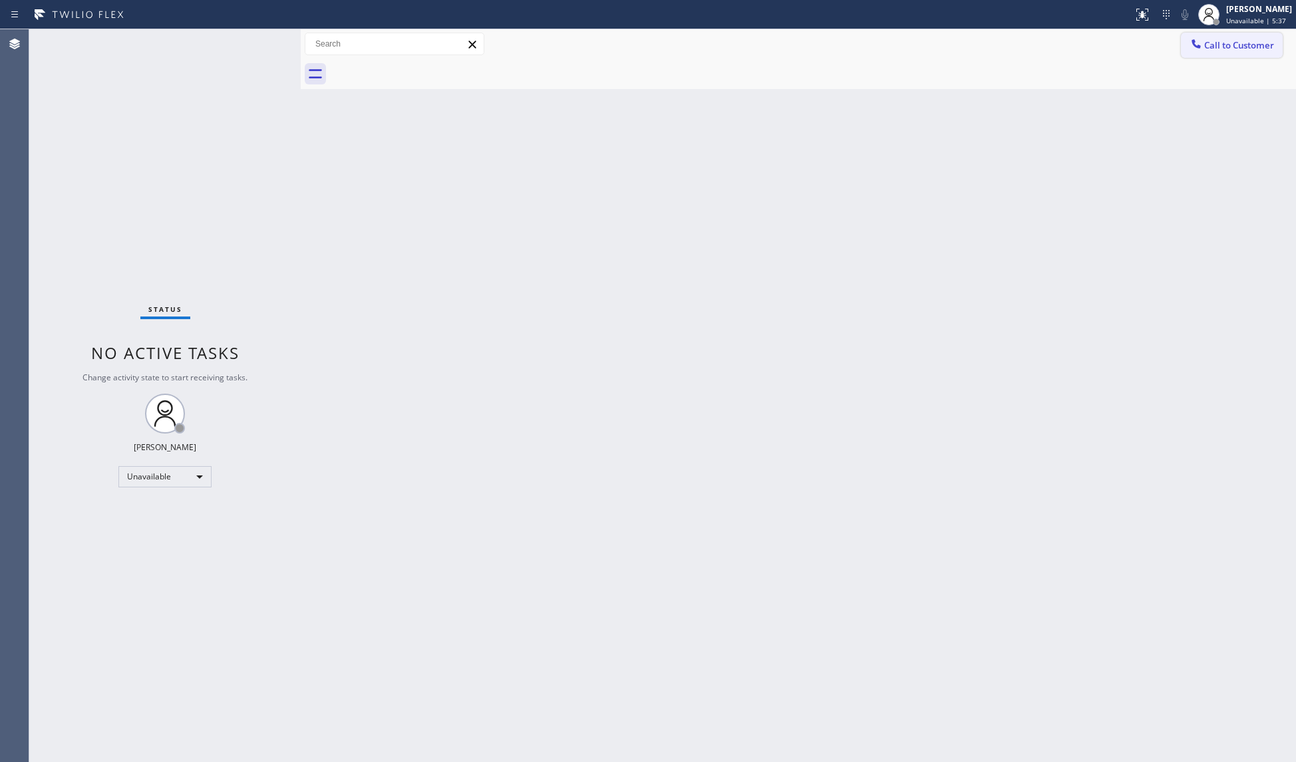
click at [1221, 49] on span "Call to Customer" at bounding box center [1239, 45] width 70 height 12
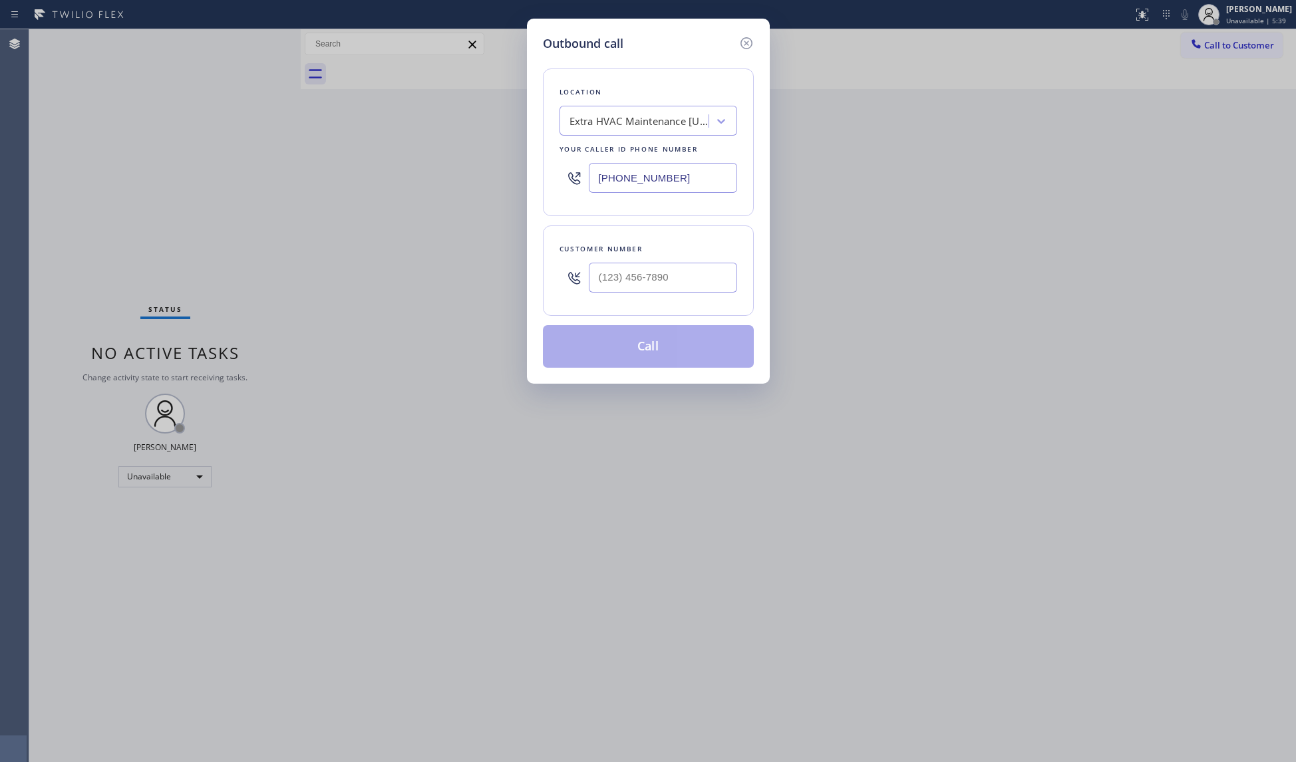
drag, startPoint x: 690, startPoint y: 177, endPoint x: 537, endPoint y: 179, distance: 152.3
click at [537, 179] on div "Outbound call Location Extra HVAC Maintenance [US_STATE] Your caller id phone n…" at bounding box center [648, 201] width 243 height 365
type input "[PHONE_NUMBER]"
click at [613, 275] on input "(___) ___-____" at bounding box center [663, 278] width 148 height 30
type input "[PHONE_NUMBER]"
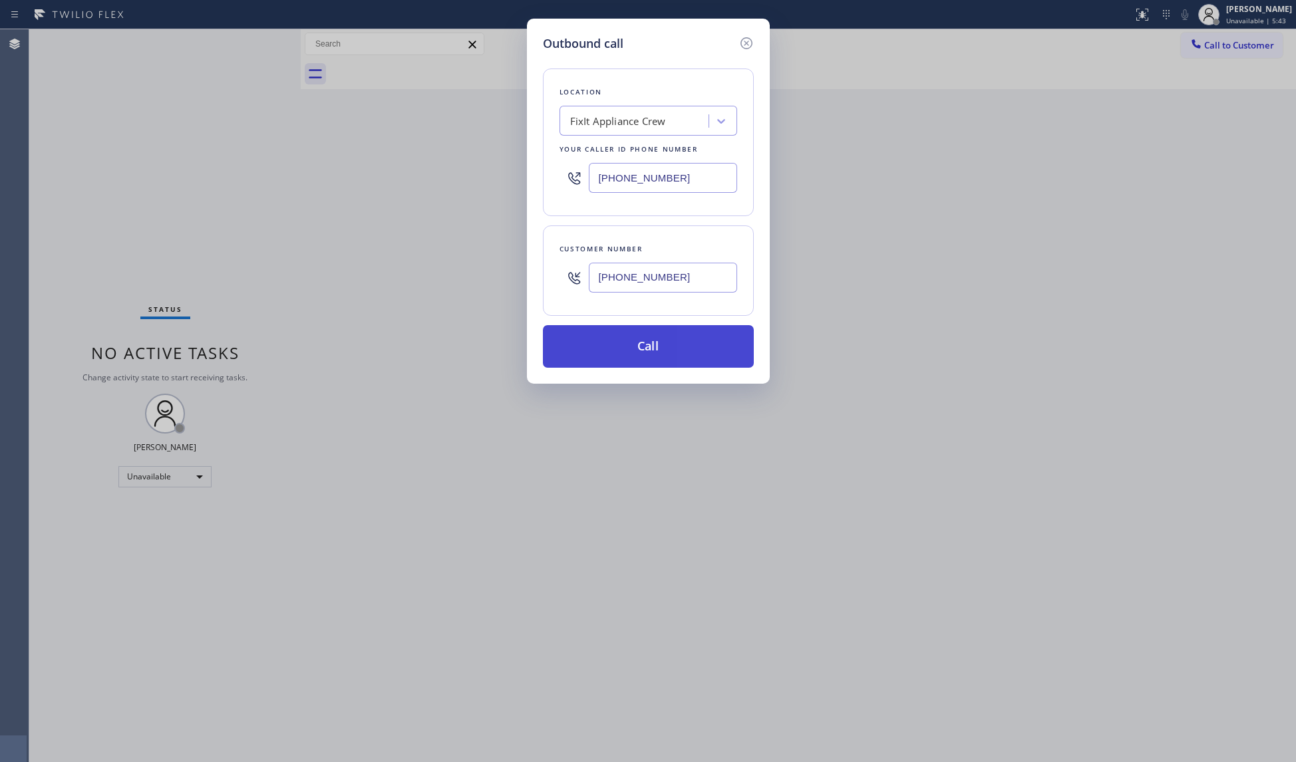
click at [640, 349] on button "Call" at bounding box center [648, 346] width 211 height 43
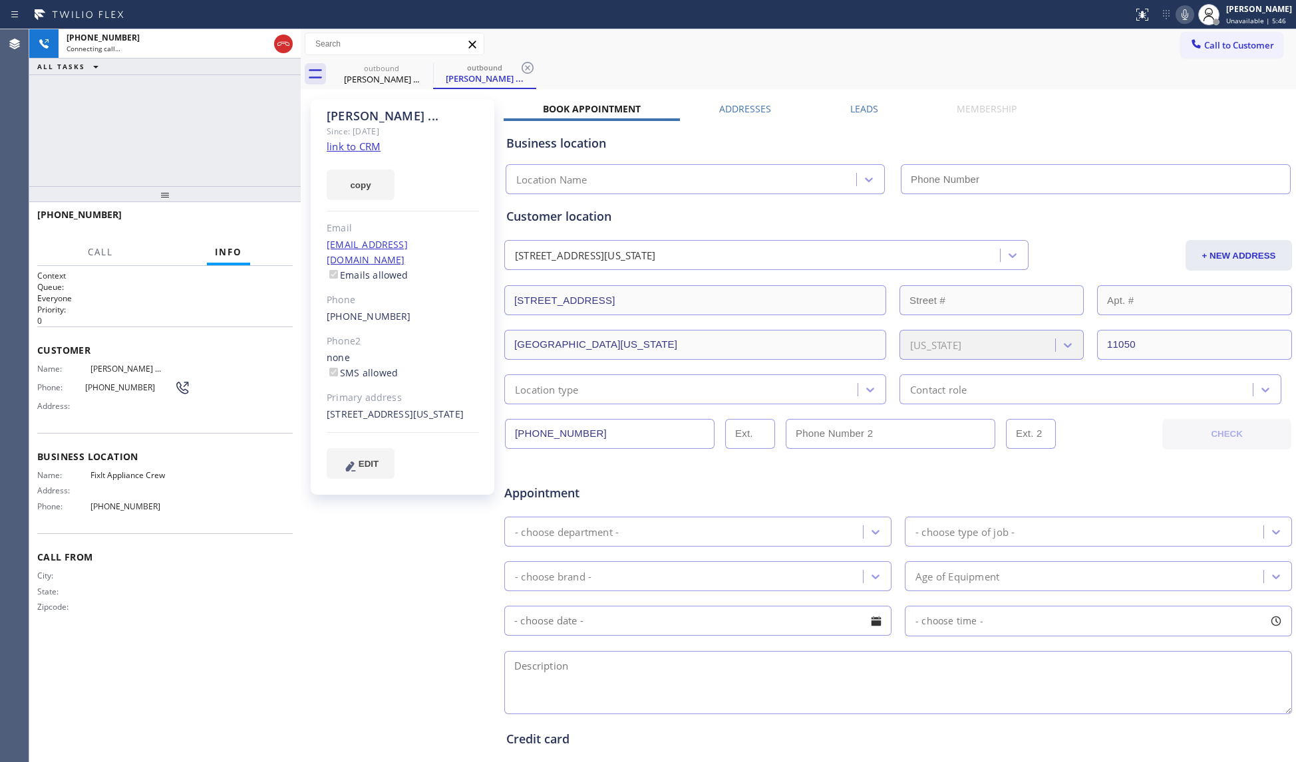
drag, startPoint x: 287, startPoint y: 48, endPoint x: 1030, endPoint y: 203, distance: 758.4
click at [291, 49] on div at bounding box center [283, 44] width 19 height 16
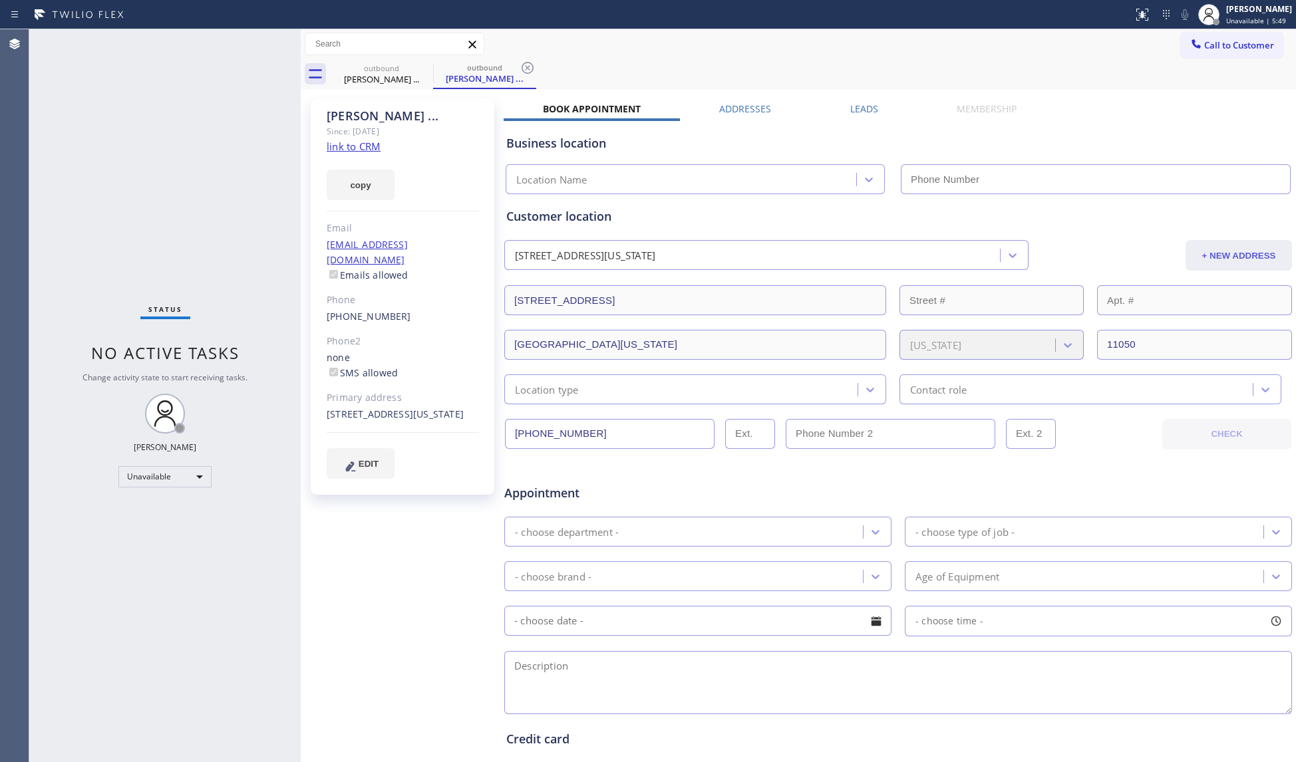
type input "[PHONE_NUMBER]"
click at [1060, 73] on div "outbound [PERSON_NAME] ... outbound [PERSON_NAME] ..." at bounding box center [813, 74] width 966 height 30
drag, startPoint x: 1217, startPoint y: 43, endPoint x: 1126, endPoint y: 86, distance: 101.2
click at [1205, 49] on span "Call to Customer" at bounding box center [1239, 45] width 70 height 12
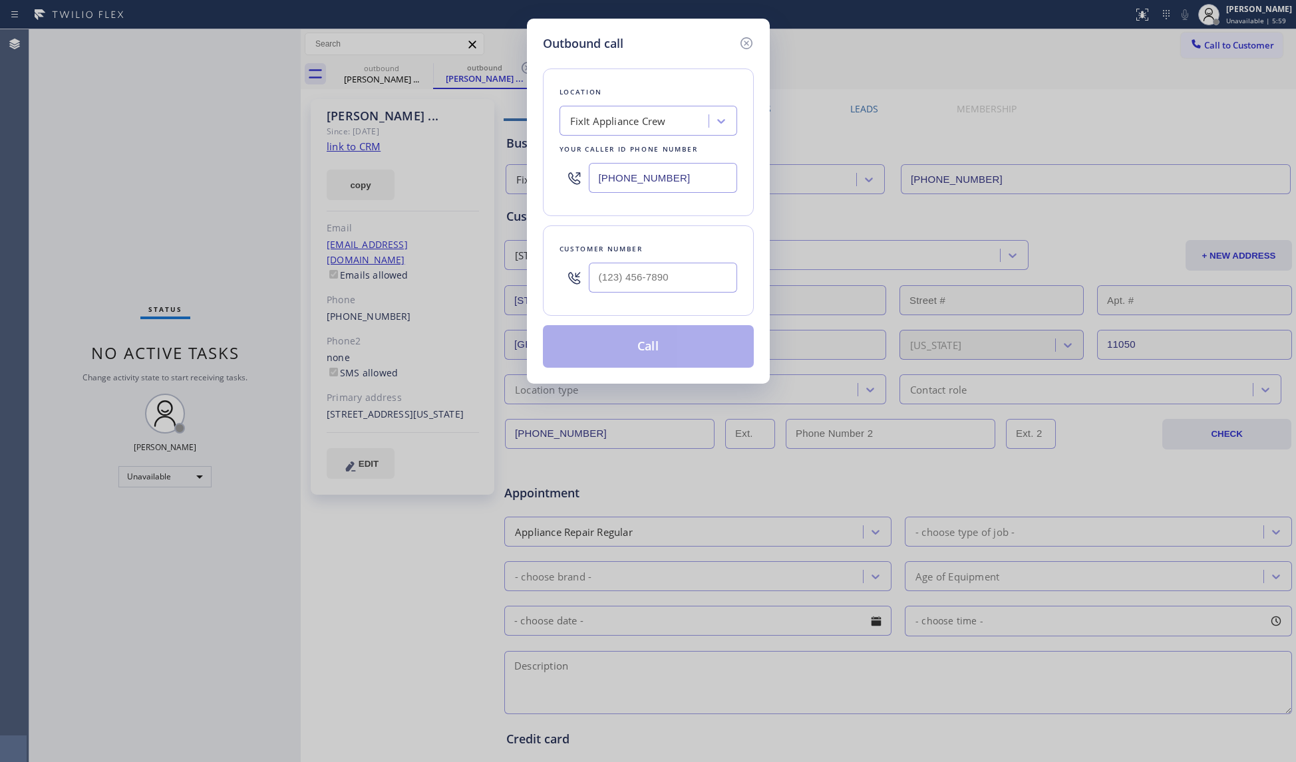
drag, startPoint x: 702, startPoint y: 189, endPoint x: 589, endPoint y: 186, distance: 113.1
click at [591, 188] on input "[PHONE_NUMBER]" at bounding box center [663, 178] width 148 height 30
type input "[PHONE_NUMBER]"
click at [687, 273] on input "(___) ___-____" at bounding box center [663, 278] width 148 height 30
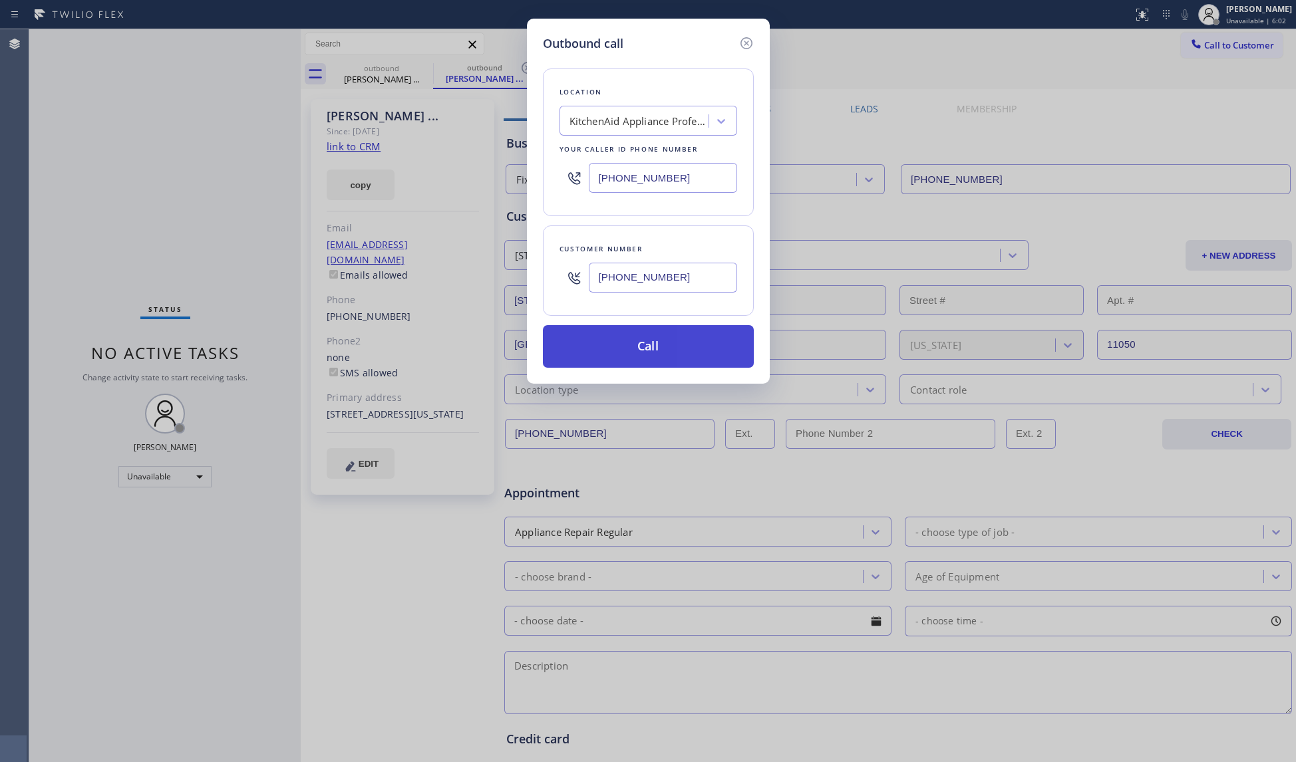
type input "[PHONE_NUMBER]"
click at [647, 349] on button "Call" at bounding box center [648, 346] width 211 height 43
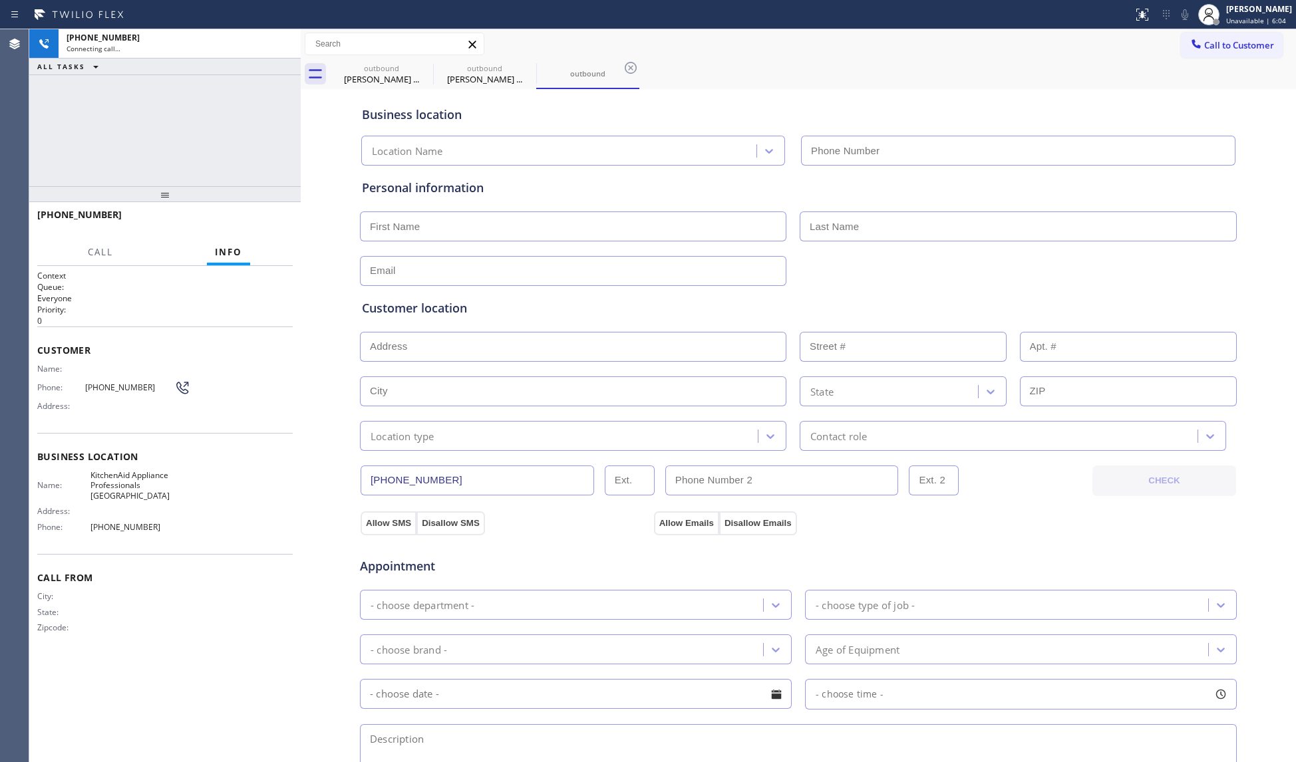
click at [359, 149] on div "Location Name" at bounding box center [579, 151] width 440 height 30
drag, startPoint x: 370, startPoint y: 80, endPoint x: 373, endPoint y: 113, distance: 32.8
click at [371, 80] on div "[PERSON_NAME] ..." at bounding box center [381, 79] width 100 height 12
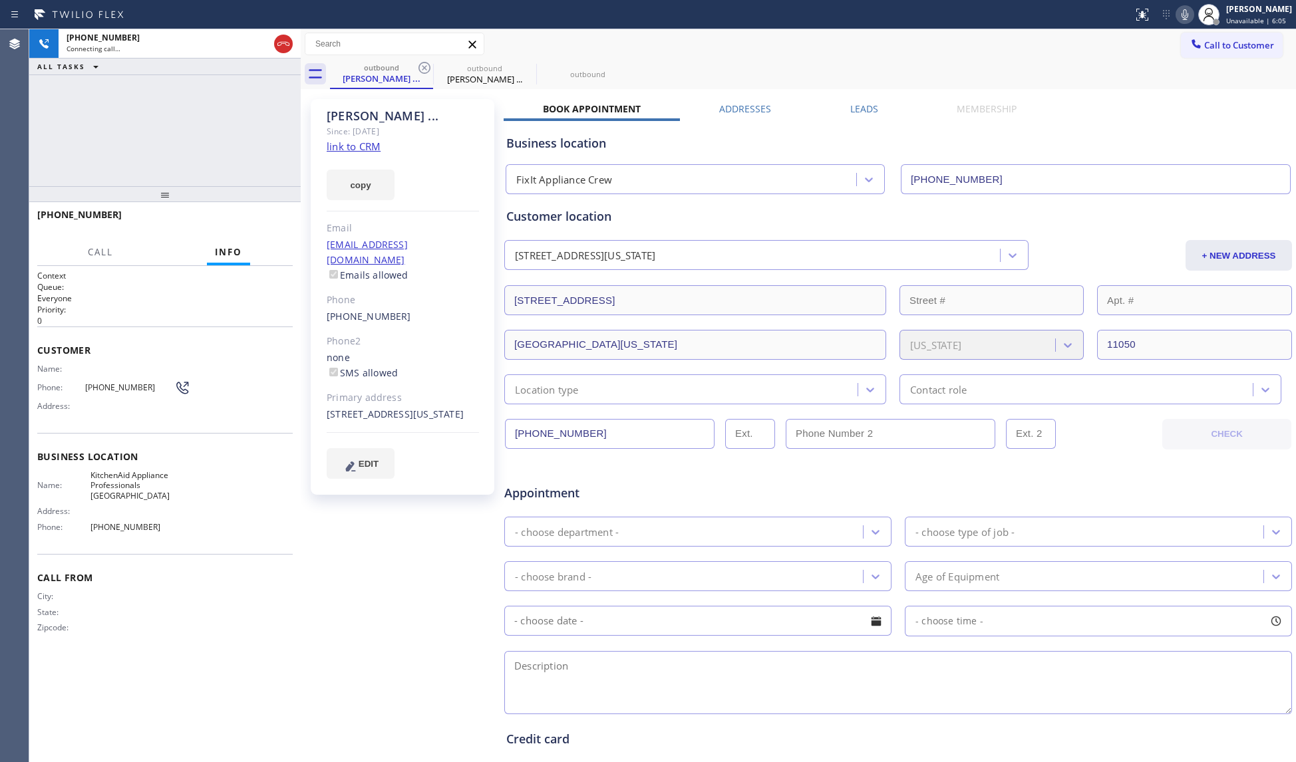
click at [349, 140] on link "link to CRM" at bounding box center [354, 146] width 54 height 13
click at [270, 43] on div "[PHONE_NUMBER] Connecting call…" at bounding box center [165, 43] width 213 height 29
click at [275, 43] on icon at bounding box center [283, 44] width 16 height 16
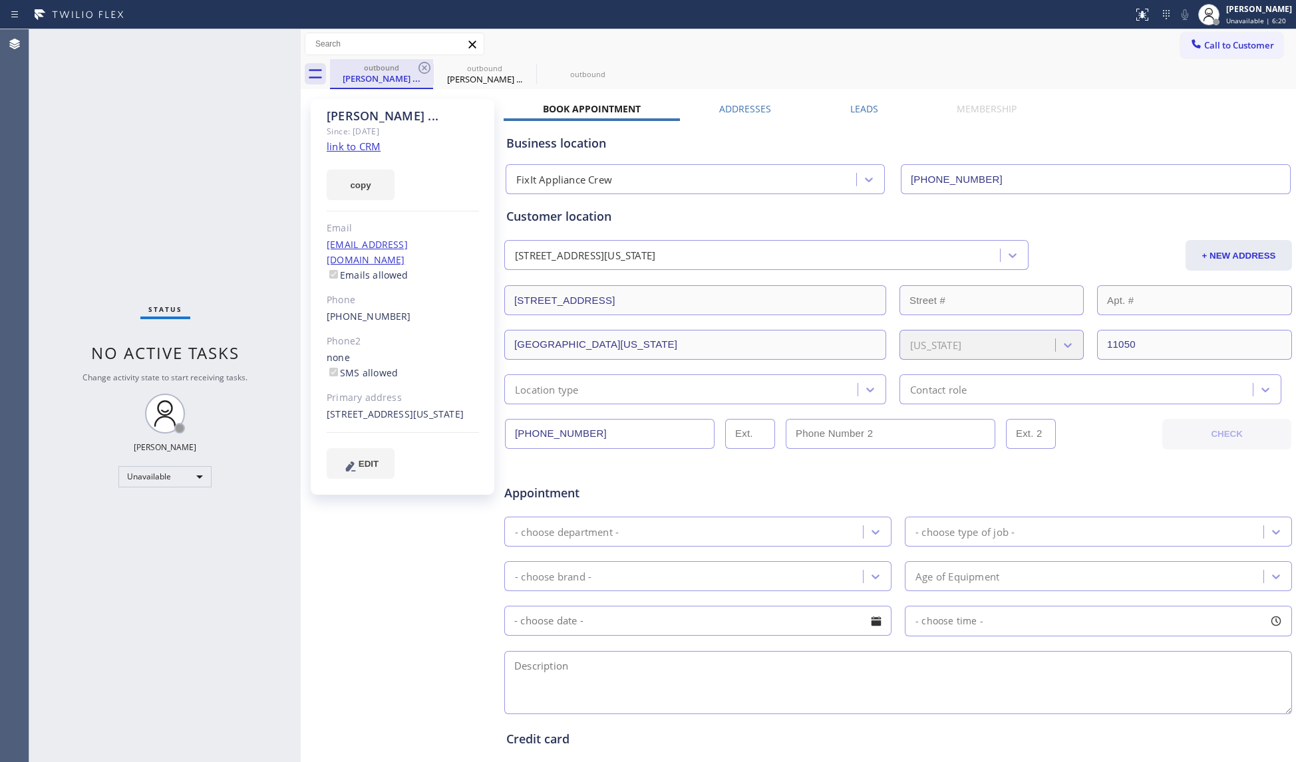
drag, startPoint x: 363, startPoint y: 67, endPoint x: 413, endPoint y: 67, distance: 49.9
click at [371, 67] on div "outbound" at bounding box center [381, 68] width 100 height 10
click at [423, 67] on icon at bounding box center [424, 68] width 16 height 16
click at [423, 67] on icon at bounding box center [424, 68] width 12 height 12
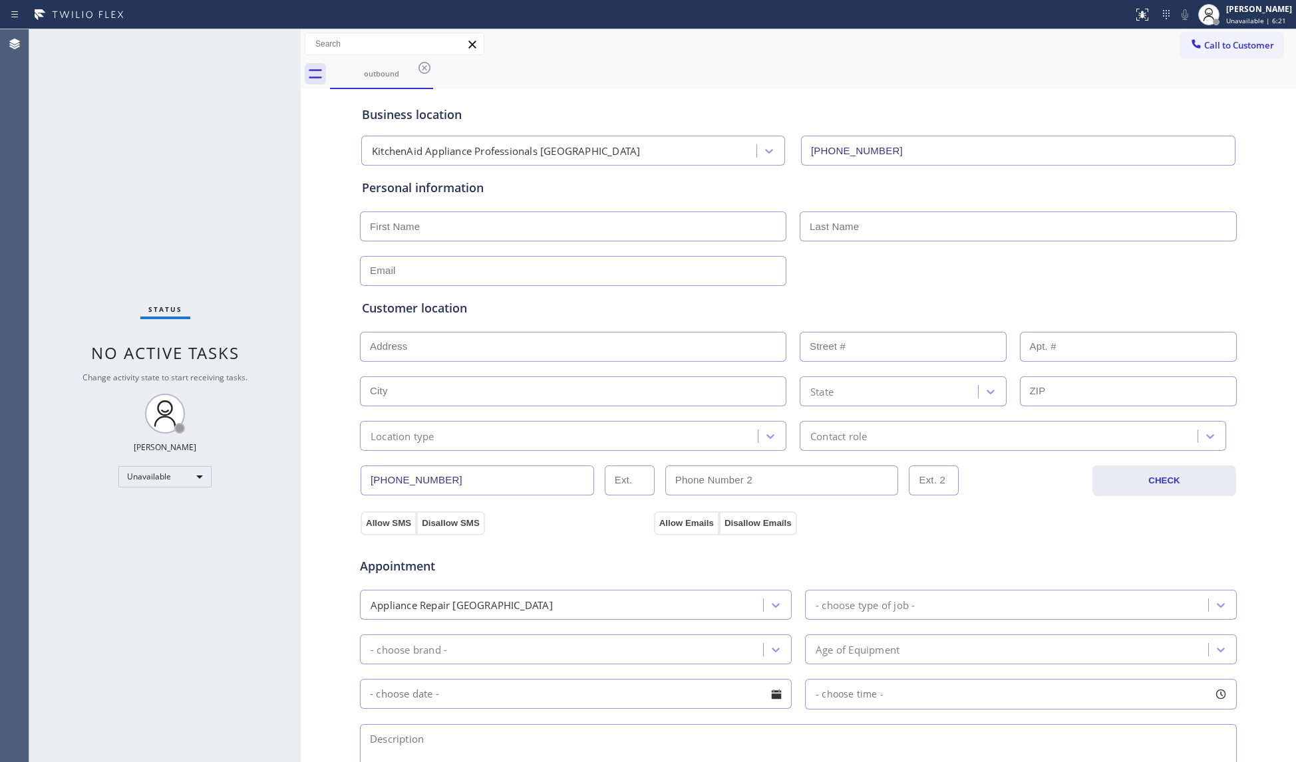
click at [423, 67] on icon at bounding box center [424, 68] width 12 height 12
click at [424, 67] on div "outbound" at bounding box center [813, 74] width 966 height 30
click at [426, 67] on div "outbound" at bounding box center [813, 74] width 966 height 30
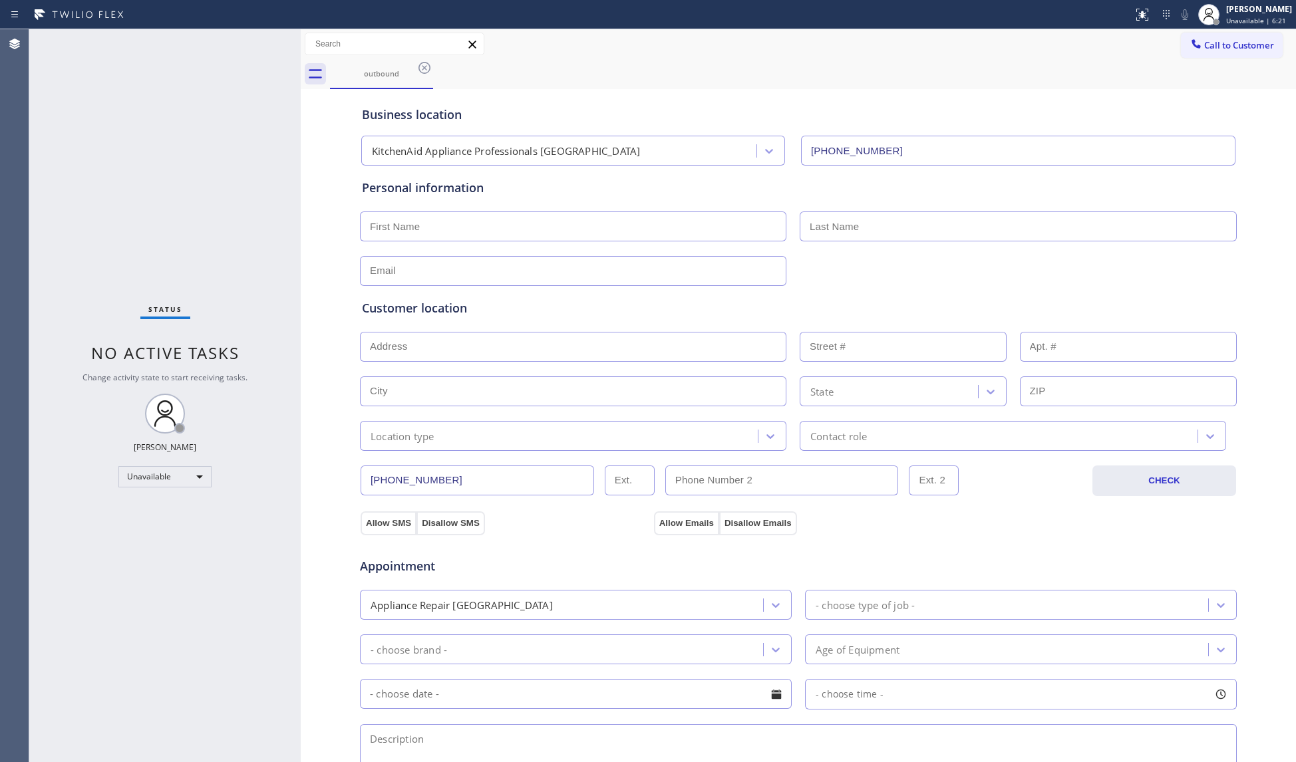
click at [426, 68] on div "outbound" at bounding box center [813, 74] width 966 height 30
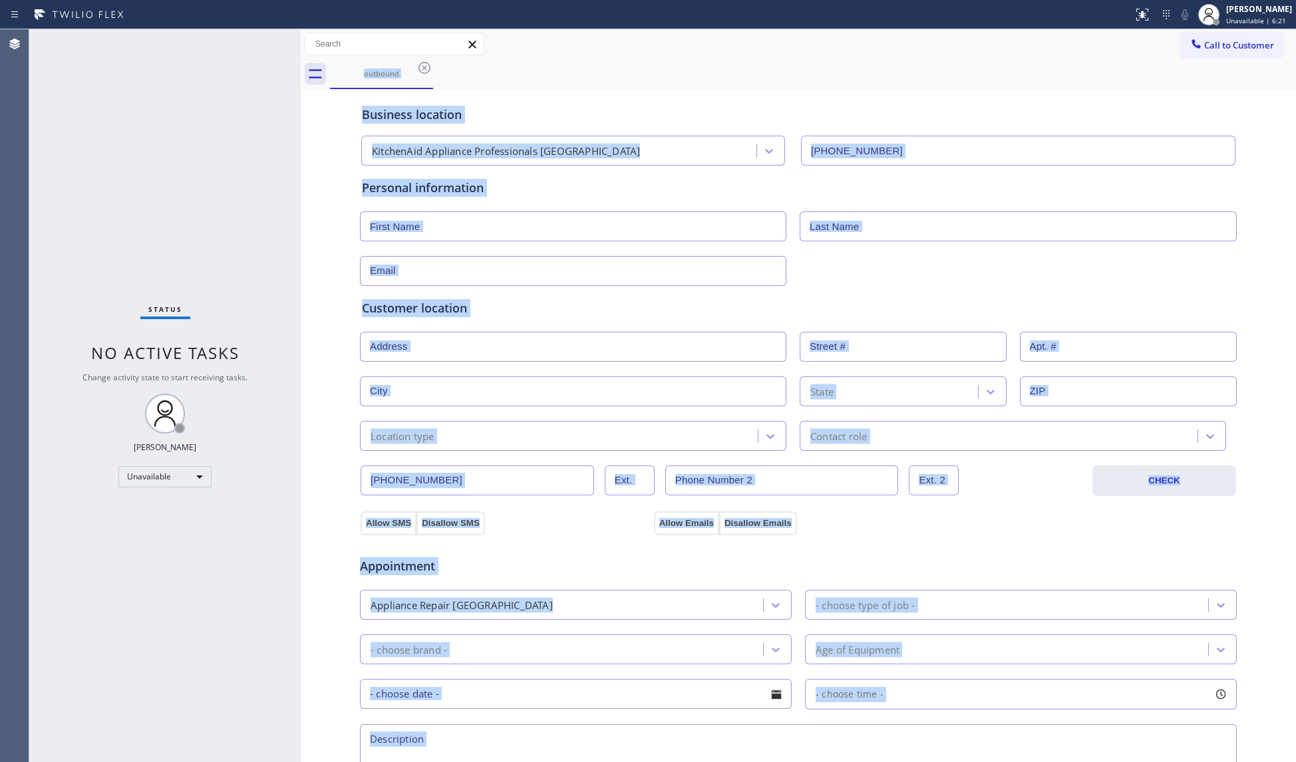
click at [426, 68] on div "outbound" at bounding box center [813, 74] width 966 height 30
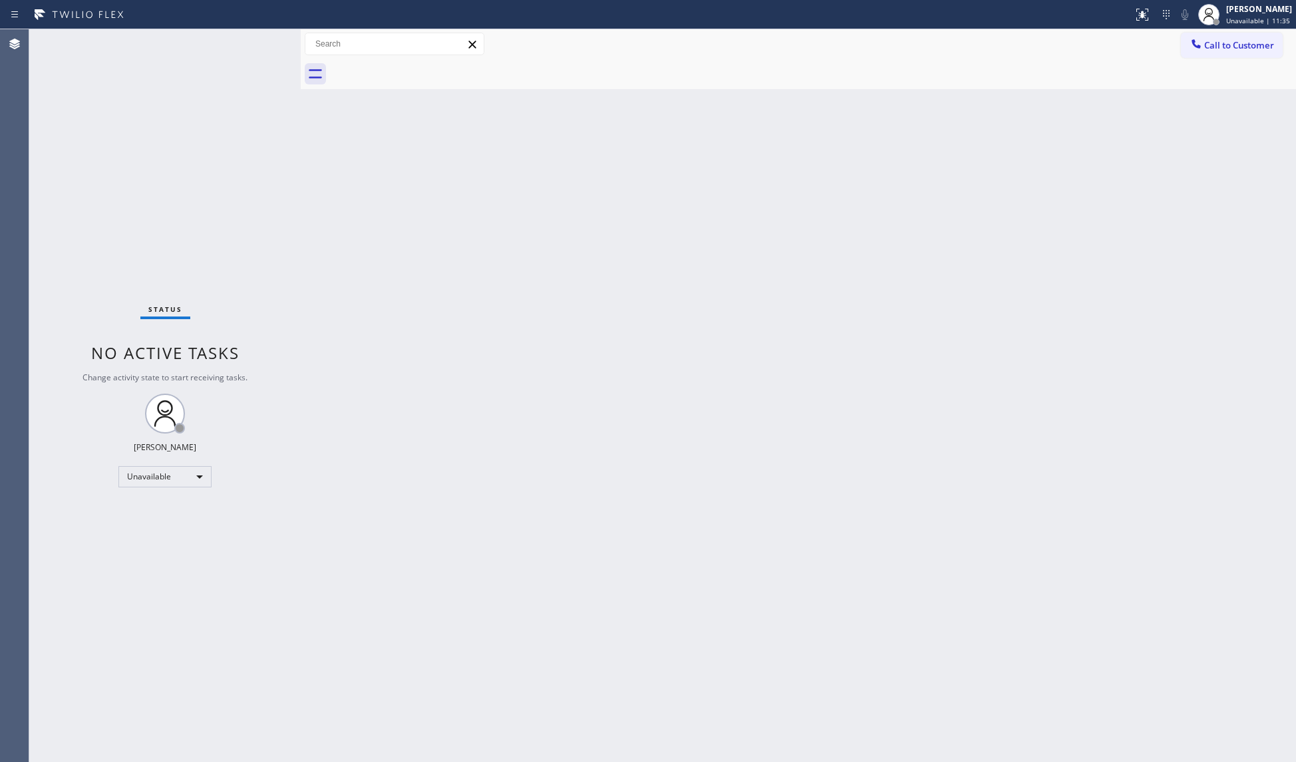
drag, startPoint x: 1115, startPoint y: 163, endPoint x: 1100, endPoint y: 117, distance: 48.4
click at [1115, 163] on div "Back to Dashboard Change Sender ID Customers Technicians Select a contact Outbo…" at bounding box center [798, 395] width 995 height 733
click at [1221, 44] on span "Call to Customer" at bounding box center [1239, 45] width 70 height 12
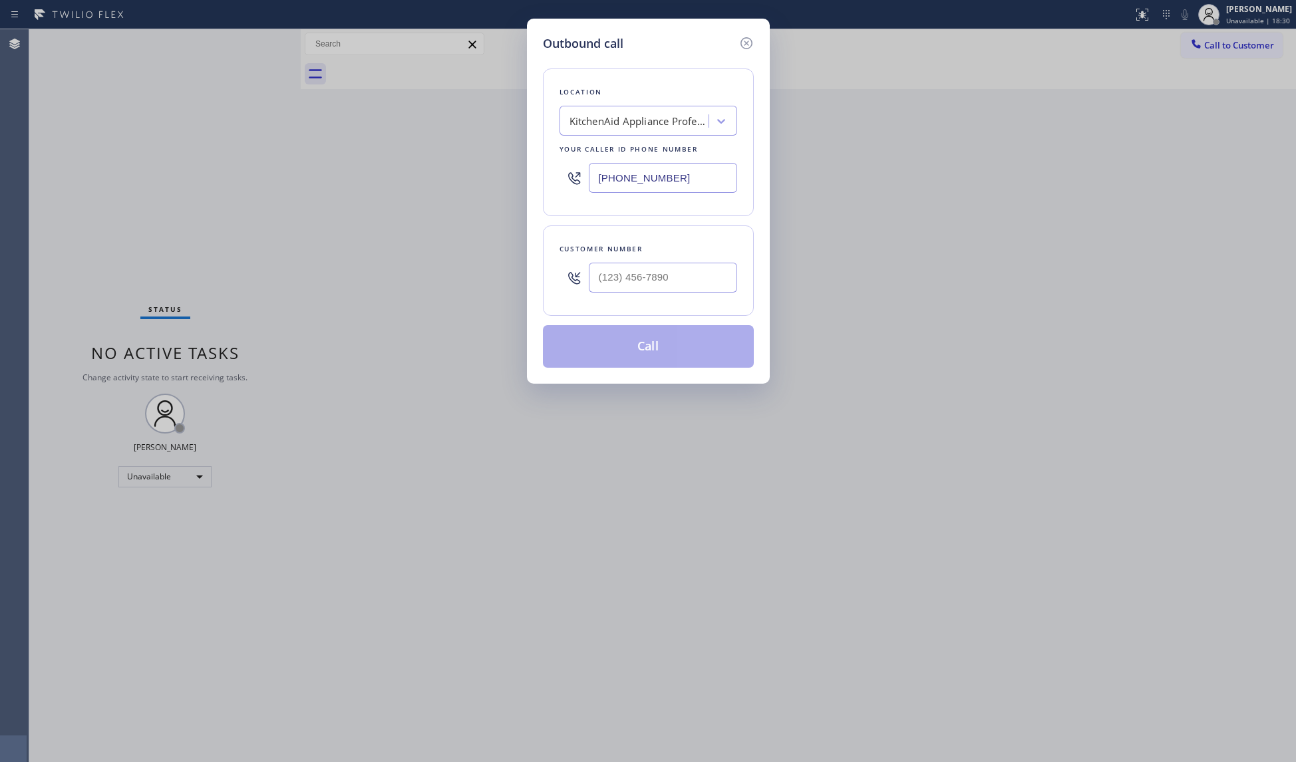
drag, startPoint x: 706, startPoint y: 177, endPoint x: 547, endPoint y: 166, distance: 160.0
click at [554, 174] on div "Location KitchenAid Appliance Professionals [GEOGRAPHIC_DATA] Your caller id ph…" at bounding box center [648, 143] width 211 height 148
type input "[PHONE_NUMBER]"
click at [708, 283] on input "(___) ___-____" at bounding box center [663, 278] width 148 height 30
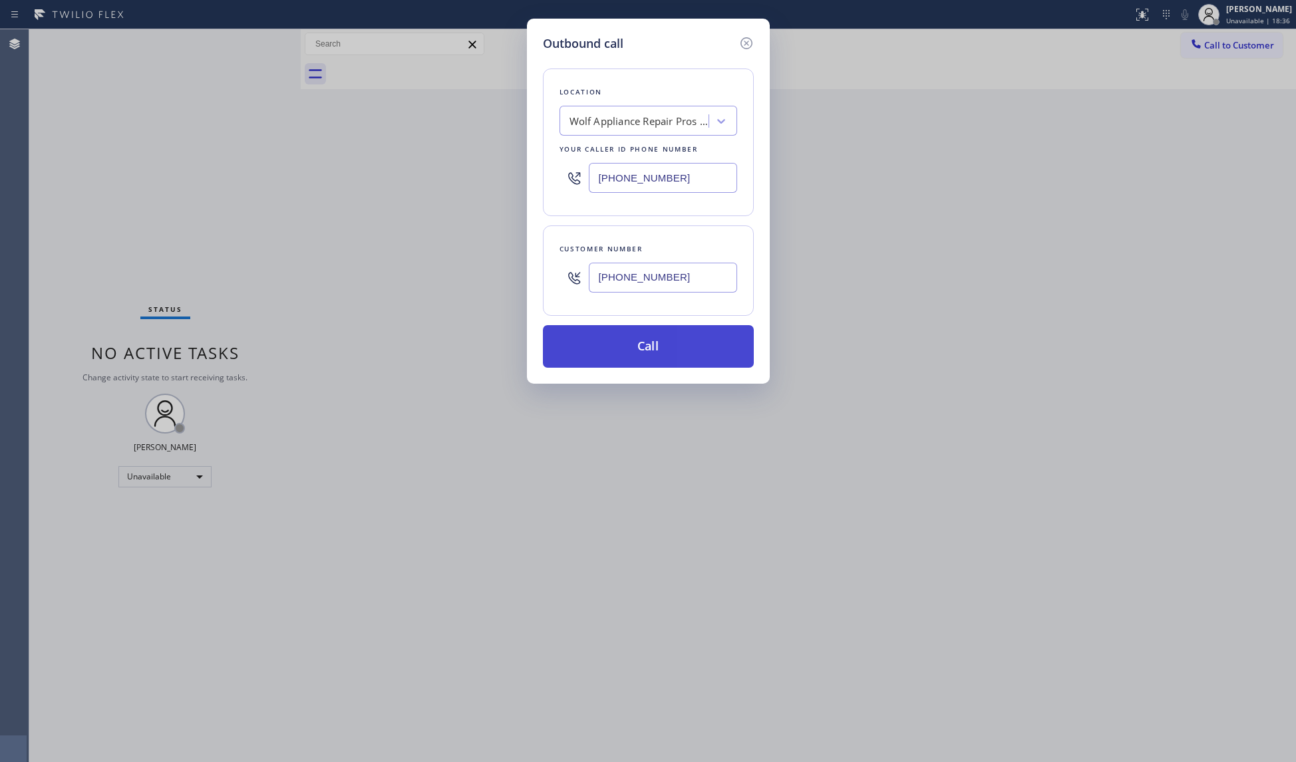
type input "[PHONE_NUMBER]"
drag, startPoint x: 666, startPoint y: 355, endPoint x: 660, endPoint y: 309, distance: 45.6
click at [666, 353] on button "Call" at bounding box center [648, 346] width 211 height 43
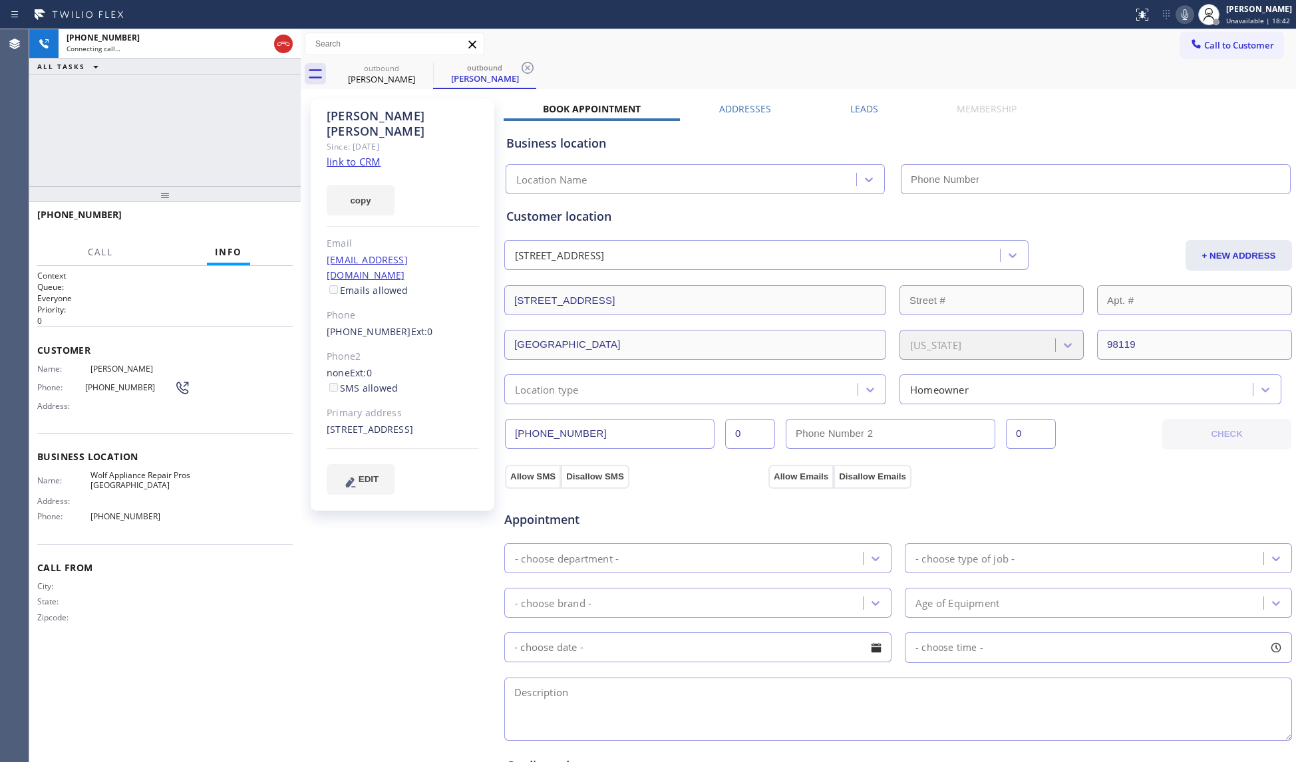
type input "[PHONE_NUMBER]"
click at [522, 68] on icon at bounding box center [528, 68] width 12 height 12
click at [266, 224] on span "HANG UP" at bounding box center [261, 220] width 41 height 9
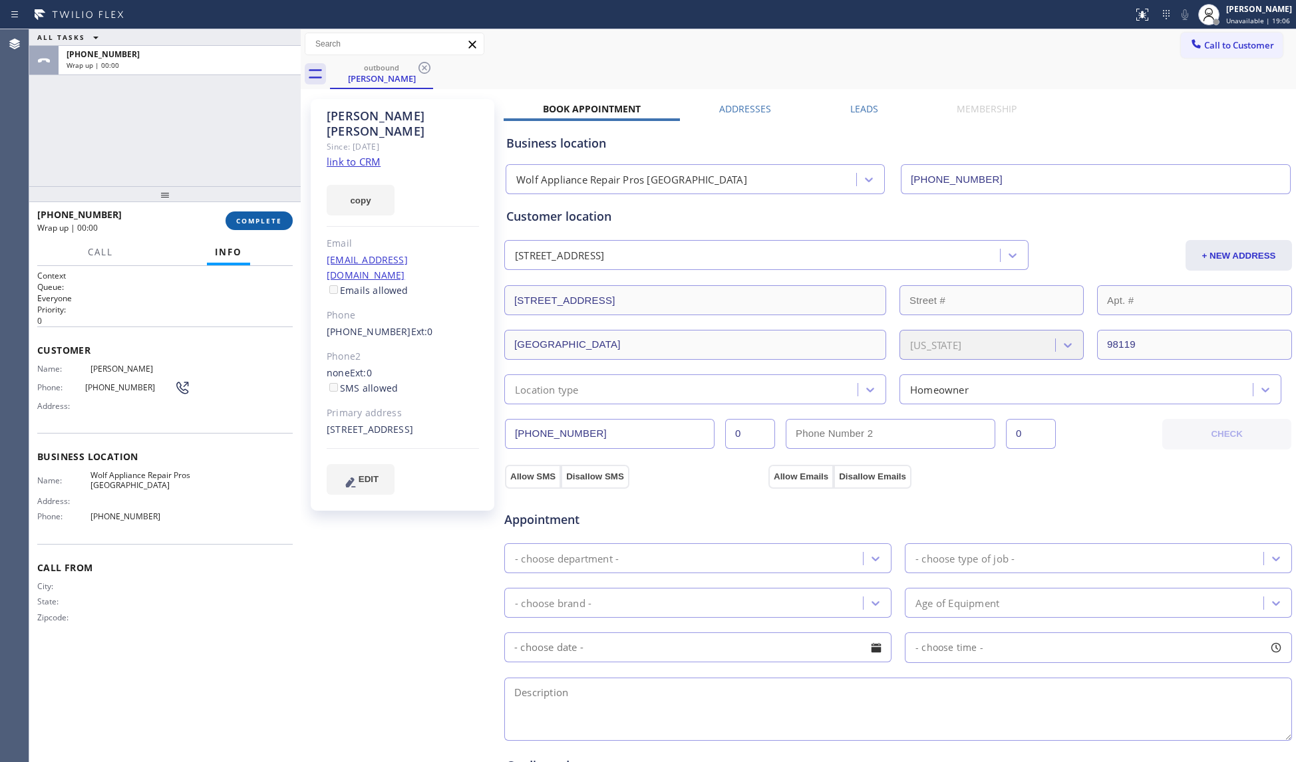
drag, startPoint x: 273, startPoint y: 218, endPoint x: 261, endPoint y: 221, distance: 11.6
click at [270, 216] on span "COMPLETE" at bounding box center [259, 220] width 46 height 9
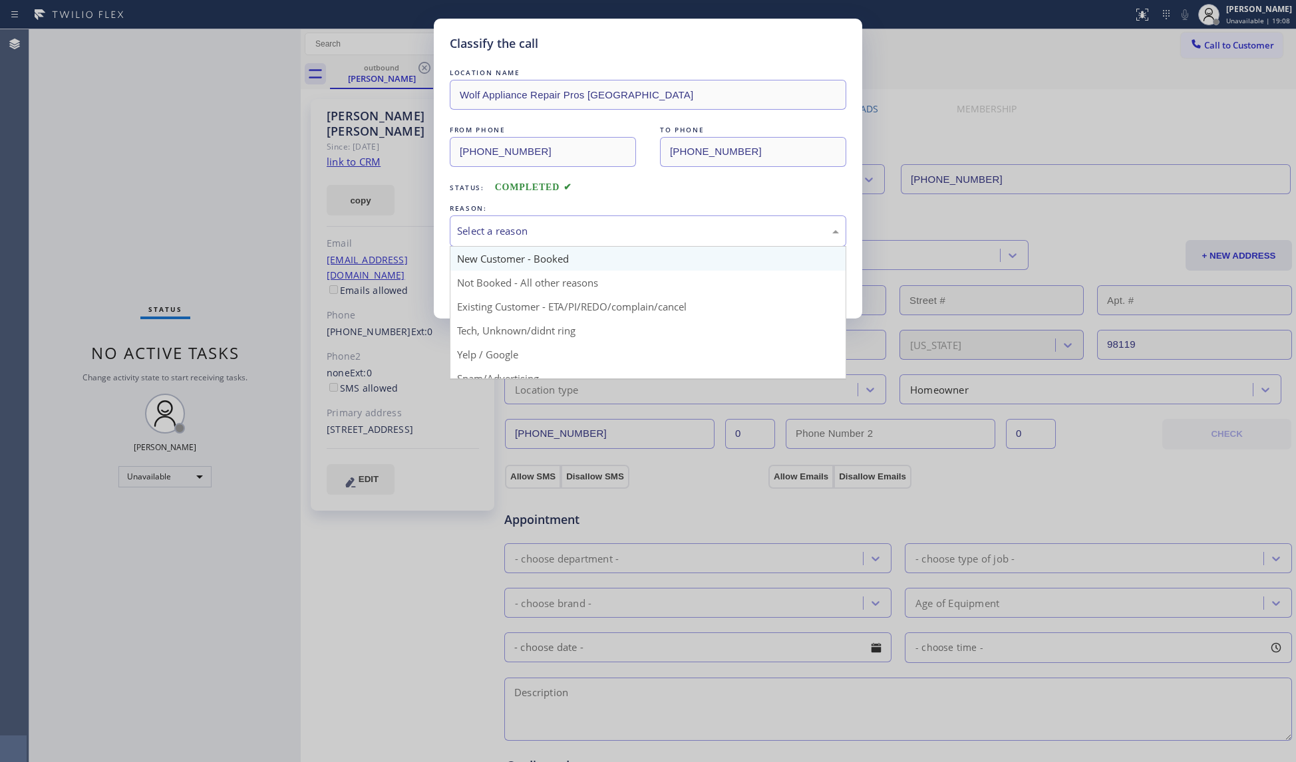
drag, startPoint x: 563, startPoint y: 232, endPoint x: 504, endPoint y: 266, distance: 68.2
click at [561, 233] on div "Select a reason" at bounding box center [648, 231] width 382 height 15
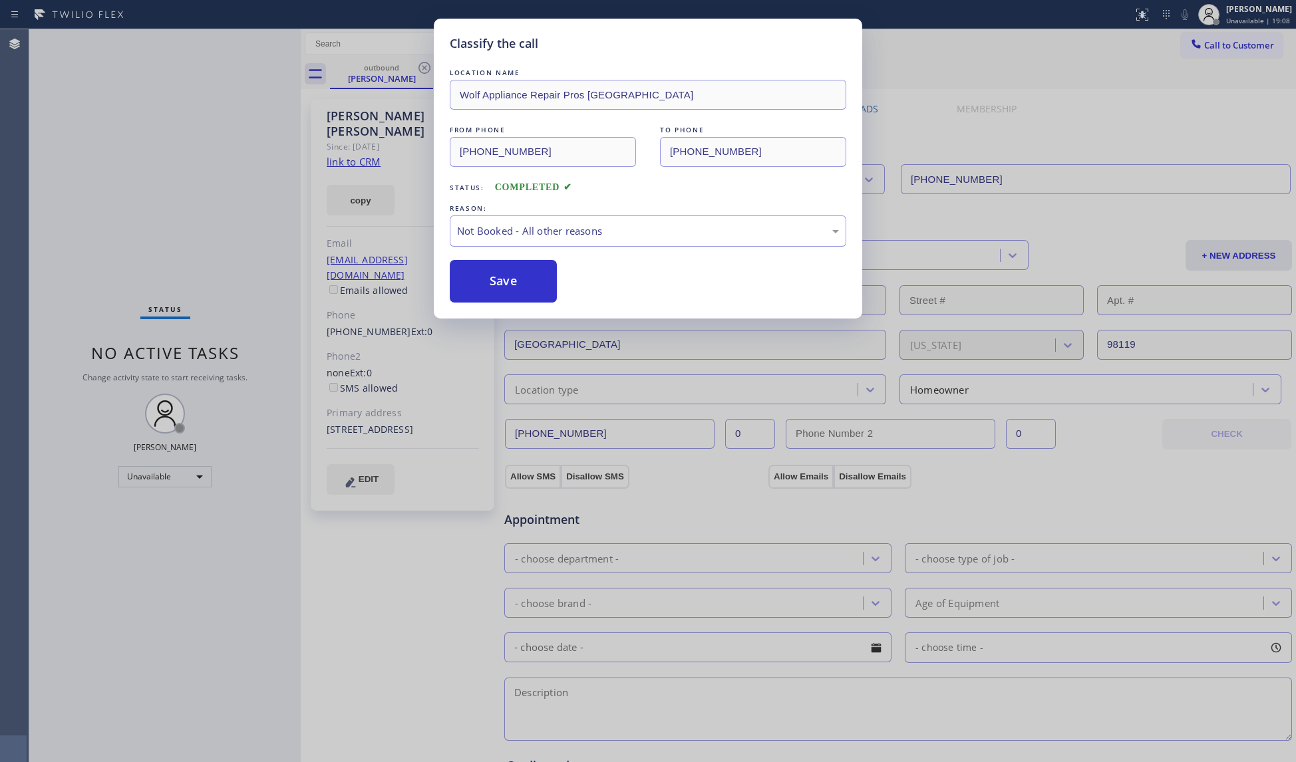
click at [468, 289] on button "Save" at bounding box center [503, 281] width 107 height 43
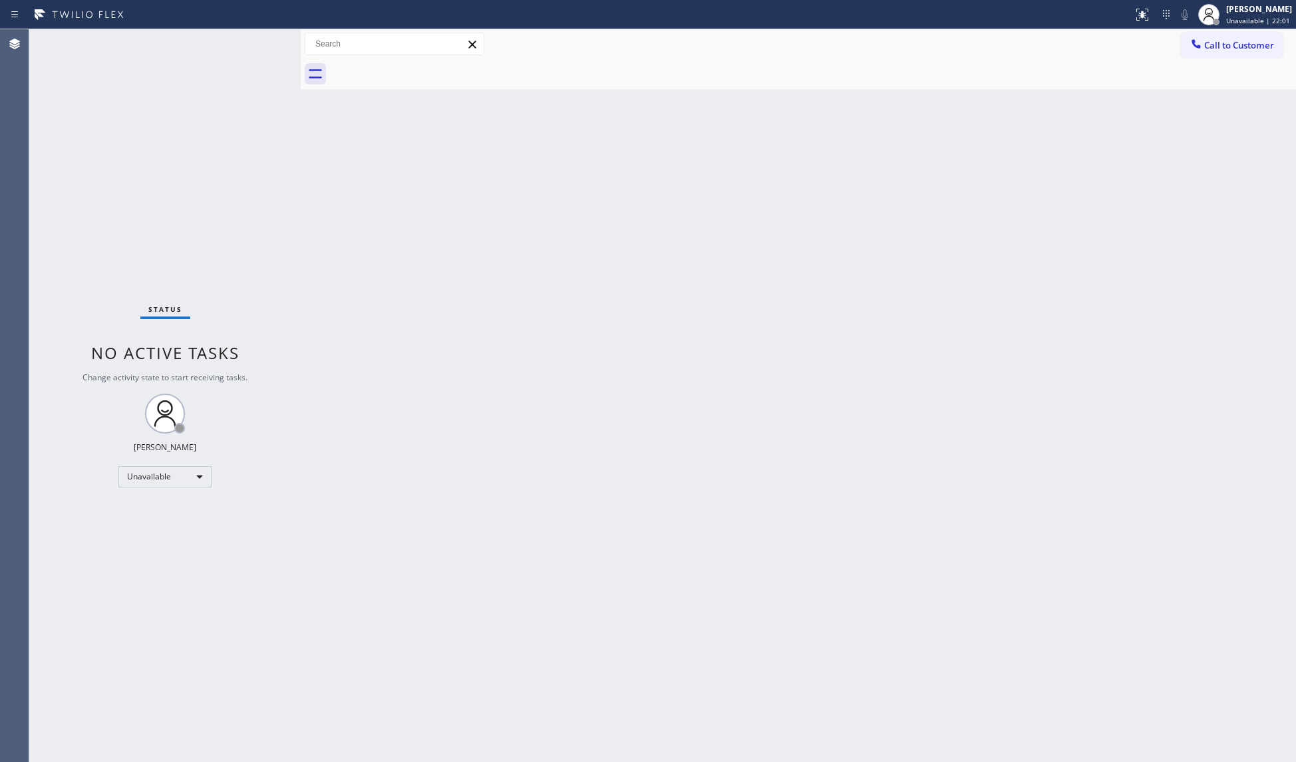
click at [1018, 347] on div "Back to Dashboard Change Sender ID Customers Technicians Select a contact Outbo…" at bounding box center [798, 395] width 995 height 733
click at [660, 282] on div "Back to Dashboard Change Sender ID Customers Technicians Select a contact Outbo…" at bounding box center [798, 395] width 995 height 733
drag, startPoint x: 1224, startPoint y: 46, endPoint x: 1217, endPoint y: 55, distance: 11.3
click at [1221, 46] on span "Call to Customer" at bounding box center [1239, 45] width 70 height 12
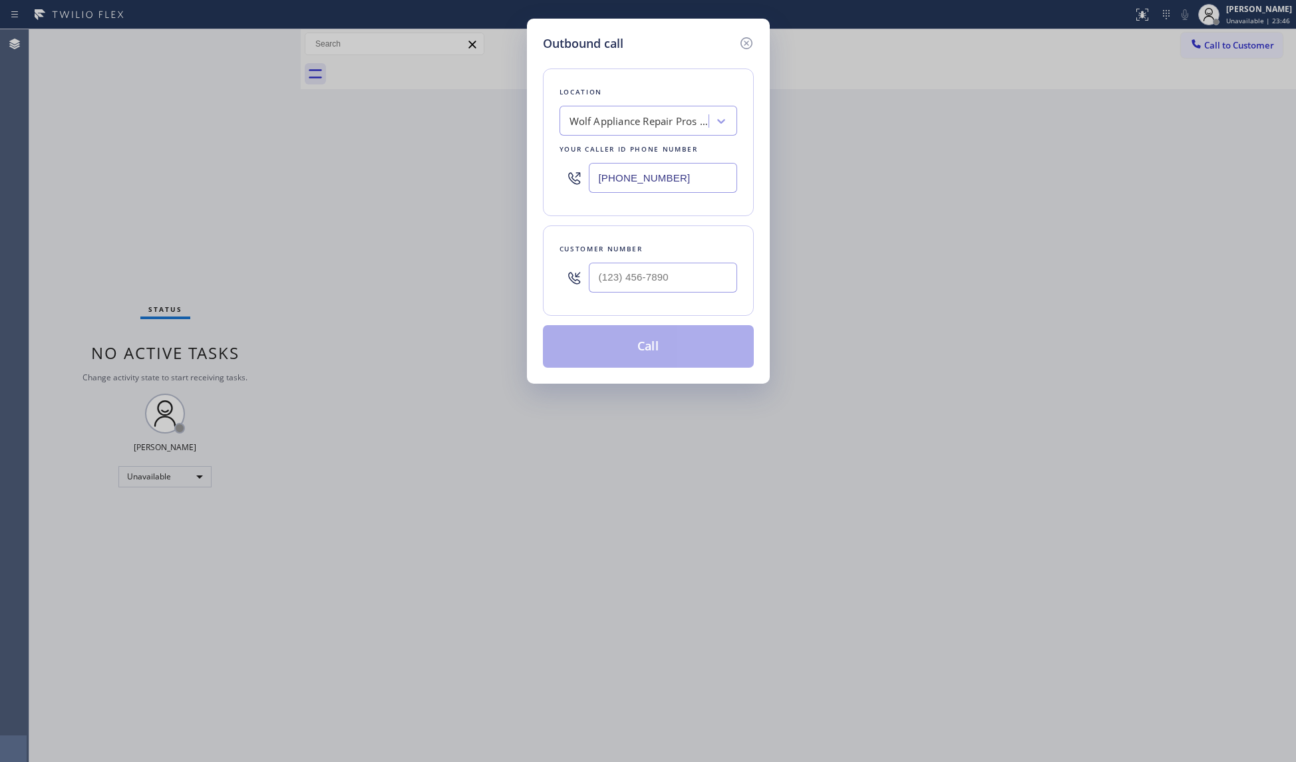
drag, startPoint x: 682, startPoint y: 177, endPoint x: 543, endPoint y: 179, distance: 139.0
click at [543, 179] on div "Location Wolf Appliance Repair Pros [GEOGRAPHIC_DATA] Your caller id phone numb…" at bounding box center [648, 143] width 211 height 148
type input "[PHONE_NUMBER]"
click at [692, 277] on input "[PHONE_NUMBER]" at bounding box center [663, 278] width 148 height 30
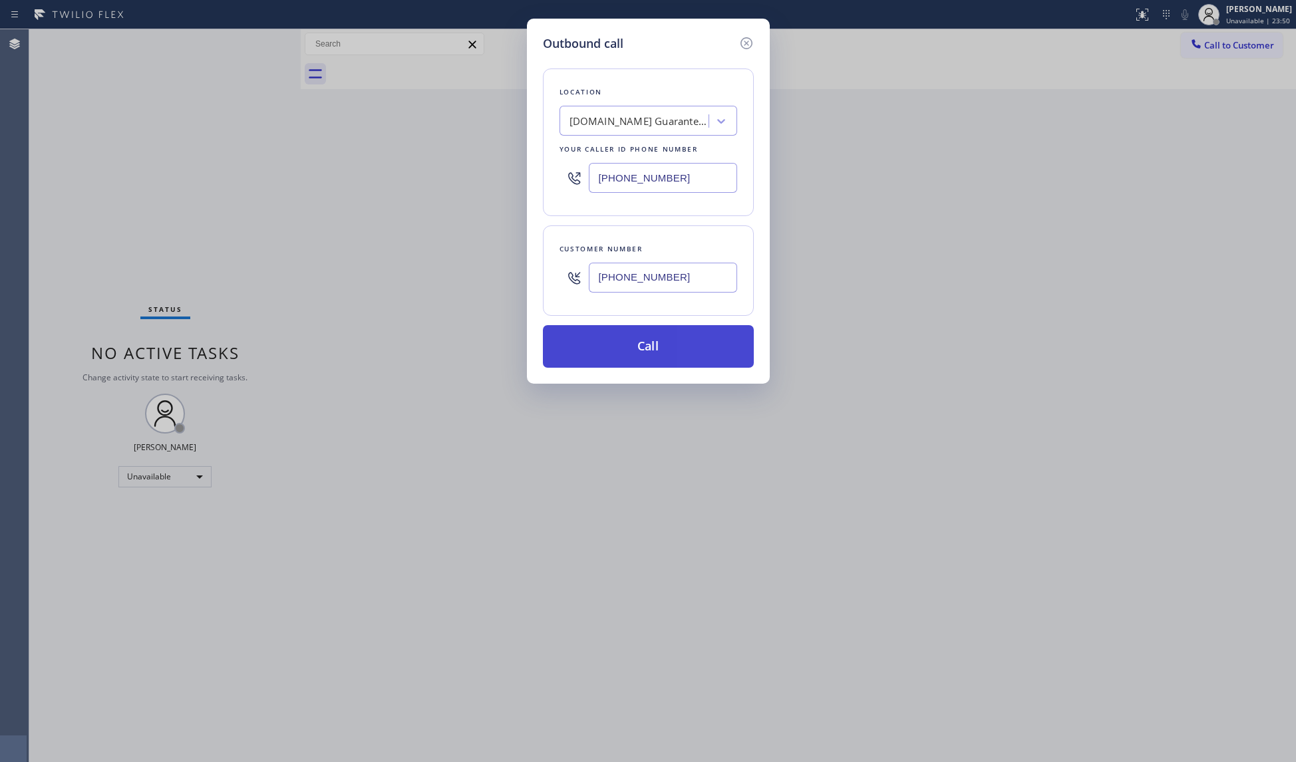
type input "[PHONE_NUMBER]"
click at [644, 346] on button "Call" at bounding box center [648, 346] width 211 height 43
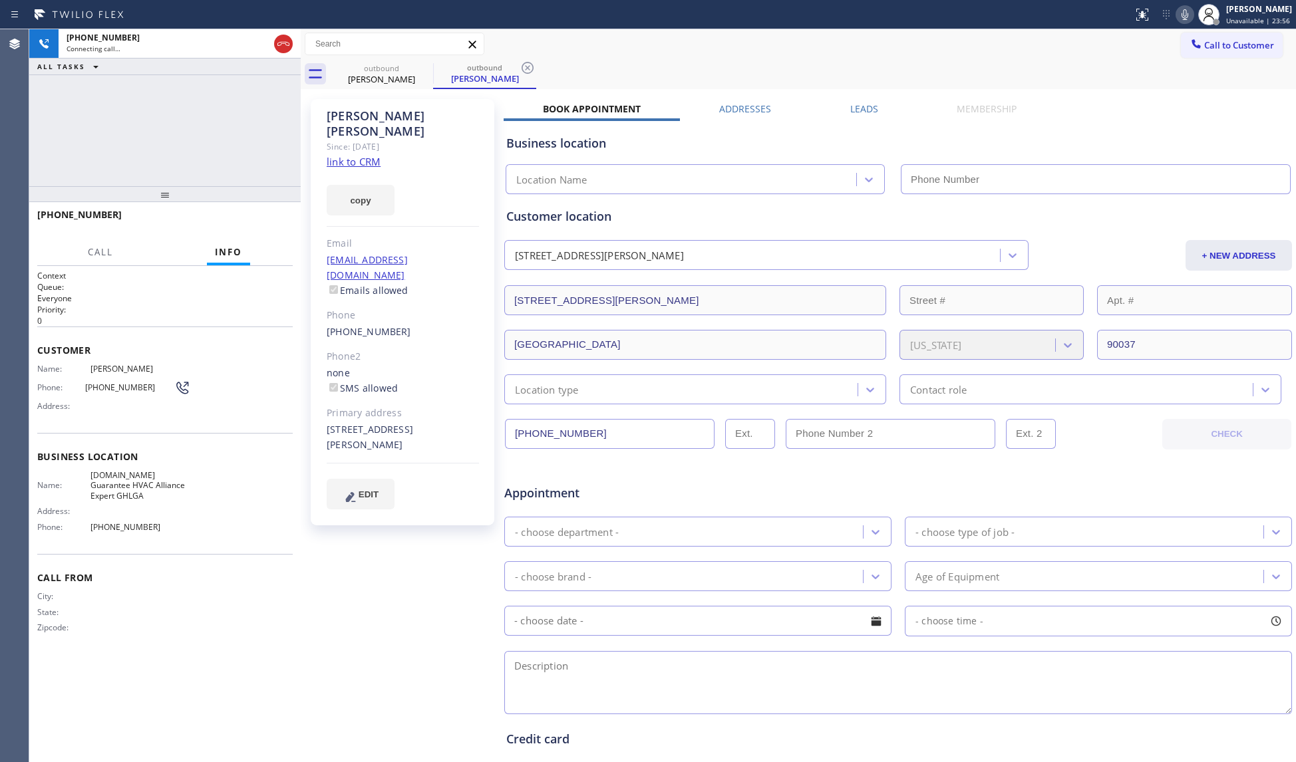
type input "[PHONE_NUMBER]"
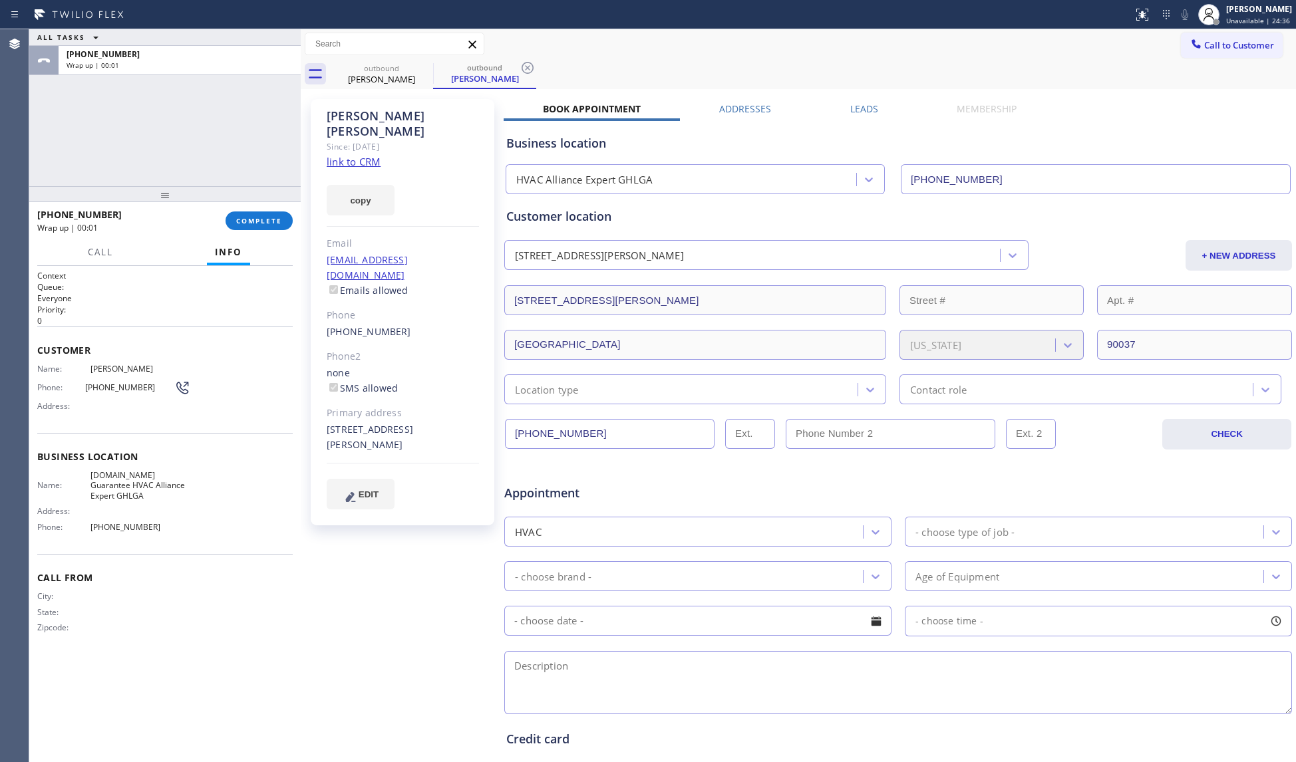
click at [277, 217] on span "COMPLETE" at bounding box center [259, 220] width 46 height 9
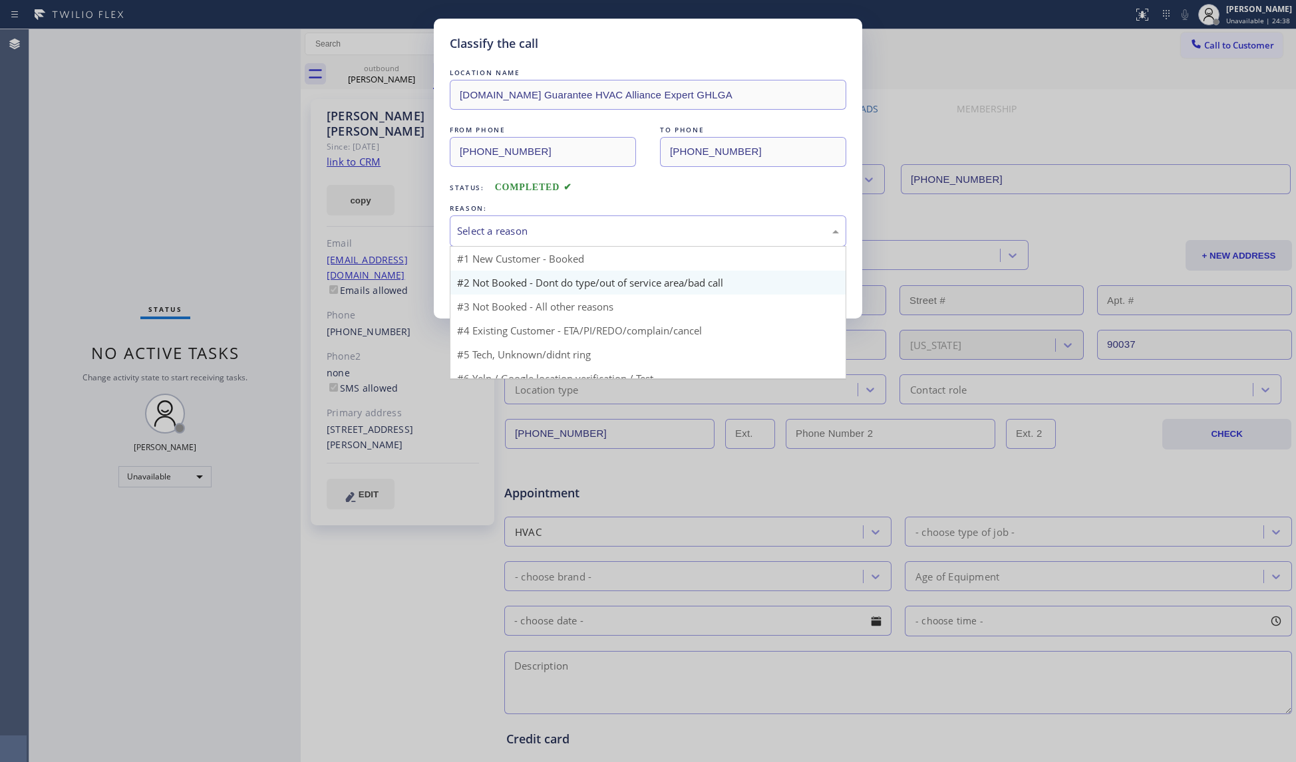
drag, startPoint x: 565, startPoint y: 231, endPoint x: 498, endPoint y: 280, distance: 82.4
click at [564, 233] on div "Select a reason" at bounding box center [648, 231] width 382 height 15
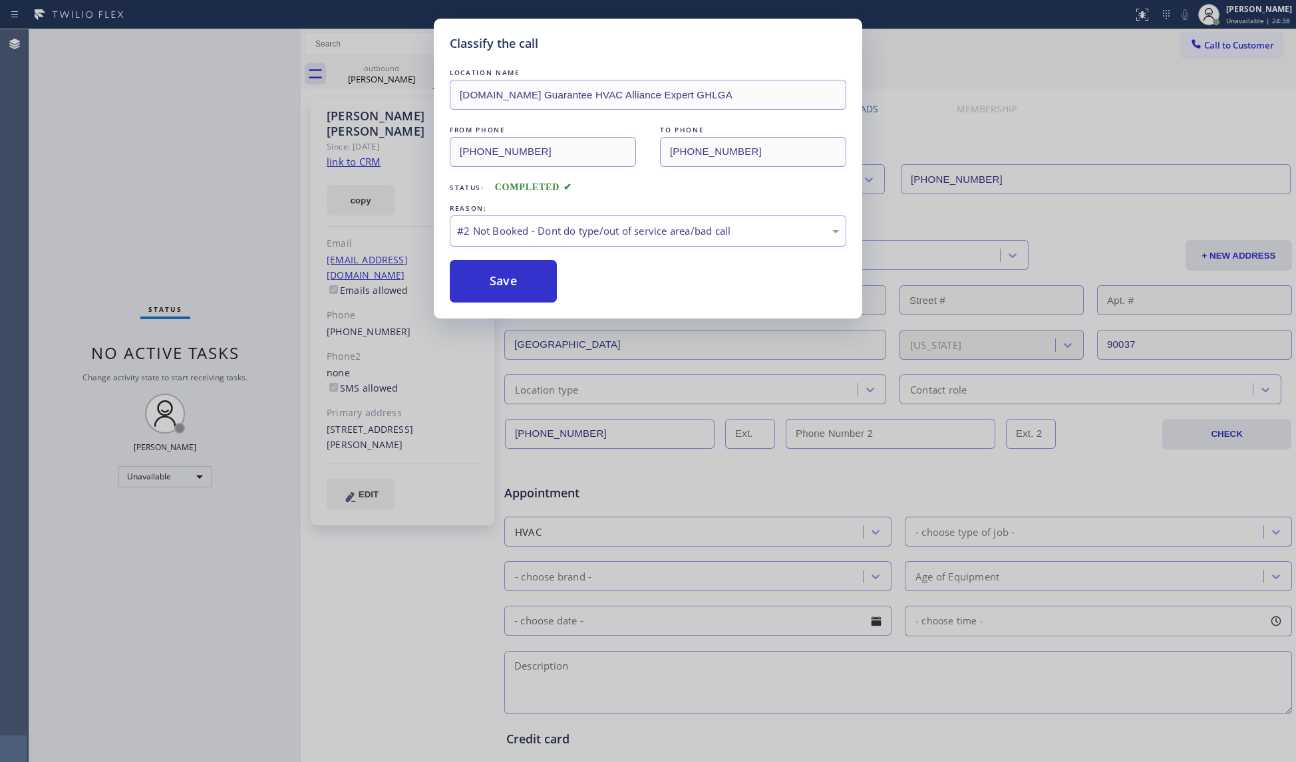
drag, startPoint x: 491, startPoint y: 287, endPoint x: 772, endPoint y: 55, distance: 364.7
click at [492, 286] on button "Save" at bounding box center [503, 281] width 107 height 43
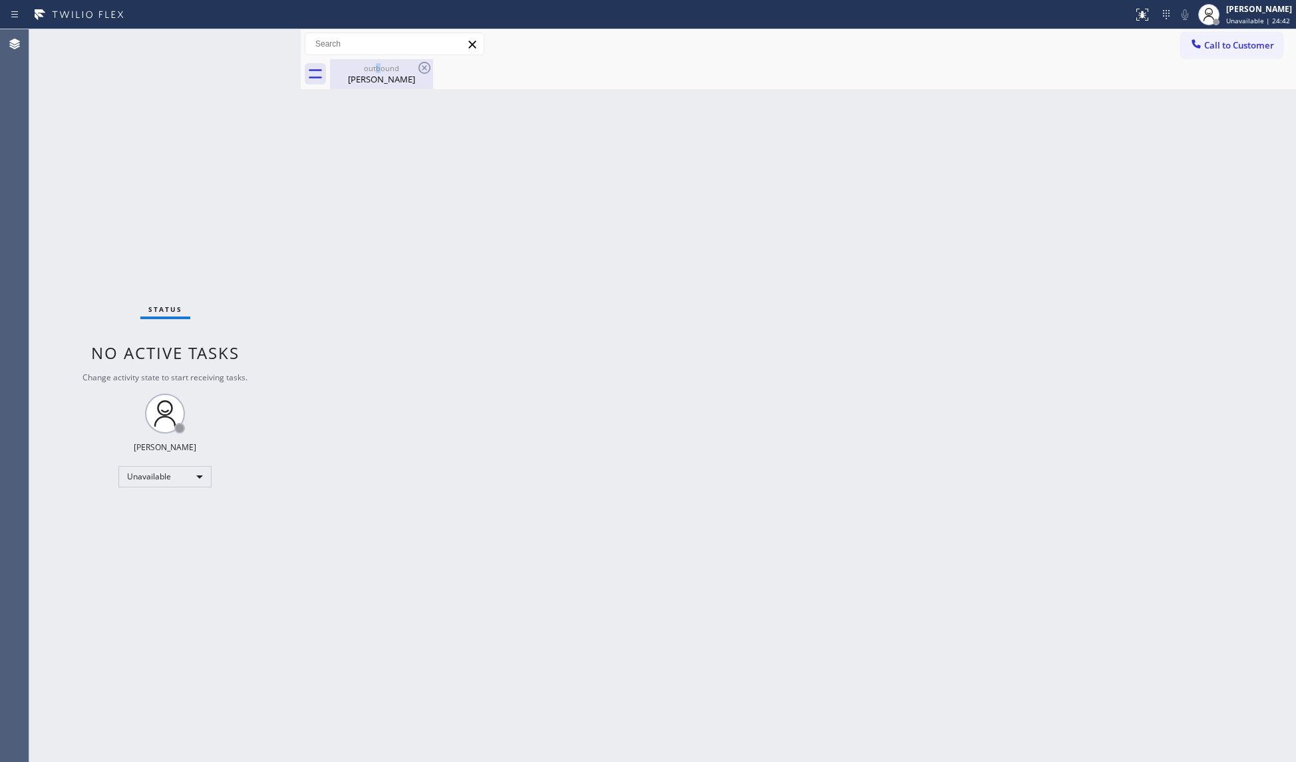
drag, startPoint x: 376, startPoint y: 62, endPoint x: 404, endPoint y: 67, distance: 29.0
click at [381, 64] on div "outbound [PERSON_NAME]" at bounding box center [381, 74] width 100 height 30
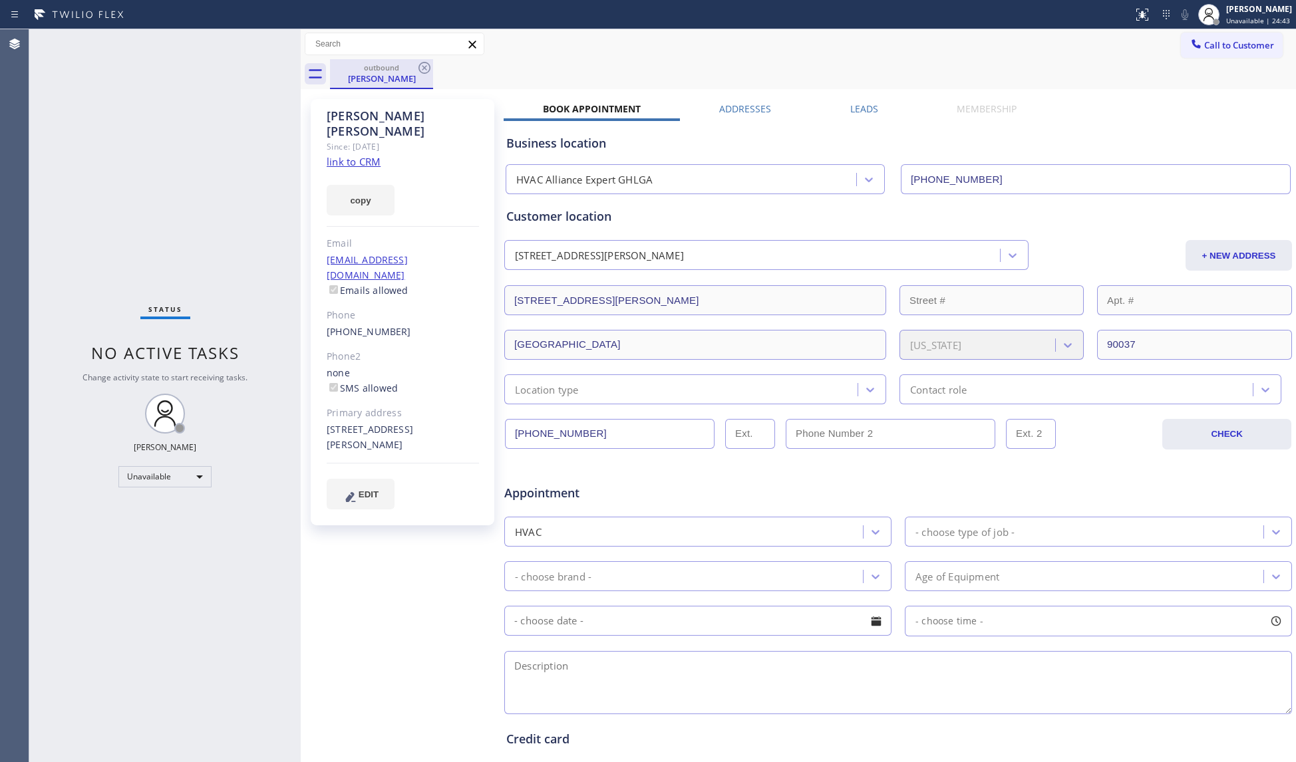
click at [415, 67] on div "outbound" at bounding box center [381, 68] width 100 height 10
click at [422, 68] on icon at bounding box center [424, 68] width 16 height 16
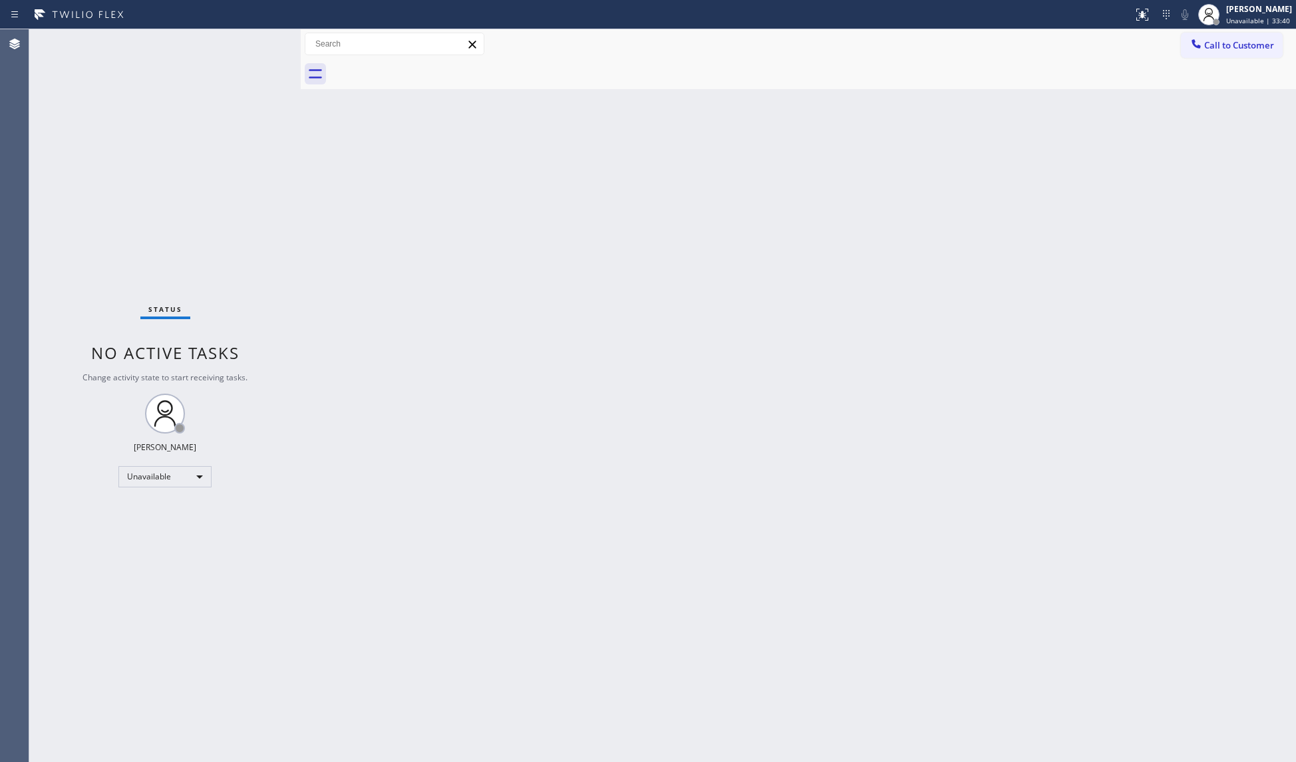
click at [619, 182] on div "Back to Dashboard Change Sender ID Customers Technicians Select a contact Outbo…" at bounding box center [798, 395] width 995 height 733
click at [1221, 15] on div "[PERSON_NAME] Unavailable | 33:50" at bounding box center [1245, 14] width 102 height 29
click at [1214, 94] on button "Unavailable" at bounding box center [1229, 87] width 133 height 17
click at [1221, 21] on span "Unavailable | 33:55" at bounding box center [1258, 20] width 64 height 9
click at [1221, 100] on button "Break" at bounding box center [1229, 104] width 133 height 17
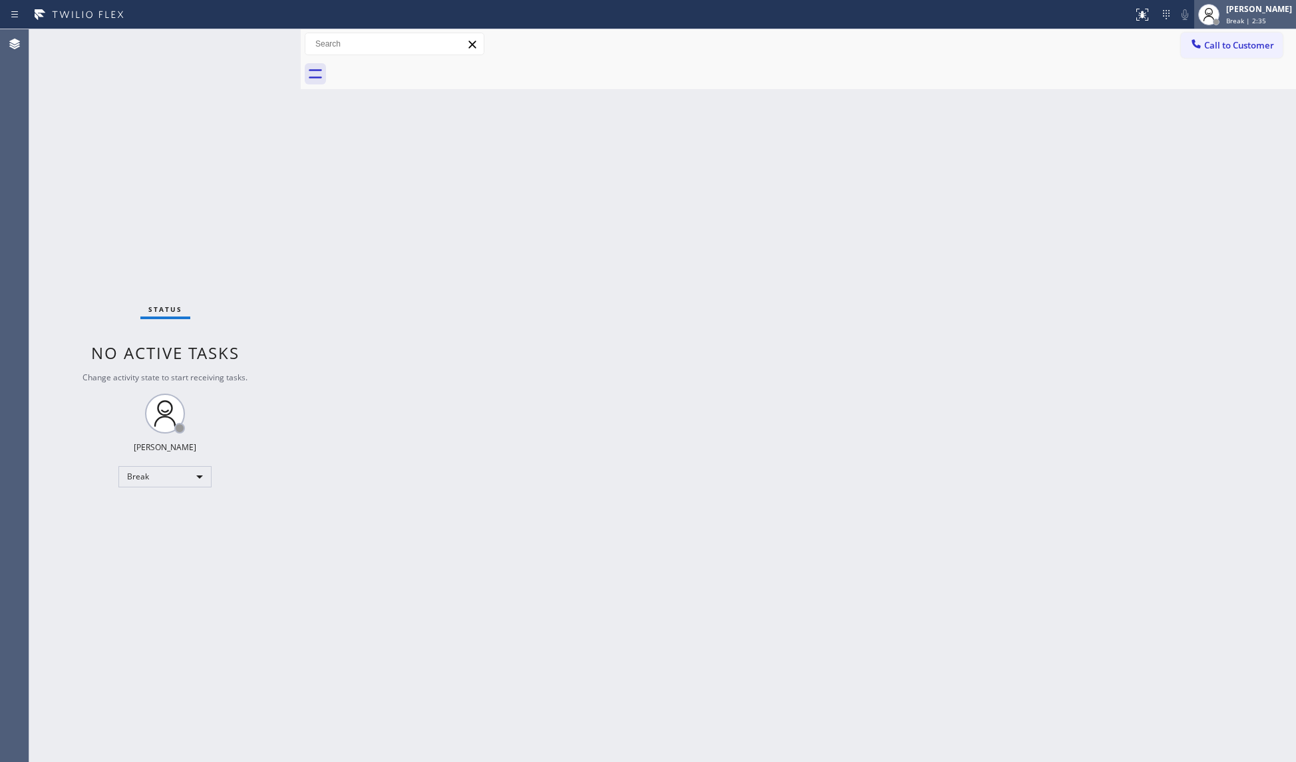
click at [1221, 19] on div "[PERSON_NAME] Break | 2:35" at bounding box center [1259, 14] width 73 height 23
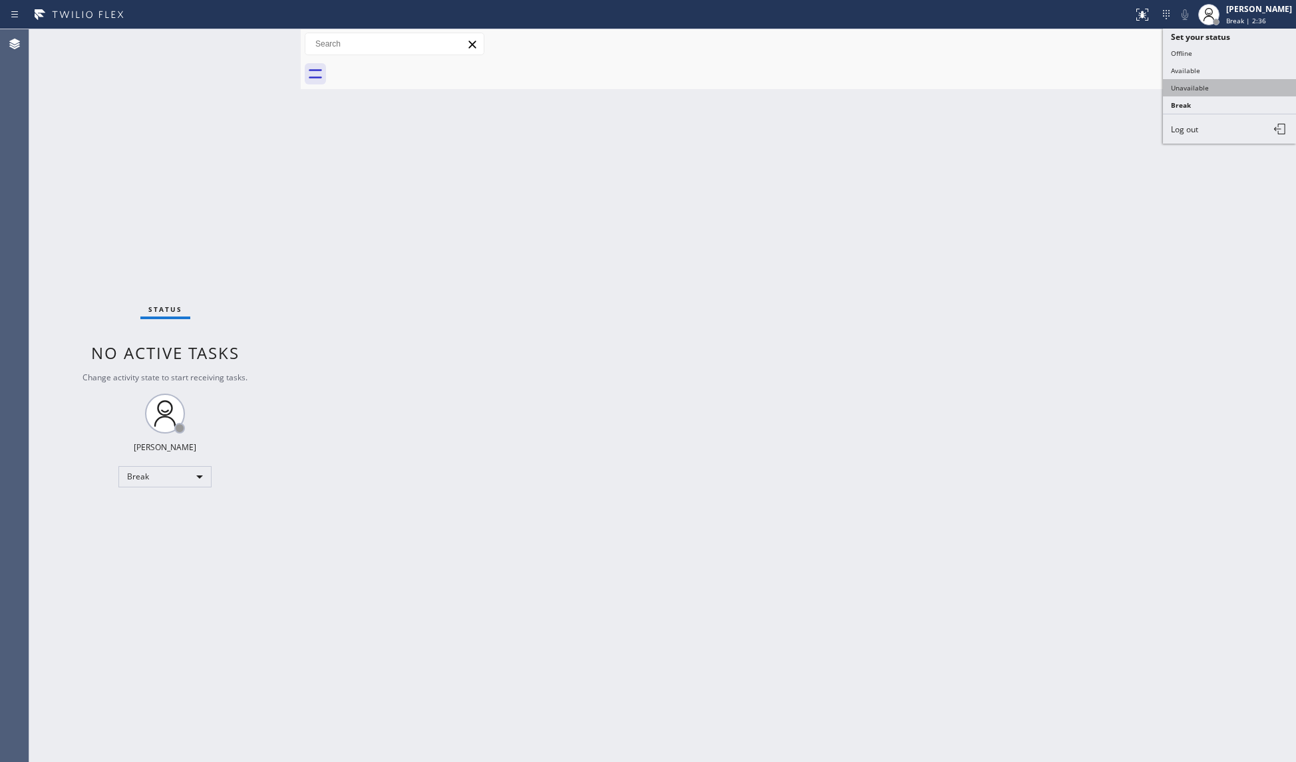
click at [1188, 88] on button "Unavailable" at bounding box center [1229, 87] width 133 height 17
click at [1193, 43] on icon at bounding box center [1195, 43] width 9 height 9
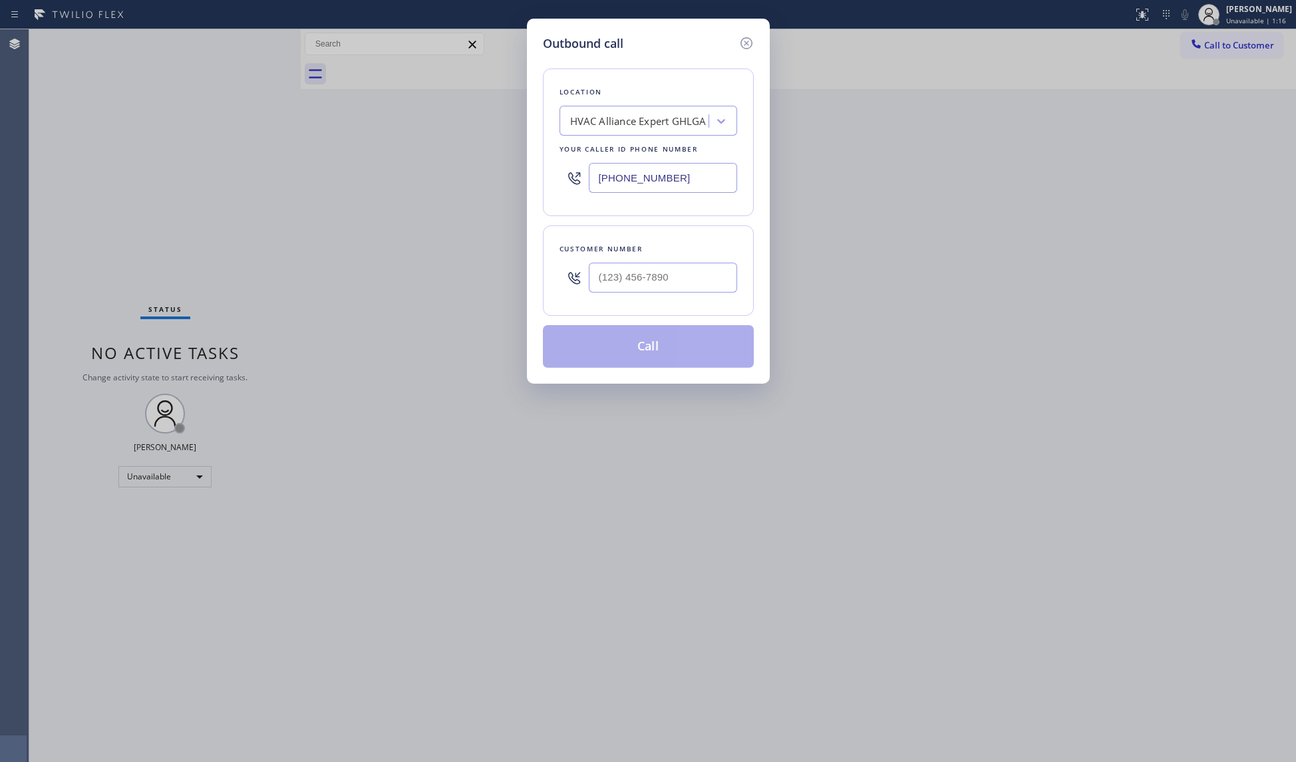
drag, startPoint x: 687, startPoint y: 178, endPoint x: 557, endPoint y: 174, distance: 129.8
click at [549, 179] on div "Location HVAC Alliance Expert GHLGA Your caller id phone number [PHONE_NUMBER]" at bounding box center [648, 143] width 211 height 148
type input "[PHONE_NUMBER]"
click at [671, 275] on input "(___) ___-____" at bounding box center [663, 278] width 148 height 30
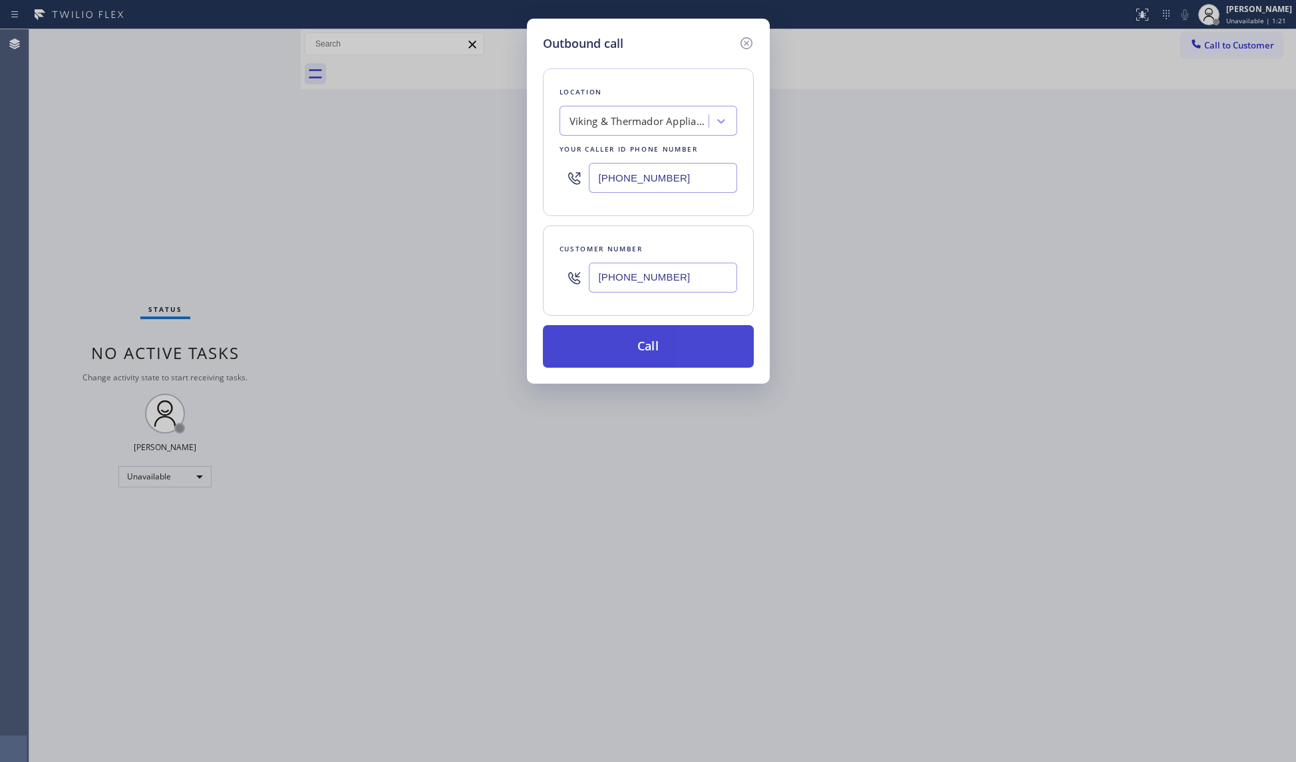
type input "[PHONE_NUMBER]"
click at [645, 342] on button "Call" at bounding box center [648, 346] width 211 height 43
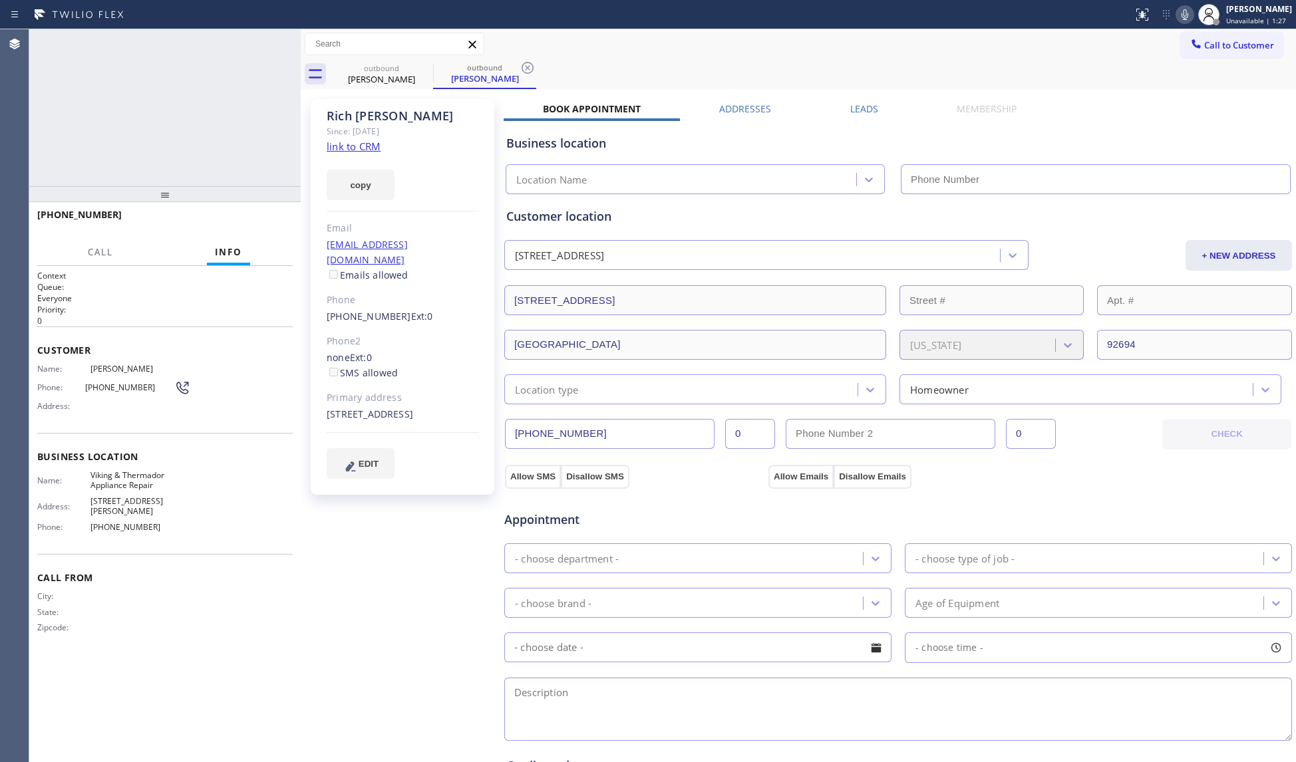
type input "[PHONE_NUMBER]"
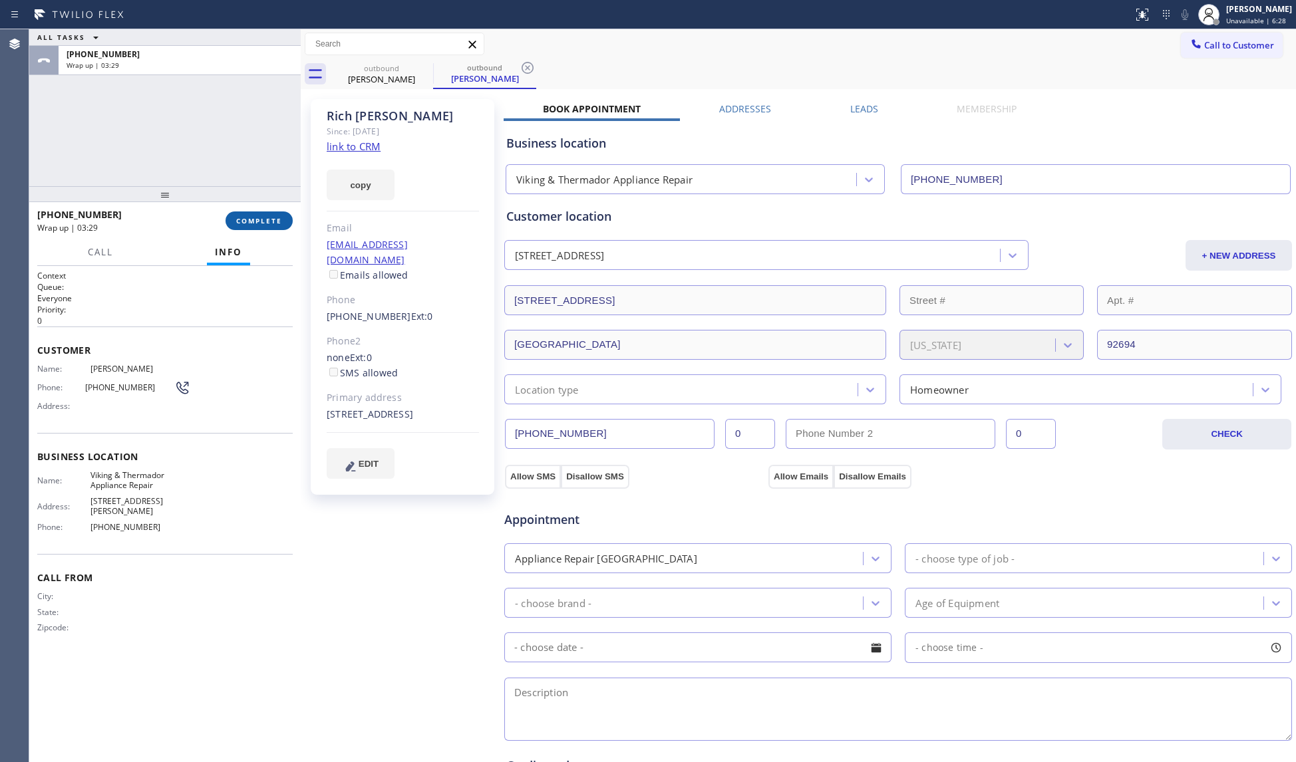
click at [258, 221] on span "COMPLETE" at bounding box center [259, 220] width 46 height 9
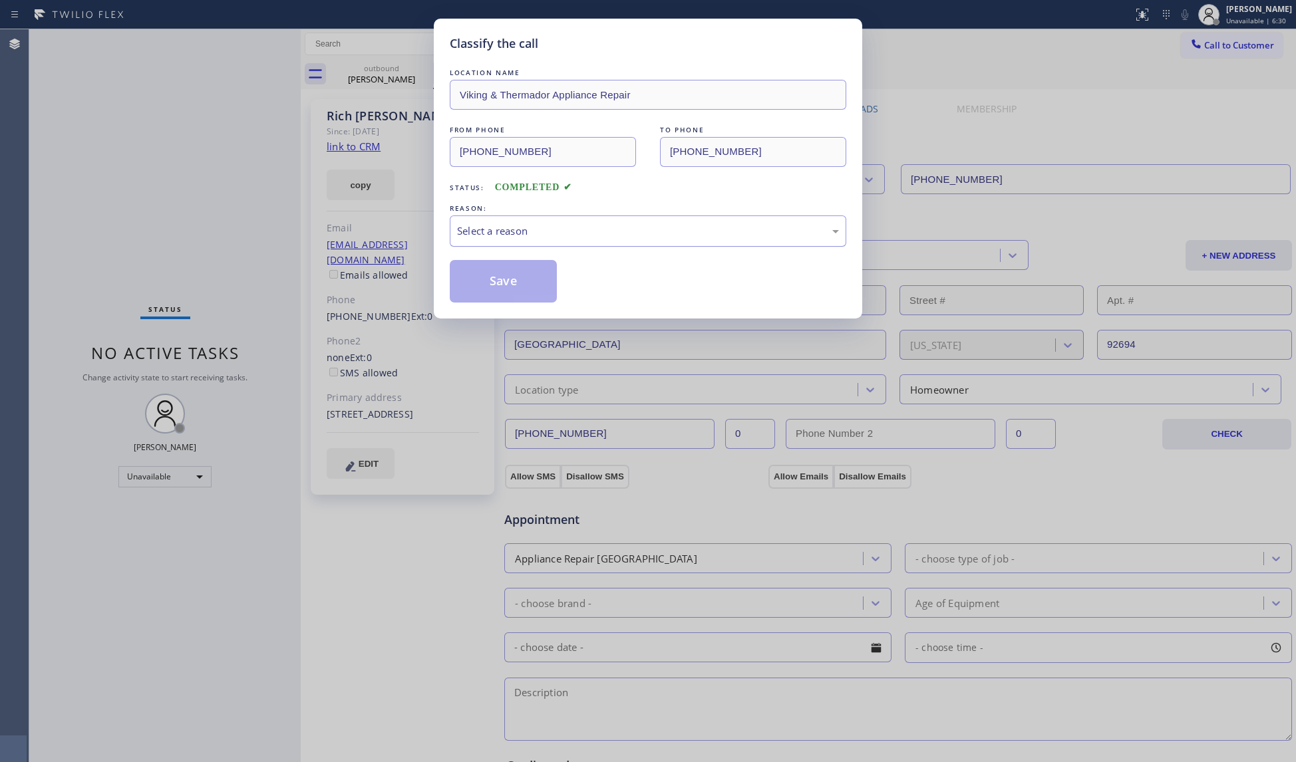
click at [496, 230] on div "Select a reason" at bounding box center [648, 231] width 382 height 15
click at [488, 277] on button "Save" at bounding box center [503, 281] width 107 height 43
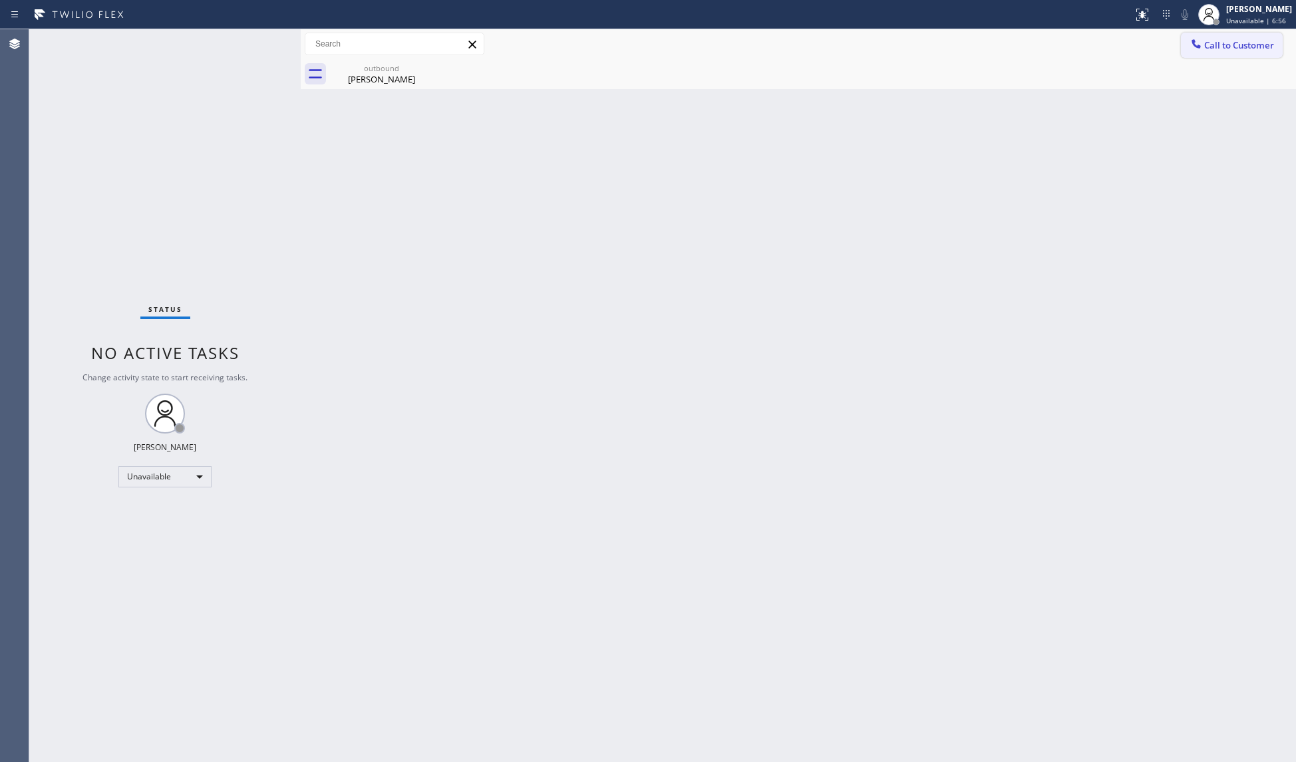
click at [1219, 47] on span "Call to Customer" at bounding box center [1239, 45] width 70 height 12
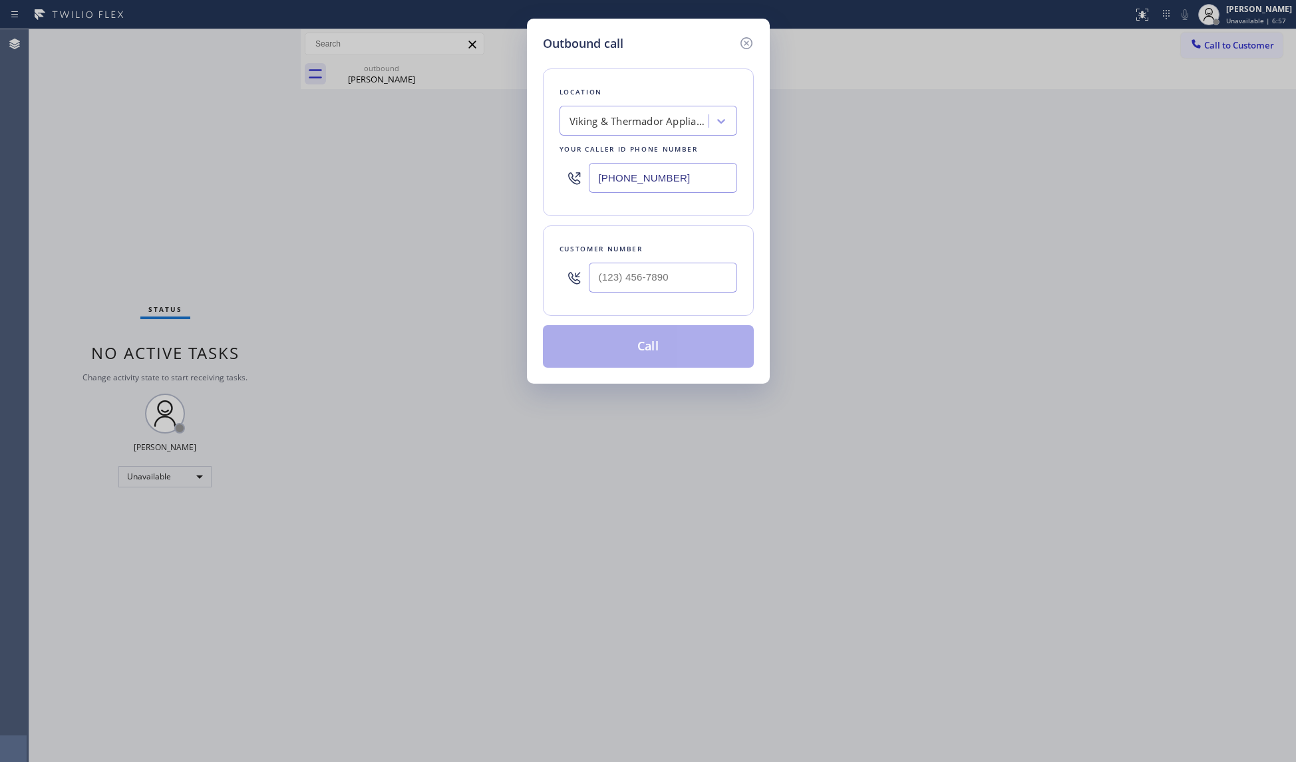
drag, startPoint x: 710, startPoint y: 168, endPoint x: 466, endPoint y: 192, distance: 245.3
click at [464, 194] on div "Outbound call Location Viking & Thermador Appliance Repair Your caller id phone…" at bounding box center [648, 381] width 1296 height 762
type input "[PHONE_NUMBER]"
click at [665, 288] on input "(___) ___-____" at bounding box center [663, 278] width 148 height 30
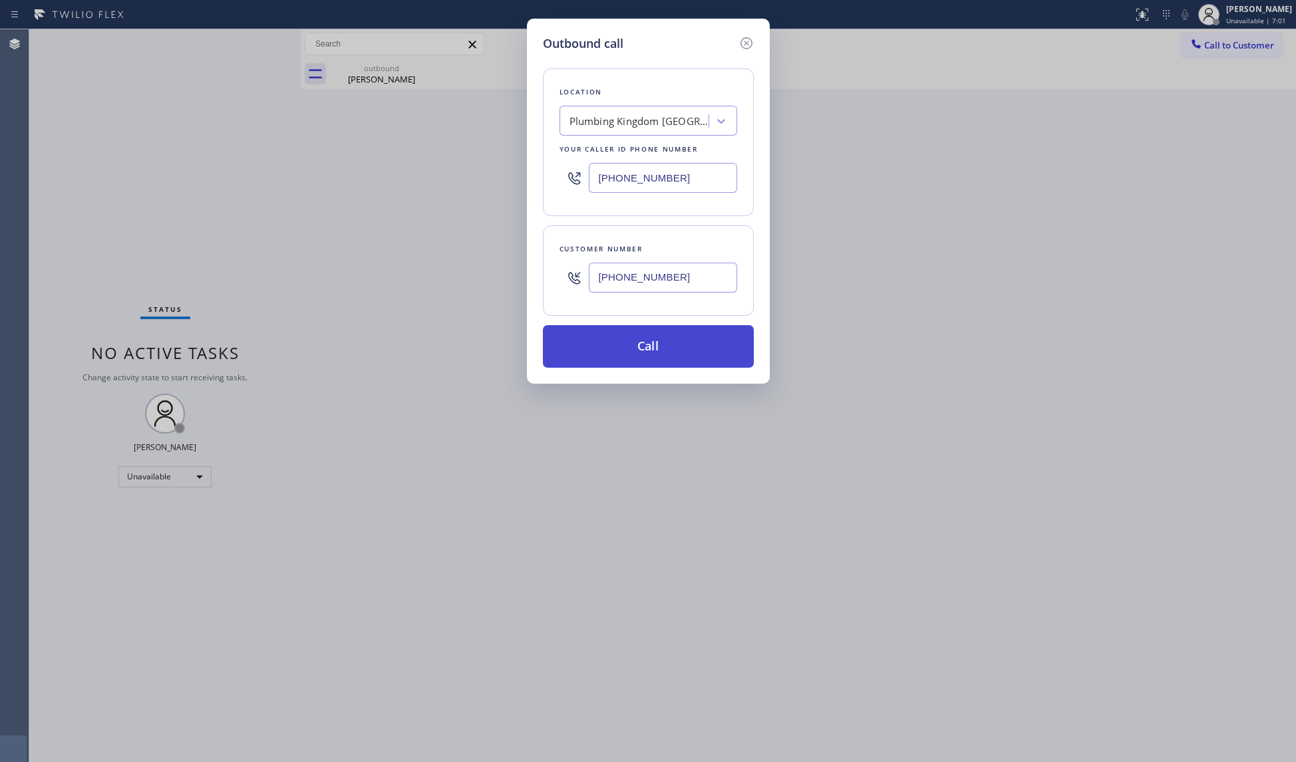
type input "[PHONE_NUMBER]"
click at [644, 350] on button "Call" at bounding box center [648, 346] width 211 height 43
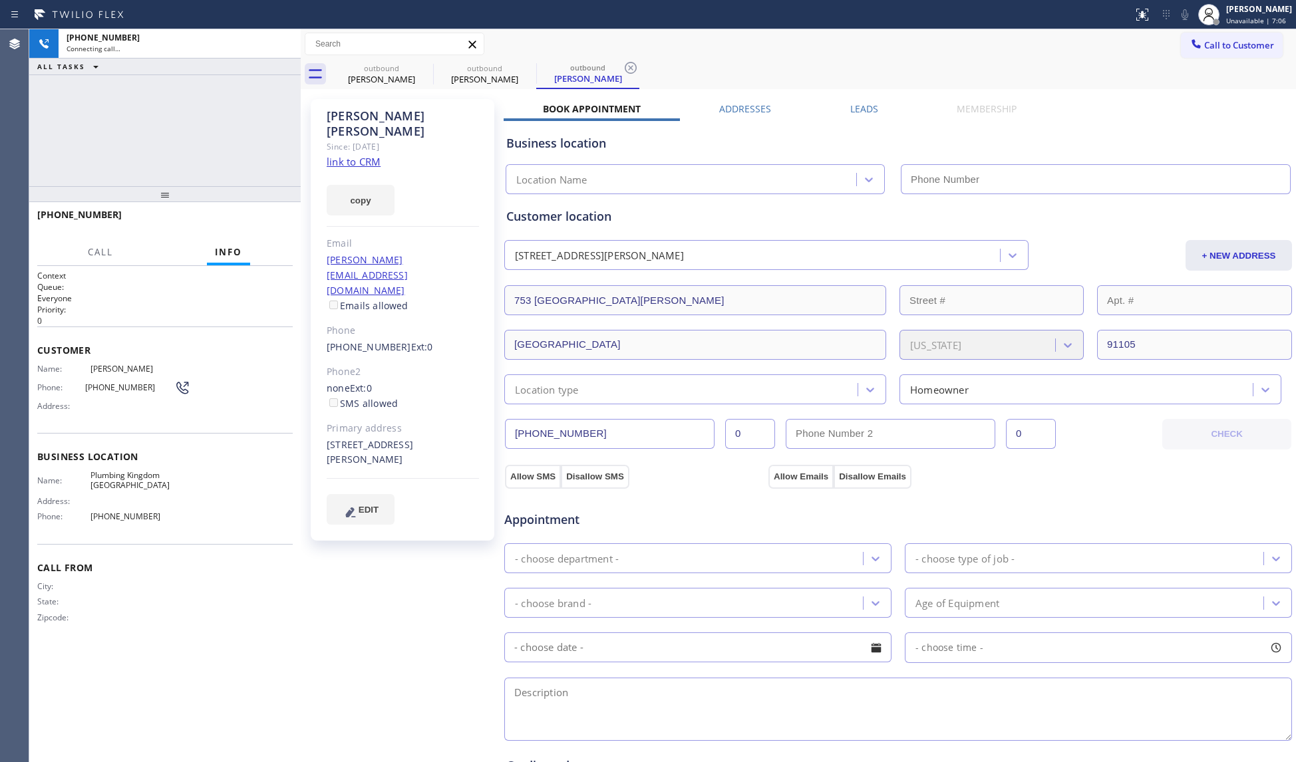
type input "[PHONE_NUMBER]"
click at [514, 65] on div "outbound" at bounding box center [484, 68] width 100 height 10
click at [530, 67] on icon at bounding box center [528, 68] width 16 height 16
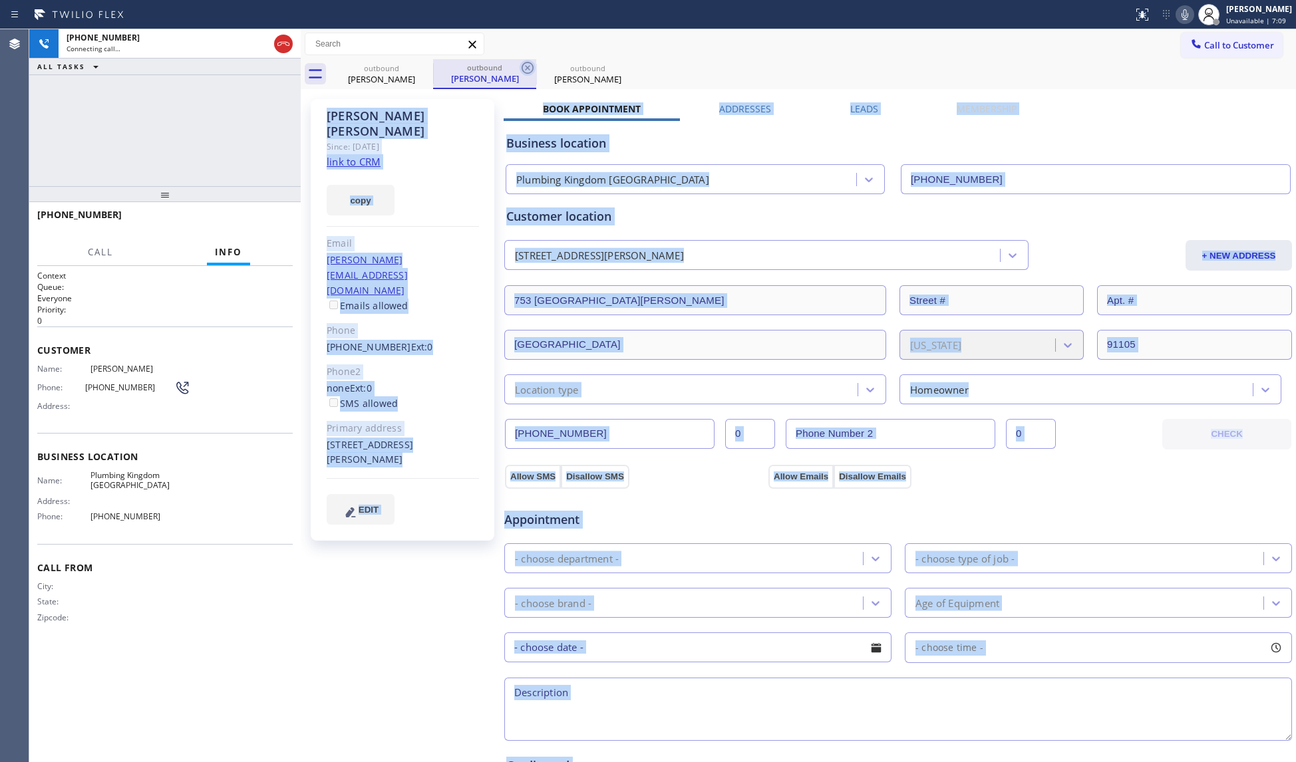
click at [0, 0] on icon at bounding box center [0, 0] width 0 height 0
click at [530, 67] on div "outbound [PERSON_NAME] outbound [PERSON_NAME] outbound [PERSON_NAME]" at bounding box center [813, 74] width 966 height 30
type input "[PHONE_NUMBER]"
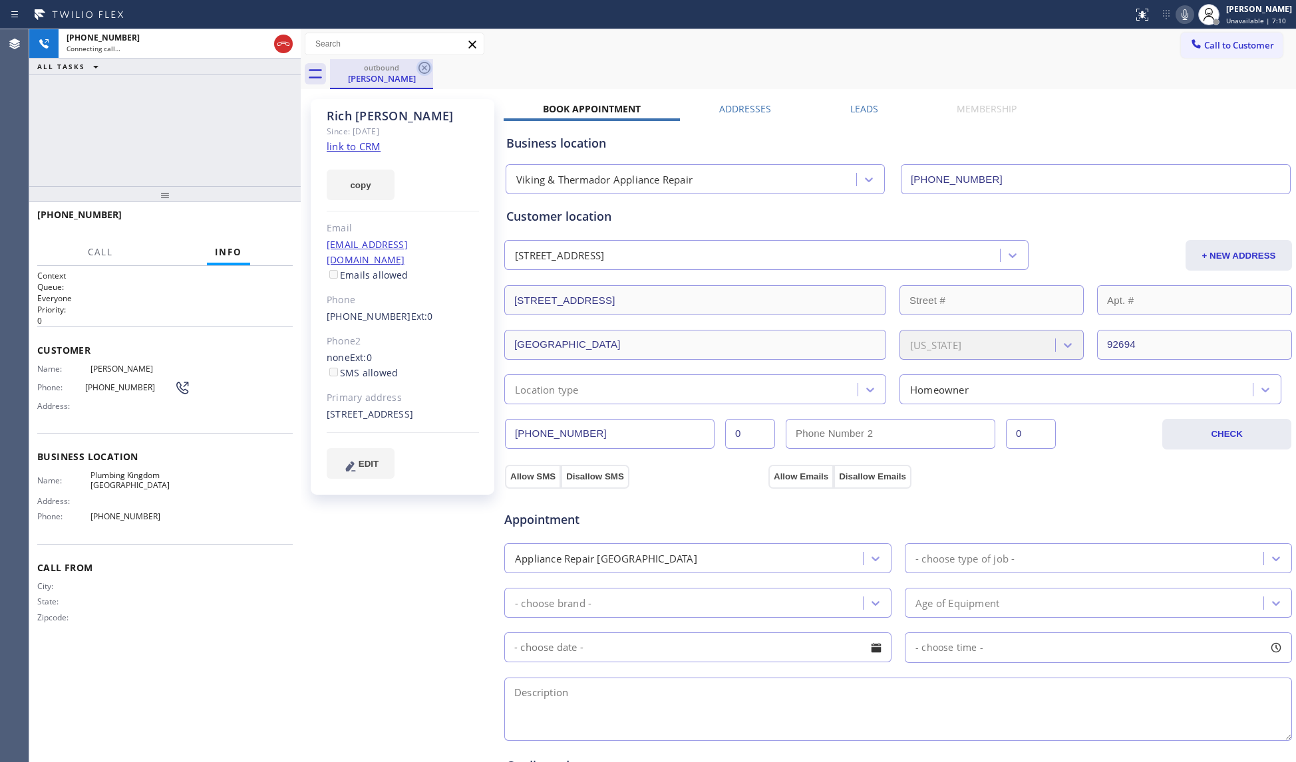
click at [418, 68] on icon at bounding box center [424, 68] width 16 height 16
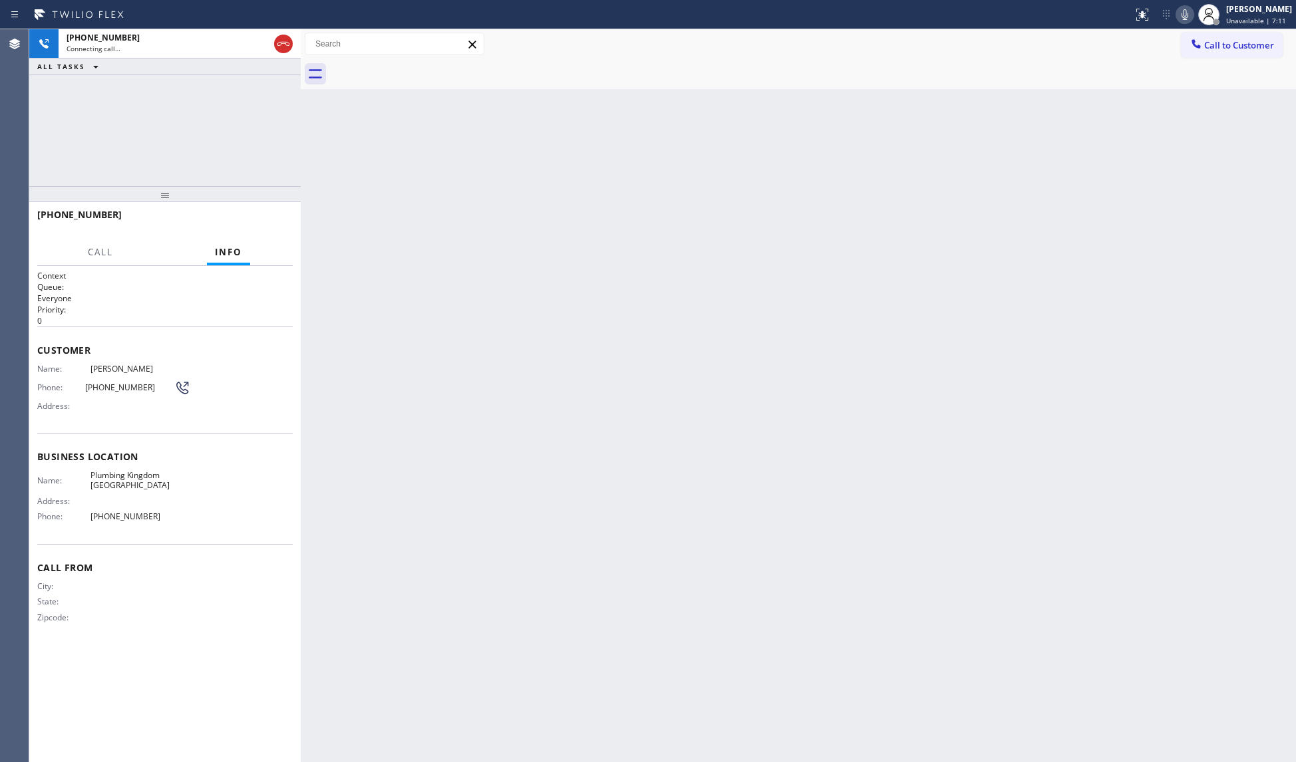
click at [456, 73] on div at bounding box center [813, 74] width 966 height 30
click at [202, 40] on div "[PHONE_NUMBER]" at bounding box center [168, 37] width 202 height 11
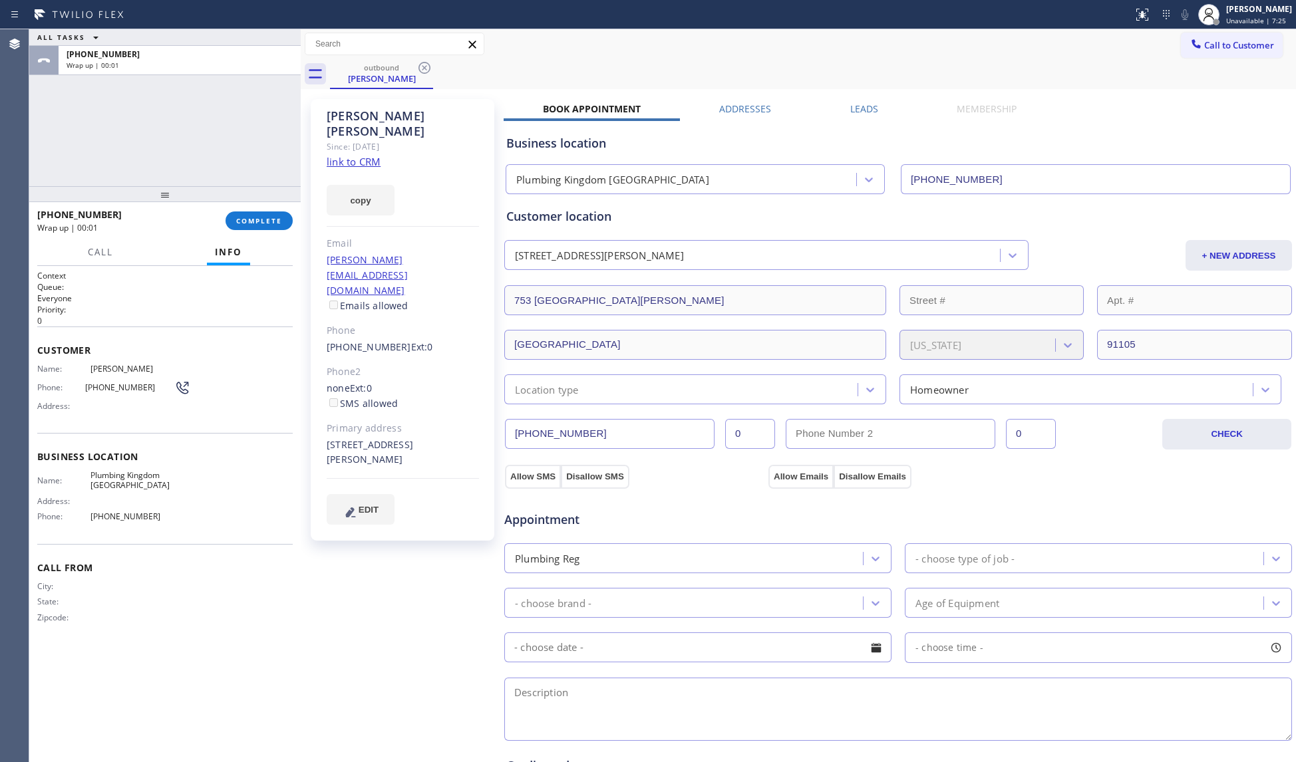
drag, startPoint x: 278, startPoint y: 214, endPoint x: 264, endPoint y: 209, distance: 14.9
click at [279, 214] on button "COMPLETE" at bounding box center [259, 221] width 67 height 19
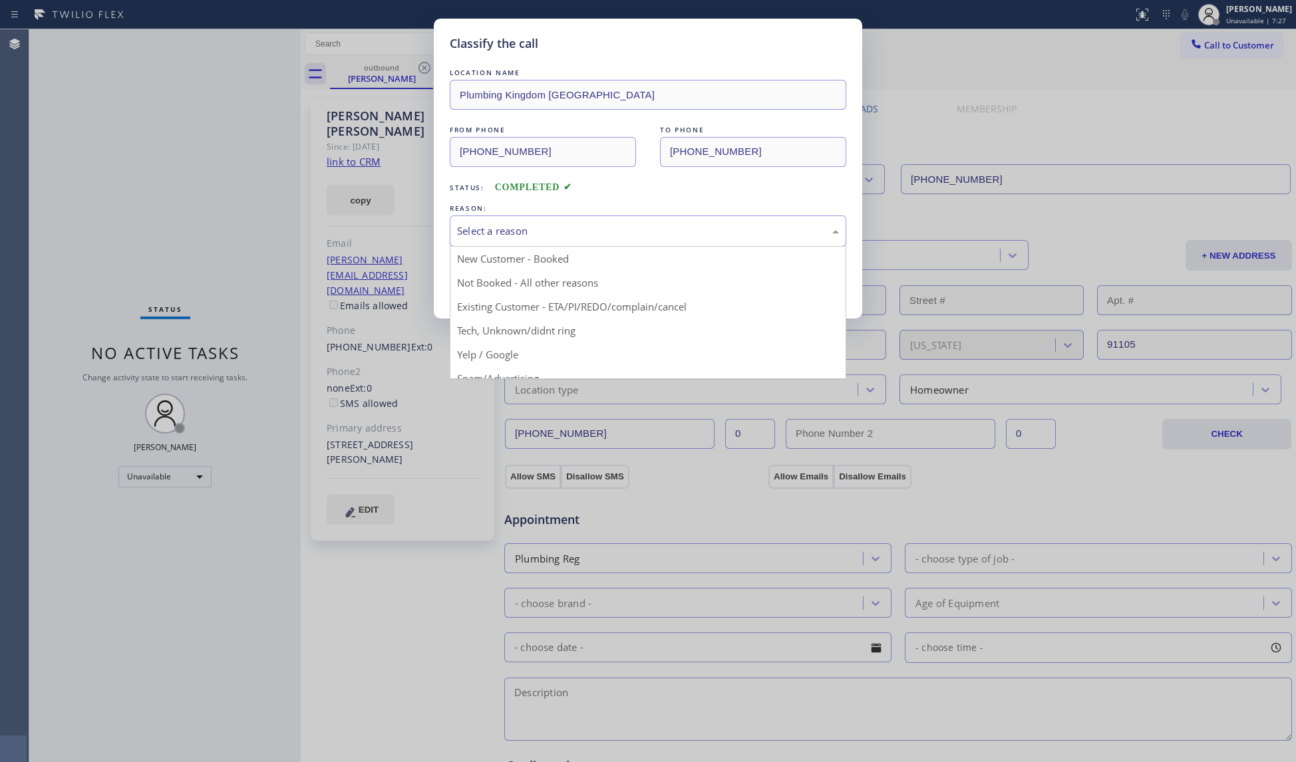
click at [669, 224] on div "Select a reason" at bounding box center [648, 231] width 382 height 15
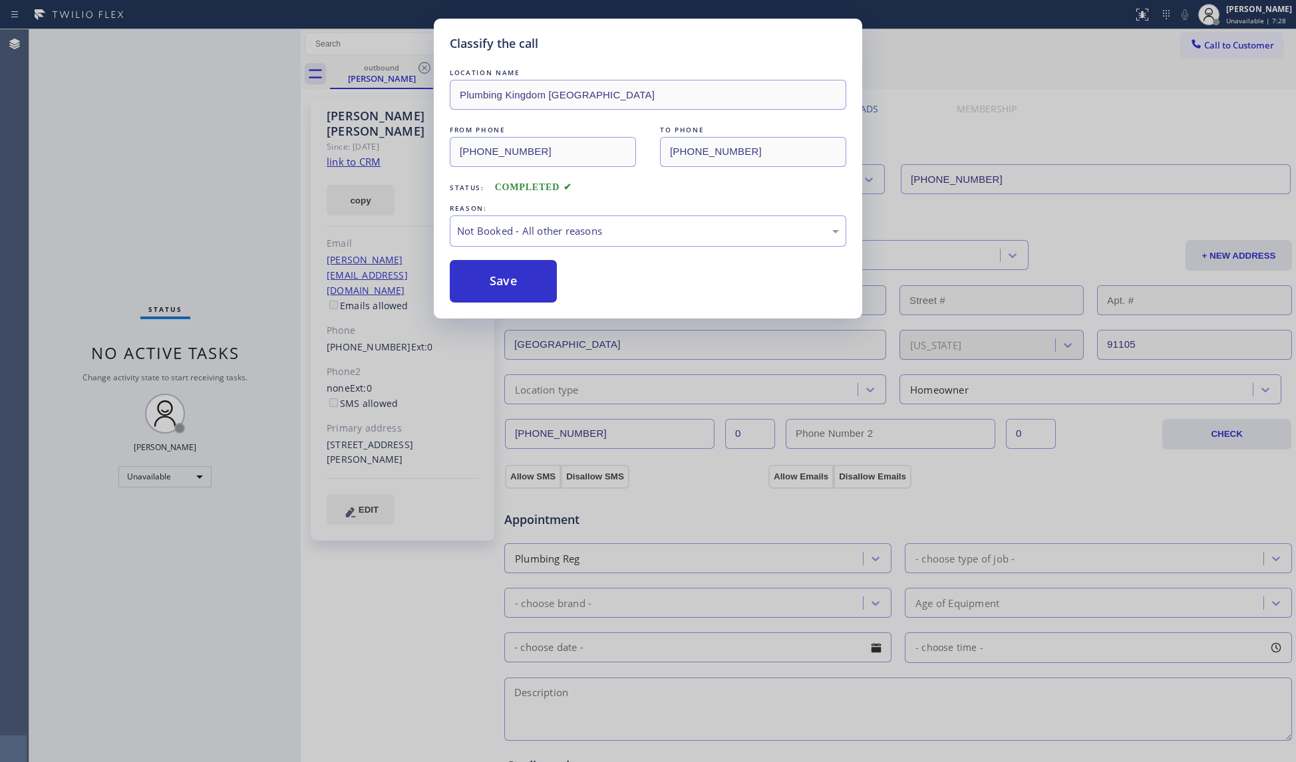
click at [478, 287] on button "Save" at bounding box center [503, 281] width 107 height 43
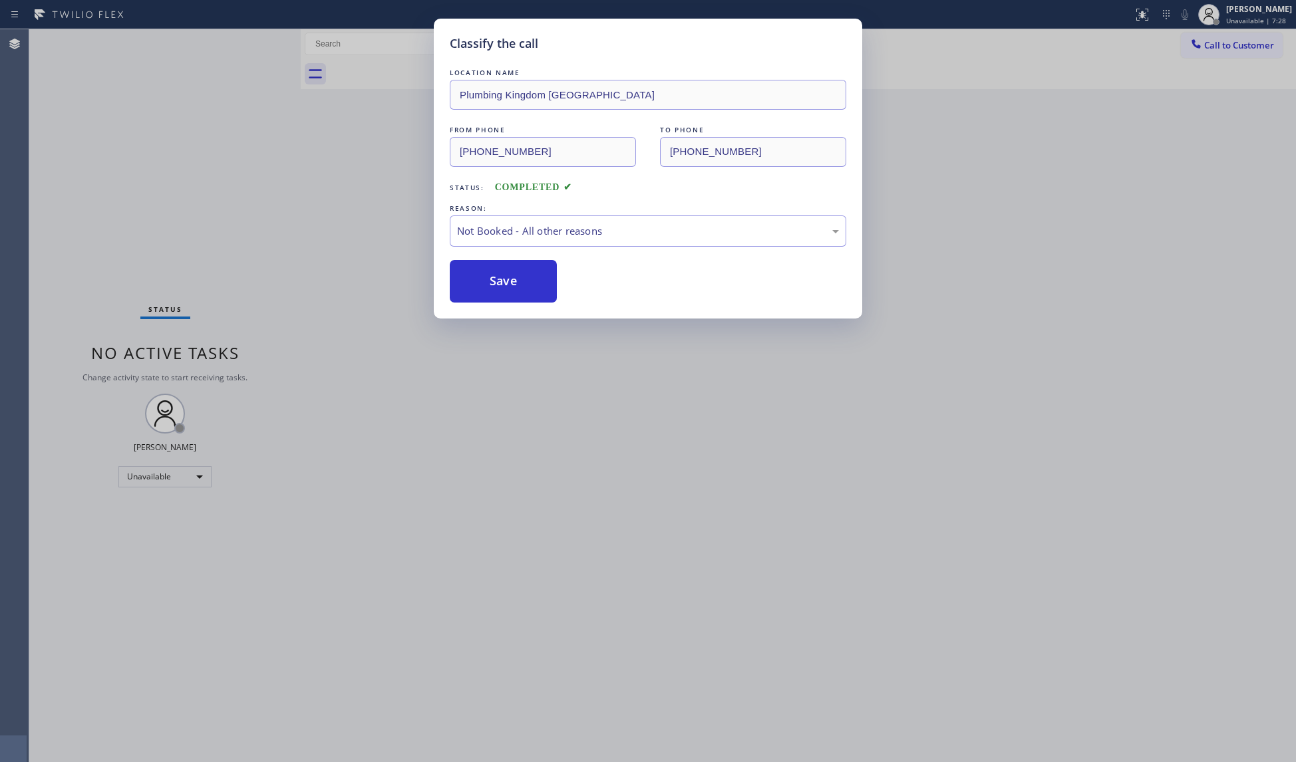
drag, startPoint x: 478, startPoint y: 287, endPoint x: 983, endPoint y: 447, distance: 529.5
click at [482, 287] on button "Save" at bounding box center [503, 281] width 107 height 43
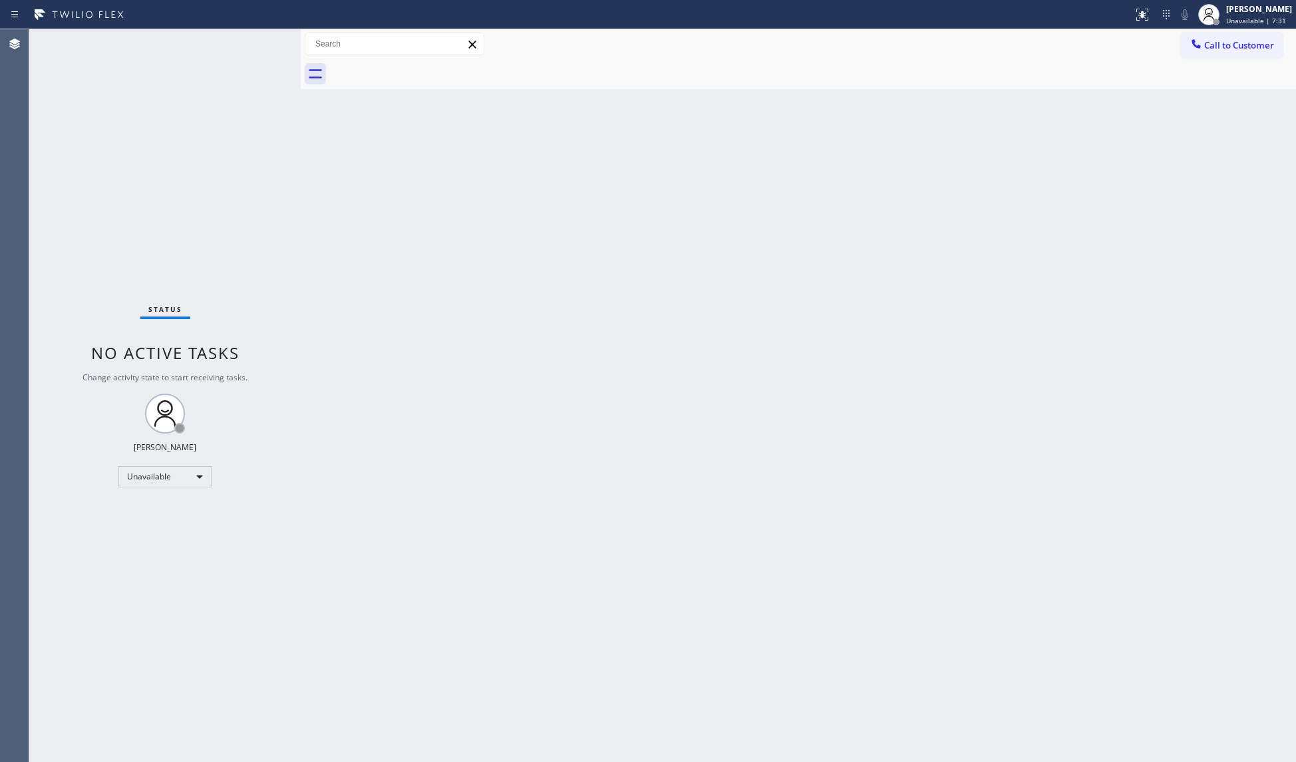
drag, startPoint x: 1201, startPoint y: 46, endPoint x: 1195, endPoint y: 49, distance: 7.4
click at [1200, 47] on icon at bounding box center [1195, 43] width 13 height 13
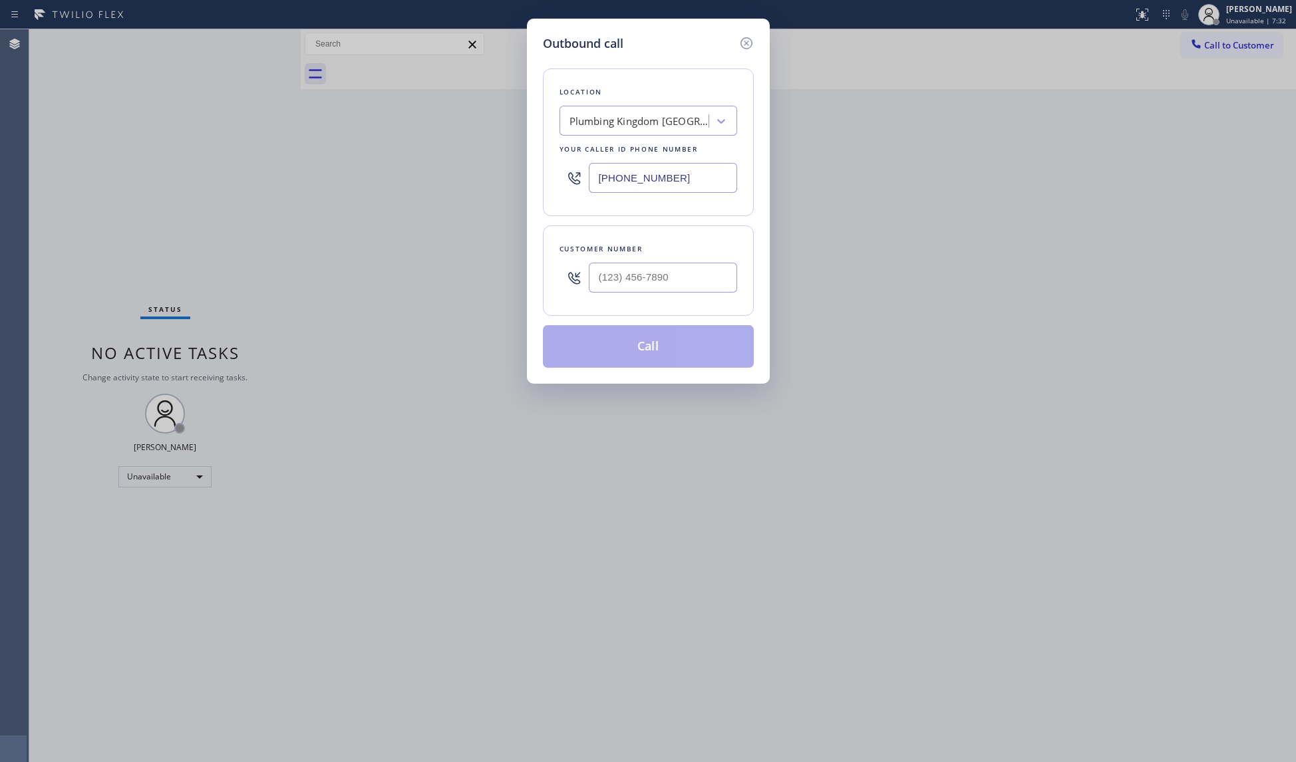
click at [689, 192] on div "[PHONE_NUMBER]" at bounding box center [648, 177] width 178 height 43
drag, startPoint x: 685, startPoint y: 188, endPoint x: 570, endPoint y: 184, distance: 115.2
click at [563, 185] on div "[PHONE_NUMBER]" at bounding box center [648, 177] width 178 height 43
click at [688, 299] on div at bounding box center [663, 277] width 148 height 43
click at [685, 287] on input "(___) ___-____" at bounding box center [663, 278] width 148 height 30
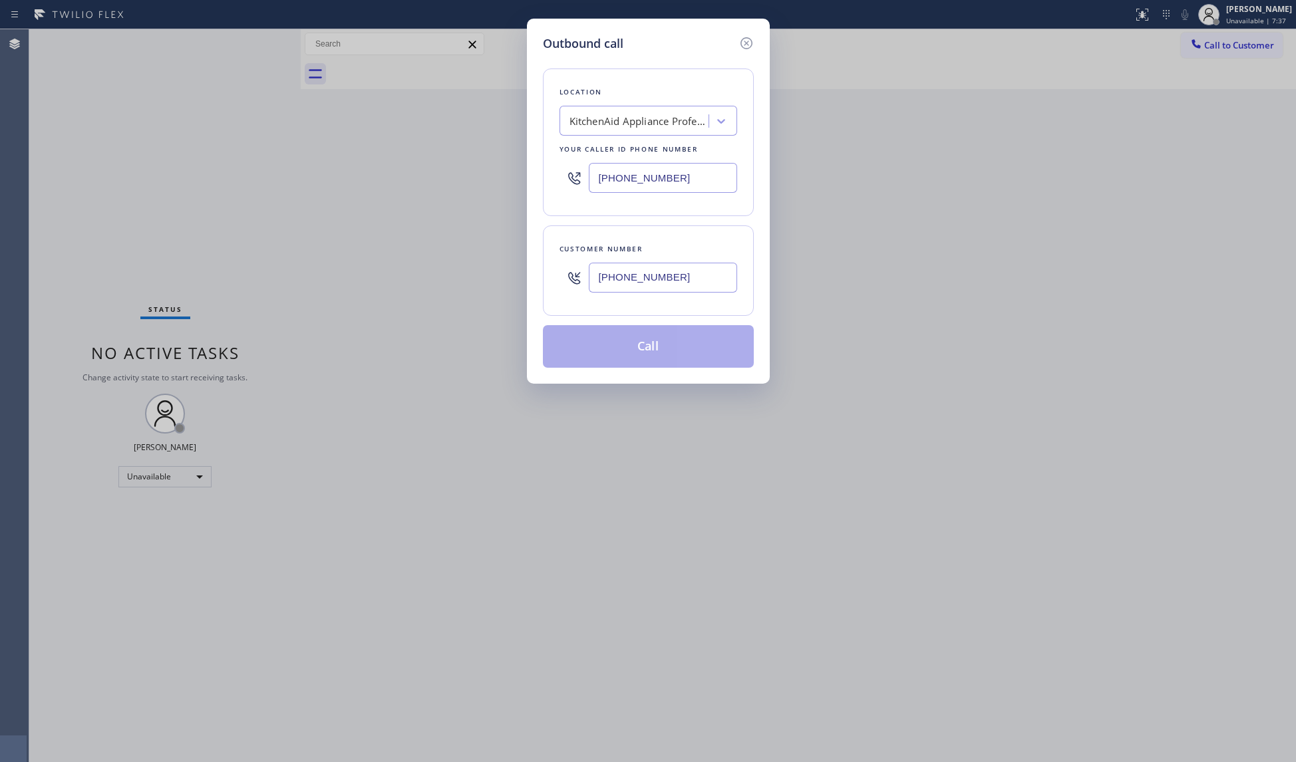
click at [656, 351] on button "Call" at bounding box center [648, 346] width 211 height 43
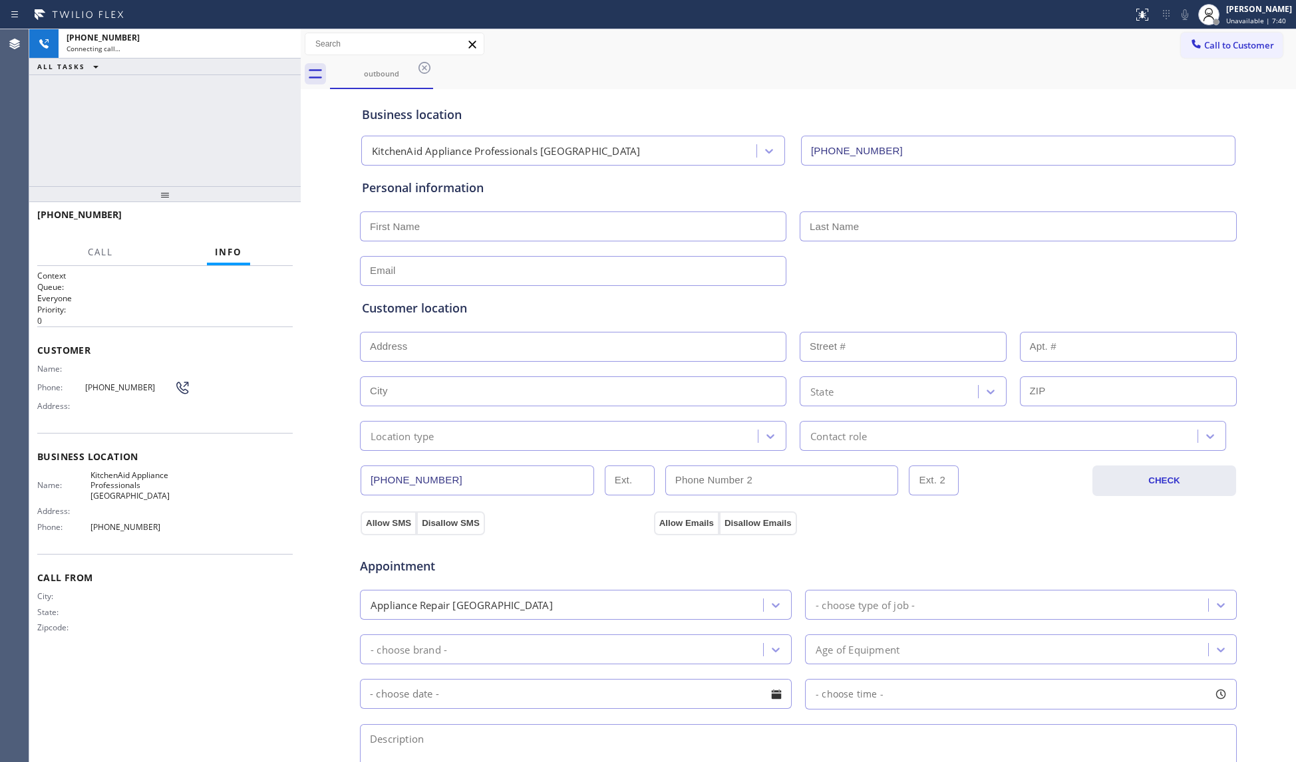
drag, startPoint x: 967, startPoint y: 82, endPoint x: 991, endPoint y: 88, distance: 24.5
click at [966, 82] on div "outbound" at bounding box center [813, 74] width 966 height 30
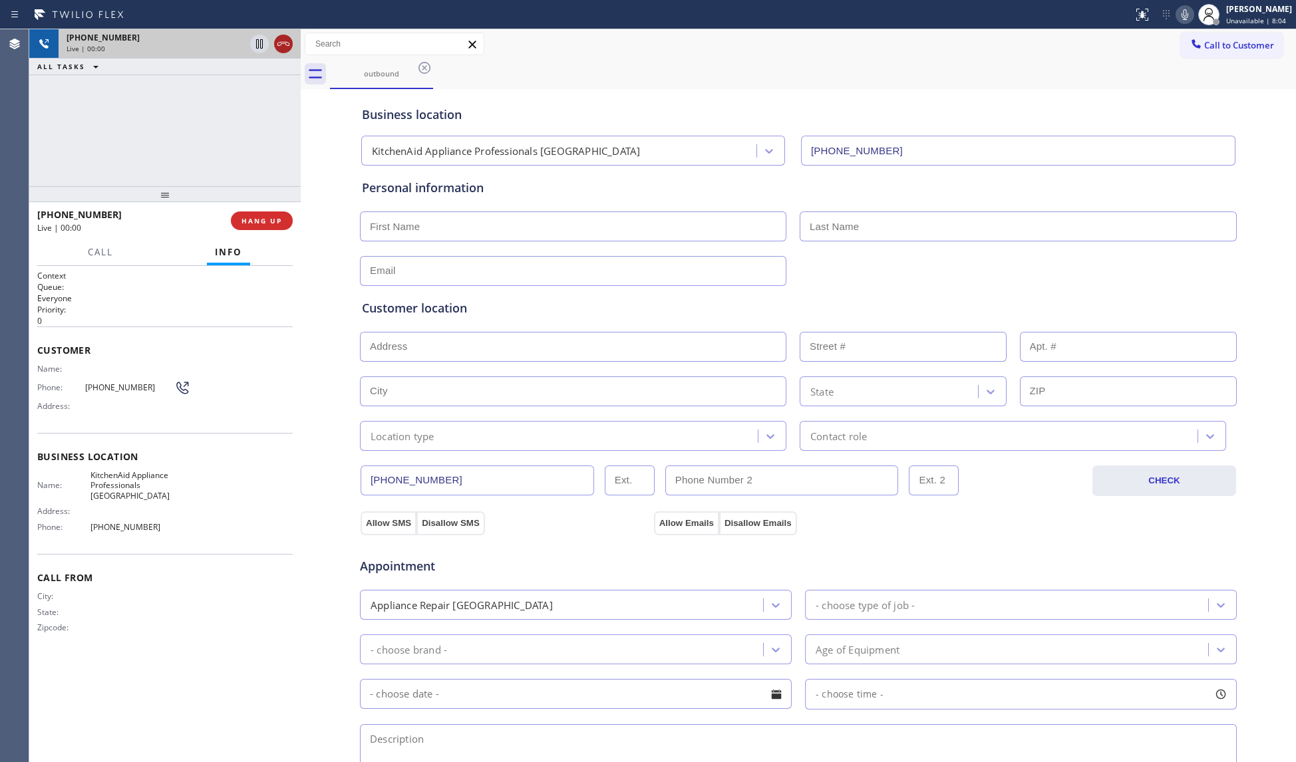
click at [282, 44] on icon at bounding box center [283, 44] width 16 height 16
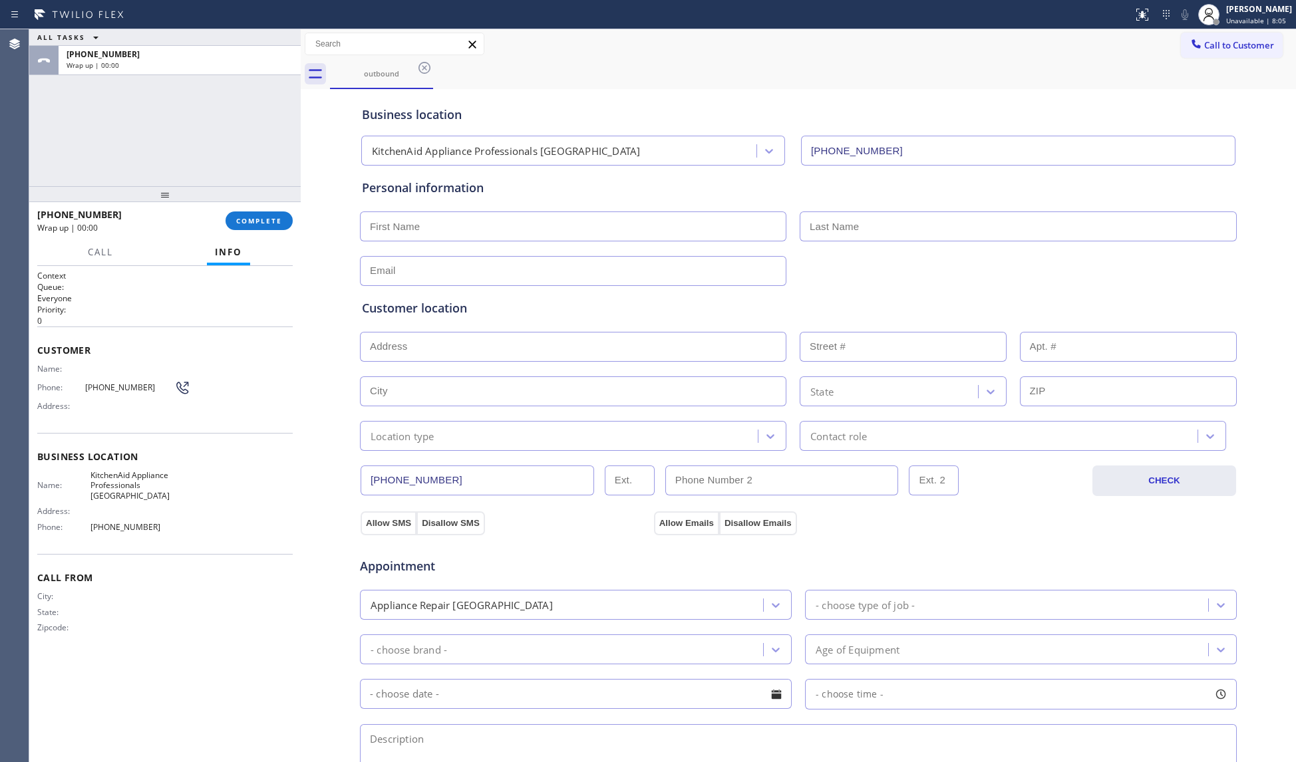
click at [258, 233] on div "[PHONE_NUMBER] Wrap up | 00:00 COMPLETE" at bounding box center [164, 221] width 255 height 35
click at [272, 214] on button "COMPLETE" at bounding box center [259, 221] width 67 height 19
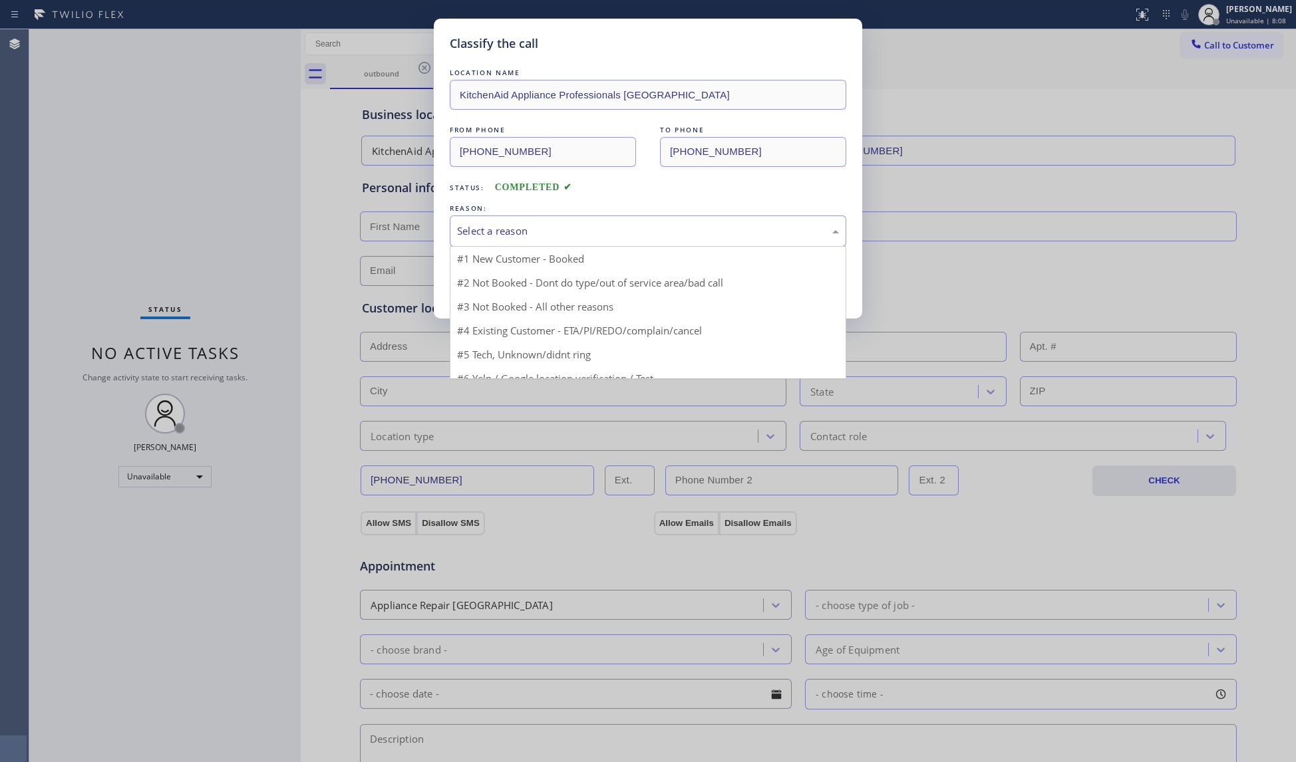
click at [518, 239] on div "Select a reason" at bounding box center [648, 231] width 382 height 15
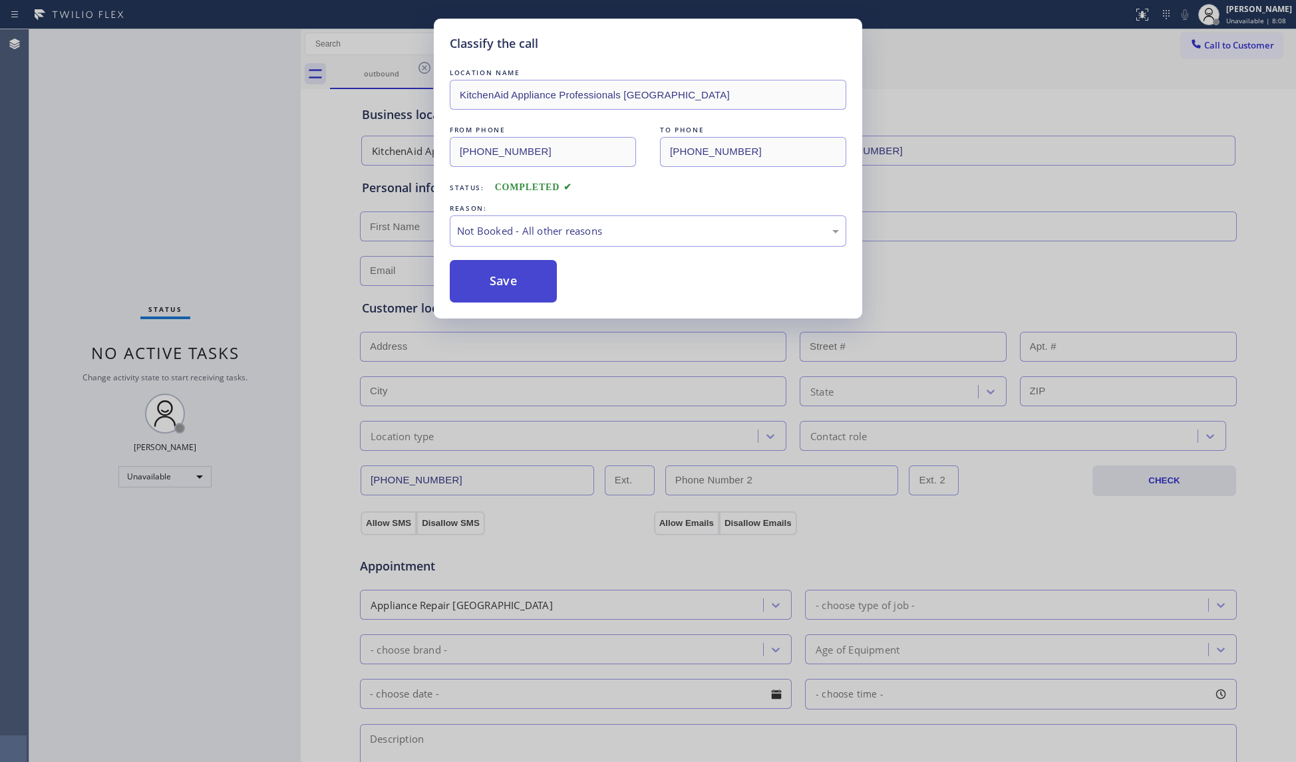
click at [507, 275] on button "Save" at bounding box center [503, 281] width 107 height 43
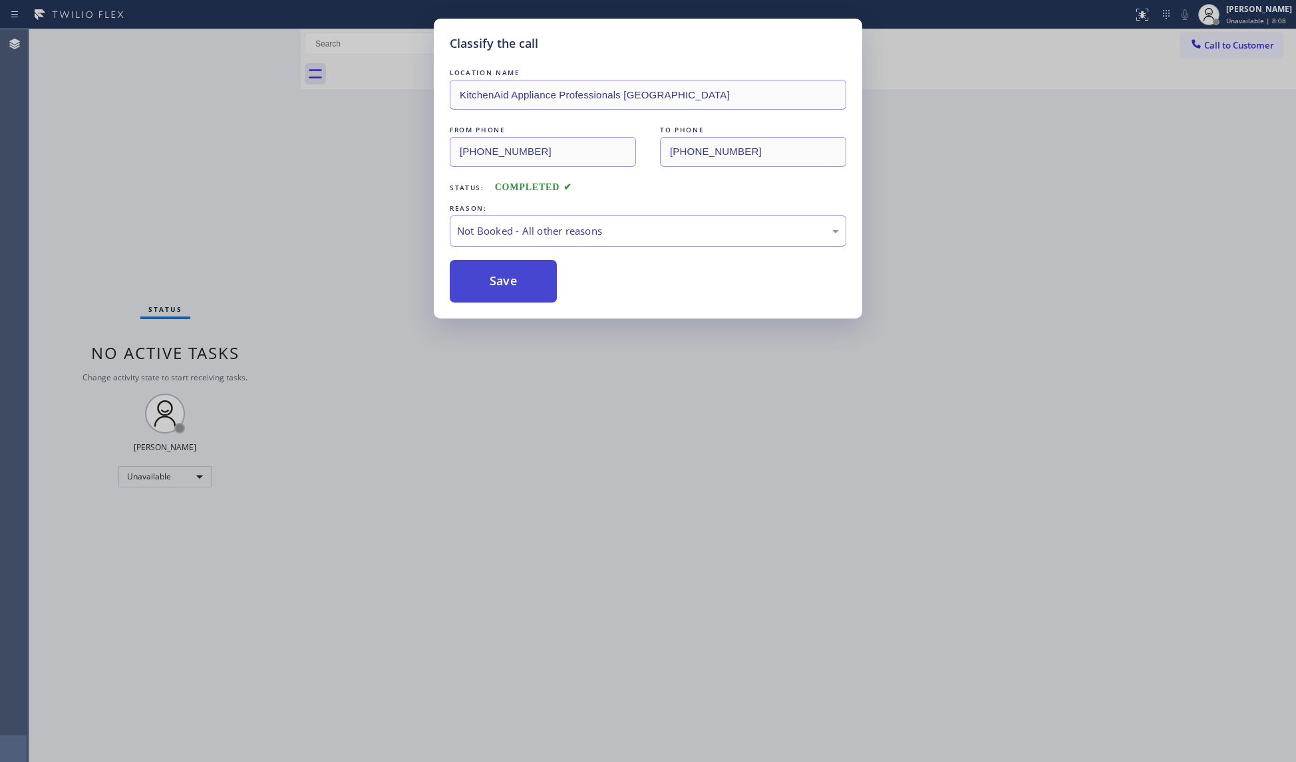
drag, startPoint x: 508, startPoint y: 275, endPoint x: 486, endPoint y: 243, distance: 39.1
click at [510, 274] on button "Save" at bounding box center [503, 281] width 107 height 43
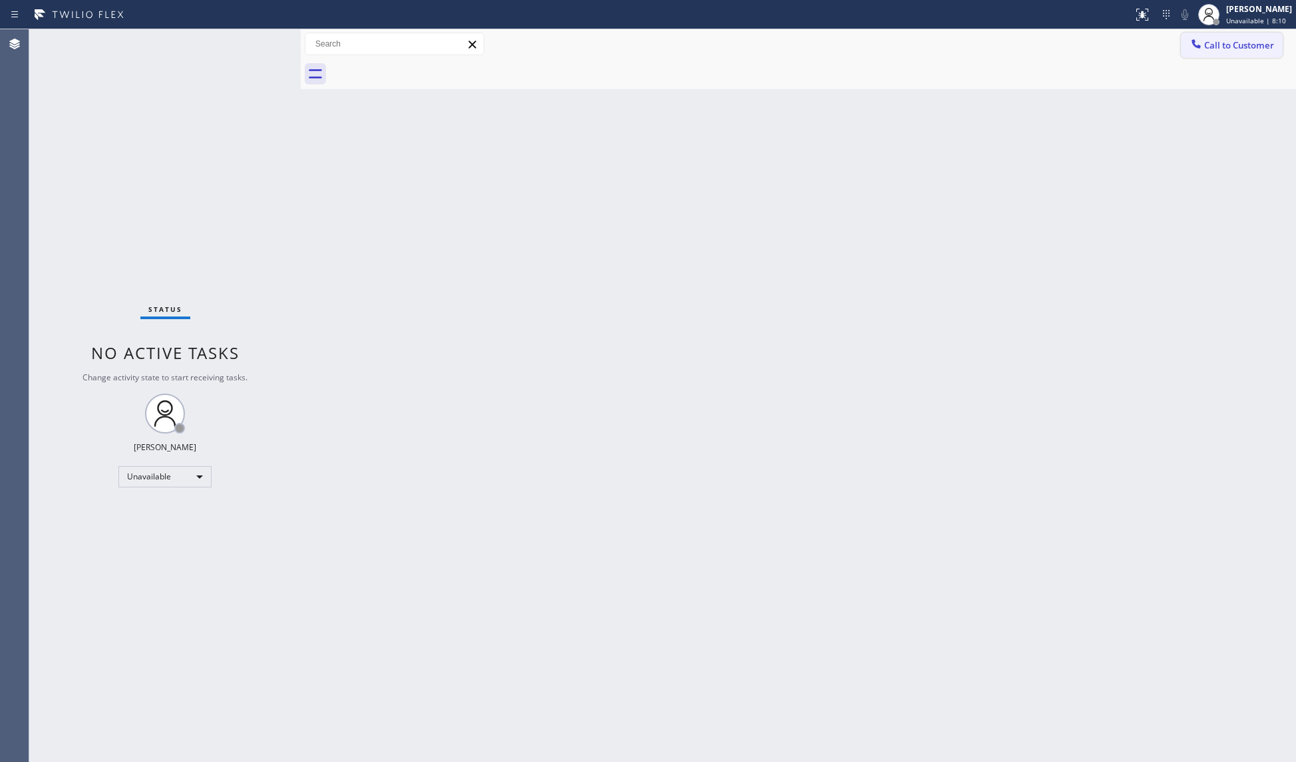
click at [1203, 39] on div at bounding box center [1196, 45] width 16 height 16
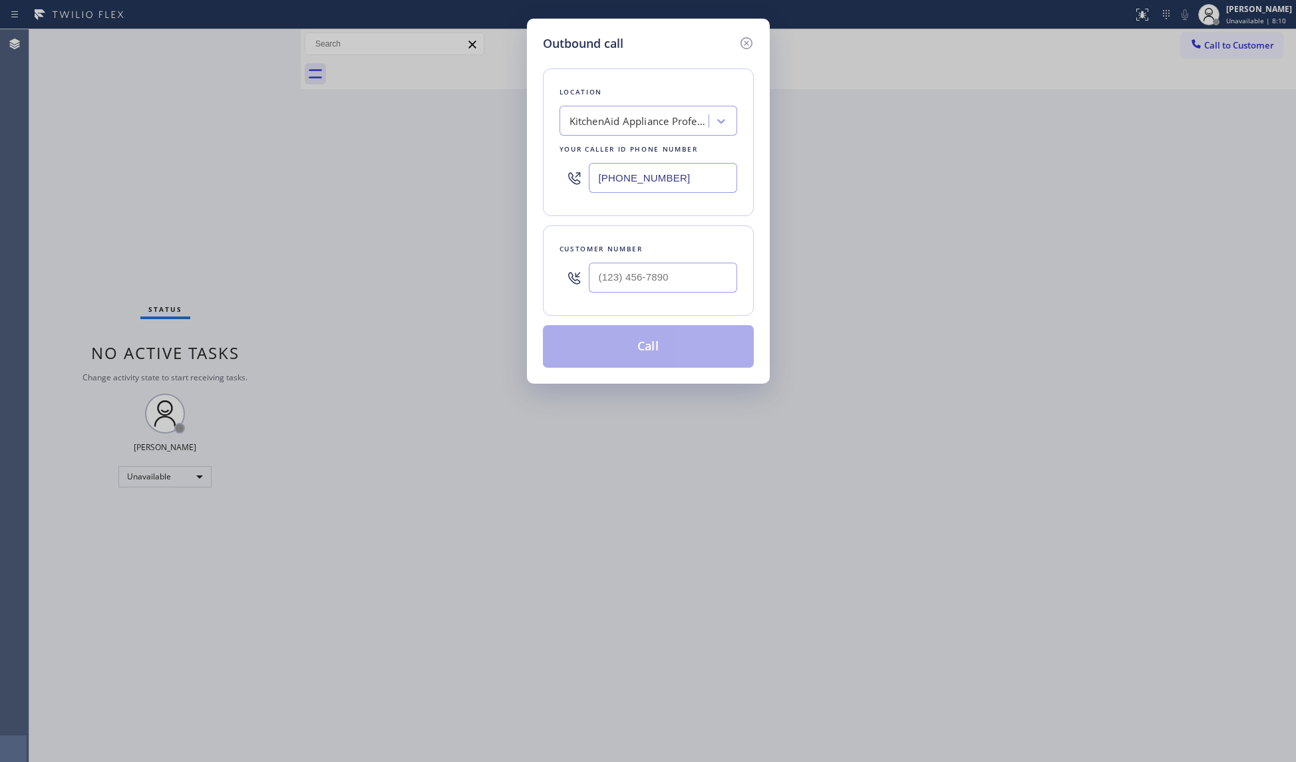
drag, startPoint x: 720, startPoint y: 184, endPoint x: 456, endPoint y: 187, distance: 264.1
click at [456, 187] on div "Outbound call Location KitchenAid Appliance Professionals [GEOGRAPHIC_DATA] You…" at bounding box center [648, 381] width 1296 height 762
click at [717, 277] on input "(___) ___-____" at bounding box center [663, 278] width 148 height 30
click at [663, 350] on button "Call" at bounding box center [648, 346] width 211 height 43
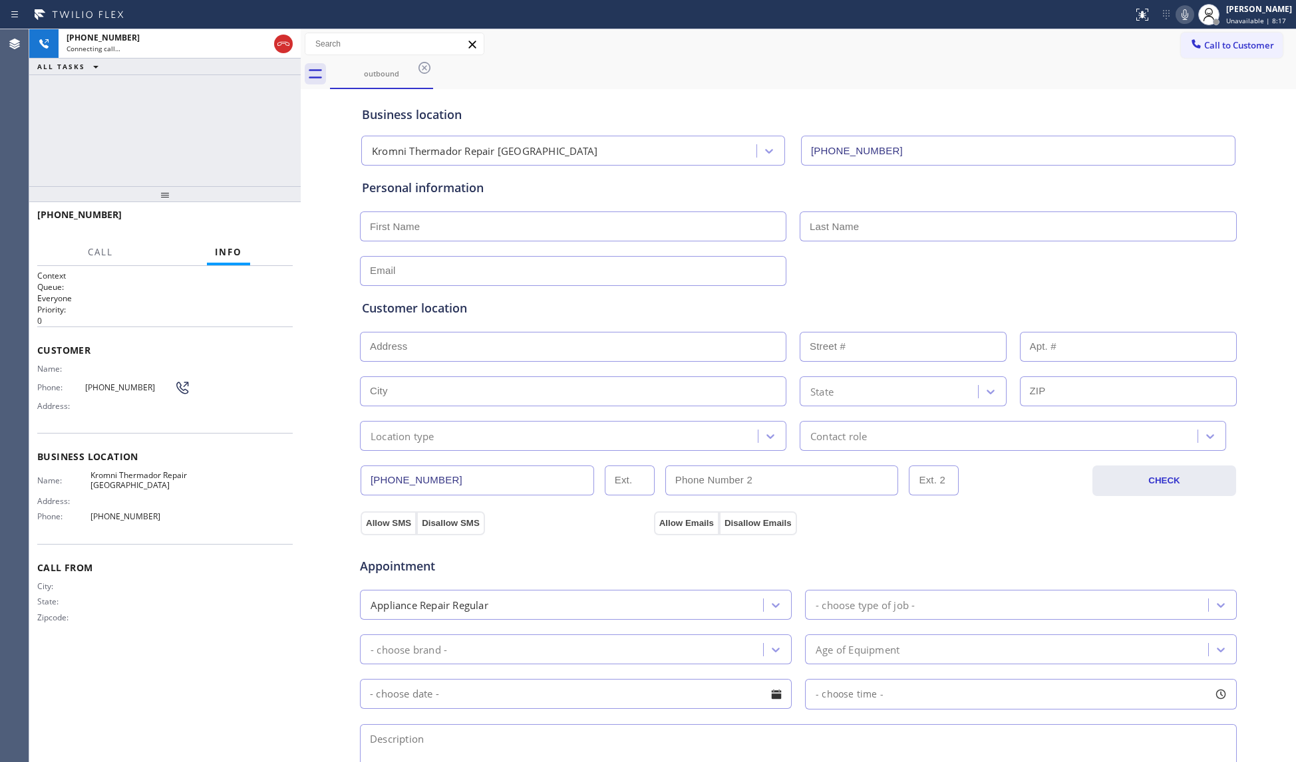
click at [749, 70] on div "outbound" at bounding box center [813, 74] width 966 height 30
click at [275, 214] on button "HANG UP" at bounding box center [262, 221] width 62 height 19
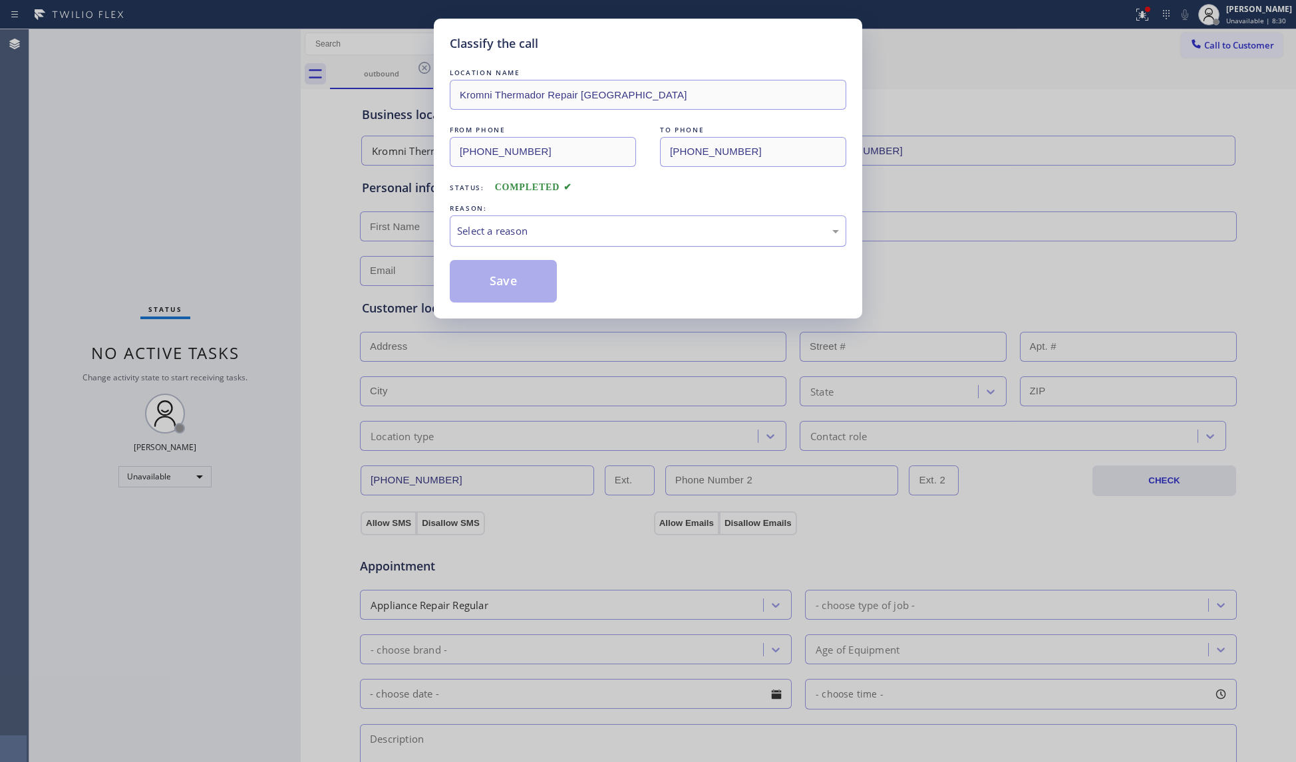
click at [501, 237] on div "Select a reason" at bounding box center [648, 231] width 382 height 15
click at [480, 287] on button "Save" at bounding box center [503, 281] width 107 height 43
click at [482, 287] on button "Save" at bounding box center [503, 281] width 107 height 43
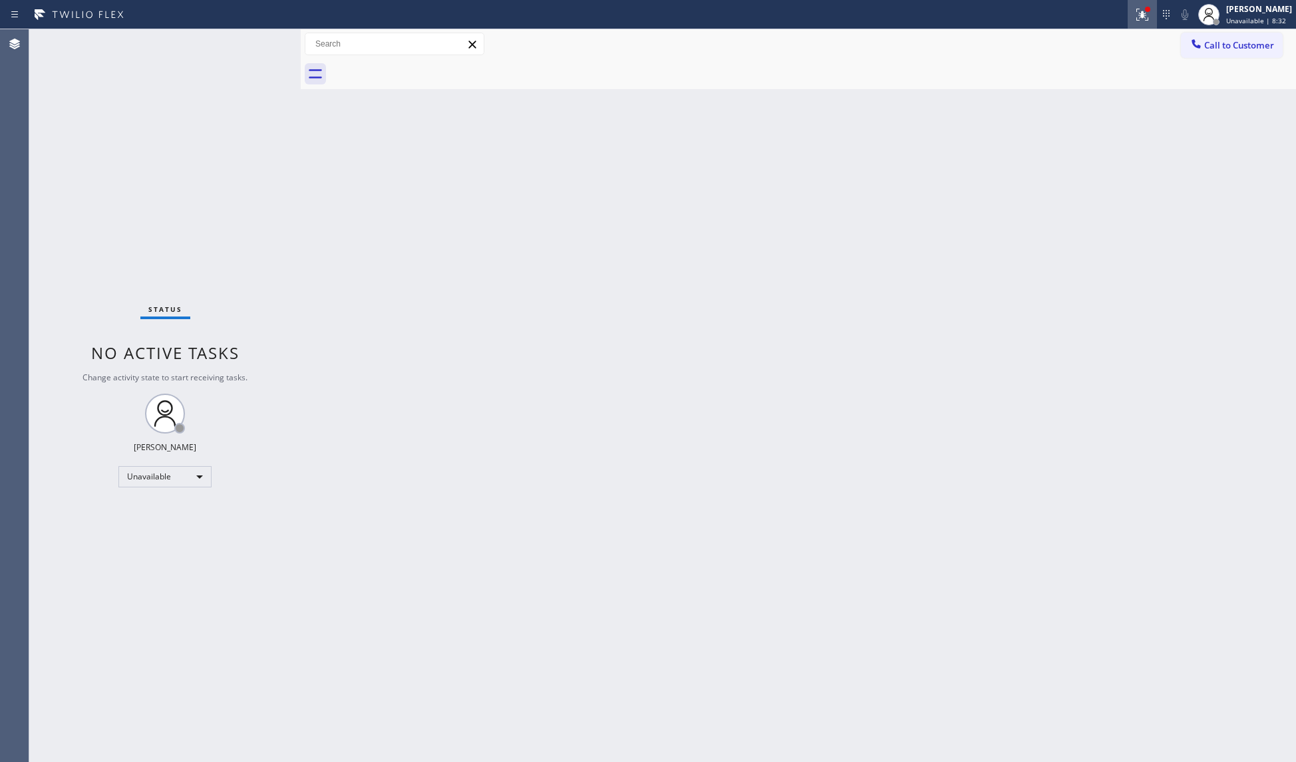
click at [1157, 16] on div at bounding box center [1142, 15] width 29 height 16
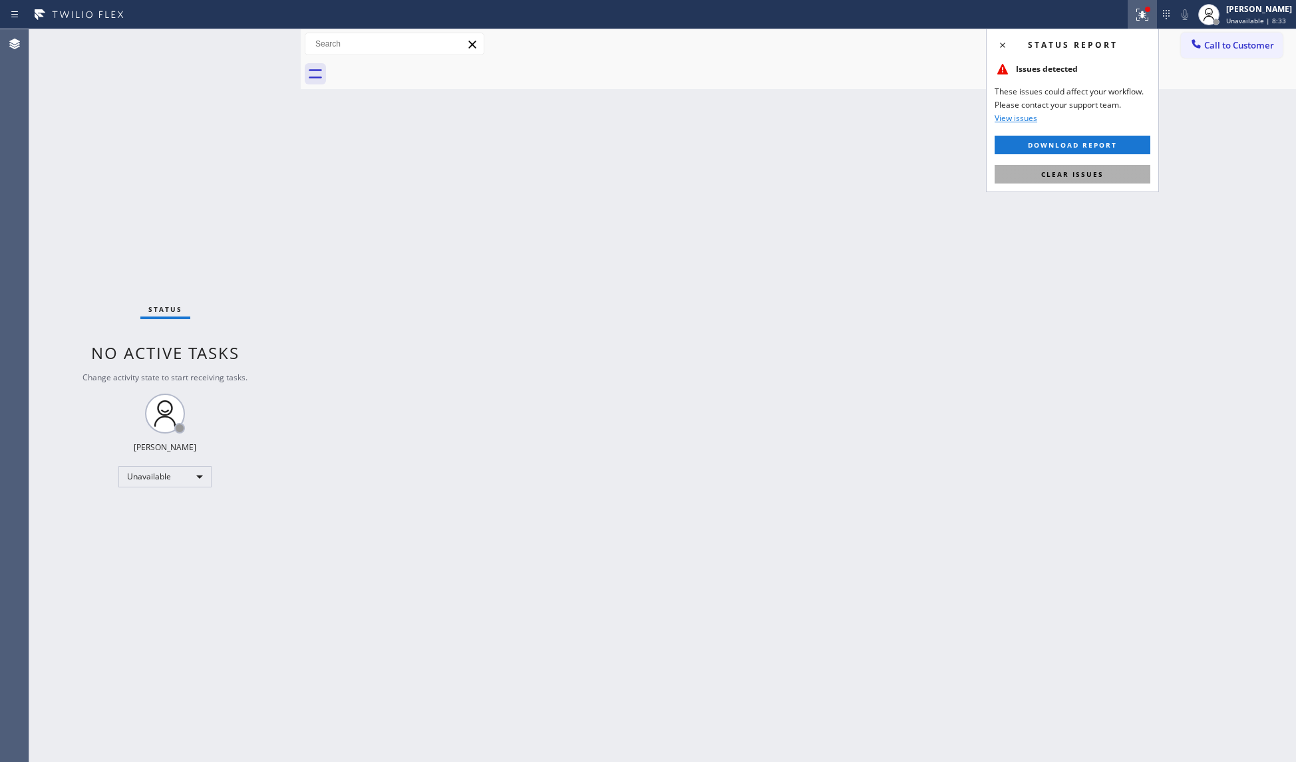
click at [1110, 168] on button "Clear issues" at bounding box center [1072, 174] width 156 height 19
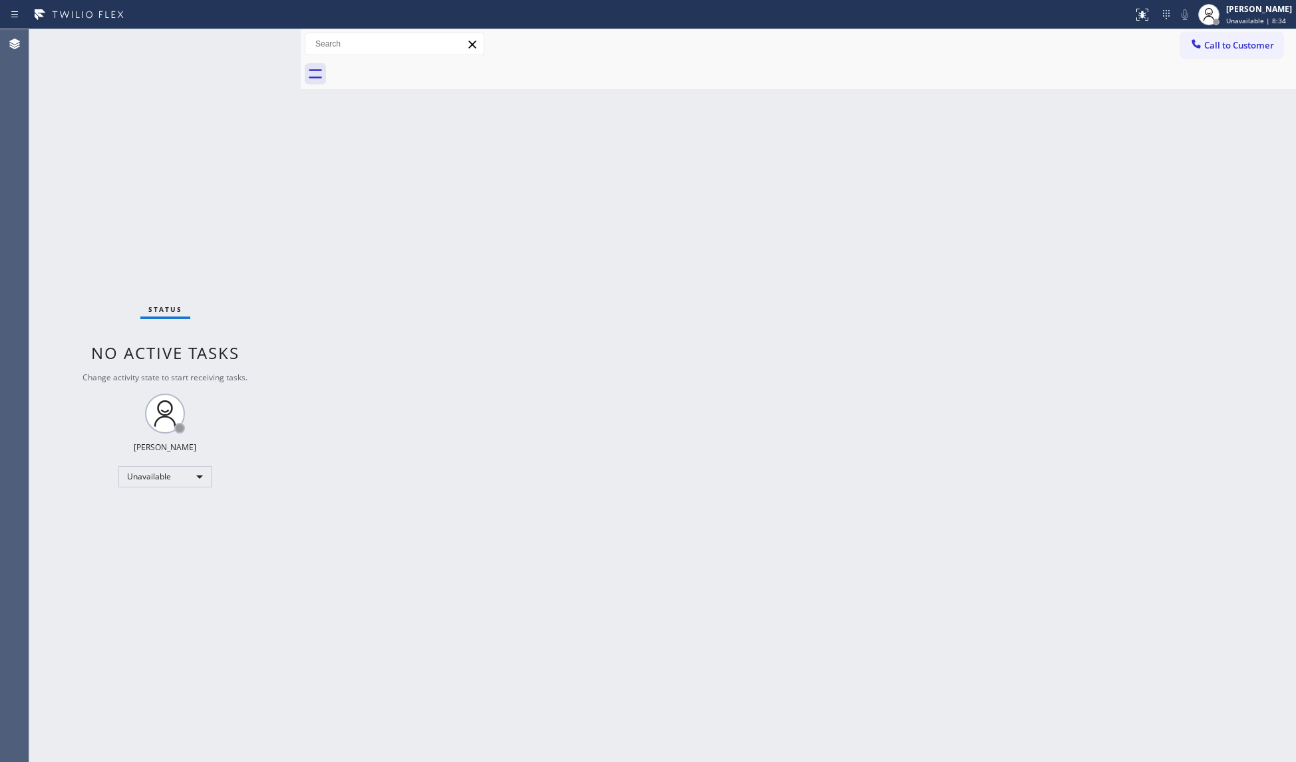
click at [1203, 51] on div at bounding box center [1196, 45] width 16 height 16
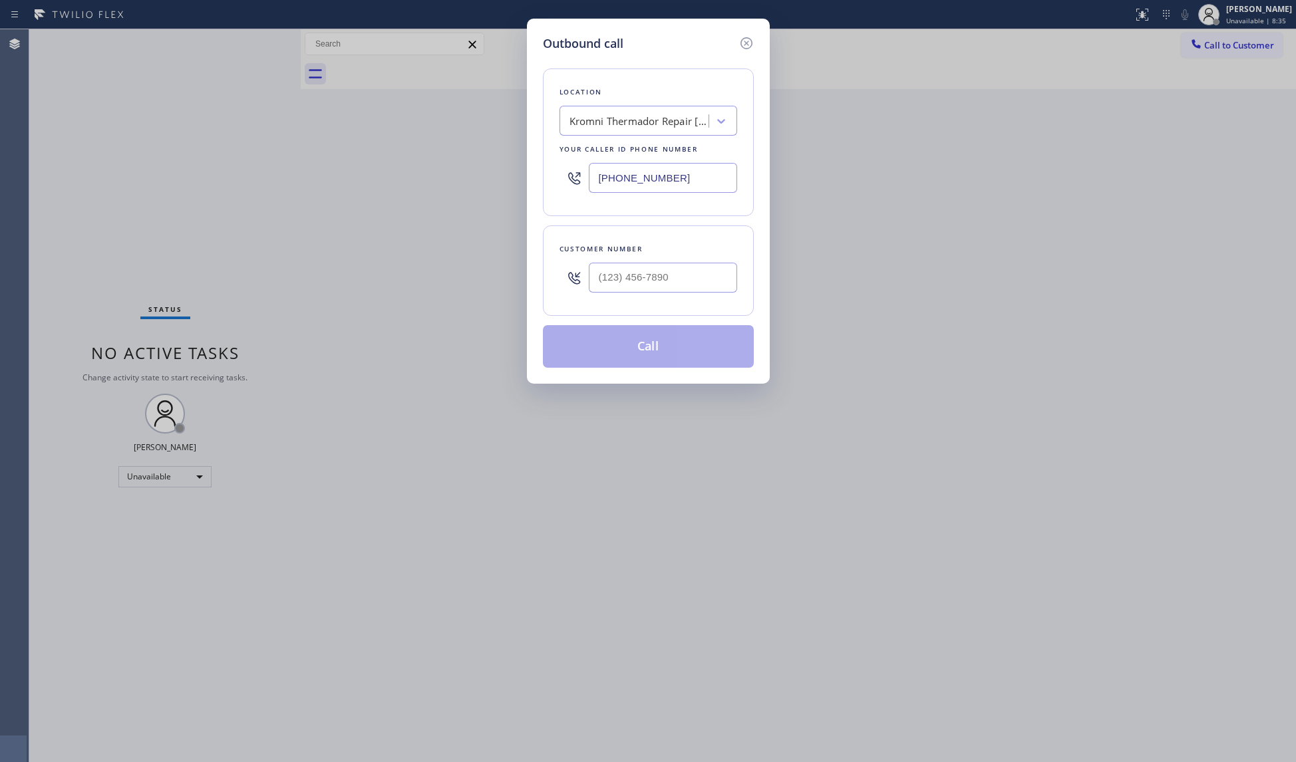
drag, startPoint x: 695, startPoint y: 189, endPoint x: 578, endPoint y: 186, distance: 117.1
click at [578, 186] on div "[PHONE_NUMBER]" at bounding box center [648, 177] width 178 height 43
click at [720, 290] on input "(___) ___-____" at bounding box center [663, 278] width 148 height 30
click at [644, 347] on button "Call" at bounding box center [648, 346] width 211 height 43
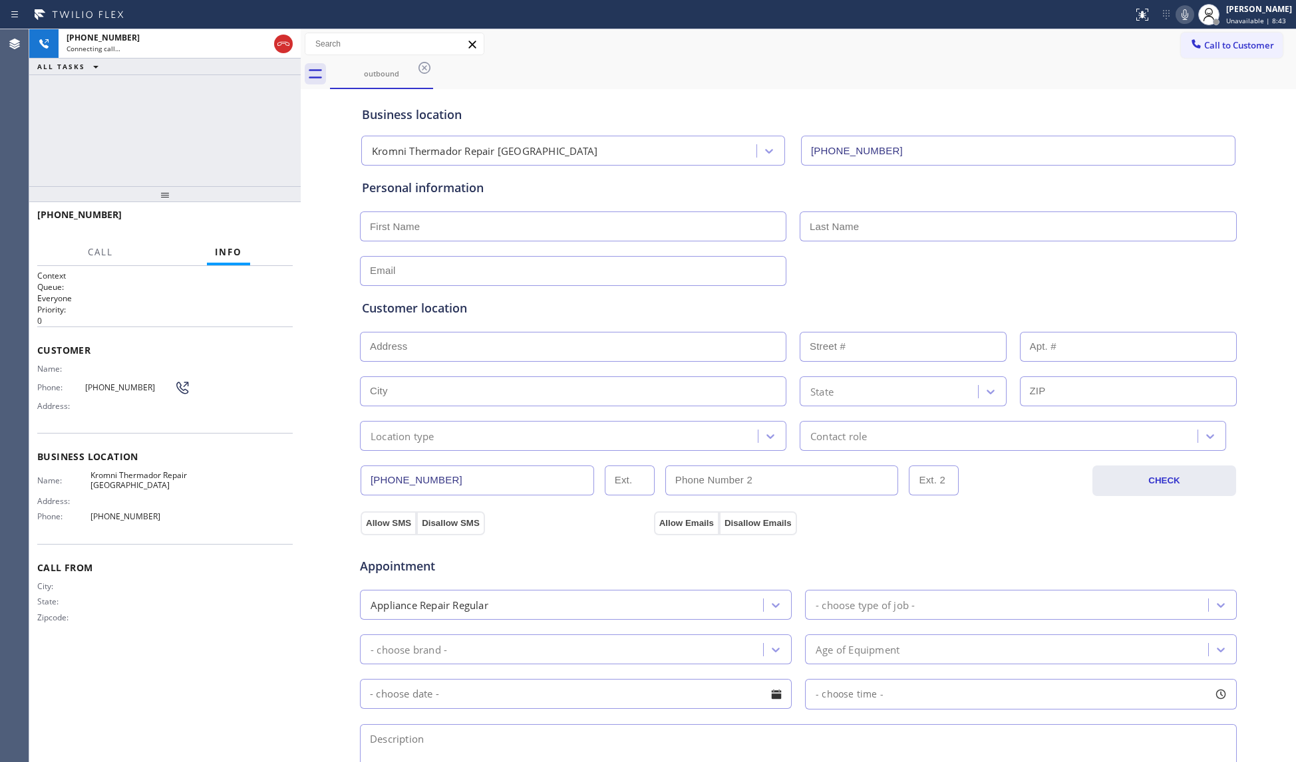
click at [890, 96] on div "Business location Kromni Thermador Repair [GEOGRAPHIC_DATA] [PHONE_NUMBER]" at bounding box center [798, 128] width 878 height 73
click at [283, 57] on div at bounding box center [283, 43] width 24 height 29
click at [279, 43] on icon at bounding box center [283, 44] width 12 height 4
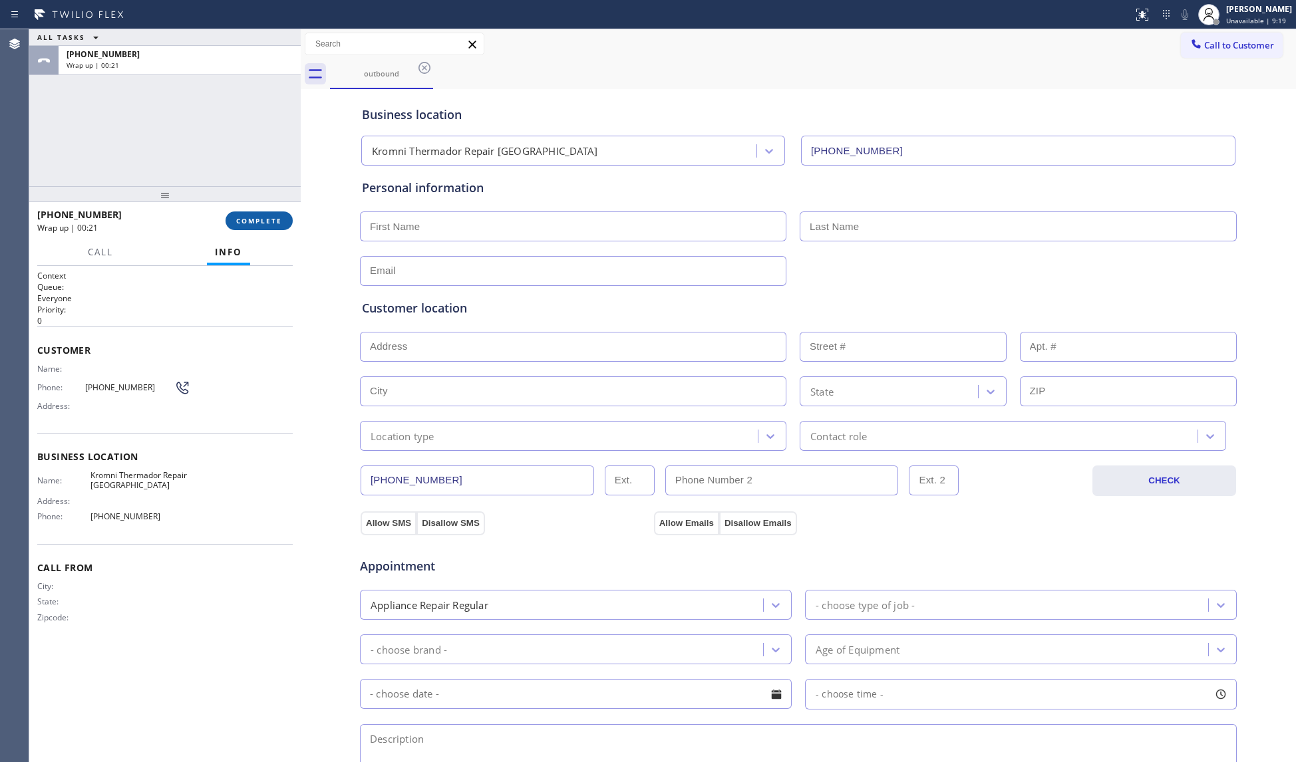
click at [259, 212] on button "COMPLETE" at bounding box center [259, 221] width 67 height 19
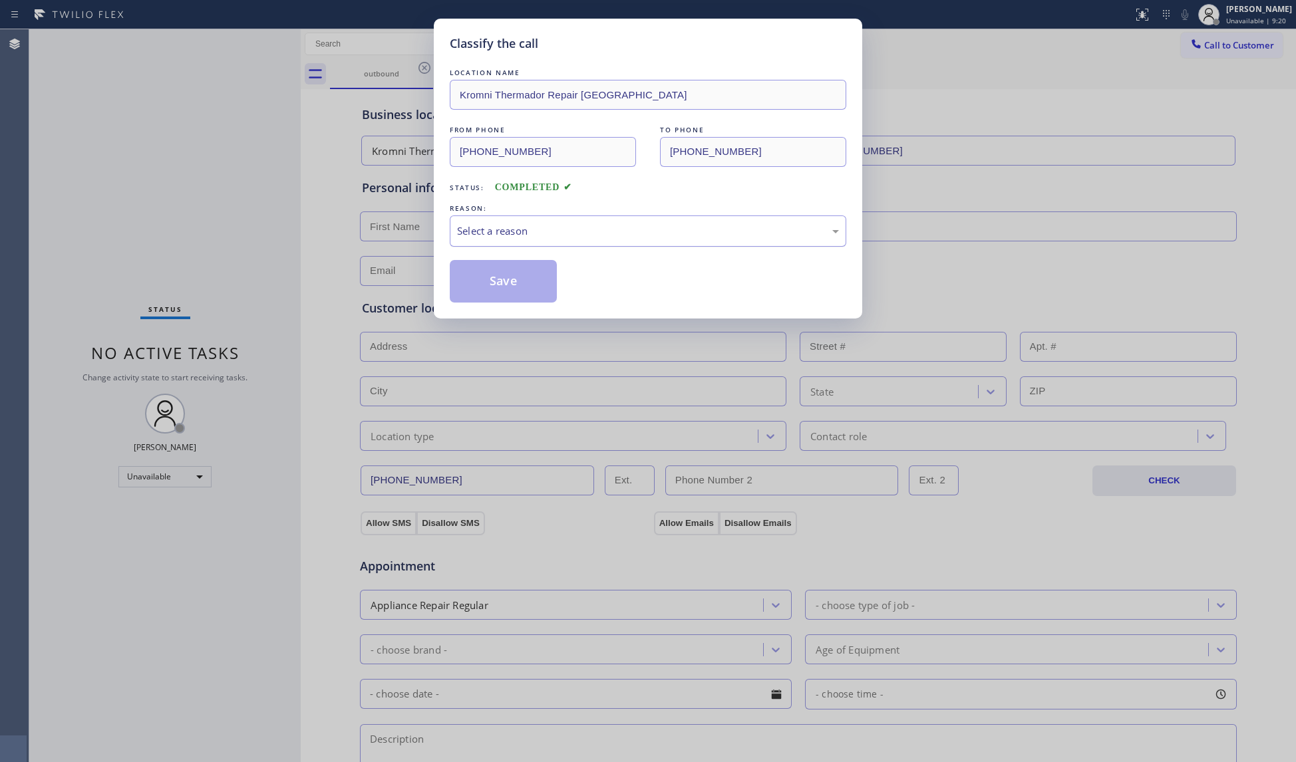
drag, startPoint x: 565, startPoint y: 226, endPoint x: 551, endPoint y: 234, distance: 16.1
click at [565, 226] on div "Select a reason" at bounding box center [648, 231] width 382 height 15
click at [485, 281] on button "Save" at bounding box center [503, 281] width 107 height 43
click at [487, 281] on button "Save" at bounding box center [503, 281] width 107 height 43
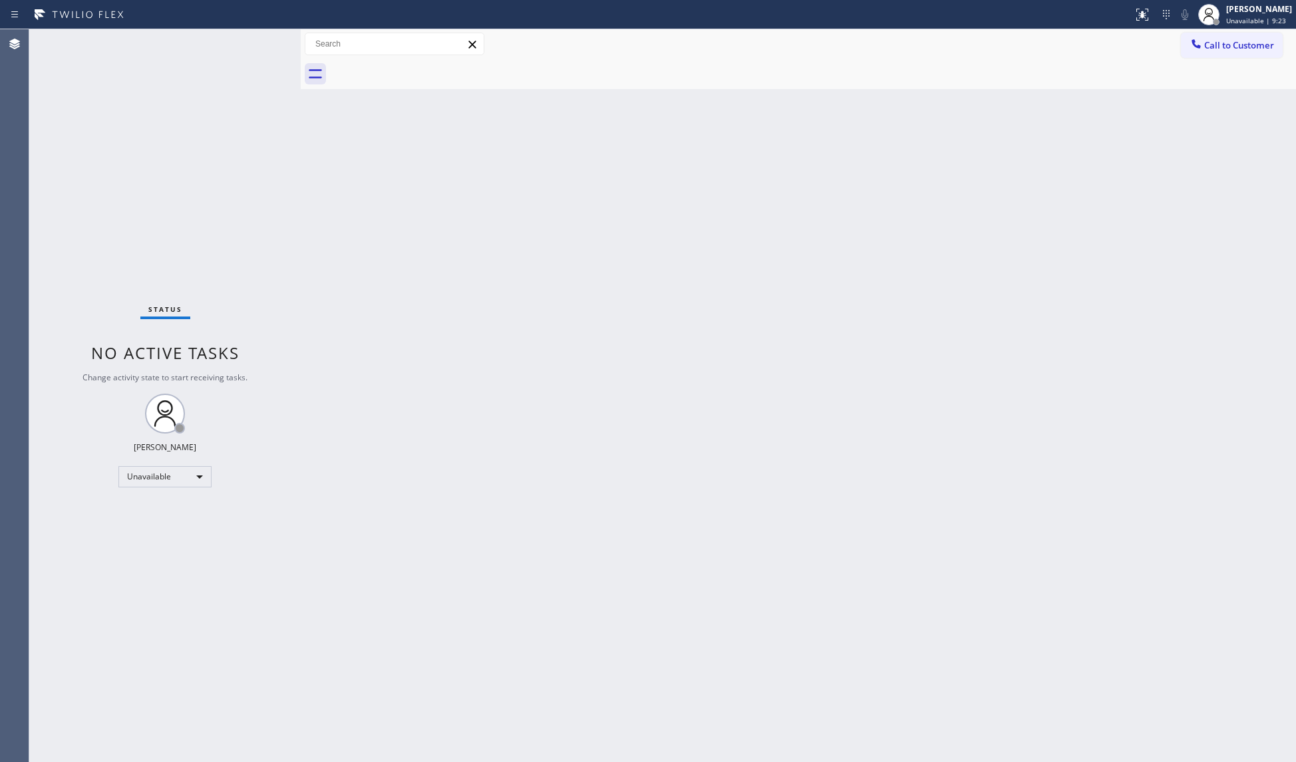
click at [1221, 59] on div at bounding box center [813, 74] width 966 height 30
click at [1172, 55] on div "Call to Customer Outbound call Location Search location Your caller id phone nu…" at bounding box center [798, 44] width 995 height 30
click at [1189, 51] on div at bounding box center [1196, 45] width 16 height 16
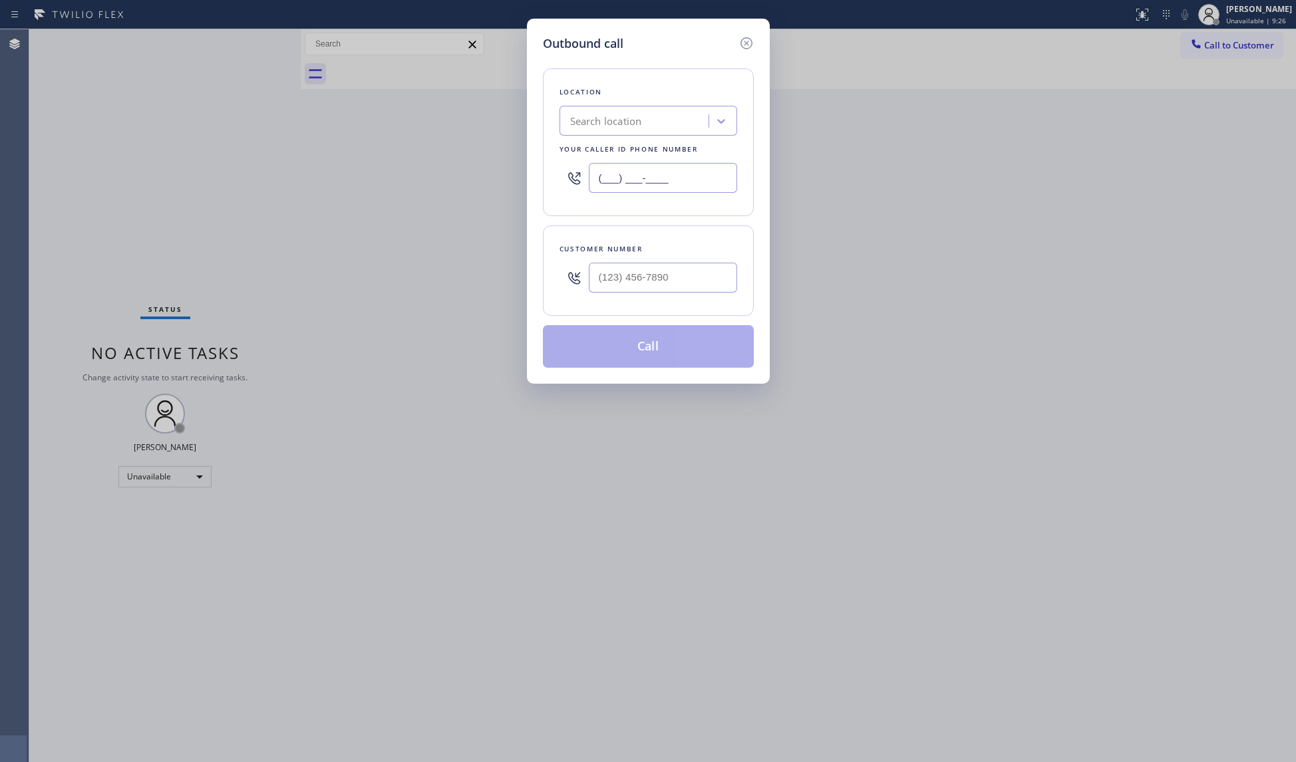
drag, startPoint x: 637, startPoint y: 184, endPoint x: 519, endPoint y: 184, distance: 118.4
click at [519, 184] on div "Outbound call Location Search location Your caller id phone number (___) ___-__…" at bounding box center [648, 381] width 1296 height 762
click at [679, 287] on input "[PHONE_NUMBER]" at bounding box center [663, 278] width 148 height 30
click at [672, 346] on button "Call" at bounding box center [648, 346] width 211 height 43
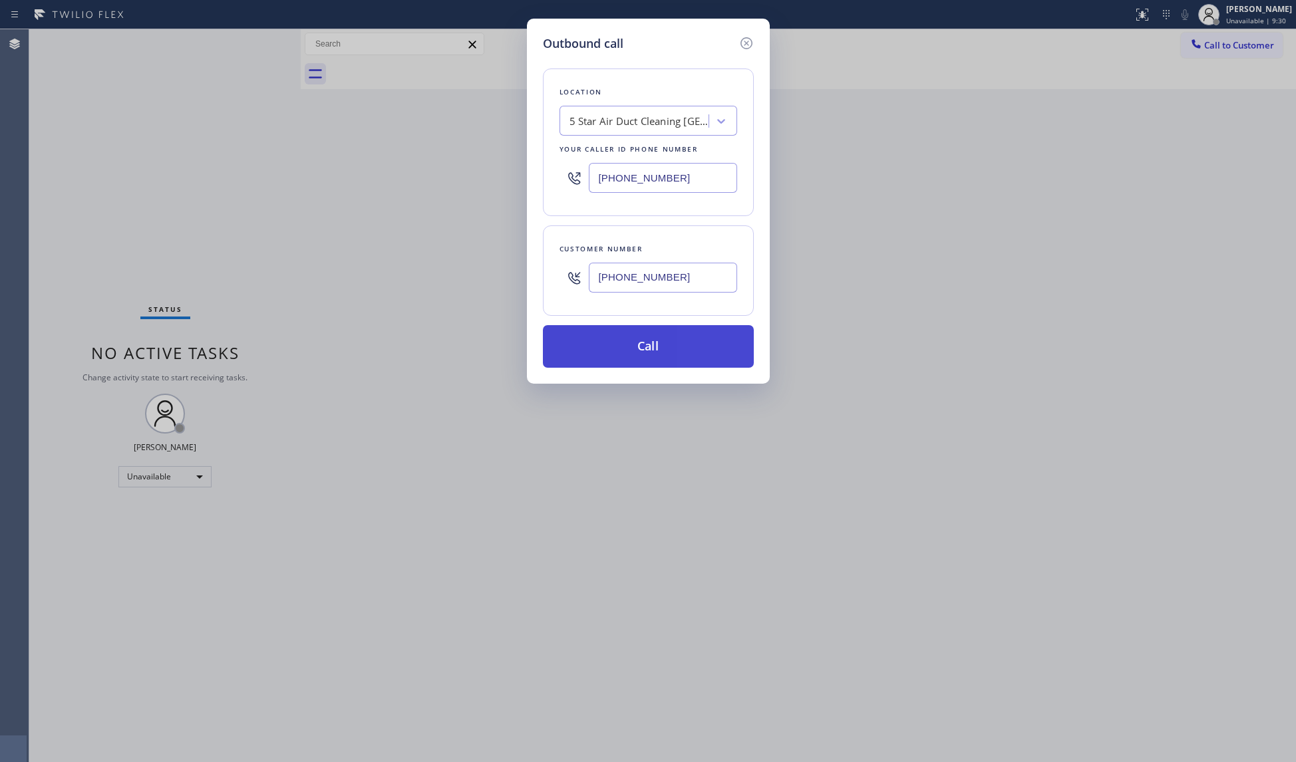
click at [671, 328] on button "Call" at bounding box center [648, 346] width 211 height 43
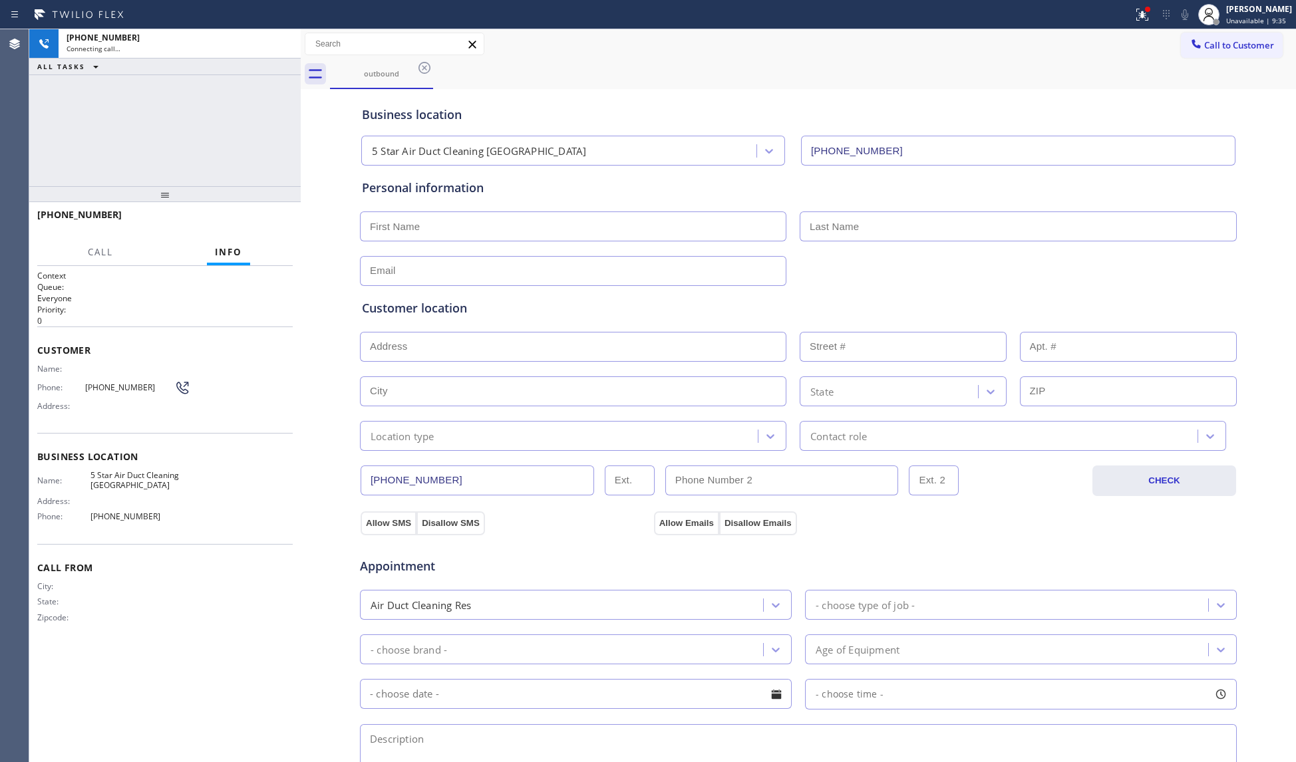
click at [865, 120] on div "Business location" at bounding box center [798, 115] width 873 height 18
drag, startPoint x: 1132, startPoint y: 5, endPoint x: 1150, endPoint y: 73, distance: 70.2
click at [1142, 17] on button at bounding box center [1142, 14] width 29 height 29
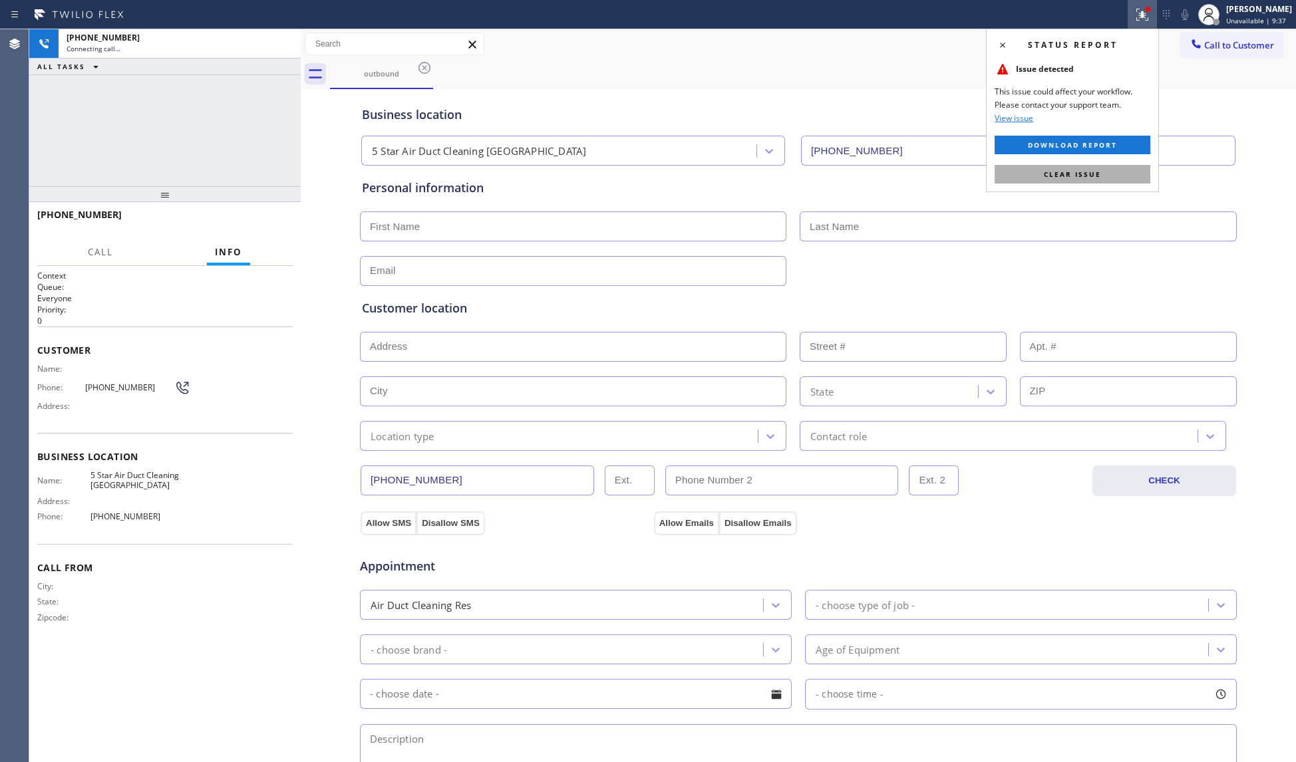
click at [1084, 171] on span "Clear issue" at bounding box center [1072, 174] width 57 height 9
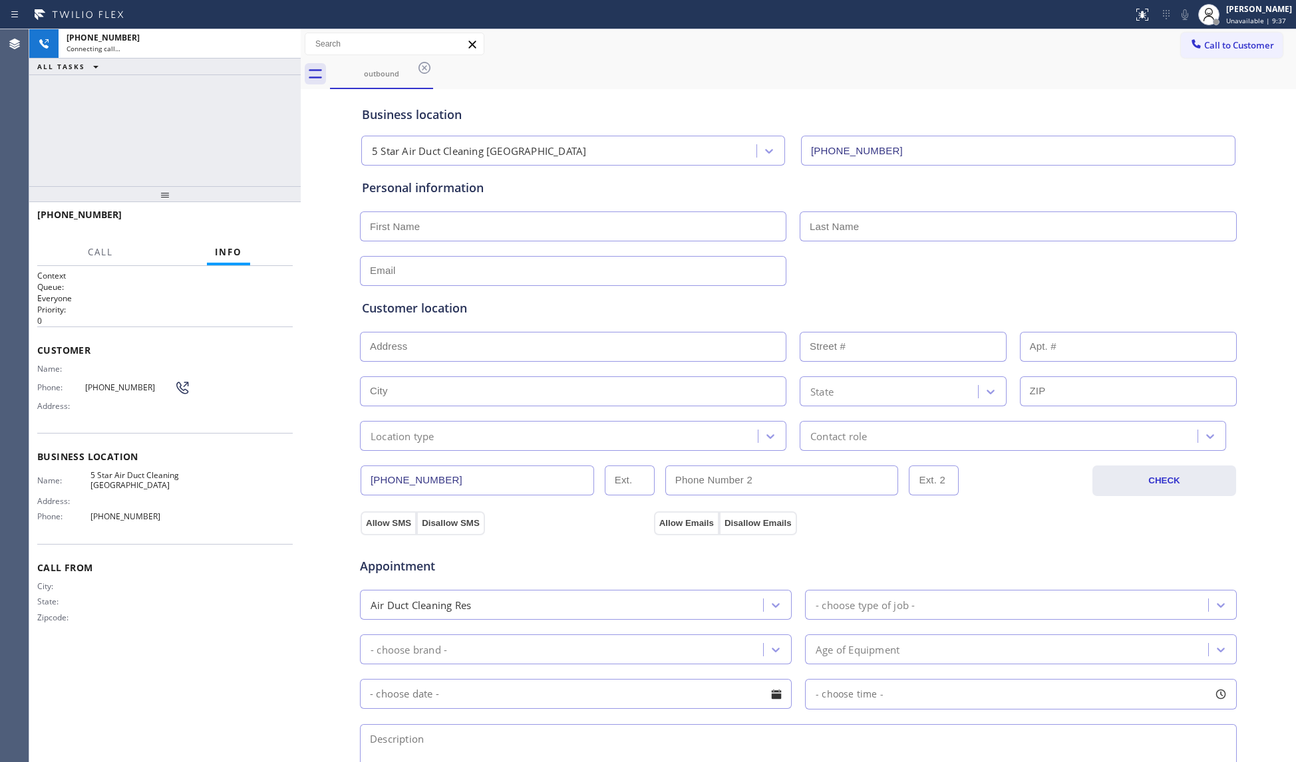
click at [988, 94] on div "Business location 5 Star Air Duct Cleaning [GEOGRAPHIC_DATA] [PHONE_NUMBER]" at bounding box center [798, 128] width 878 height 73
click at [283, 46] on icon at bounding box center [283, 44] width 16 height 16
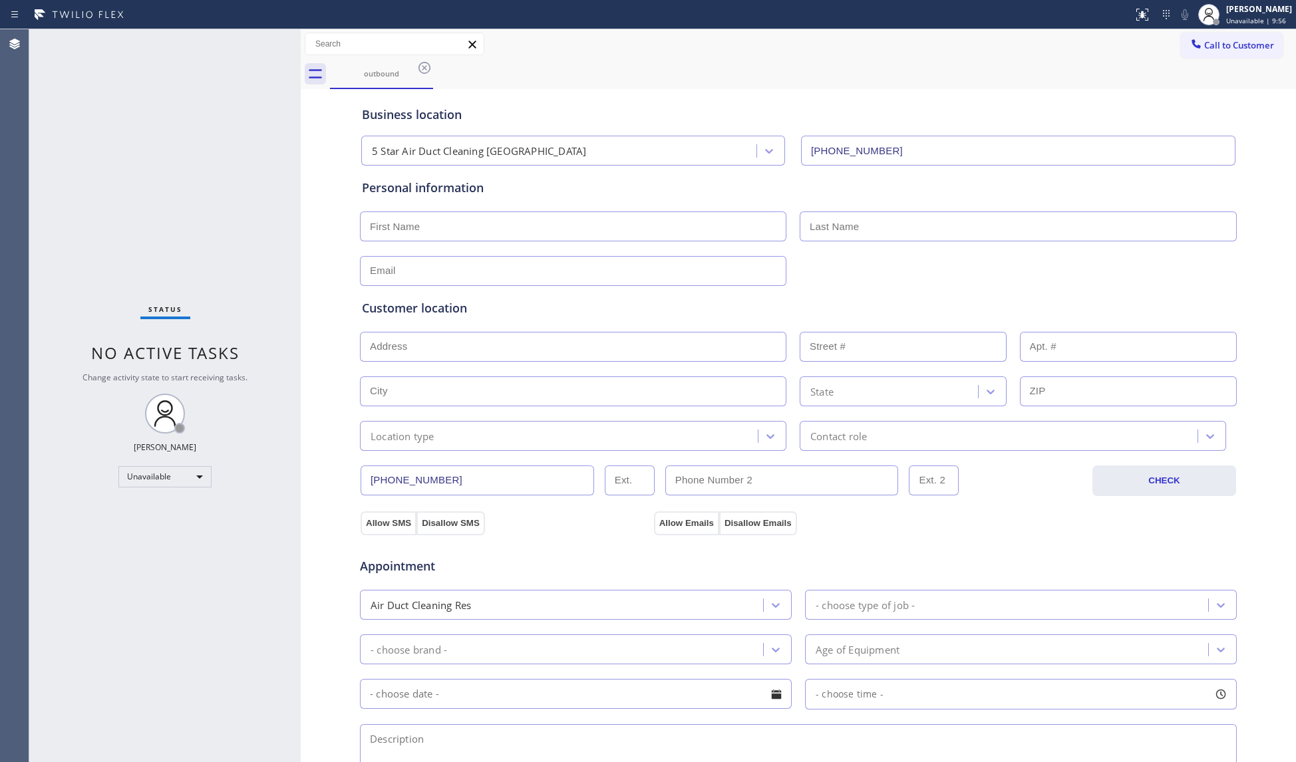
drag, startPoint x: 426, startPoint y: 65, endPoint x: 424, endPoint y: 54, distance: 10.8
click at [426, 65] on icon at bounding box center [424, 68] width 16 height 16
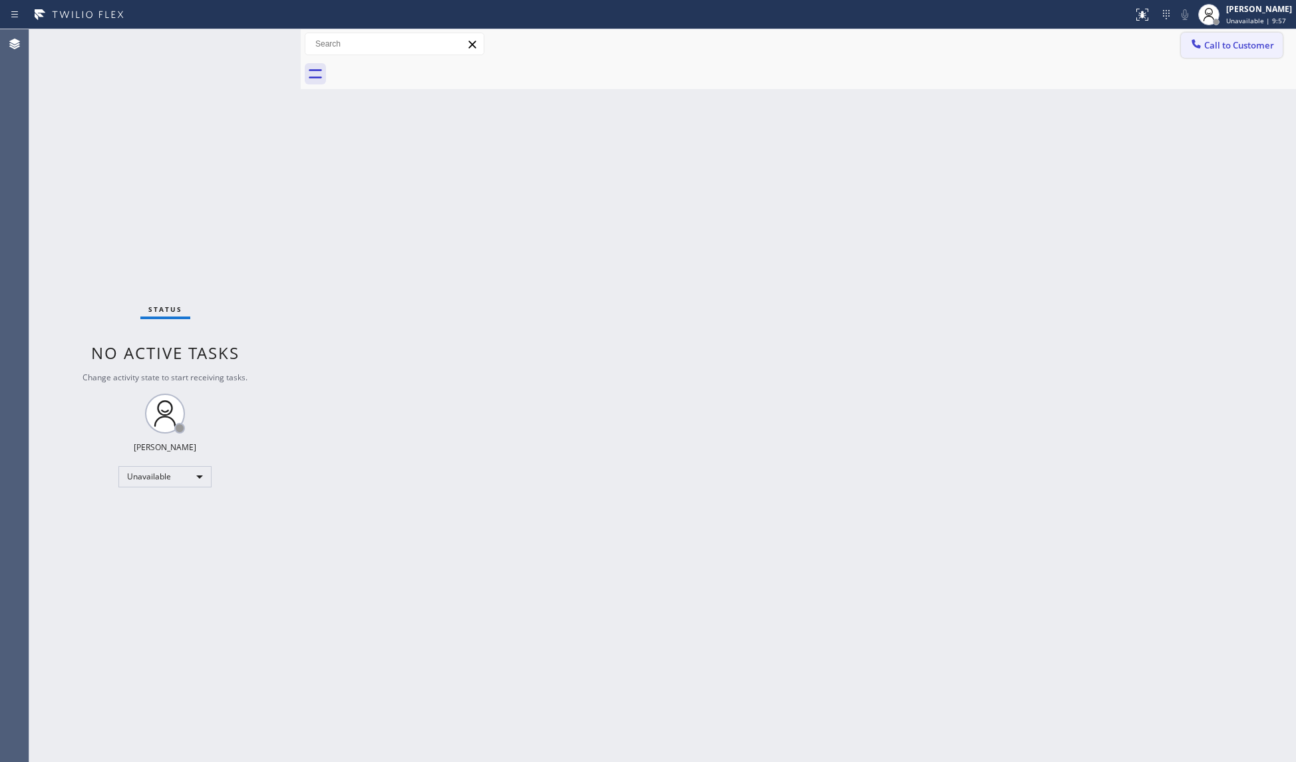
click at [1221, 43] on span "Call to Customer" at bounding box center [1239, 45] width 70 height 12
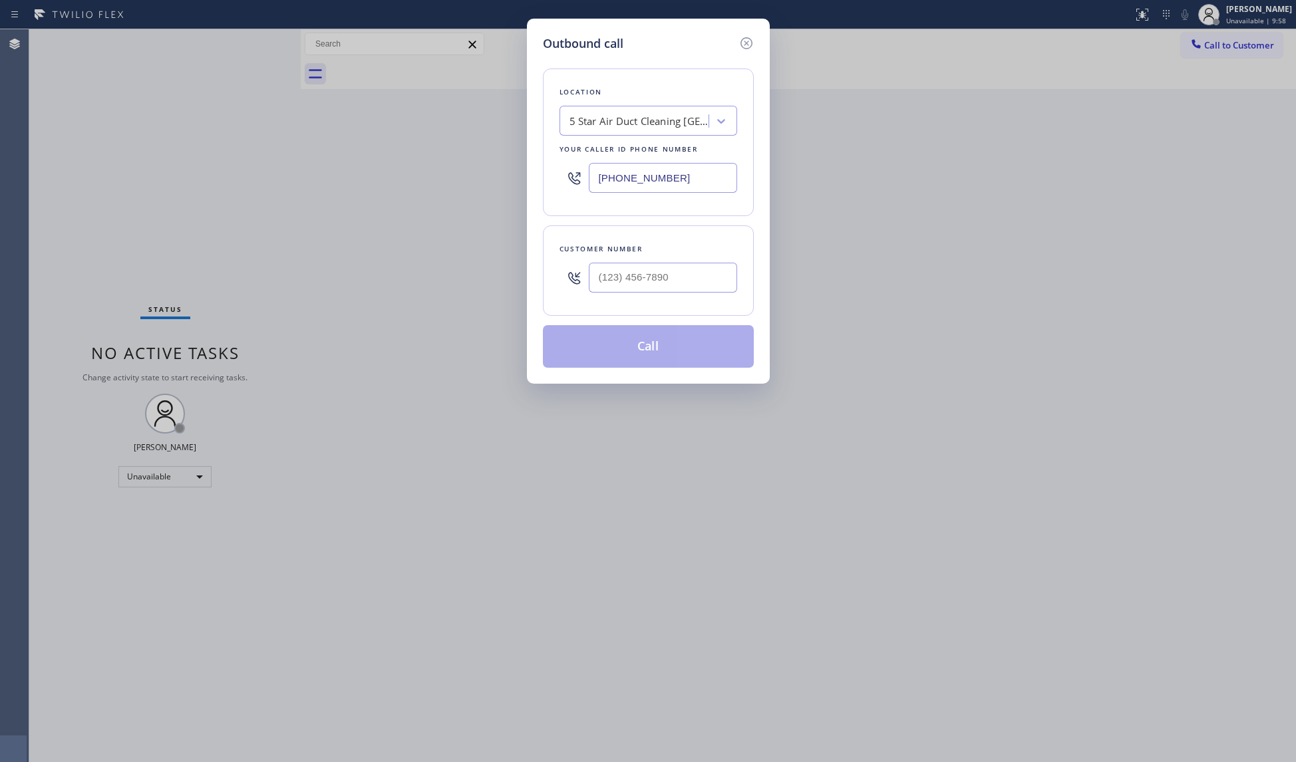
drag, startPoint x: 713, startPoint y: 176, endPoint x: 534, endPoint y: 182, distance: 179.7
click at [535, 182] on div "Outbound call Location 5 Star Air Duct Cleaning [GEOGRAPHIC_DATA] Your caller i…" at bounding box center [648, 201] width 243 height 365
click at [679, 285] on input "(___) ___-____" at bounding box center [663, 278] width 148 height 30
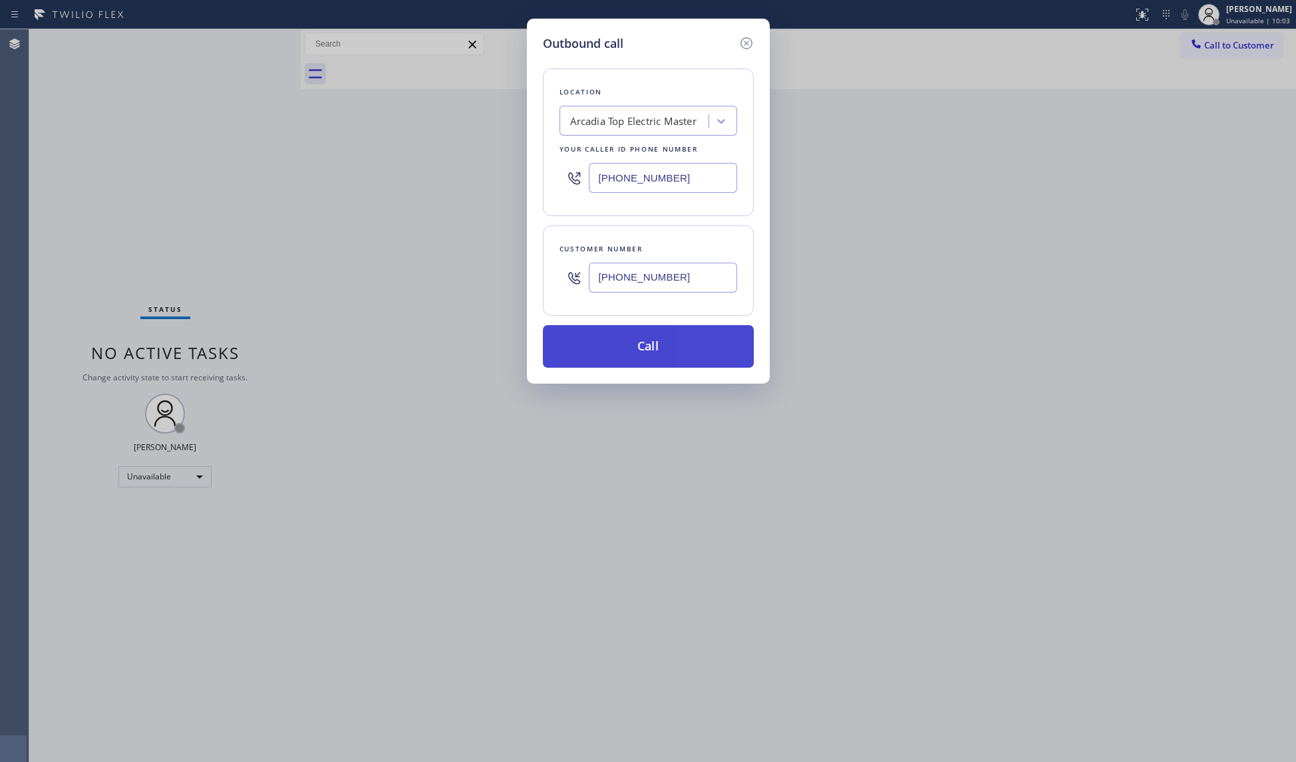
click at [639, 344] on button "Call" at bounding box center [648, 346] width 211 height 43
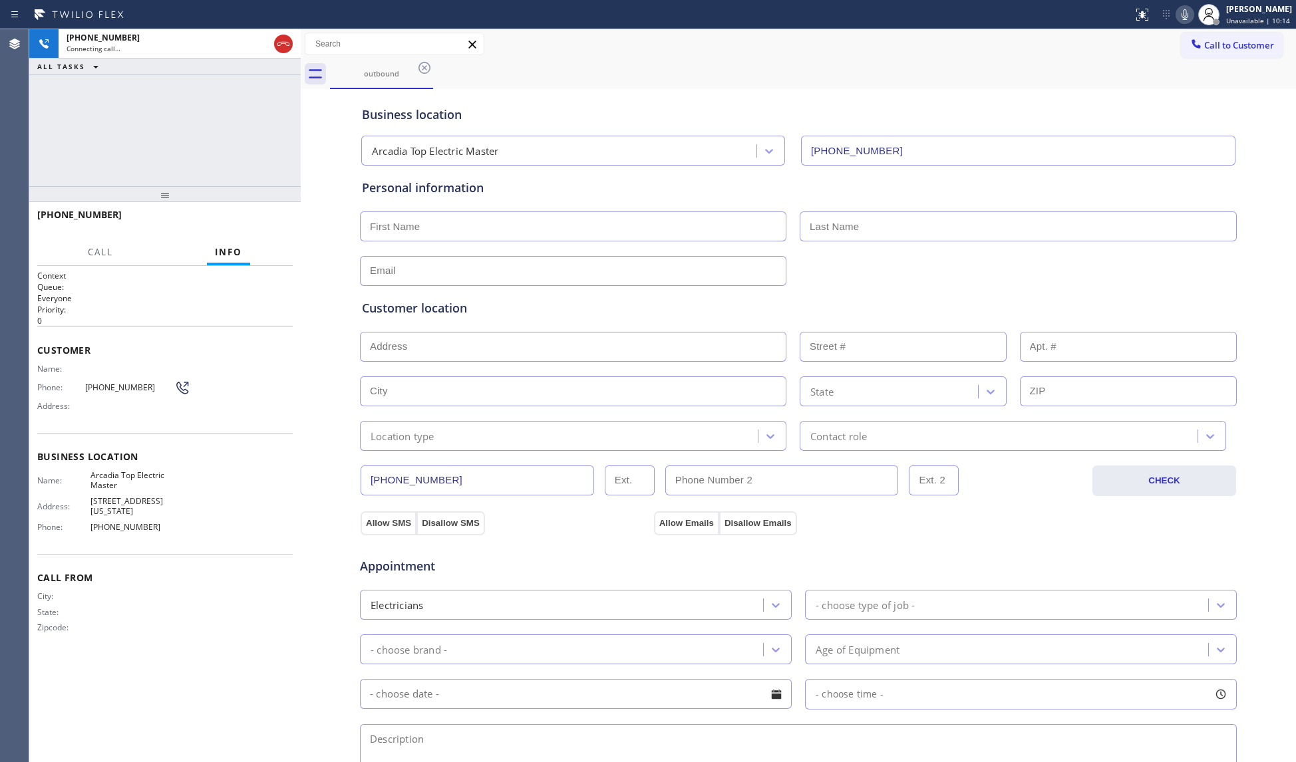
click at [877, 21] on div at bounding box center [566, 14] width 1122 height 21
drag, startPoint x: 287, startPoint y: 43, endPoint x: 282, endPoint y: 53, distance: 11.9
click at [286, 43] on icon at bounding box center [283, 44] width 16 height 16
drag, startPoint x: 279, startPoint y: 227, endPoint x: 269, endPoint y: 224, distance: 11.2
click at [279, 228] on button "HANG UP" at bounding box center [262, 221] width 62 height 19
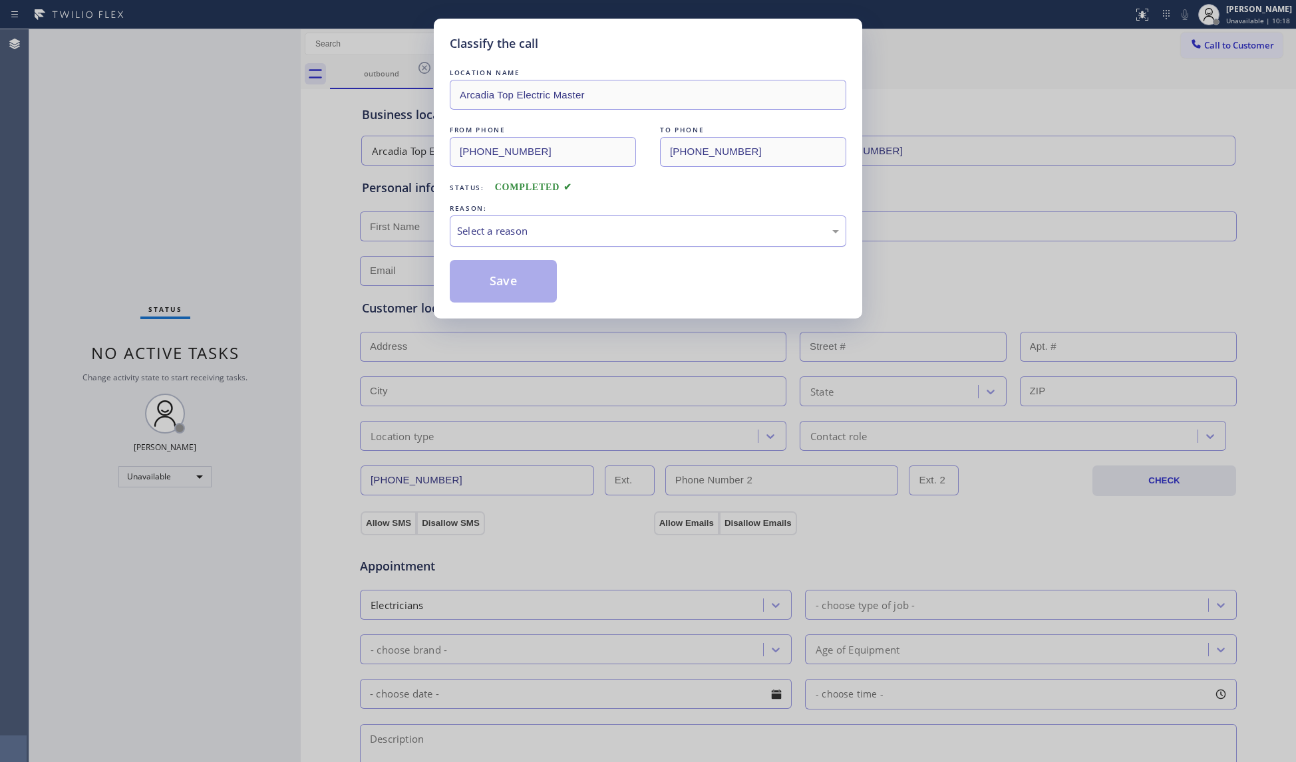
click at [500, 231] on div "Select a reason" at bounding box center [648, 231] width 382 height 15
click at [487, 279] on button "Save" at bounding box center [503, 281] width 107 height 43
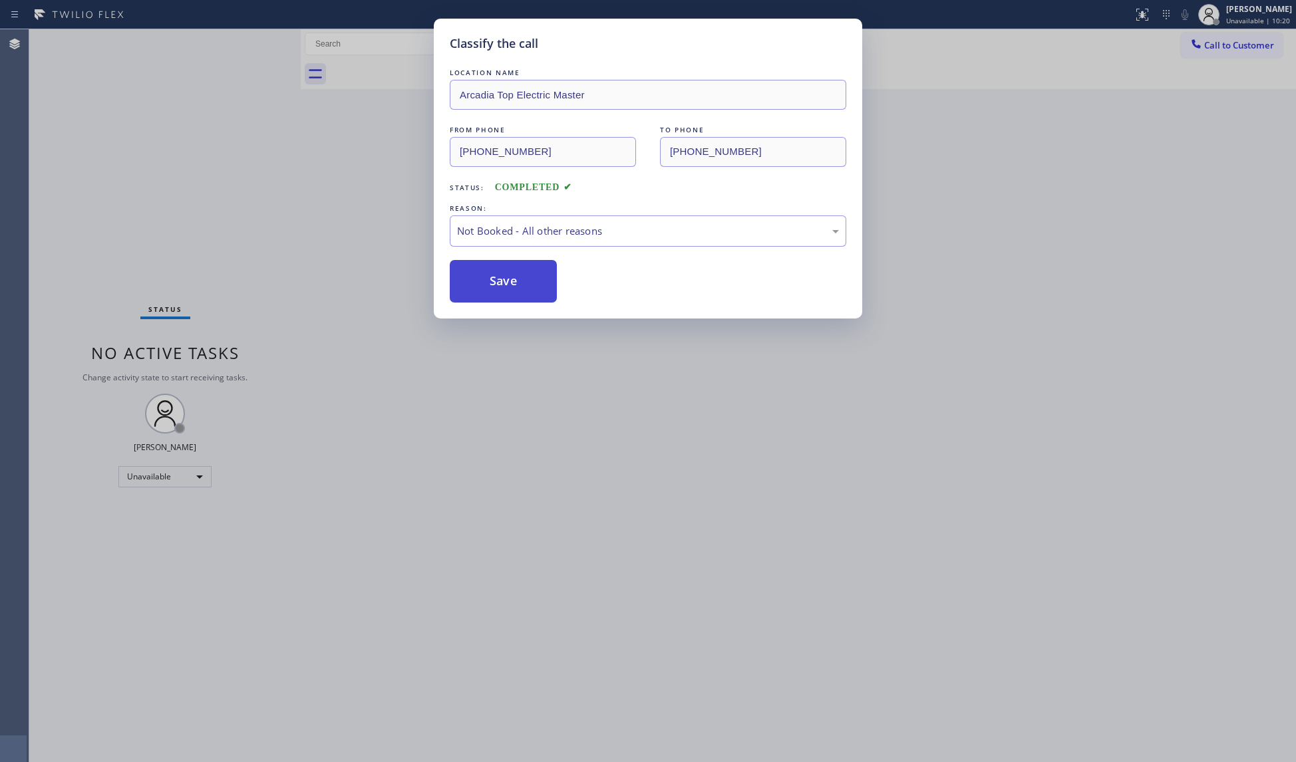
drag, startPoint x: 487, startPoint y: 279, endPoint x: 480, endPoint y: 277, distance: 6.9
click at [488, 279] on button "Save" at bounding box center [503, 281] width 107 height 43
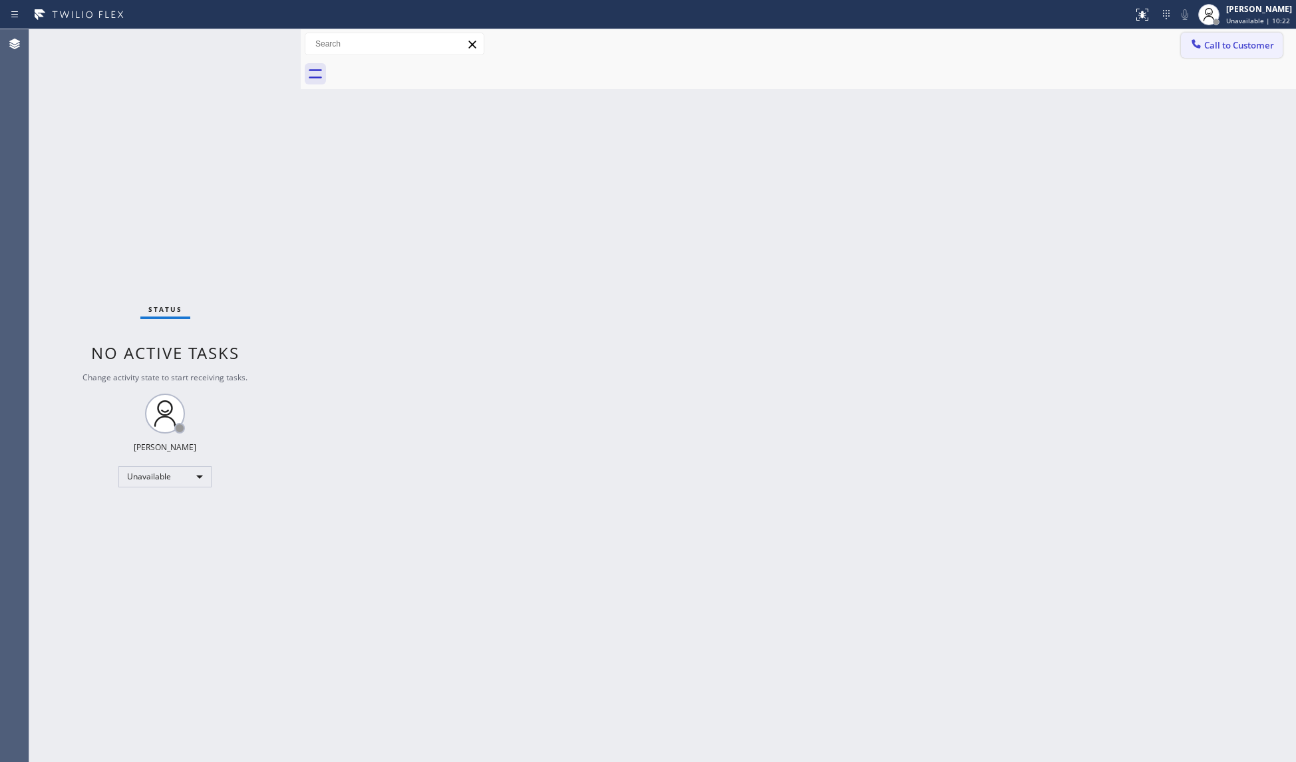
click at [1212, 45] on span "Call to Customer" at bounding box center [1239, 45] width 70 height 12
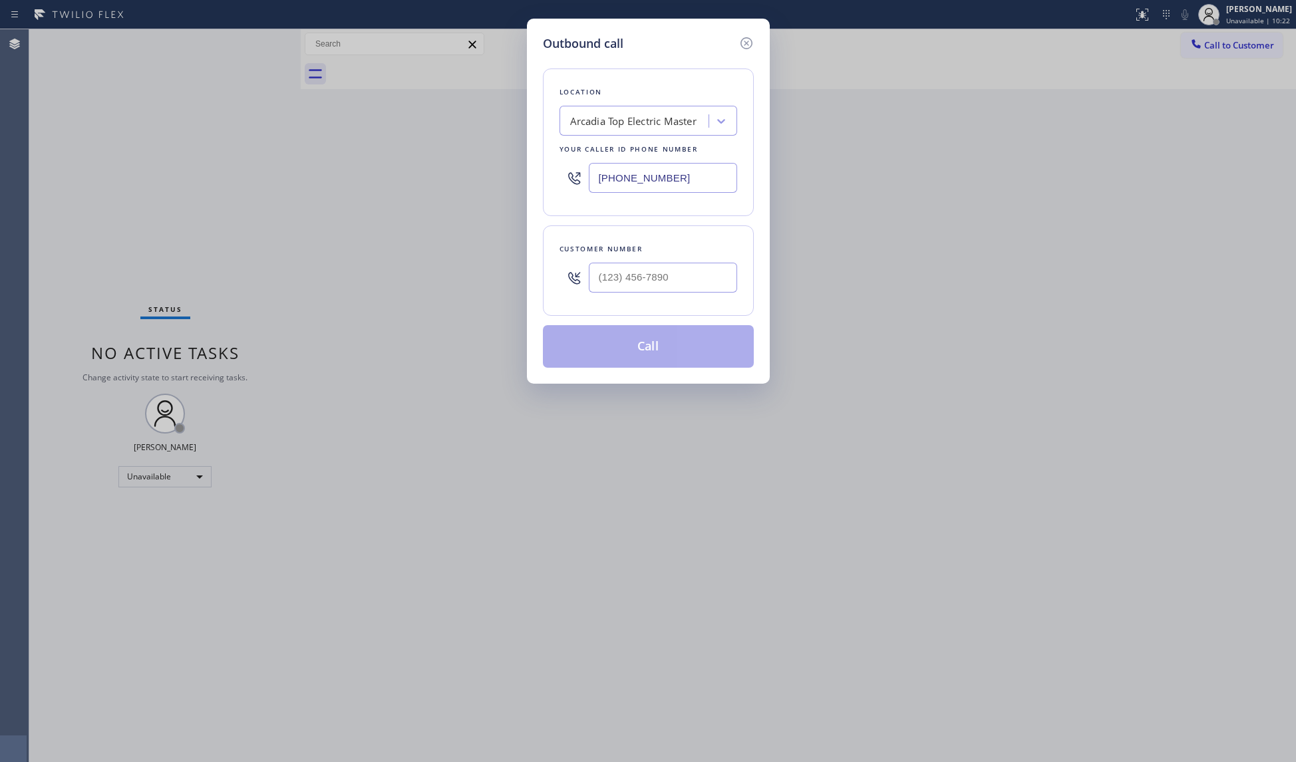
drag, startPoint x: 673, startPoint y: 178, endPoint x: 539, endPoint y: 173, distance: 134.5
click at [538, 173] on div "Outbound call Location [GEOGRAPHIC_DATA] Top Electric Master Your caller id pho…" at bounding box center [648, 201] width 243 height 365
click at [718, 270] on input "(___) ___-____" at bounding box center [663, 278] width 148 height 30
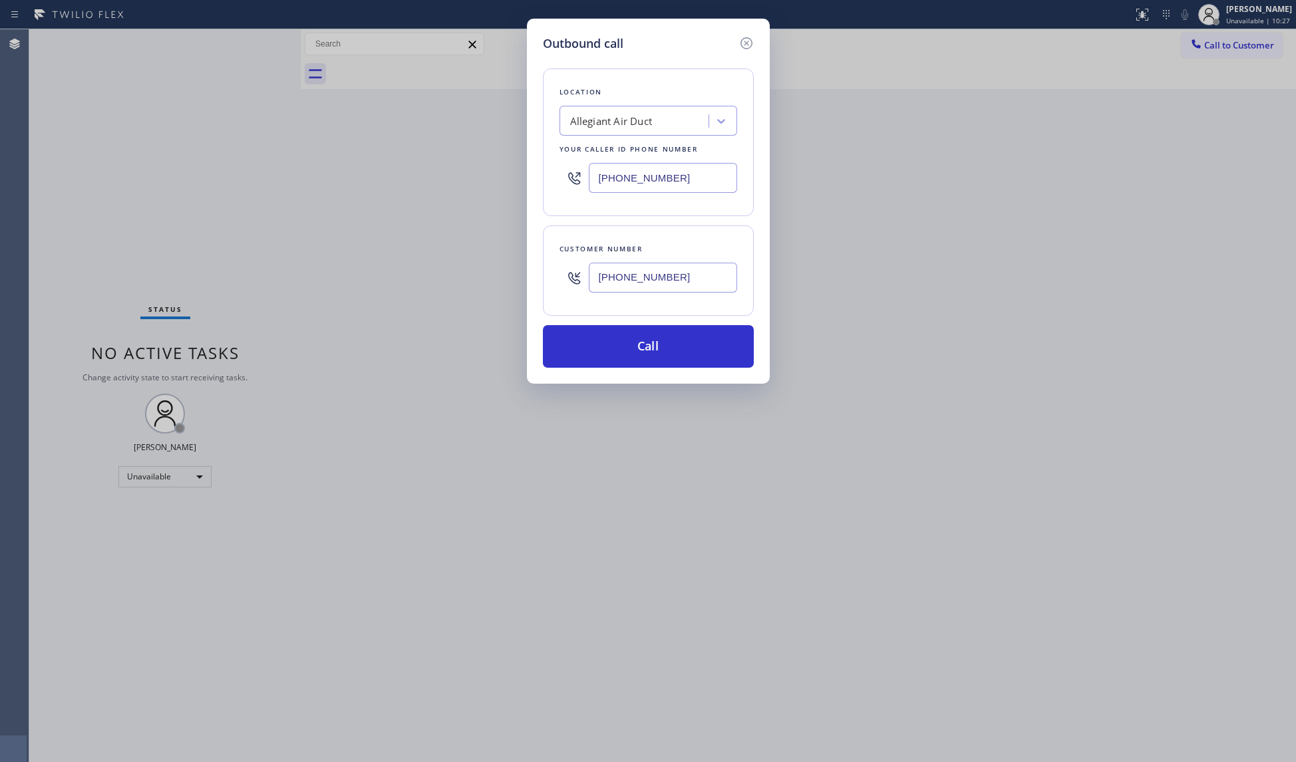
drag, startPoint x: 645, startPoint y: 301, endPoint x: 657, endPoint y: 336, distance: 36.8
click at [645, 302] on div "Customer number [PHONE_NUMBER]" at bounding box center [648, 271] width 211 height 90
drag, startPoint x: 658, startPoint y: 341, endPoint x: 937, endPoint y: 328, distance: 279.0
click at [658, 342] on button "Call" at bounding box center [648, 346] width 211 height 43
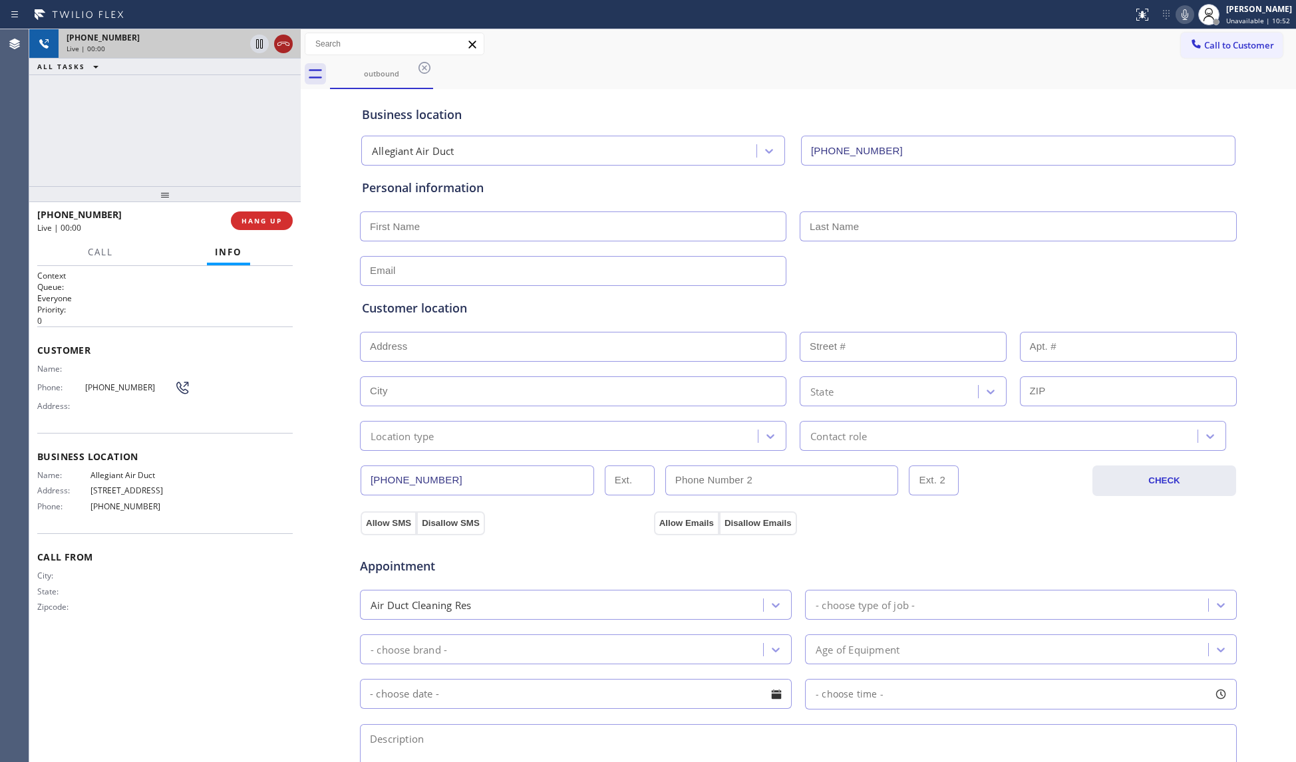
click at [282, 45] on icon at bounding box center [283, 44] width 16 height 16
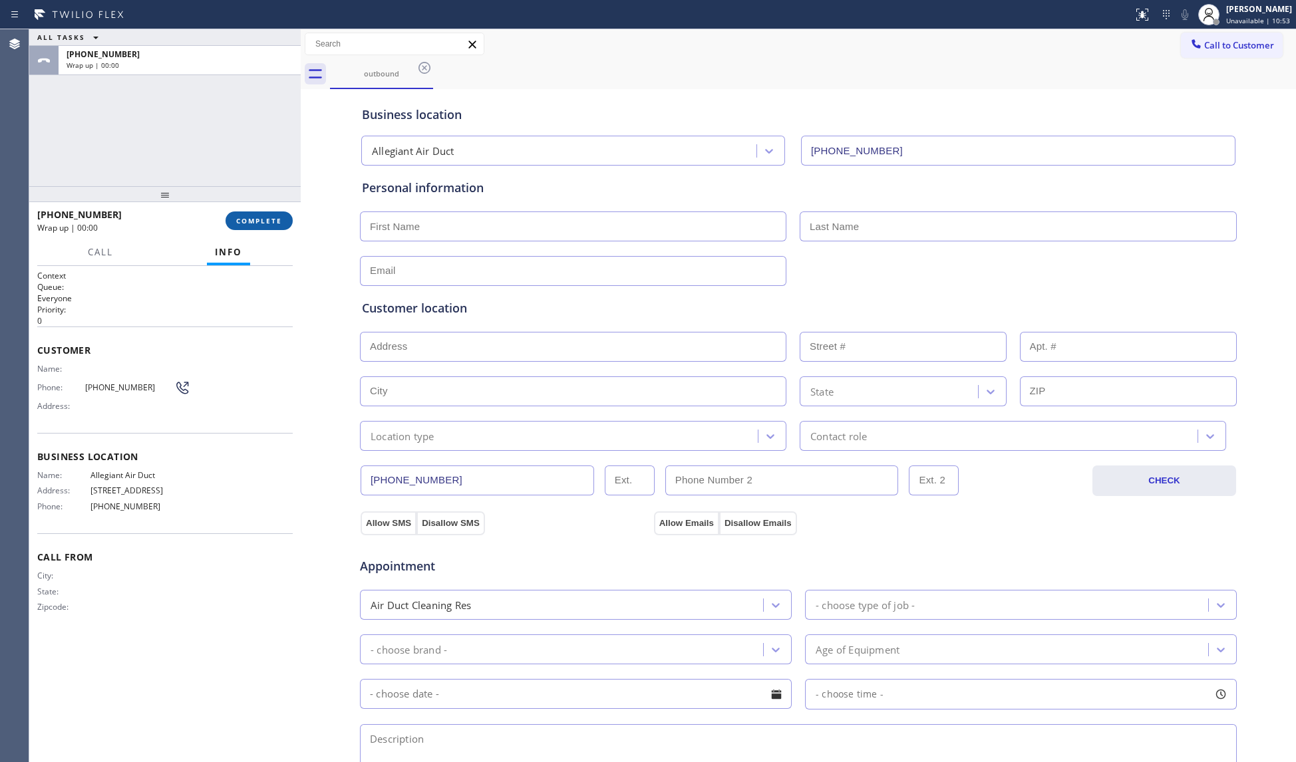
click at [265, 213] on button "COMPLETE" at bounding box center [259, 221] width 67 height 19
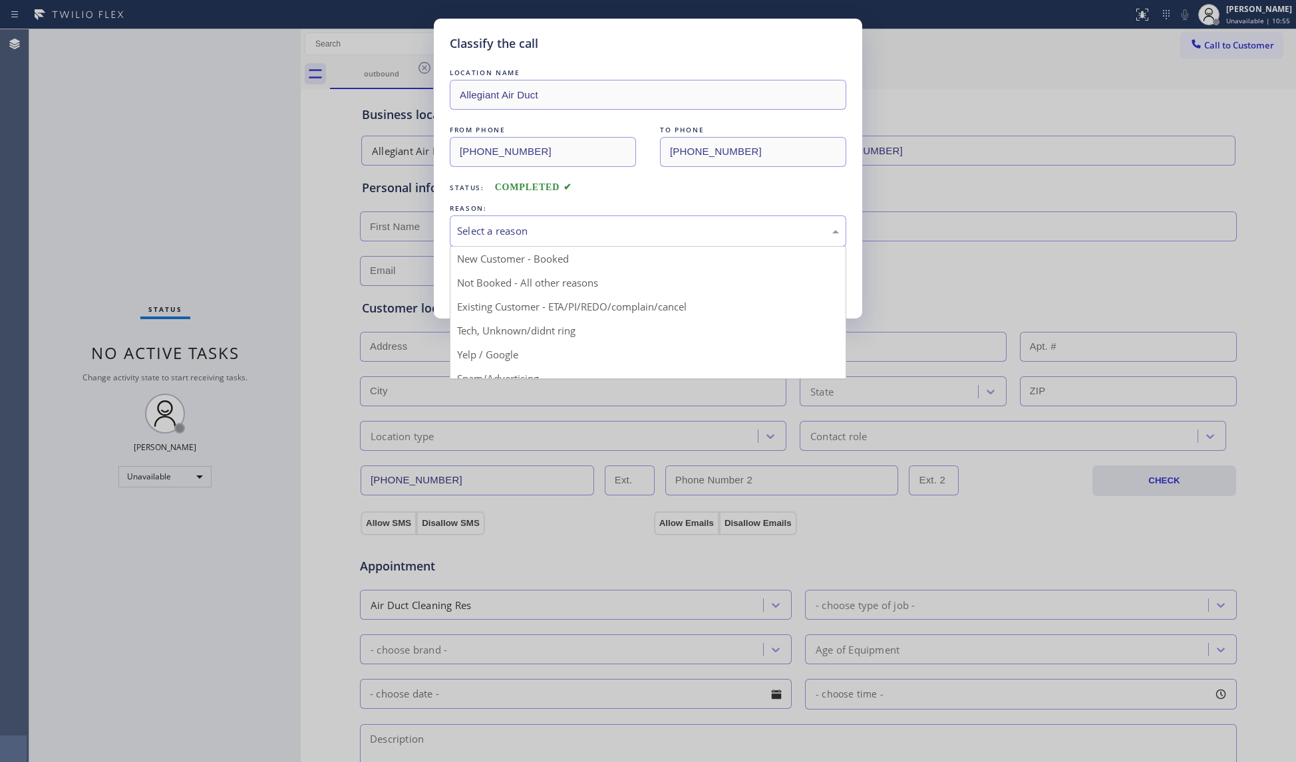
click at [603, 235] on div "Select a reason" at bounding box center [648, 231] width 382 height 15
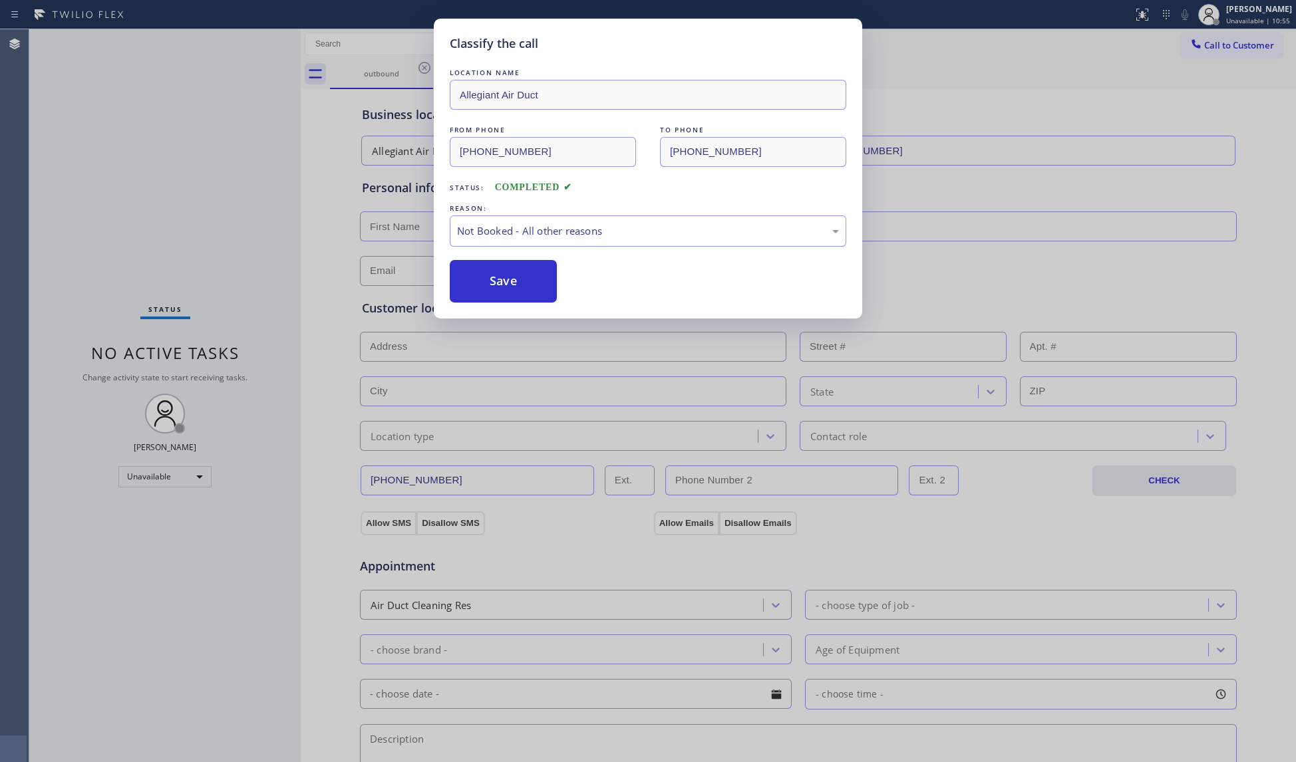
click at [518, 271] on button "Save" at bounding box center [503, 281] width 107 height 43
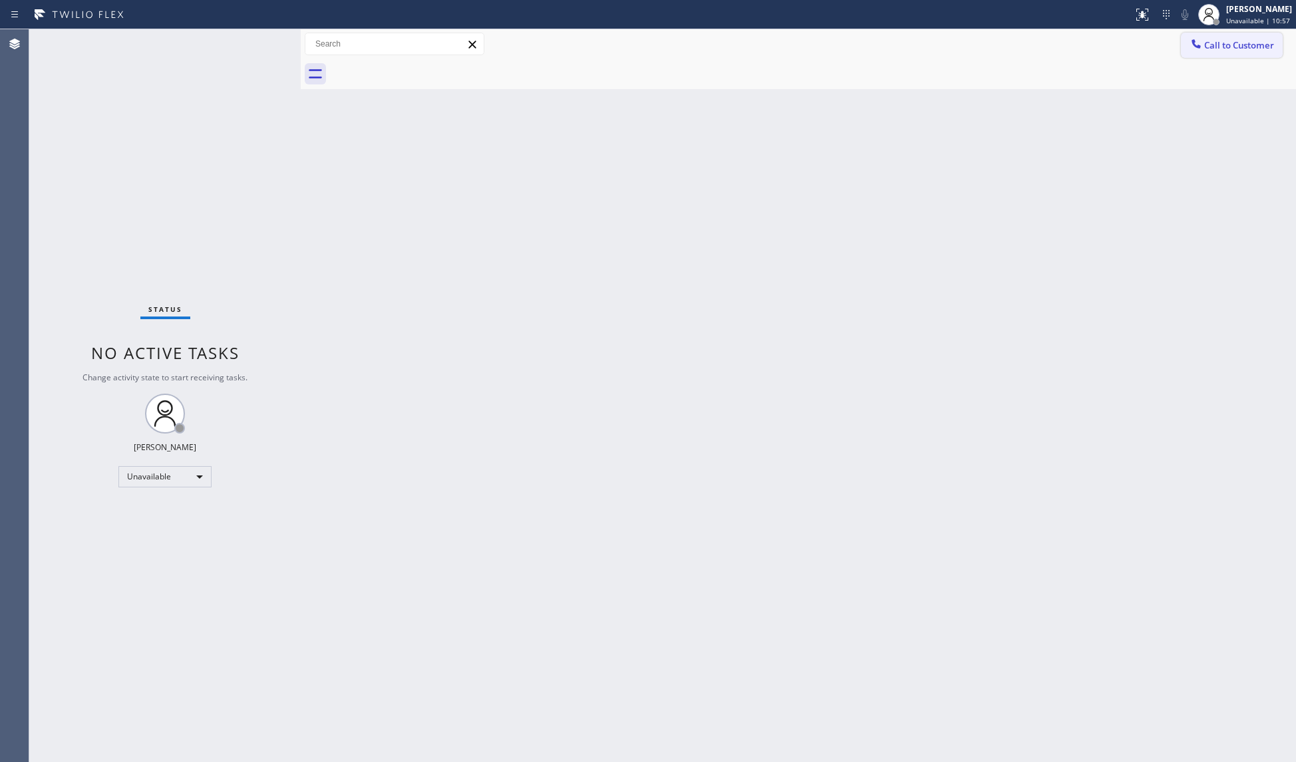
click at [1214, 38] on button "Call to Customer" at bounding box center [1232, 45] width 102 height 25
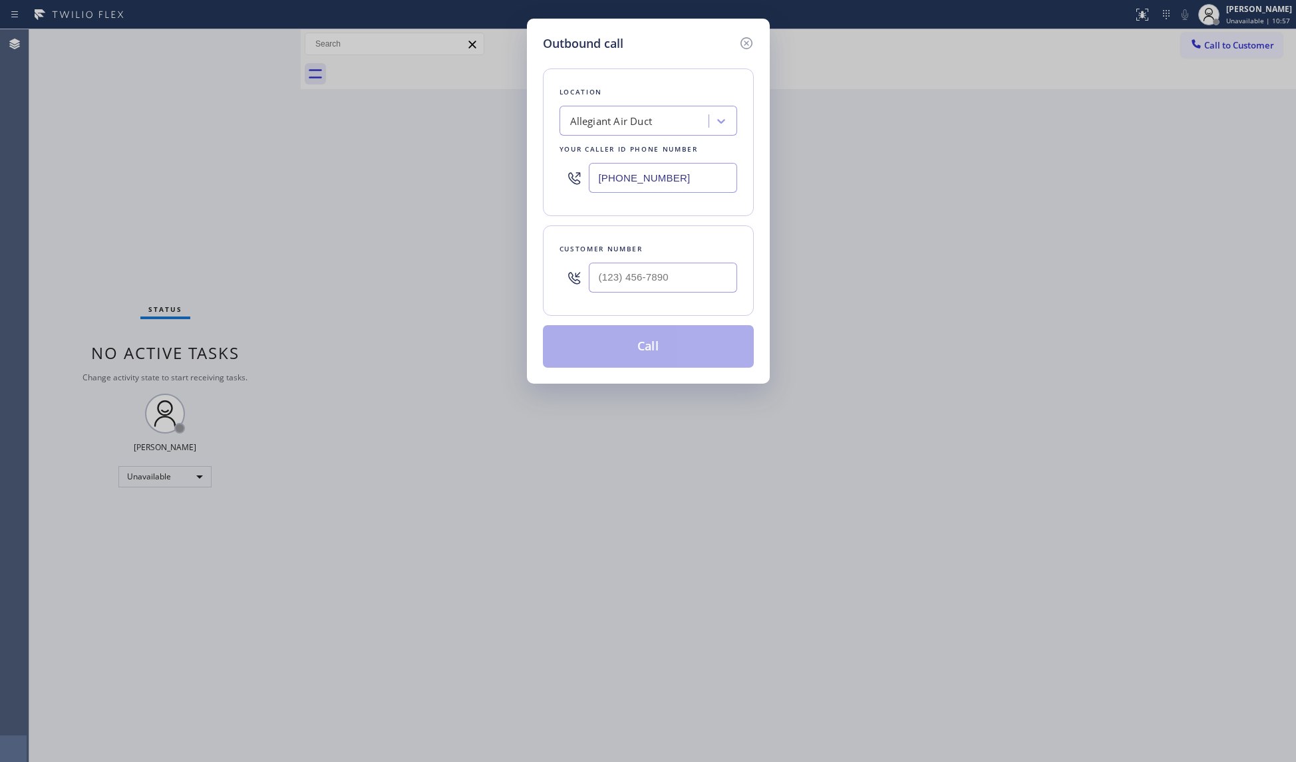
drag, startPoint x: 744, startPoint y: 204, endPoint x: 576, endPoint y: 203, distance: 167.6
click at [576, 203] on div "Location Allegiant Air Duct Your caller id phone number [PHONE_NUMBER]" at bounding box center [648, 143] width 211 height 148
click at [677, 182] on input "[PHONE_NUMBER]" at bounding box center [663, 178] width 148 height 30
drag, startPoint x: 679, startPoint y: 176, endPoint x: 578, endPoint y: 180, distance: 100.5
click at [578, 181] on div "[PHONE_NUMBER]" at bounding box center [648, 177] width 178 height 43
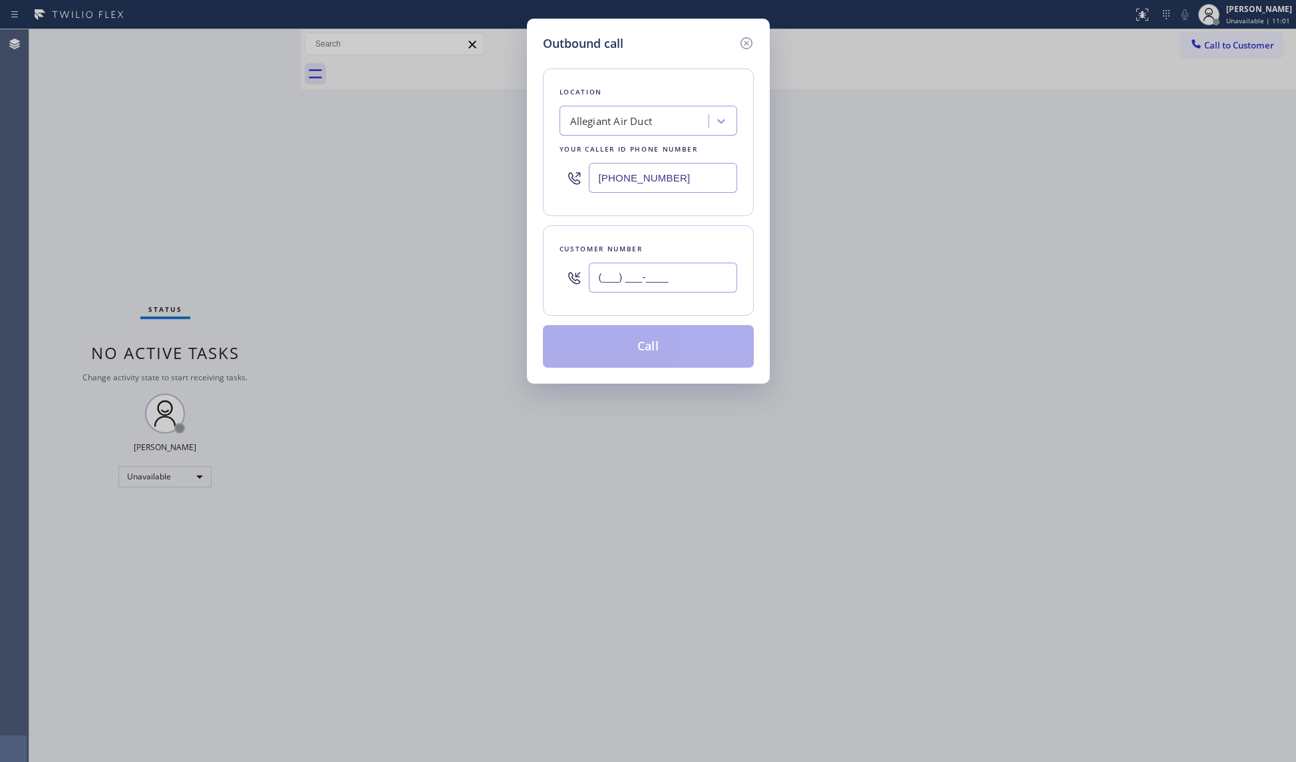
click at [718, 287] on input "(___) ___-____" at bounding box center [663, 278] width 148 height 30
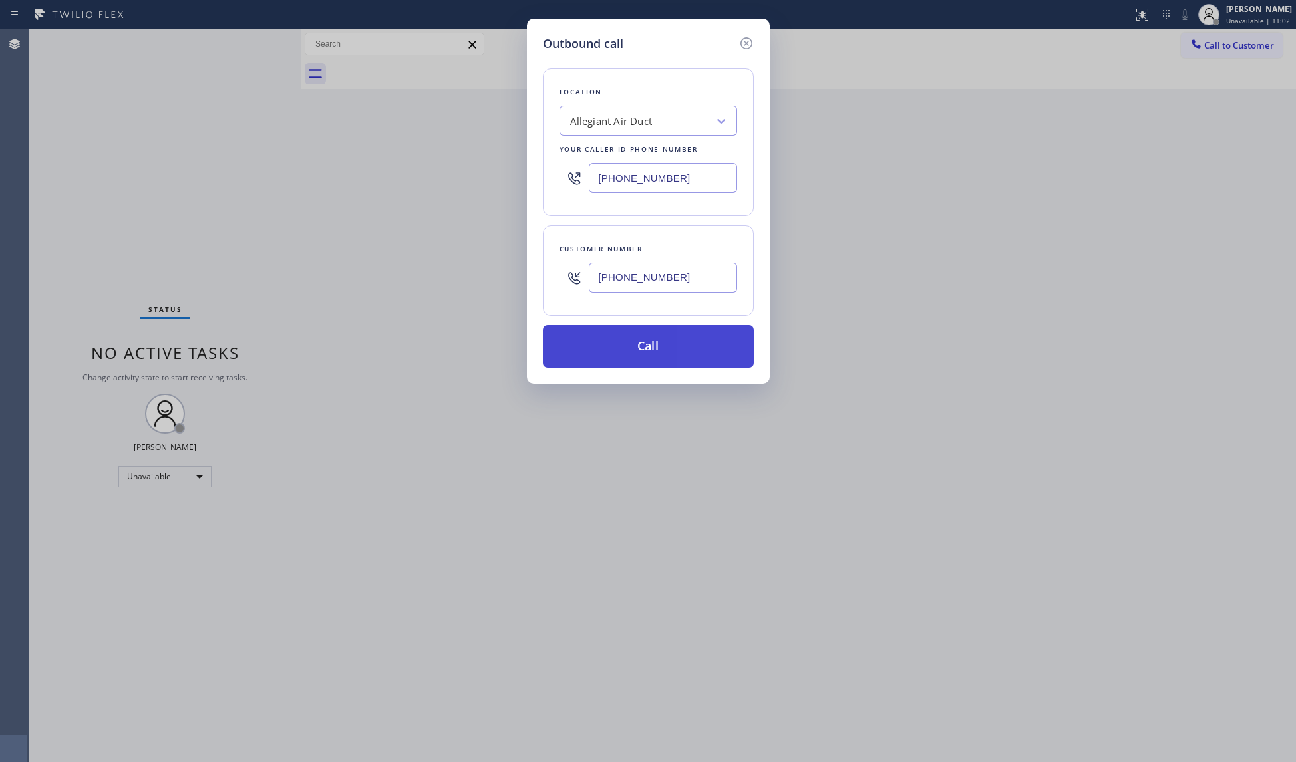
click at [665, 355] on button "Call" at bounding box center [648, 346] width 211 height 43
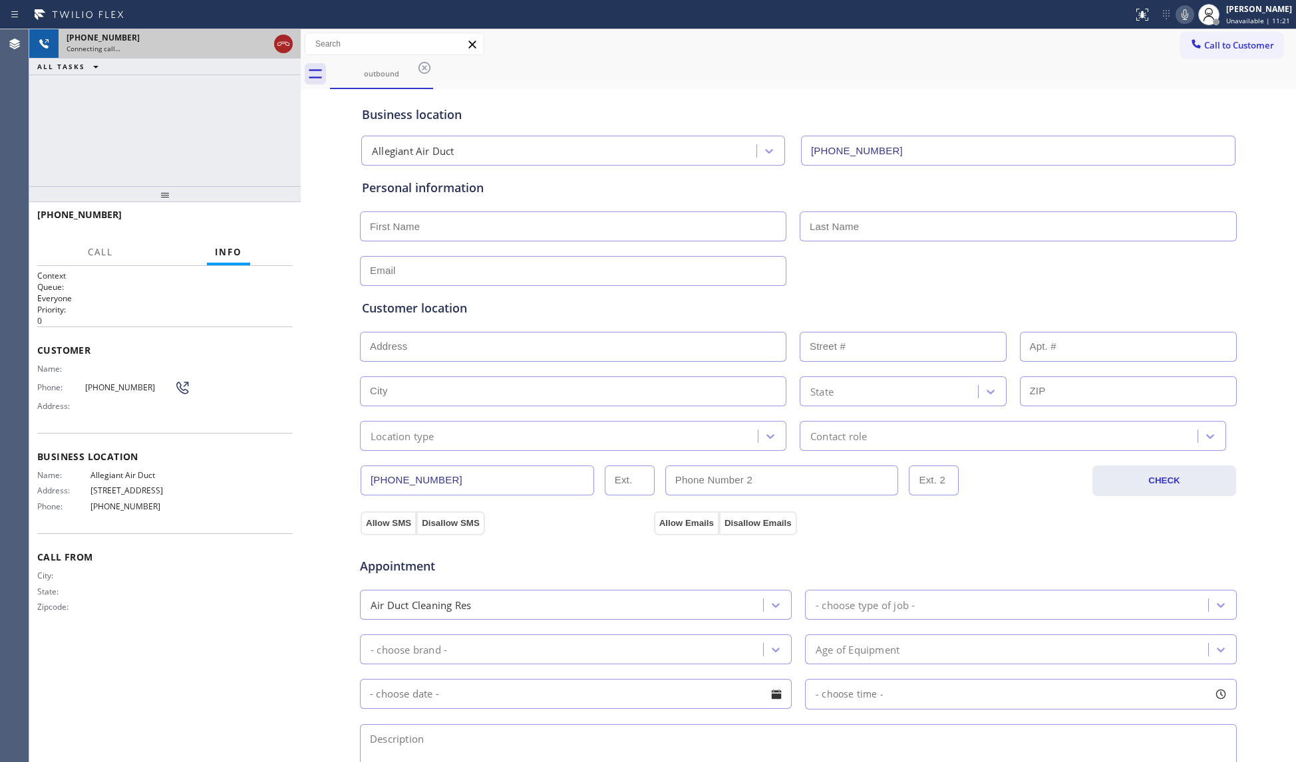
drag, startPoint x: 283, startPoint y: 35, endPoint x: 280, endPoint y: 47, distance: 12.3
click at [280, 43] on div at bounding box center [283, 43] width 24 height 29
click at [280, 47] on icon at bounding box center [283, 44] width 16 height 16
click at [269, 47] on div "Connecting call…" at bounding box center [168, 48] width 202 height 9
click at [280, 47] on div "Connecting call…" at bounding box center [180, 48] width 226 height 9
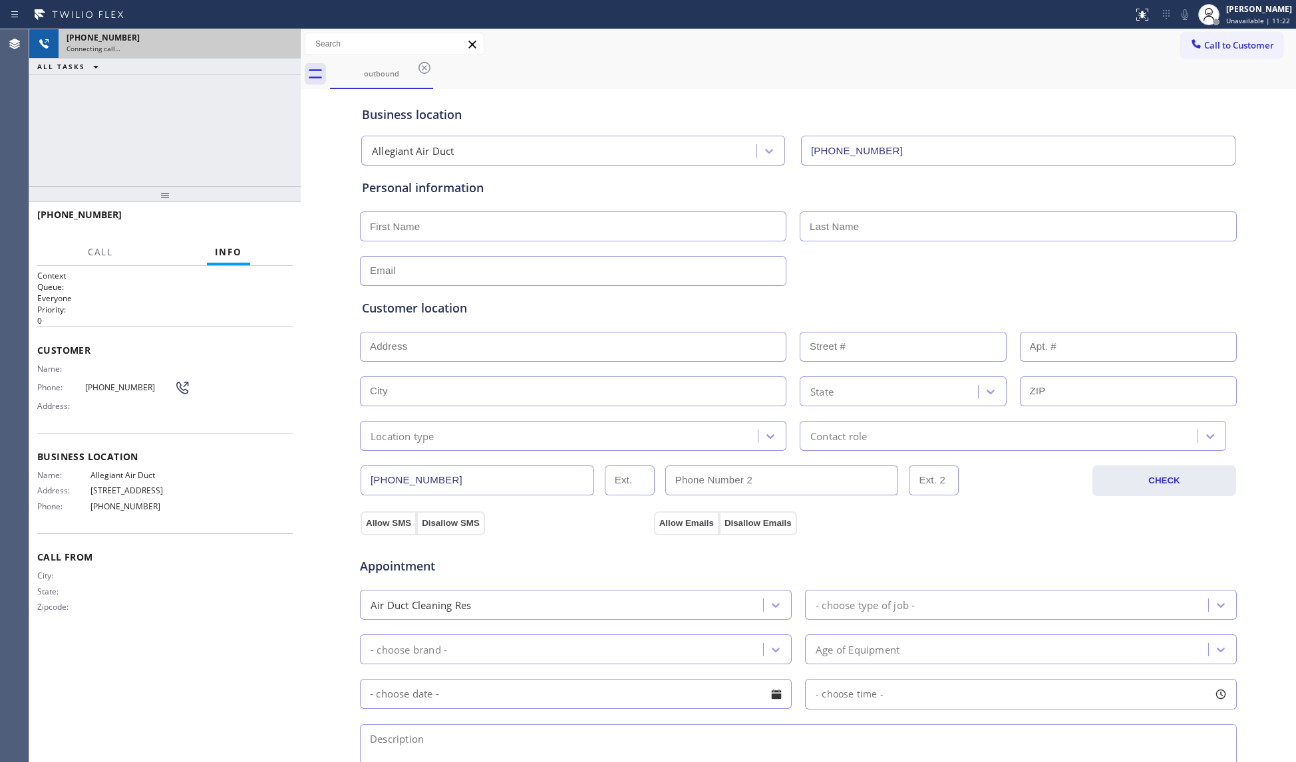
click at [280, 47] on div "Connecting call…" at bounding box center [180, 48] width 226 height 9
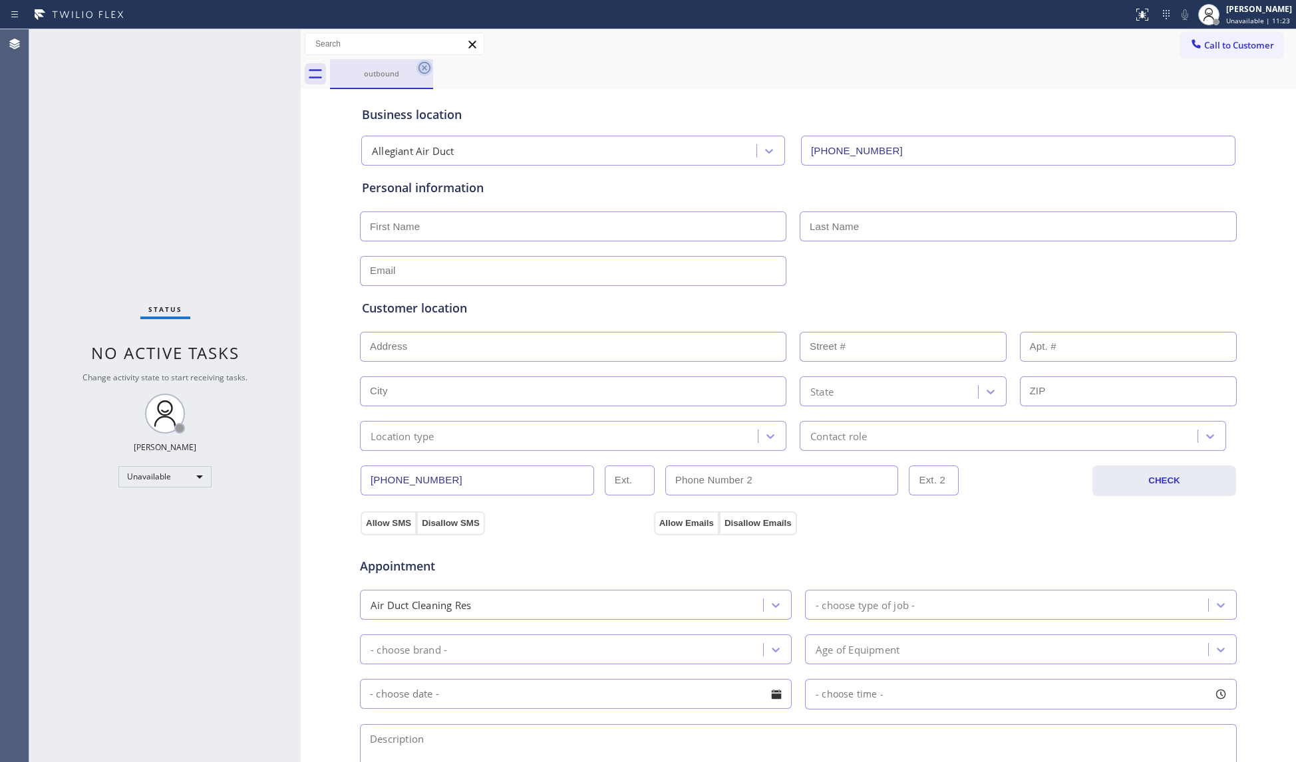
click at [423, 67] on icon at bounding box center [424, 68] width 12 height 12
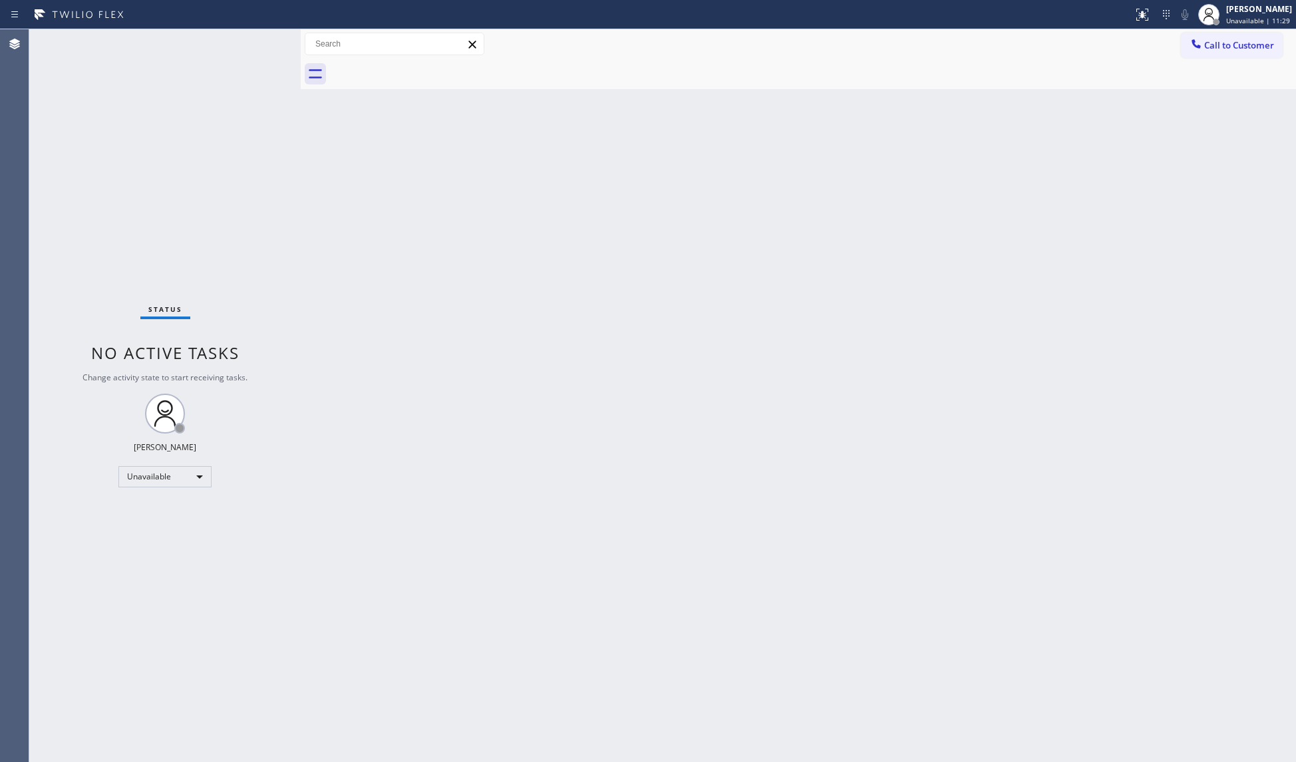
click at [996, 243] on div "Back to Dashboard Change Sender ID Customers Technicians Select a contact Outbo…" at bounding box center [798, 395] width 995 height 733
click at [1221, 45] on span "Call to Customer" at bounding box center [1239, 45] width 70 height 12
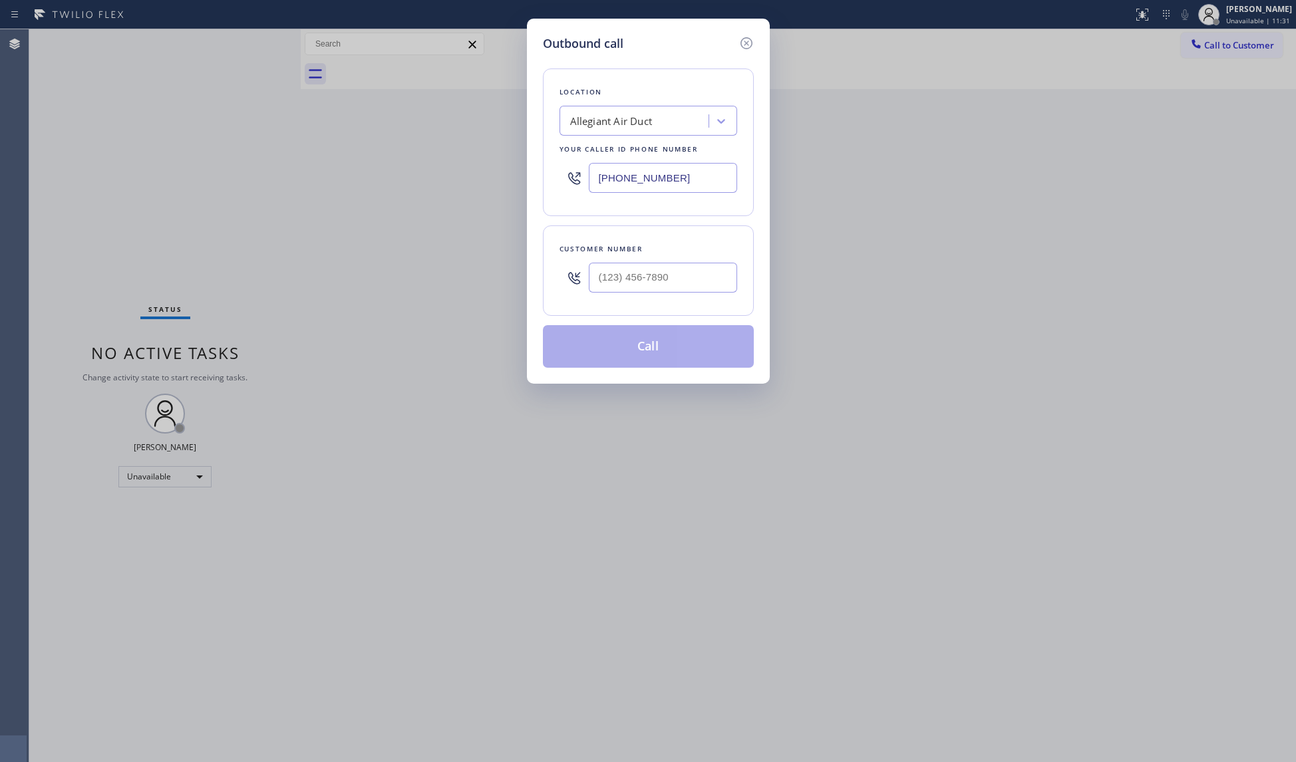
drag, startPoint x: 687, startPoint y: 180, endPoint x: 545, endPoint y: 182, distance: 141.0
click at [545, 182] on div "Location Allegiant Air Duct Your caller id phone number [PHONE_NUMBER]" at bounding box center [648, 143] width 211 height 148
click at [660, 281] on input "(___) ___-____" at bounding box center [663, 278] width 148 height 30
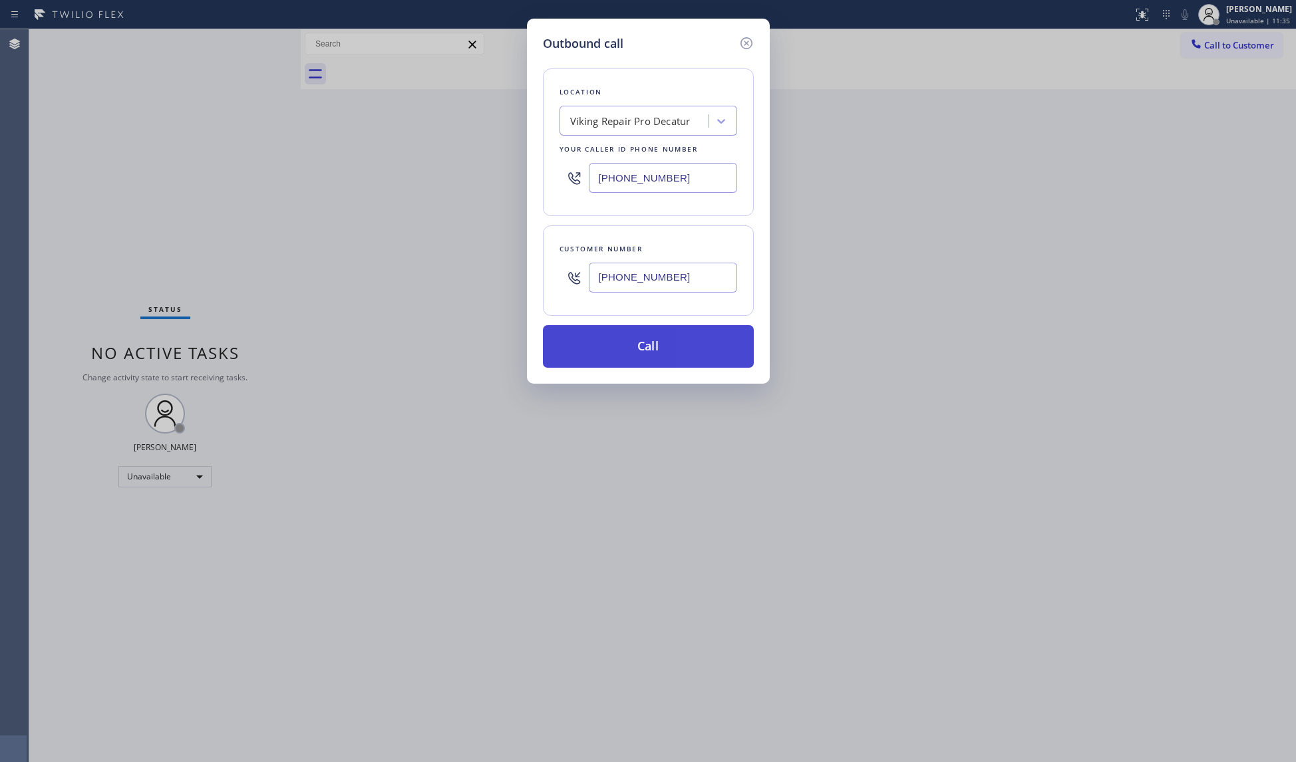
click at [657, 351] on button "Call" at bounding box center [648, 346] width 211 height 43
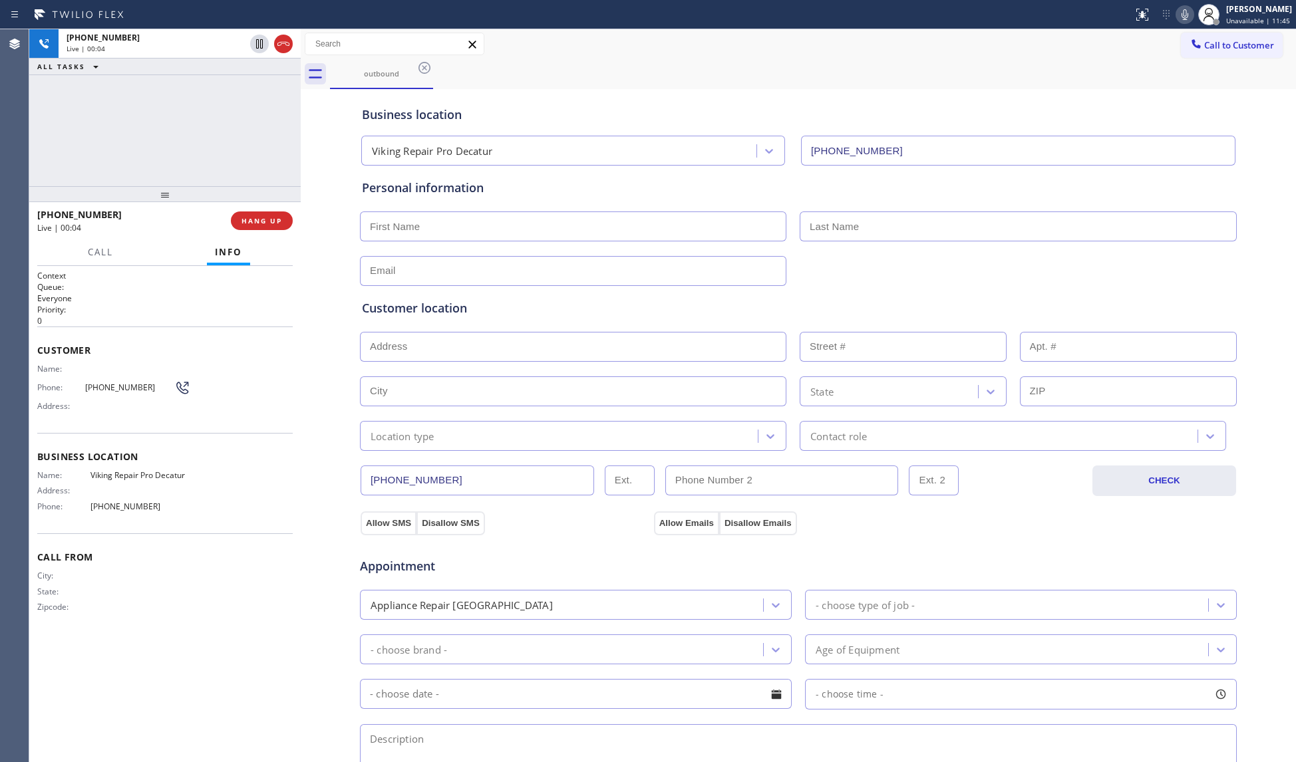
drag, startPoint x: 188, startPoint y: 136, endPoint x: 209, endPoint y: 148, distance: 24.4
click at [192, 136] on div "[PHONE_NUMBER] Live | 00:04 ALL TASKS ALL TASKS ACTIVE TASKS TASKS IN WRAP UP" at bounding box center [164, 107] width 271 height 157
click at [263, 229] on button "HANG UP" at bounding box center [262, 221] width 62 height 19
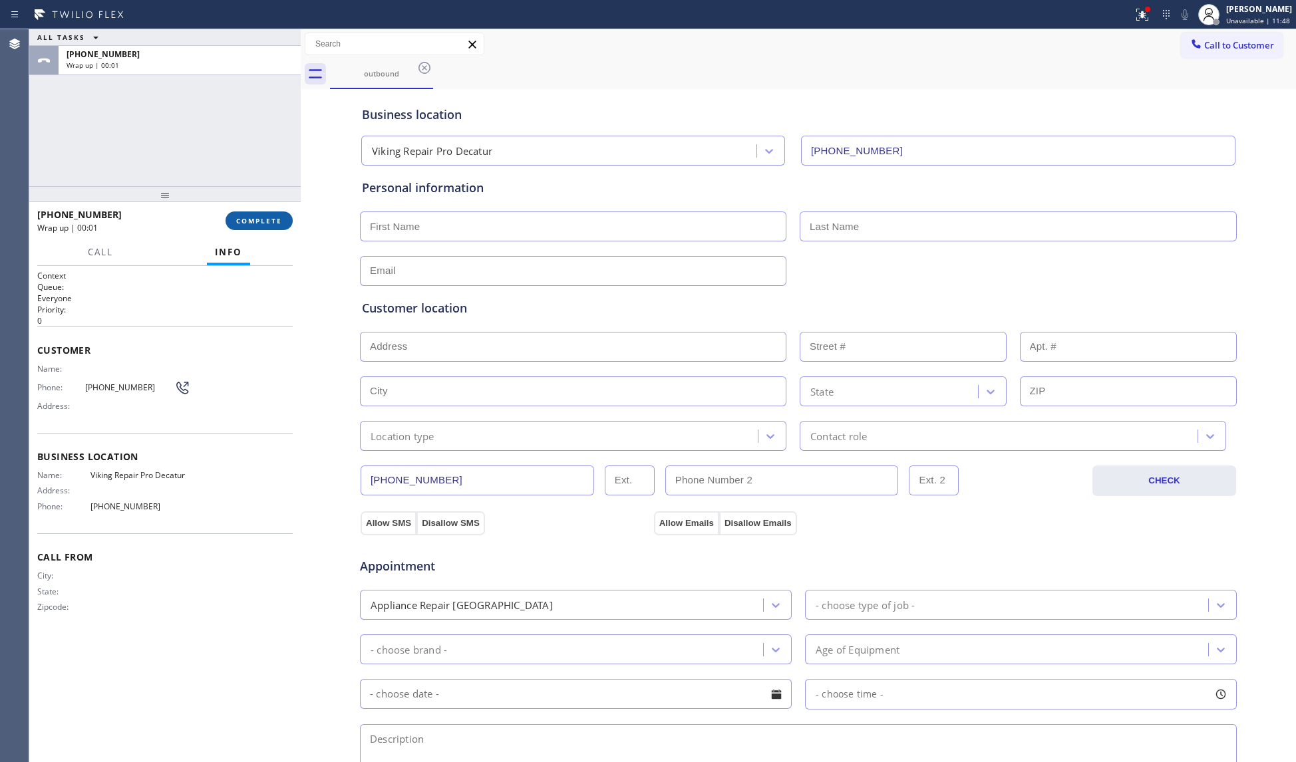
click at [257, 221] on span "COMPLETE" at bounding box center [259, 220] width 46 height 9
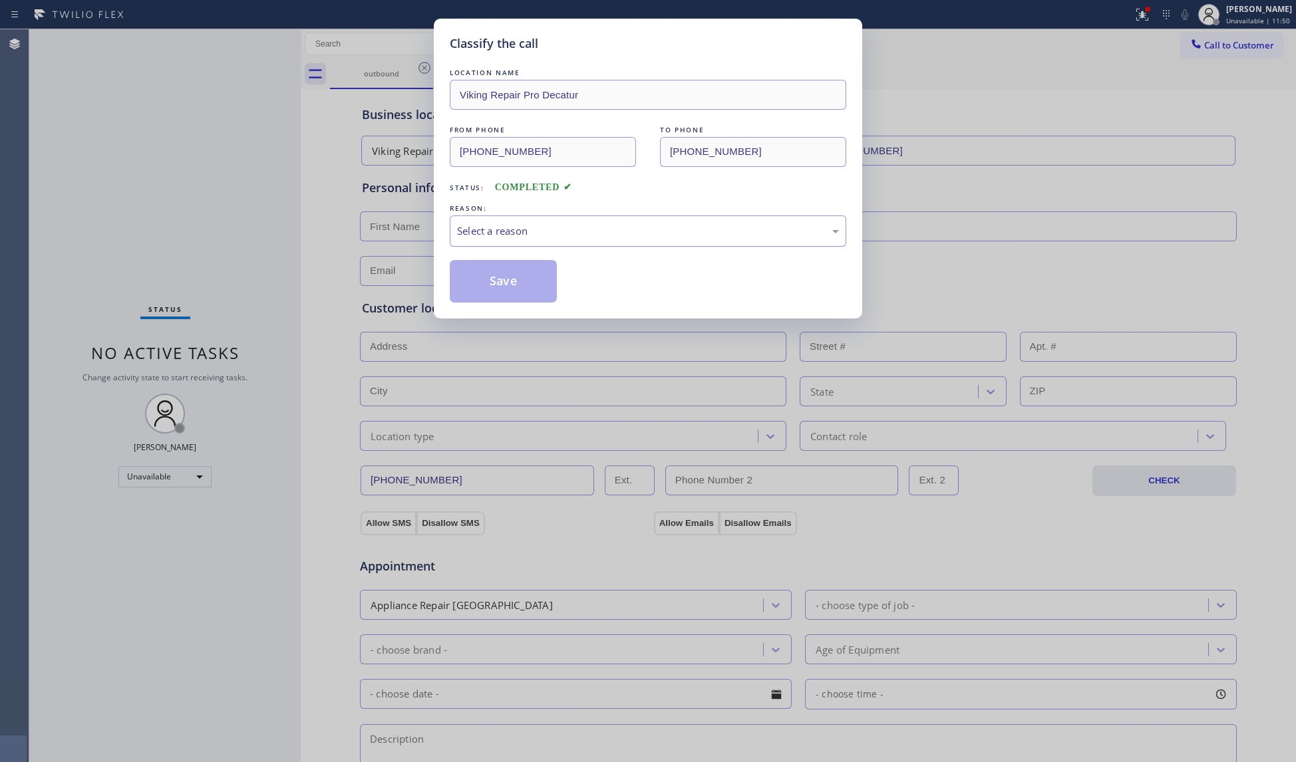
drag, startPoint x: 636, startPoint y: 233, endPoint x: 623, endPoint y: 234, distance: 12.7
click at [631, 232] on div "Select a reason" at bounding box center [648, 231] width 382 height 15
drag, startPoint x: 530, startPoint y: 283, endPoint x: 507, endPoint y: 283, distance: 22.6
click at [488, 283] on button "Save" at bounding box center [503, 281] width 107 height 43
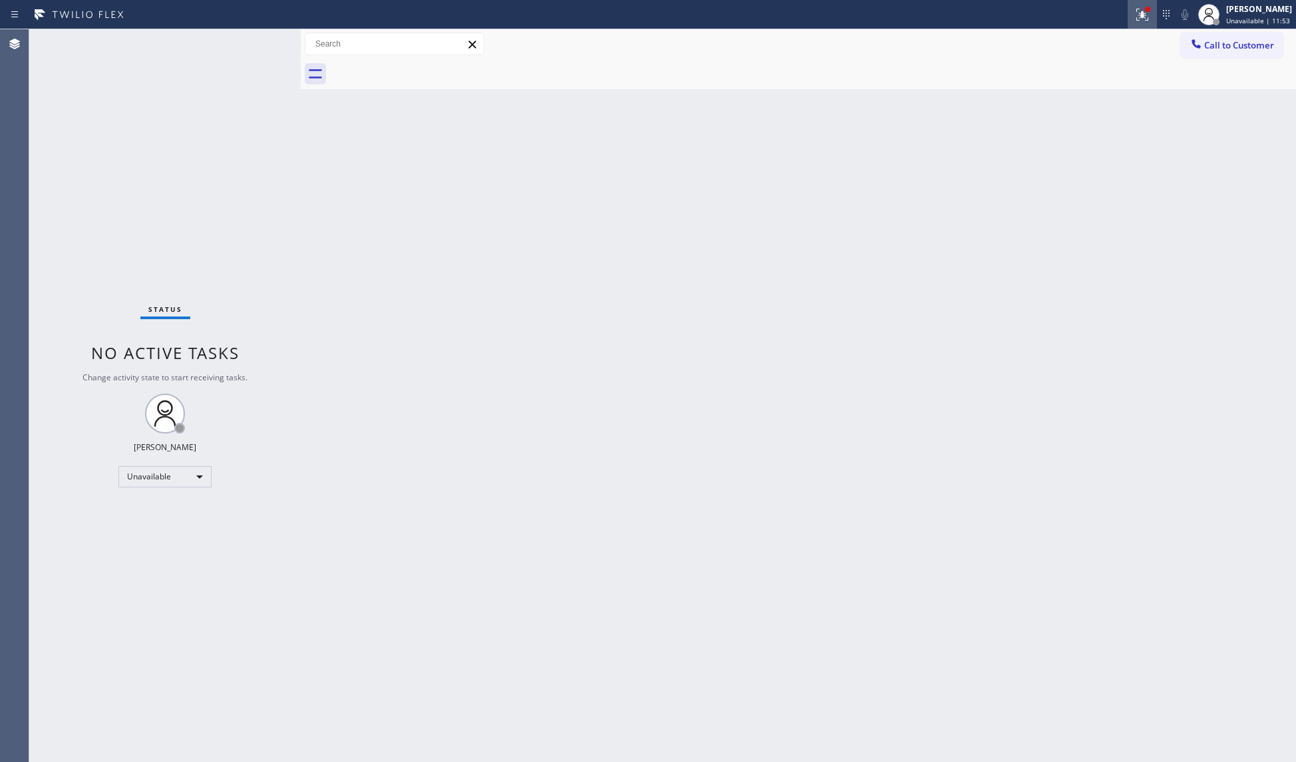
click at [1148, 17] on icon at bounding box center [1142, 15] width 16 height 16
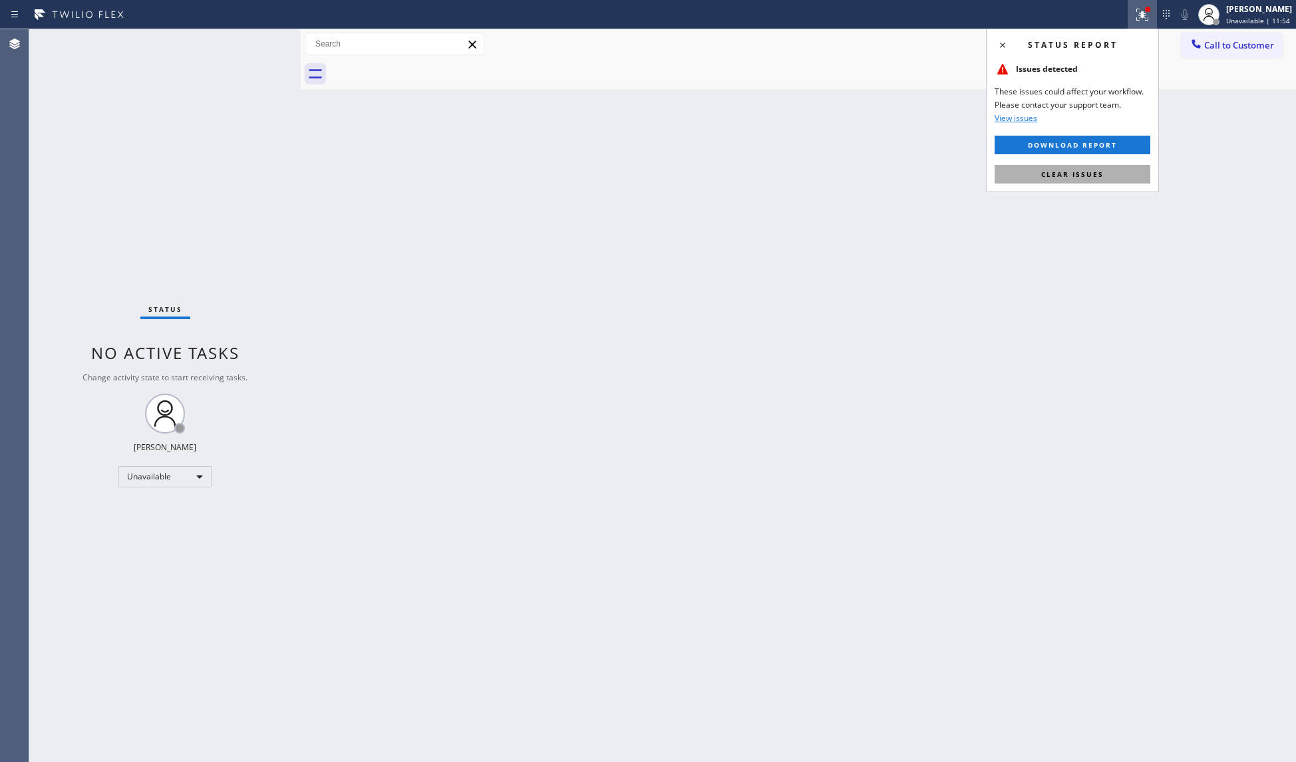
click at [1108, 170] on button "Clear issues" at bounding box center [1072, 174] width 156 height 19
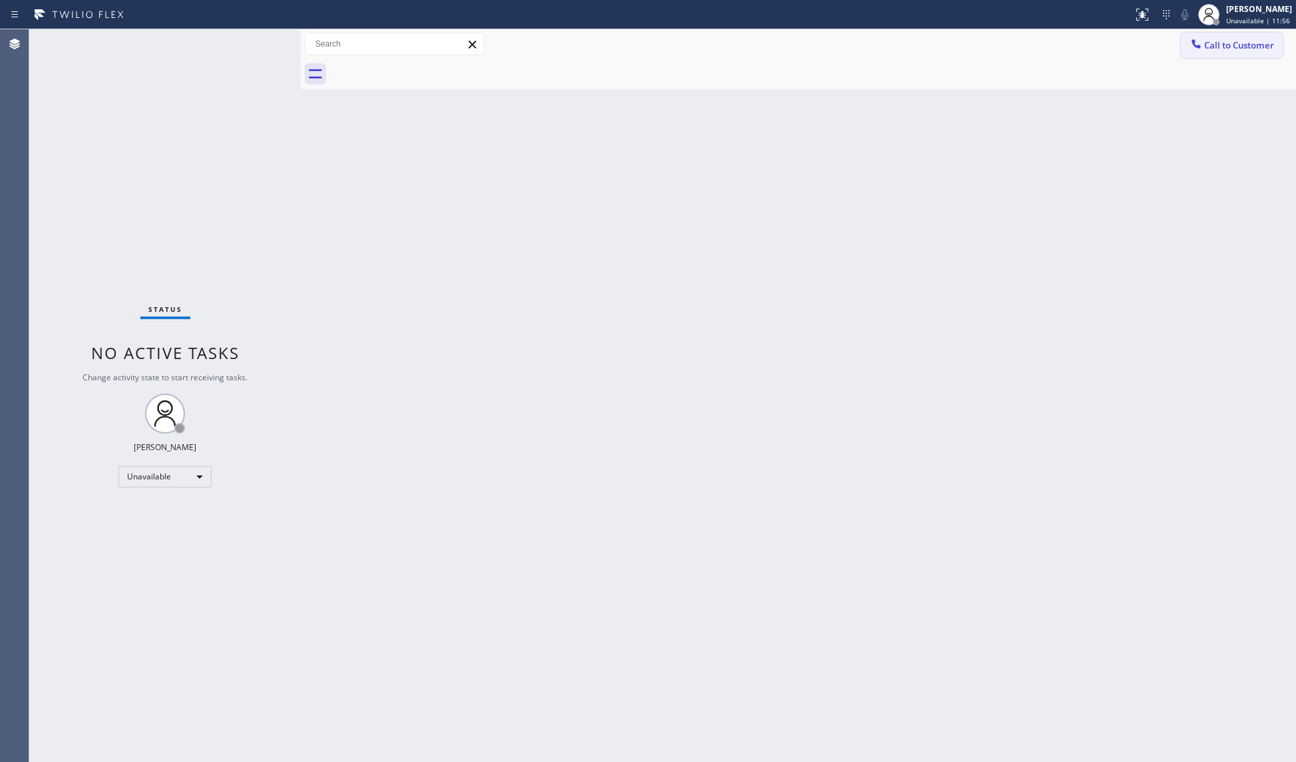
click at [1221, 41] on span "Call to Customer" at bounding box center [1239, 45] width 70 height 12
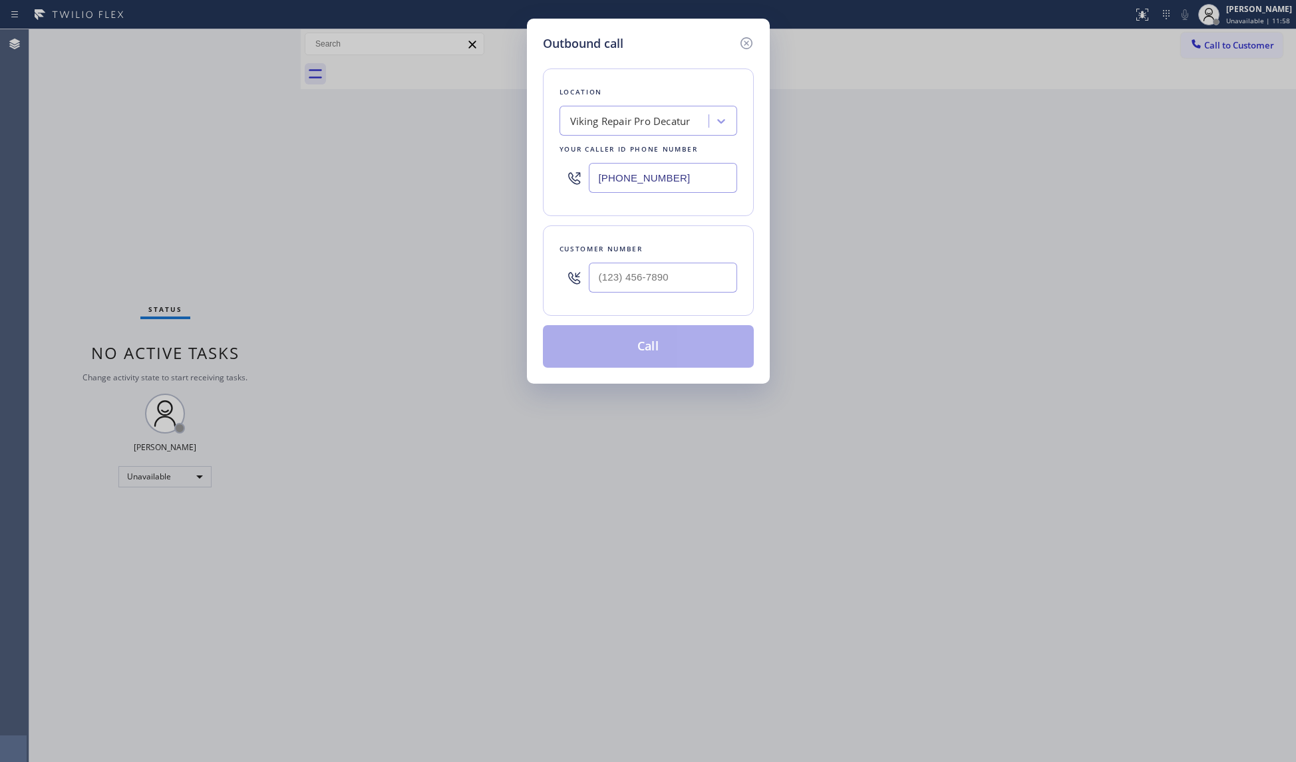
drag, startPoint x: 693, startPoint y: 182, endPoint x: 552, endPoint y: 179, distance: 141.1
click at [552, 179] on div "Location Viking Repair Pro Decatur Your caller id phone number [PHONE_NUMBER]" at bounding box center [648, 143] width 211 height 148
click at [681, 271] on input "(___) ___-____" at bounding box center [663, 278] width 148 height 30
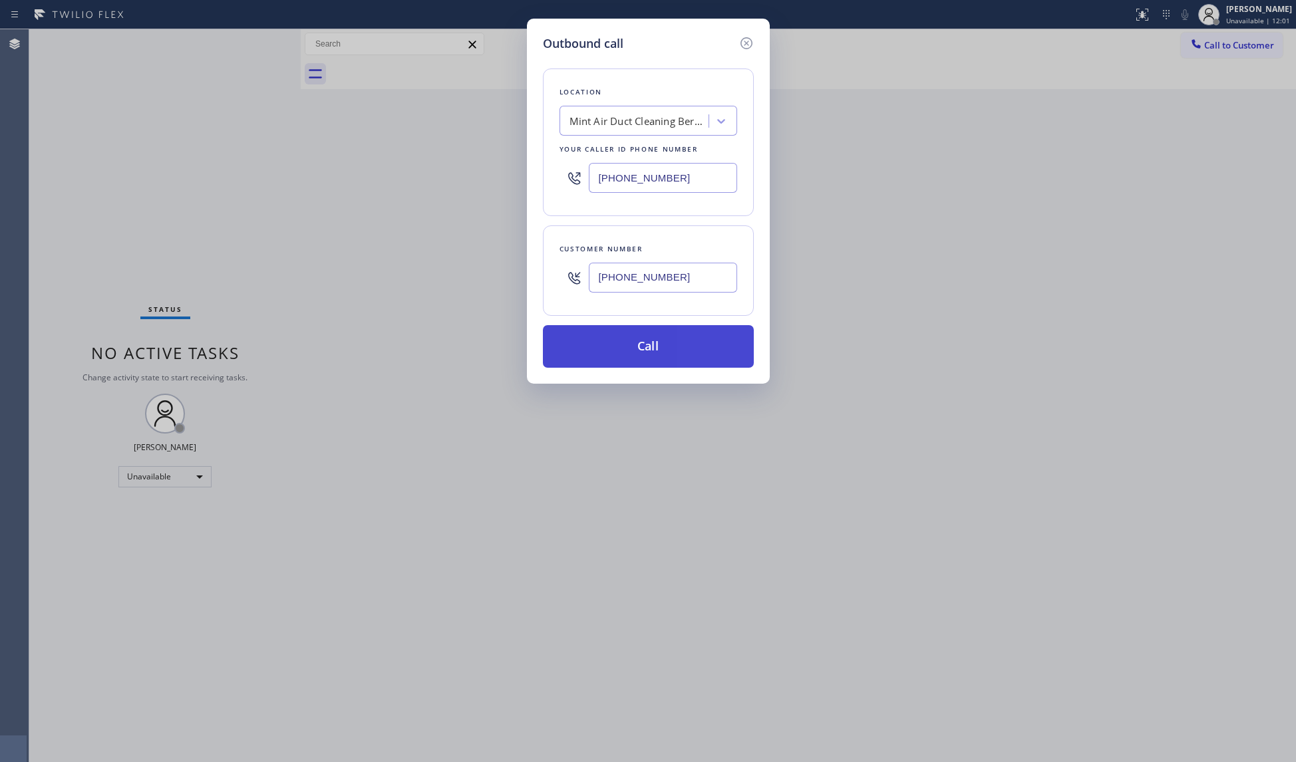
click at [666, 347] on button "Call" at bounding box center [648, 346] width 211 height 43
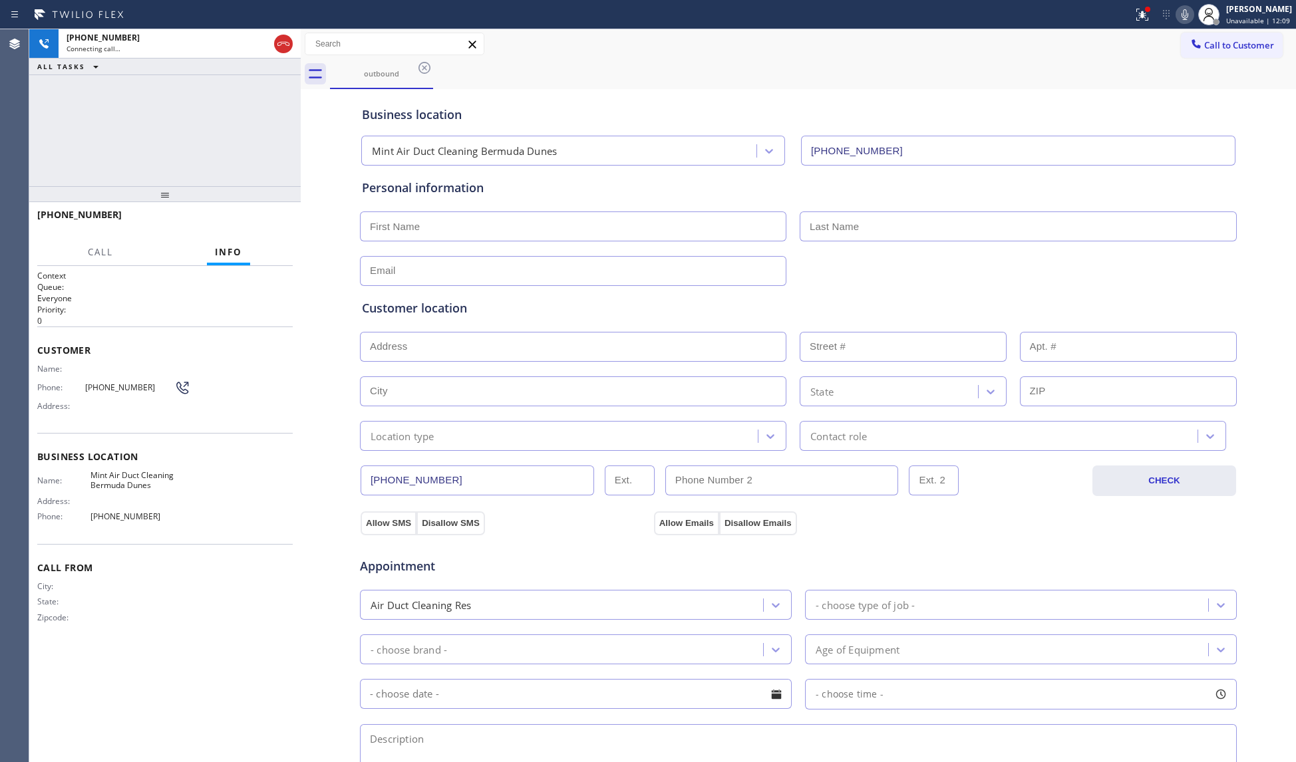
drag, startPoint x: 890, startPoint y: 45, endPoint x: 1078, endPoint y: 53, distance: 187.8
click at [892, 45] on div "Call to Customer Outbound call Location Mint Air Duct Cleaning [GEOGRAPHIC_DATA…" at bounding box center [798, 44] width 995 height 23
drag, startPoint x: 1155, startPoint y: 21, endPoint x: 1120, endPoint y: 68, distance: 58.0
click at [1155, 22] on button at bounding box center [1142, 14] width 29 height 29
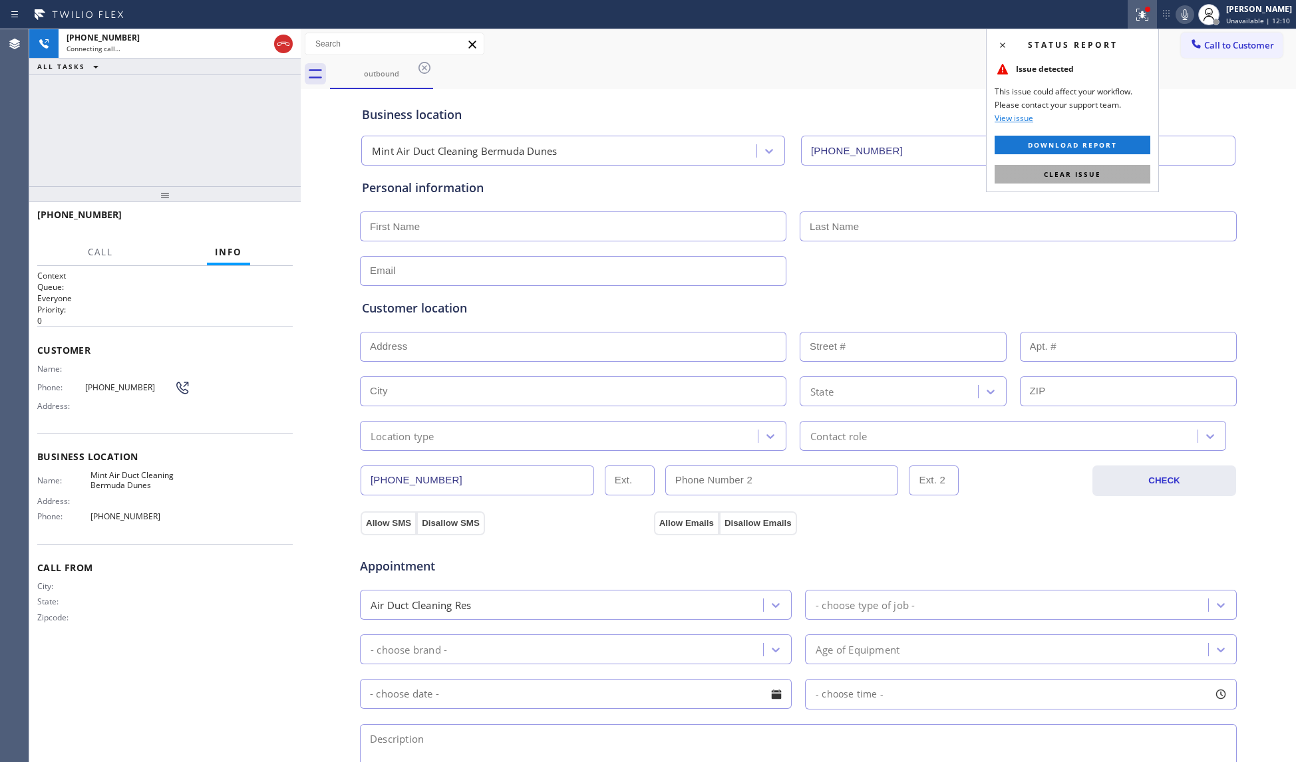
click at [1070, 172] on span "Clear issue" at bounding box center [1072, 174] width 57 height 9
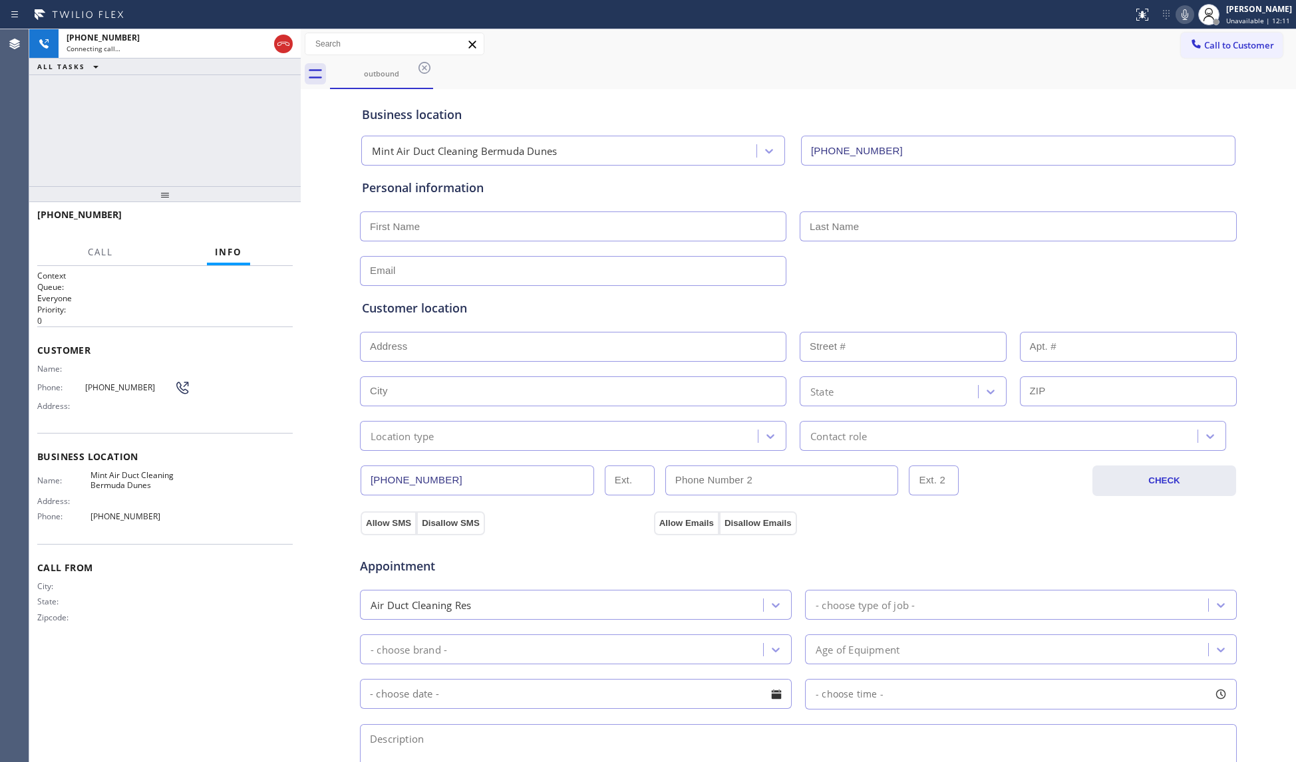
click at [979, 73] on div "outbound" at bounding box center [813, 74] width 966 height 30
click at [281, 36] on button at bounding box center [283, 44] width 19 height 19
click at [281, 41] on div "[PHONE_NUMBER]" at bounding box center [180, 37] width 226 height 11
click at [283, 43] on div "[PHONE_NUMBER]" at bounding box center [180, 37] width 226 height 11
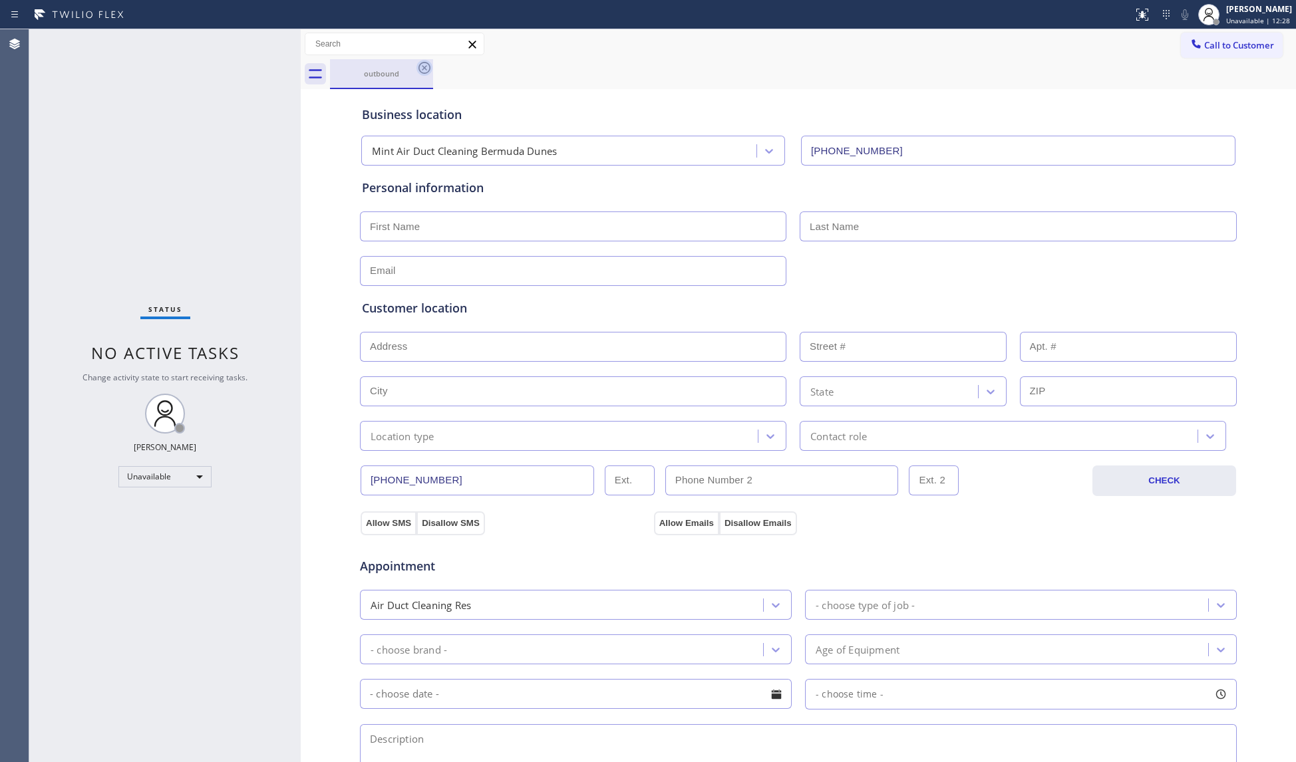
click at [426, 67] on icon at bounding box center [424, 68] width 16 height 16
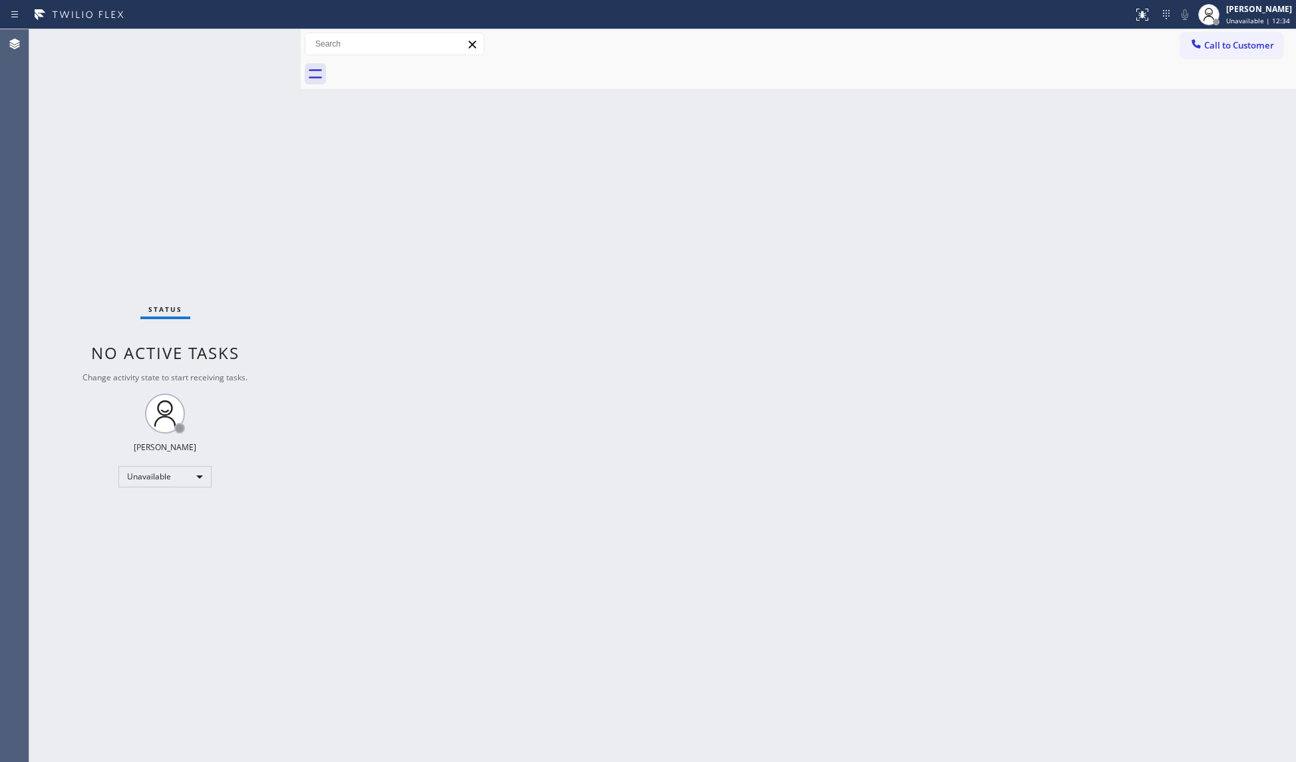
drag, startPoint x: 1249, startPoint y: 40, endPoint x: 1197, endPoint y: 31, distance: 52.1
click at [1221, 40] on span "Call to Customer" at bounding box center [1239, 45] width 70 height 12
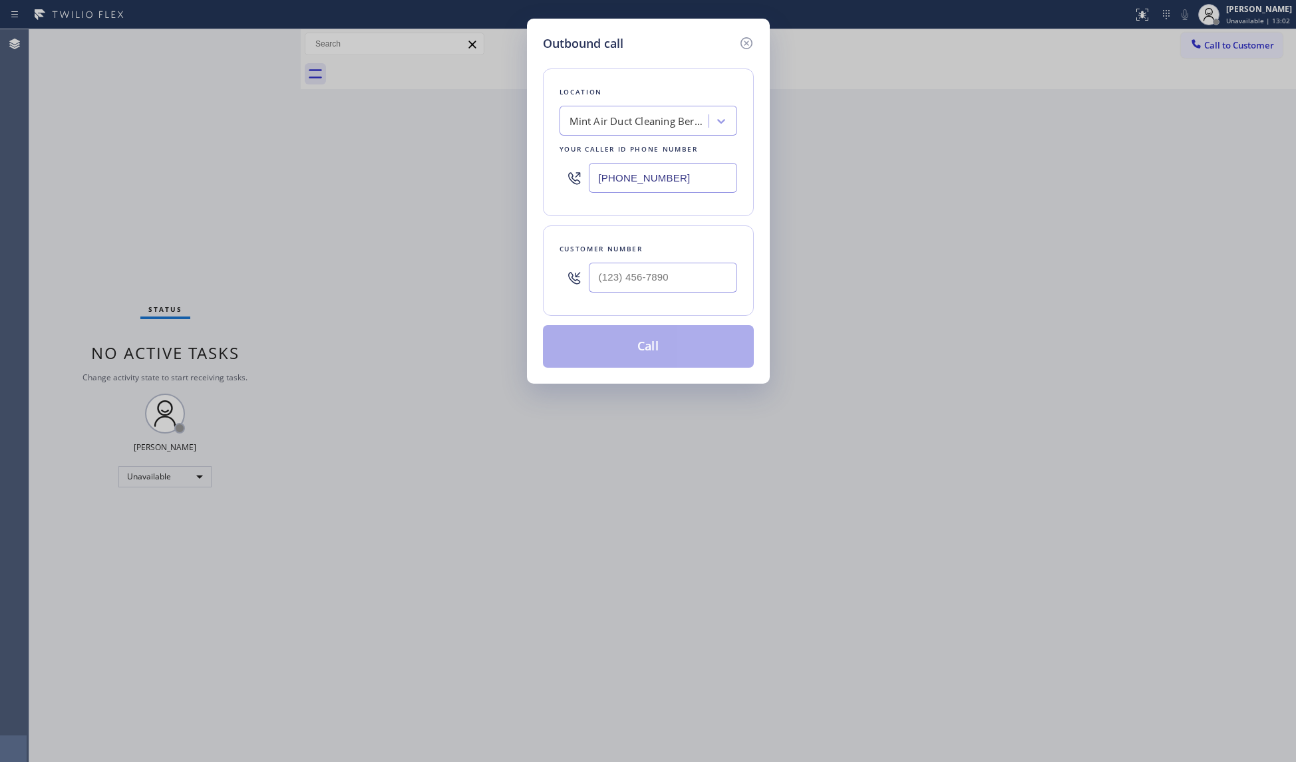
drag, startPoint x: 692, startPoint y: 189, endPoint x: 605, endPoint y: 173, distance: 87.9
click at [597, 178] on input "[PHONE_NUMBER]" at bounding box center [663, 178] width 148 height 30
click at [671, 283] on input "(___) ___-____" at bounding box center [663, 278] width 148 height 30
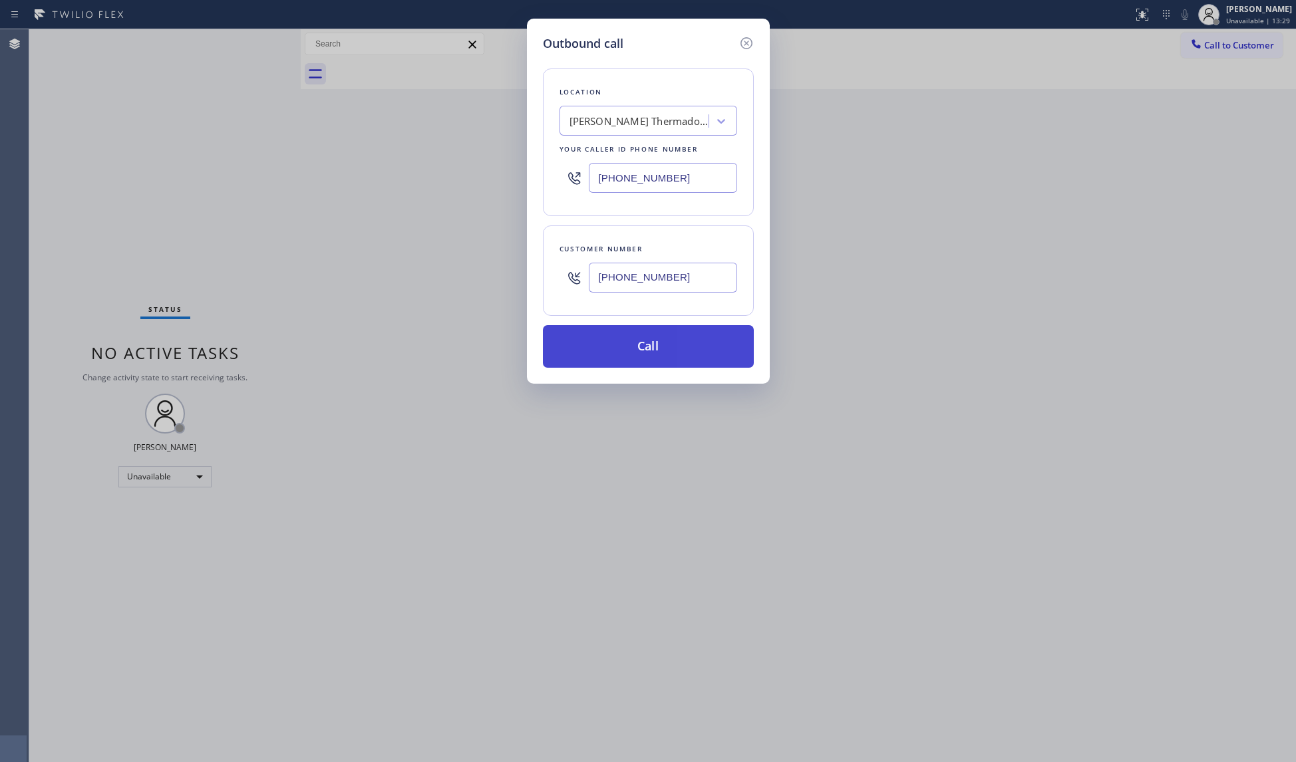
click at [639, 358] on button "Call" at bounding box center [648, 346] width 211 height 43
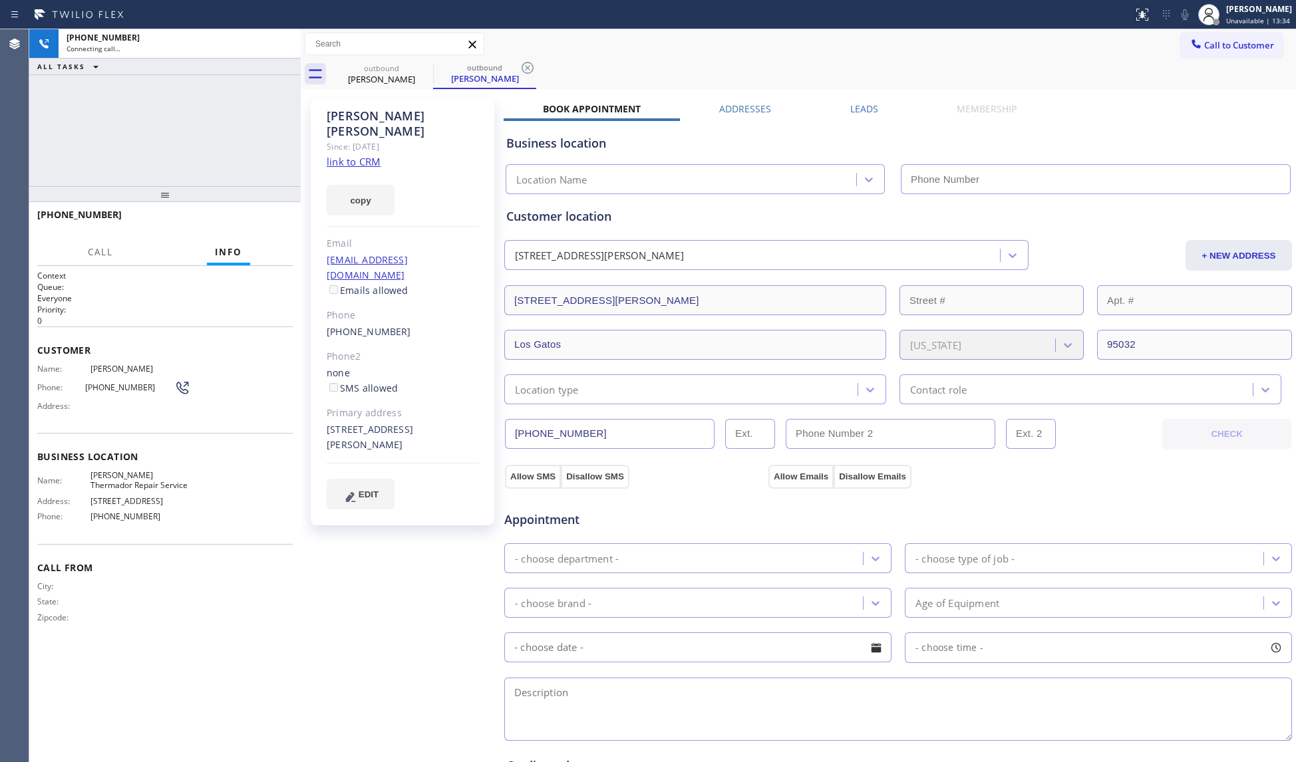
drag, startPoint x: 884, startPoint y: 39, endPoint x: 863, endPoint y: 61, distance: 30.6
click at [871, 56] on div "Call to Customer Outbound call Location [PERSON_NAME] Thermador Repair Service …" at bounding box center [798, 44] width 995 height 30
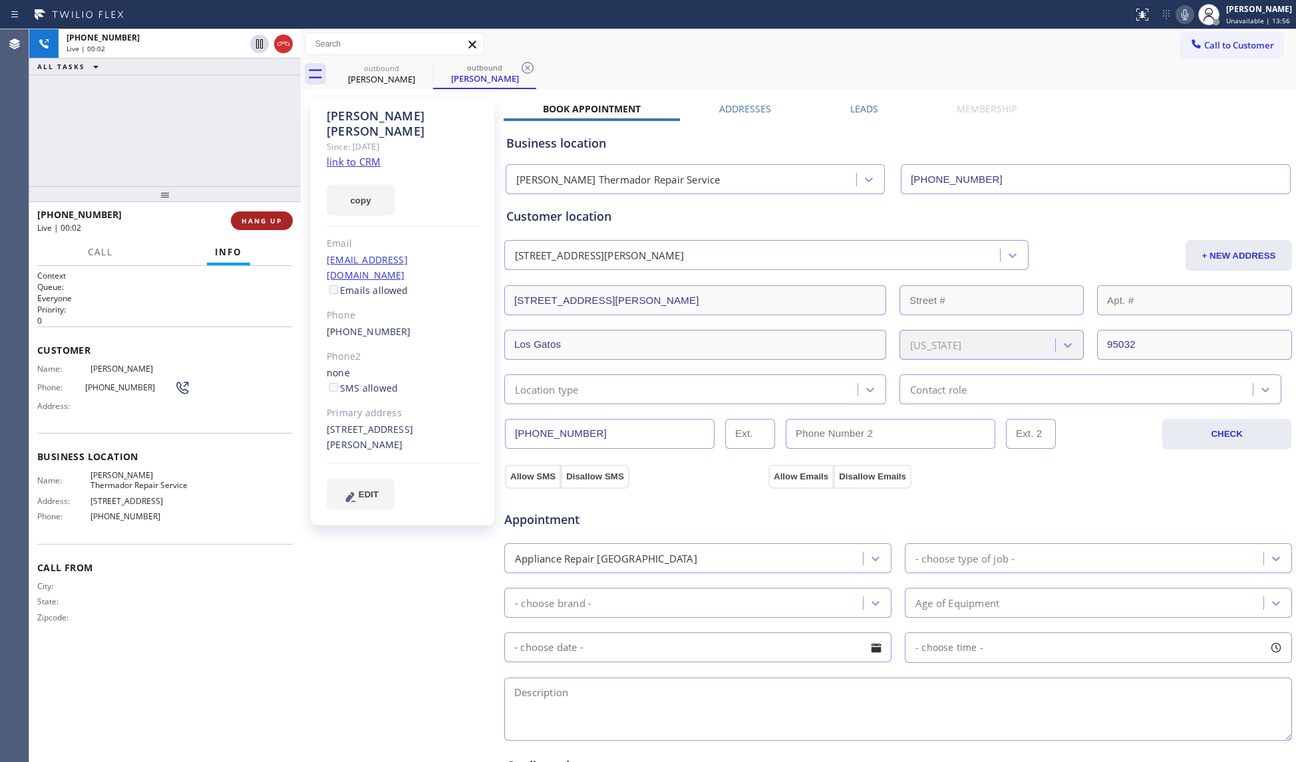
click at [245, 214] on button "HANG UP" at bounding box center [262, 221] width 62 height 19
click at [247, 214] on button "HANG UP" at bounding box center [262, 221] width 62 height 19
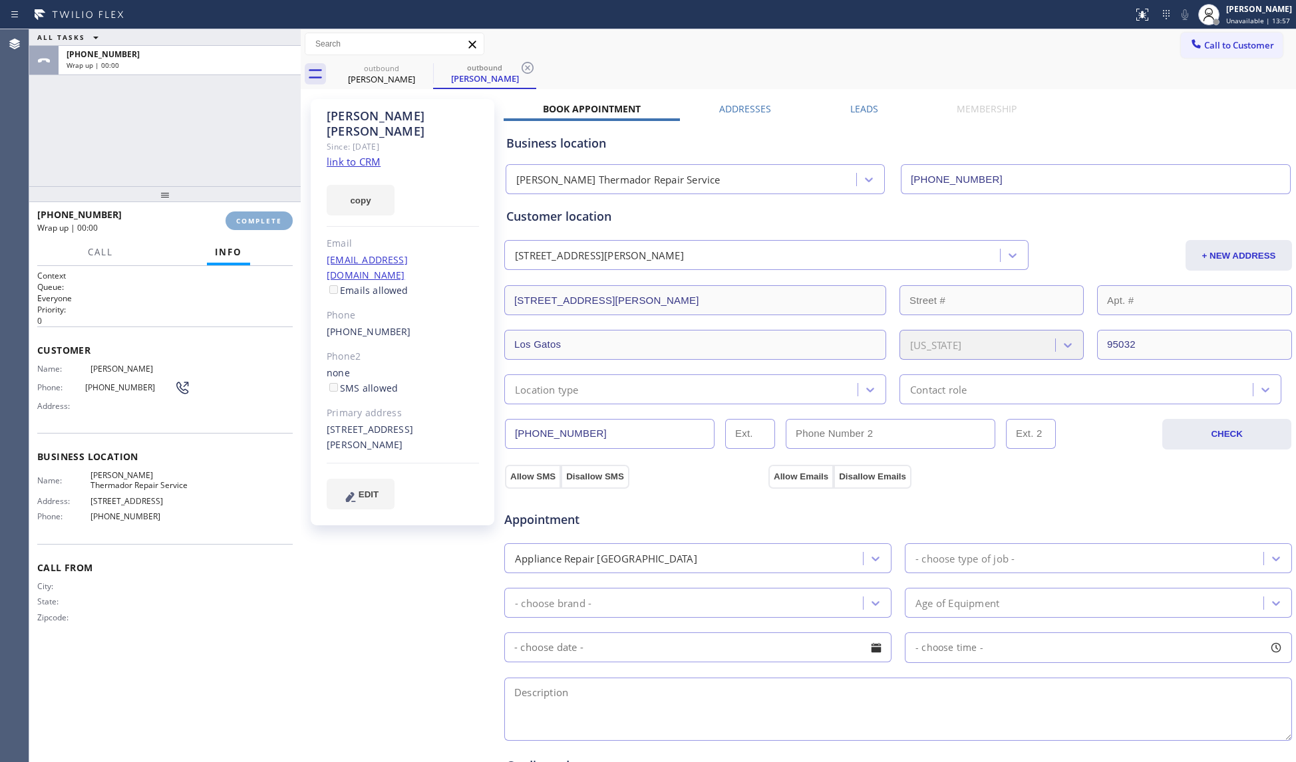
click at [255, 219] on span "COMPLETE" at bounding box center [259, 220] width 46 height 9
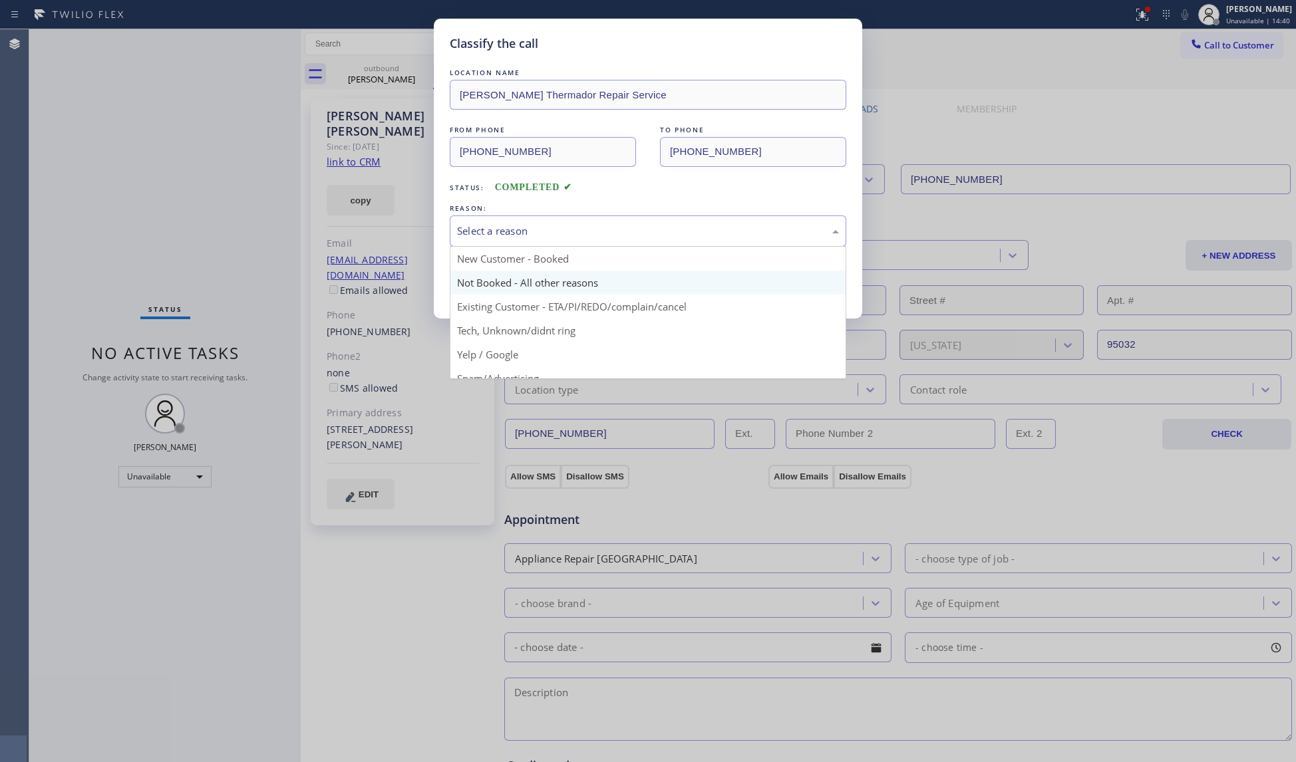
drag, startPoint x: 609, startPoint y: 238, endPoint x: 511, endPoint y: 280, distance: 107.0
click at [607, 240] on div "Select a reason" at bounding box center [648, 231] width 396 height 31
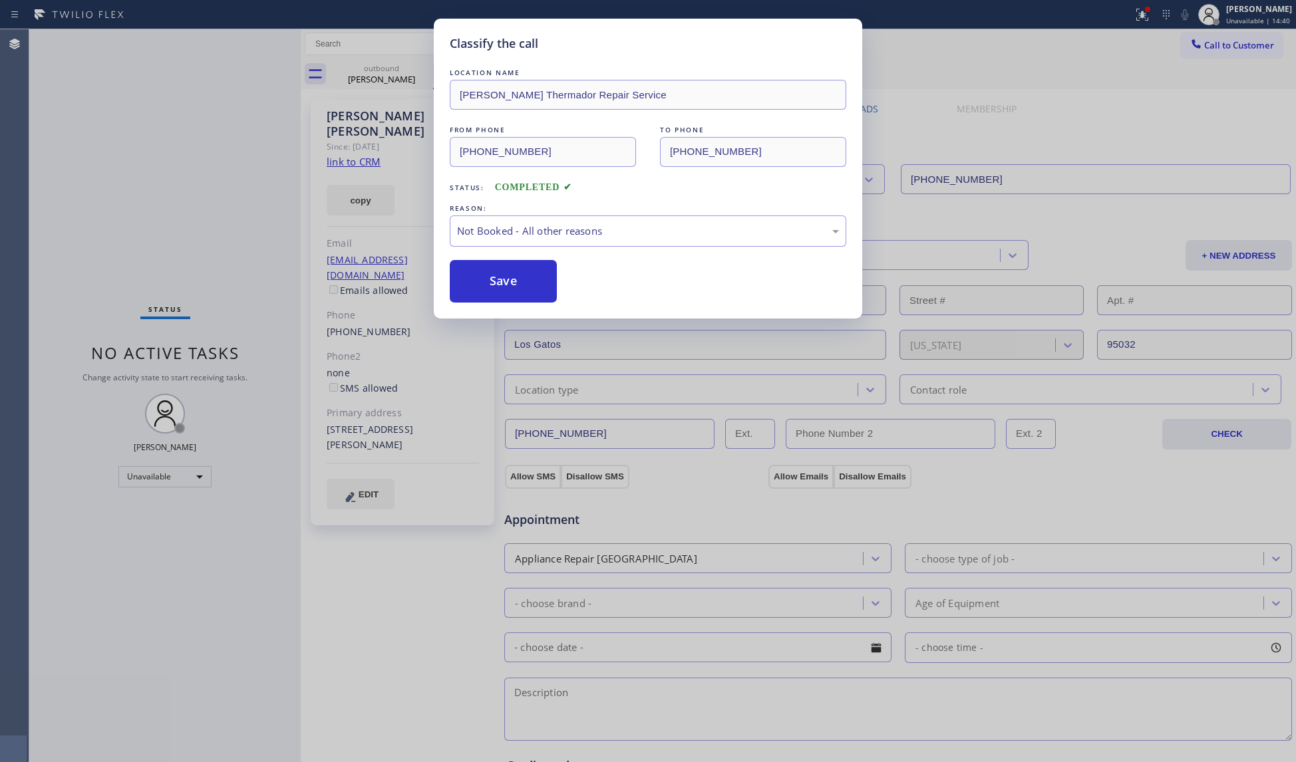
click at [482, 291] on button "Save" at bounding box center [503, 281] width 107 height 43
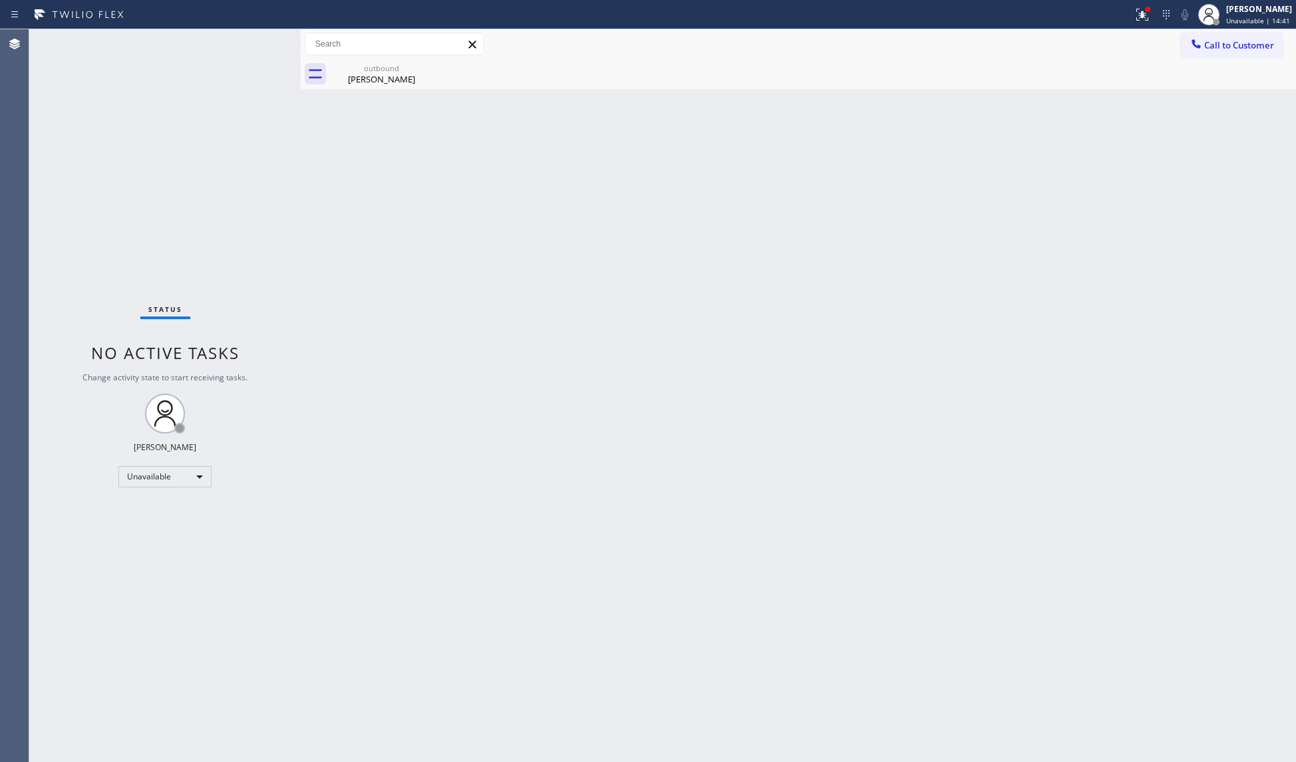
drag, startPoint x: 1132, startPoint y: 3, endPoint x: 1122, endPoint y: 30, distance: 28.7
click at [1134, 4] on button at bounding box center [1142, 14] width 29 height 29
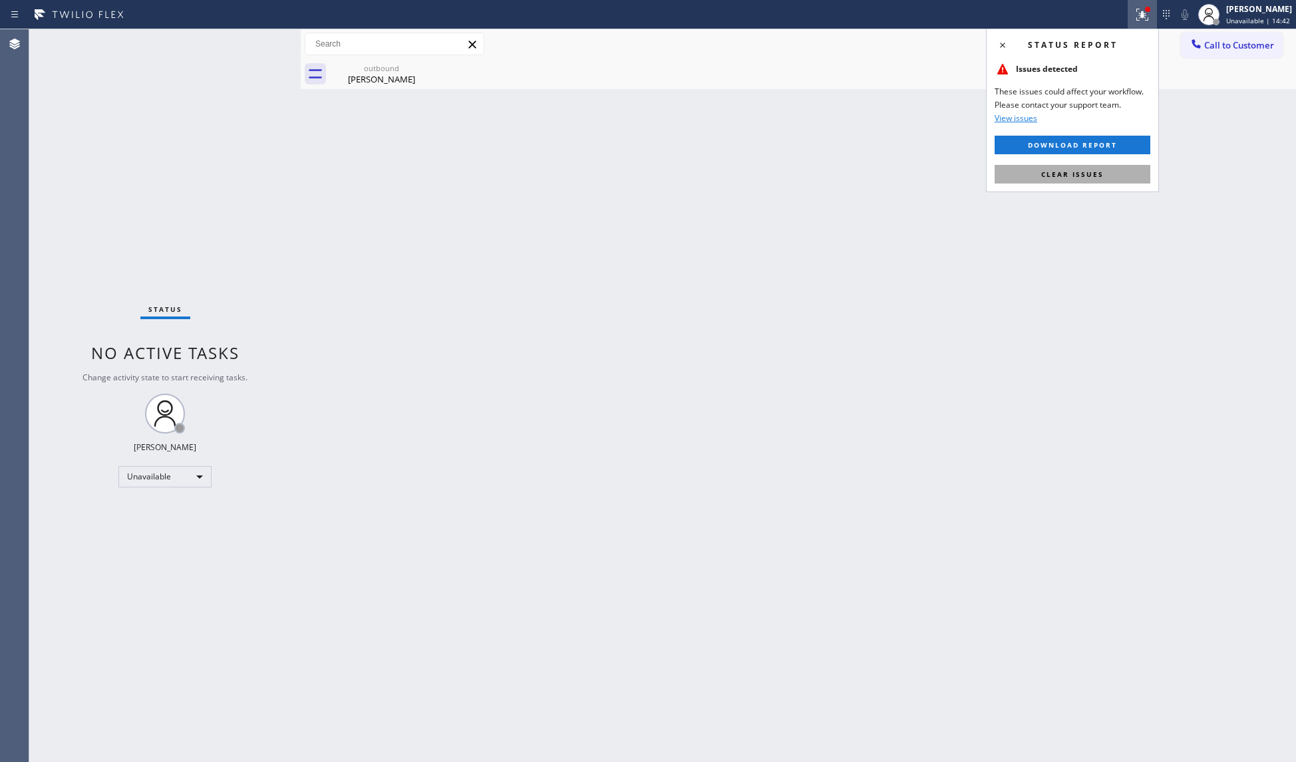
click at [1087, 170] on span "Clear issues" at bounding box center [1072, 174] width 63 height 9
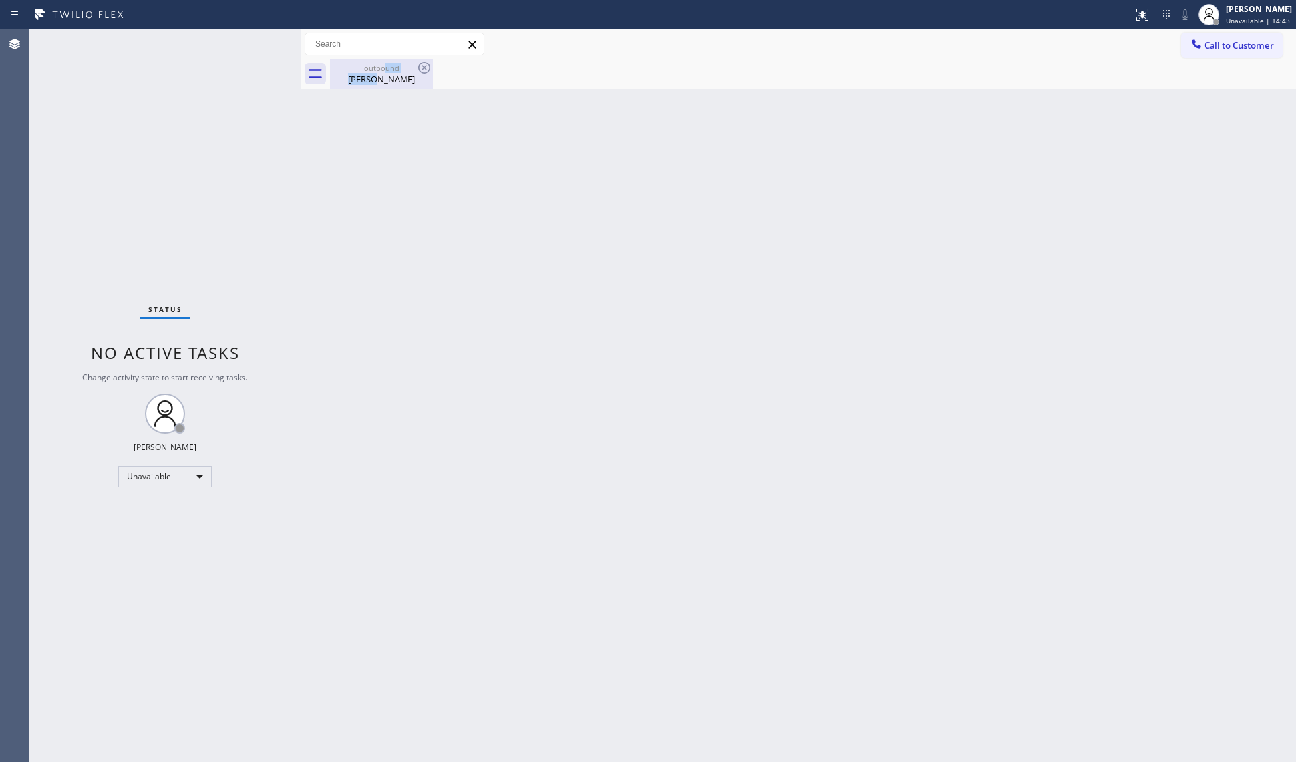
click at [378, 80] on div "outbound [PERSON_NAME]" at bounding box center [381, 74] width 100 height 30
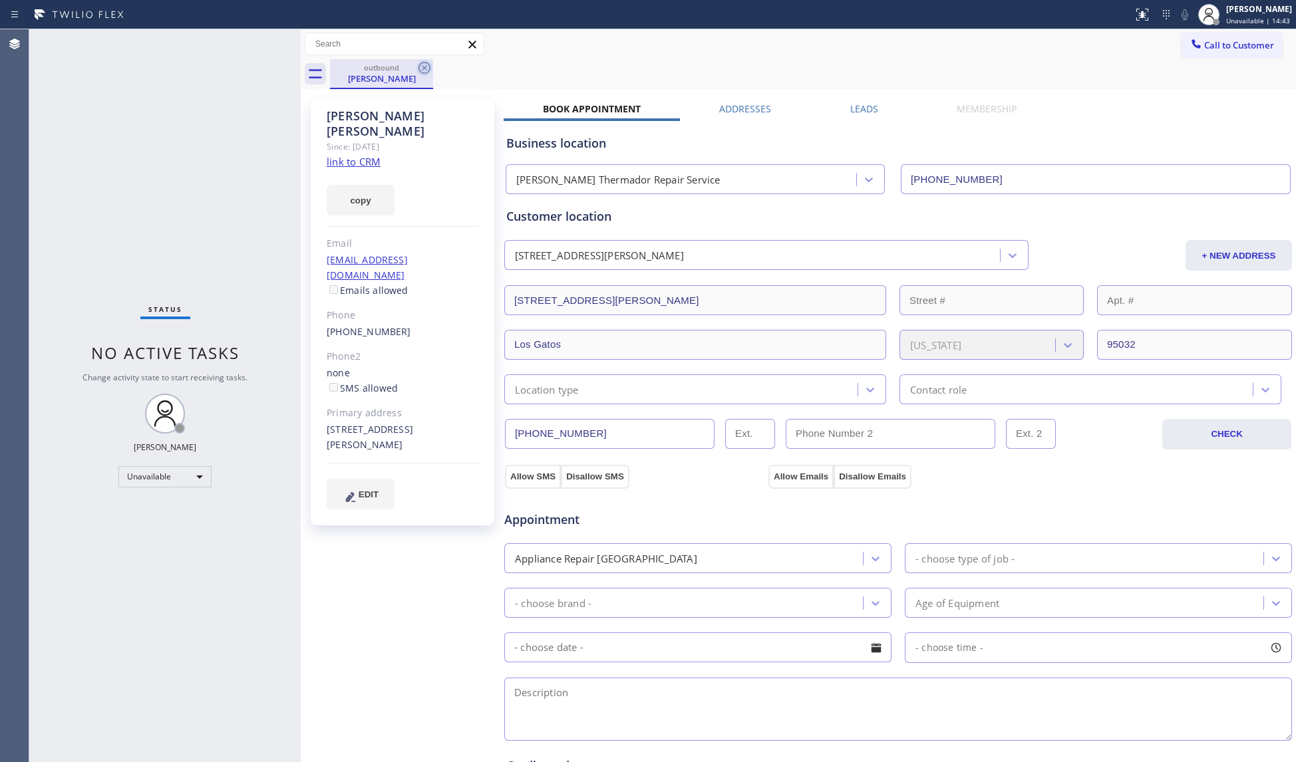
click at [431, 63] on icon at bounding box center [424, 68] width 16 height 16
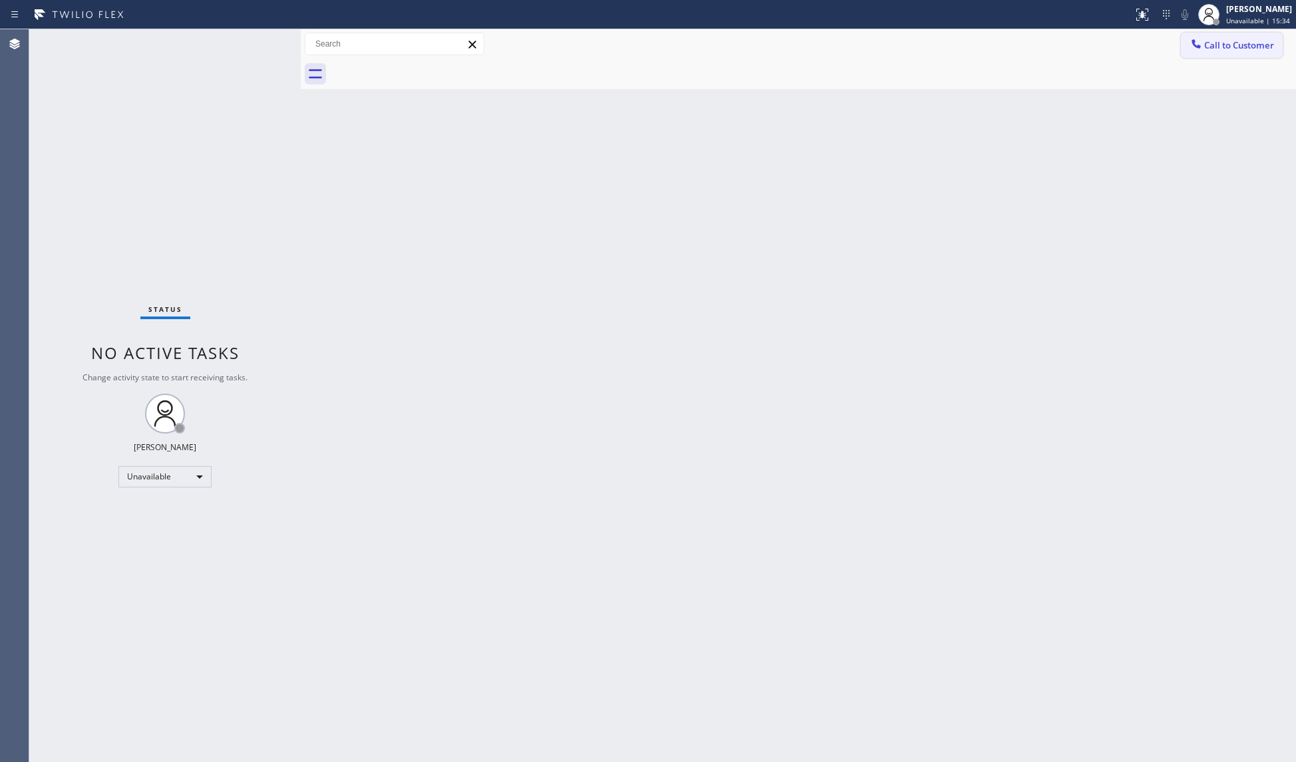
click at [1205, 38] on button "Call to Customer" at bounding box center [1232, 45] width 102 height 25
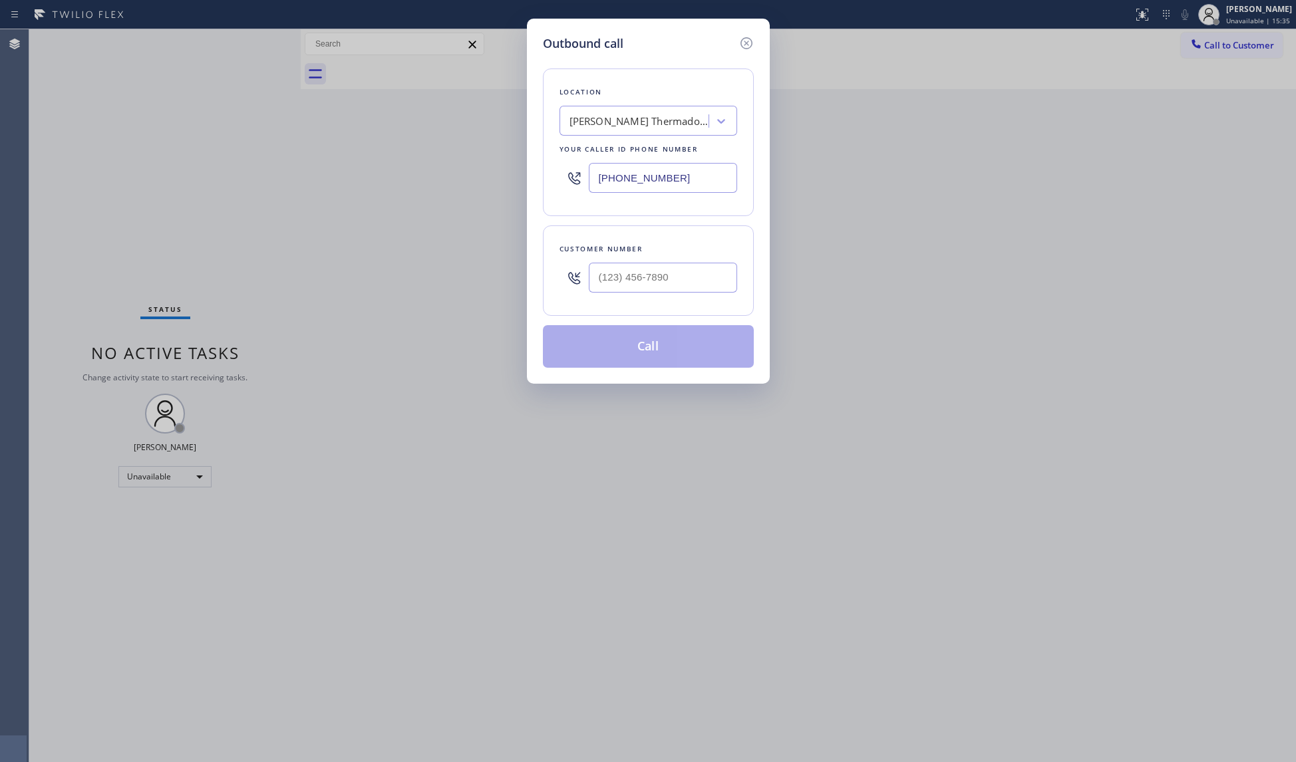
drag, startPoint x: 706, startPoint y: 179, endPoint x: 591, endPoint y: 166, distance: 115.2
click at [591, 166] on input "[PHONE_NUMBER]" at bounding box center [663, 178] width 148 height 30
click at [689, 278] on input "(___) ___-____" at bounding box center [663, 278] width 148 height 30
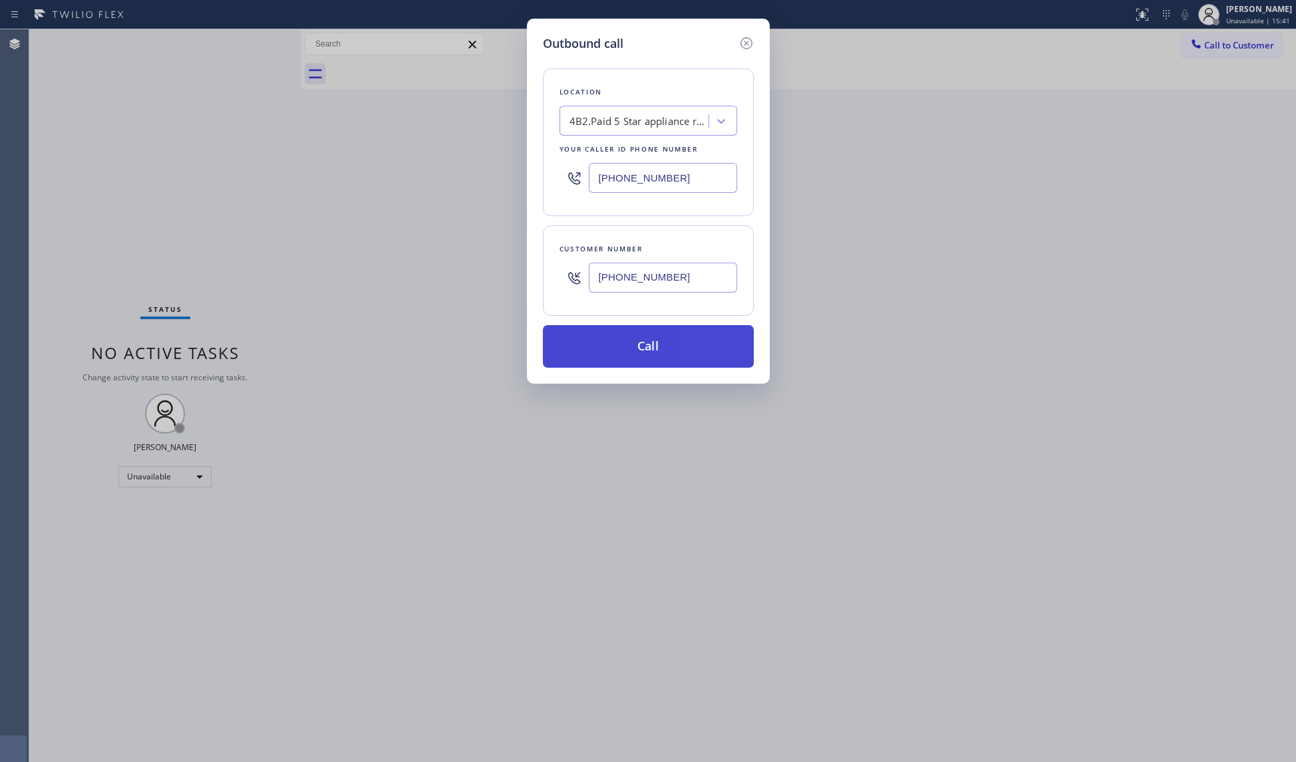
click at [682, 339] on button "Call" at bounding box center [648, 346] width 211 height 43
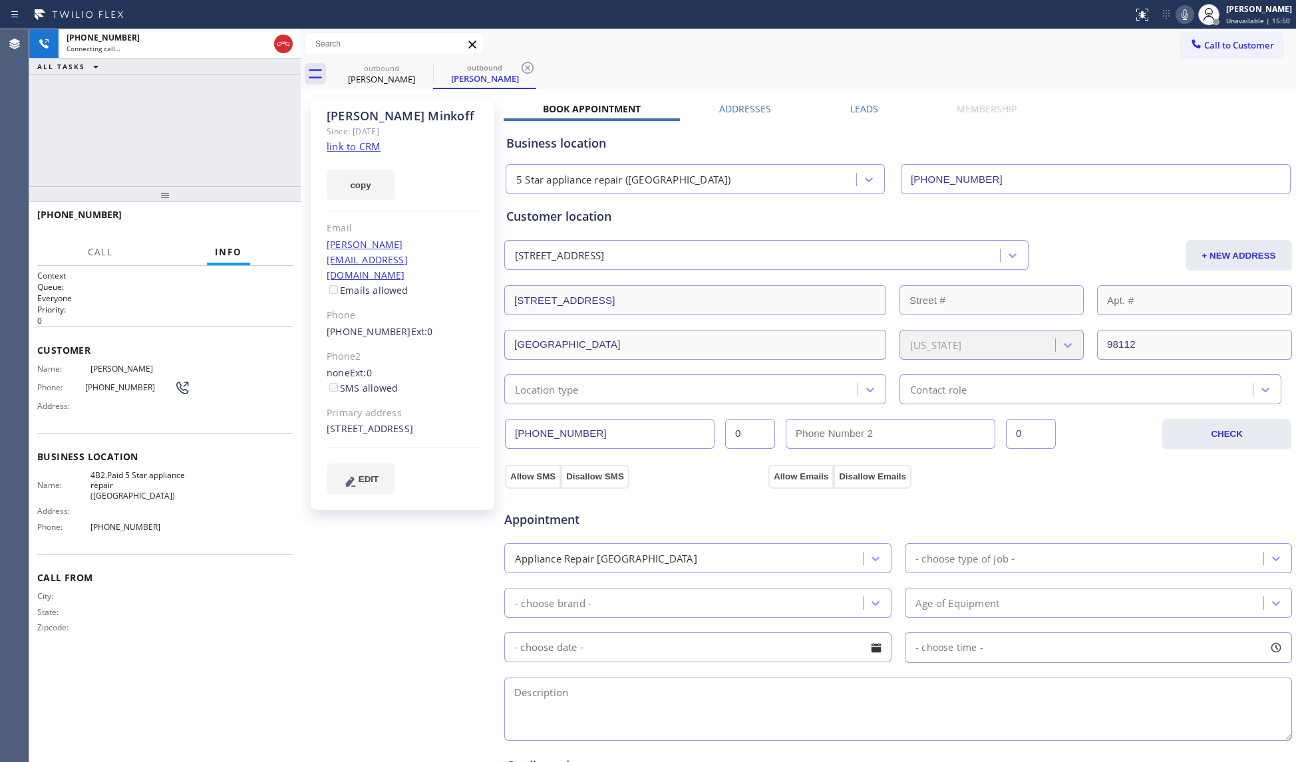
drag, startPoint x: 593, startPoint y: 208, endPoint x: 664, endPoint y: 67, distance: 157.7
click at [664, 67] on div "outbound [PERSON_NAME] outbound [PERSON_NAME]" at bounding box center [813, 74] width 966 height 30
drag, startPoint x: 530, startPoint y: 69, endPoint x: 548, endPoint y: 61, distance: 19.7
click at [530, 68] on icon at bounding box center [528, 68] width 16 height 16
click at [548, 61] on div "outbound [PERSON_NAME]" at bounding box center [813, 74] width 966 height 30
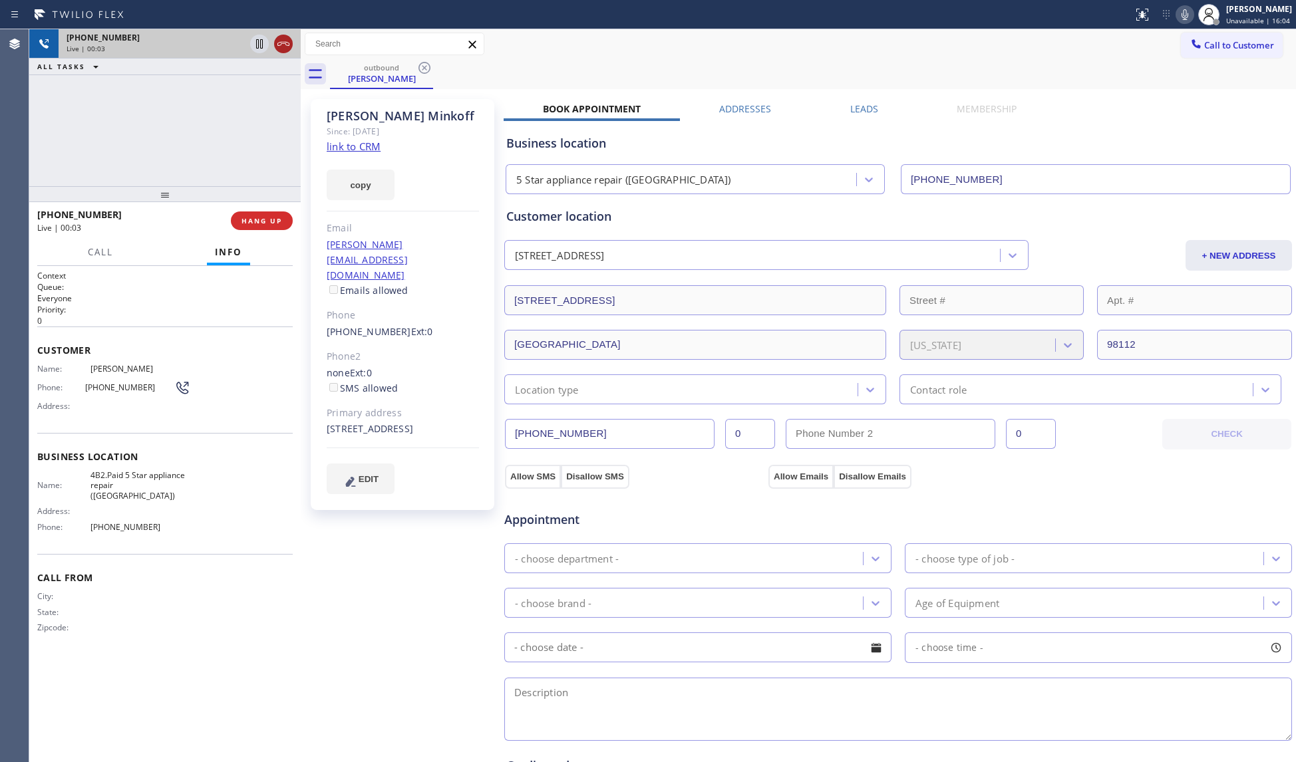
click at [285, 44] on icon at bounding box center [283, 44] width 16 height 16
click at [272, 212] on div "[PHONE_NUMBER] Live | 00:03 HANG UP" at bounding box center [164, 221] width 255 height 35
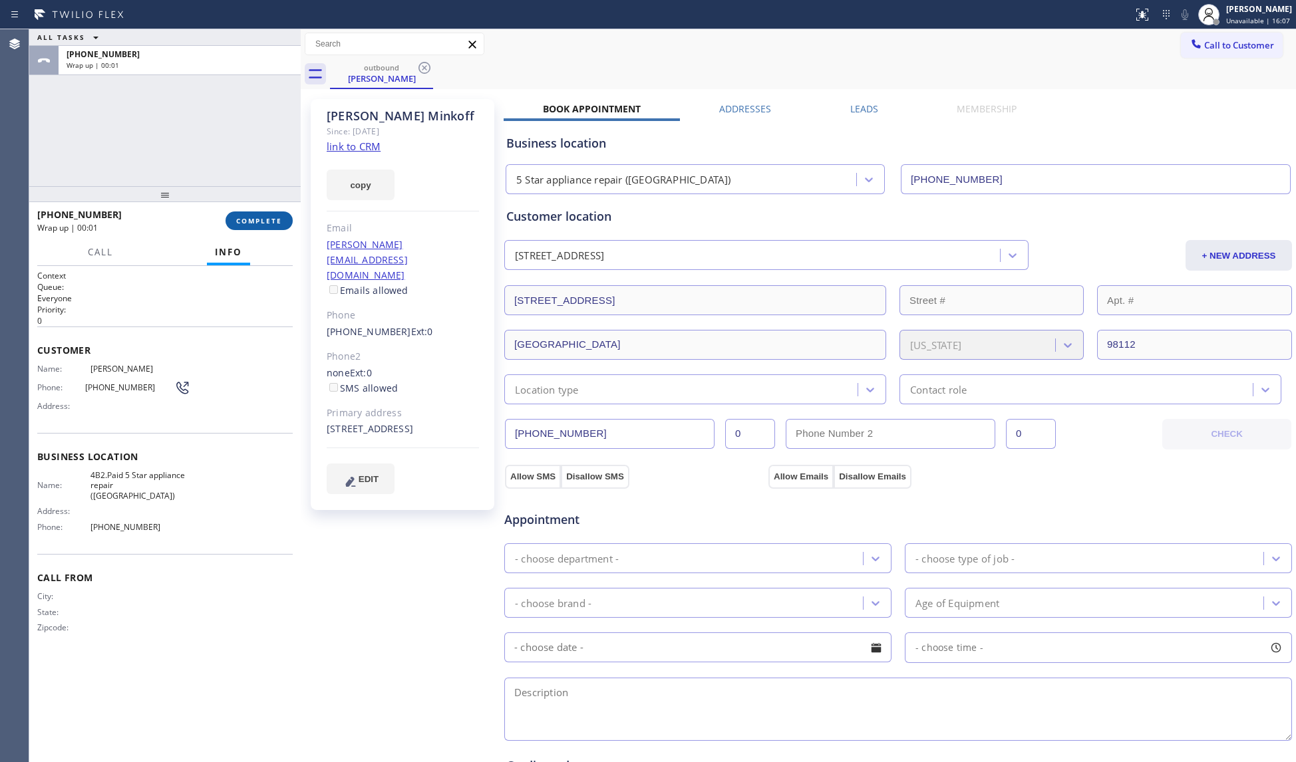
click at [267, 216] on button "COMPLETE" at bounding box center [259, 221] width 67 height 19
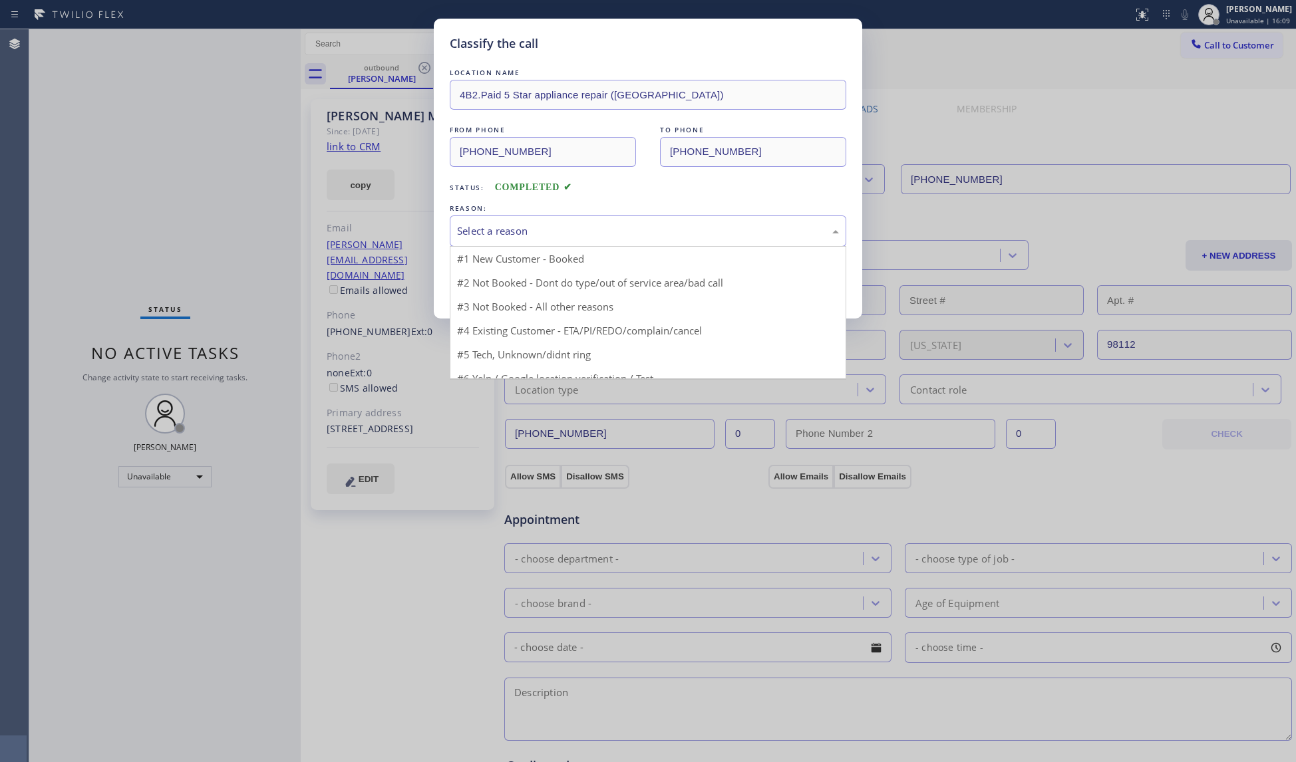
click at [543, 239] on div "Select a reason" at bounding box center [648, 231] width 382 height 15
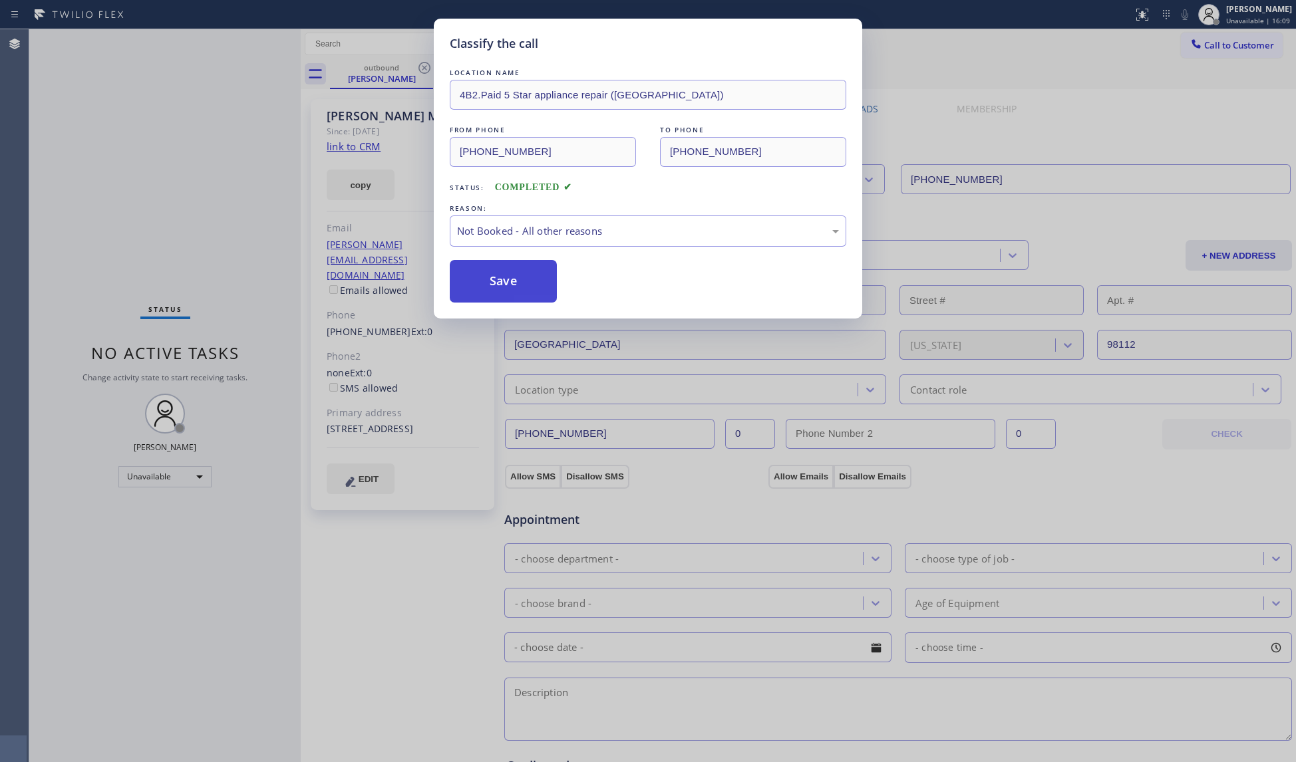
click at [520, 277] on button "Save" at bounding box center [503, 281] width 107 height 43
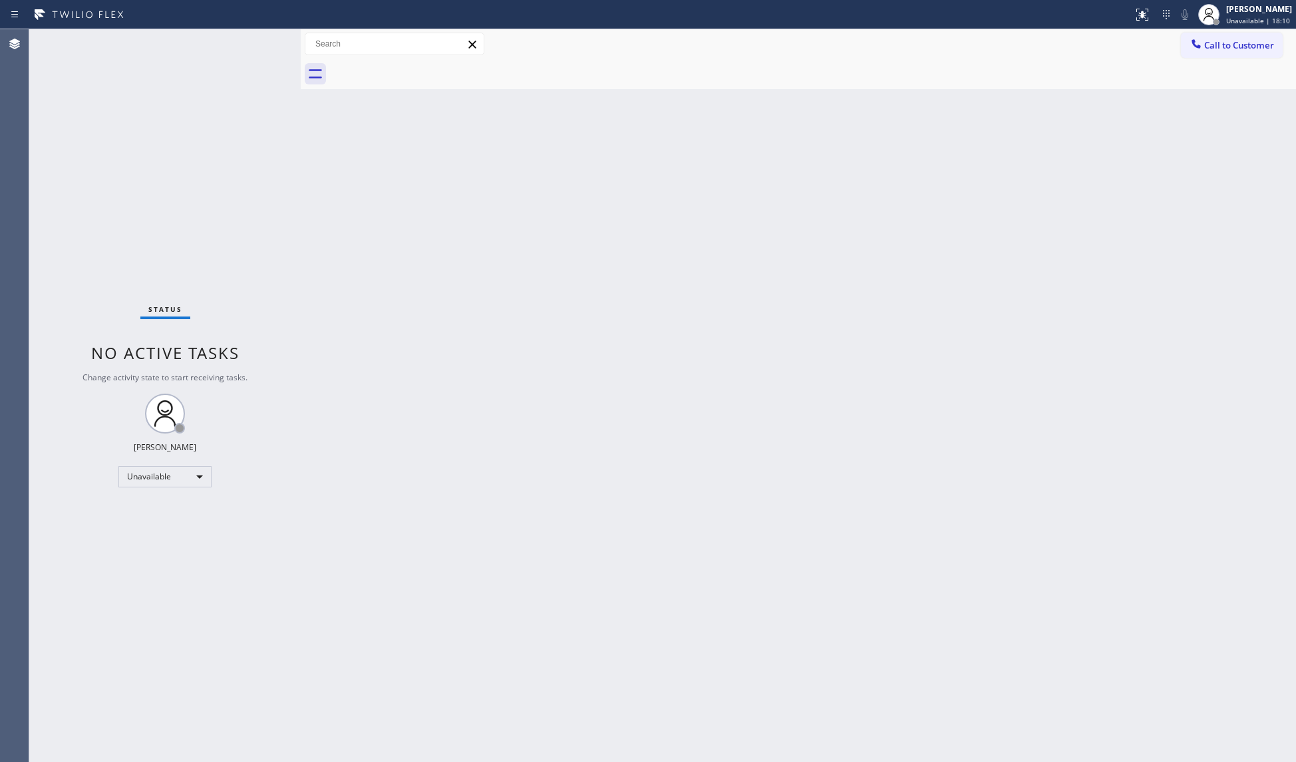
click at [1219, 41] on span "Call to Customer" at bounding box center [1239, 45] width 70 height 12
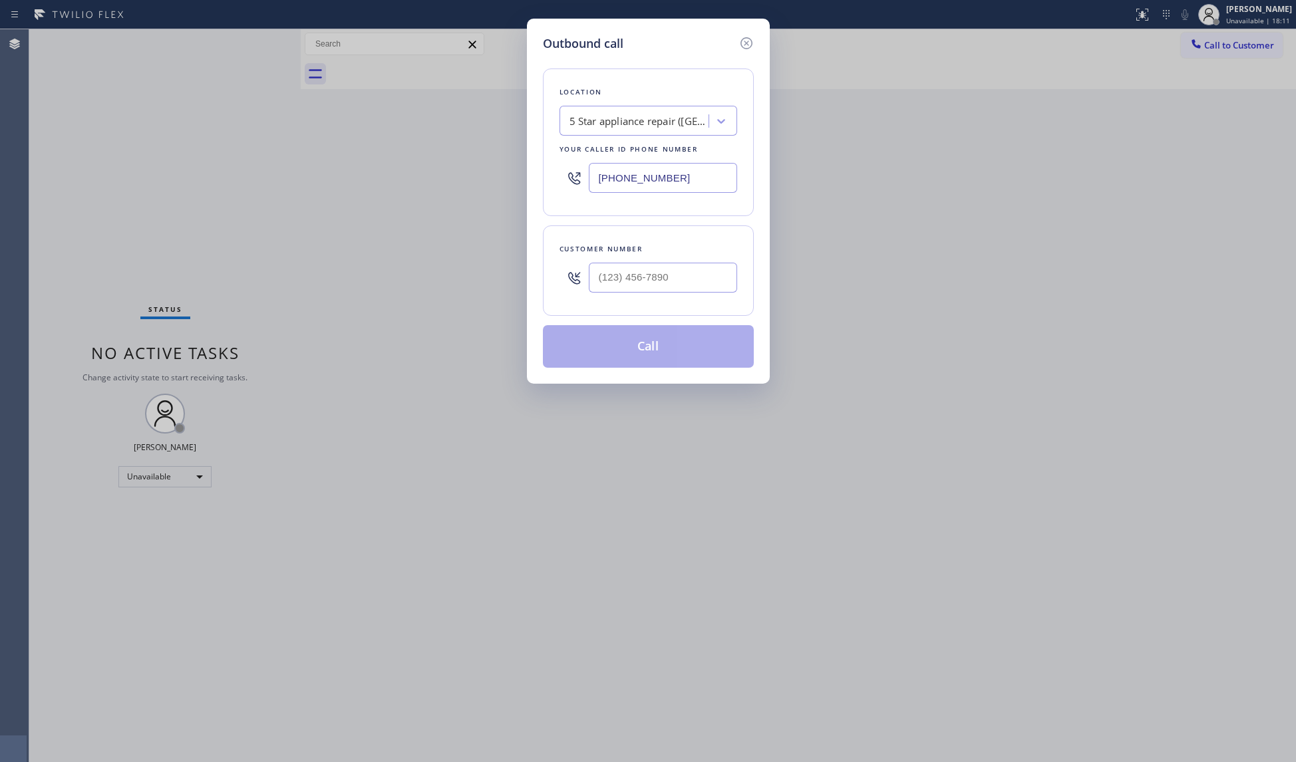
drag, startPoint x: 714, startPoint y: 177, endPoint x: 595, endPoint y: 174, distance: 119.8
click at [595, 174] on input "[PHONE_NUMBER]" at bounding box center [663, 178] width 148 height 30
click at [544, 166] on div "Location ZenChill Services Your caller id phone number [PHONE_NUMBER]" at bounding box center [648, 143] width 211 height 148
click at [677, 273] on input "(___) ___-____" at bounding box center [663, 278] width 148 height 30
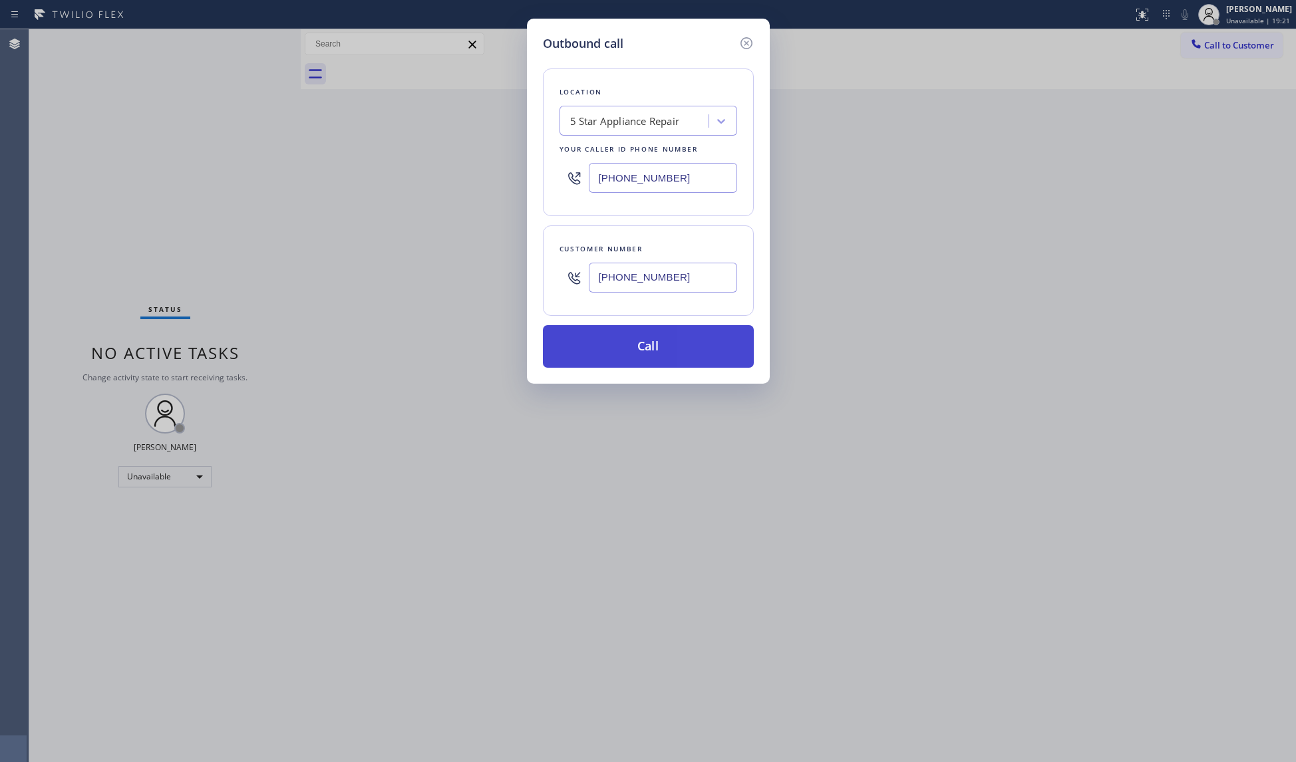
click at [613, 354] on button "Call" at bounding box center [648, 346] width 211 height 43
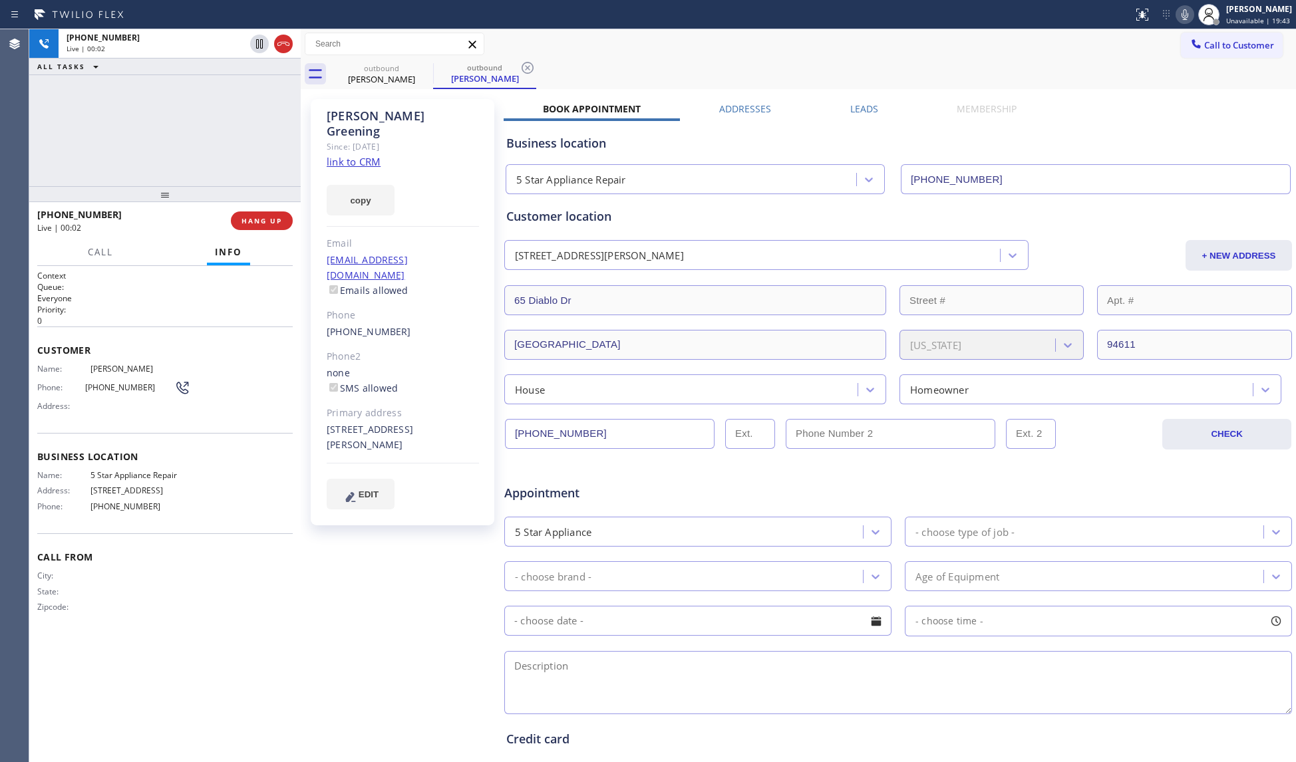
click at [160, 179] on div "[PHONE_NUMBER] Live | 00:02 ALL TASKS ALL TASKS ACTIVE TASKS TASKS IN WRAP UP" at bounding box center [164, 107] width 271 height 157
click at [269, 220] on span "HANG UP" at bounding box center [261, 220] width 41 height 9
click at [269, 219] on span "HANG UP" at bounding box center [261, 220] width 41 height 9
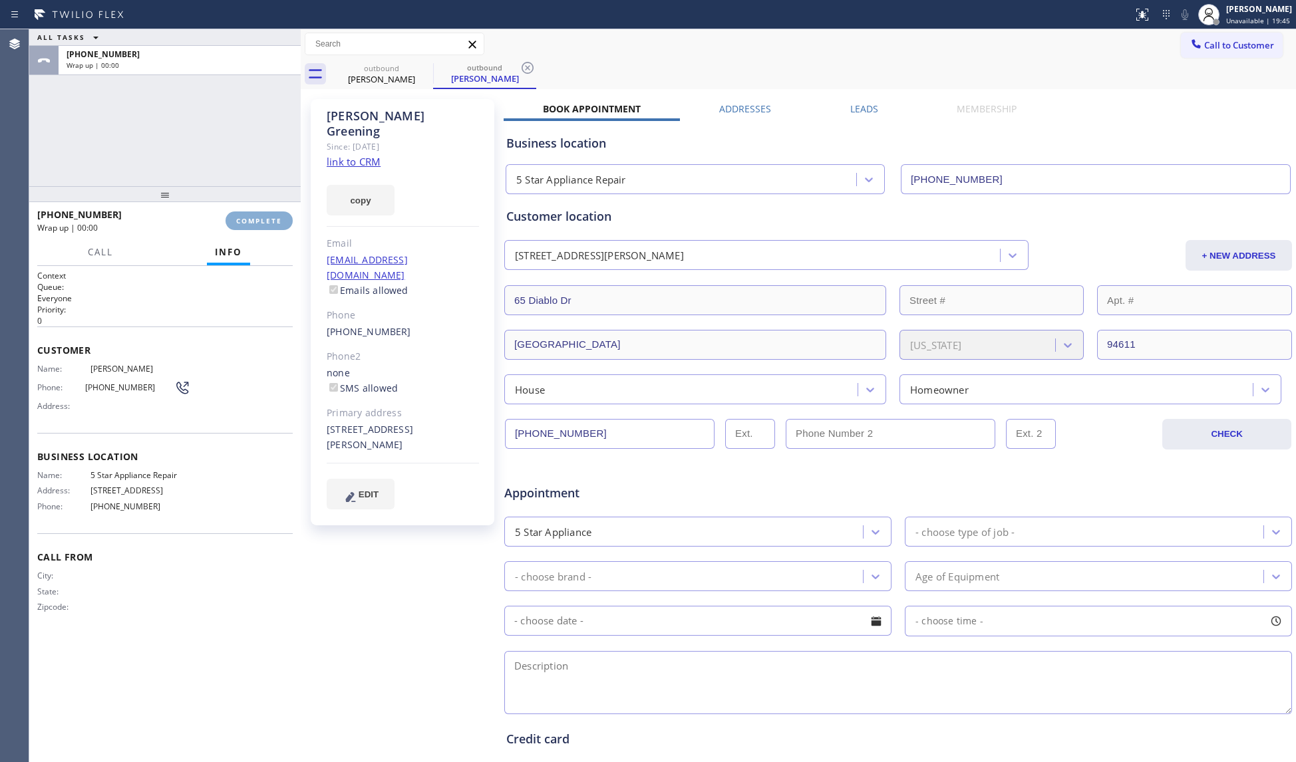
click at [269, 218] on span "COMPLETE" at bounding box center [259, 220] width 46 height 9
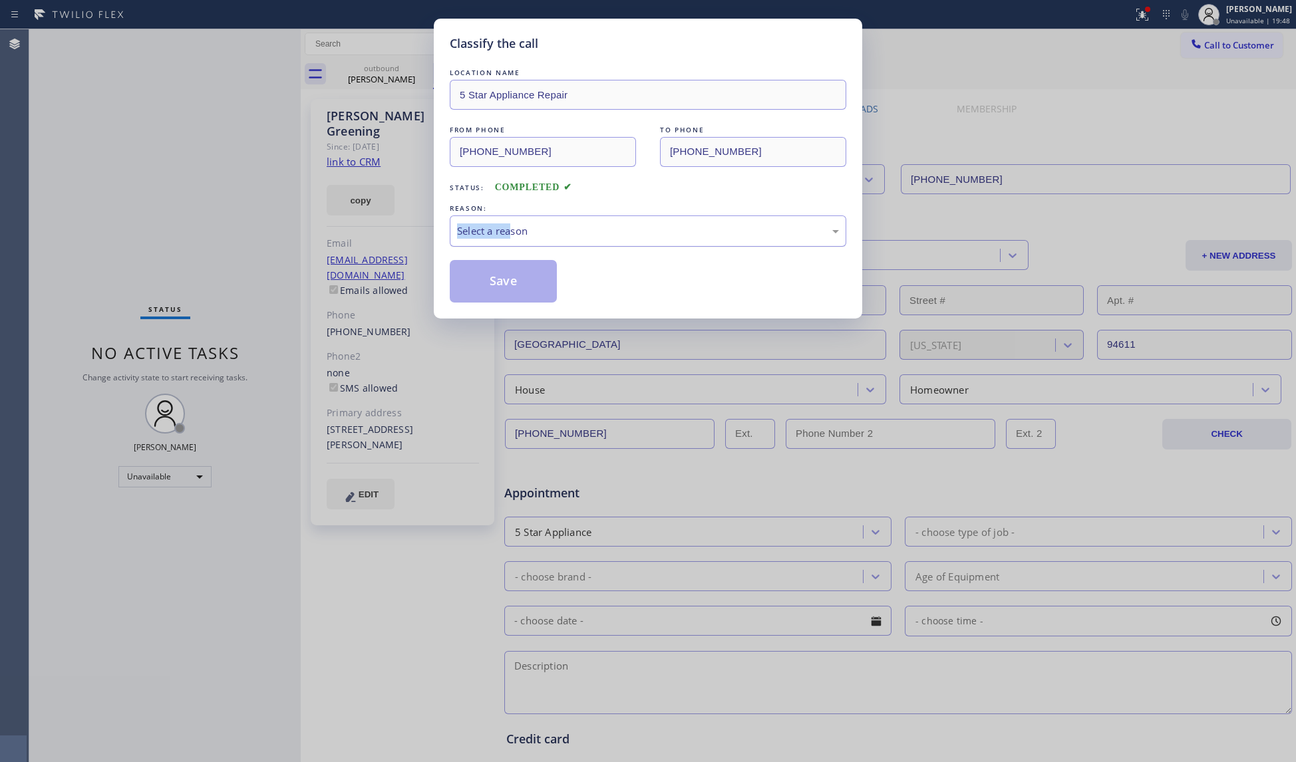
drag, startPoint x: 499, startPoint y: 208, endPoint x: 522, endPoint y: 228, distance: 30.2
click at [514, 220] on div "REASON: Select a reason" at bounding box center [648, 224] width 396 height 45
click at [522, 228] on div "Select a reason" at bounding box center [648, 231] width 382 height 15
click at [519, 287] on button "Save" at bounding box center [503, 281] width 107 height 43
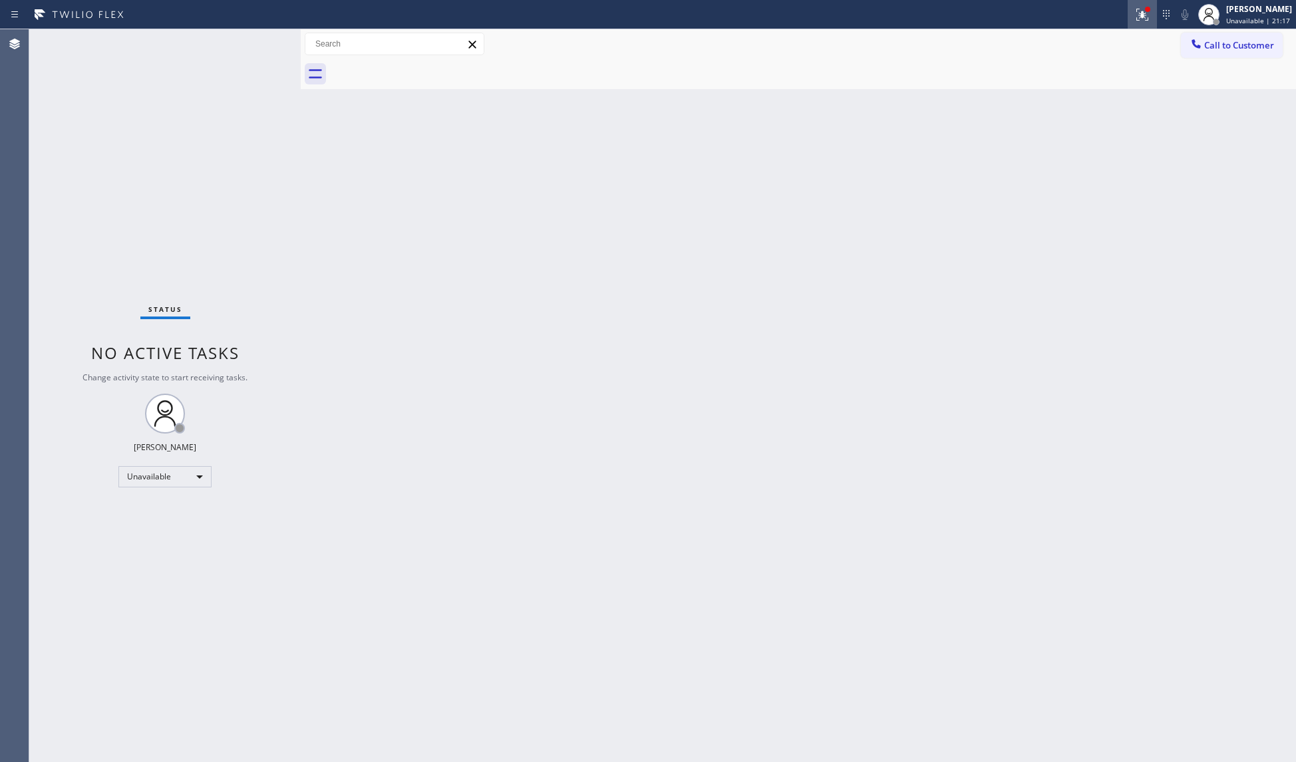
click at [1142, 11] on icon at bounding box center [1142, 15] width 16 height 16
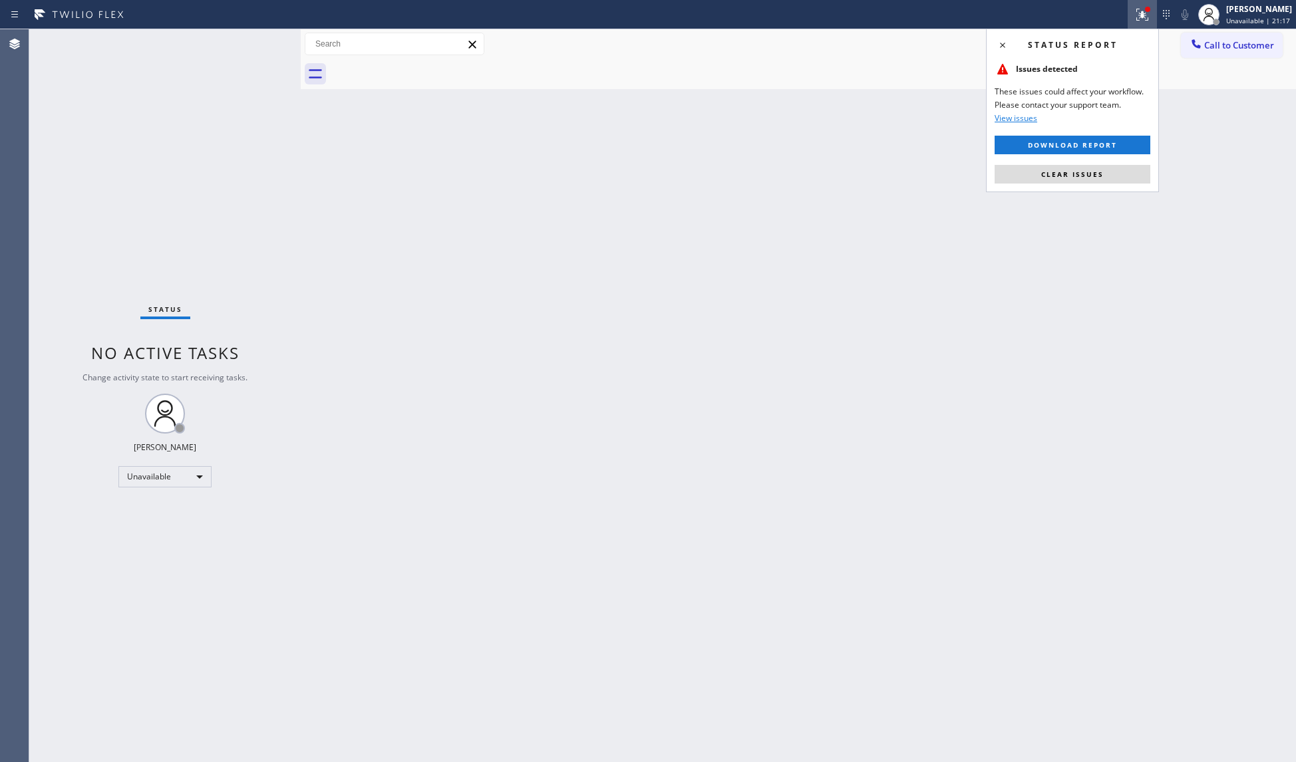
click at [1116, 189] on div "Status report Issues detected These issues could affect your workflow. Please c…" at bounding box center [1072, 111] width 173 height 164
click at [1108, 174] on button "Clear issues" at bounding box center [1072, 174] width 156 height 19
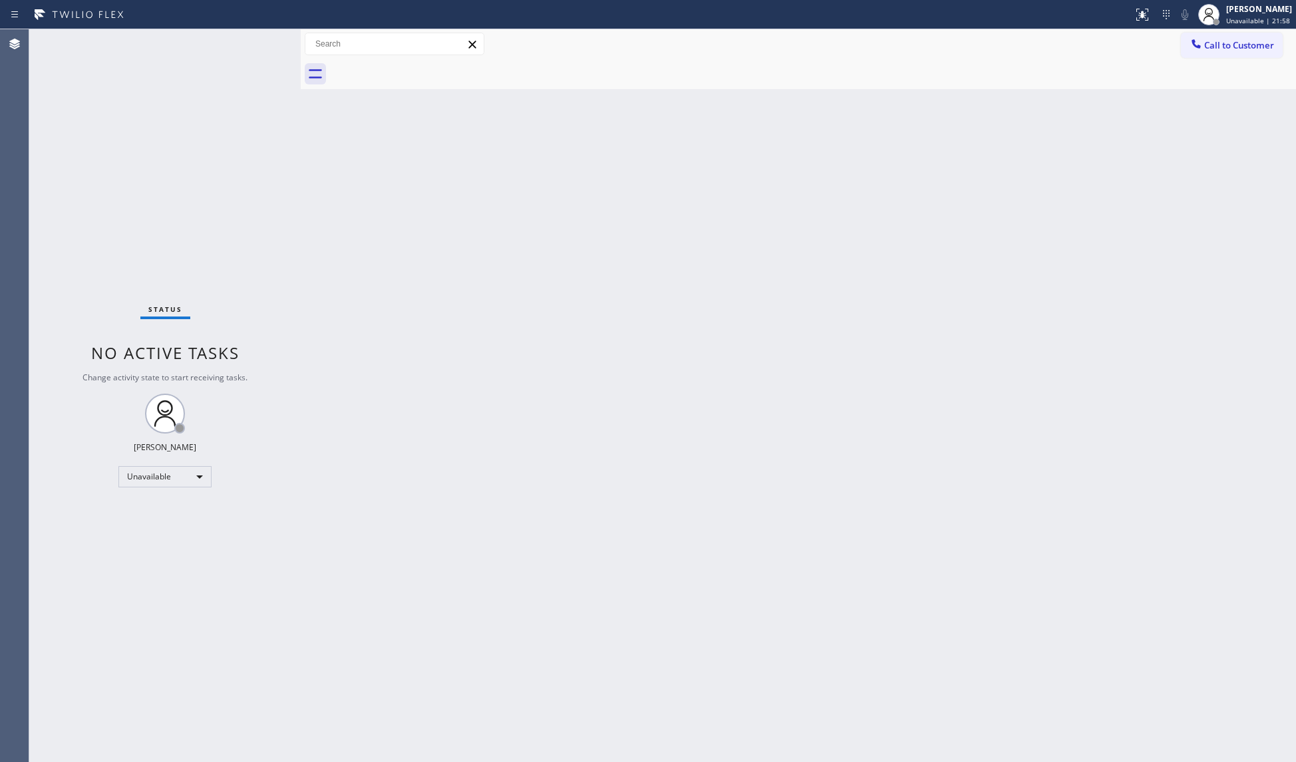
click at [1160, 35] on div "Call to Customer Outbound call Location 5 Star Appliance Repair Your caller id …" at bounding box center [798, 44] width 995 height 23
click at [1182, 43] on button "Call to Customer" at bounding box center [1232, 45] width 102 height 25
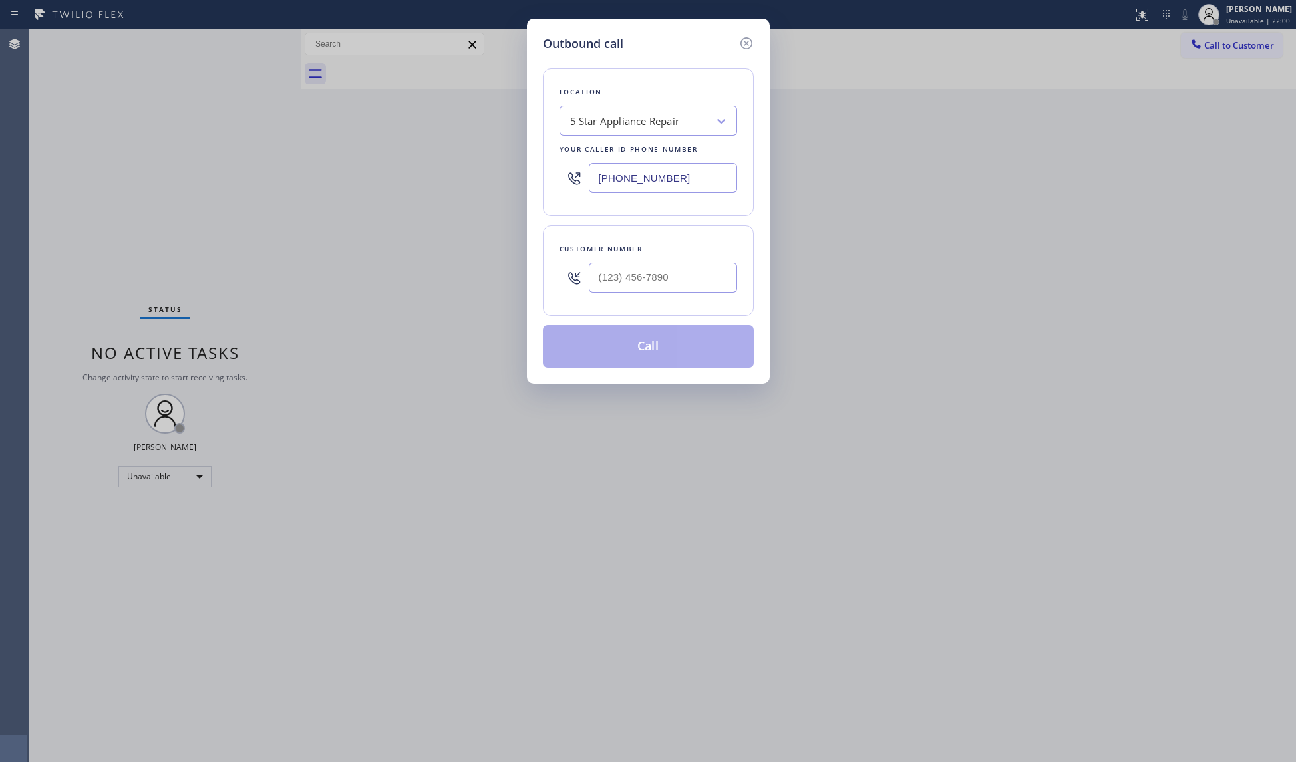
drag, startPoint x: 724, startPoint y: 170, endPoint x: 593, endPoint y: 174, distance: 130.4
click at [593, 174] on input "[PHONE_NUMBER]" at bounding box center [663, 178] width 148 height 30
drag, startPoint x: 676, startPoint y: 285, endPoint x: 697, endPoint y: 280, distance: 21.9
click at [677, 285] on input "(___) ___-____" at bounding box center [663, 278] width 148 height 30
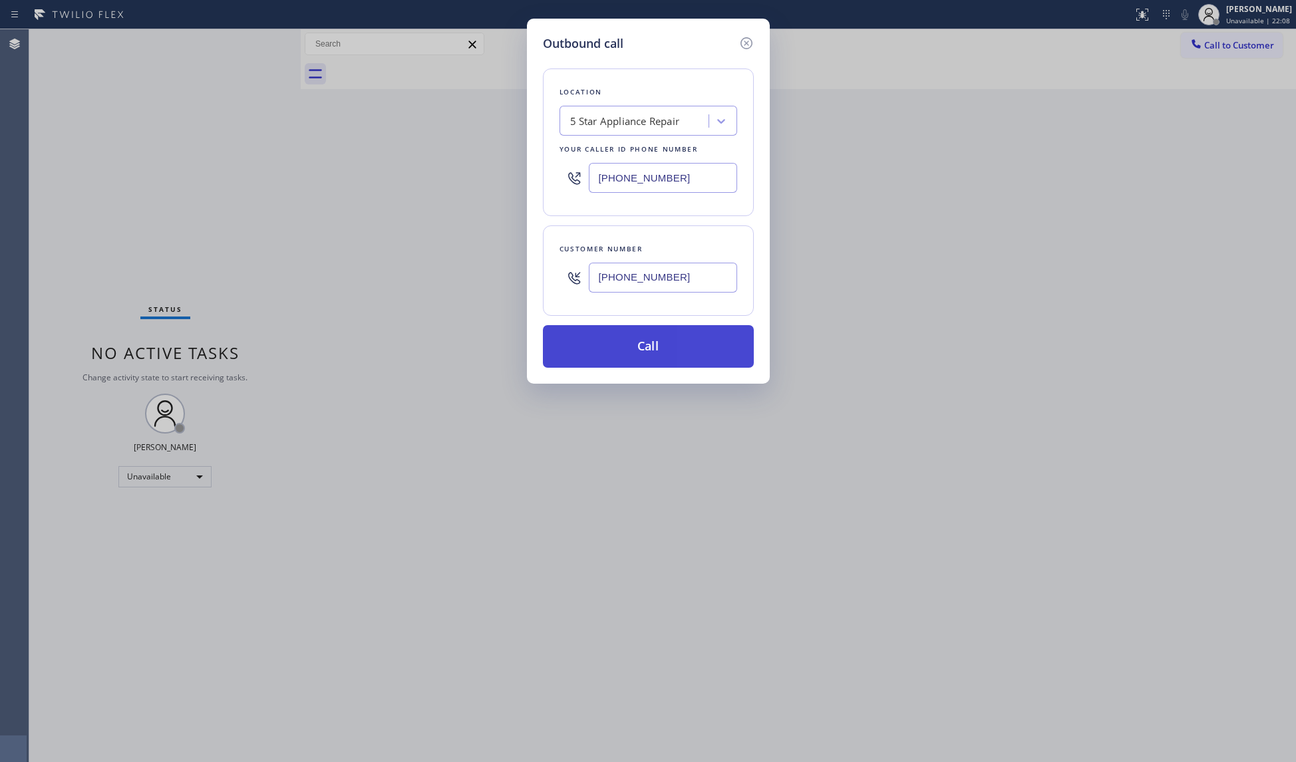
drag, startPoint x: 645, startPoint y: 347, endPoint x: 656, endPoint y: 337, distance: 15.1
click at [645, 347] on button "Call" at bounding box center [648, 346] width 211 height 43
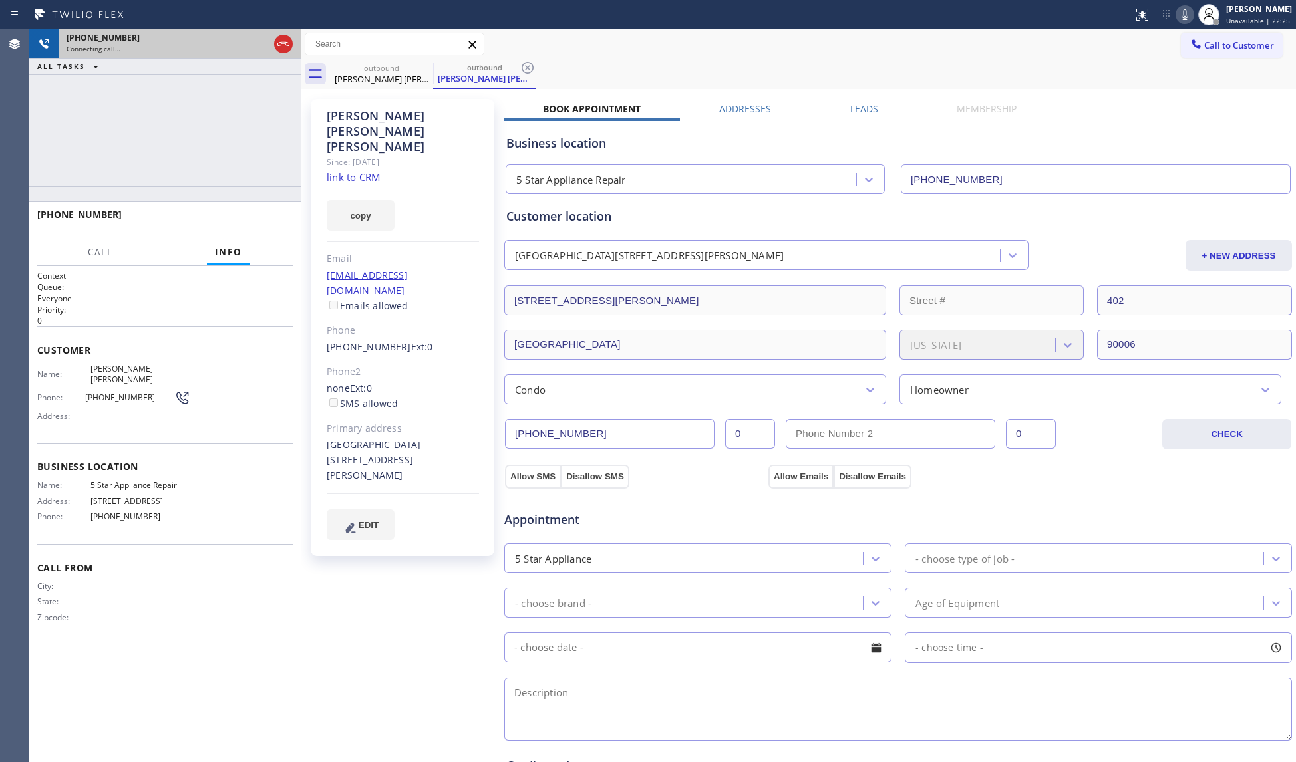
click at [273, 47] on div at bounding box center [283, 43] width 24 height 29
click at [281, 46] on icon at bounding box center [283, 44] width 16 height 16
drag, startPoint x: 381, startPoint y: 64, endPoint x: 405, endPoint y: 65, distance: 24.0
click at [384, 64] on div "outbound" at bounding box center [381, 68] width 100 height 10
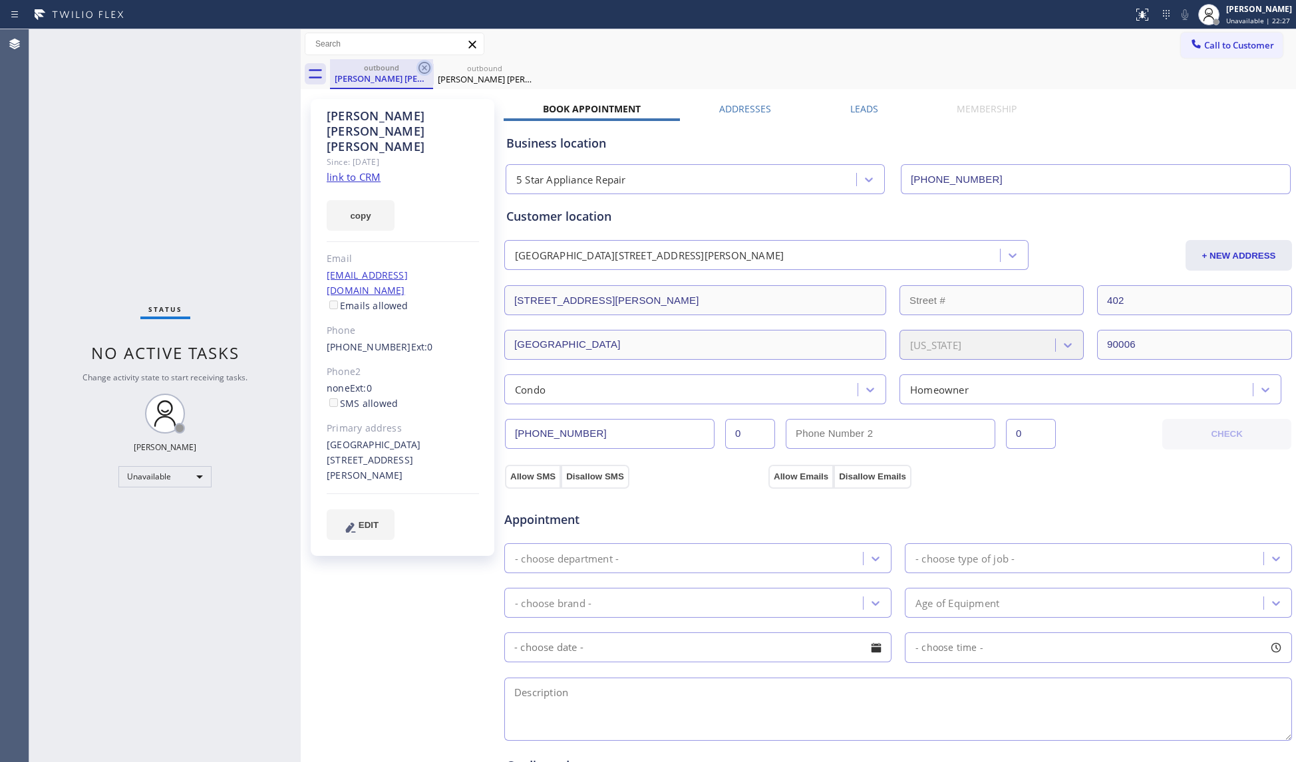
click at [423, 67] on icon at bounding box center [424, 68] width 16 height 16
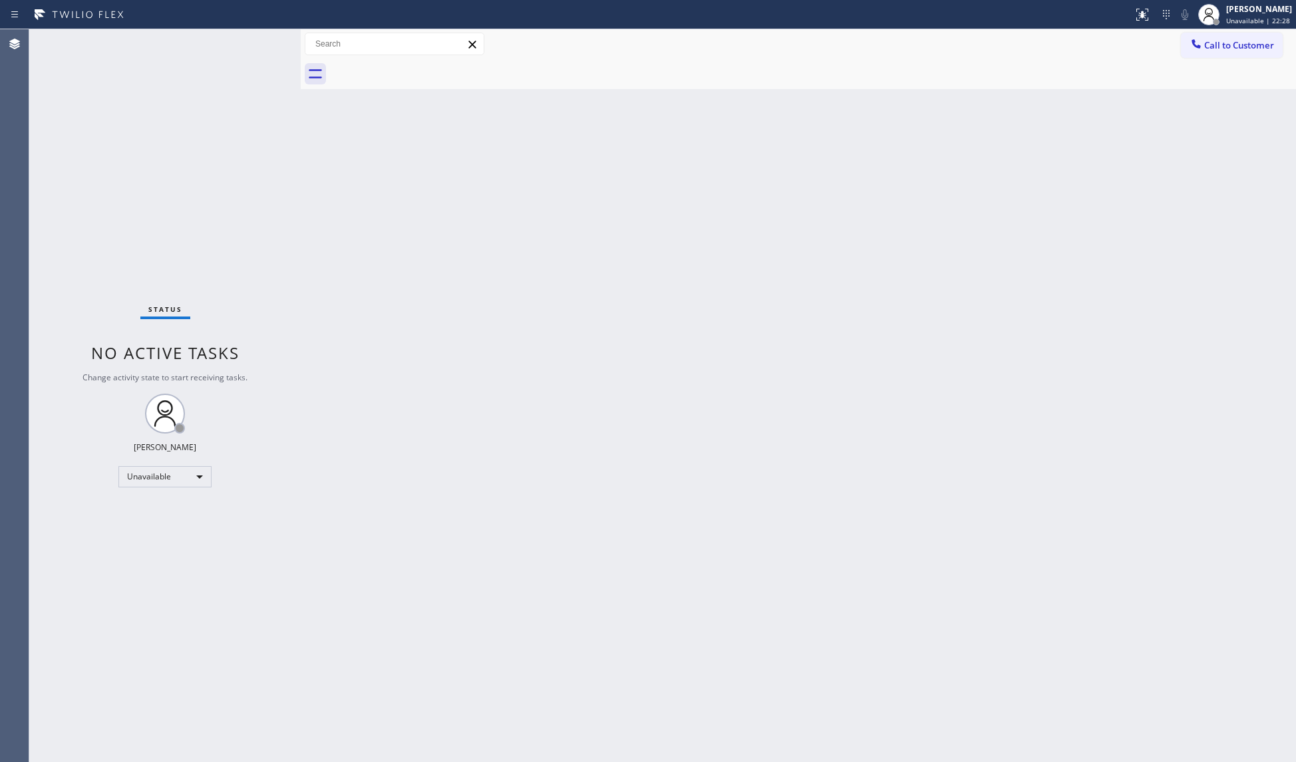
click at [423, 67] on div at bounding box center [813, 74] width 966 height 30
click at [1216, 51] on span "Call to Customer" at bounding box center [1239, 45] width 70 height 12
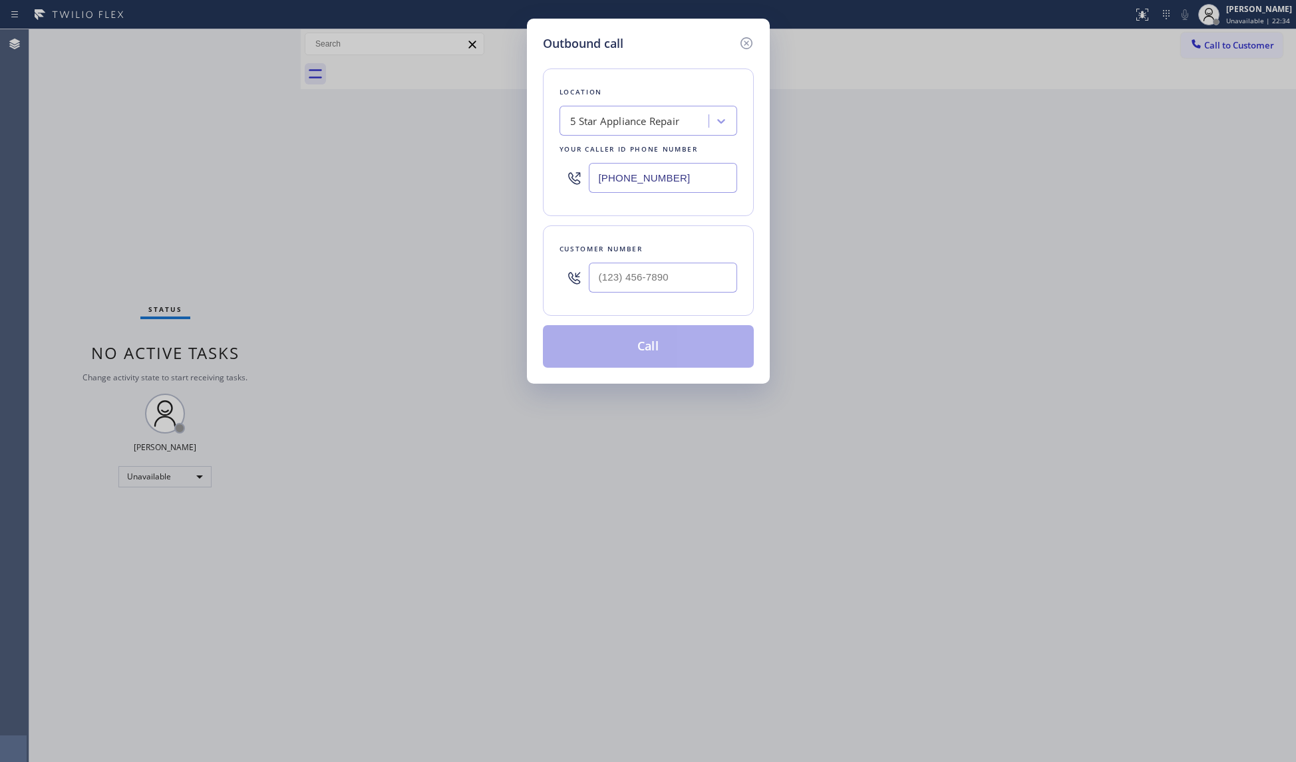
drag, startPoint x: 694, startPoint y: 182, endPoint x: 541, endPoint y: 177, distance: 153.1
click at [543, 177] on div "Location 5 Star Appliance Repair Your caller id phone number [PHONE_NUMBER]" at bounding box center [648, 143] width 211 height 148
click at [702, 270] on input "(___) ___-____" at bounding box center [663, 278] width 148 height 30
click at [644, 342] on button "Call" at bounding box center [648, 346] width 211 height 43
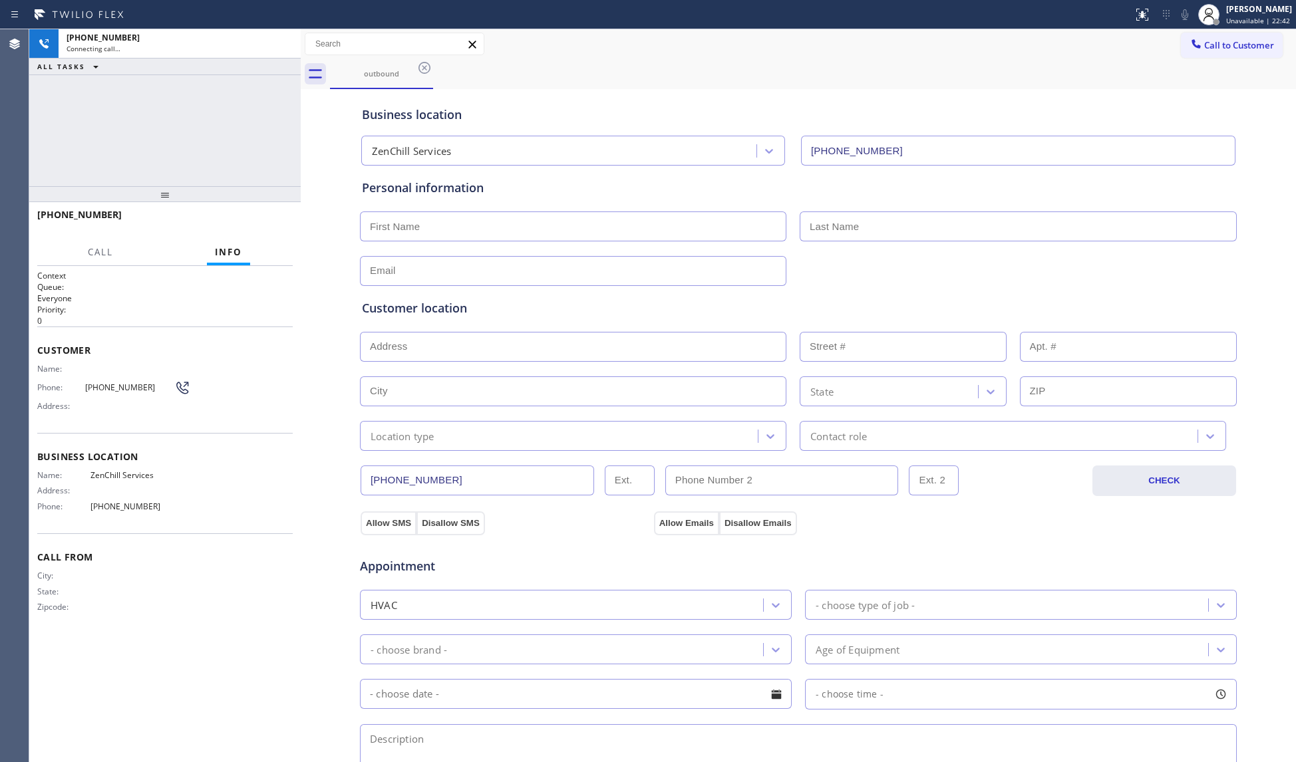
click at [1002, 94] on div "Business location ZenChill Services [PHONE_NUMBER]" at bounding box center [798, 128] width 878 height 73
click at [259, 213] on button "HANG UP" at bounding box center [262, 221] width 62 height 19
click at [265, 228] on button "HANG UP" at bounding box center [262, 221] width 62 height 19
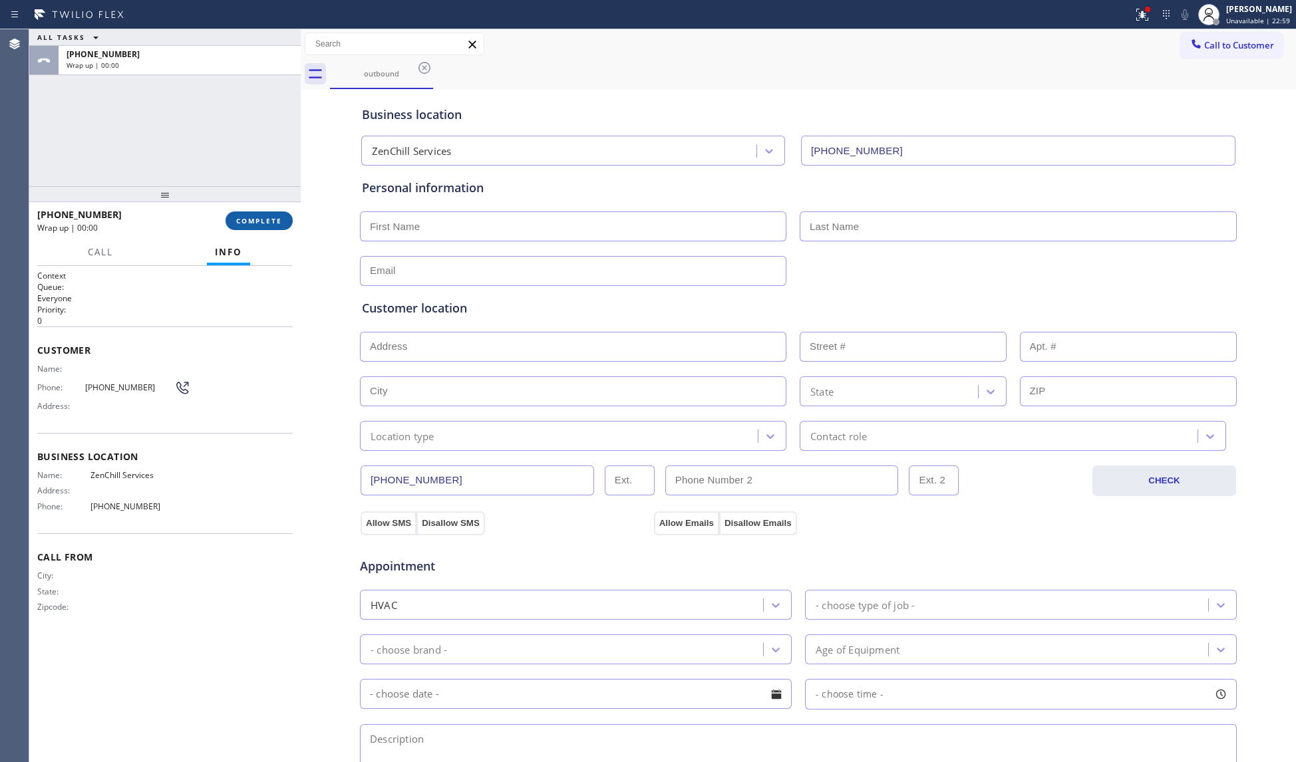
click at [266, 226] on button "COMPLETE" at bounding box center [259, 221] width 67 height 19
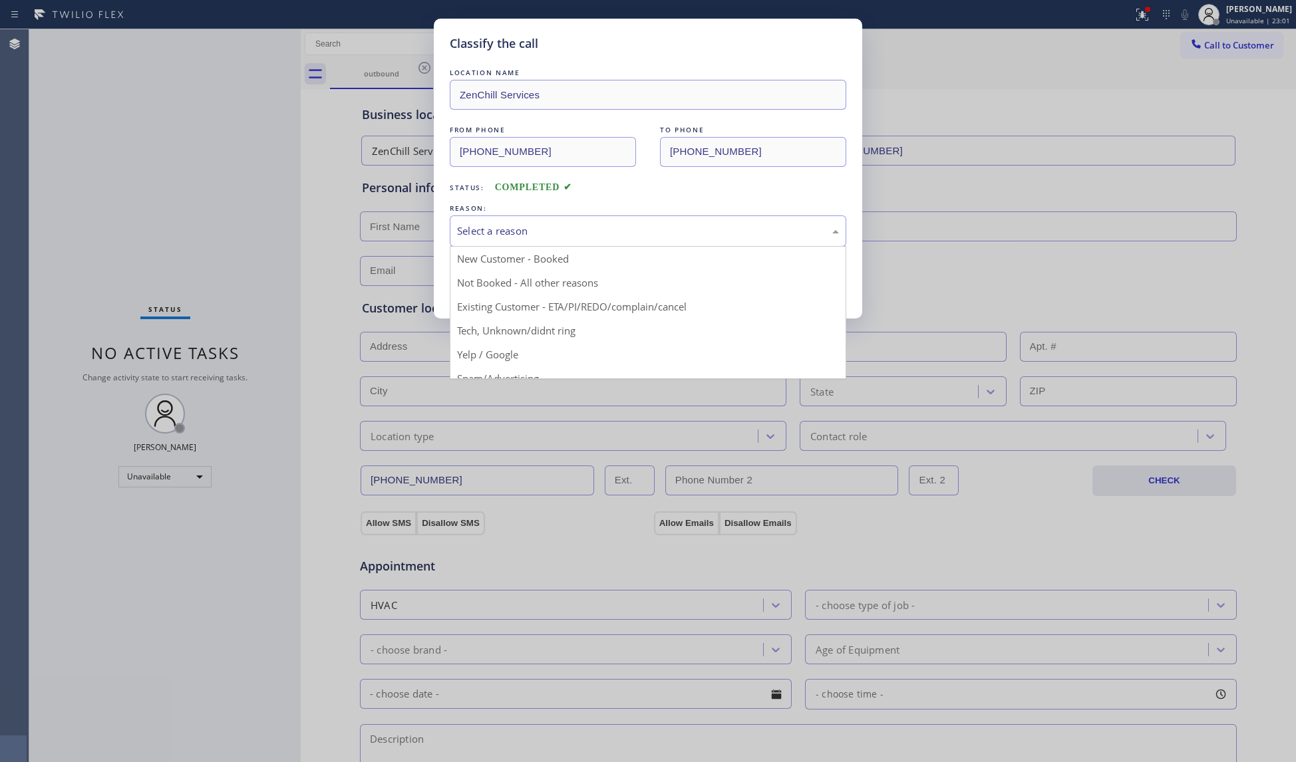
drag, startPoint x: 635, startPoint y: 216, endPoint x: 589, endPoint y: 246, distance: 55.2
click at [633, 216] on div "Select a reason" at bounding box center [648, 231] width 396 height 31
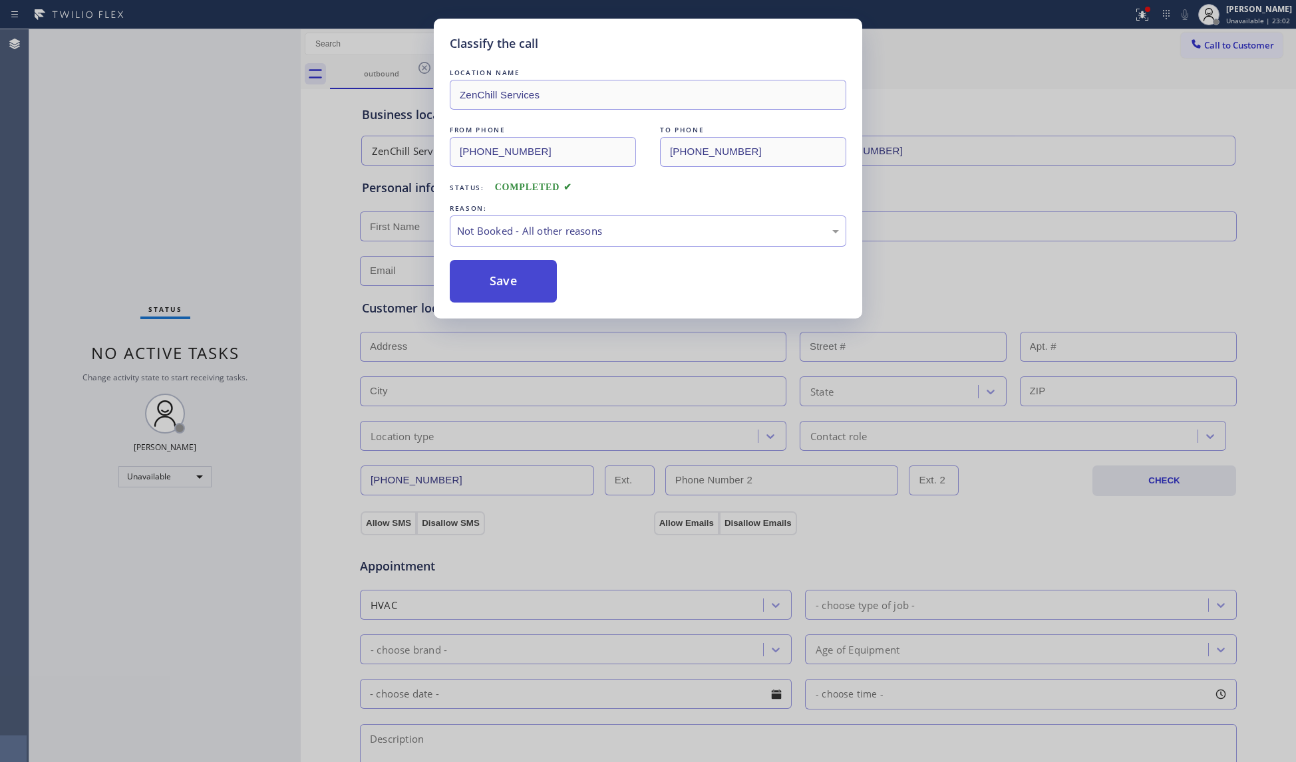
click at [484, 290] on button "Save" at bounding box center [503, 281] width 107 height 43
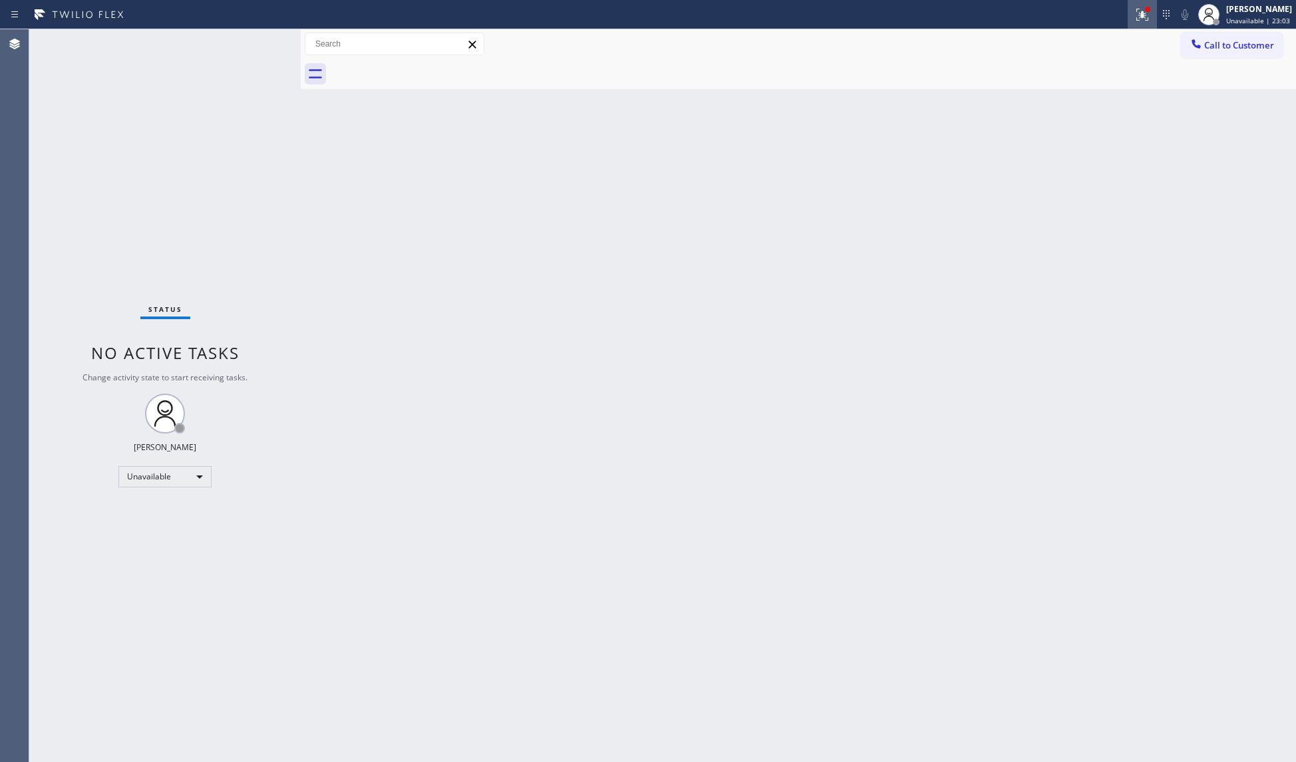
click at [1144, 9] on icon at bounding box center [1142, 15] width 16 height 16
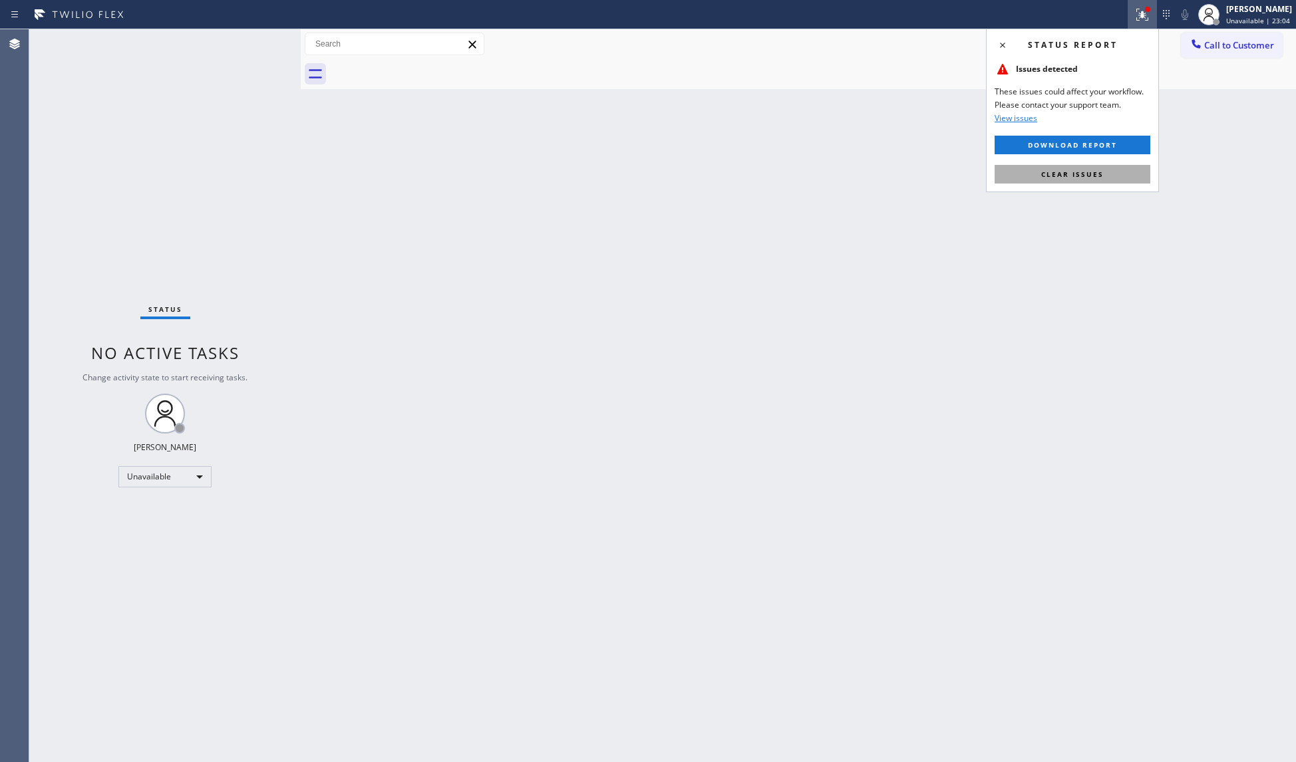
click at [1046, 165] on button "Clear issues" at bounding box center [1072, 174] width 156 height 19
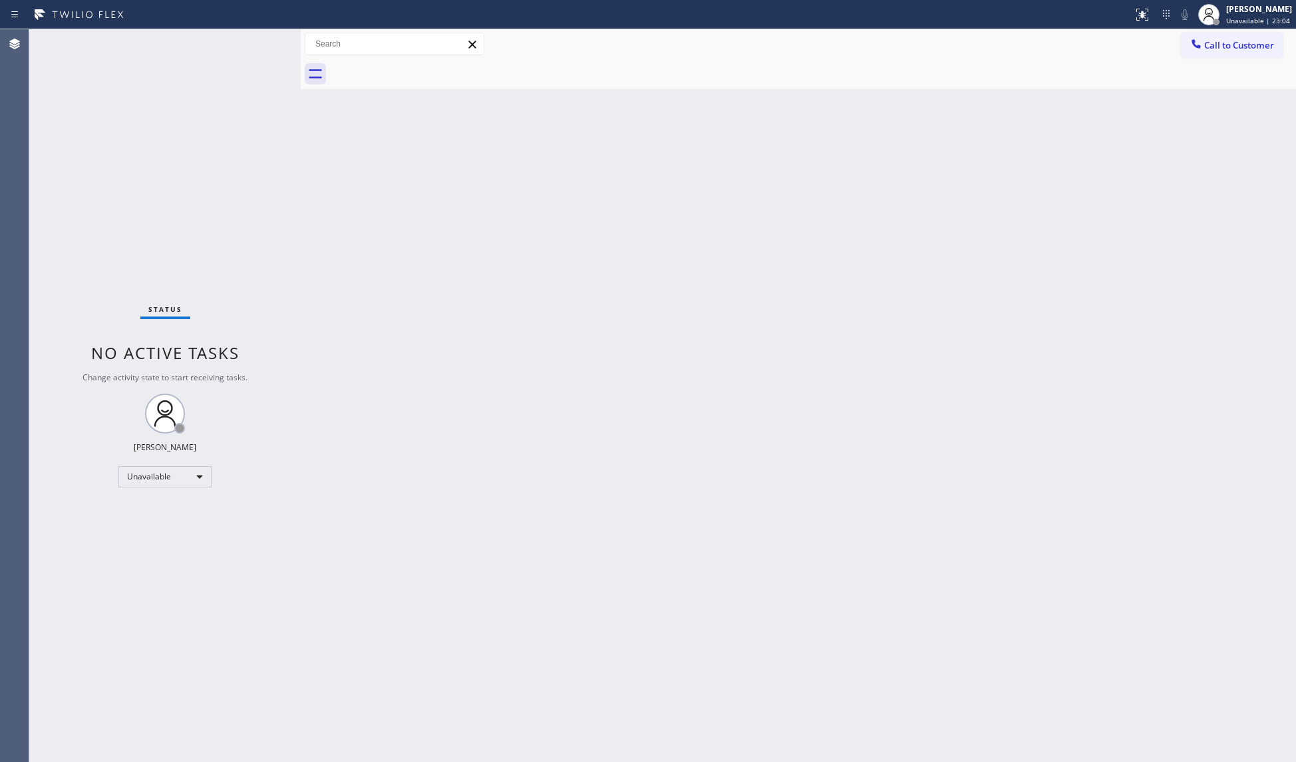
click at [1166, 51] on div "Call to Customer Outbound call Location ZenChill Services Your caller id phone …" at bounding box center [798, 44] width 995 height 23
click at [1181, 48] on button "Call to Customer" at bounding box center [1232, 45] width 102 height 25
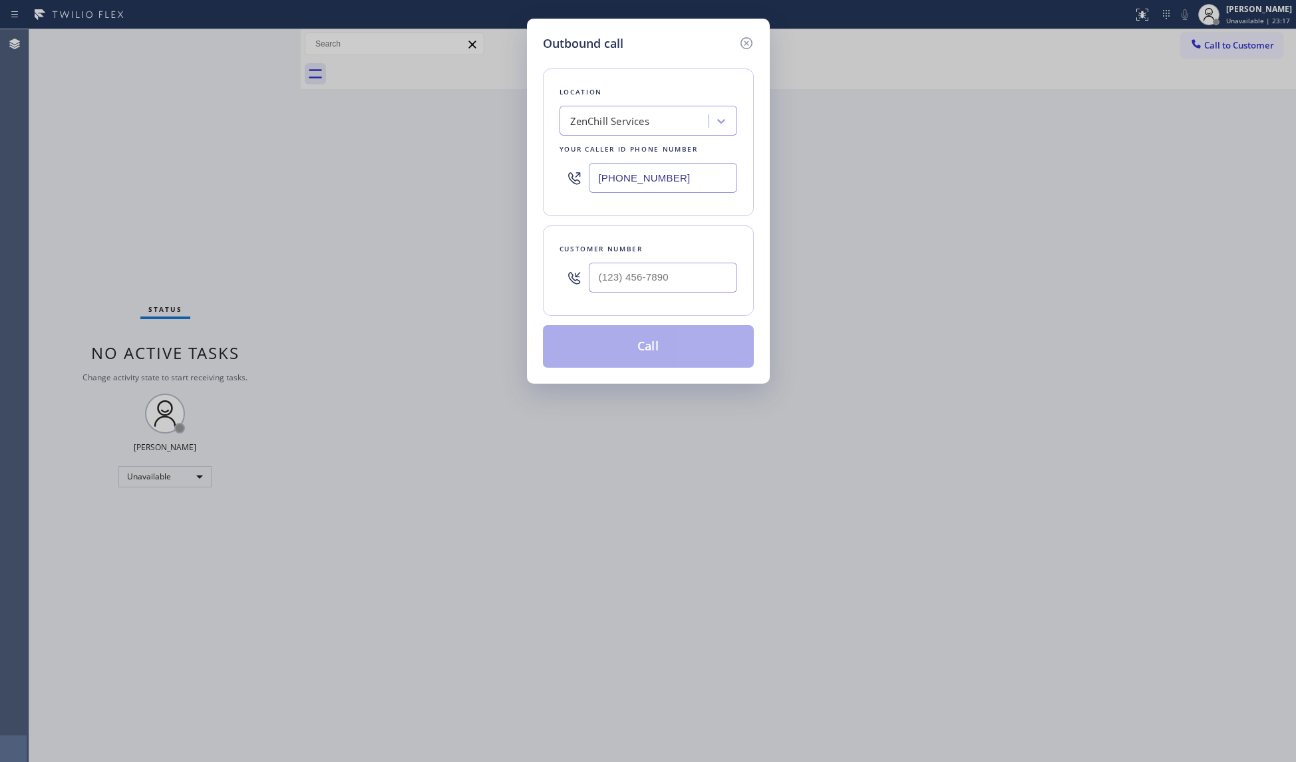
drag, startPoint x: 692, startPoint y: 179, endPoint x: 537, endPoint y: 173, distance: 155.1
click at [537, 173] on div "Outbound call Location ZenChill Services Your caller id phone number [PHONE_NUM…" at bounding box center [648, 201] width 243 height 365
drag, startPoint x: 687, startPoint y: 275, endPoint x: 740, endPoint y: 274, distance: 53.2
click at [687, 278] on input "(___) ___-____" at bounding box center [663, 278] width 148 height 30
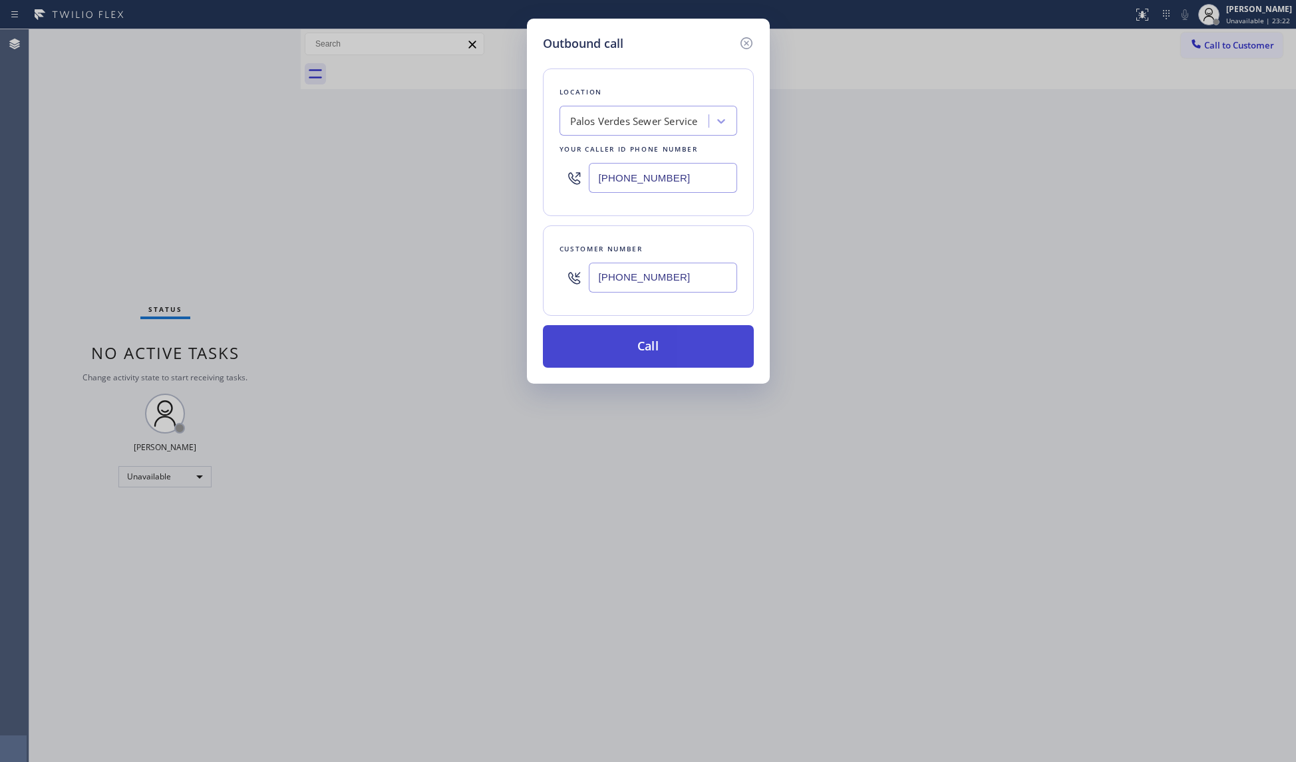
click at [668, 339] on button "Call" at bounding box center [648, 346] width 211 height 43
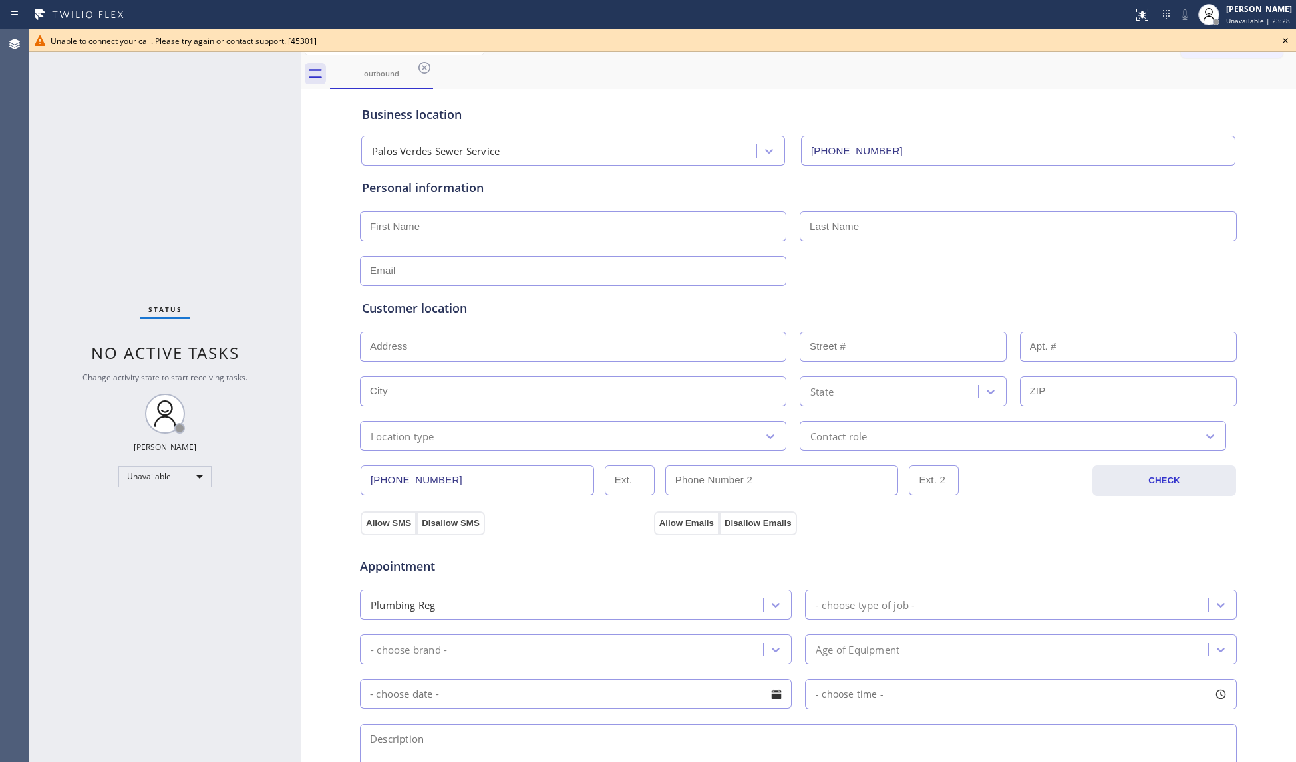
click at [969, 70] on div "outbound" at bounding box center [813, 74] width 966 height 30
drag, startPoint x: 1280, startPoint y: 32, endPoint x: 1257, endPoint y: 32, distance: 22.6
click at [1221, 32] on div "Unable to connect your call. Please try again or contact support. [45301]" at bounding box center [662, 40] width 1267 height 23
drag, startPoint x: 1281, startPoint y: 35, endPoint x: 1253, endPoint y: 41, distance: 27.8
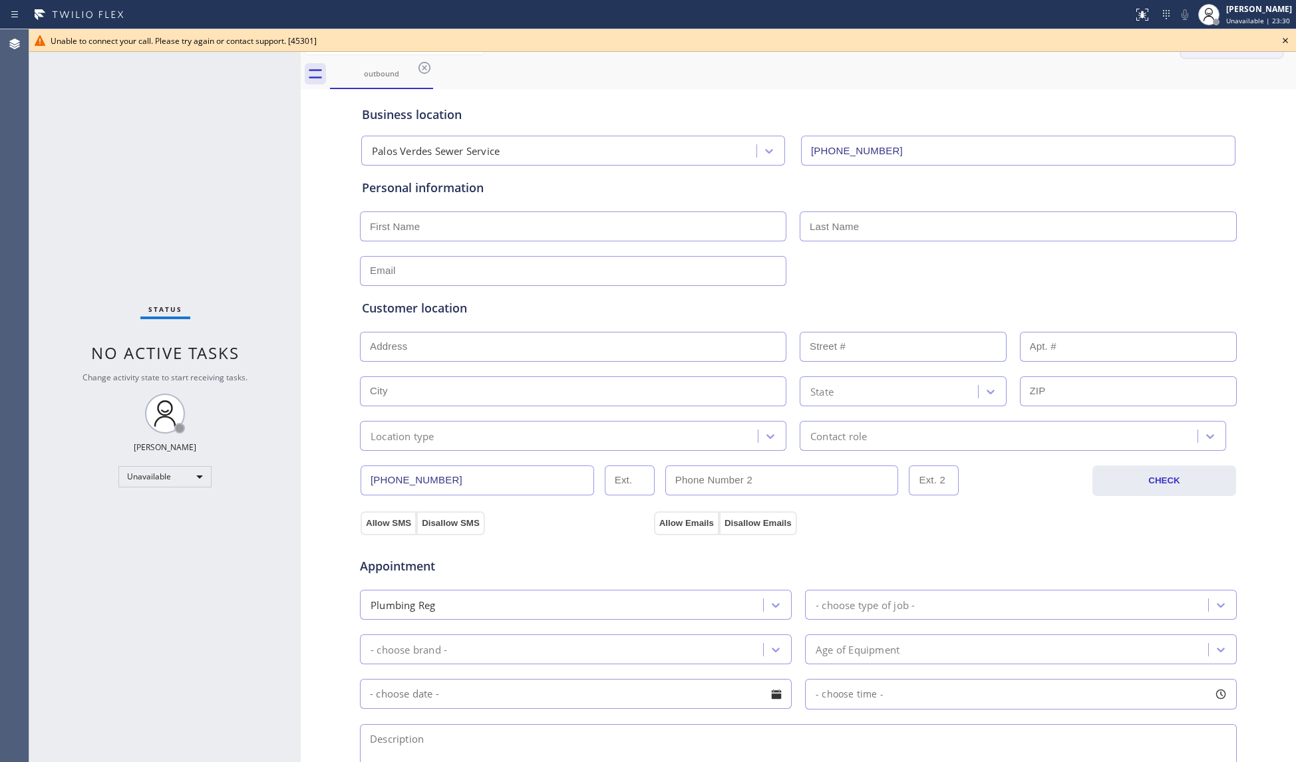
click at [1221, 35] on icon at bounding box center [1285, 41] width 16 height 16
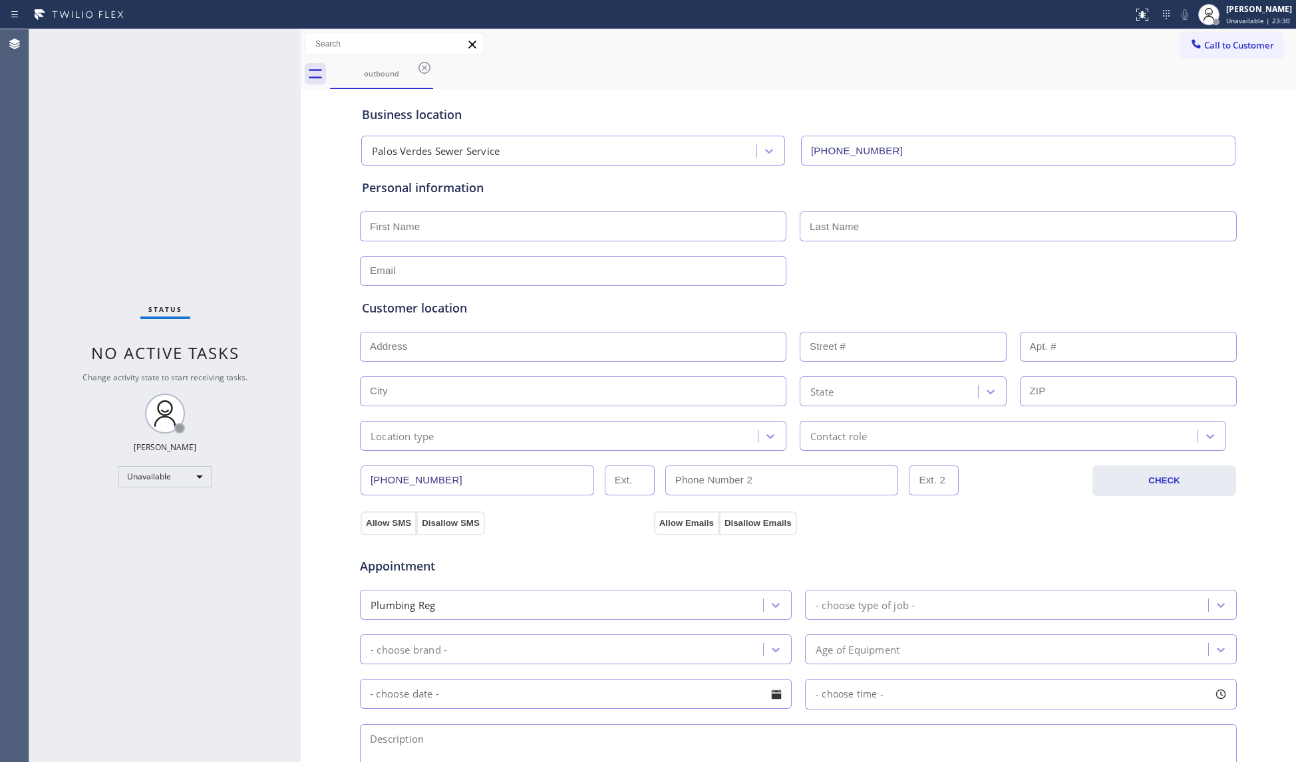
click at [1221, 41] on span "Call to Customer" at bounding box center [1239, 45] width 70 height 12
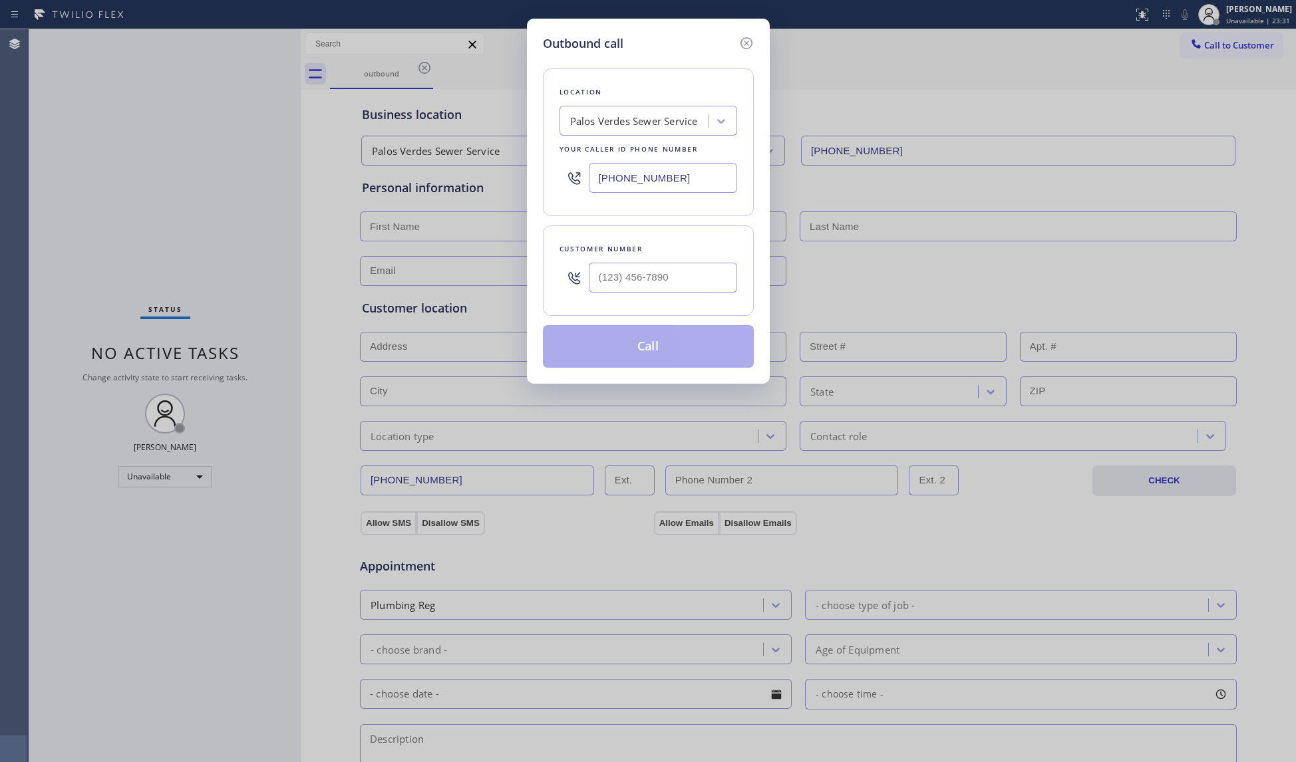
drag, startPoint x: 700, startPoint y: 180, endPoint x: 553, endPoint y: 169, distance: 147.4
click at [553, 171] on div "Location [GEOGRAPHIC_DATA] Sewer Service Your caller id phone number [PHONE_NUM…" at bounding box center [648, 143] width 211 height 148
click at [627, 286] on input "(___) ___-____" at bounding box center [663, 278] width 148 height 30
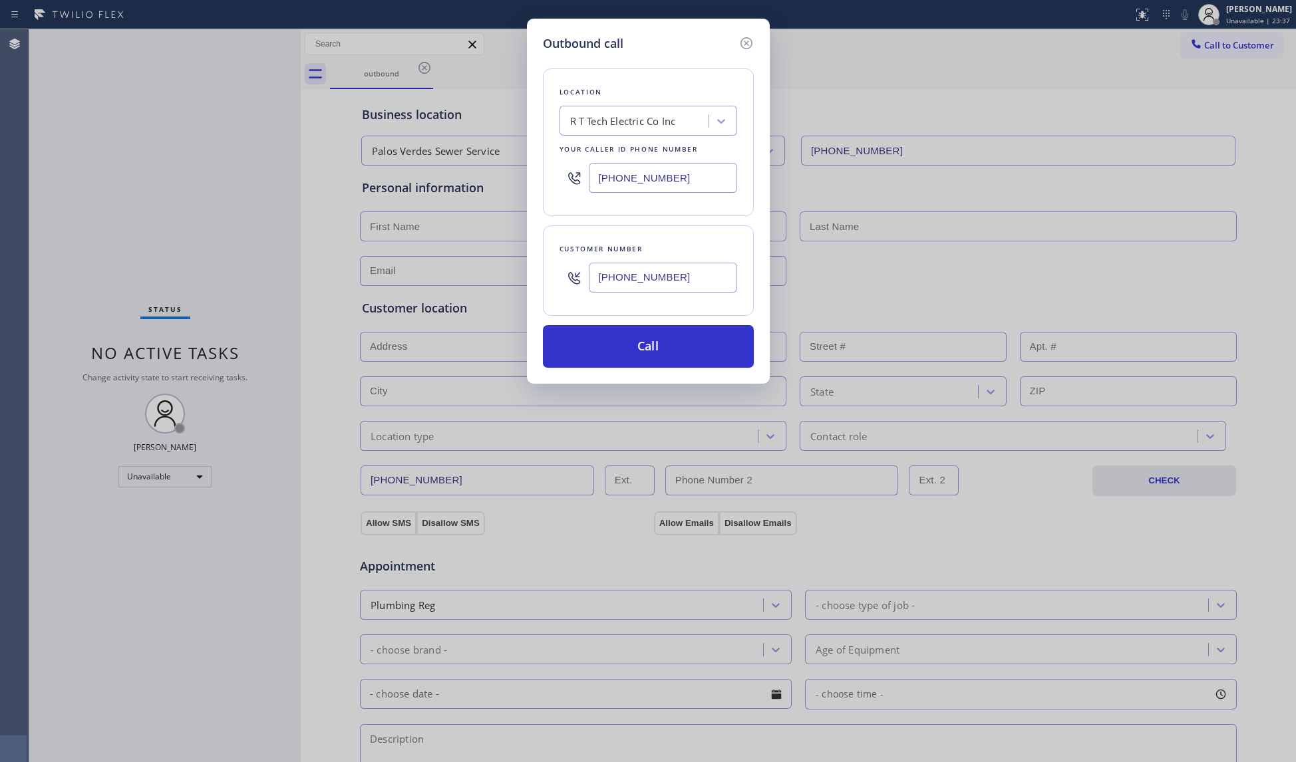
click at [640, 322] on div "Location R T Tech Electric Co Inc Your caller id phone number [PHONE_NUMBER] Cu…" at bounding box center [648, 210] width 211 height 315
drag, startPoint x: 632, startPoint y: 349, endPoint x: 647, endPoint y: 342, distance: 16.7
click at [633, 349] on button "Call" at bounding box center [648, 346] width 211 height 43
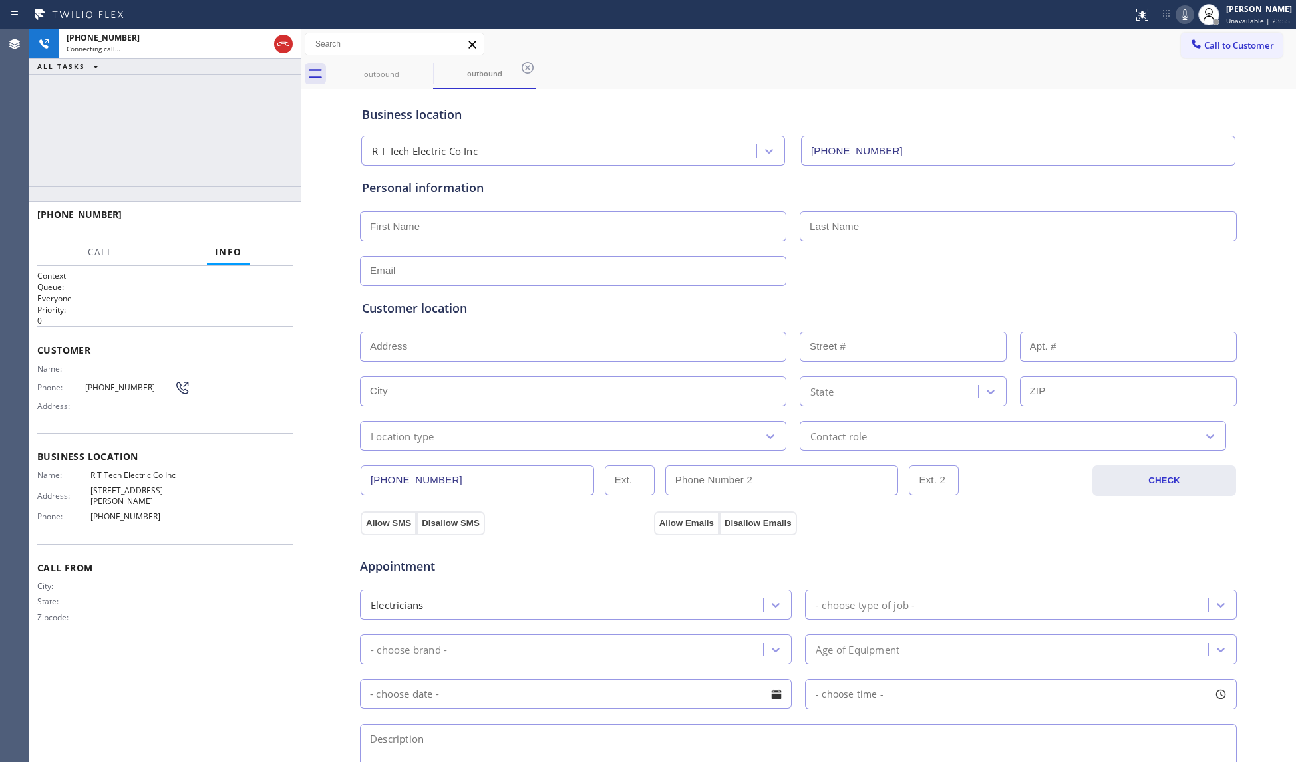
click at [782, 97] on div "Business location R T Tech Electric Co Inc [PHONE_NUMBER]" at bounding box center [798, 128] width 878 height 73
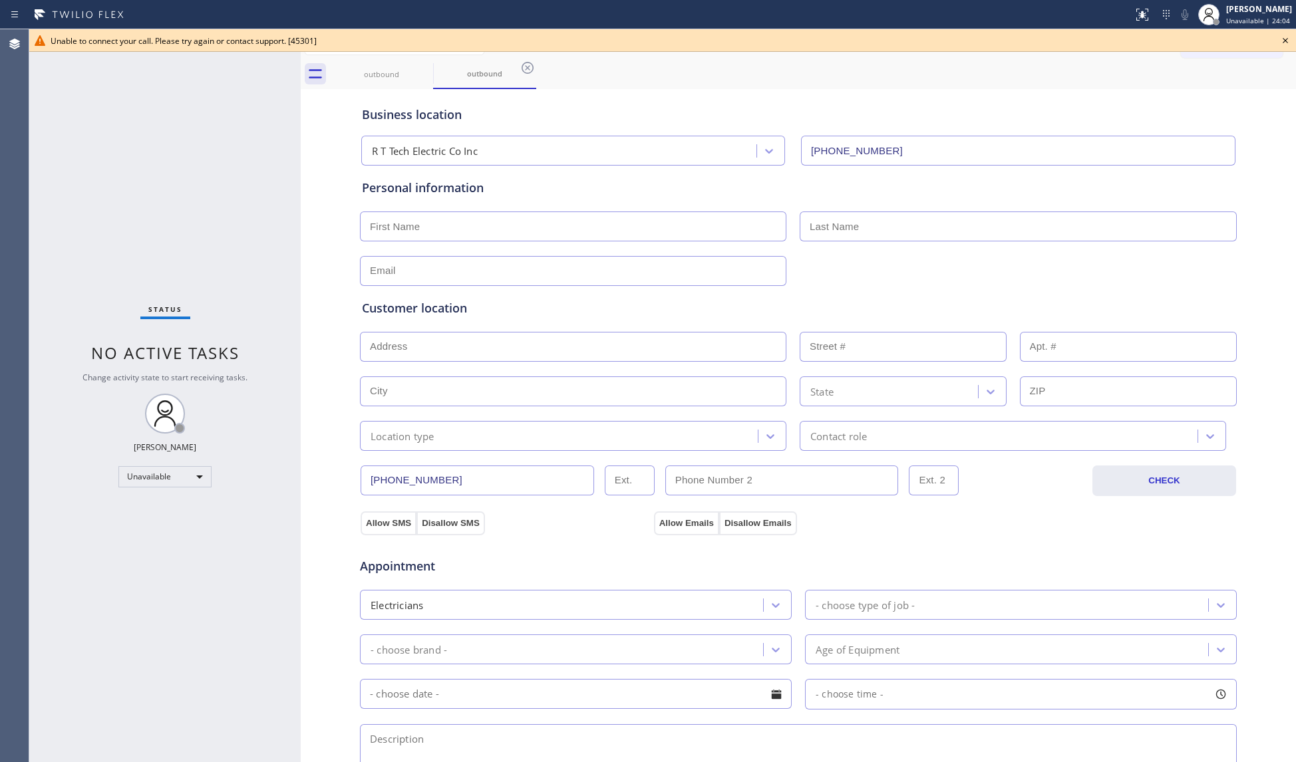
click at [1221, 33] on icon at bounding box center [1285, 41] width 16 height 16
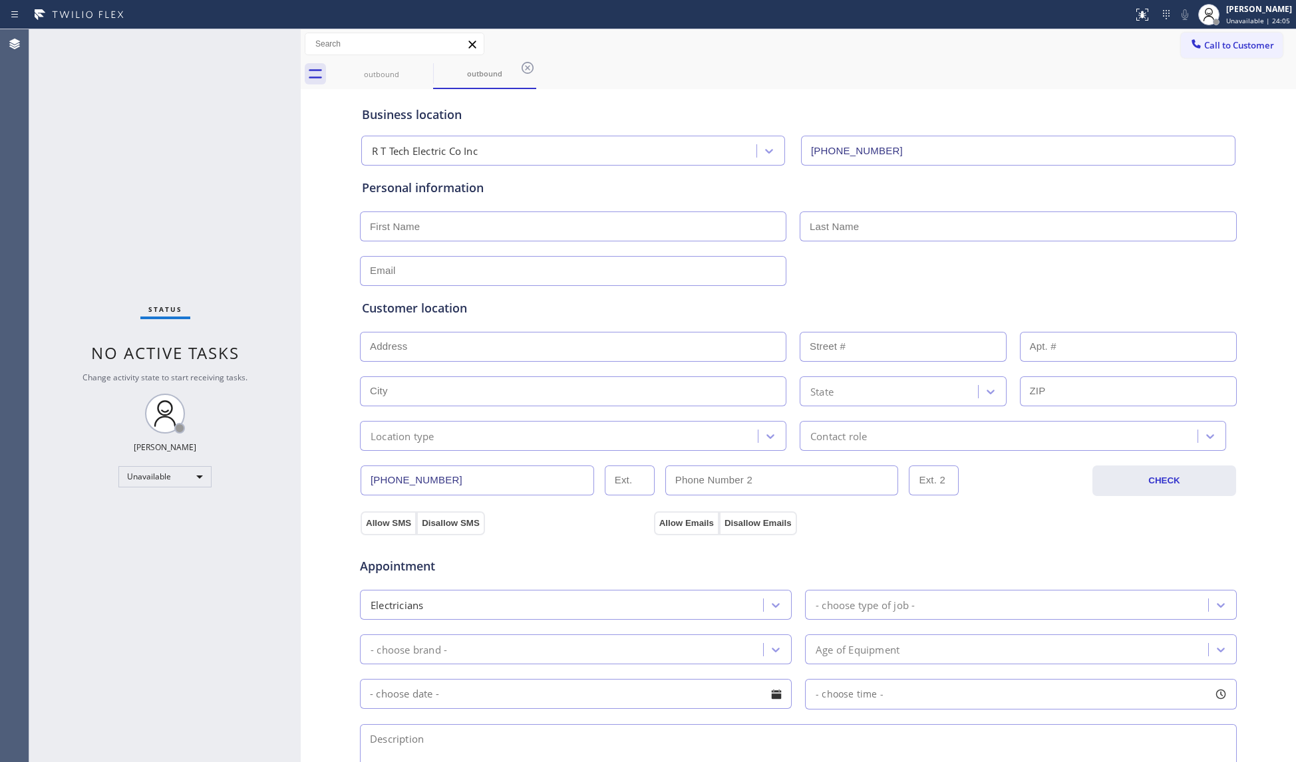
drag, startPoint x: 1195, startPoint y: 52, endPoint x: 1172, endPoint y: 54, distance: 22.7
click at [1193, 51] on button "Call to Customer" at bounding box center [1232, 45] width 102 height 25
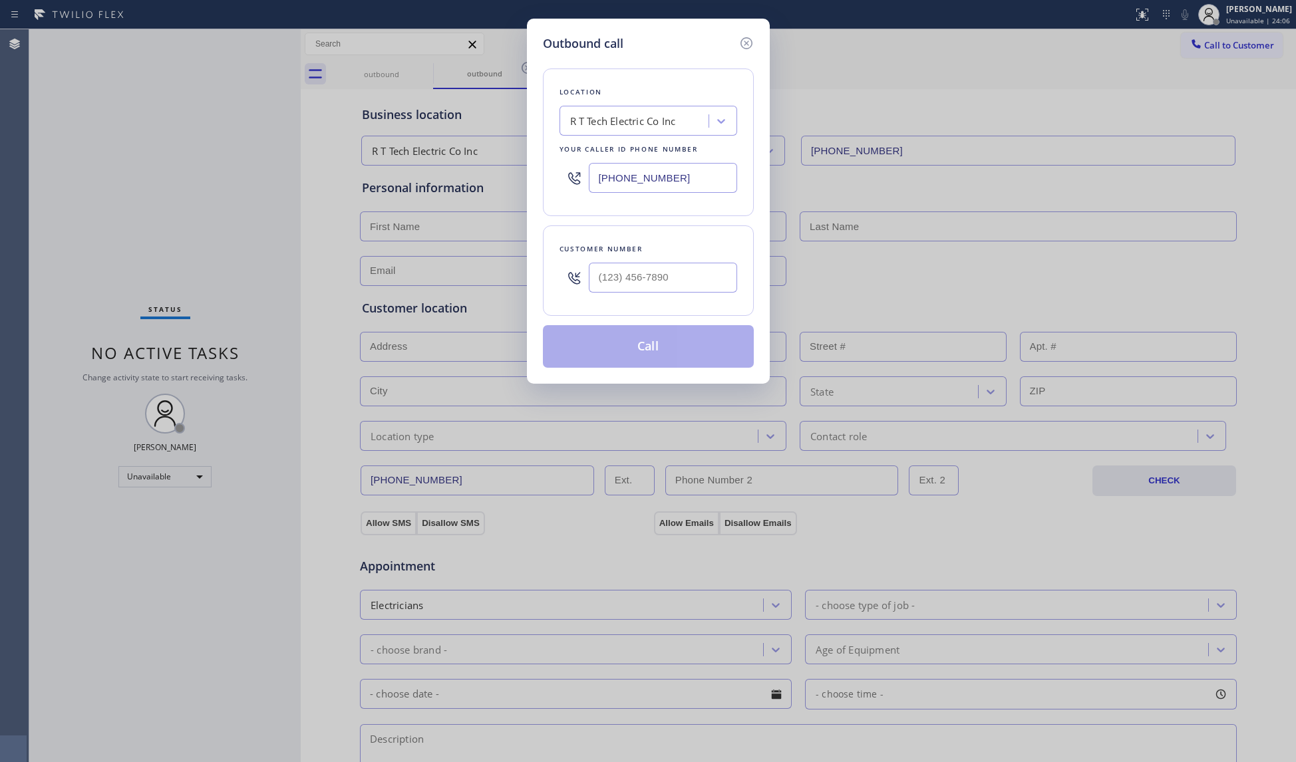
drag, startPoint x: 677, startPoint y: 182, endPoint x: 536, endPoint y: 158, distance: 142.9
click at [524, 158] on div "Outbound call Location R T Tech Electric Co Inc Your caller id phone number [PH…" at bounding box center [648, 381] width 1296 height 762
click at [644, 271] on input "(___) ___-____" at bounding box center [663, 278] width 148 height 30
click at [639, 351] on button "Call" at bounding box center [648, 346] width 211 height 43
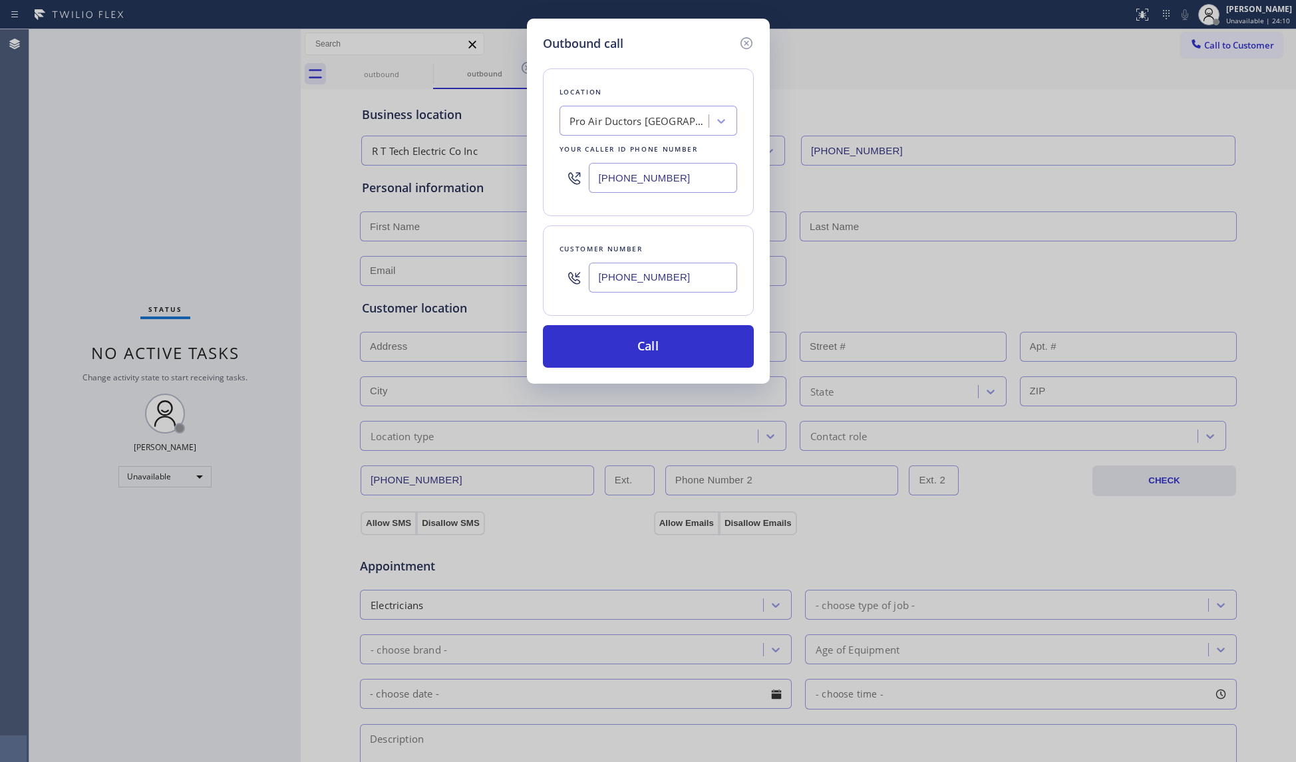
click at [644, 304] on div "Customer number [PHONE_NUMBER]" at bounding box center [648, 271] width 211 height 90
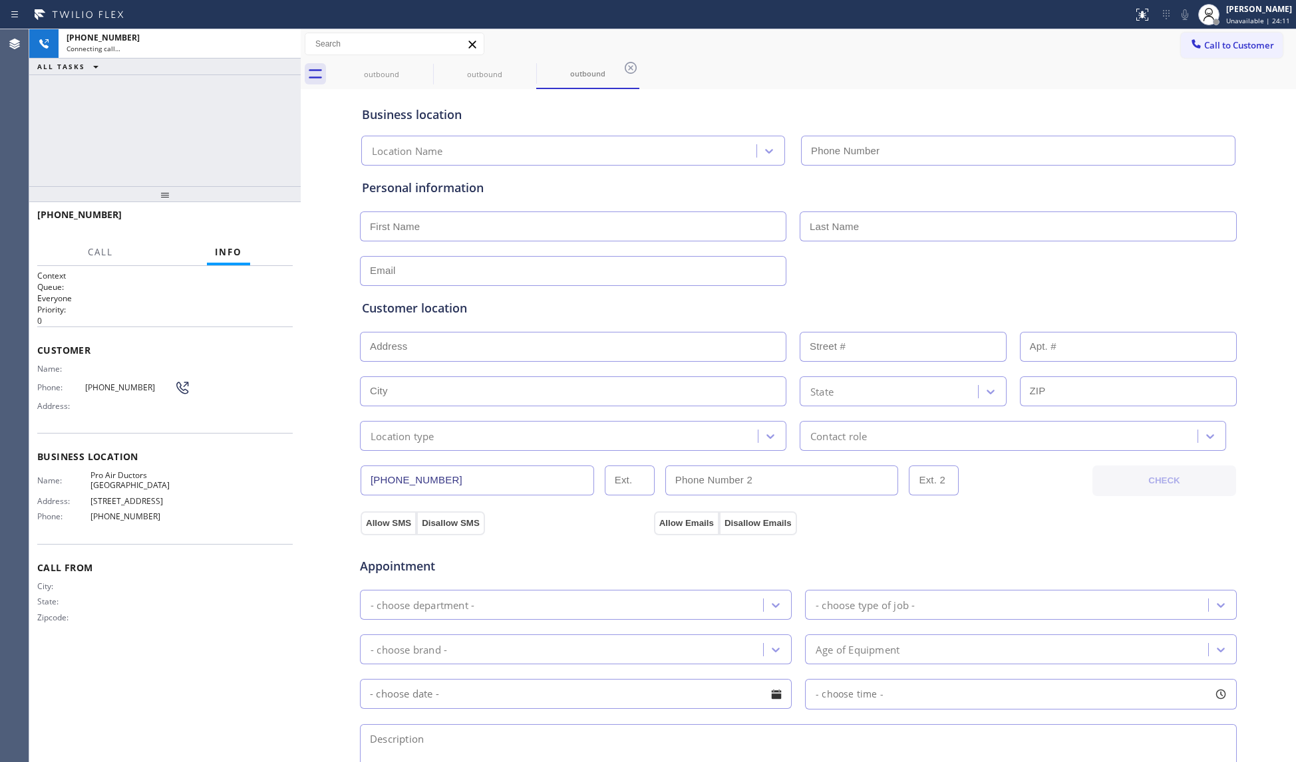
click at [668, 363] on div "Customer location >> ADD NEW ADDRESS << + NEW ADDRESS State Location type Conta…" at bounding box center [798, 375] width 873 height 152
click at [780, 51] on div "Call to Customer Outbound call Location Pro Air Ductors [GEOGRAPHIC_DATA] Your …" at bounding box center [798, 44] width 995 height 23
click at [267, 212] on button "HANG UP" at bounding box center [262, 221] width 62 height 19
click at [263, 212] on button "HANG UP" at bounding box center [262, 221] width 62 height 19
click at [264, 210] on div "[PHONE_NUMBER] Live | 00:02 HANG UP" at bounding box center [164, 221] width 255 height 35
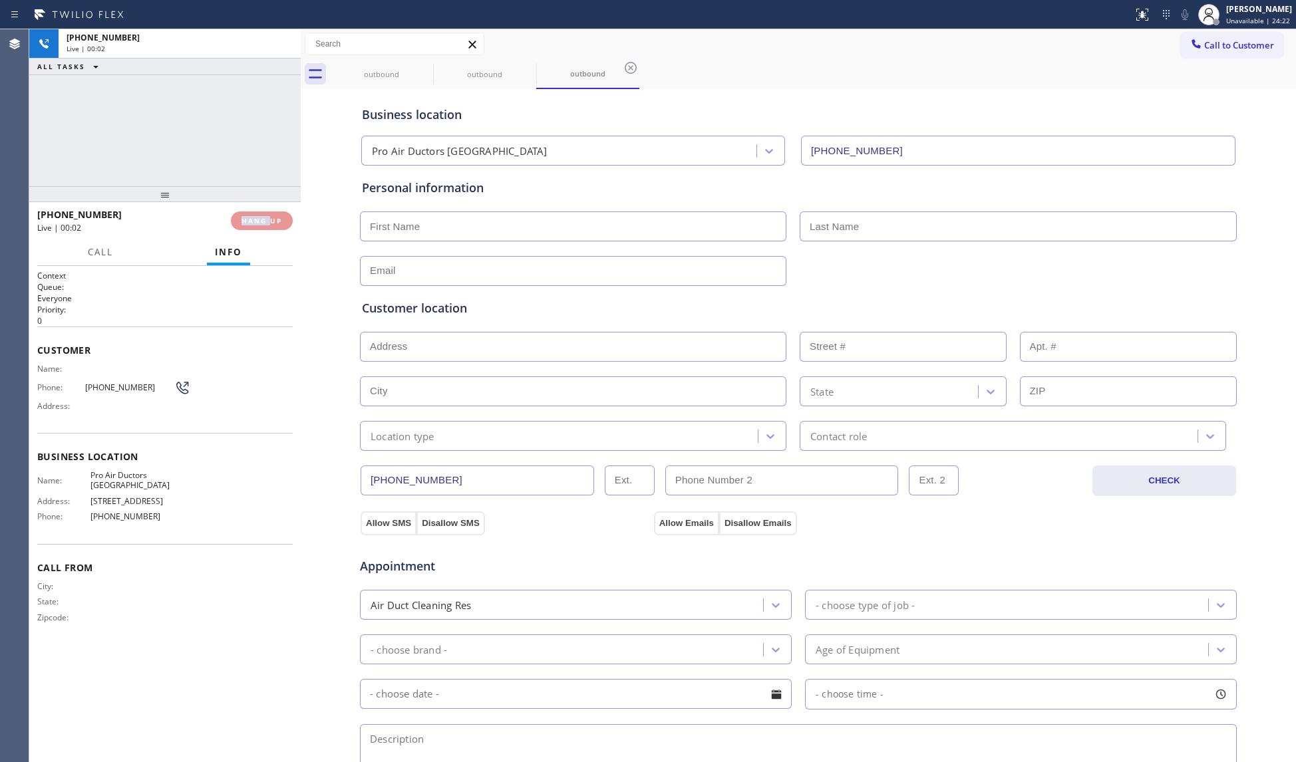
click at [267, 208] on div "[PHONE_NUMBER] Live | 00:02 HANG UP" at bounding box center [164, 221] width 255 height 35
click at [269, 208] on div "[PHONE_NUMBER] Live | 00:02 HANG UP" at bounding box center [164, 221] width 255 height 35
click at [271, 208] on div "[PHONE_NUMBER] Wrap up | 00:00 COMPLETE" at bounding box center [164, 221] width 255 height 35
click at [274, 210] on div "[PHONE_NUMBER] Wrap up | 00:00 COMPLETE" at bounding box center [164, 221] width 255 height 35
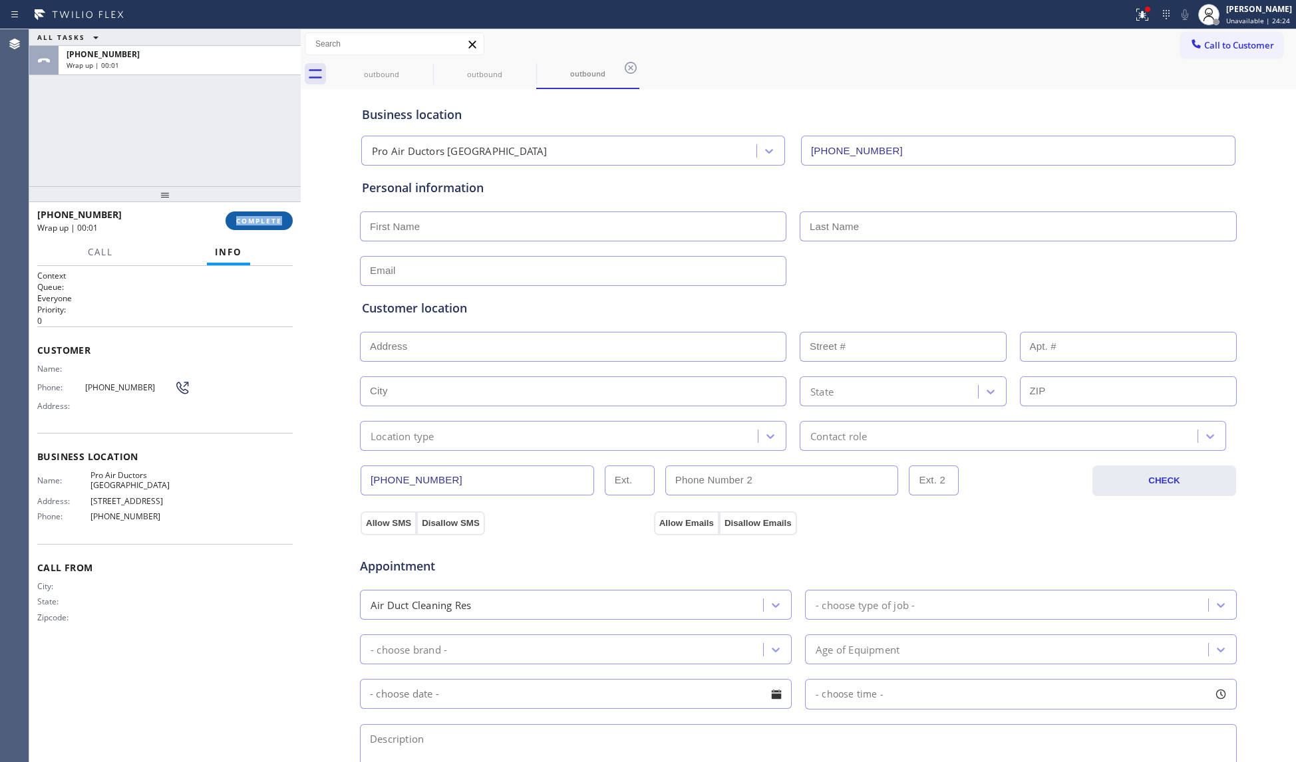
click at [266, 218] on span "COMPLETE" at bounding box center [259, 220] width 46 height 9
drag, startPoint x: 327, startPoint y: 174, endPoint x: 371, endPoint y: 201, distance: 51.1
click at [329, 176] on div "Business location Pro Air Ductors [GEOGRAPHIC_DATA] [PHONE_NUMBER] Personal inf…" at bounding box center [798, 546] width 989 height 909
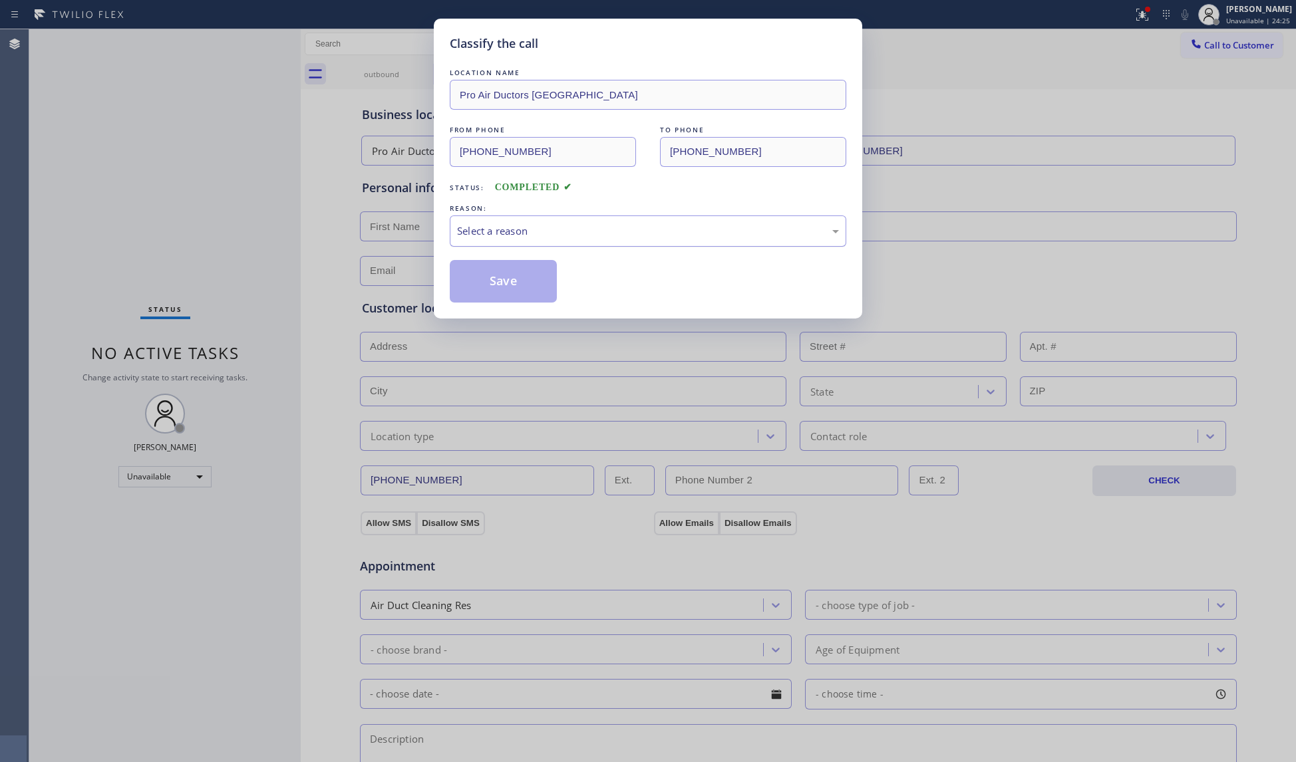
drag, startPoint x: 527, startPoint y: 233, endPoint x: 520, endPoint y: 237, distance: 8.3
click at [526, 233] on div "Select a reason" at bounding box center [648, 231] width 382 height 15
click at [483, 277] on button "Save" at bounding box center [503, 281] width 107 height 43
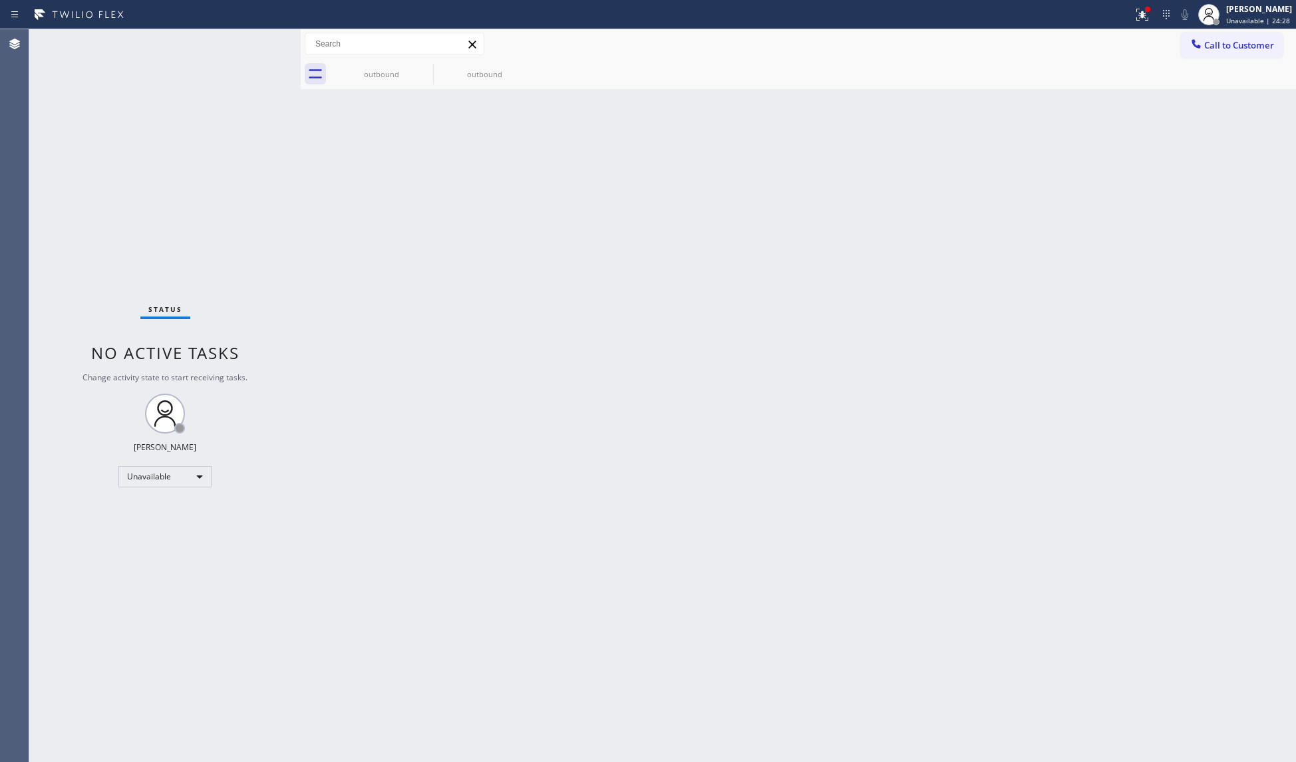
click at [1193, 64] on div "outbound outbound" at bounding box center [813, 74] width 966 height 30
drag, startPoint x: 477, startPoint y: 63, endPoint x: 474, endPoint y: 76, distance: 13.7
click at [477, 67] on div "outbound" at bounding box center [484, 74] width 100 height 30
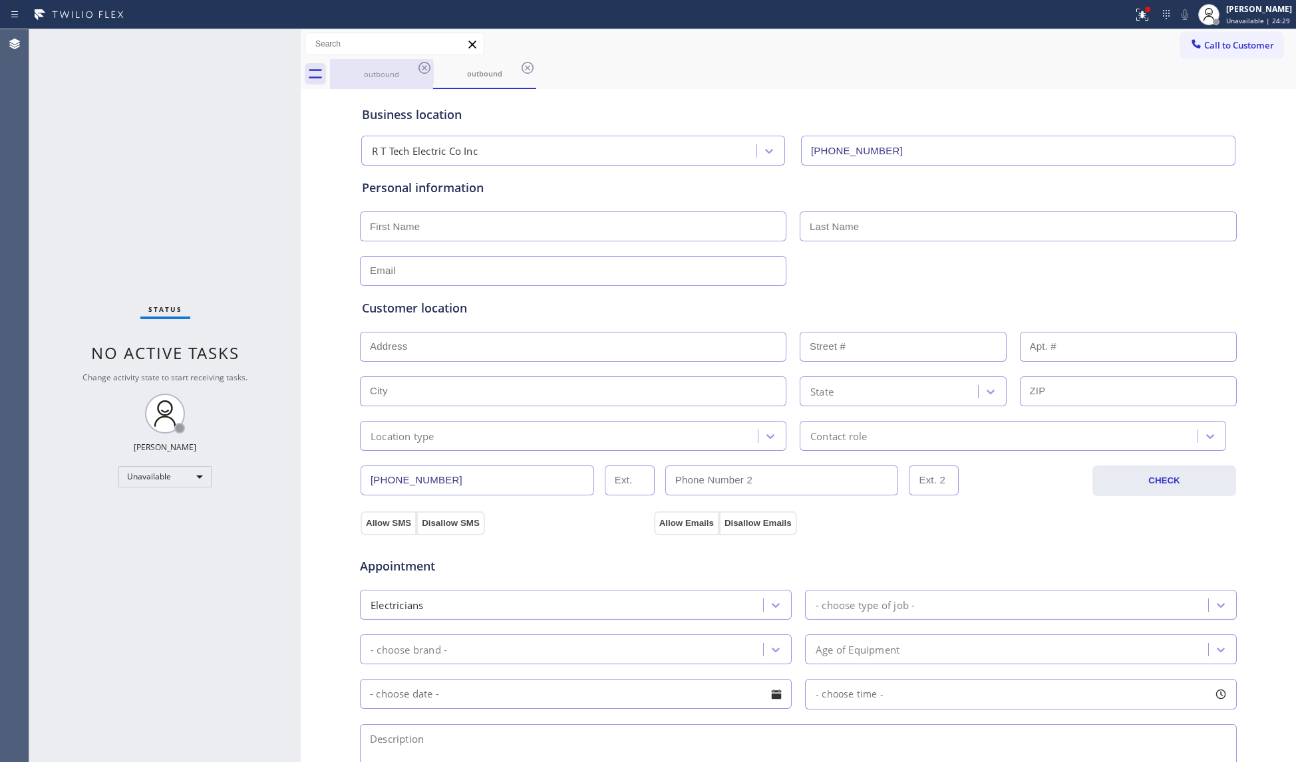
drag, startPoint x: 353, startPoint y: 84, endPoint x: 357, endPoint y: 77, distance: 8.1
click at [353, 80] on div "outbound" at bounding box center [381, 74] width 100 height 30
click at [422, 69] on icon at bounding box center [424, 68] width 16 height 16
click at [421, 67] on icon at bounding box center [424, 68] width 16 height 16
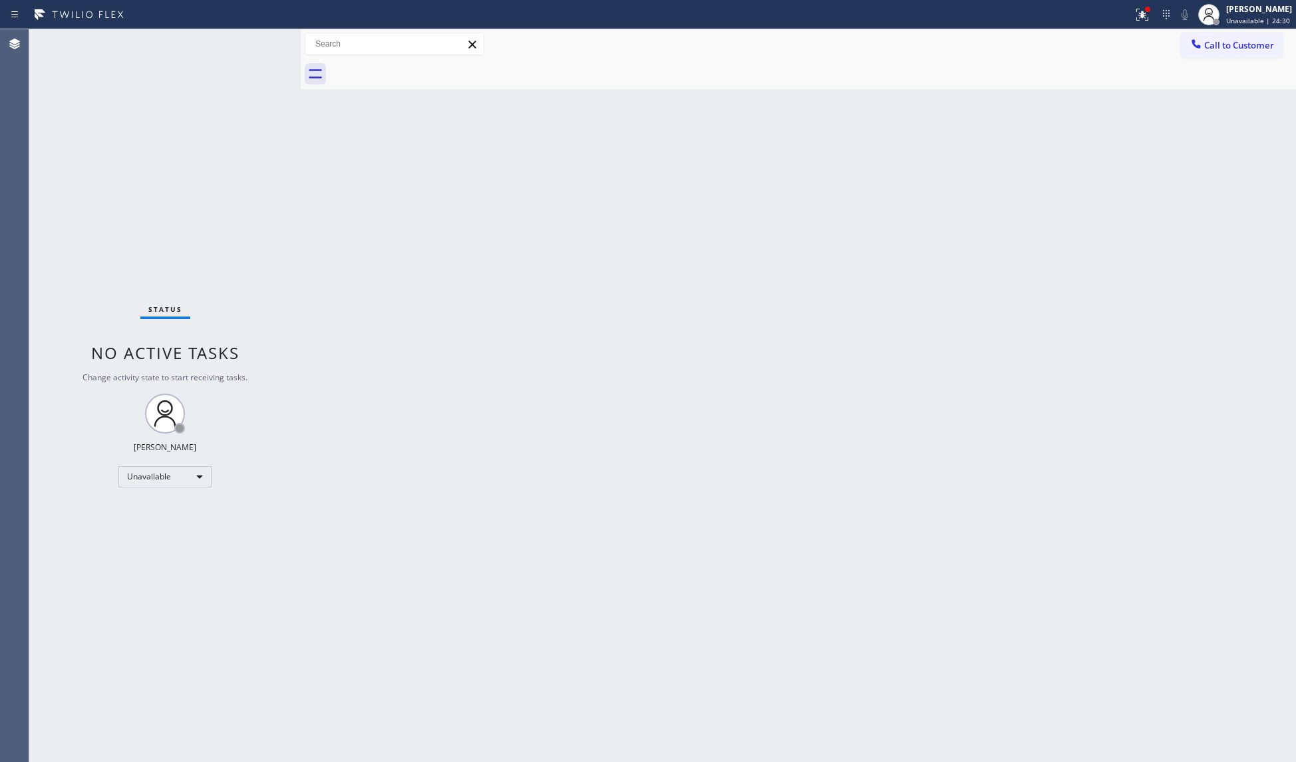
click at [421, 67] on div at bounding box center [813, 74] width 966 height 30
drag, startPoint x: 1273, startPoint y: 41, endPoint x: 1245, endPoint y: 41, distance: 27.9
click at [1221, 41] on span "Call to Customer" at bounding box center [1239, 45] width 70 height 12
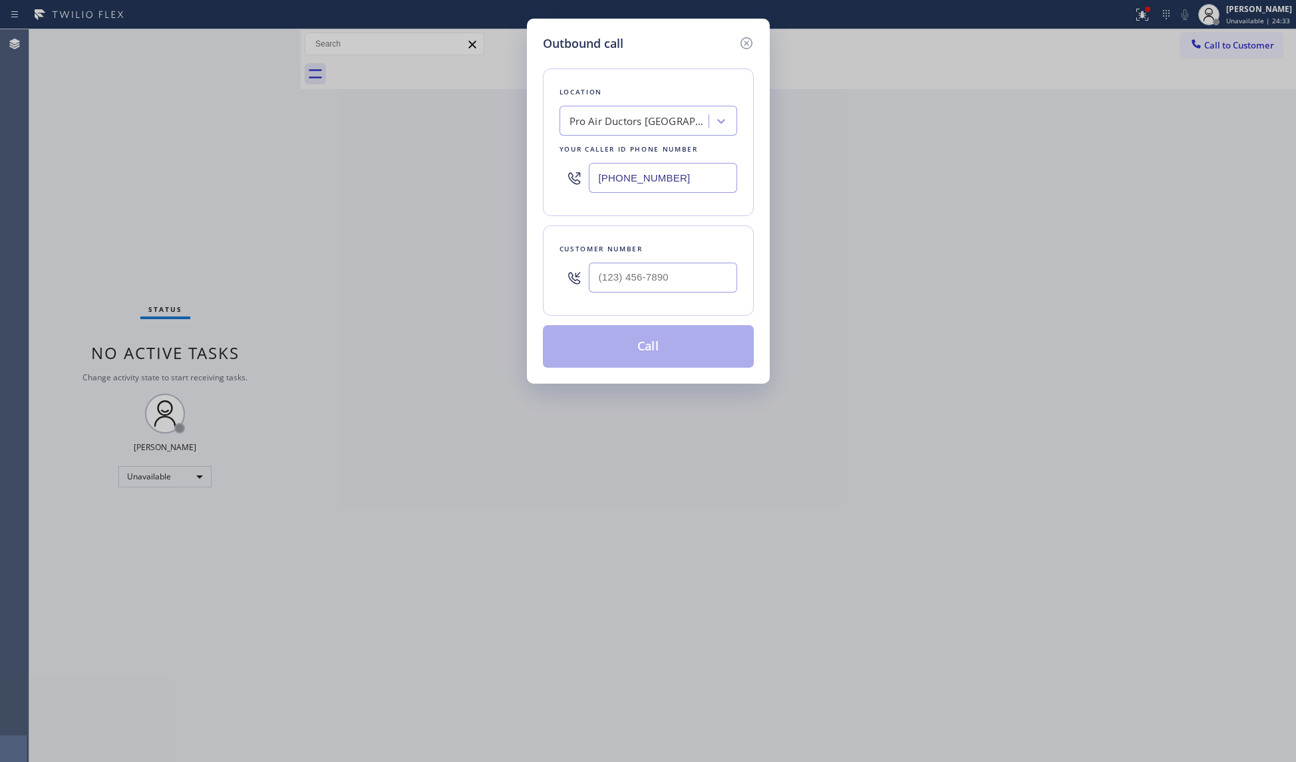
drag, startPoint x: 701, startPoint y: 172, endPoint x: 557, endPoint y: 176, distance: 143.8
click at [527, 174] on div "Outbound call Location Pro Air Ductors [GEOGRAPHIC_DATA] Your caller id phone n…" at bounding box center [648, 201] width 243 height 365
click at [626, 287] on input "(___) ___-____" at bounding box center [663, 278] width 148 height 30
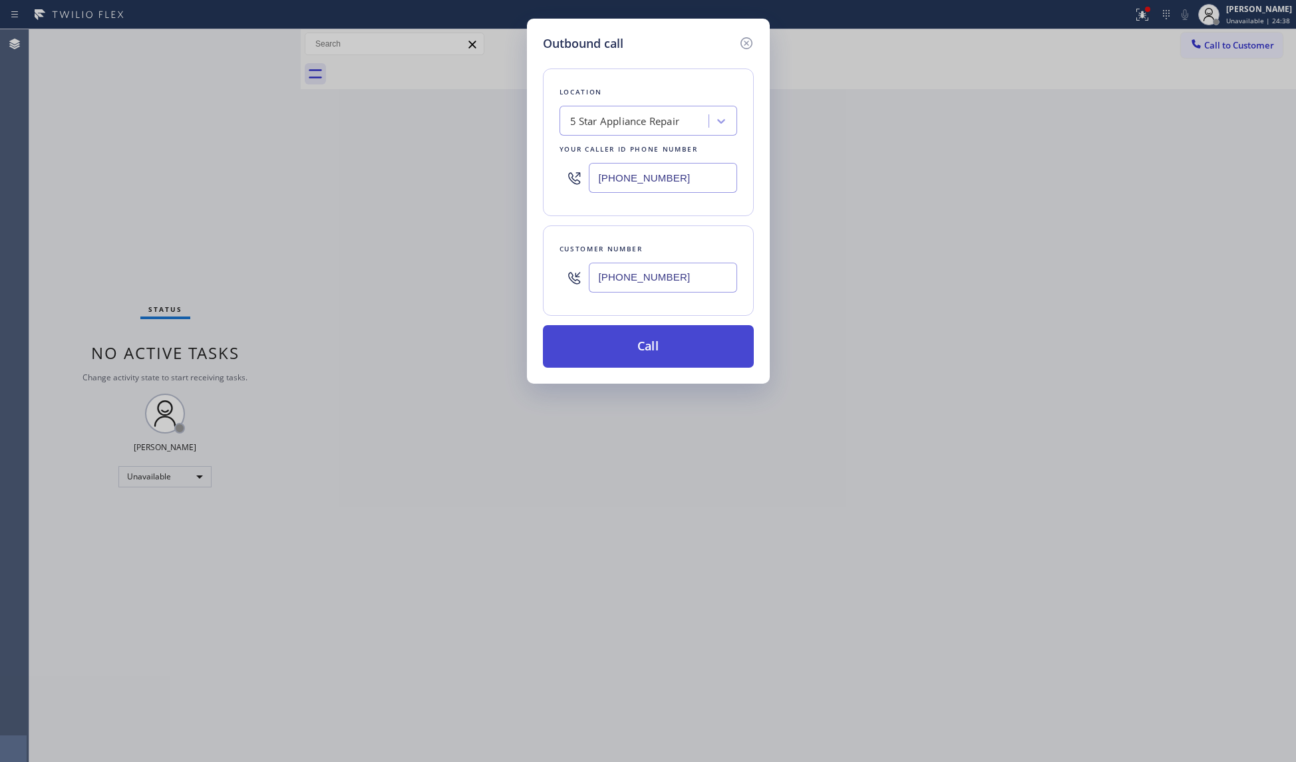
drag, startPoint x: 655, startPoint y: 334, endPoint x: 708, endPoint y: 339, distance: 53.4
click at [655, 334] on button "Call" at bounding box center [648, 346] width 211 height 43
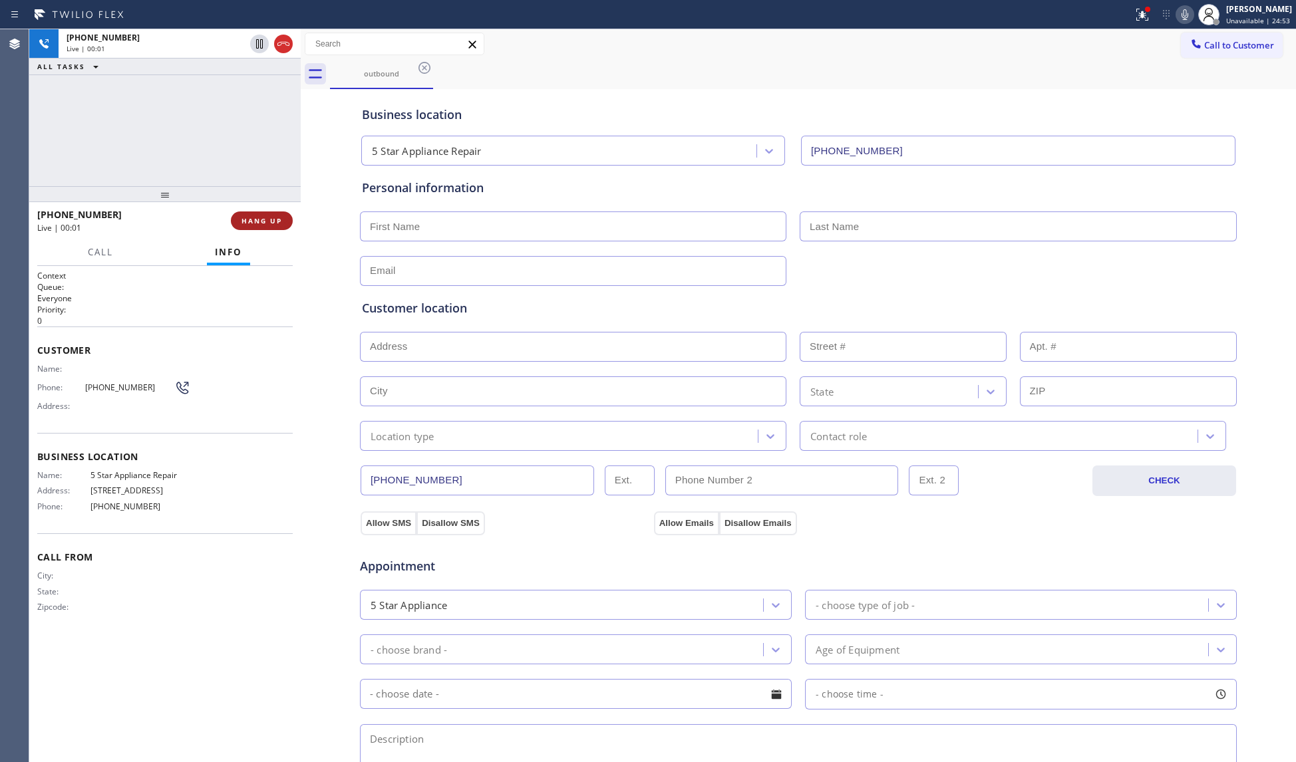
click at [265, 231] on div "[PHONE_NUMBER] Live | 00:01 HANG UP" at bounding box center [164, 221] width 255 height 35
click at [265, 225] on button "HANG UP" at bounding box center [262, 221] width 62 height 19
click at [267, 222] on span "HANG UP" at bounding box center [261, 220] width 41 height 9
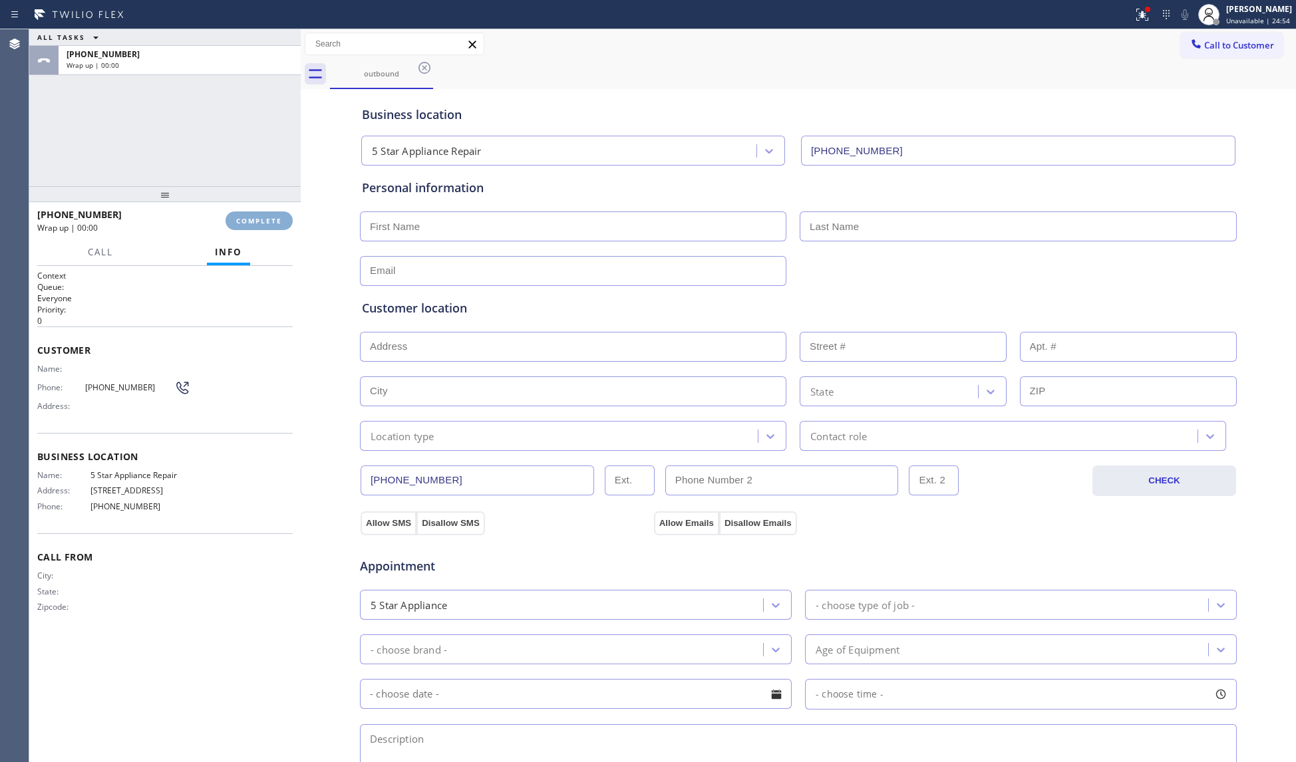
click at [271, 220] on span "COMPLETE" at bounding box center [259, 220] width 46 height 9
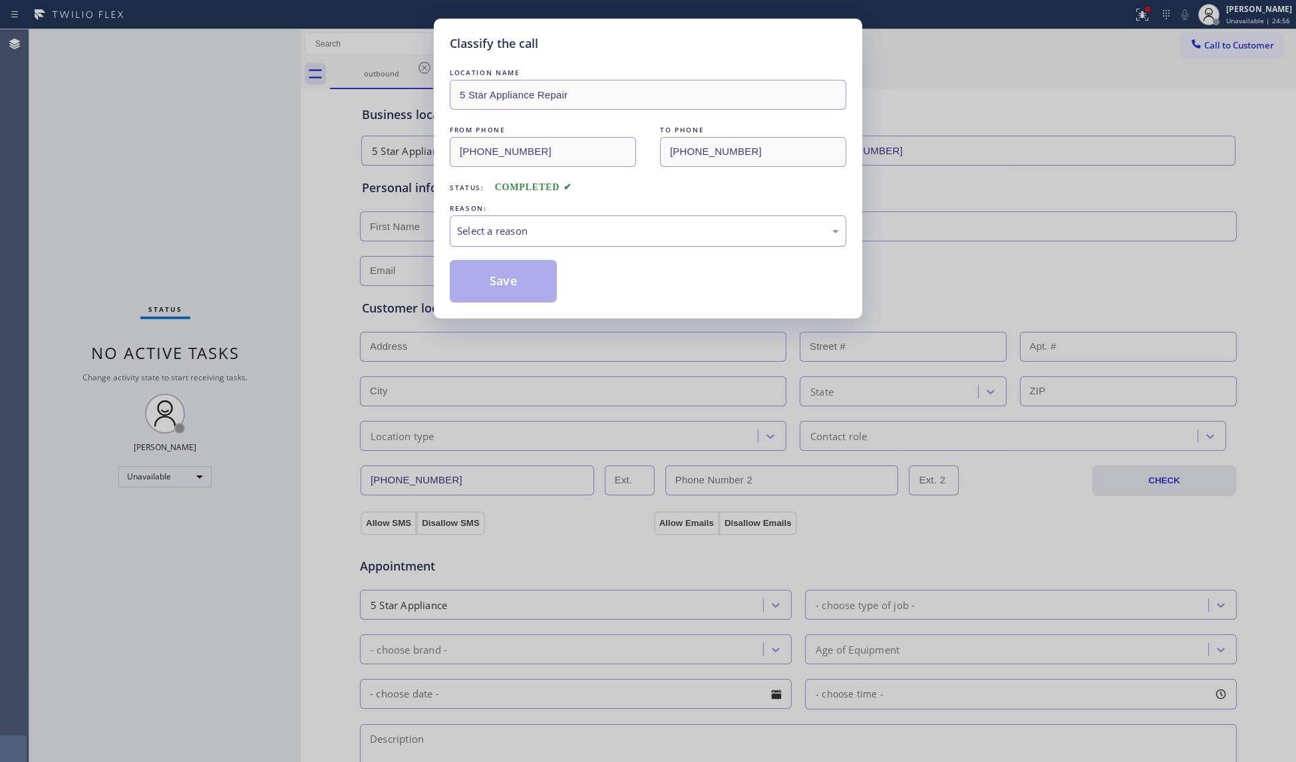
click at [541, 230] on div "Select a reason" at bounding box center [648, 231] width 382 height 15
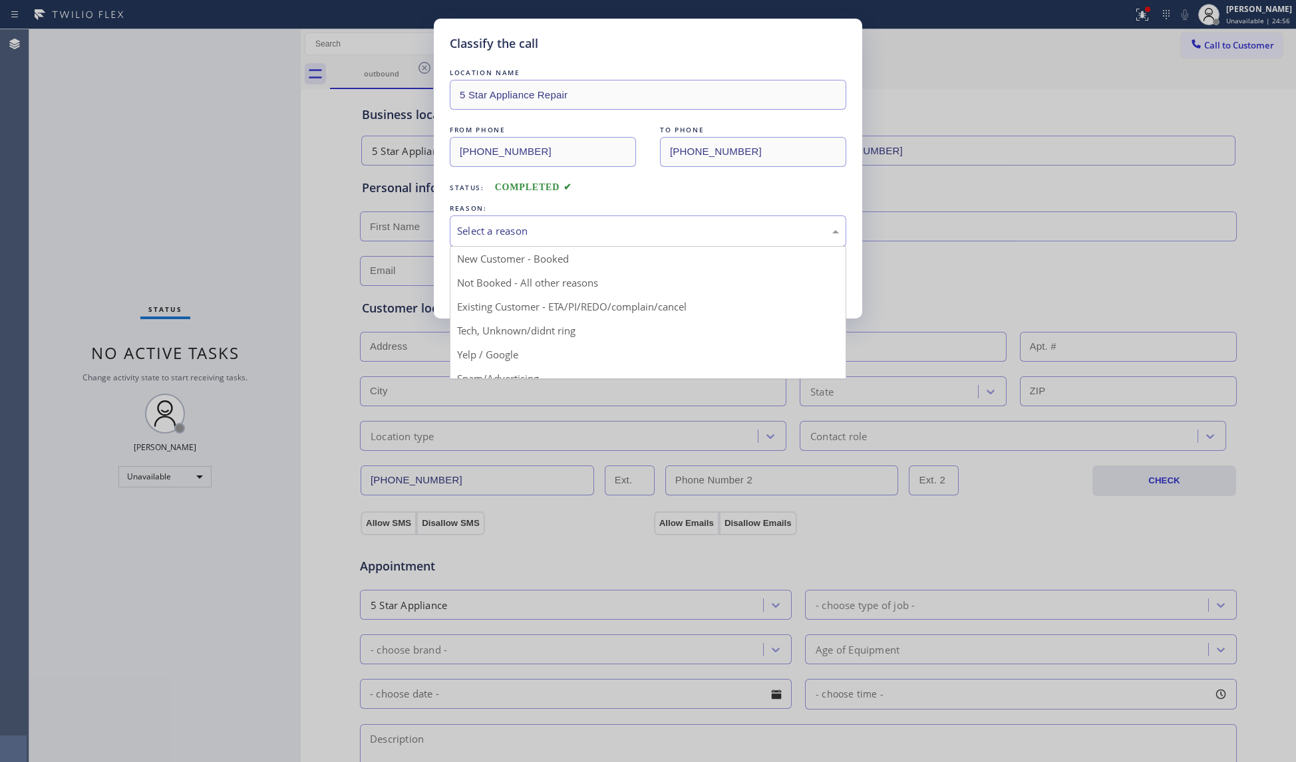
drag, startPoint x: 511, startPoint y: 301, endPoint x: 502, endPoint y: 286, distance: 17.3
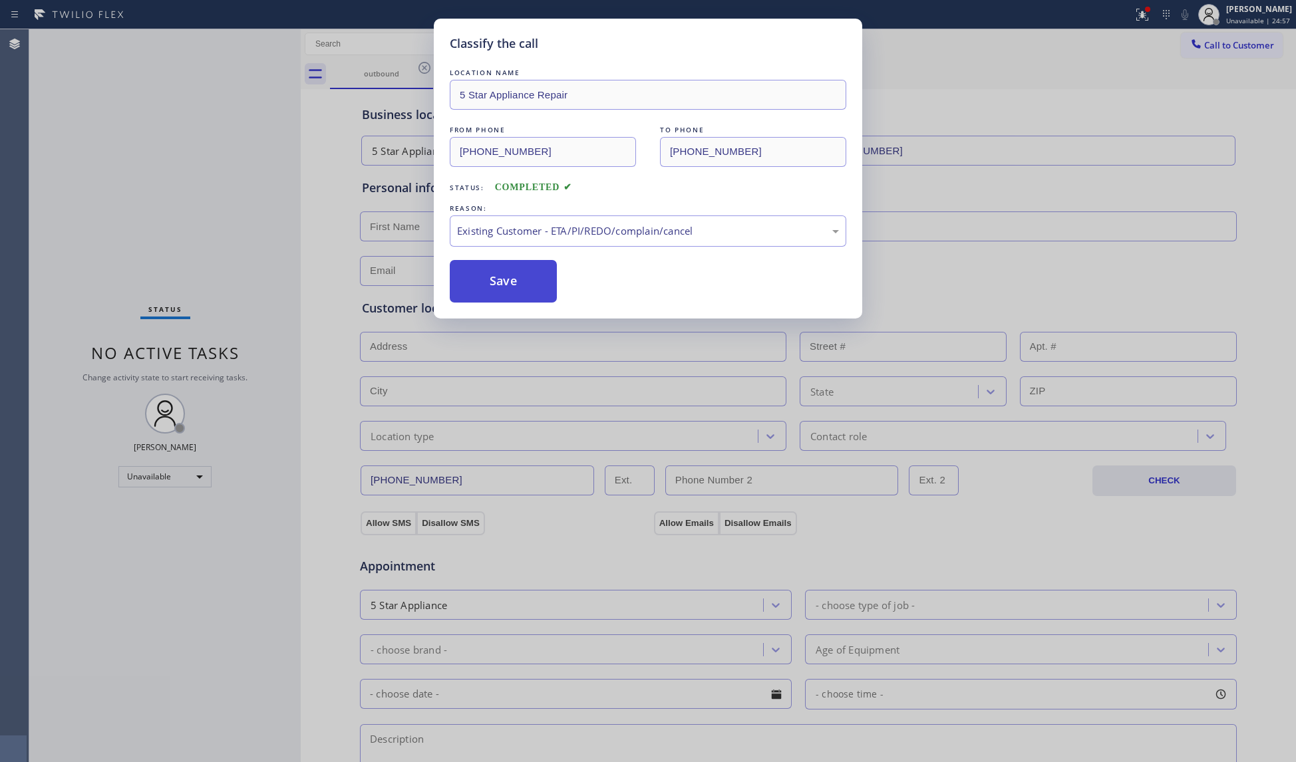
click at [491, 271] on button "Save" at bounding box center [503, 281] width 107 height 43
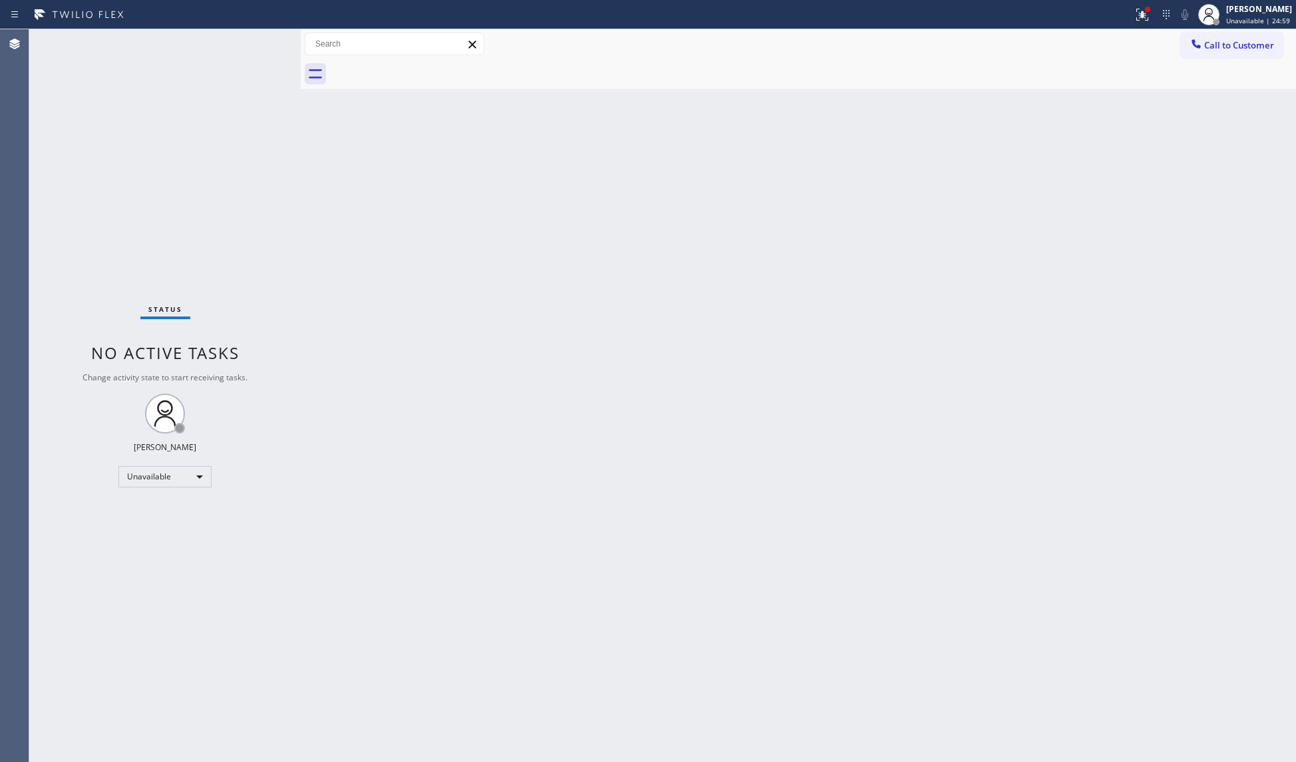
drag, startPoint x: 1146, startPoint y: 24, endPoint x: 1100, endPoint y: 155, distance: 138.9
click at [1142, 29] on div "Status report Issues detected These issues could affect your workflow. Please c…" at bounding box center [648, 381] width 1296 height 762
click at [1139, 23] on button at bounding box center [1142, 14] width 29 height 29
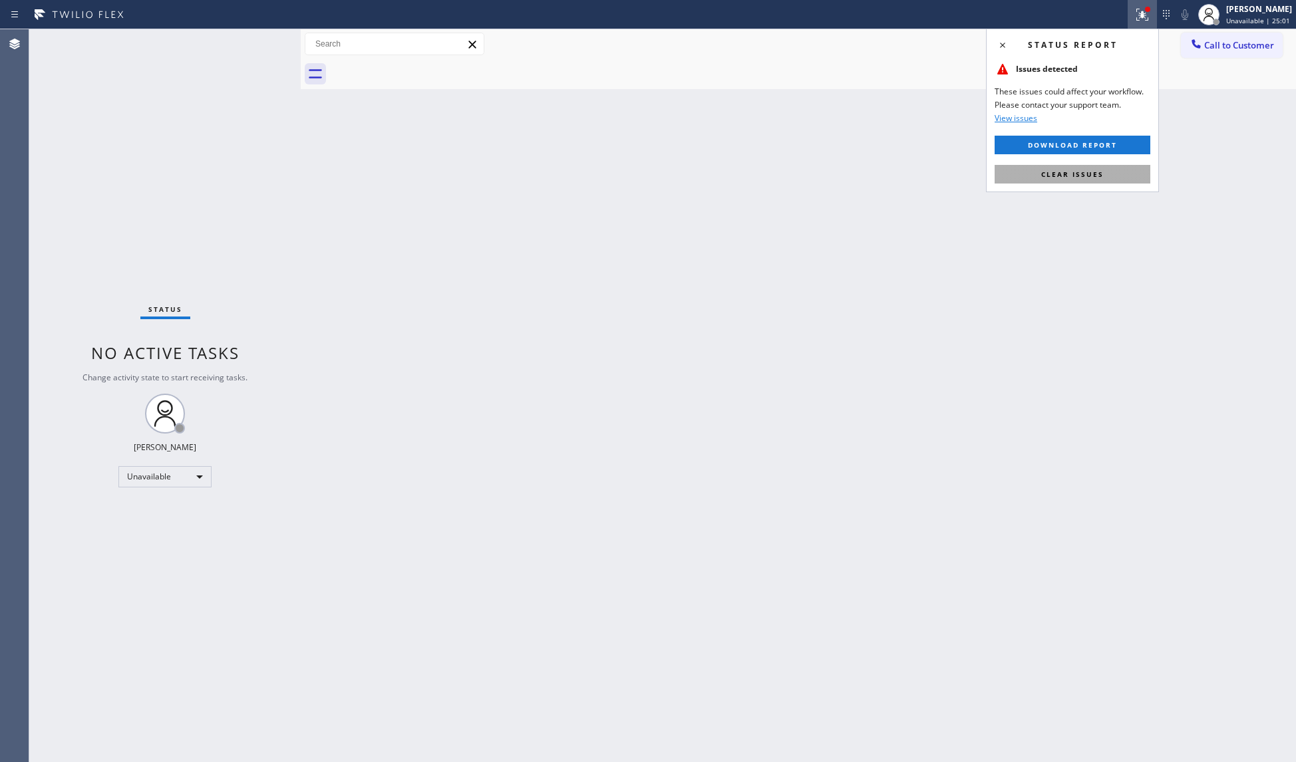
click at [1068, 166] on button "Clear issues" at bounding box center [1072, 174] width 156 height 19
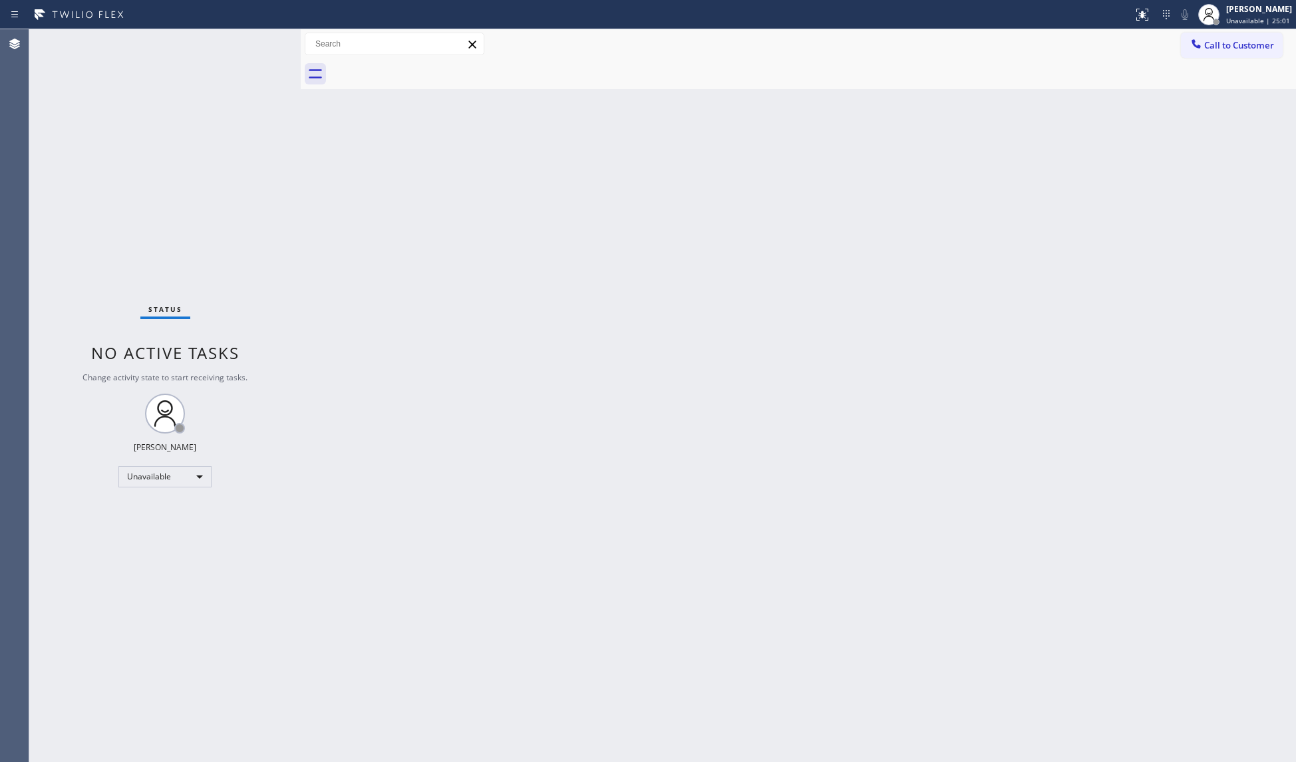
drag, startPoint x: 1212, startPoint y: 41, endPoint x: 1185, endPoint y: 65, distance: 36.7
click at [1212, 41] on span "Call to Customer" at bounding box center [1239, 45] width 70 height 12
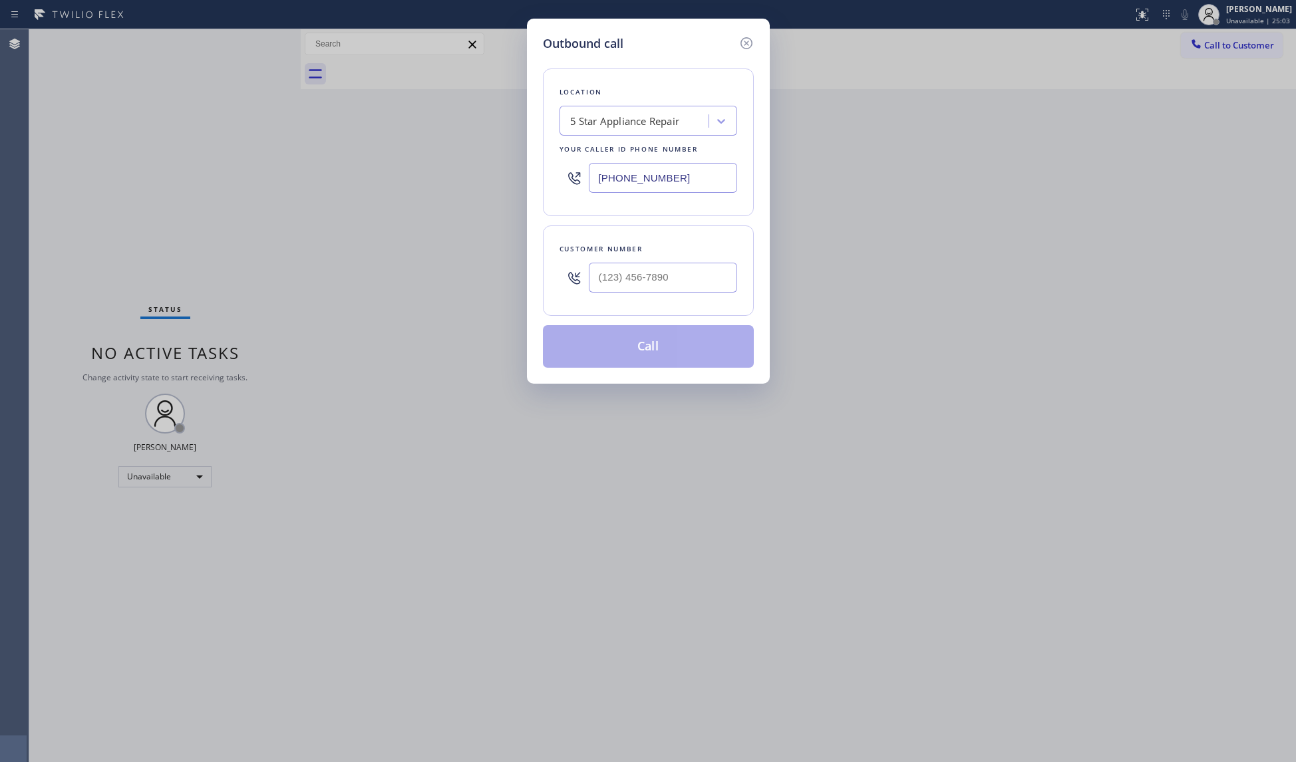
drag, startPoint x: 685, startPoint y: 179, endPoint x: 488, endPoint y: 160, distance: 198.5
click at [488, 160] on div "Outbound call Location 5 Star Appliance Repair Your caller id phone number [PHO…" at bounding box center [648, 381] width 1296 height 762
click at [661, 291] on input "(___) ___-____" at bounding box center [663, 278] width 148 height 30
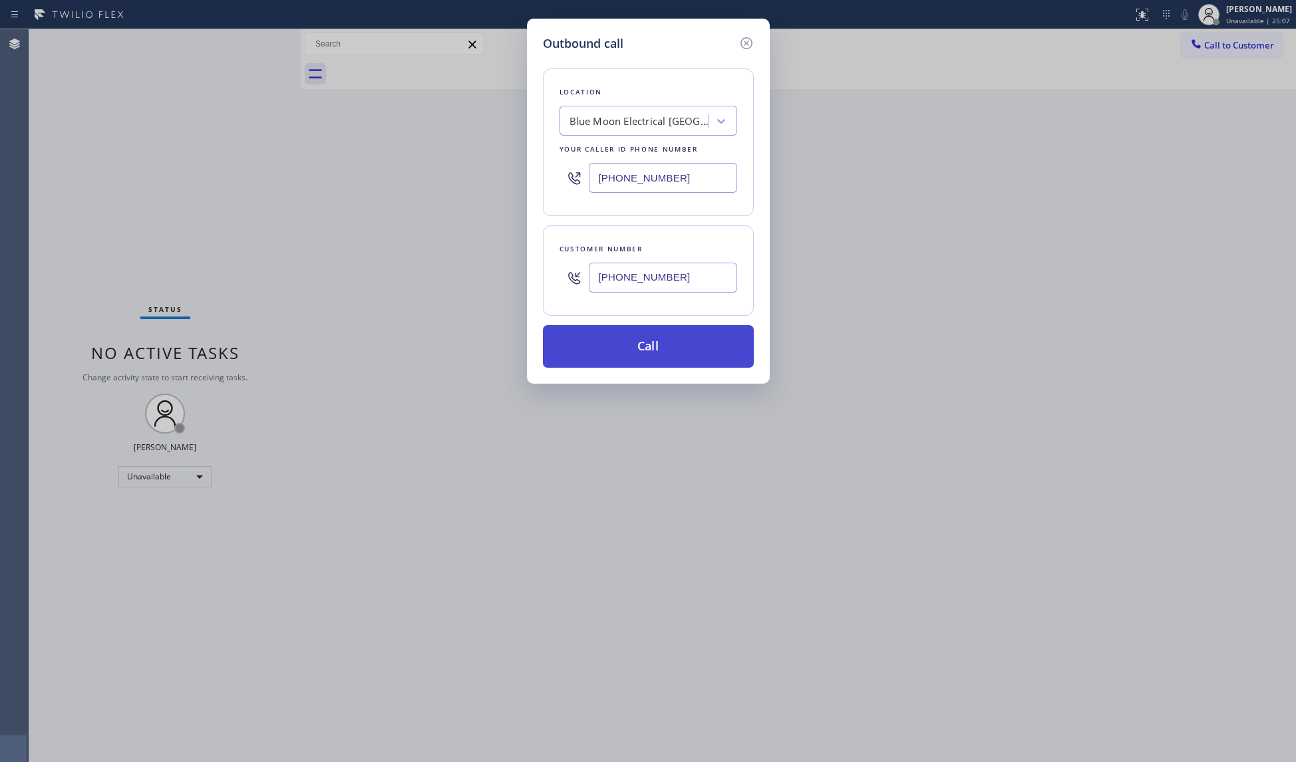
click at [641, 342] on button "Call" at bounding box center [648, 346] width 211 height 43
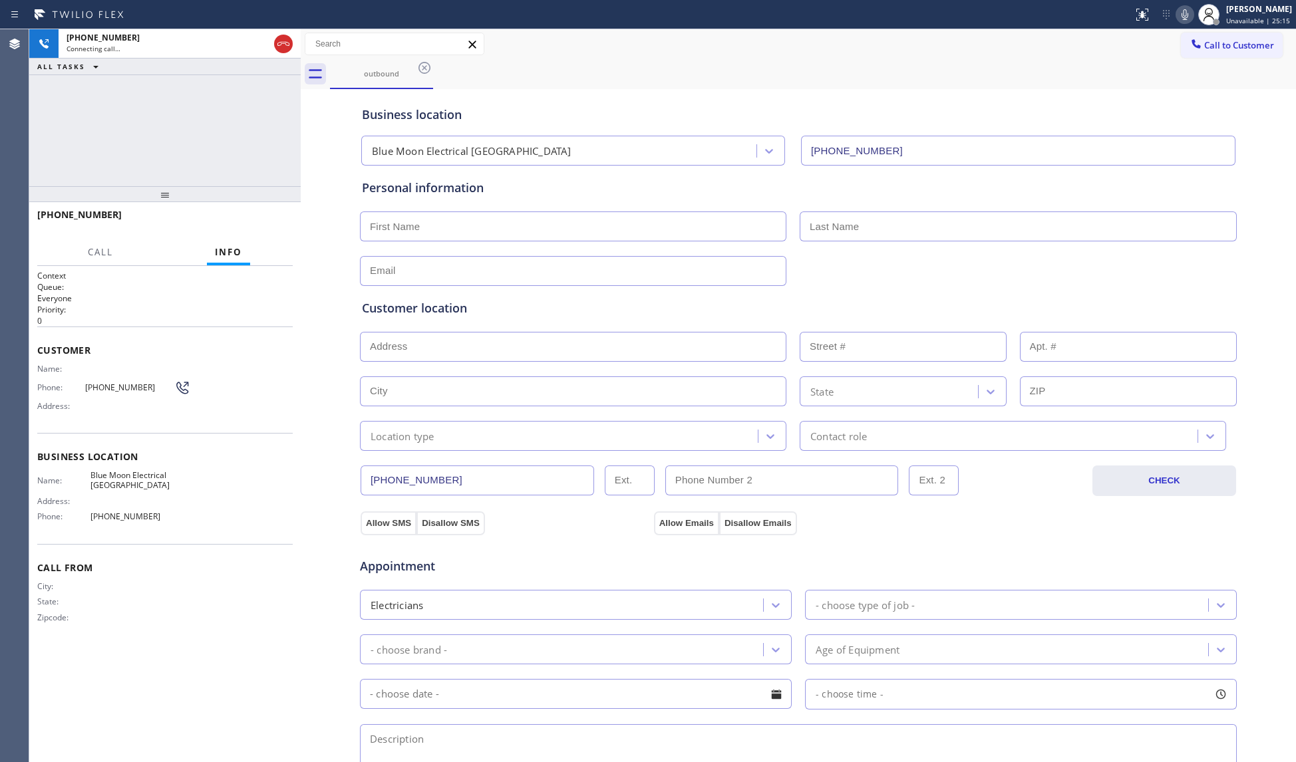
click at [653, 60] on div "outbound" at bounding box center [813, 74] width 966 height 30
click at [290, 32] on div at bounding box center [283, 43] width 24 height 29
drag, startPoint x: 288, startPoint y: 27, endPoint x: 285, endPoint y: 33, distance: 7.2
click at [285, 33] on div "Status report No issues detected If you experience an issue, please download th…" at bounding box center [648, 381] width 1296 height 762
click at [275, 46] on icon at bounding box center [283, 44] width 16 height 16
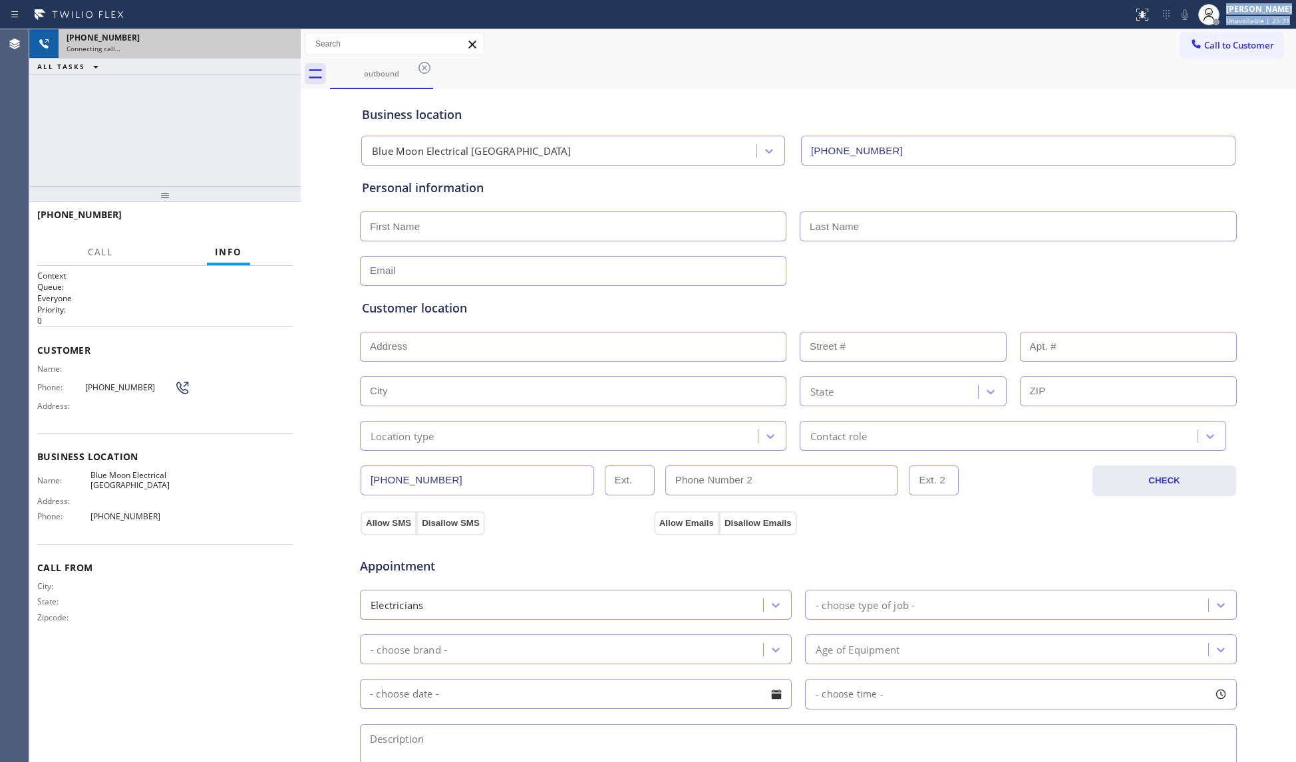
click at [275, 47] on div "Connecting call…" at bounding box center [180, 48] width 226 height 9
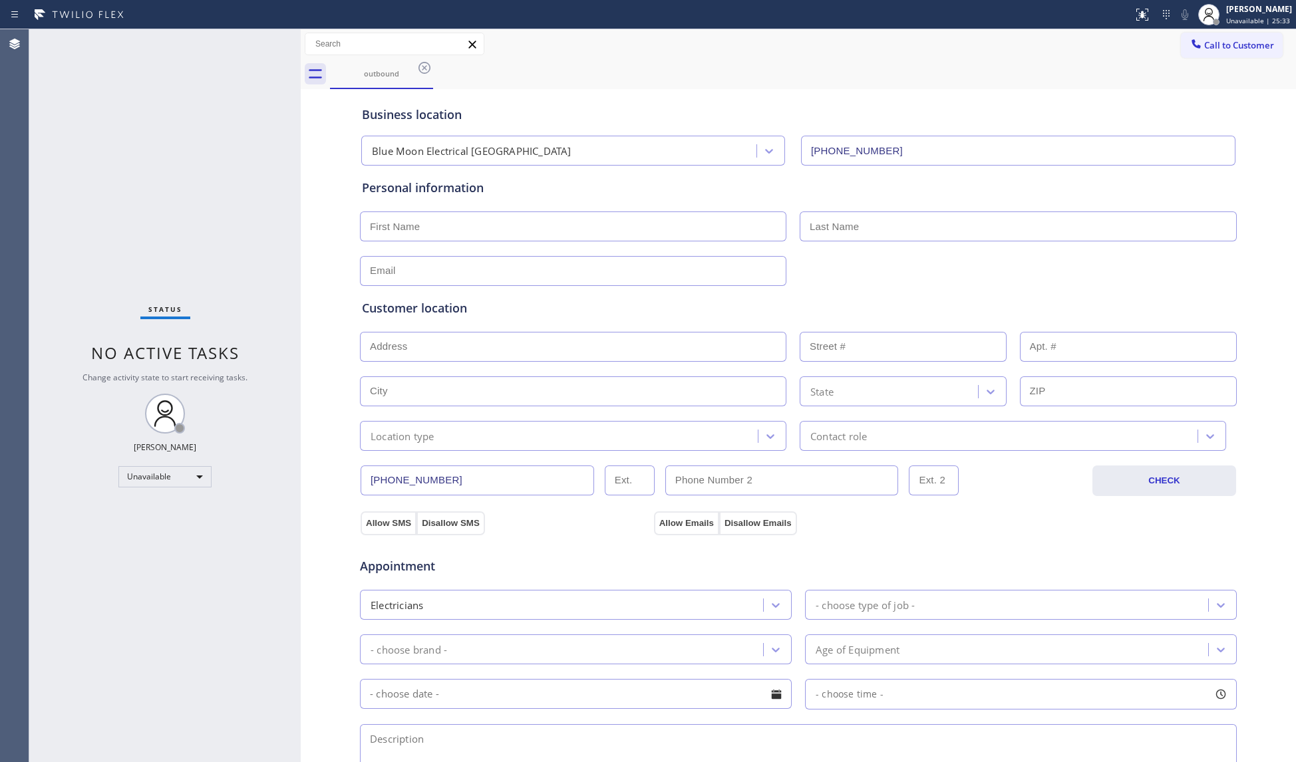
drag, startPoint x: 428, startPoint y: 72, endPoint x: 1291, endPoint y: 214, distance: 874.5
click at [426, 72] on icon at bounding box center [424, 68] width 16 height 16
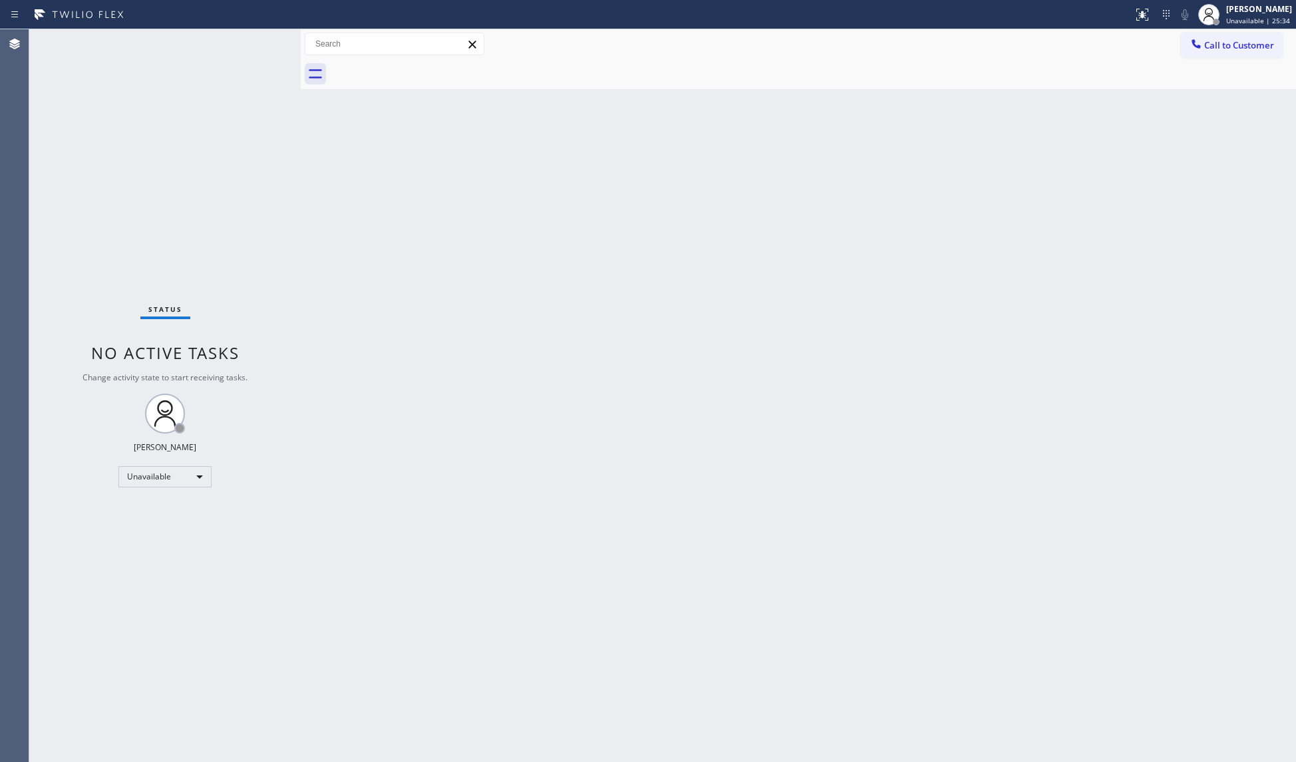
click at [1221, 53] on button "Call to Customer" at bounding box center [1232, 45] width 102 height 25
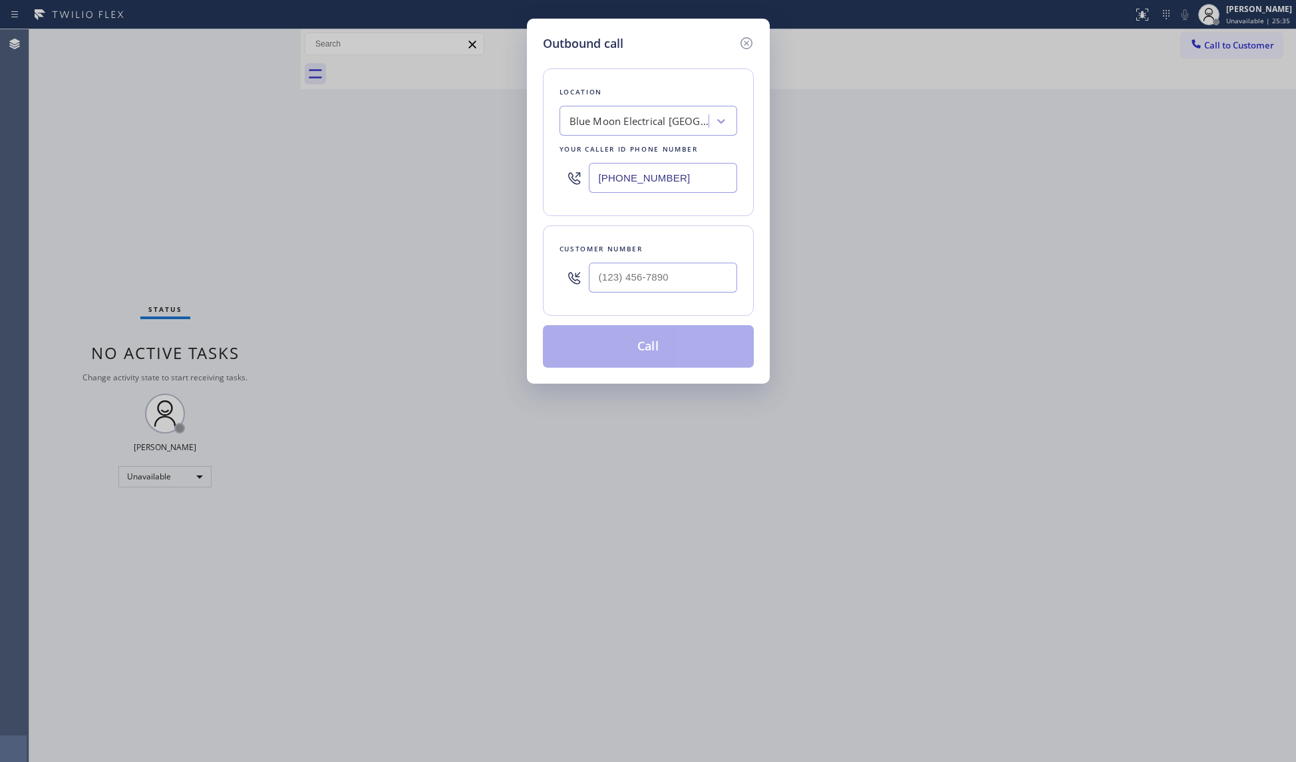
drag, startPoint x: 692, startPoint y: 178, endPoint x: 467, endPoint y: 133, distance: 230.0
click at [467, 133] on div "Outbound call Location Blue Moon Electrical [GEOGRAPHIC_DATA] Your caller id ph…" at bounding box center [648, 381] width 1296 height 762
drag, startPoint x: 597, startPoint y: 253, endPoint x: 615, endPoint y: 267, distance: 21.8
click at [608, 261] on div "Customer number" at bounding box center [648, 271] width 211 height 90
click at [625, 273] on input "(___) 305-7789" at bounding box center [663, 278] width 148 height 30
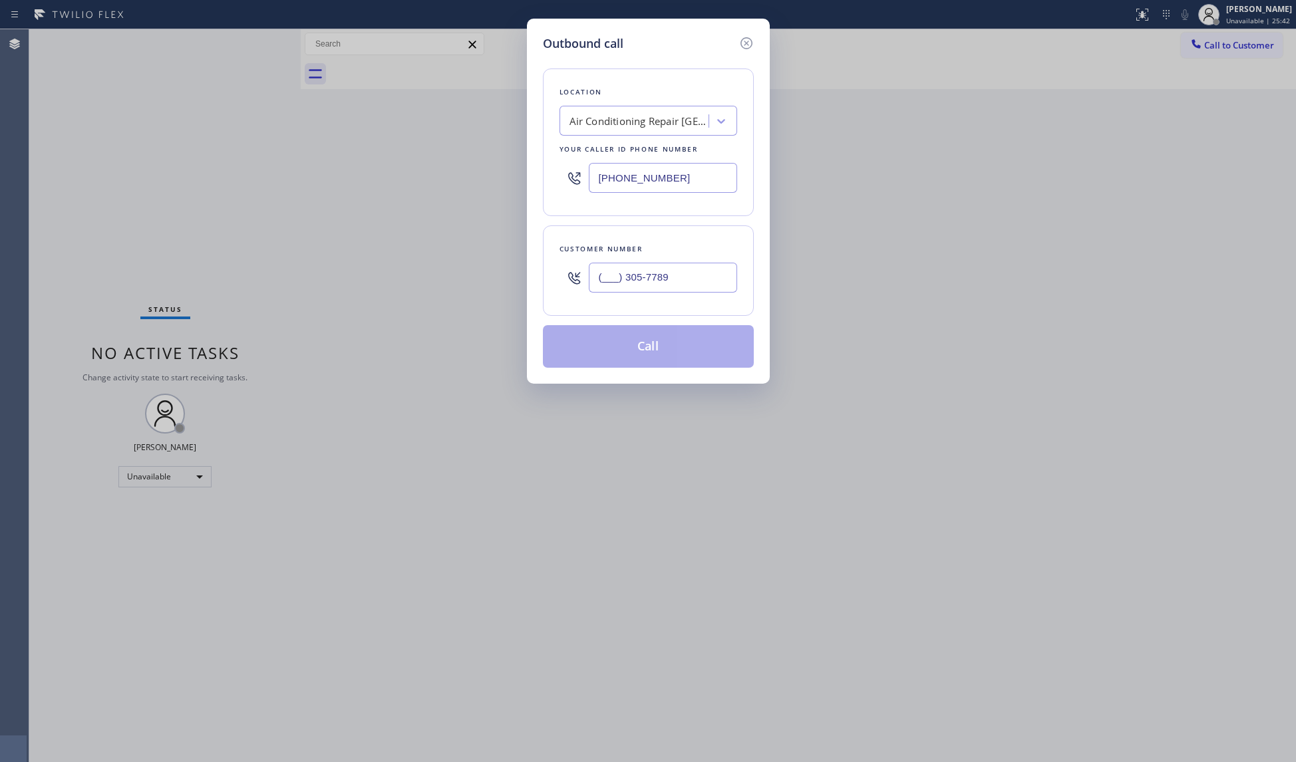
drag, startPoint x: 694, startPoint y: 287, endPoint x: 556, endPoint y: 270, distance: 139.4
click at [554, 270] on div "Customer number (___) 305-7789" at bounding box center [648, 271] width 211 height 90
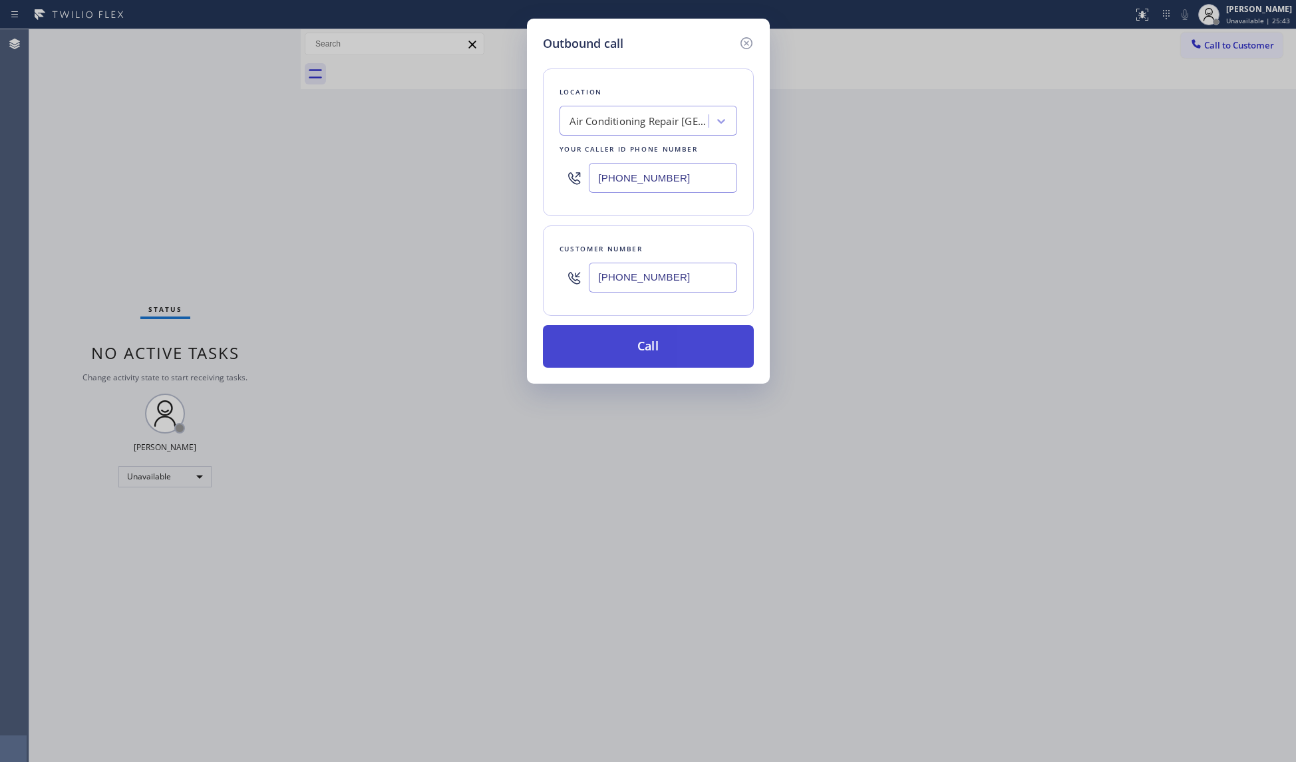
click at [642, 337] on button "Call" at bounding box center [648, 346] width 211 height 43
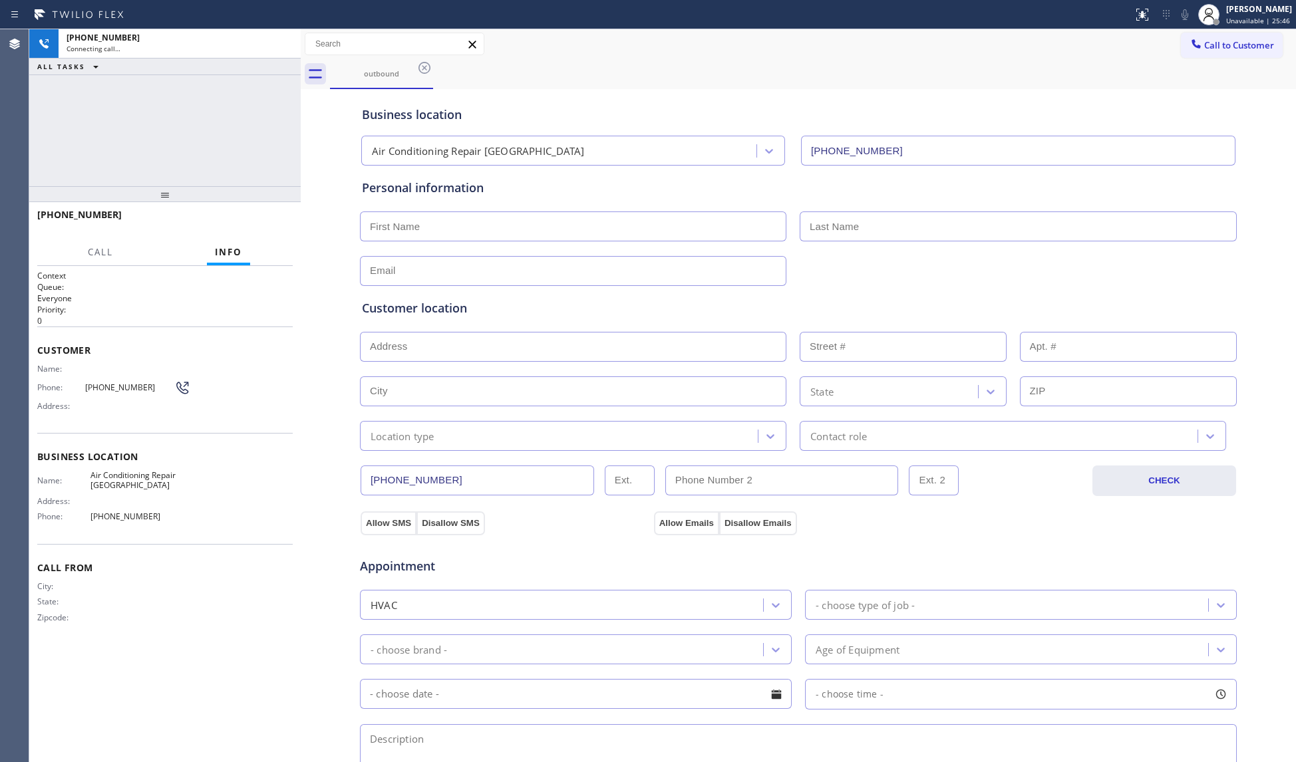
click at [762, 57] on div "Call to Customer Outbound call Location Air Conditioning Repair [GEOGRAPHIC_DAT…" at bounding box center [798, 44] width 995 height 30
click at [286, 41] on icon at bounding box center [283, 44] width 16 height 16
click at [434, 71] on div "outbound" at bounding box center [813, 74] width 966 height 30
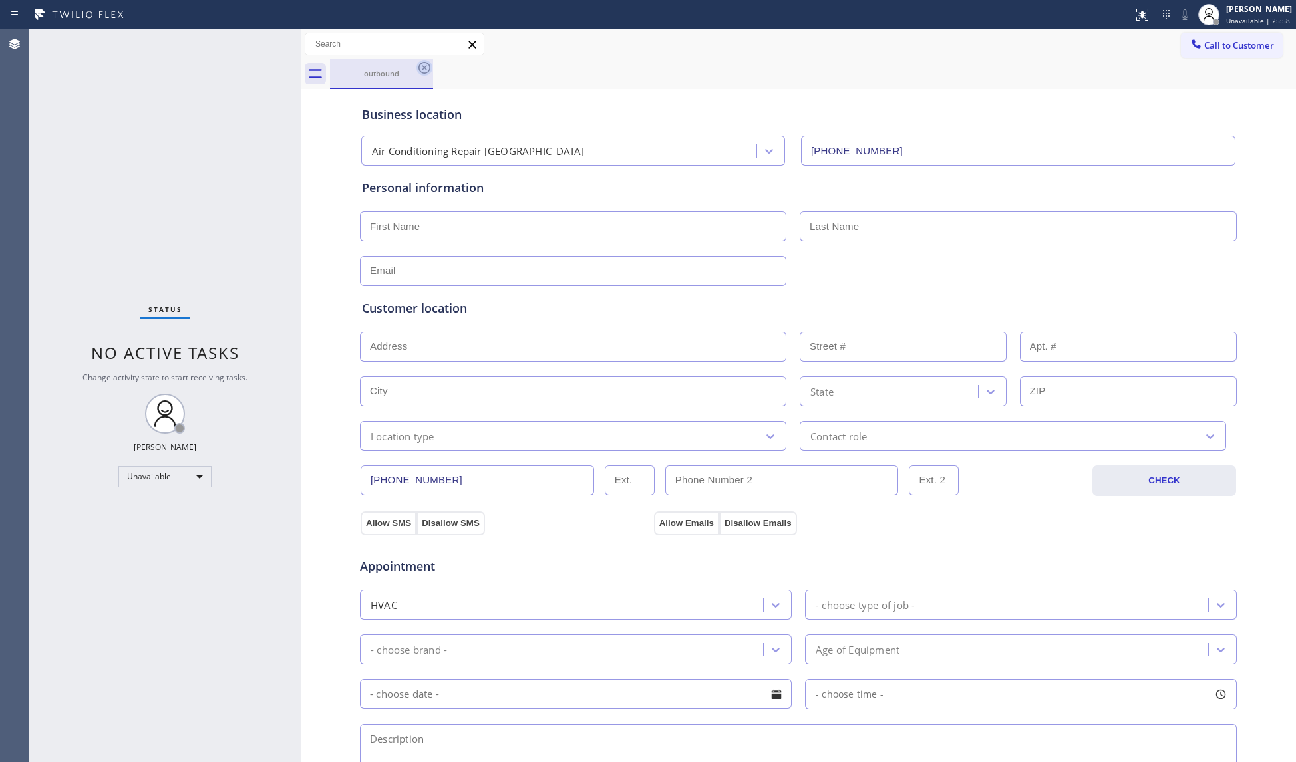
click at [420, 67] on icon at bounding box center [424, 68] width 16 height 16
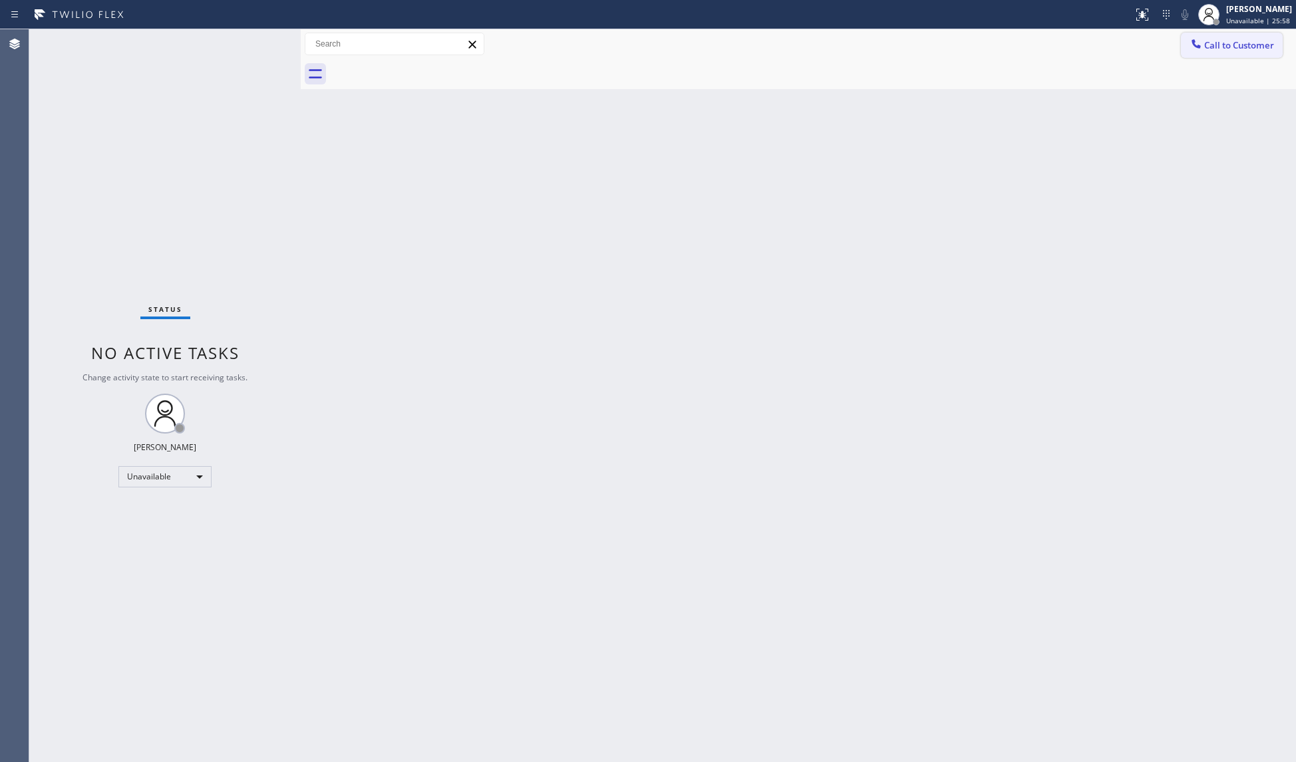
click at [1221, 53] on button "Call to Customer" at bounding box center [1232, 45] width 102 height 25
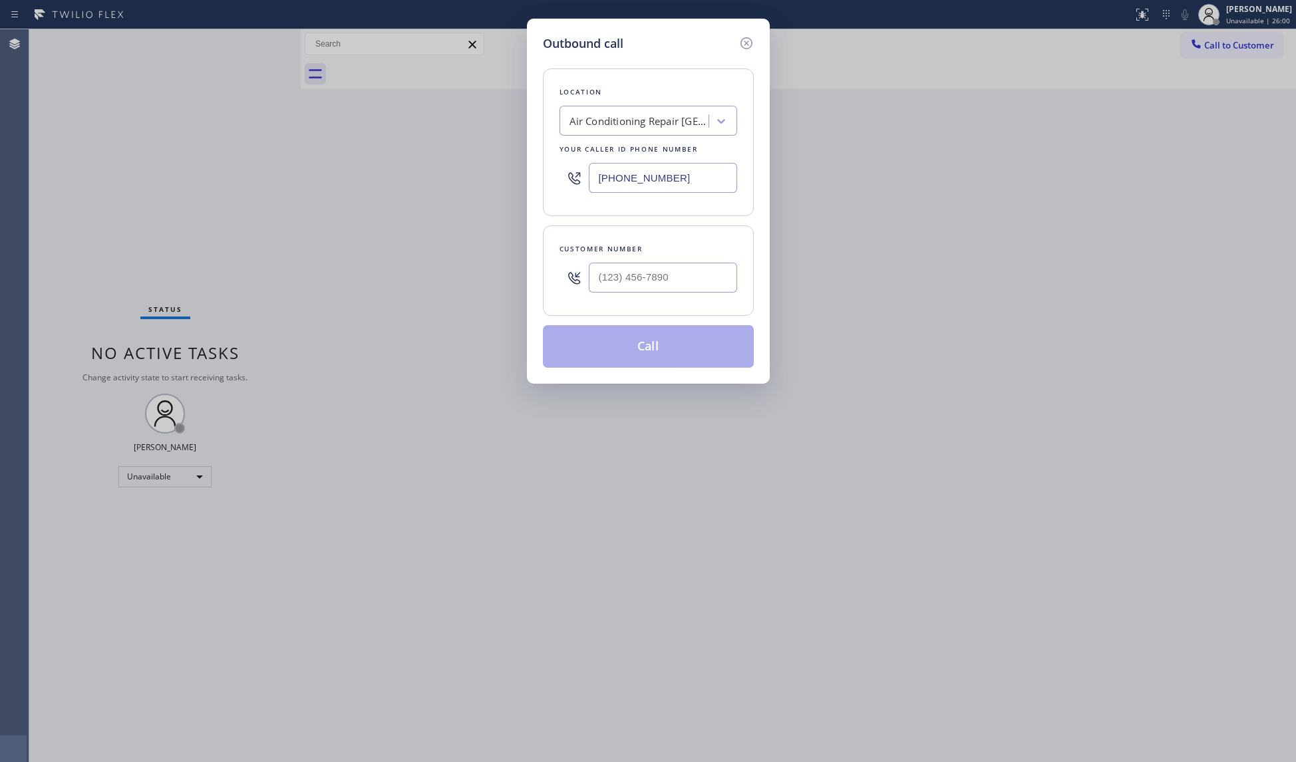
drag, startPoint x: 680, startPoint y: 174, endPoint x: 546, endPoint y: 147, distance: 136.3
click at [530, 172] on div "Outbound call Location Air Conditioning Repair [GEOGRAPHIC_DATA] Your caller id…" at bounding box center [648, 201] width 243 height 365
click at [712, 291] on input "(___) ___-____" at bounding box center [663, 278] width 148 height 30
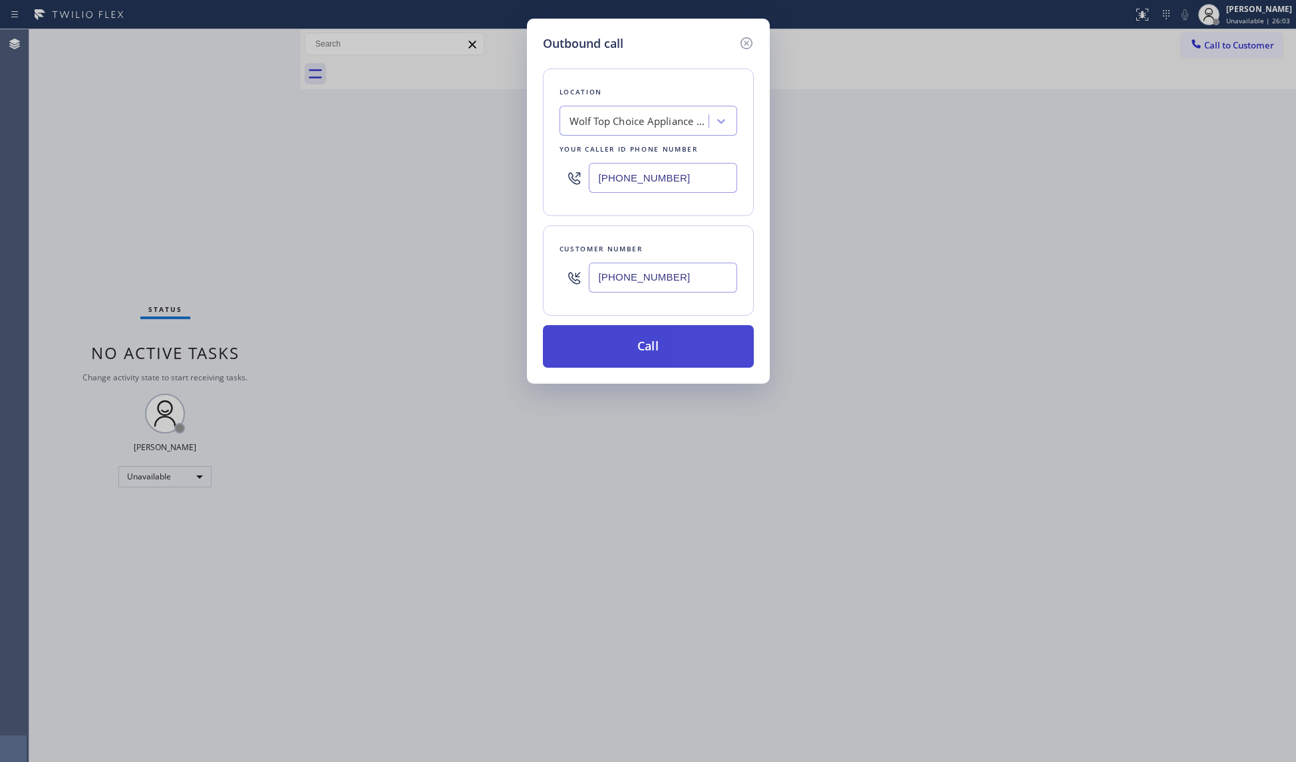
click at [639, 347] on button "Call" at bounding box center [648, 346] width 211 height 43
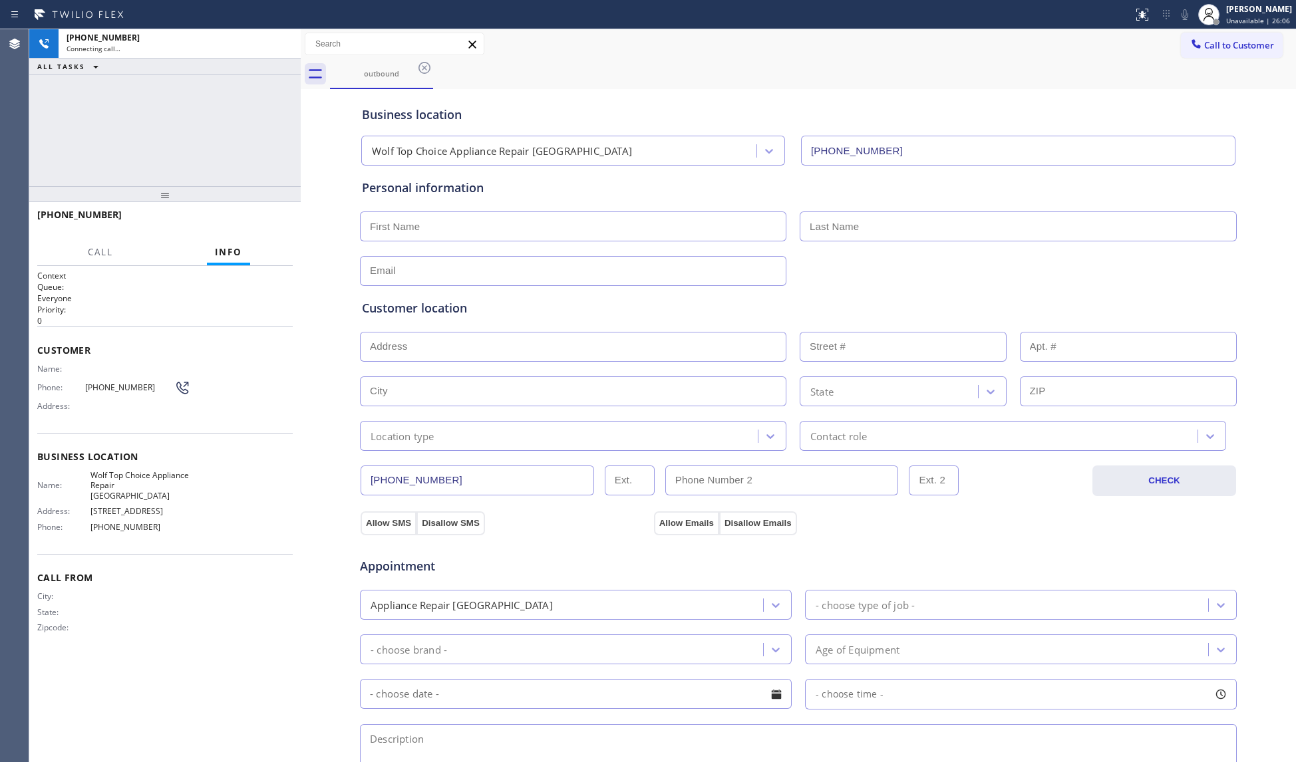
click at [849, 71] on div "outbound" at bounding box center [813, 74] width 966 height 30
click at [200, 112] on div "[PHONE_NUMBER] Connecting call… ALL TASKS ALL TASKS ACTIVE TASKS TASKS IN WRAP …" at bounding box center [164, 107] width 271 height 157
click at [405, 70] on div "outbound" at bounding box center [381, 74] width 100 height 10
click at [415, 69] on div "outbound" at bounding box center [381, 74] width 100 height 10
click at [306, 54] on div at bounding box center [395, 44] width 180 height 23
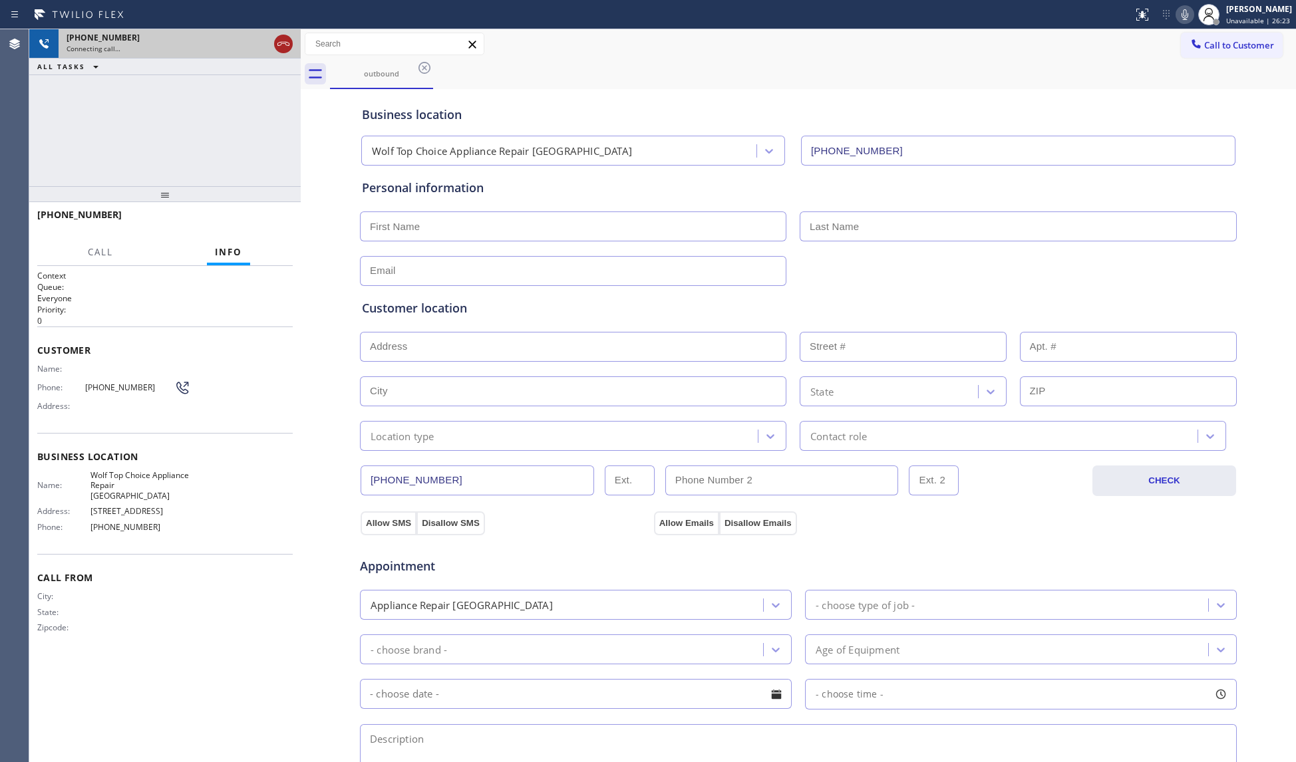
click at [291, 48] on icon at bounding box center [283, 44] width 16 height 16
click at [291, 49] on div "Connecting call…" at bounding box center [180, 48] width 226 height 9
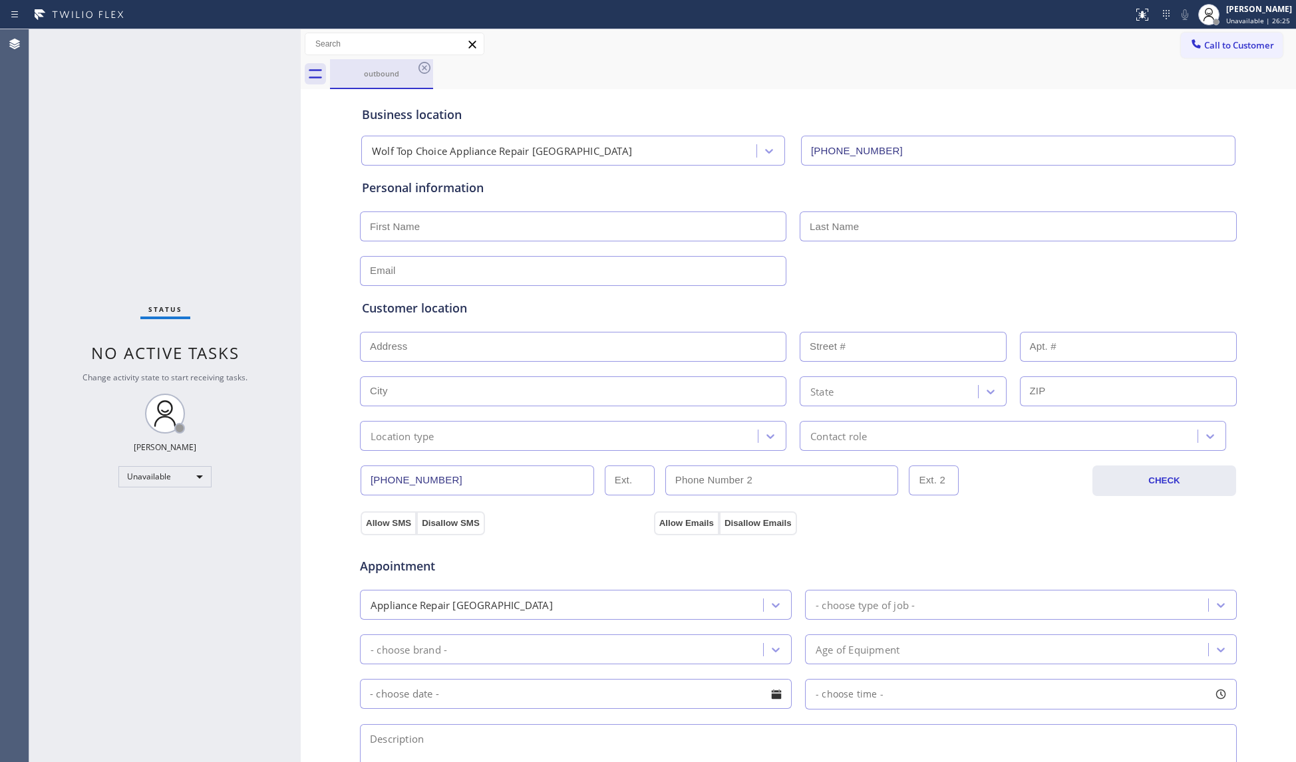
drag, startPoint x: 400, startPoint y: 72, endPoint x: 411, endPoint y: 69, distance: 11.6
click at [407, 69] on div "outbound" at bounding box center [381, 74] width 100 height 10
click at [423, 67] on icon at bounding box center [424, 68] width 16 height 16
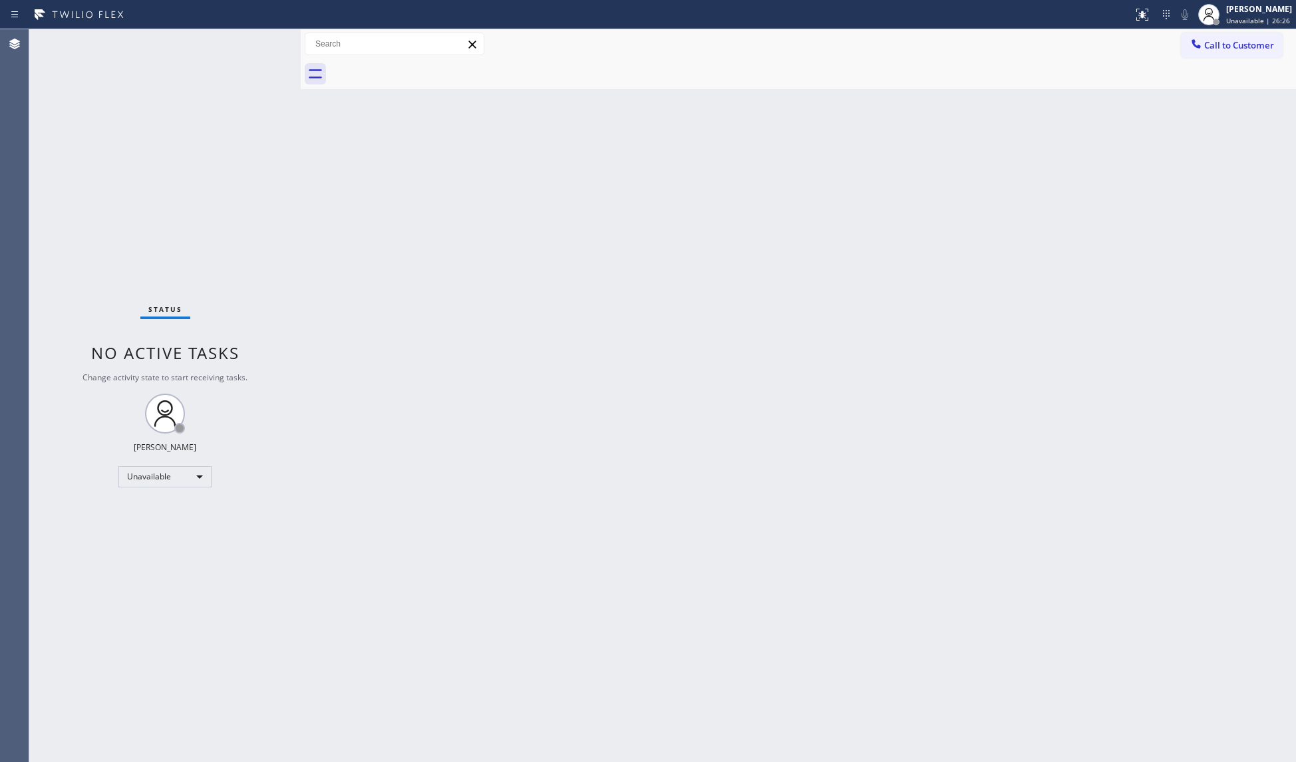
click at [1206, 38] on button "Call to Customer" at bounding box center [1232, 45] width 102 height 25
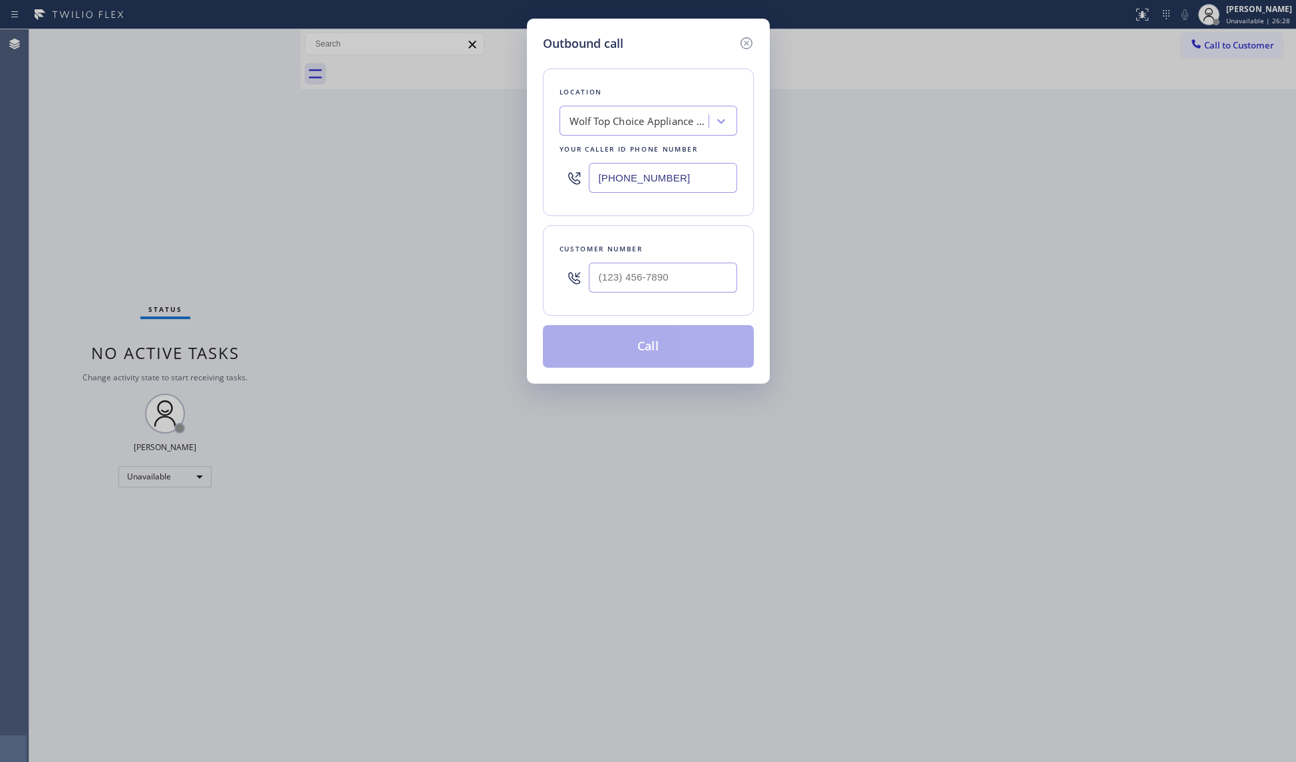
drag, startPoint x: 685, startPoint y: 180, endPoint x: 545, endPoint y: 176, distance: 139.1
click at [545, 176] on div "Location Wolf Top Choice Appliance Repair [GEOGRAPHIC_DATA] Your caller id phon…" at bounding box center [648, 143] width 211 height 148
click at [629, 283] on input "(___) ___-____" at bounding box center [663, 278] width 148 height 30
click at [591, 347] on button "Call" at bounding box center [648, 346] width 211 height 43
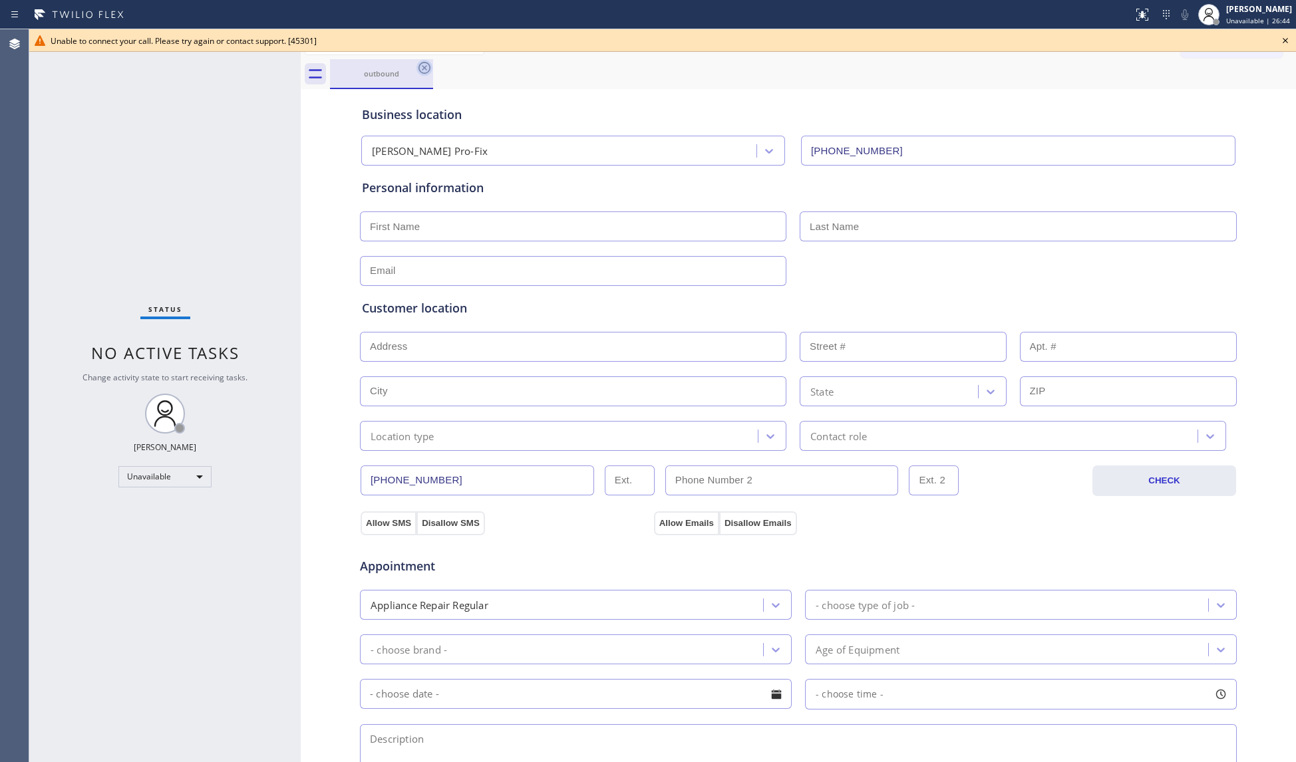
click at [424, 70] on icon at bounding box center [424, 68] width 16 height 16
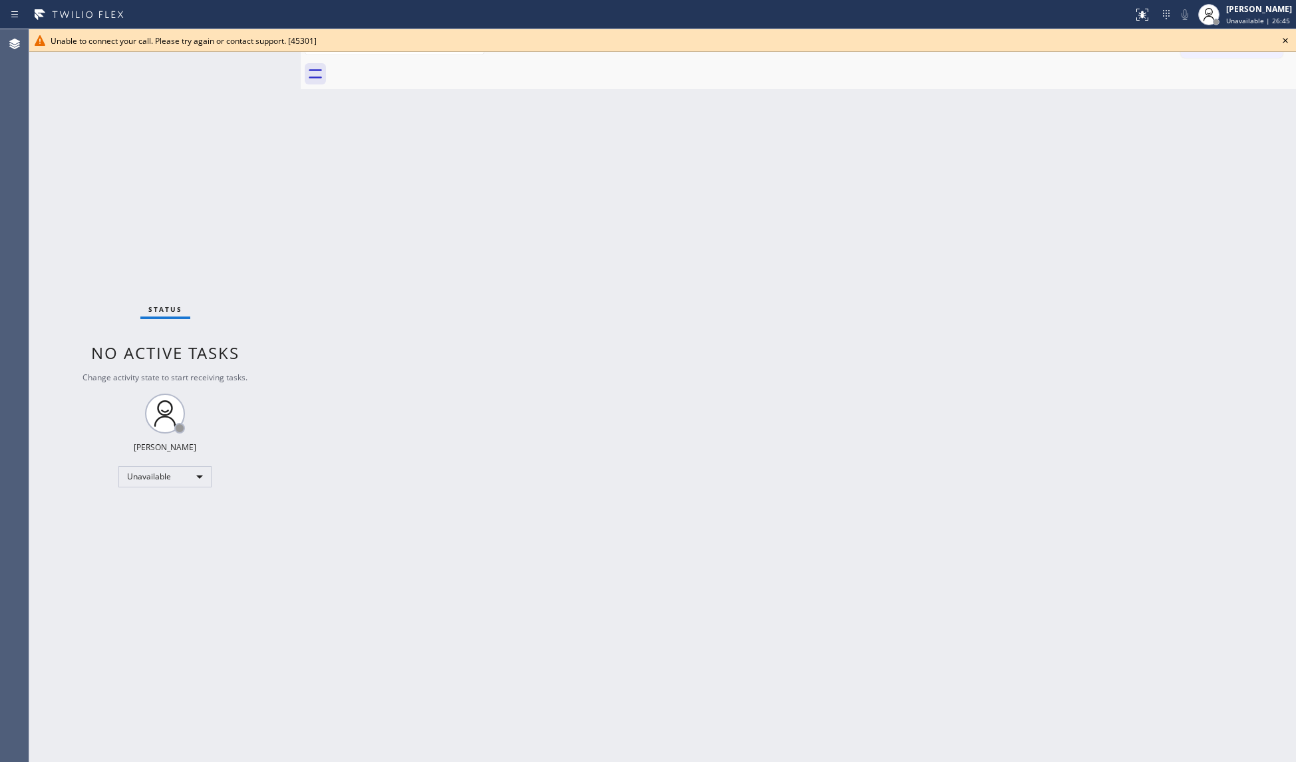
click at [1221, 41] on icon at bounding box center [1285, 40] width 5 height 5
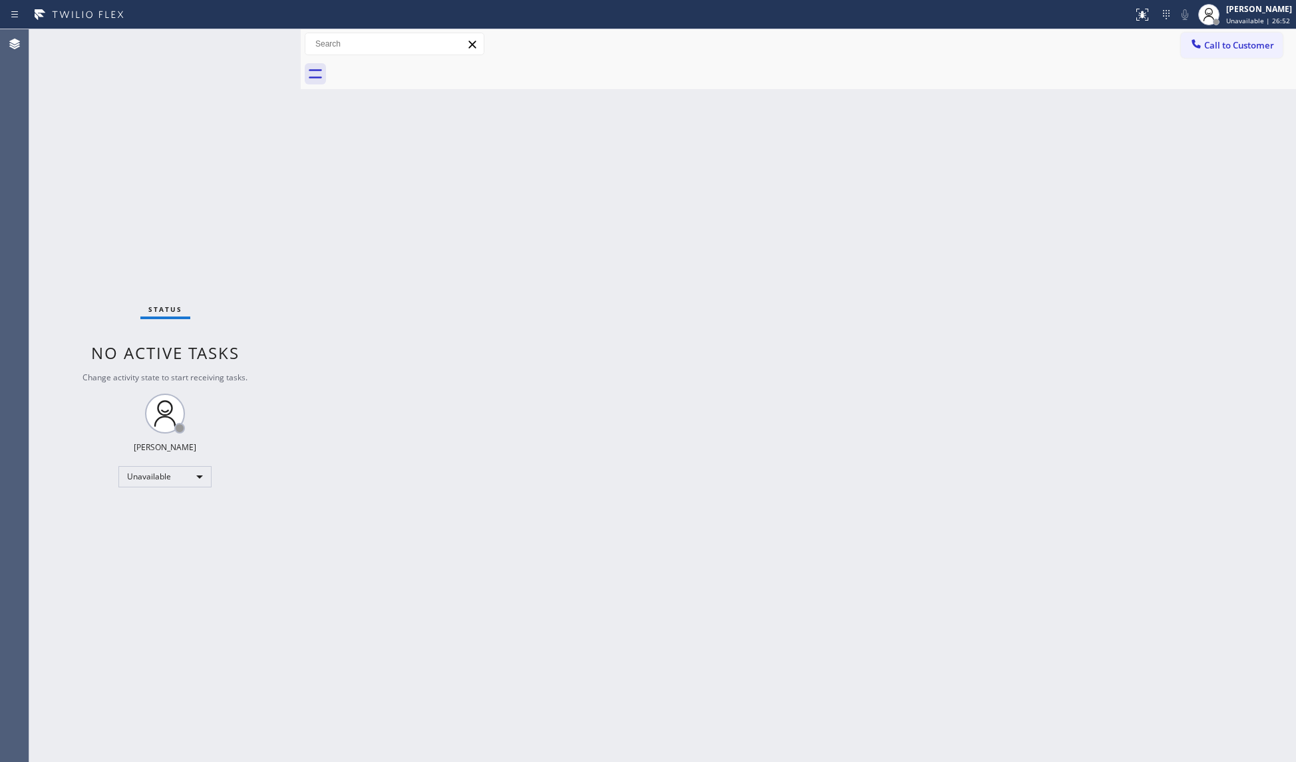
click at [1169, 271] on div "Back to Dashboard Change Sender ID Customers Technicians Select a contact Outbo…" at bounding box center [798, 395] width 995 height 733
drag, startPoint x: 1222, startPoint y: 39, endPoint x: 1043, endPoint y: 128, distance: 199.9
click at [1219, 43] on span "Call to Customer" at bounding box center [1239, 45] width 70 height 12
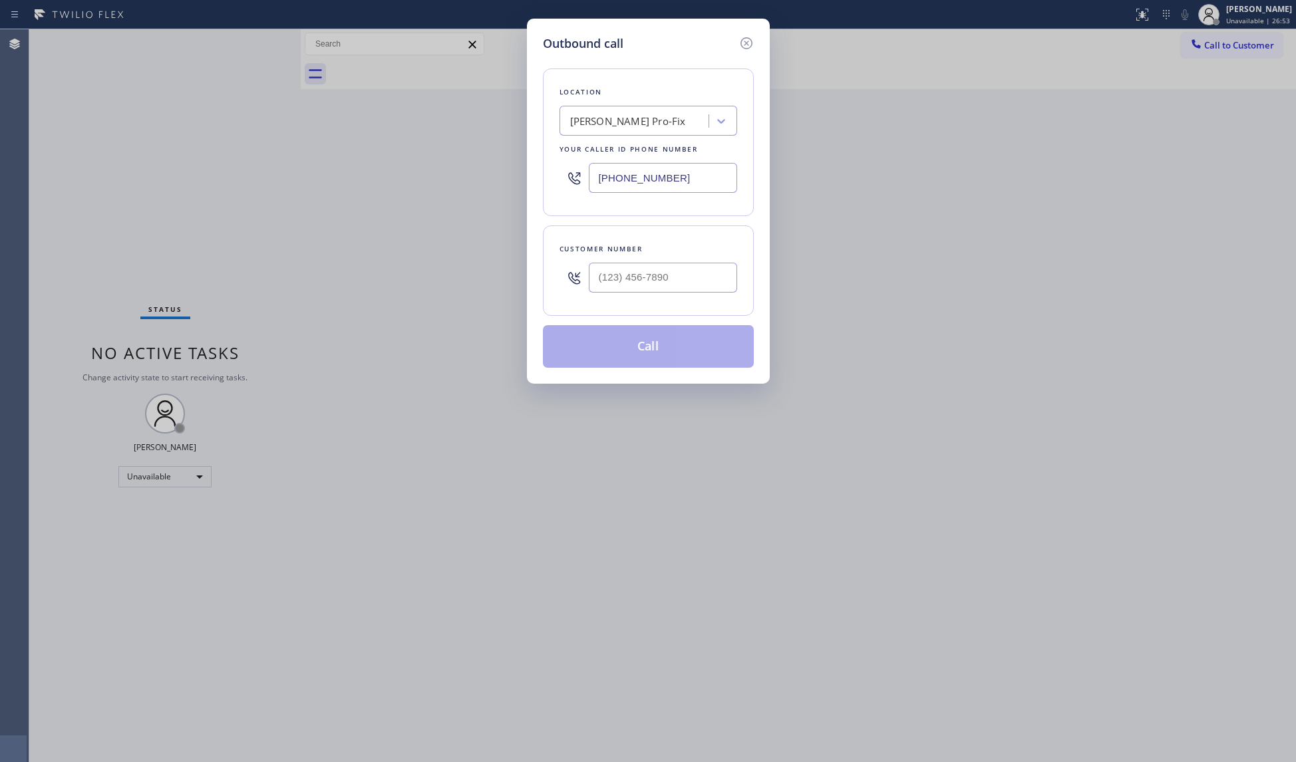
drag, startPoint x: 689, startPoint y: 182, endPoint x: 530, endPoint y: 177, distance: 159.1
click at [530, 177] on div "Outbound call Location [PERSON_NAME] Pro-Fix Your caller id phone number [PHONE…" at bounding box center [648, 201] width 243 height 365
click at [687, 274] on input "(___) ___-____" at bounding box center [663, 278] width 148 height 30
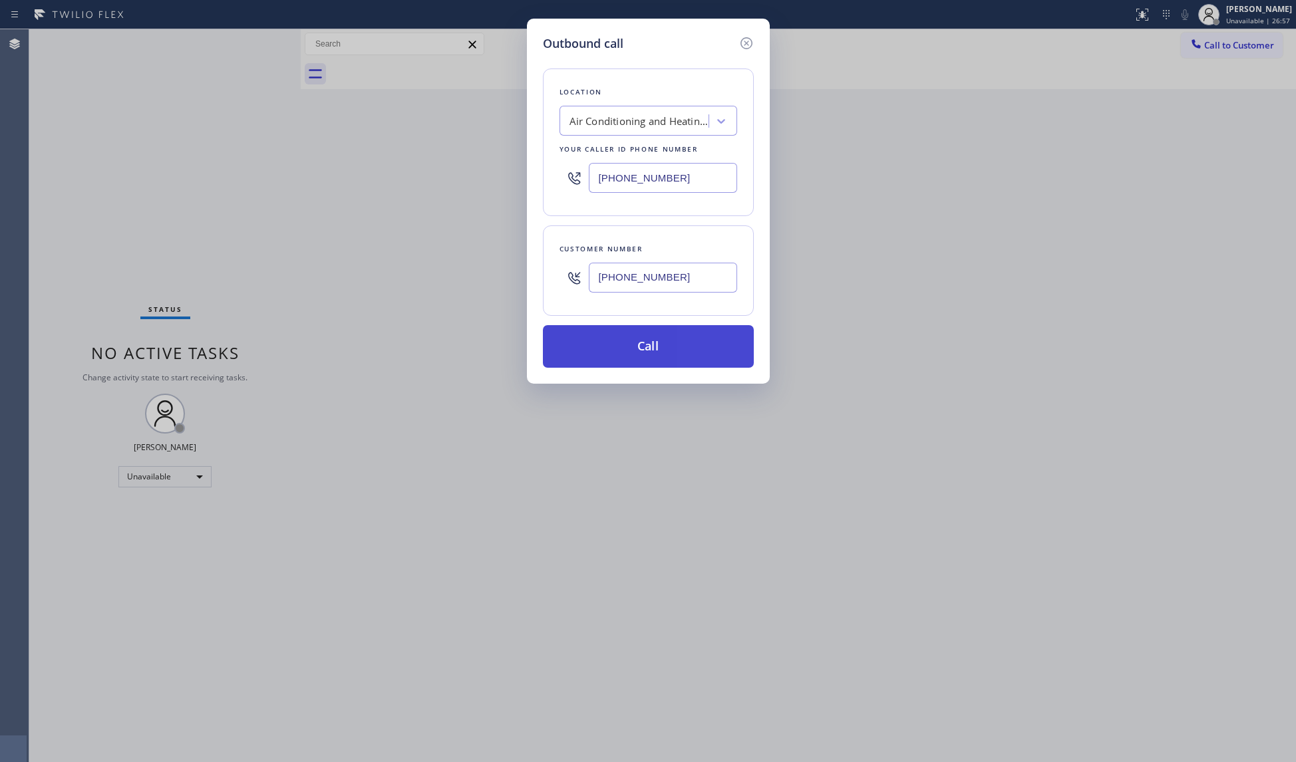
click at [649, 354] on button "Call" at bounding box center [648, 346] width 211 height 43
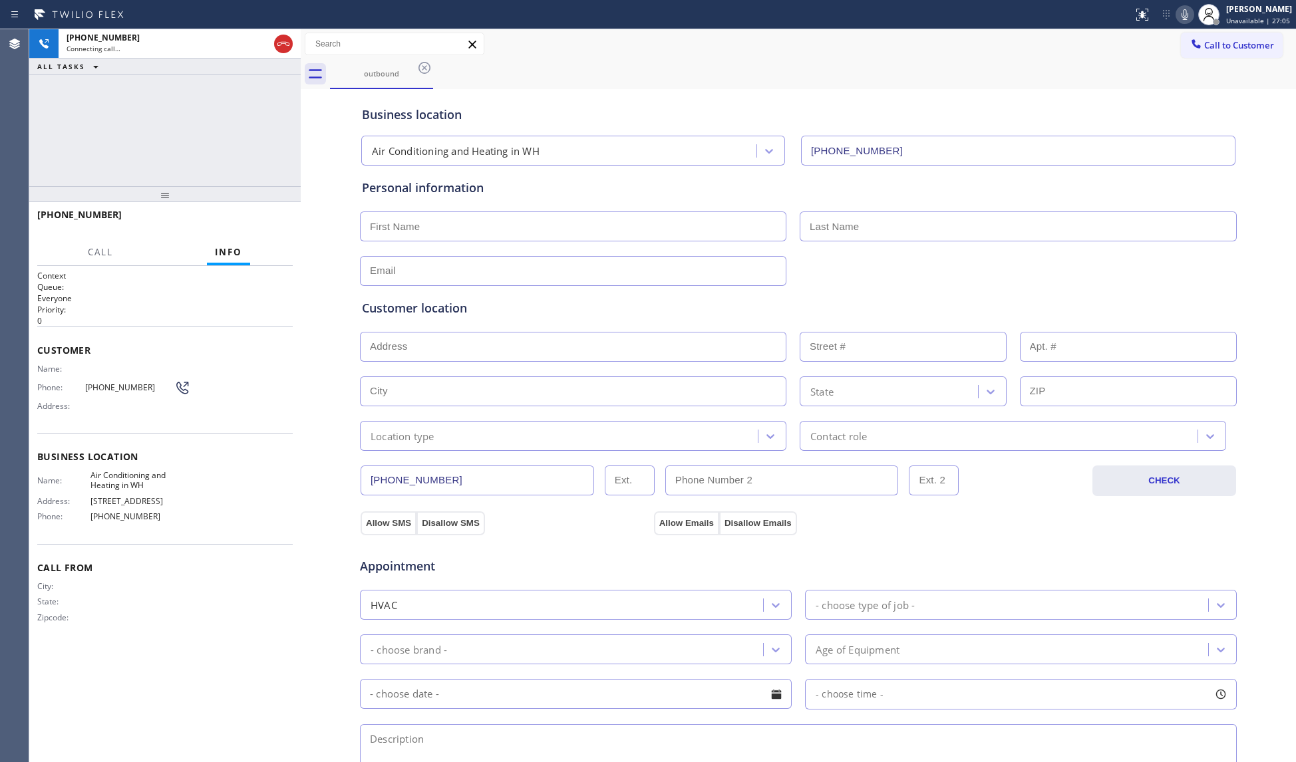
drag, startPoint x: 424, startPoint y: 65, endPoint x: 520, endPoint y: 153, distance: 129.9
click at [428, 67] on icon at bounding box center [424, 68] width 16 height 16
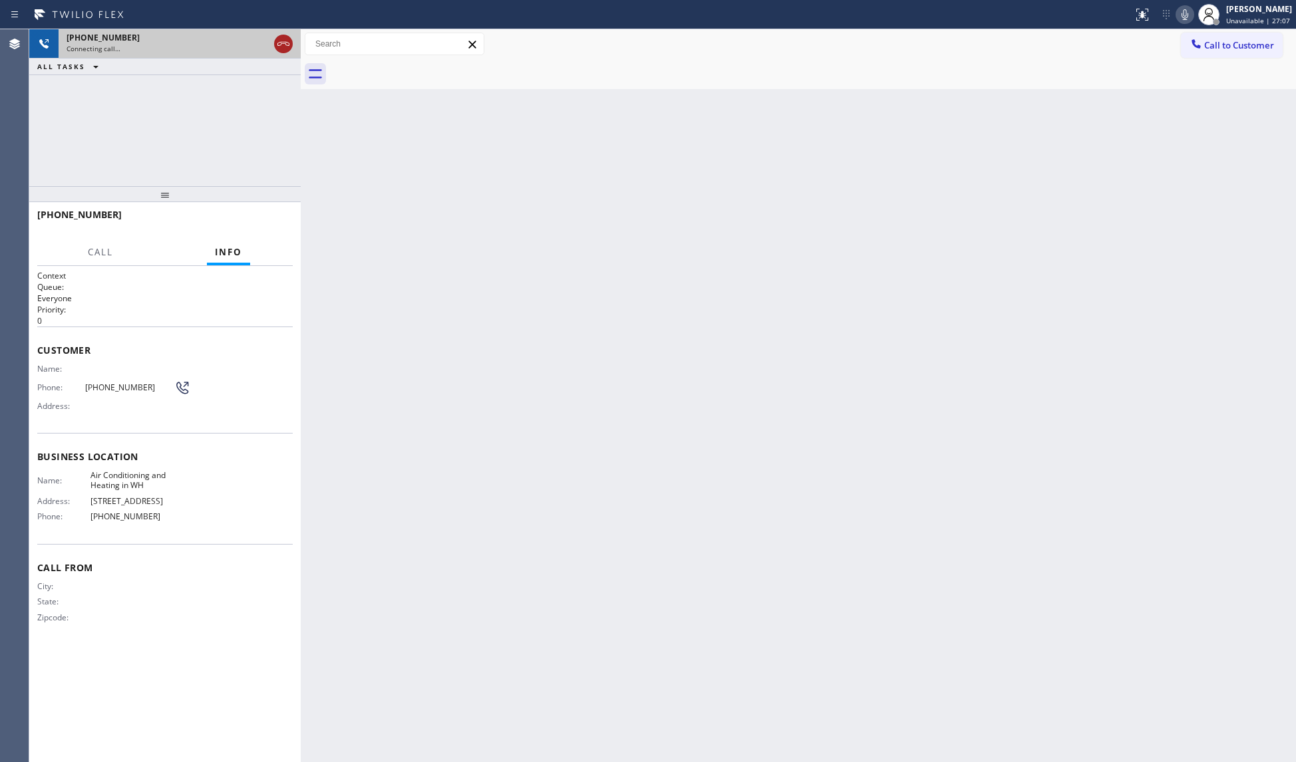
click at [285, 40] on icon at bounding box center [283, 44] width 16 height 16
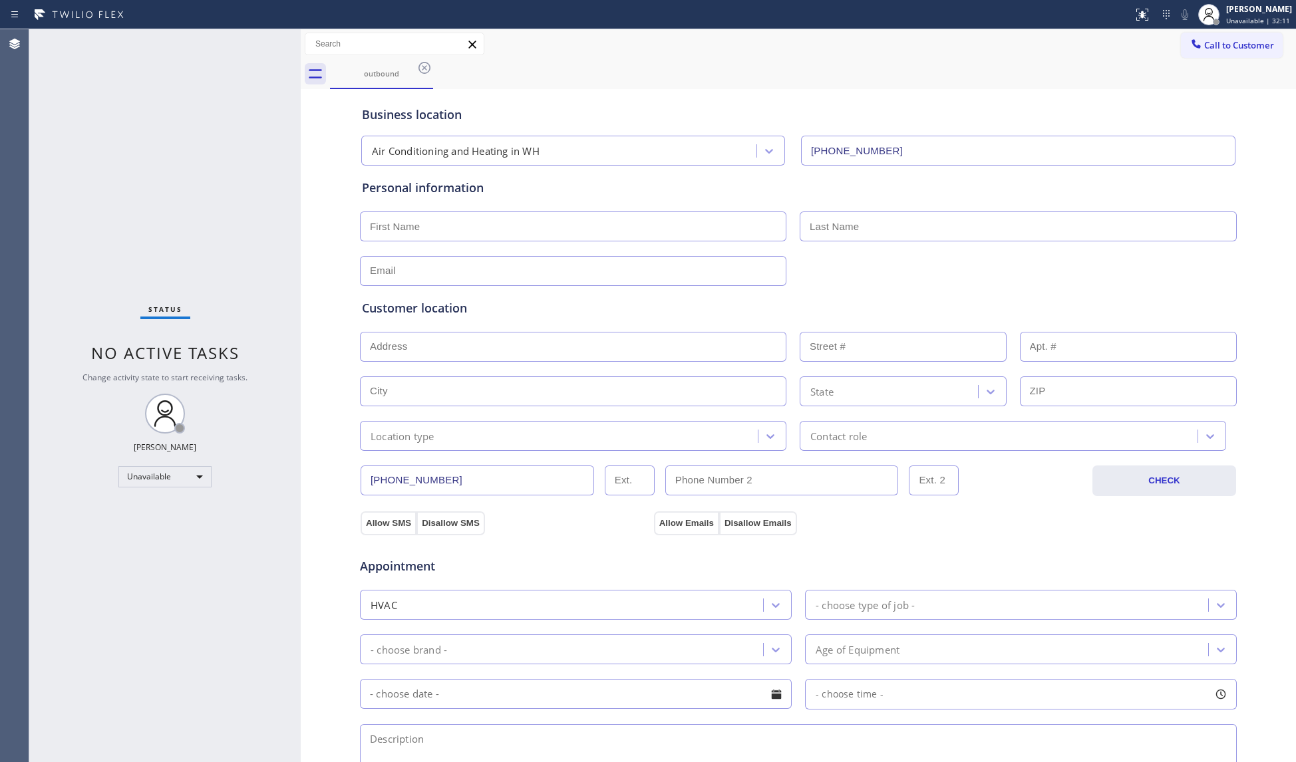
click at [426, 65] on icon at bounding box center [424, 68] width 16 height 16
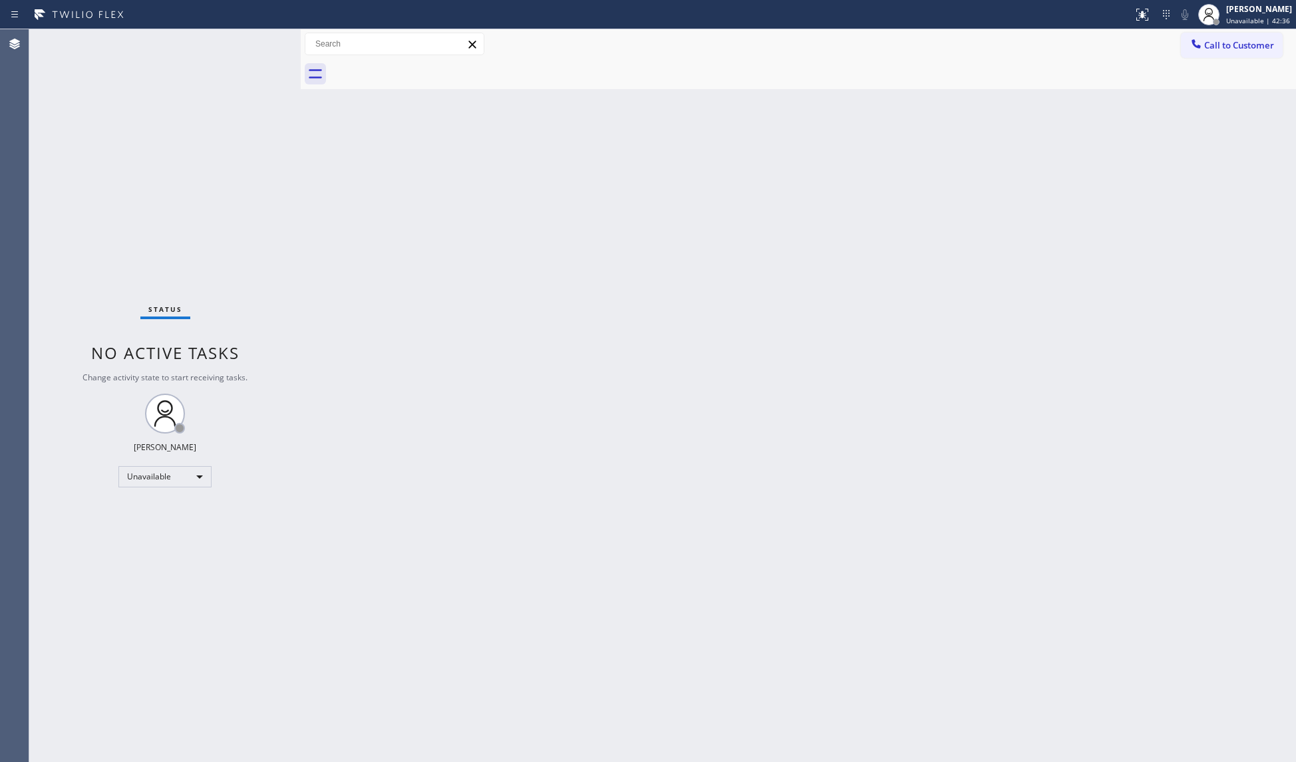
click at [490, 317] on div "Back to Dashboard Change Sender ID Customers Technicians Select a contact Outbo…" at bounding box center [798, 395] width 995 height 733
click at [607, 274] on div "Back to Dashboard Change Sender ID Customers Technicians Select a contact Outbo…" at bounding box center [798, 395] width 995 height 733
click at [349, 329] on div "Back to Dashboard Change Sender ID Customers Technicians Select a contact Outbo…" at bounding box center [798, 395] width 995 height 733
click at [1211, 25] on div at bounding box center [1208, 14] width 29 height 29
drag, startPoint x: 432, startPoint y: 190, endPoint x: 387, endPoint y: 204, distance: 46.5
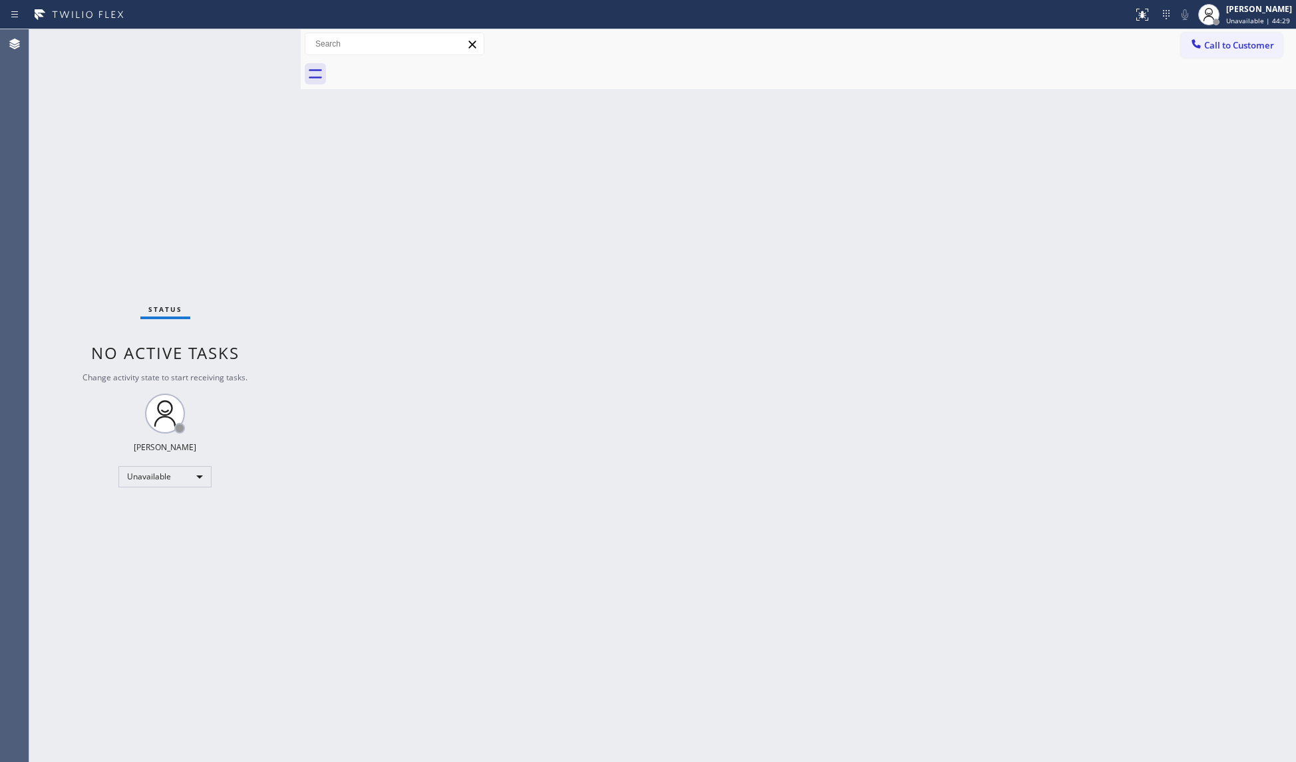
click at [420, 193] on div "Back to Dashboard Change Sender ID Customers Technicians Select a contact Outbo…" at bounding box center [798, 395] width 995 height 733
click at [796, 232] on div "Back to Dashboard Change Sender ID Customers Technicians Select a contact Outbo…" at bounding box center [798, 395] width 995 height 733
click at [1233, 9] on div "[PERSON_NAME]" at bounding box center [1259, 8] width 66 height 11
click at [1235, 104] on button "Break" at bounding box center [1229, 104] width 133 height 17
